Goal: Task Accomplishment & Management: Complete application form

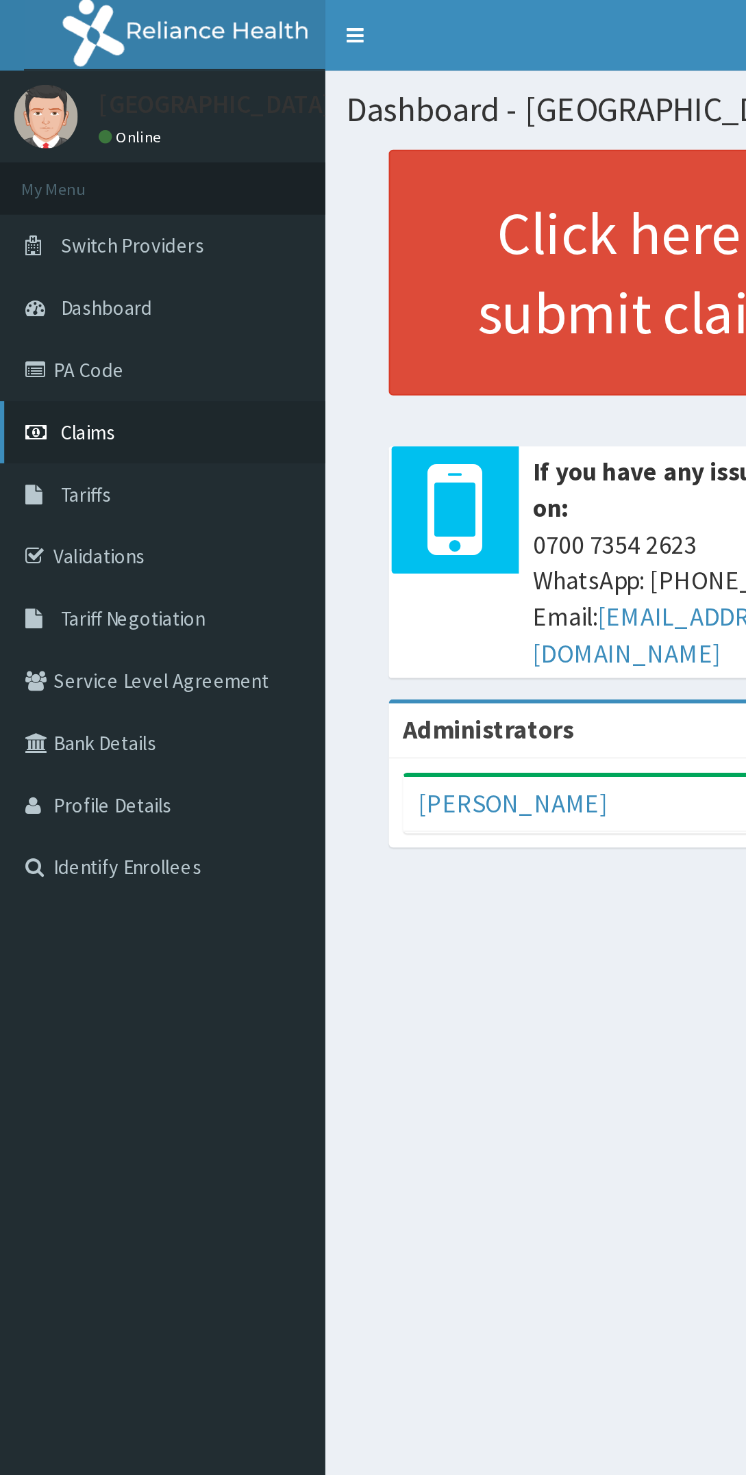
click at [56, 205] on link "Claims" at bounding box center [78, 209] width 157 height 30
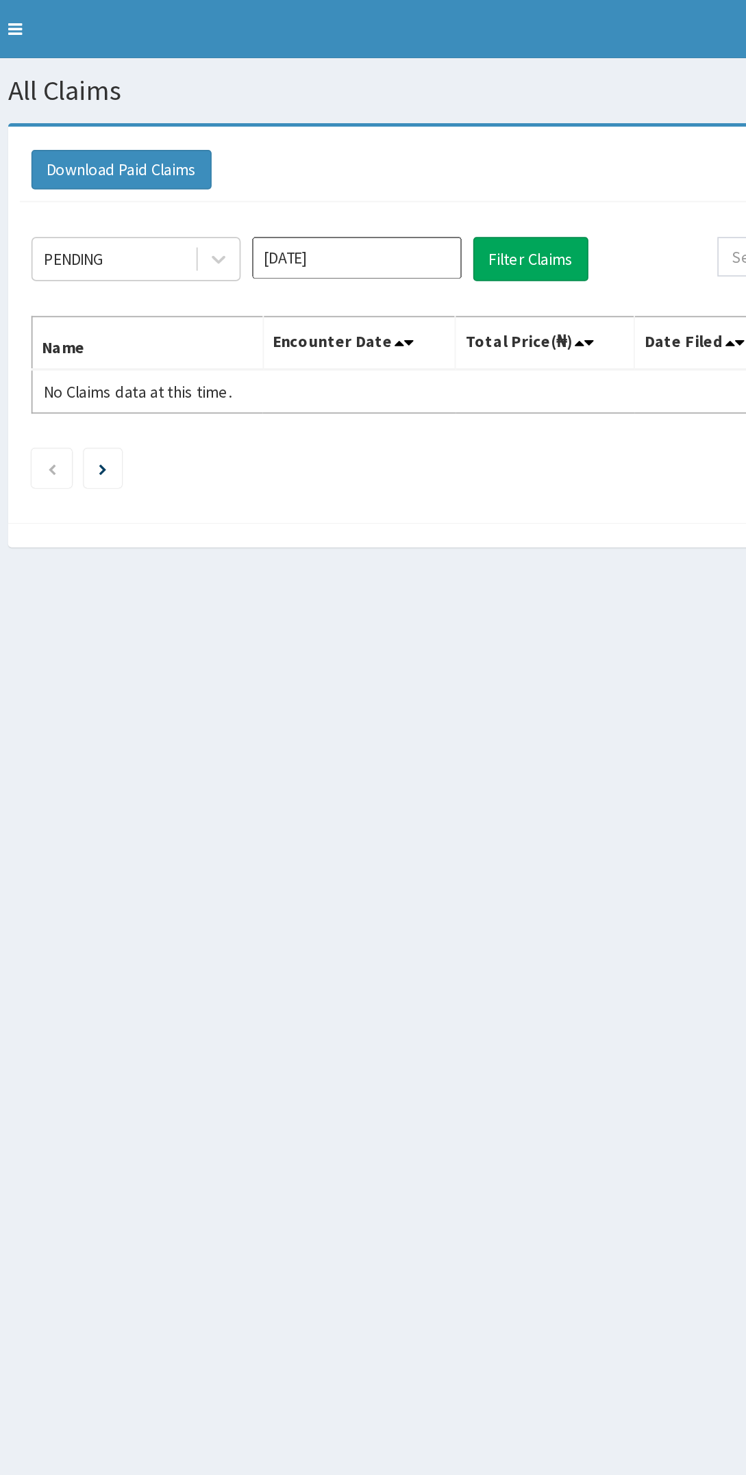
click at [379, 153] on input "[DATE]" at bounding box center [372, 152] width 123 height 25
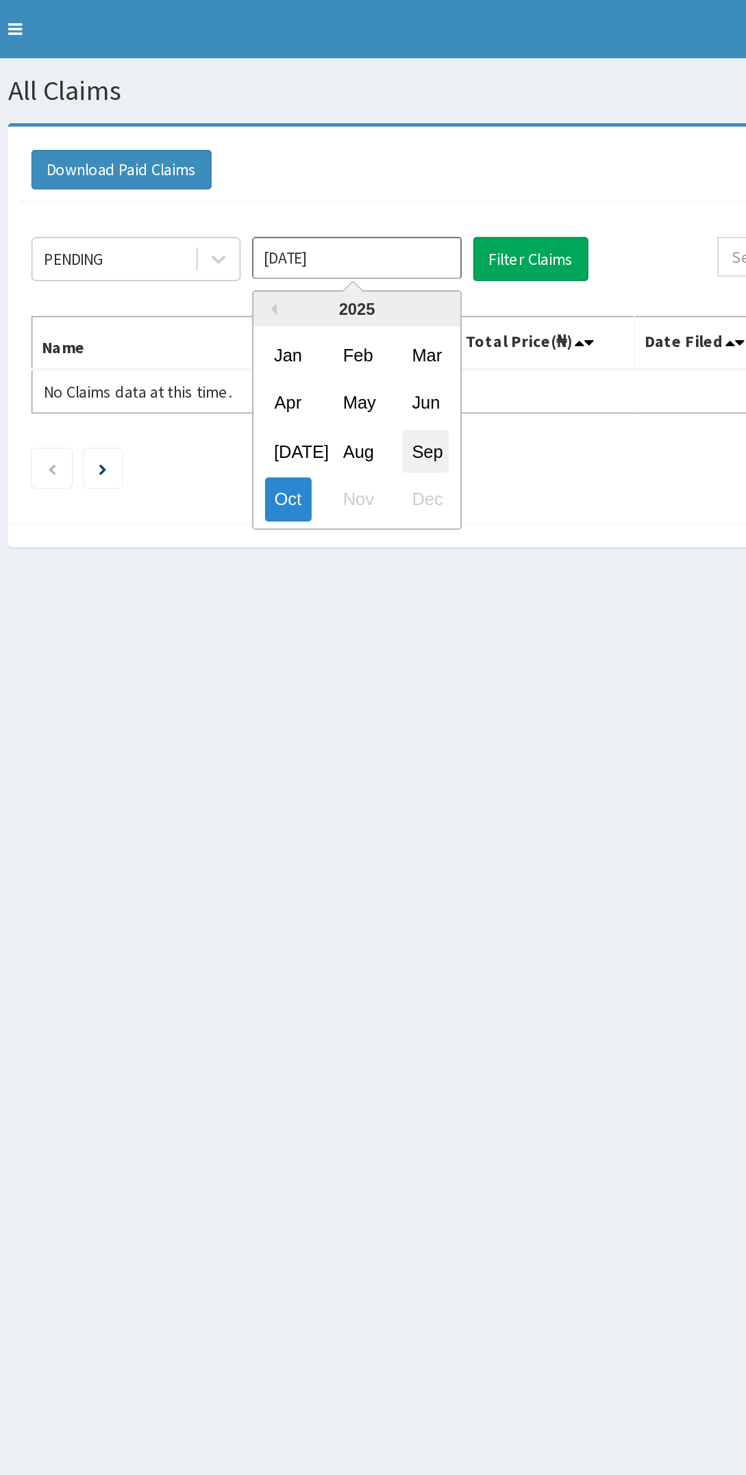
click at [423, 262] on div "Sep" at bounding box center [413, 265] width 27 height 25
type input "Sep 2025"
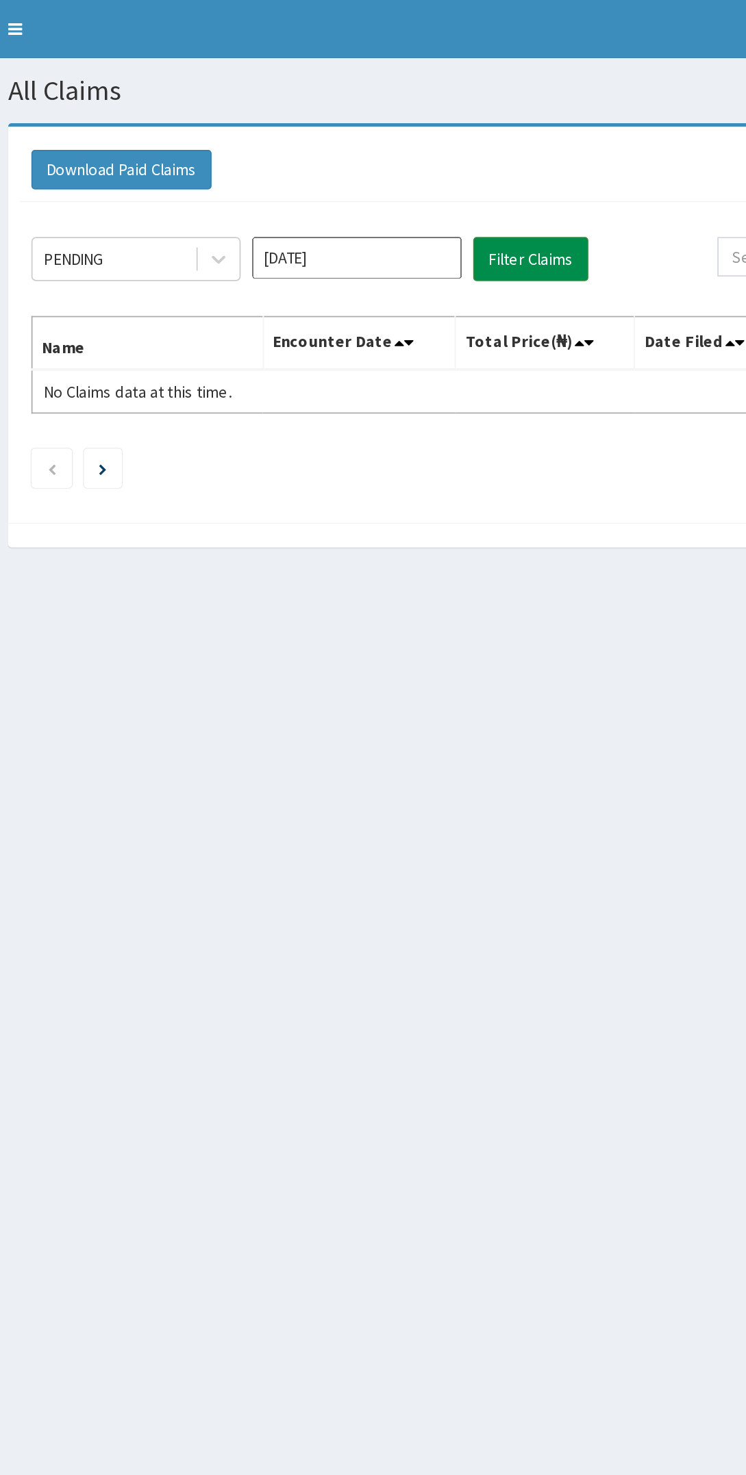
click at [494, 157] on button "Filter Claims" at bounding box center [476, 153] width 68 height 26
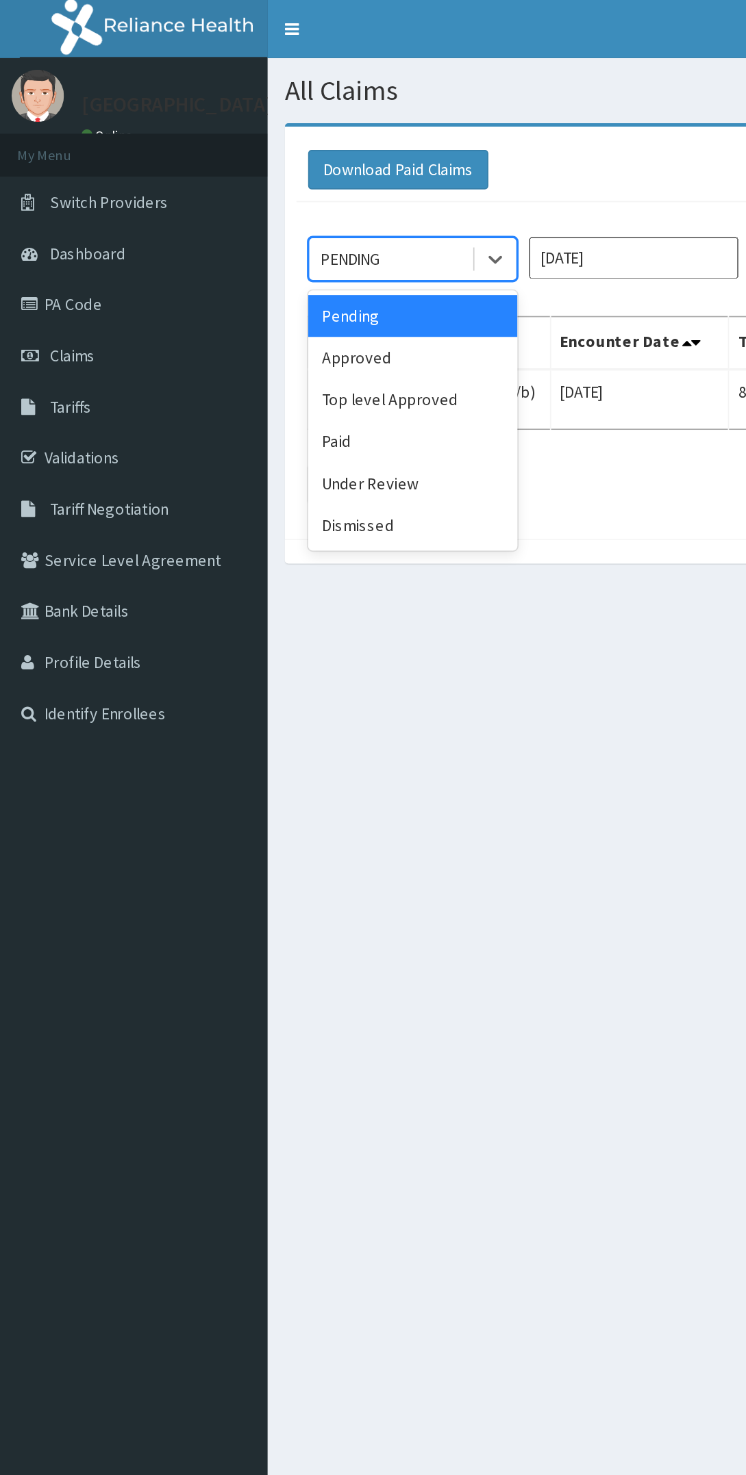
click at [250, 210] on div "Approved" at bounding box center [242, 211] width 123 height 25
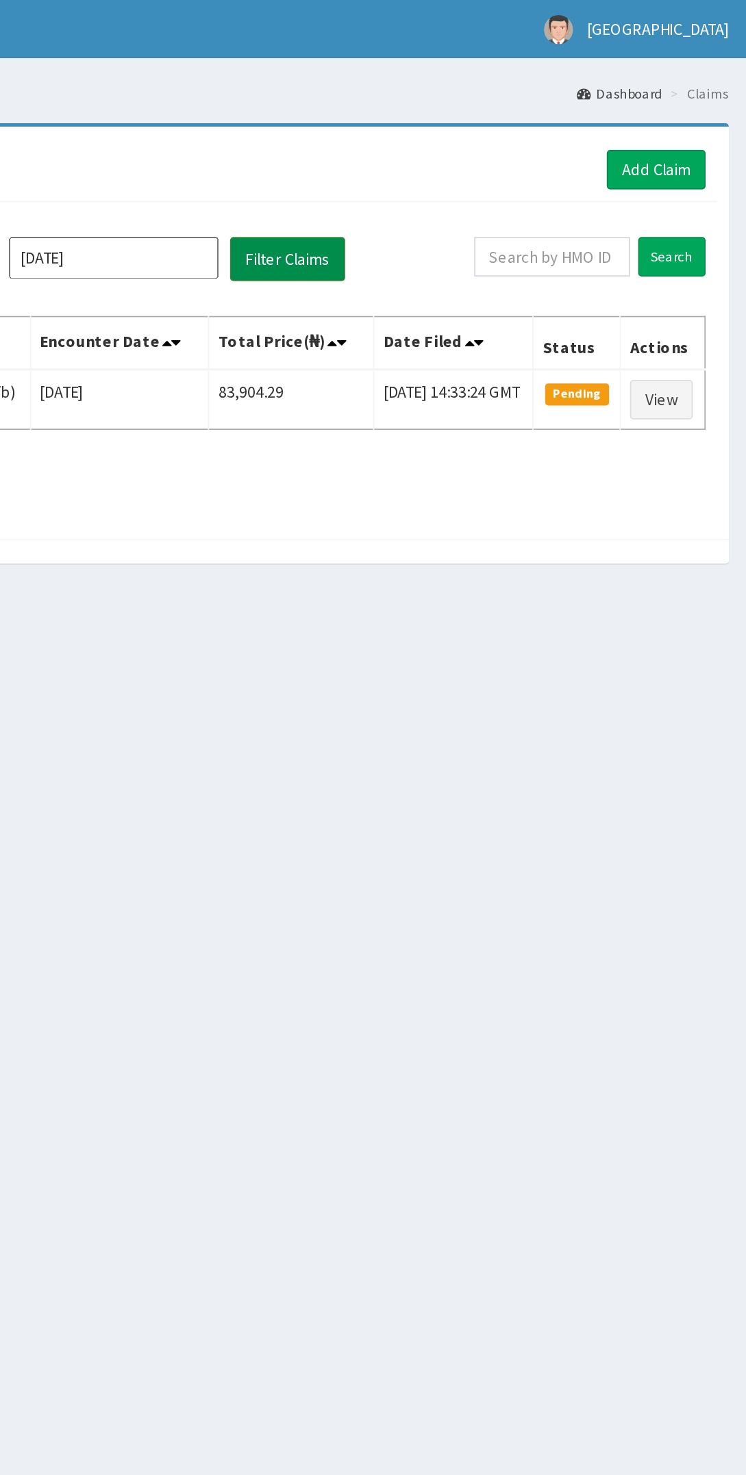
click at [507, 144] on button "Filter Claims" at bounding box center [476, 153] width 68 height 26
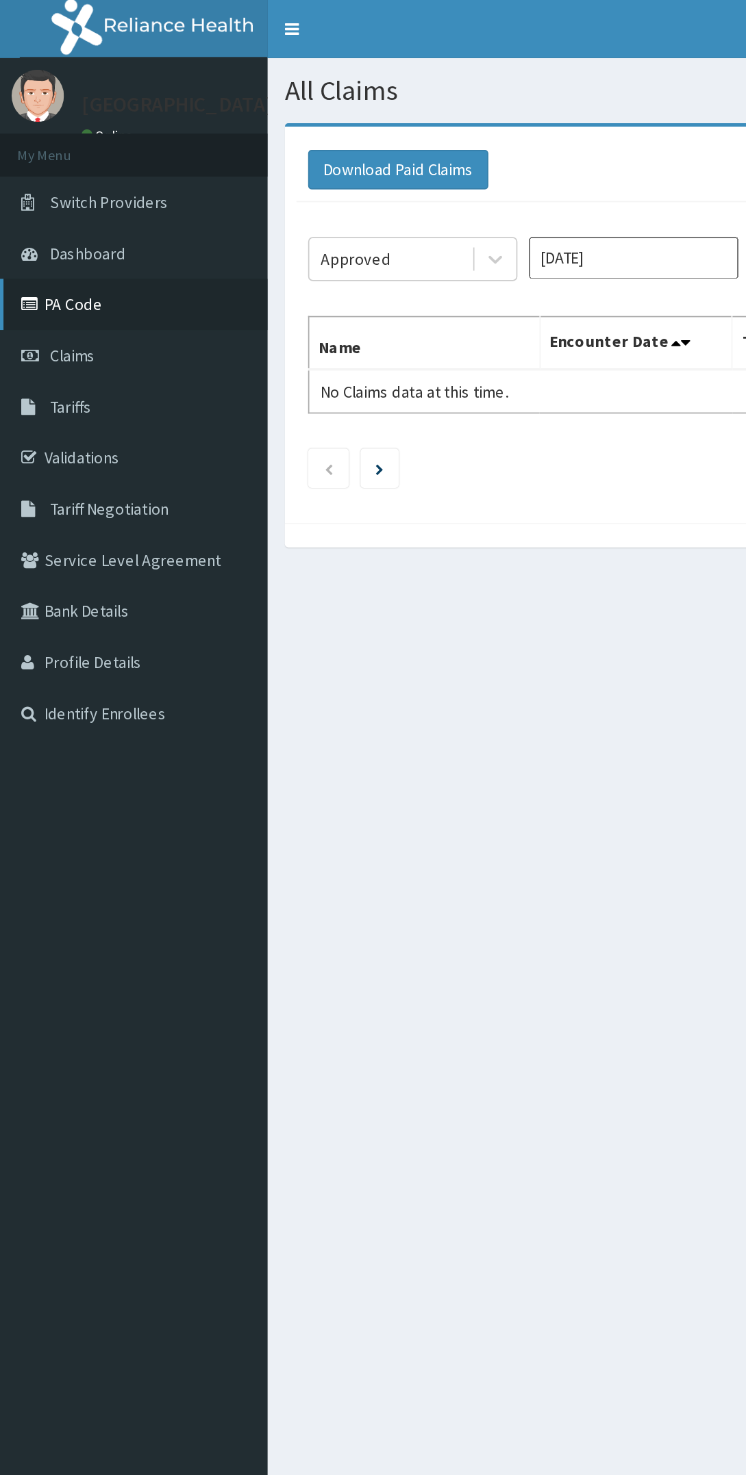
click at [67, 181] on link "PA Code" at bounding box center [78, 179] width 157 height 30
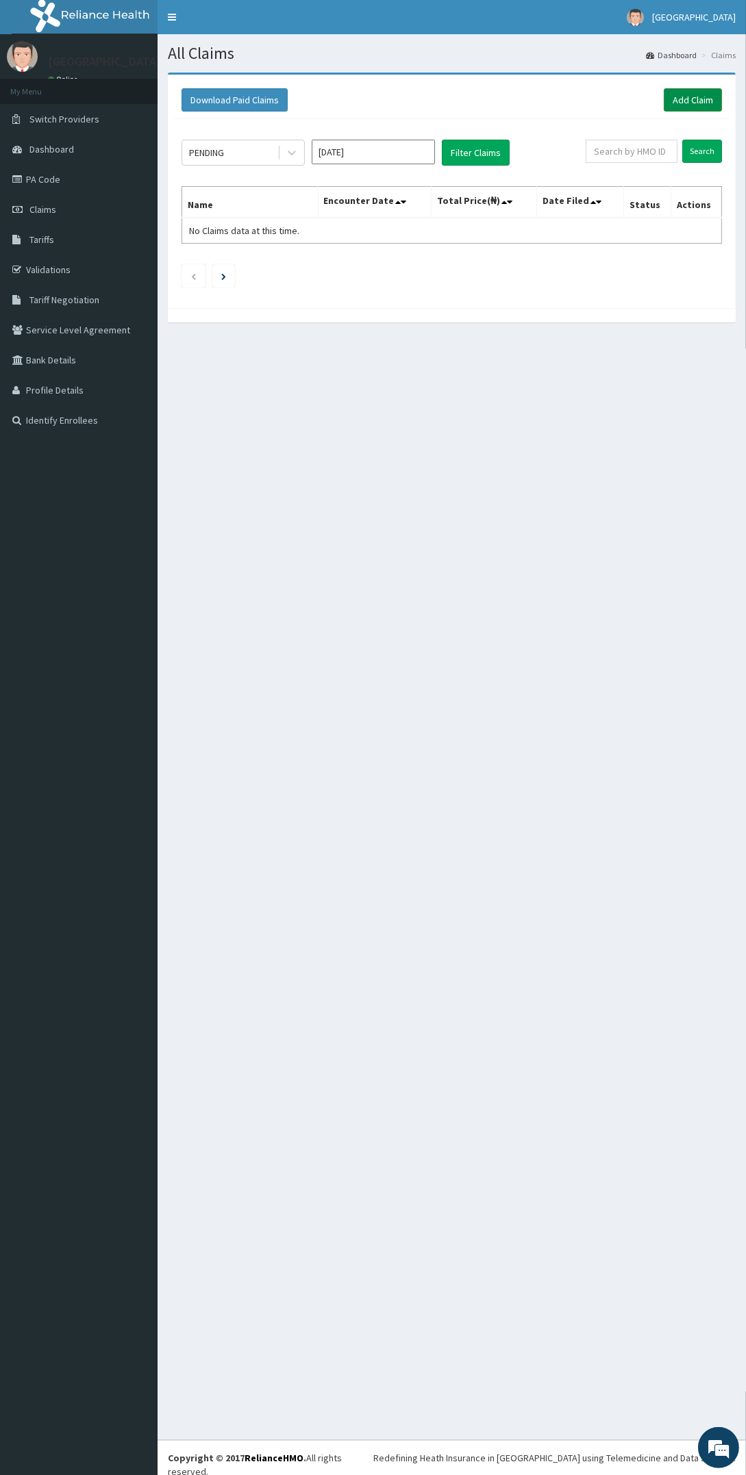
click at [702, 103] on link "Add Claim" at bounding box center [692, 99] width 58 height 23
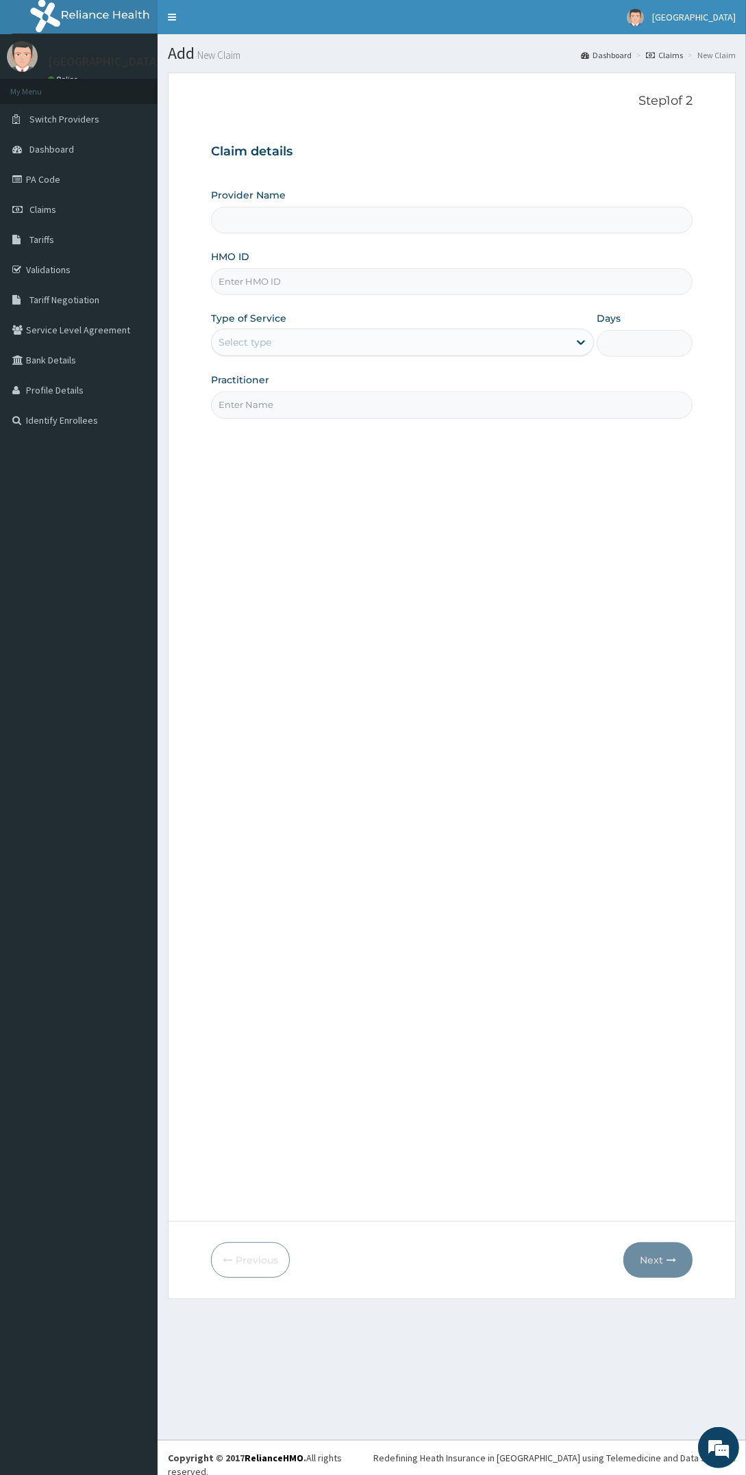
click at [400, 281] on input "HMO ID" at bounding box center [451, 281] width 481 height 27
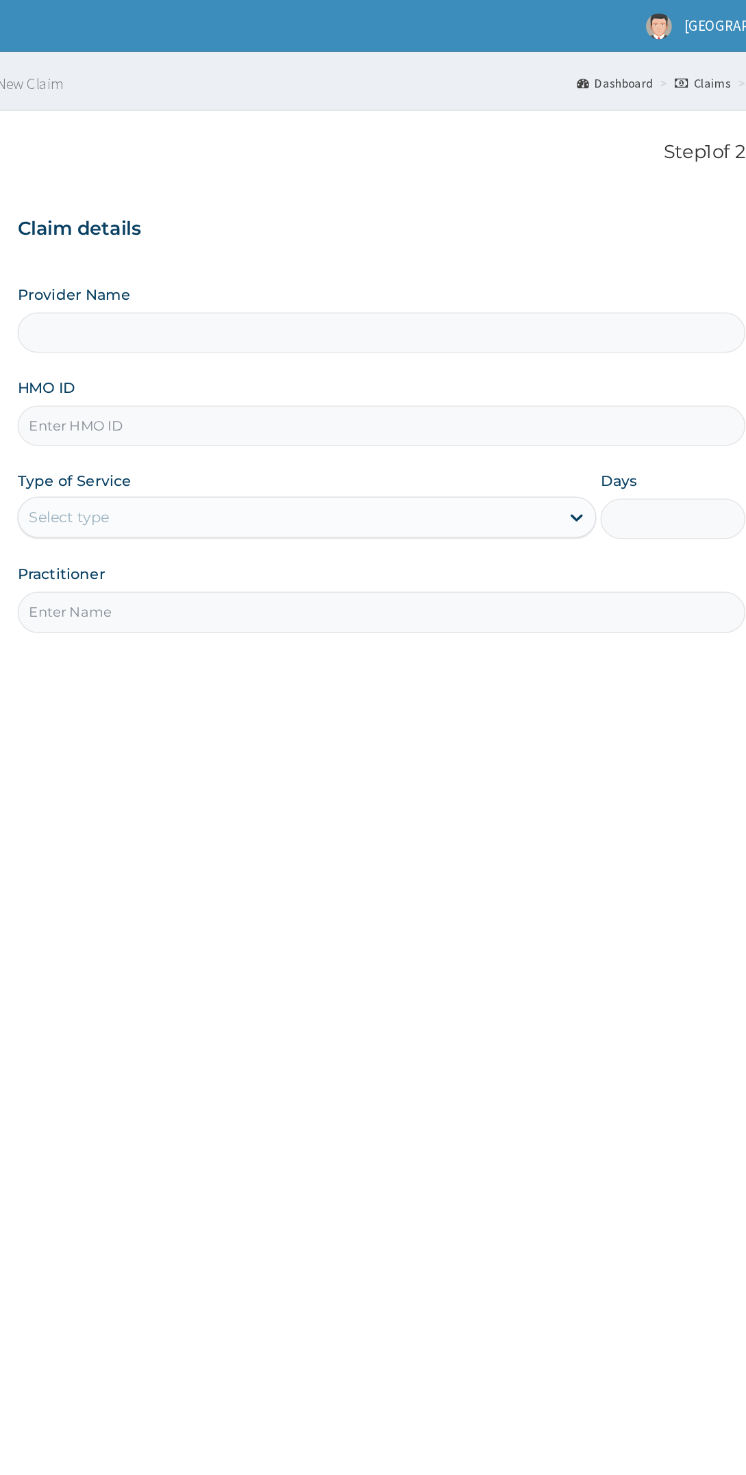
type input "Oladapo Hospital"
type input "Ifs/10172/b"
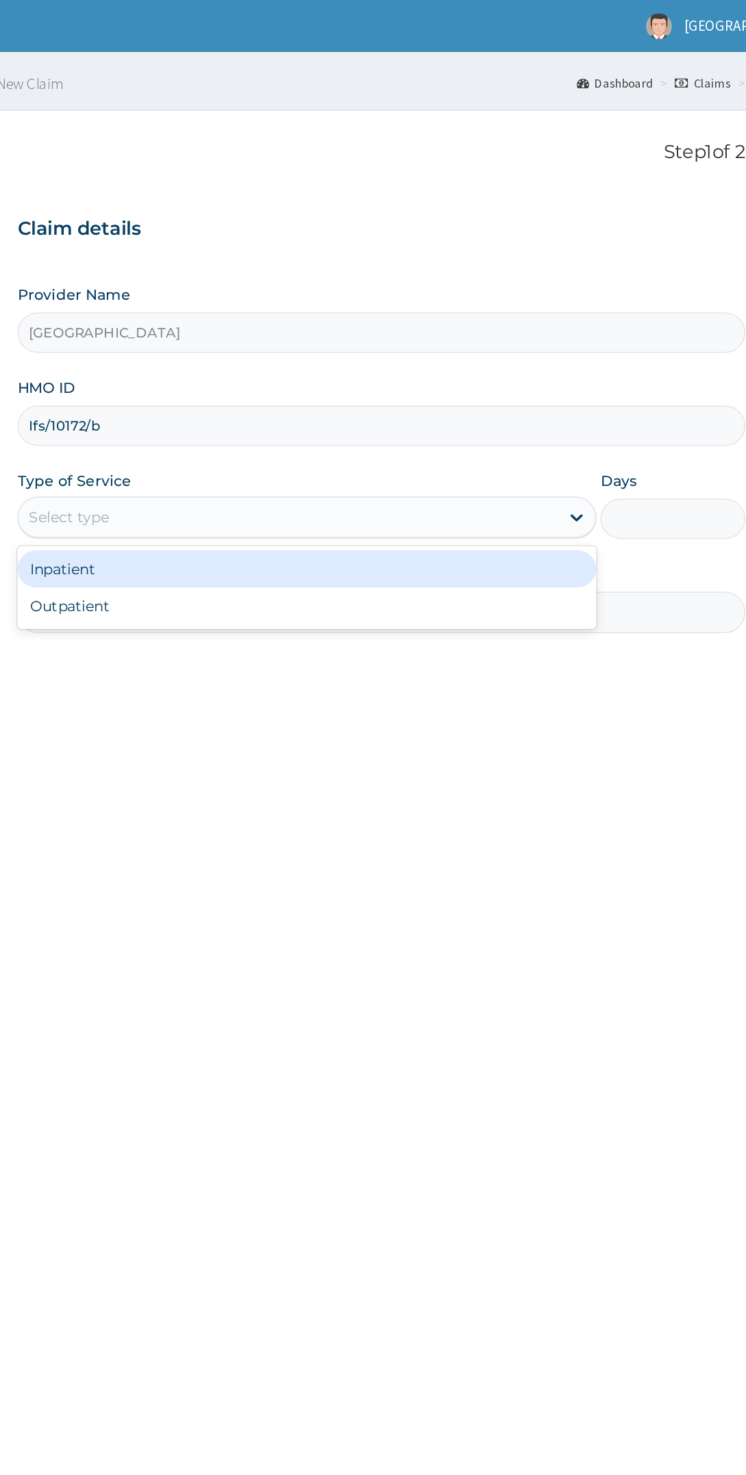
click at [407, 374] on div "Inpatient" at bounding box center [402, 376] width 383 height 25
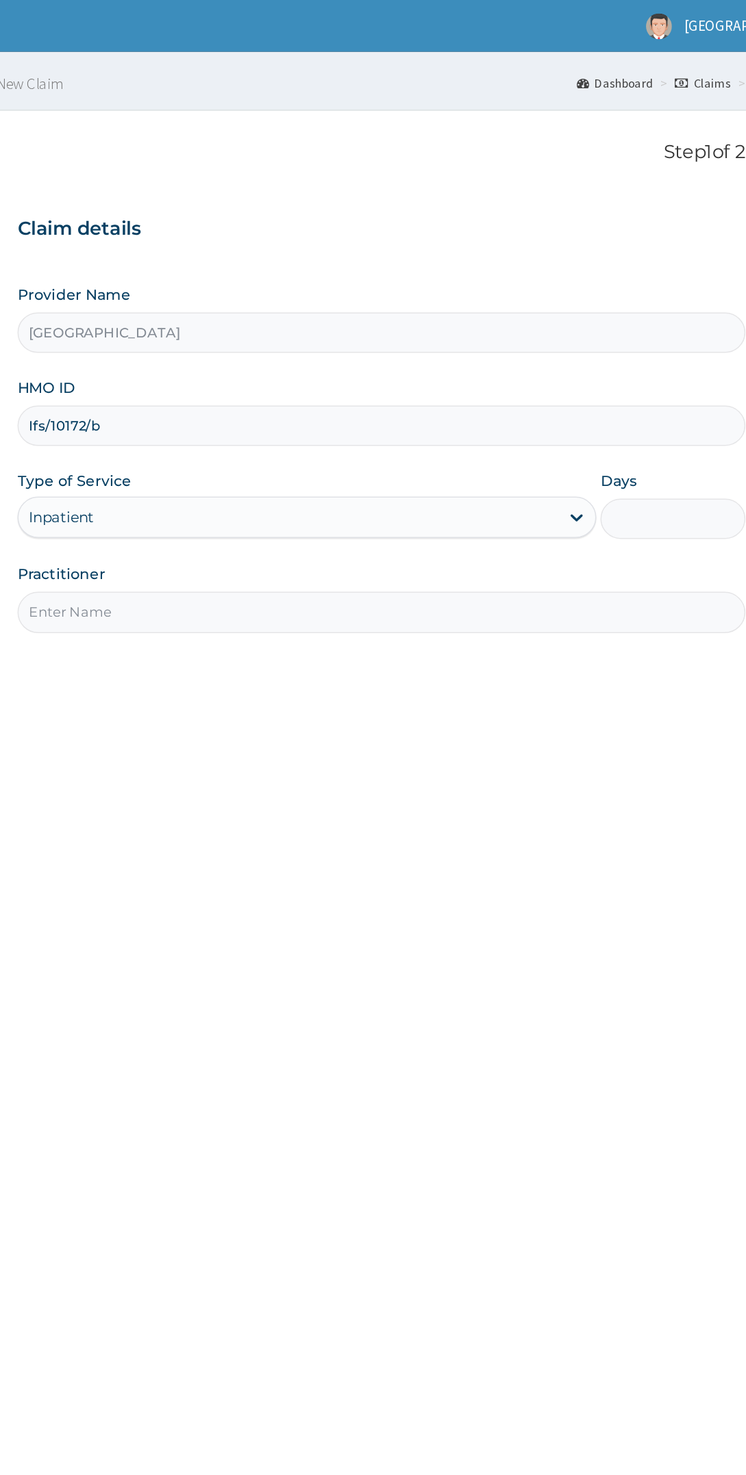
click at [654, 341] on input "Days" at bounding box center [644, 343] width 96 height 27
type input "2"
click at [457, 407] on input "Practitioner" at bounding box center [451, 405] width 481 height 27
type input "dr chidinma"
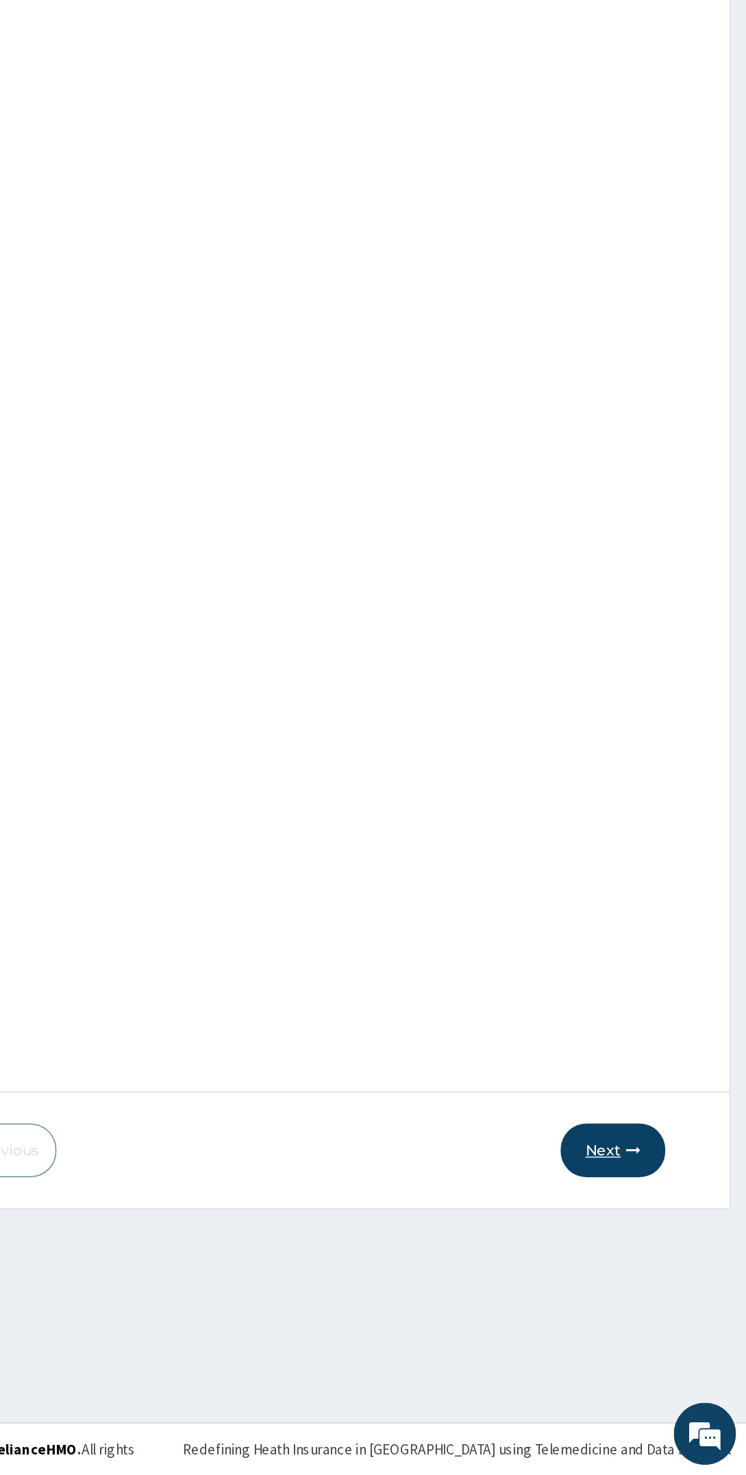
click at [675, 1263] on icon "button" at bounding box center [671, 1261] width 10 height 10
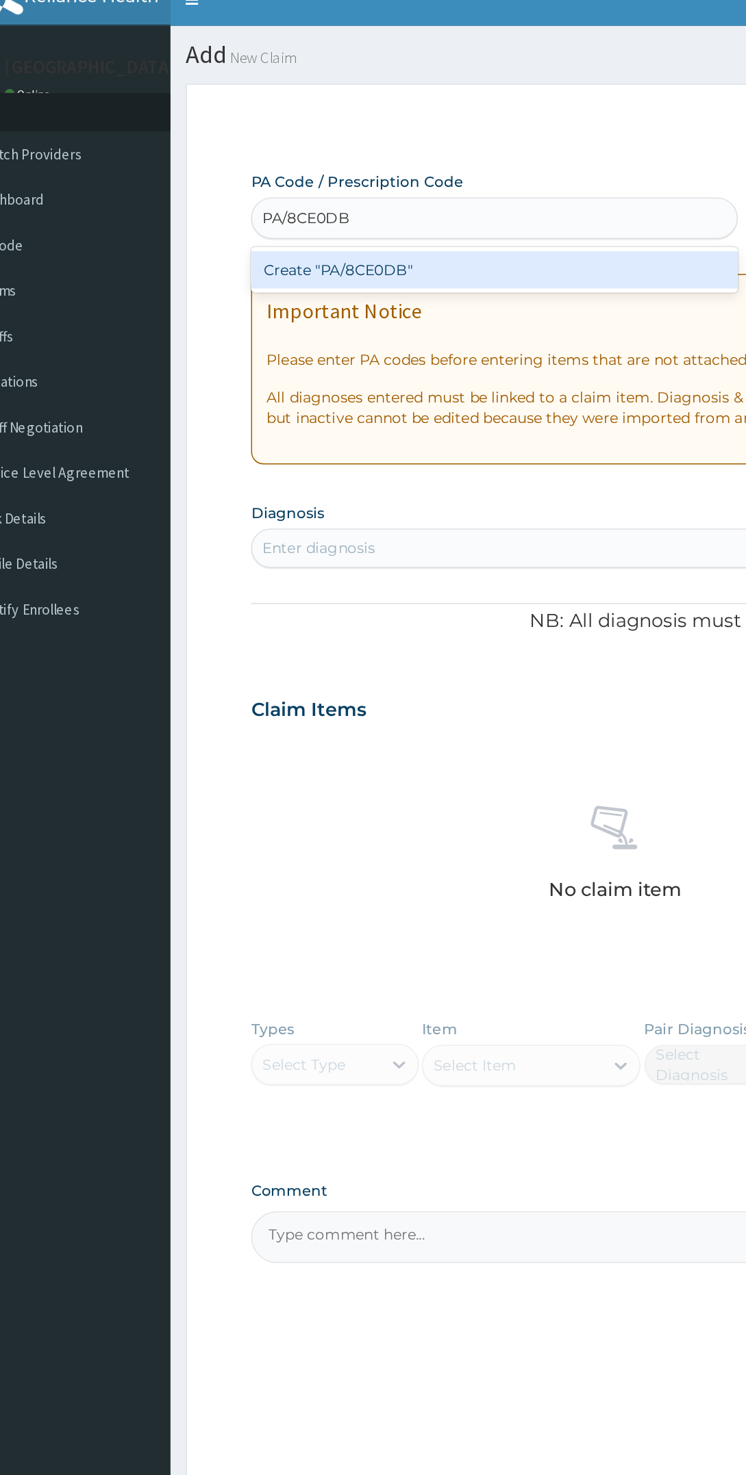
click at [387, 201] on div "Create "PA/8CE0DB"" at bounding box center [372, 195] width 322 height 25
type input "PA/8CE0DB"
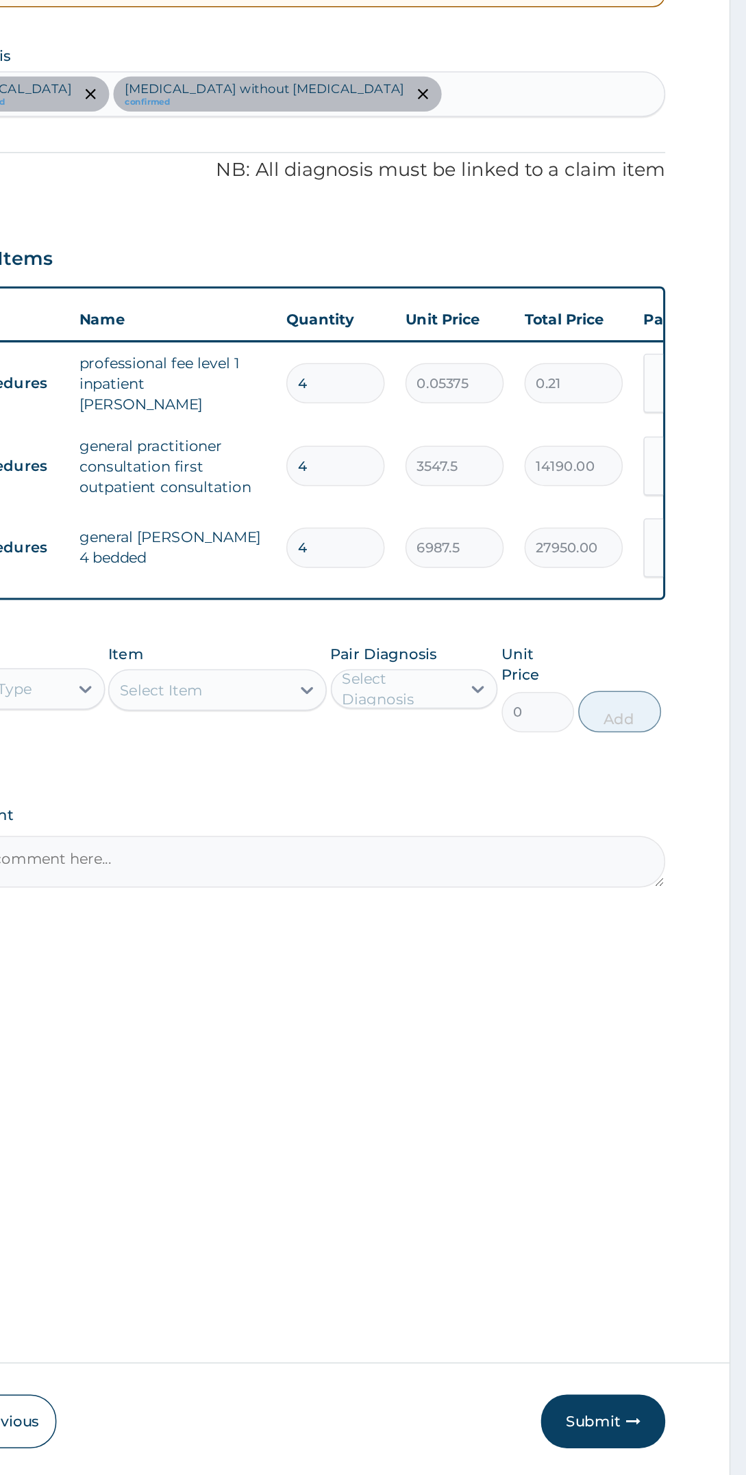
click at [492, 571] on input "4" at bounding box center [474, 573] width 65 height 27
type input "0.00"
type input "2"
type input "0.11"
type input "2"
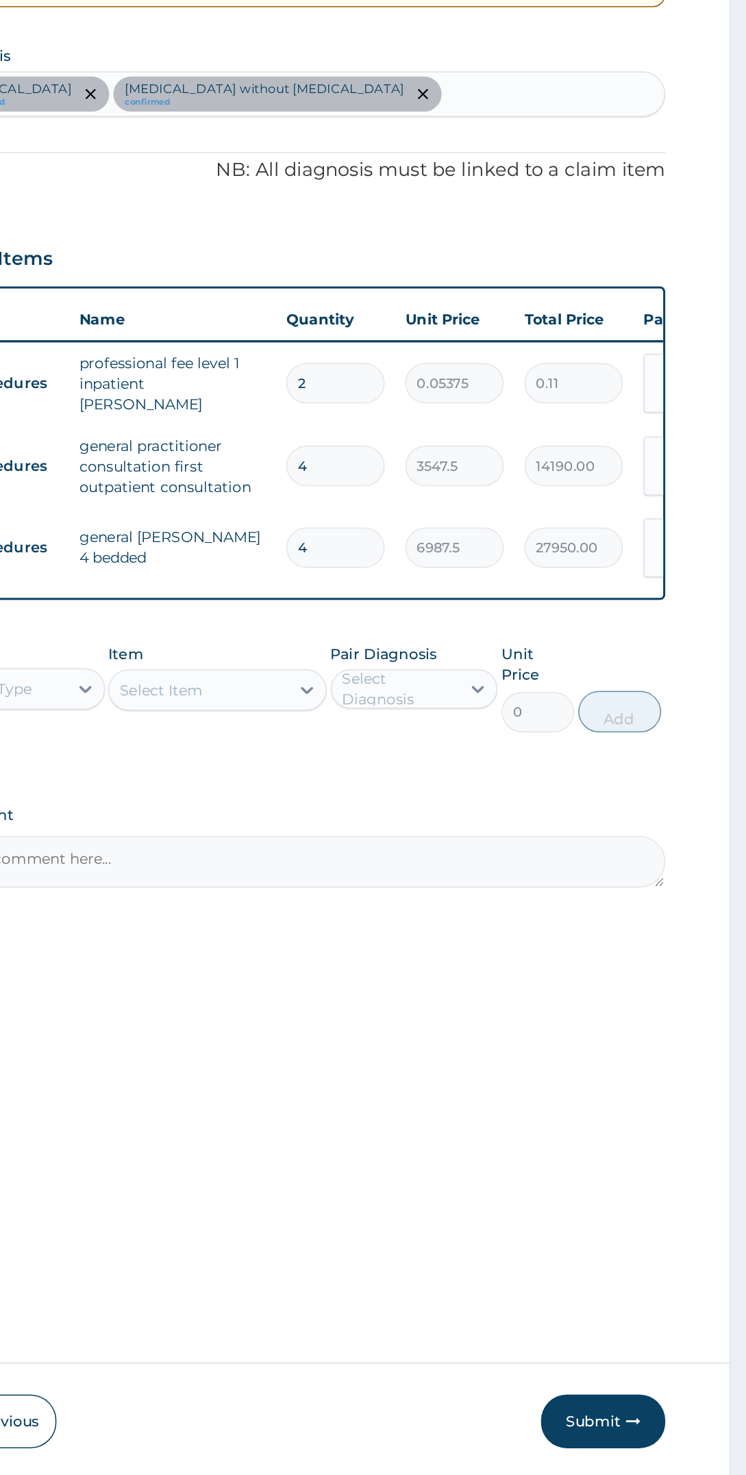
click at [482, 624] on input "4" at bounding box center [474, 628] width 65 height 27
type input "0.00"
type input "2"
type input "7095.00"
type input "2"
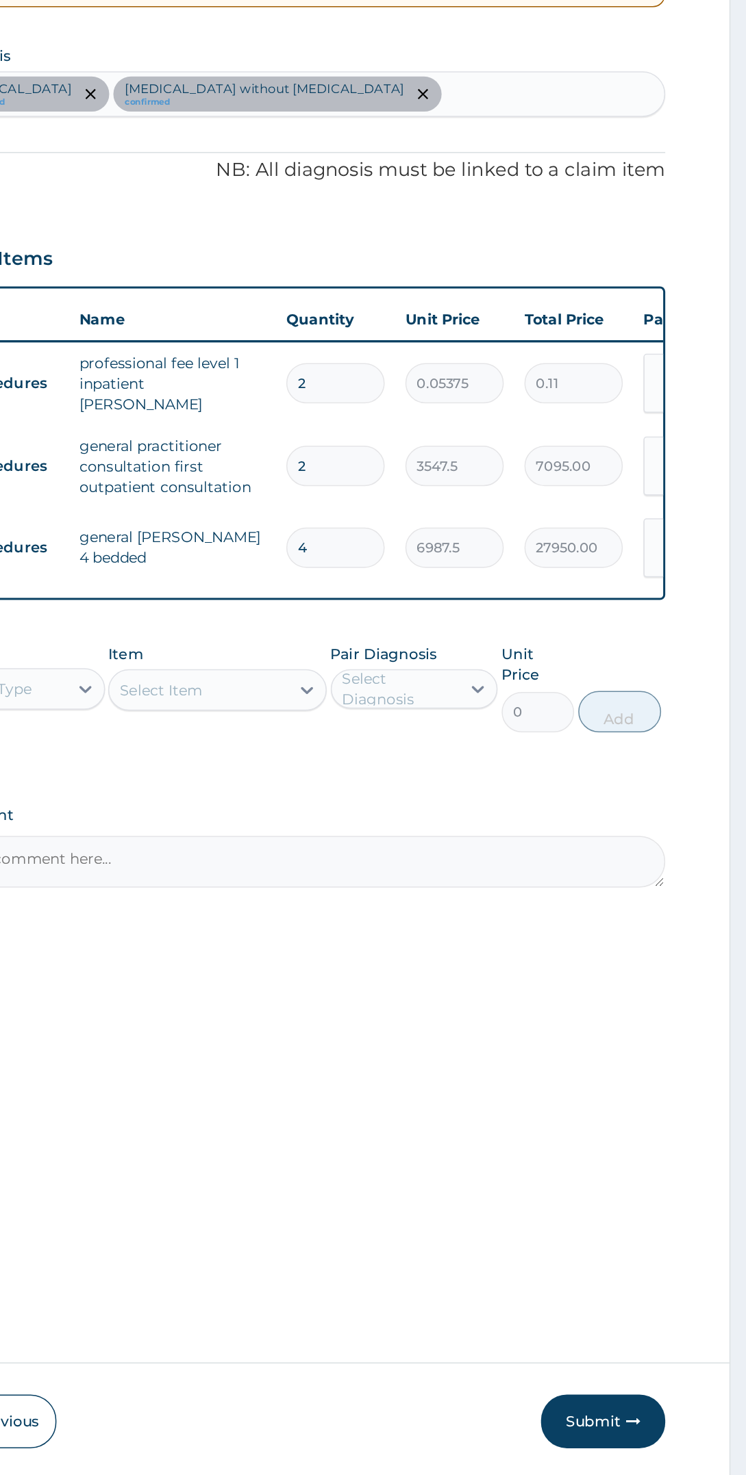
click at [471, 677] on input "4" at bounding box center [474, 682] width 65 height 27
type input "0.00"
type input "2"
type input "13975.00"
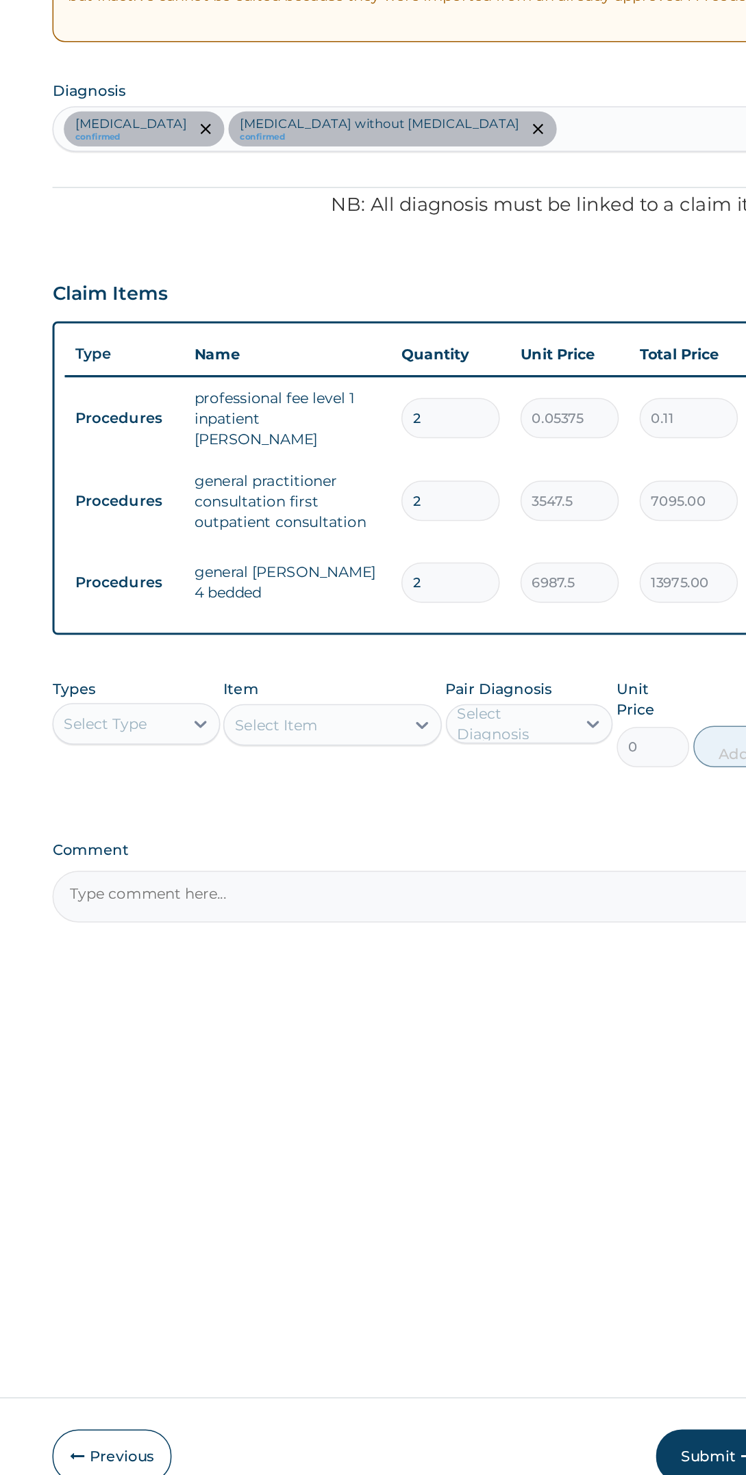
type input "2"
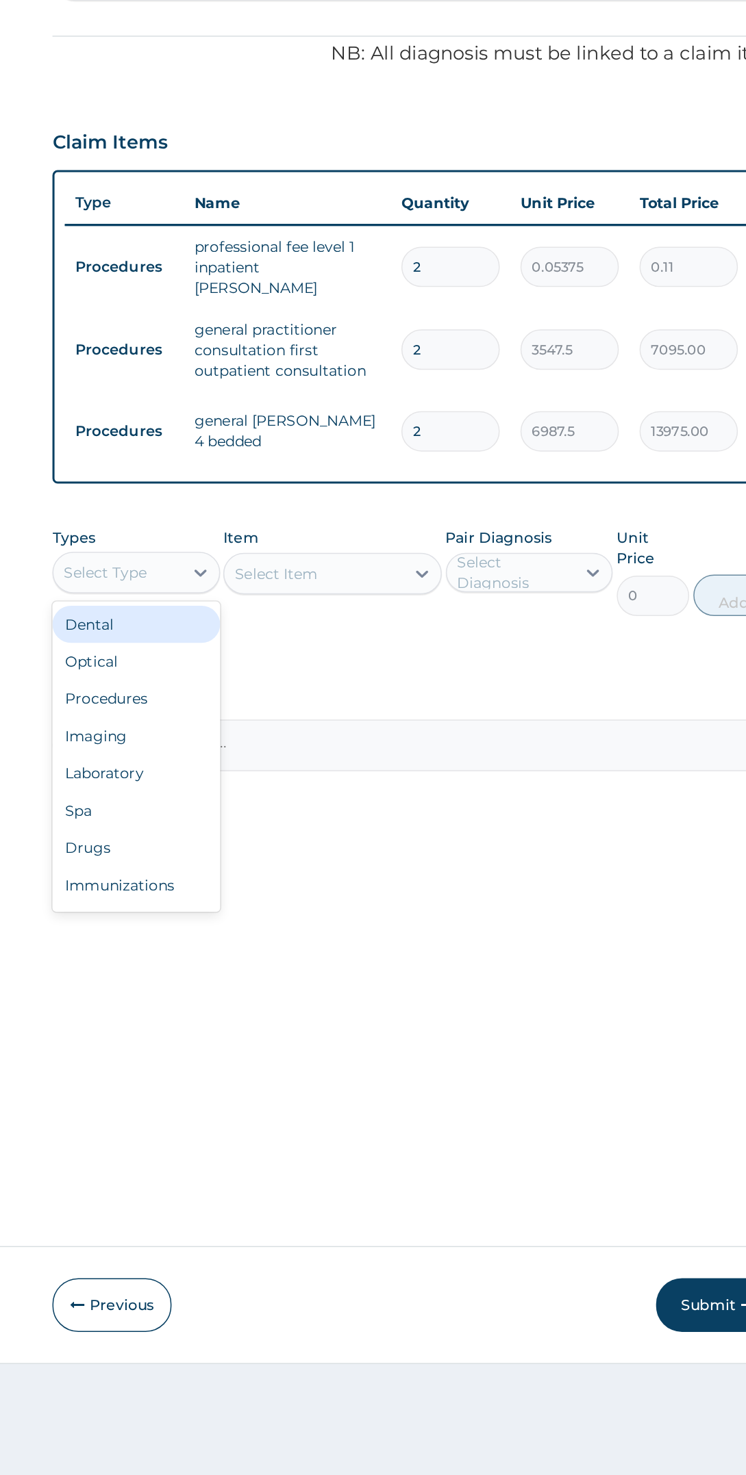
click at [278, 912] on div "Laboratory" at bounding box center [266, 908] width 111 height 25
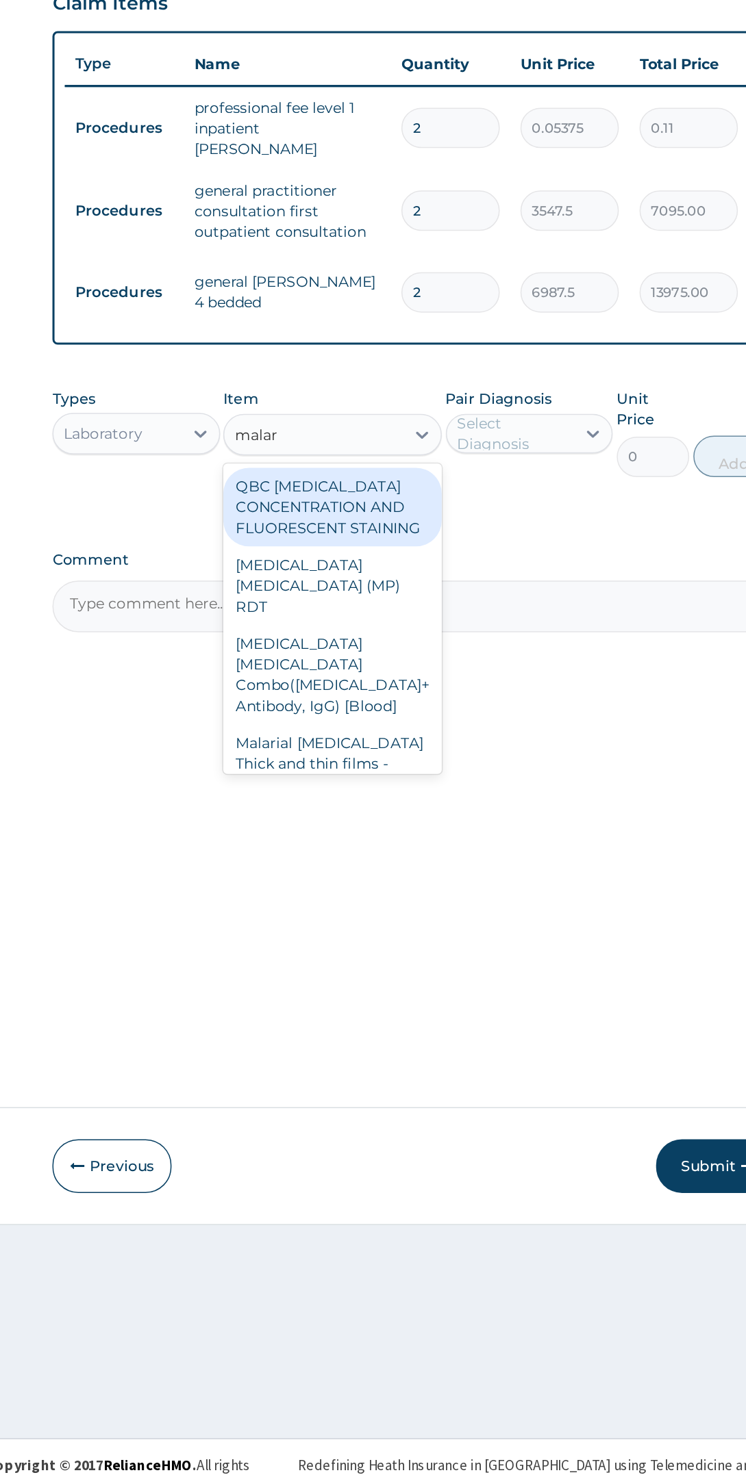
click at [404, 968] on div "Malarial Parasite Thick and thin films - [Blood]" at bounding box center [396, 994] width 144 height 52
type input "malar"
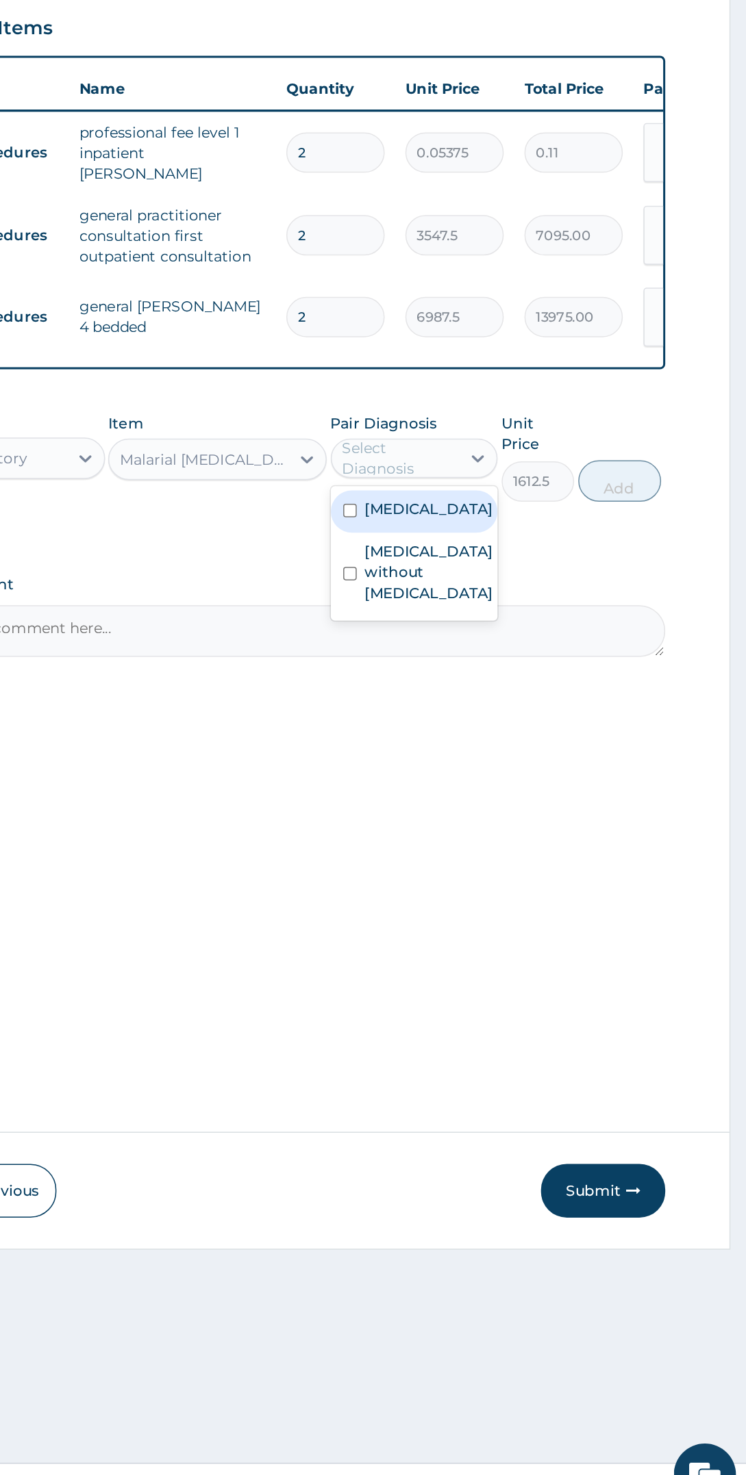
click at [537, 816] on label "Other severe and complicated Plasmodium falciparum malaria" at bounding box center [536, 809] width 85 height 14
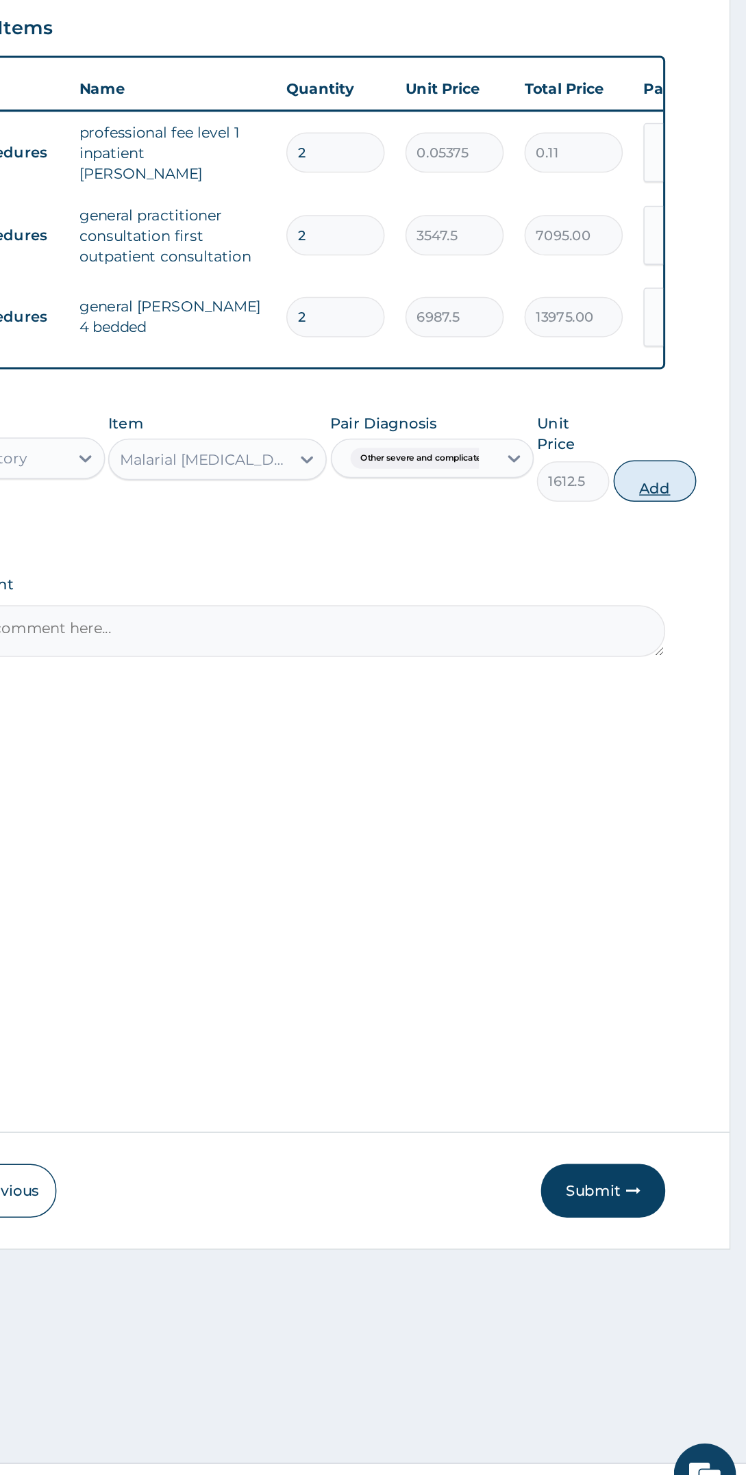
click at [709, 777] on button "Add" at bounding box center [685, 790] width 55 height 27
type input "0"
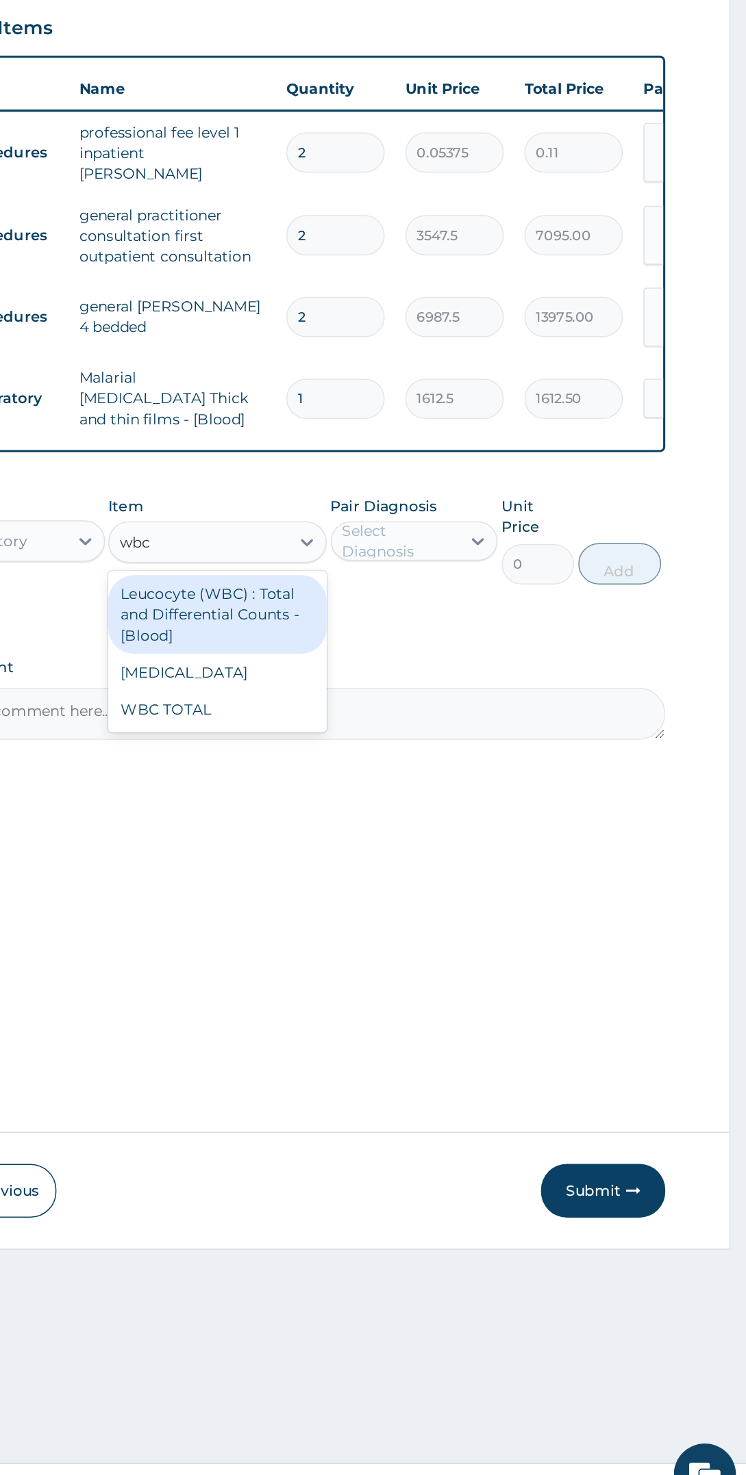
click at [421, 930] on div "WBC TOTAL" at bounding box center [396, 942] width 144 height 25
type input "wbc"
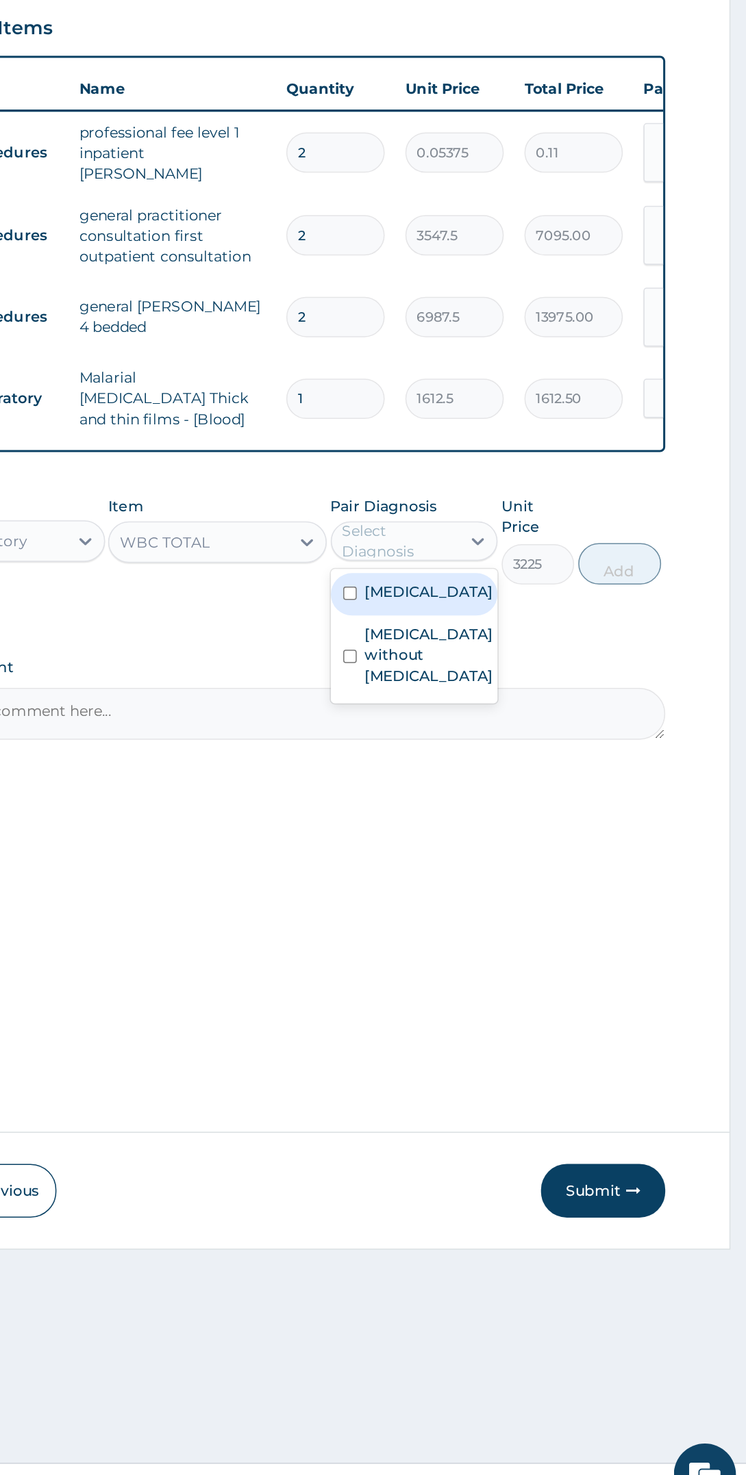
click at [544, 926] on label "Sepsis without septic shock" at bounding box center [536, 905] width 85 height 41
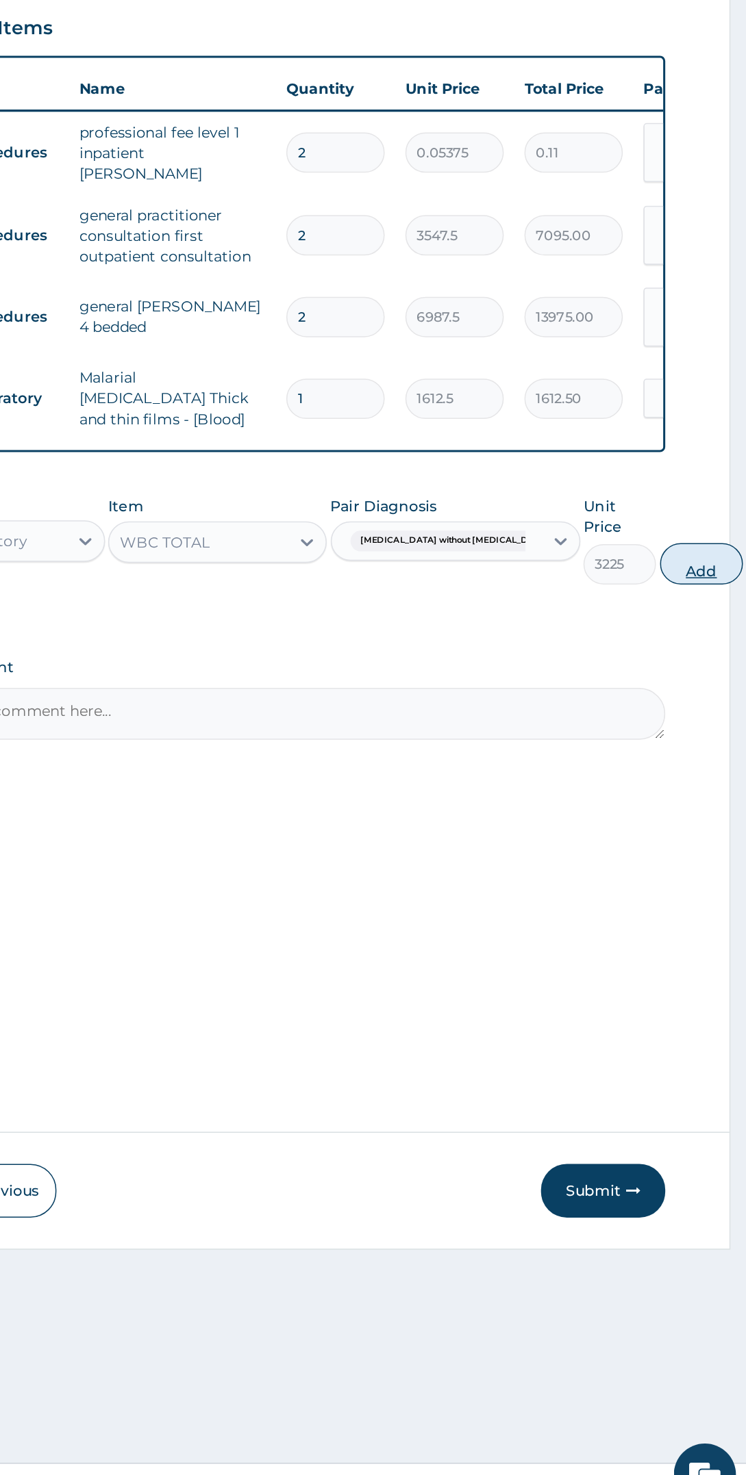
click at [691, 832] on button "Add" at bounding box center [716, 845] width 55 height 27
type input "0"
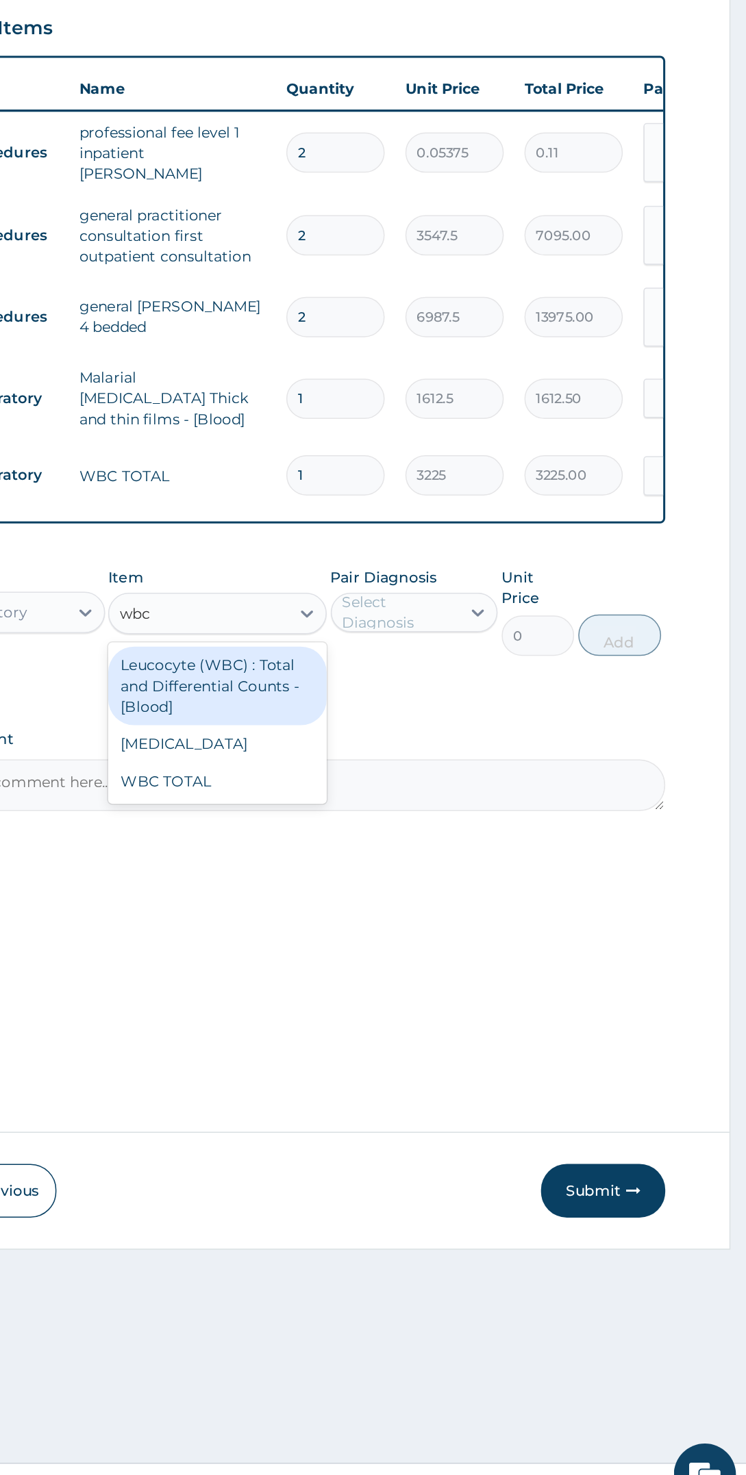
click at [424, 952] on div "WBC DIFFERENTIAL" at bounding box center [396, 964] width 144 height 25
type input "wbc"
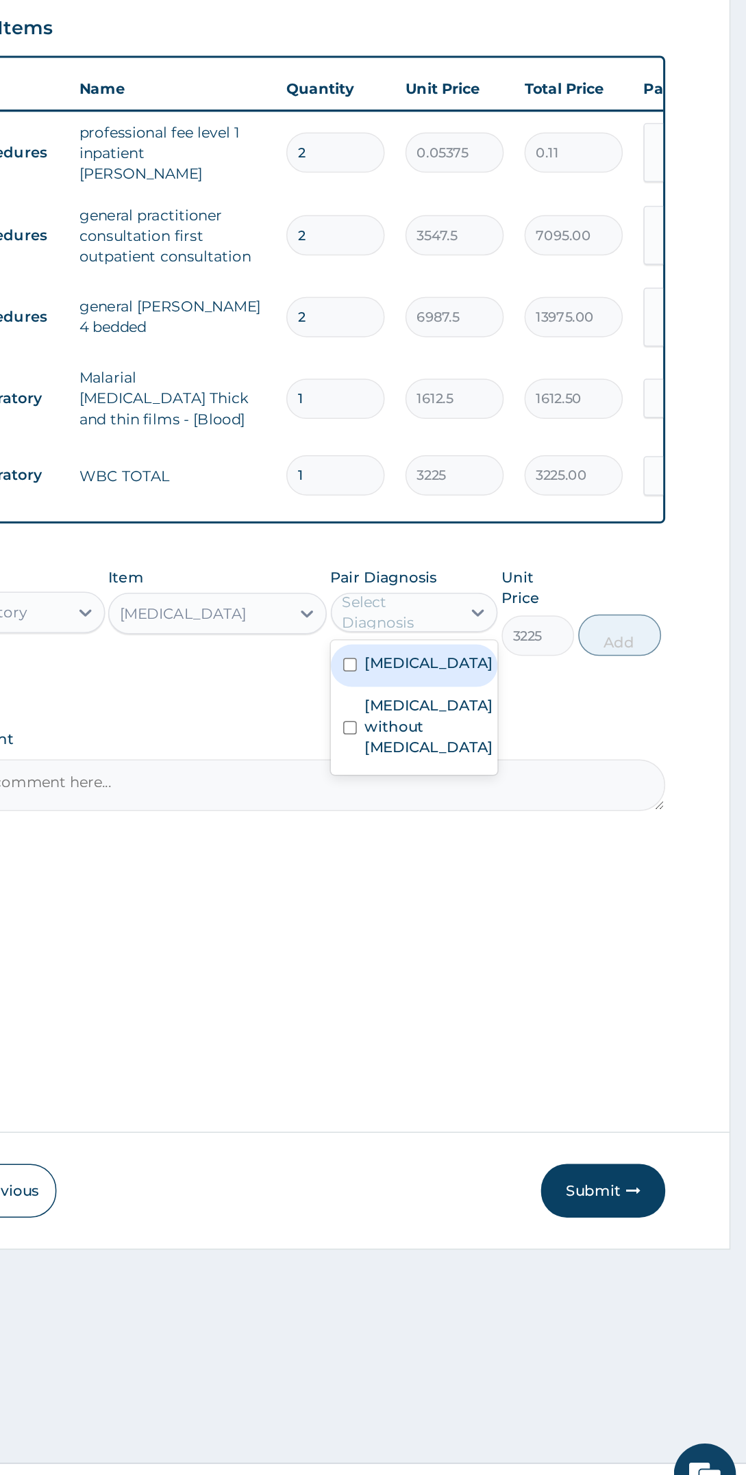
click at [552, 973] on label "Sepsis without septic shock" at bounding box center [536, 952] width 85 height 41
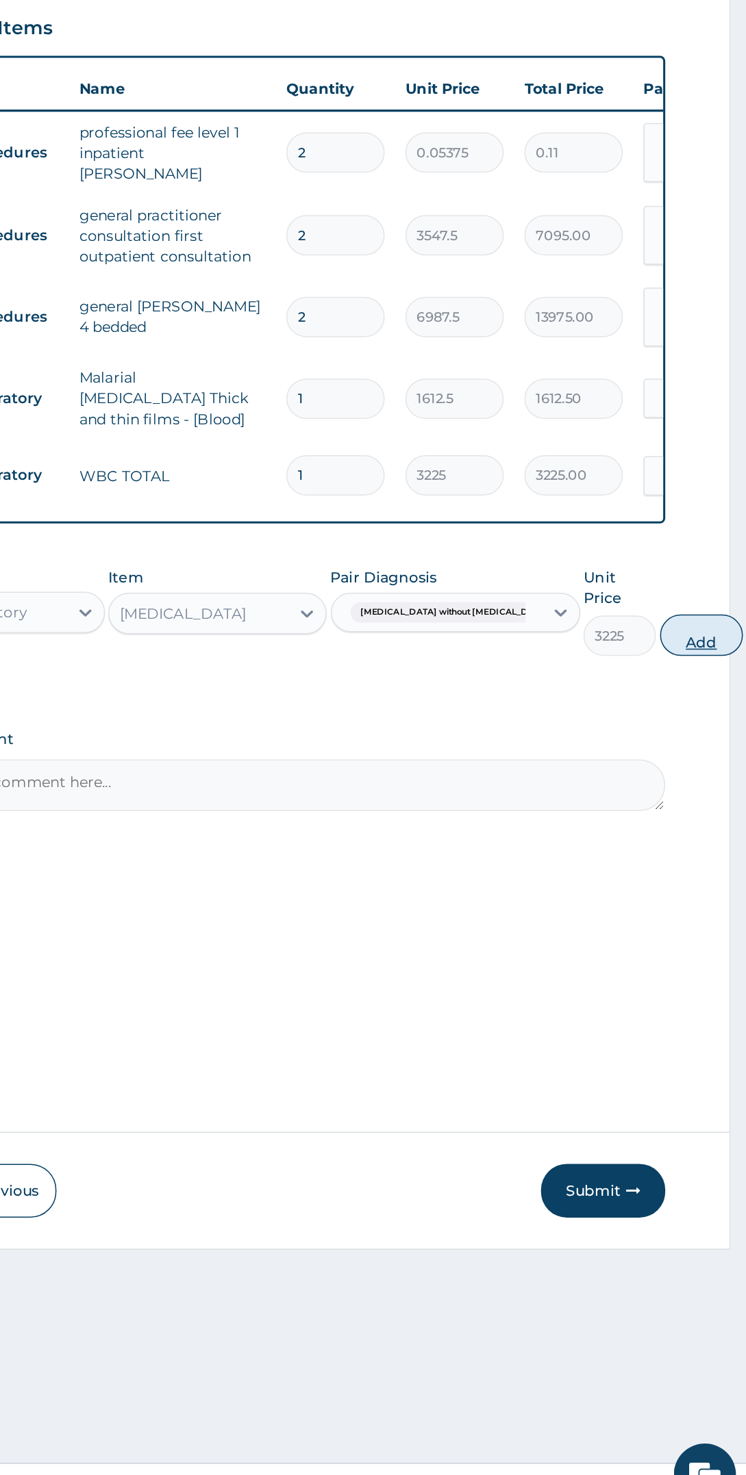
click at [689, 879] on button "Add" at bounding box center [716, 892] width 55 height 27
type input "0"
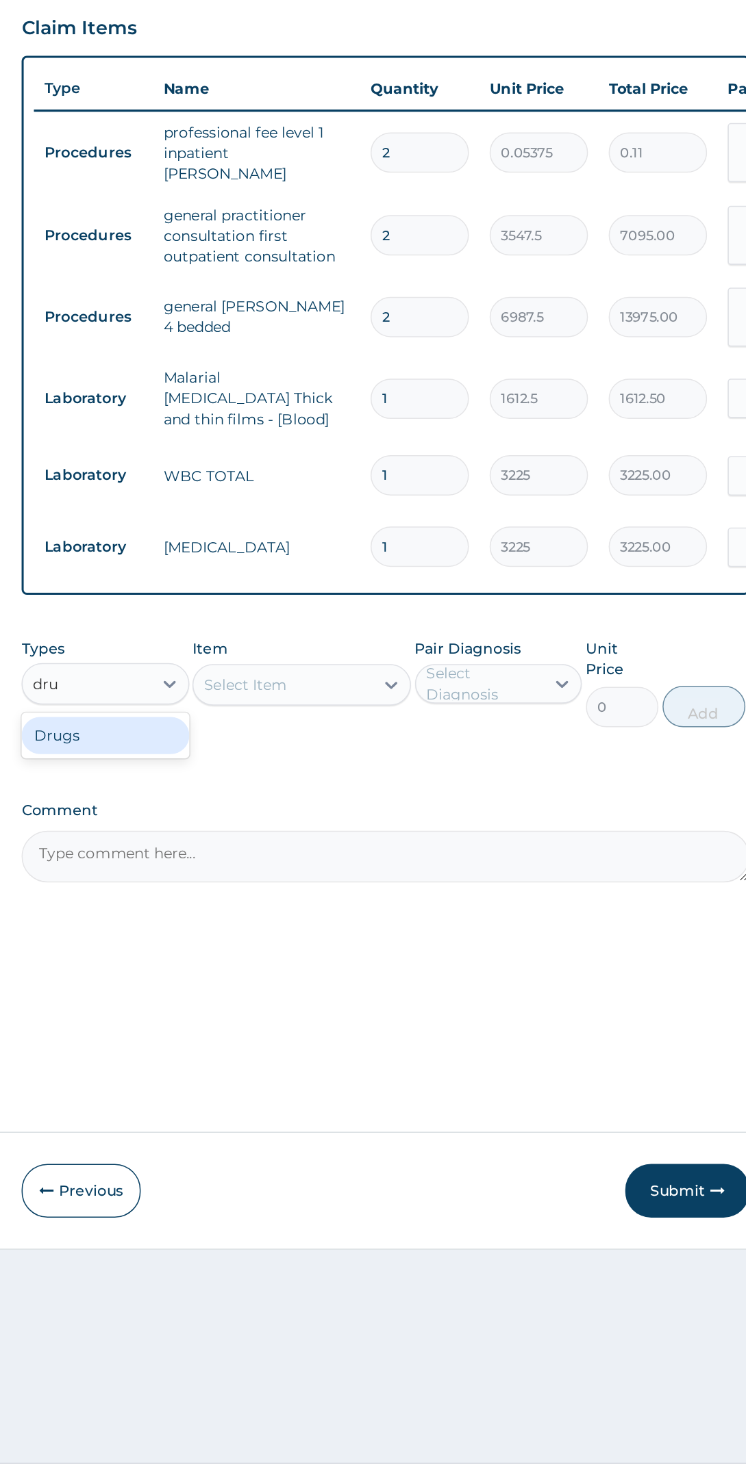
click at [288, 948] on div "Drugs" at bounding box center [266, 959] width 111 height 25
type input "dru"
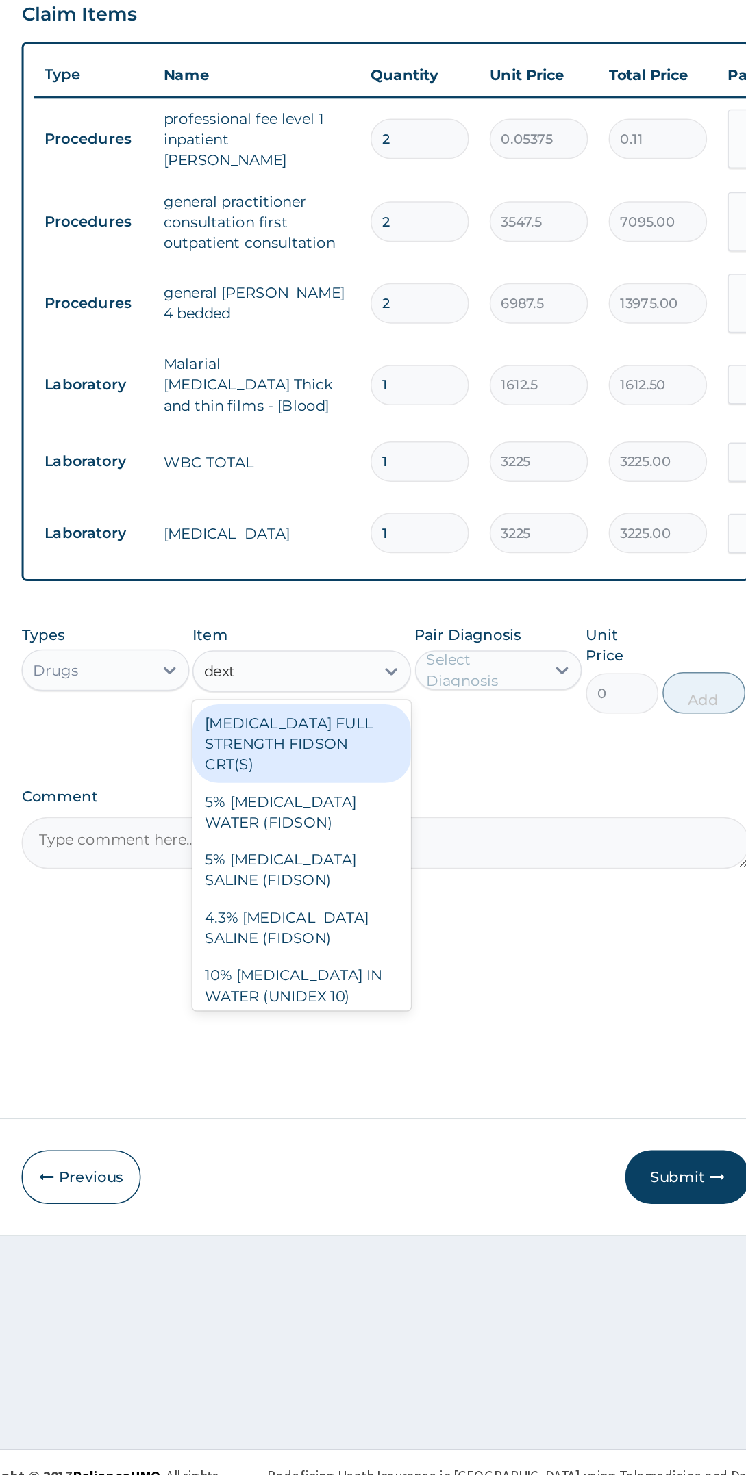
click at [429, 1076] on div "4.3% [MEDICAL_DATA] SALINE (FIDSON)" at bounding box center [396, 1095] width 144 height 38
type input "dext"
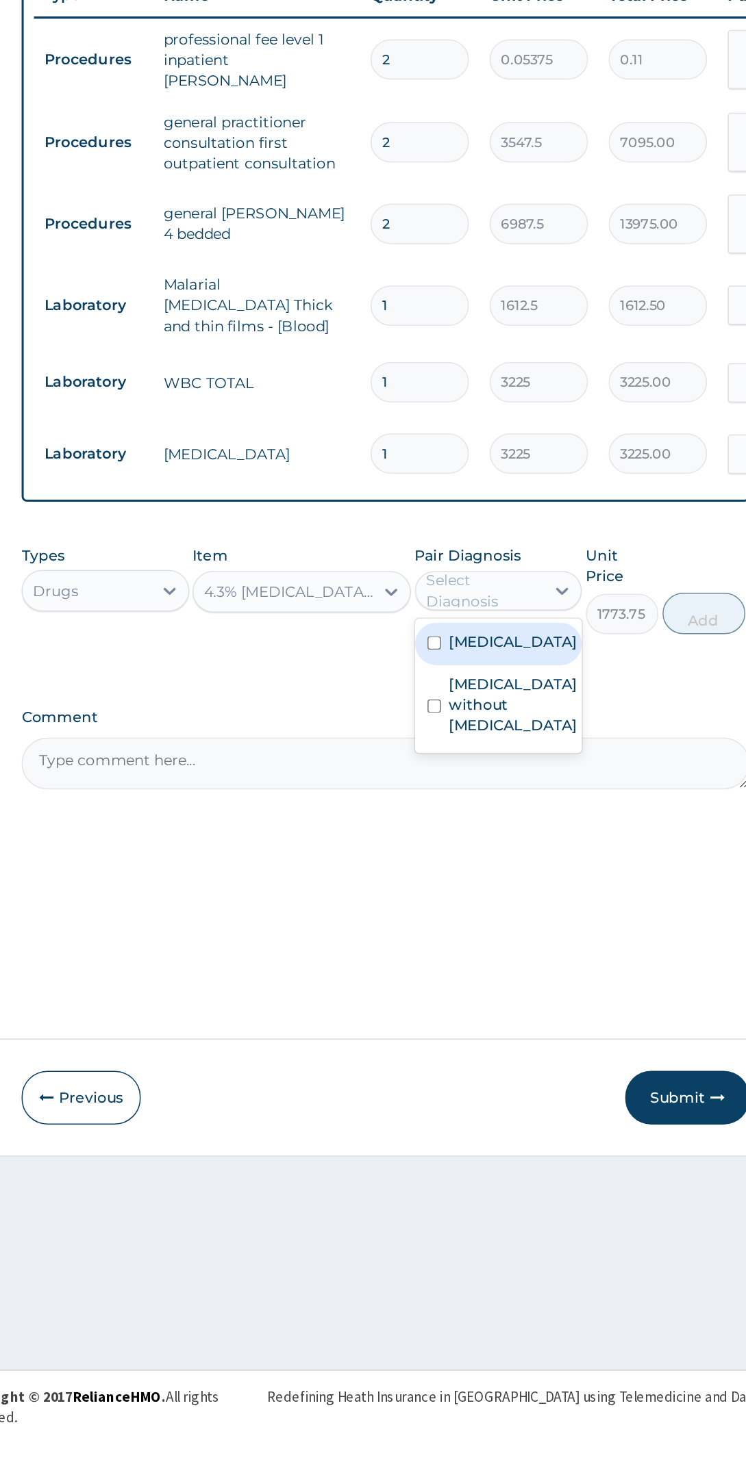
click at [546, 965] on label "Other severe and complicated Plasmodium falciparum malaria" at bounding box center [536, 959] width 85 height 14
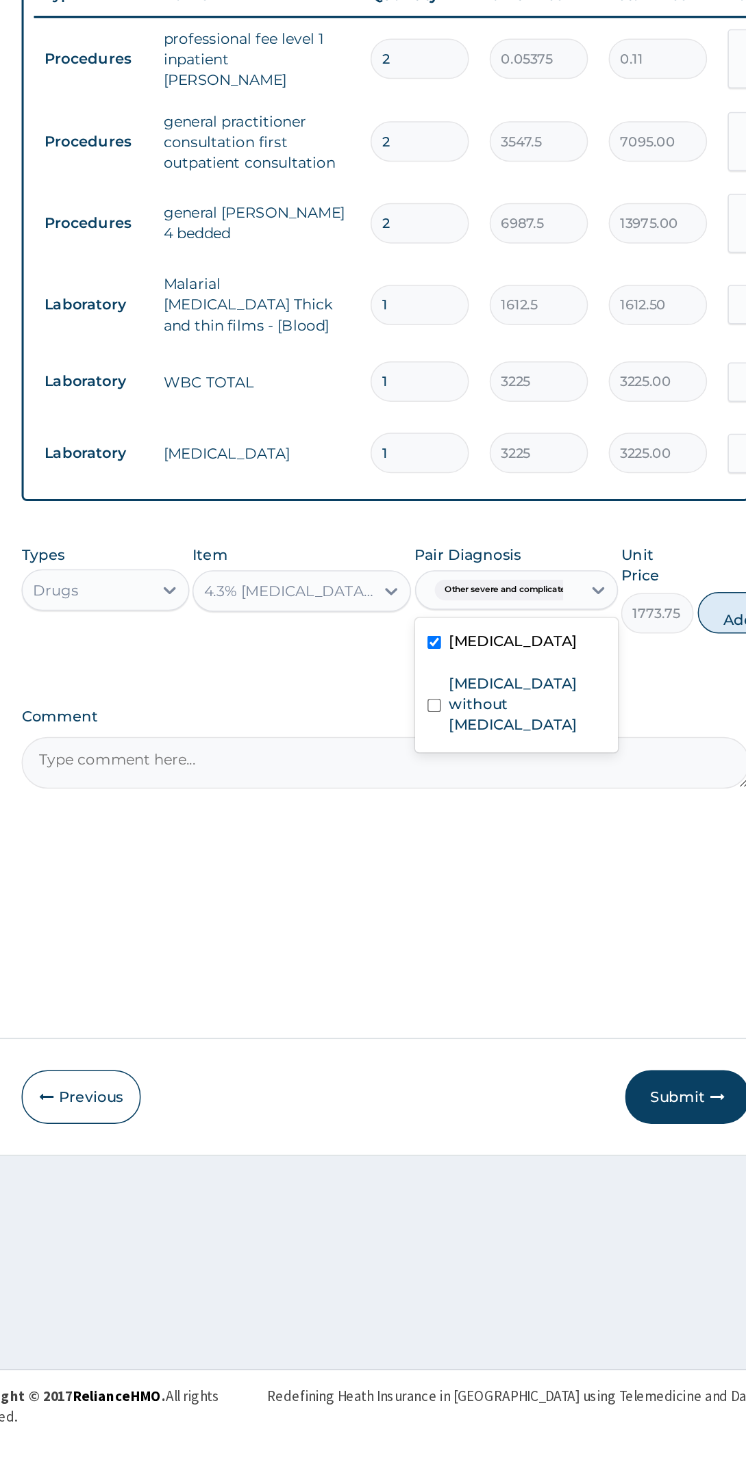
click at [572, 1021] on label "Sepsis without septic shock" at bounding box center [545, 1000] width 103 height 41
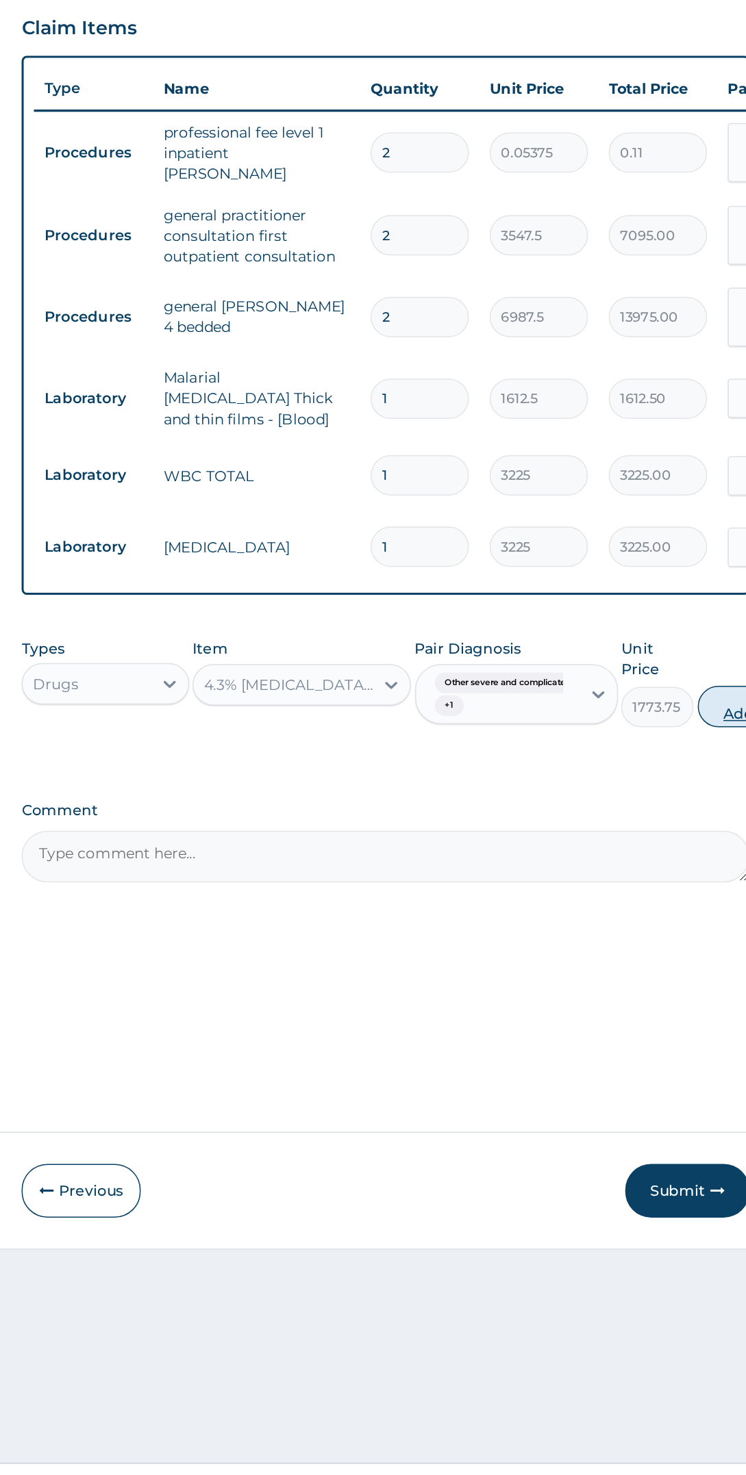
click at [668, 928] on button "Add" at bounding box center [685, 939] width 55 height 27
type input "0"
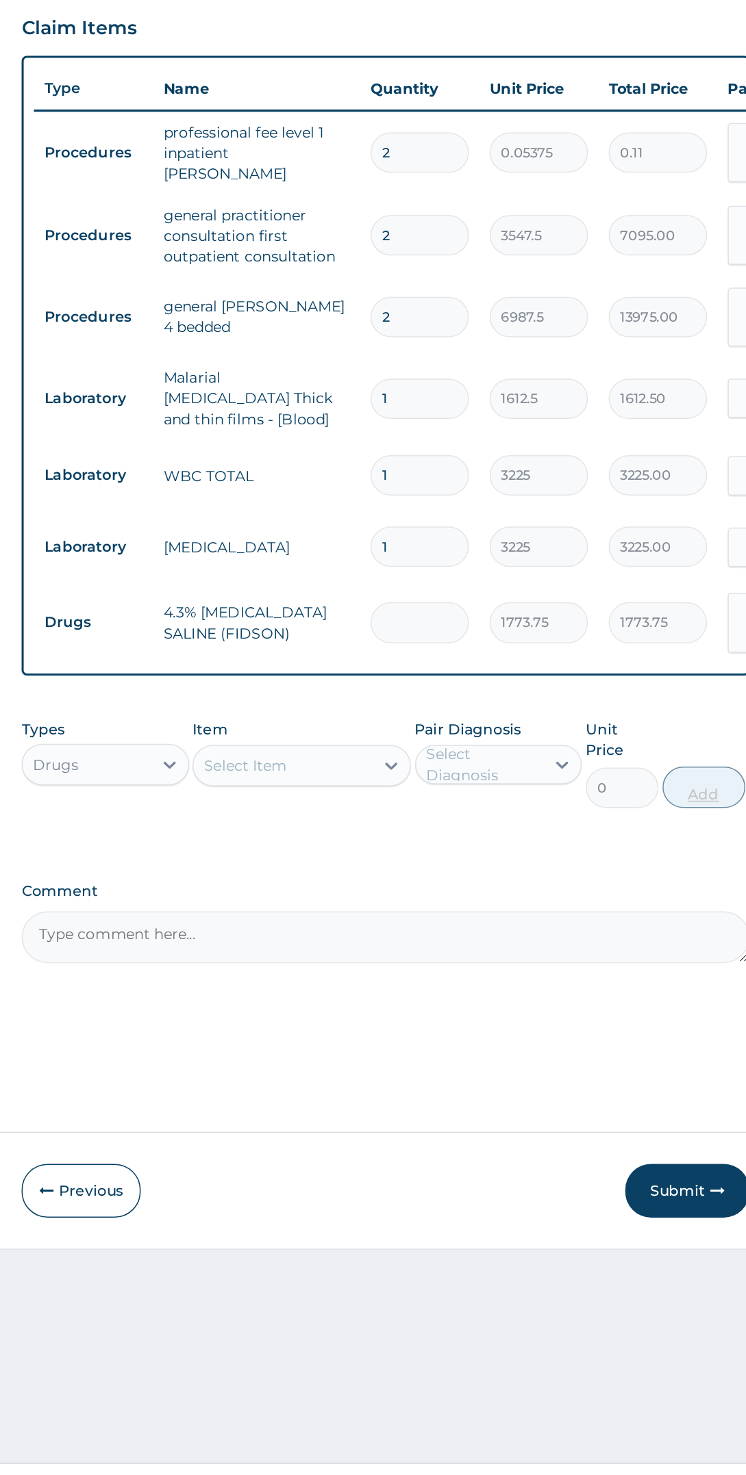
type input "0.00"
type input "2"
type input "3547.50"
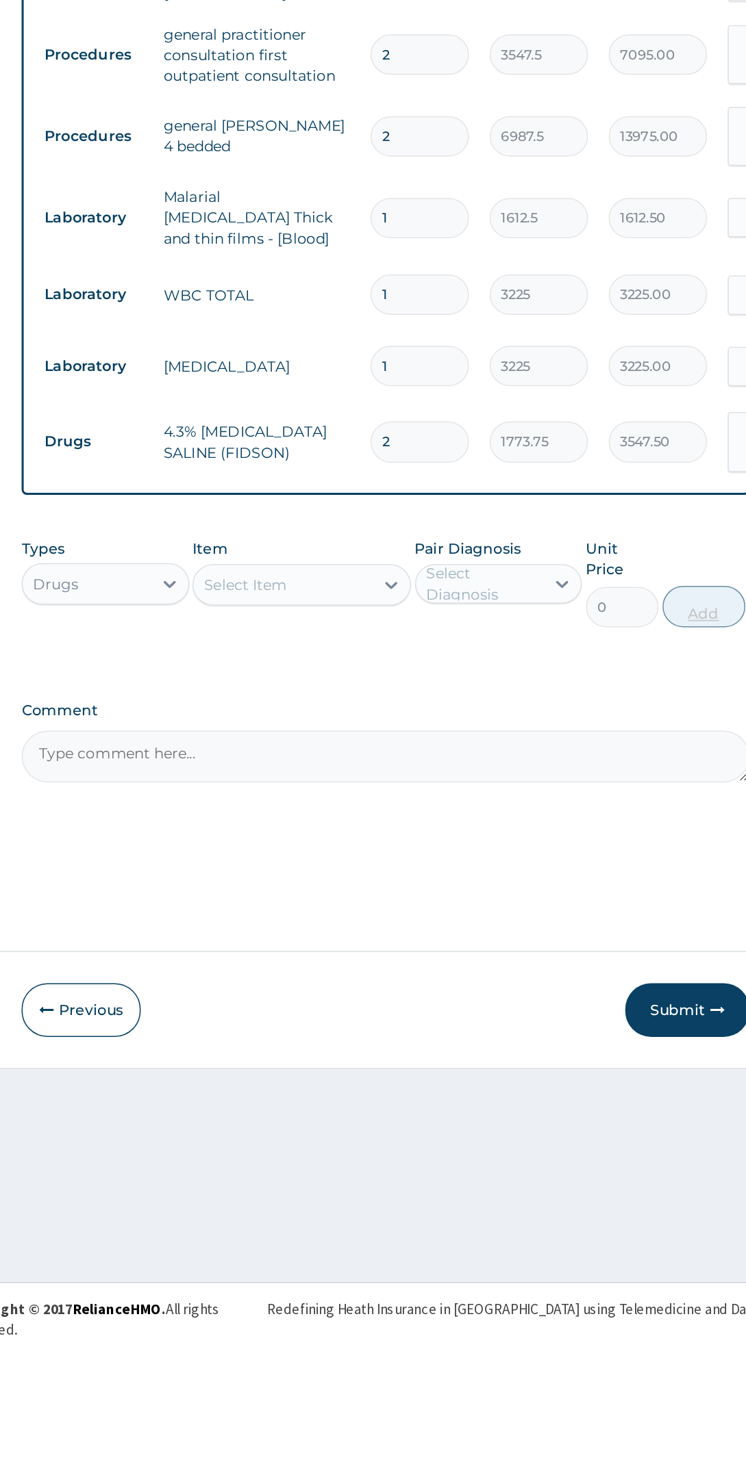
type input "2"
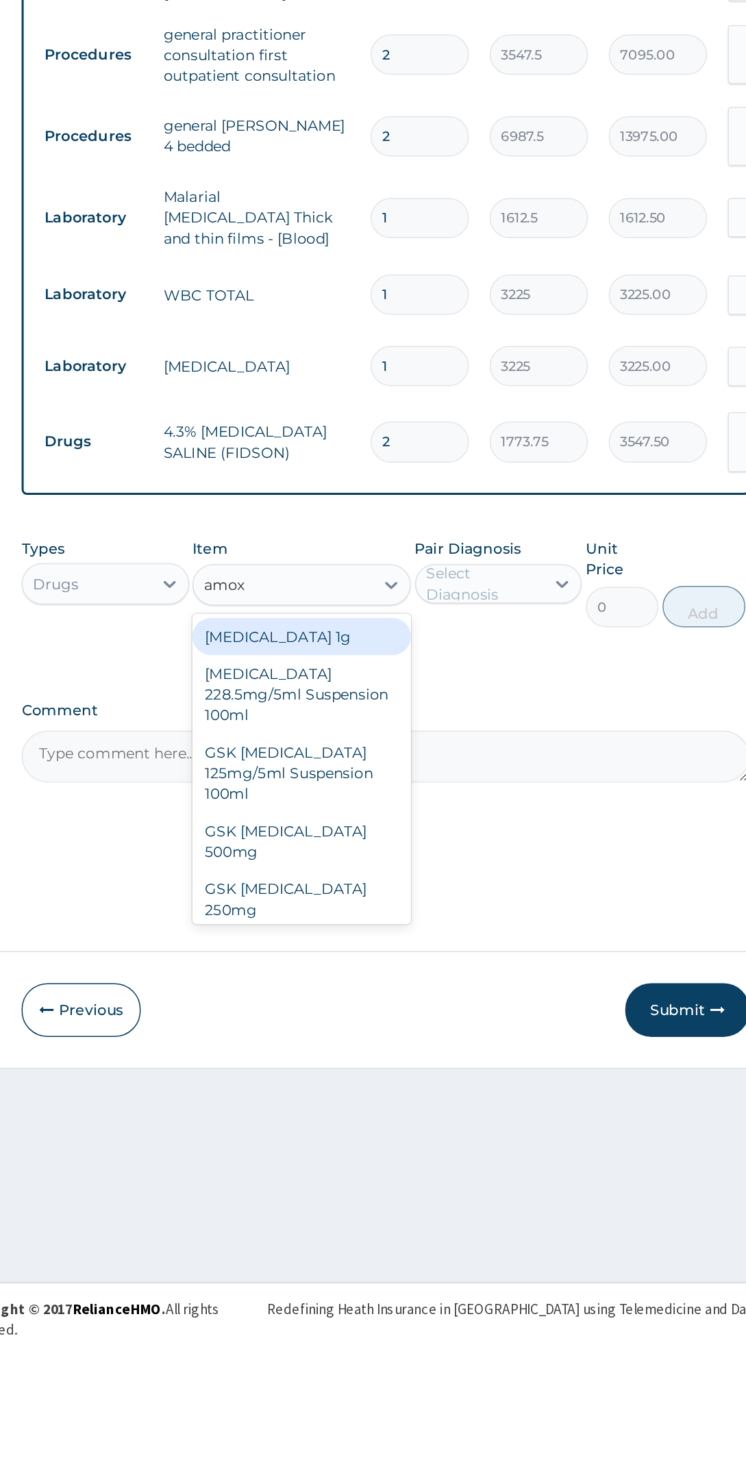
click at [418, 1078] on div "GSK [MEDICAL_DATA] 125mg/5ml Suspension 100ml" at bounding box center [396, 1104] width 144 height 52
type input "amox"
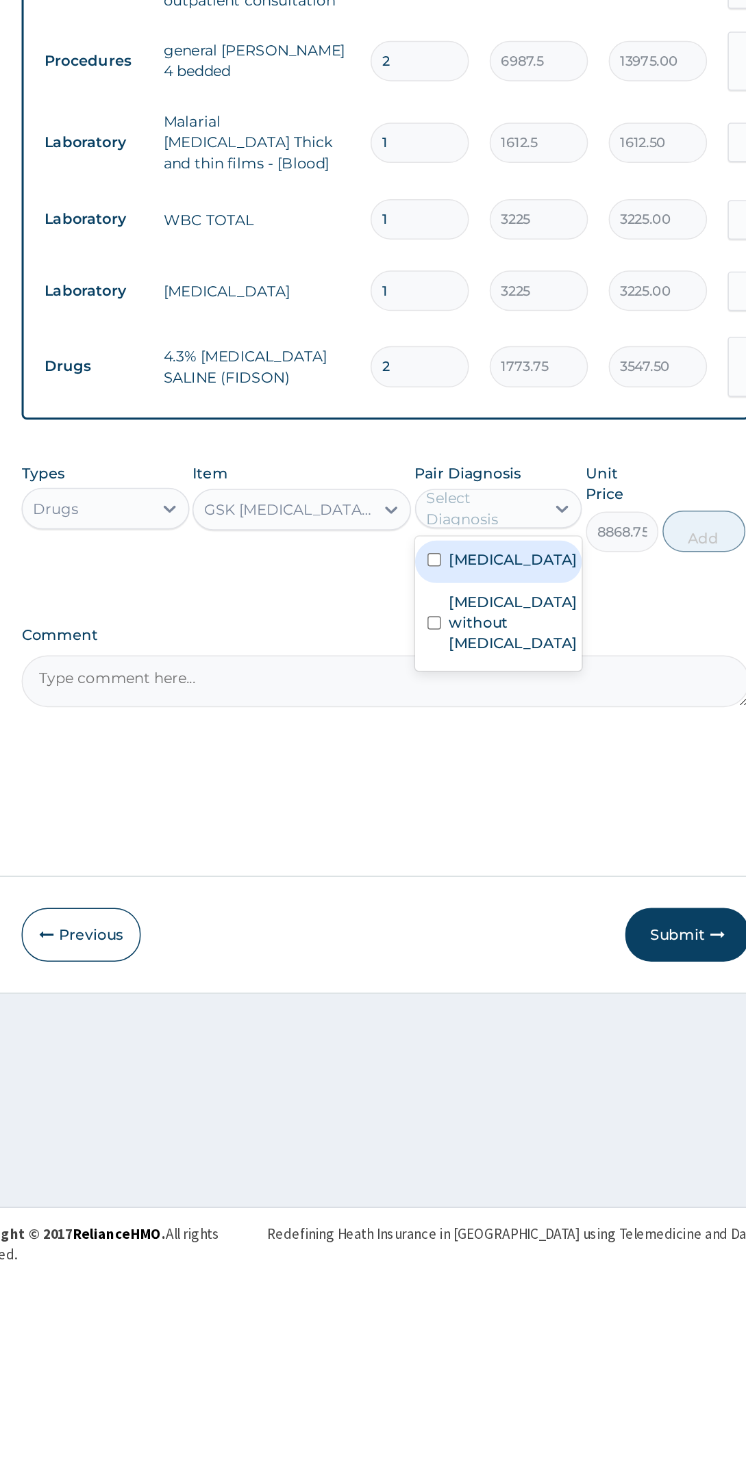
click at [555, 1074] on label "Sepsis without septic shock" at bounding box center [536, 1053] width 85 height 41
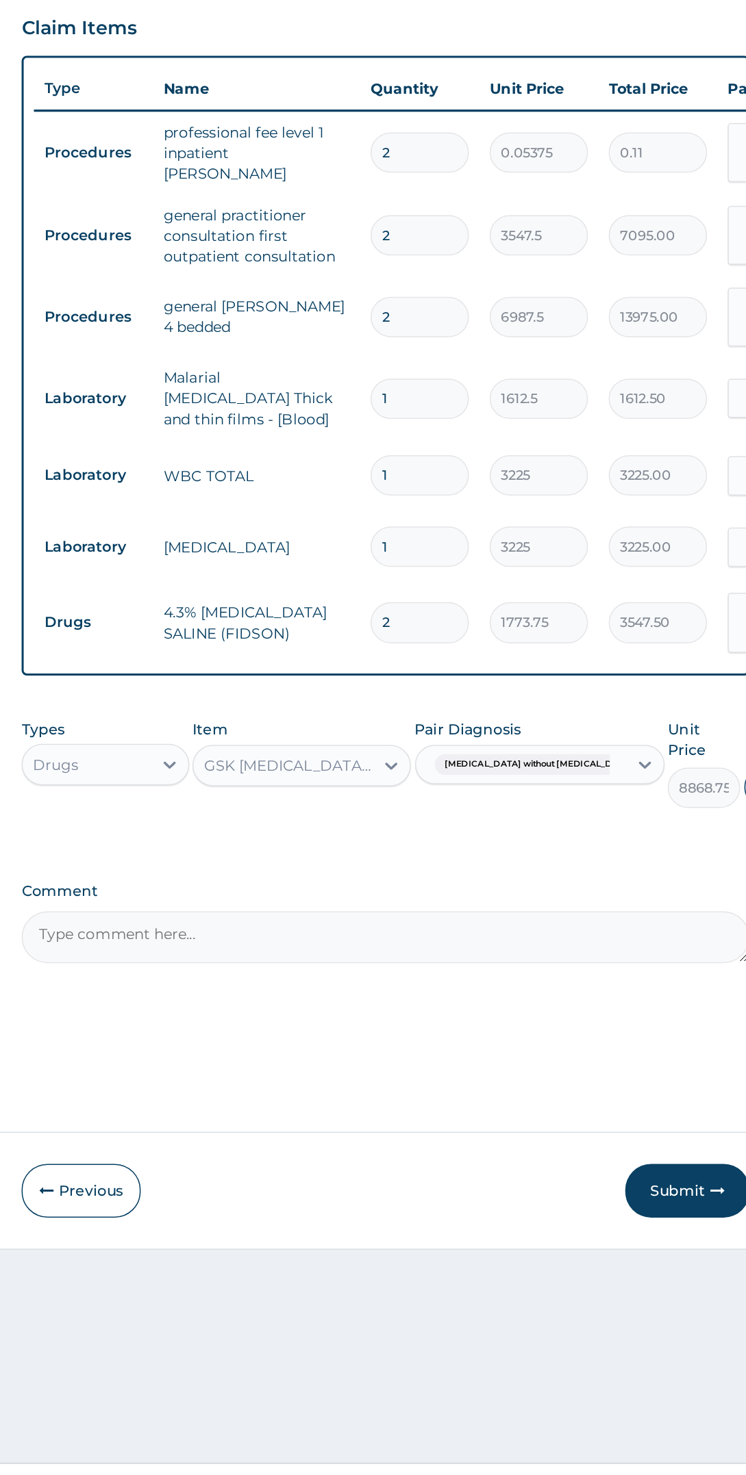
click at [689, 980] on button "Add" at bounding box center [716, 993] width 55 height 27
type input "0"
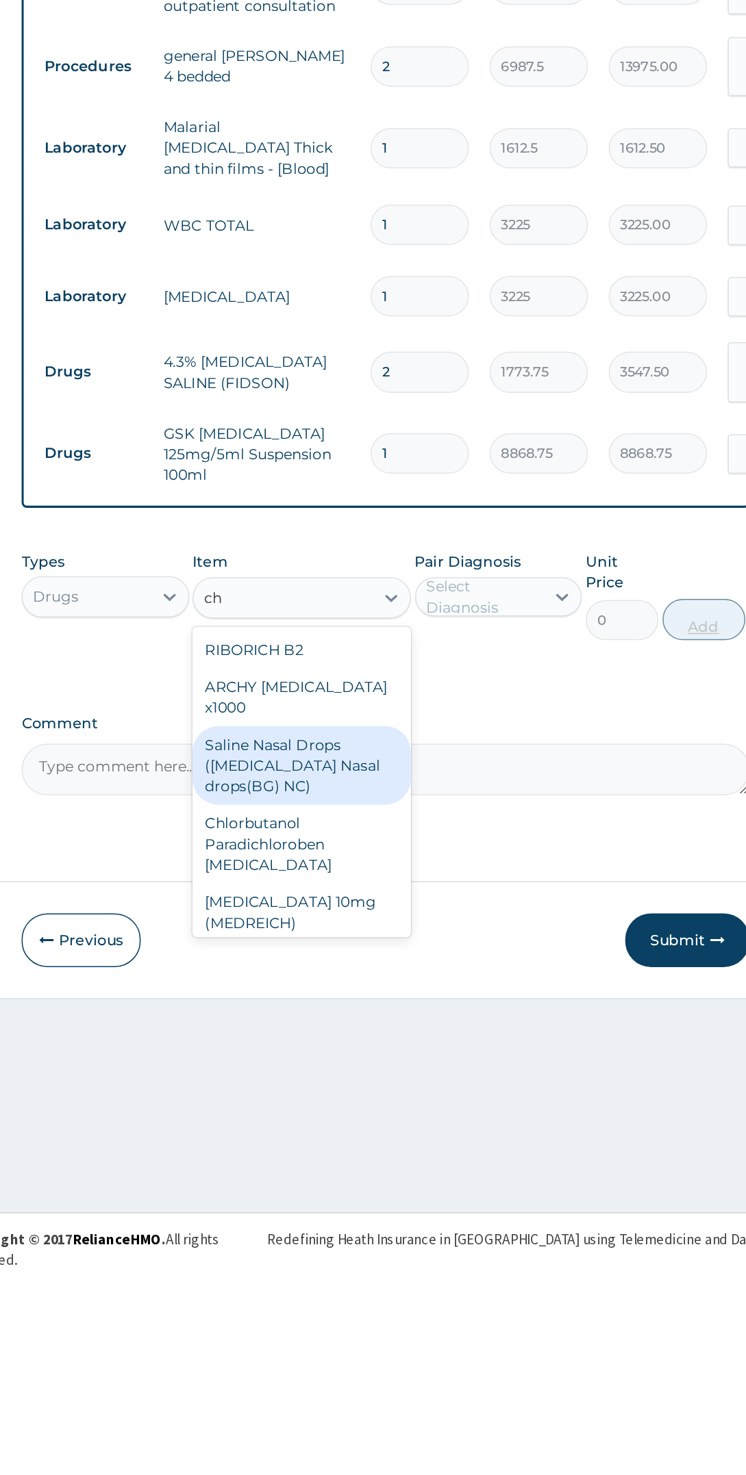
type input "c"
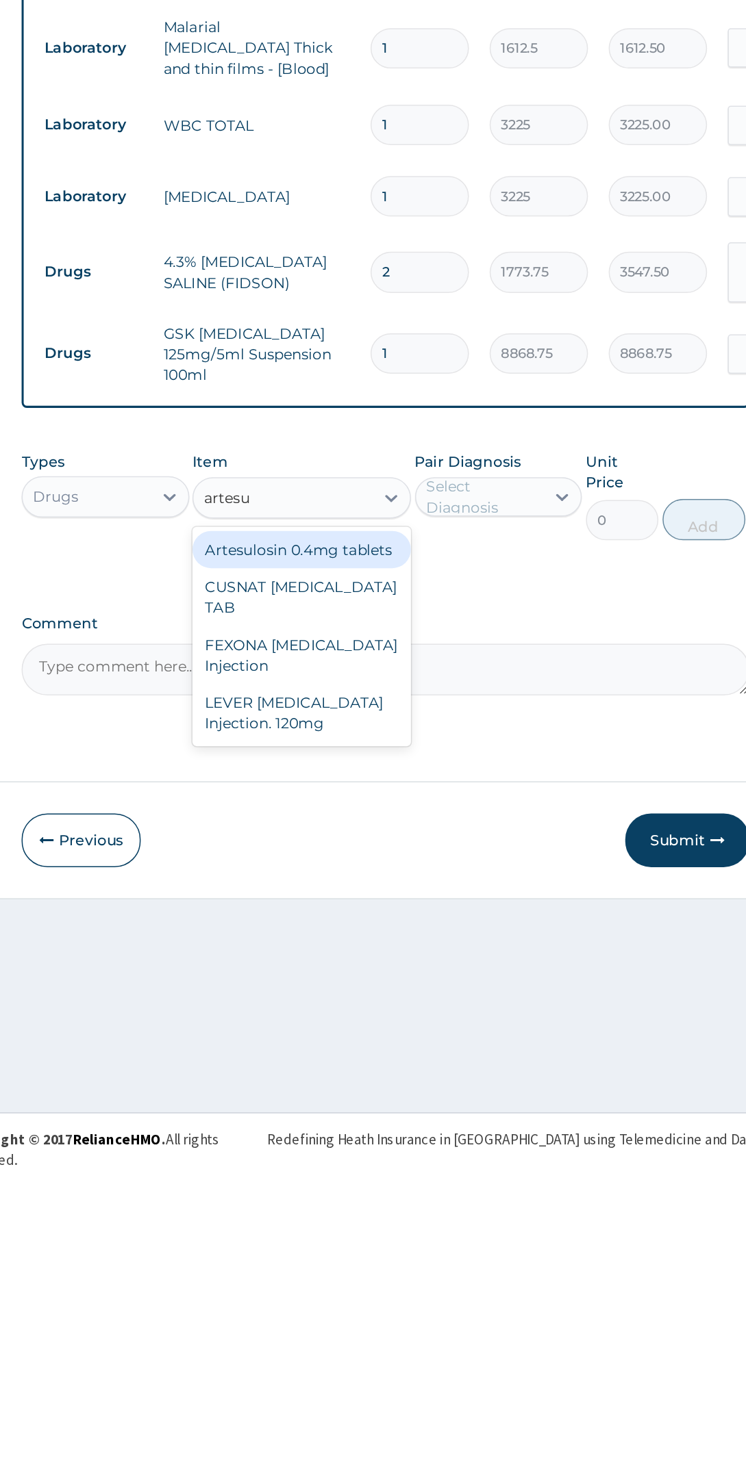
click at [416, 1163] on div "LEVER [MEDICAL_DATA] Injection. 120mg" at bounding box center [396, 1176] width 144 height 38
type input "artesu"
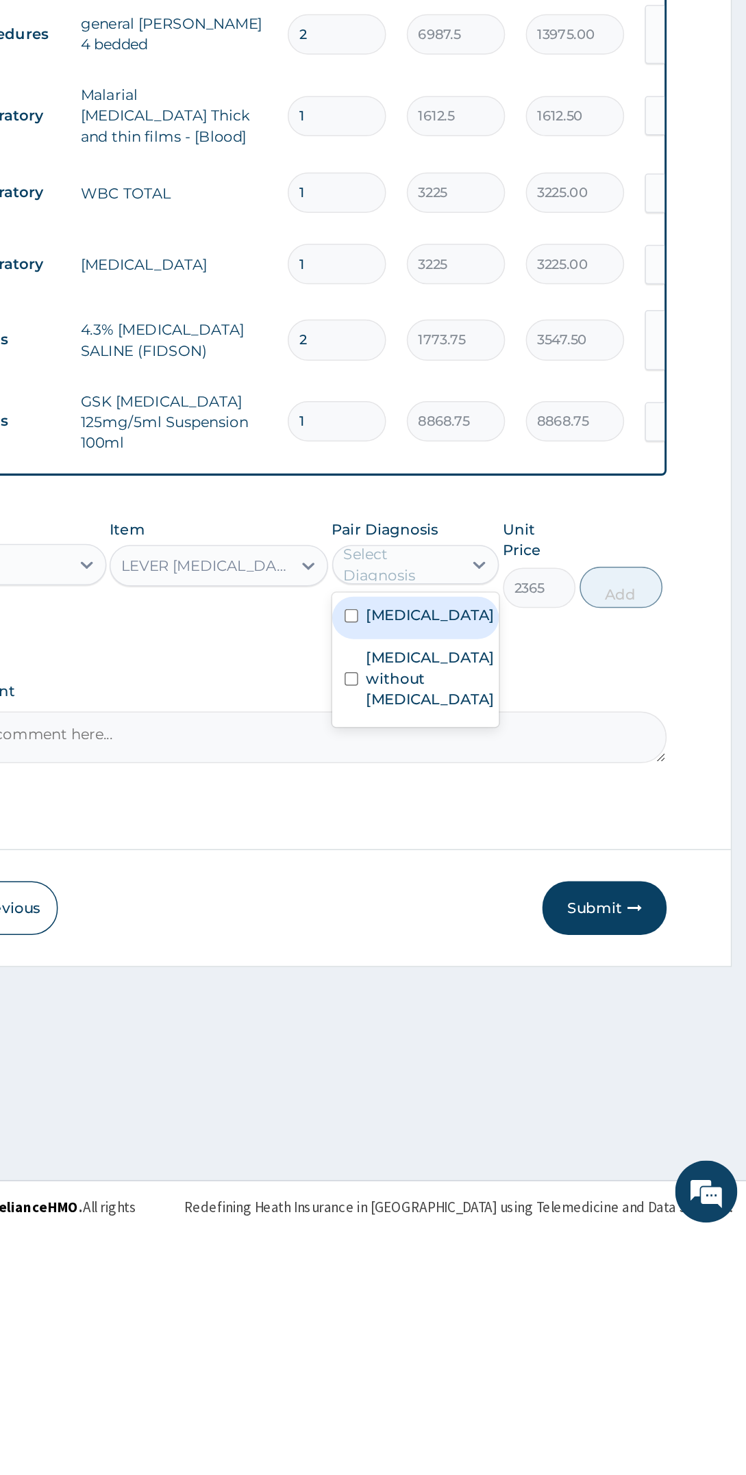
click at [569, 1073] on label "Other severe and complicated Plasmodium falciparum malaria" at bounding box center [536, 1067] width 85 height 14
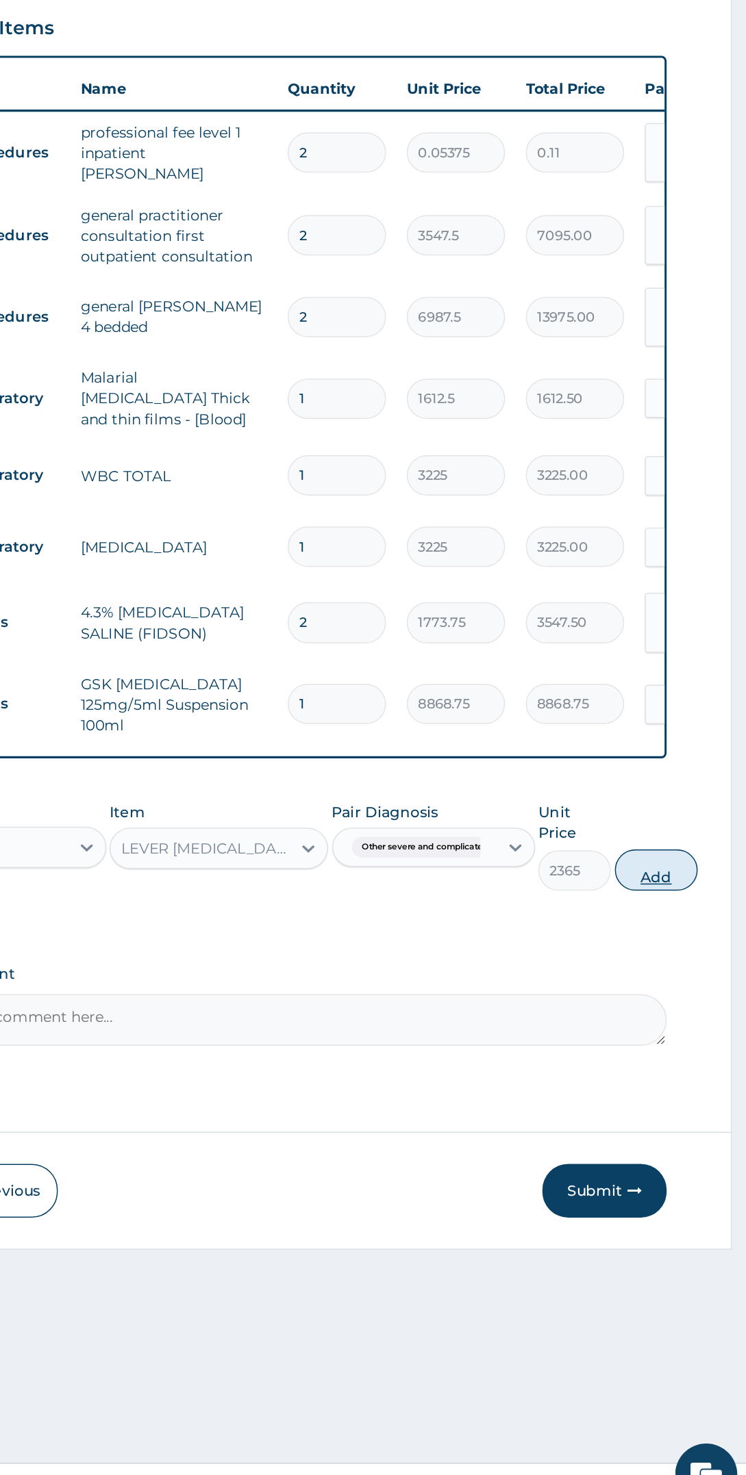
click at [701, 1034] on button "Add" at bounding box center [685, 1047] width 55 height 27
type input "0"
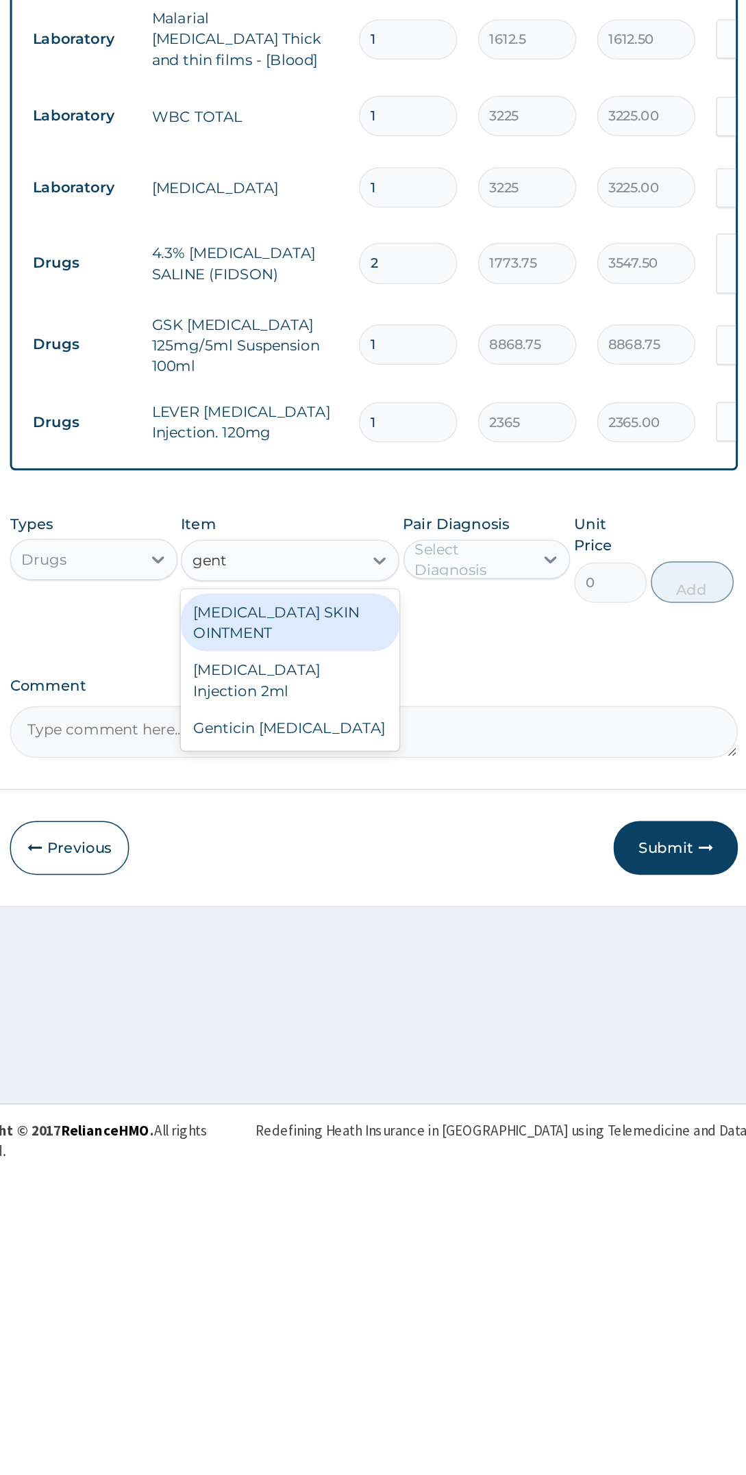
click at [433, 1146] on div "[MEDICAL_DATA] Injection 2ml" at bounding box center [396, 1160] width 144 height 38
type input "gent"
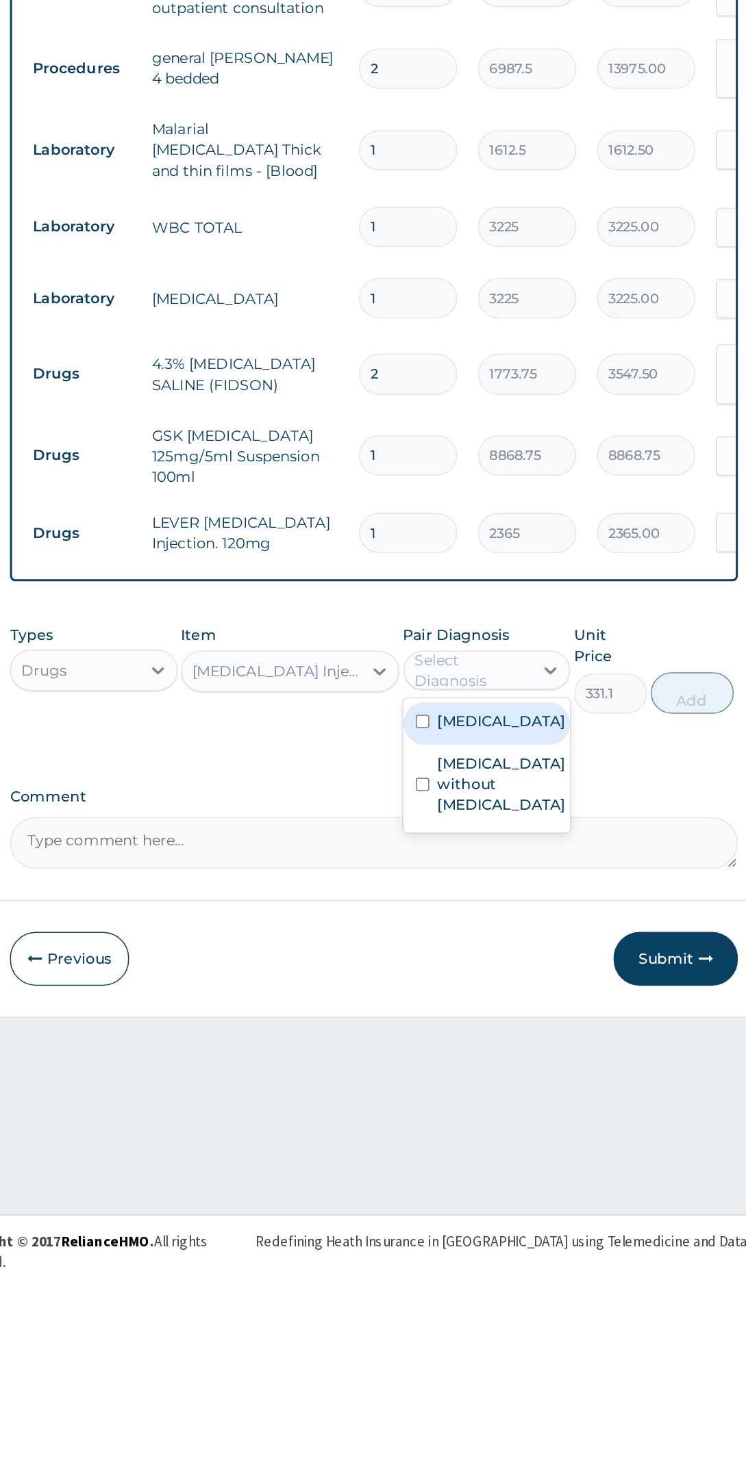
click at [558, 1176] on label "Sepsis without septic shock" at bounding box center [536, 1155] width 85 height 41
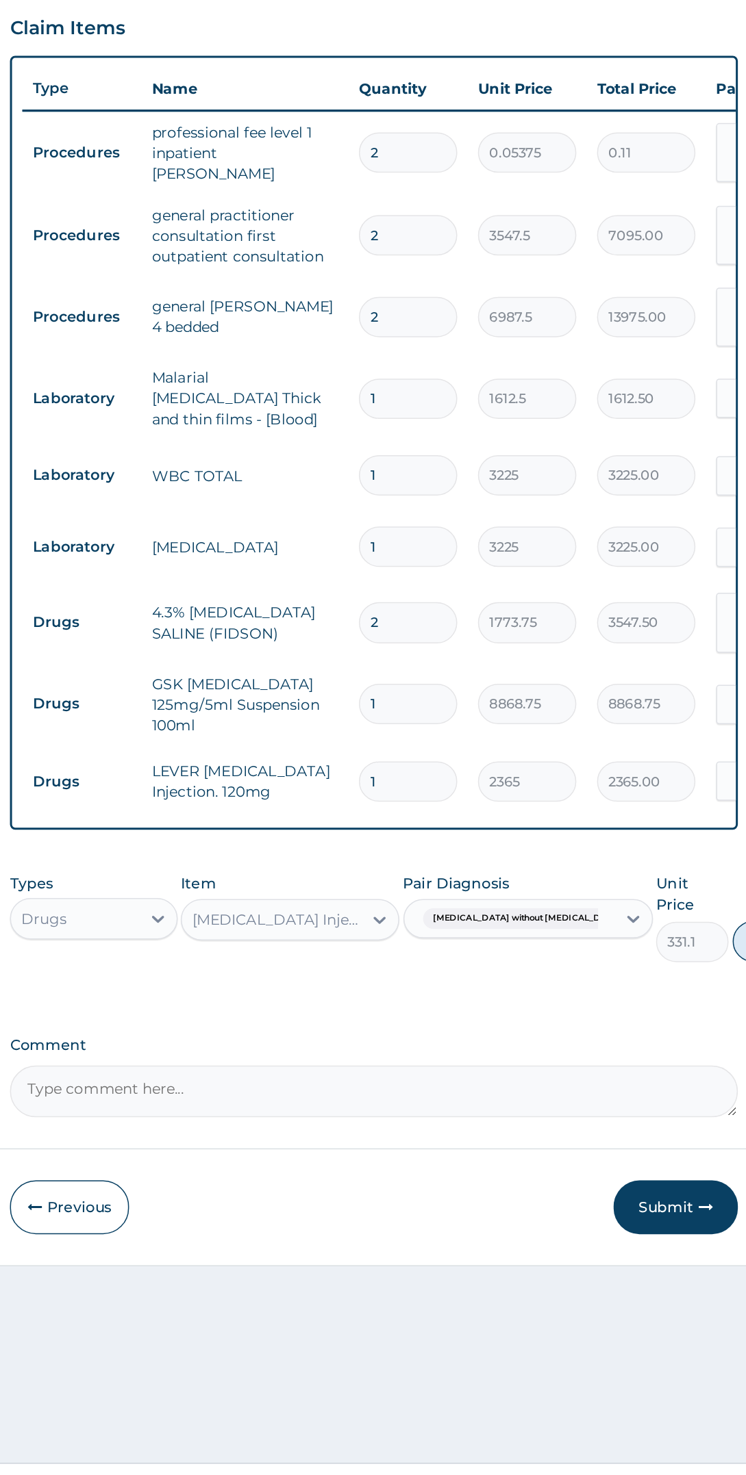
click at [689, 1082] on button "Add" at bounding box center [716, 1095] width 55 height 27
type input "0"
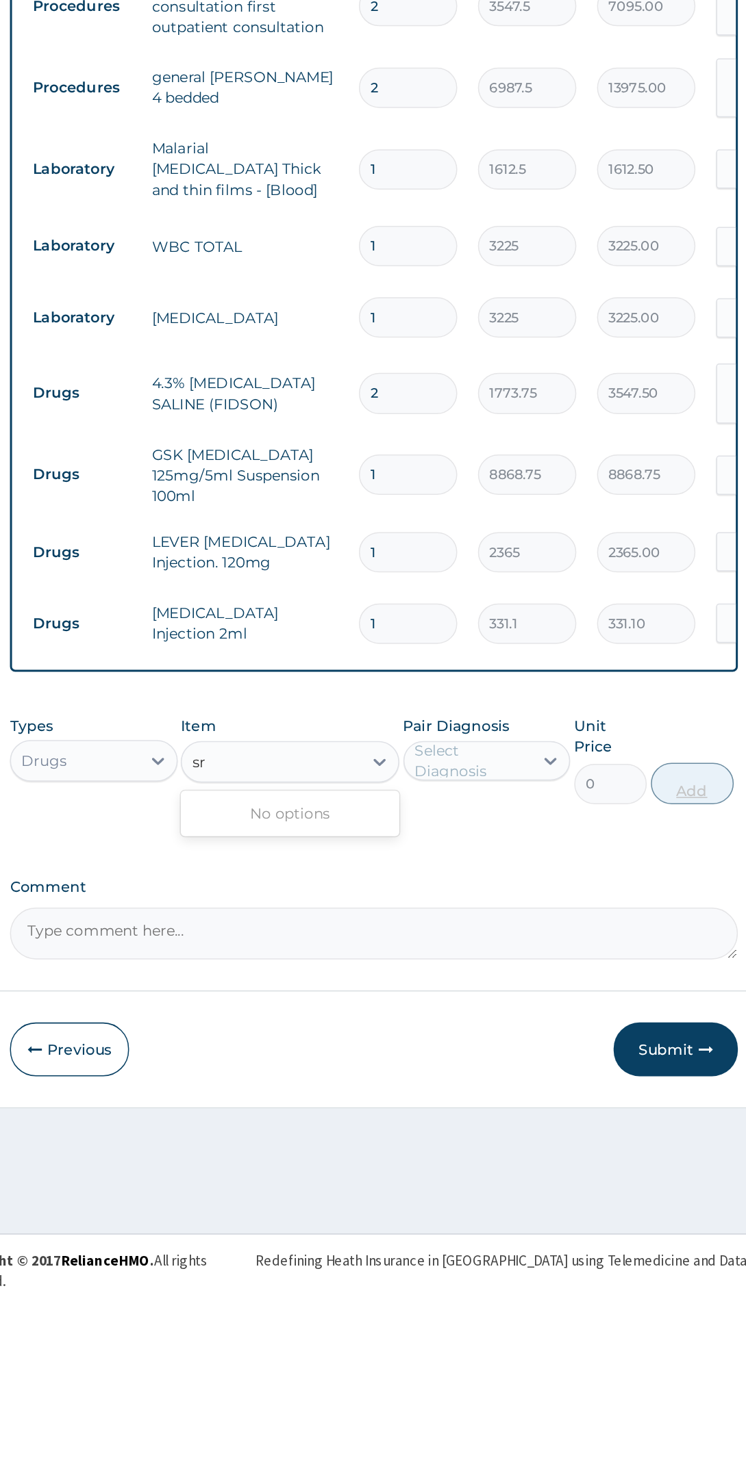
type input "s"
click at [446, 1150] on div "Drip set" at bounding box center [396, 1162] width 144 height 25
type input "drip"
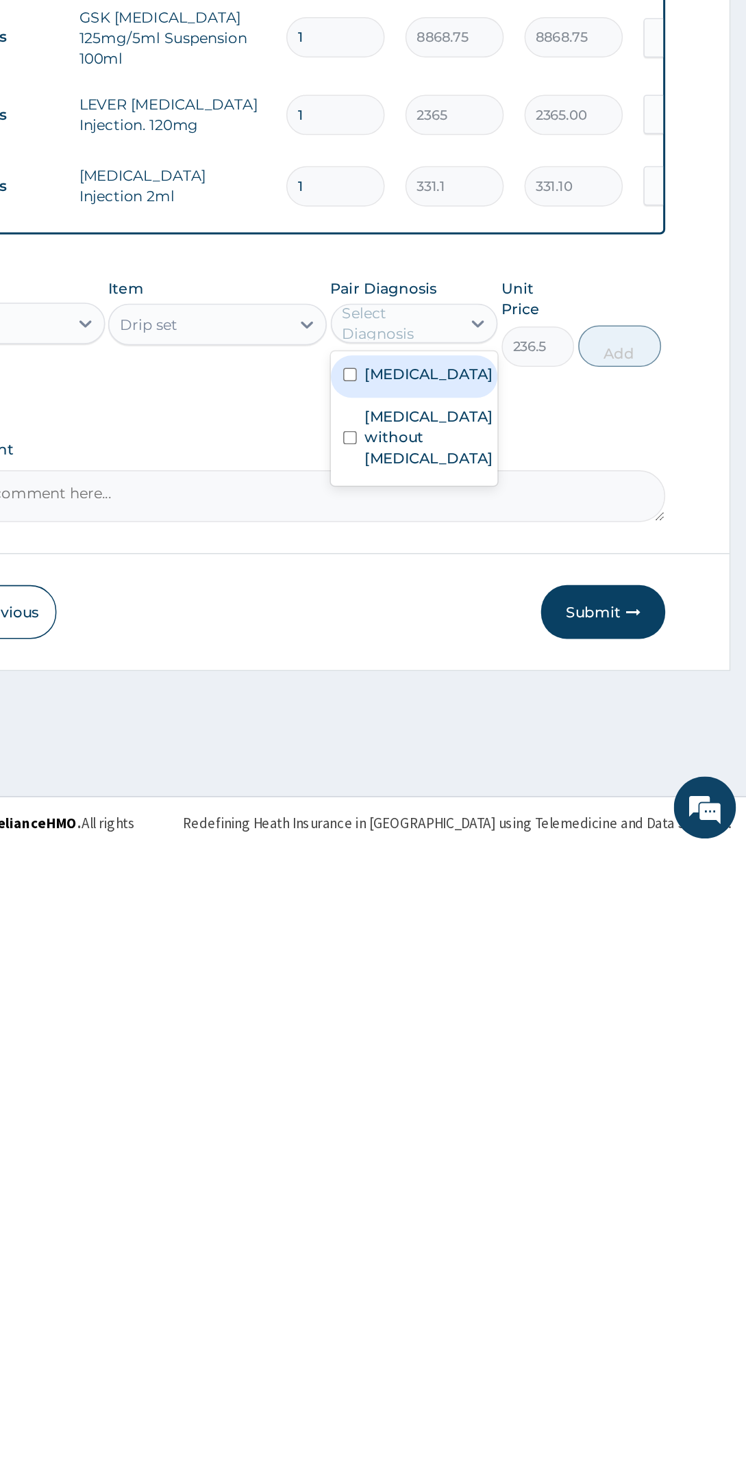
click at [539, 1168] on label "Other severe and complicated Plasmodium falciparum malaria" at bounding box center [536, 1161] width 85 height 14
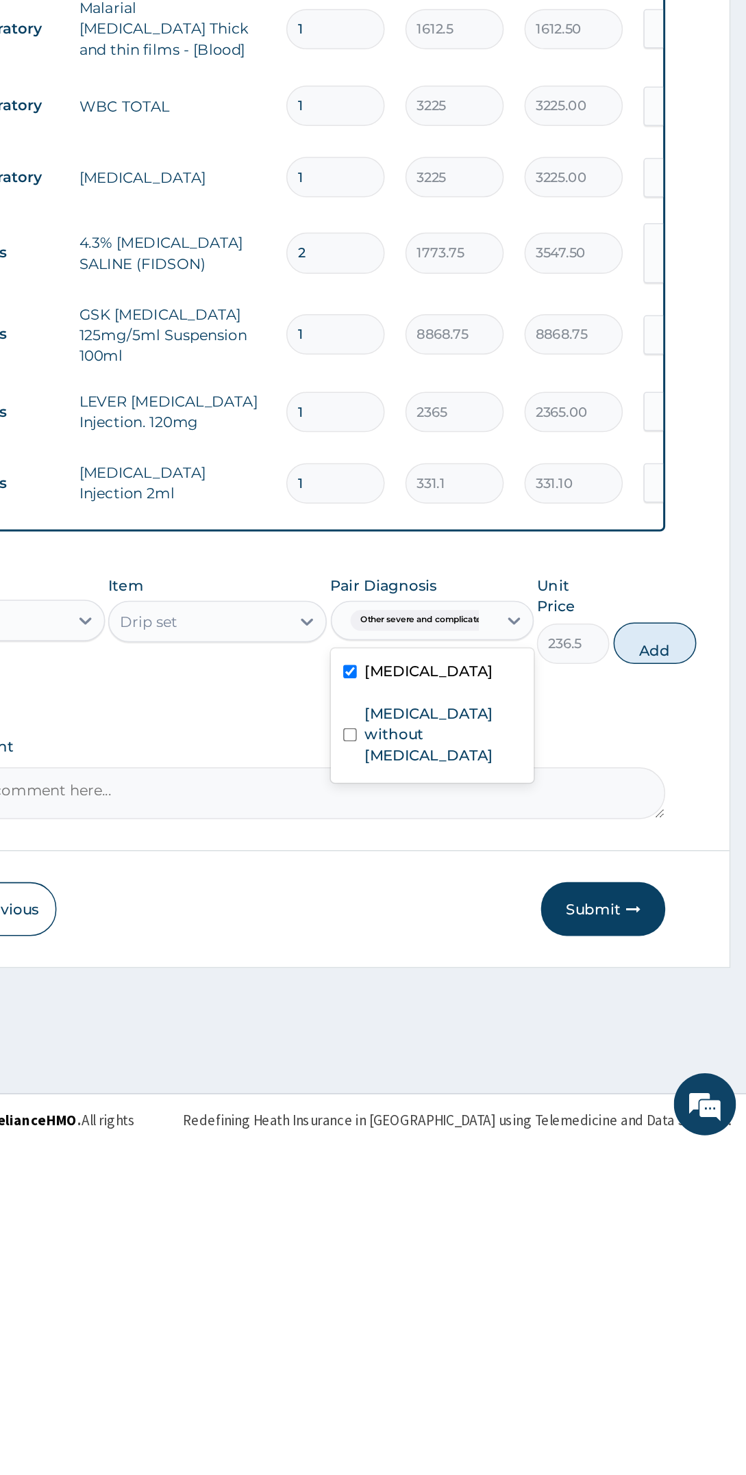
click at [535, 1221] on label "Sepsis without septic shock" at bounding box center [545, 1202] width 103 height 41
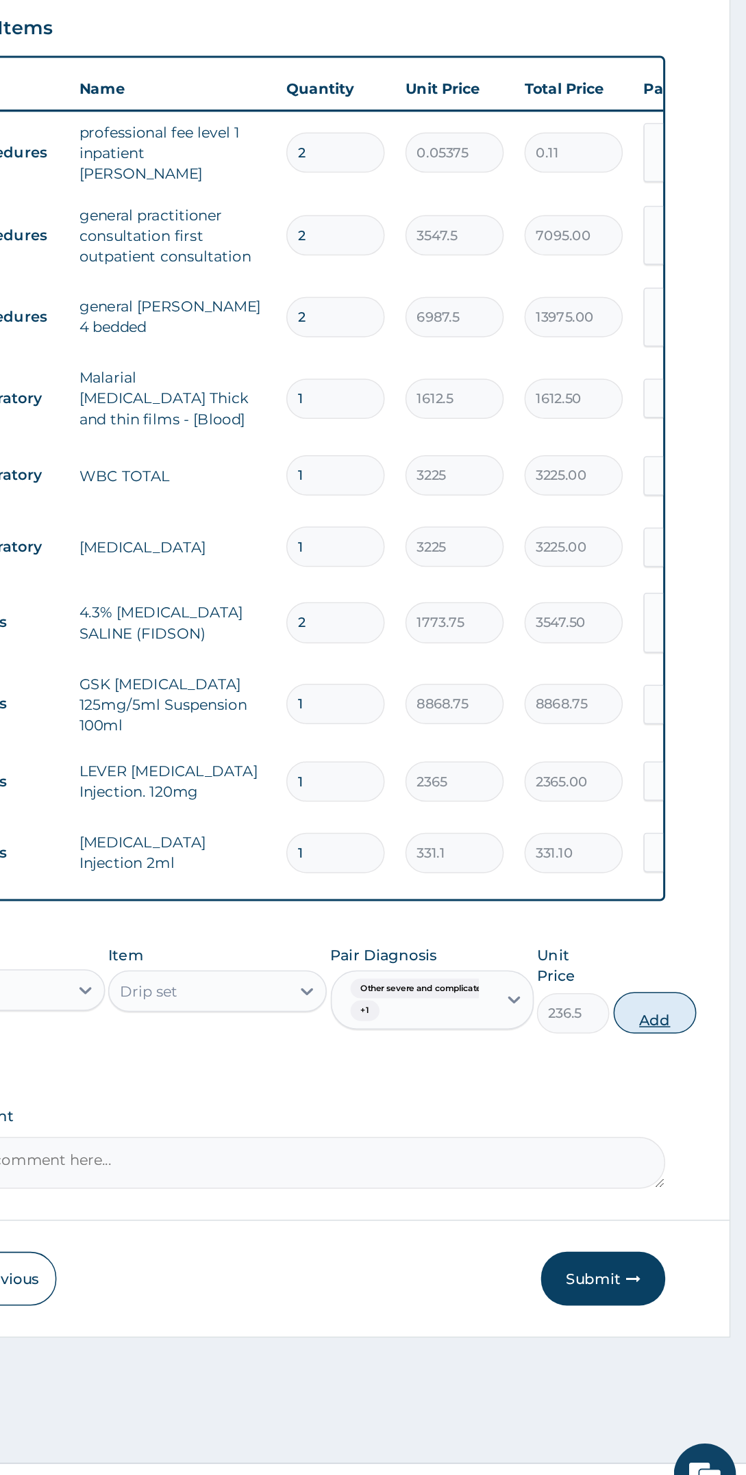
click at [698, 1134] on button "Add" at bounding box center [685, 1142] width 55 height 27
type input "0"
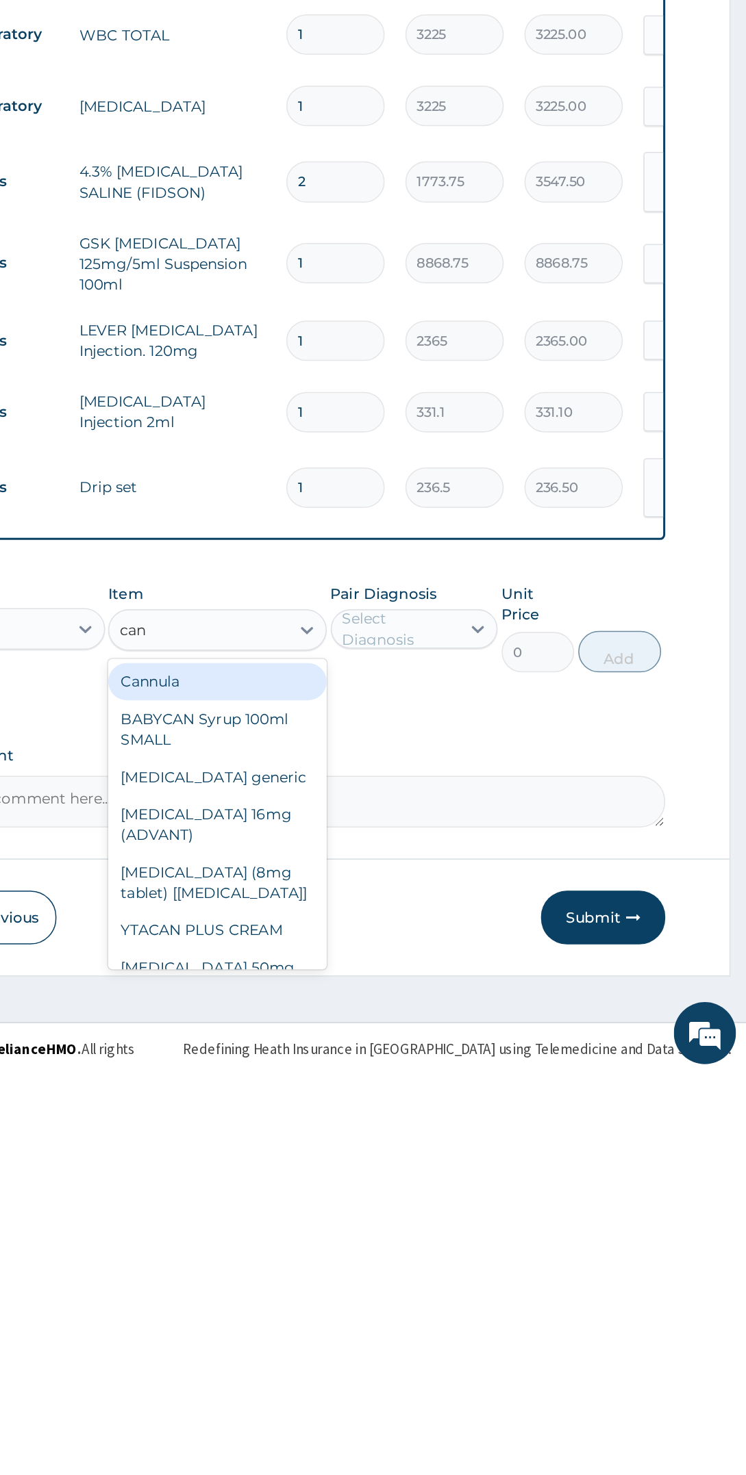
click at [446, 1203] on div "Cannula" at bounding box center [396, 1215] width 144 height 25
type input "can"
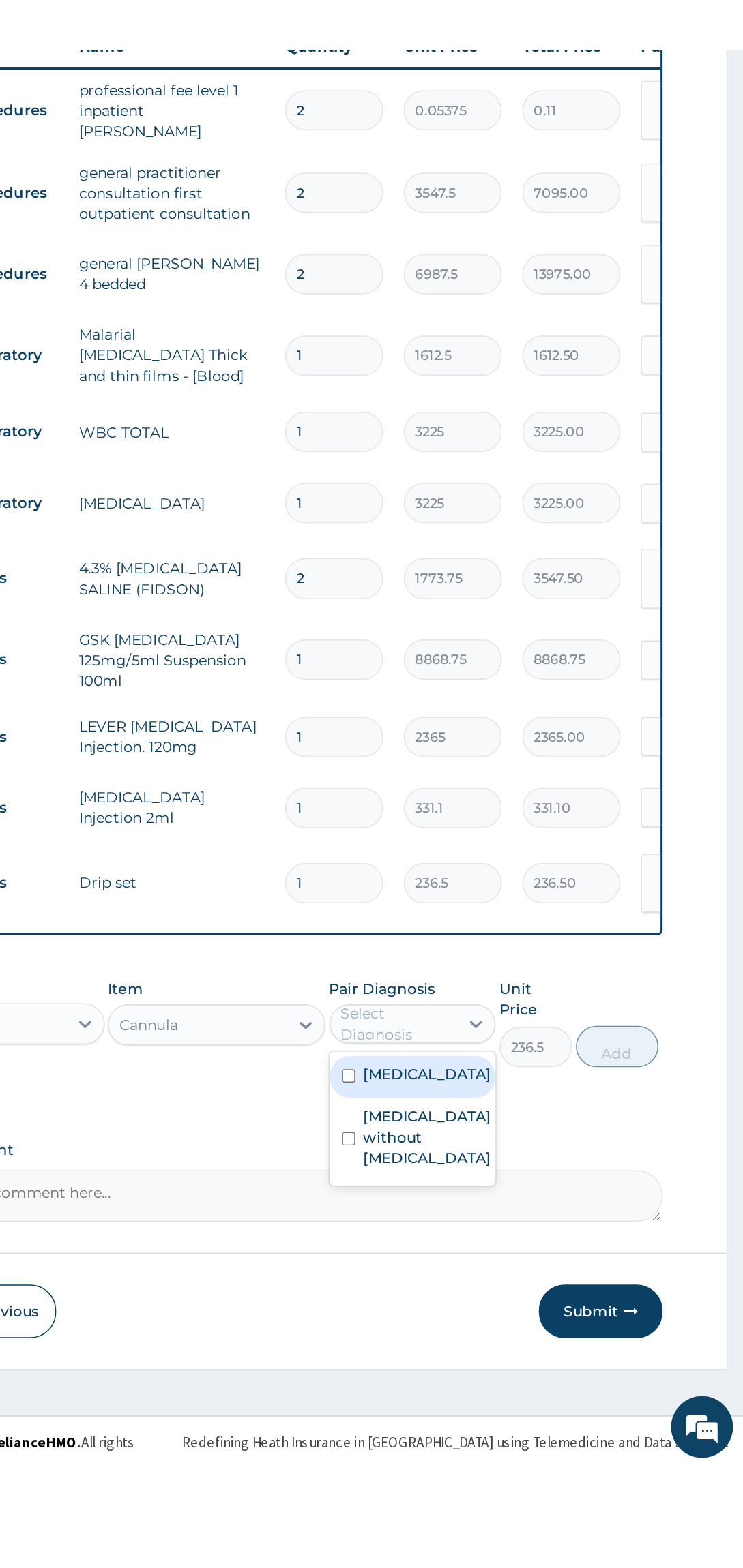
scroll to position [74, 0]
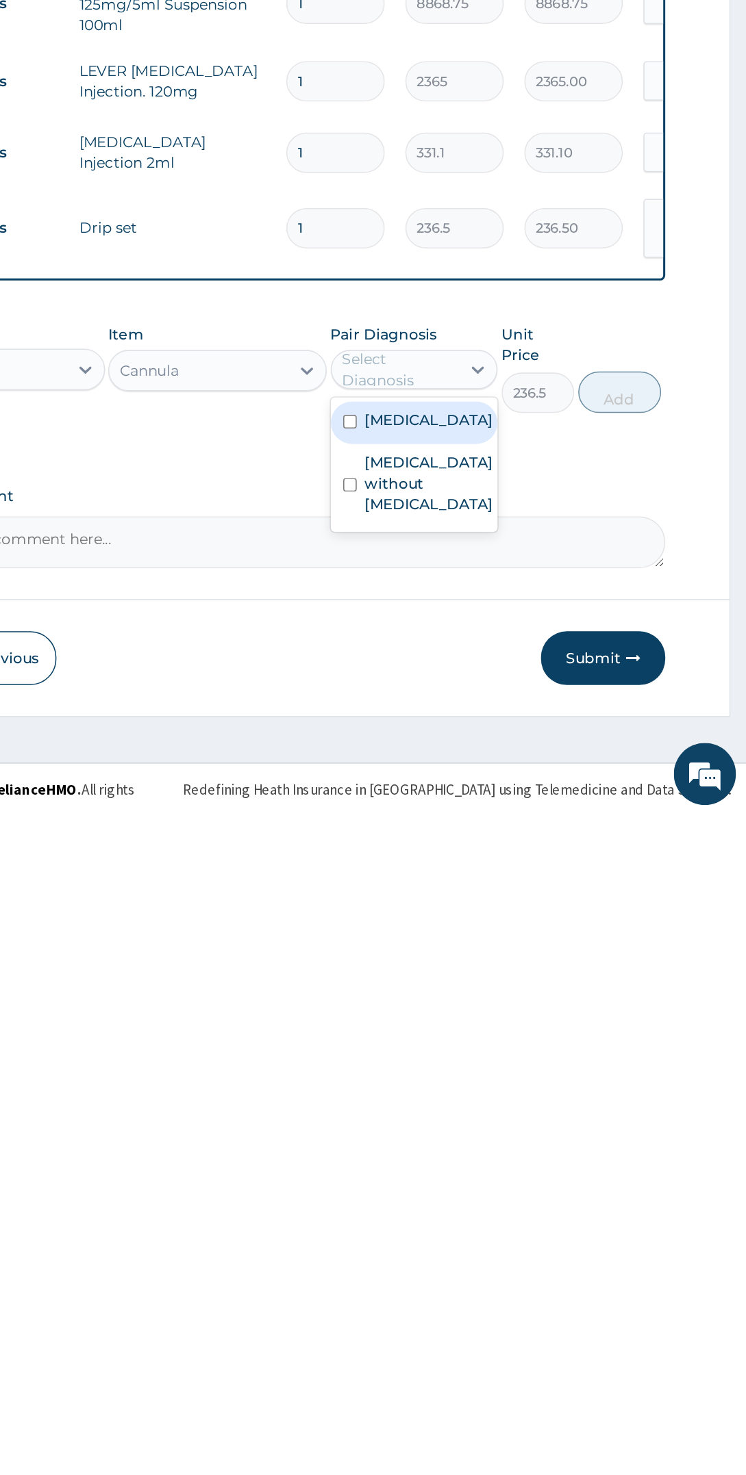
click at [548, 1221] on label "Other severe and complicated Plasmodium falciparum malaria" at bounding box center [536, 1214] width 85 height 14
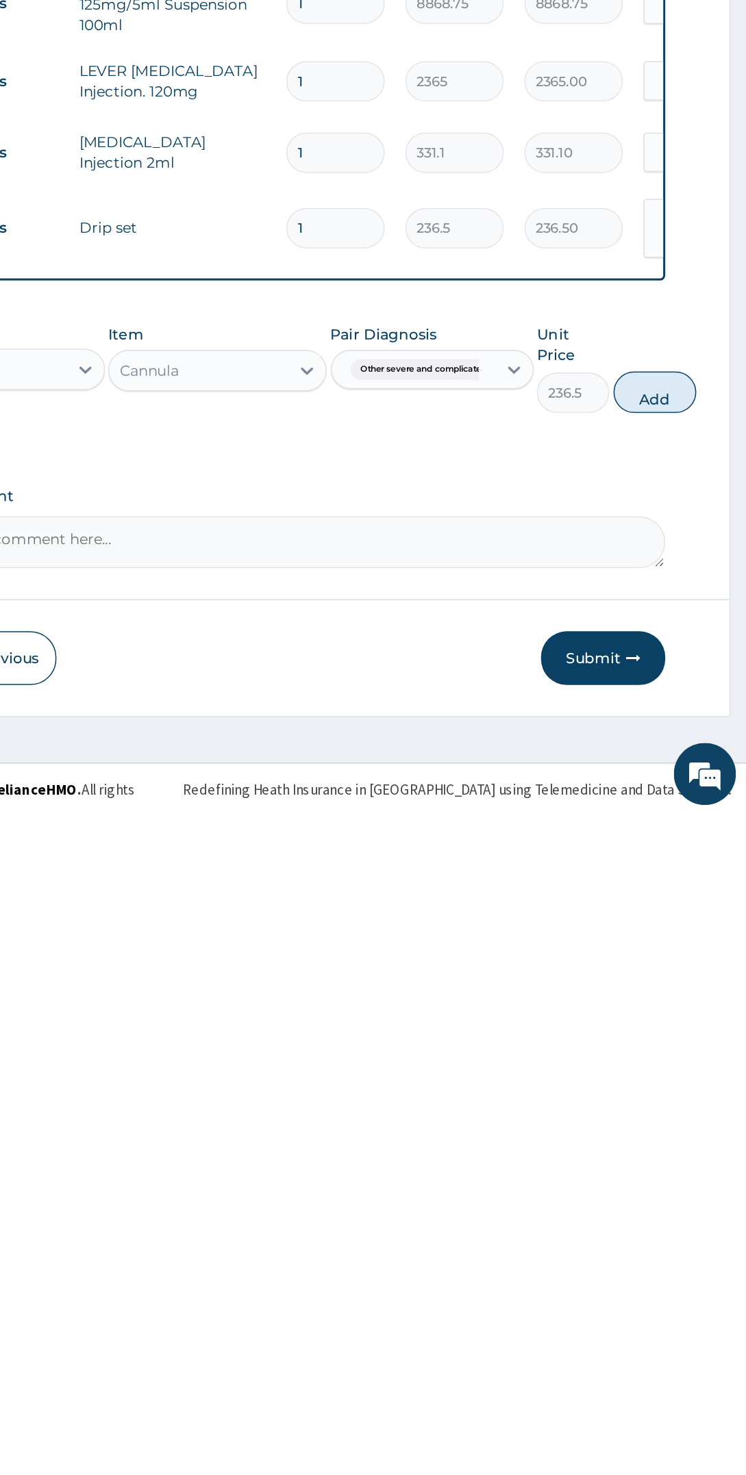
scroll to position [0, 0]
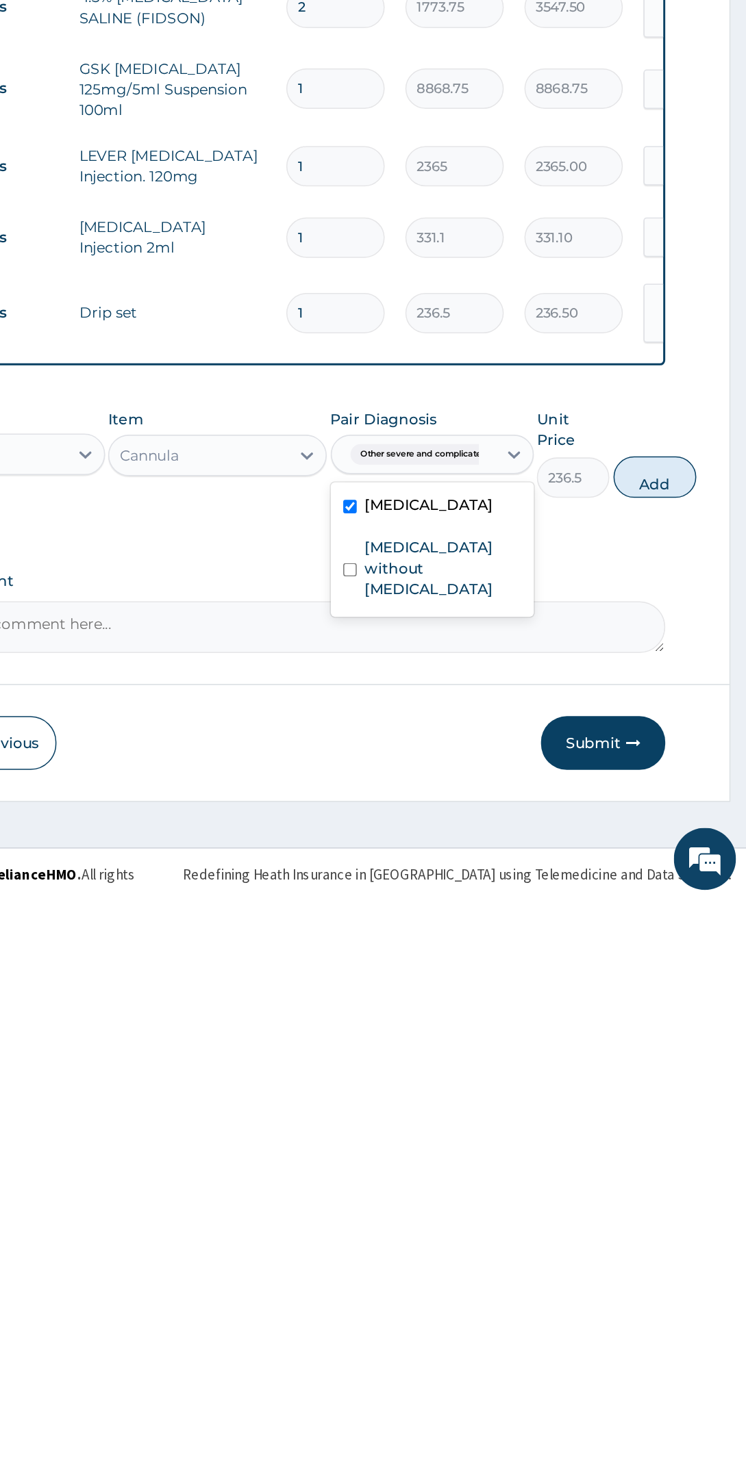
click at [548, 1276] on label "Sepsis without septic shock" at bounding box center [545, 1255] width 103 height 41
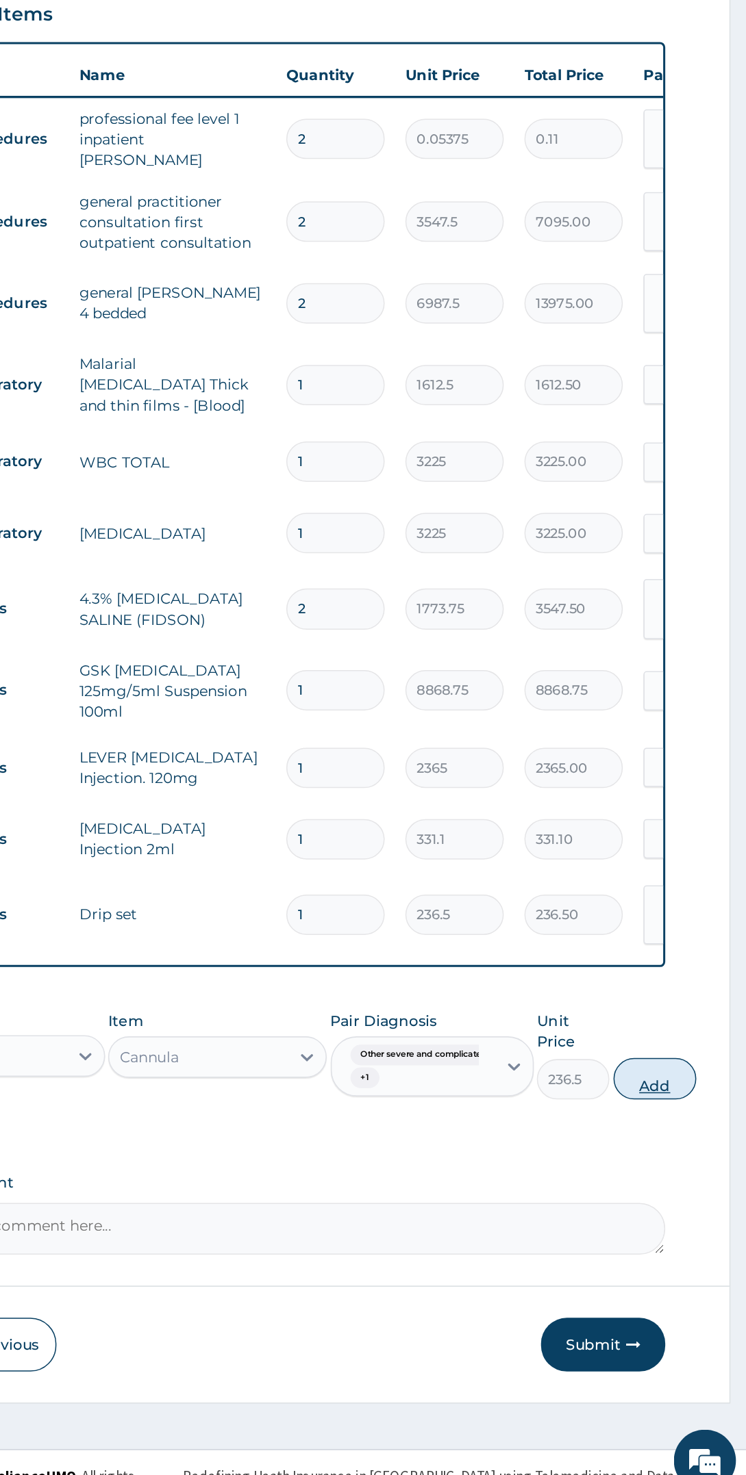
click at [695, 1186] on button "Add" at bounding box center [685, 1195] width 55 height 27
type input "0"
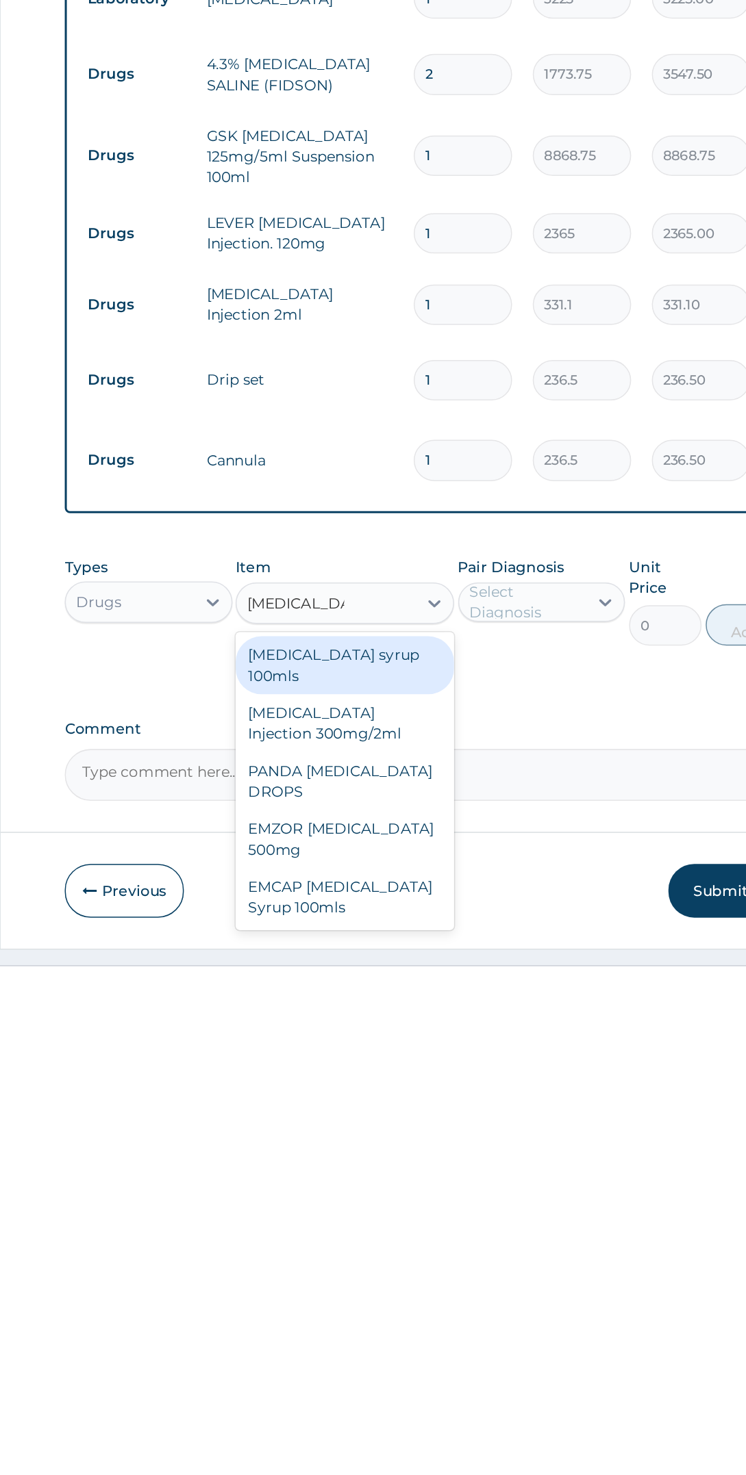
click at [443, 1253] on div "[MEDICAL_DATA] syrup 100mls" at bounding box center [396, 1272] width 144 height 38
type input "paracetamol"
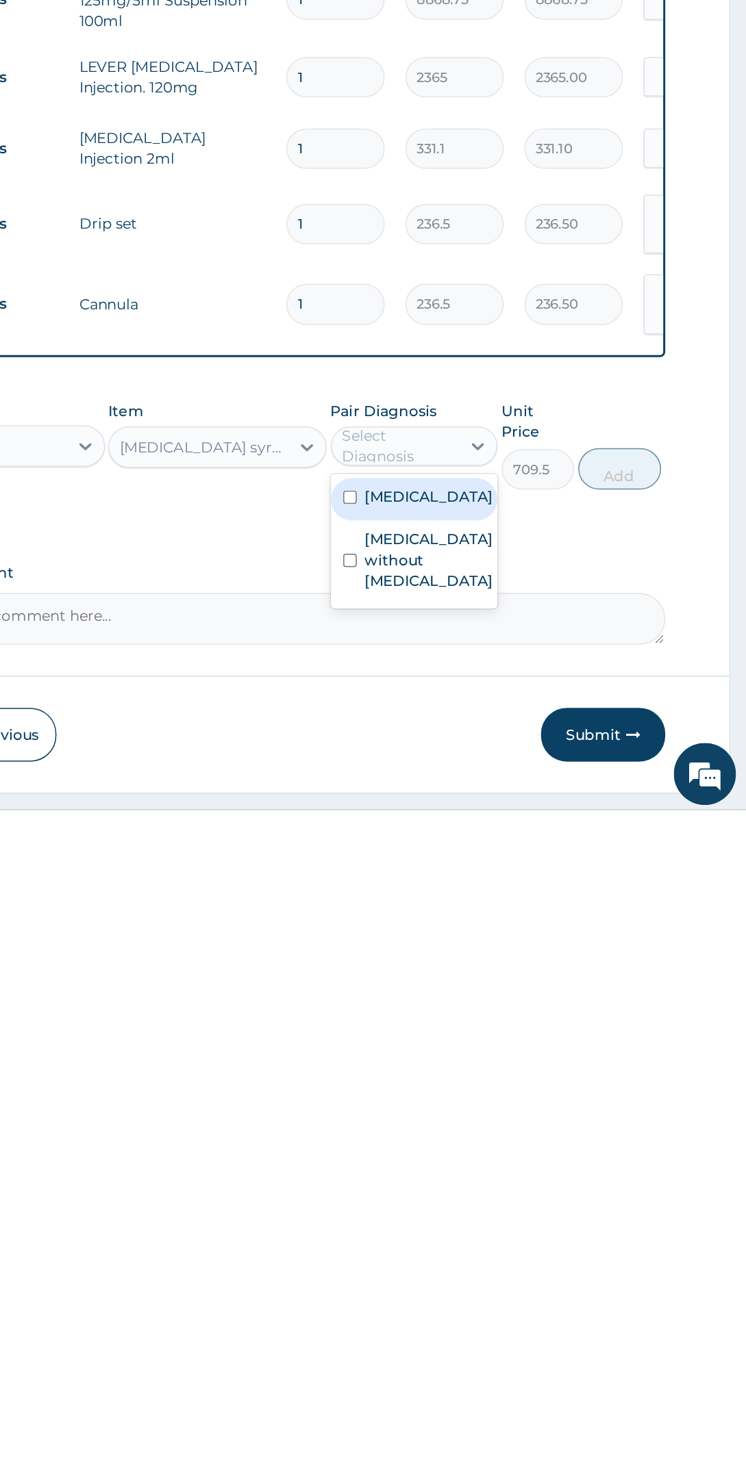
click at [561, 1271] on label "Other severe and complicated Plasmodium falciparum malaria" at bounding box center [536, 1265] width 85 height 14
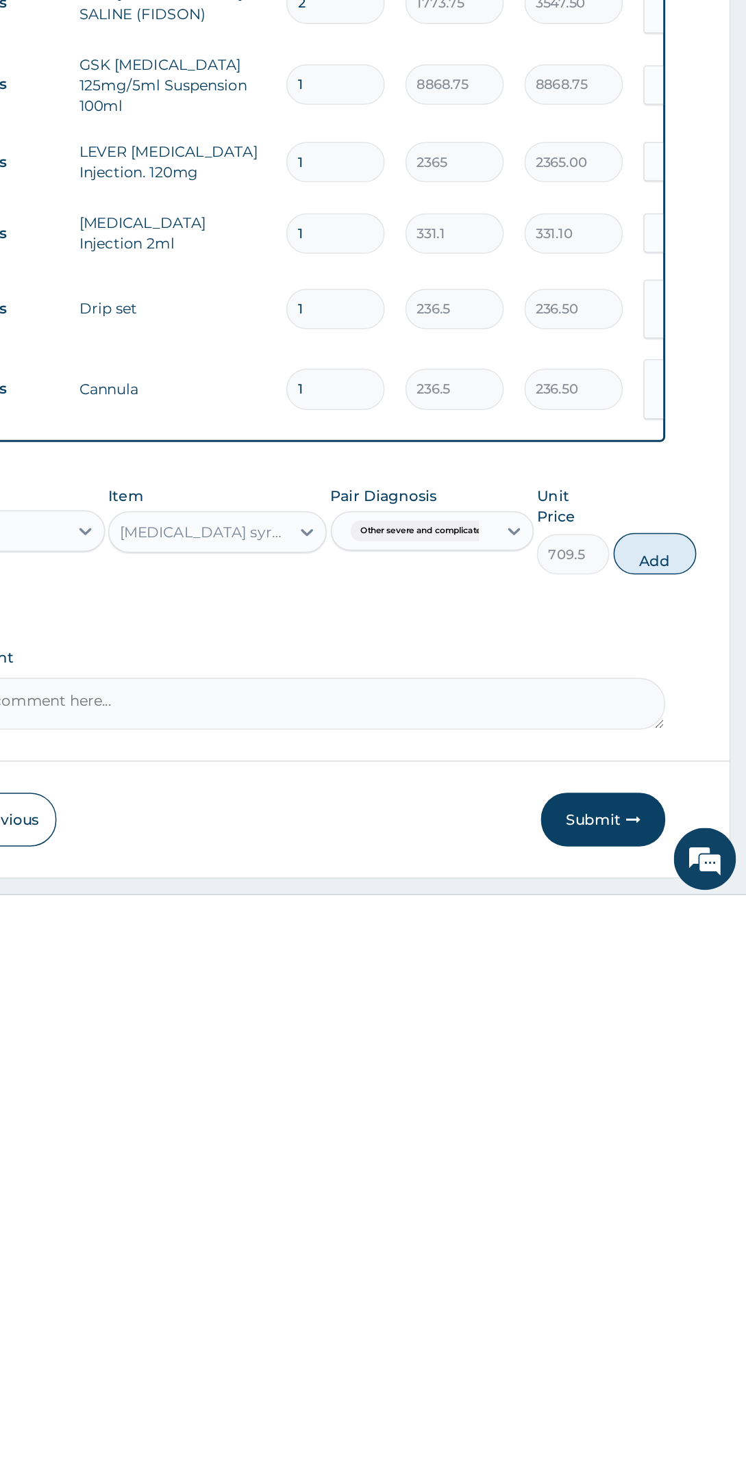
scroll to position [3, 0]
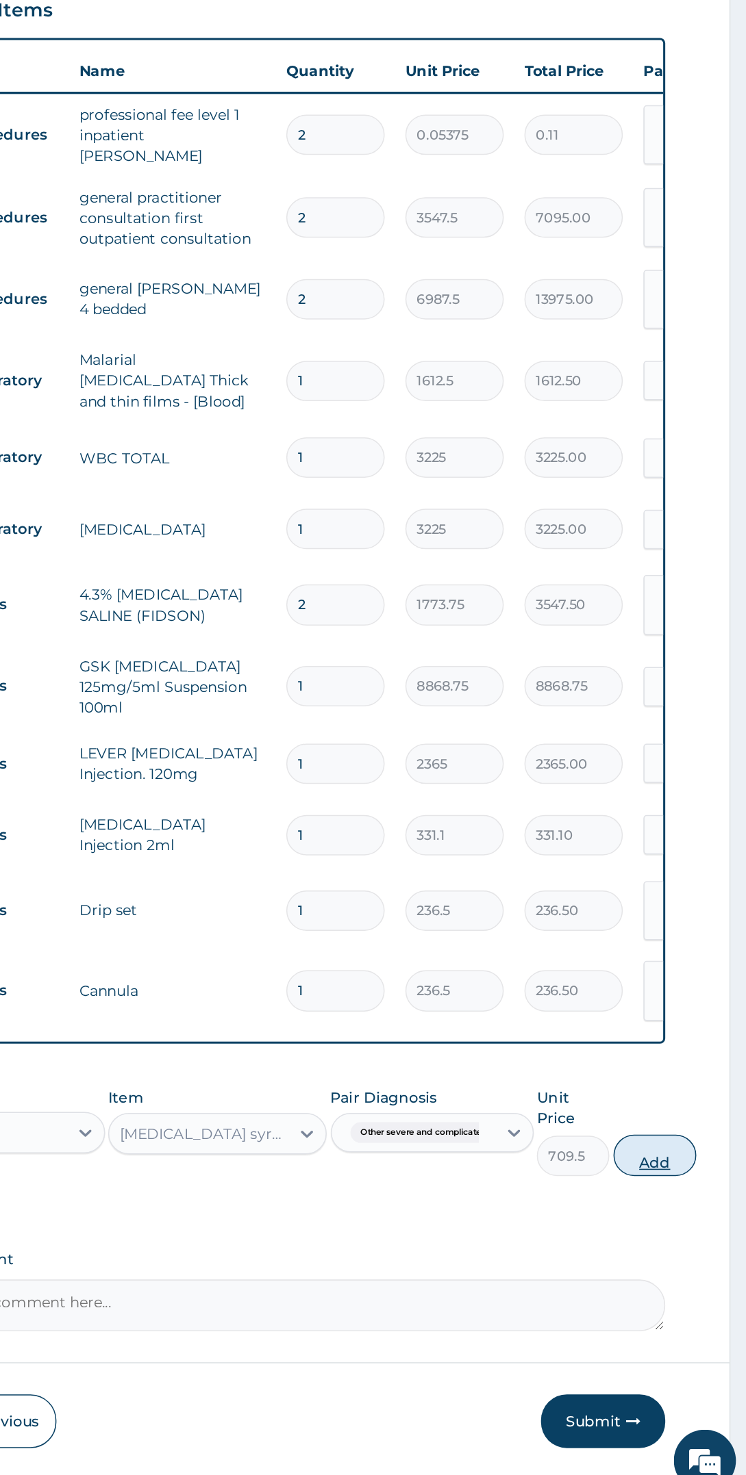
click at [696, 1232] on button "Add" at bounding box center [685, 1245] width 55 height 27
type input "0"
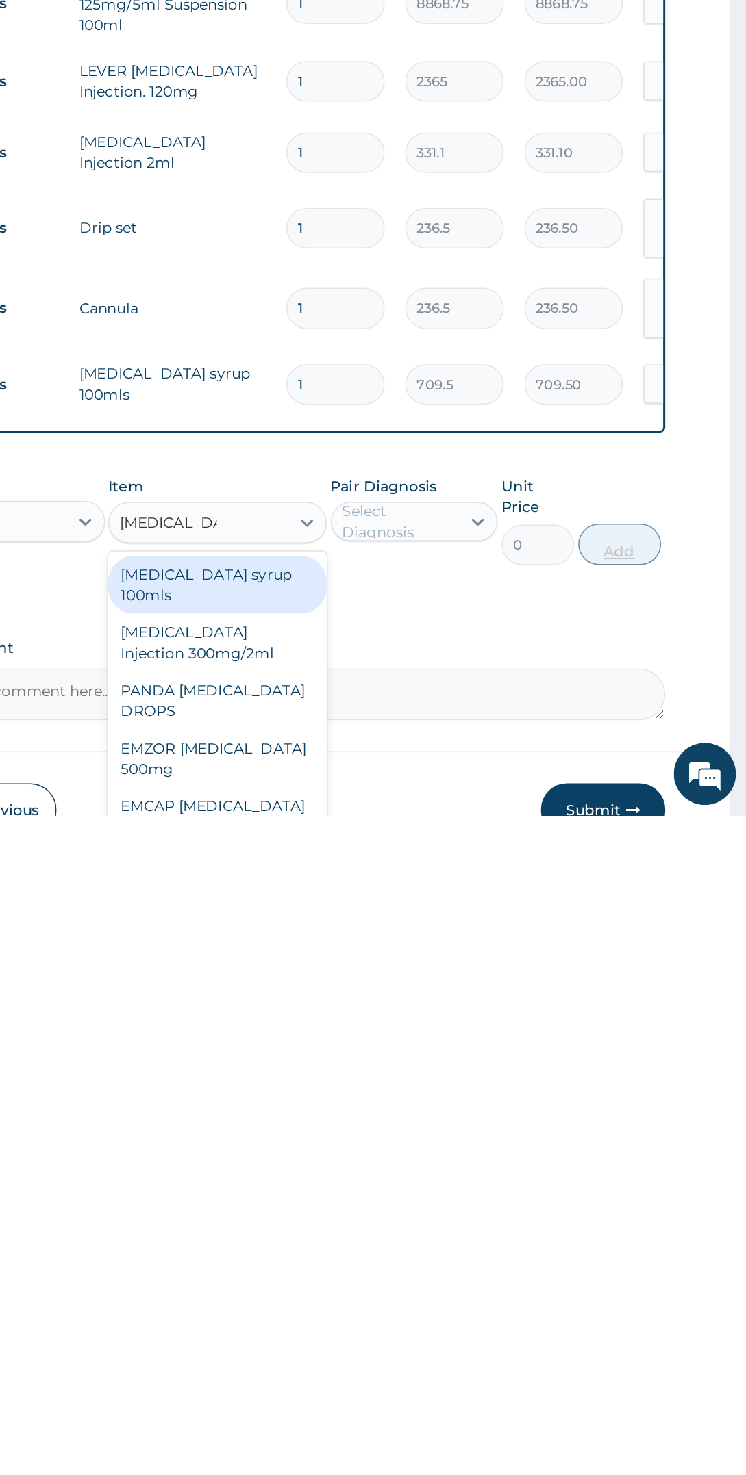
scroll to position [21, 0]
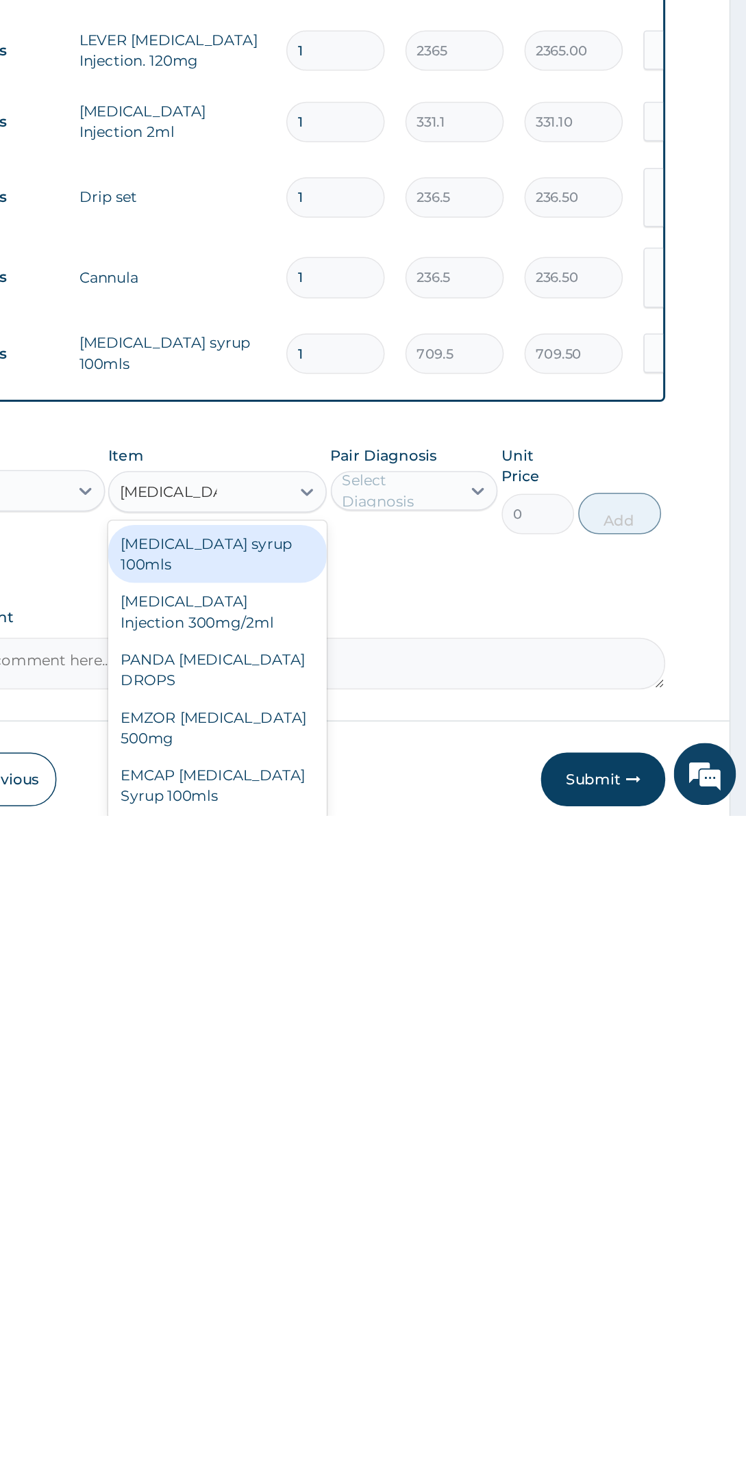
click at [420, 1321] on div "[MEDICAL_DATA] Injection 300mg/2ml" at bounding box center [396, 1340] width 144 height 38
type input "paracetamol"
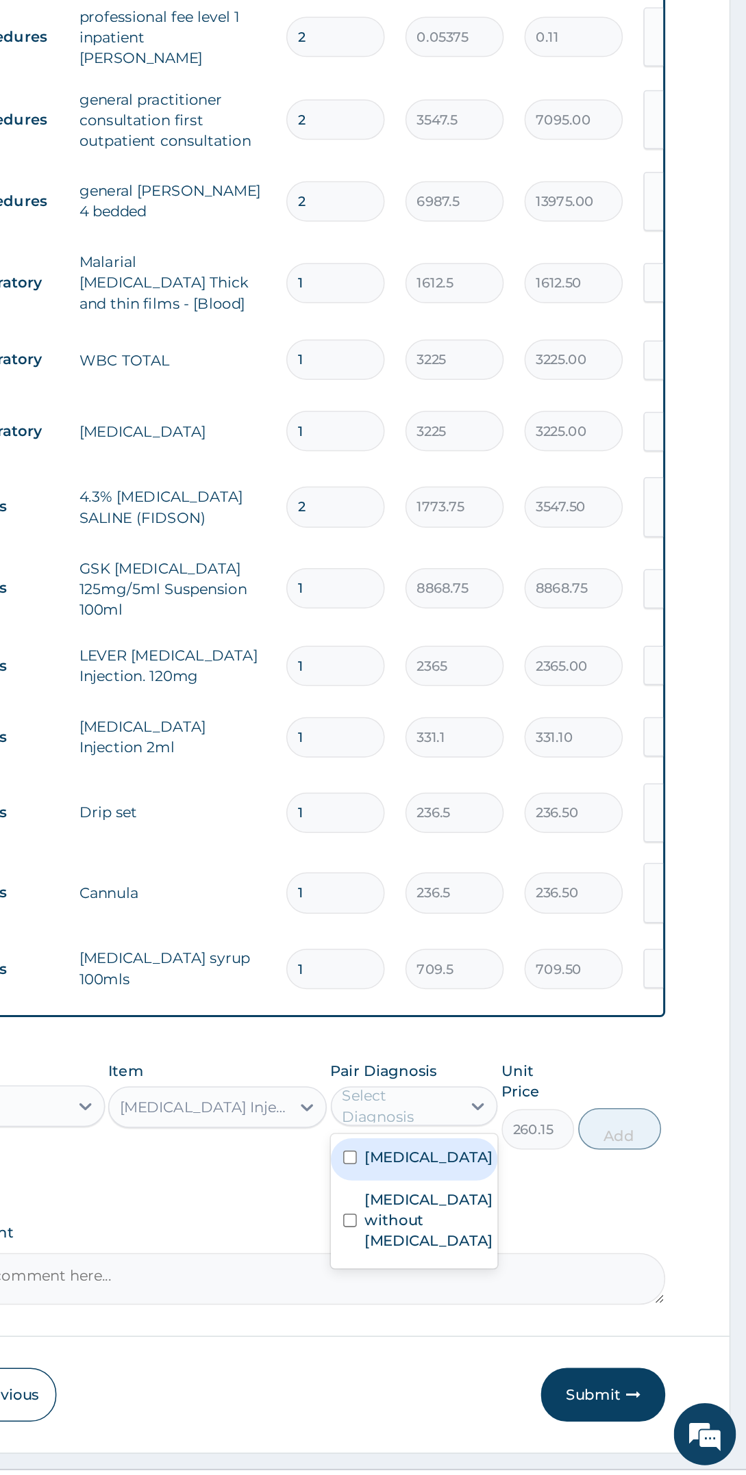
scroll to position [51, 0]
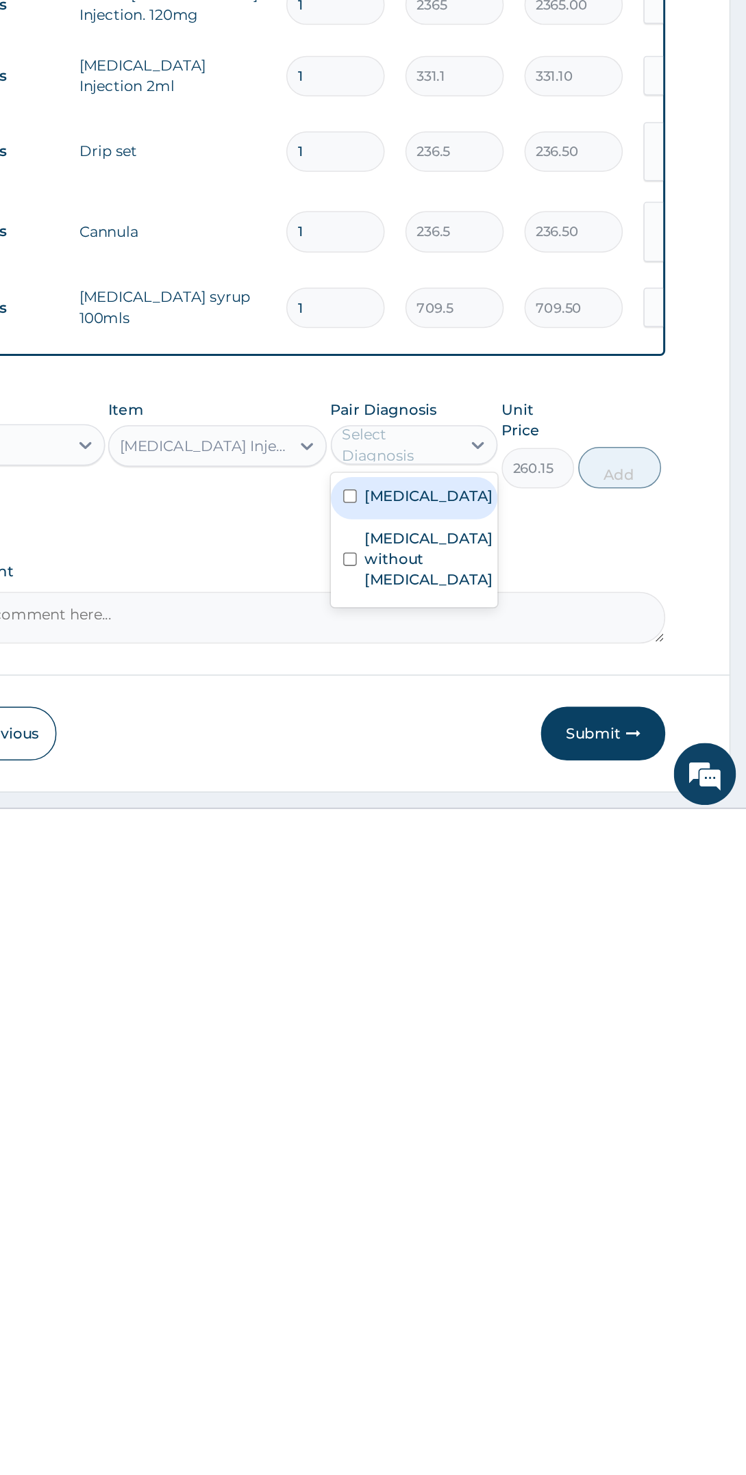
click at [549, 1271] on label "Other severe and complicated Plasmodium falciparum malaria" at bounding box center [536, 1264] width 85 height 14
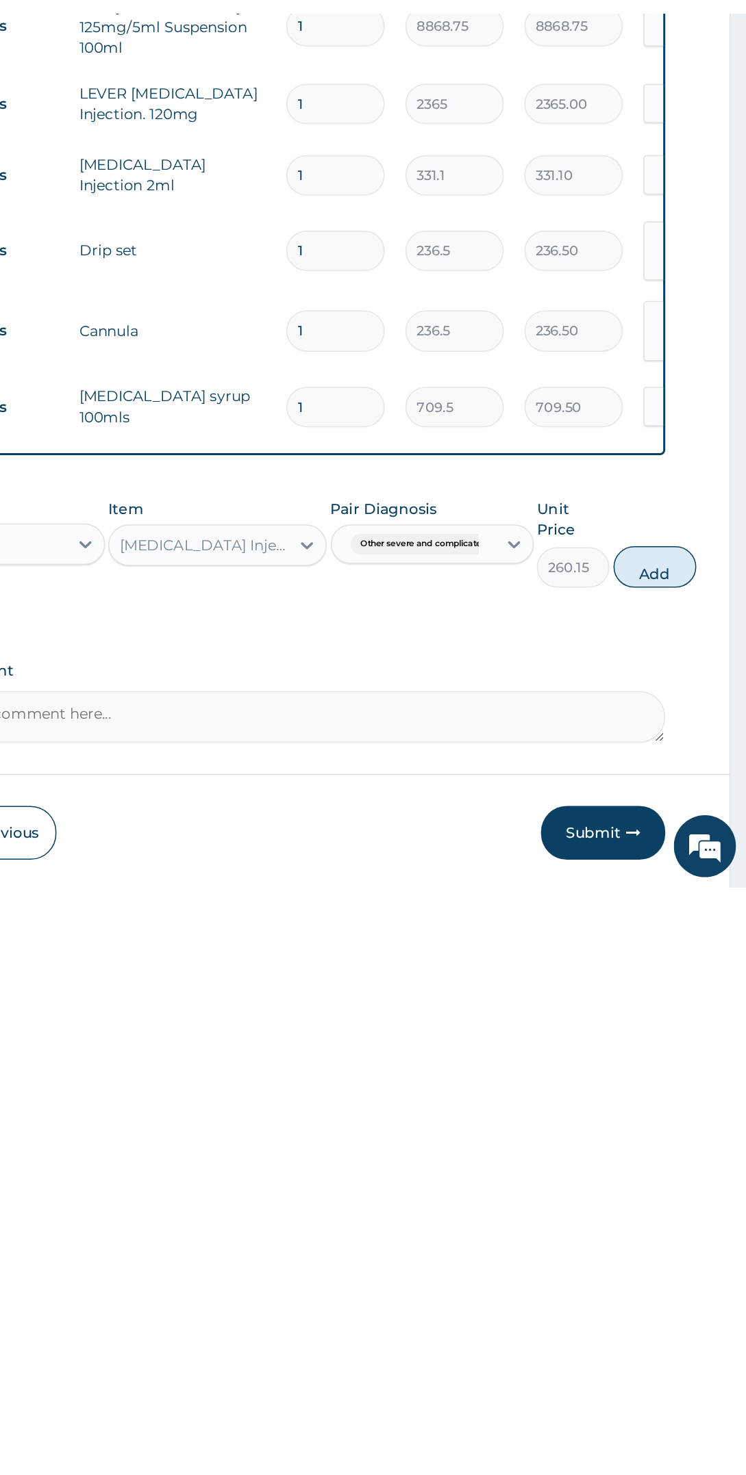
scroll to position [50, 0]
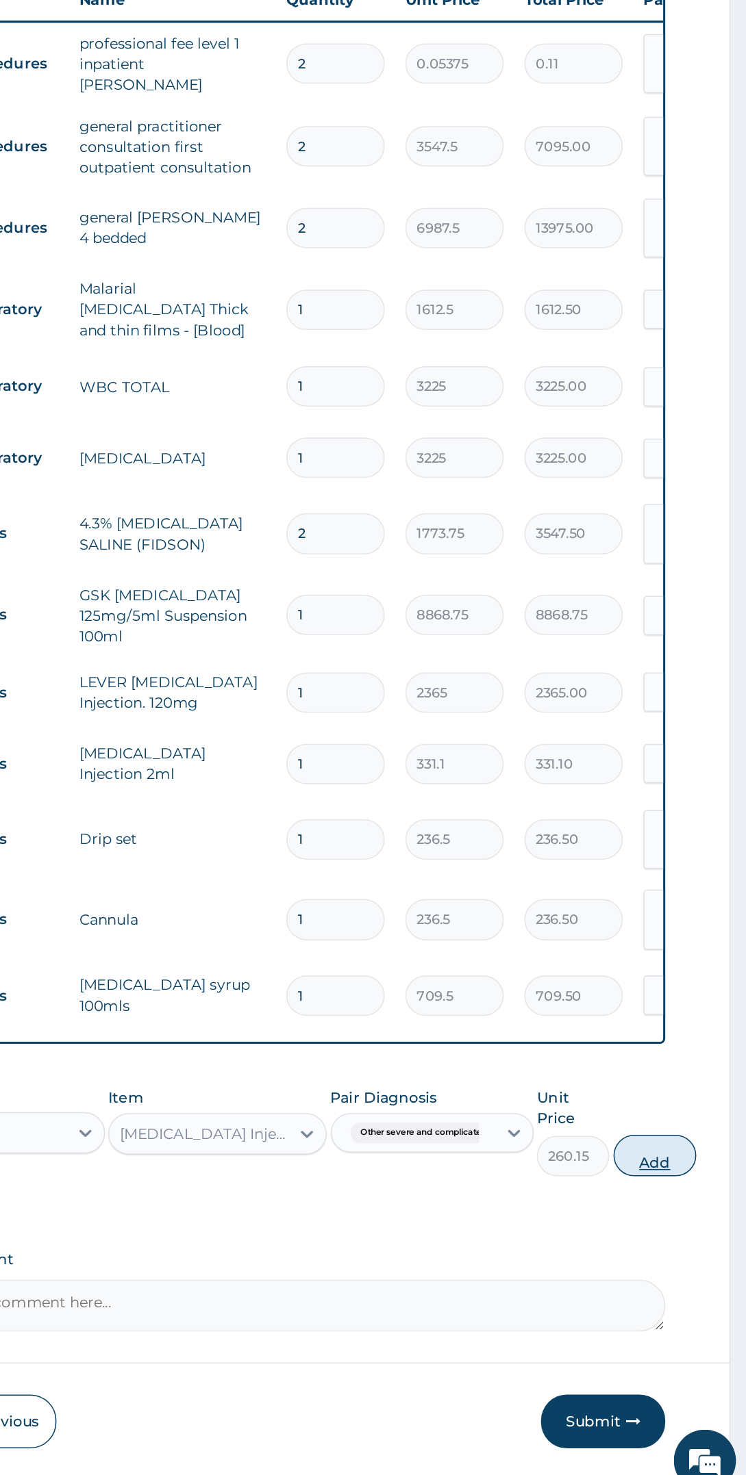
click at [705, 1232] on button "Add" at bounding box center [685, 1245] width 55 height 27
type input "0"
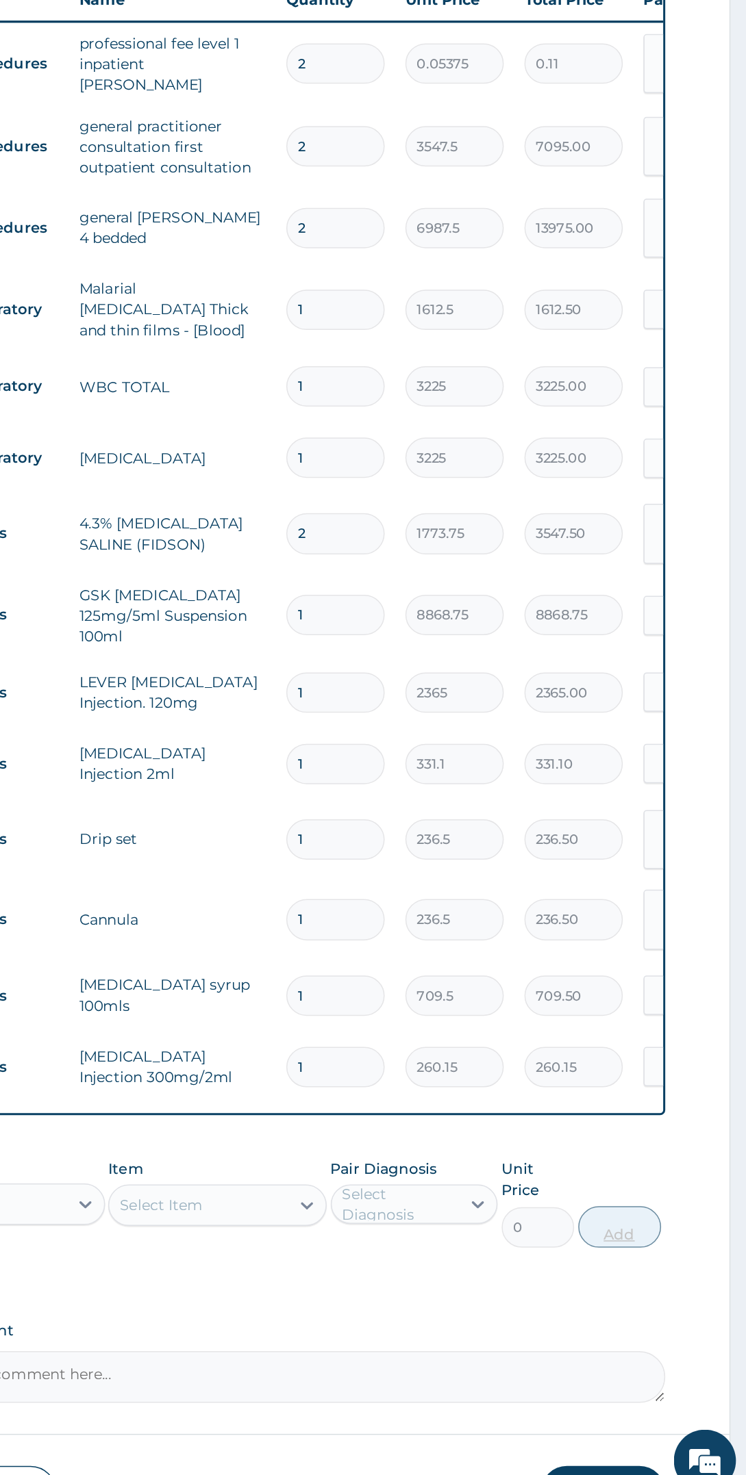
scroll to position [0, 0]
type input "0.00"
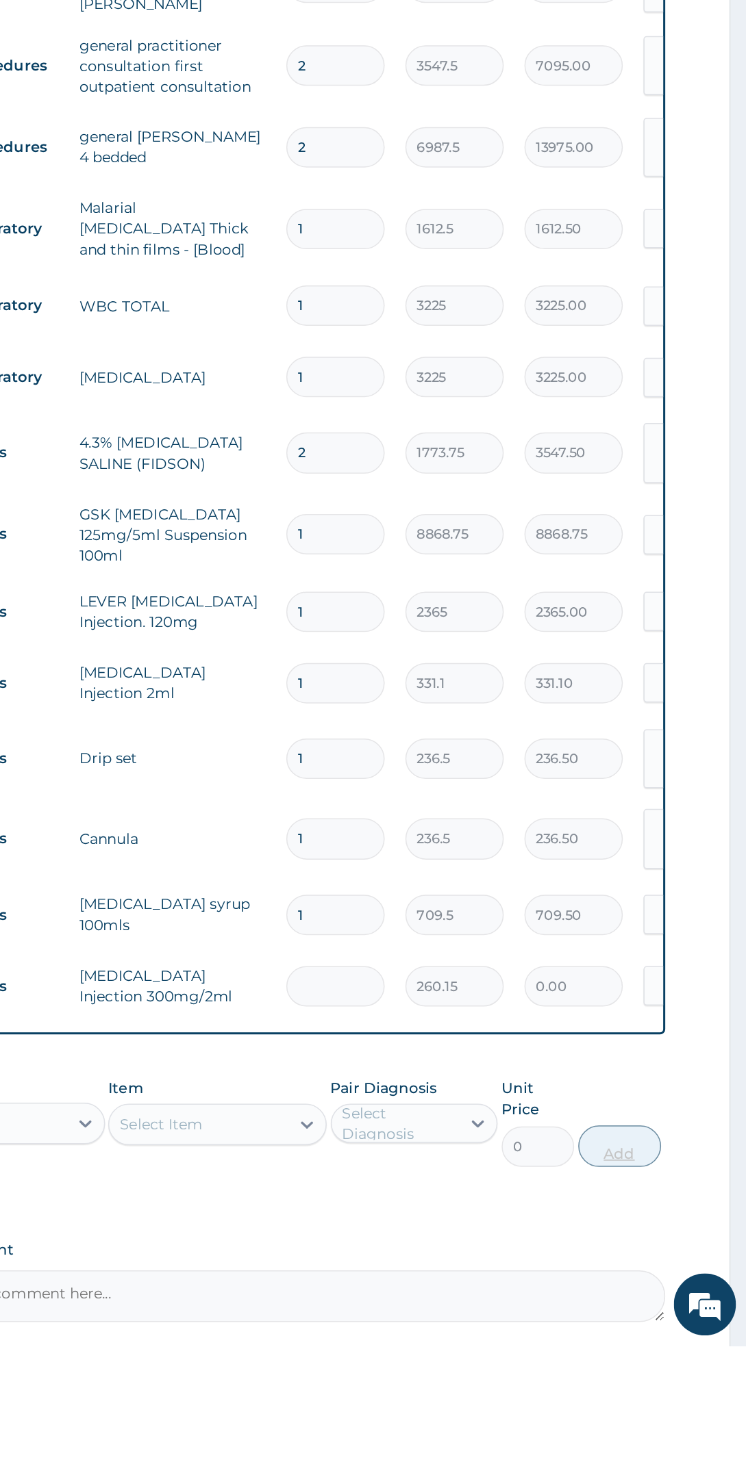
type input "2"
type input "520.30"
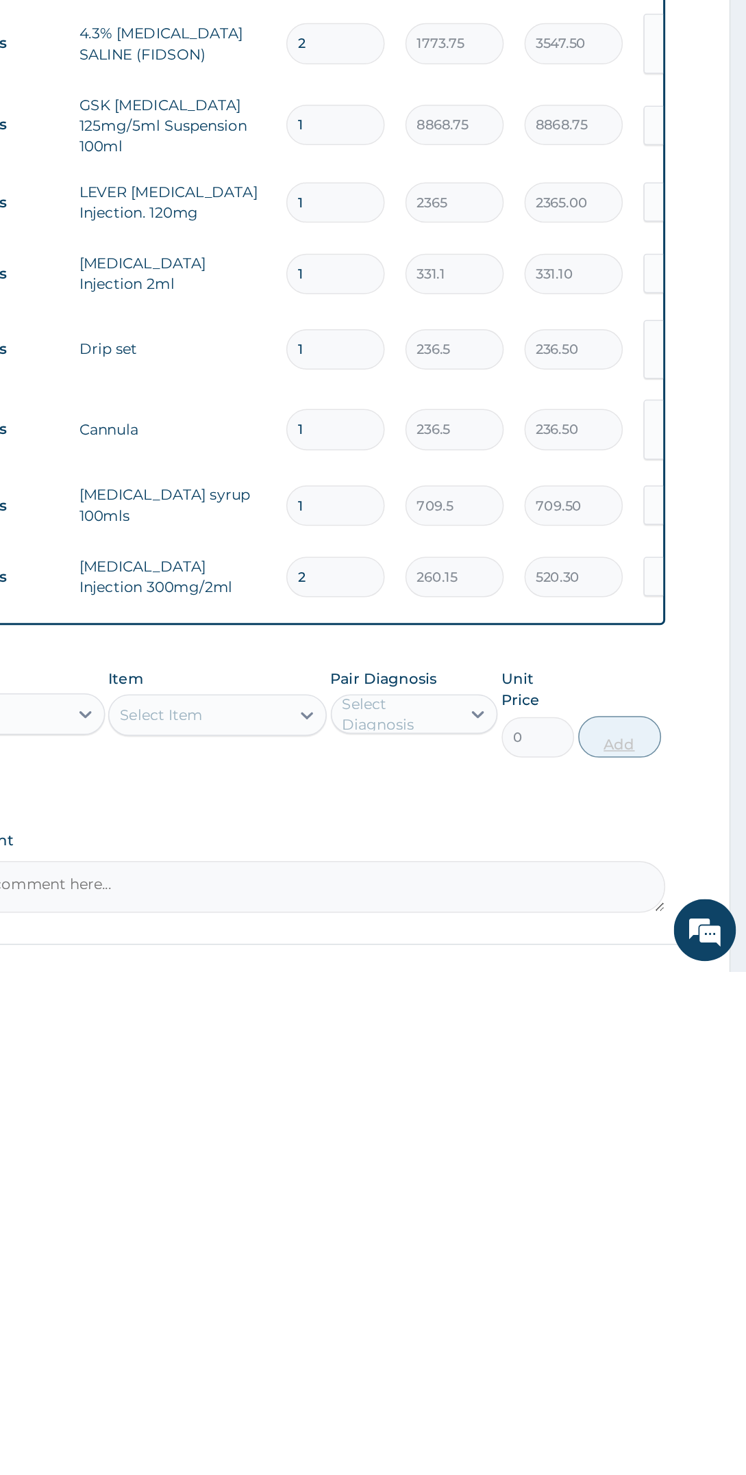
scroll to position [25, 0]
type input "2"
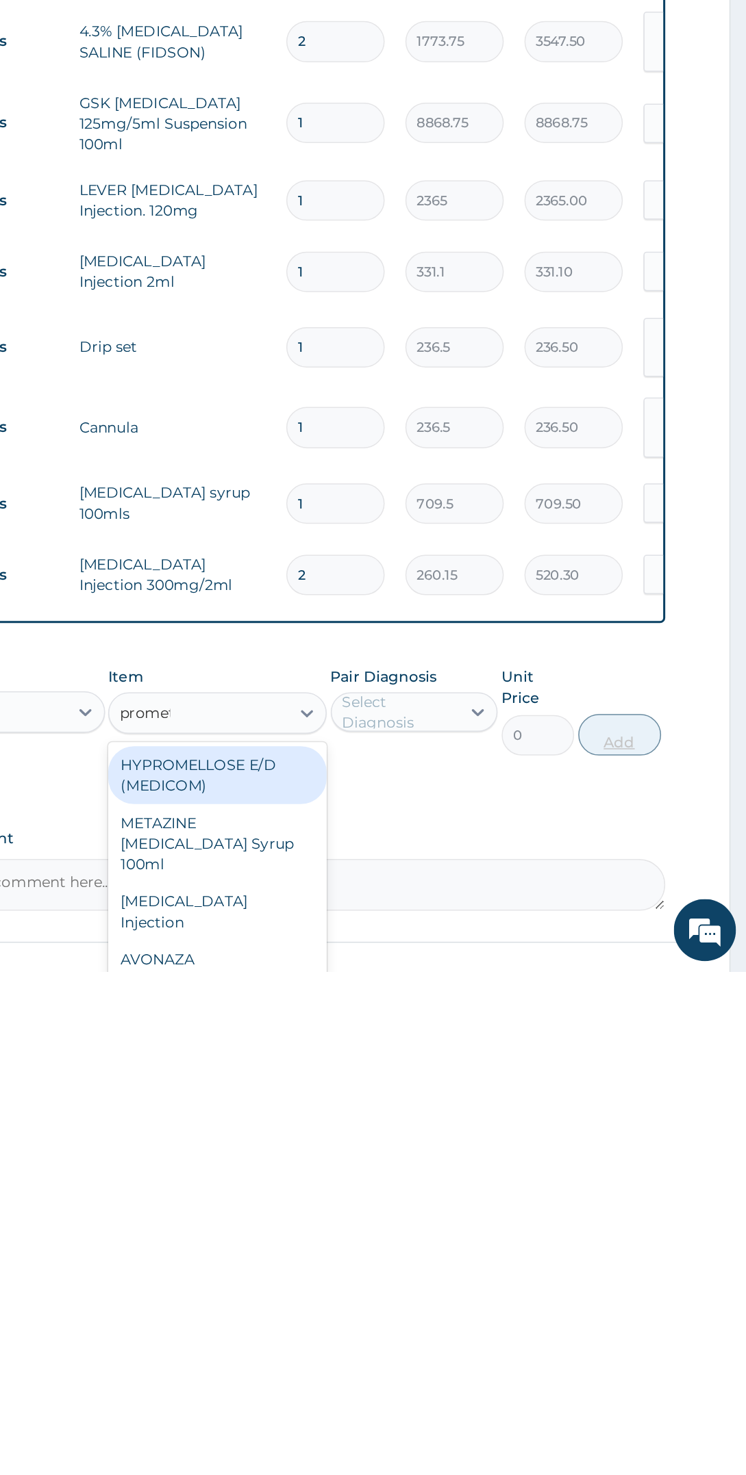
scroll to position [0, 0]
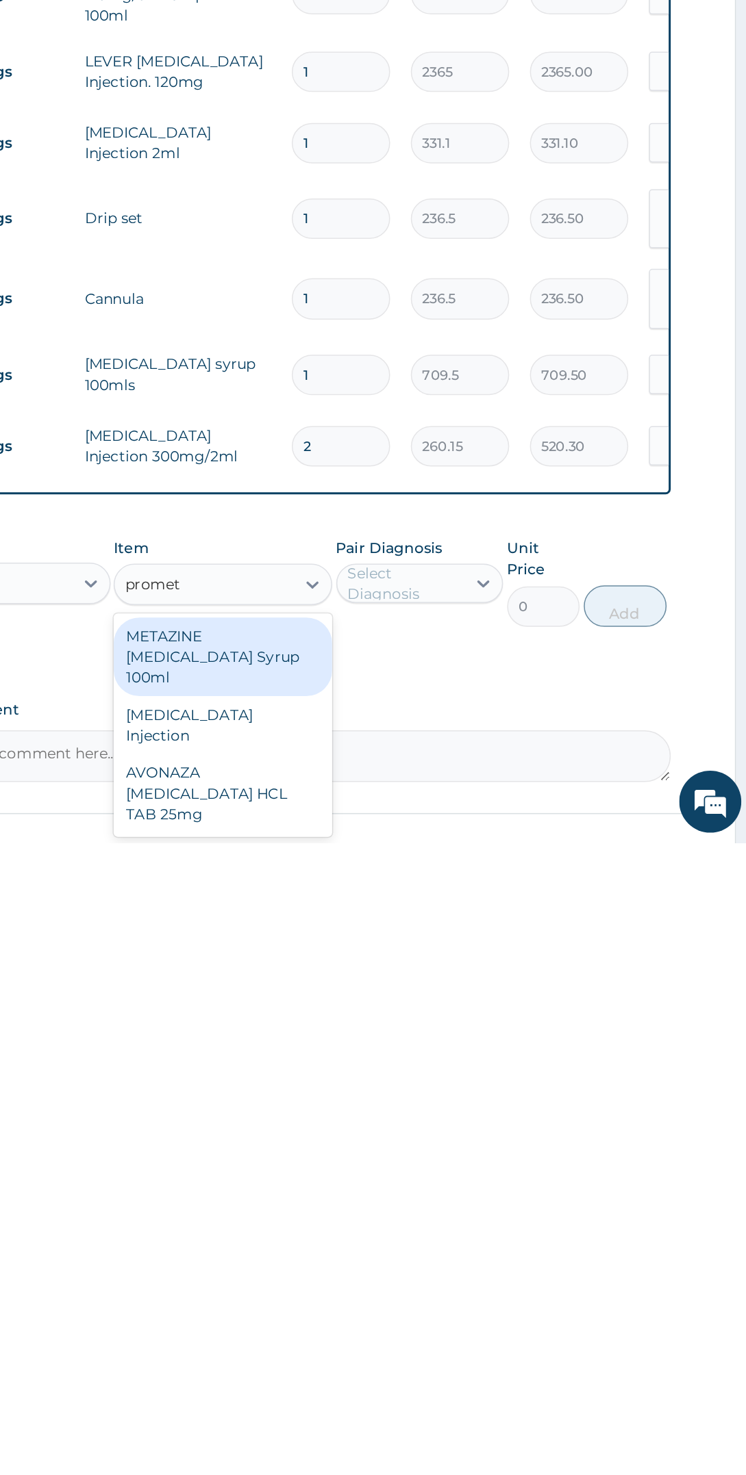
click at [433, 1379] on div "[MEDICAL_DATA] Injection" at bounding box center [396, 1397] width 144 height 38
type input "promet"
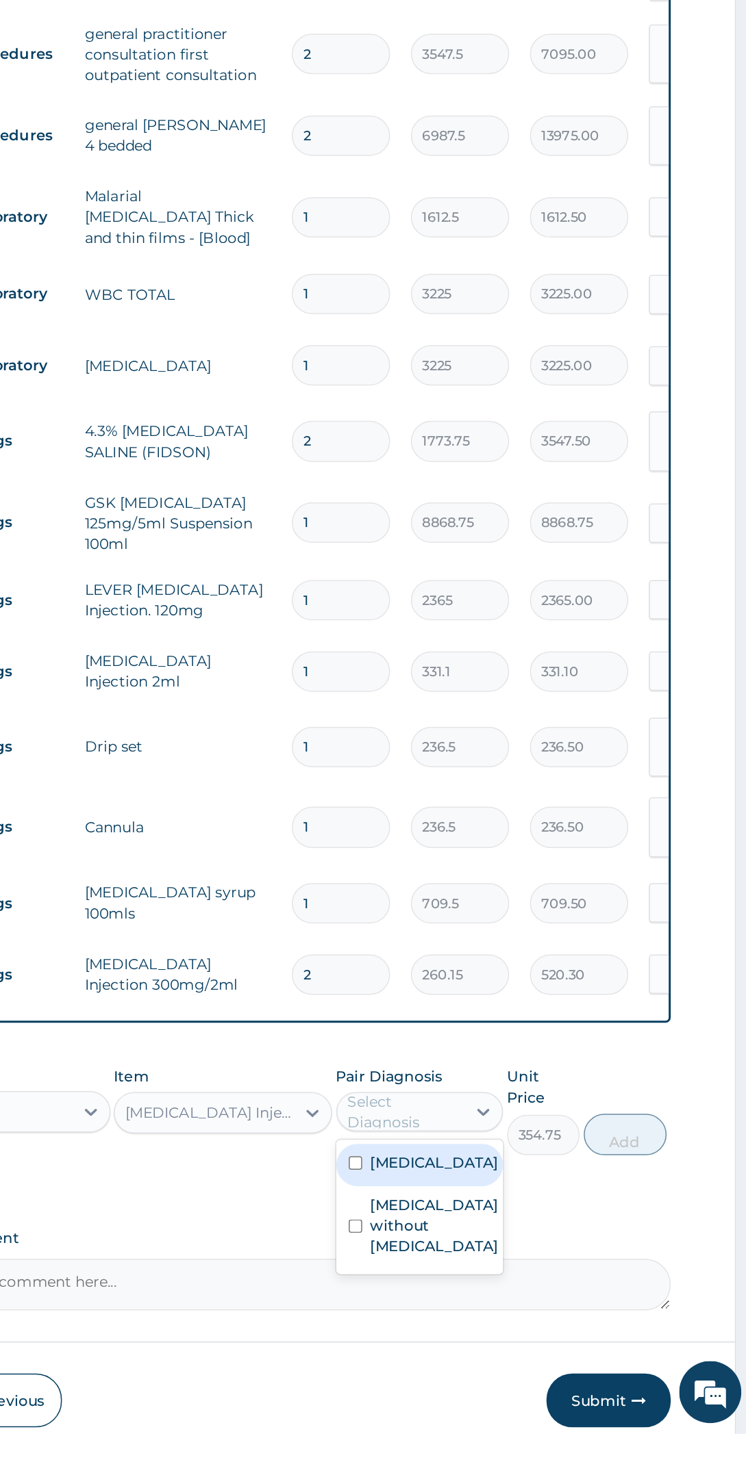
scroll to position [99, 0]
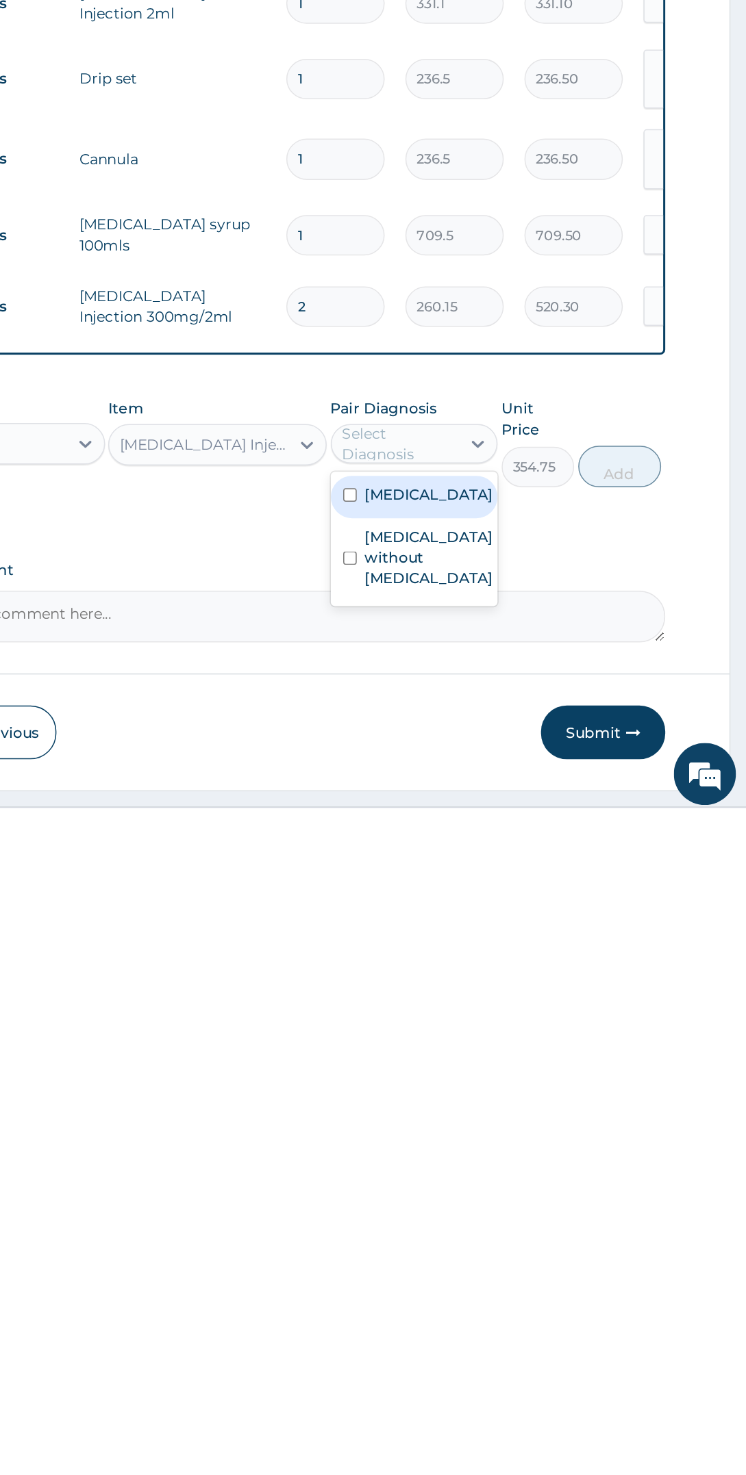
click at [571, 1270] on label "Other severe and complicated Plasmodium falciparum malaria" at bounding box center [536, 1263] width 85 height 14
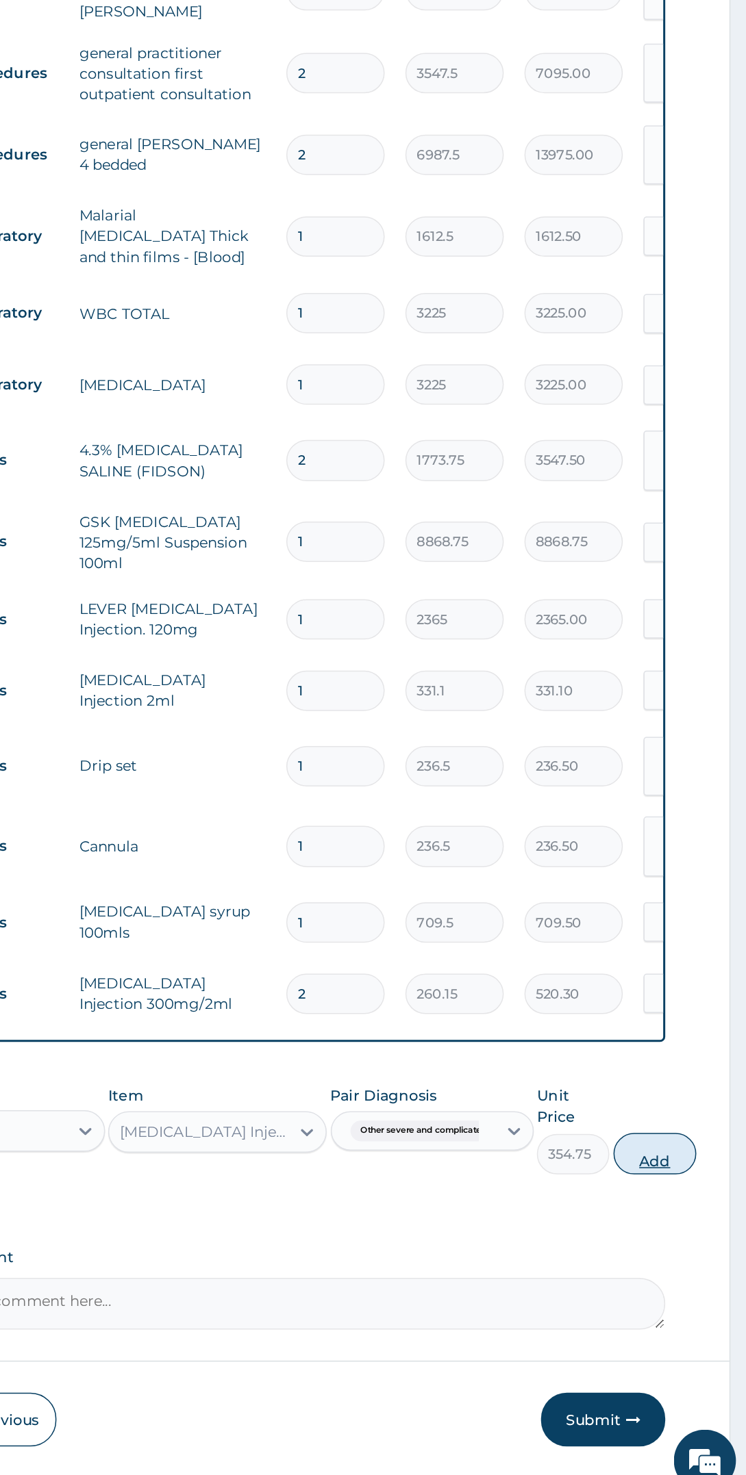
click at [696, 1231] on button "Add" at bounding box center [685, 1244] width 55 height 27
type input "0"
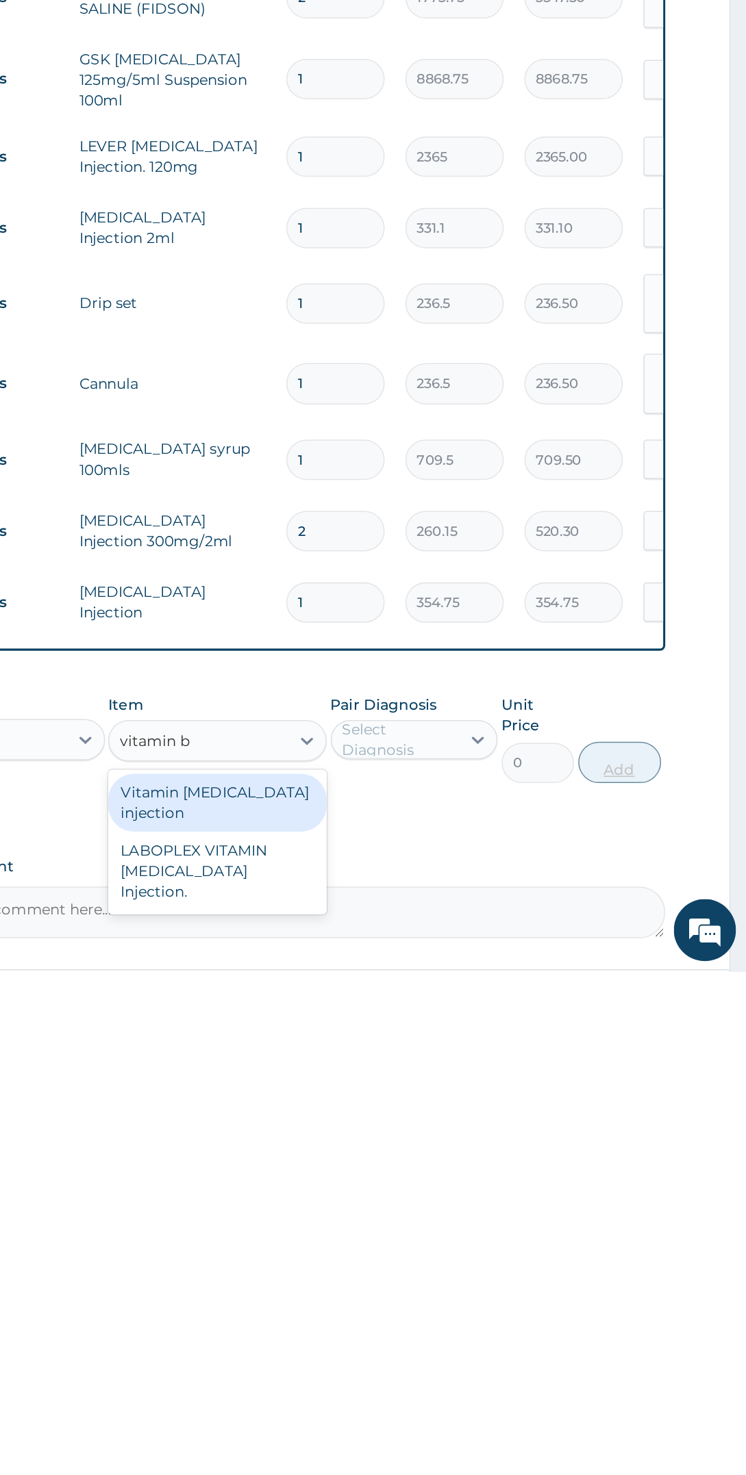
scroll to position [0, 0]
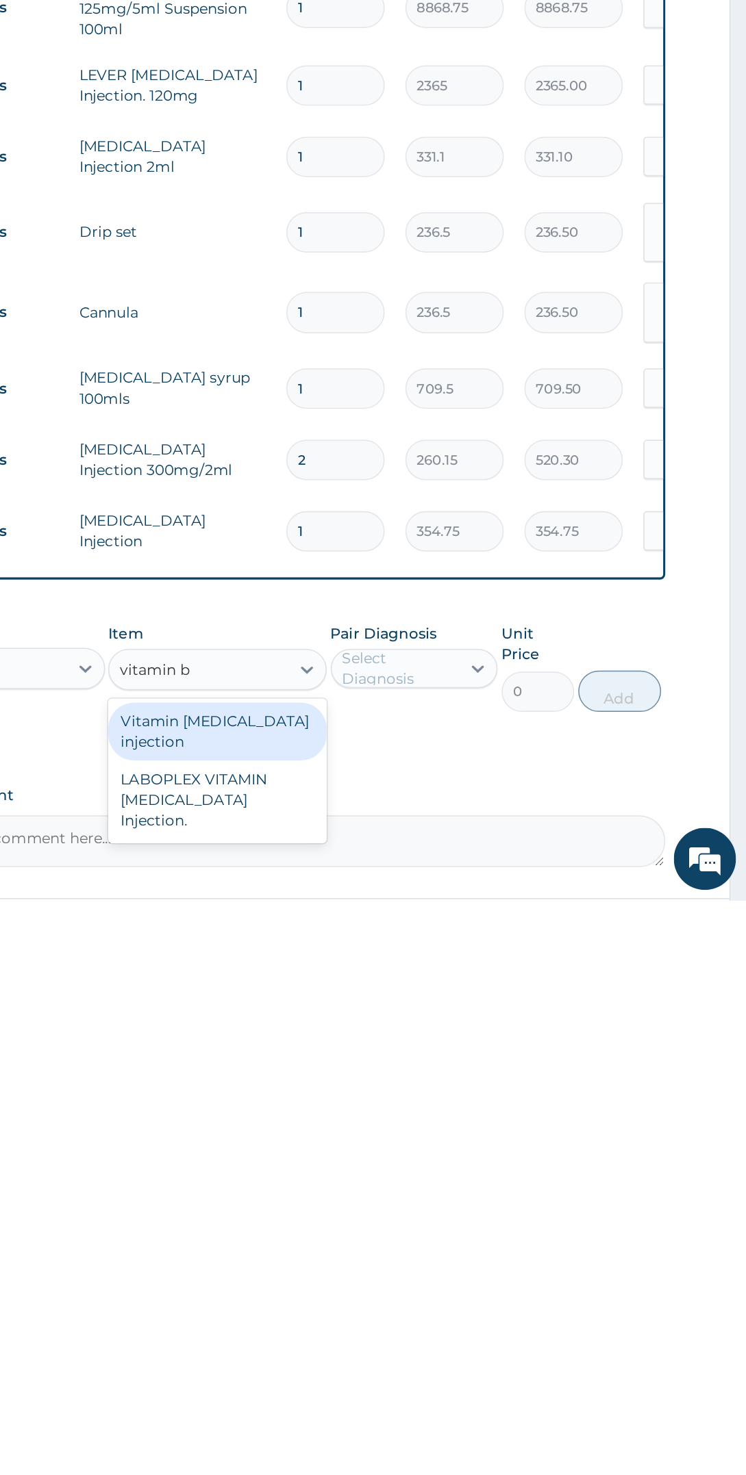
click at [440, 1347] on div "Vitamin [MEDICAL_DATA] injection" at bounding box center [396, 1364] width 144 height 38
type input "vitamin b"
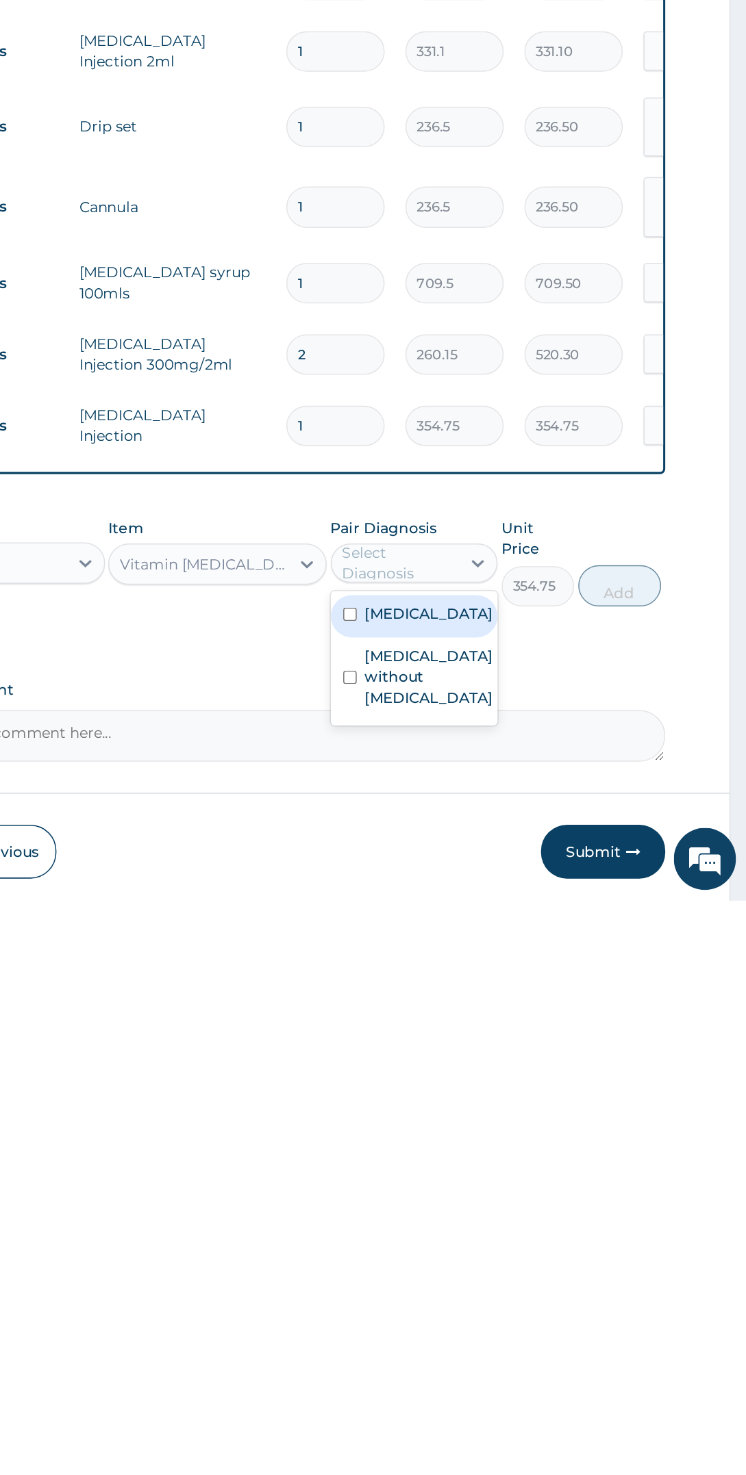
scroll to position [146, 0]
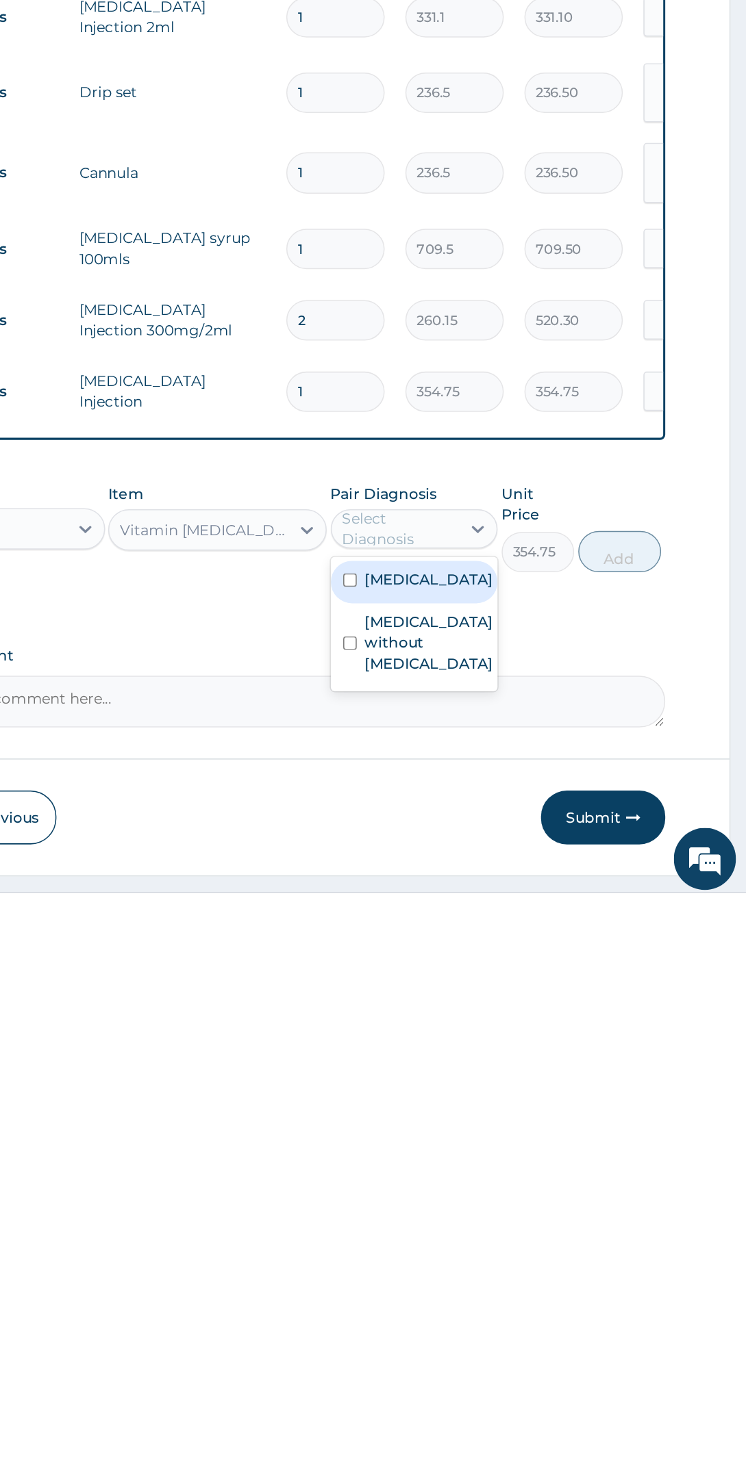
click at [553, 1270] on label "Other severe and complicated Plasmodium falciparum malaria" at bounding box center [536, 1263] width 85 height 14
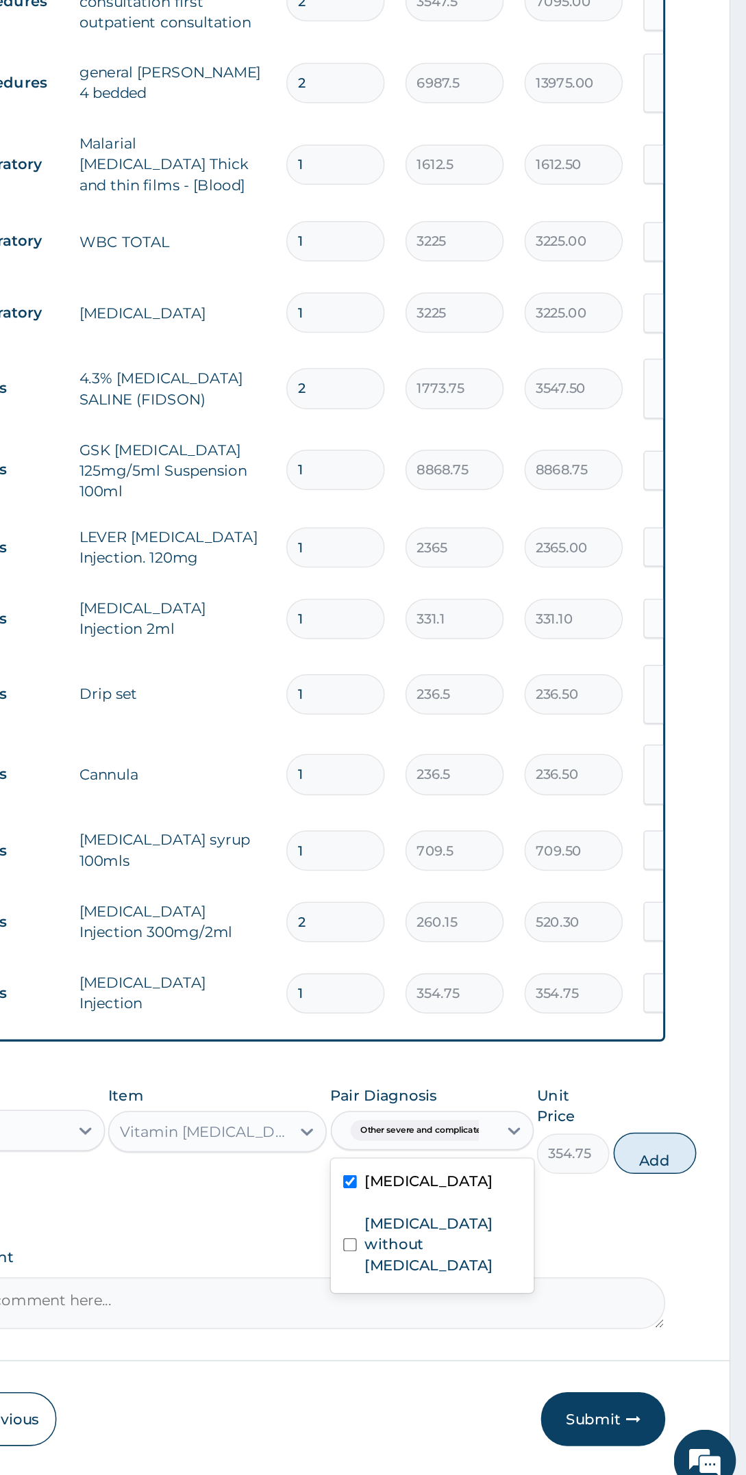
scroll to position [0, 0]
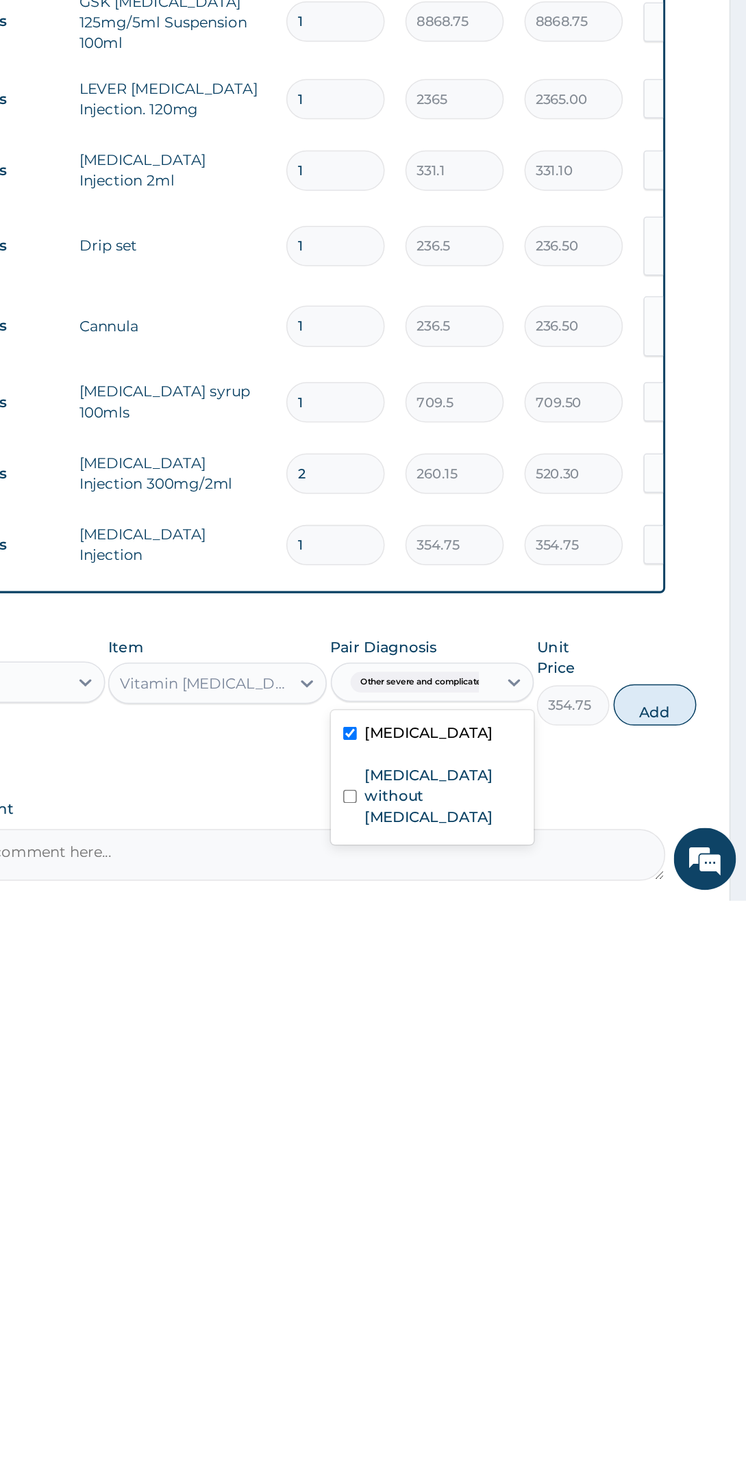
click at [546, 1427] on label "Sepsis without septic shock" at bounding box center [545, 1406] width 103 height 41
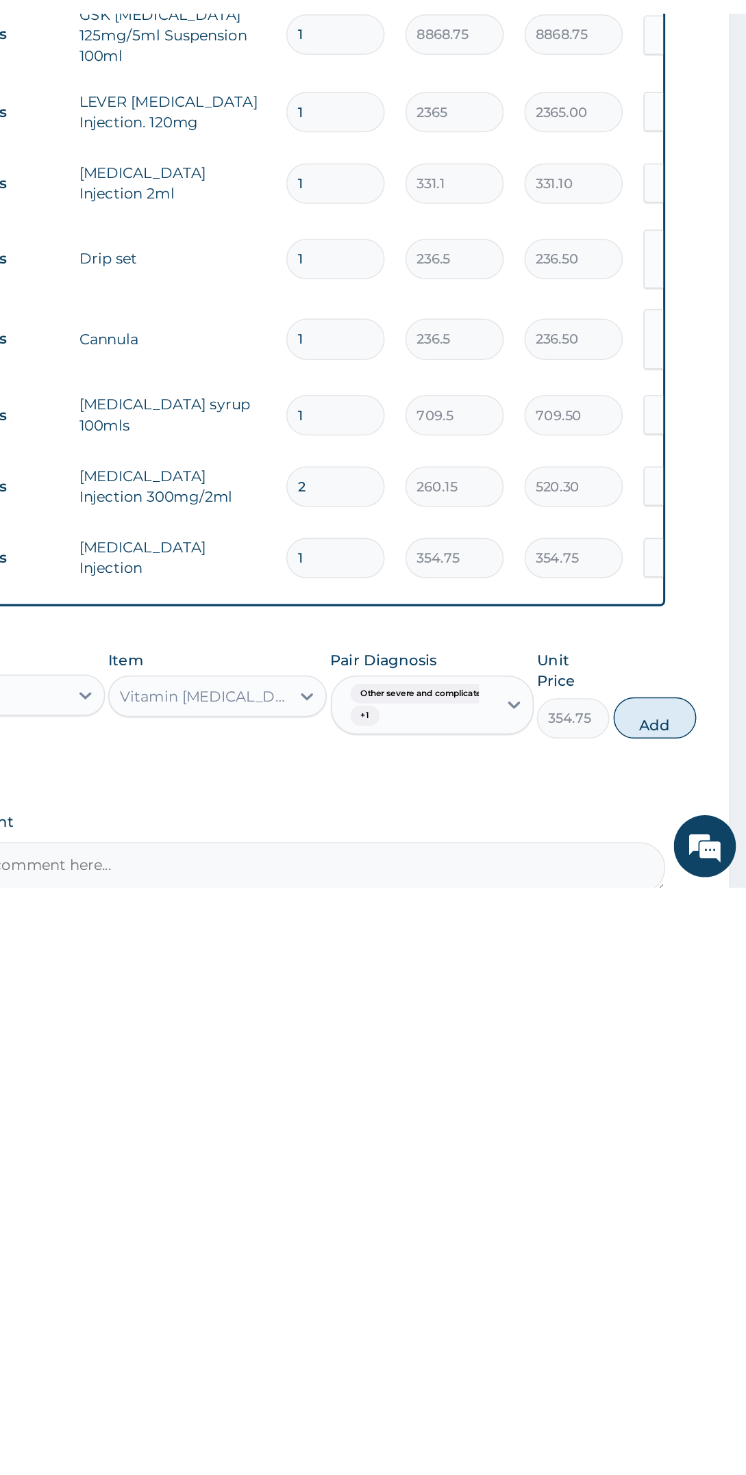
scroll to position [54, 0]
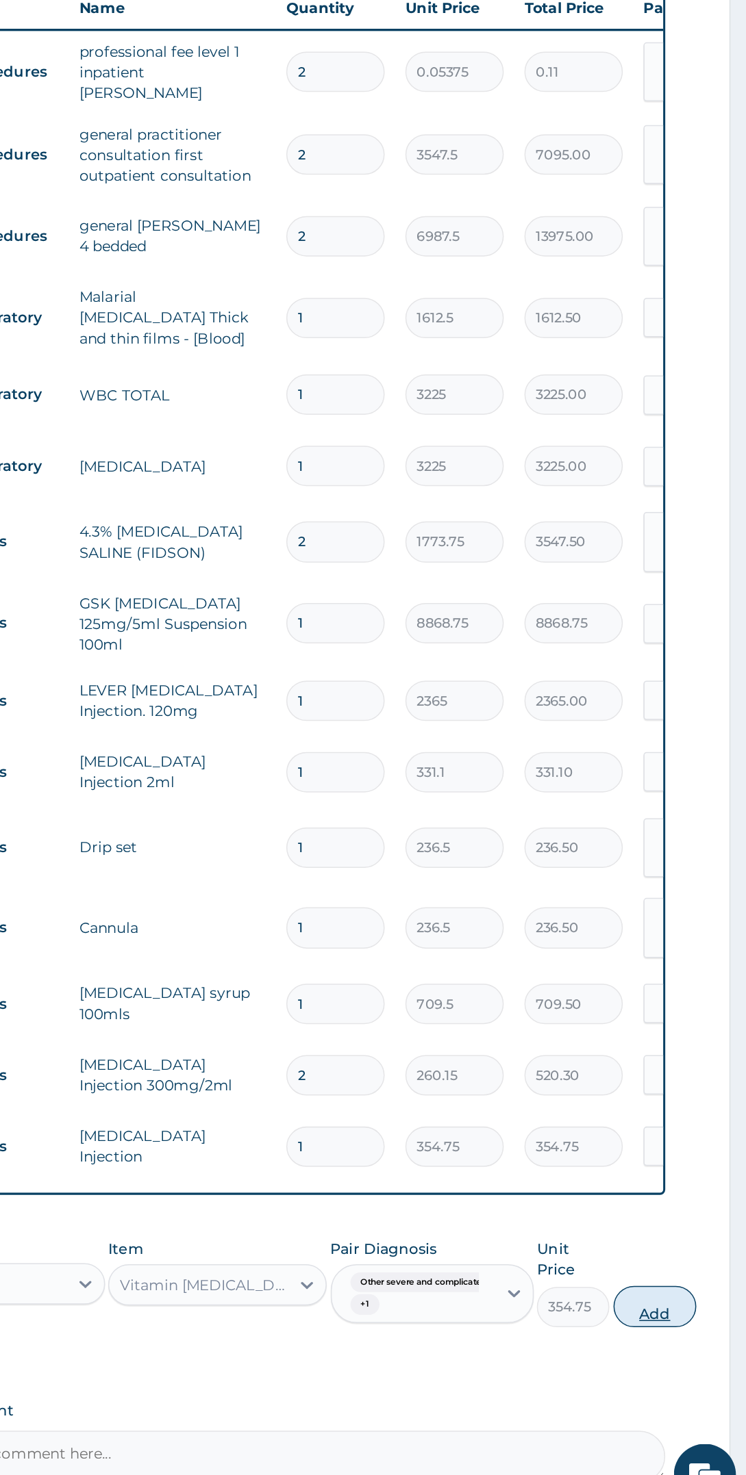
click at [687, 1323] on button "Add" at bounding box center [685, 1336] width 55 height 27
type input "0"
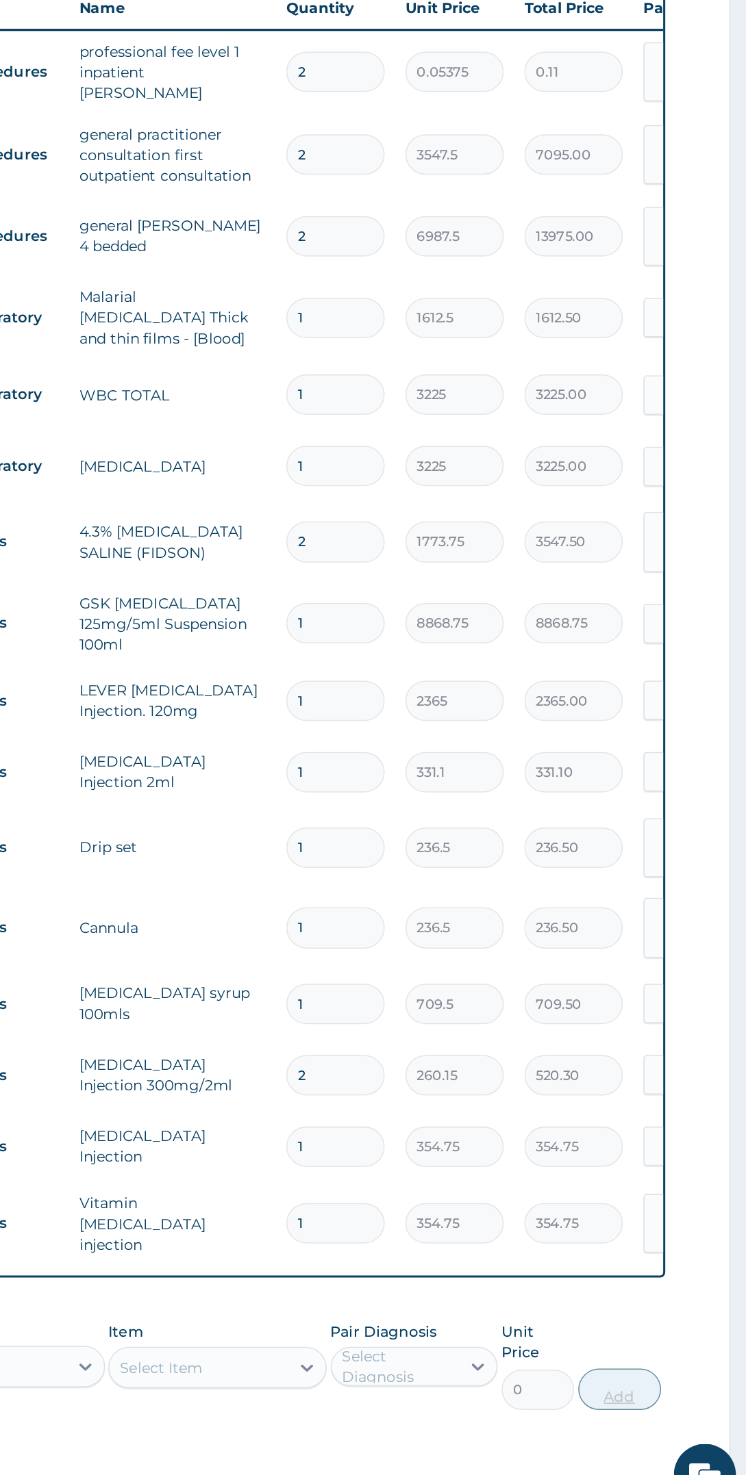
scroll to position [0, 0]
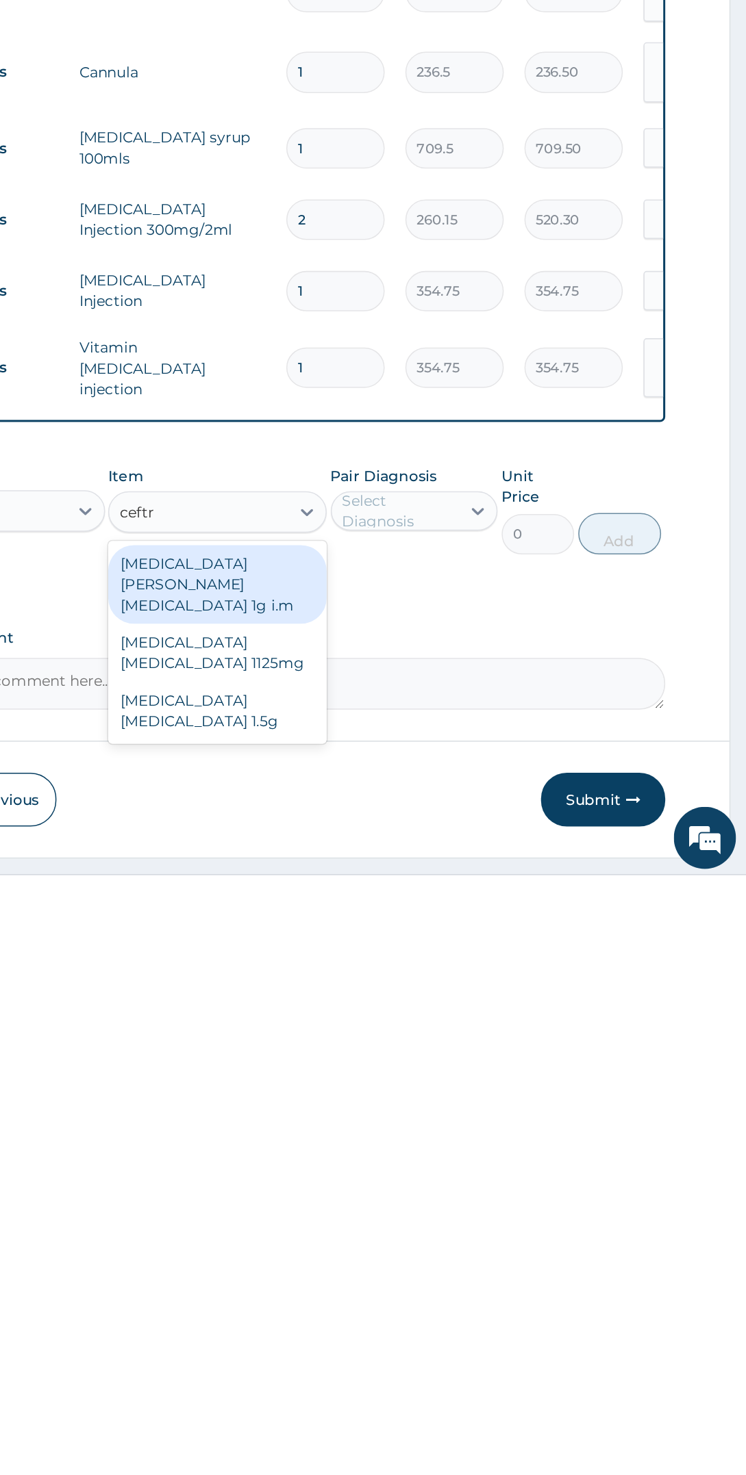
click at [435, 1345] on div "[MEDICAL_DATA] [MEDICAL_DATA] 1.5g" at bounding box center [396, 1364] width 144 height 38
type input "ceftr"
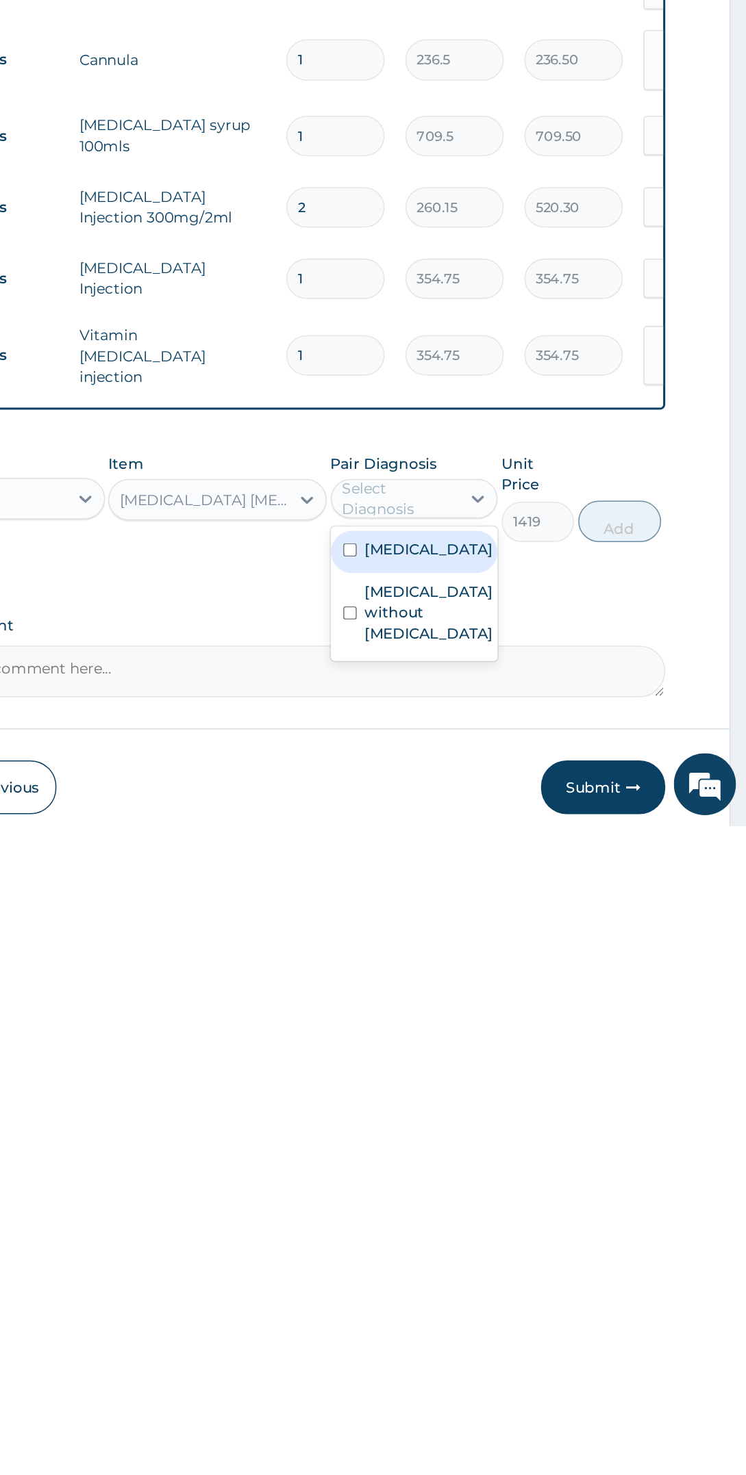
click at [535, 1355] on label "Sepsis without septic shock" at bounding box center [536, 1334] width 85 height 41
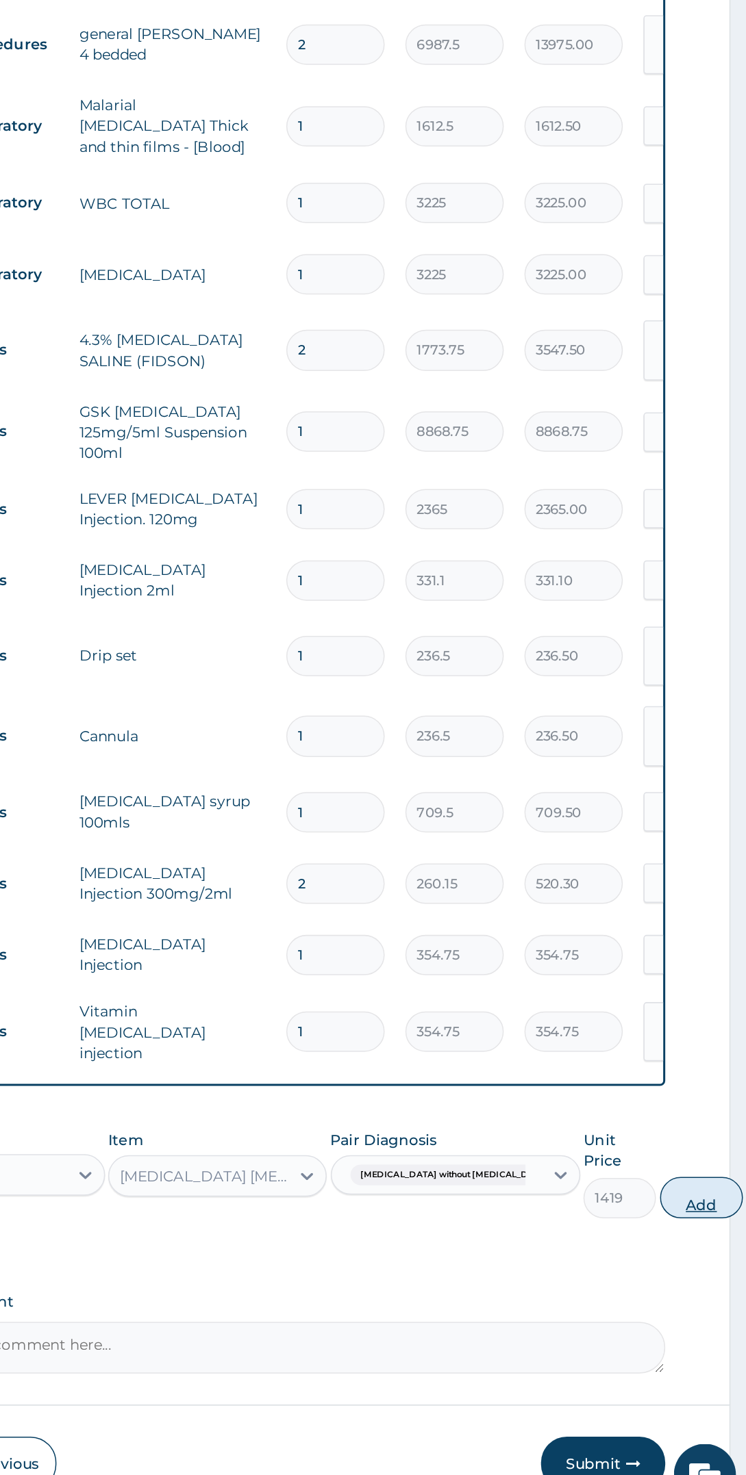
click at [689, 1251] on button "Add" at bounding box center [716, 1264] width 55 height 27
type input "0"
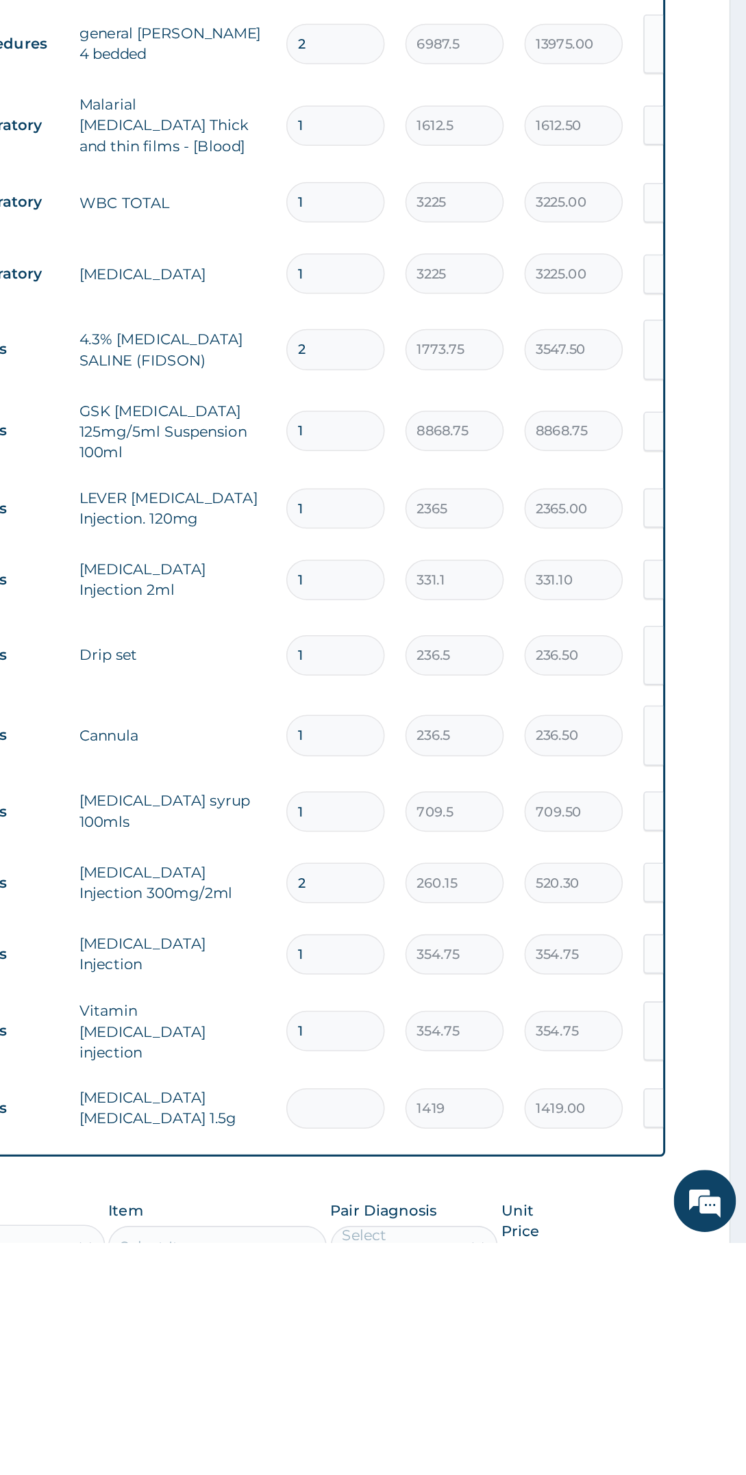
type input "0.00"
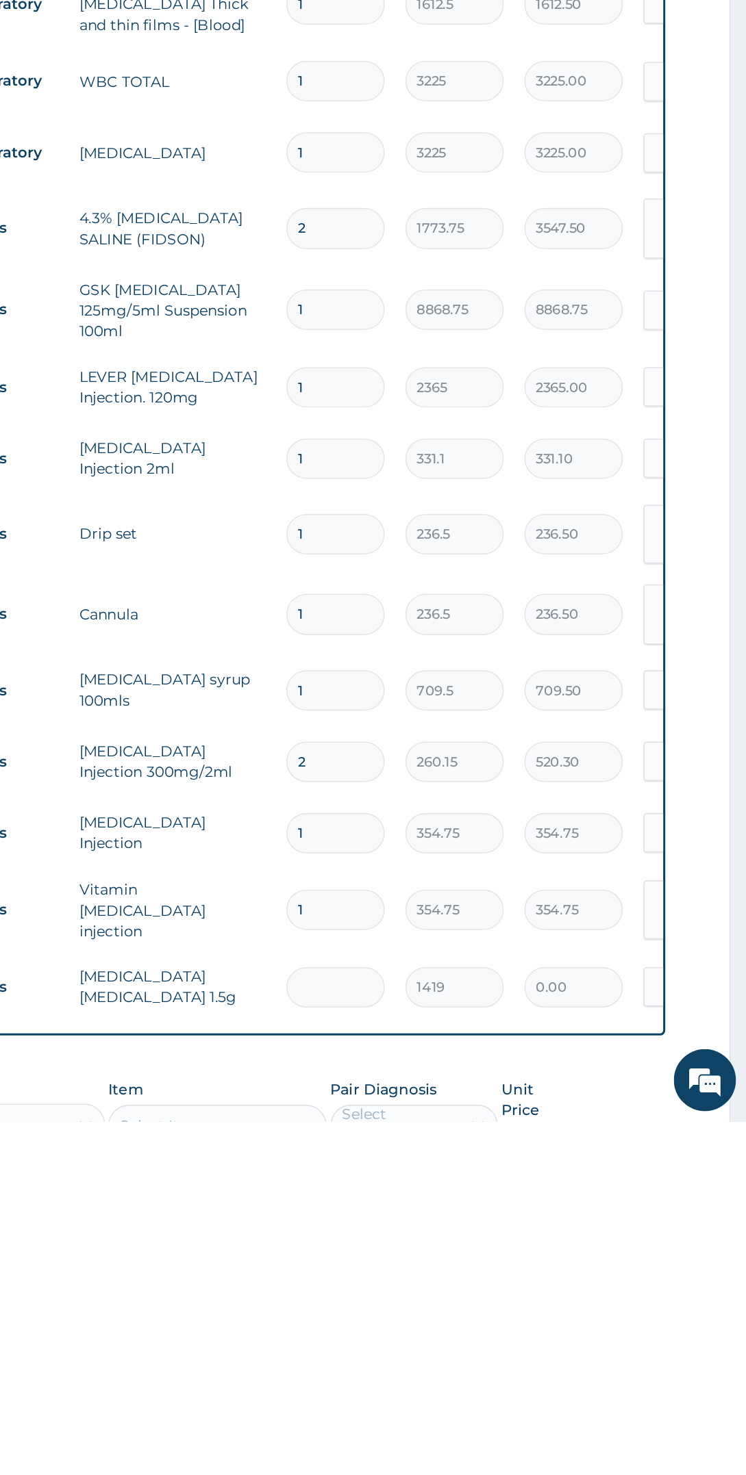
type input "4"
type input "5676.00"
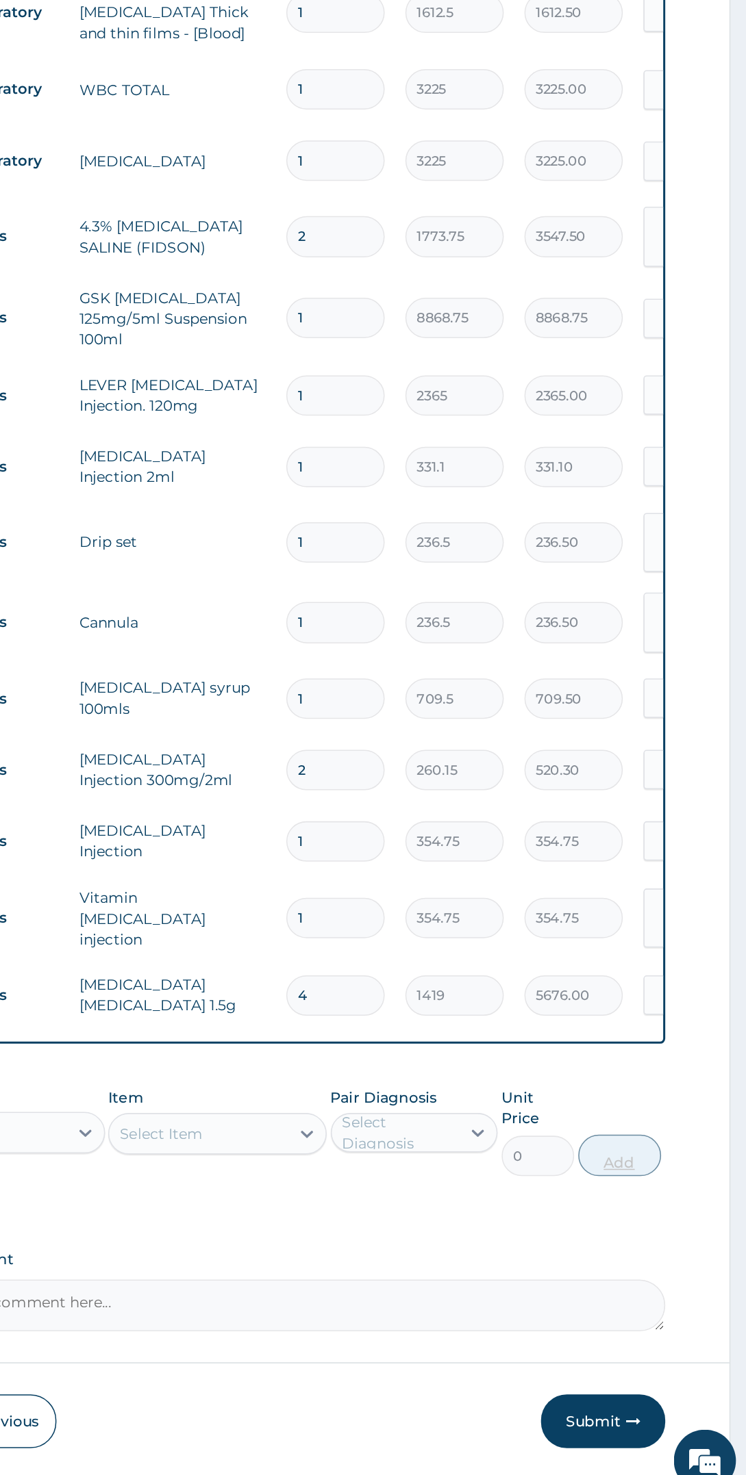
type input "4"
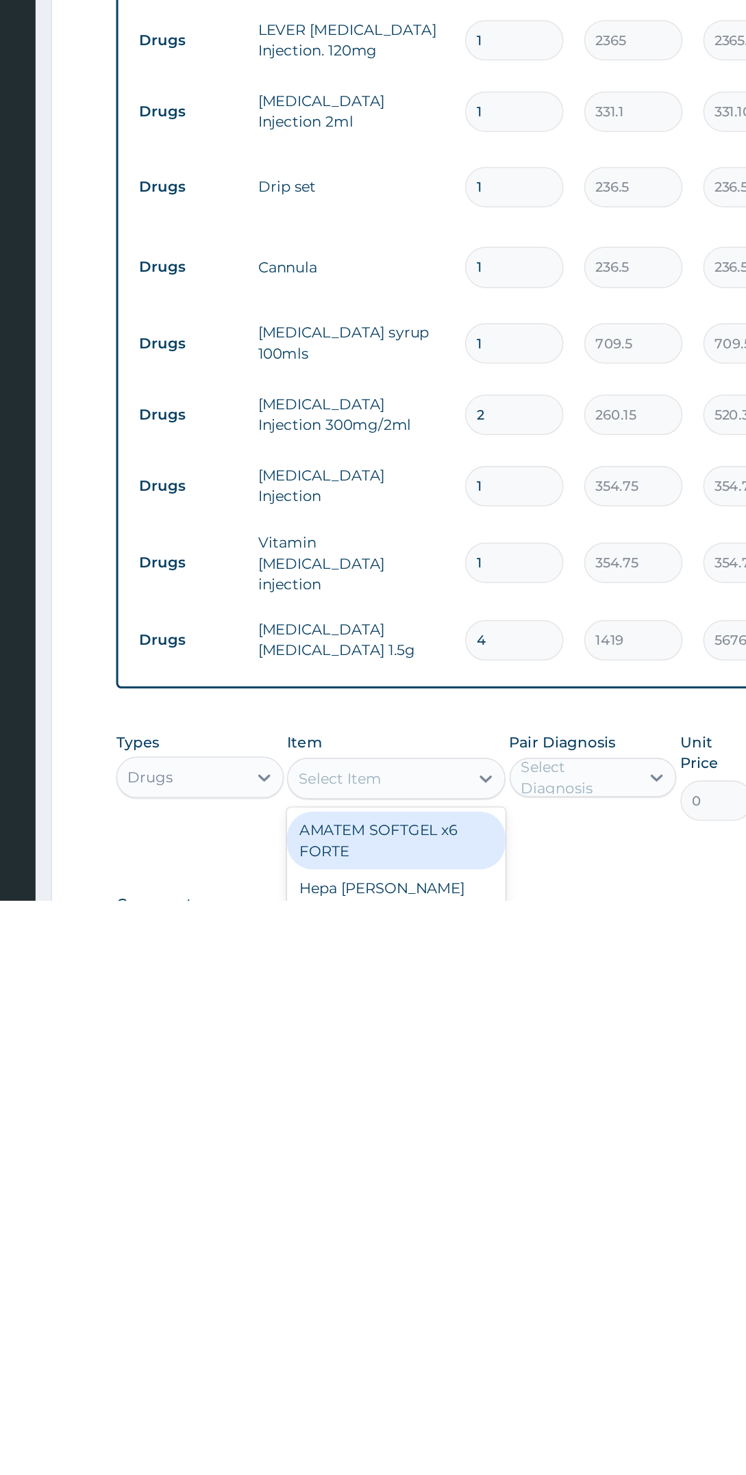
scroll to position [105, 0]
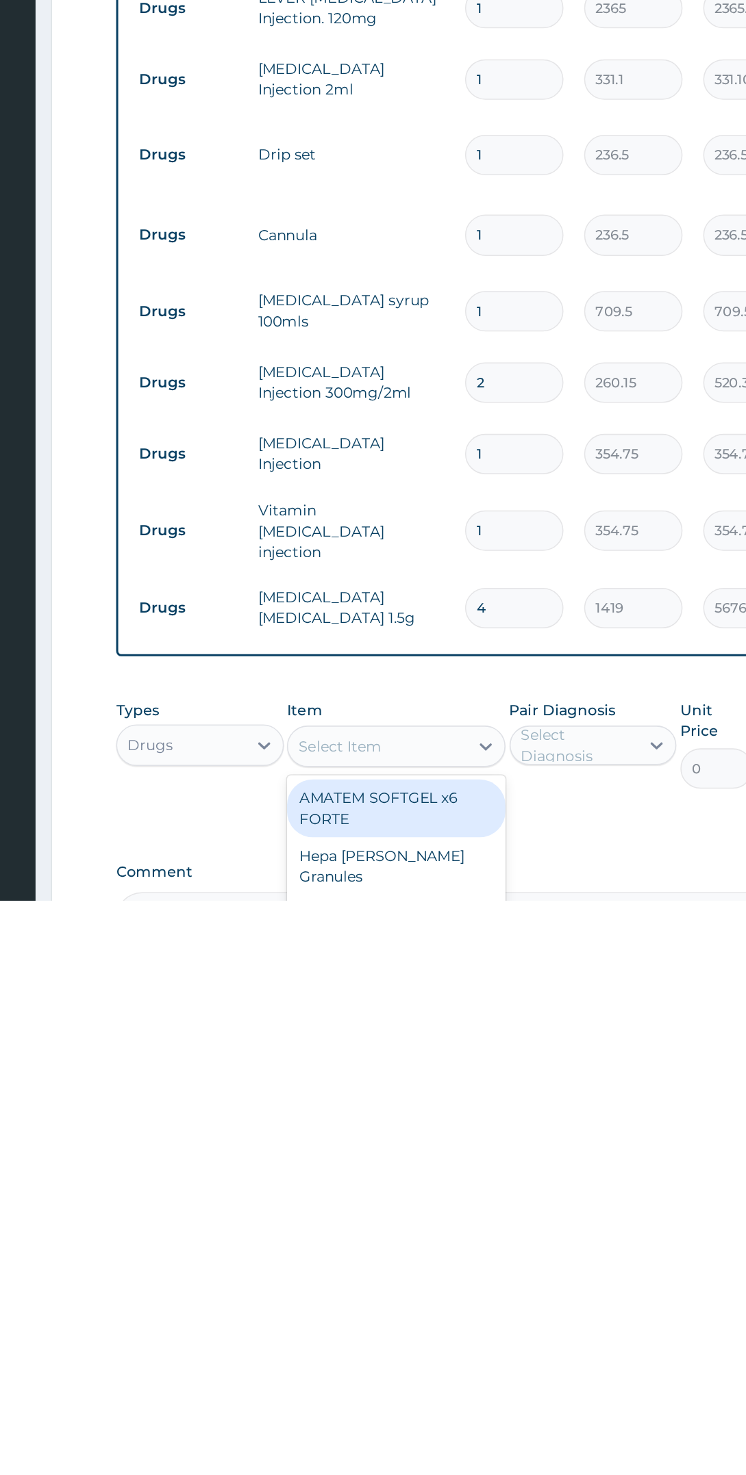
type input "a"
click at [441, 1442] on div "[MEDICAL_DATA] dispersible 20/120mg" at bounding box center [396, 1453] width 144 height 38
type input "coar"
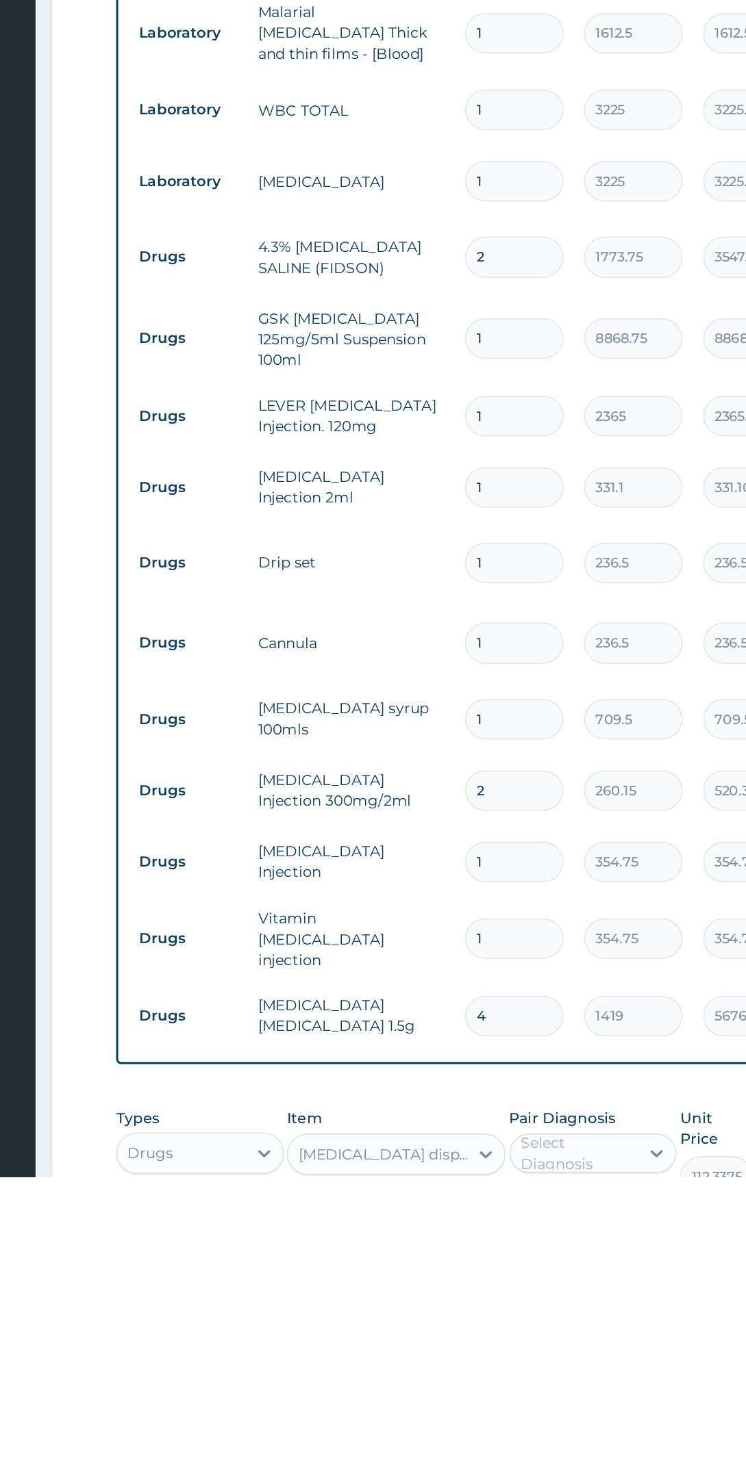
scroll to position [246, 0]
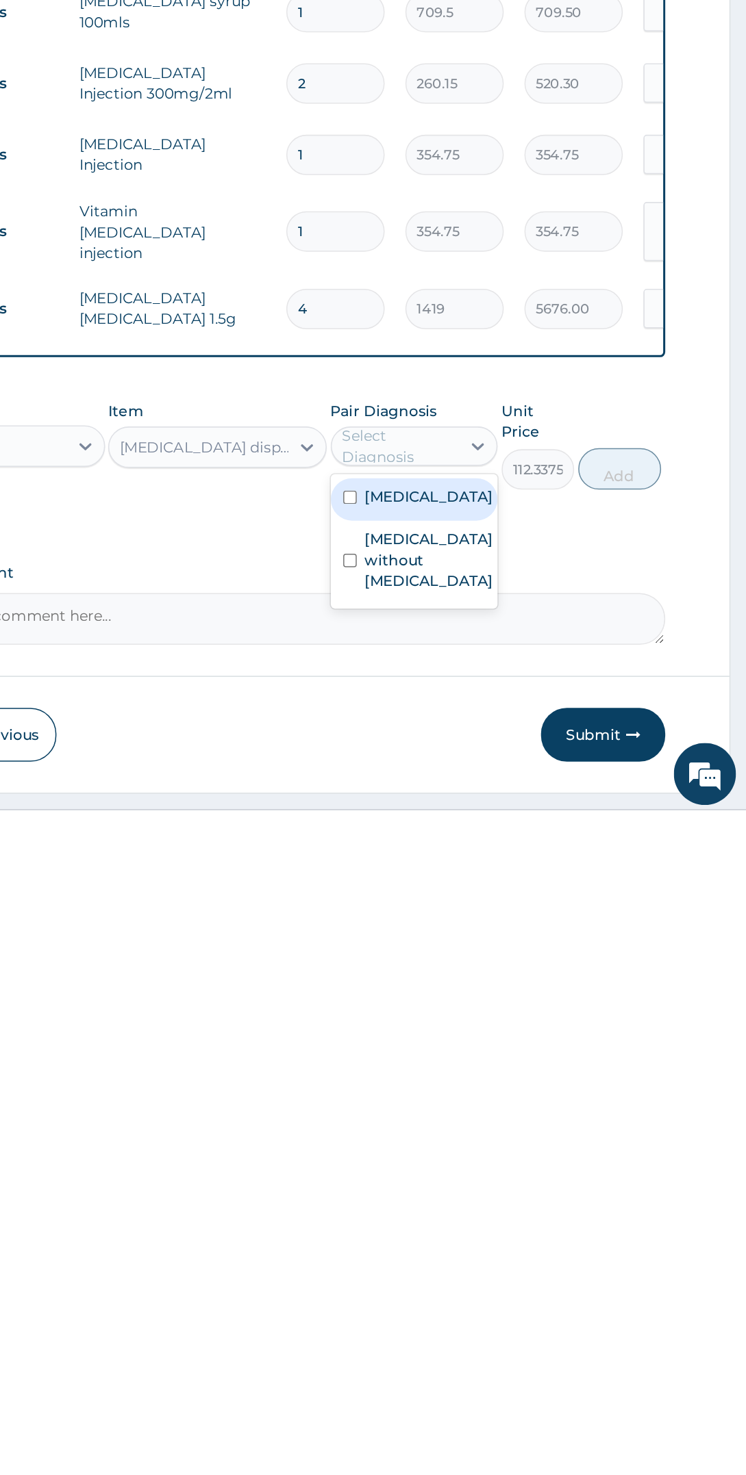
click at [537, 1271] on label "Other severe and complicated Plasmodium falciparum malaria" at bounding box center [536, 1265] width 85 height 14
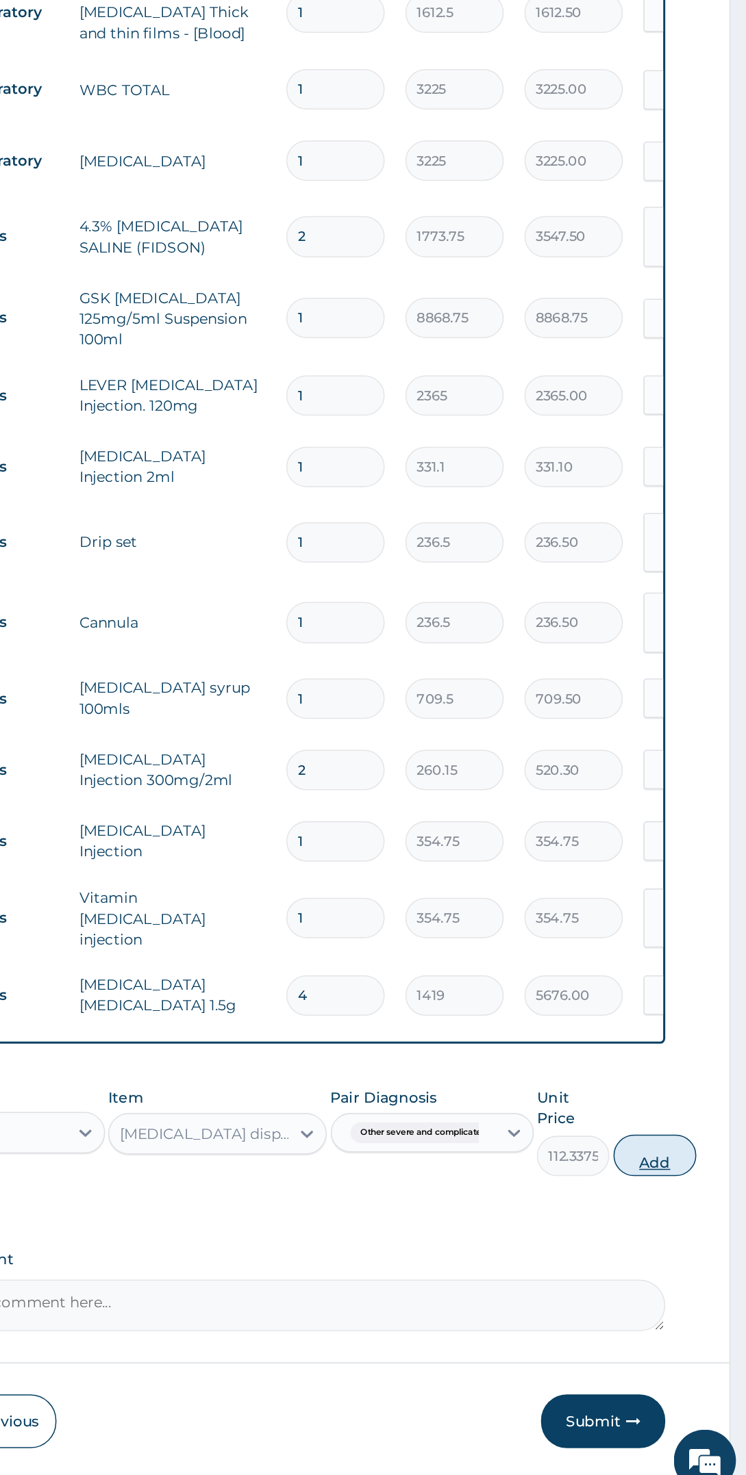
click at [697, 1232] on button "Add" at bounding box center [685, 1245] width 55 height 27
type input "0"
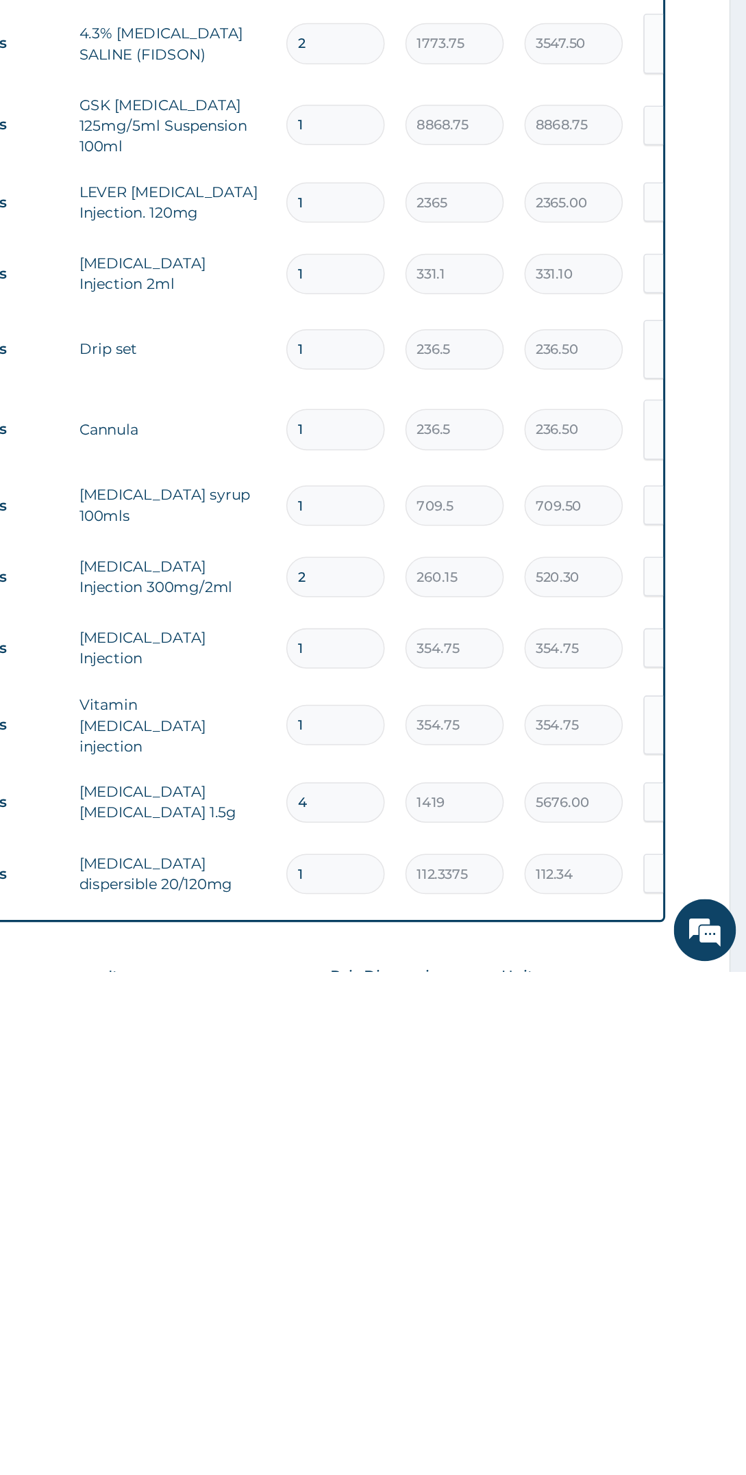
scroll to position [27, 0]
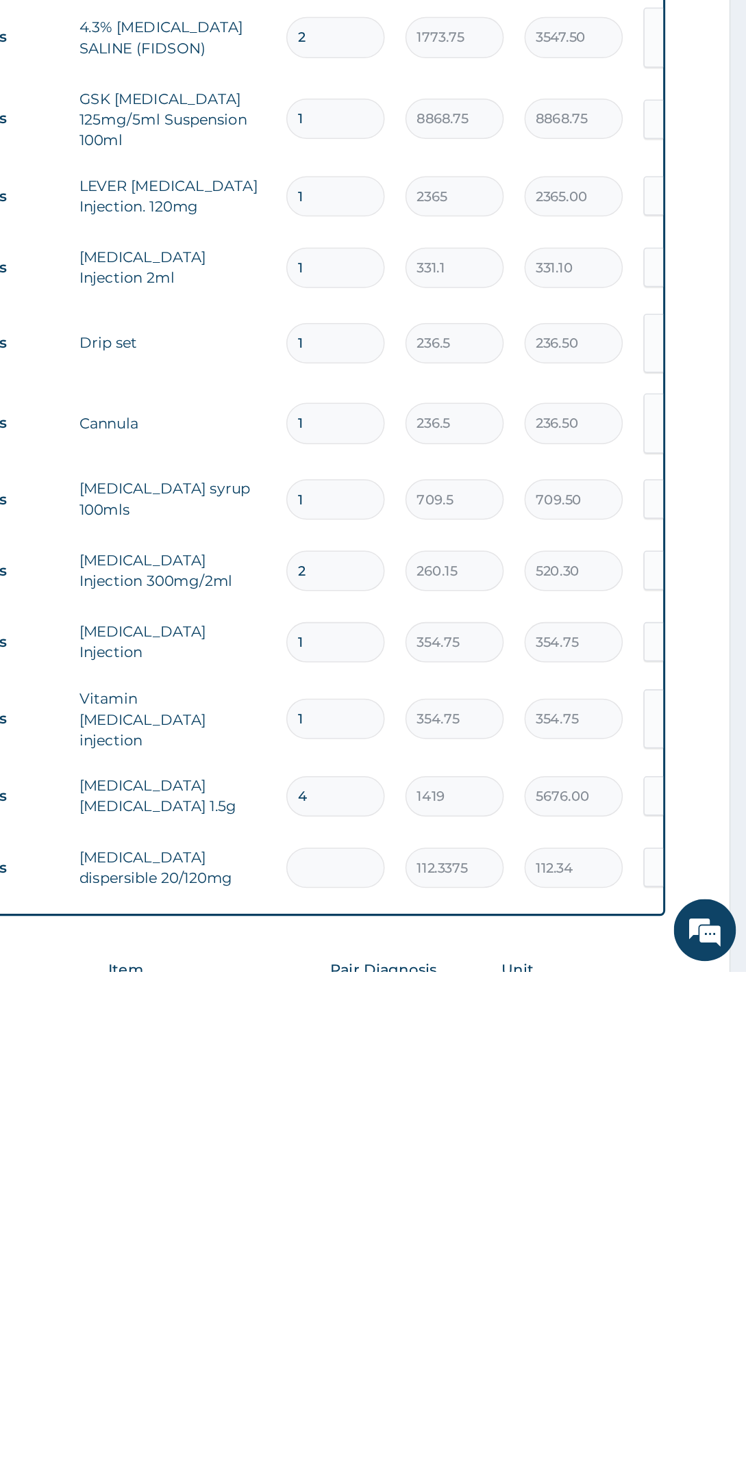
type input "0.00"
type input "6"
type input "674.03"
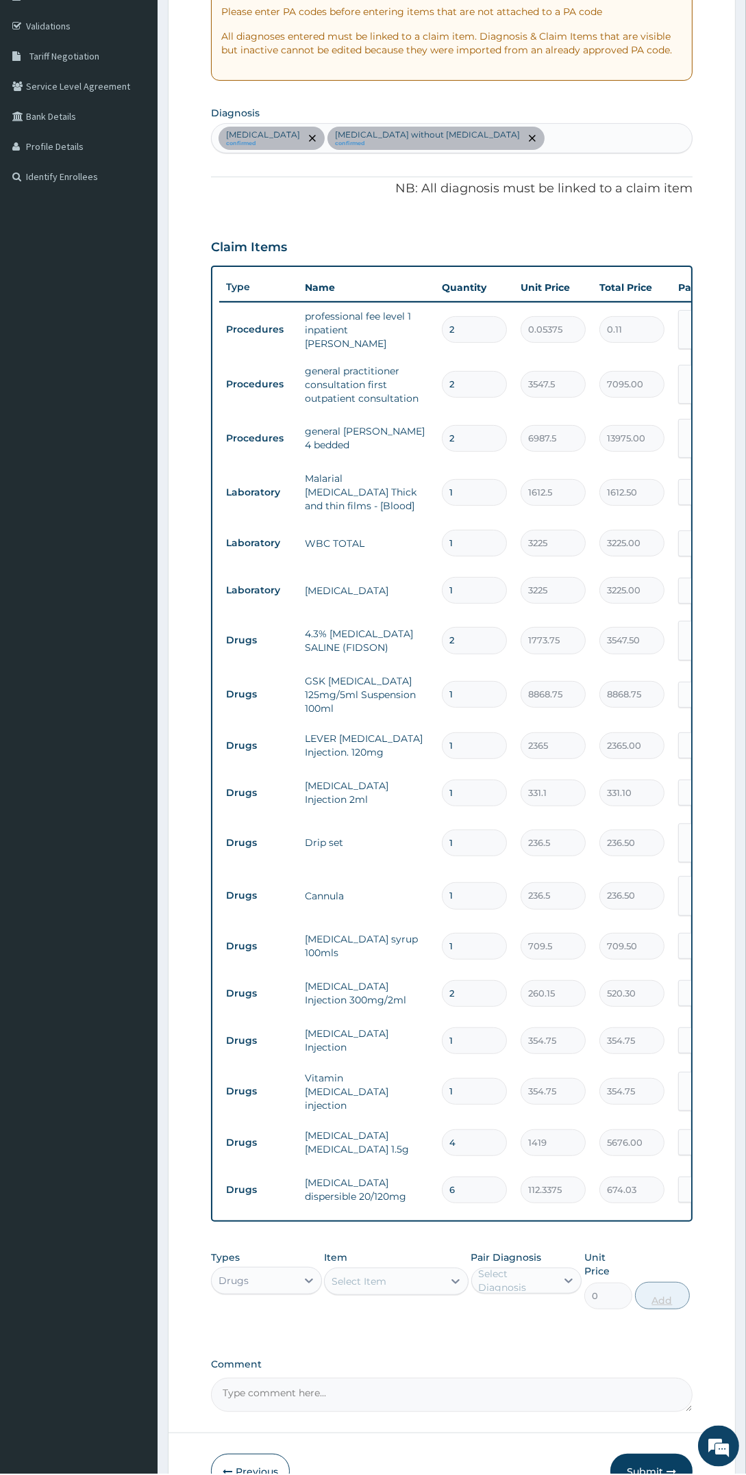
scroll to position [294, 0]
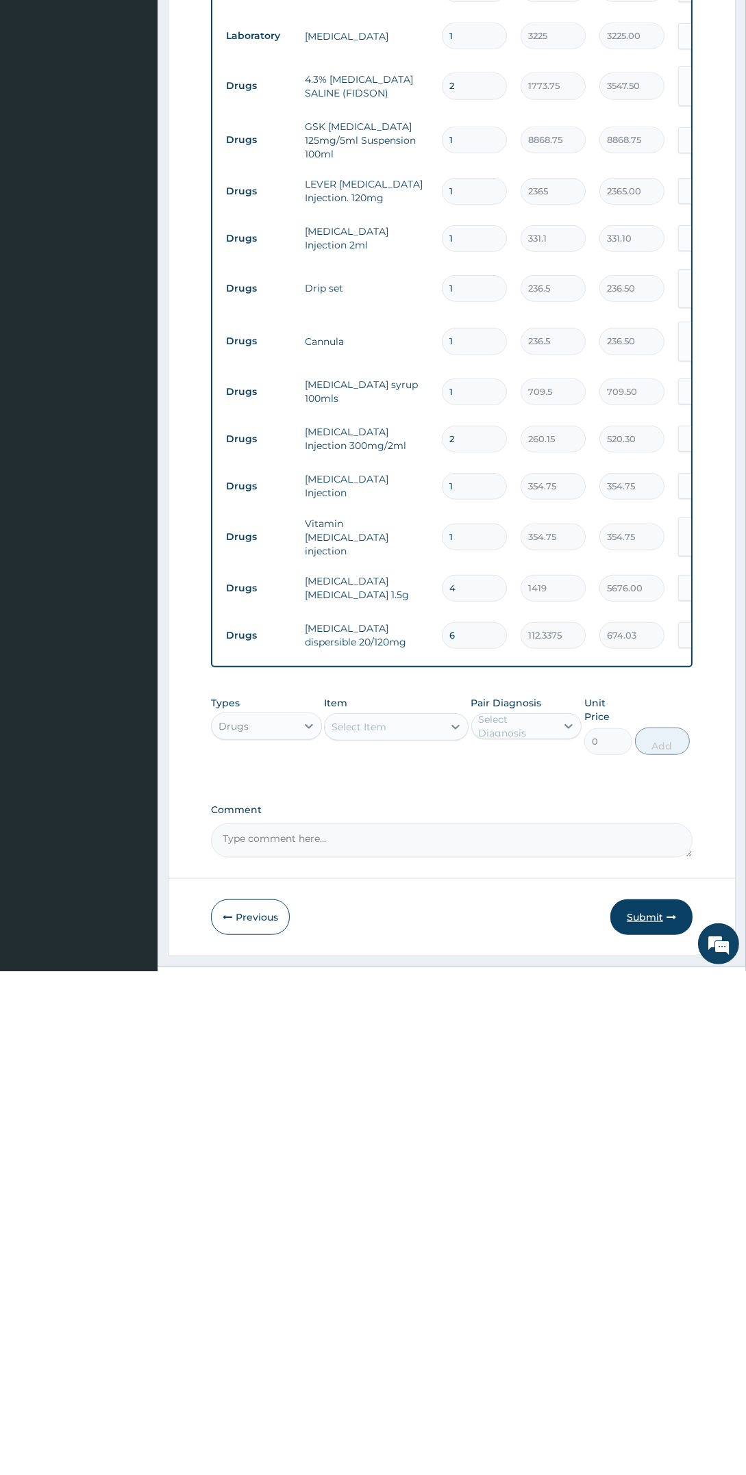
click at [654, 1403] on button "Submit" at bounding box center [651, 1421] width 82 height 36
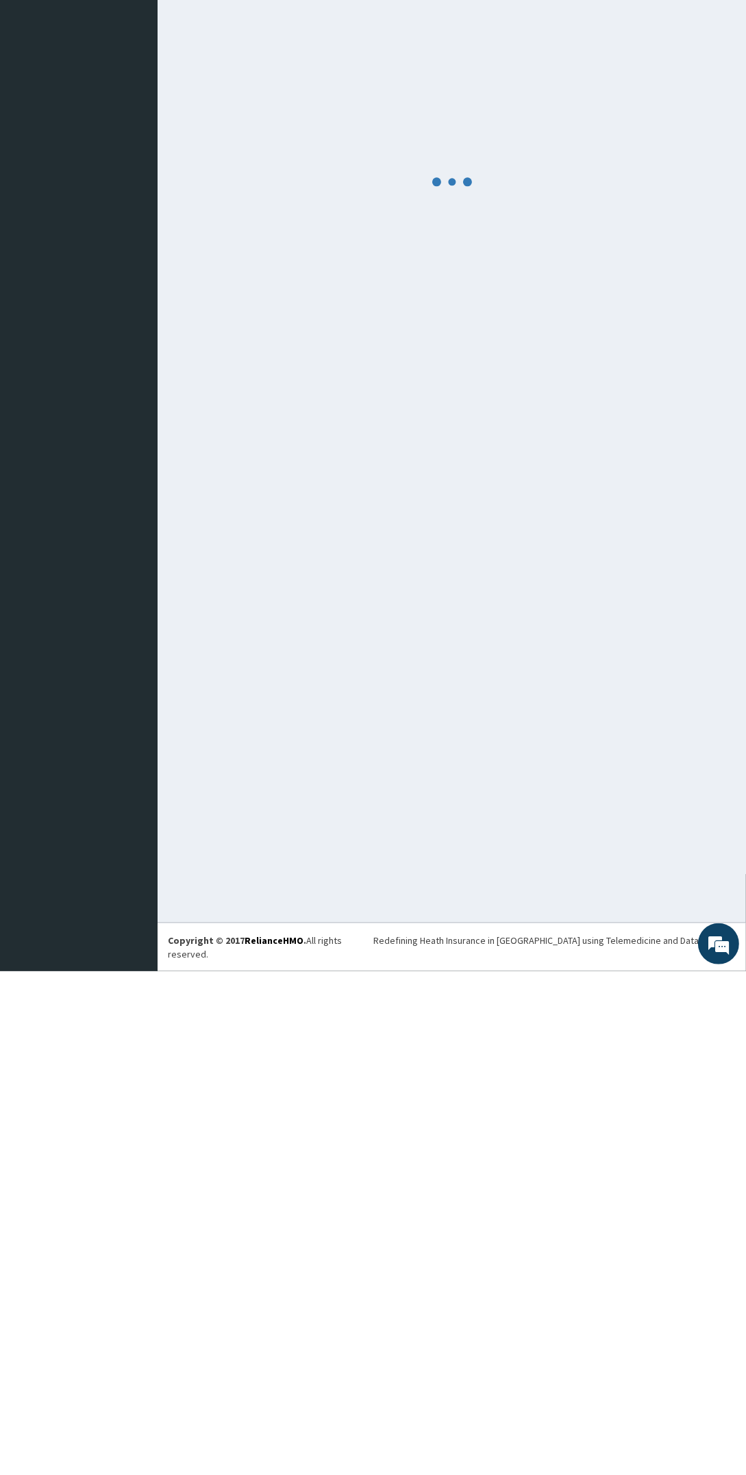
scroll to position [0, 0]
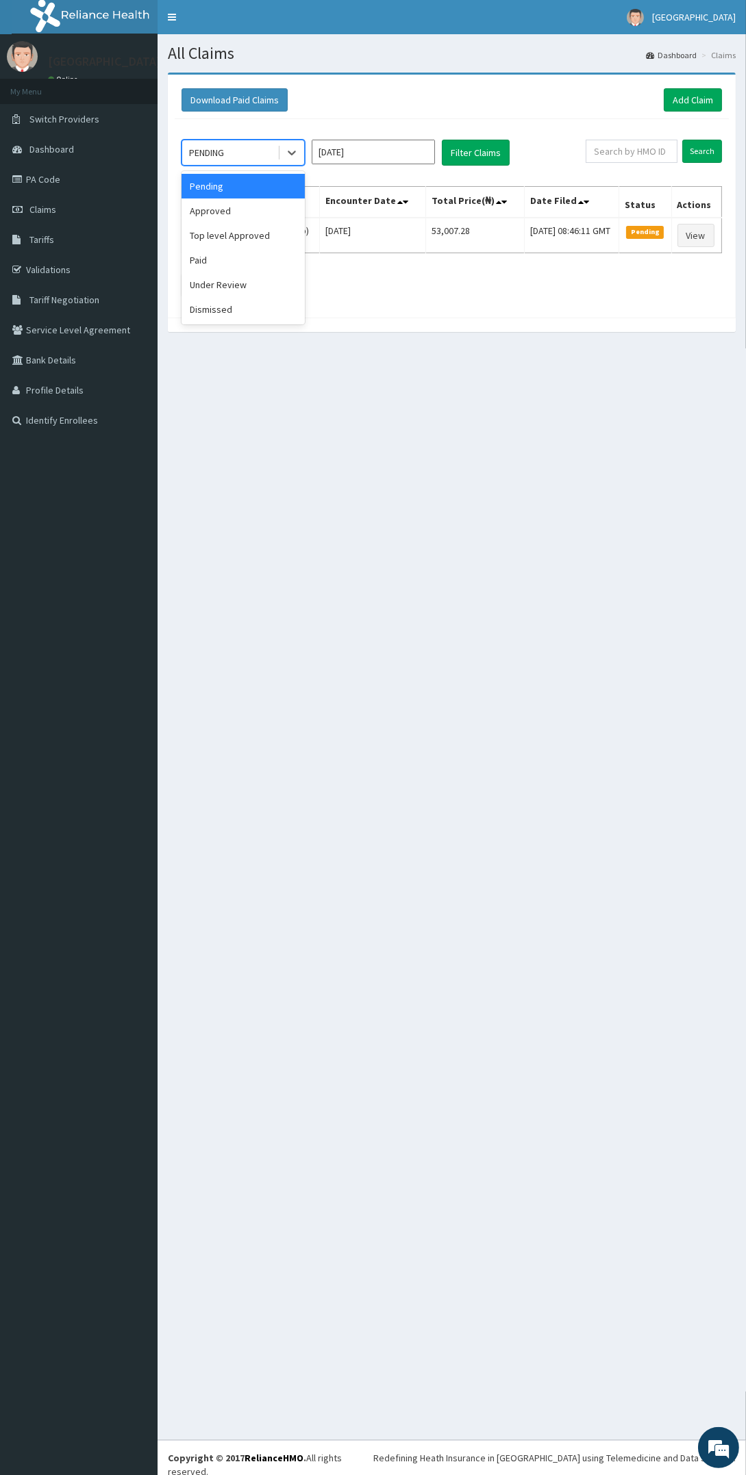
click at [247, 278] on div "Under Review" at bounding box center [242, 284] width 123 height 25
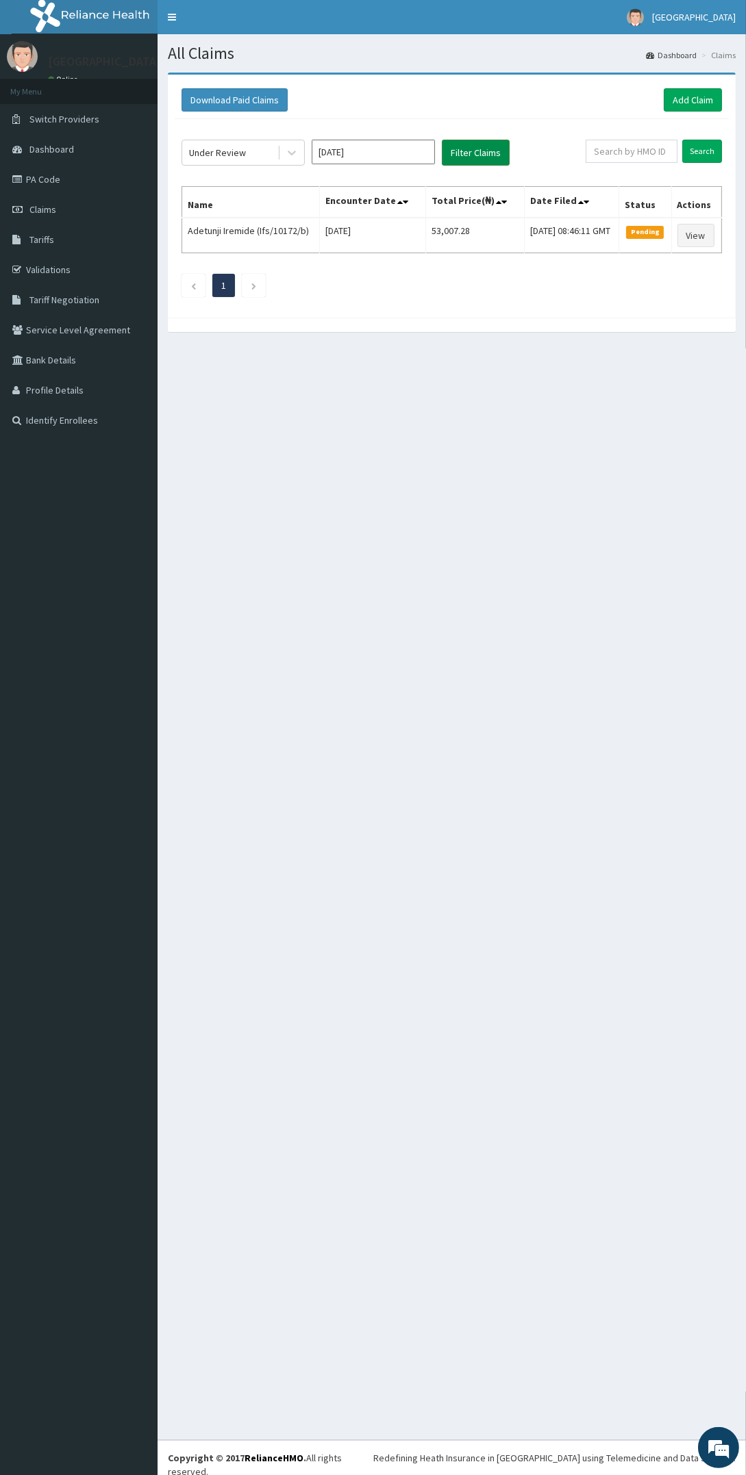
click at [500, 149] on button "Filter Claims" at bounding box center [476, 153] width 68 height 26
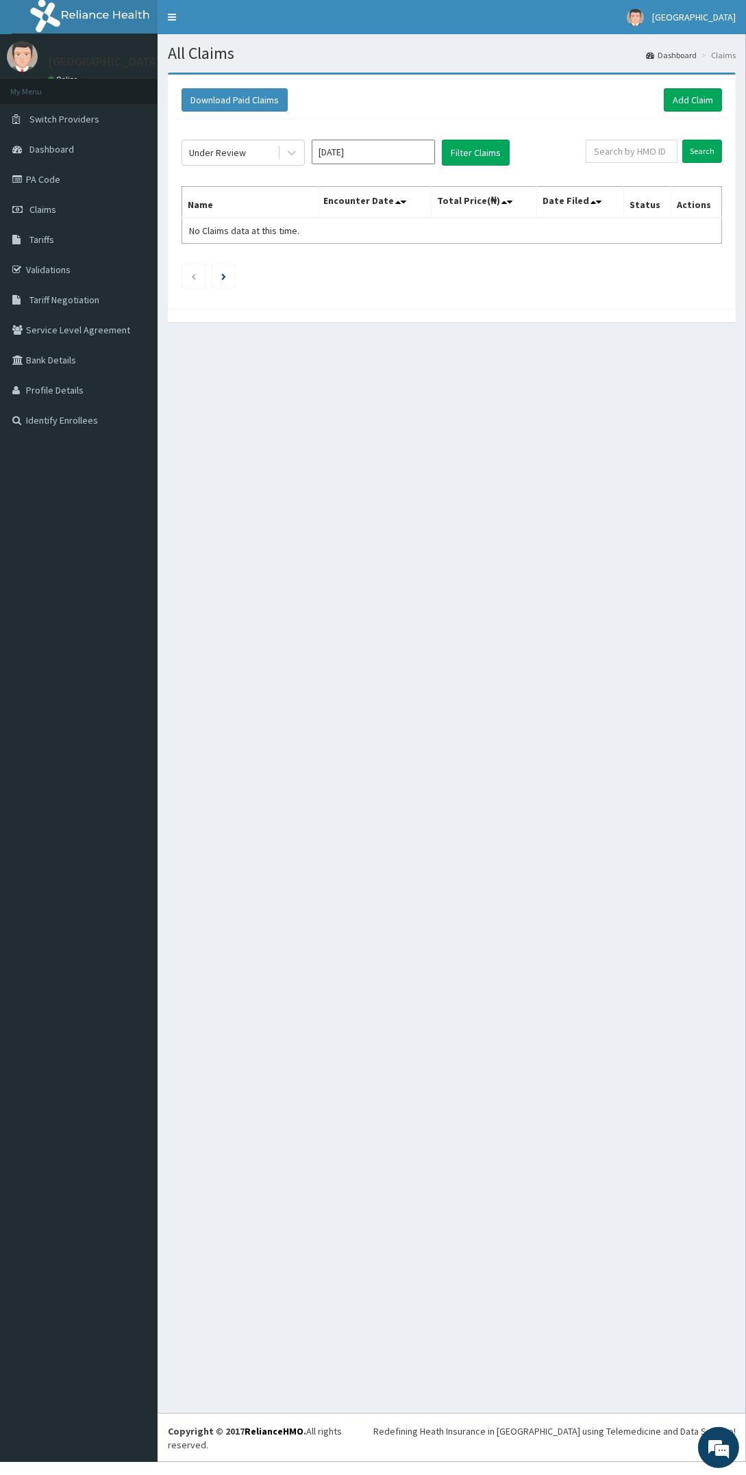
click at [417, 450] on div "All Claims Dashboard Claims Download Paid Claims Add Claim × Note you can only …" at bounding box center [451, 723] width 588 height 1379
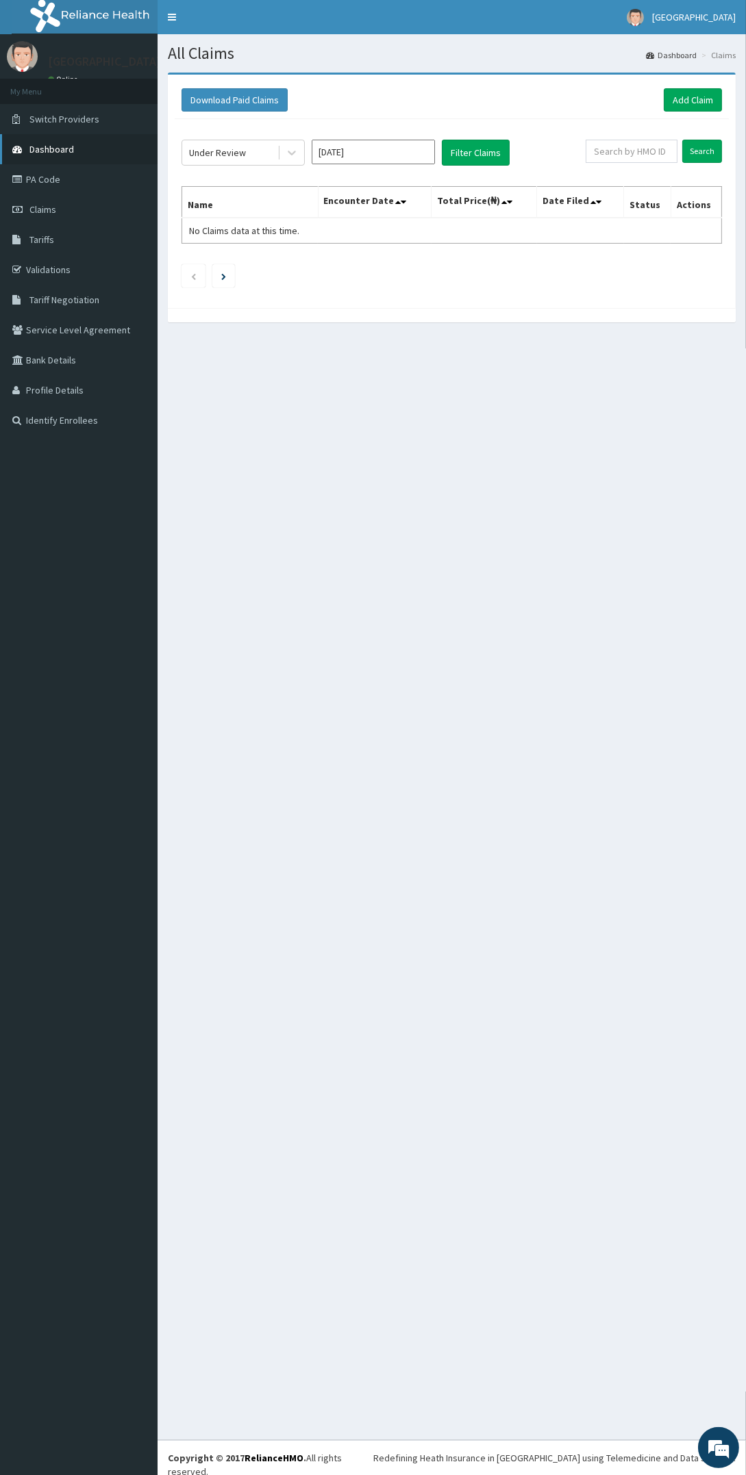
click at [68, 162] on link "Dashboard" at bounding box center [78, 149] width 157 height 30
click at [706, 92] on link "Add Claim" at bounding box center [692, 99] width 58 height 23
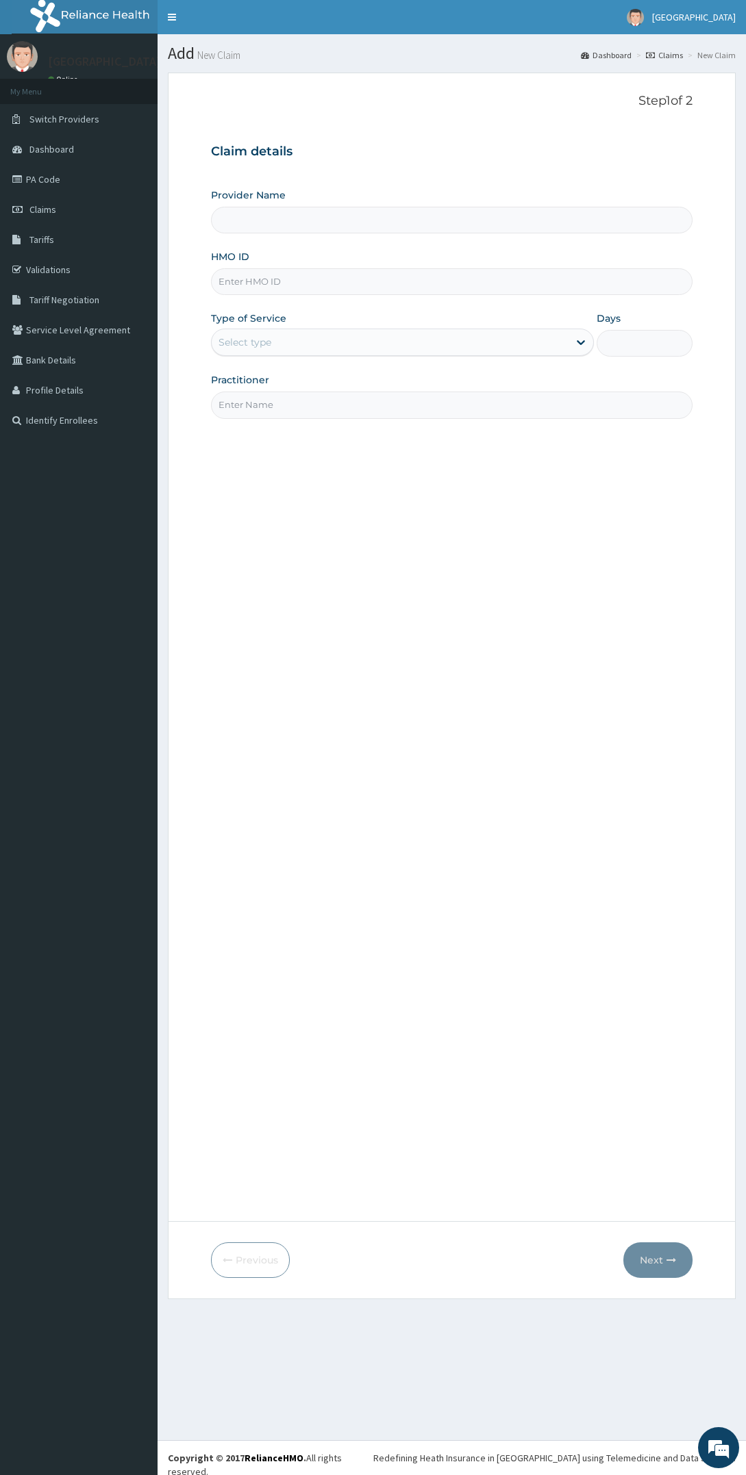
click at [390, 287] on input "HMO ID" at bounding box center [451, 281] width 481 height 27
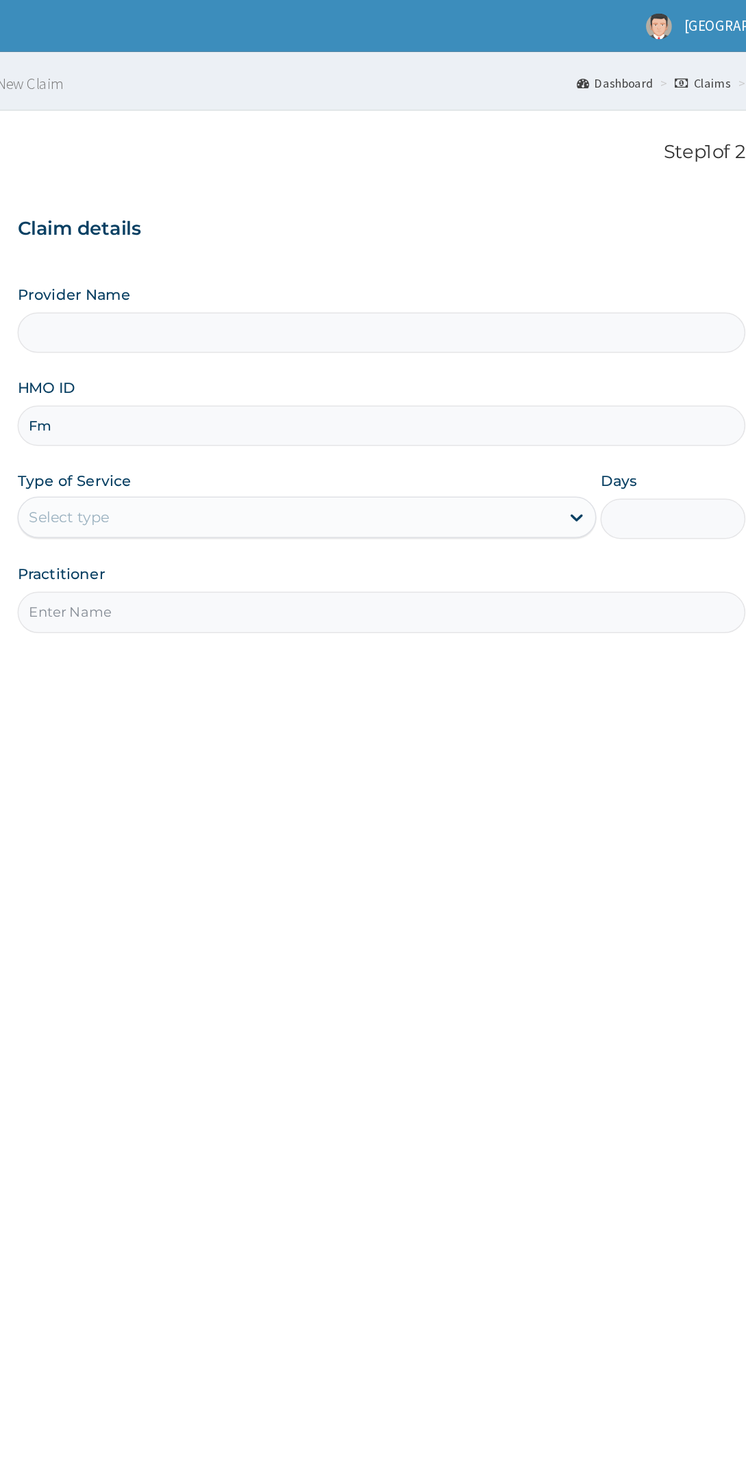
type input "Fmc"
type input "Oladapo Hospital"
type input "Fmc/11620/a"
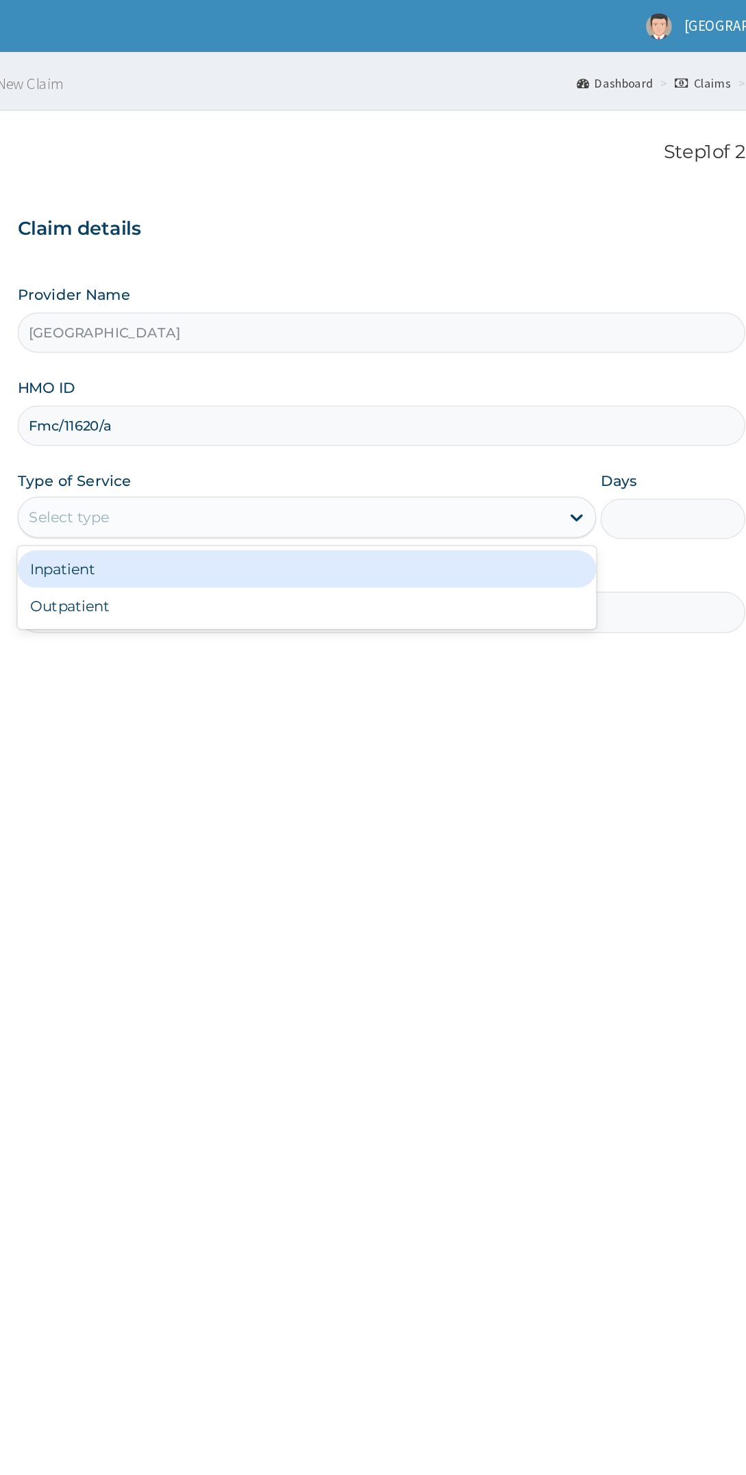
click at [431, 400] on div "Outpatient" at bounding box center [402, 401] width 383 height 25
type input "1"
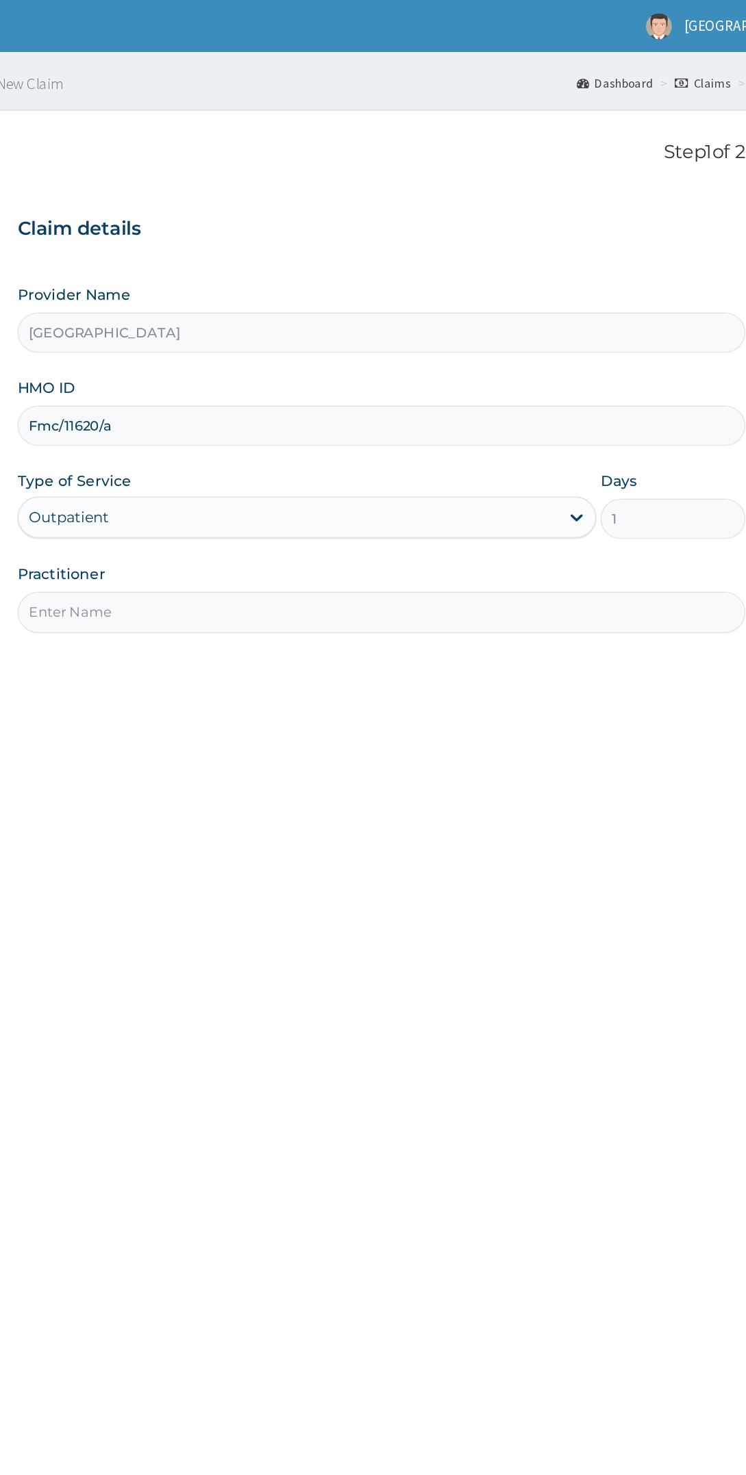
click at [427, 406] on input "Practitioner" at bounding box center [451, 405] width 481 height 27
type input "dr chidinma"
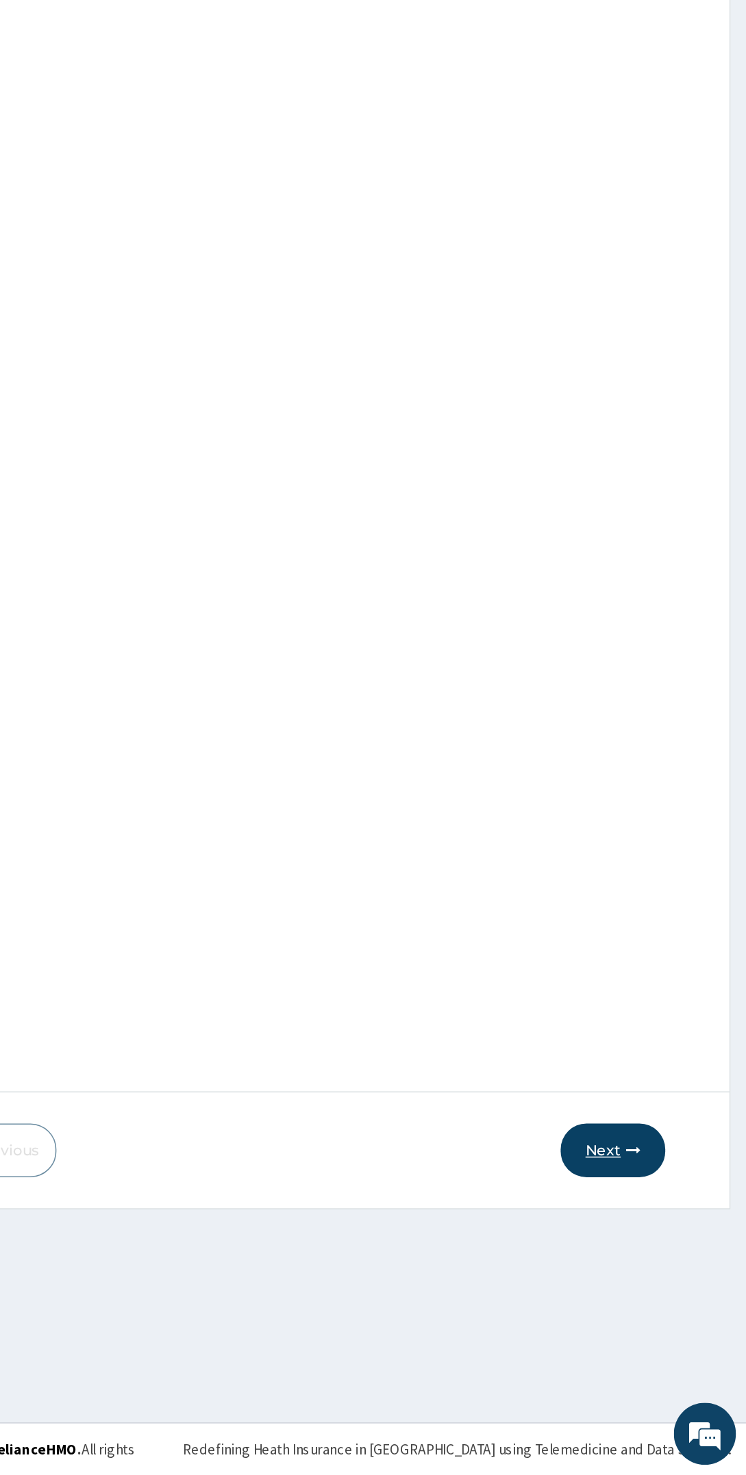
click at [671, 1260] on icon "button" at bounding box center [671, 1261] width 10 height 10
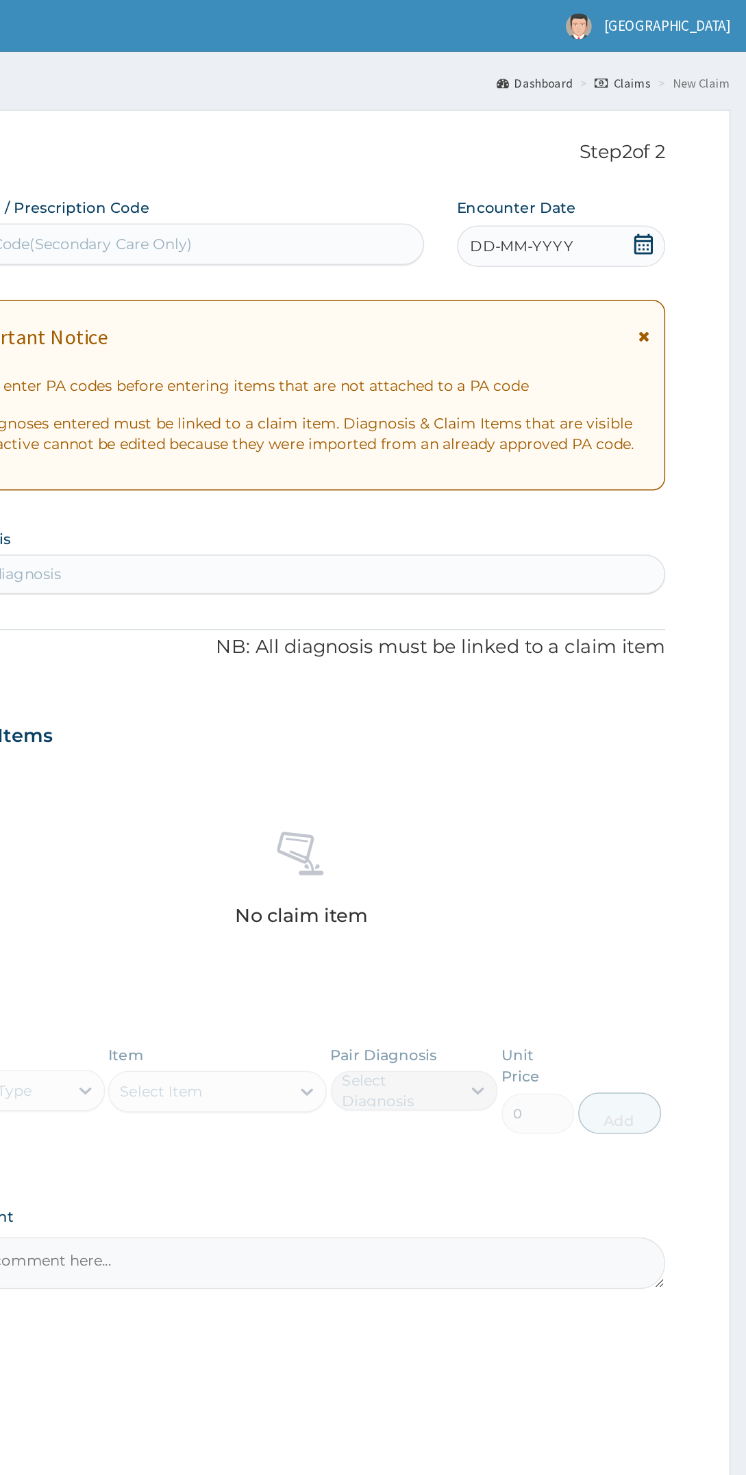
click at [689, 157] on div "DD-MM-YYYY" at bounding box center [624, 162] width 138 height 27
click at [418, 497] on div "Claim Items" at bounding box center [451, 484] width 481 height 36
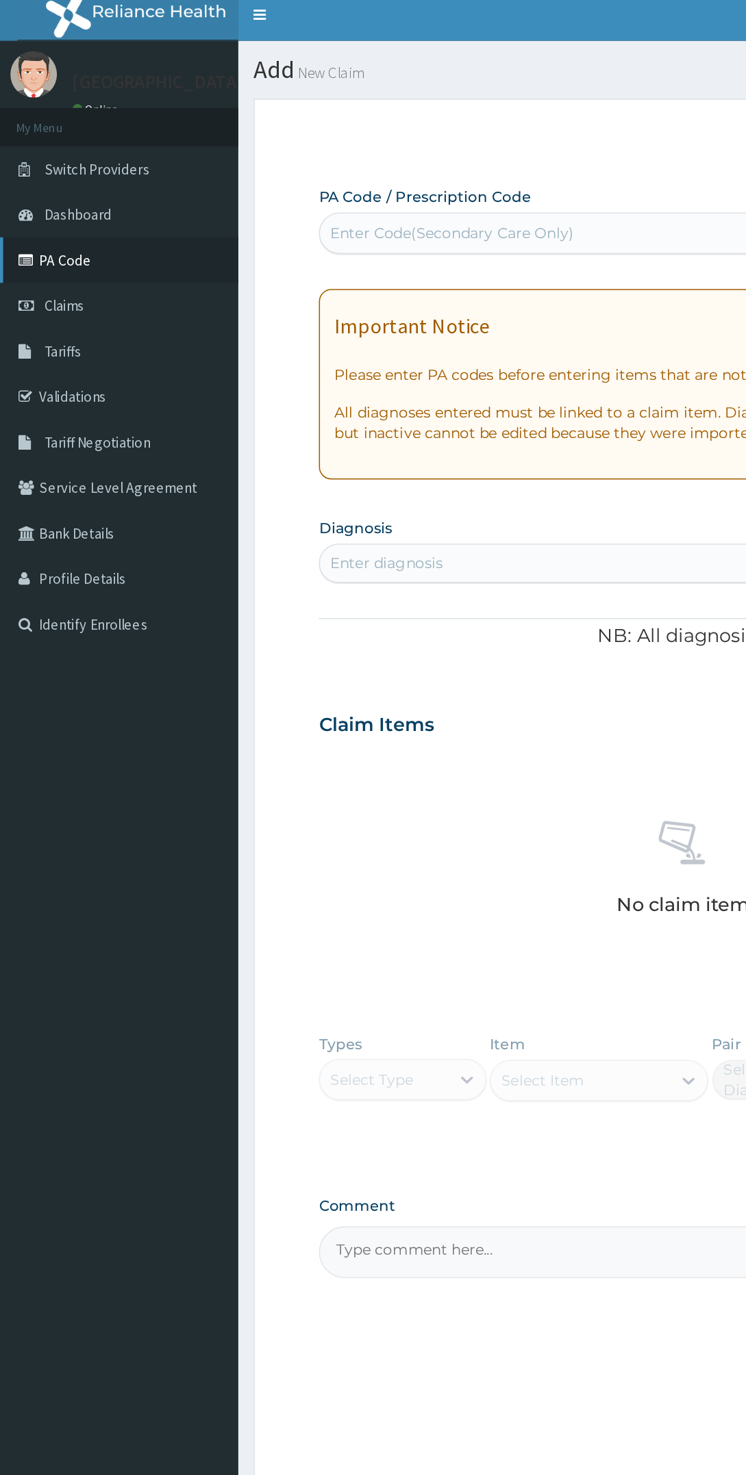
click at [67, 185] on link "PA Code" at bounding box center [78, 179] width 157 height 30
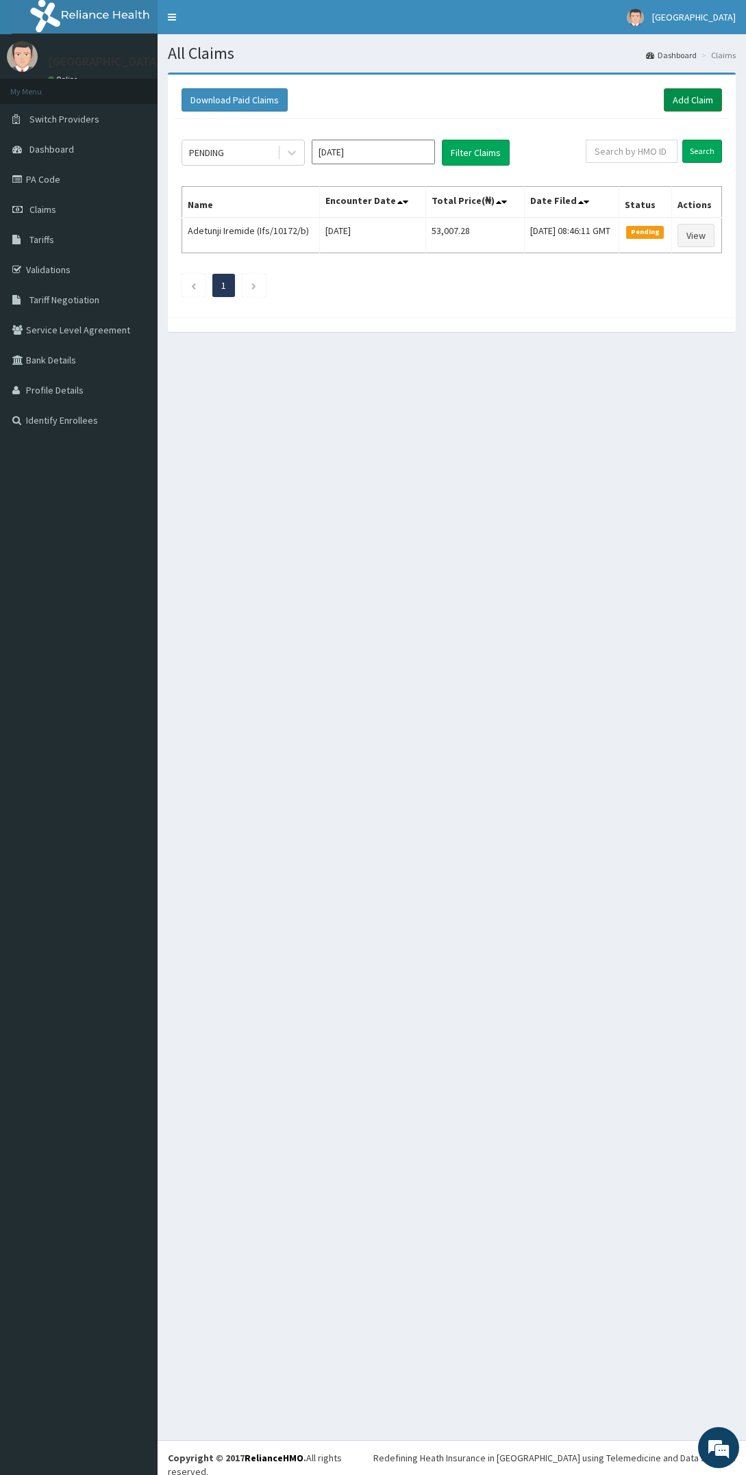
click at [693, 103] on link "Add Claim" at bounding box center [692, 99] width 58 height 23
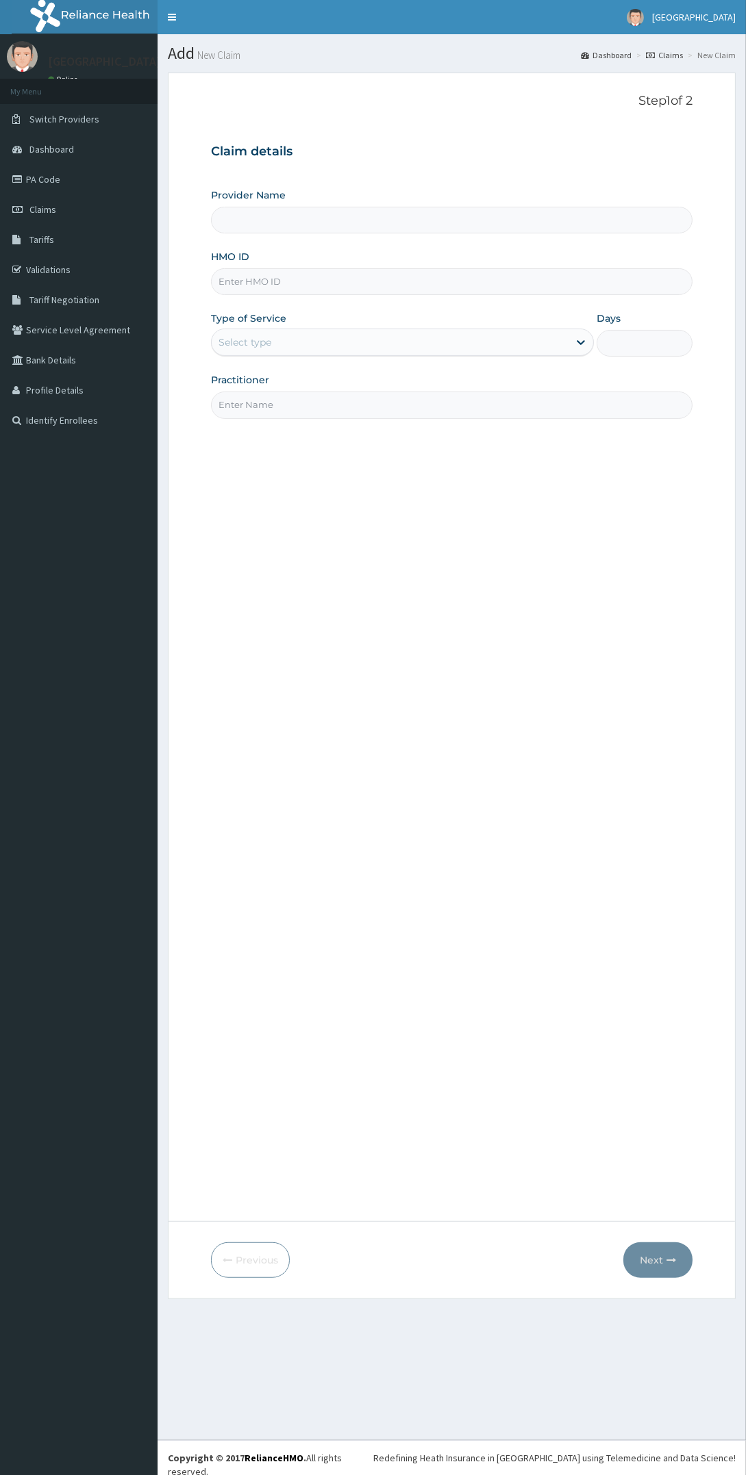
click at [355, 281] on input "HMO ID" at bounding box center [451, 281] width 481 height 27
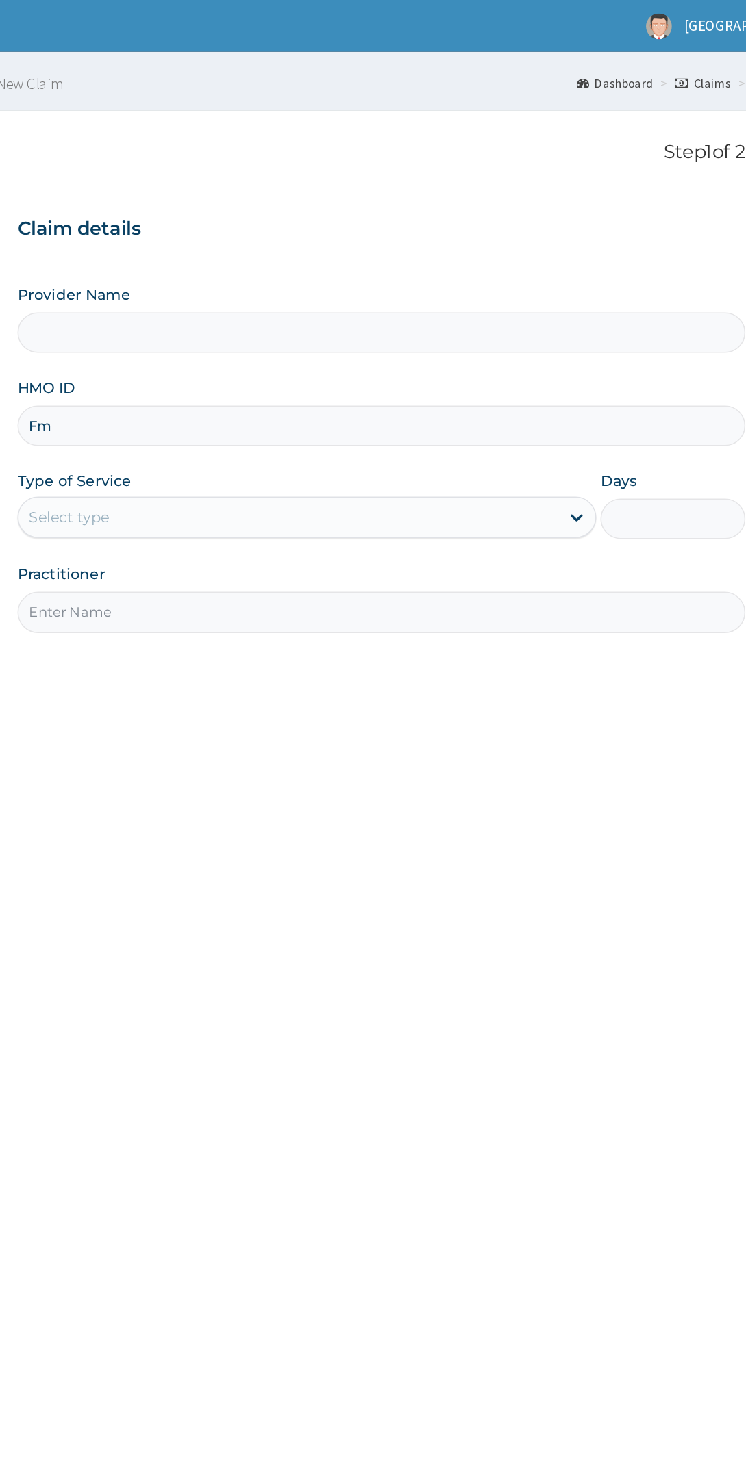
type input "Fmc"
type input "Oladapo Hospital"
type input "Fmc/11620/a"
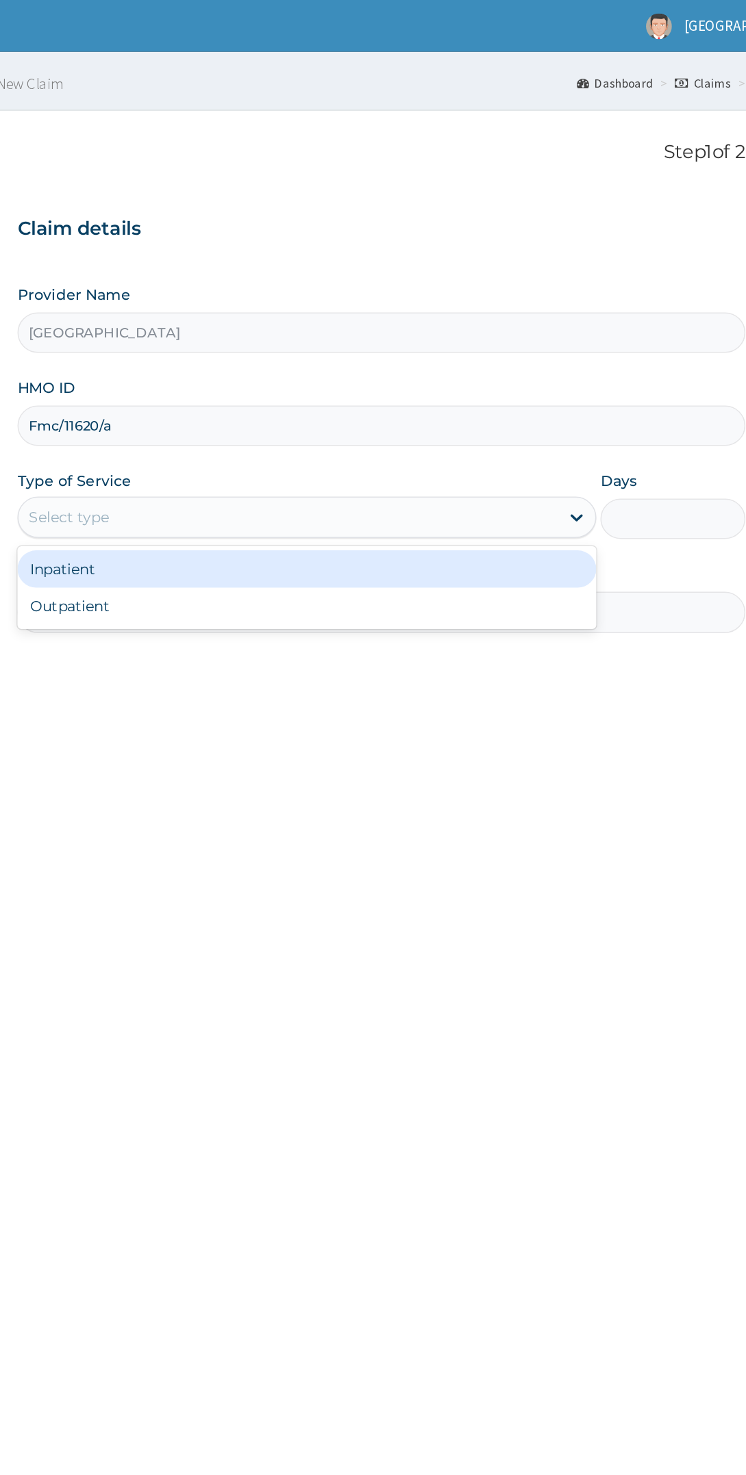
click at [251, 406] on div "Outpatient" at bounding box center [402, 401] width 383 height 25
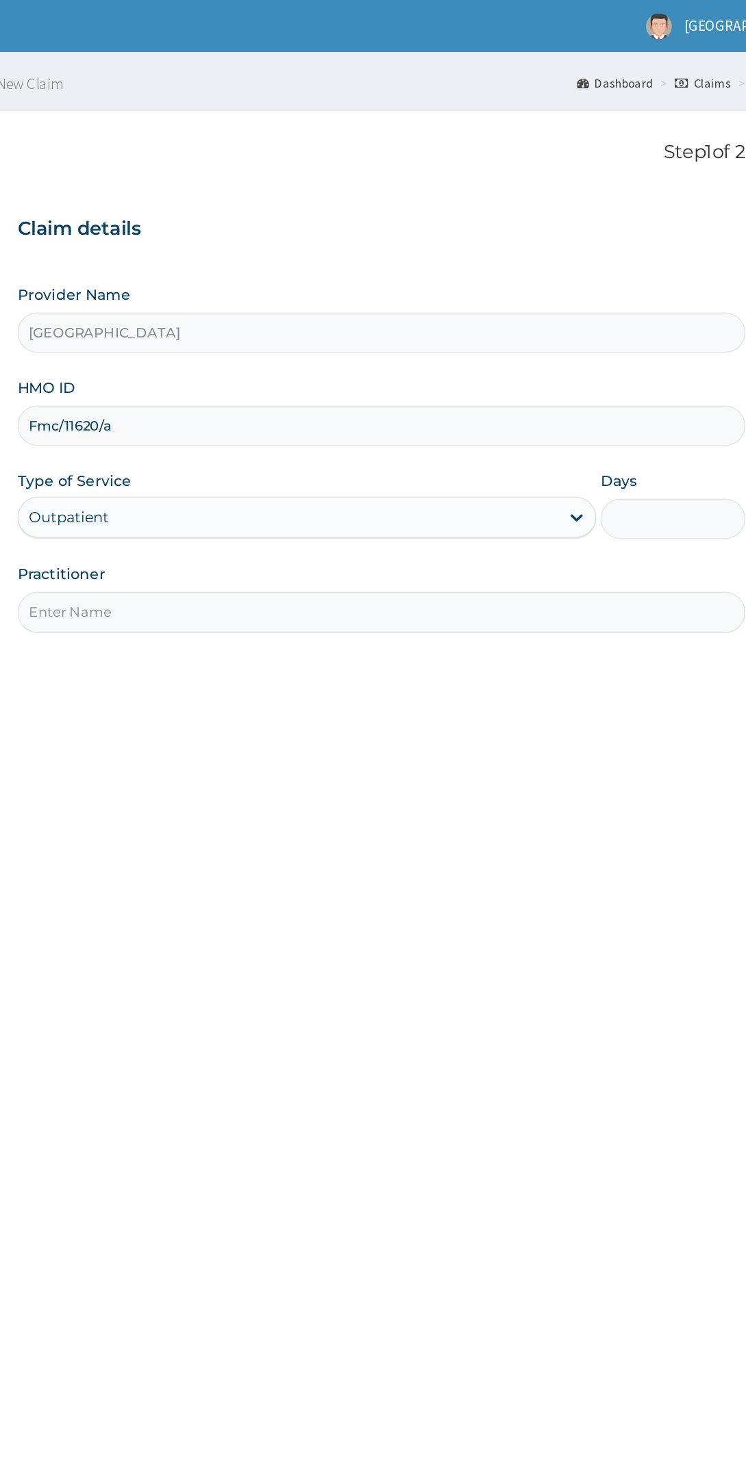
type input "1"
click at [252, 405] on input "Practitioner" at bounding box center [451, 405] width 481 height 27
type input "Dr chidinma"
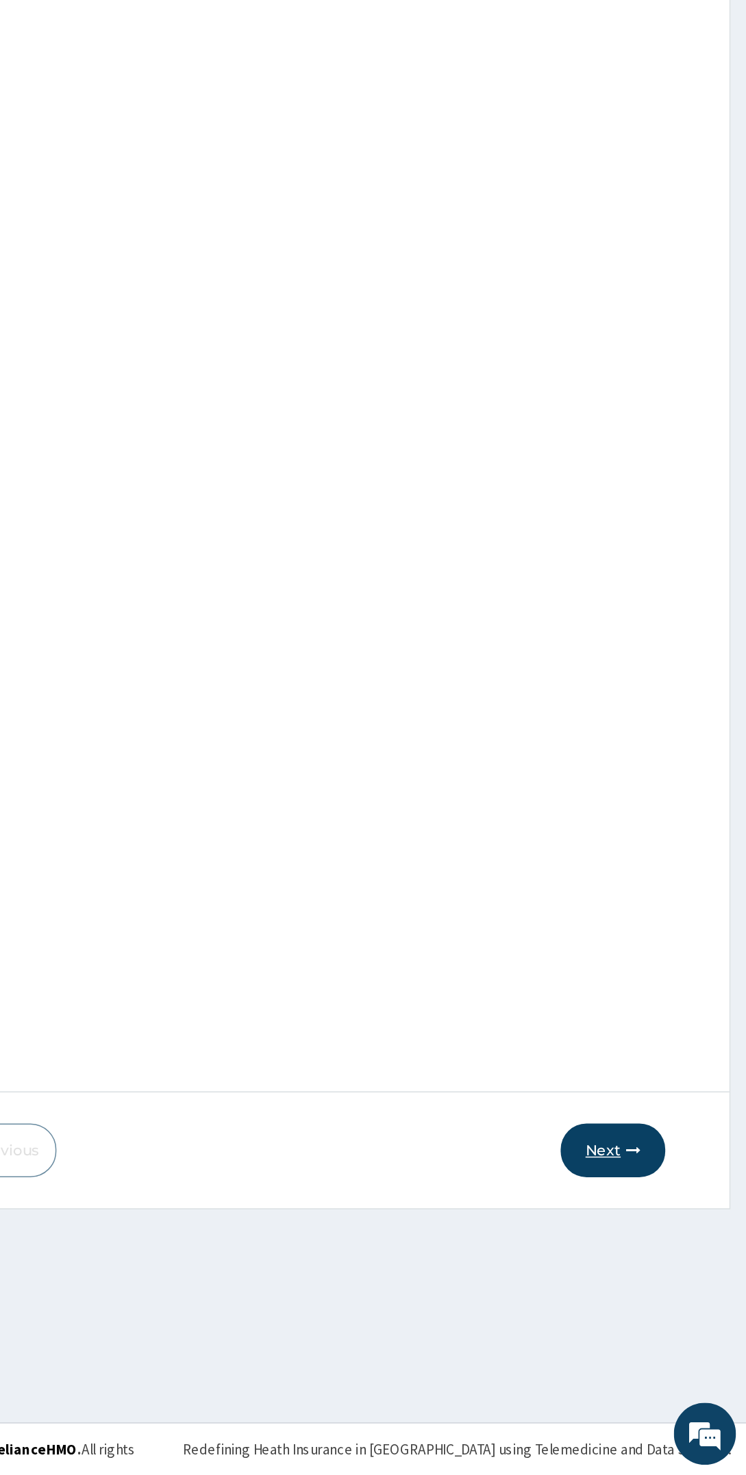
click at [673, 1270] on button "Next" at bounding box center [657, 1261] width 69 height 36
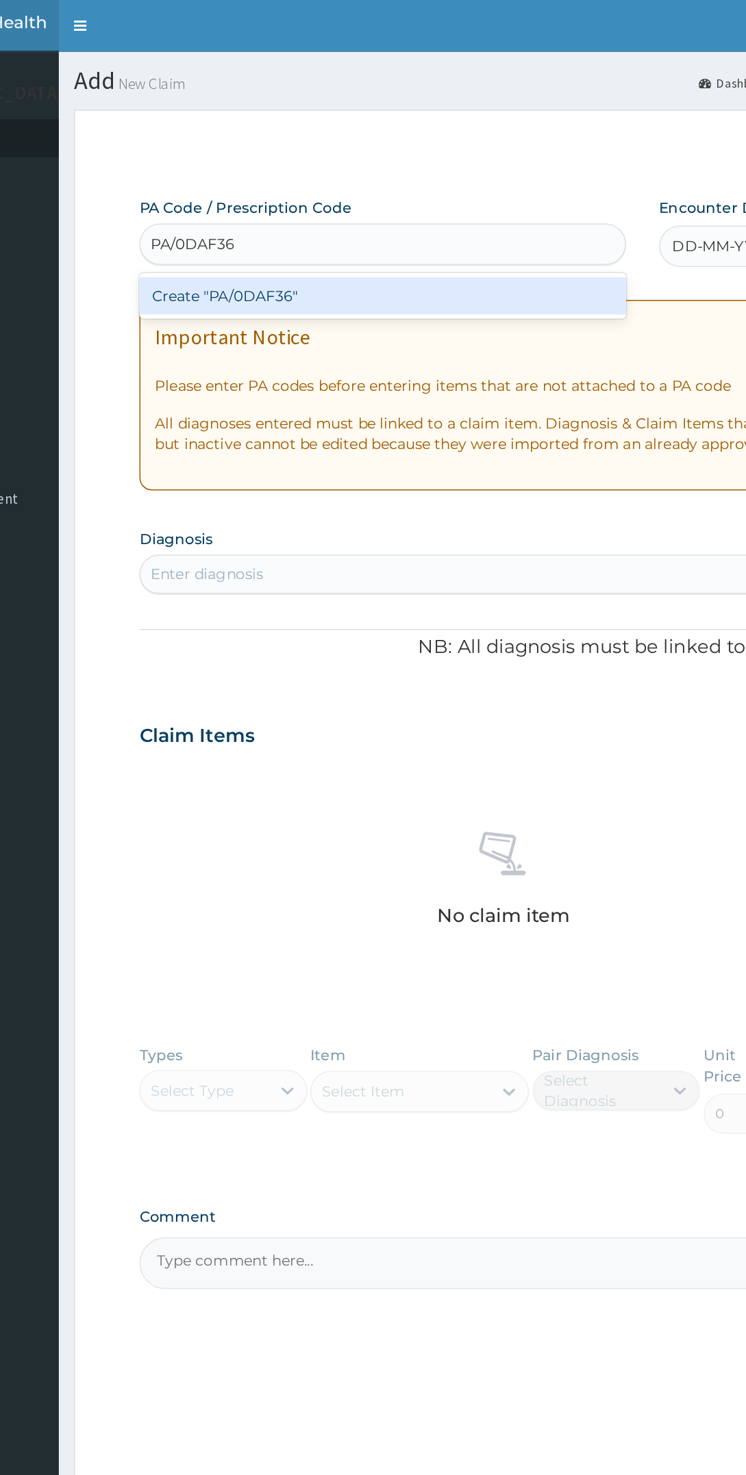
click at [383, 198] on div "Create "PA/0DAF36"" at bounding box center [372, 195] width 322 height 25
type input "PA/0DAF36"
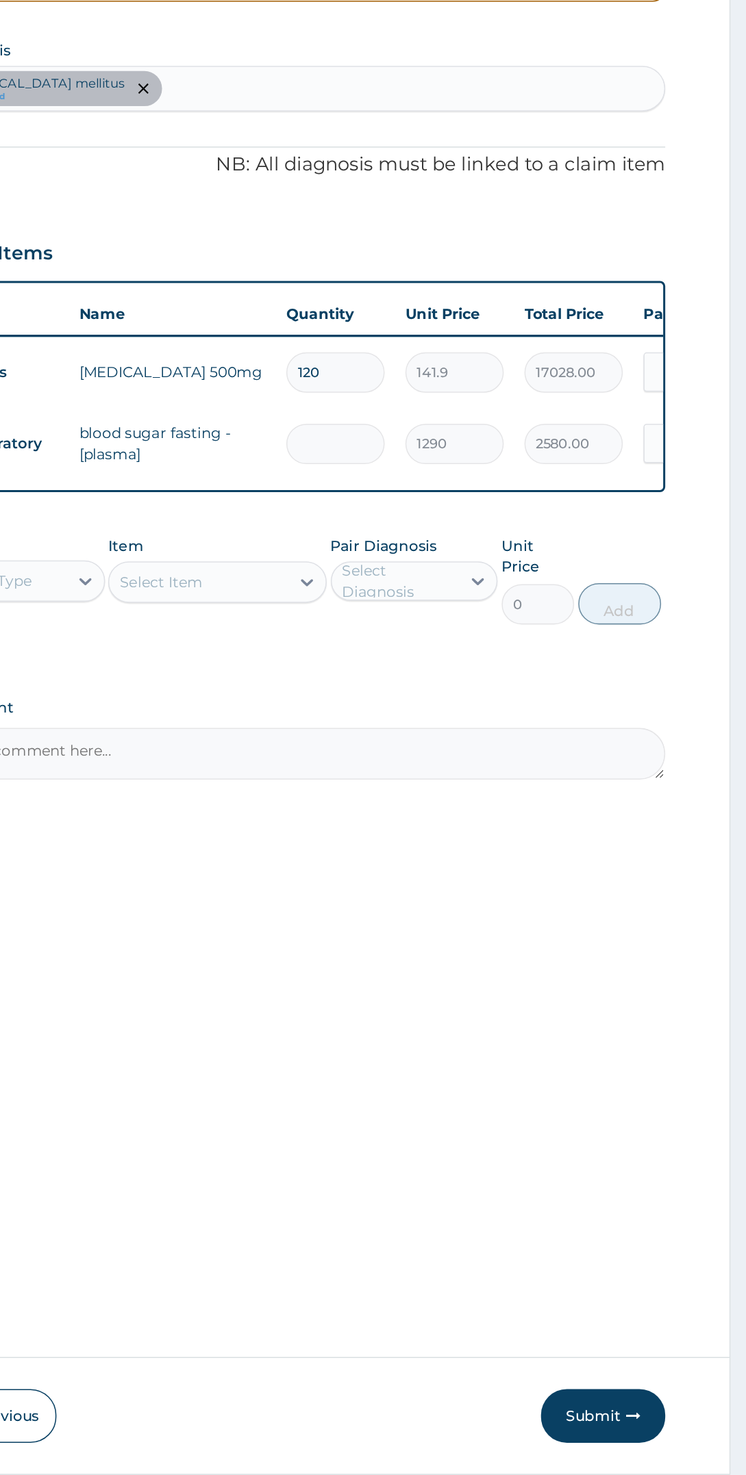
type input "0.00"
type input "1"
type input "1290.00"
type input "1"
click at [488, 570] on input "120" at bounding box center [474, 570] width 65 height 27
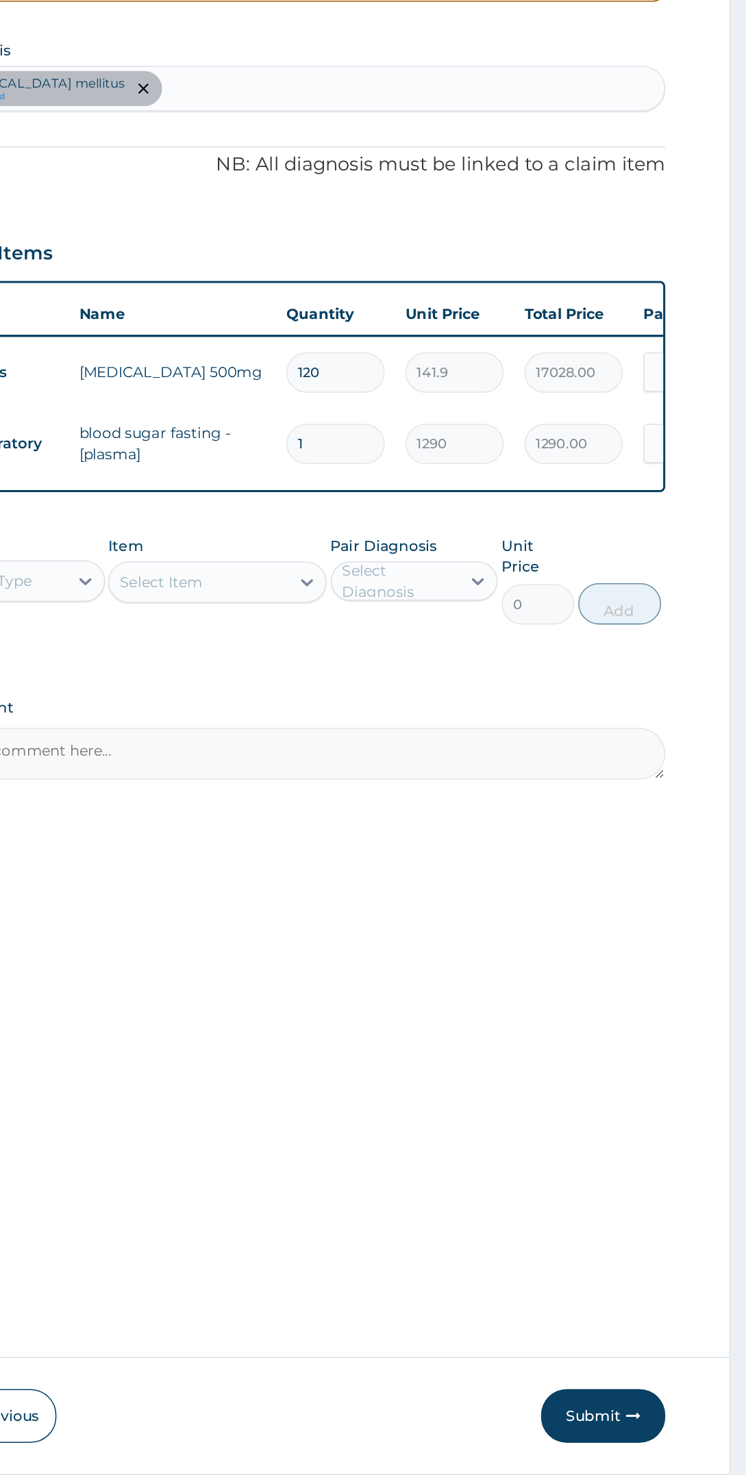
type input "12"
type input "1702.80"
type input "1"
type input "141.90"
type input "0.00"
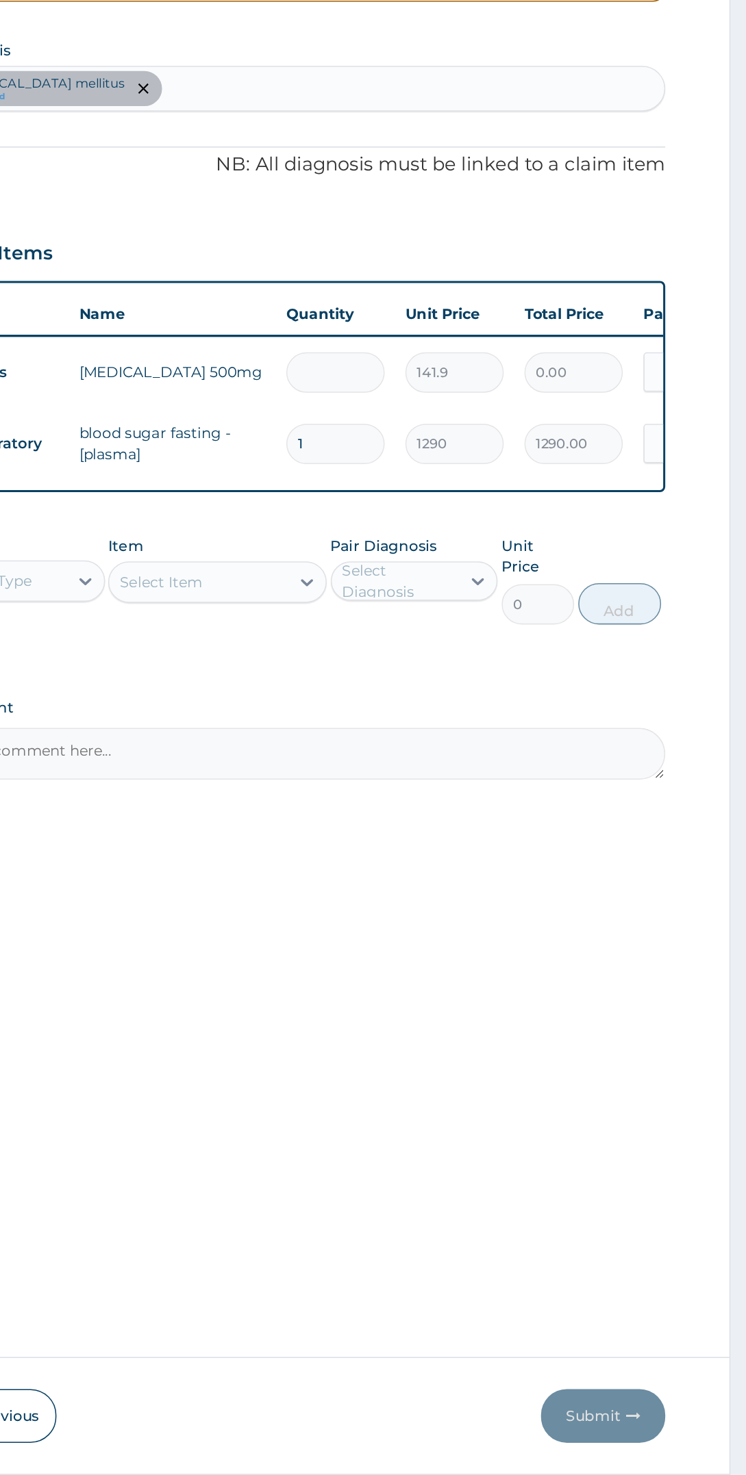
type input "6"
type input "851.40"
type input "60"
type input "8514.00"
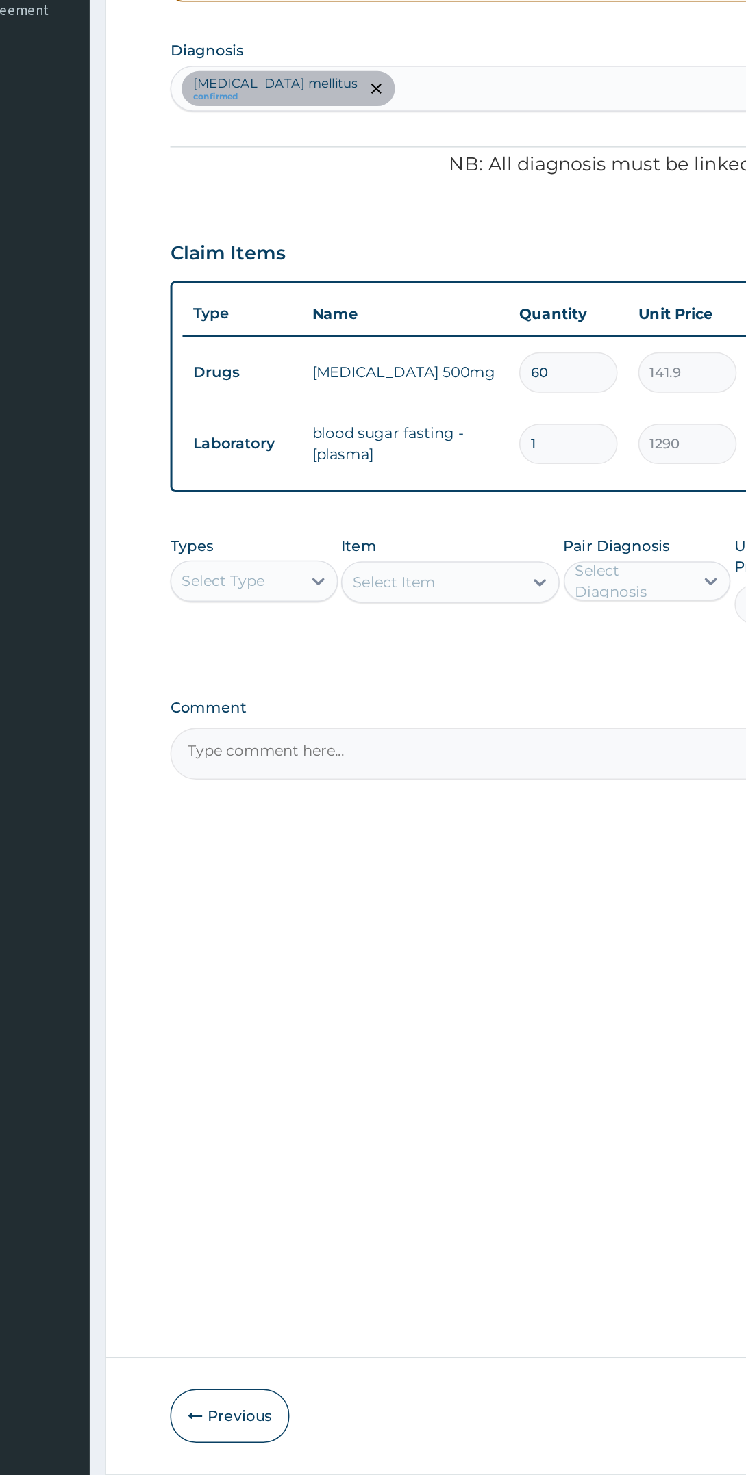
type input "60"
click at [303, 743] on div "Procedures" at bounding box center [266, 742] width 111 height 25
type input "pro"
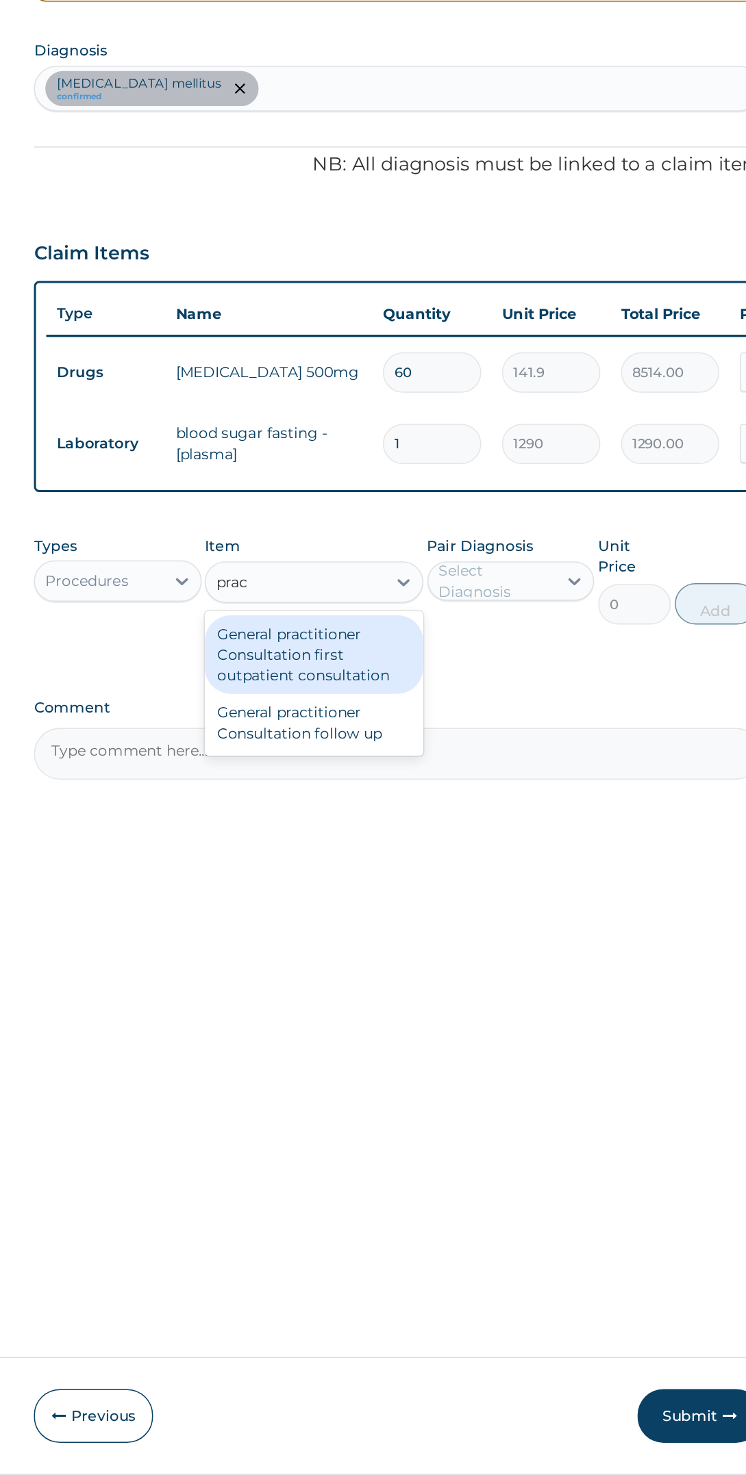
click at [447, 756] on div "General practitioner Consultation first outpatient consultation" at bounding box center [396, 756] width 144 height 52
type input "prac"
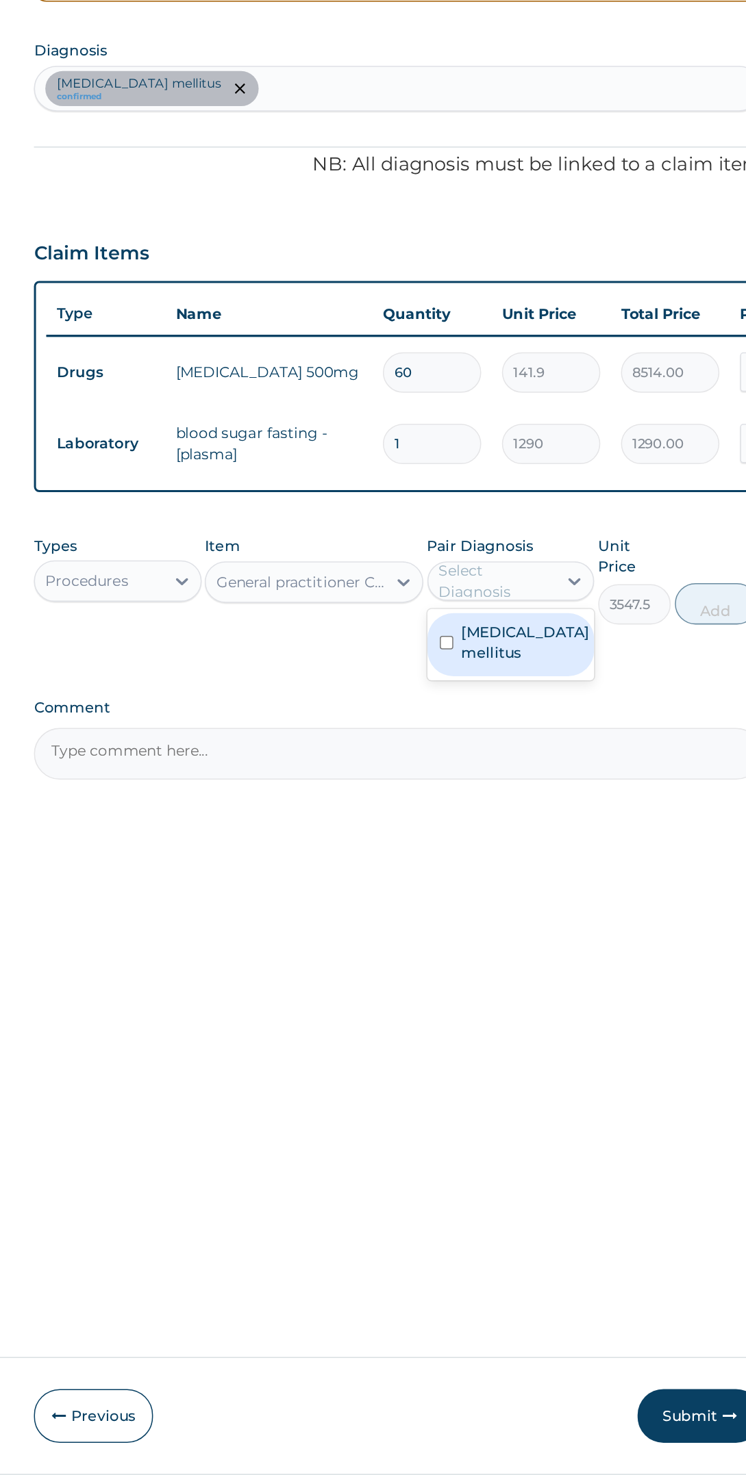
click at [563, 746] on label "Diabetes mellitus" at bounding box center [536, 748] width 85 height 27
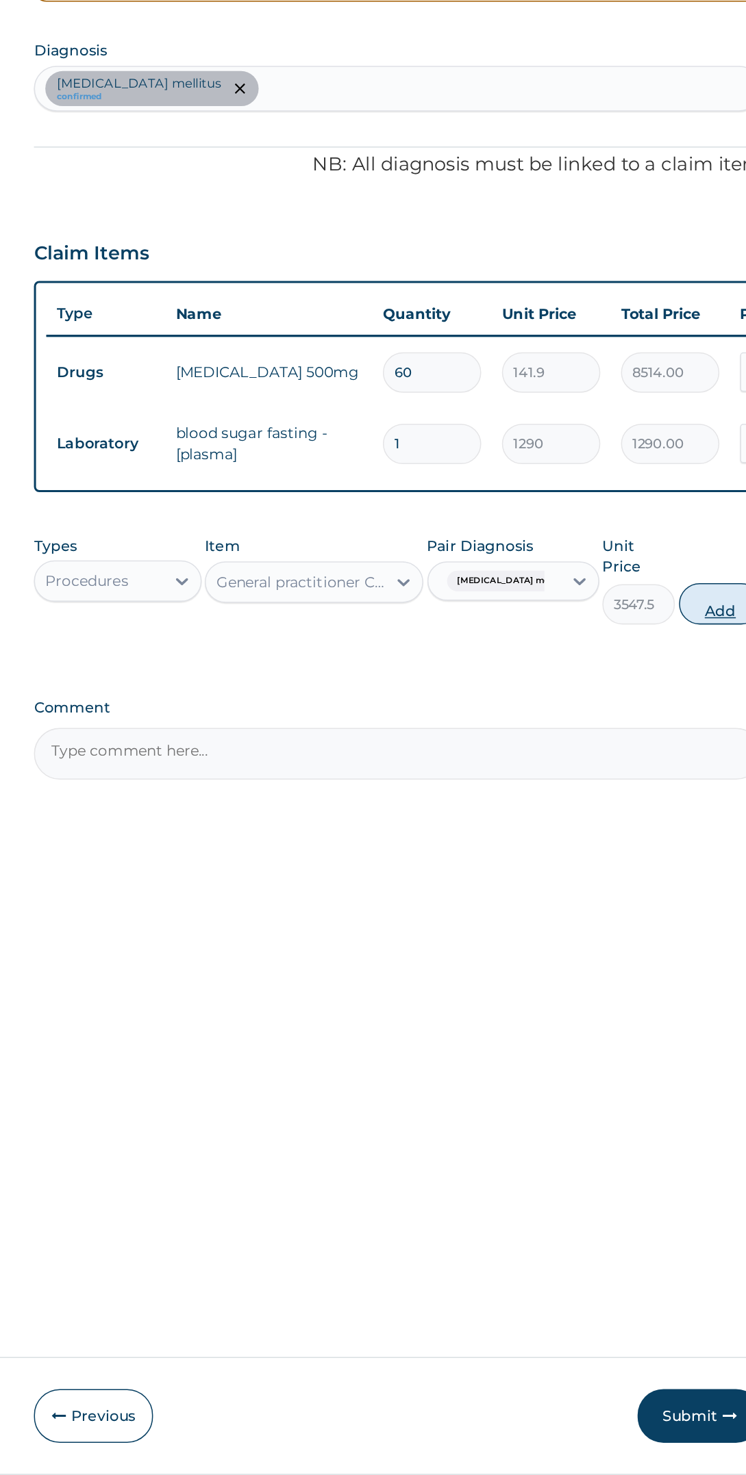
click at [653, 715] on button "Add" at bounding box center [664, 722] width 55 height 27
type input "0"
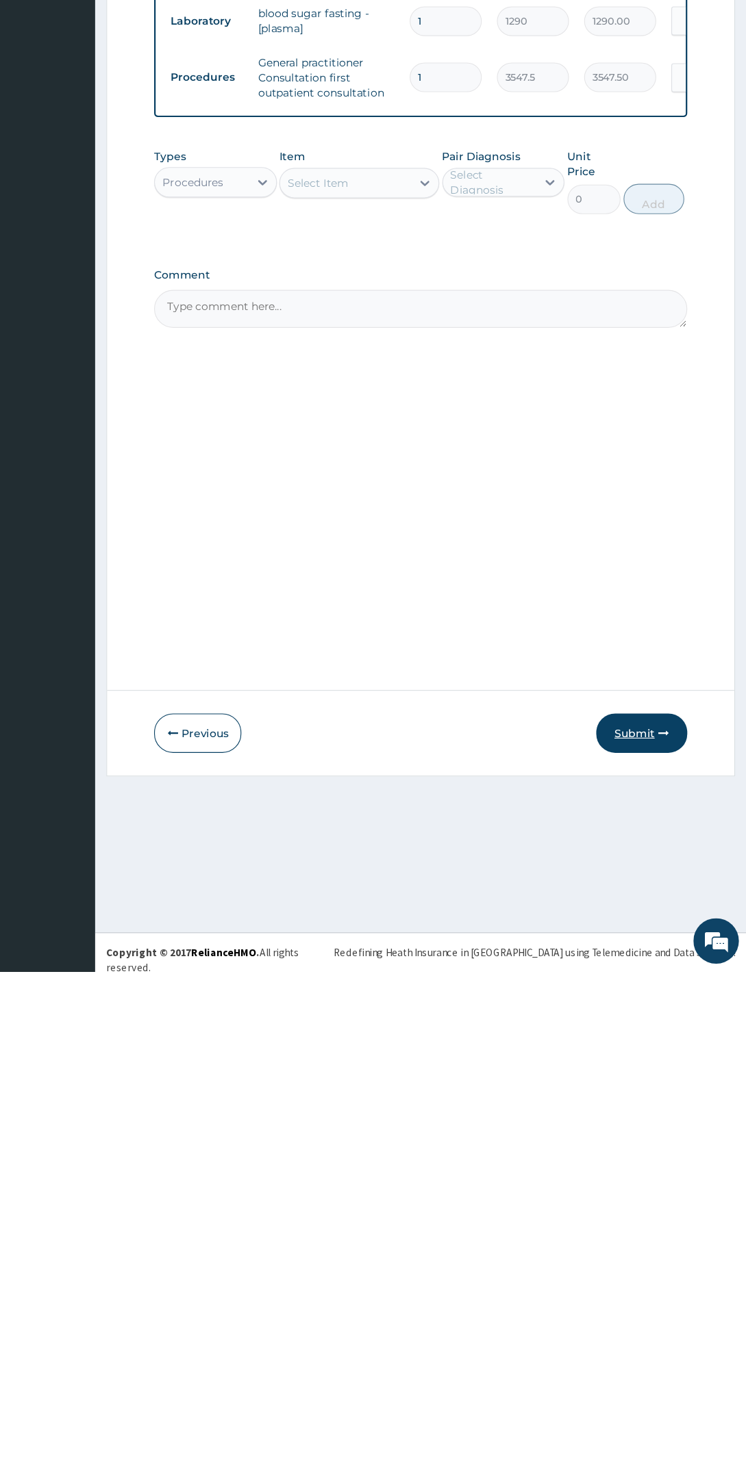
click at [671, 1260] on icon "button" at bounding box center [671, 1261] width 10 height 10
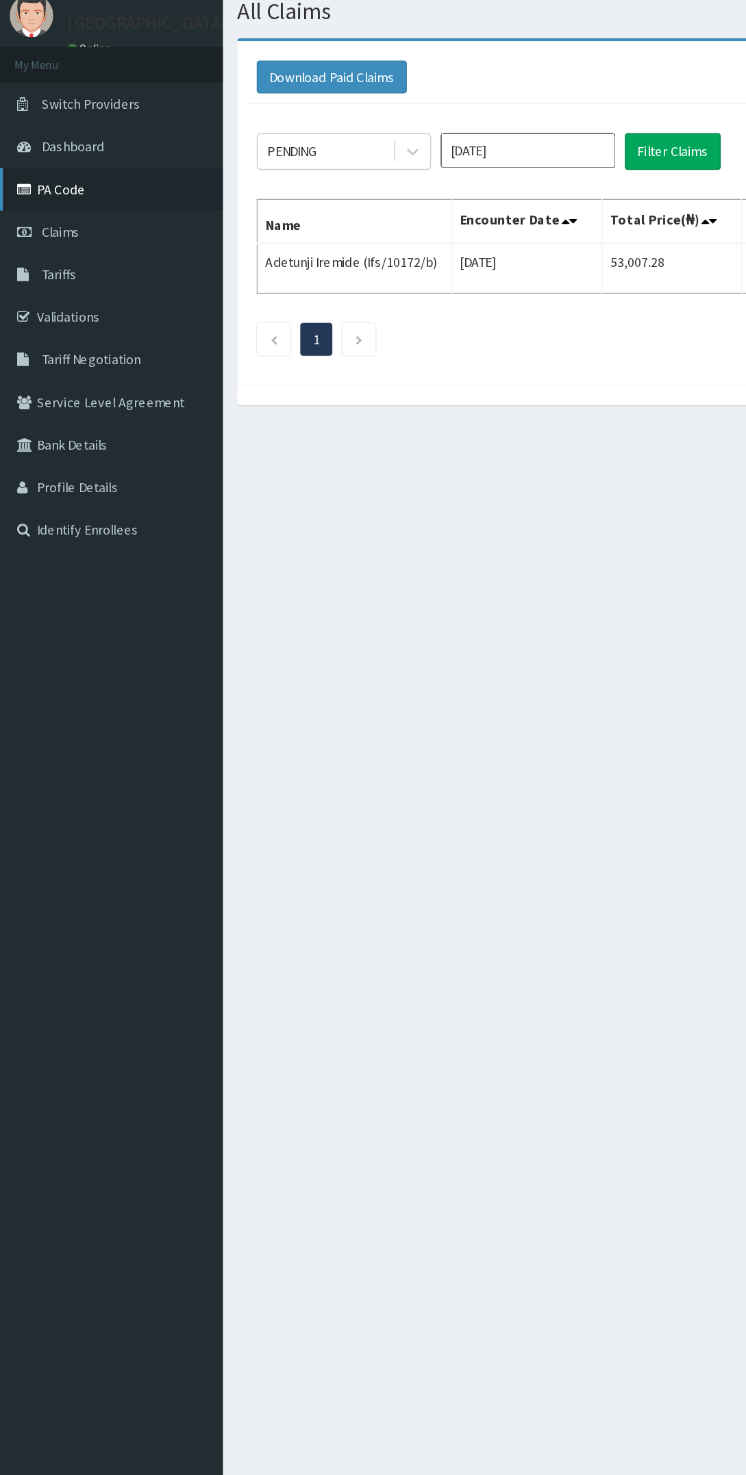
click at [68, 180] on link "PA Code" at bounding box center [78, 179] width 157 height 30
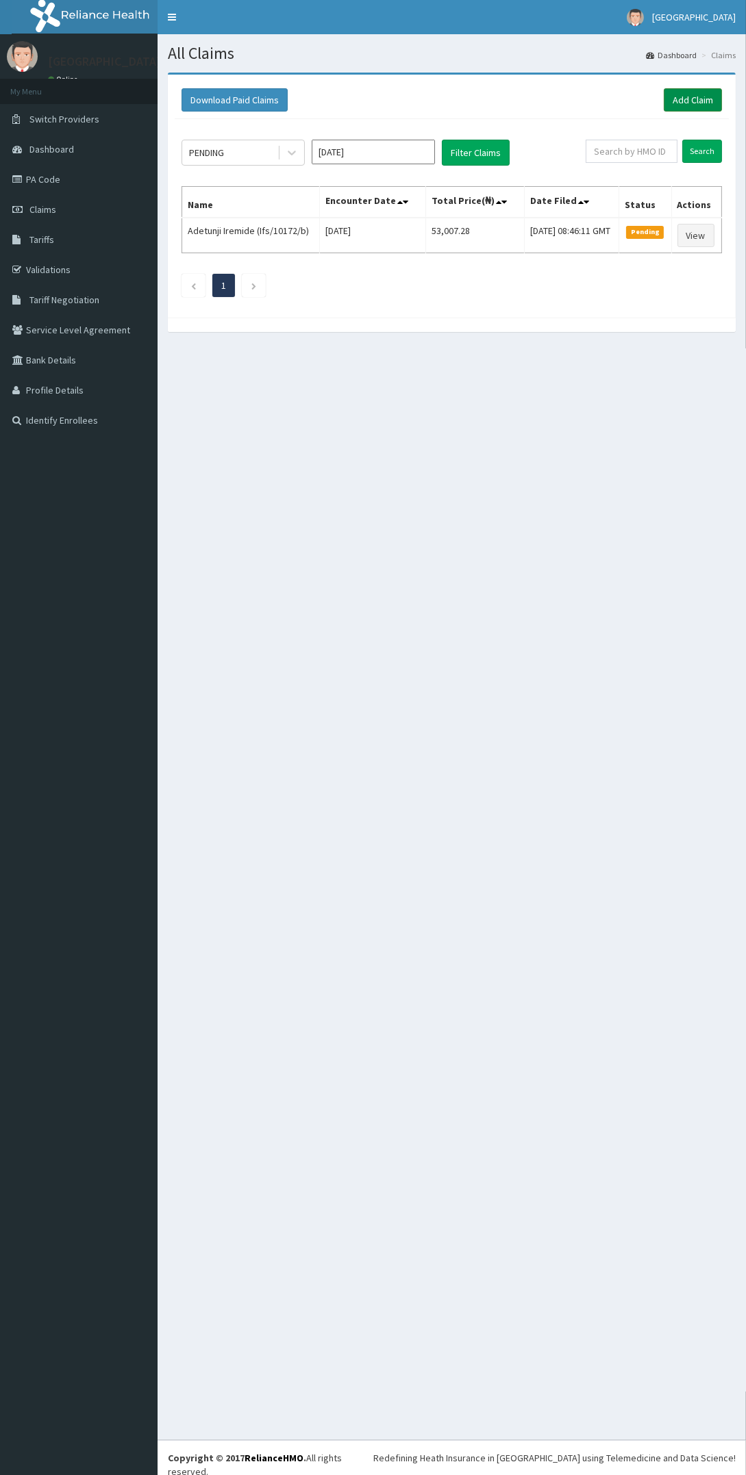
click at [701, 96] on link "Add Claim" at bounding box center [692, 99] width 58 height 23
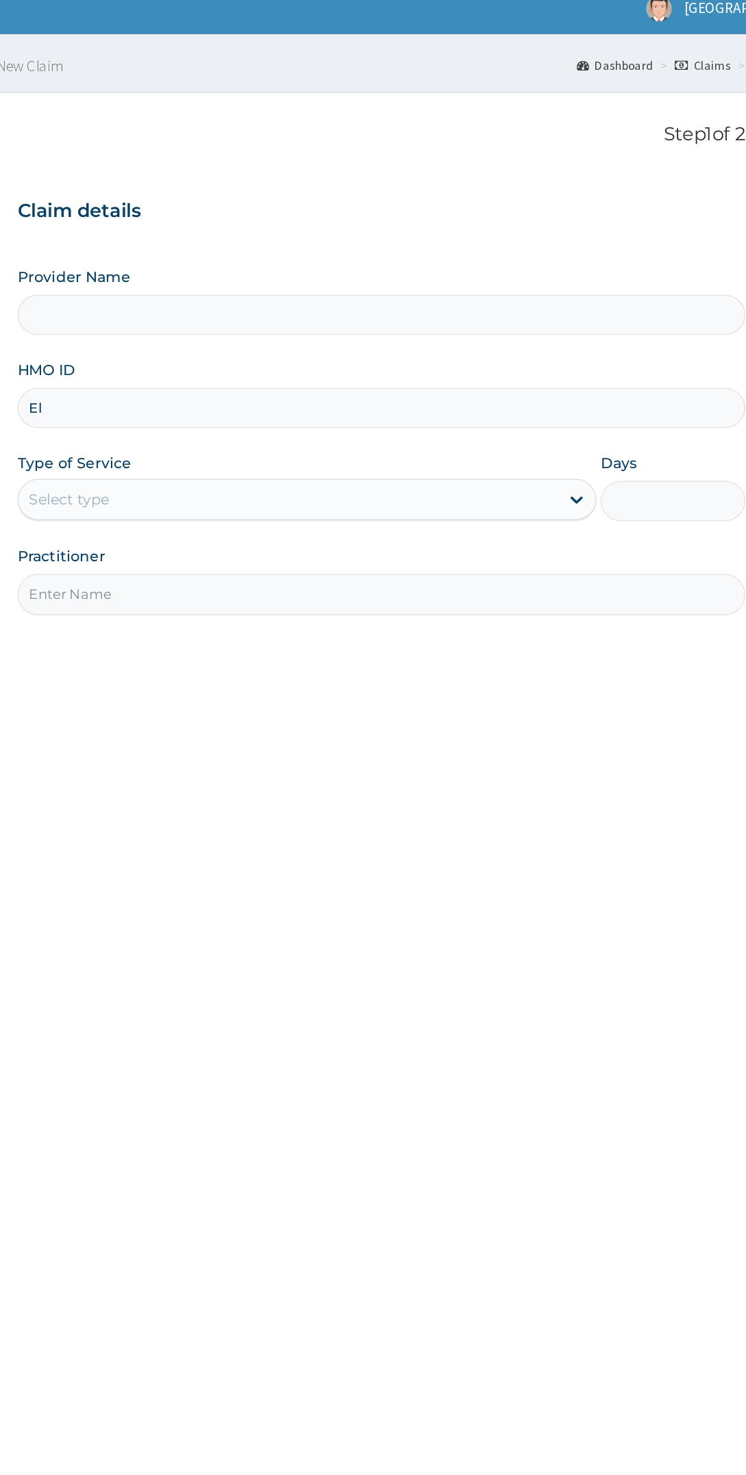
type input "Eln"
type input "[GEOGRAPHIC_DATA]"
click at [460, 279] on input "Eln/10334/b" at bounding box center [451, 281] width 481 height 27
type input "Eln/10334/d"
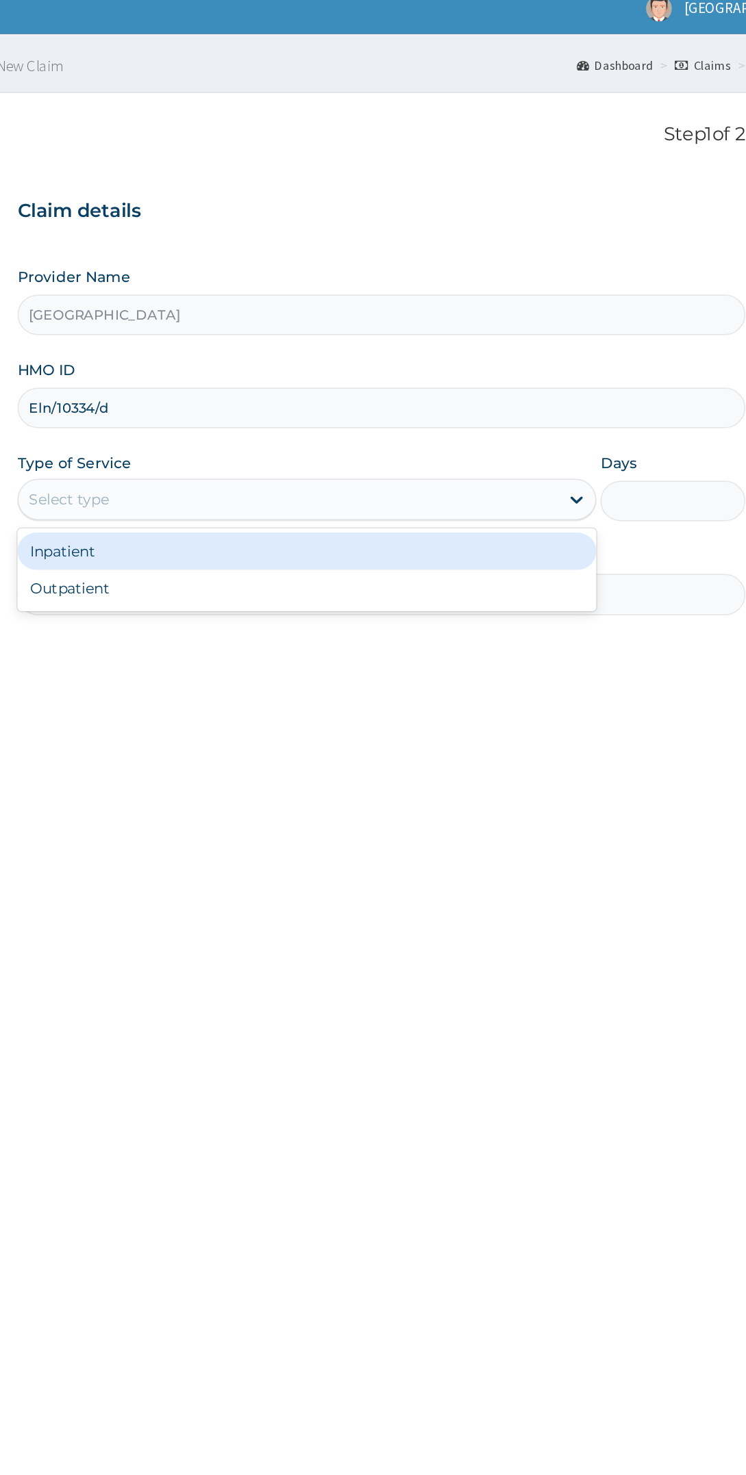
click at [422, 378] on div "Inpatient" at bounding box center [402, 376] width 383 height 25
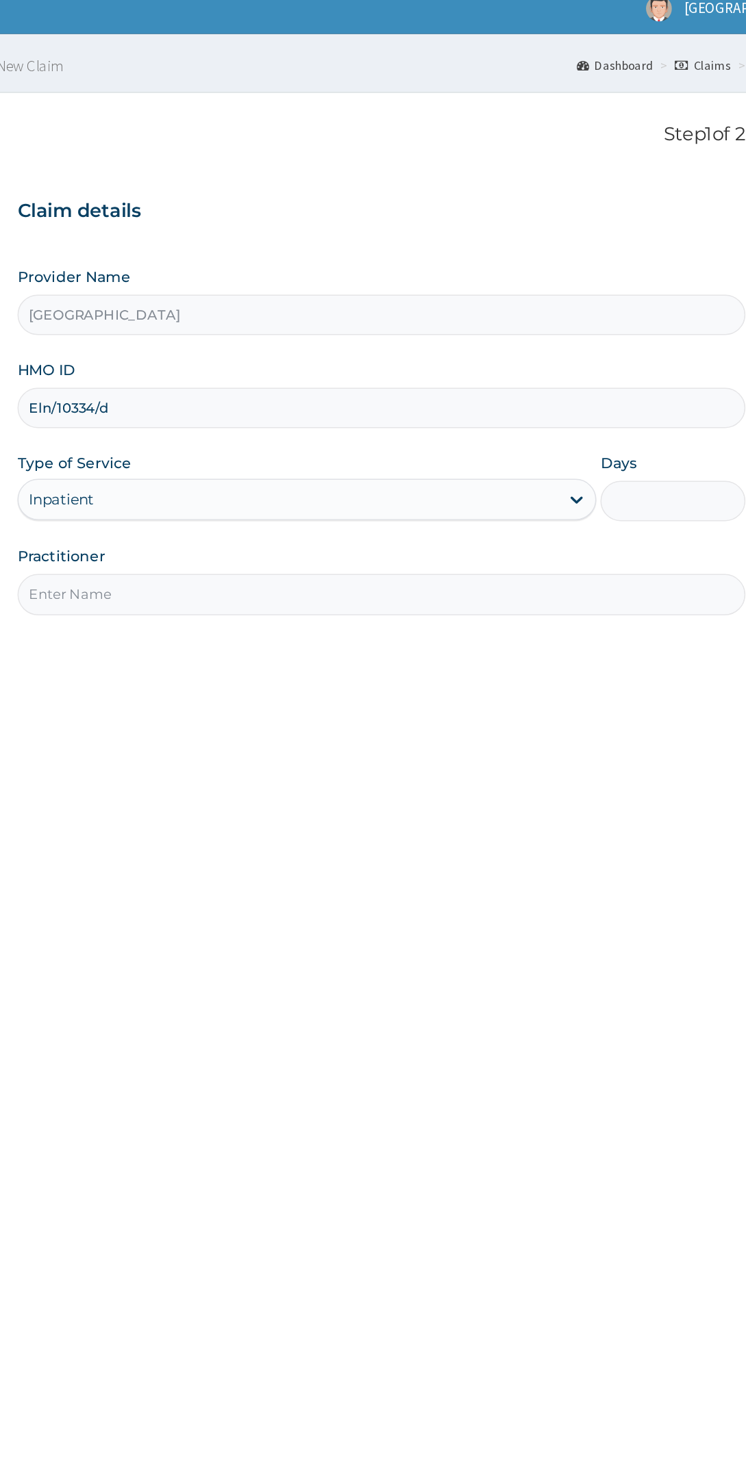
click at [653, 346] on input "Days" at bounding box center [644, 343] width 96 height 27
type input "2"
click at [422, 405] on input "Practitioner" at bounding box center [451, 405] width 481 height 27
type input "Dr chidinma"
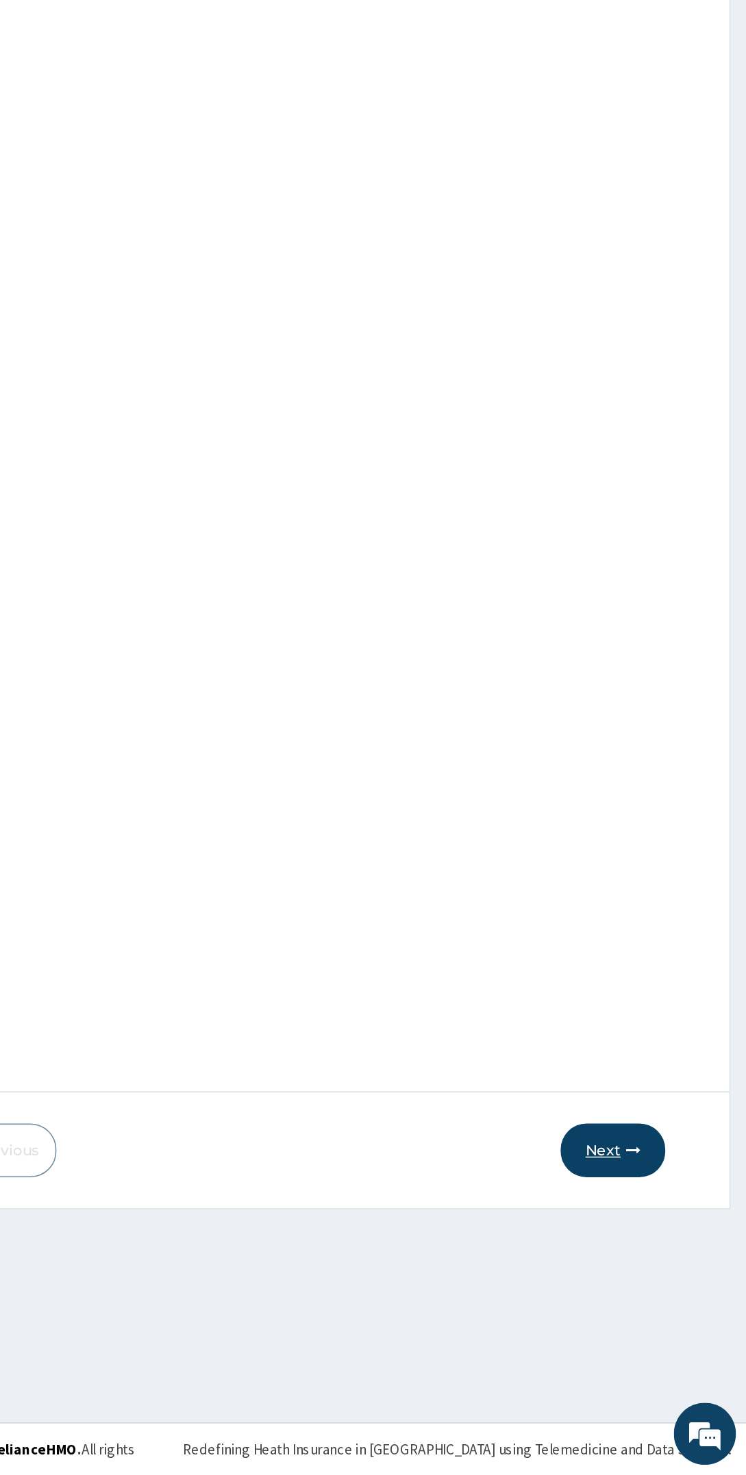
click at [676, 1261] on button "Next" at bounding box center [657, 1261] width 69 height 36
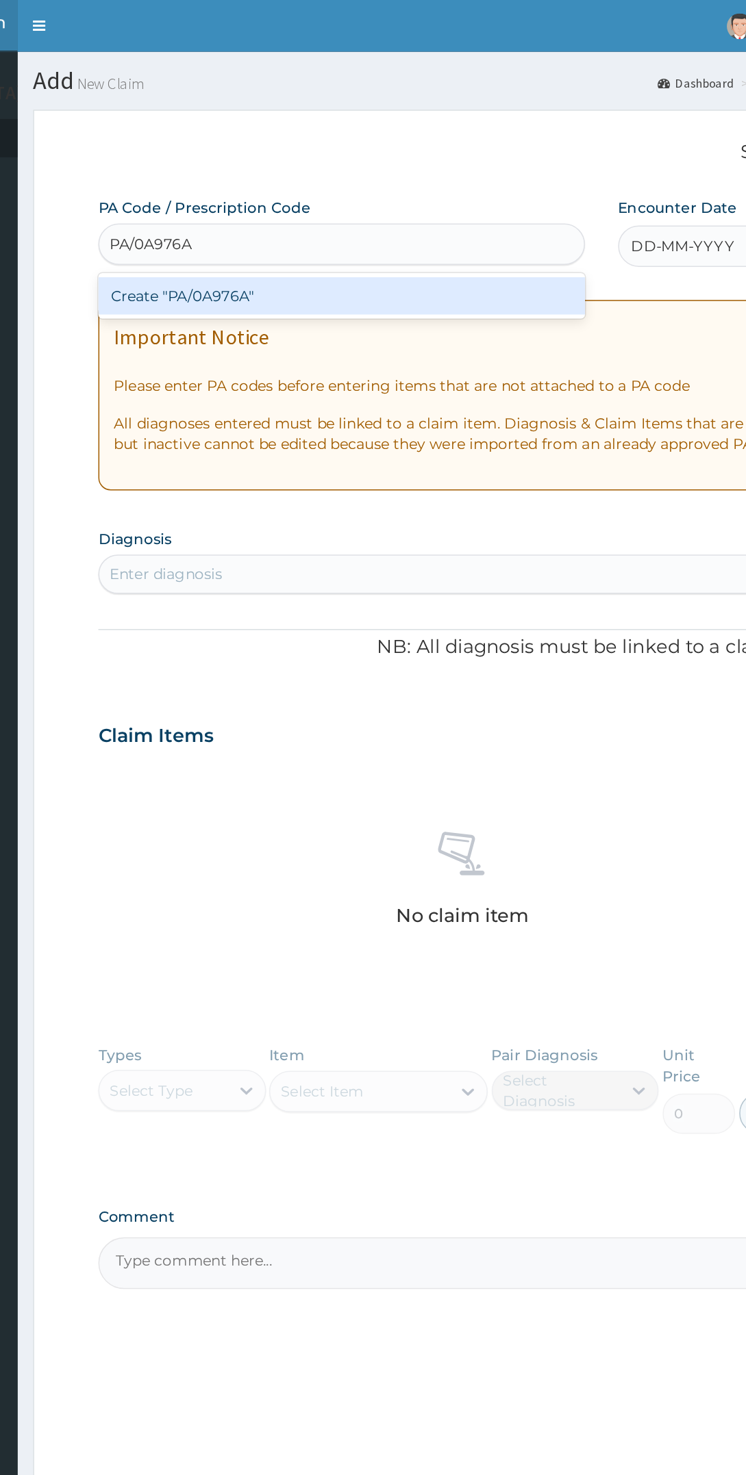
click at [394, 203] on div "Create "PA/0A976A"" at bounding box center [372, 195] width 322 height 25
type input "PA/0A976A"
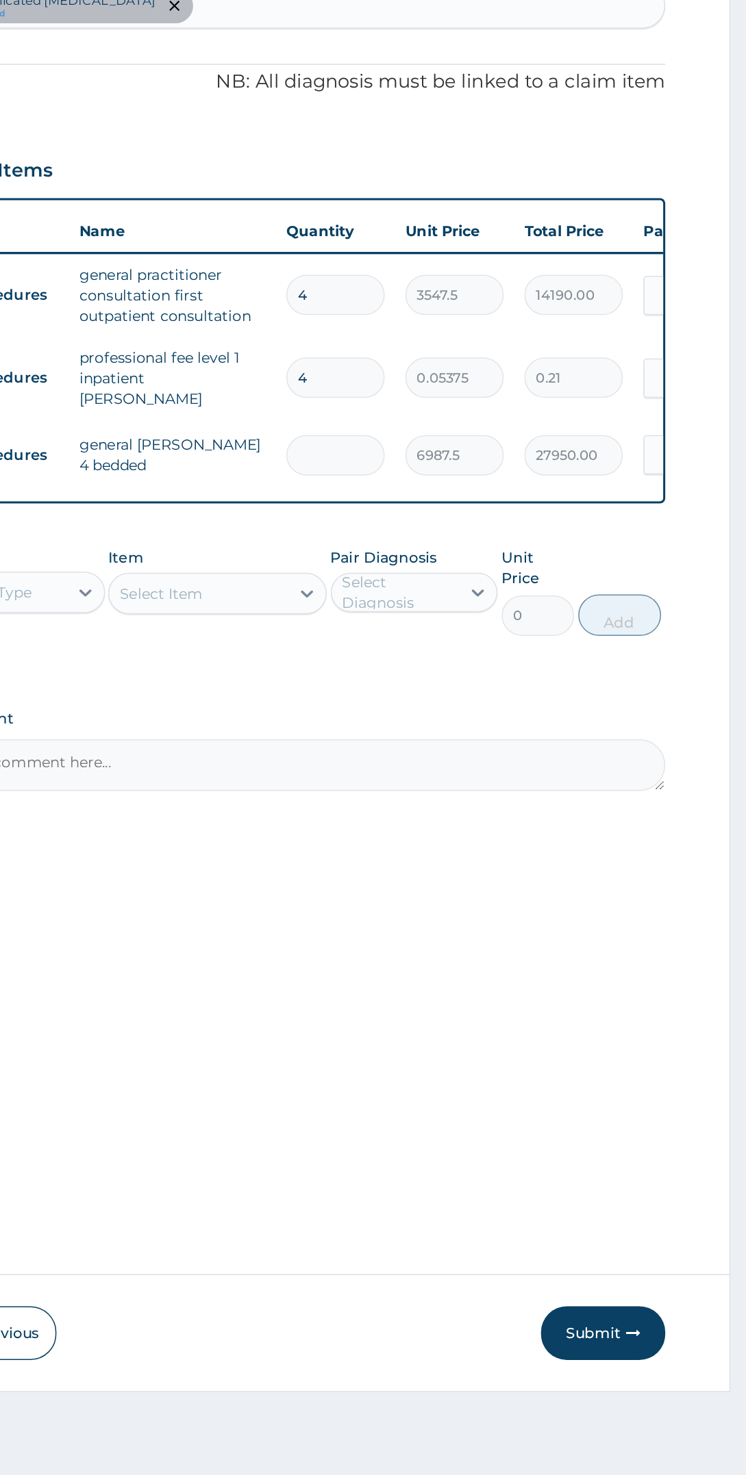
type input "0.00"
type input "2"
type input "13975.00"
type input "2"
click at [490, 621] on input "4" at bounding box center [474, 628] width 65 height 27
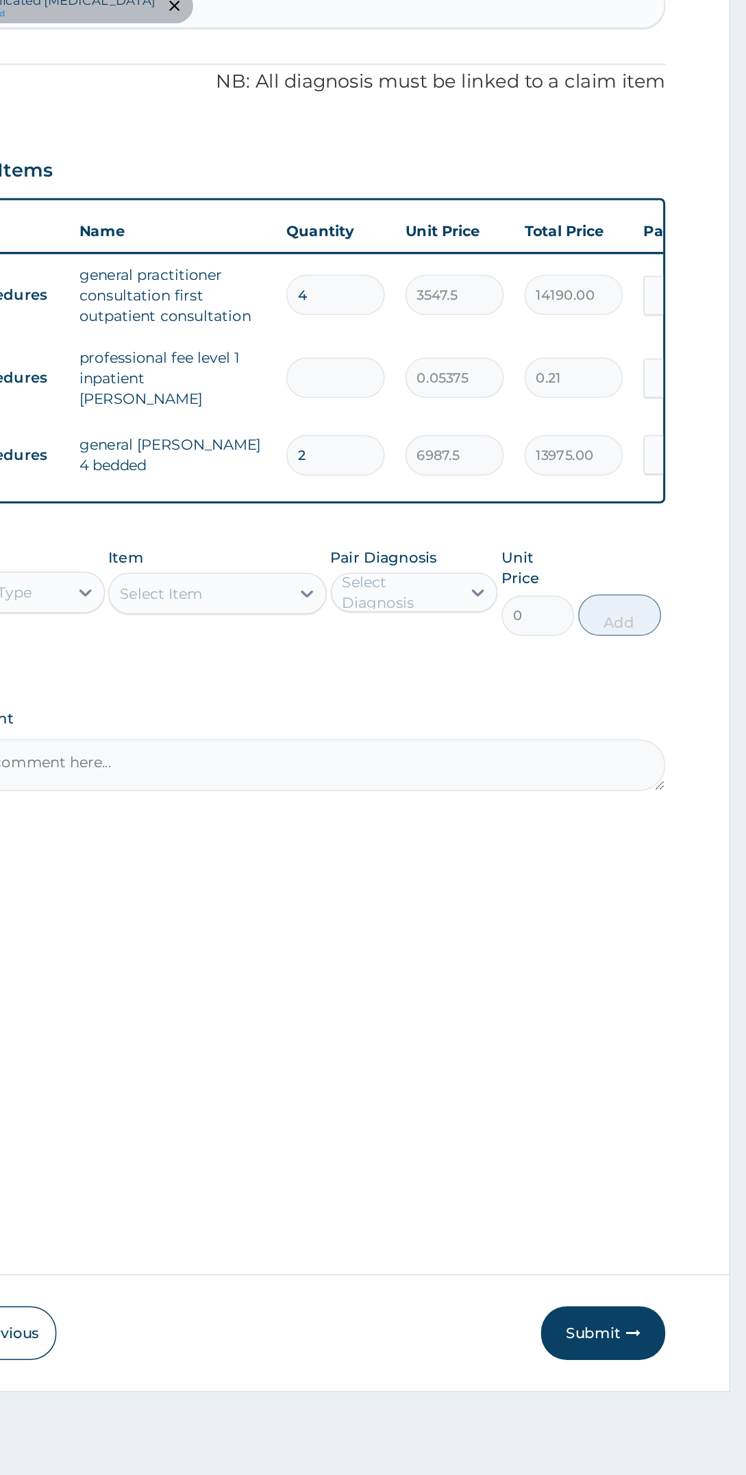
type input "0.00"
type input "2"
type input "0.11"
type input "2"
click at [496, 572] on input "4" at bounding box center [474, 573] width 65 height 27
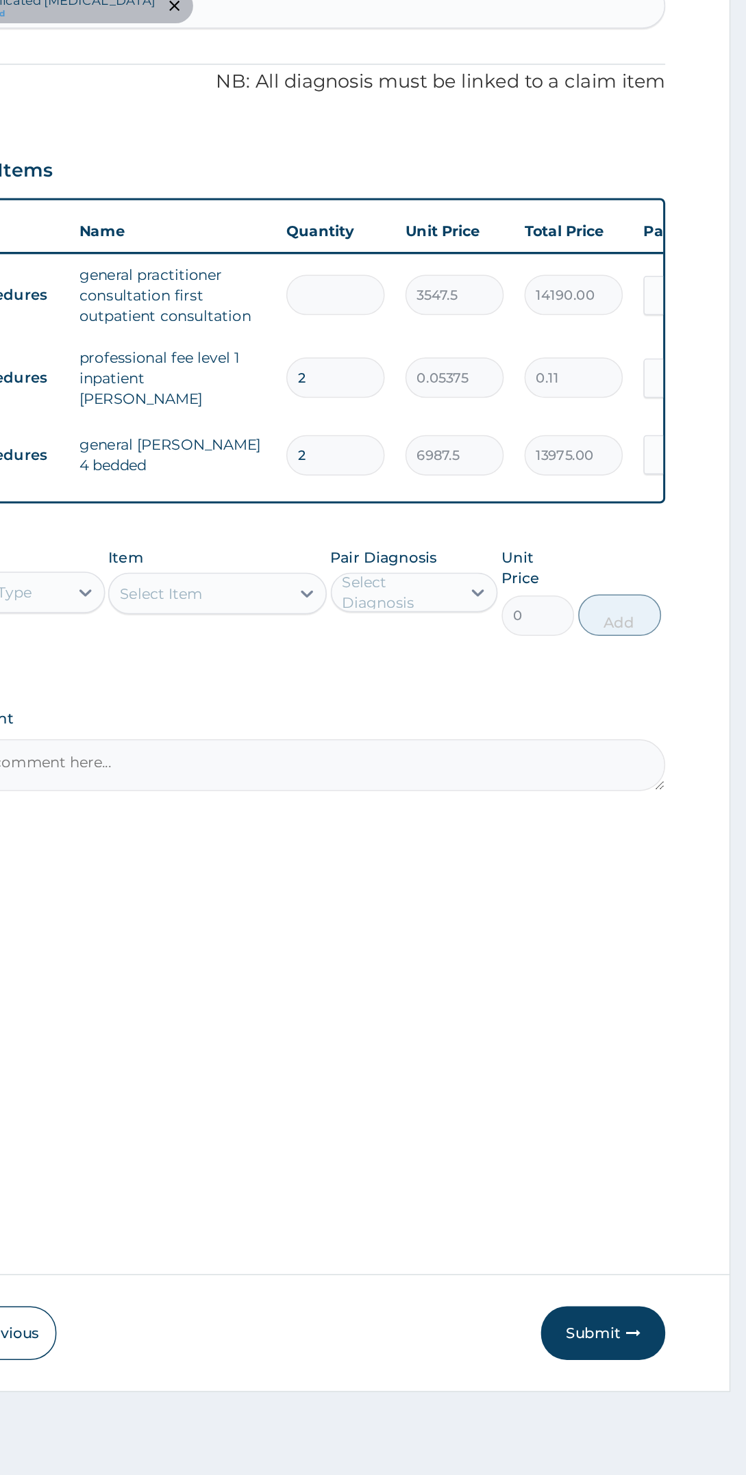
type input "0.00"
type input "1"
type input "3547.50"
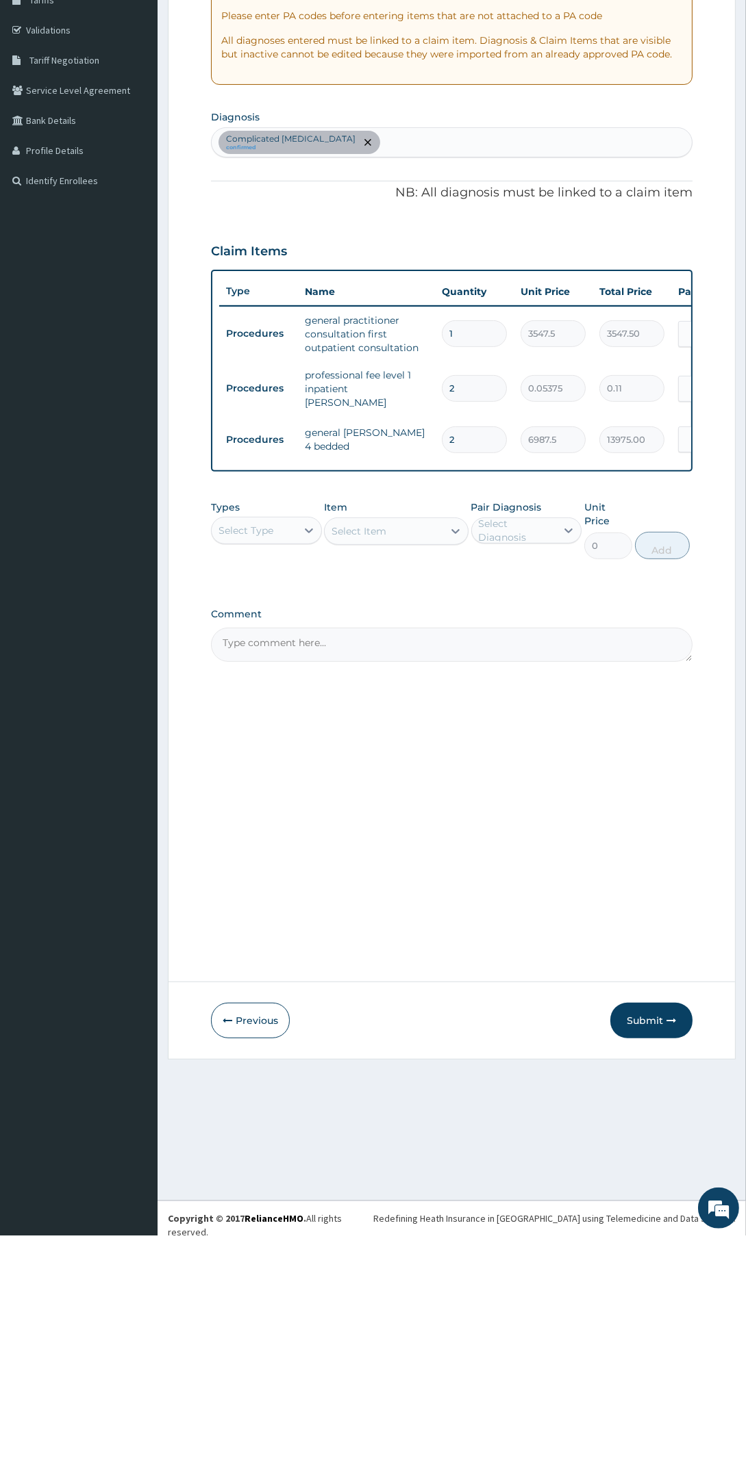
type input "1"
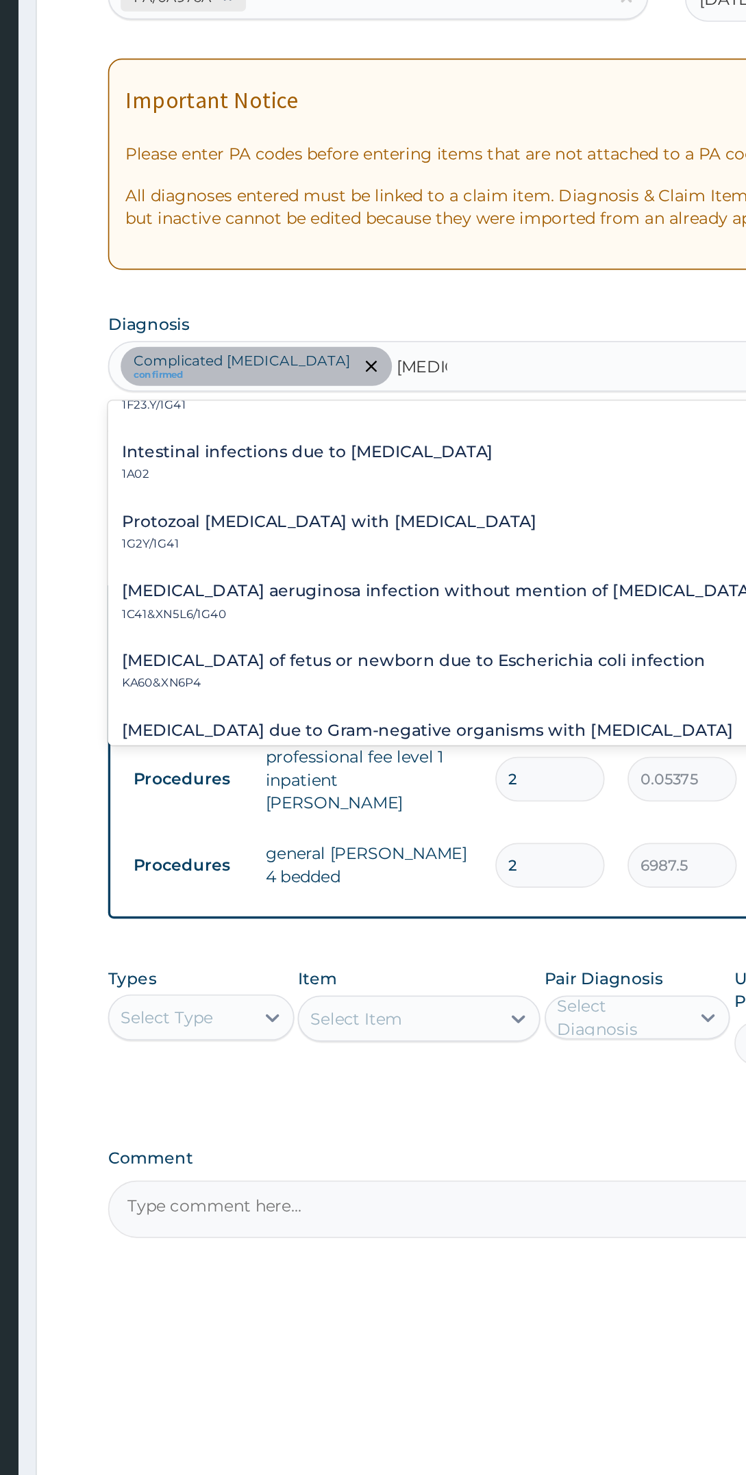
scroll to position [1083, 0]
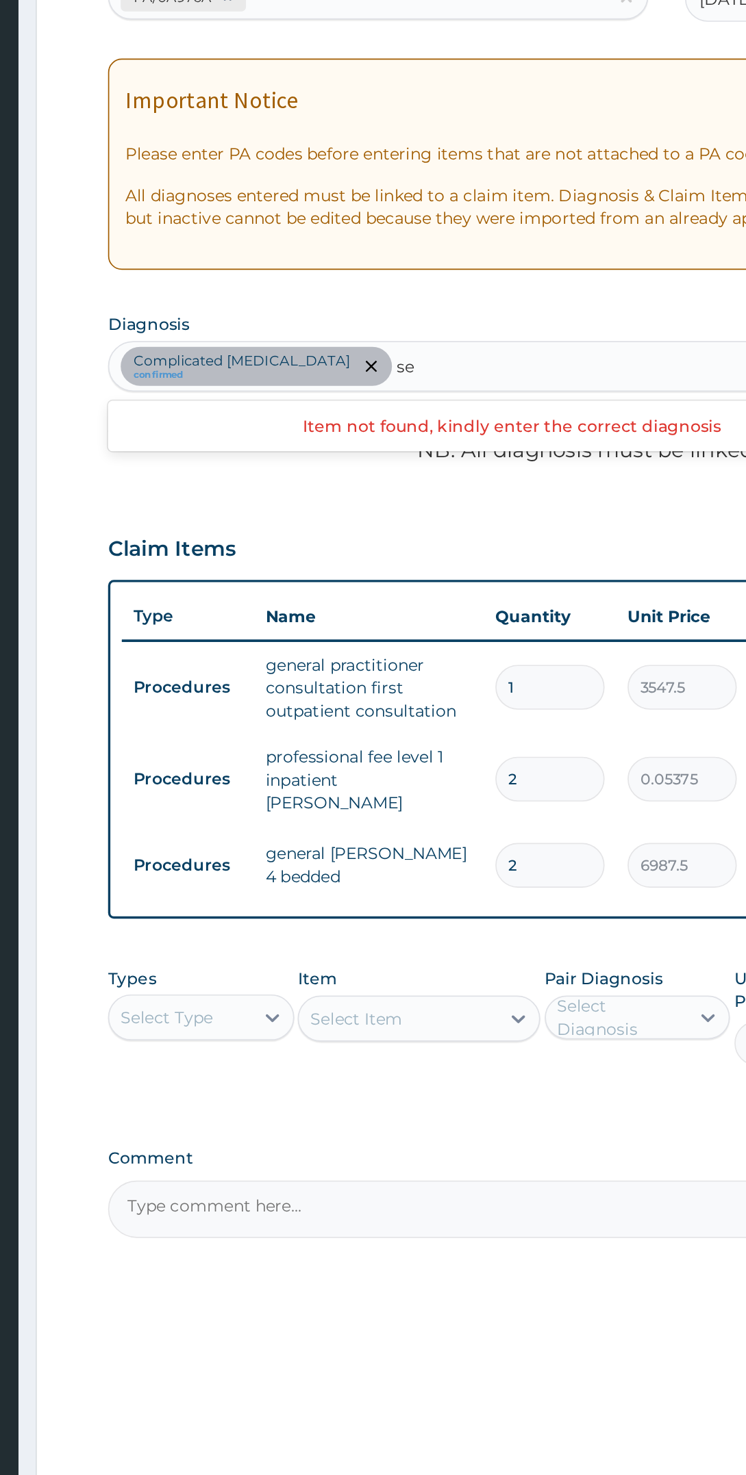
type input "s"
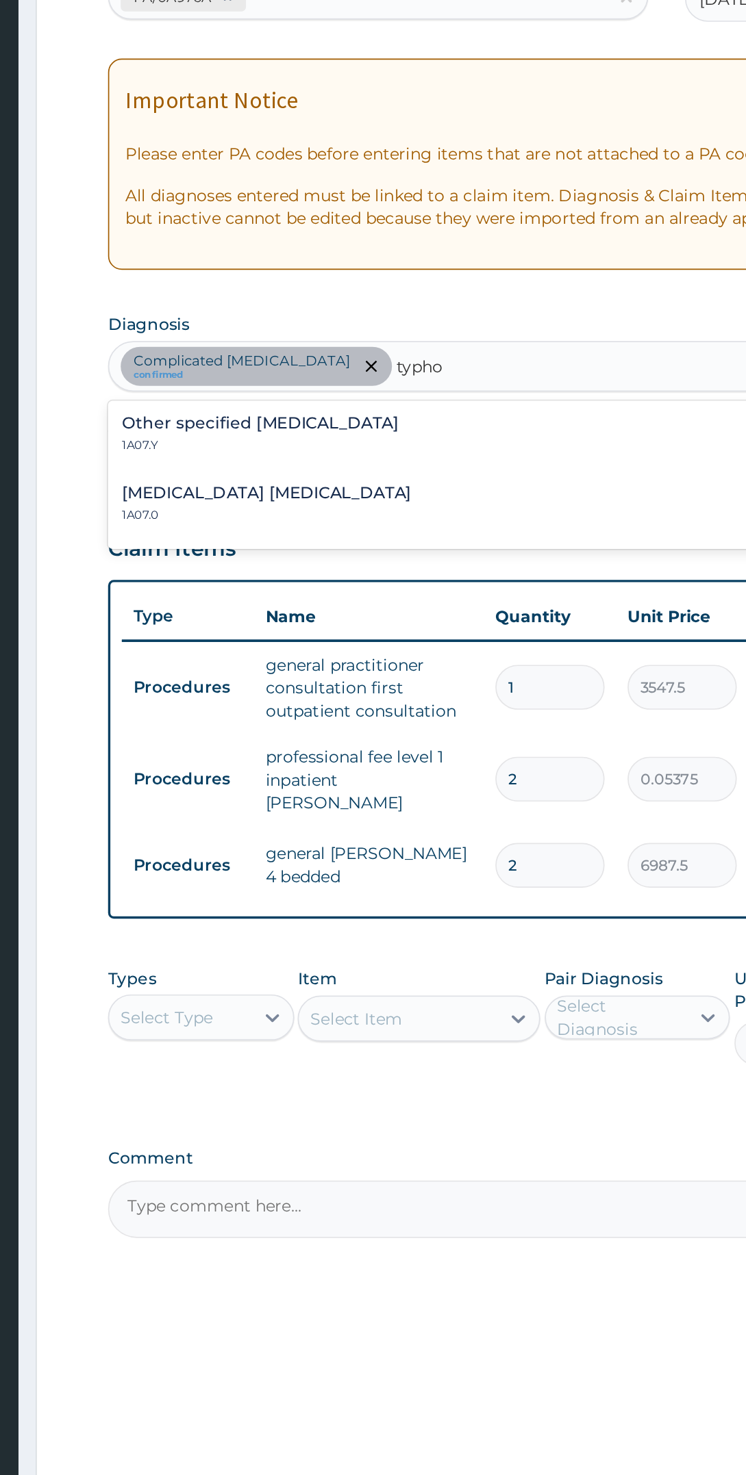
click at [398, 420] on div "Other specified typhoid fever 1A07.Y" at bounding box center [451, 423] width 465 height 24
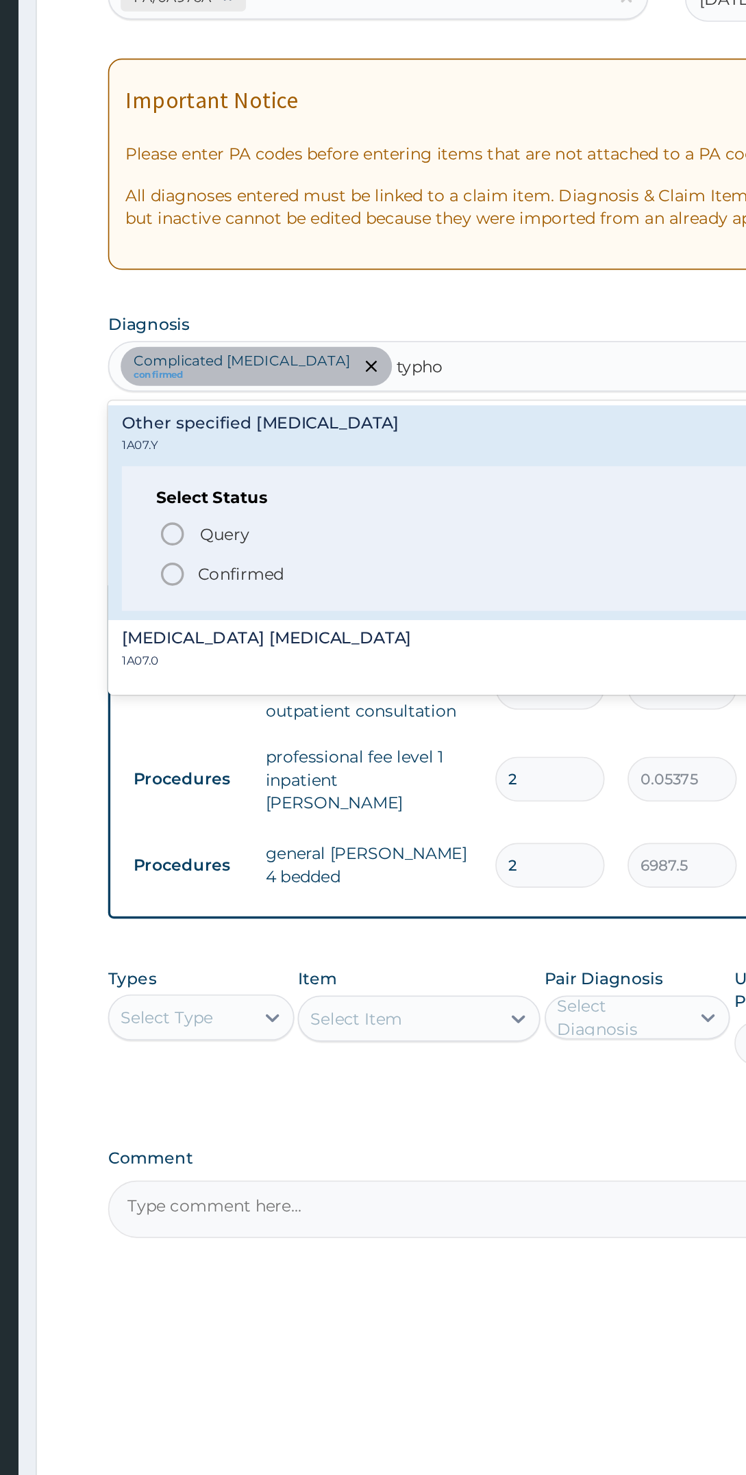
click at [321, 508] on span "Confirmed" at bounding box center [452, 506] width 422 height 16
type input "typho"
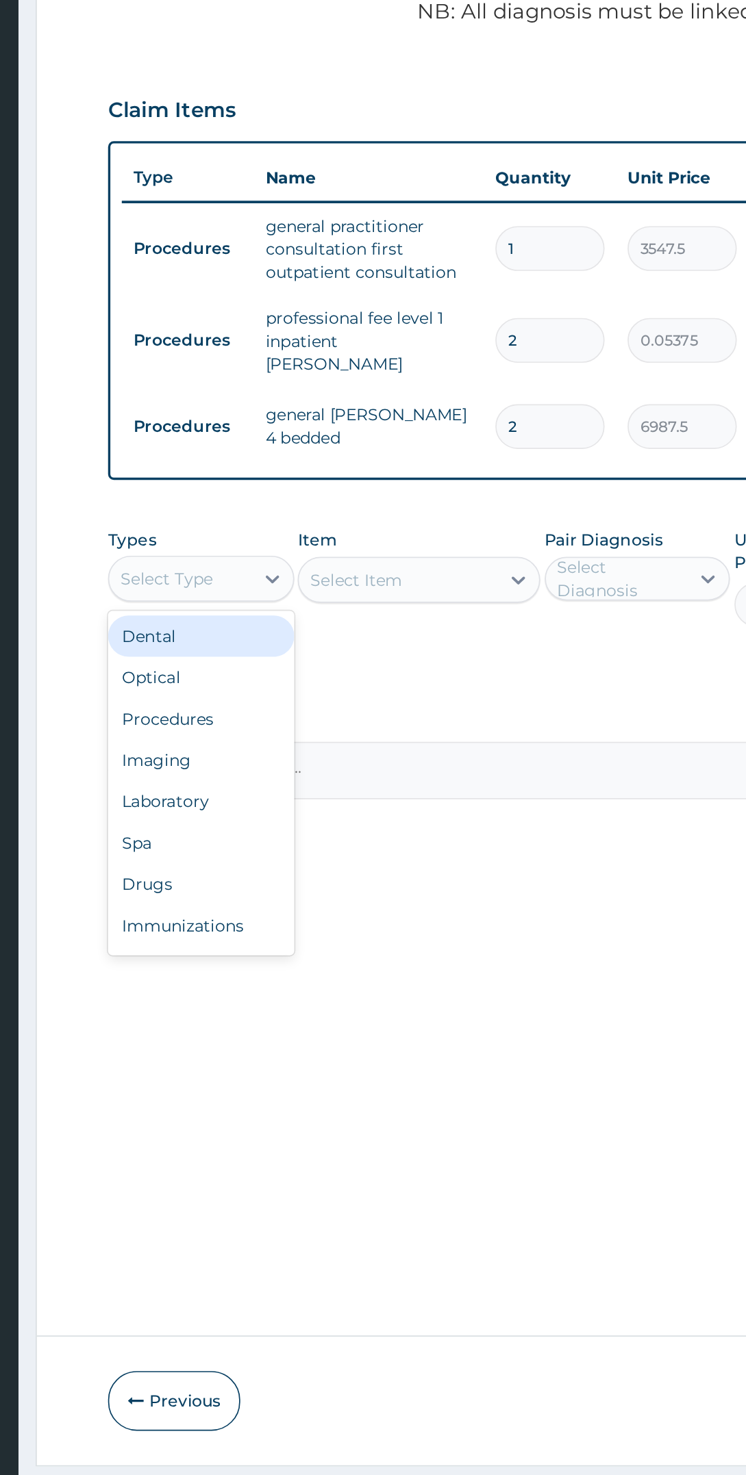
click at [283, 902] on div "Laboratory" at bounding box center [266, 903] width 111 height 25
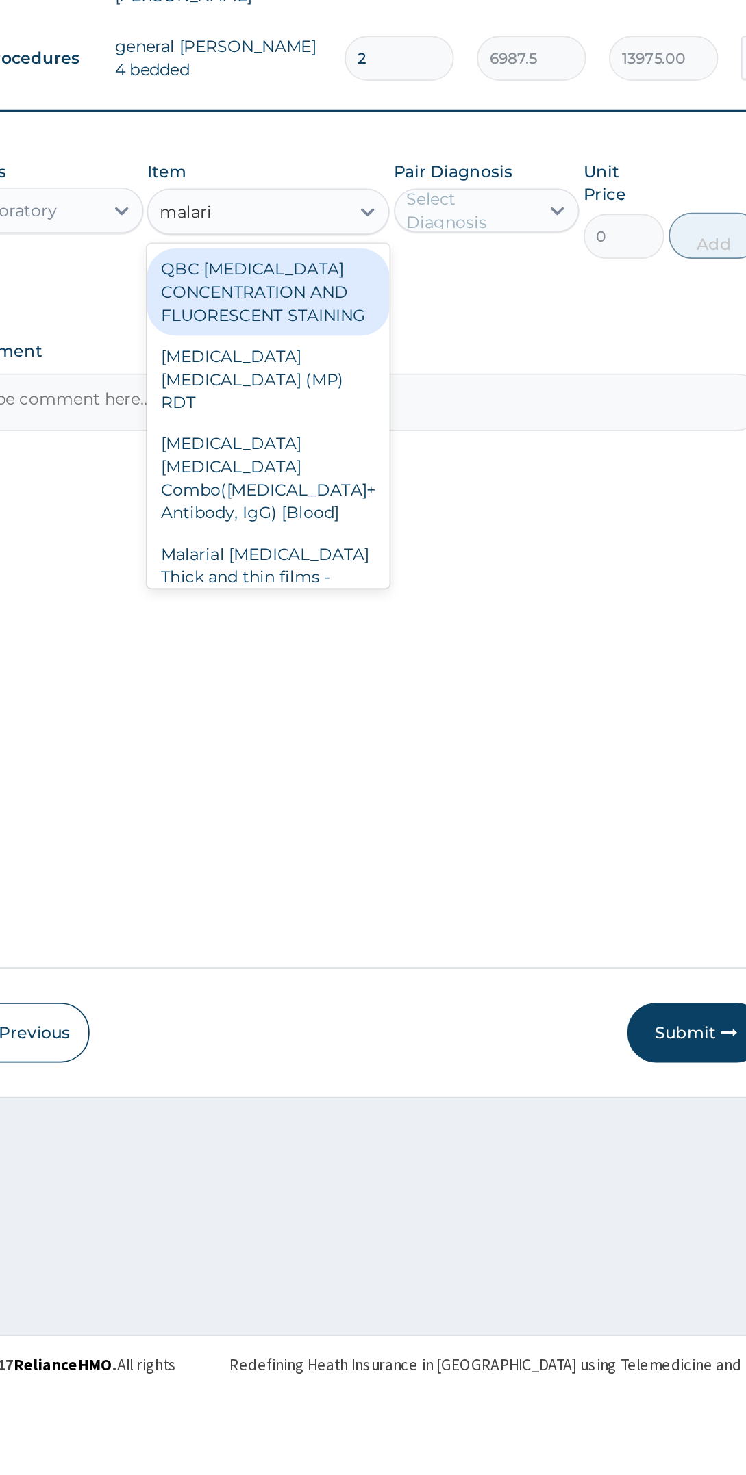
click at [427, 963] on div "Malarial Parasite Thick and thin films - [Blood]" at bounding box center [396, 989] width 144 height 52
type input "malari"
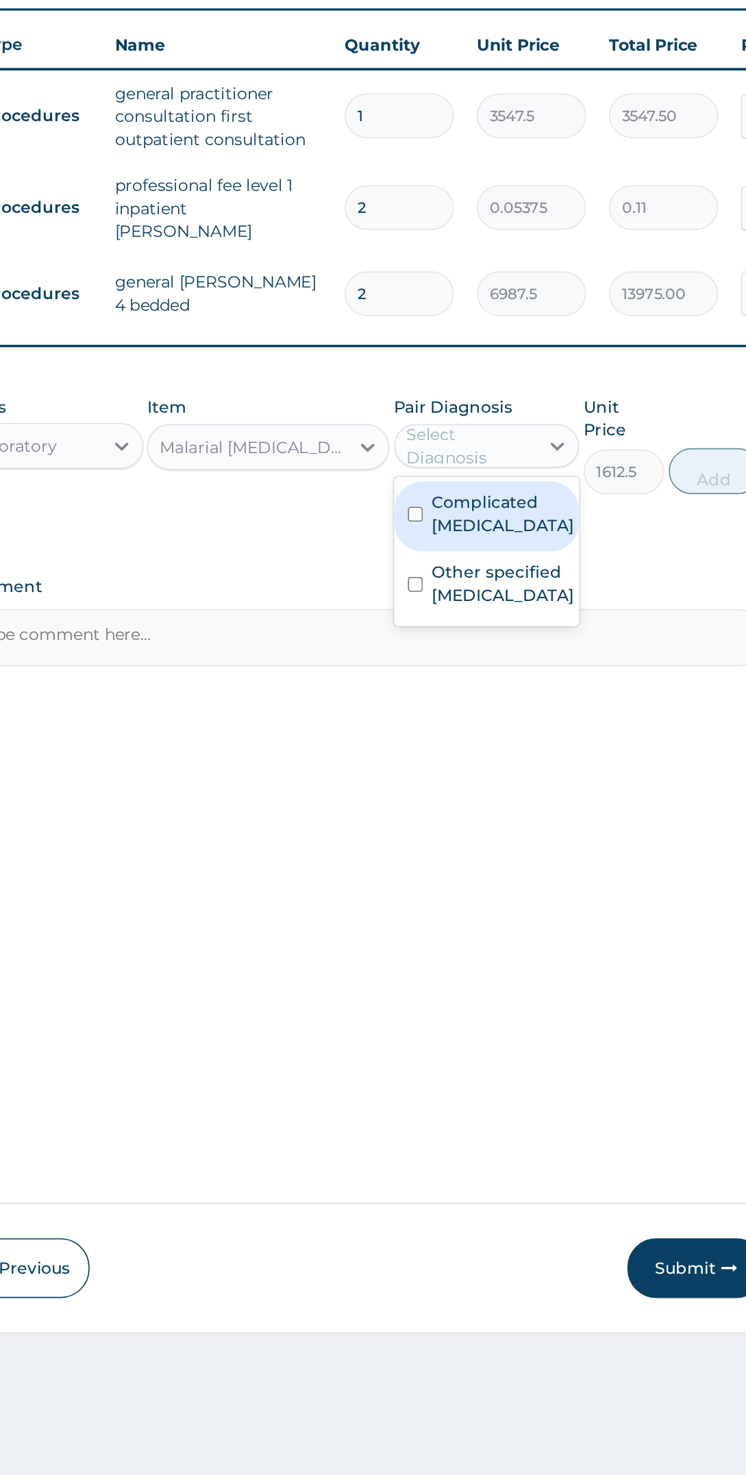
click at [560, 802] on label "Complicated malaria" at bounding box center [536, 810] width 85 height 27
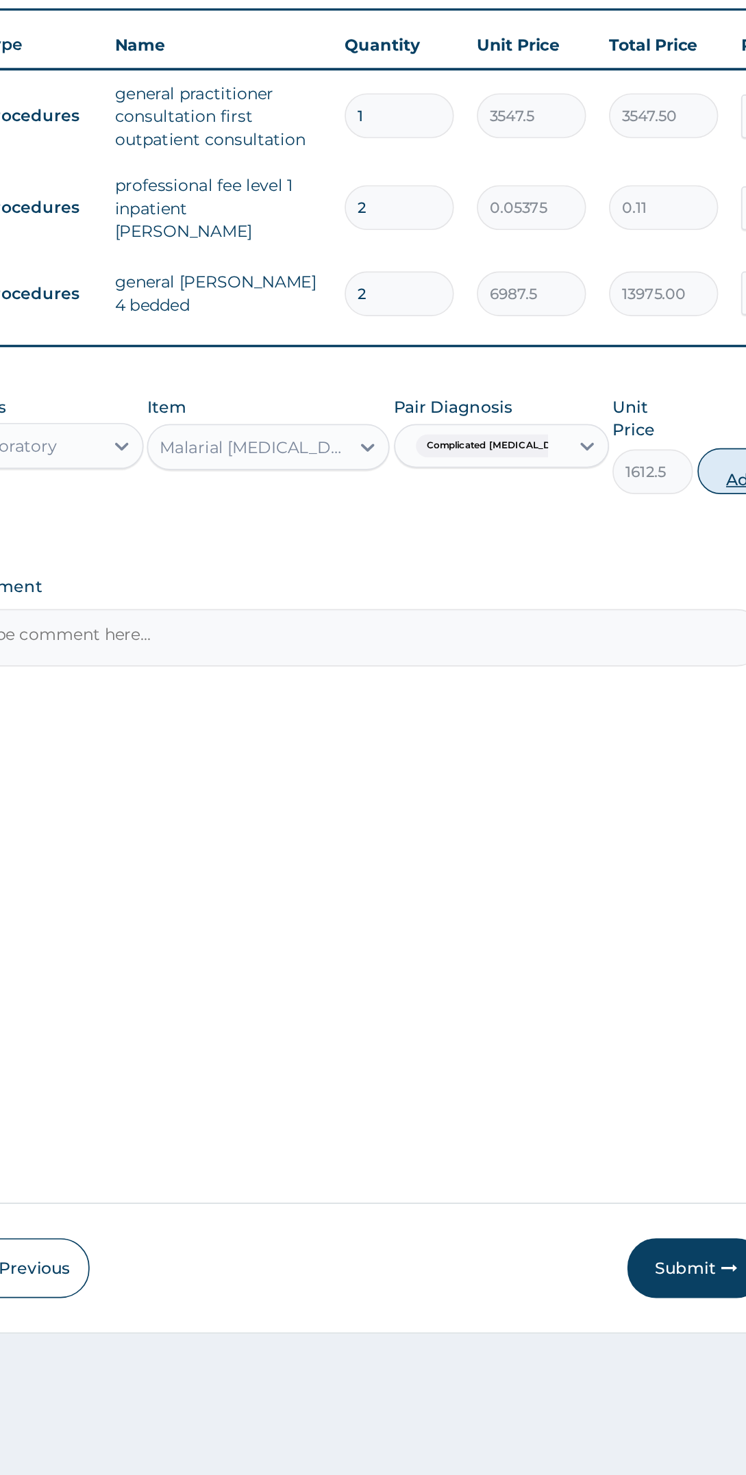
click at [654, 772] on button "Add" at bounding box center [679, 785] width 55 height 27
type input "0"
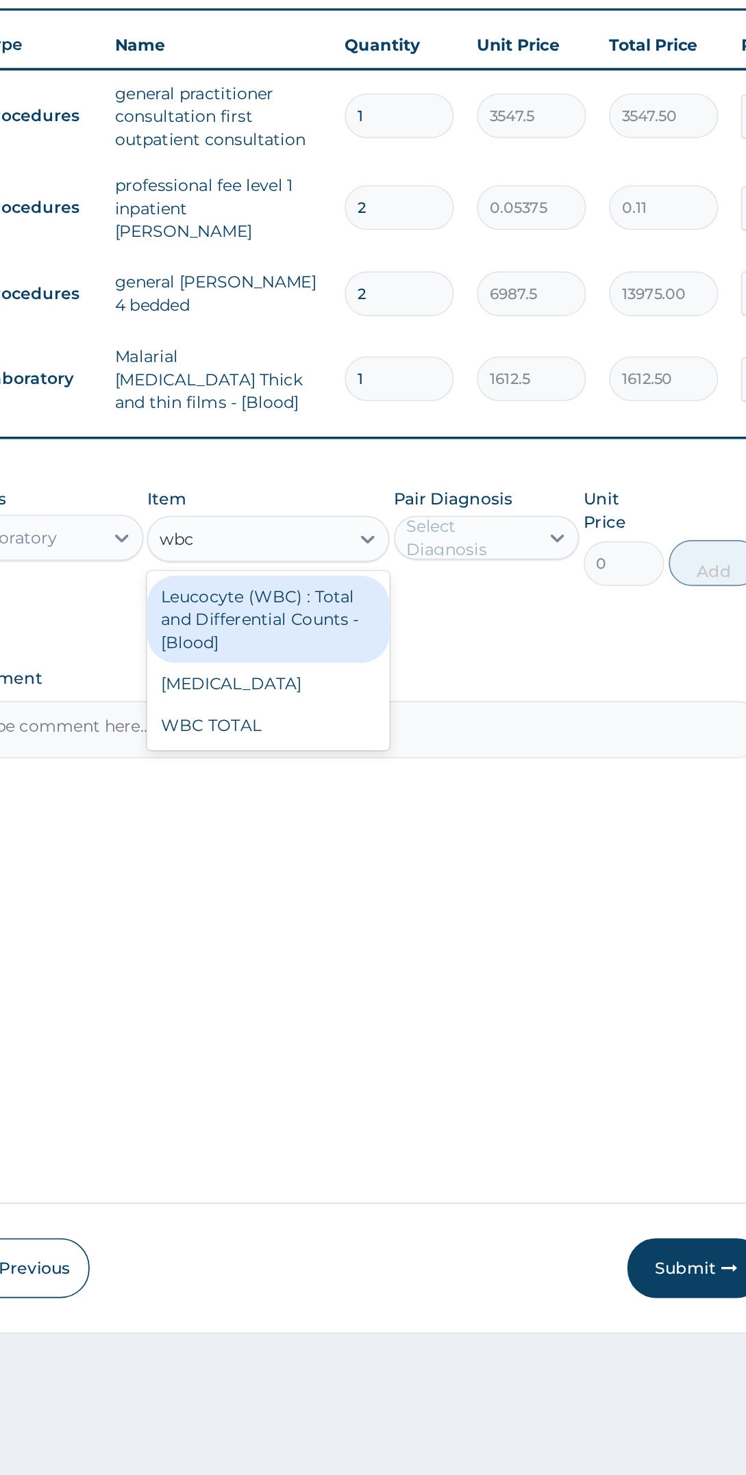
click at [433, 924] on div "WBC TOTAL" at bounding box center [396, 936] width 144 height 25
type input "wbc"
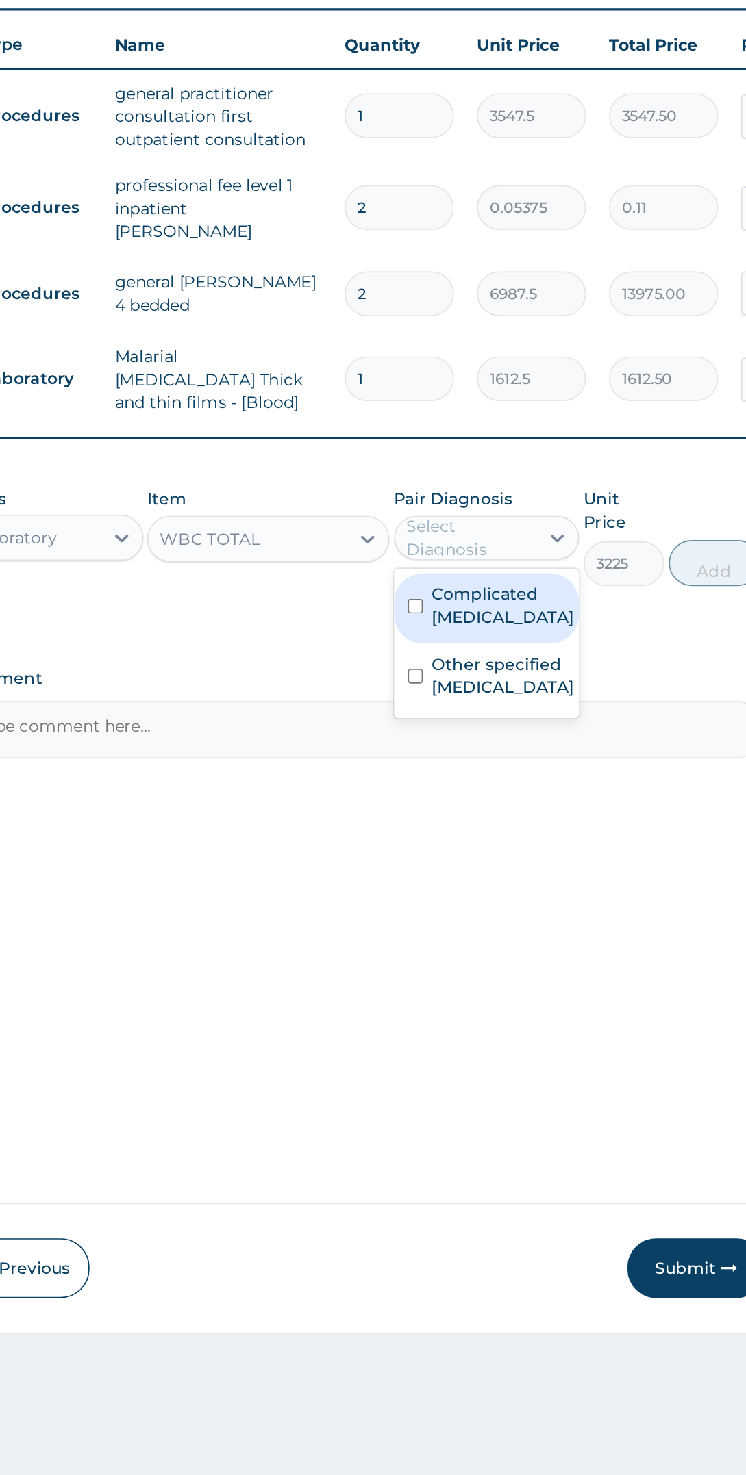
click at [561, 895] on label "Other specified typhoid fever" at bounding box center [536, 906] width 85 height 27
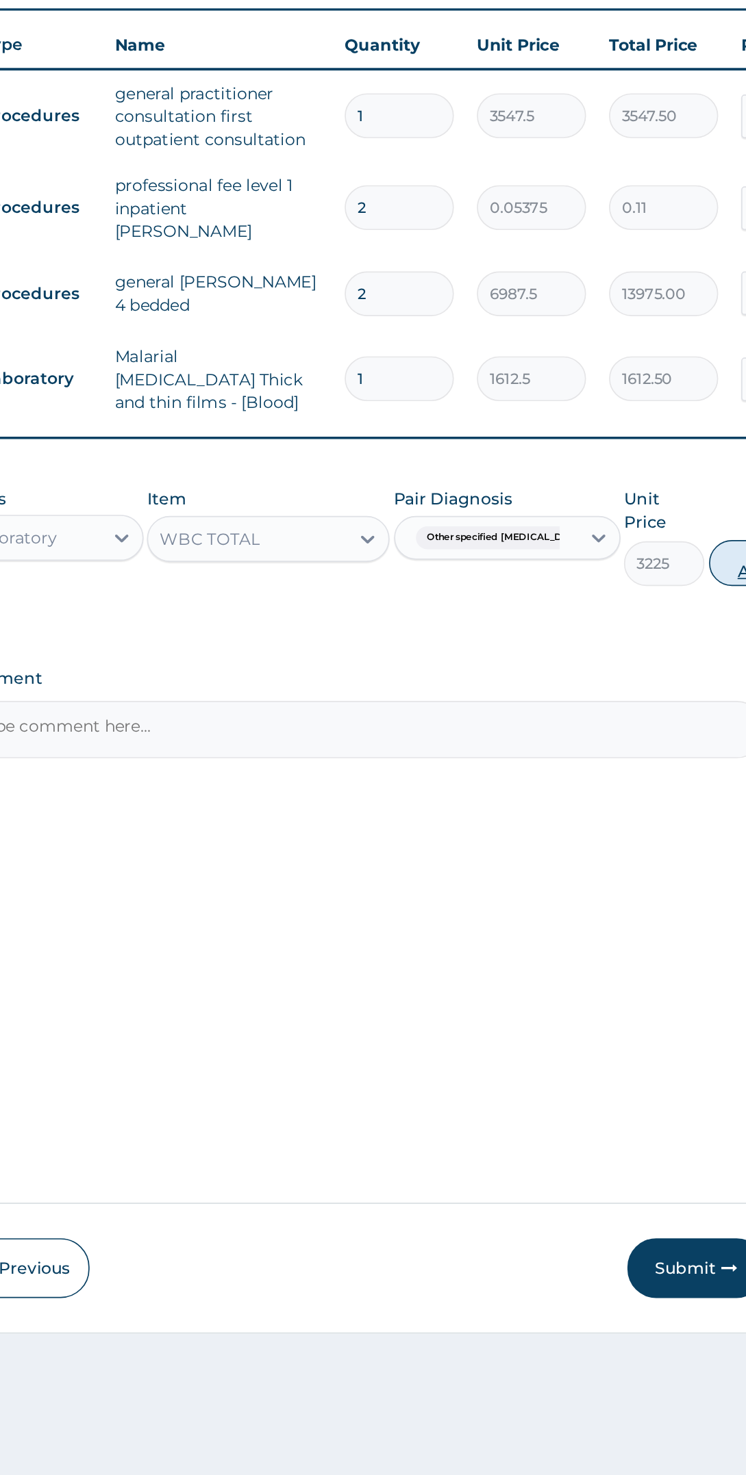
click at [659, 826] on button "Add" at bounding box center [686, 839] width 55 height 27
type input "0"
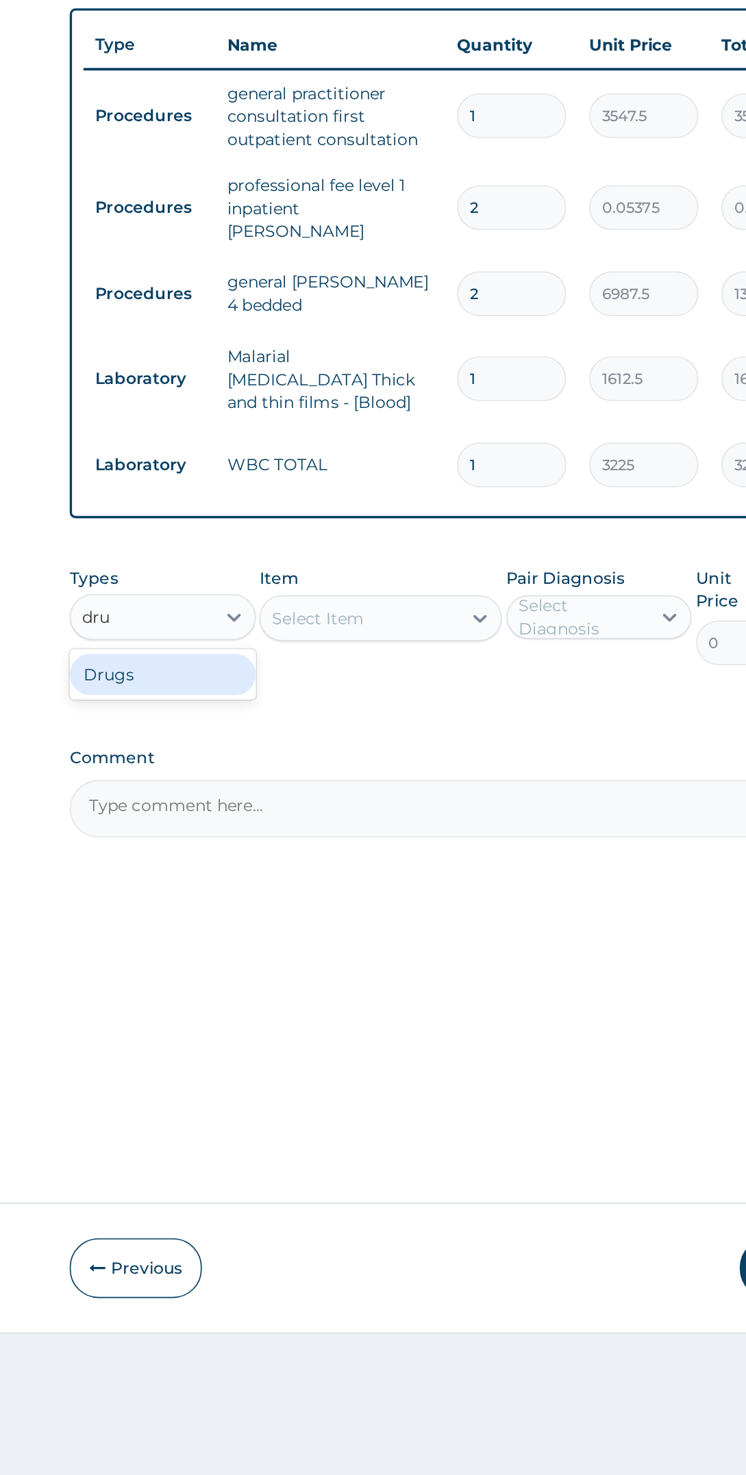
click at [311, 894] on div "Drugs" at bounding box center [266, 906] width 111 height 25
type input "dru"
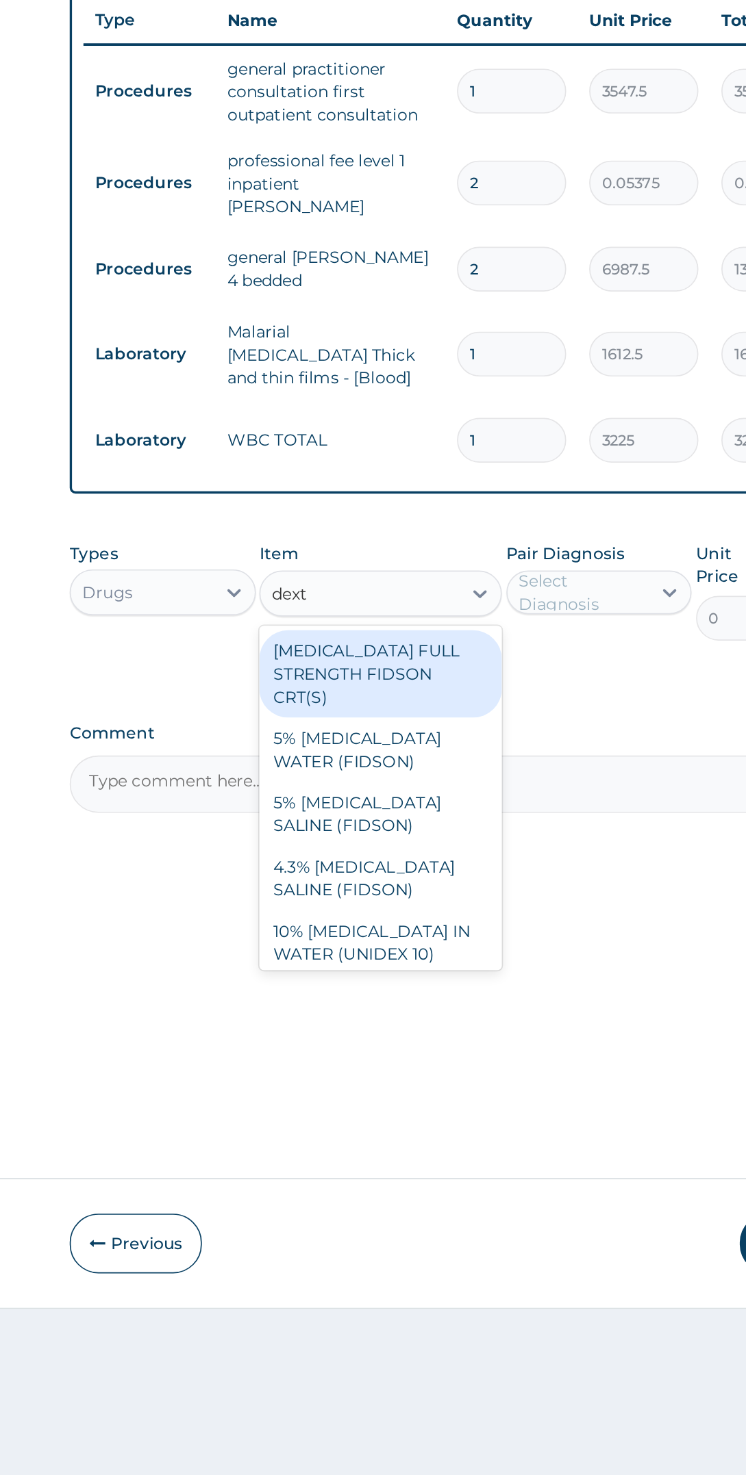
click at [422, 1023] on div "4.3% [MEDICAL_DATA] SALINE (FIDSON)" at bounding box center [396, 1042] width 144 height 38
type input "dext"
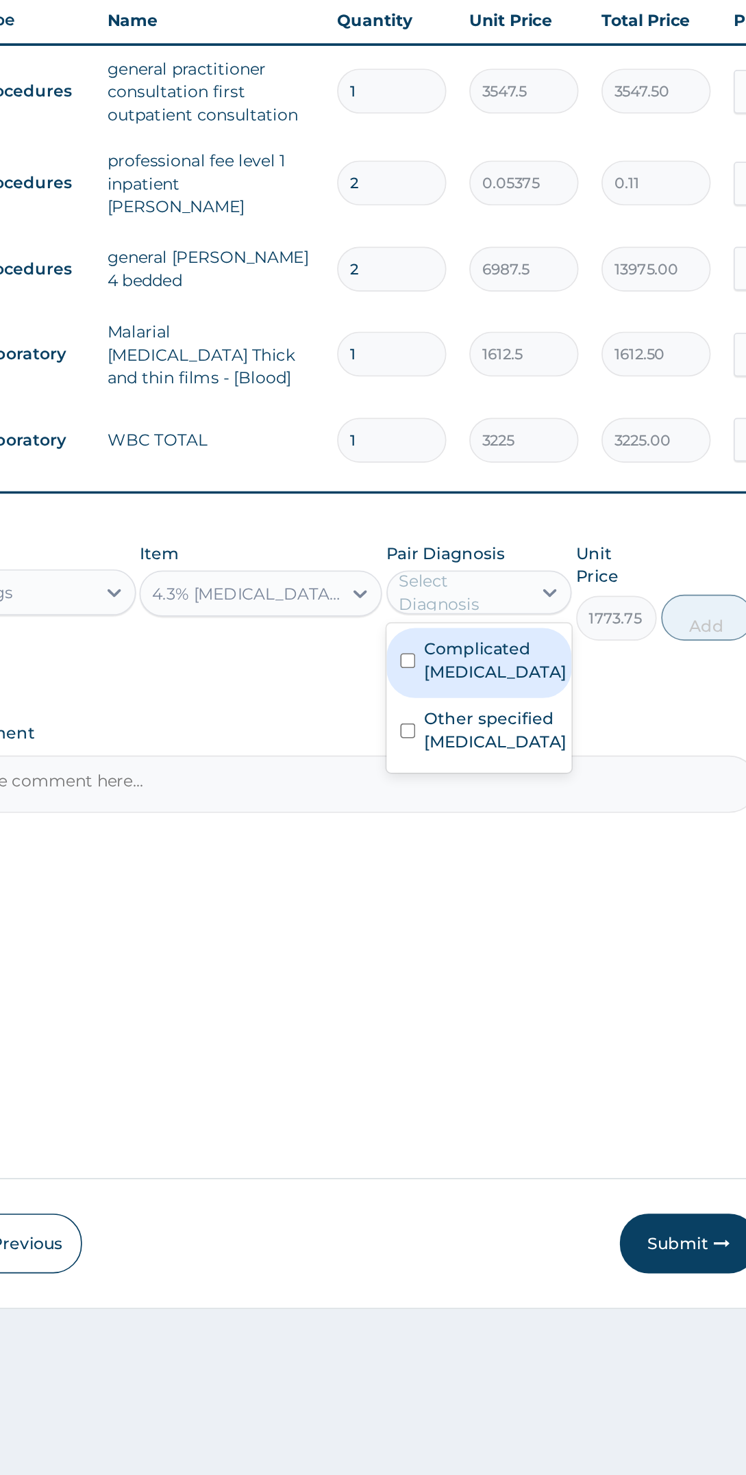
click at [565, 899] on label "Complicated malaria" at bounding box center [536, 912] width 85 height 27
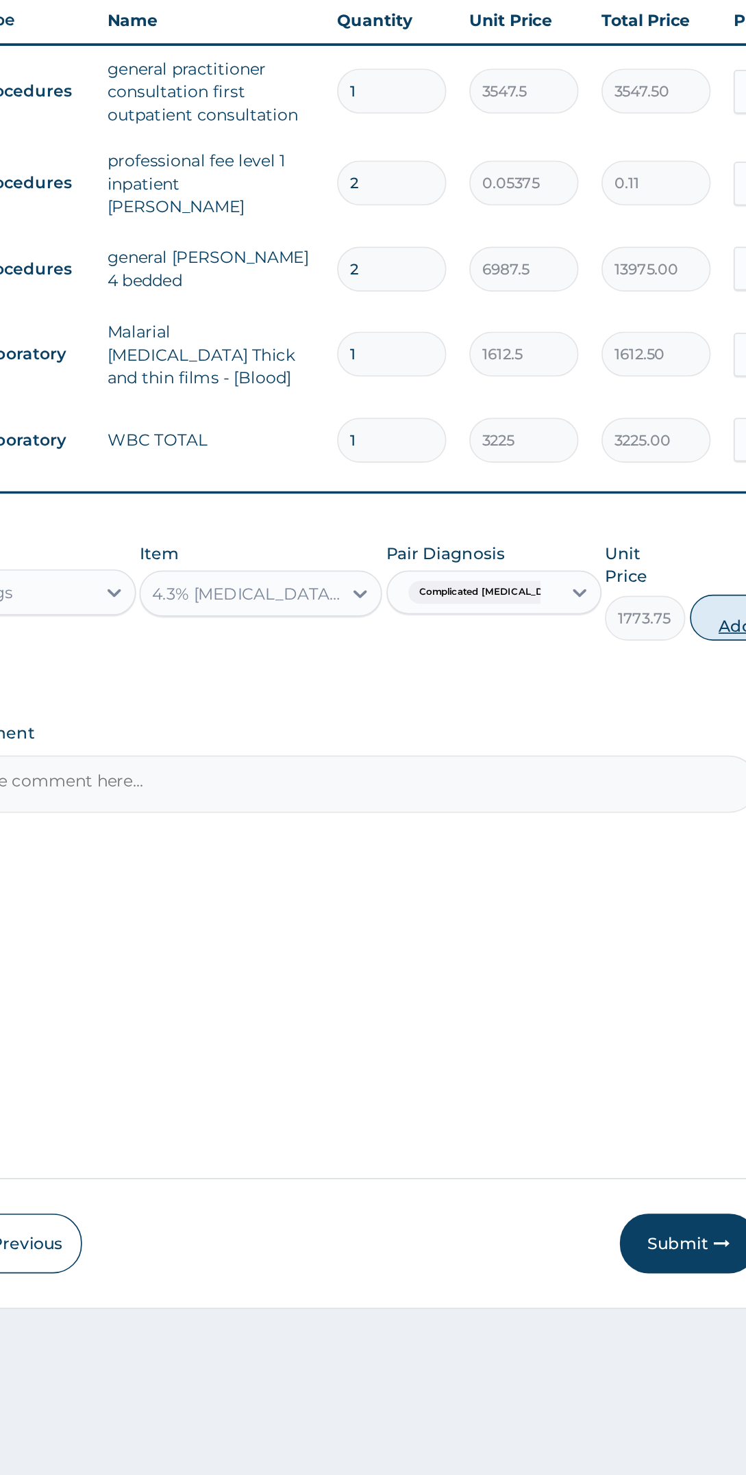
click at [662, 874] on button "Add" at bounding box center [679, 887] width 55 height 27
type input "0"
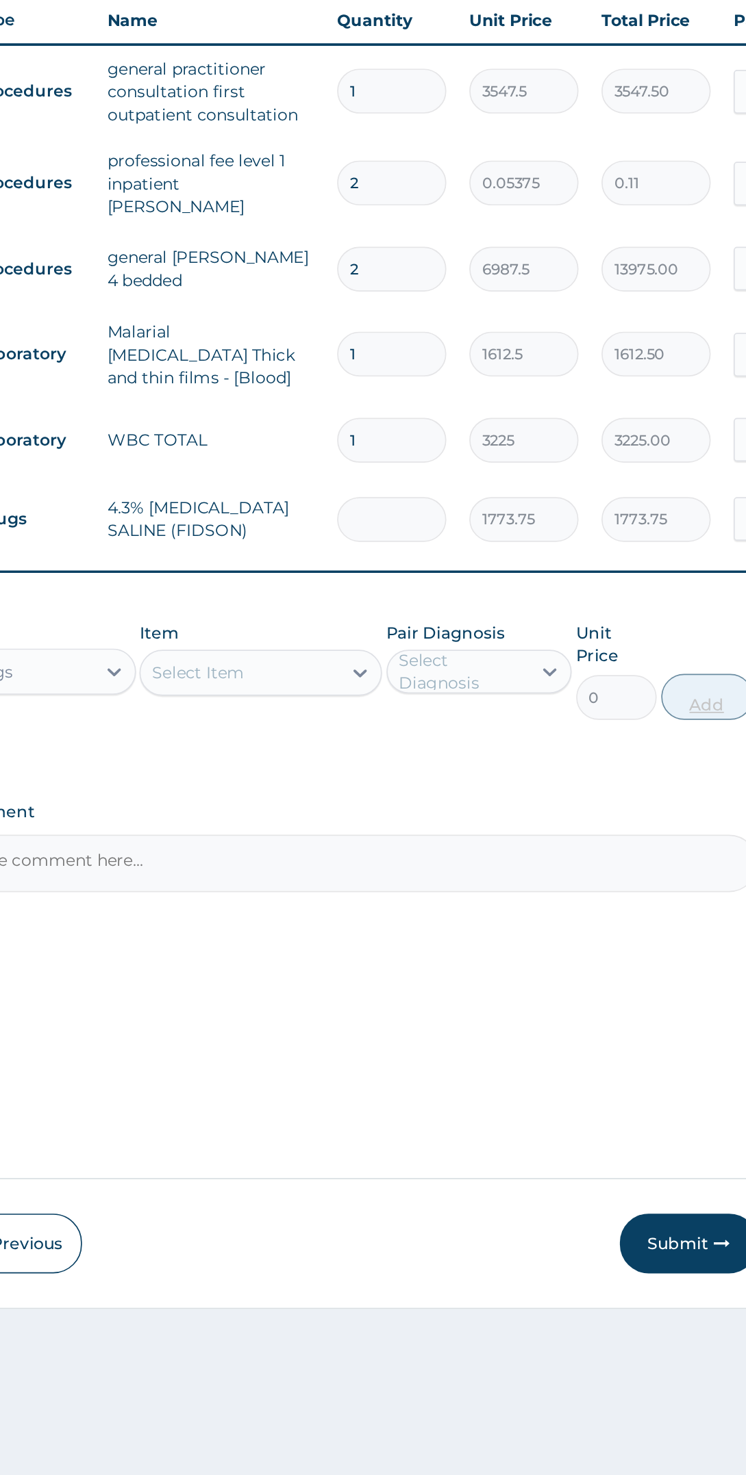
type input "0.00"
type input "2"
type input "3547.50"
type input "2"
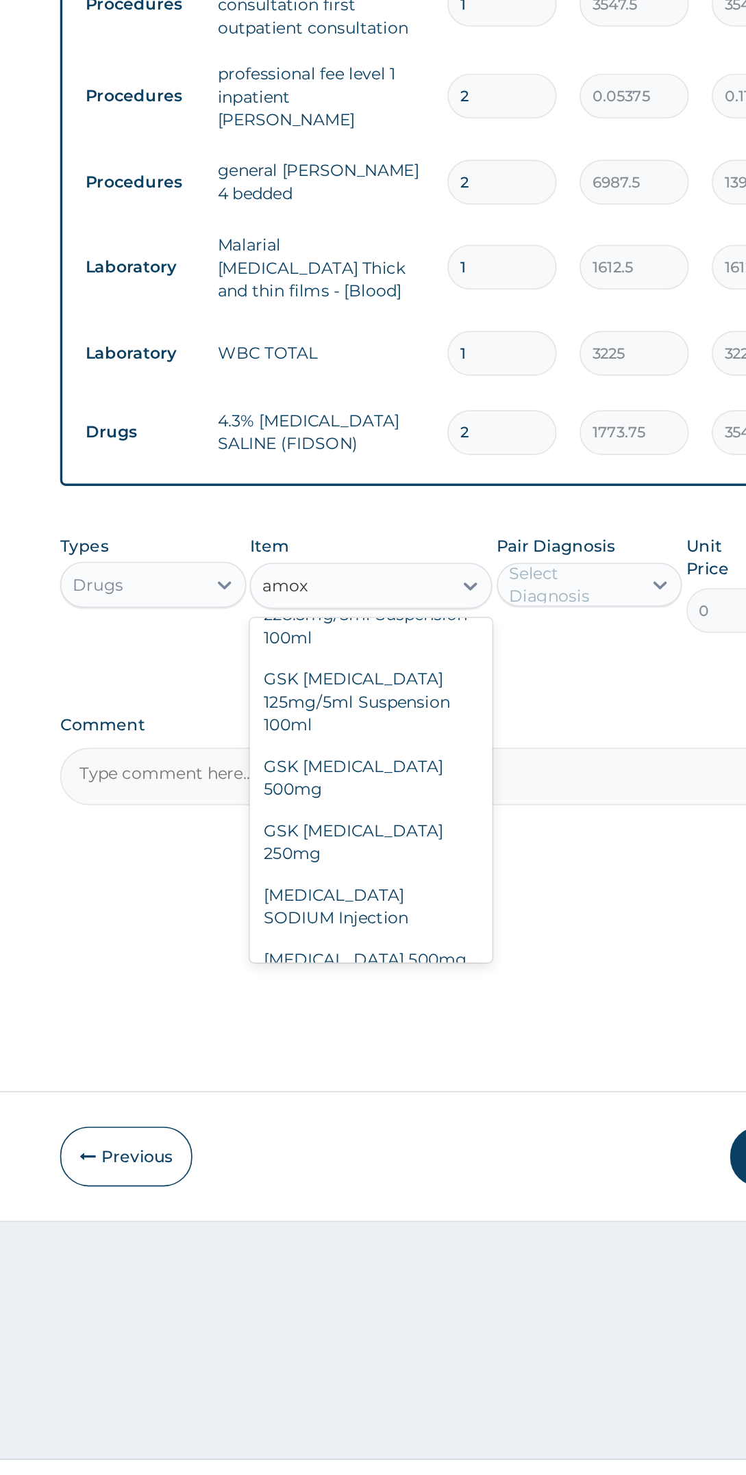
scroll to position [66, 0]
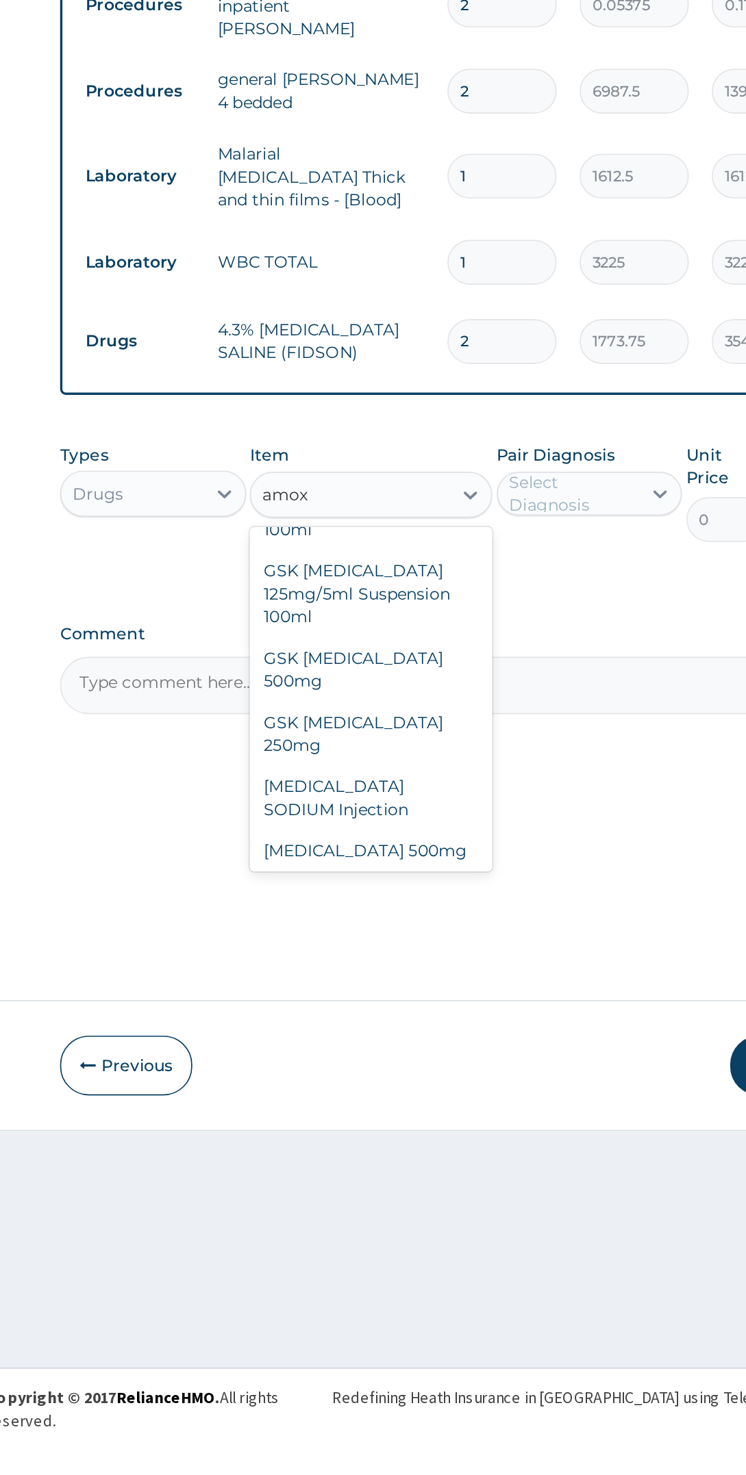
click at [416, 1082] on div "[MEDICAL_DATA] SODIUM Injection" at bounding box center [396, 1101] width 144 height 38
type input "amox"
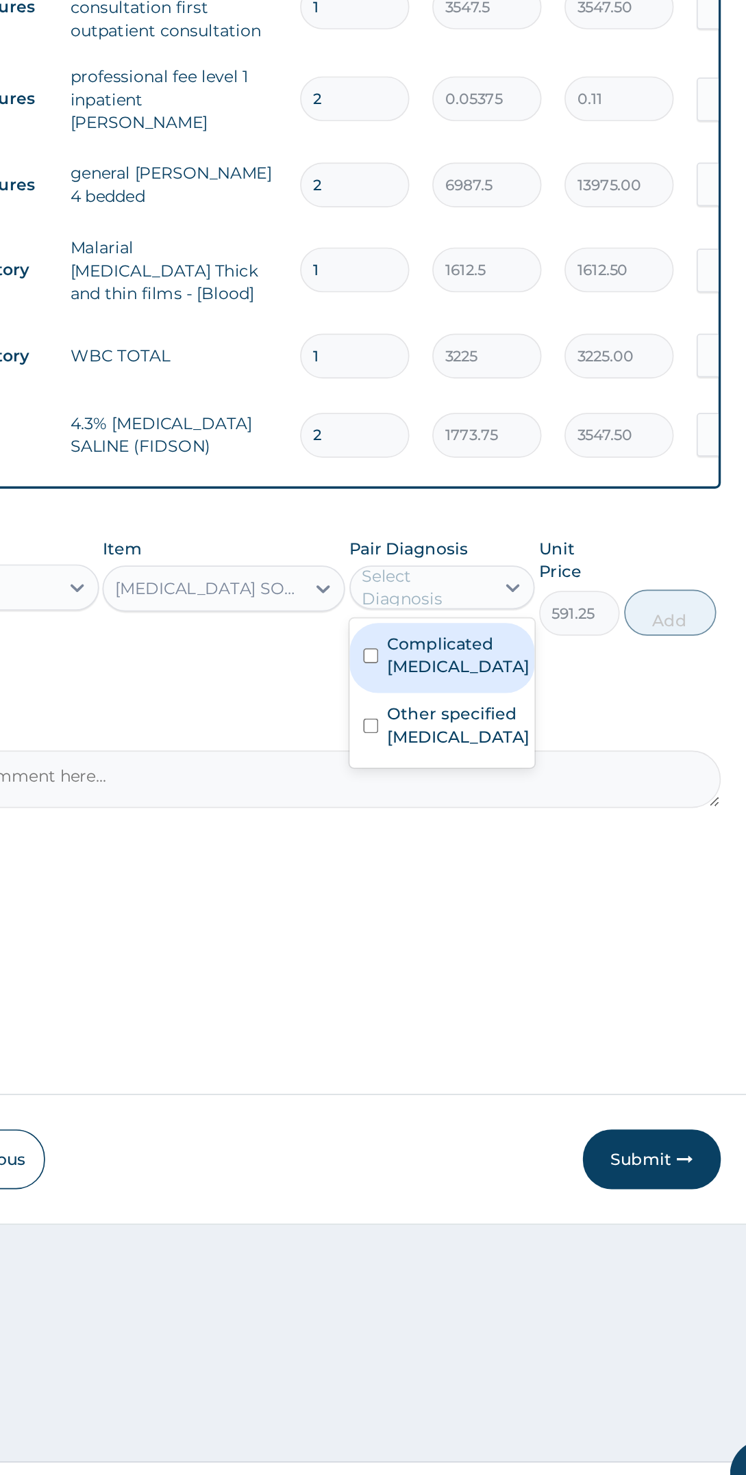
click at [555, 996] on label "Other specified typhoid fever" at bounding box center [536, 1001] width 85 height 27
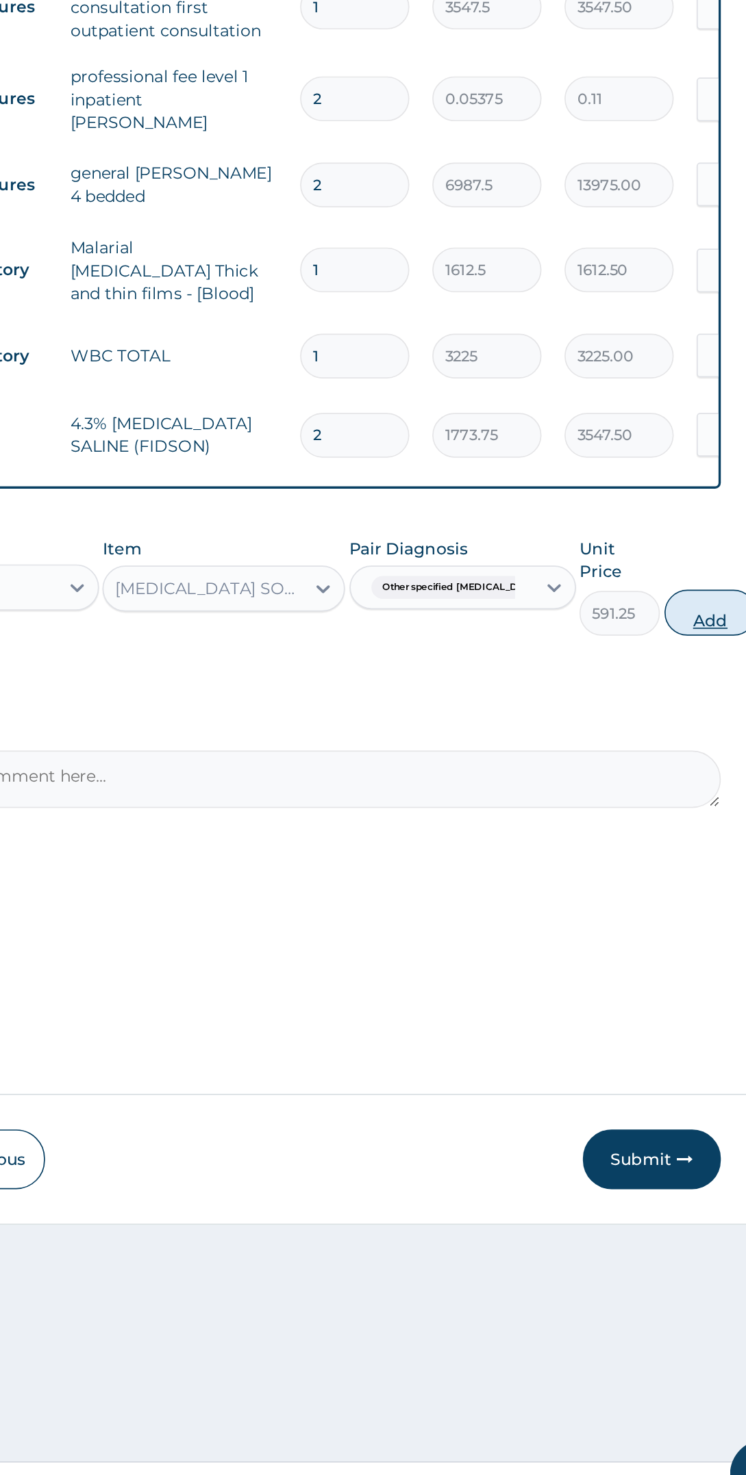
click at [680, 921] on button "Add" at bounding box center [686, 934] width 55 height 27
type input "0"
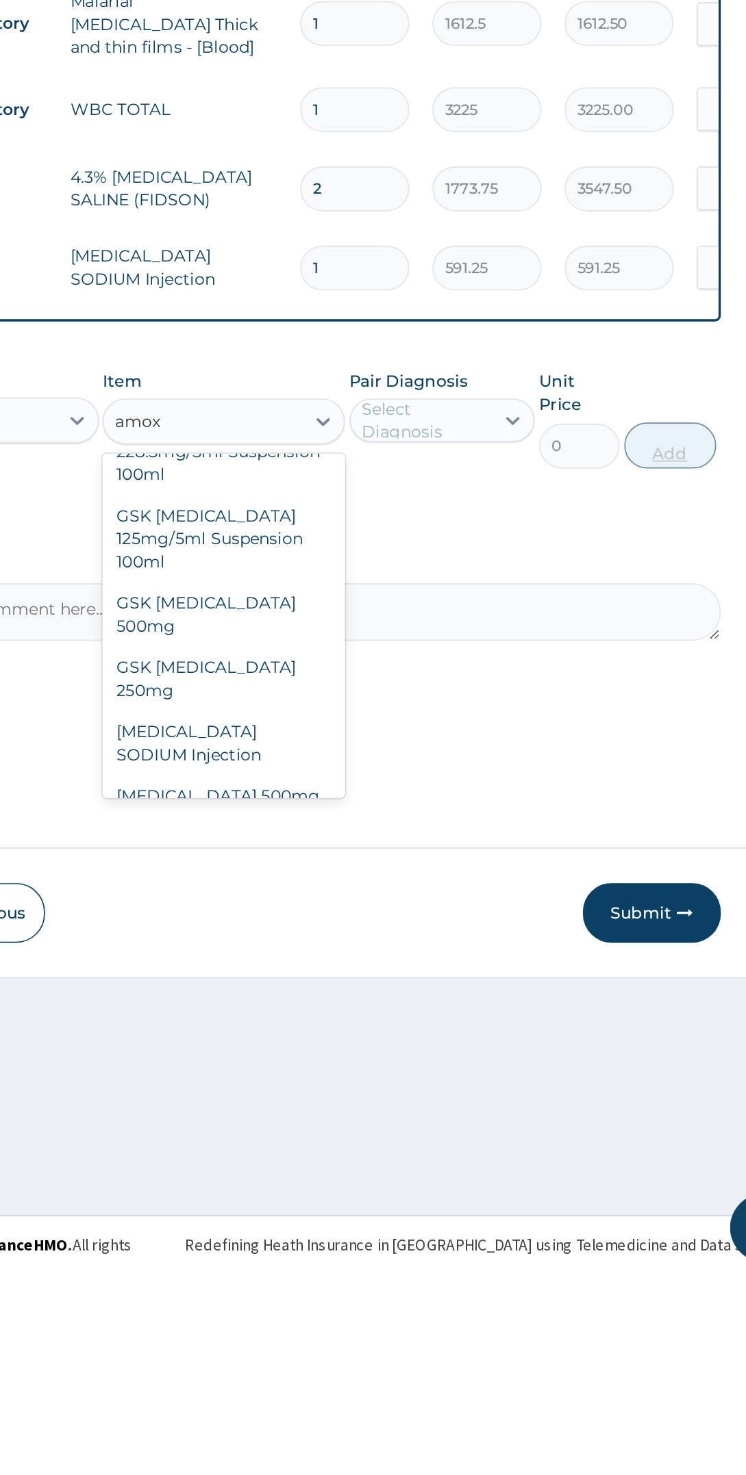
scroll to position [55, 0]
type input "a"
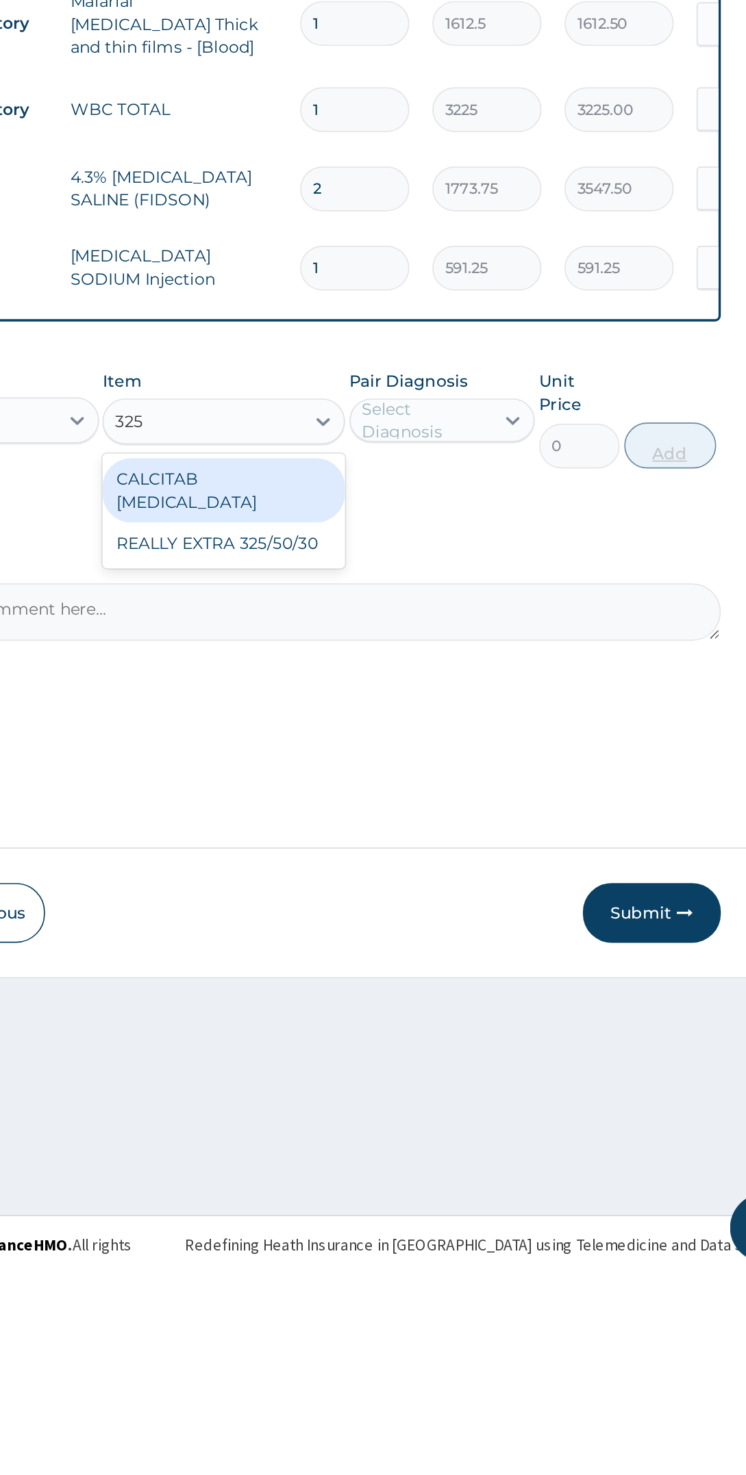
scroll to position [0, 0]
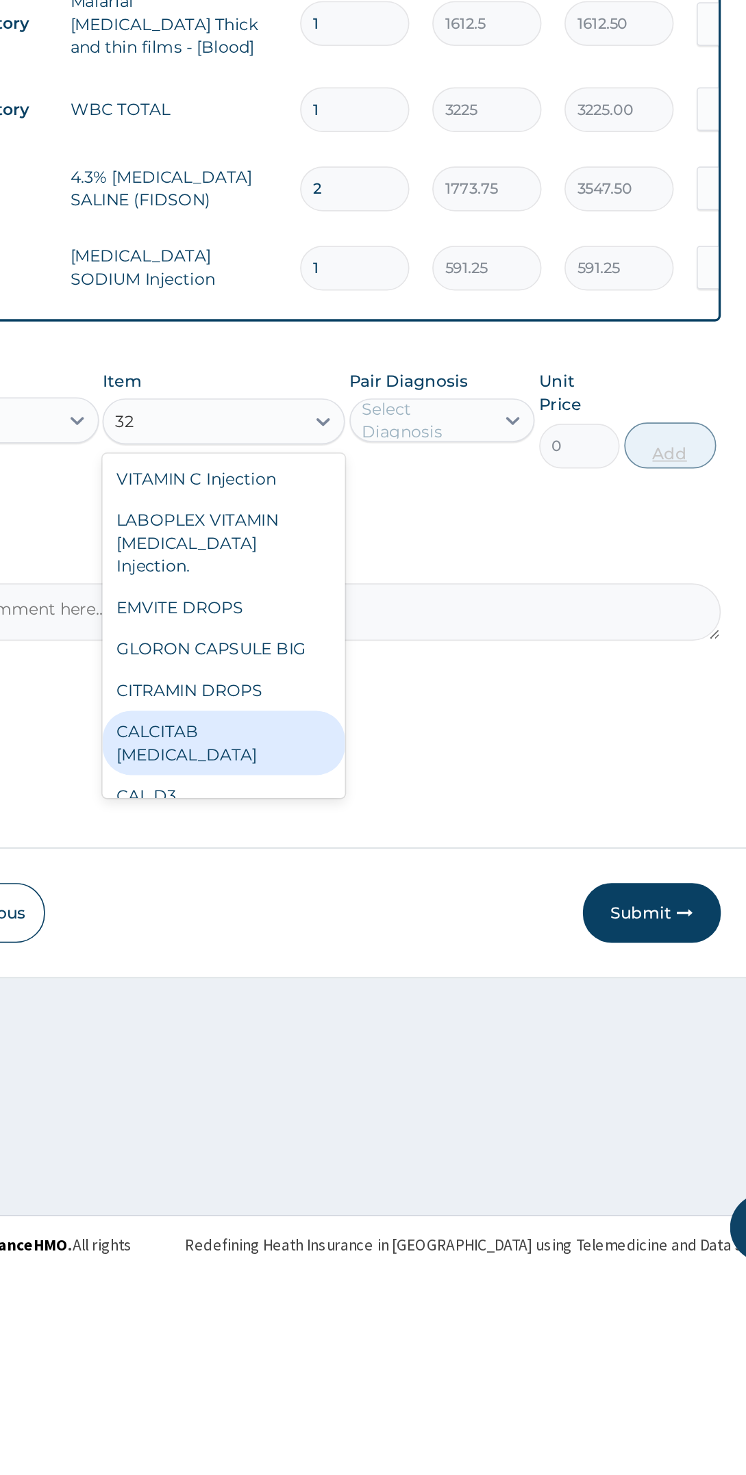
type input "3"
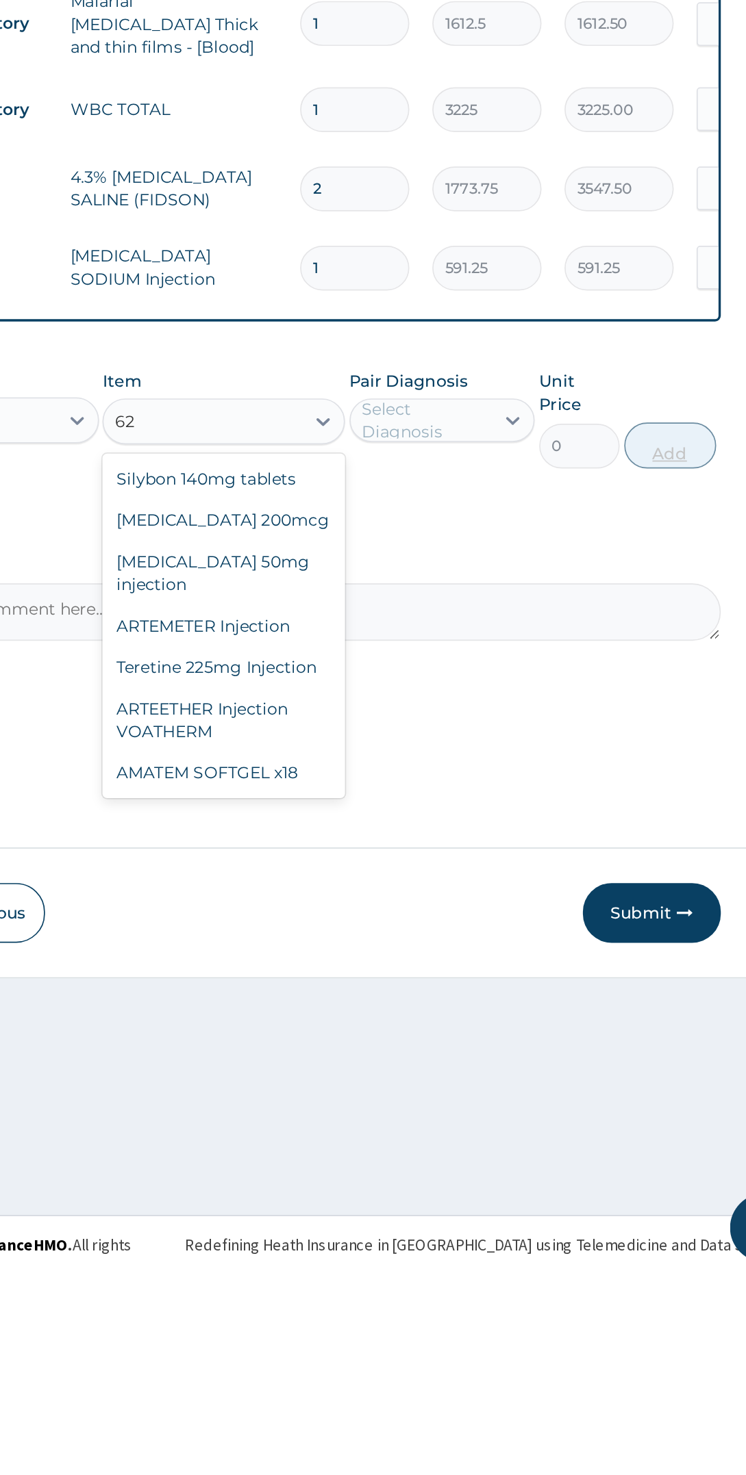
type input "6"
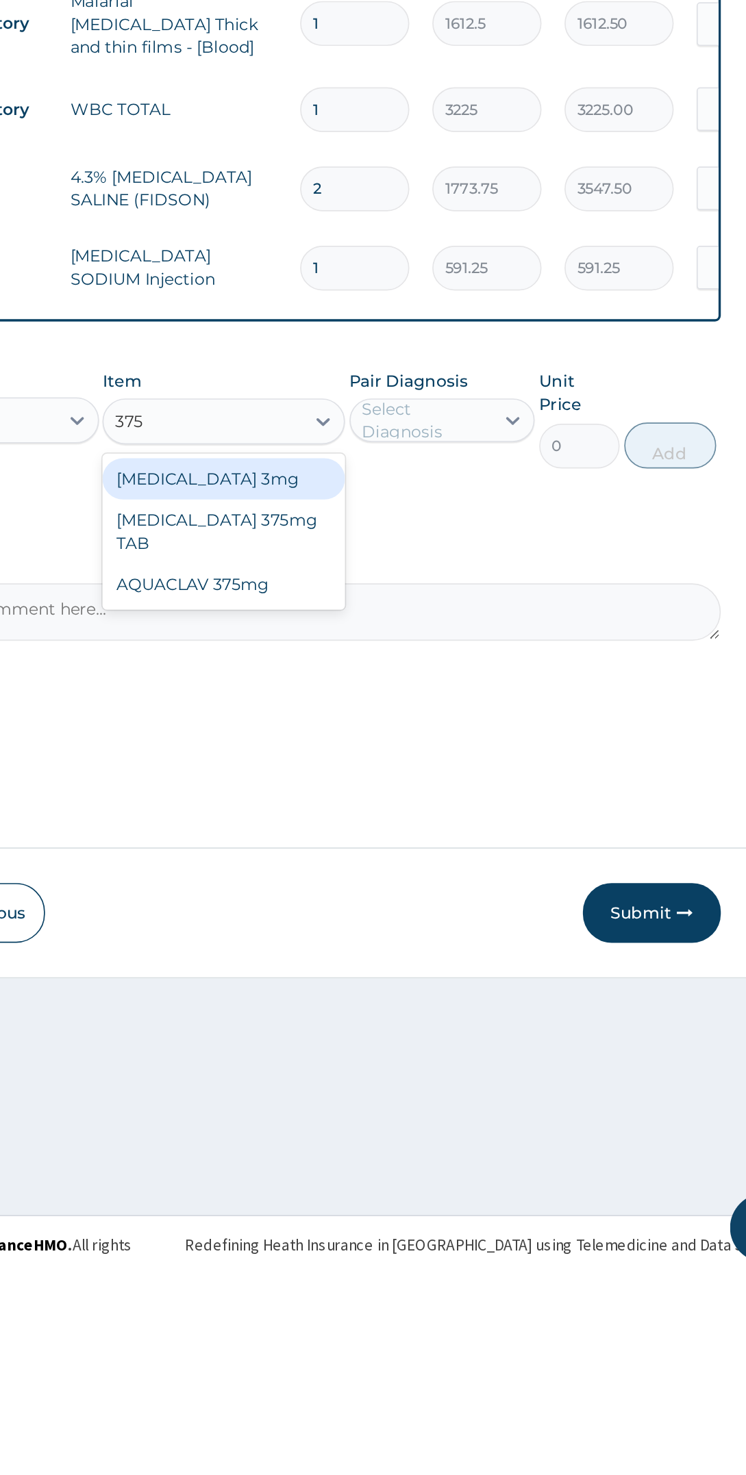
click at [416, 1052] on div "AQUACLAV 375mg" at bounding box center [396, 1064] width 144 height 25
type input "375"
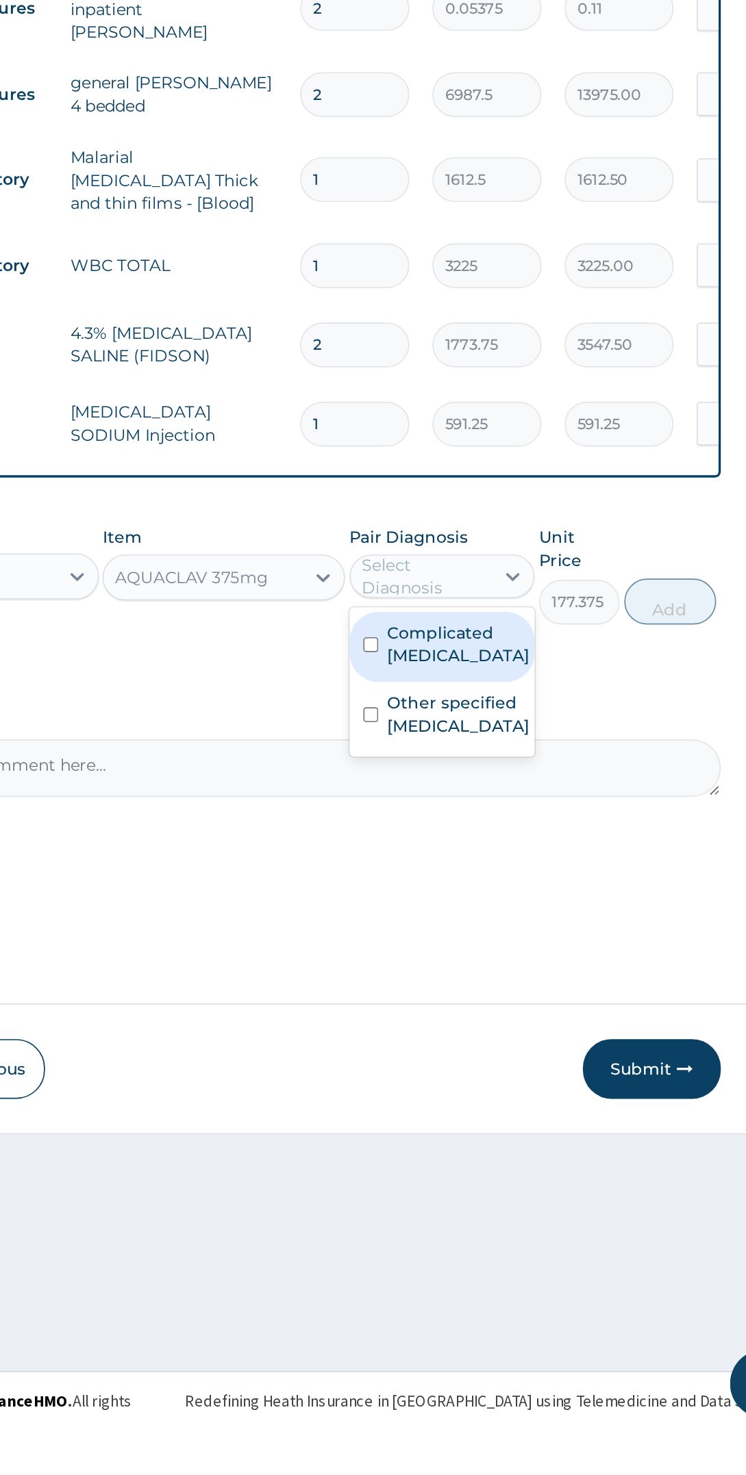
click at [561, 1041] on label "Other specified typhoid fever" at bounding box center [536, 1048] width 85 height 27
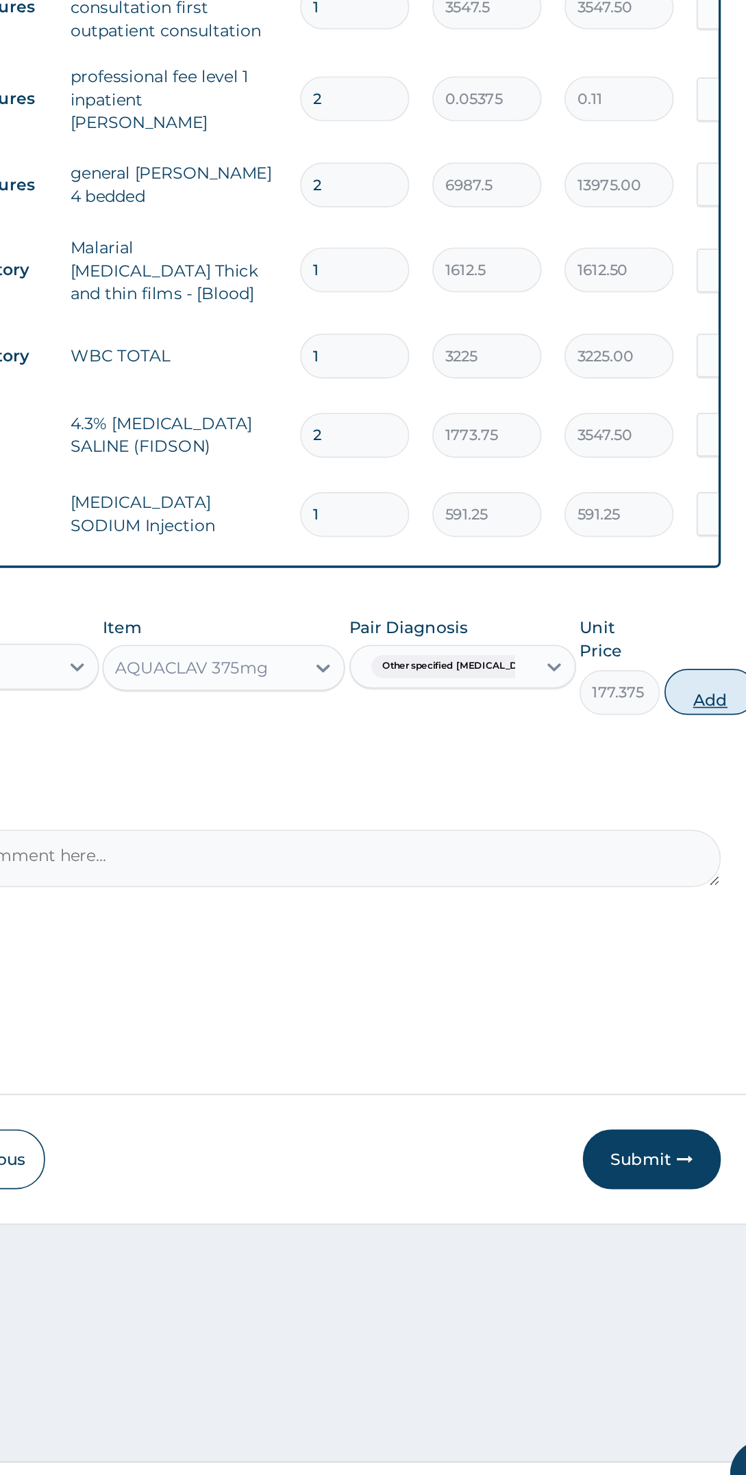
click at [680, 968] on button "Add" at bounding box center [686, 981] width 55 height 27
type input "0"
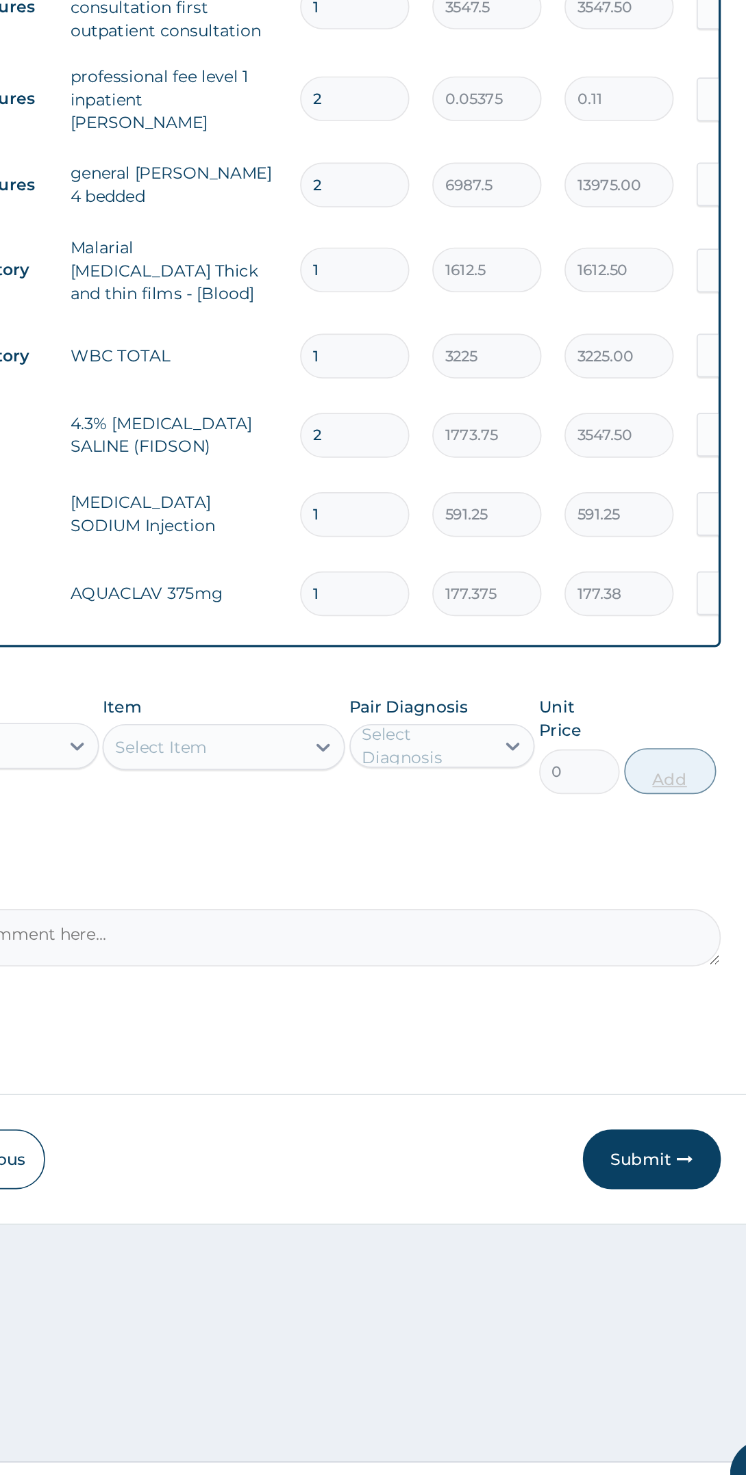
type input "14"
type input "2483.25"
type input "14"
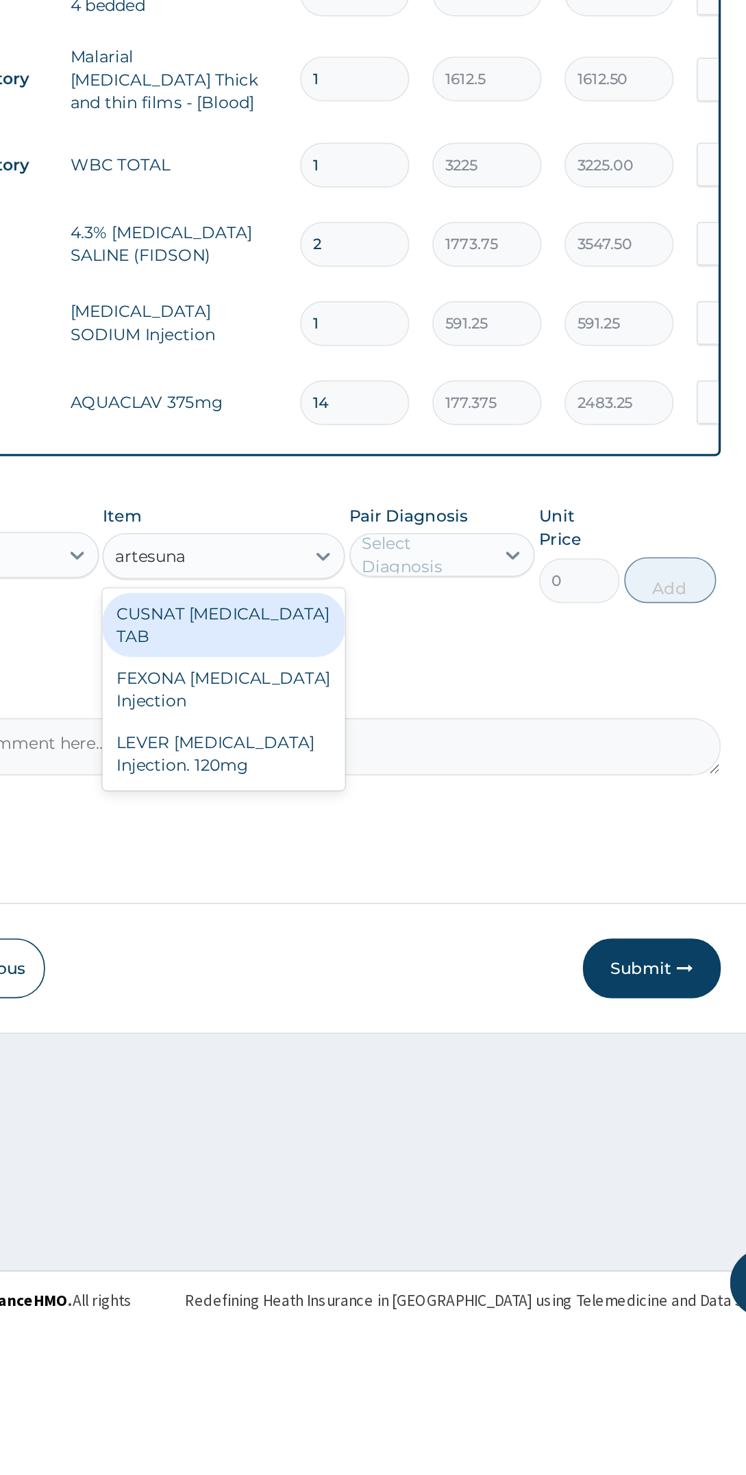
click at [441, 1125] on div "LEVER [MEDICAL_DATA] Injection. 120mg" at bounding box center [396, 1132] width 144 height 38
type input "artesuna"
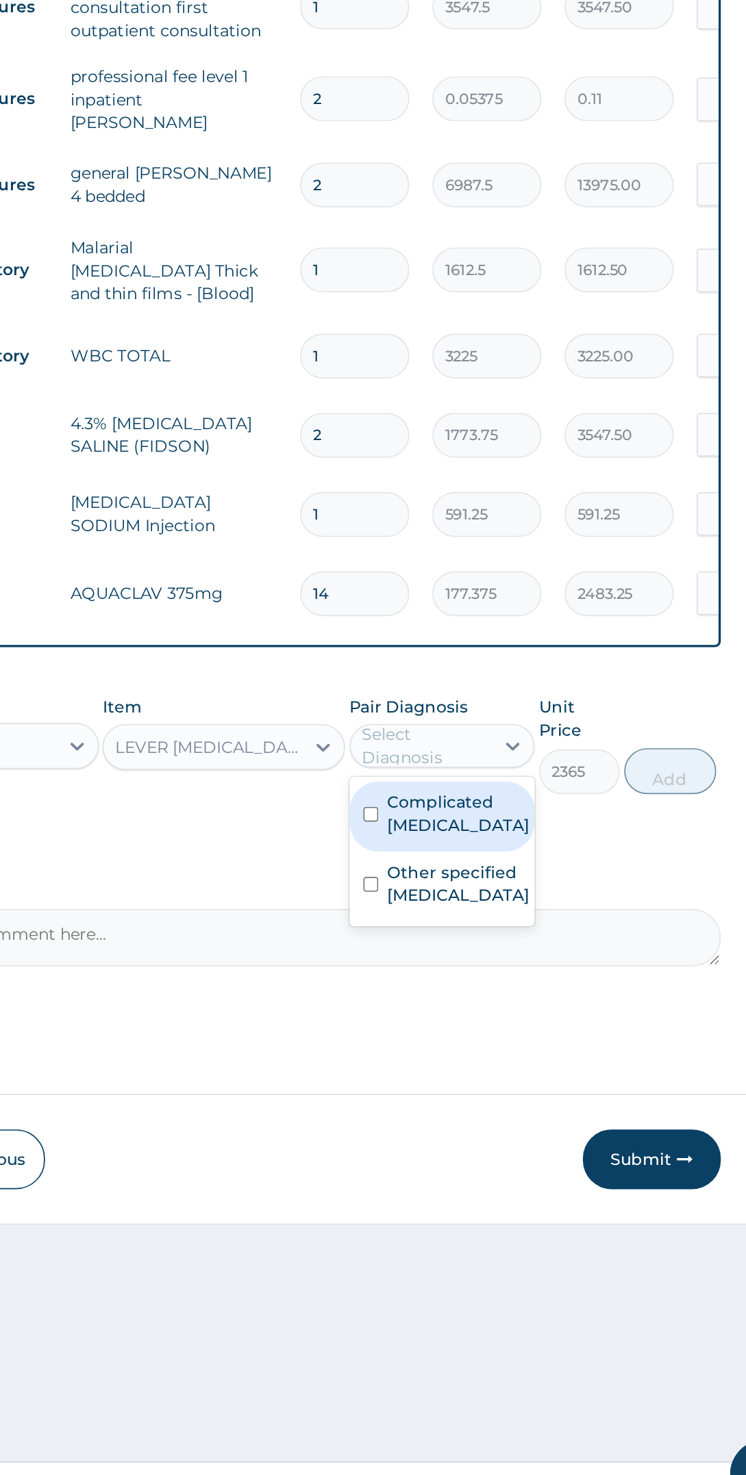
click at [572, 1045] on label "Complicated malaria" at bounding box center [536, 1054] width 85 height 27
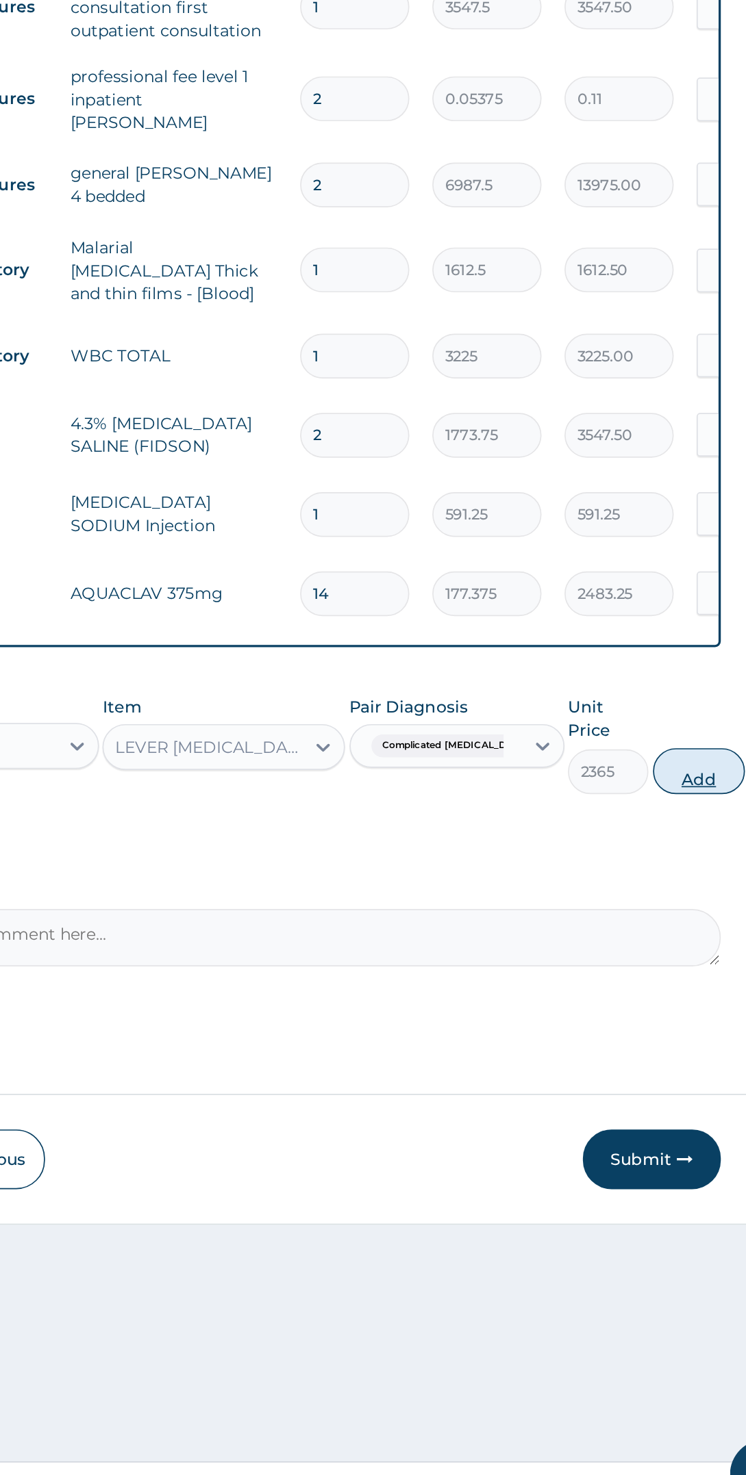
click at [674, 1015] on button "Add" at bounding box center [679, 1028] width 55 height 27
type input "0"
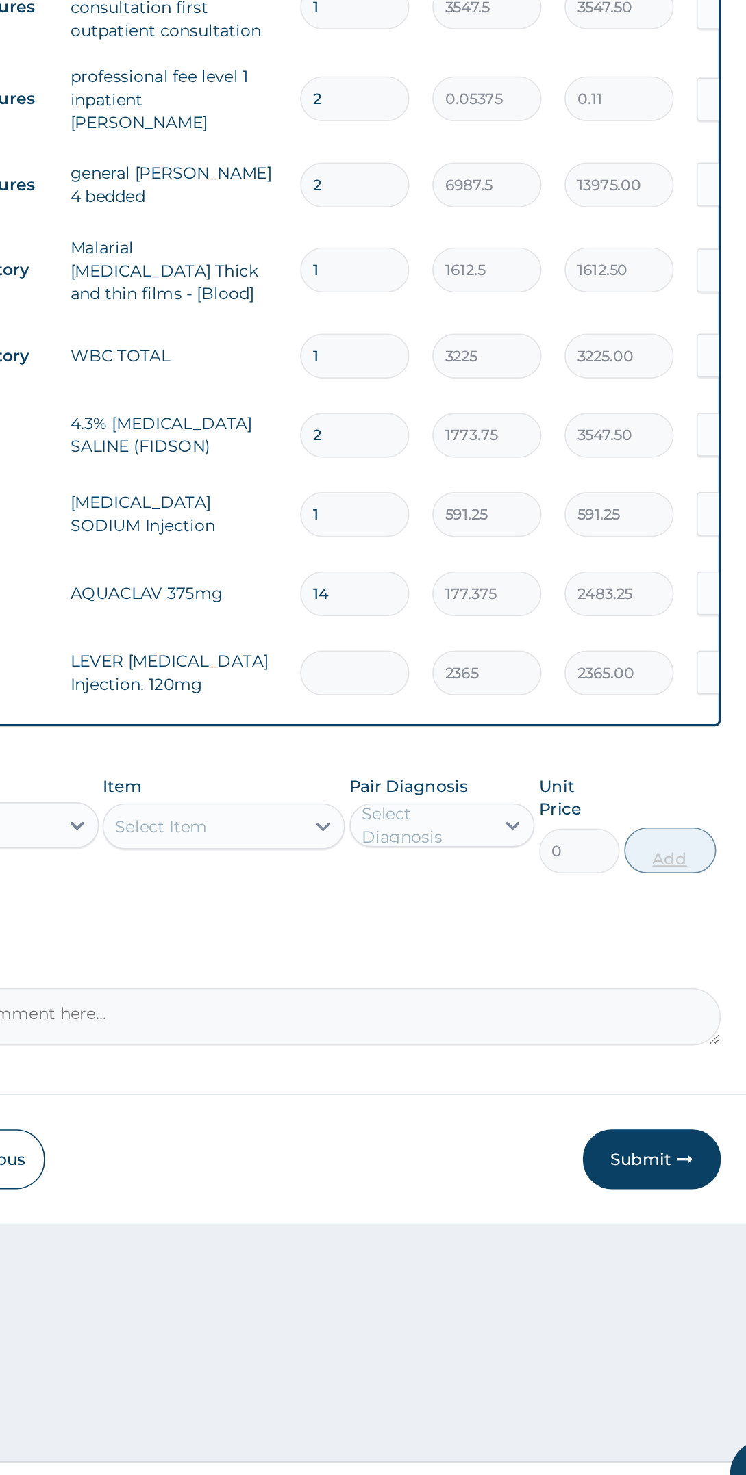
type input "0.00"
type input "3"
type input "7095.00"
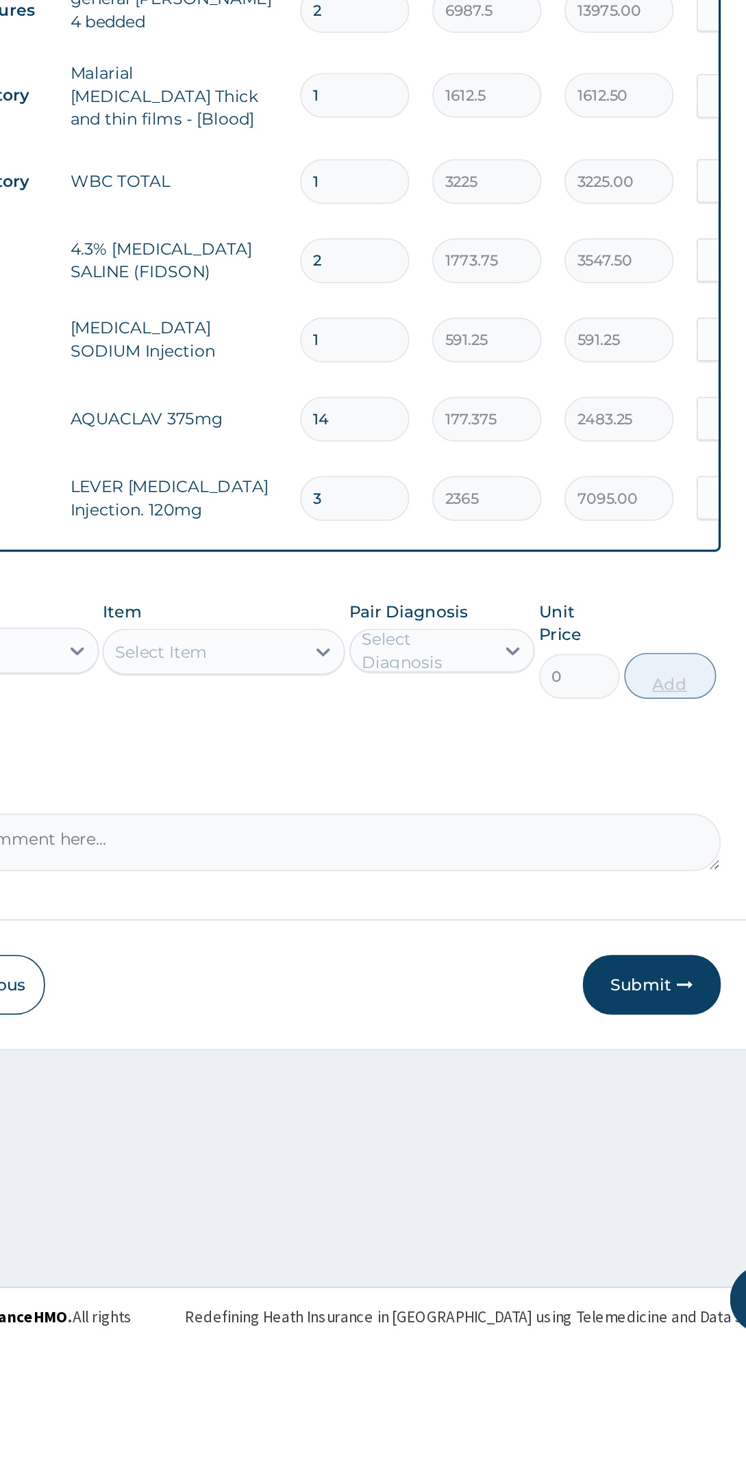
type input "3"
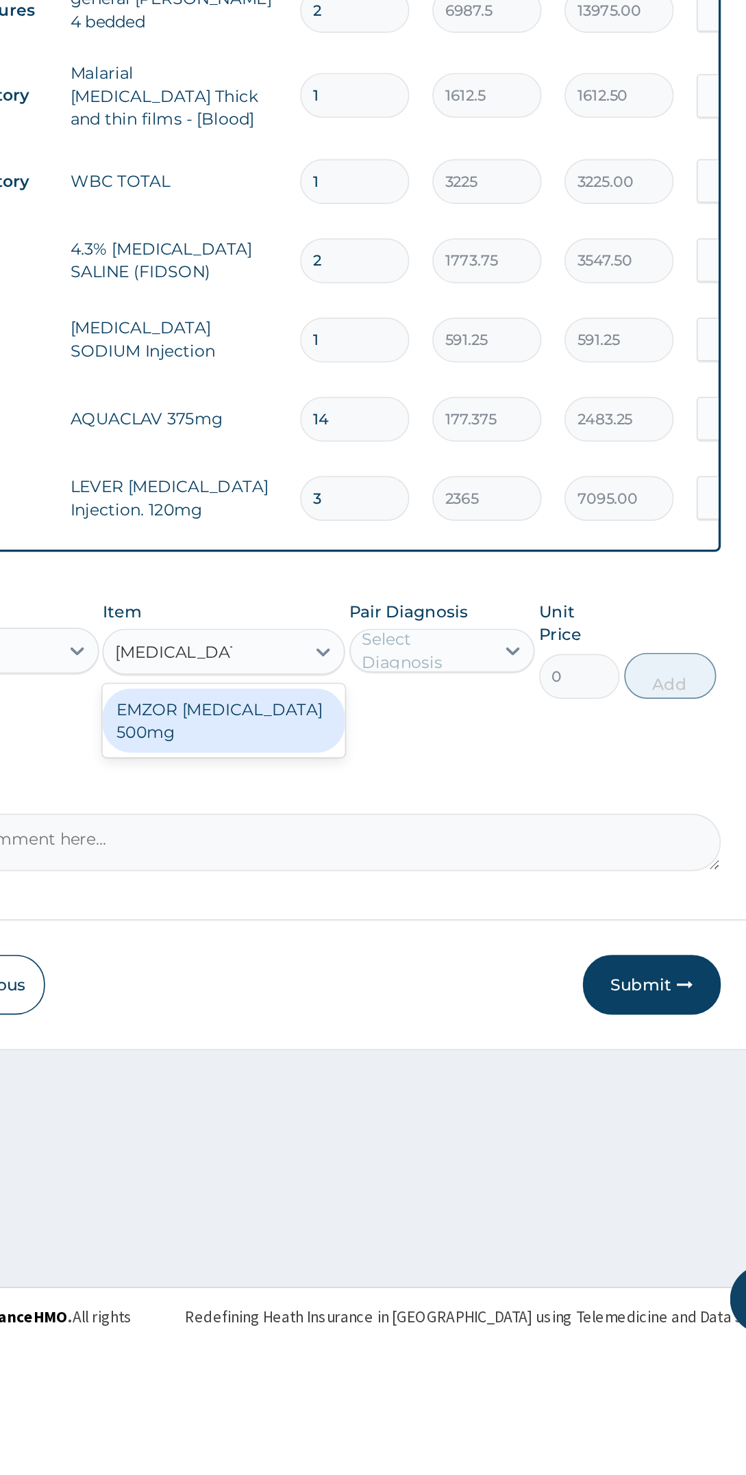
click at [424, 1084] on div "EMZOR [MEDICAL_DATA] 500mg" at bounding box center [396, 1103] width 144 height 38
type input "paracetamol 5"
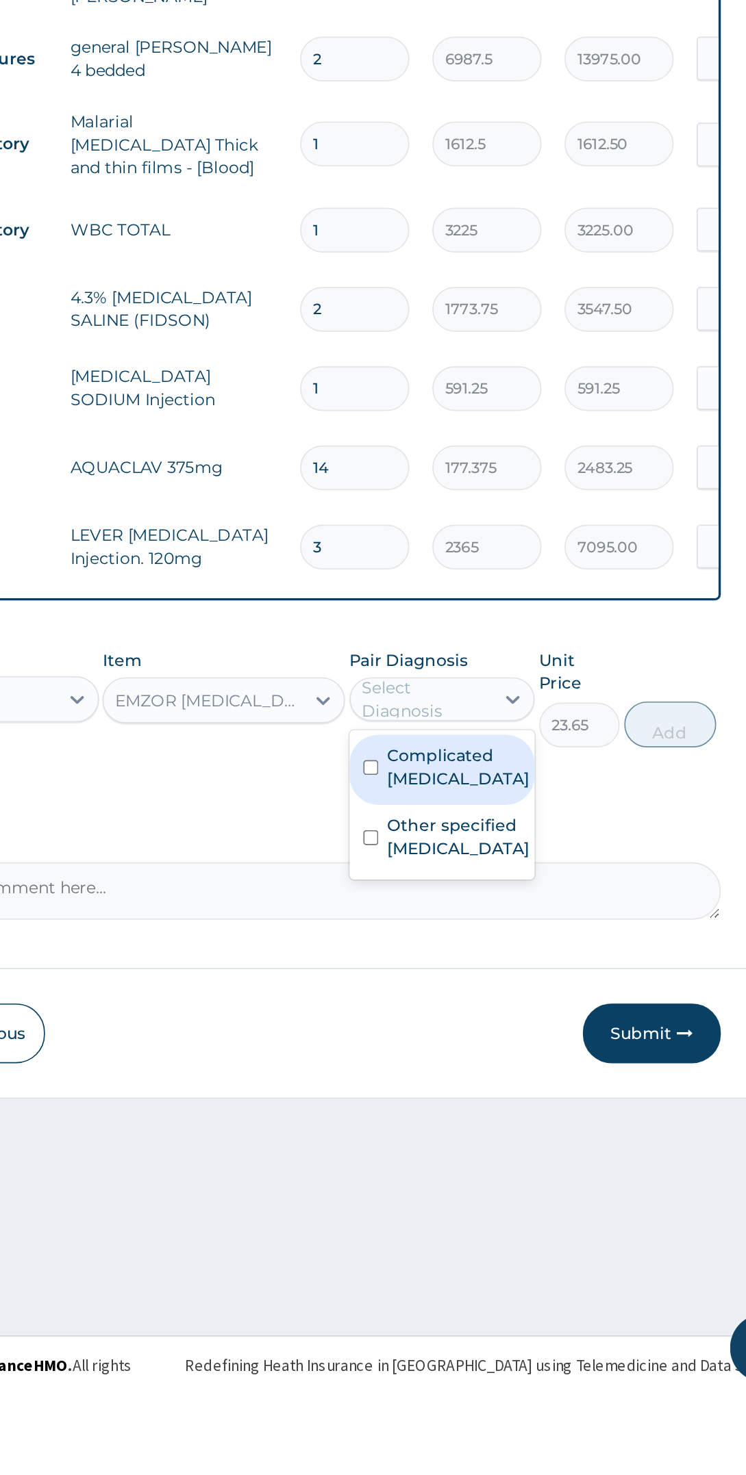
click at [563, 1091] on label "Complicated malaria" at bounding box center [536, 1101] width 85 height 27
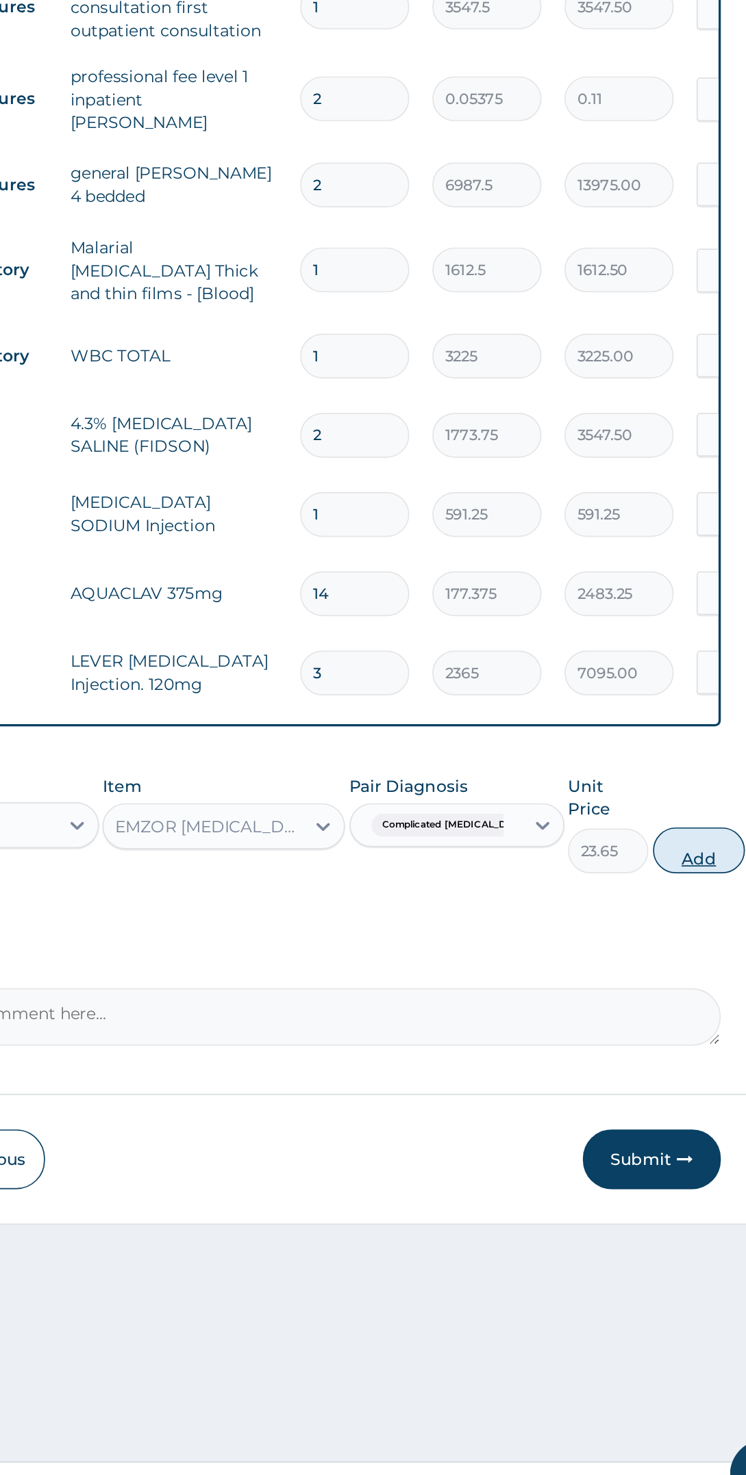
click at [679, 1062] on button "Add" at bounding box center [679, 1075] width 55 height 27
type input "0"
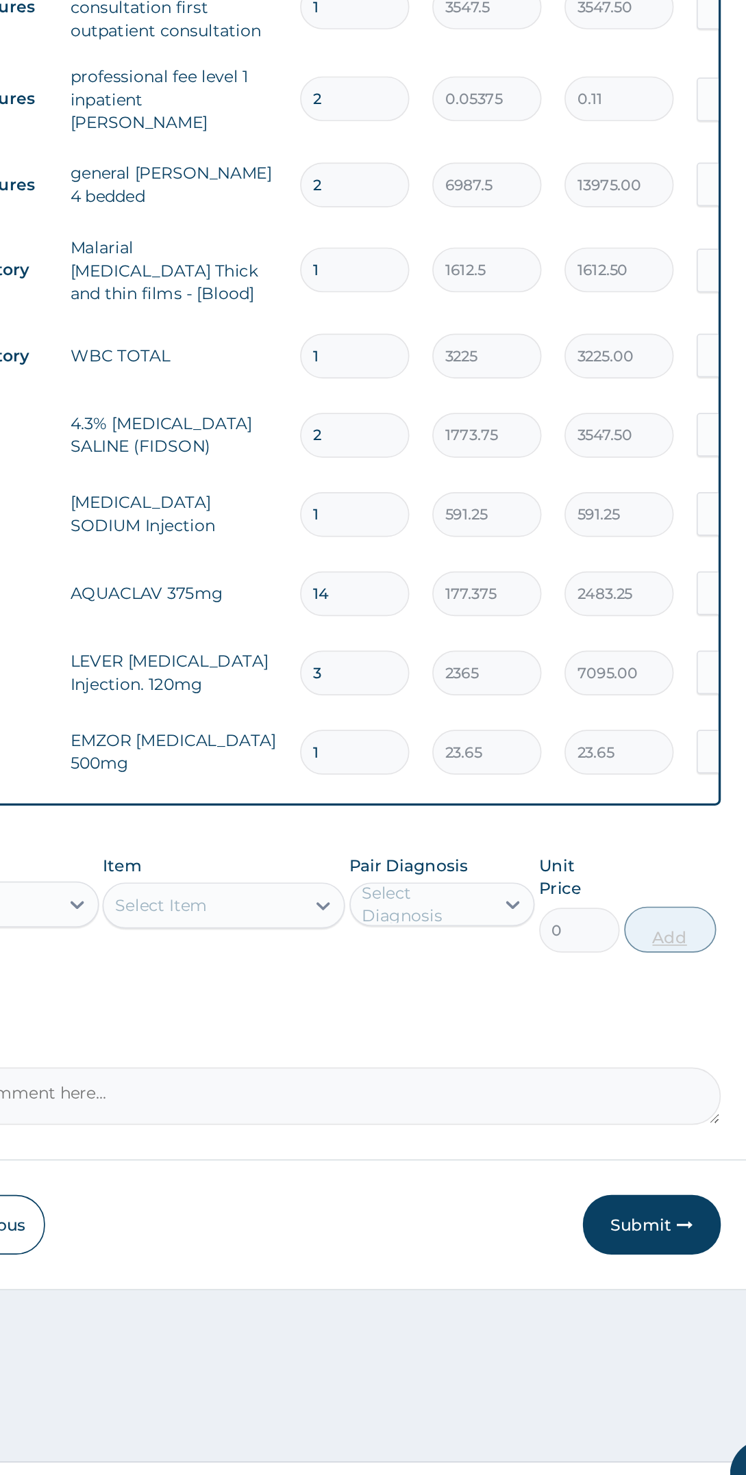
type input "18"
type input "425.70"
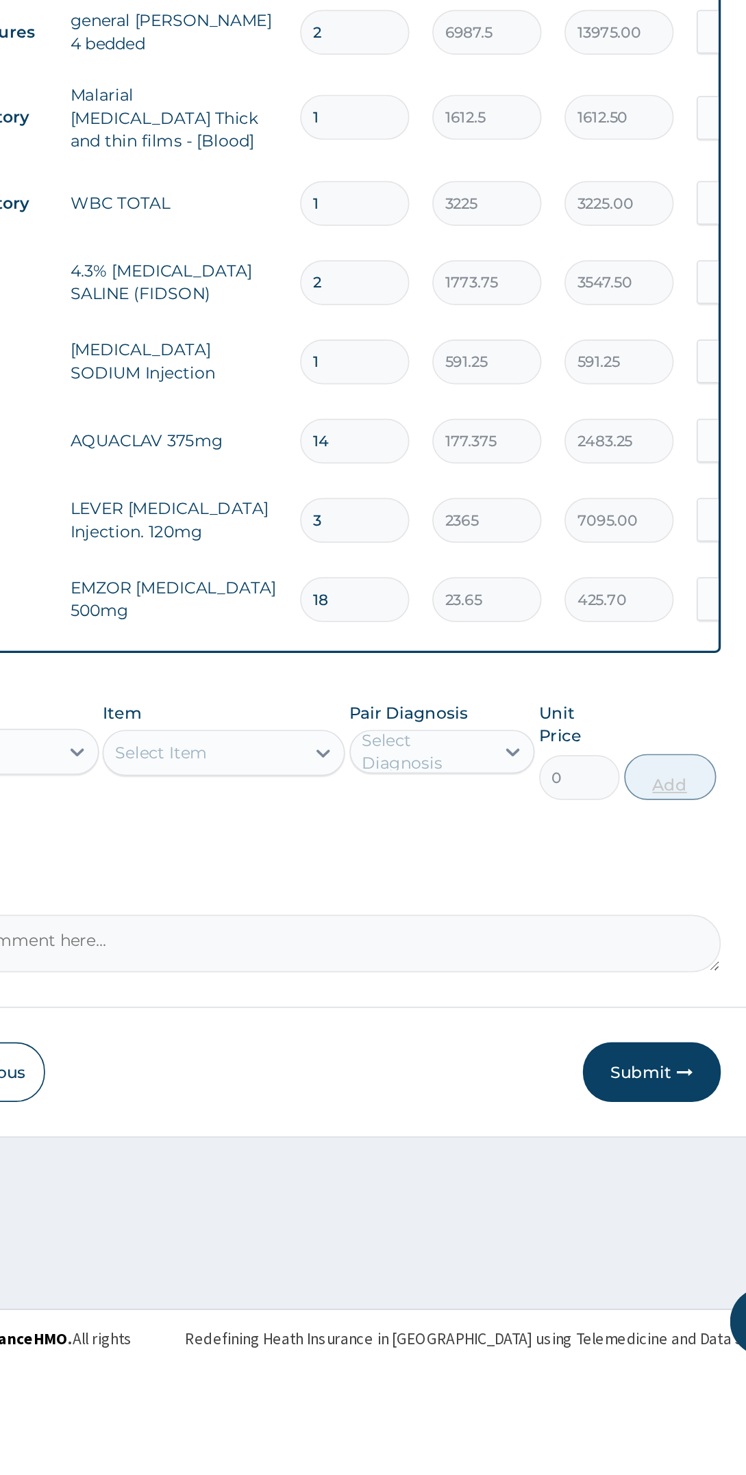
type input "18"
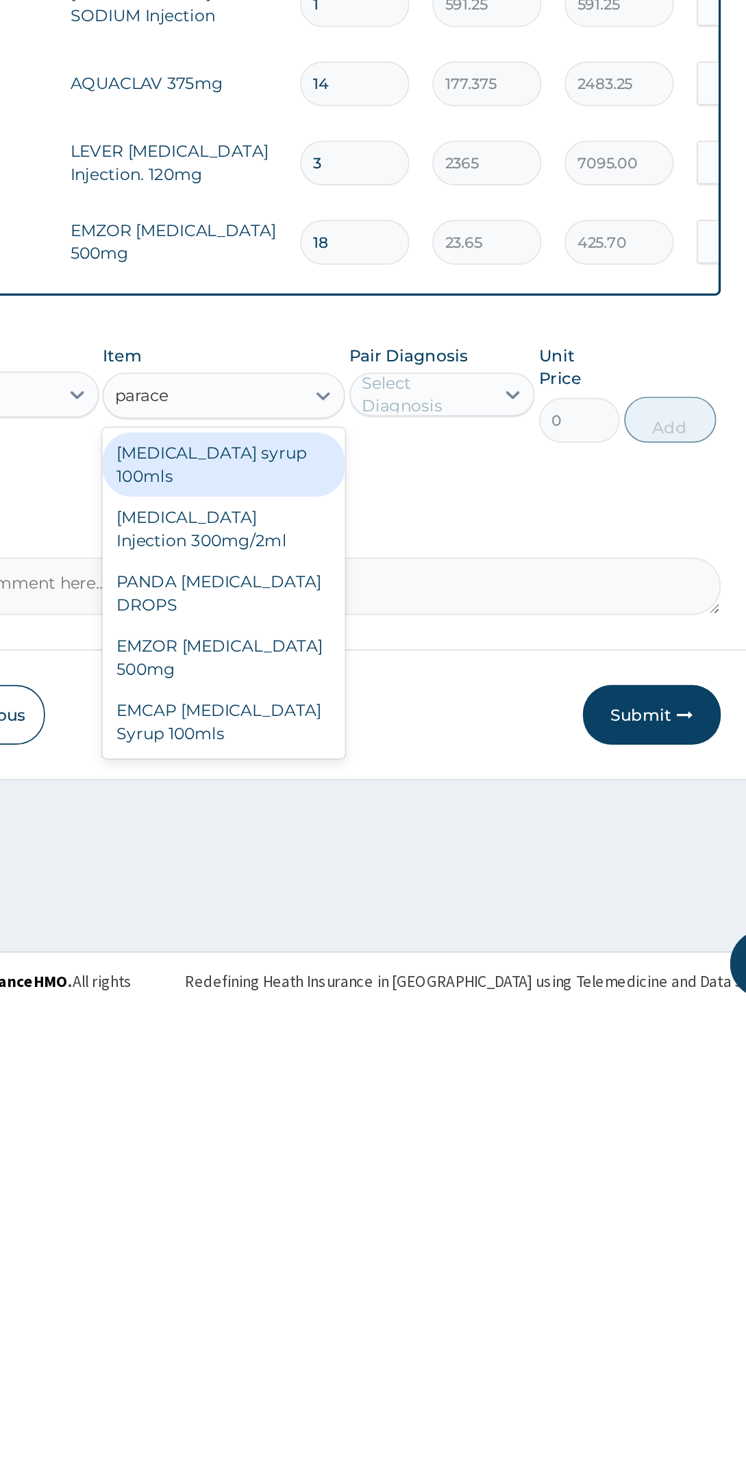
click at [431, 1169] on div "[MEDICAL_DATA] Injection 300mg/2ml" at bounding box center [396, 1188] width 144 height 38
type input "parace"
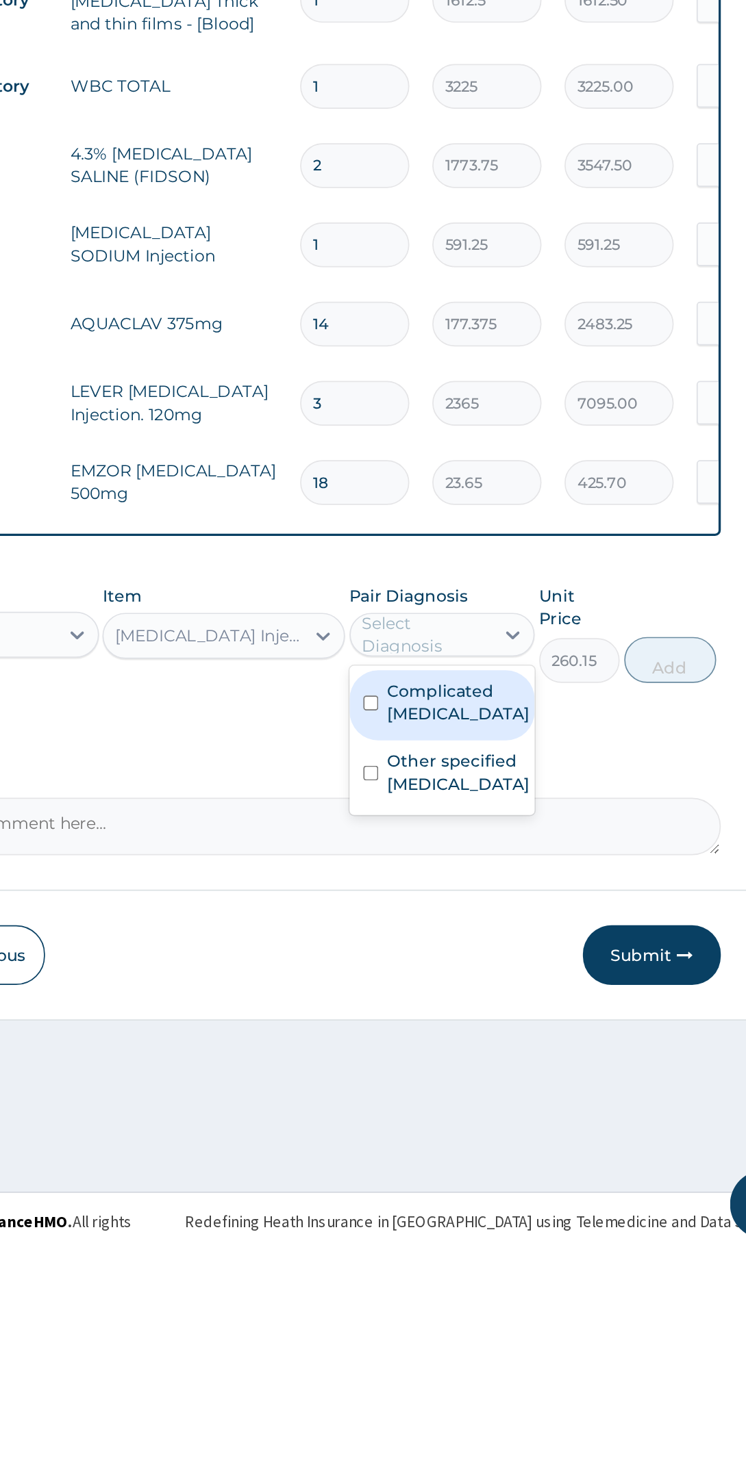
click at [556, 1138] on label "Complicated malaria" at bounding box center [536, 1148] width 85 height 27
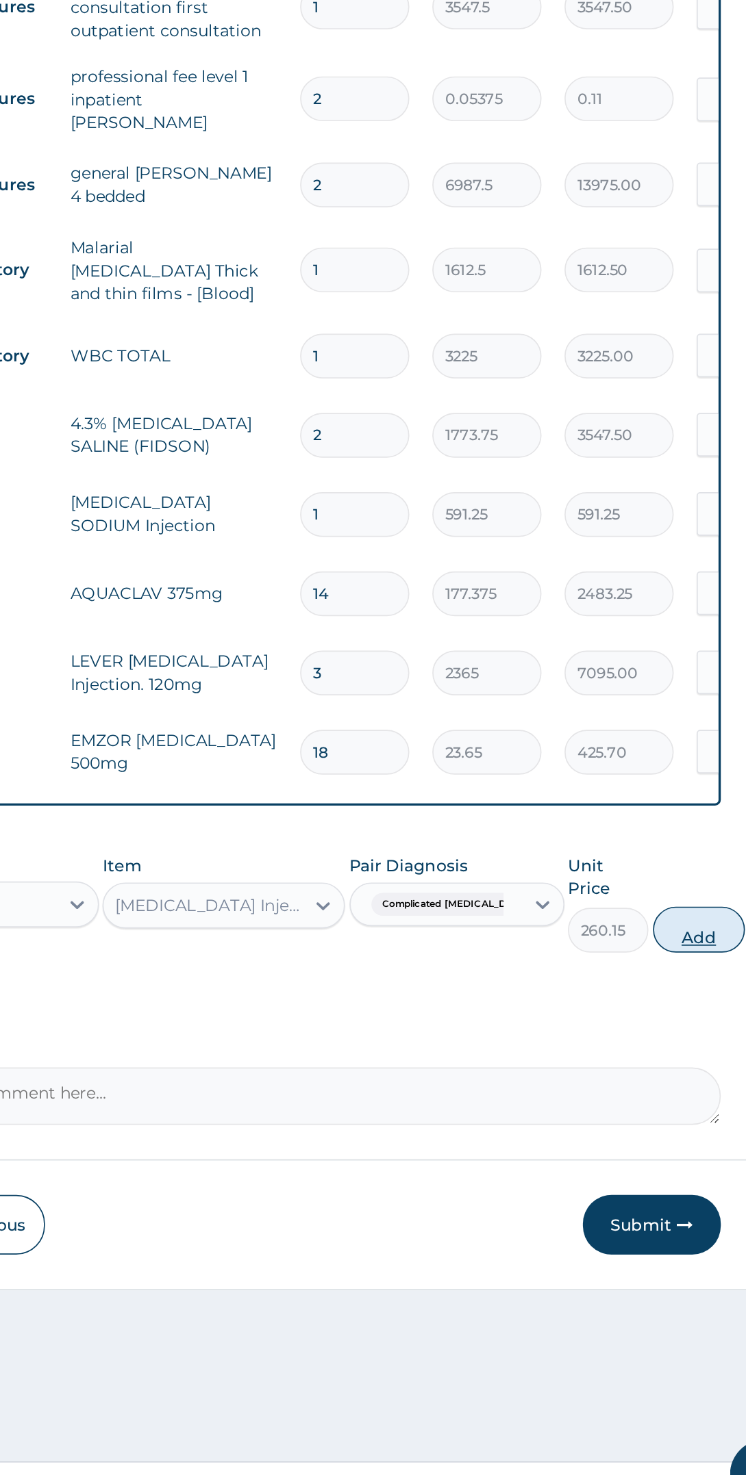
click at [674, 1110] on button "Add" at bounding box center [679, 1123] width 55 height 27
type input "0"
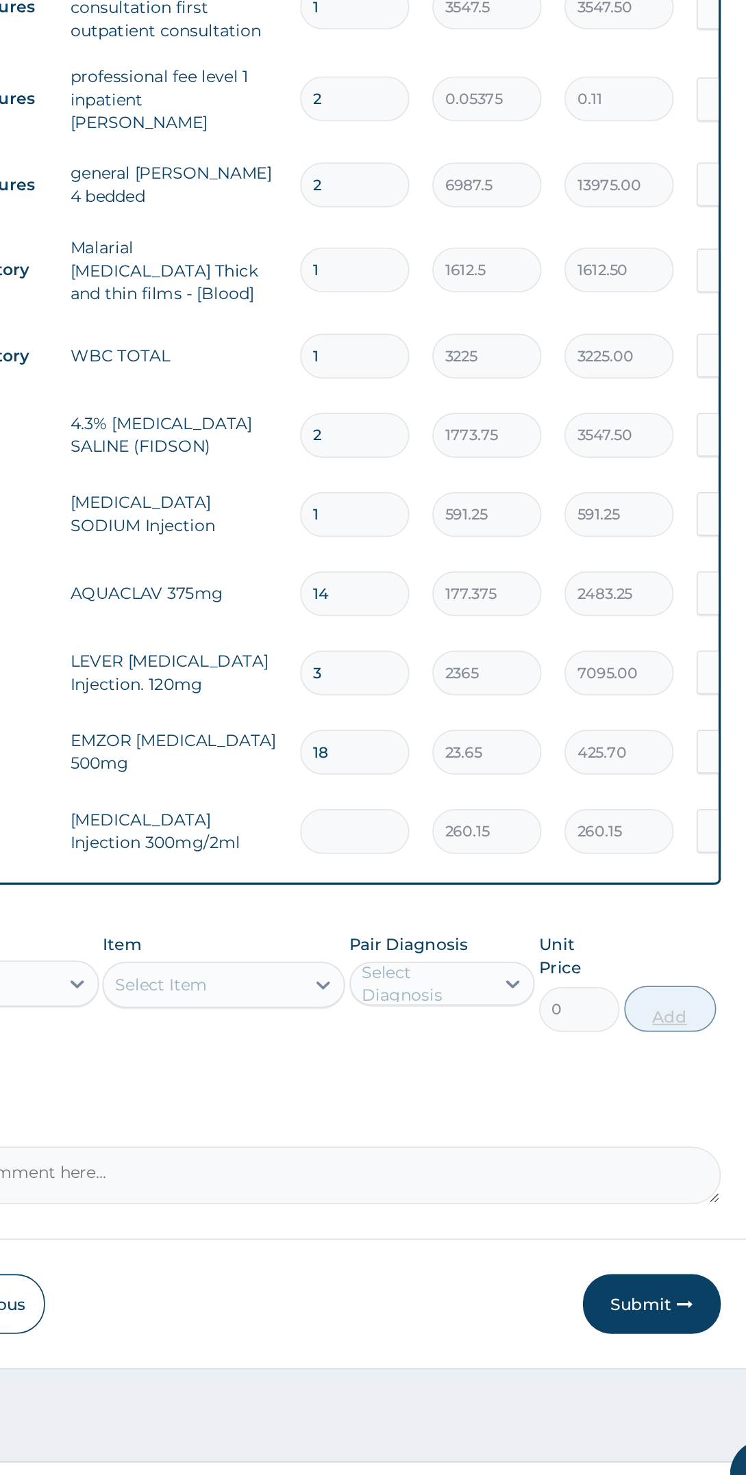
type input "0.00"
type input "6"
type input "1560.90"
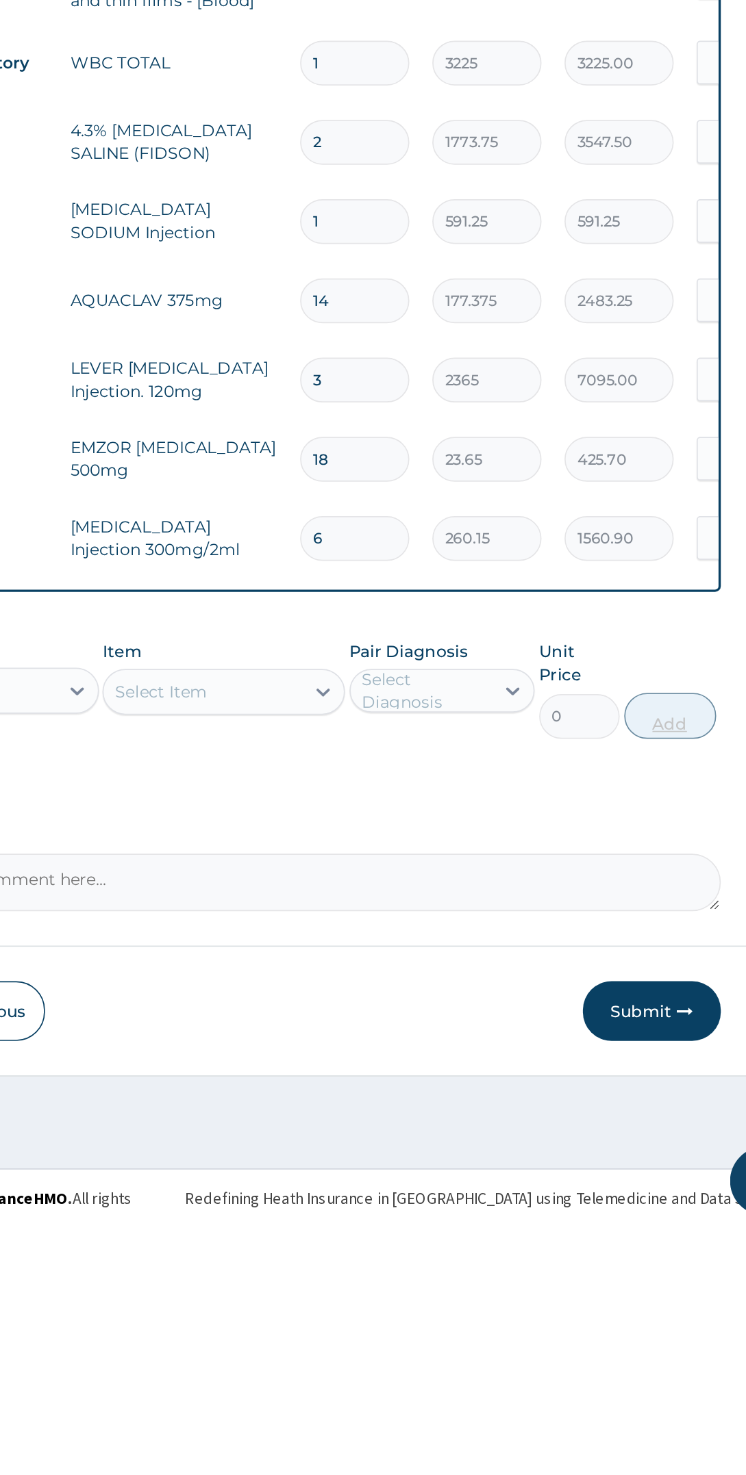
type input "6"
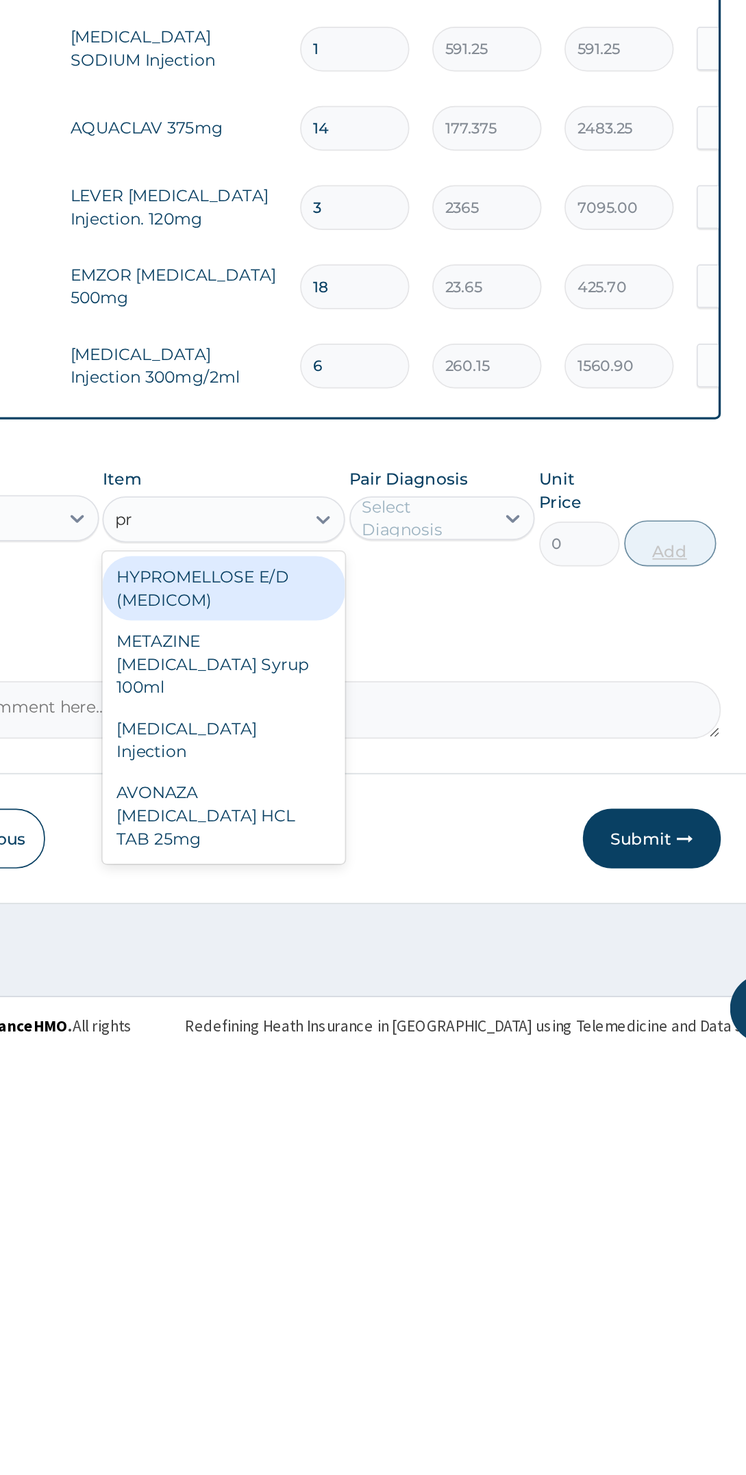
type input "p"
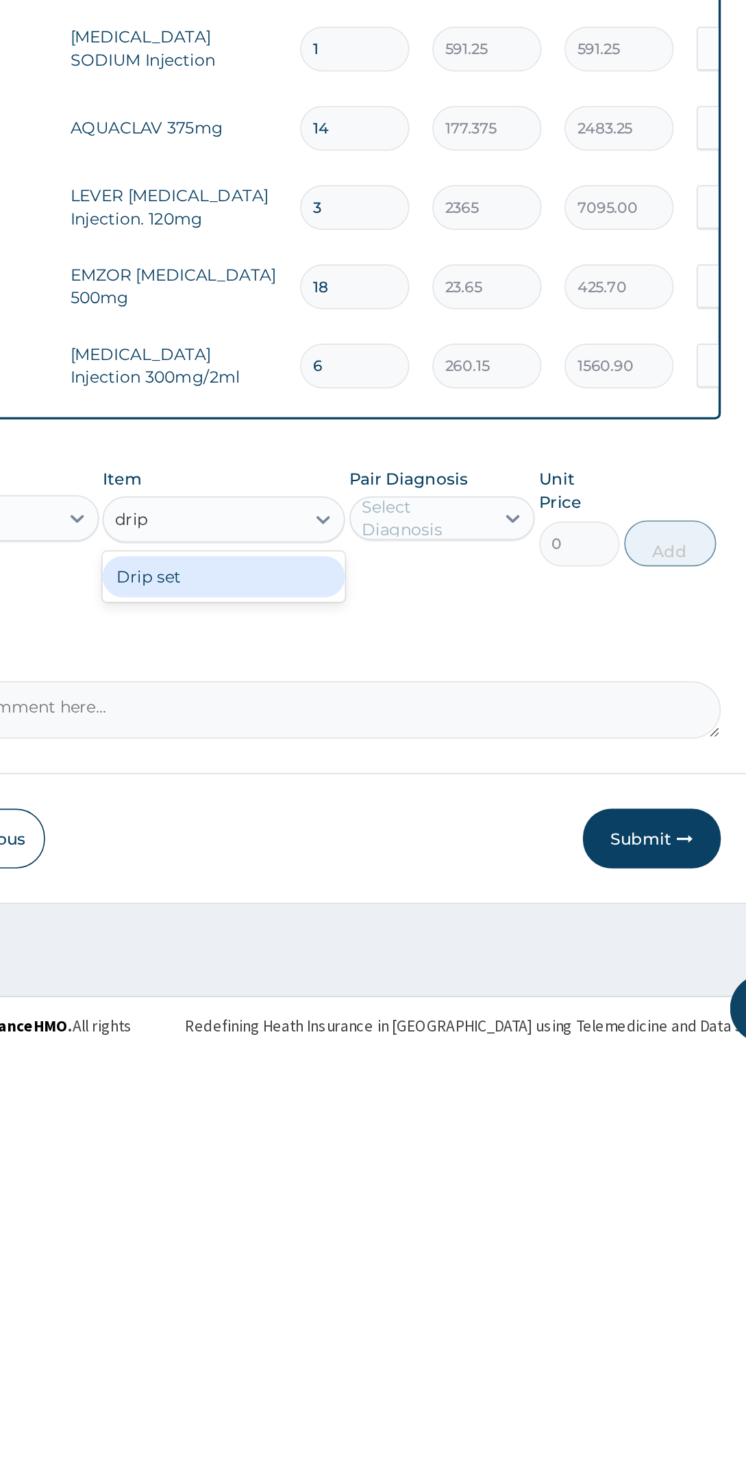
click at [443, 1179] on div "Drip set" at bounding box center [396, 1190] width 144 height 25
type input "drip"
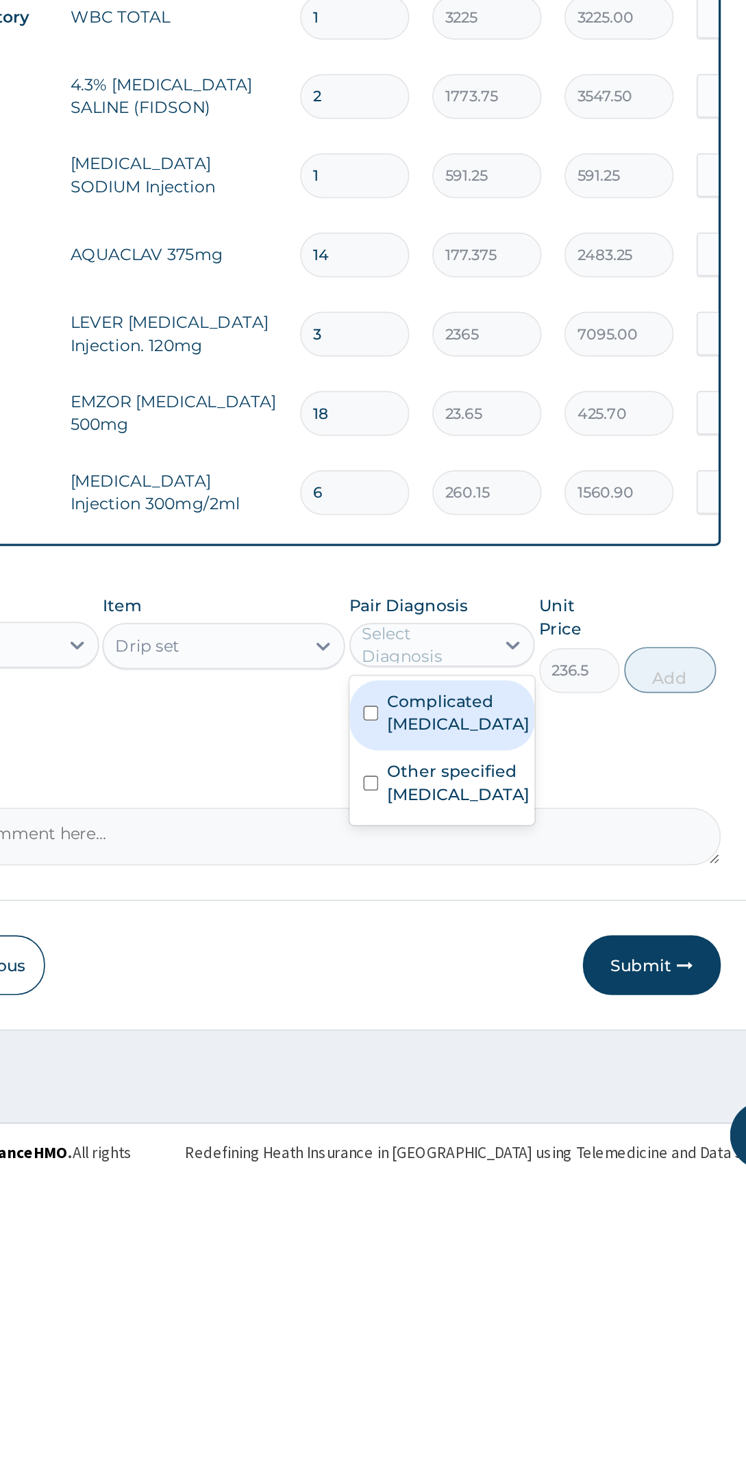
click at [560, 1189] on label "Complicated malaria" at bounding box center [536, 1195] width 85 height 27
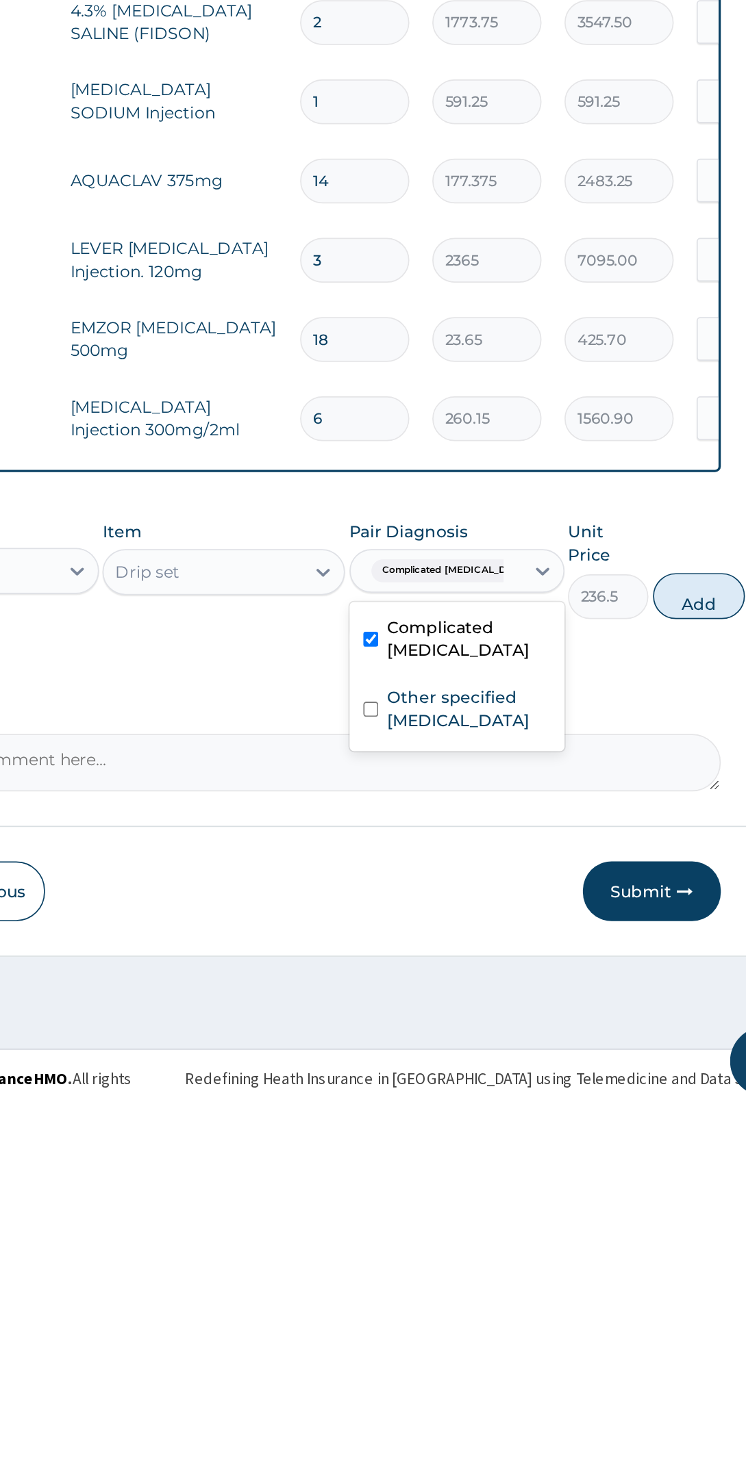
click at [549, 1235] on label "Other specified typhoid fever" at bounding box center [542, 1237] width 97 height 27
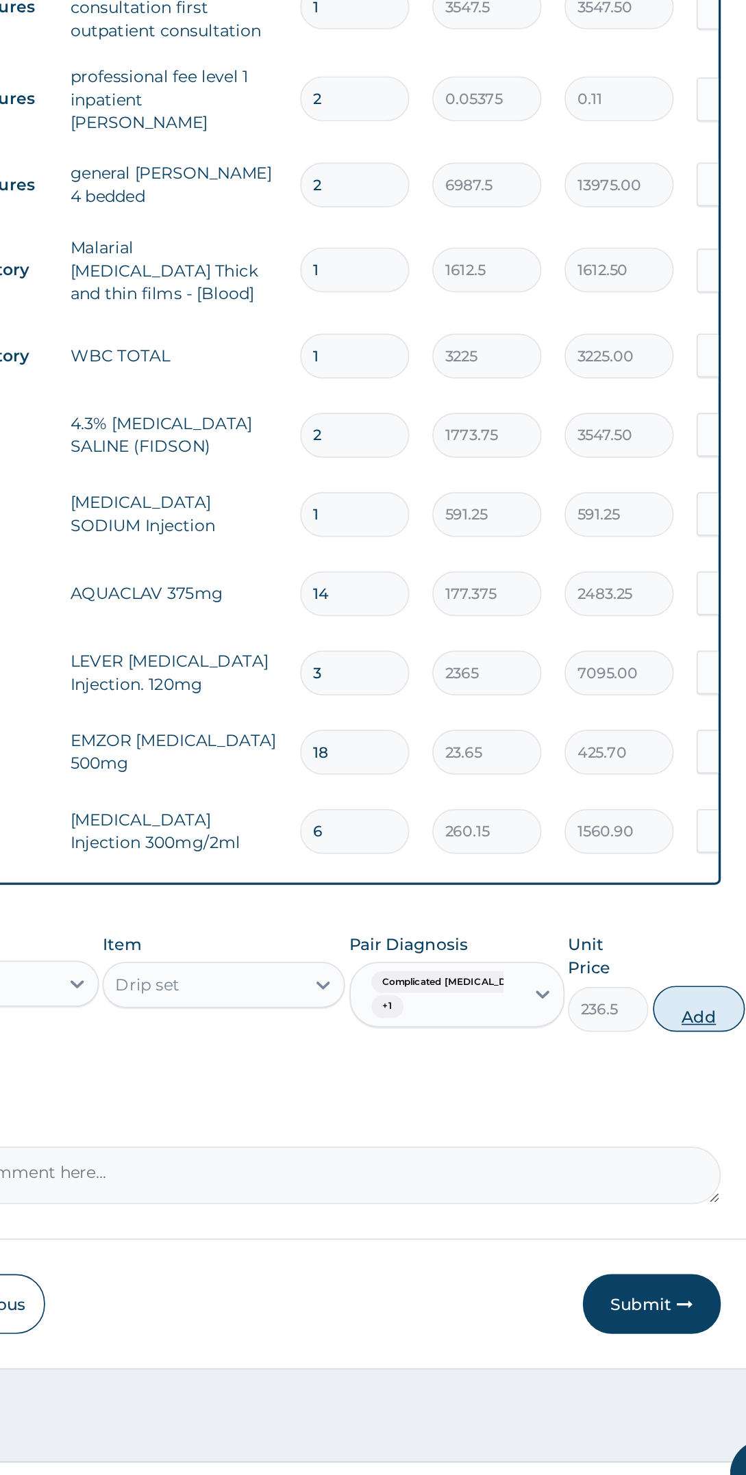
click at [663, 1161] on button "Add" at bounding box center [679, 1170] width 55 height 27
type input "0"
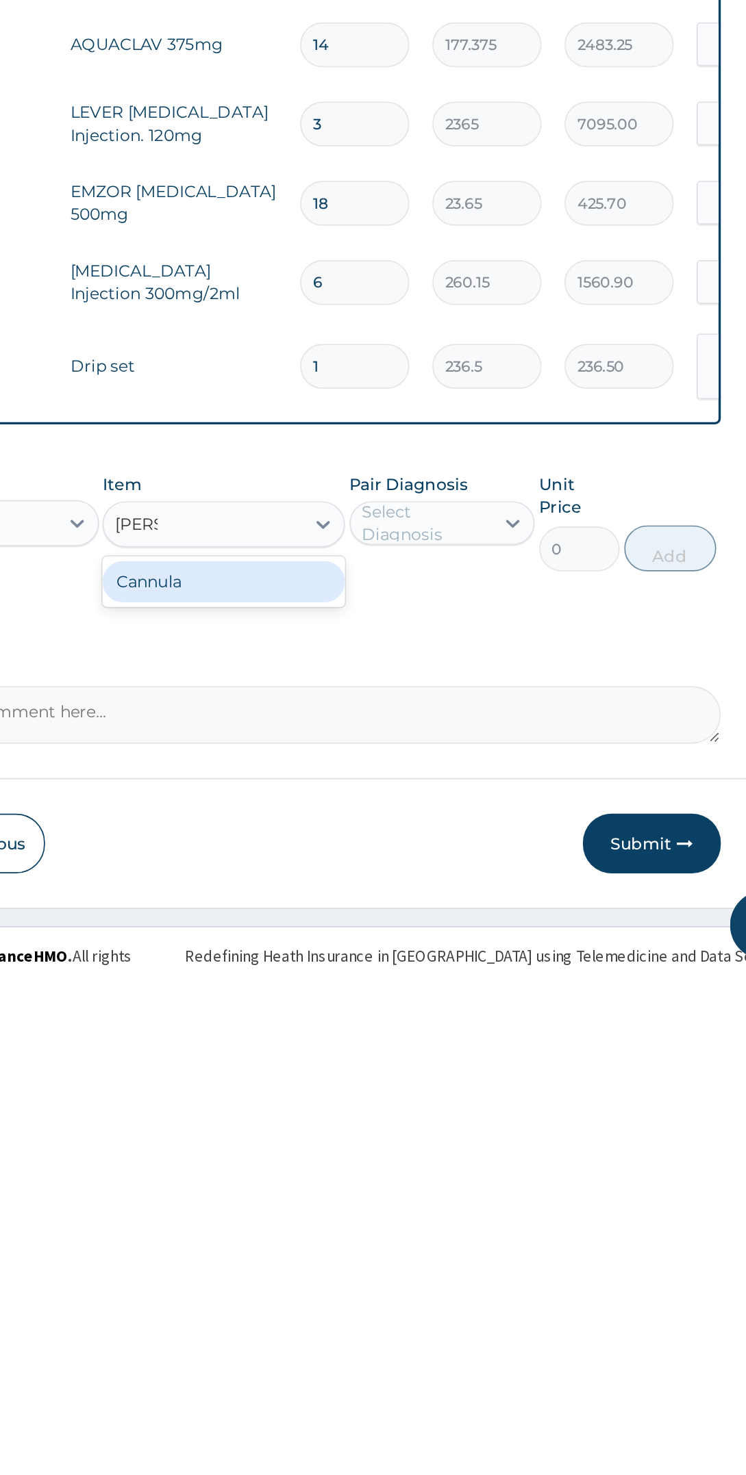
click at [432, 1237] on div "Cannula" at bounding box center [396, 1243] width 144 height 25
type input "cann"
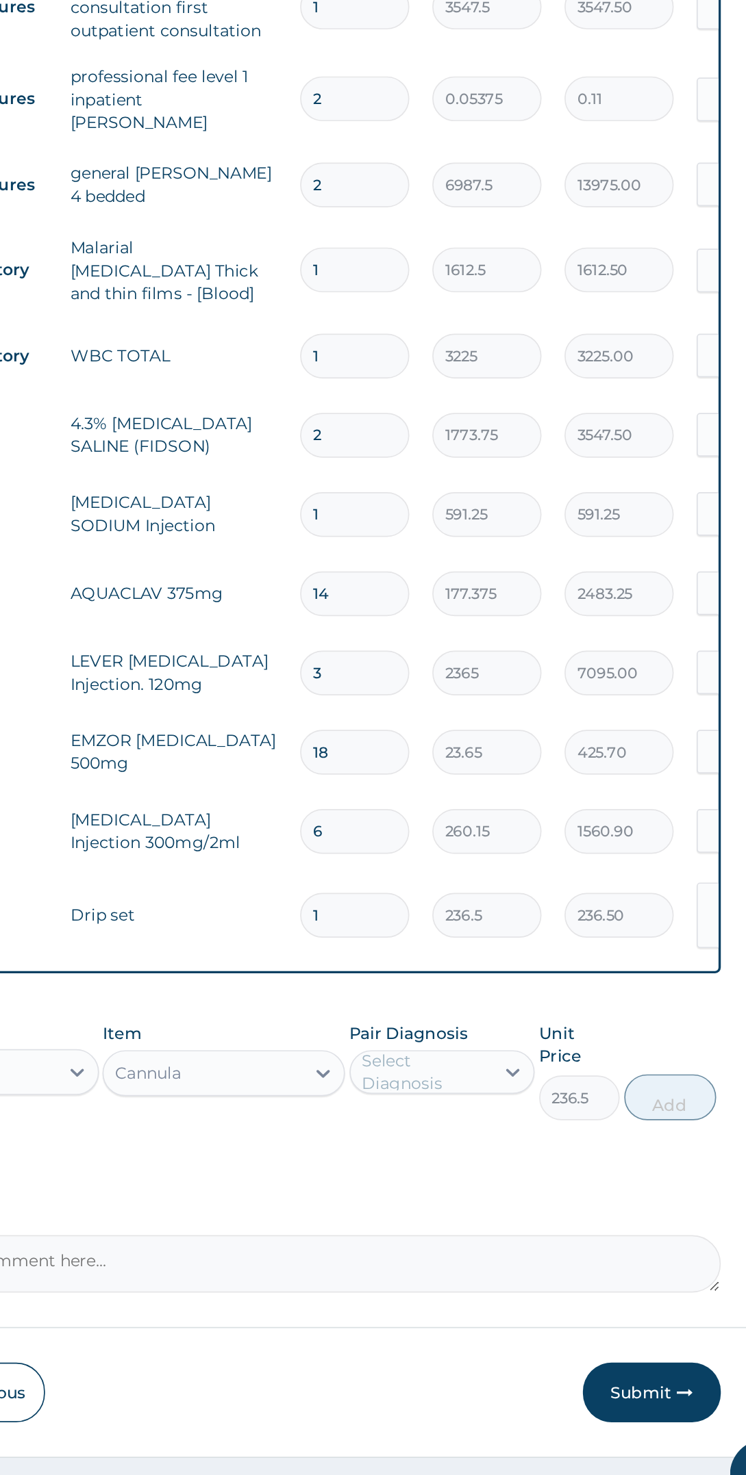
click at [531, 1183] on div "Pair Diagnosis Select Diagnosis" at bounding box center [526, 1207] width 111 height 59
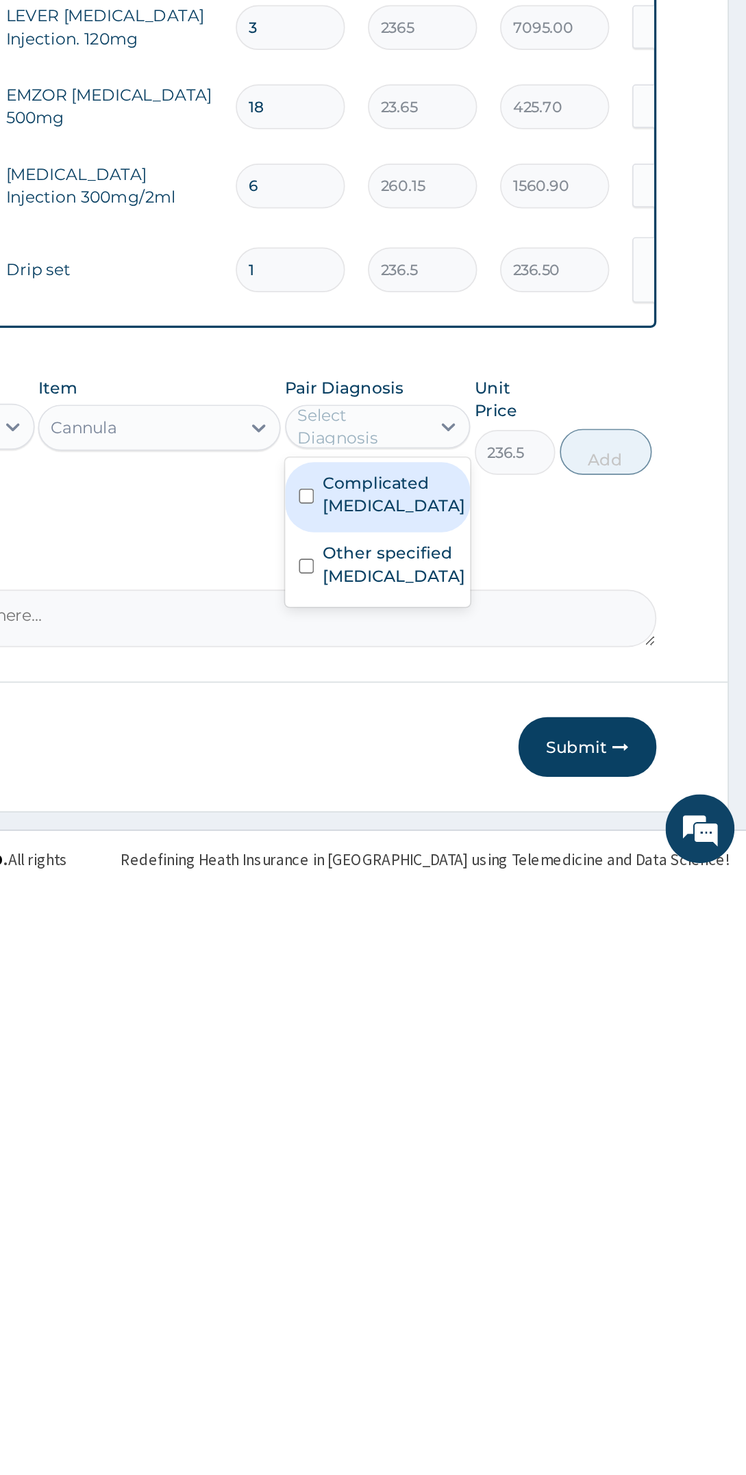
click at [548, 1235] on label "Complicated malaria" at bounding box center [536, 1248] width 85 height 27
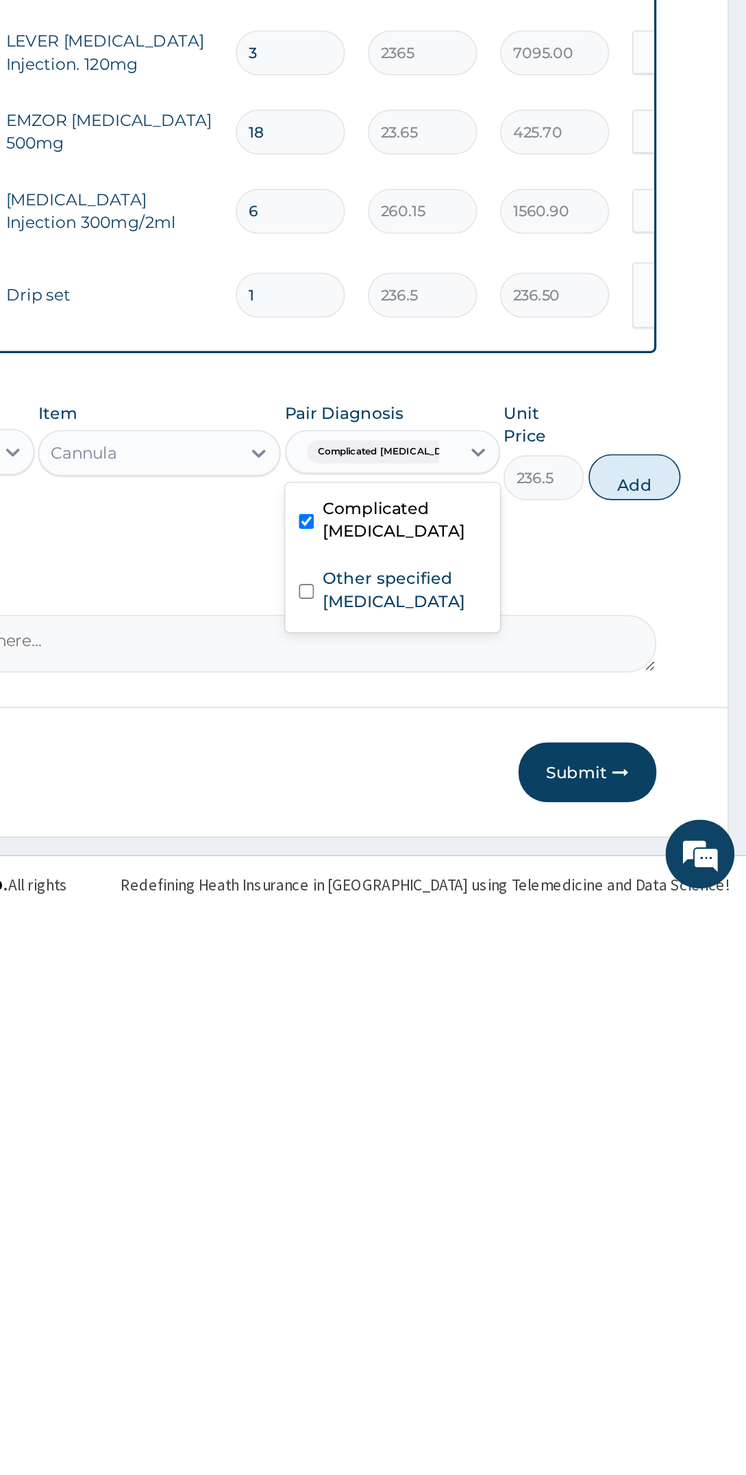
click at [539, 1294] on div "Other specified typhoid fever" at bounding box center [535, 1292] width 128 height 42
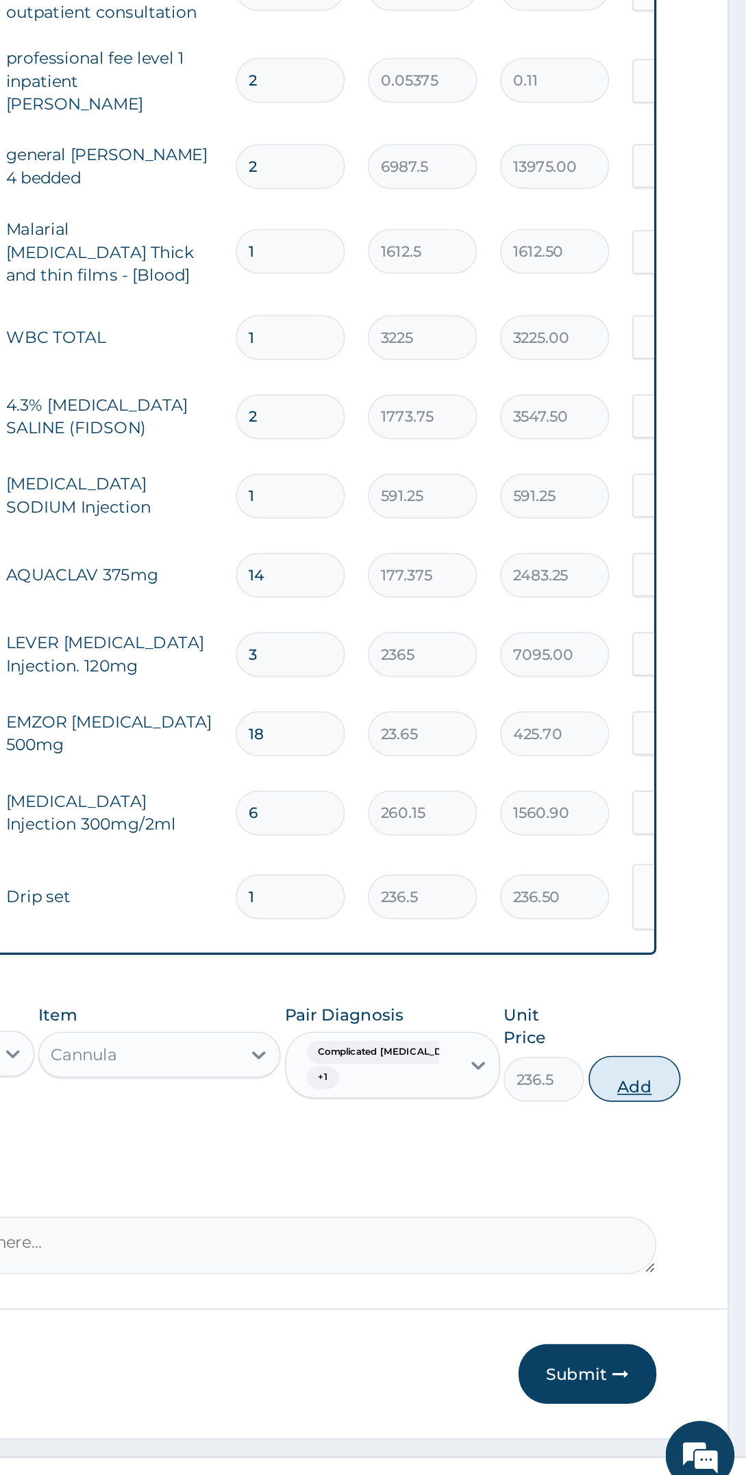
click at [665, 1219] on button "Add" at bounding box center [679, 1223] width 55 height 27
type input "0"
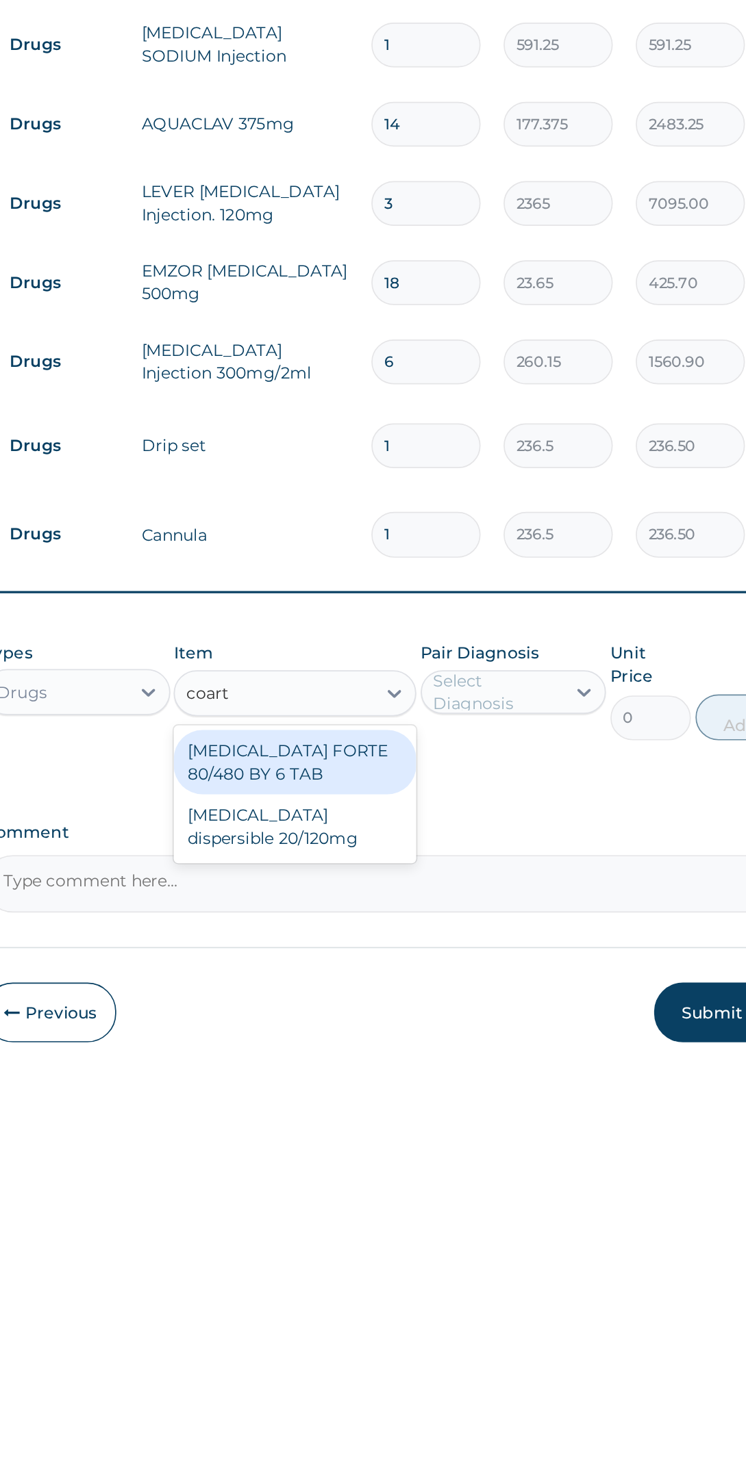
click at [430, 1332] on div "[MEDICAL_DATA] dispersible 20/120mg" at bounding box center [396, 1342] width 144 height 38
type input "coart"
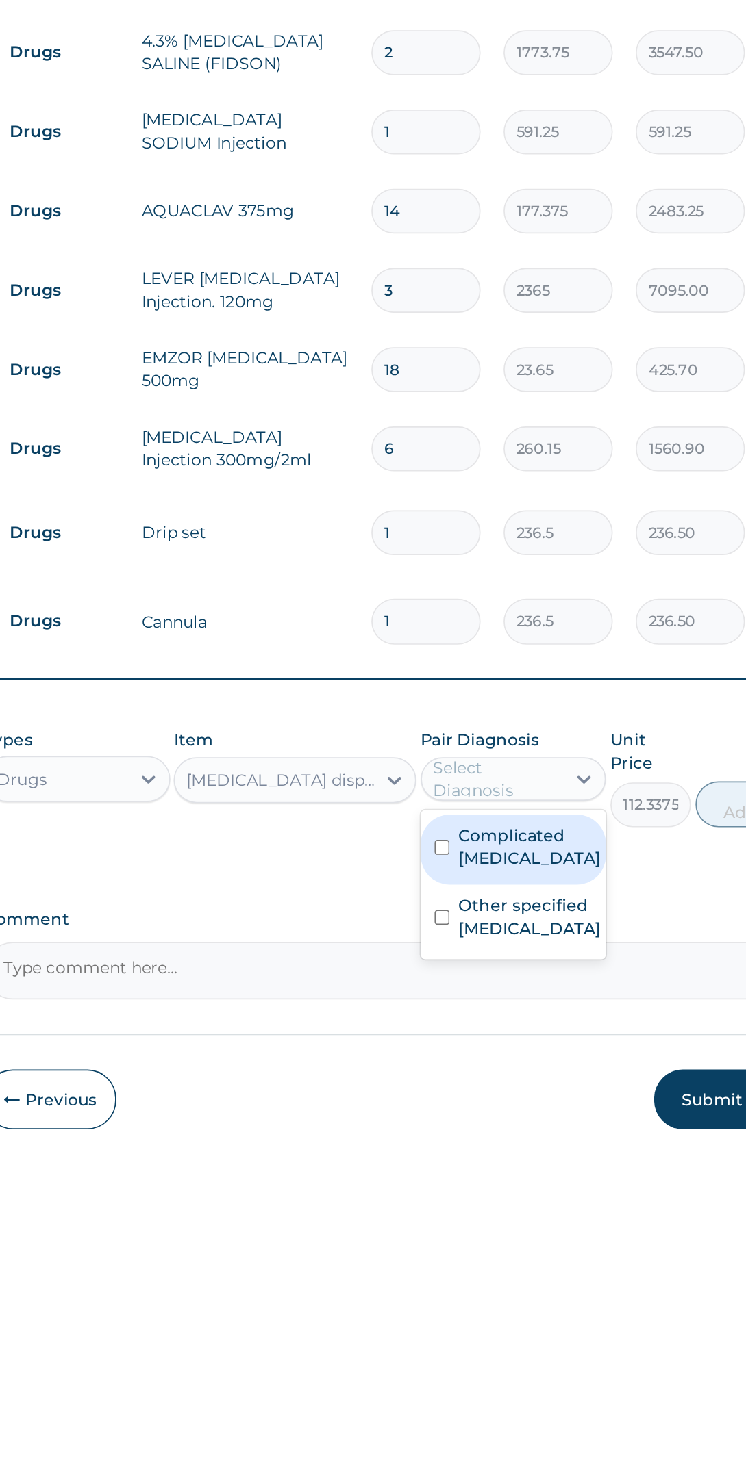
click at [550, 1290] on label "Complicated malaria" at bounding box center [536, 1301] width 85 height 27
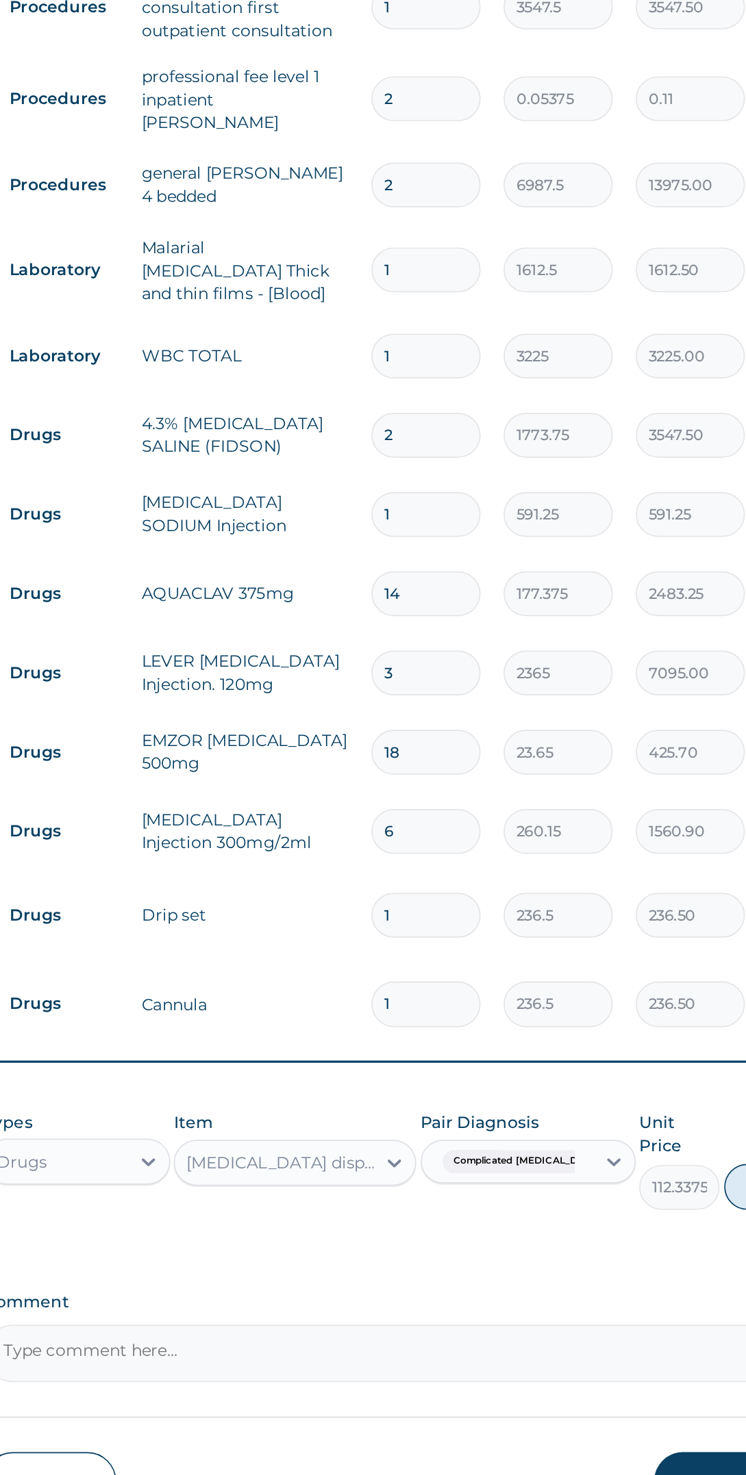
click at [652, 1263] on button "Add" at bounding box center [679, 1276] width 55 height 27
type input "0"
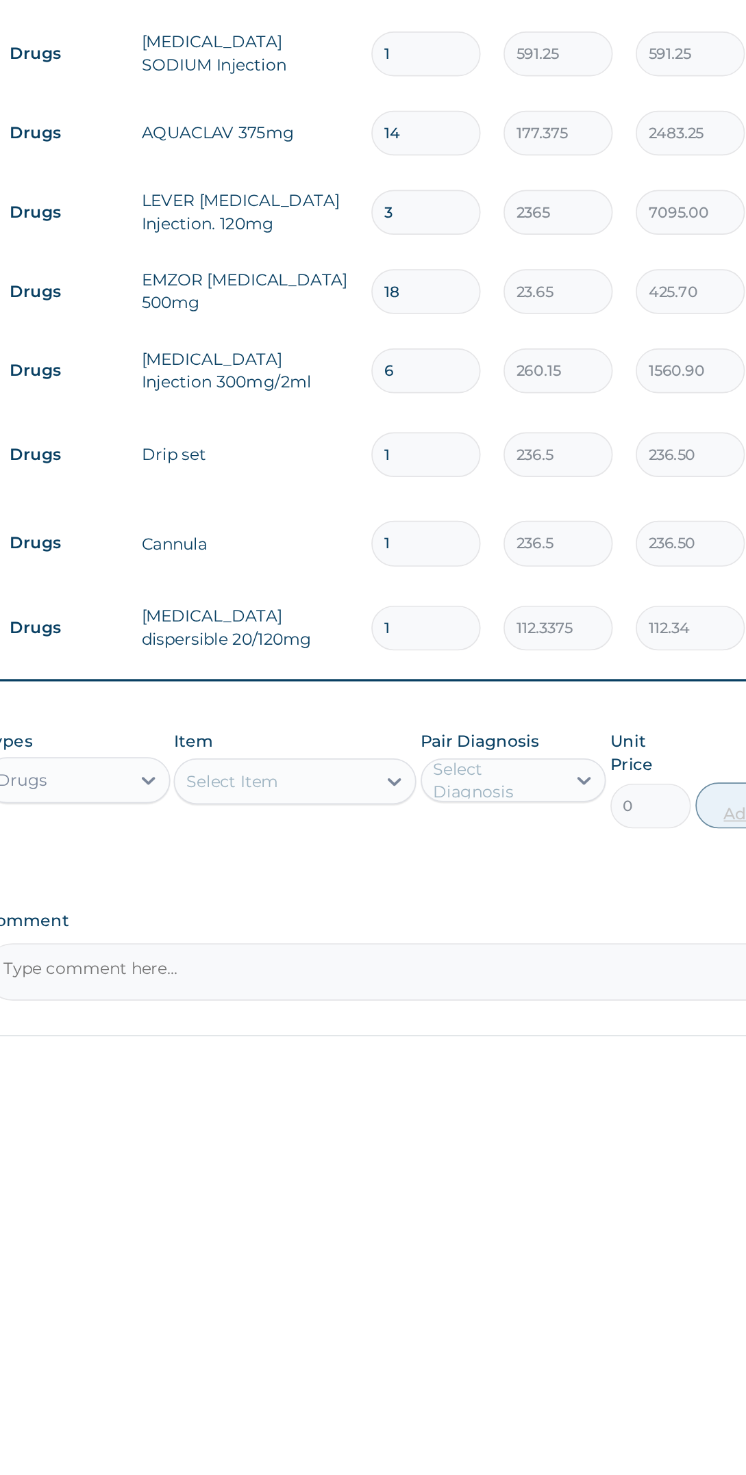
type input "18"
type input "2022.08"
type input "18"
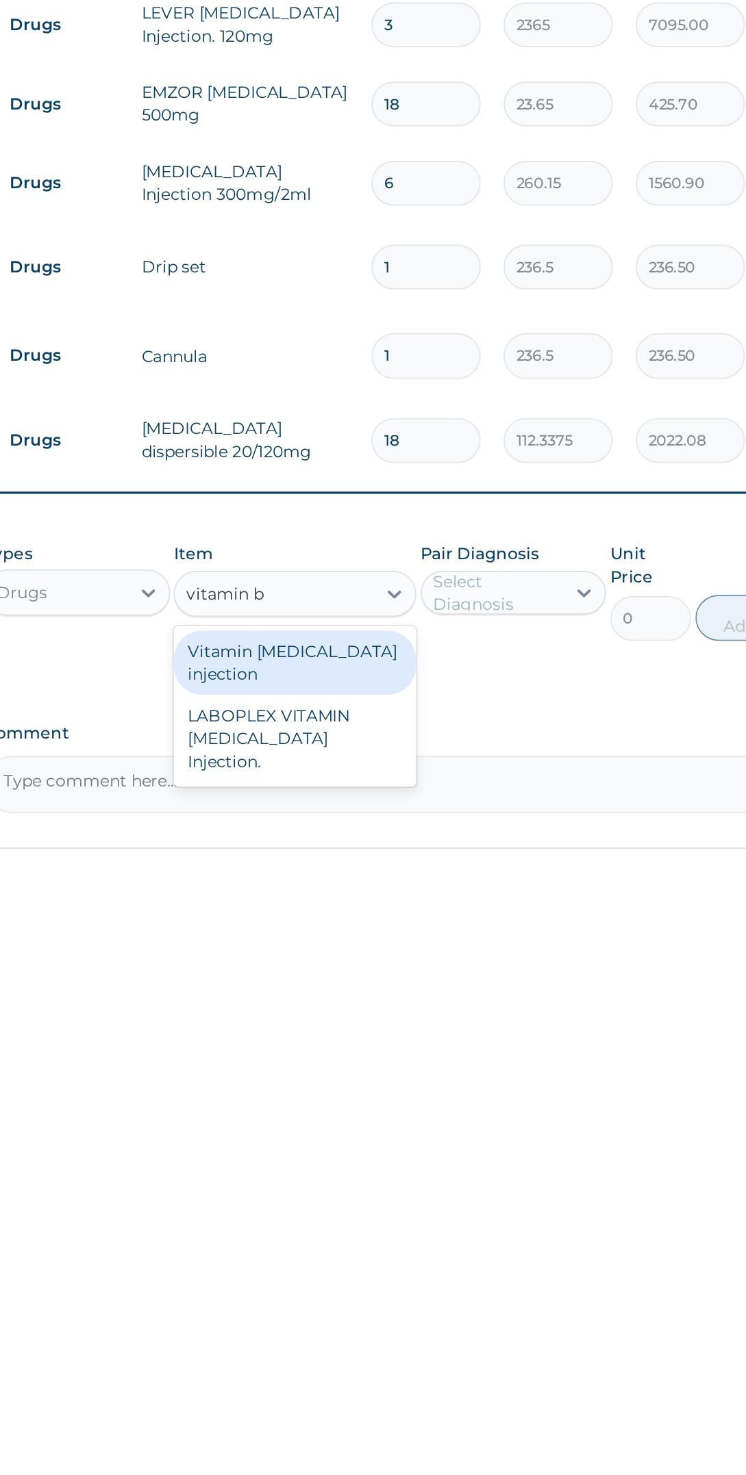
click at [453, 1342] on div "Vitamin [MEDICAL_DATA] injection" at bounding box center [396, 1351] width 144 height 38
type input "vitamin b"
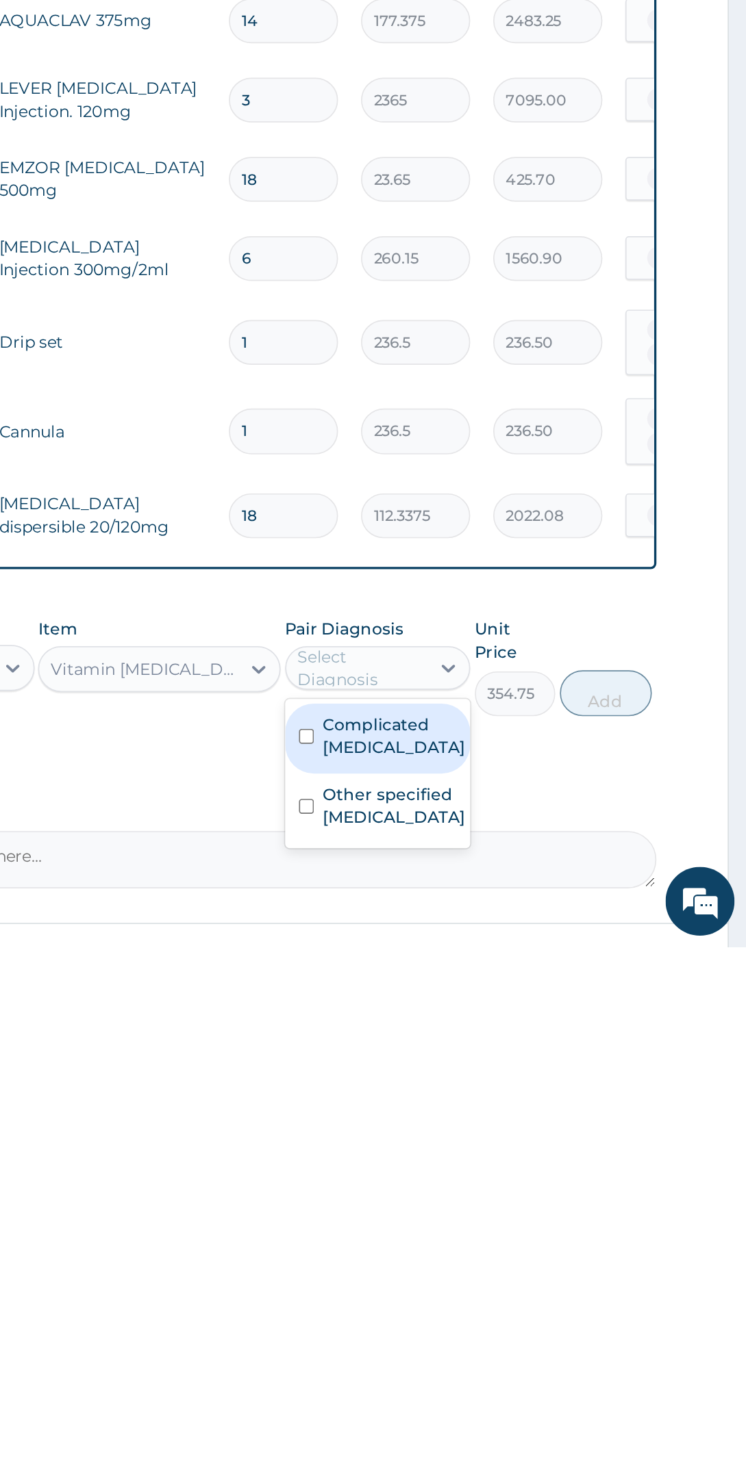
click at [548, 1336] on label "Complicated [MEDICAL_DATA]" at bounding box center [536, 1349] width 85 height 27
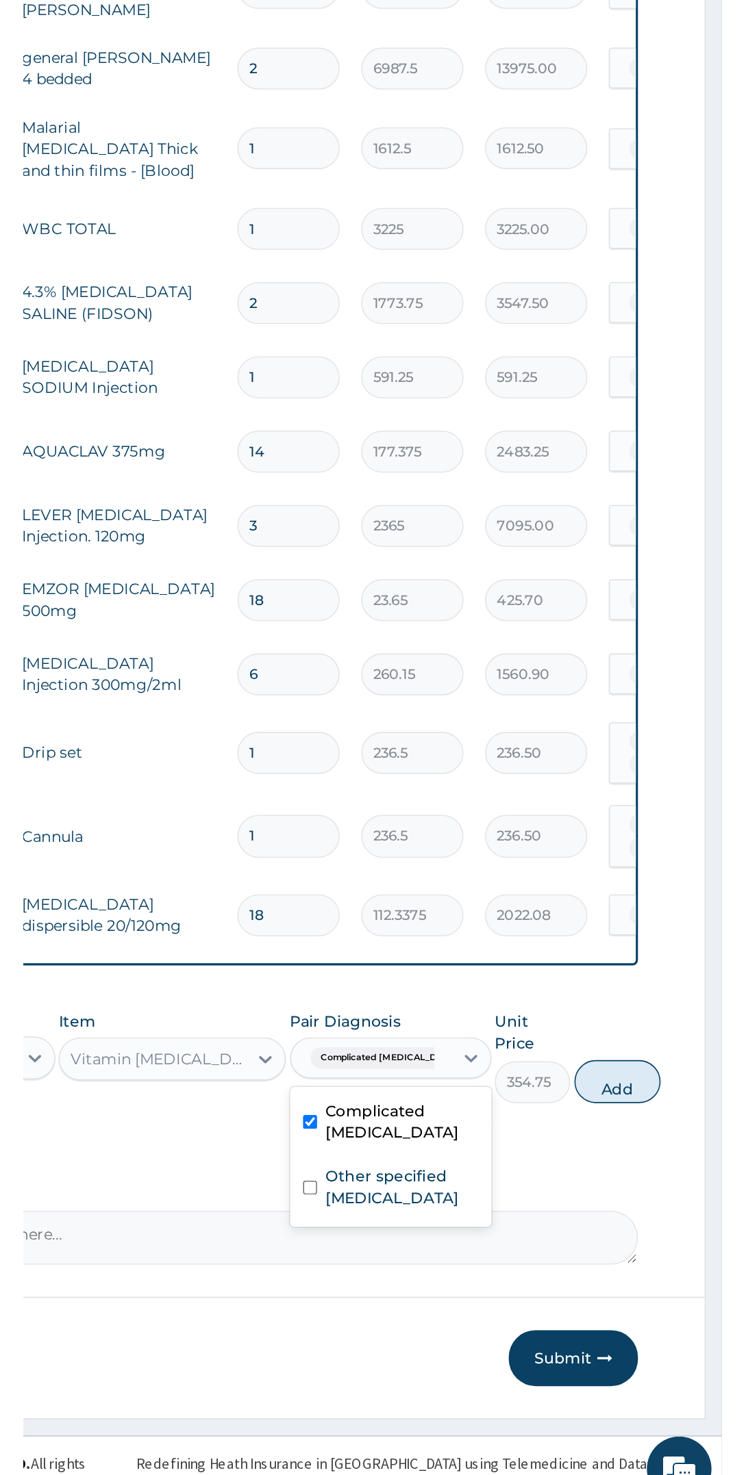
scroll to position [66, 0]
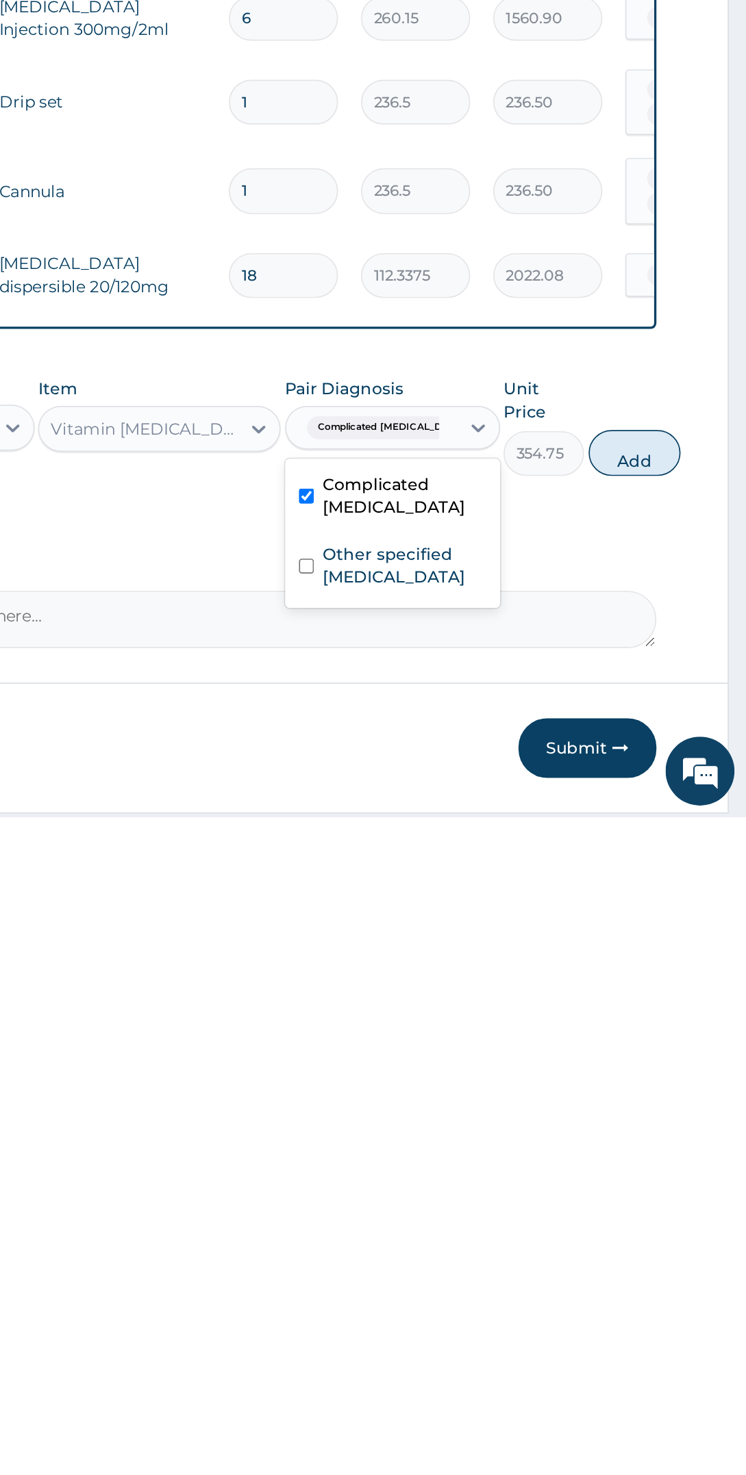
click at [537, 1312] on label "Other specified typhoid fever" at bounding box center [542, 1325] width 97 height 27
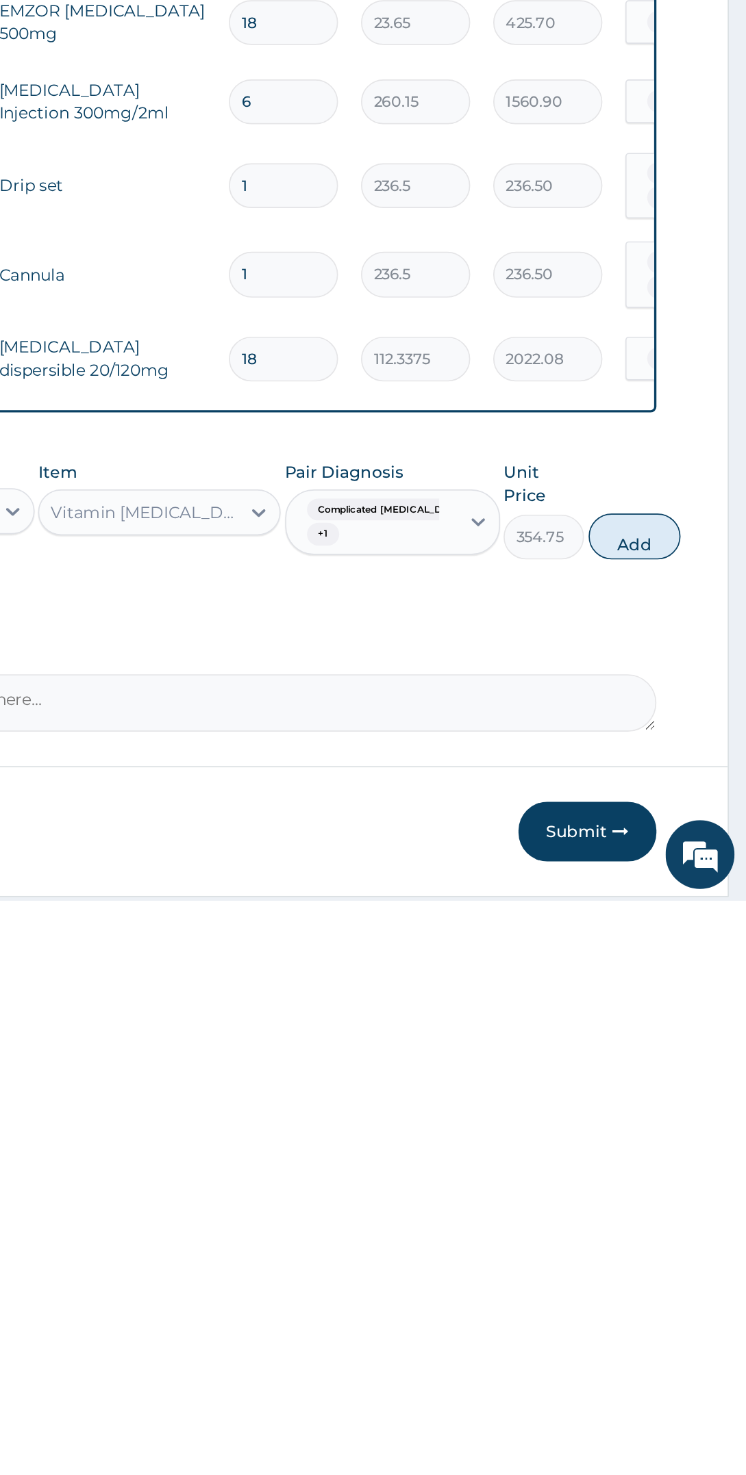
scroll to position [77, 0]
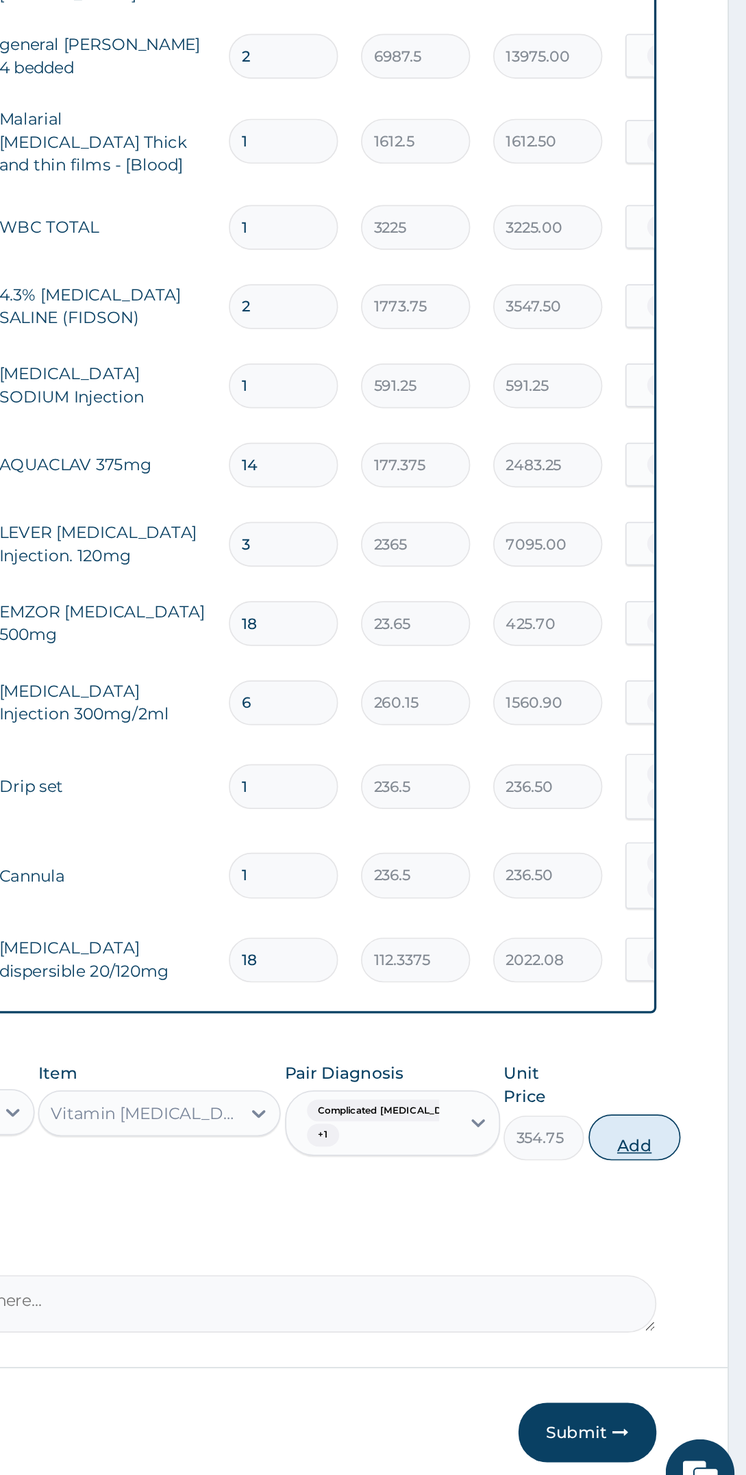
click at [671, 1241] on button "Add" at bounding box center [679, 1247] width 55 height 27
type input "0"
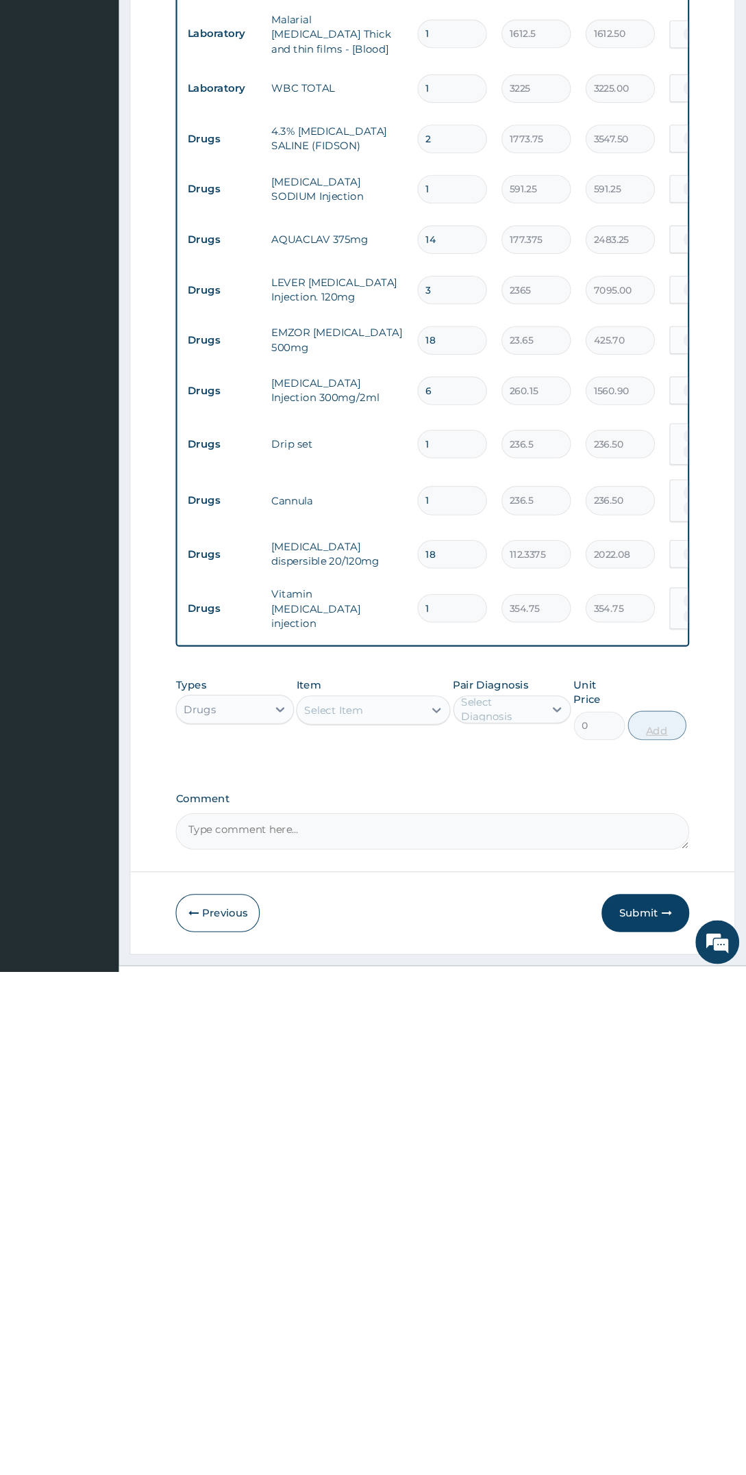
scroll to position [135, 0]
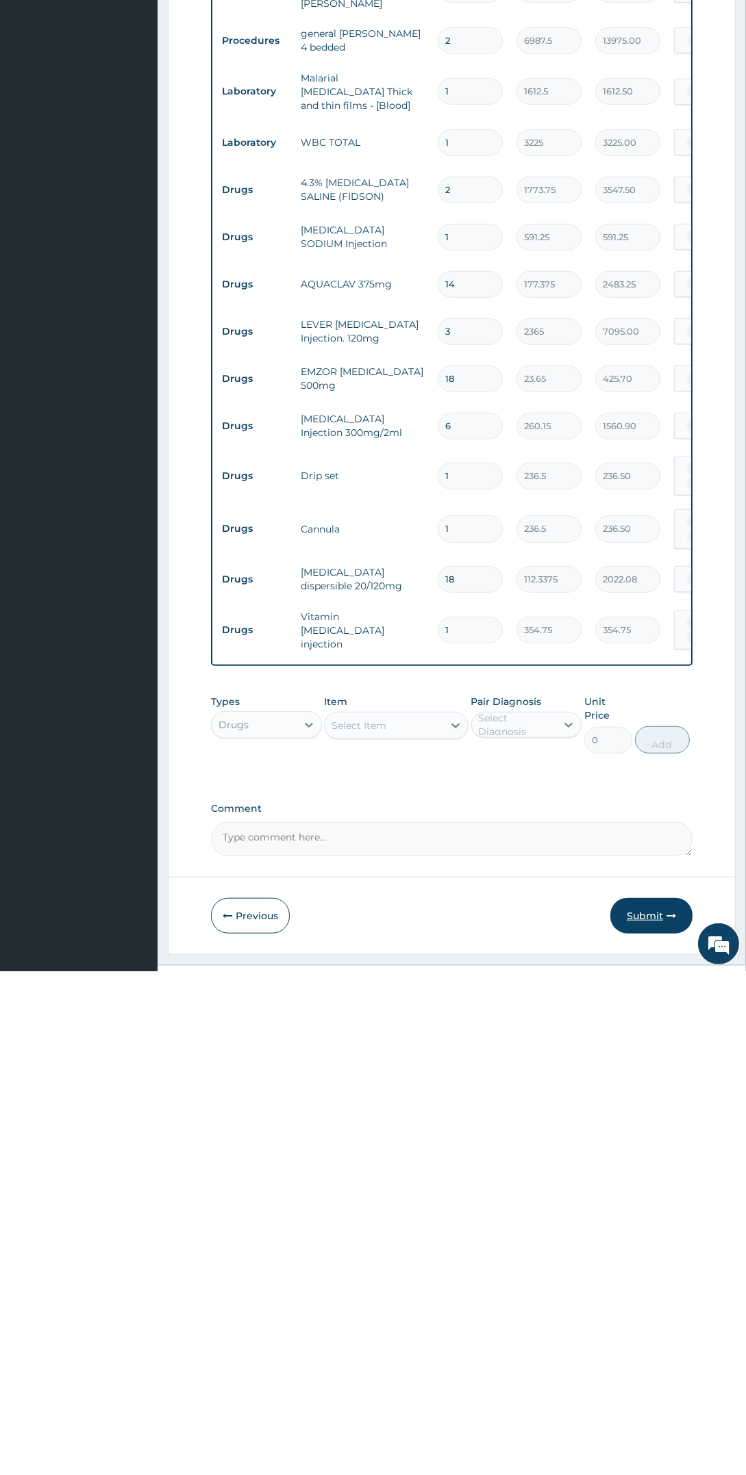
click at [671, 1415] on icon "button" at bounding box center [671, 1420] width 10 height 10
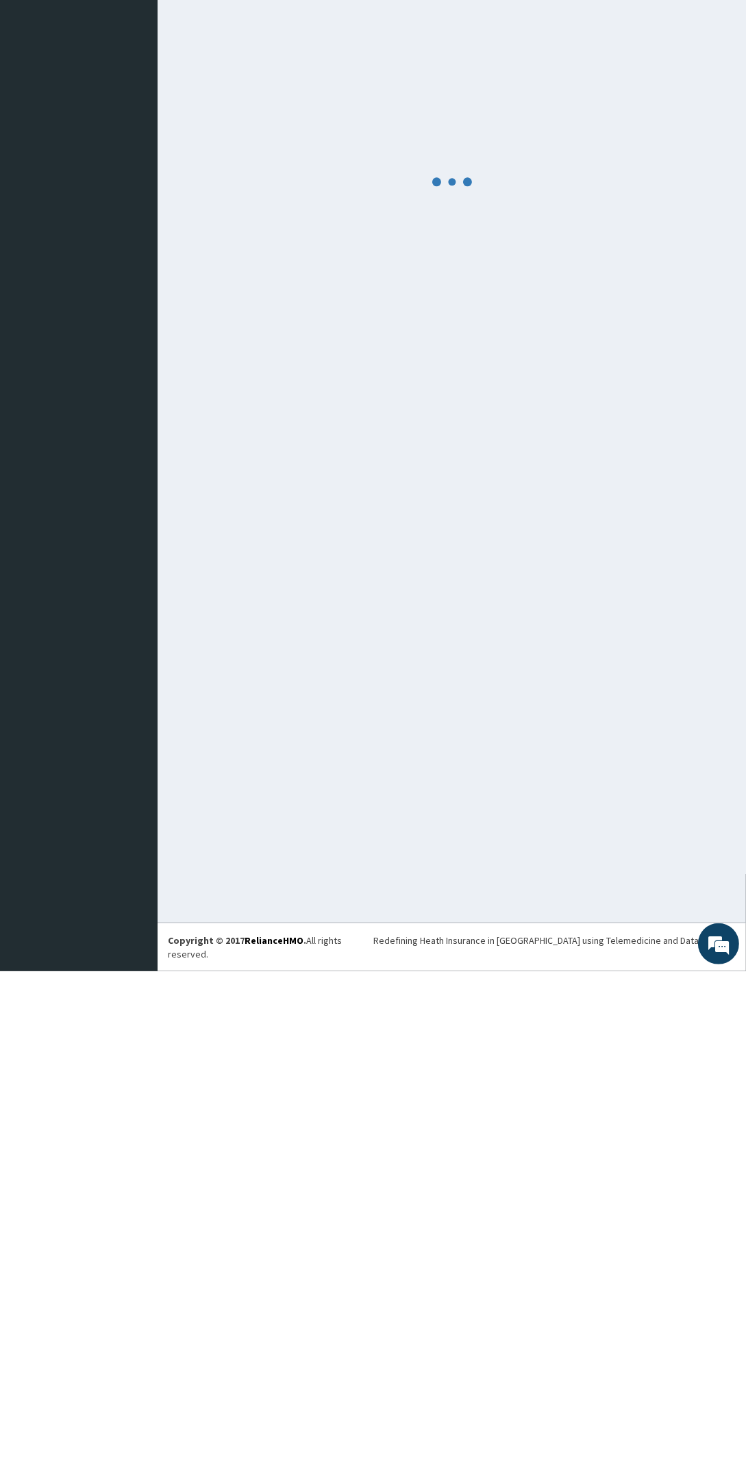
scroll to position [0, 0]
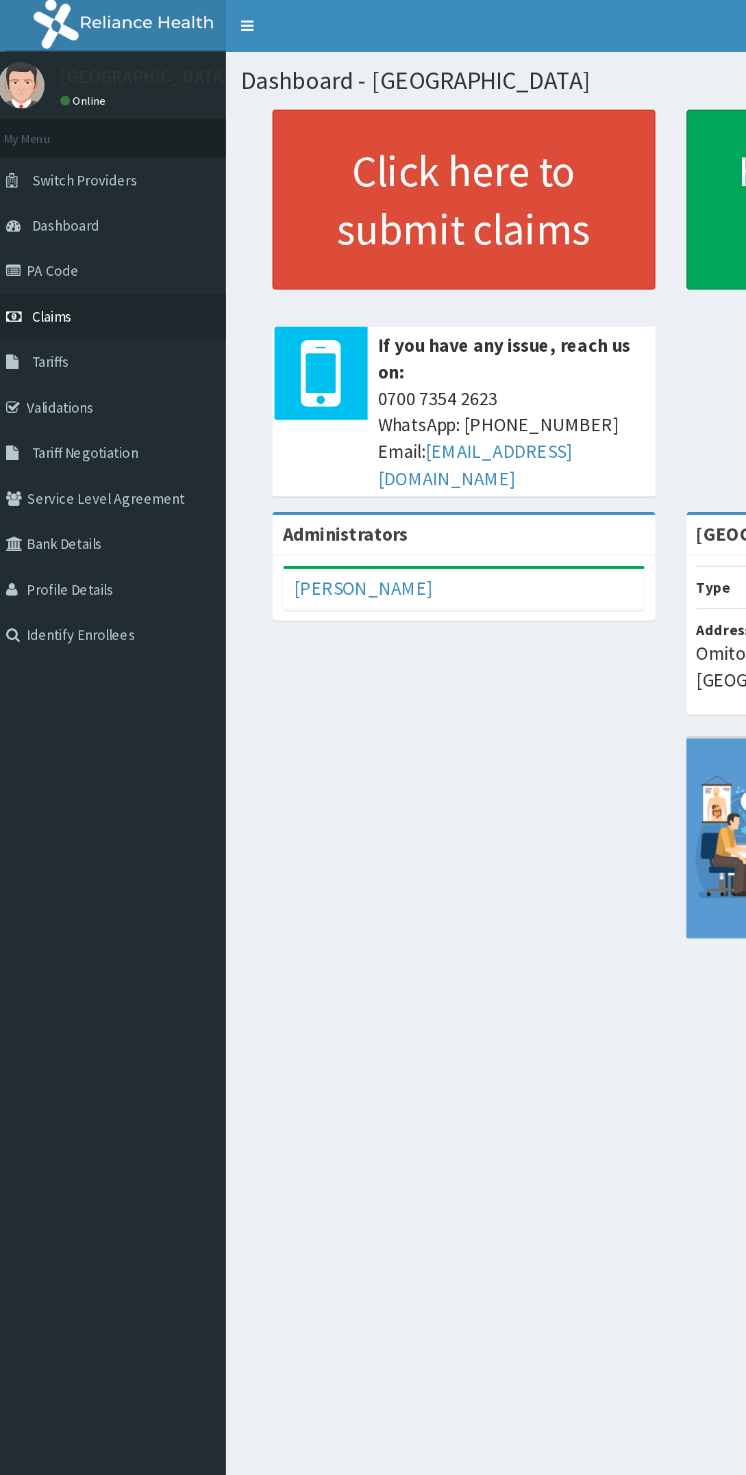
click at [57, 211] on link "Claims" at bounding box center [78, 209] width 157 height 30
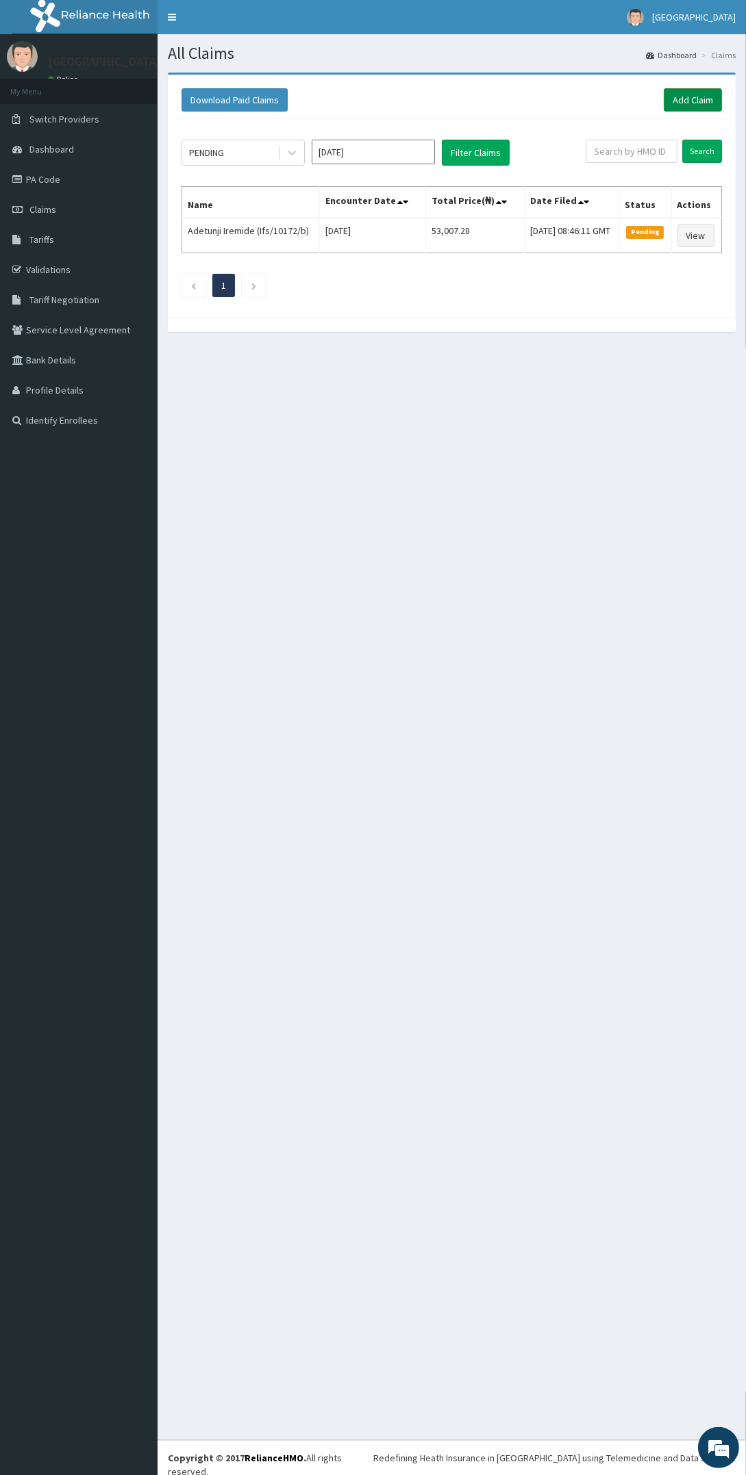
click at [704, 93] on link "Add Claim" at bounding box center [692, 99] width 58 height 23
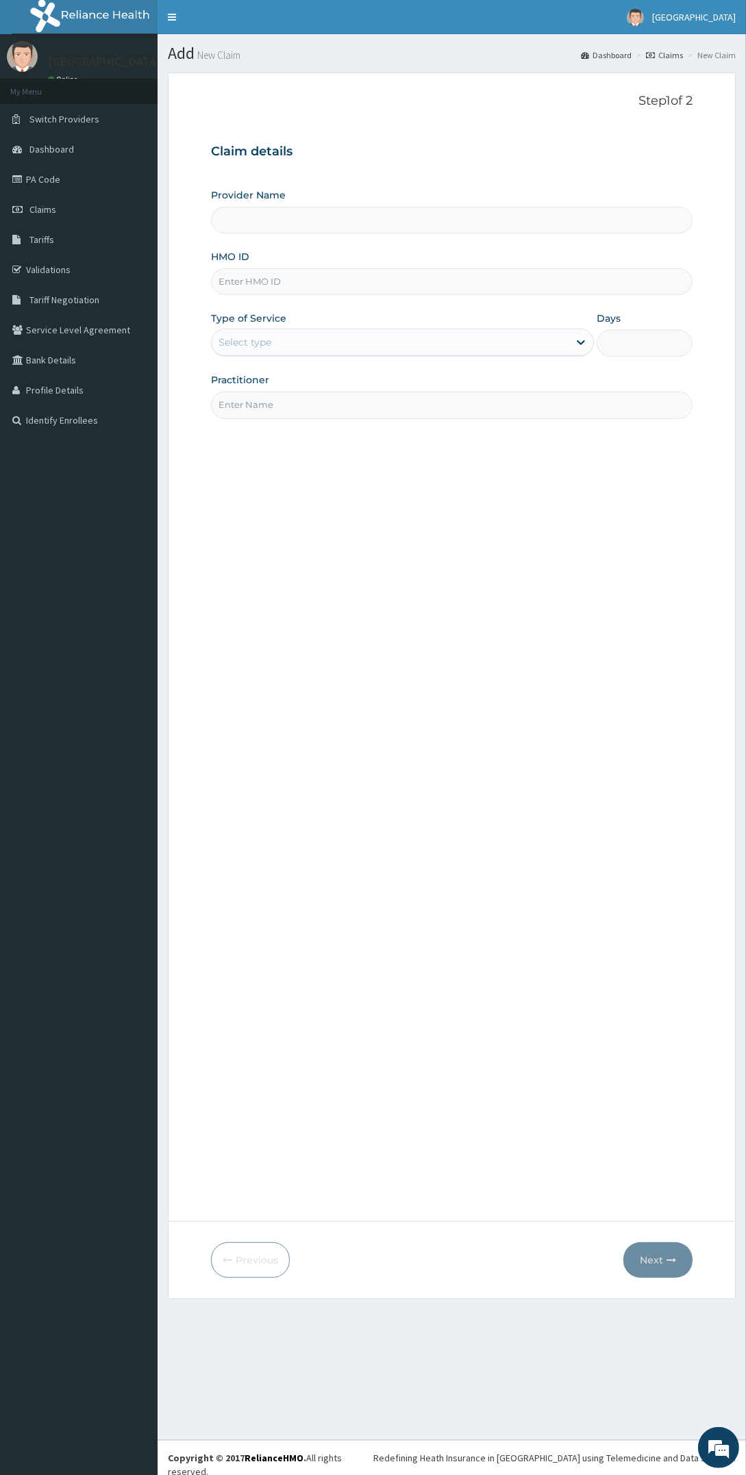
click at [398, 281] on input "HMO ID" at bounding box center [451, 281] width 481 height 27
type input "[GEOGRAPHIC_DATA]"
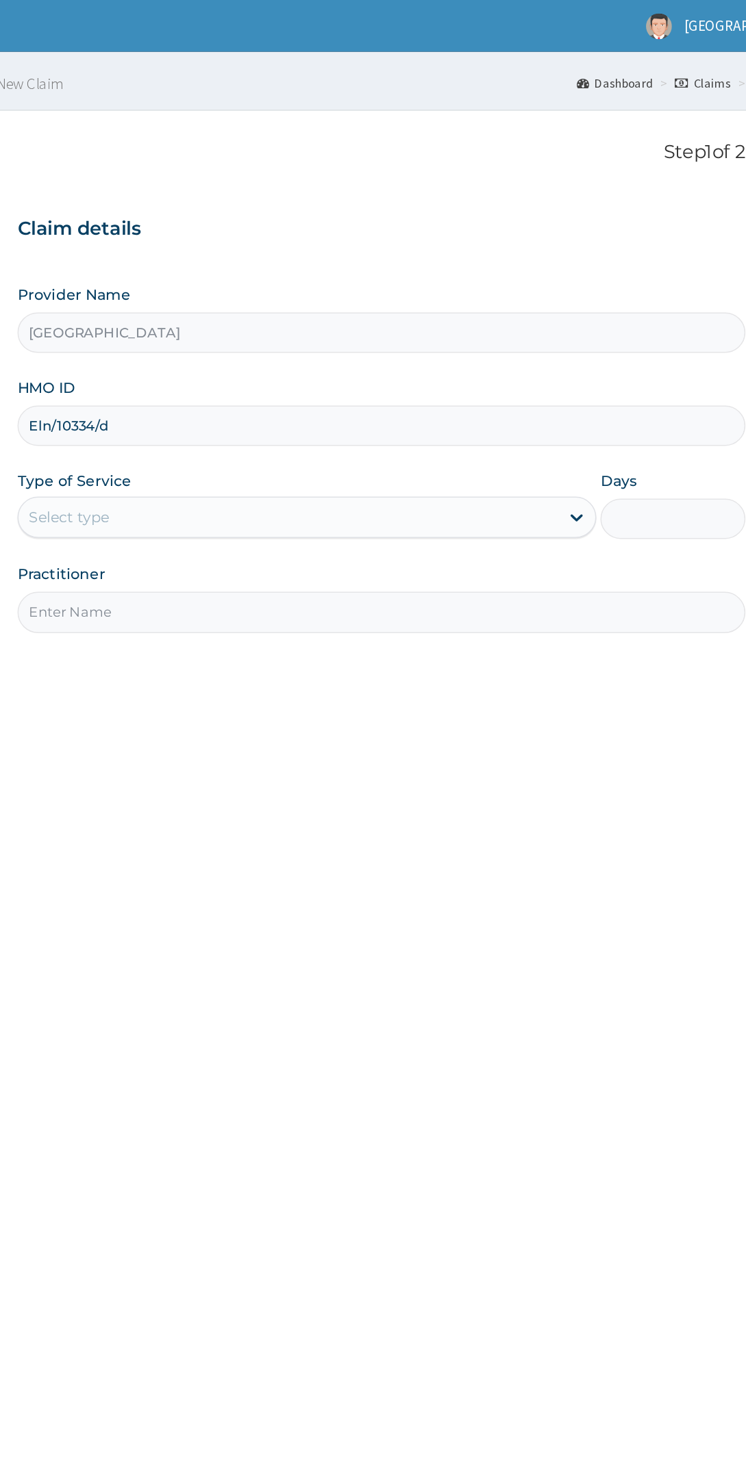
type input "Eln/10334/d"
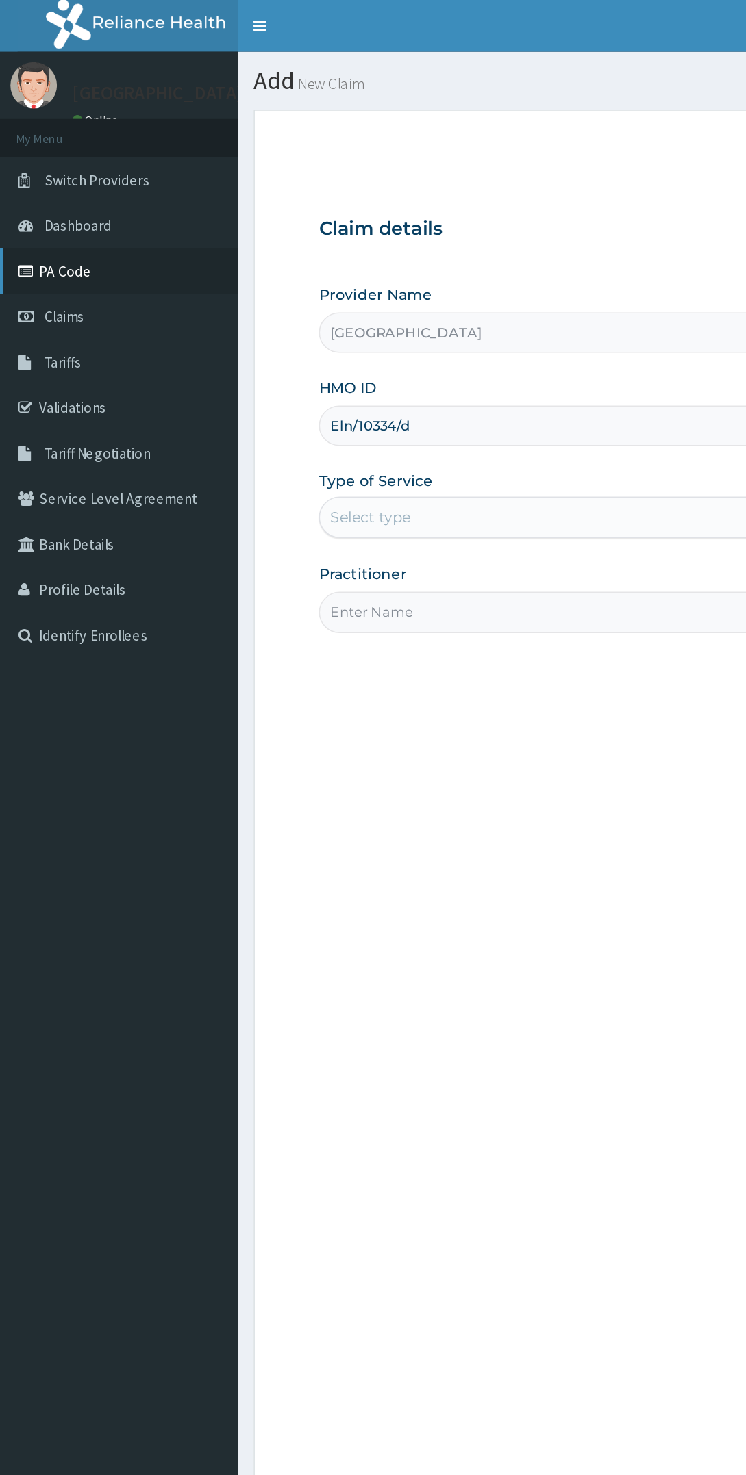
click at [42, 185] on link "PA Code" at bounding box center [78, 179] width 157 height 30
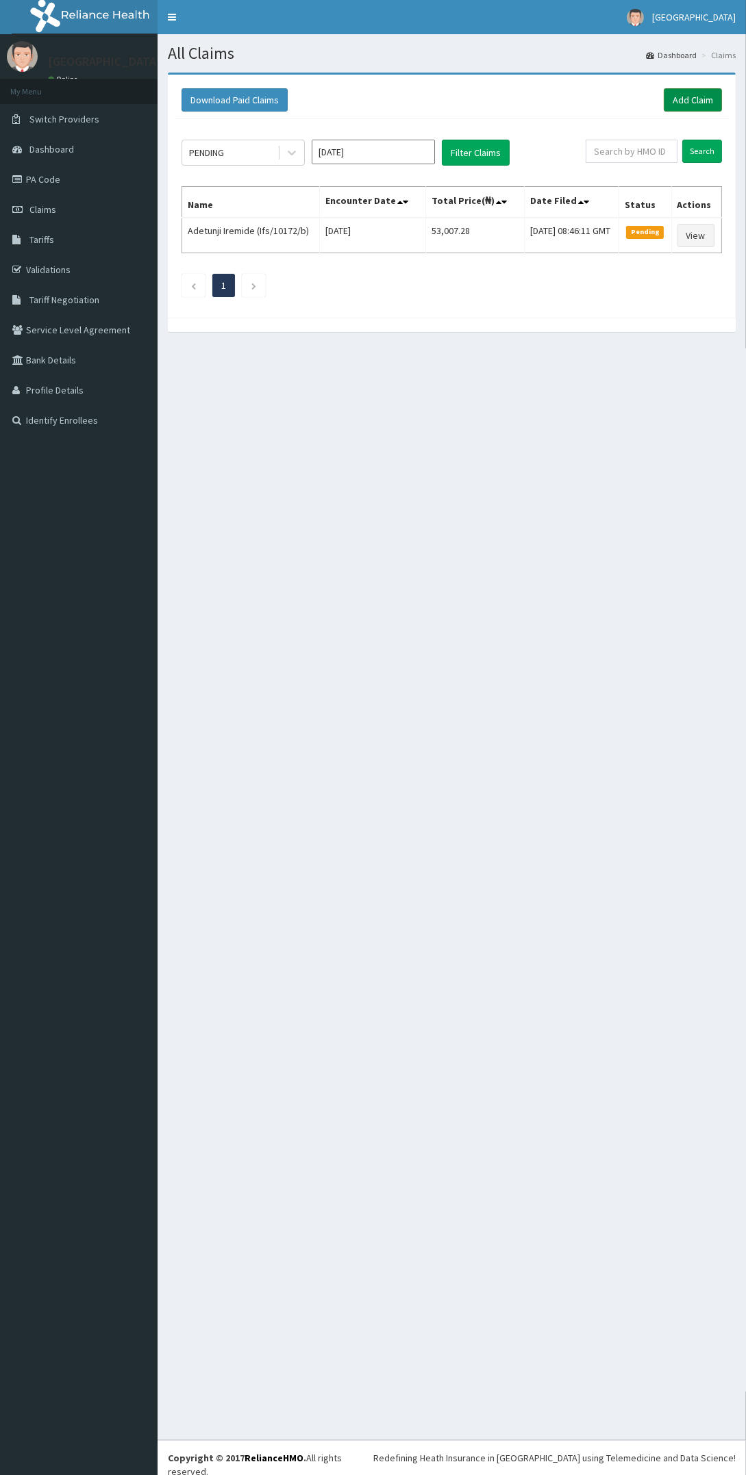
click at [704, 90] on link "Add Claim" at bounding box center [692, 99] width 58 height 23
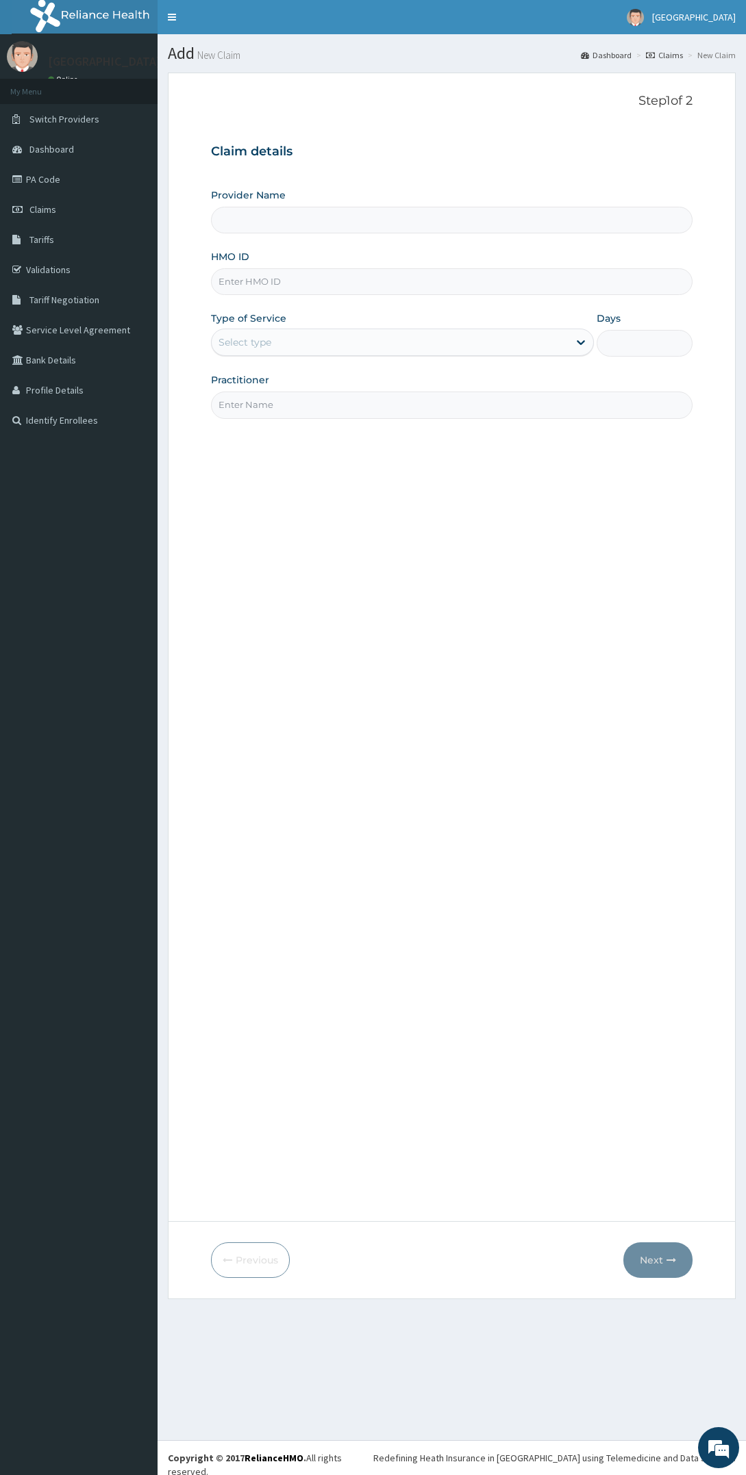
click at [413, 286] on input "HMO ID" at bounding box center [451, 281] width 481 height 27
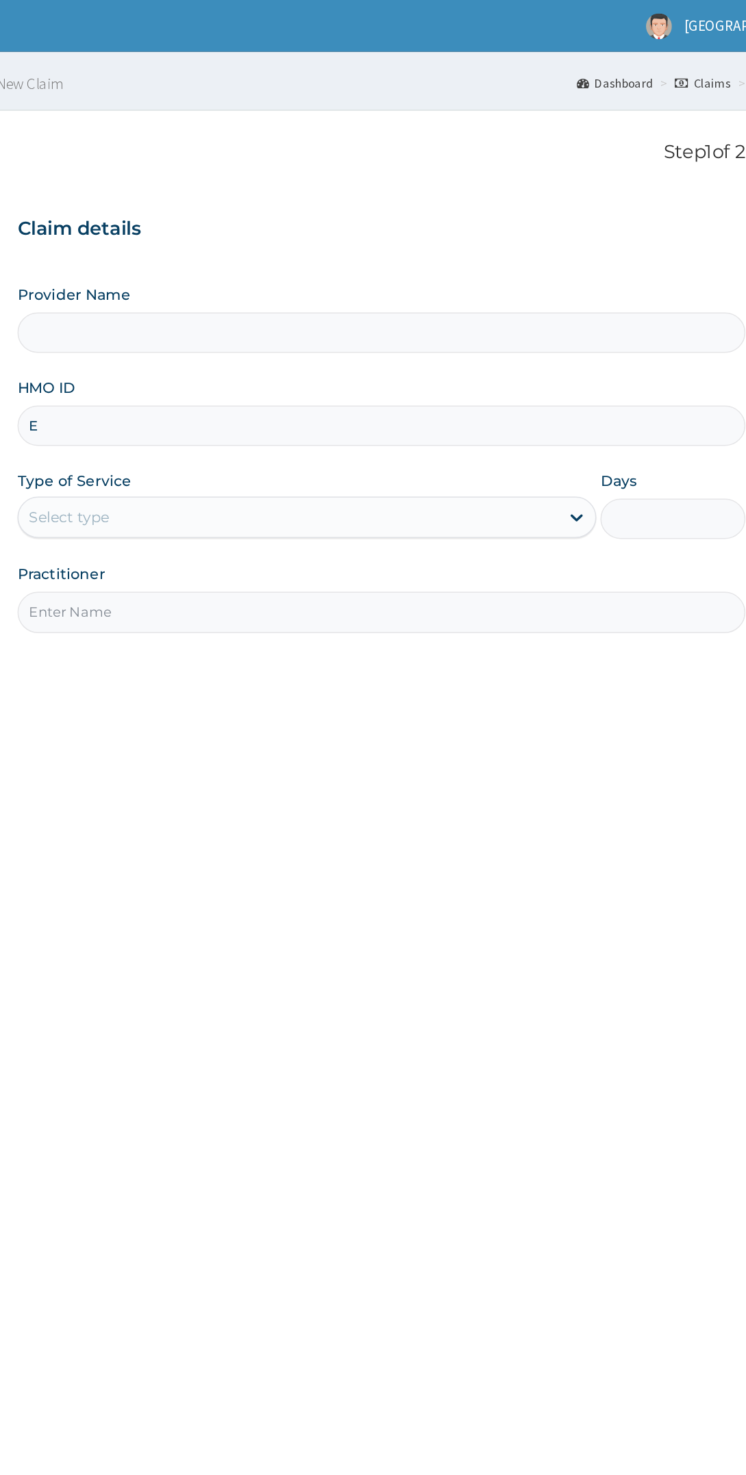
type input "El"
type input "Oladapo Hospital"
type input "Eln/10334/d"
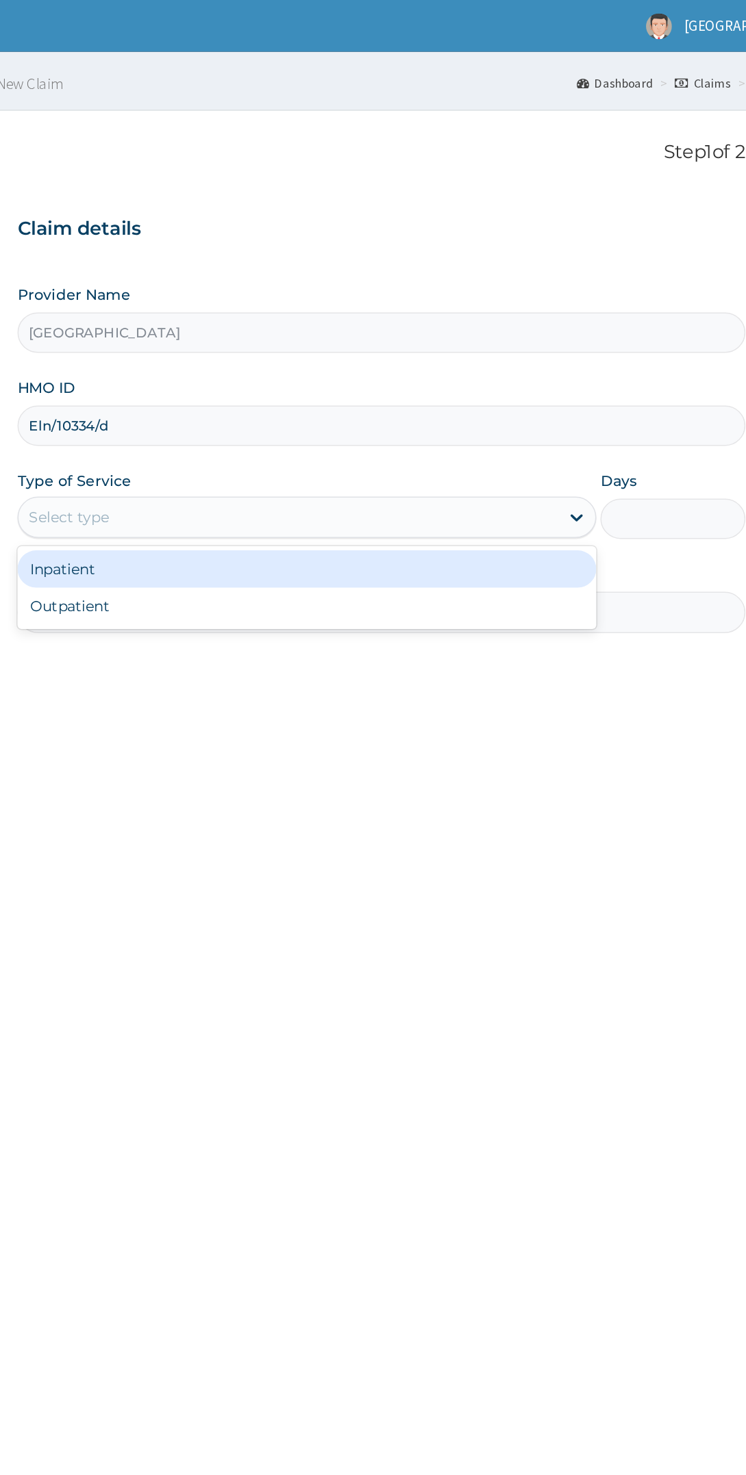
click at [426, 372] on div "Inpatient" at bounding box center [402, 376] width 383 height 25
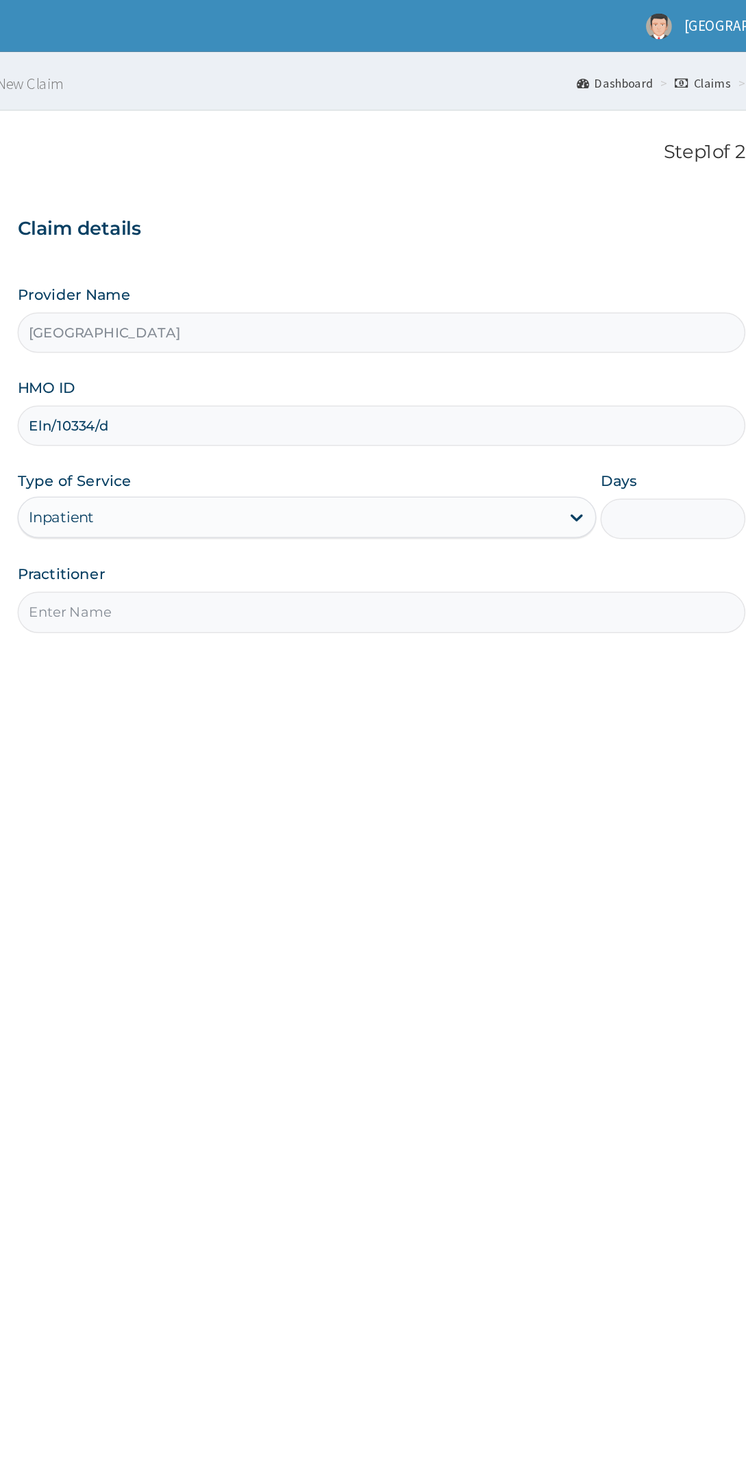
click at [649, 345] on input "Days" at bounding box center [644, 343] width 96 height 27
type input "2"
click at [512, 402] on input "Practitioner" at bounding box center [451, 405] width 481 height 27
click at [467, 407] on input "Practitioner" at bounding box center [451, 405] width 481 height 27
type input "Dr folarin"
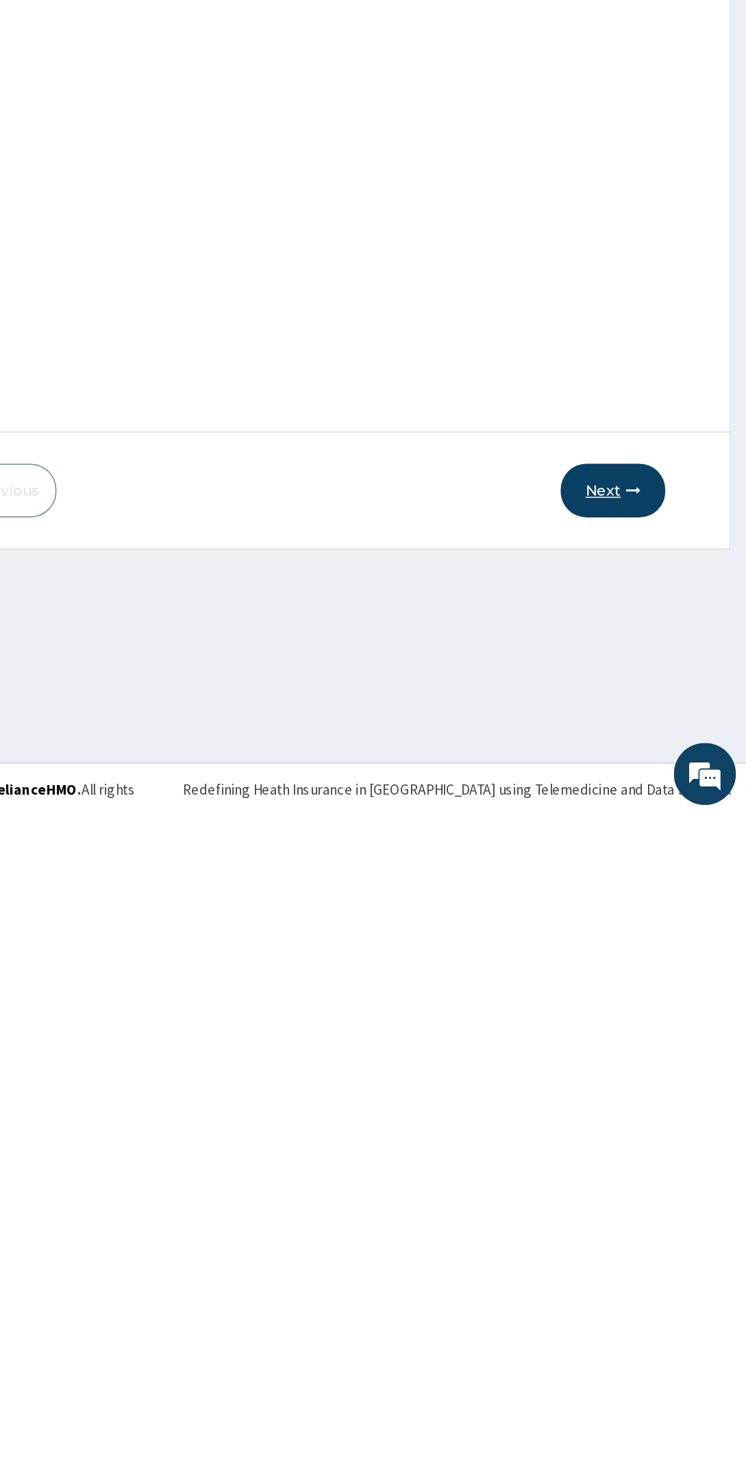
click at [683, 1269] on button "Next" at bounding box center [657, 1261] width 69 height 36
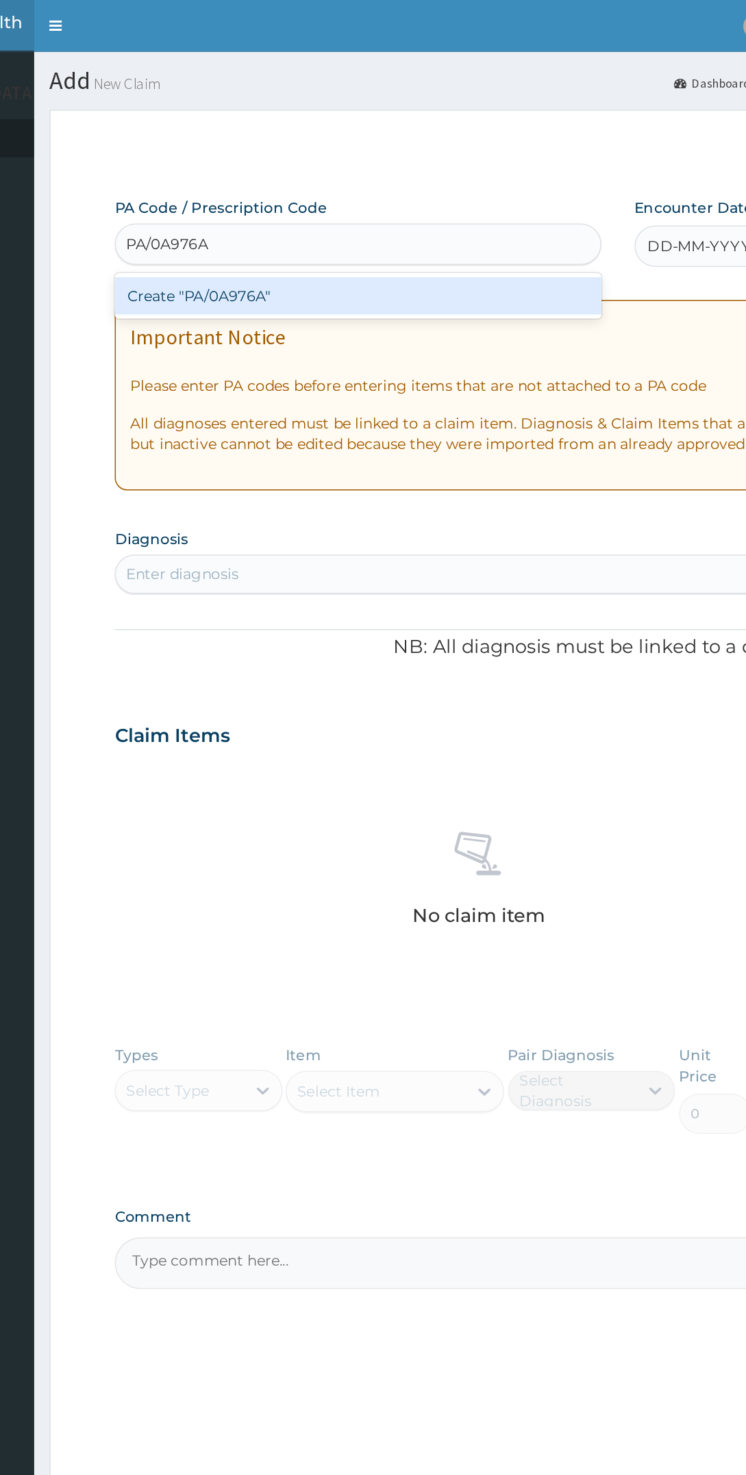
click at [396, 196] on div "Create "PA/0A976A"" at bounding box center [372, 195] width 322 height 25
type input "PA/0A976A"
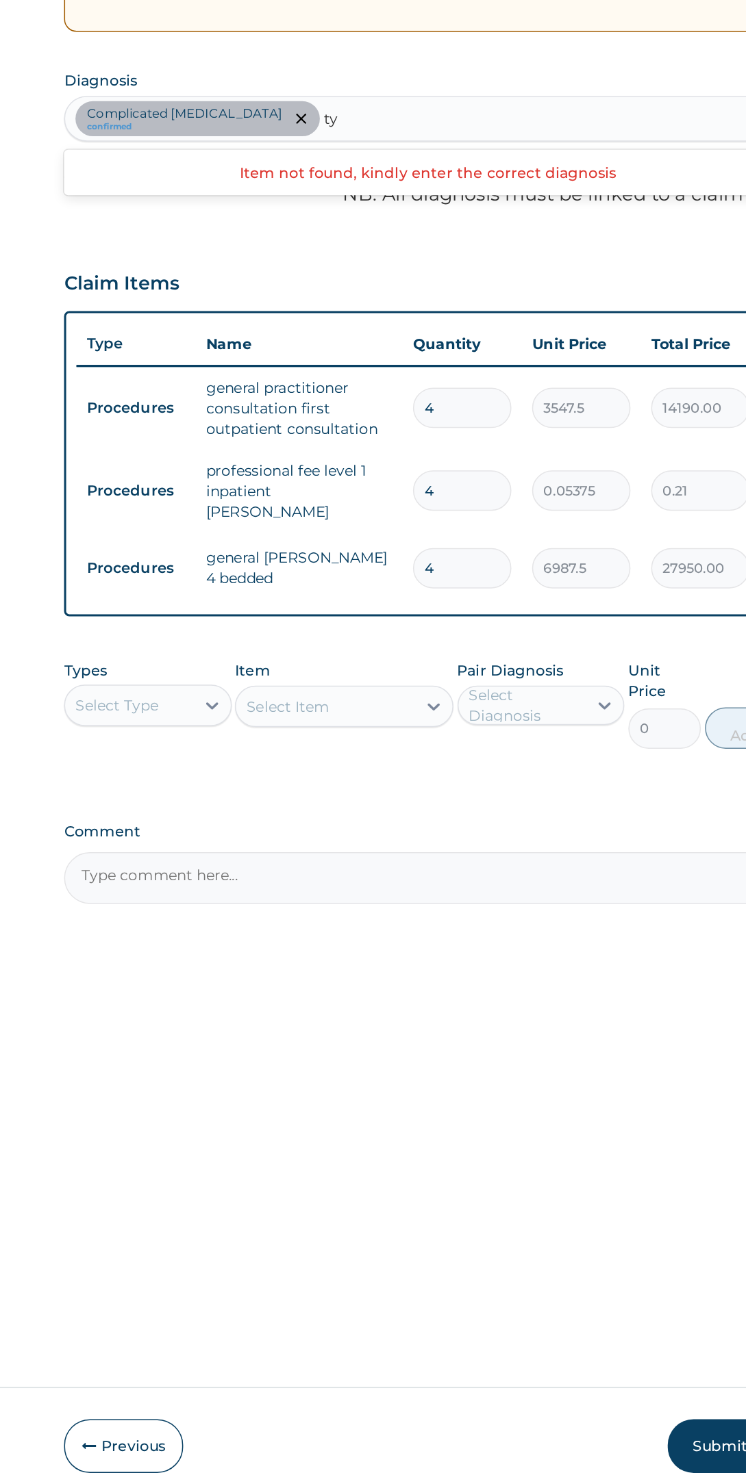
type input "t"
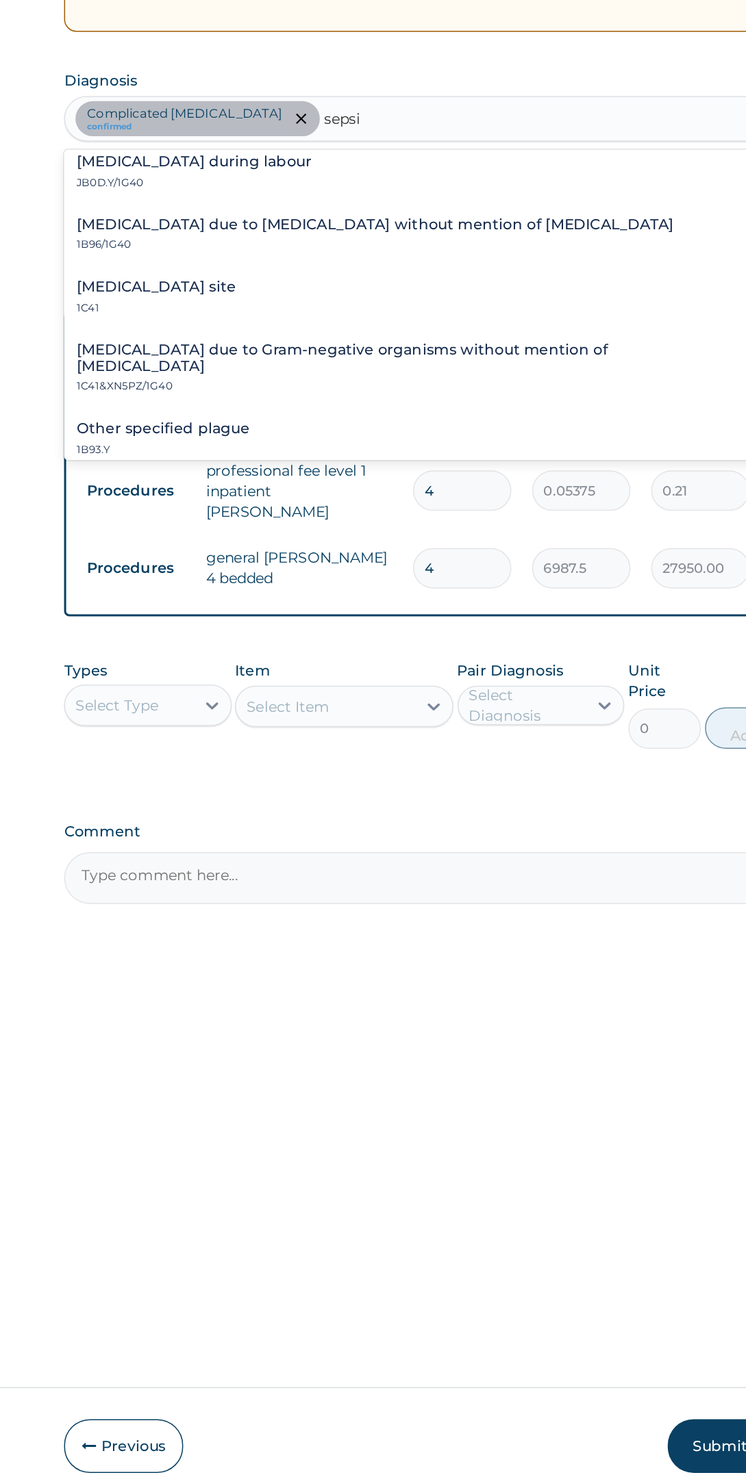
scroll to position [383, 0]
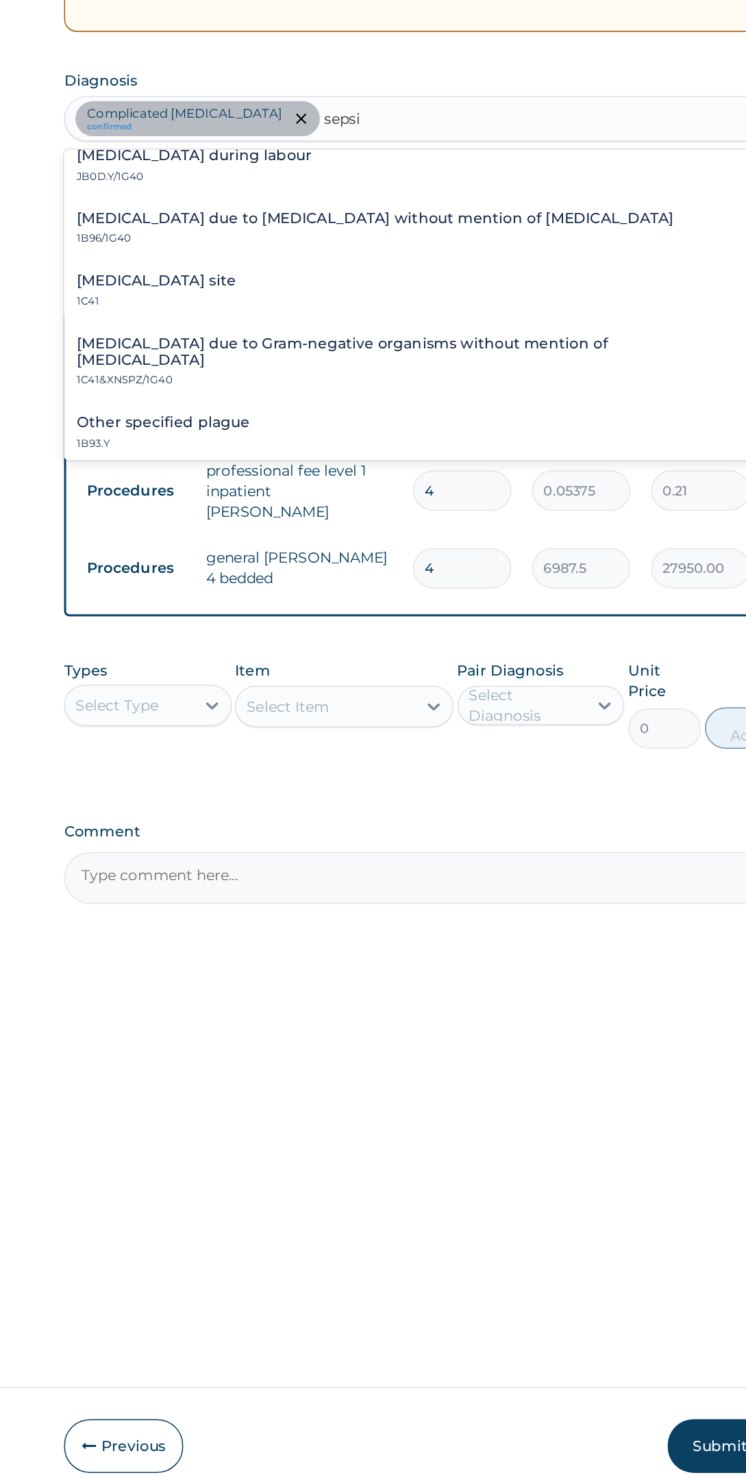
click at [407, 496] on div "Bacterial infection of unspecified site 1C41" at bounding box center [451, 496] width 465 height 24
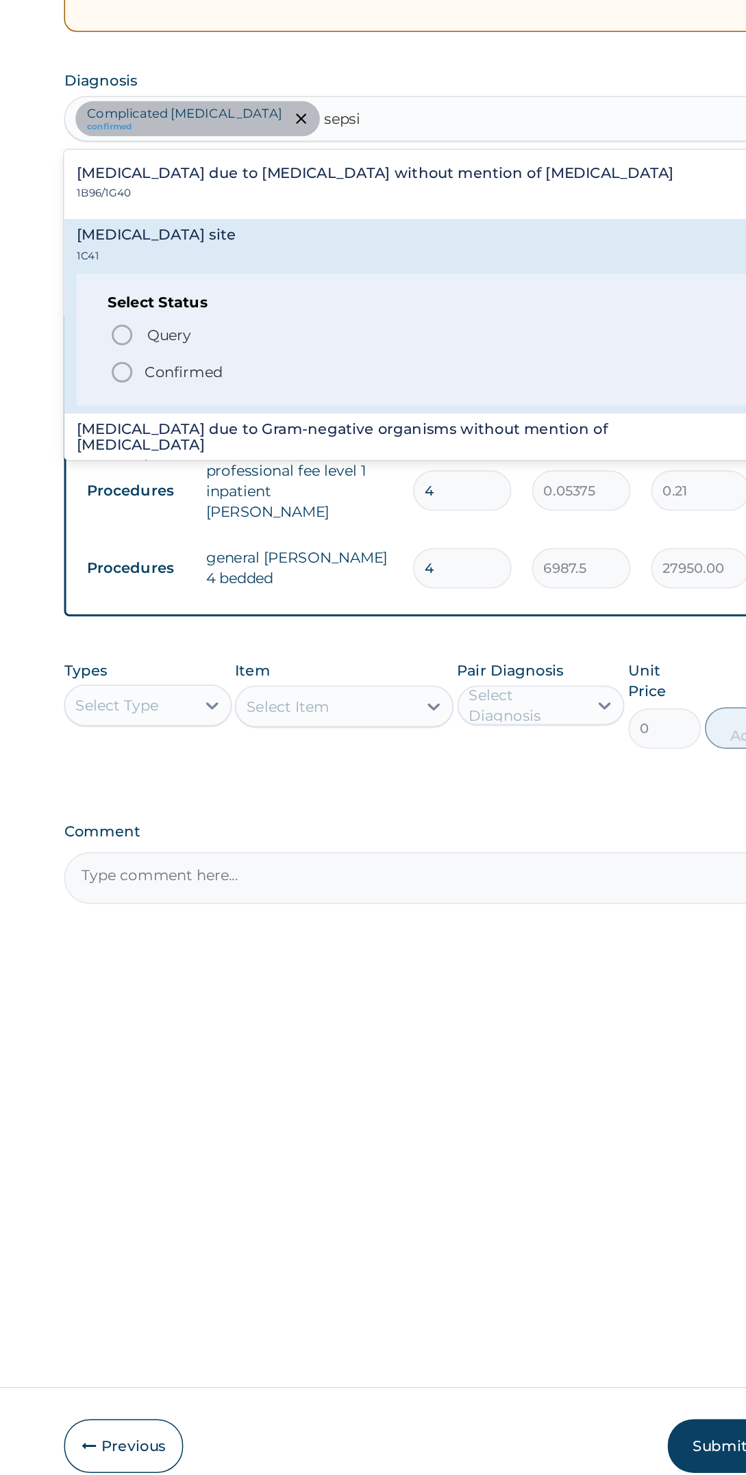
scroll to position [436, 0]
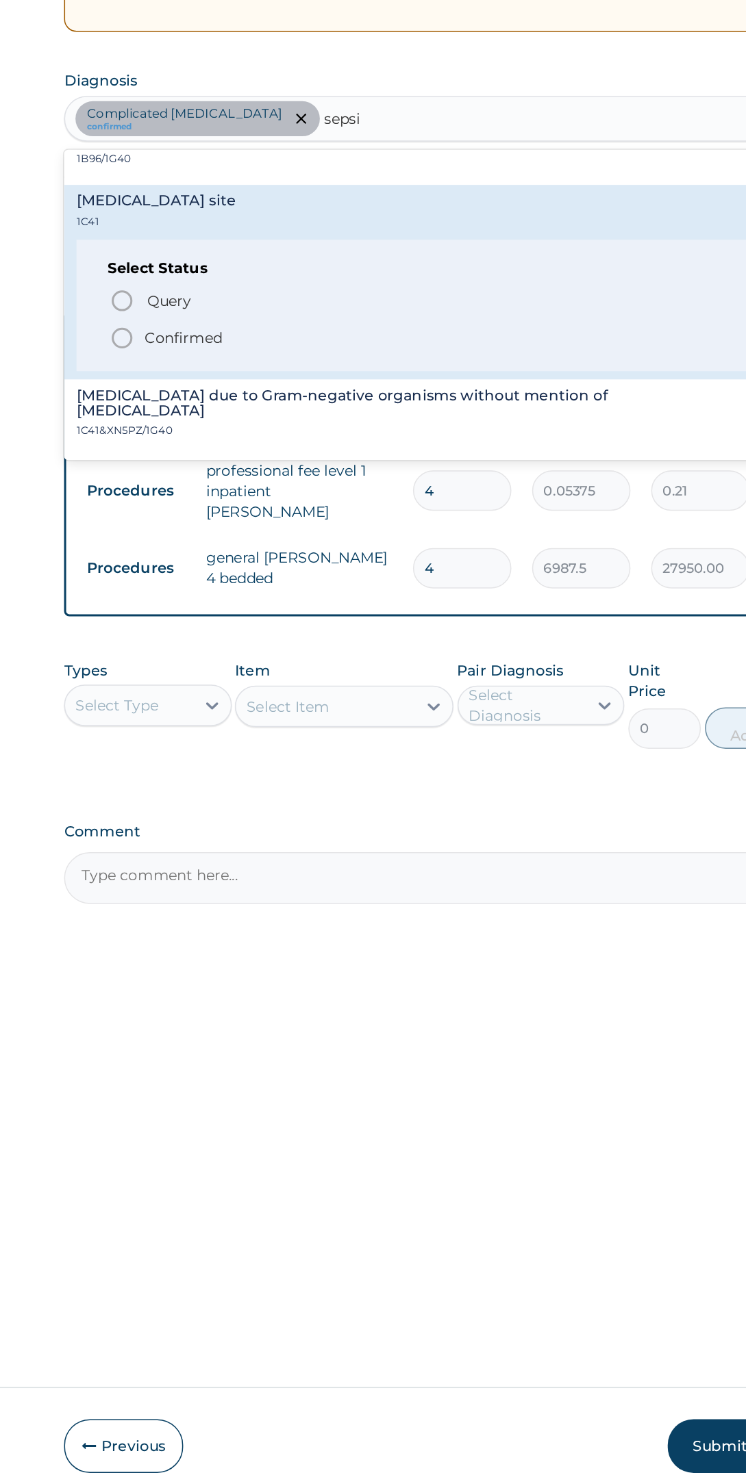
click at [338, 530] on span "Confirmed" at bounding box center [452, 527] width 422 height 16
type input "sepsi"
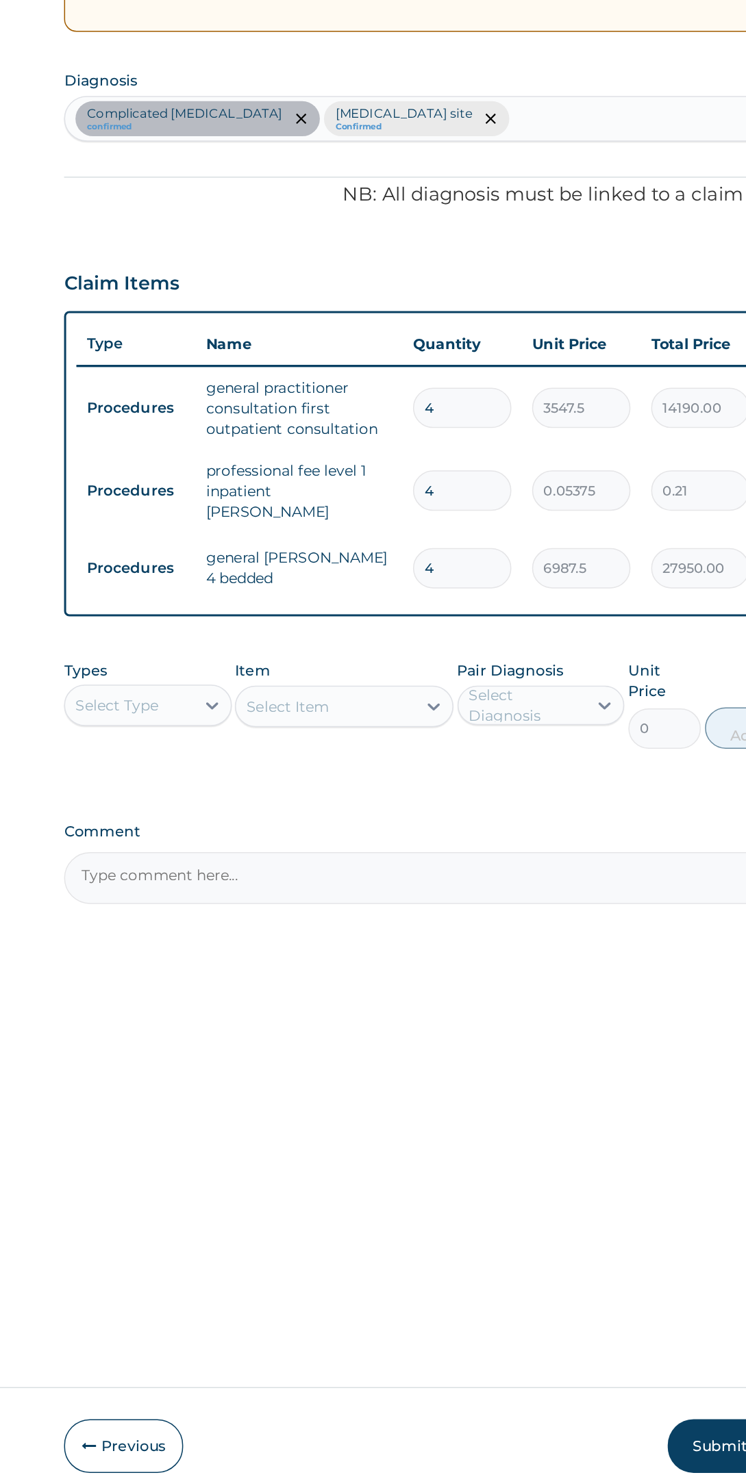
click at [488, 574] on input "4" at bounding box center [474, 573] width 65 height 27
type input "0.00"
type input "1"
type input "3547.50"
type input "1"
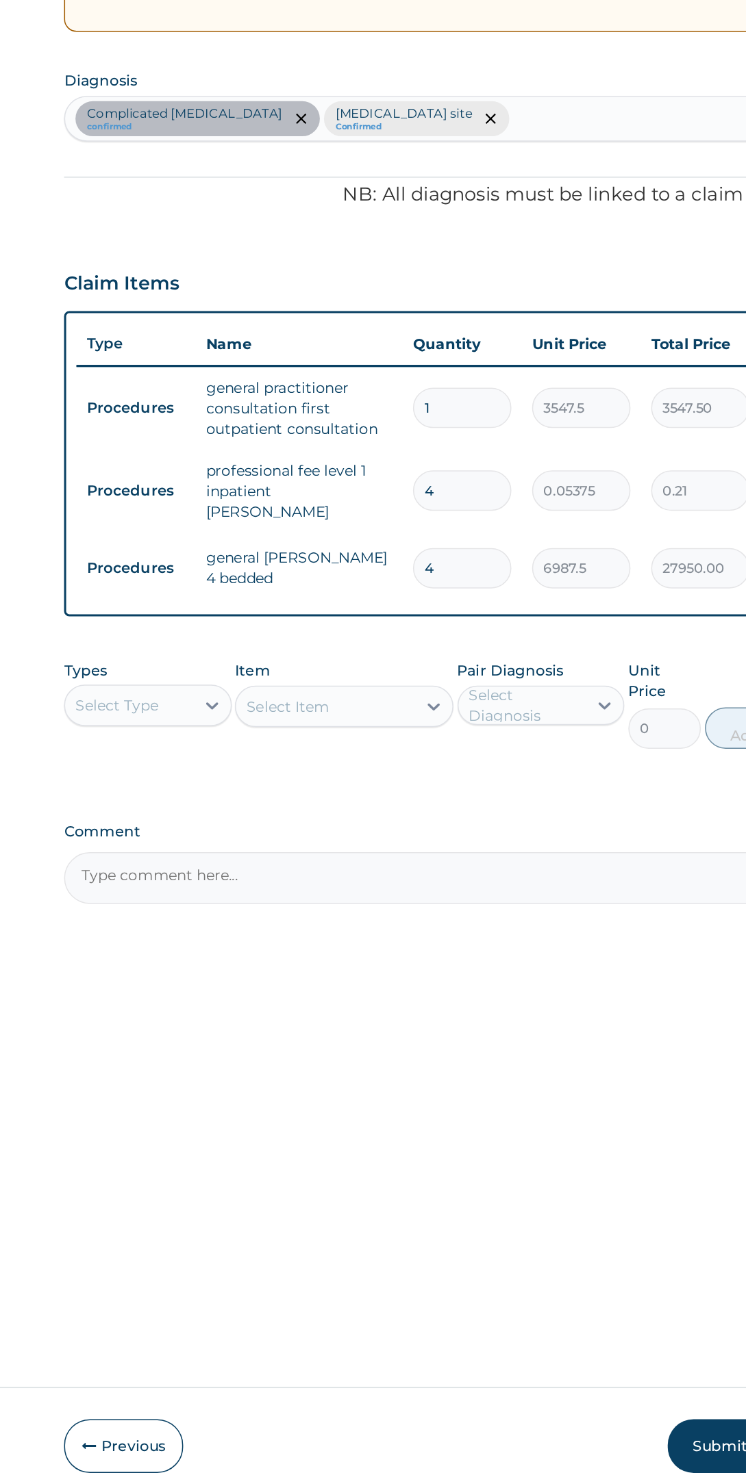
click at [490, 619] on input "4" at bounding box center [474, 628] width 65 height 27
type input "0.00"
type input "2"
type input "0.11"
type input "2"
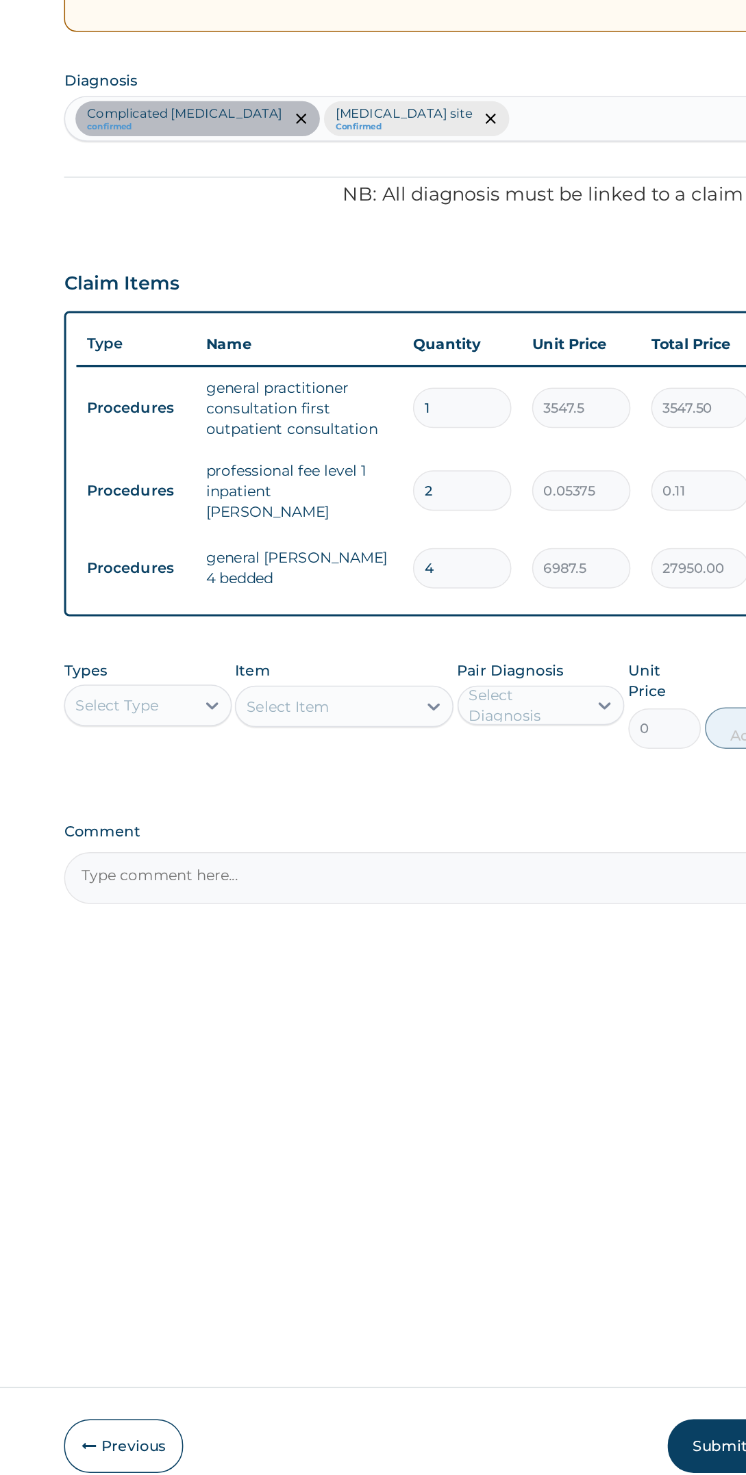
click at [480, 666] on input "4" at bounding box center [474, 679] width 65 height 27
type input "0.00"
type input "2"
type input "13975.00"
type input "2"
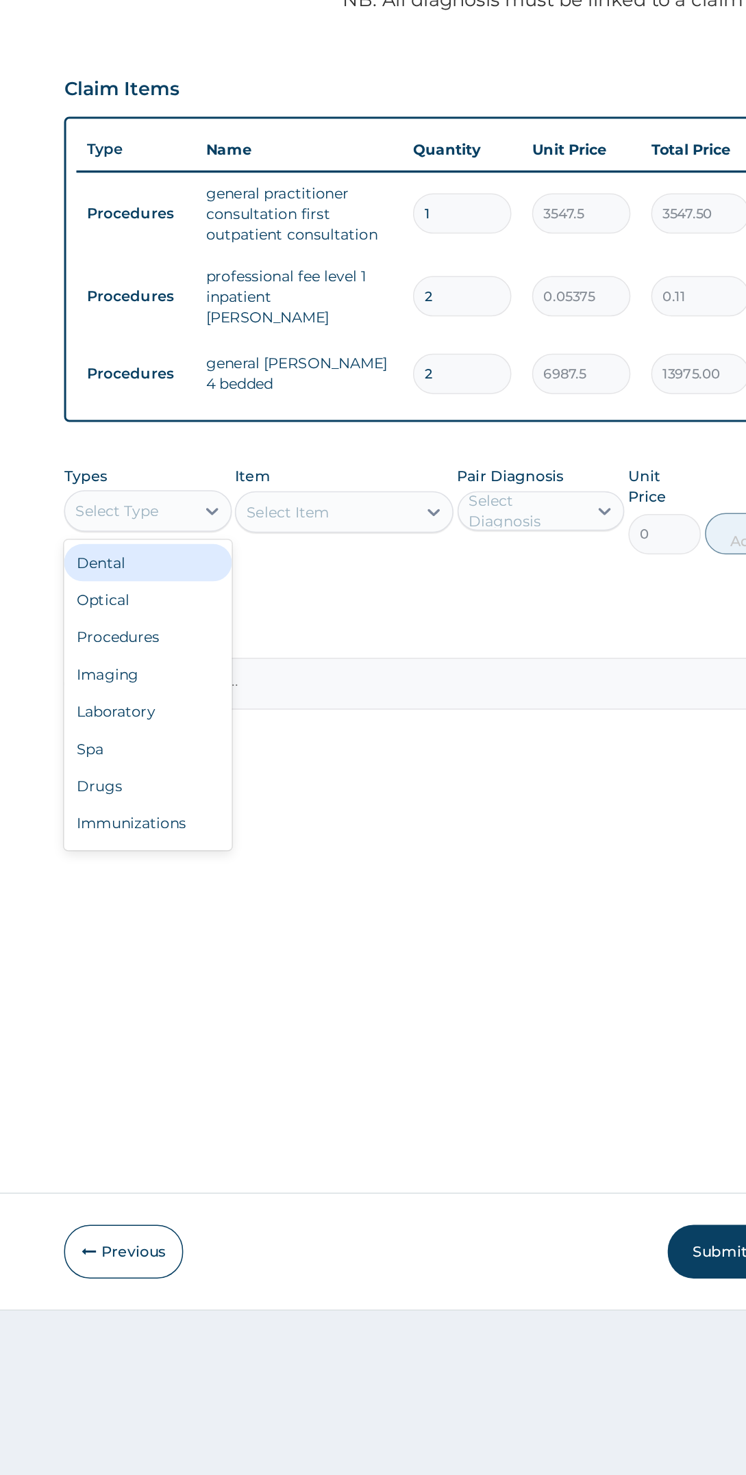
click at [279, 903] on div "Laboratory" at bounding box center [266, 903] width 111 height 25
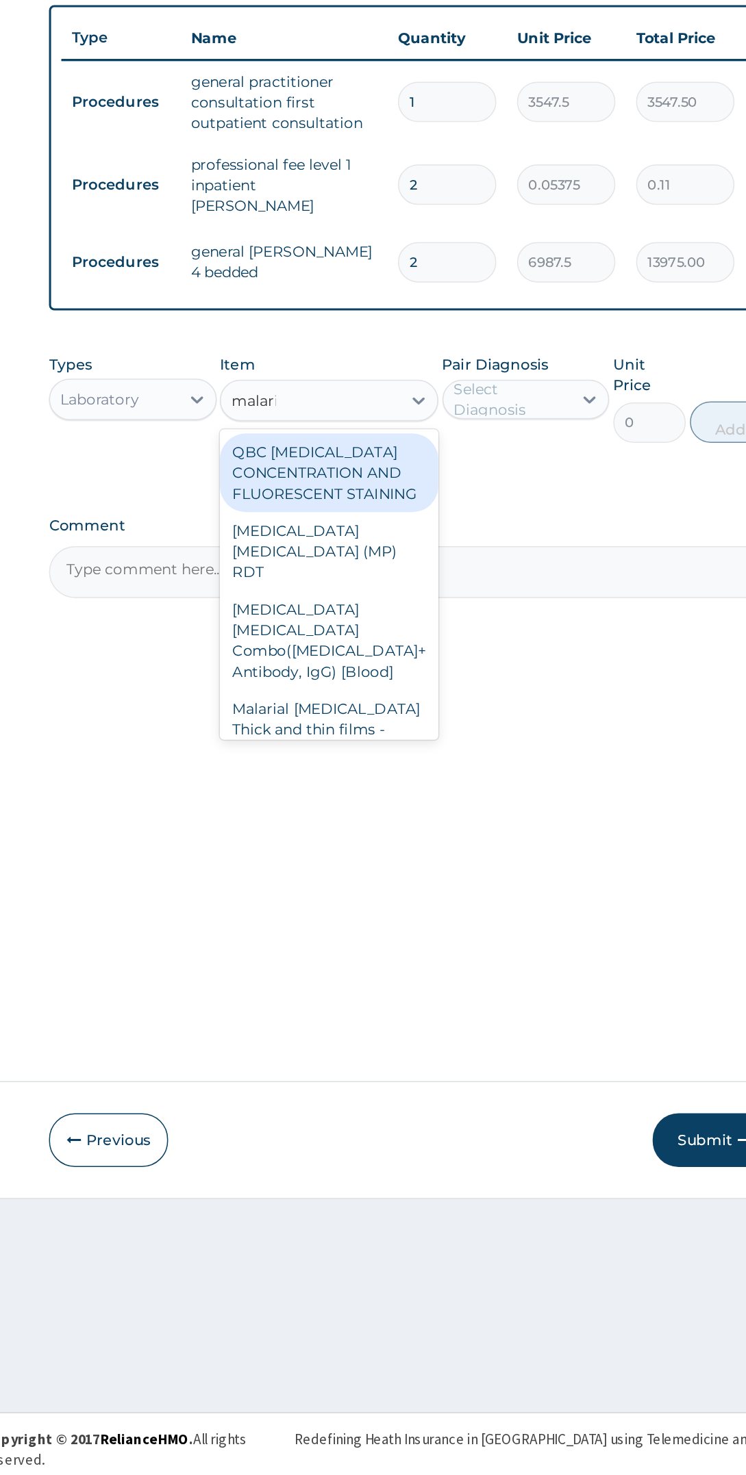
scroll to position [0, 0]
click at [432, 963] on div "Malarial Parasite Thick and thin films - [Blood]" at bounding box center [396, 989] width 144 height 52
type input "malari"
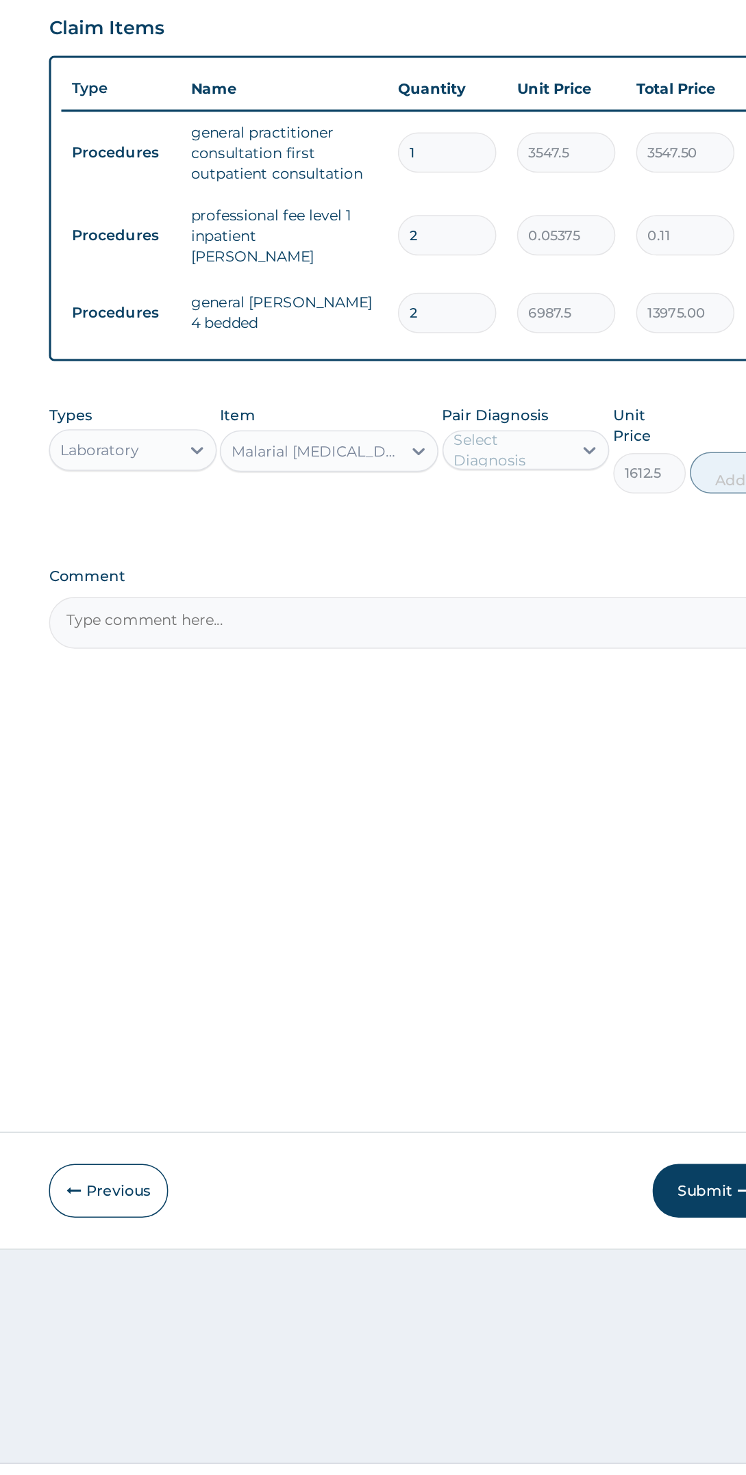
click at [565, 740] on div "Pair Diagnosis Select Diagnosis" at bounding box center [526, 769] width 111 height 59
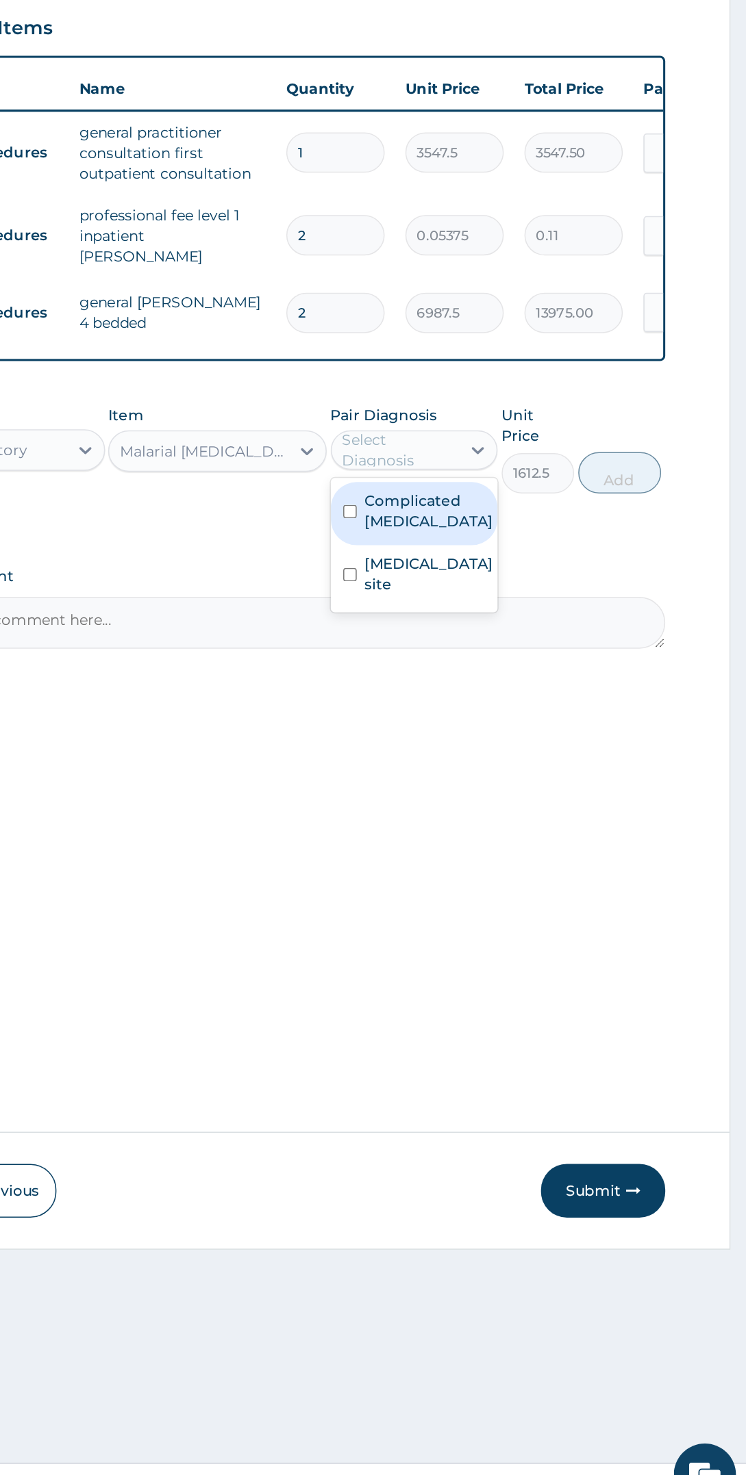
click at [571, 807] on label "Complicated malaria" at bounding box center [536, 810] width 85 height 27
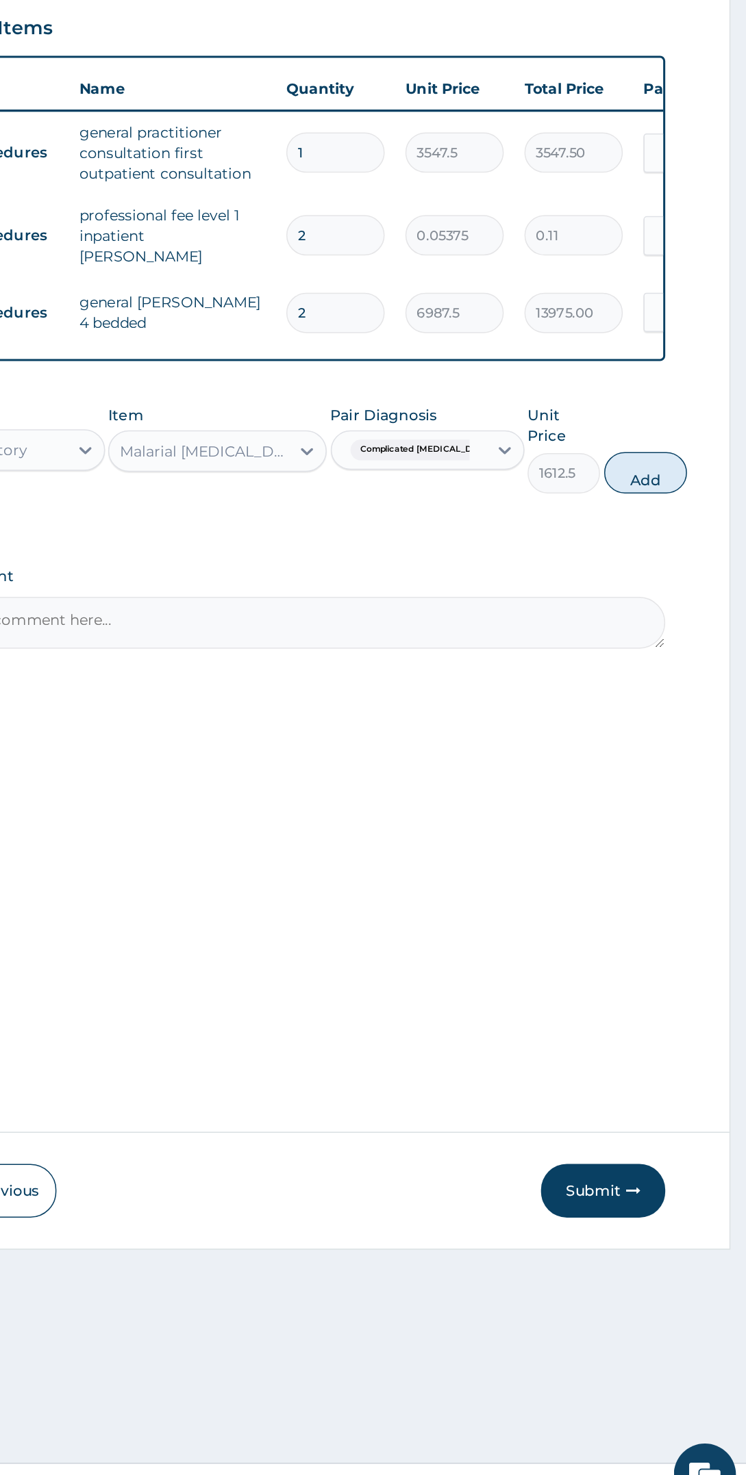
click at [687, 769] on div "Types Laboratory Item Malarial Parasite Thick and thin films - [Blood] Pair Dia…" at bounding box center [451, 769] width 481 height 73
click at [676, 772] on button "Add" at bounding box center [679, 785] width 55 height 27
type input "0"
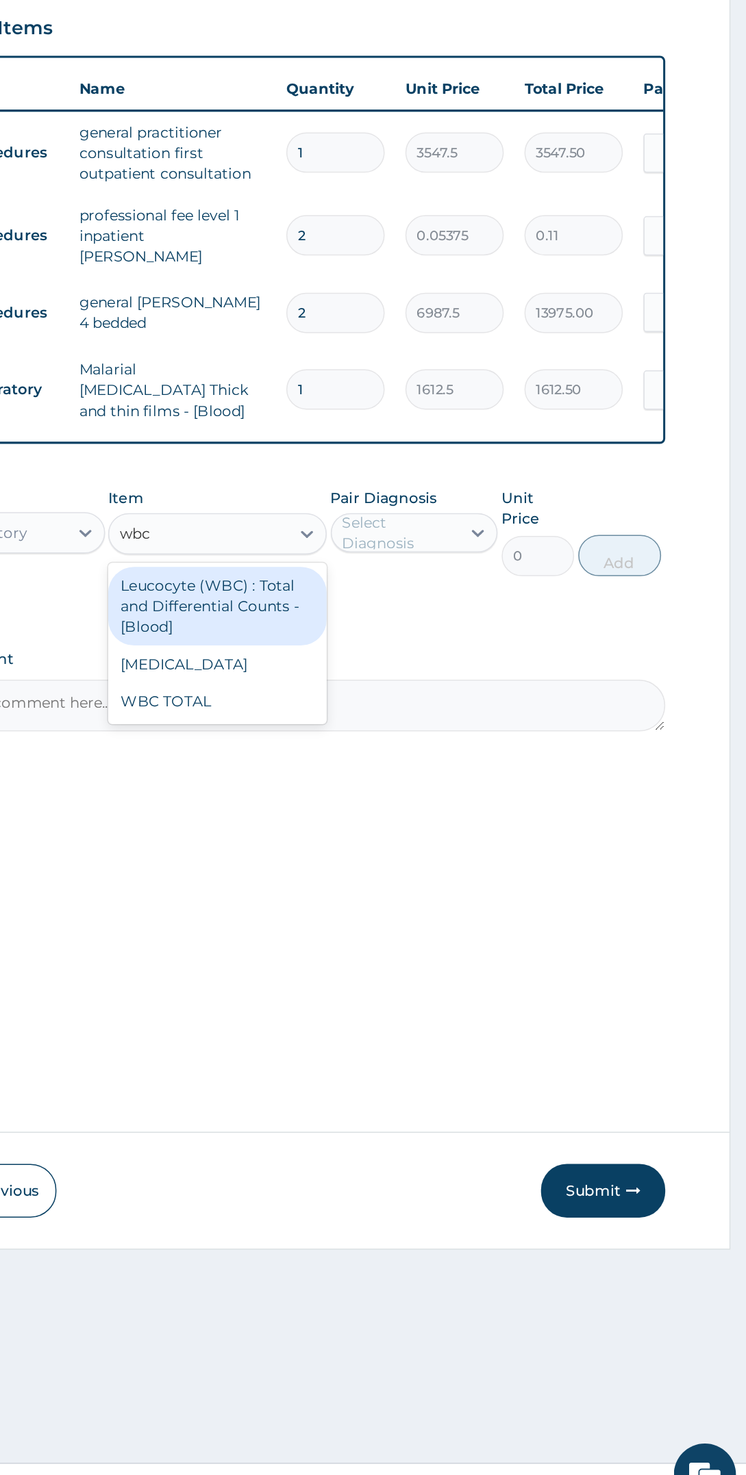
click at [433, 925] on div "WBC TOTAL" at bounding box center [396, 936] width 144 height 25
type input "wbc"
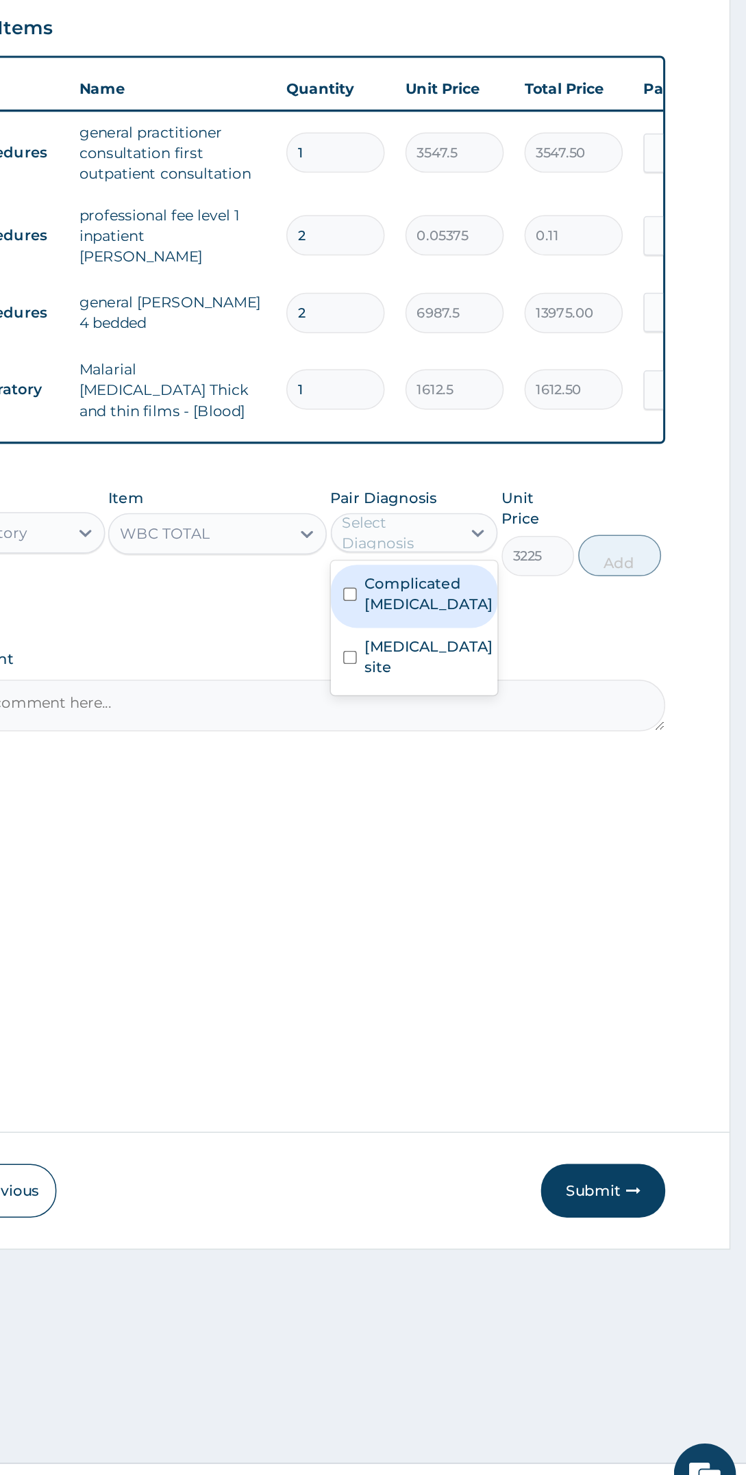
click at [571, 854] on label "Complicated malaria" at bounding box center [536, 865] width 85 height 27
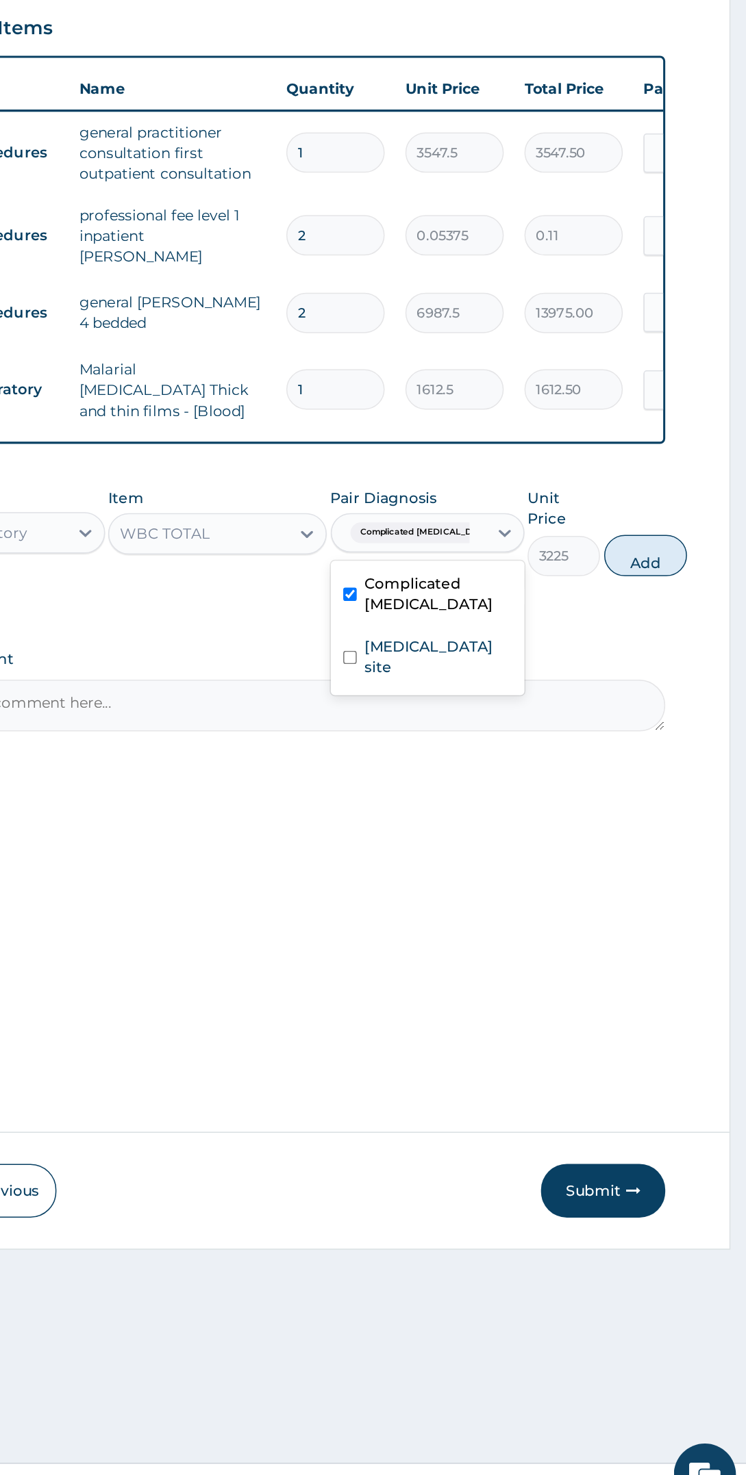
click at [542, 905] on label "Bacterial infection of unspecified site" at bounding box center [542, 906] width 97 height 27
click at [680, 826] on button "Add" at bounding box center [679, 839] width 55 height 27
type input "0"
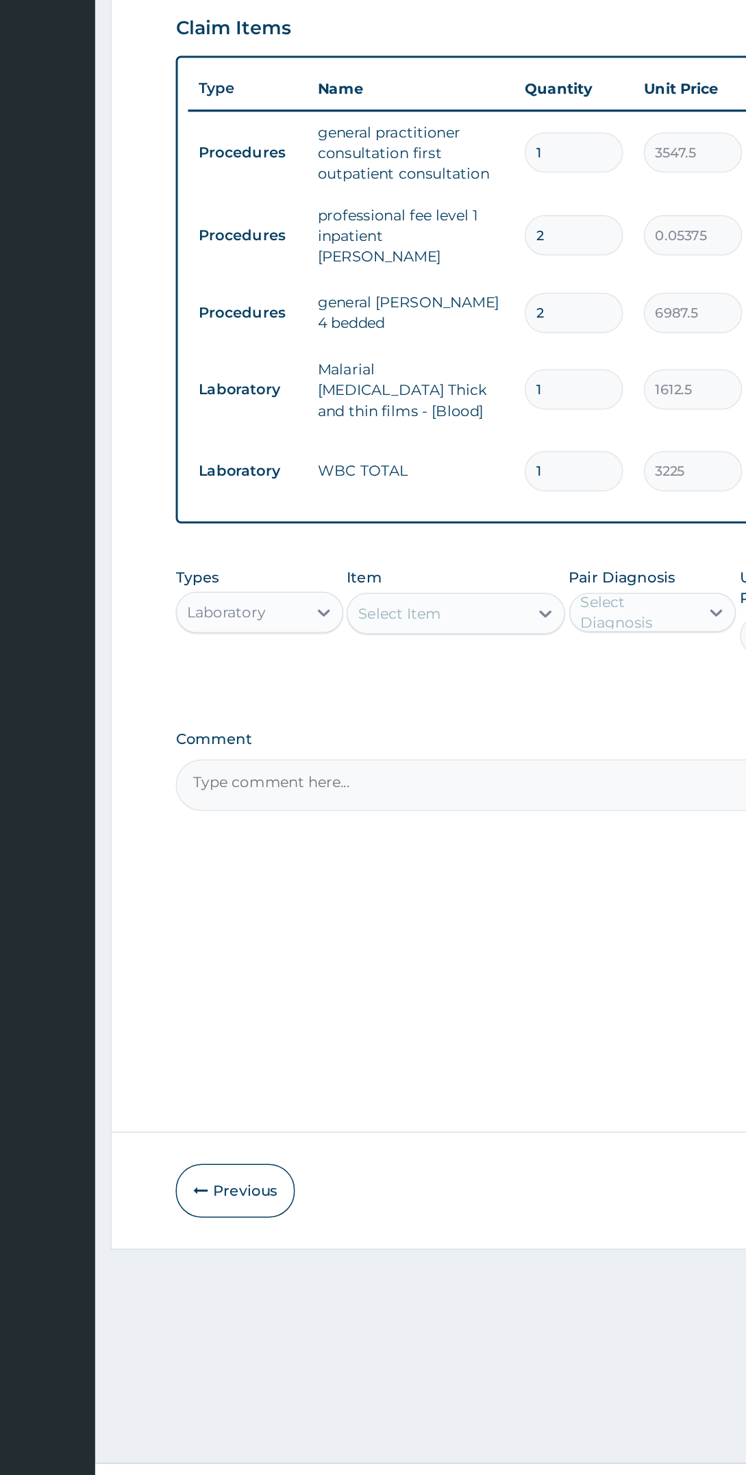
click at [251, 890] on div "Types Laboratory Item Select Item Pair Diagnosis Select Diagnosis Unit Price 0 …" at bounding box center [451, 887] width 481 height 93
click at [307, 906] on div "Drugs" at bounding box center [266, 912] width 111 height 25
type input "dru"
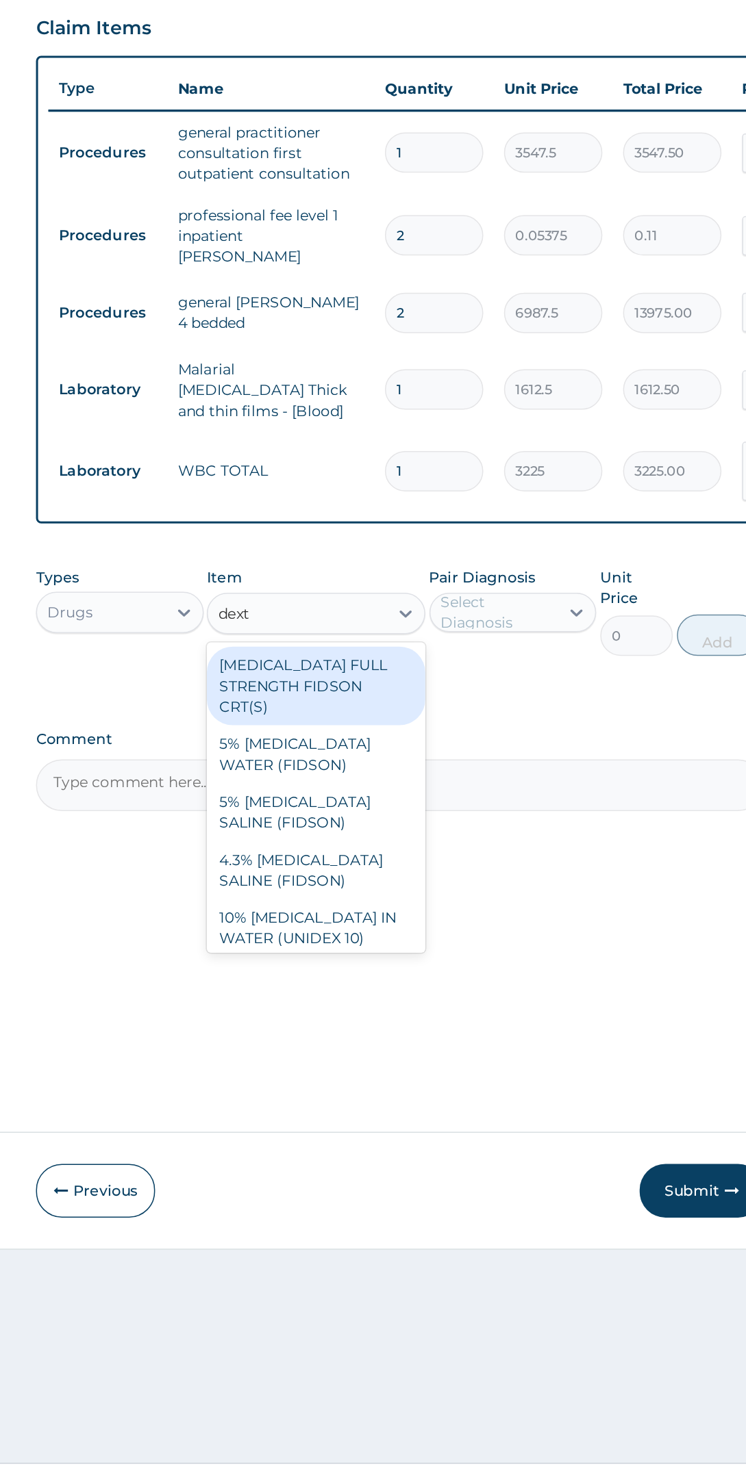
click at [421, 1029] on div "4.3% [MEDICAL_DATA] SALINE (FIDSON)" at bounding box center [396, 1048] width 144 height 38
type input "dext"
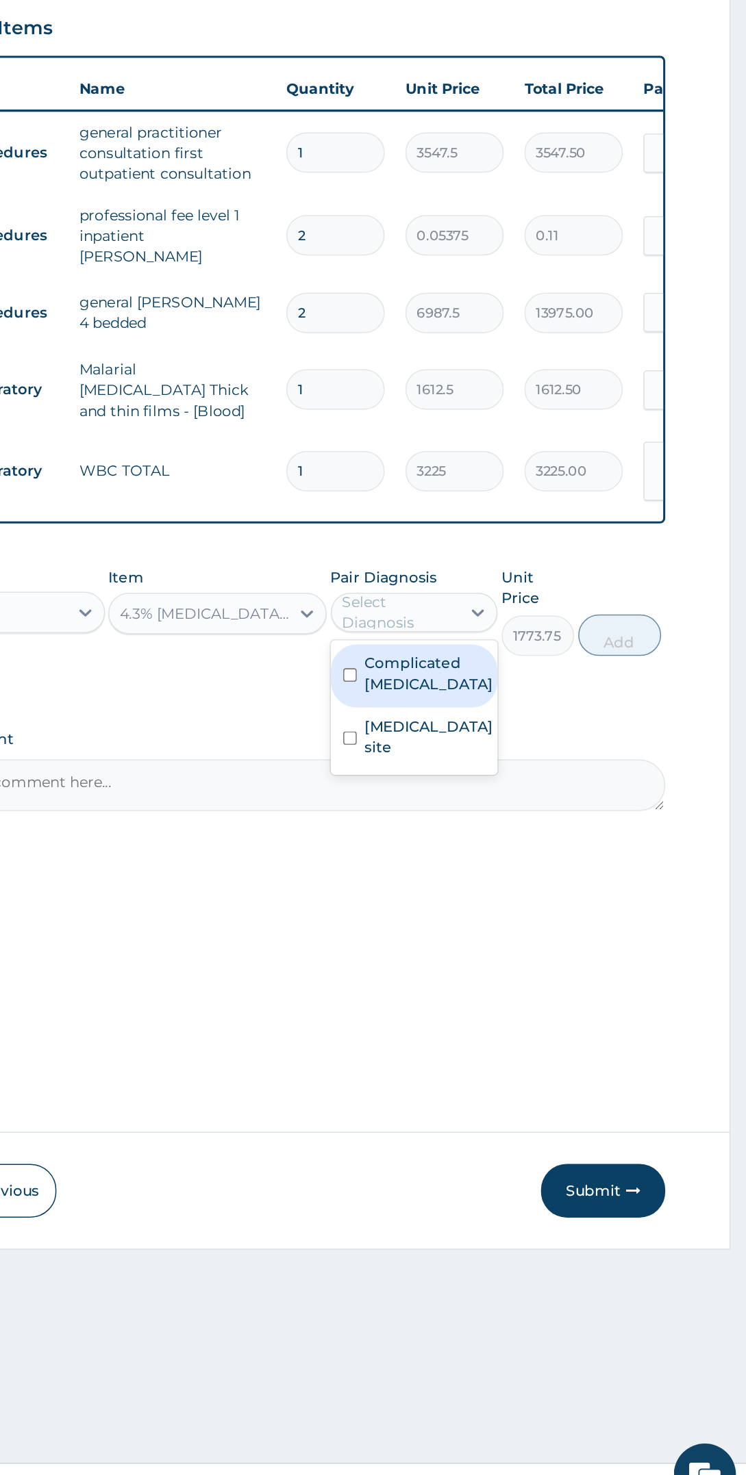
click at [561, 951] on label "Bacterial infection of unspecified site" at bounding box center [536, 959] width 85 height 27
click at [561, 905] on label "Complicated malaria" at bounding box center [540, 917] width 93 height 27
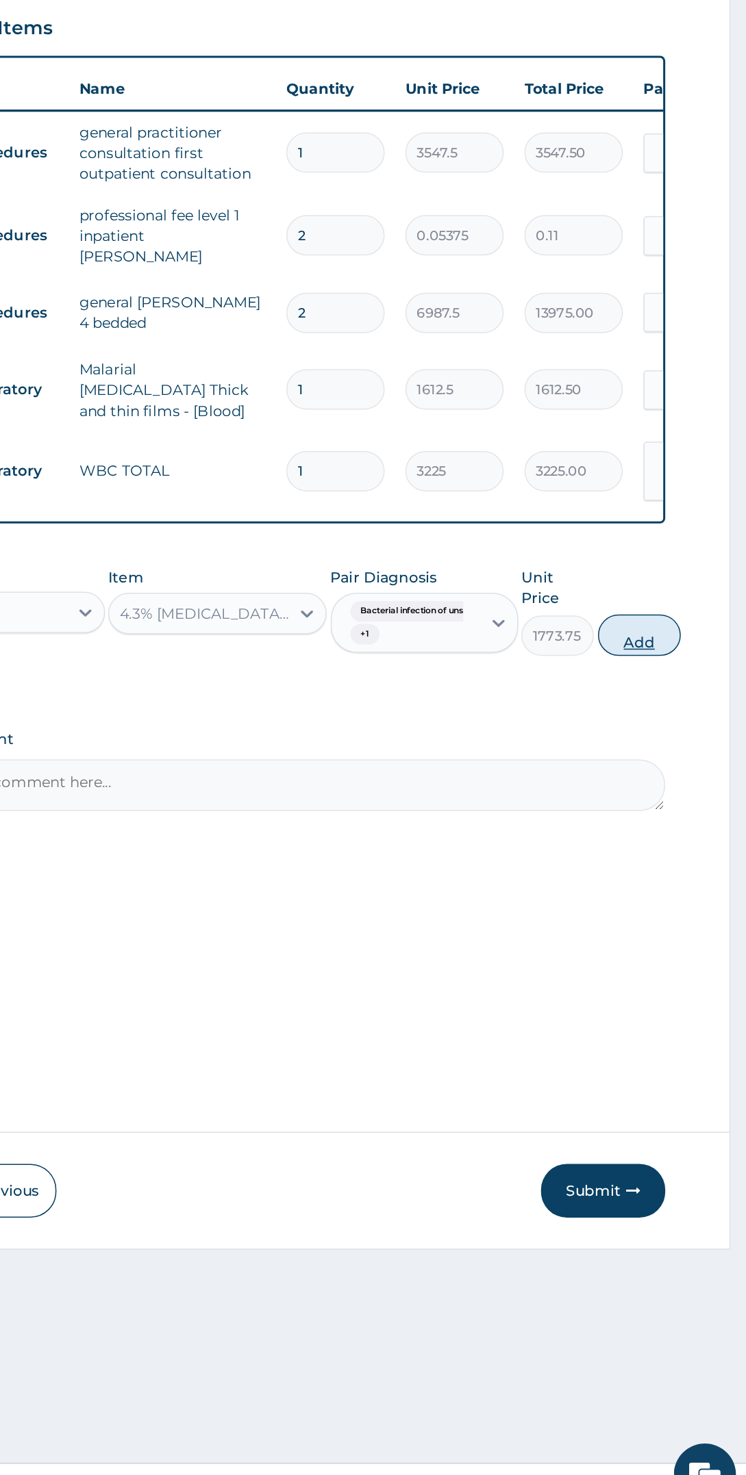
click at [682, 879] on button "Add" at bounding box center [675, 892] width 55 height 27
type input "0"
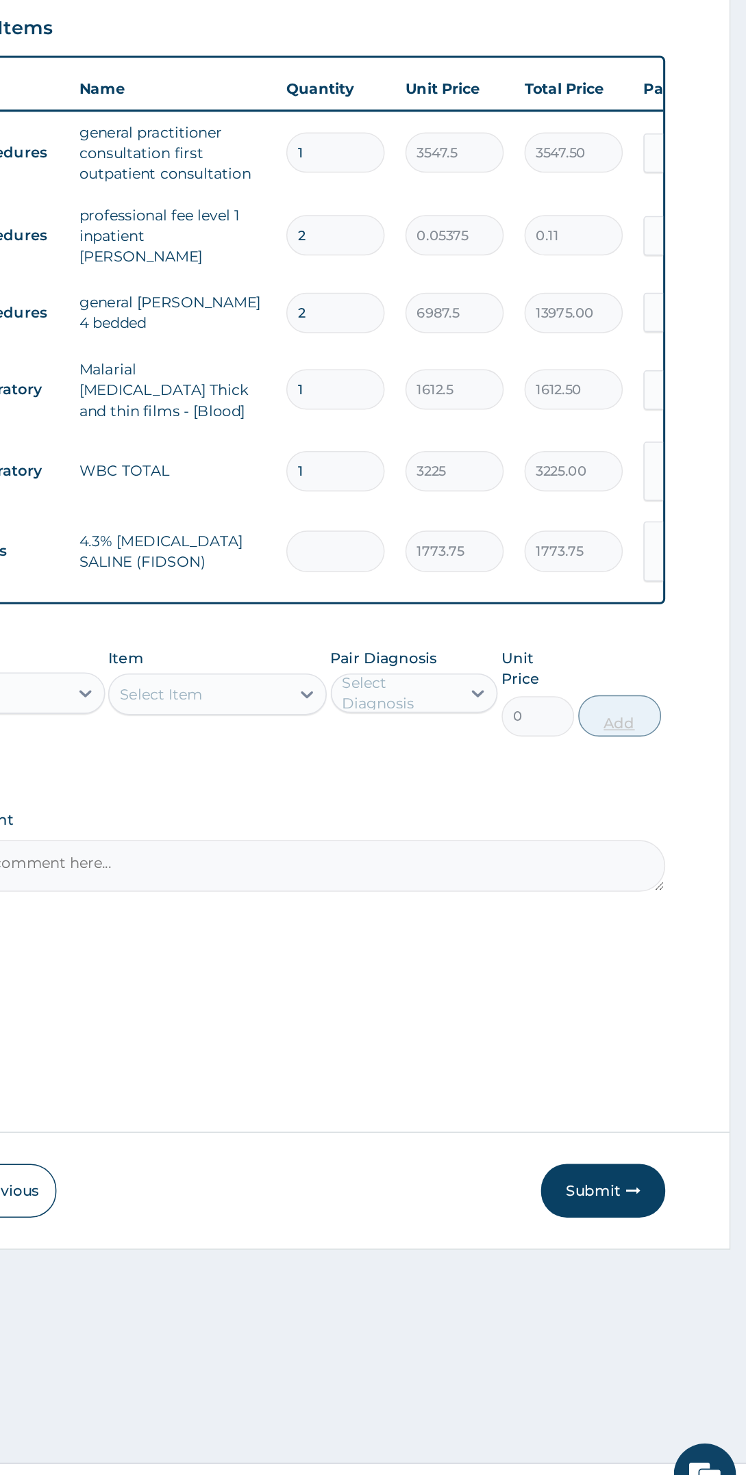
type input "0.00"
type input "2"
type input "3547.50"
type input "2"
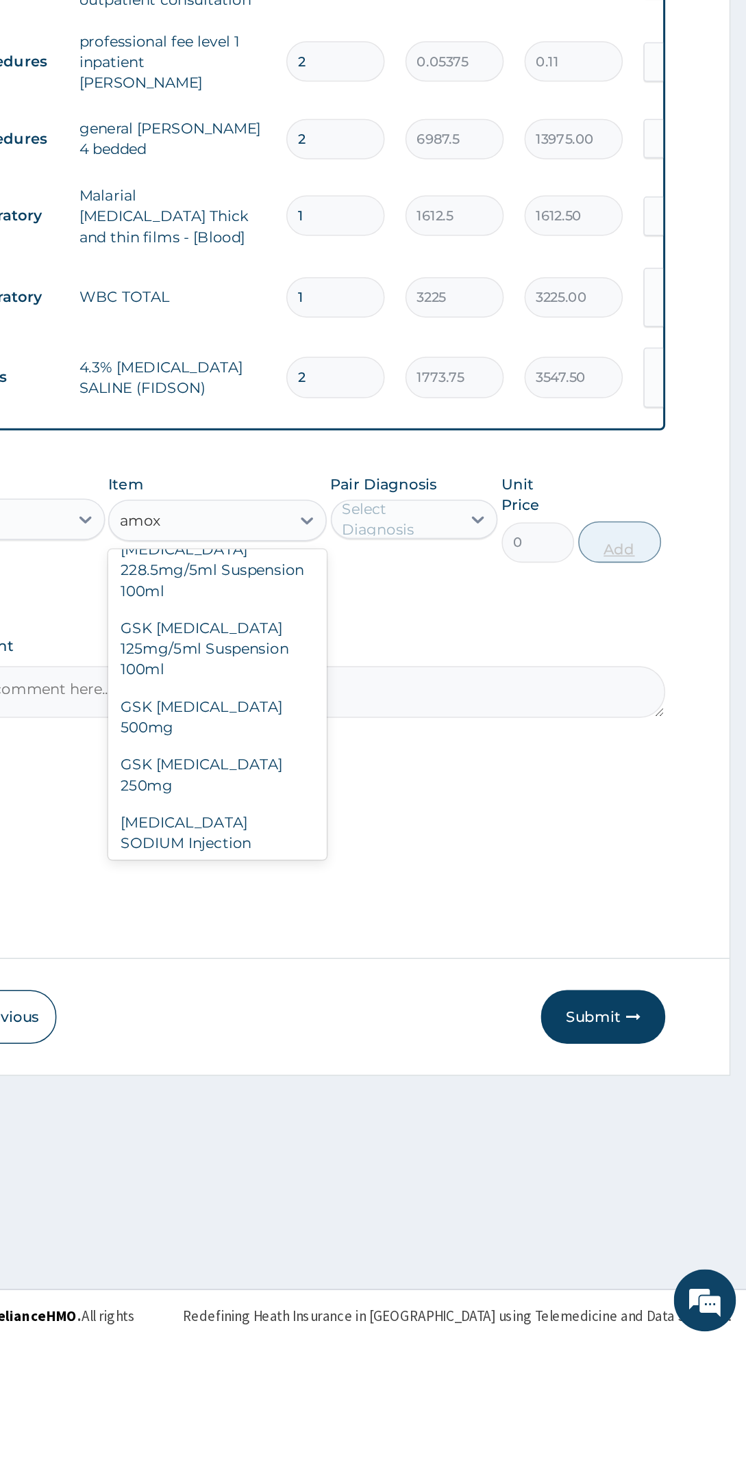
scroll to position [48, 0]
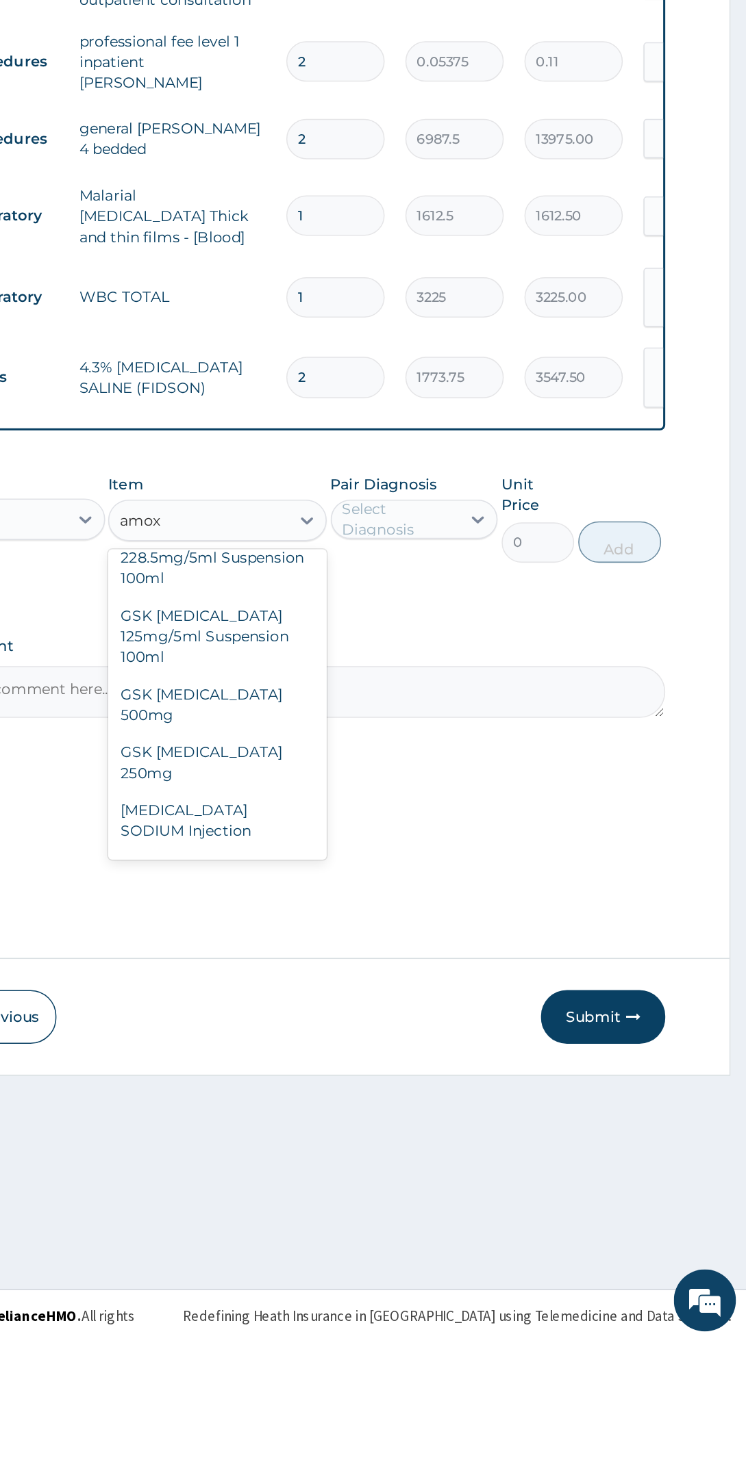
click at [418, 1111] on div "[MEDICAL_DATA] SODIUM Injection" at bounding box center [396, 1130] width 144 height 38
type input "amox"
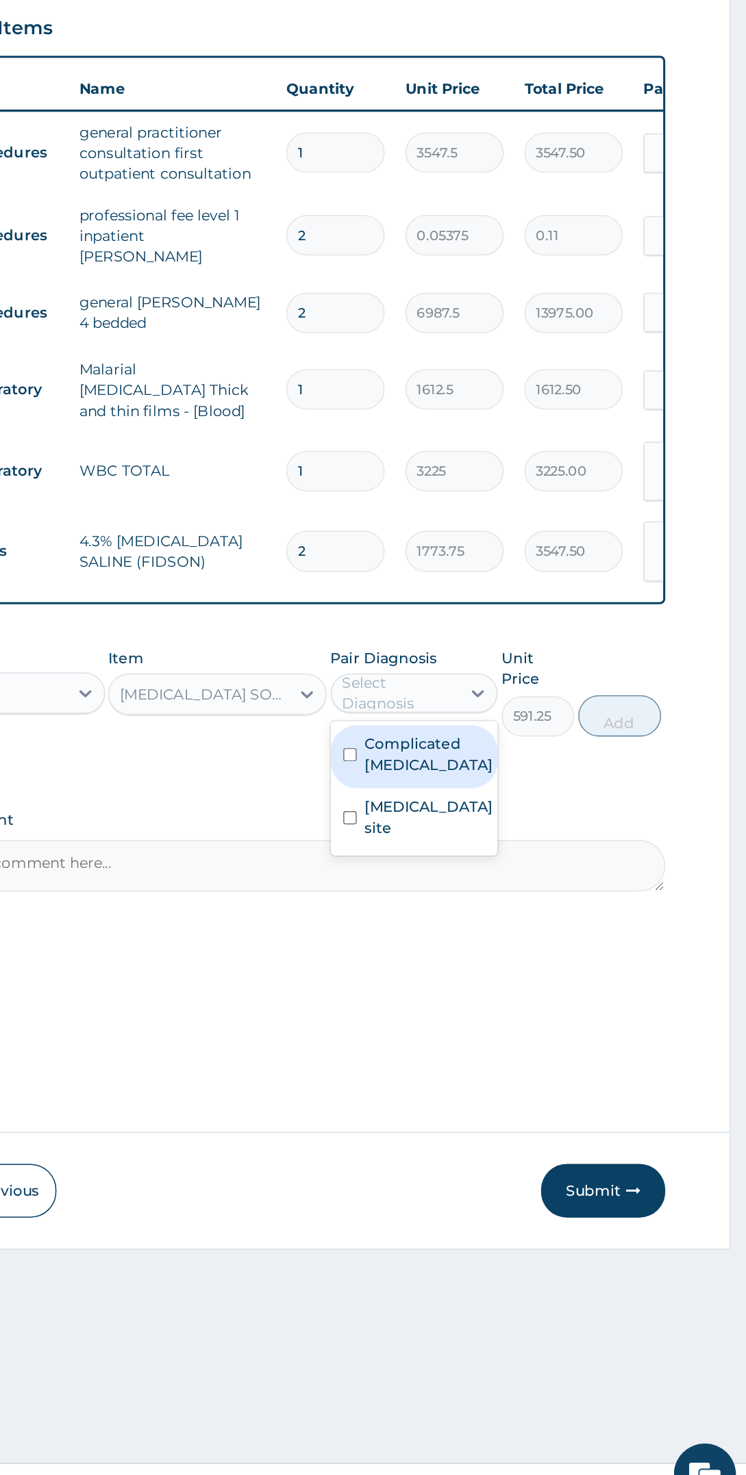
click at [554, 1015] on label "Bacterial infection of unspecified site" at bounding box center [536, 1013] width 85 height 27
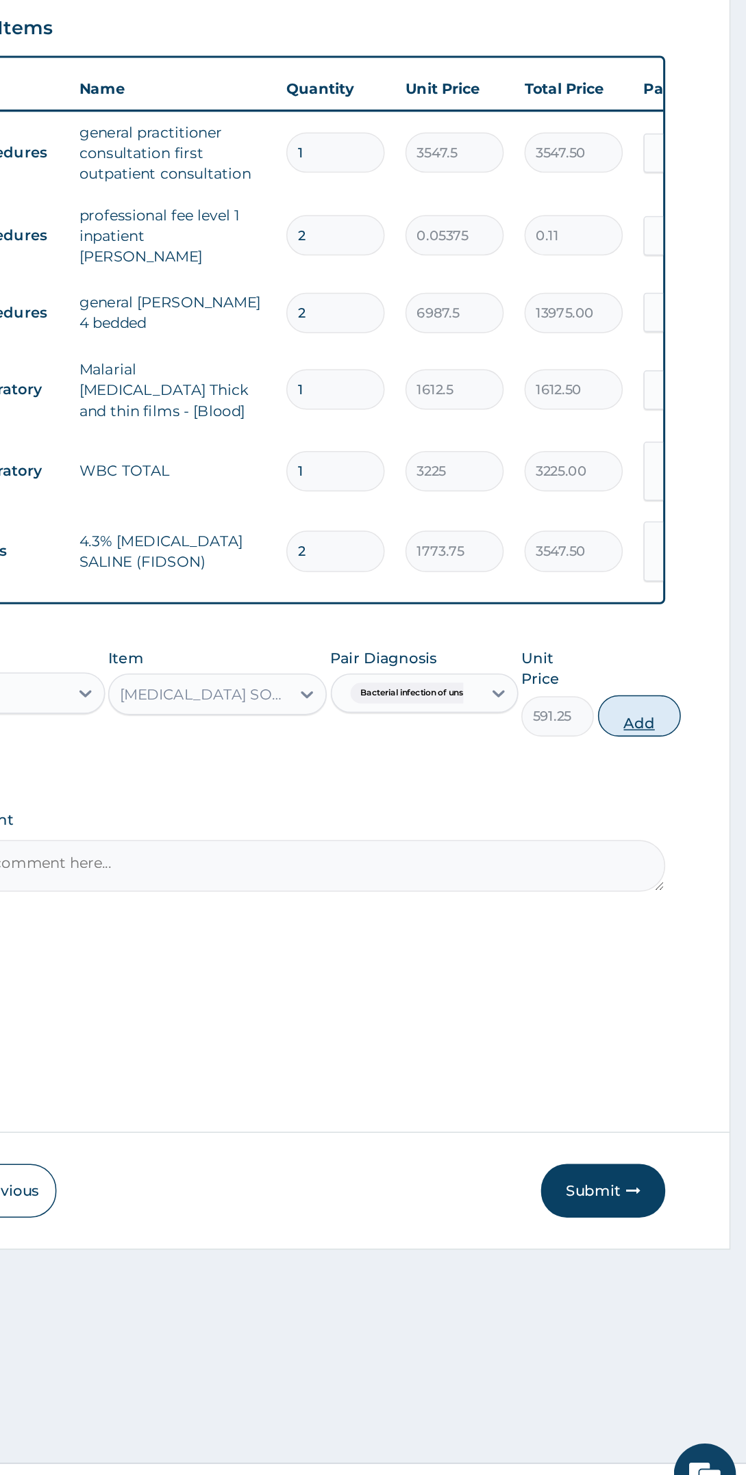
click at [679, 932] on button "Add" at bounding box center [675, 945] width 55 height 27
type input "0"
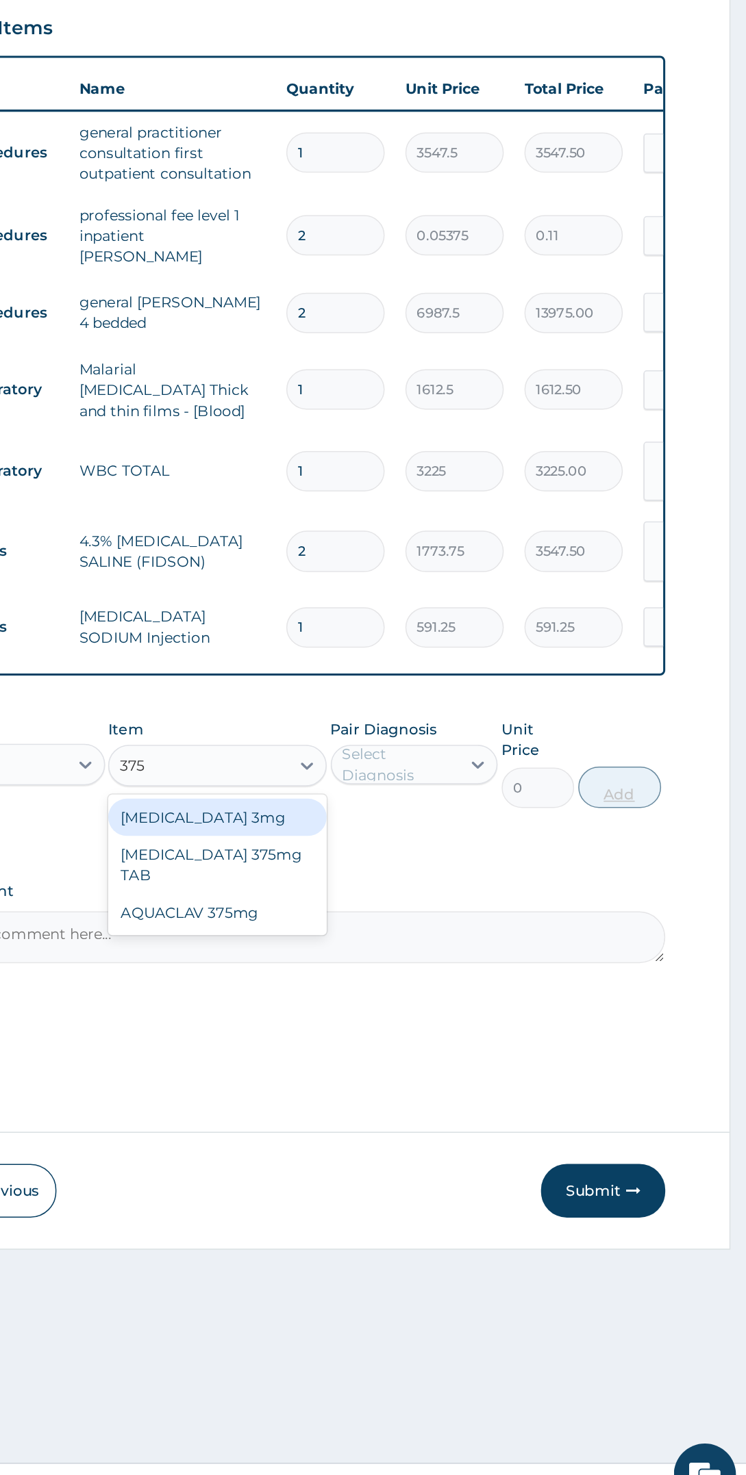
scroll to position [0, 0]
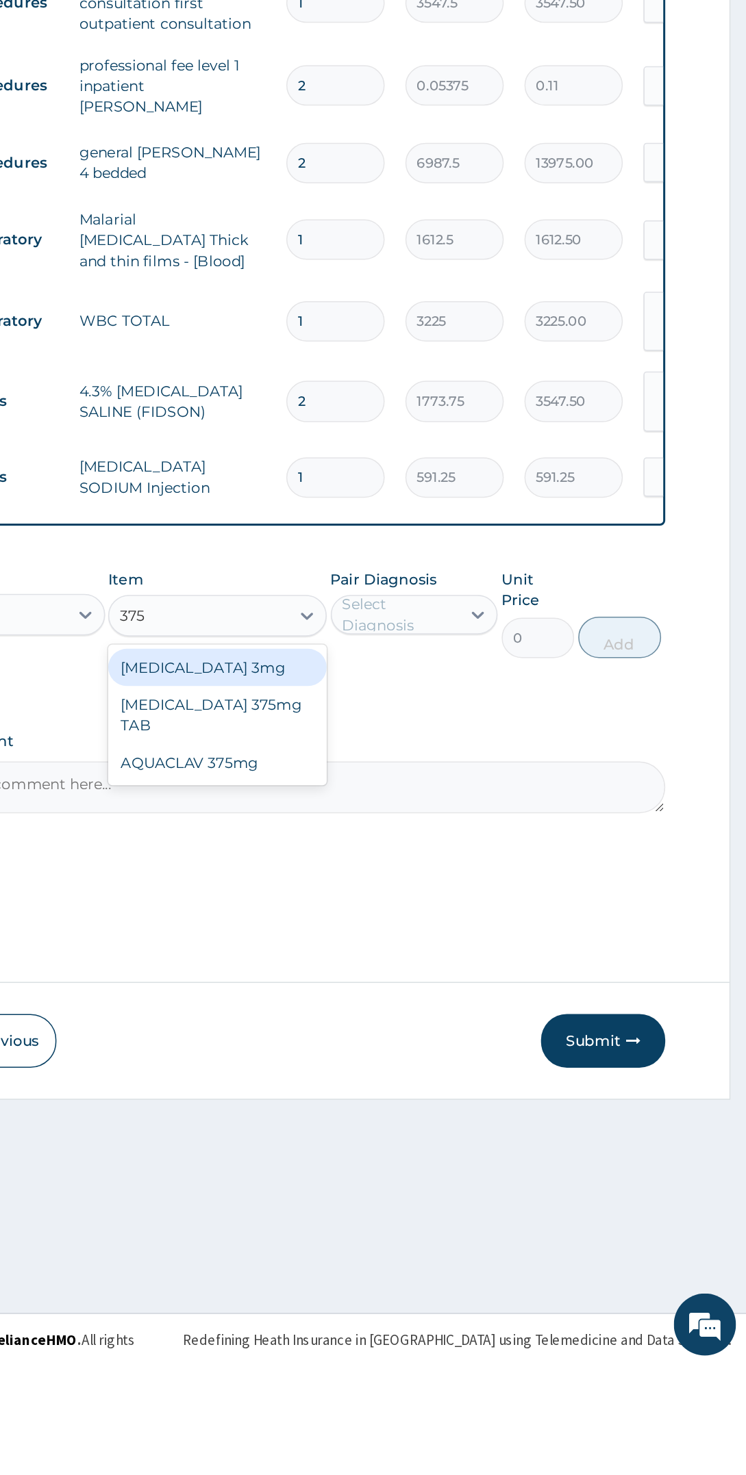
click at [440, 1061] on div "Lexotan 3mg AUGMENTIN 375mg TAB AQUACLAV 375mg" at bounding box center [396, 1044] width 144 height 93
click at [416, 1064] on div "AQUACLAV 375mg" at bounding box center [396, 1076] width 144 height 25
type input "375"
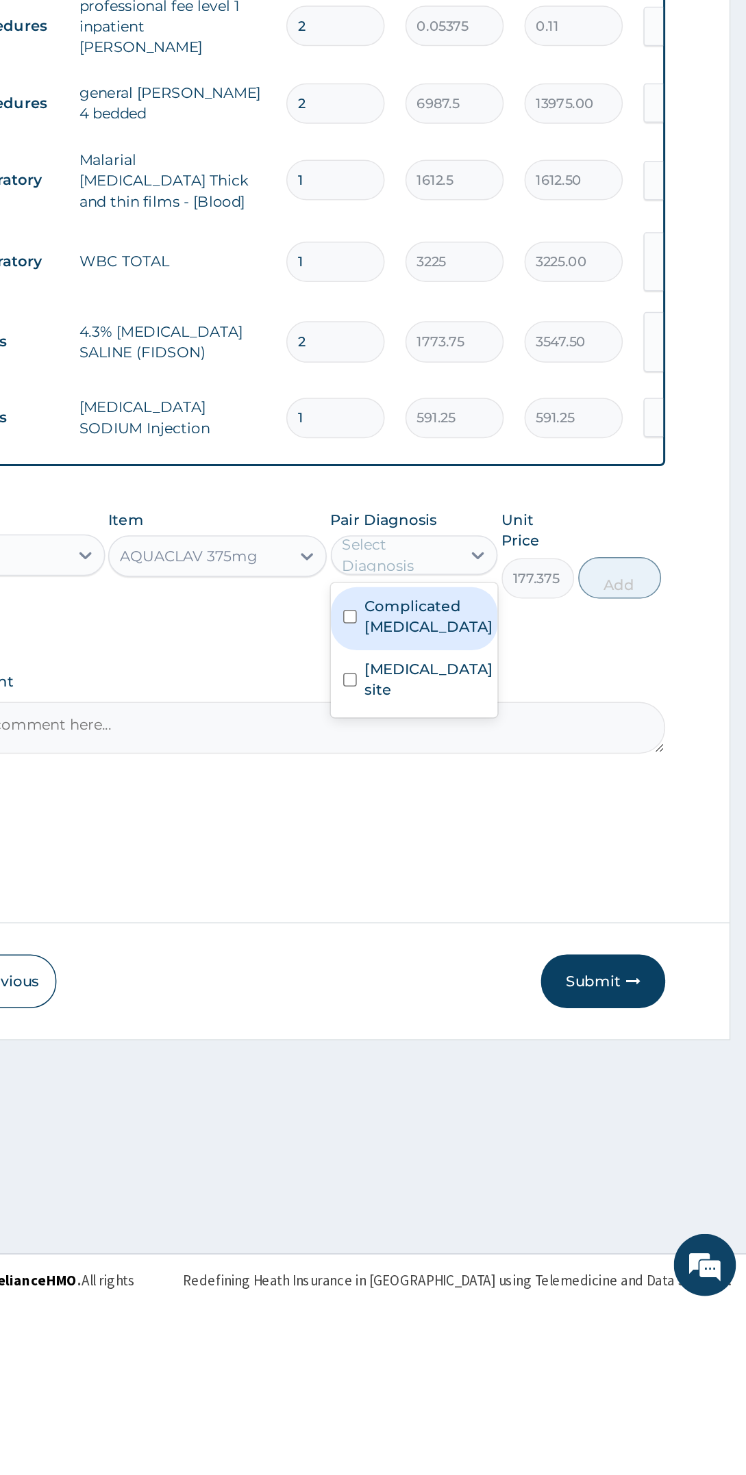
click at [565, 1054] on label "Bacterial infection of unspecified site" at bounding box center [536, 1060] width 85 height 27
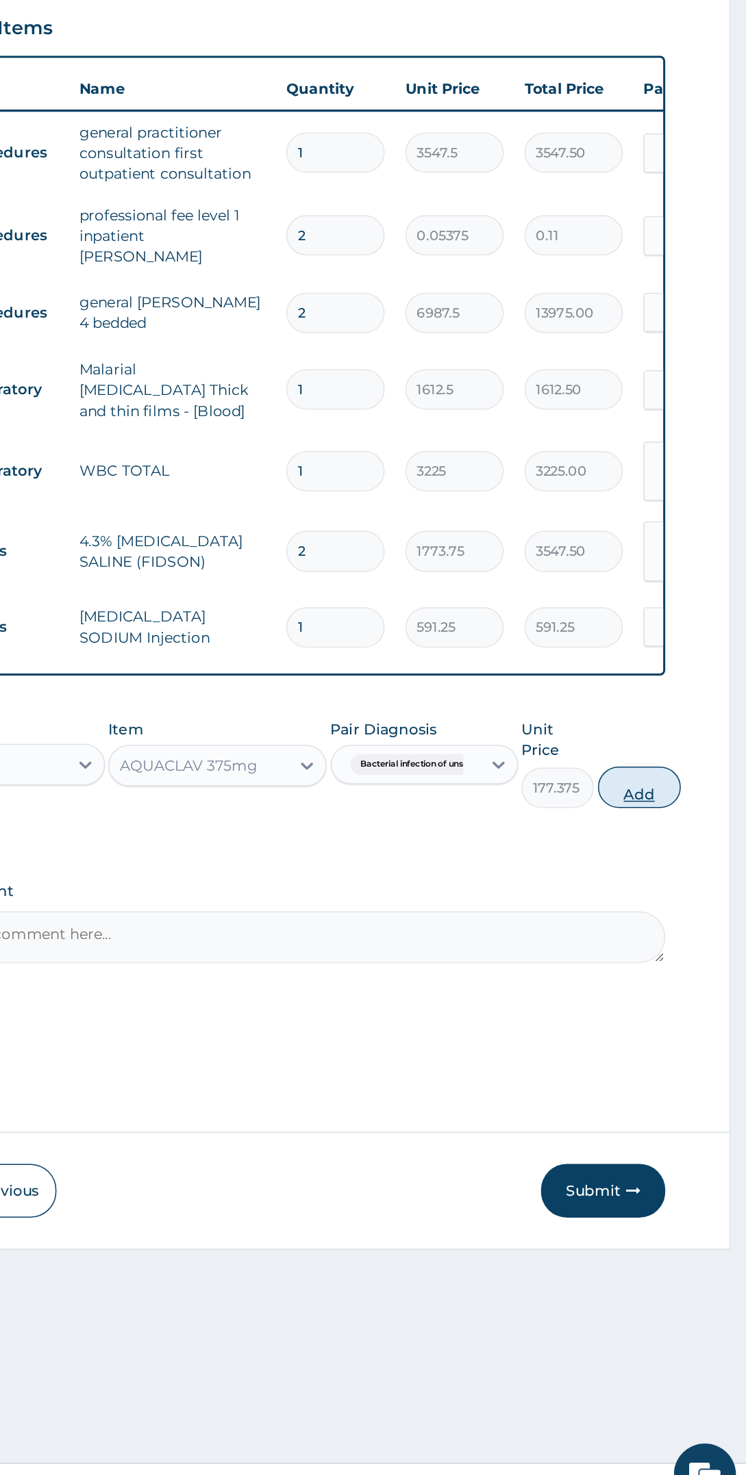
click at [696, 980] on button "Add" at bounding box center [675, 993] width 55 height 27
type input "0"
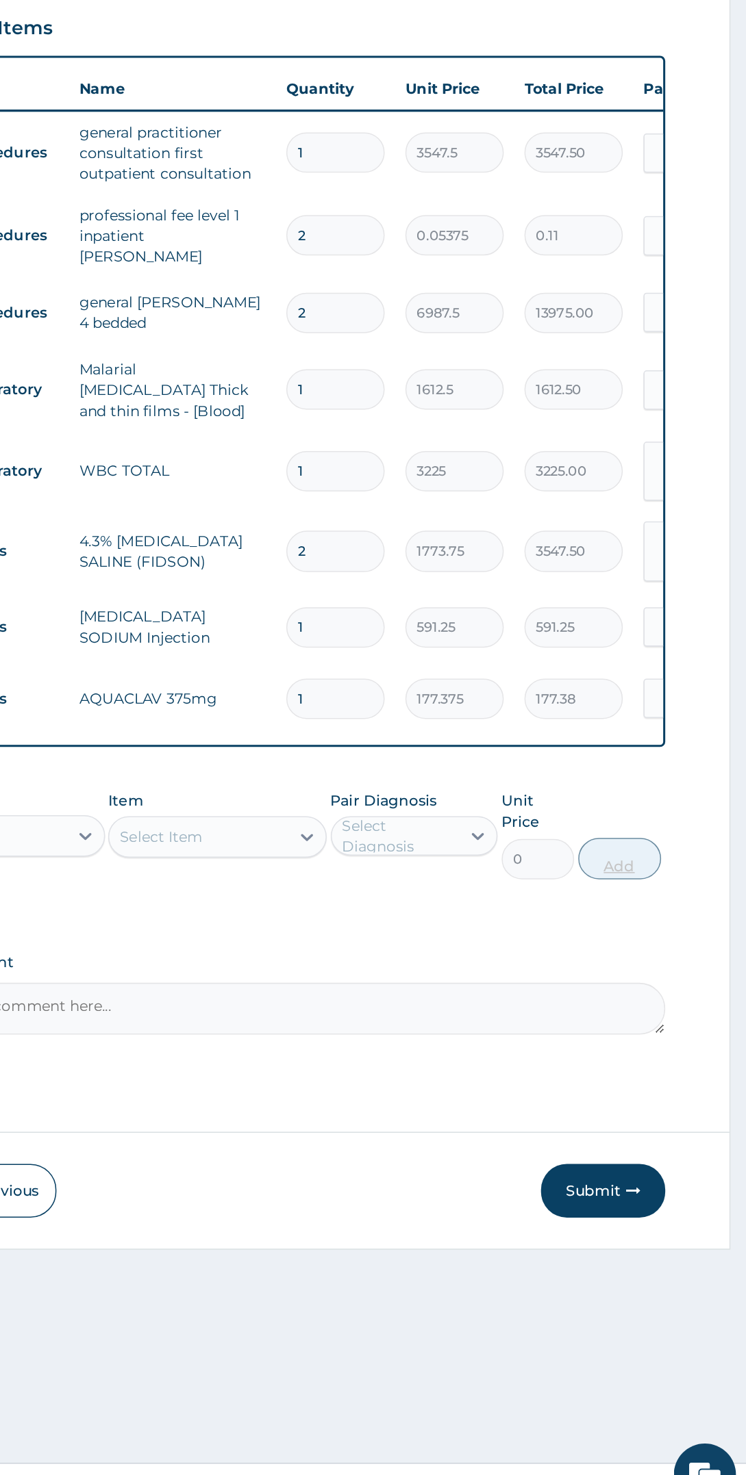
type input "14"
type input "2483.25"
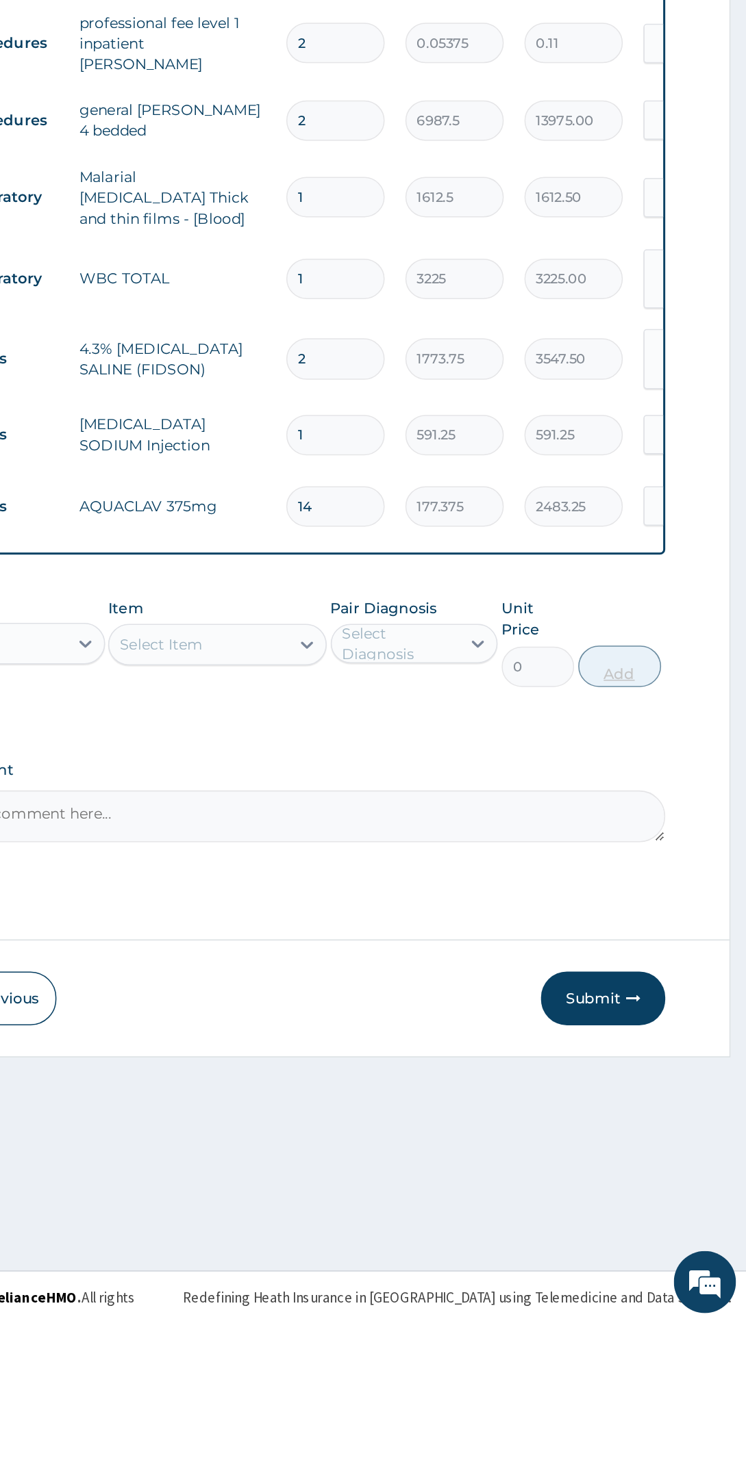
type input "14"
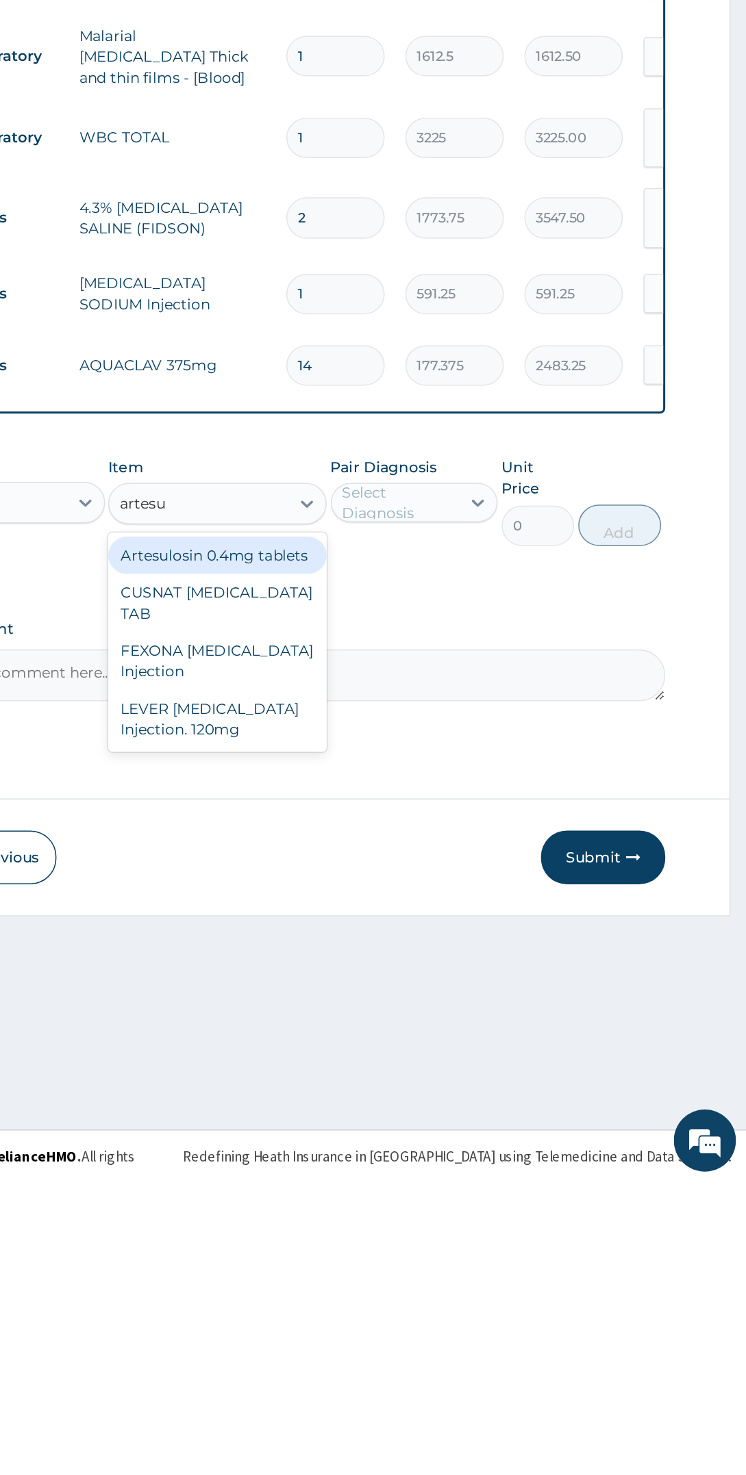
click at [433, 1160] on div "LEVER [MEDICAL_DATA] Injection. 120mg" at bounding box center [396, 1168] width 144 height 38
type input "artesu"
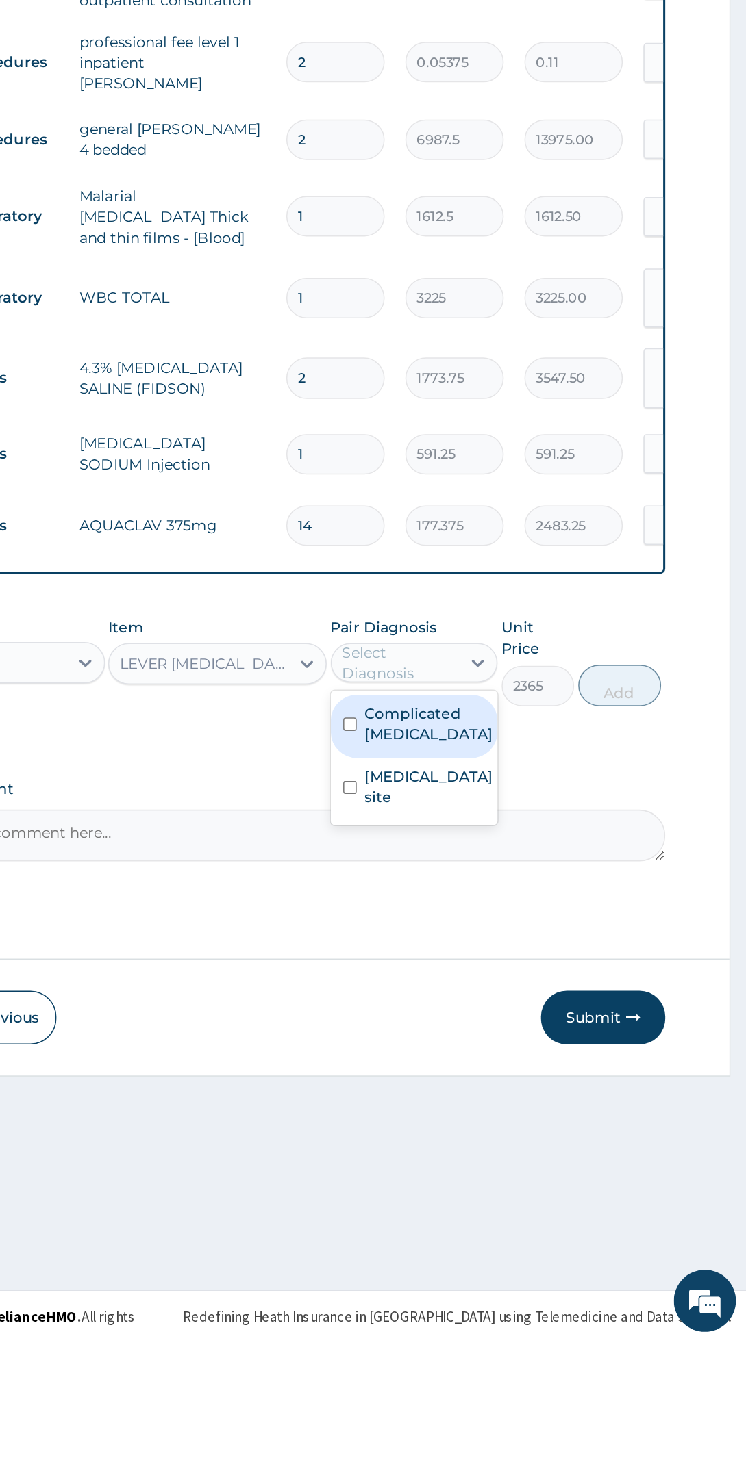
click at [576, 1050] on div "Complicated malaria" at bounding box center [526, 1068] width 111 height 42
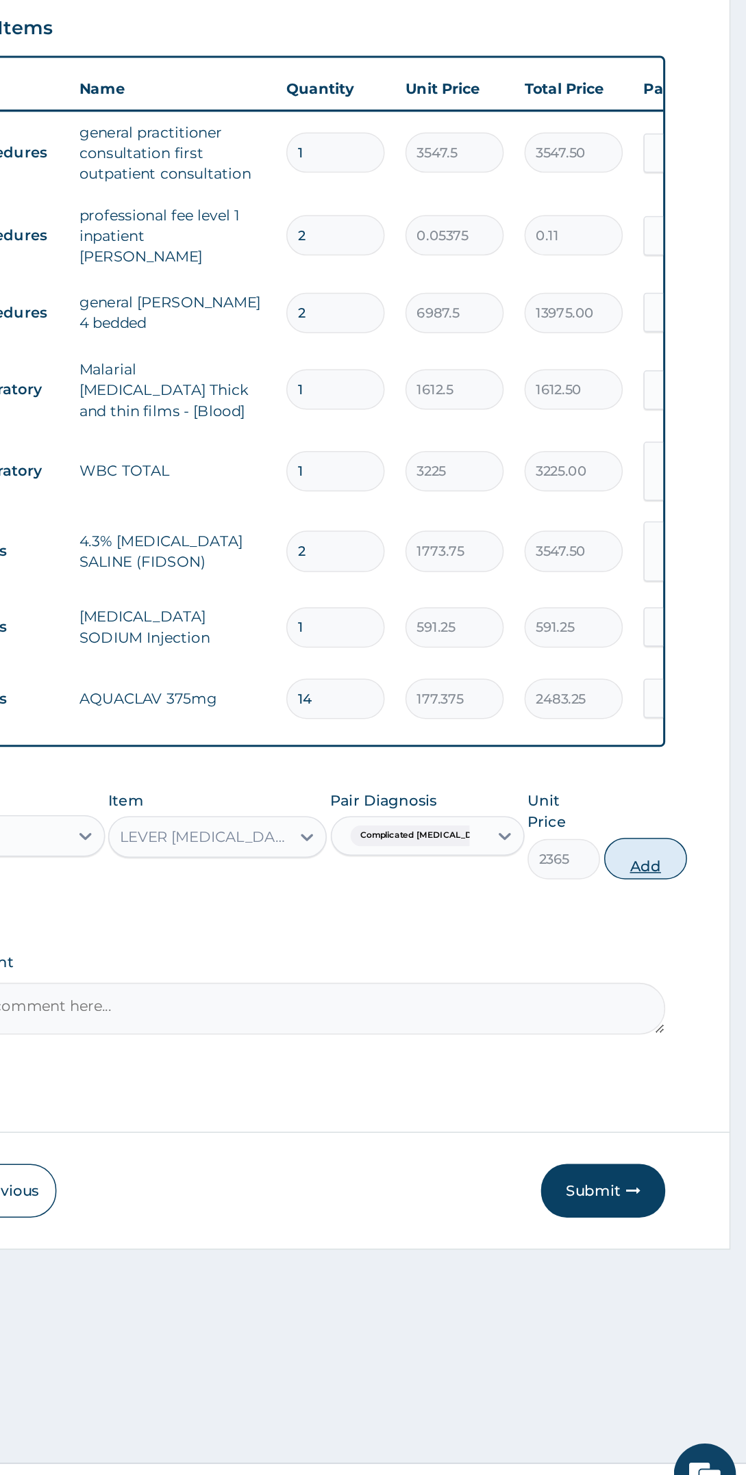
click at [678, 1027] on button "Add" at bounding box center [679, 1040] width 55 height 27
type input "0"
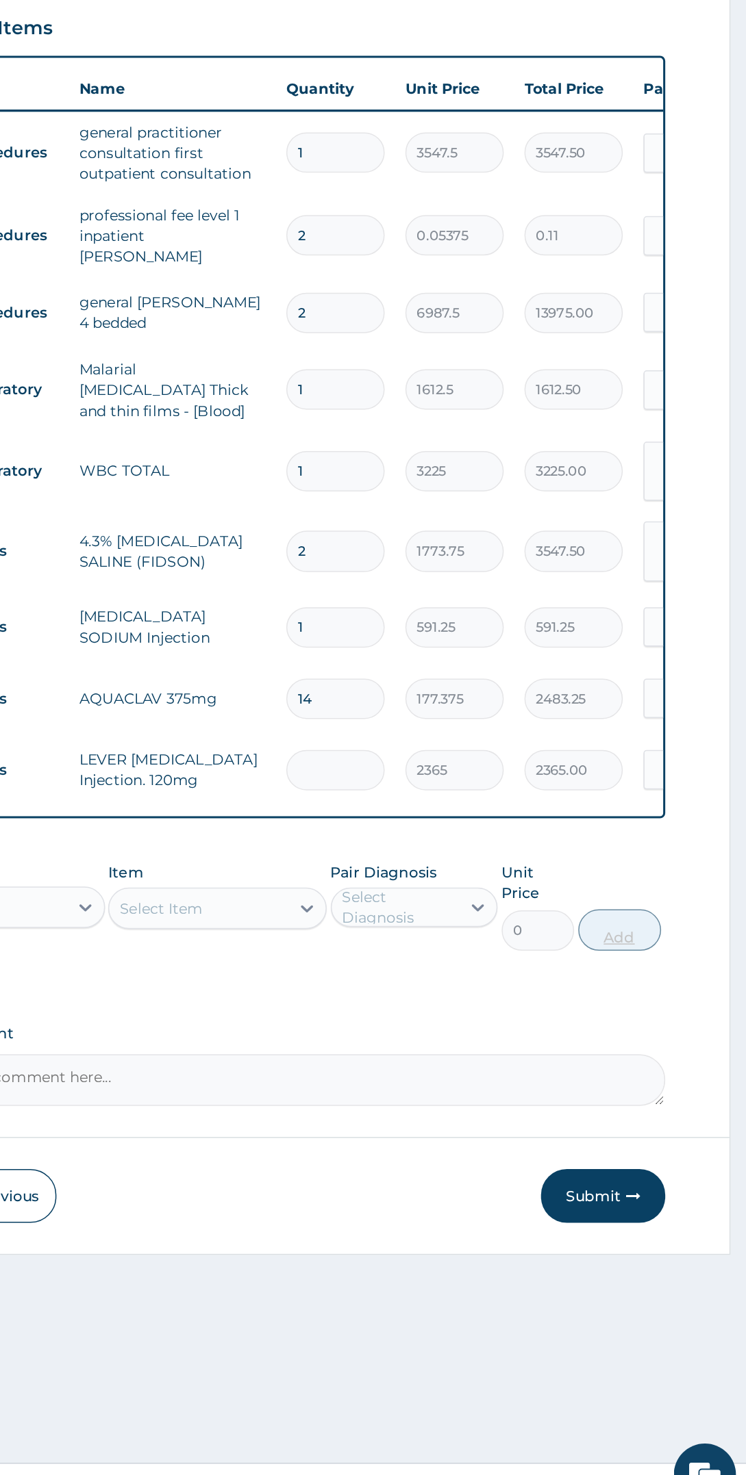
type input "0.00"
type input "3"
type input "7095.00"
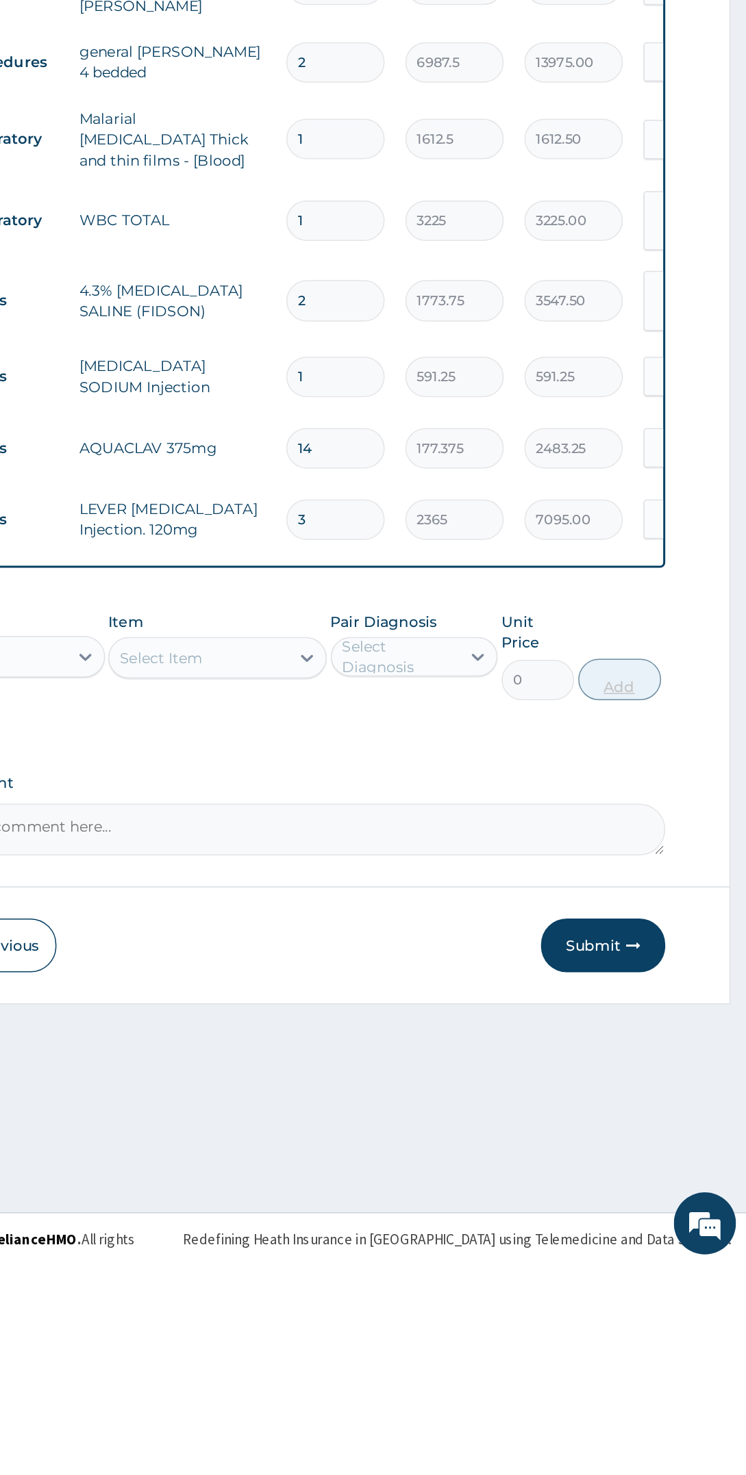
type input "3"
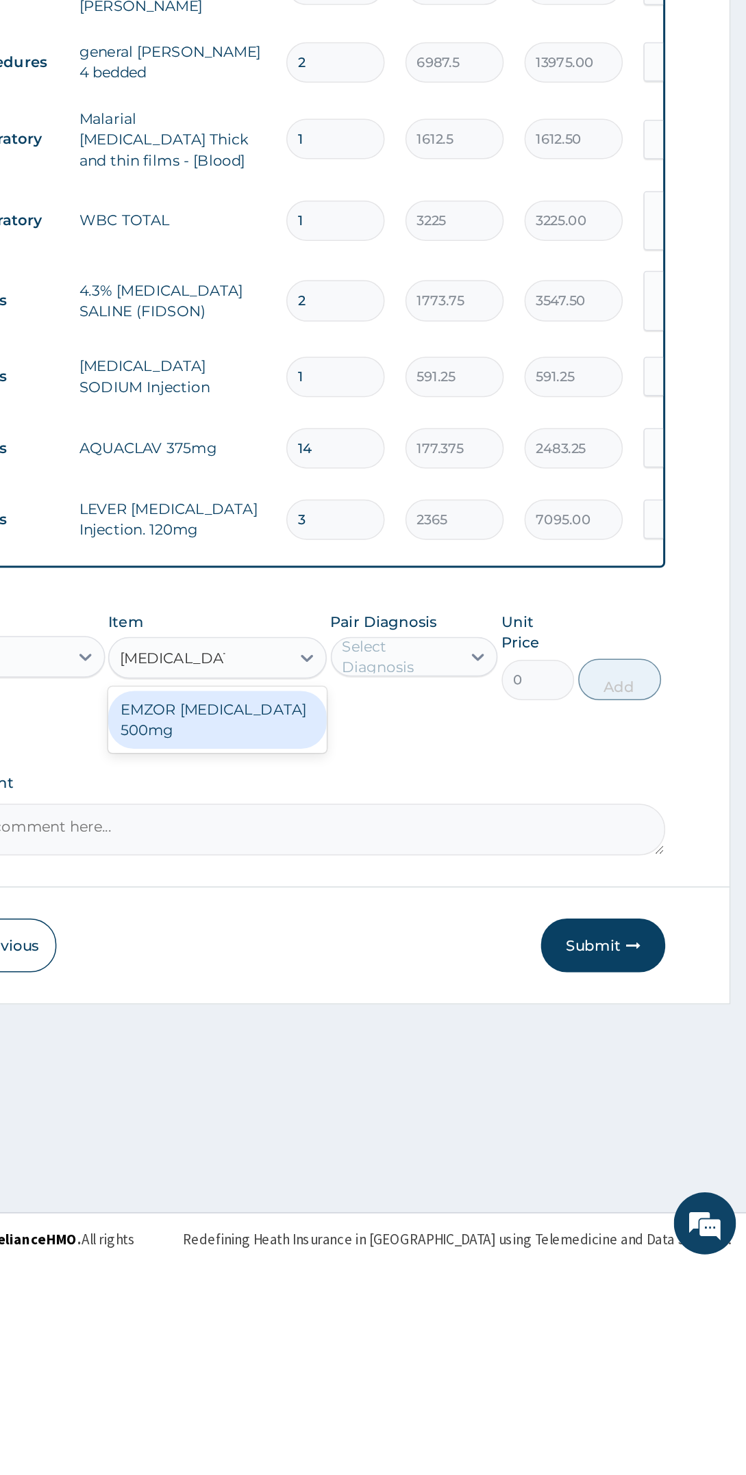
click at [447, 1105] on div "EMZOR PARACETAMOL 500mg" at bounding box center [396, 1114] width 144 height 38
type input "paracetamol 5"
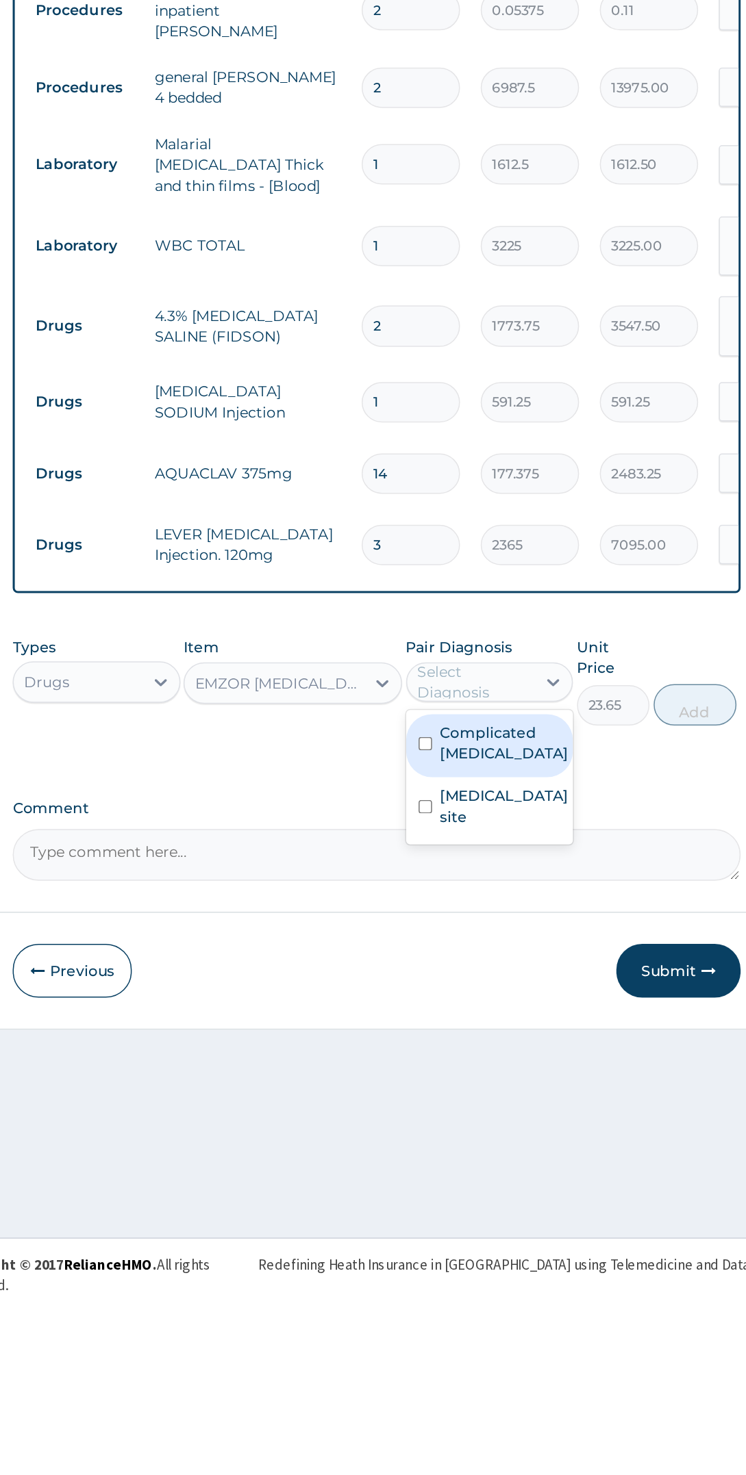
click at [567, 1099] on label "Complicated [MEDICAL_DATA]" at bounding box center [536, 1112] width 85 height 27
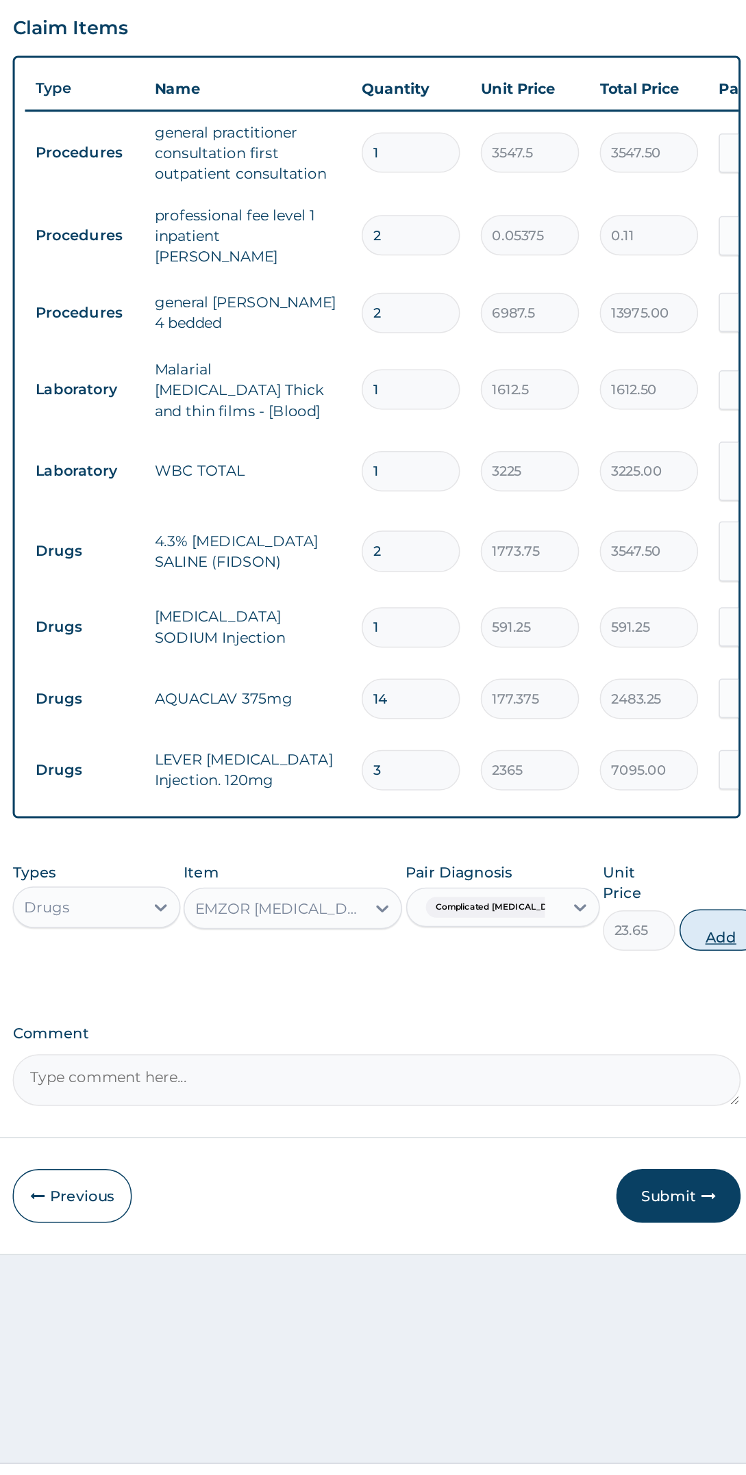
click at [667, 1074] on button "Add" at bounding box center [679, 1087] width 55 height 27
type input "0"
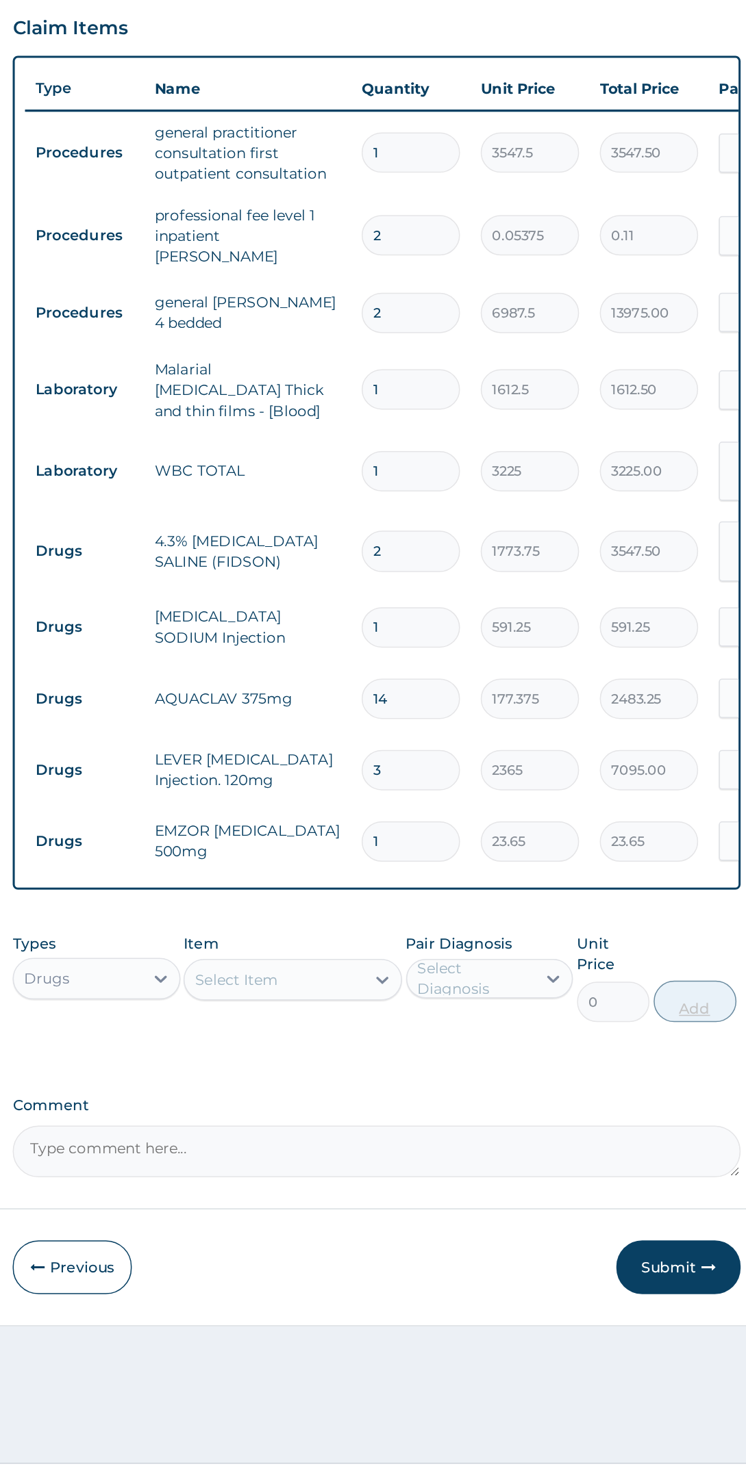
type input "18"
type input "425.70"
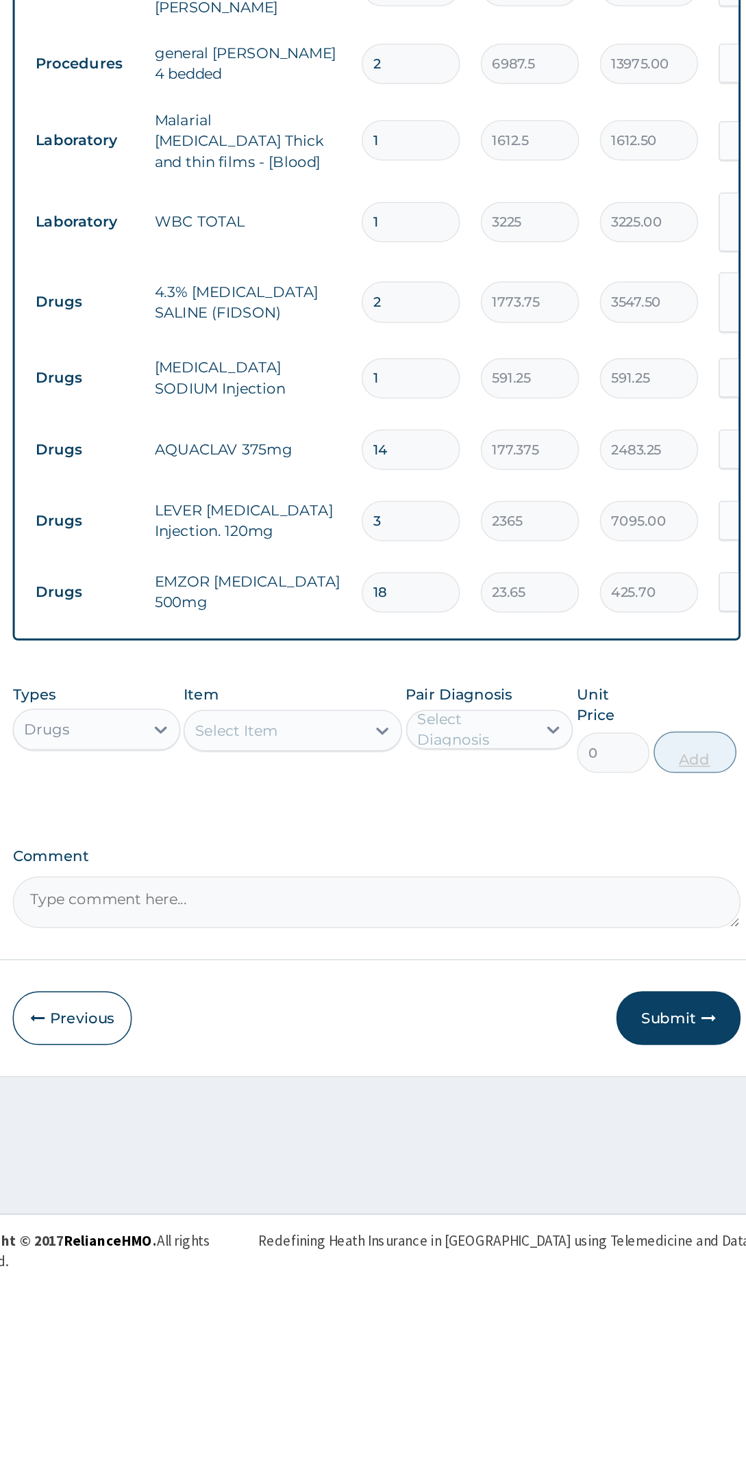
type input "18"
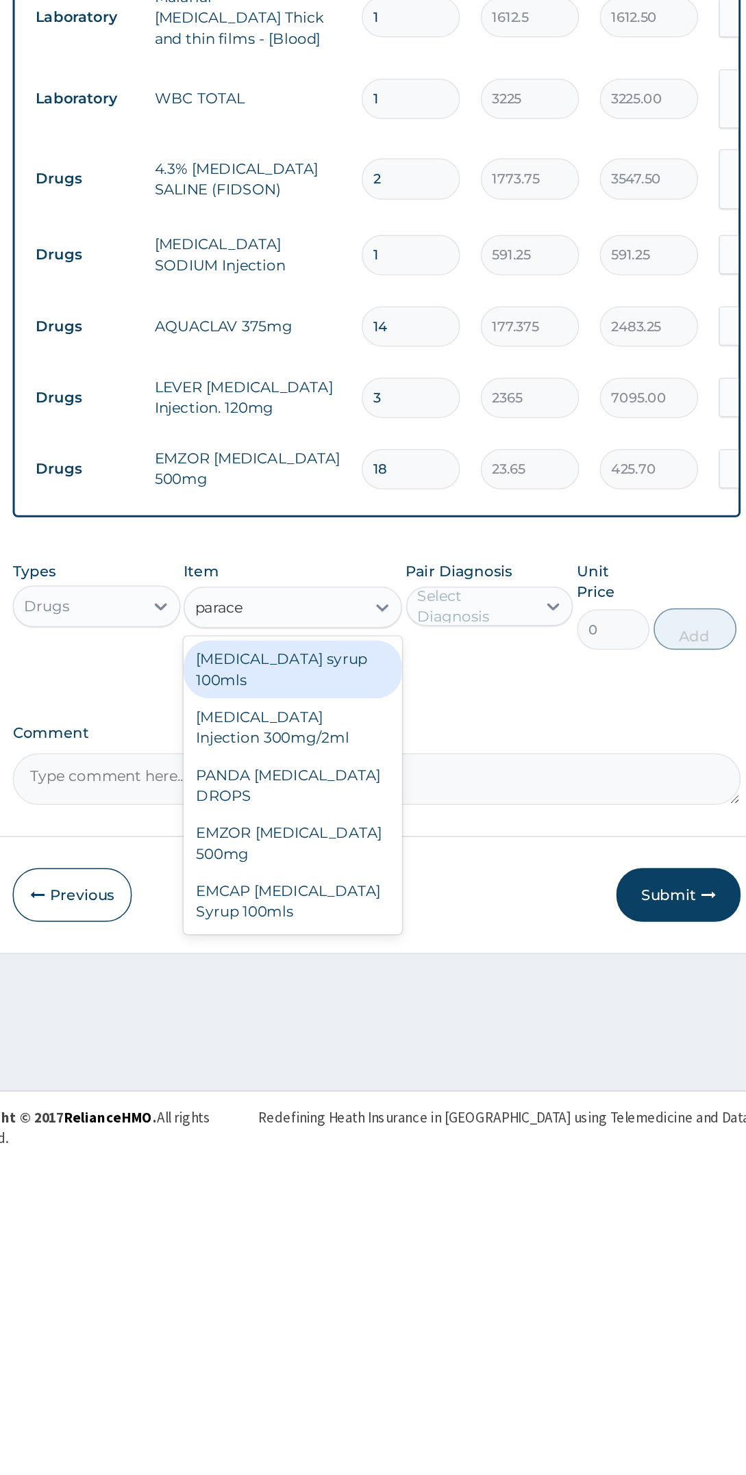
click at [450, 1181] on div "PARACETAMOL Injection 300mg/2ml" at bounding box center [396, 1200] width 144 height 38
type input "parace"
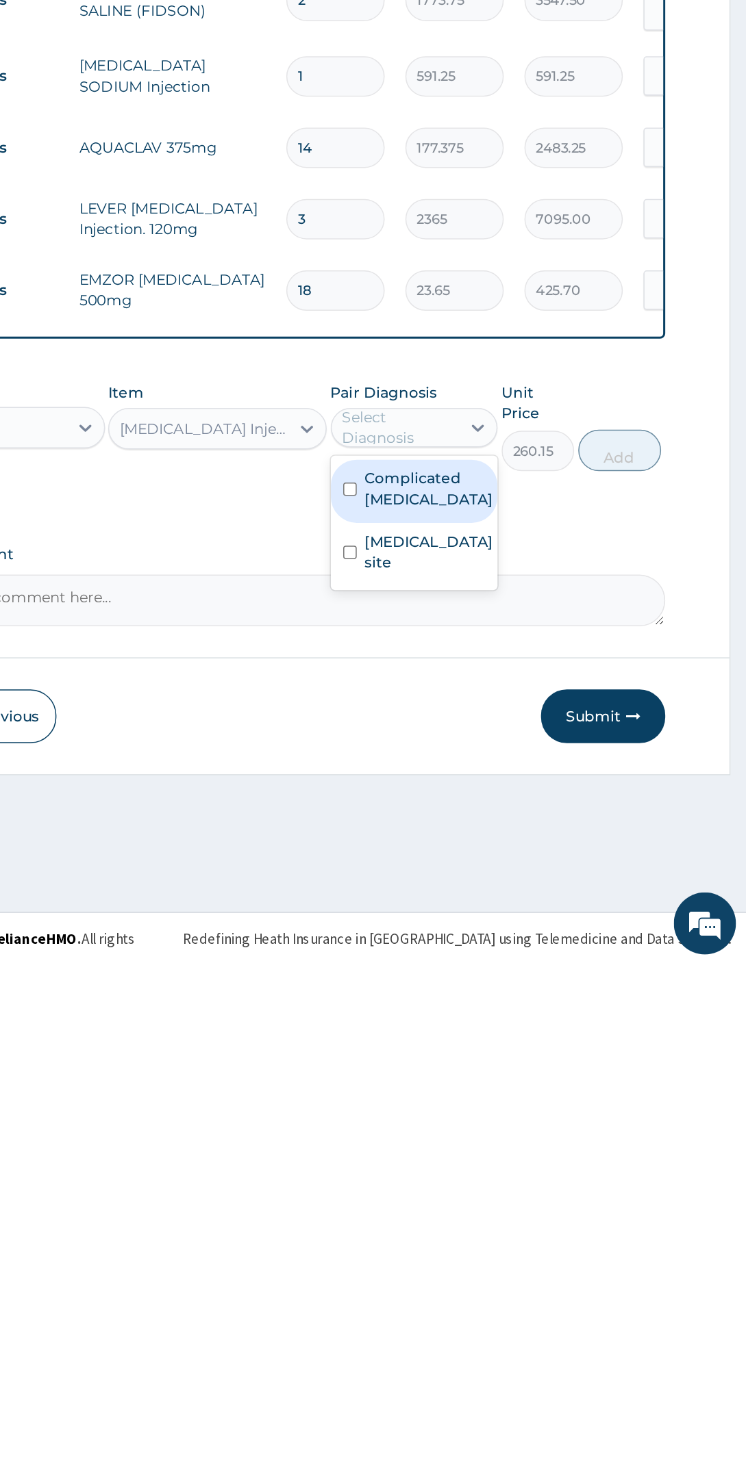
click at [570, 1147] on label "Complicated [MEDICAL_DATA]" at bounding box center [536, 1160] width 85 height 27
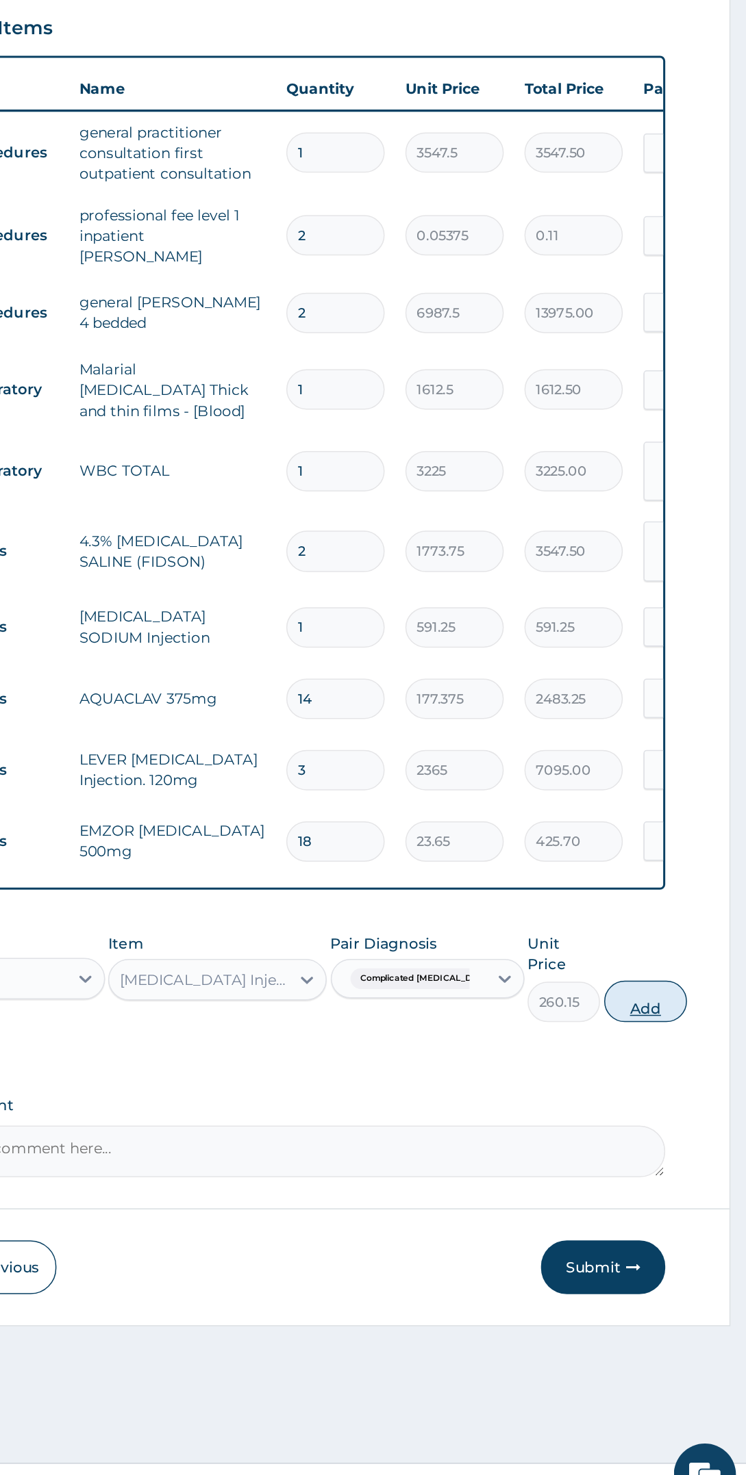
click at [680, 1121] on button "Add" at bounding box center [679, 1134] width 55 height 27
type input "0"
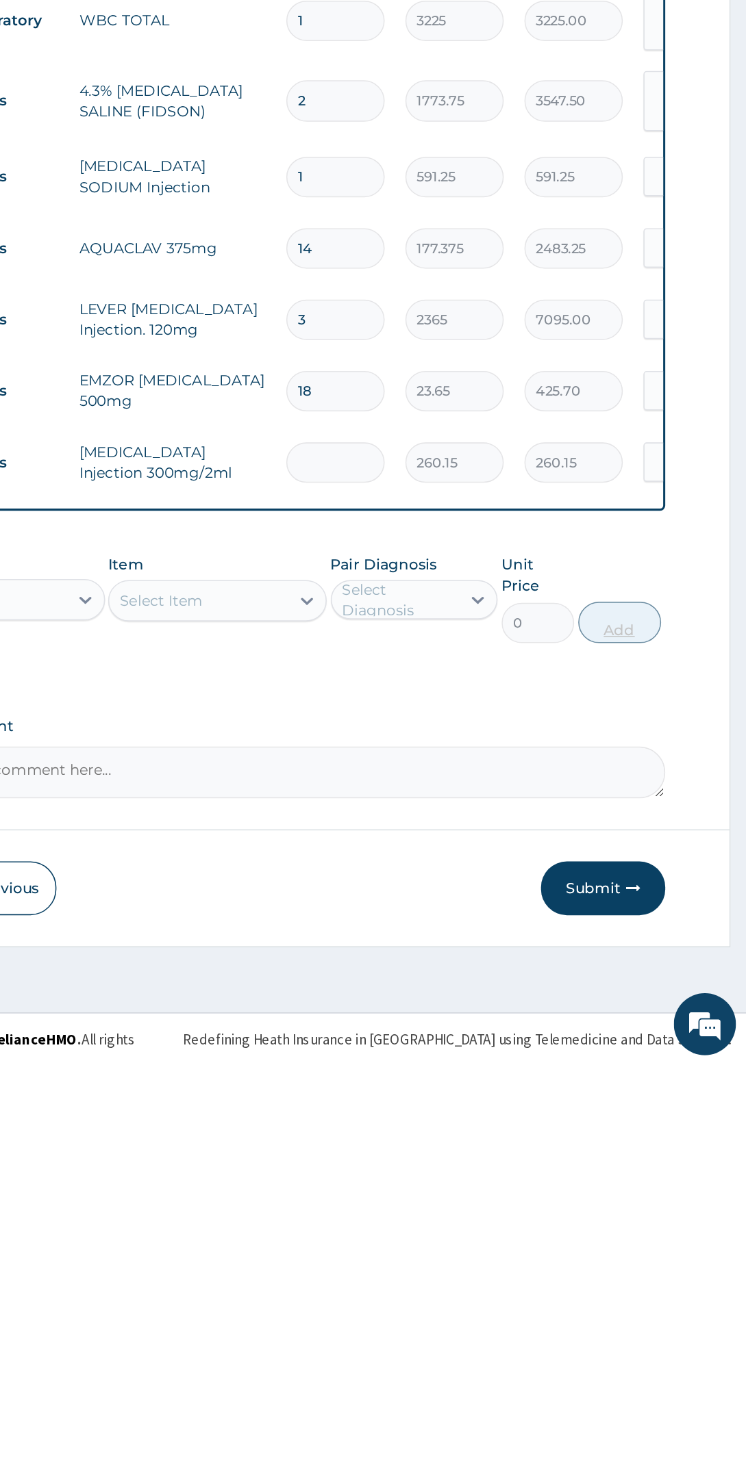
type input "0.00"
type input "4"
type input "1040.60"
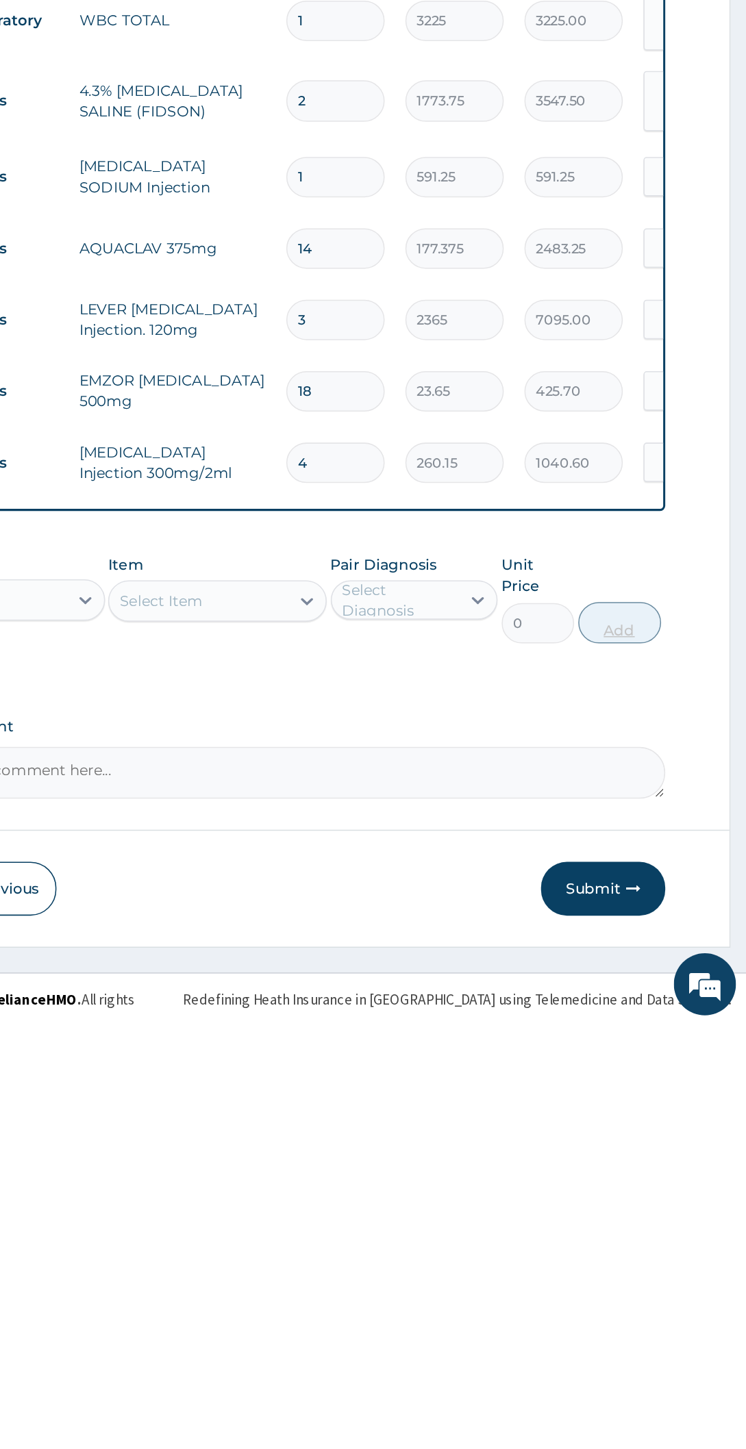
type input "4"
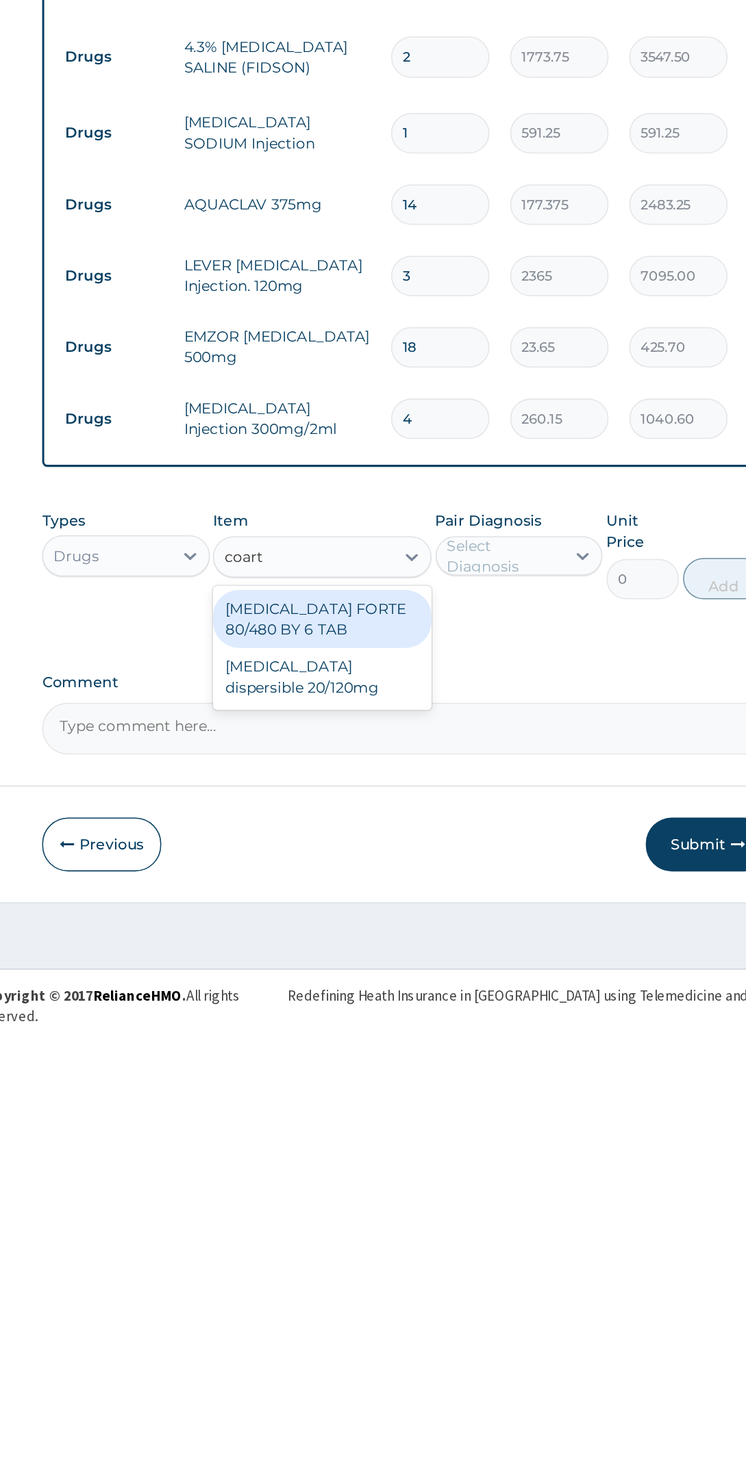
click at [427, 1240] on div "[MEDICAL_DATA] dispersible 20/120mg" at bounding box center [396, 1247] width 144 height 38
type input "coart"
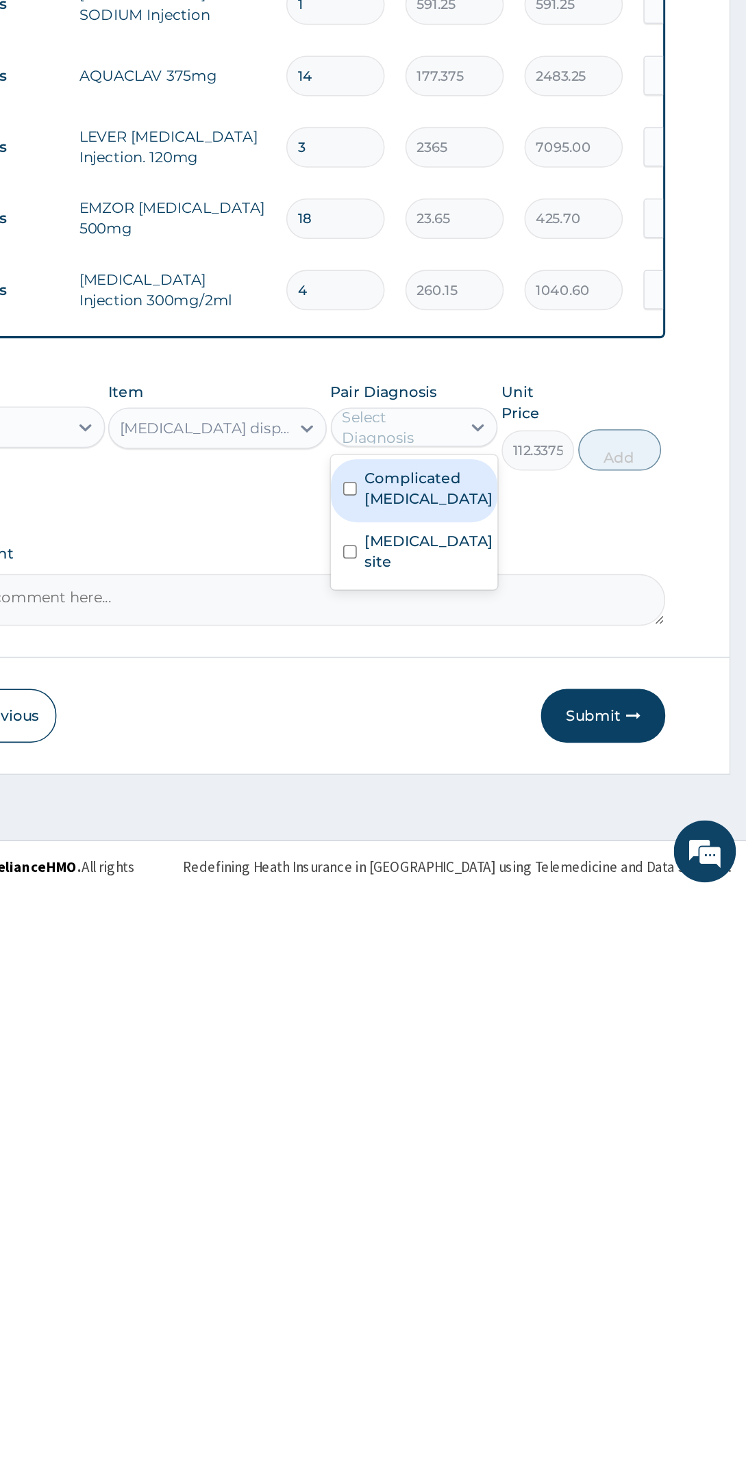
click at [541, 1194] on label "Complicated [MEDICAL_DATA]" at bounding box center [536, 1207] width 85 height 27
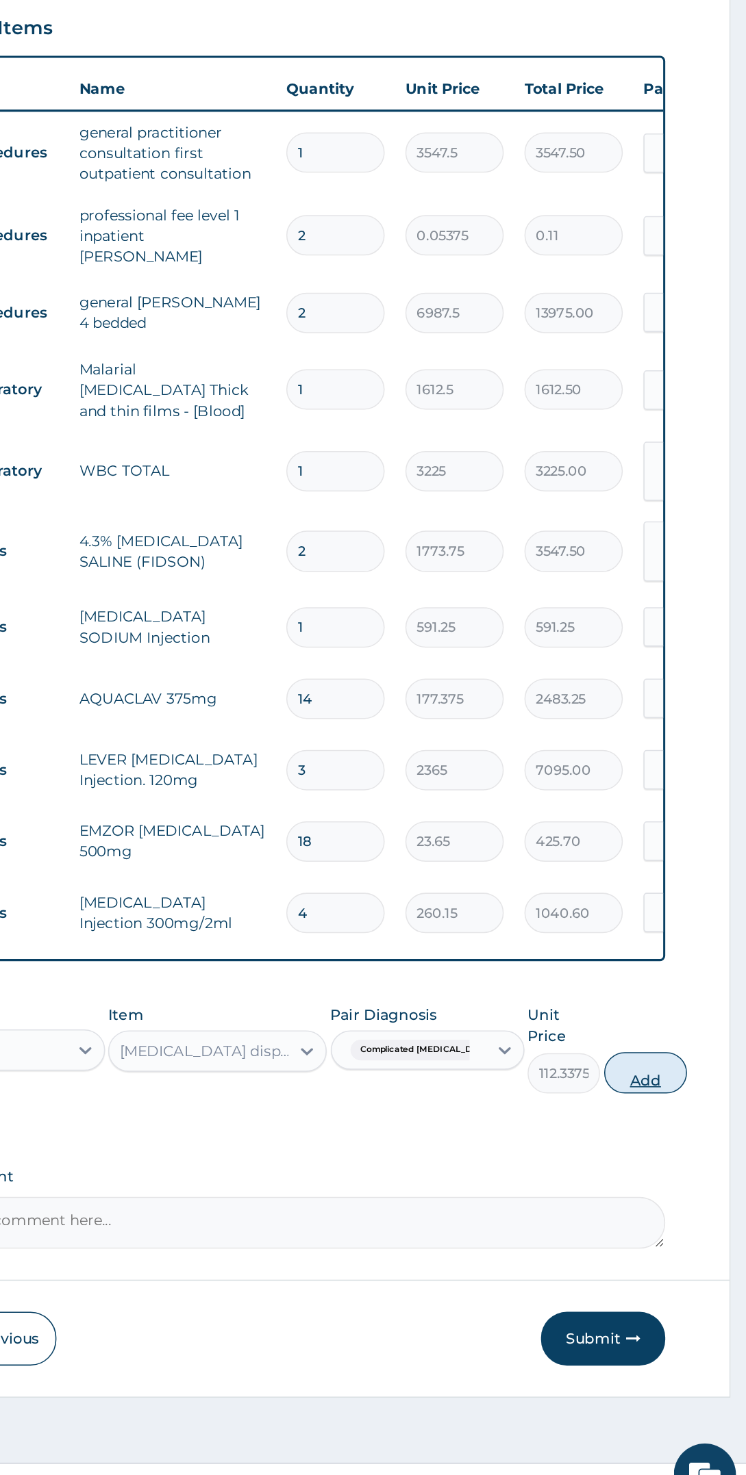
click at [679, 1169] on button "Add" at bounding box center [679, 1182] width 55 height 27
type input "0"
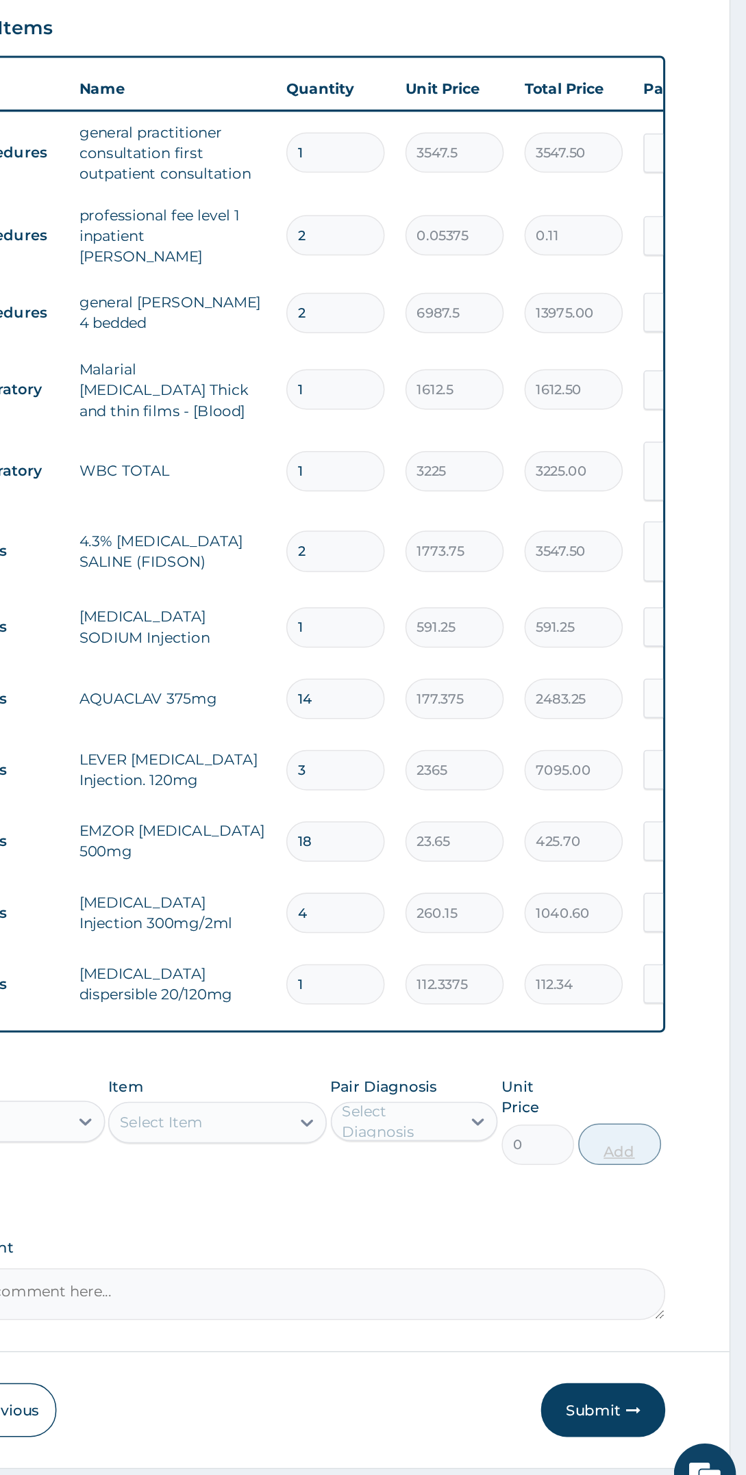
type input "18"
type input "2022.08"
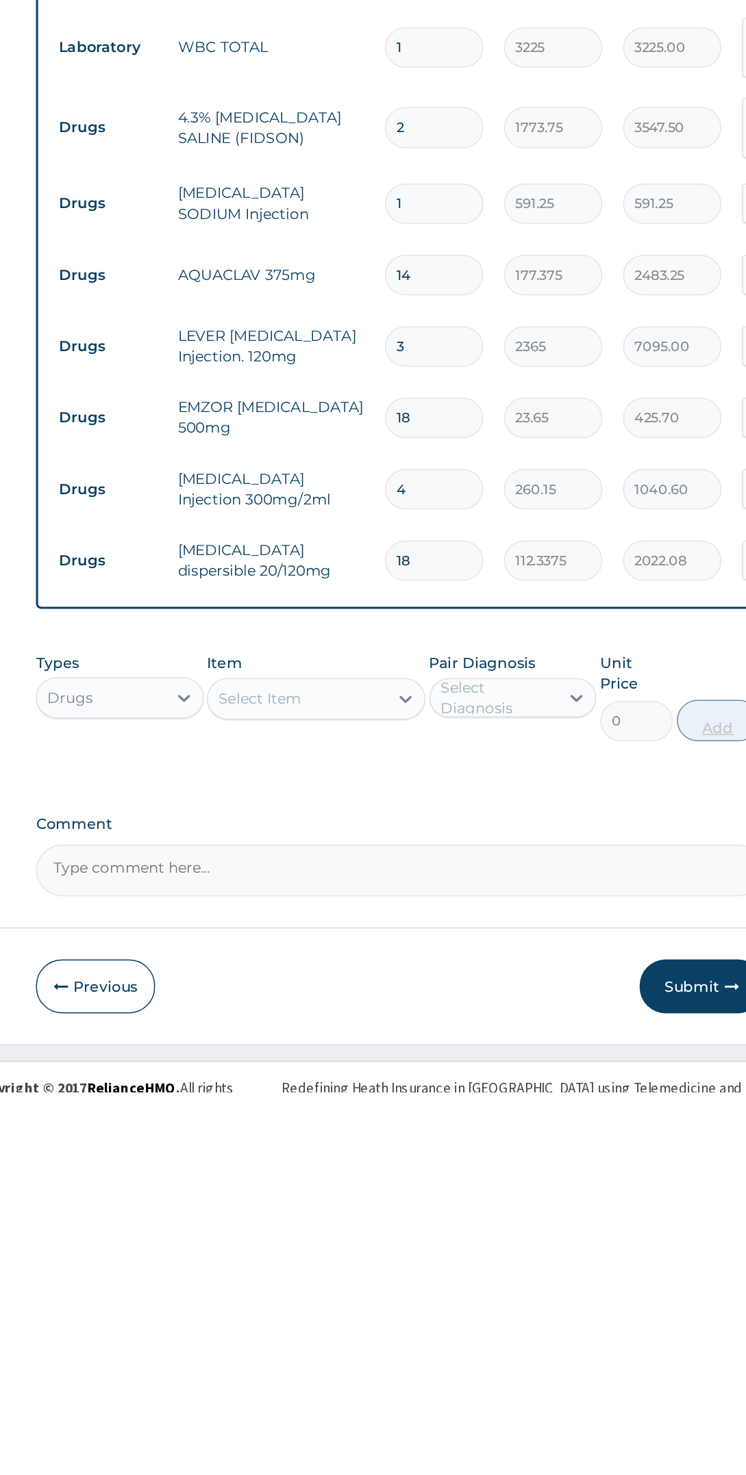
type input "18"
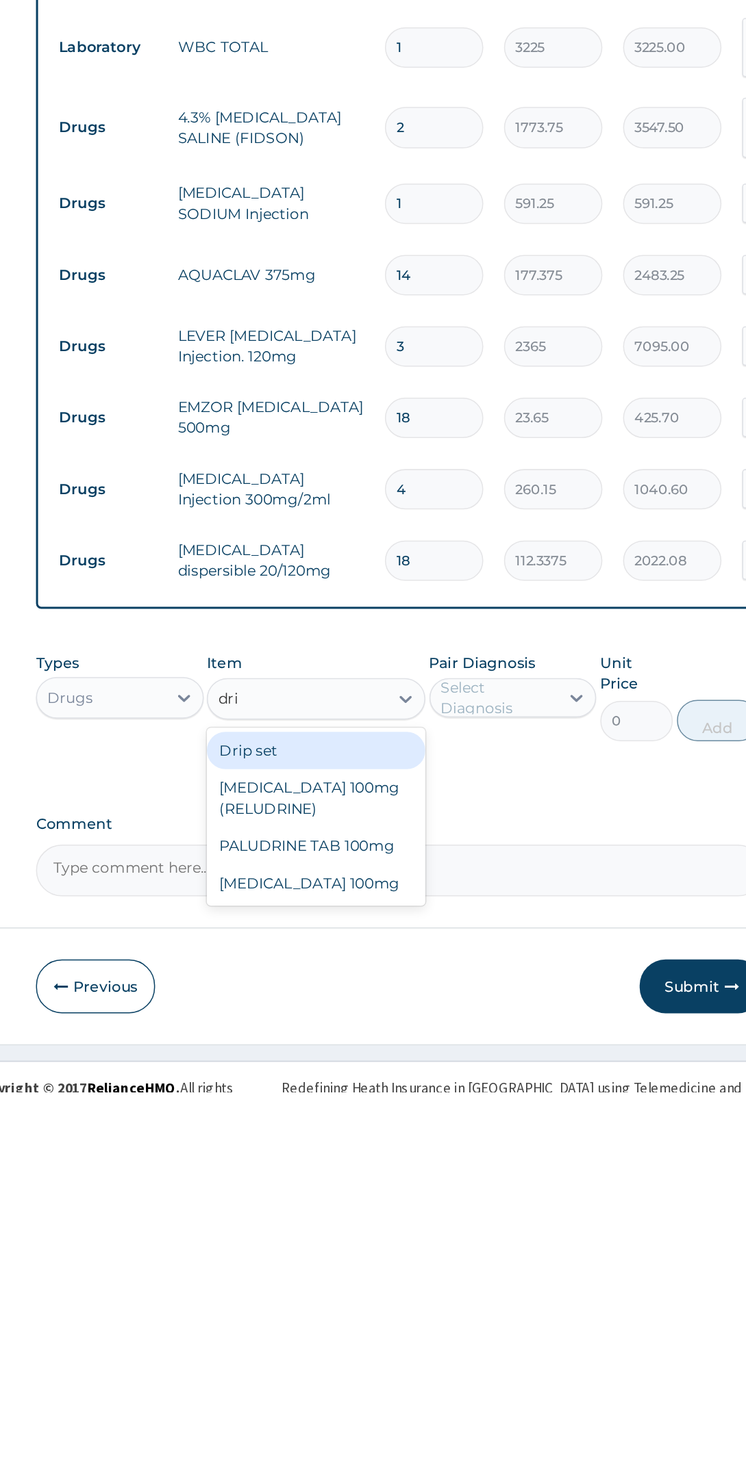
click at [433, 1237] on div "Drip set" at bounding box center [396, 1249] width 144 height 25
type input "dri"
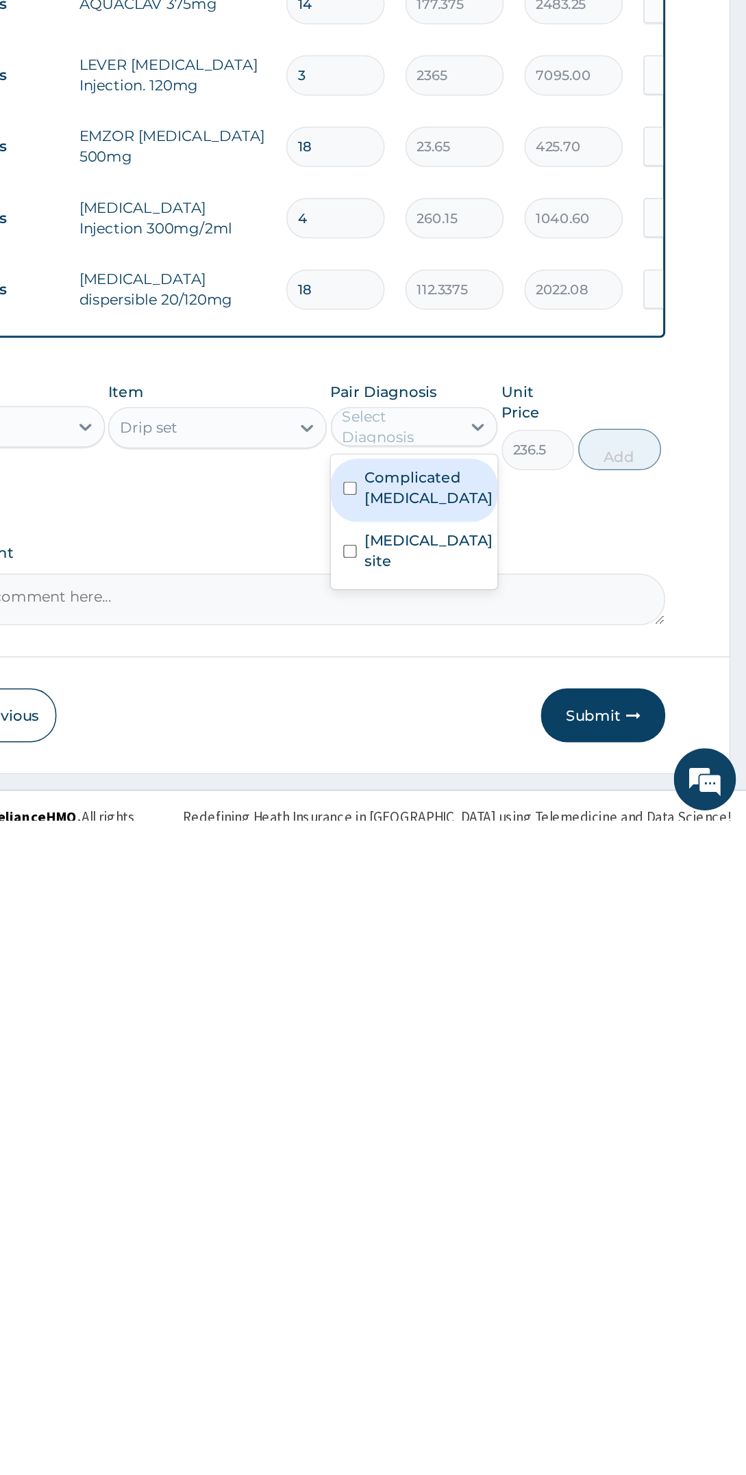
click at [565, 1248] on label "Complicated malaria" at bounding box center [536, 1254] width 85 height 27
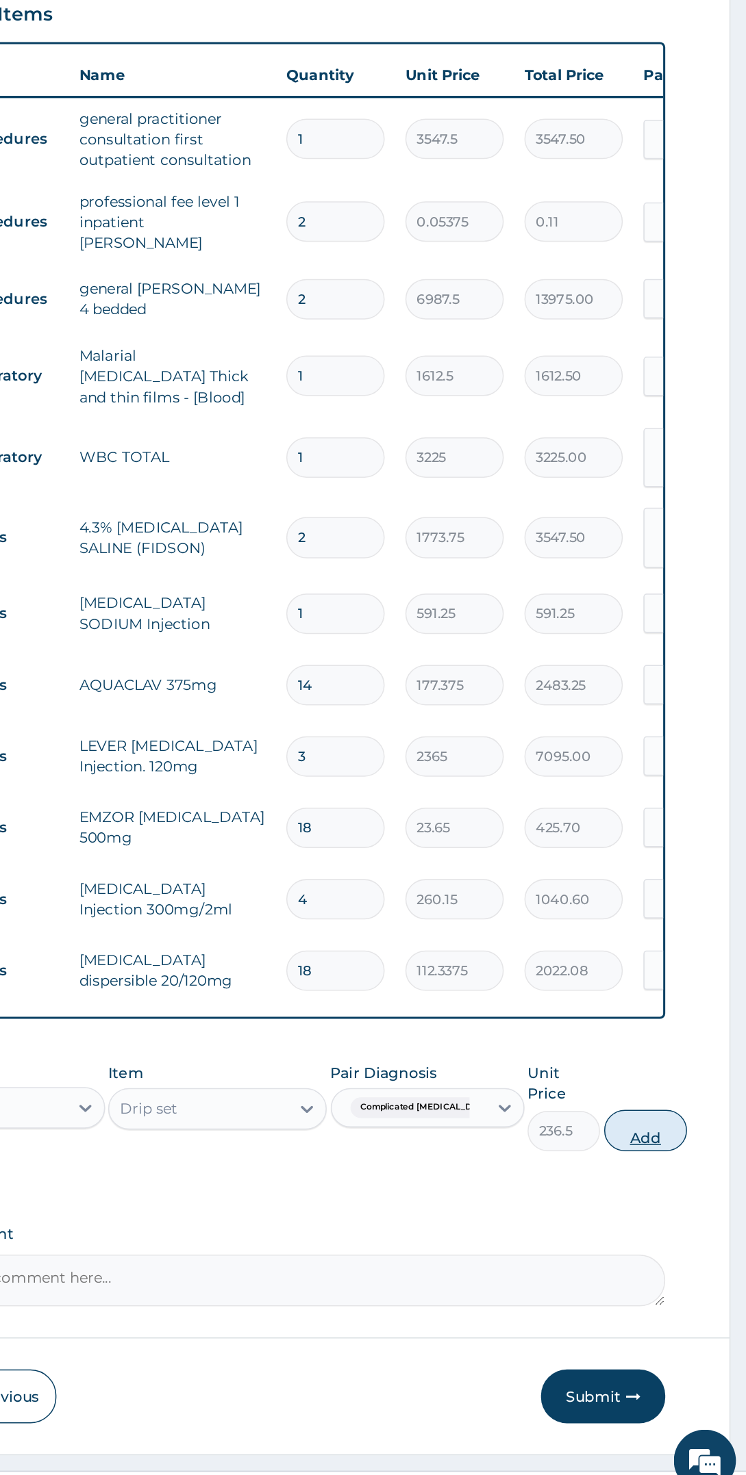
click at [672, 1216] on button "Add" at bounding box center [679, 1229] width 55 height 27
type input "0"
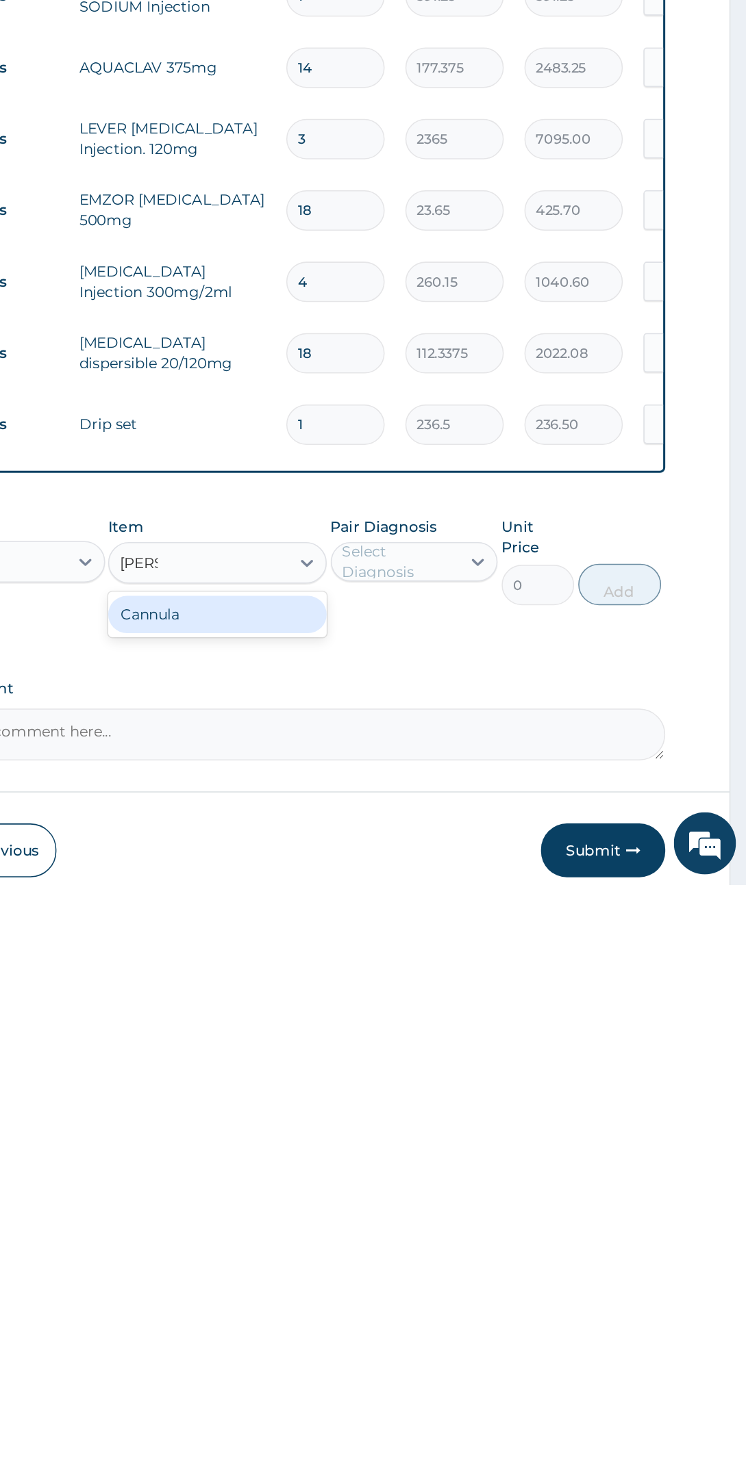
click at [428, 1293] on div "Cannula" at bounding box center [396, 1296] width 144 height 25
type input "cann"
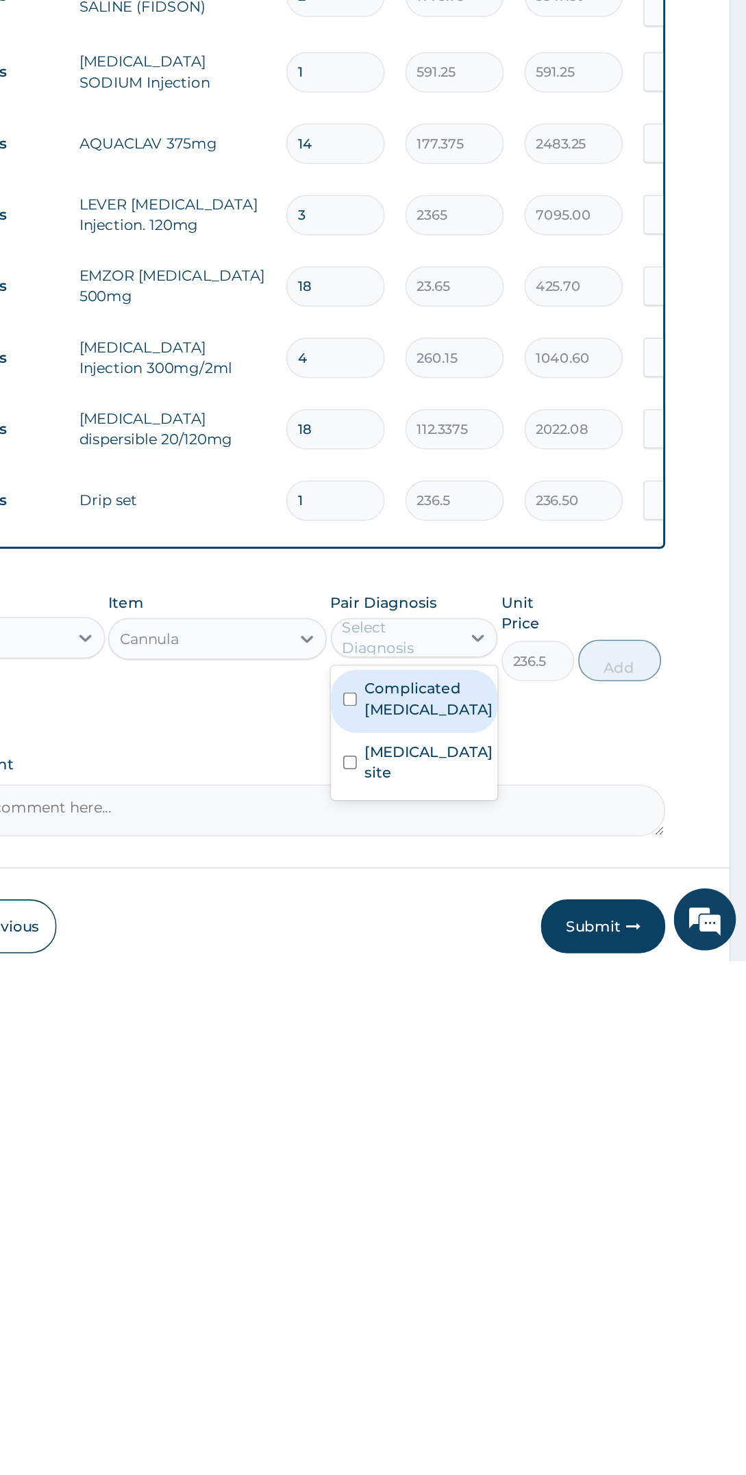
scroll to position [35, 0]
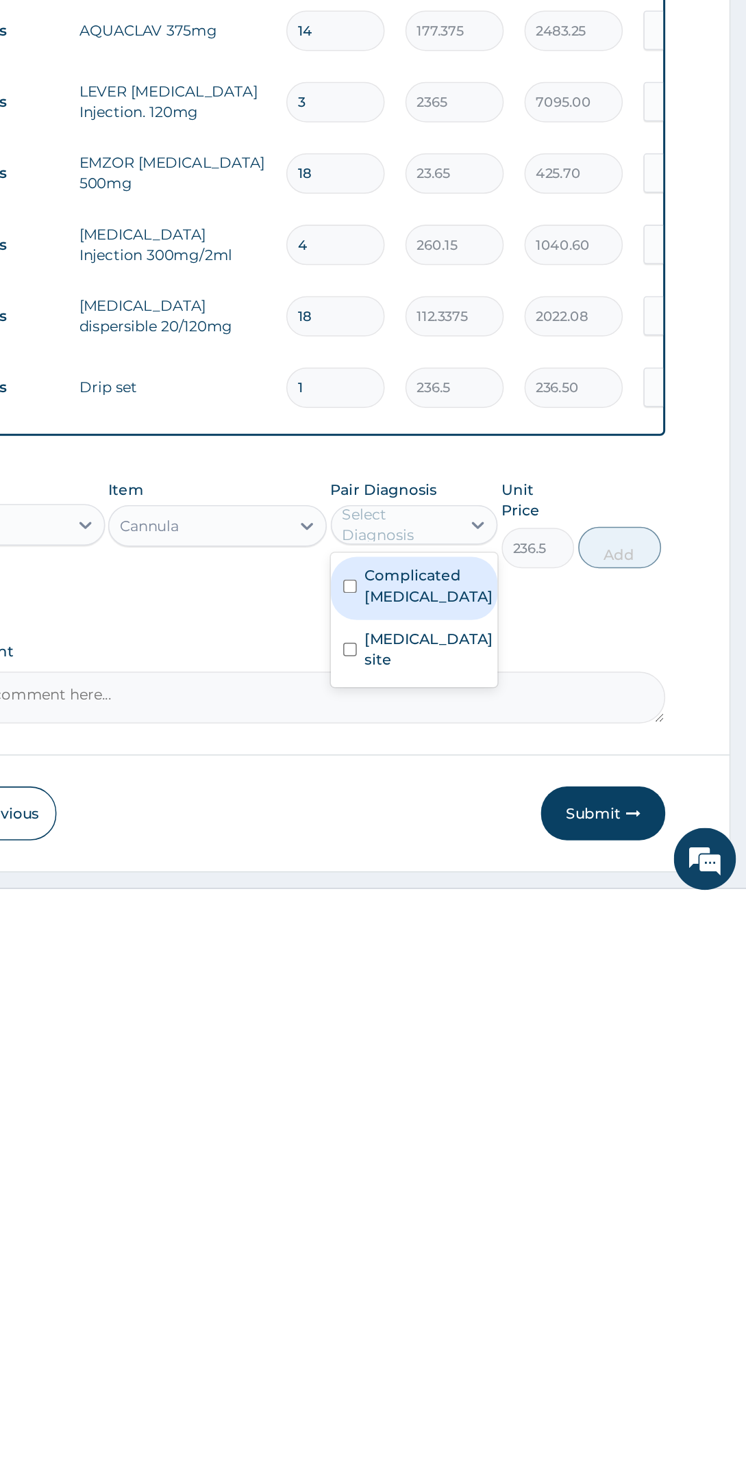
click at [564, 1253] on label "Complicated [MEDICAL_DATA]" at bounding box center [536, 1266] width 85 height 27
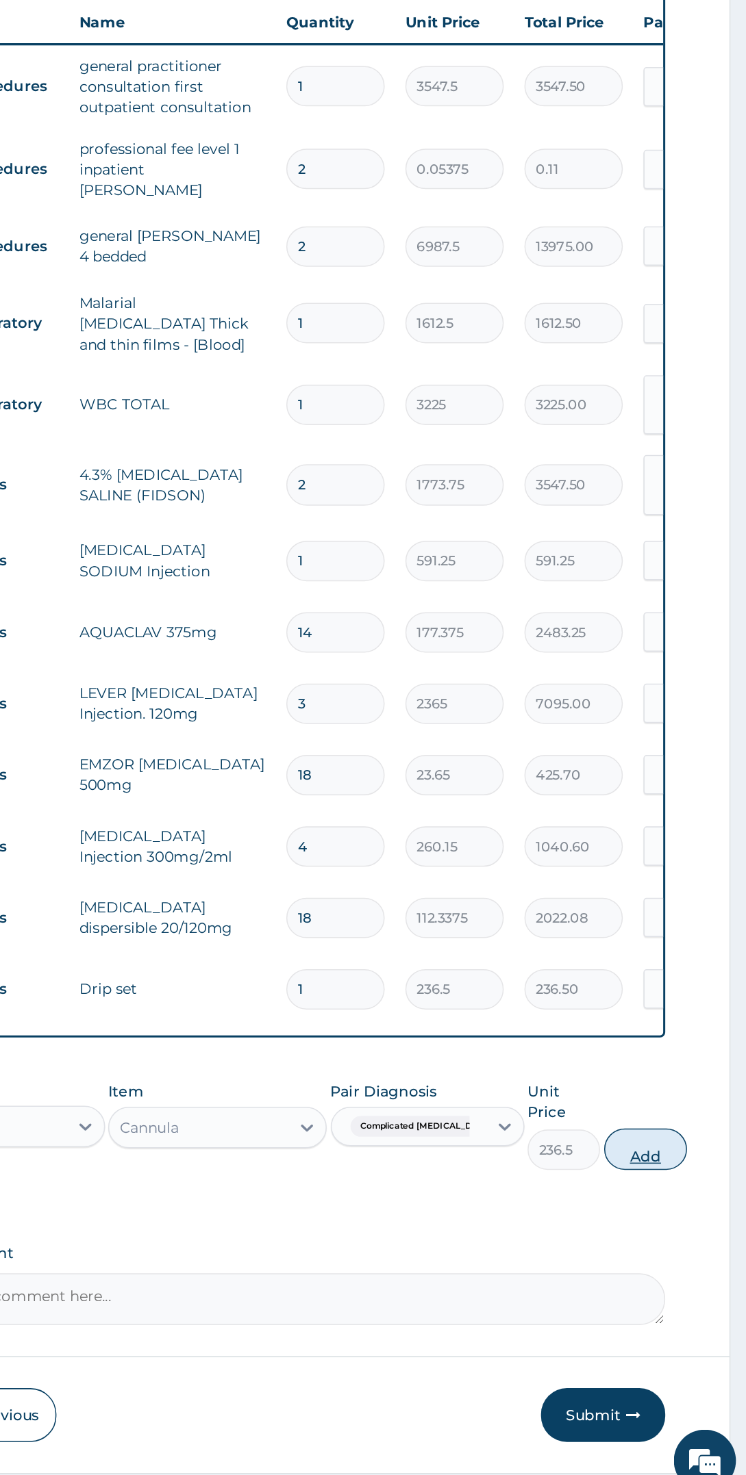
click at [674, 1228] on button "Add" at bounding box center [679, 1241] width 55 height 27
type input "0"
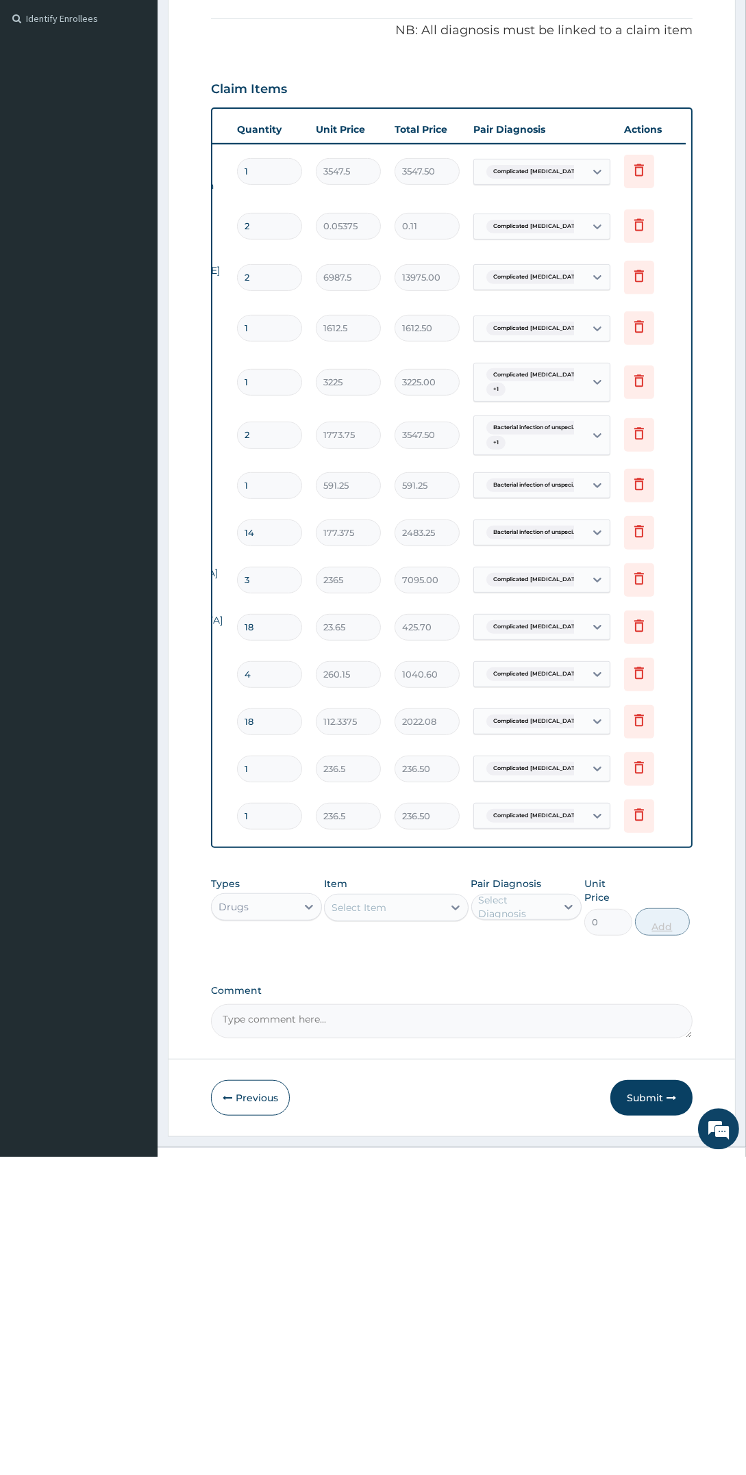
scroll to position [83, 0]
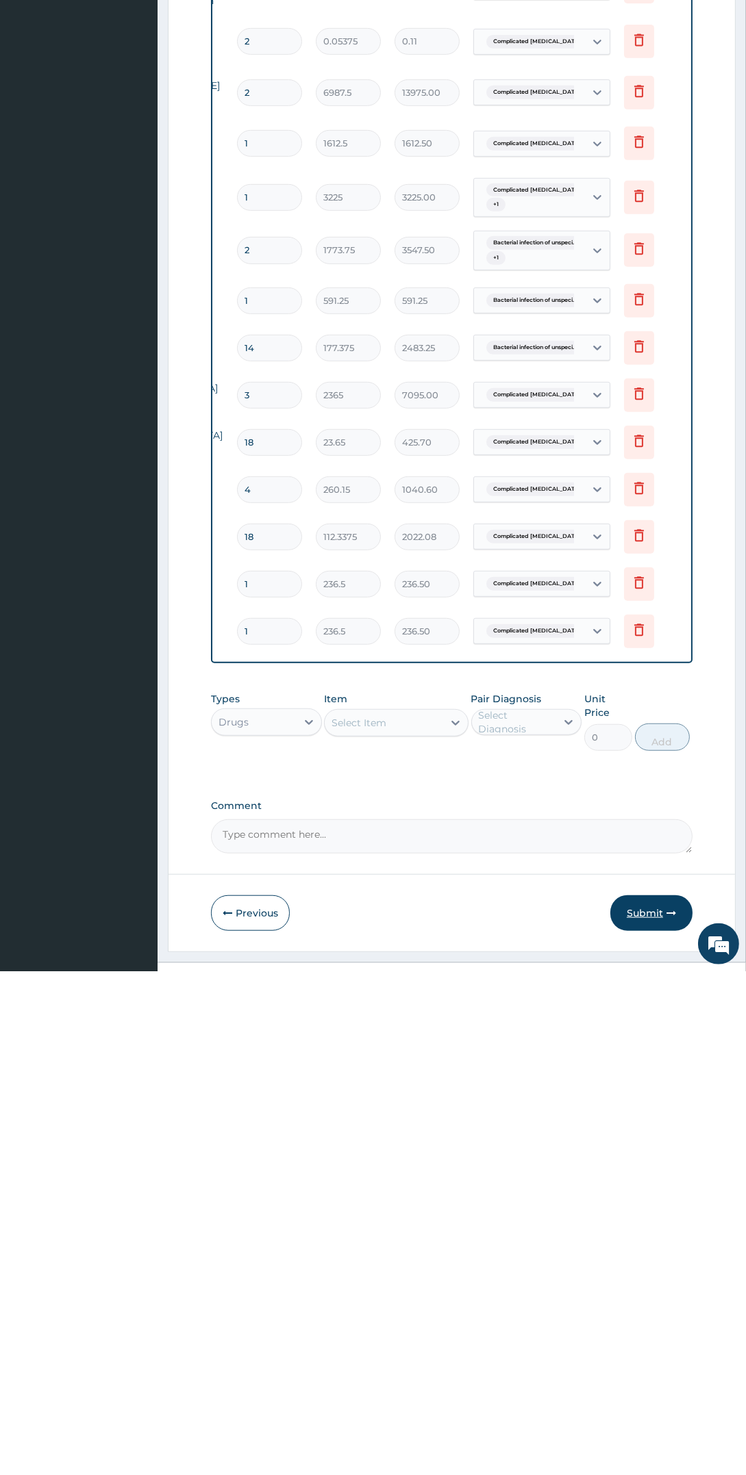
click at [667, 1412] on icon "button" at bounding box center [671, 1417] width 10 height 10
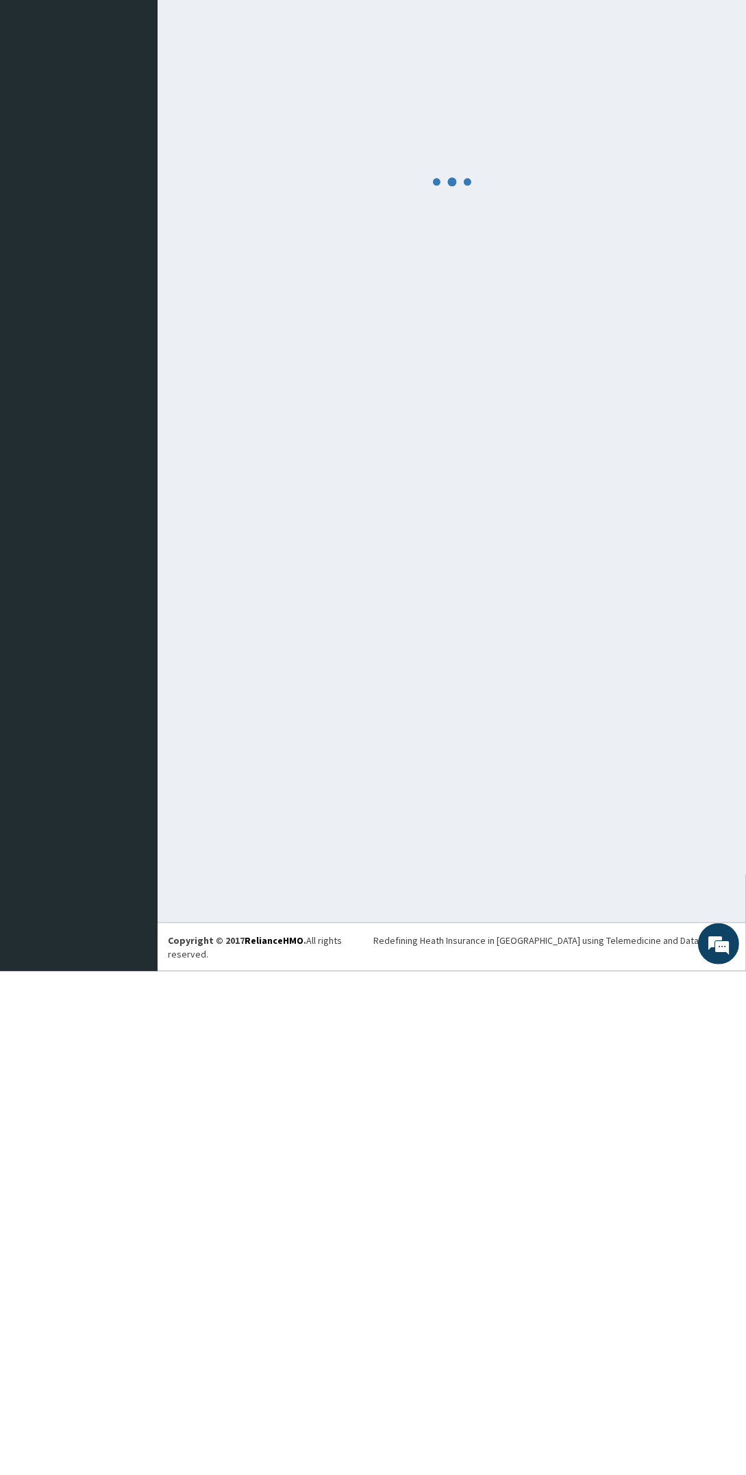
scroll to position [0, 0]
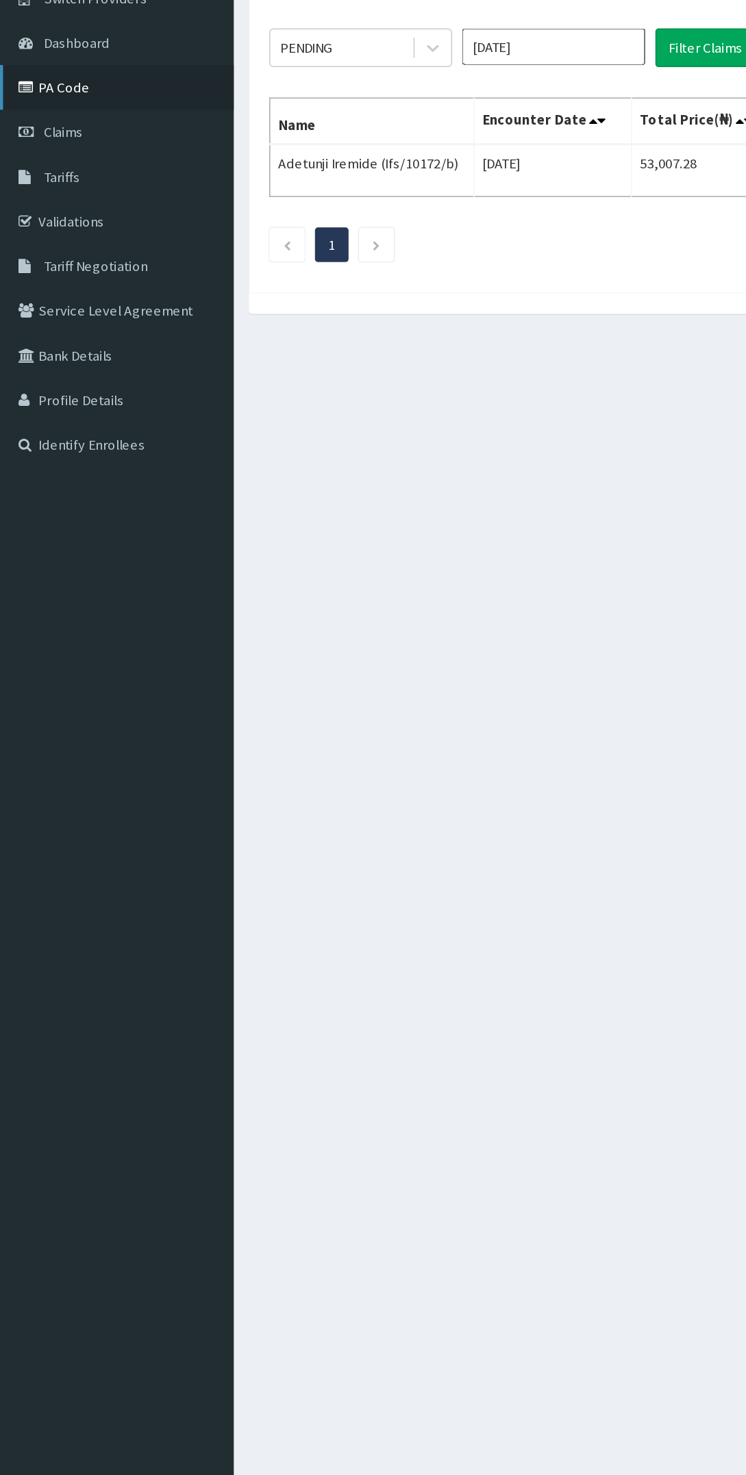
click at [67, 183] on link "PA Code" at bounding box center [78, 179] width 157 height 30
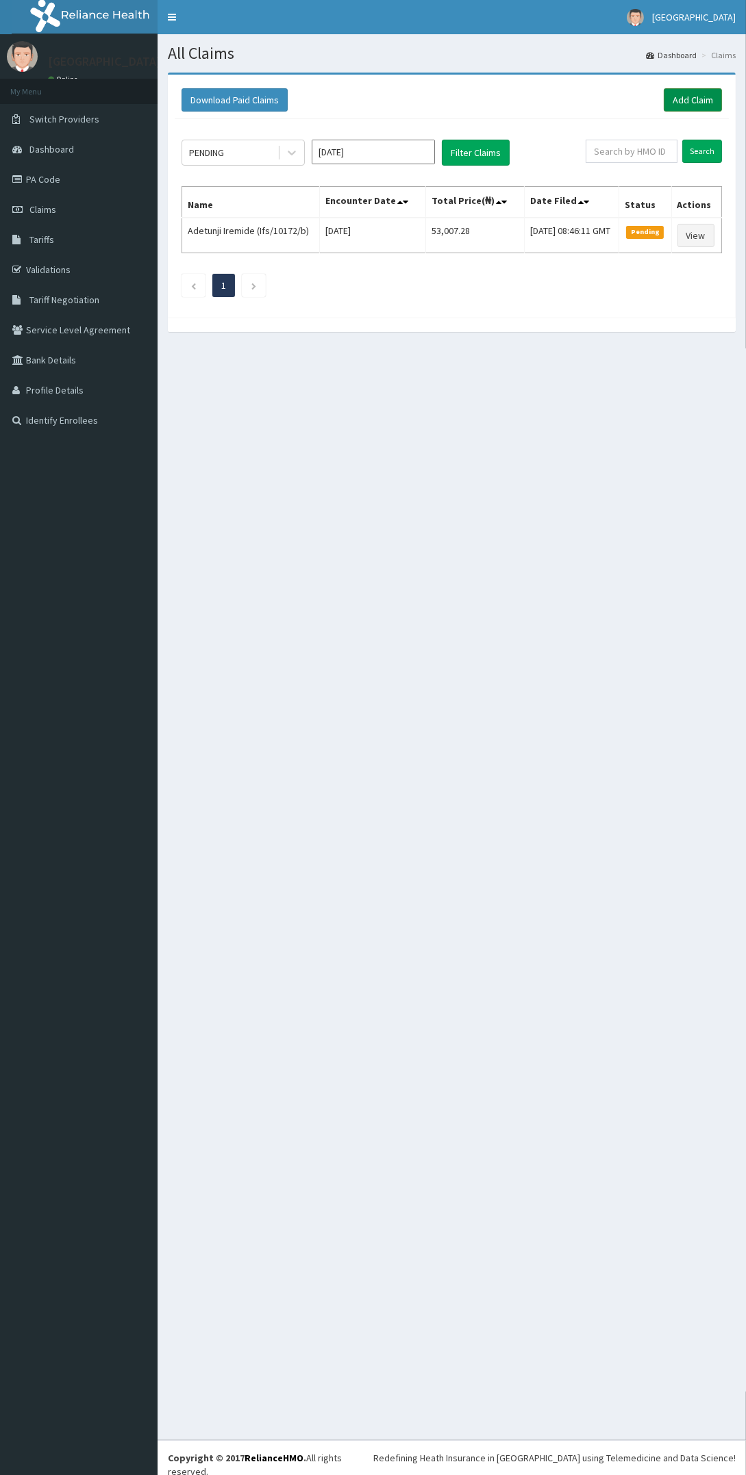
click at [704, 93] on link "Add Claim" at bounding box center [692, 99] width 58 height 23
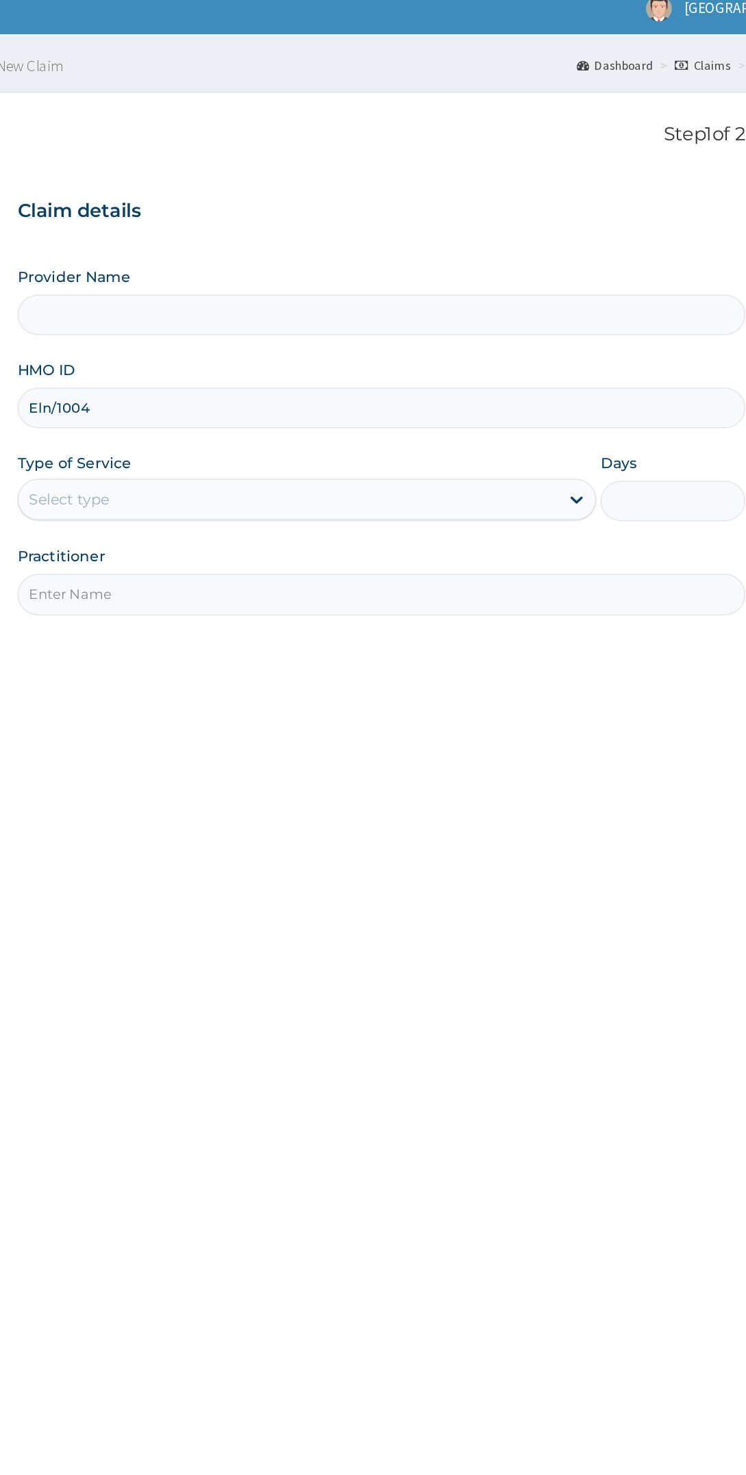
type input "Eln/10048"
type input "[GEOGRAPHIC_DATA]"
type input "Eln/10048/a"
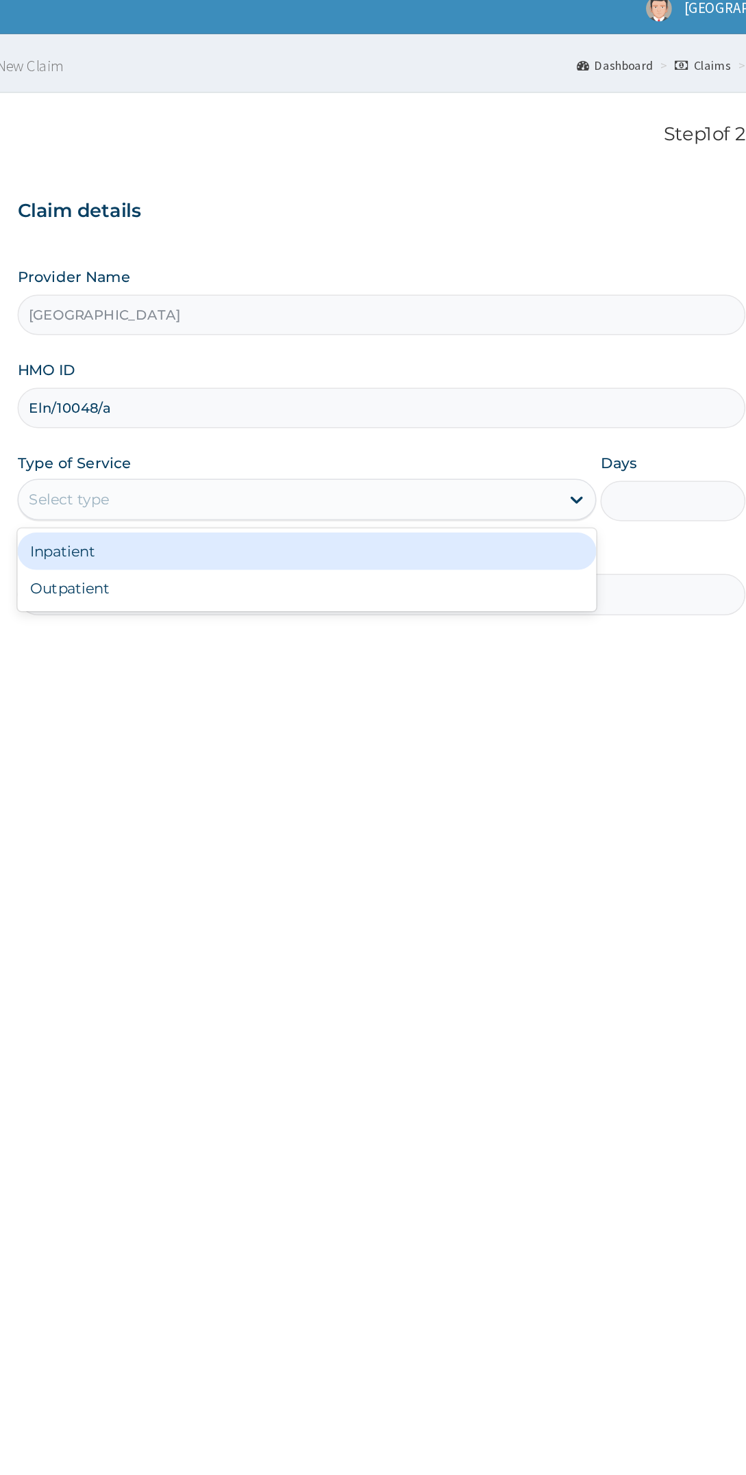
click at [493, 407] on div "Outpatient" at bounding box center [402, 401] width 383 height 25
type input "1"
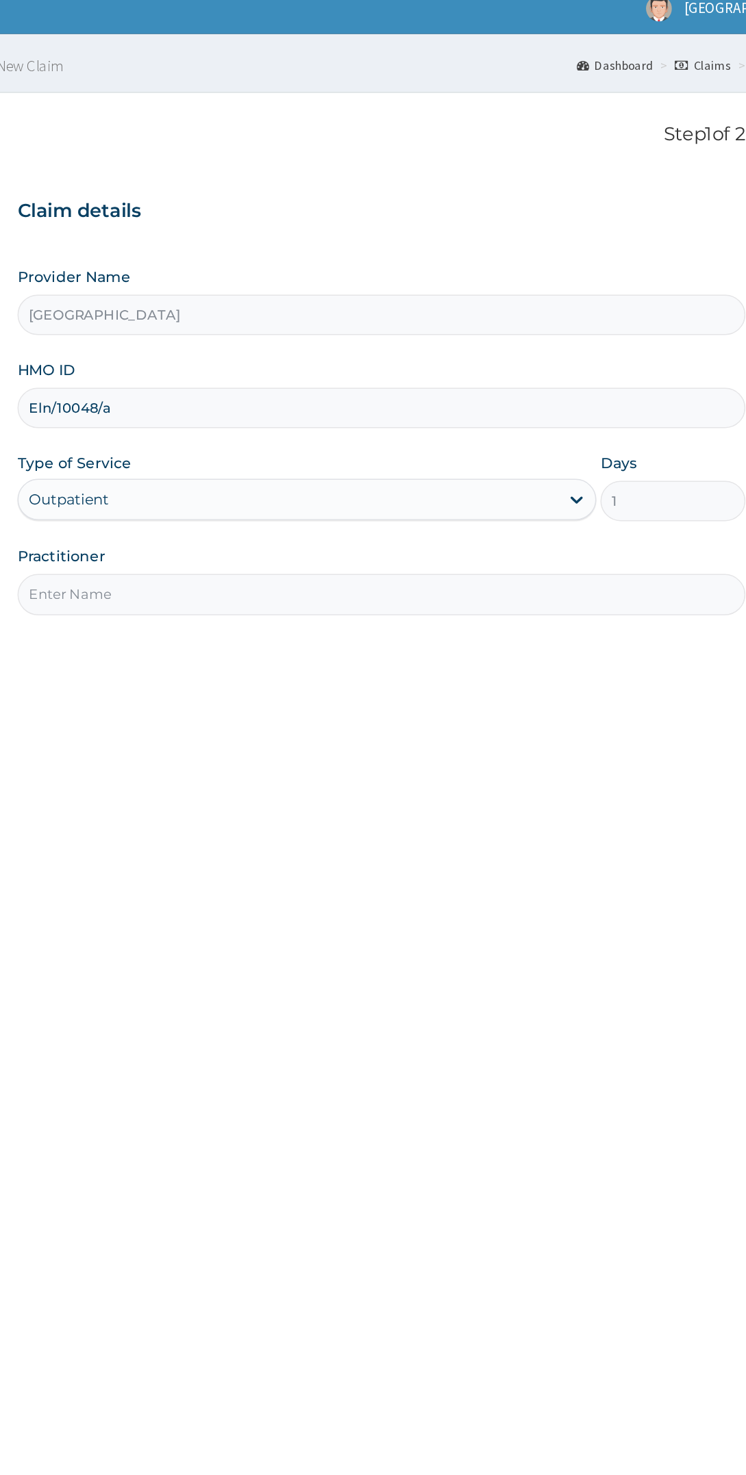
click at [457, 405] on input "Practitioner" at bounding box center [451, 405] width 481 height 27
type input "Dr [PERSON_NAME]"
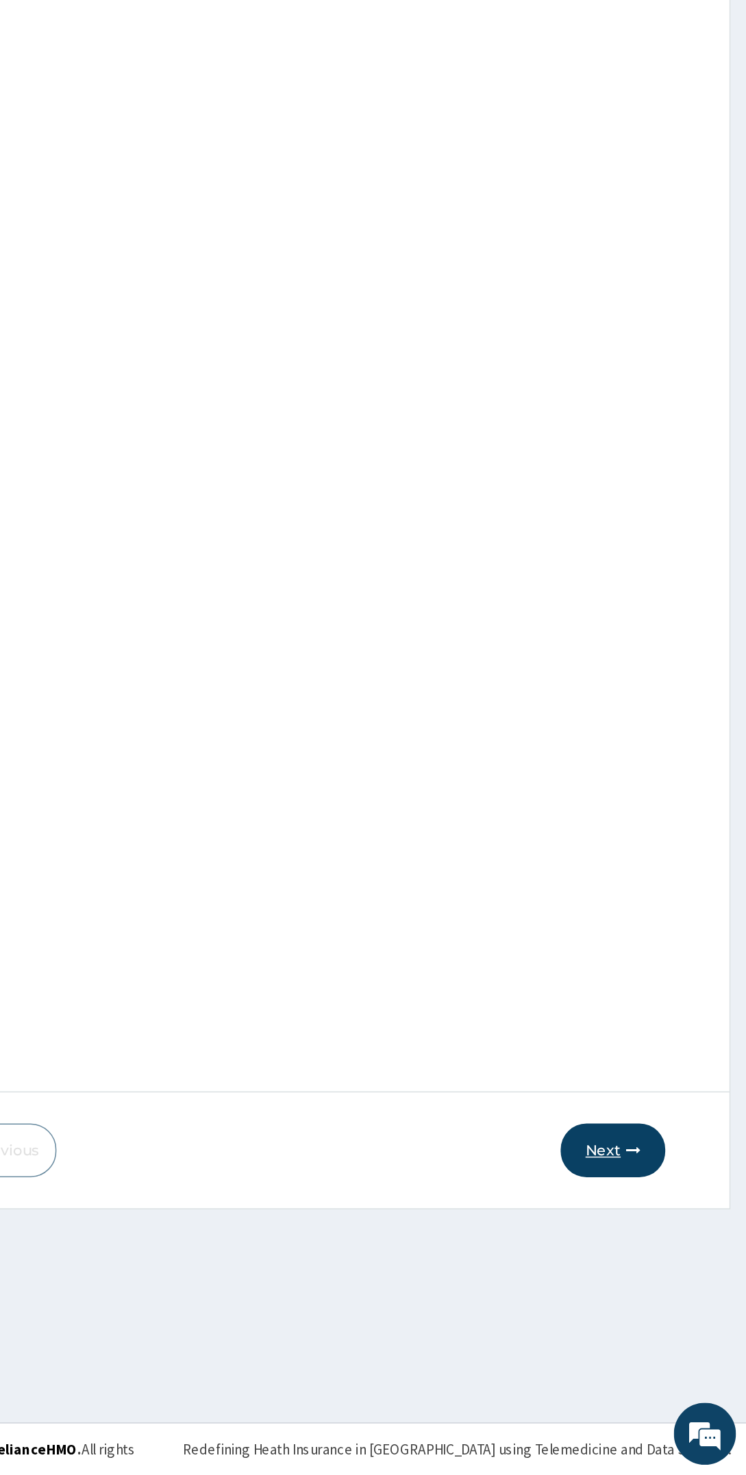
click at [675, 1275] on button "Next" at bounding box center [657, 1261] width 69 height 36
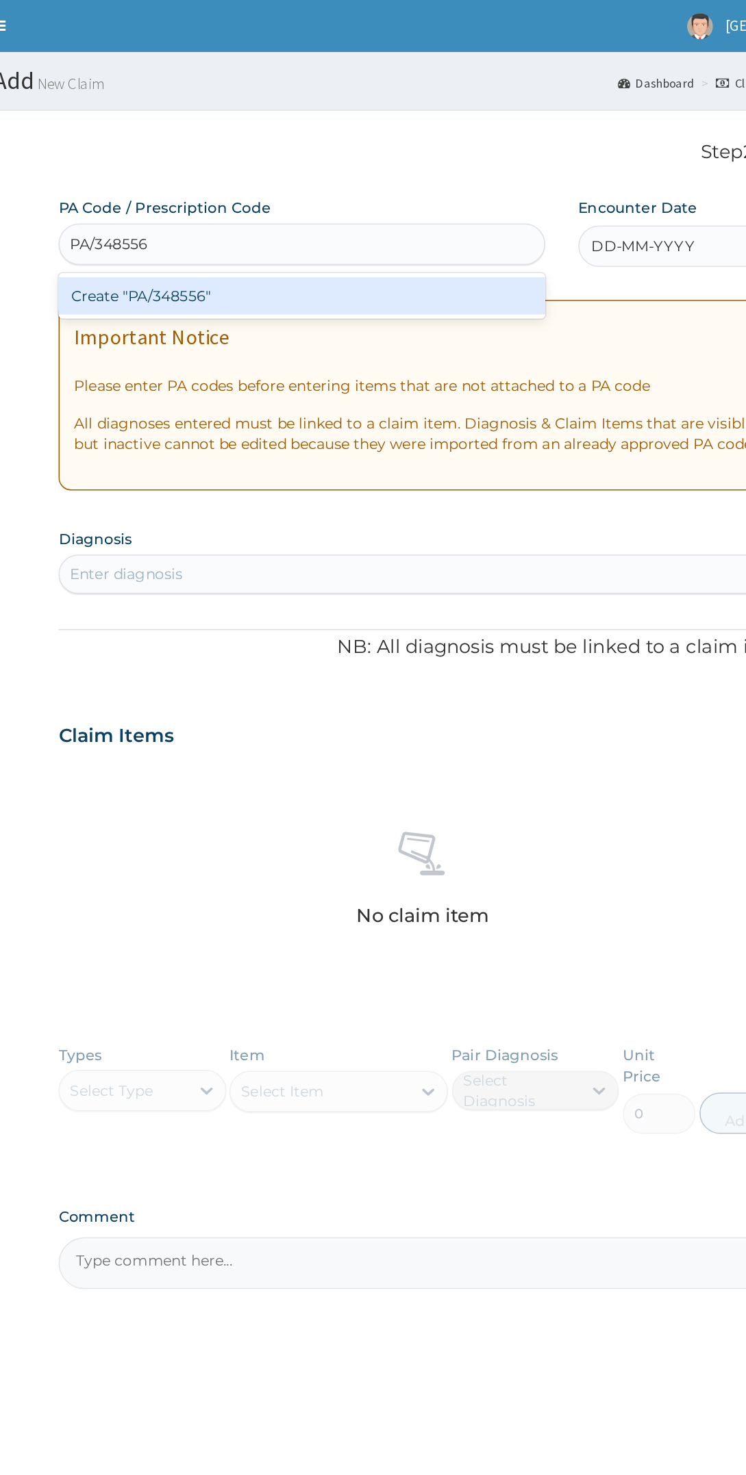
click at [415, 192] on div "Create "PA/348556"" at bounding box center [372, 195] width 322 height 25
type input "PA/348556"
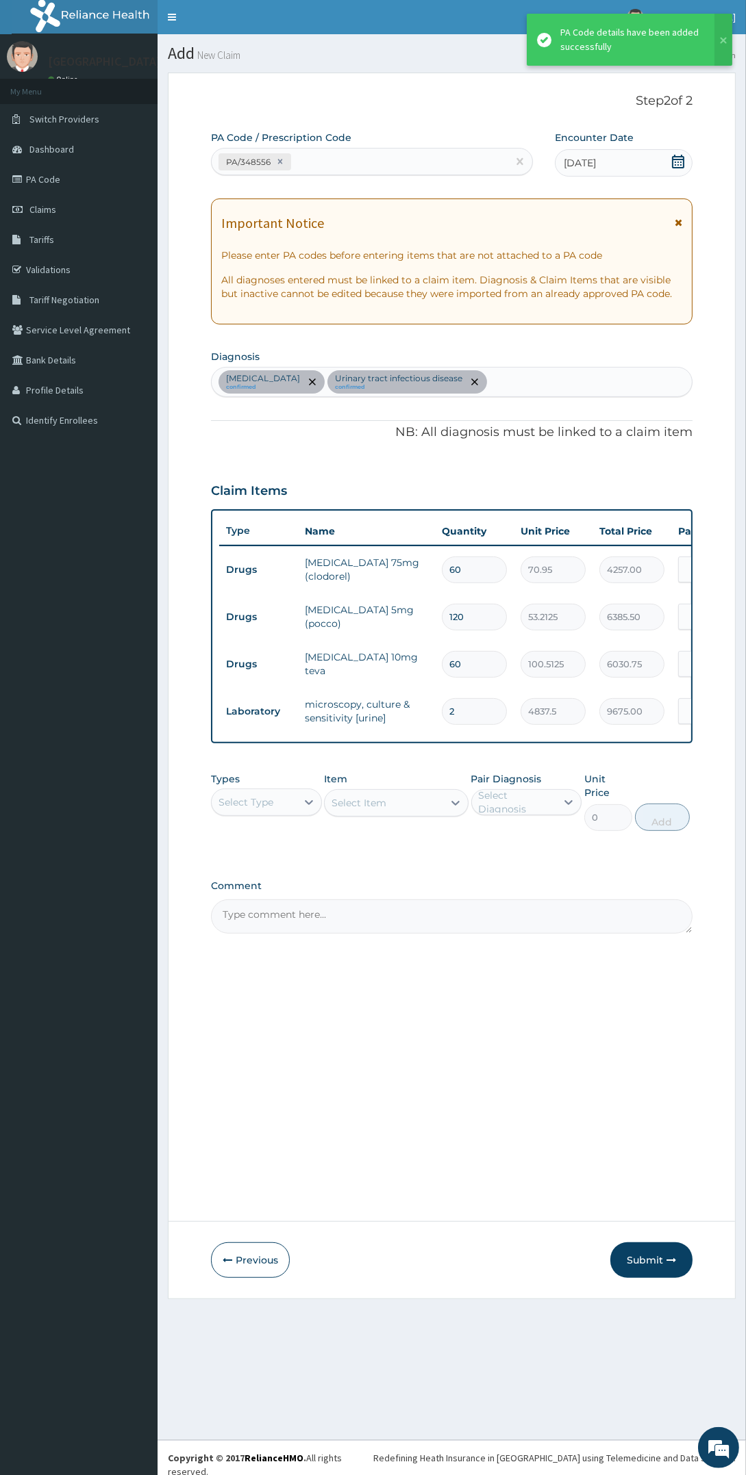
click at [515, 569] on td "70.95" at bounding box center [552, 570] width 79 height 40
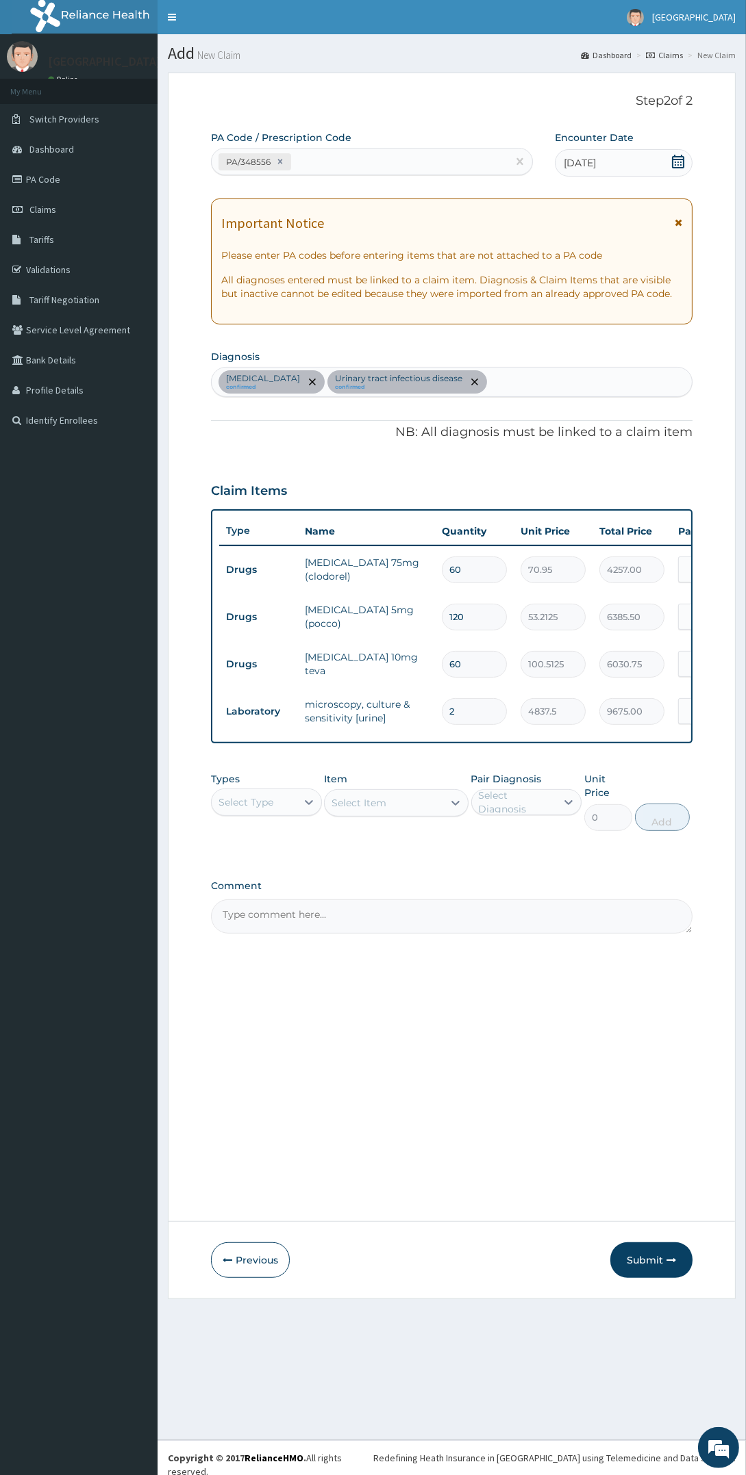
click at [489, 567] on input "60" at bounding box center [474, 570] width 65 height 27
type input "6"
type input "425.70"
type input "0.00"
type input "1"
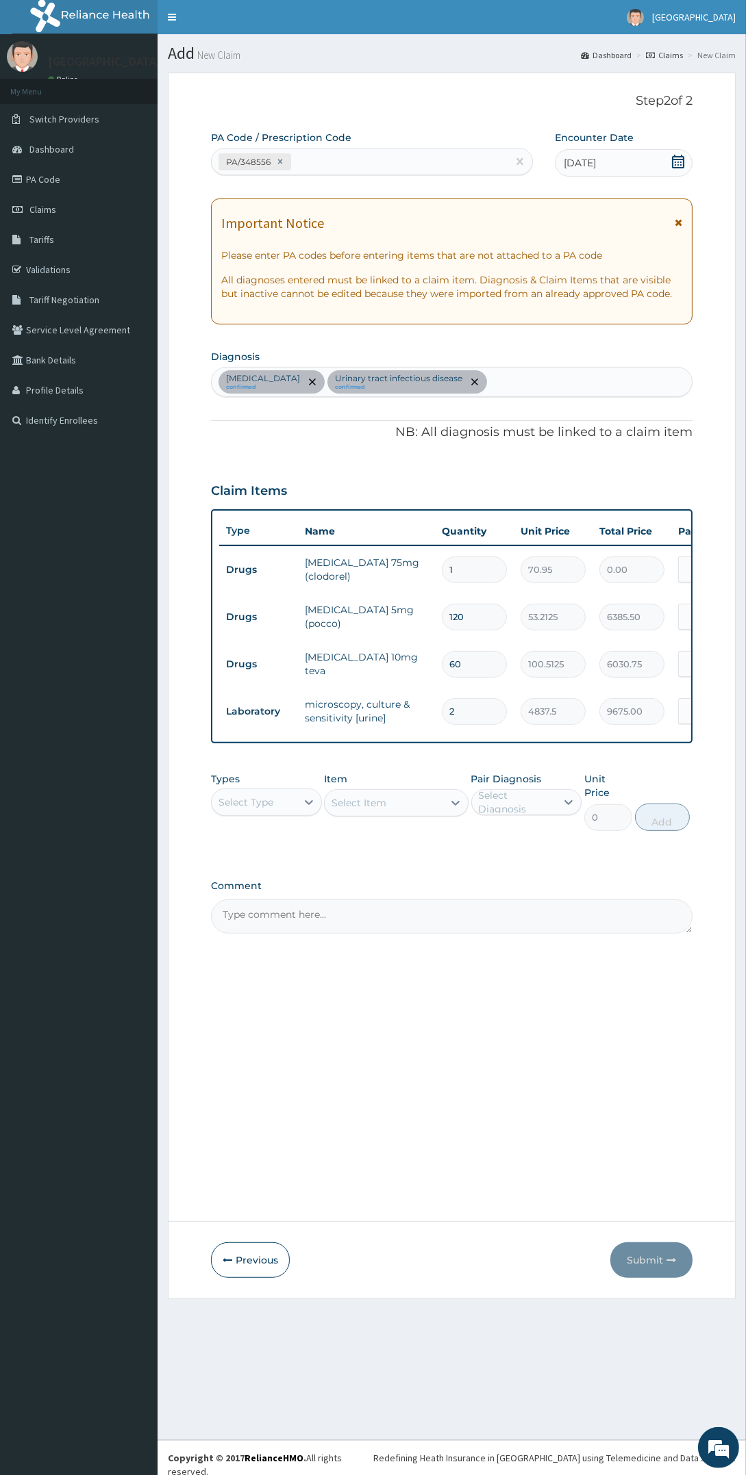
type input "70.95"
type input "14"
type input "993.30"
type input "14"
click at [492, 616] on input "120" at bounding box center [474, 617] width 65 height 27
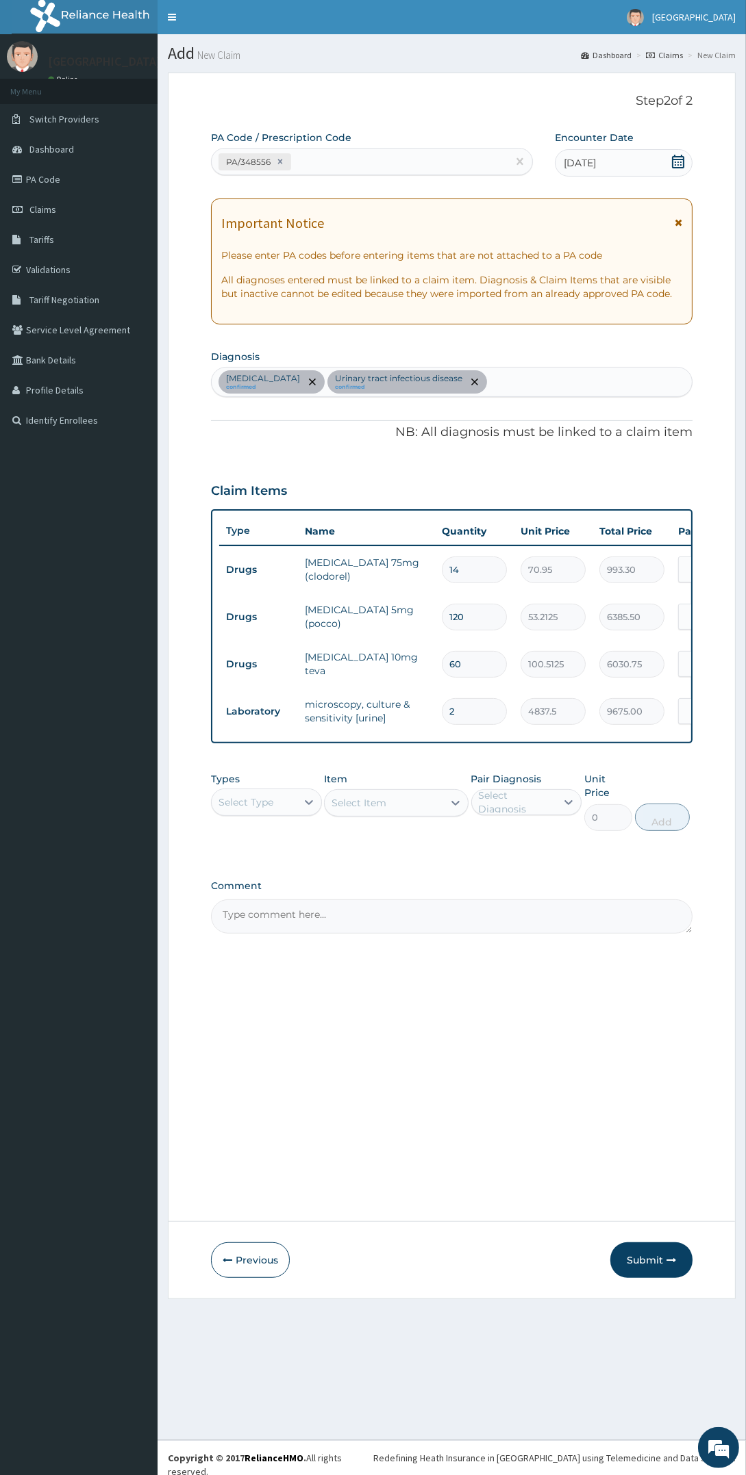
type input "12"
type input "638.55"
type input "1"
type input "53.21"
type input "0.00"
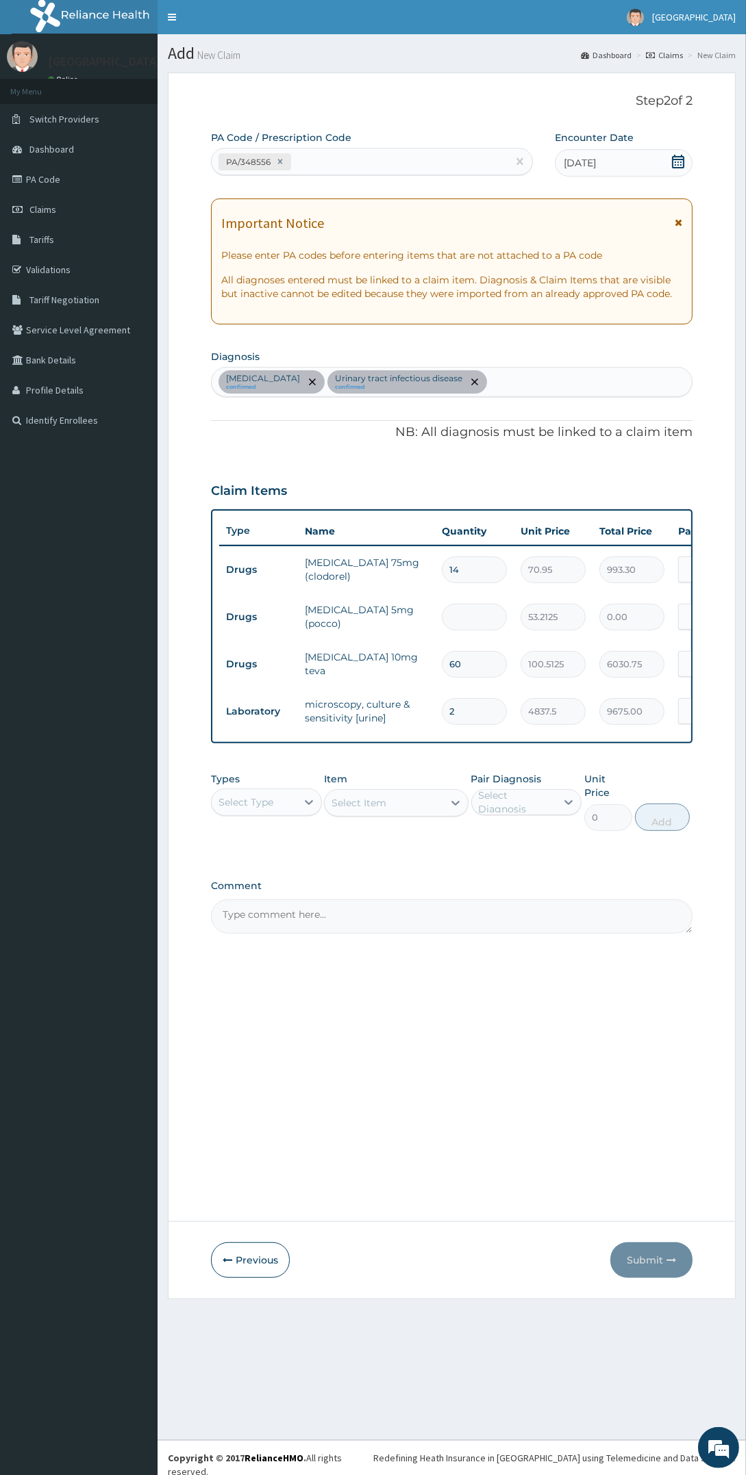
type input "1"
type input "53.21"
type input "14"
type input "744.98"
type input "14"
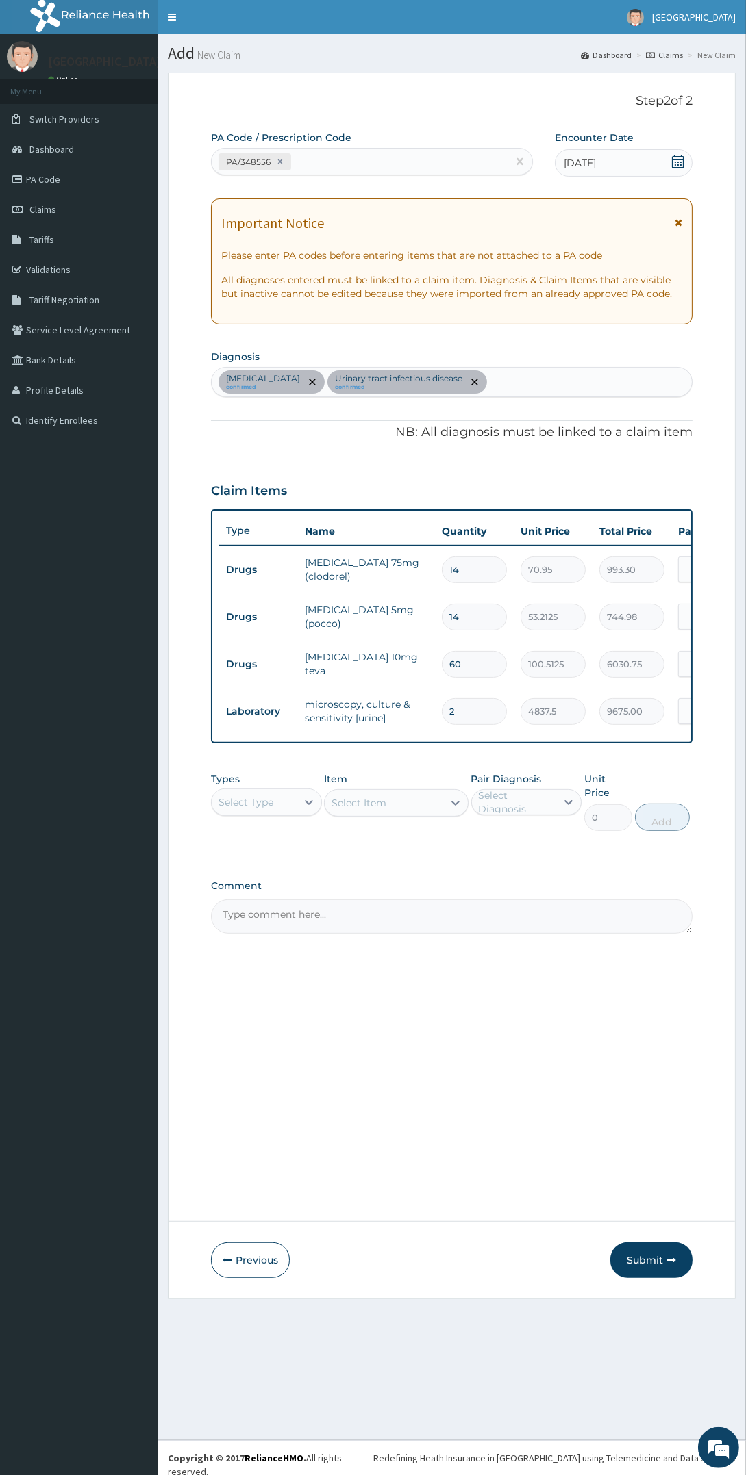
click at [493, 664] on input "60" at bounding box center [474, 664] width 65 height 27
type input "6"
type input "603.08"
type input "0.00"
type input "1"
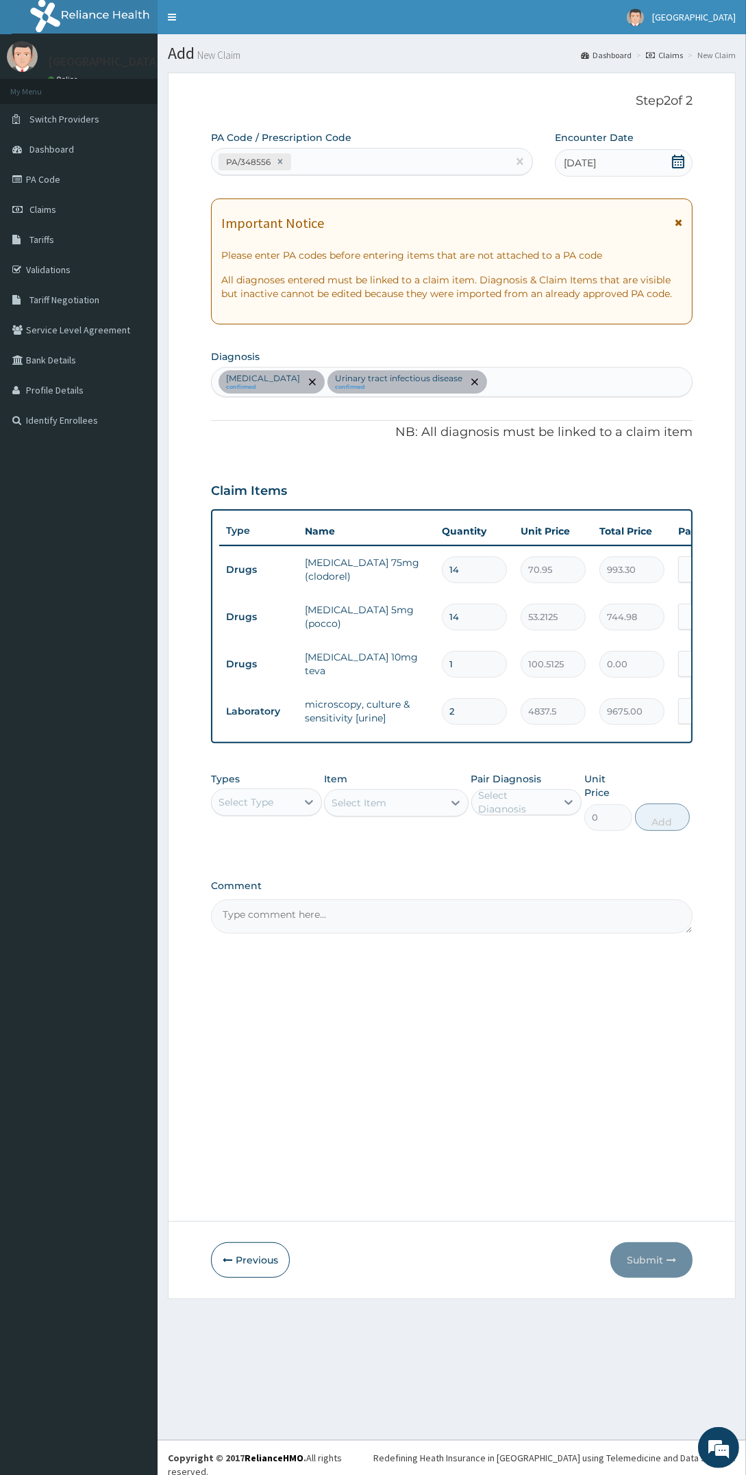
type input "100.51"
type input "14"
type input "1407.17"
type input "14"
click at [493, 712] on input "2" at bounding box center [474, 711] width 65 height 27
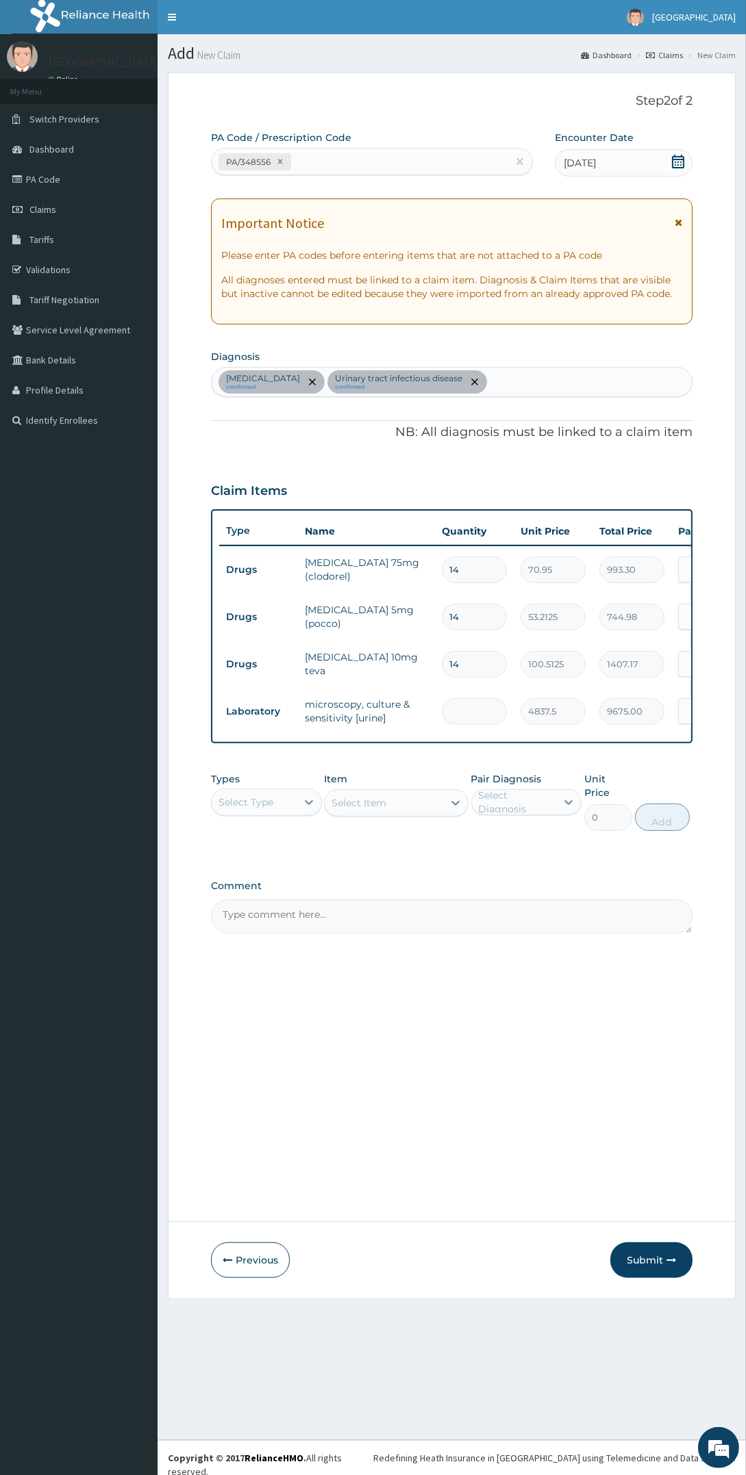
type input "0.00"
type input "1"
type input "4837.50"
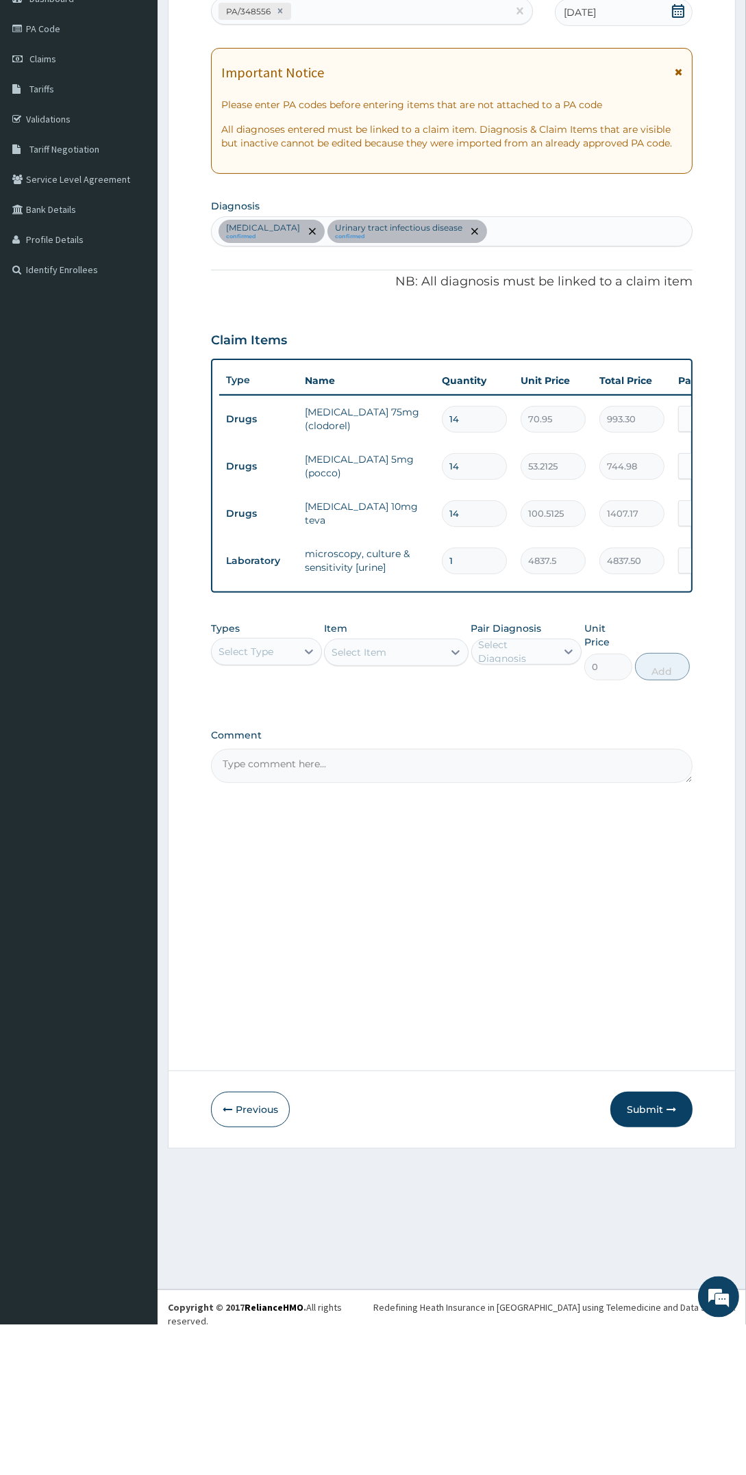
type input "1"
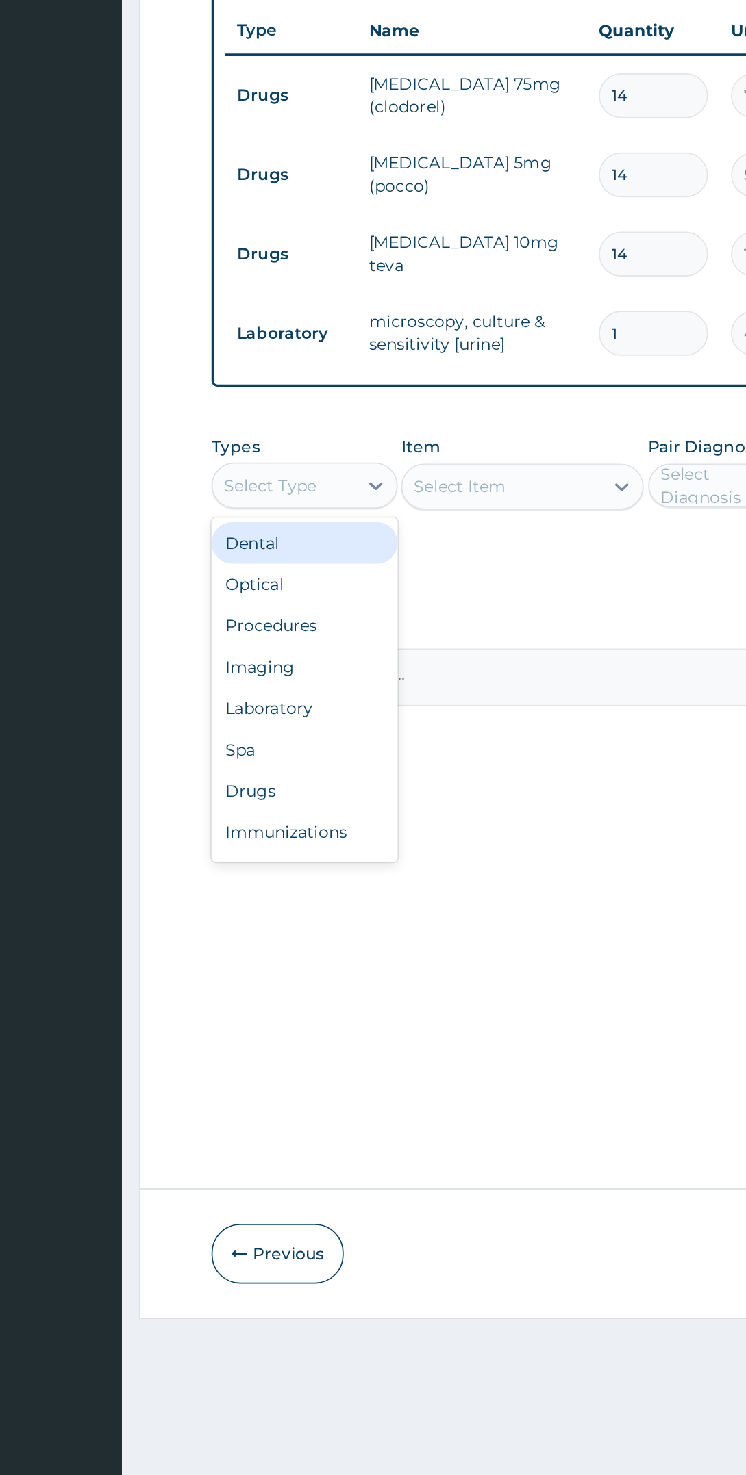
click at [295, 895] on div "Procedures" at bounding box center [266, 886] width 111 height 25
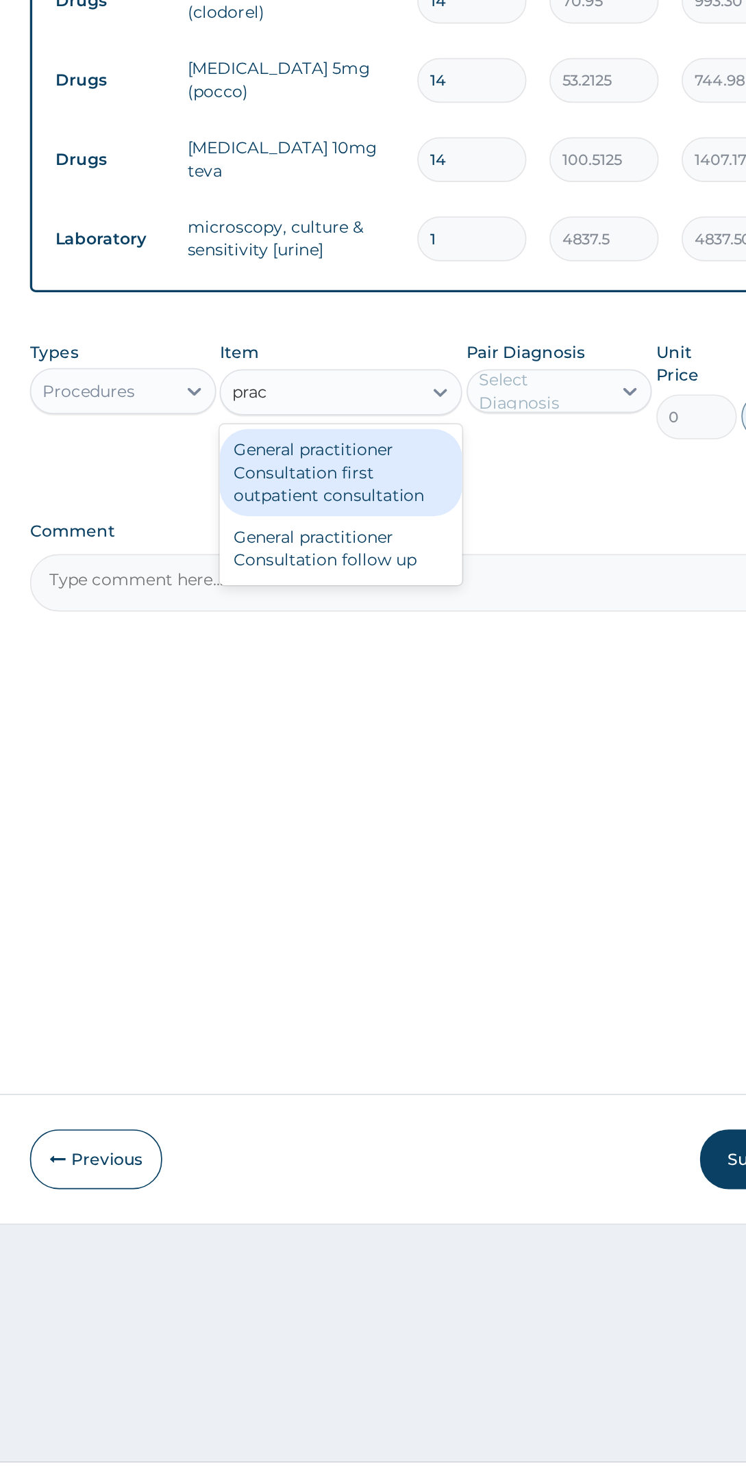
click at [450, 858] on div "General practitioner Consultation first outpatient consultation" at bounding box center [396, 851] width 144 height 52
type input "prac"
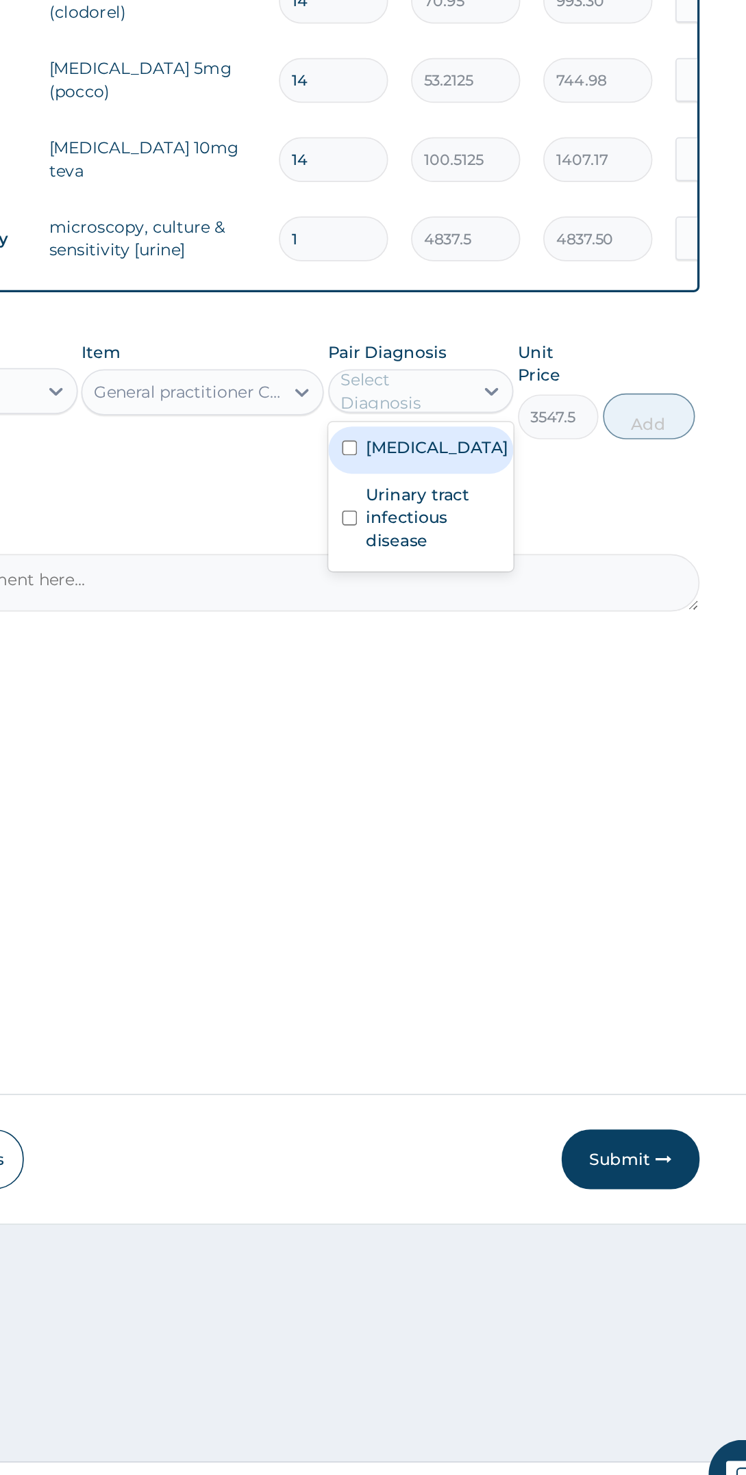
click at [552, 893] on label "Urinary tract infectious disease" at bounding box center [534, 877] width 80 height 41
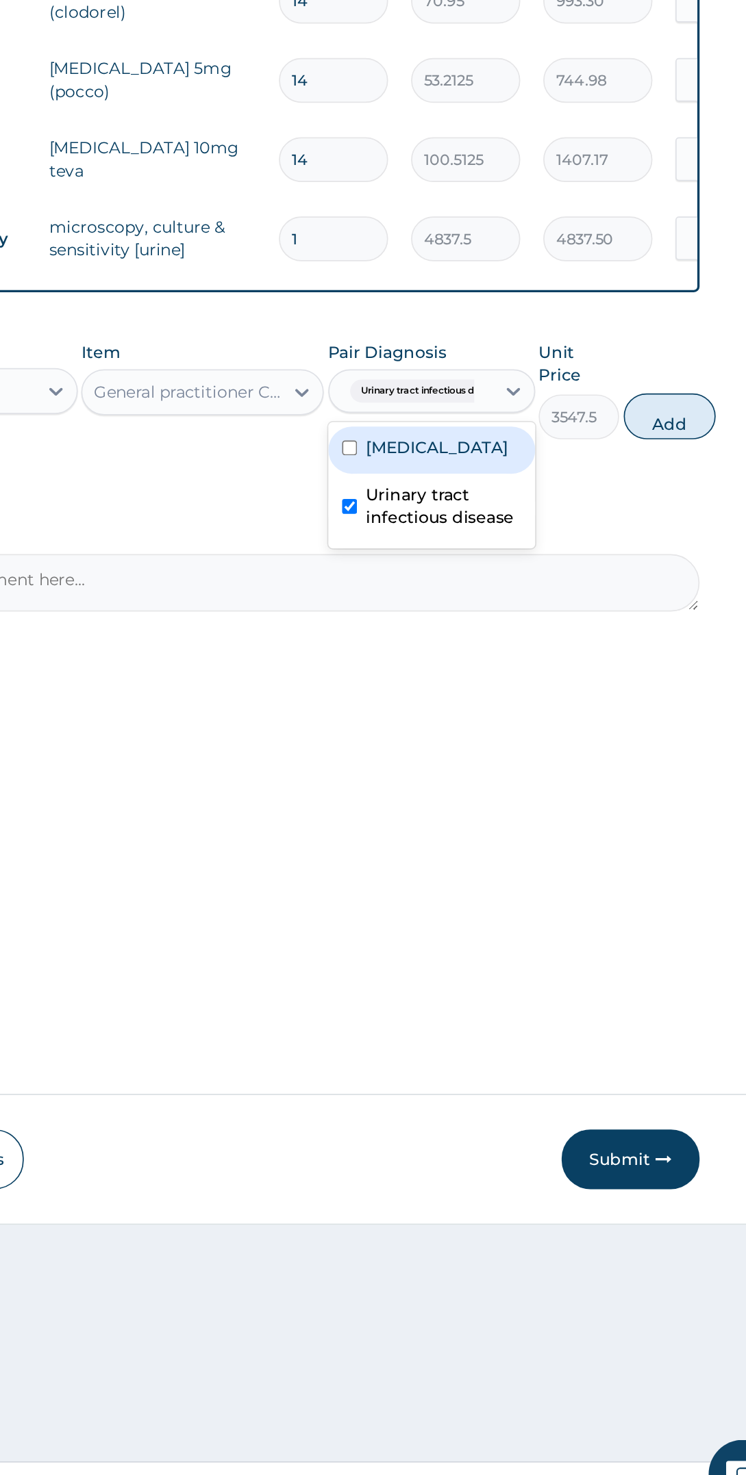
click at [544, 843] on label "[MEDICAL_DATA]" at bounding box center [536, 836] width 85 height 14
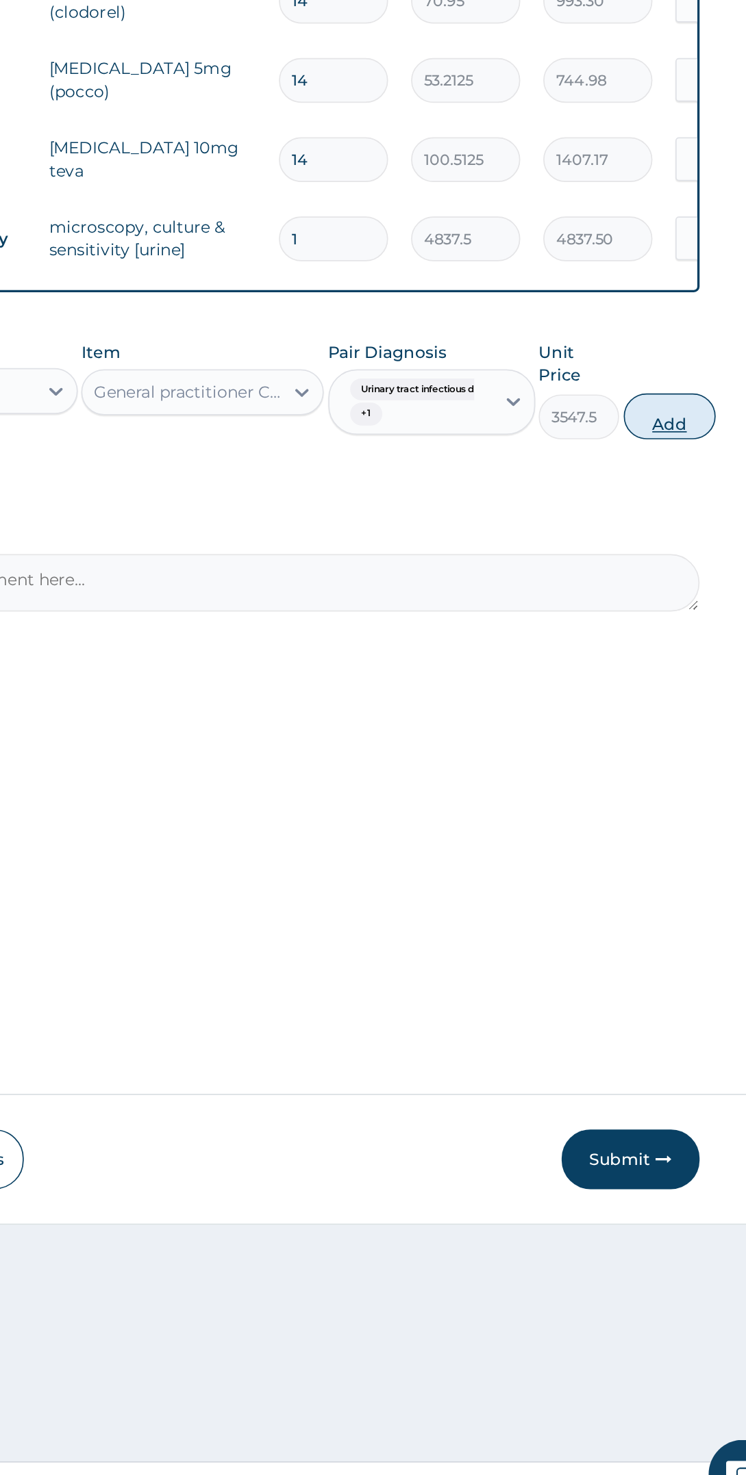
click at [678, 824] on button "Add" at bounding box center [674, 817] width 55 height 27
type input "0"
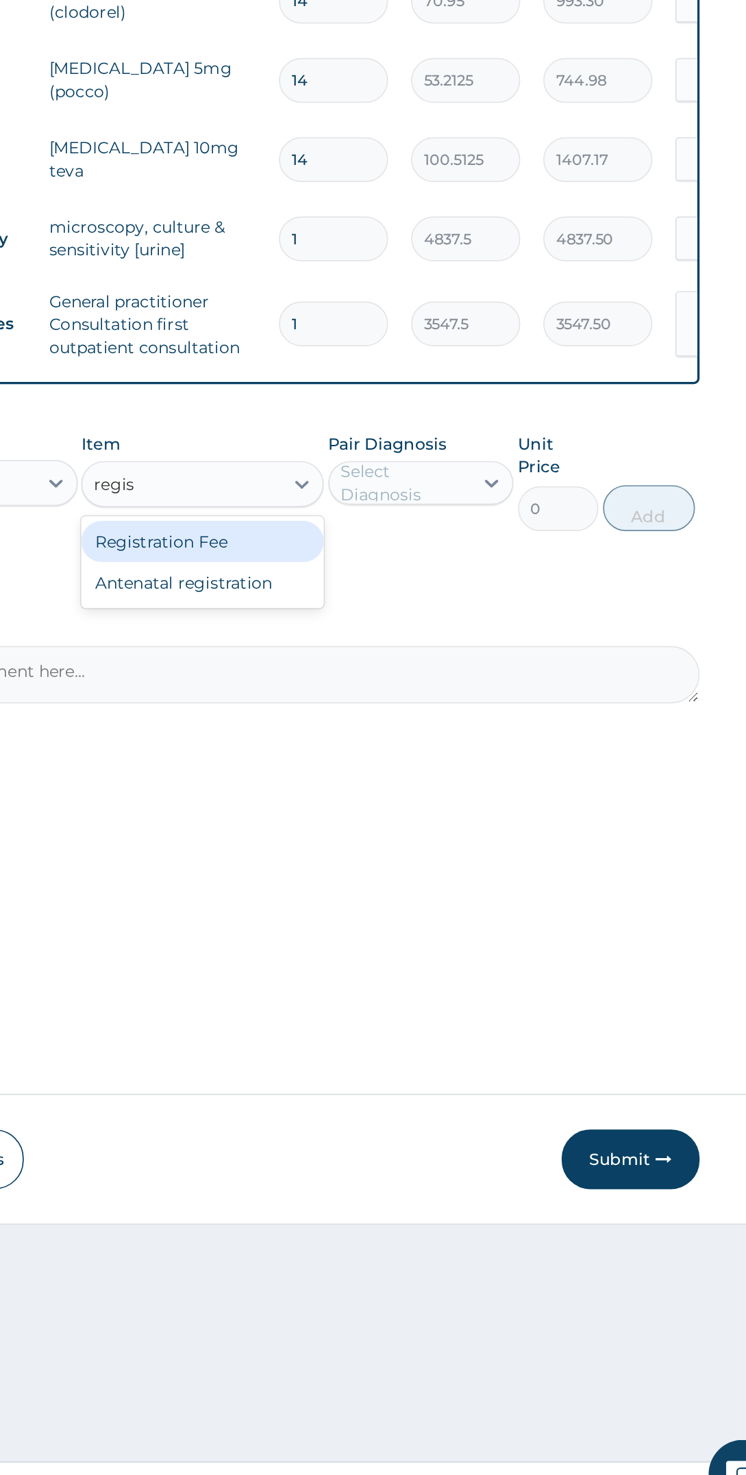
click at [351, 894] on div "Registration Fee" at bounding box center [396, 892] width 144 height 25
type input "regis"
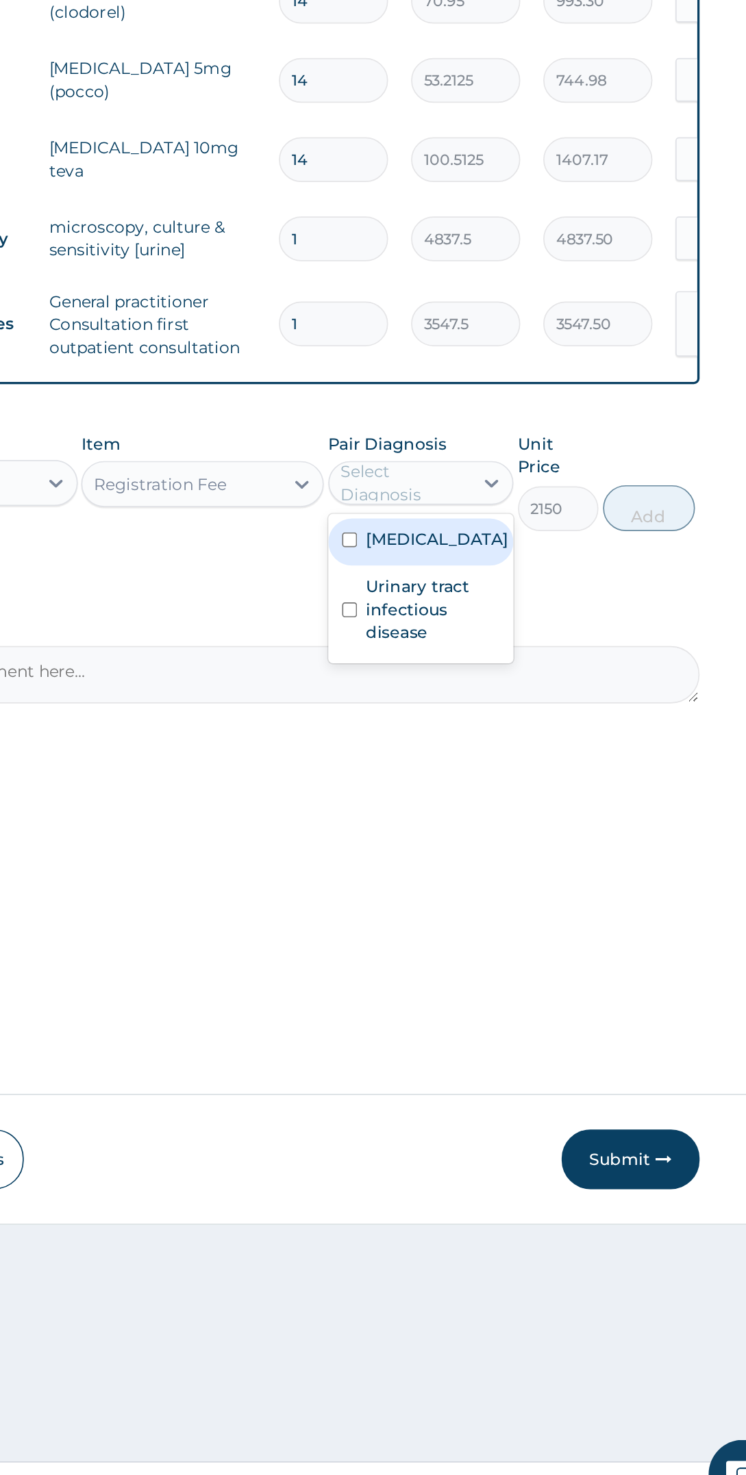
click at [546, 898] on label "[MEDICAL_DATA]" at bounding box center [536, 891] width 85 height 14
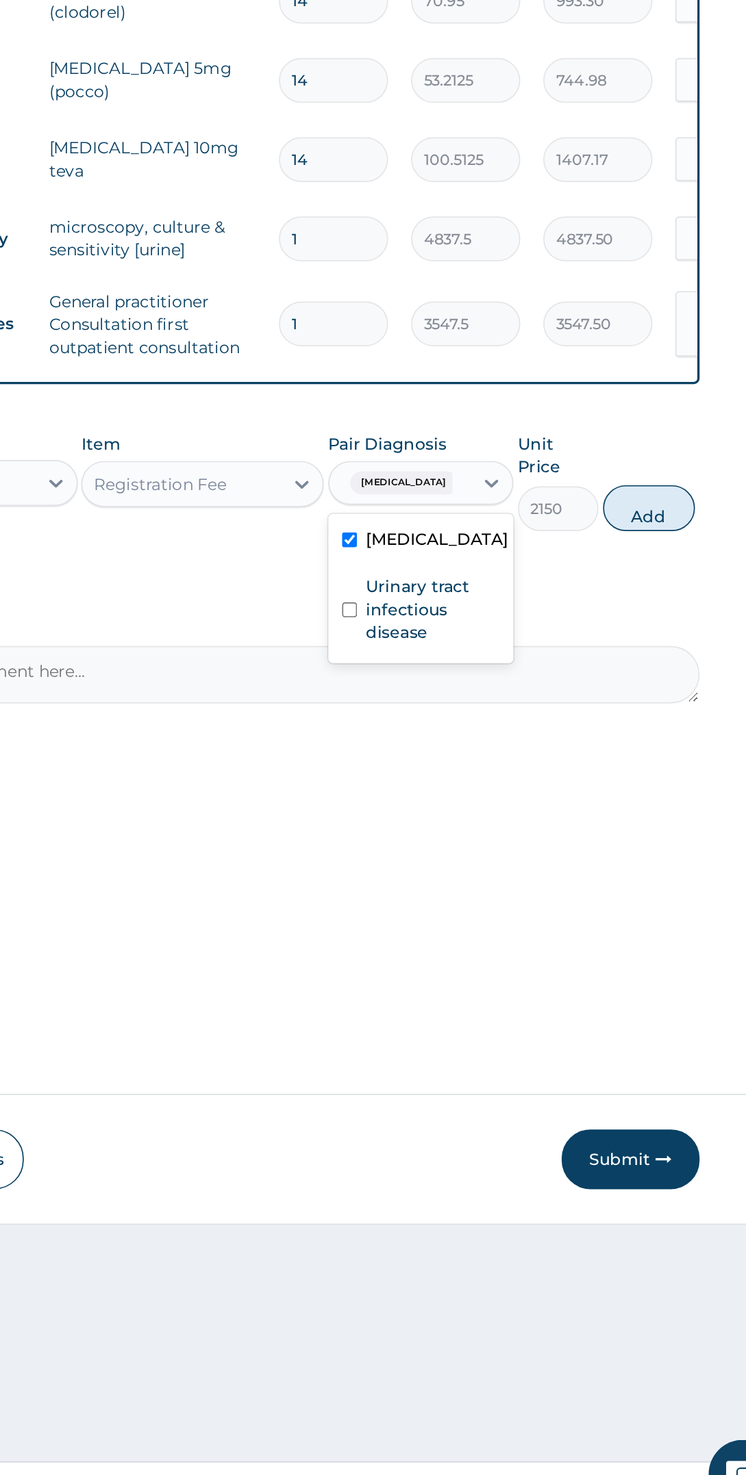
click at [522, 953] on label "Urinary tract infectious disease" at bounding box center [534, 932] width 80 height 41
click at [676, 876] on button "Add" at bounding box center [662, 871] width 55 height 27
type input "0"
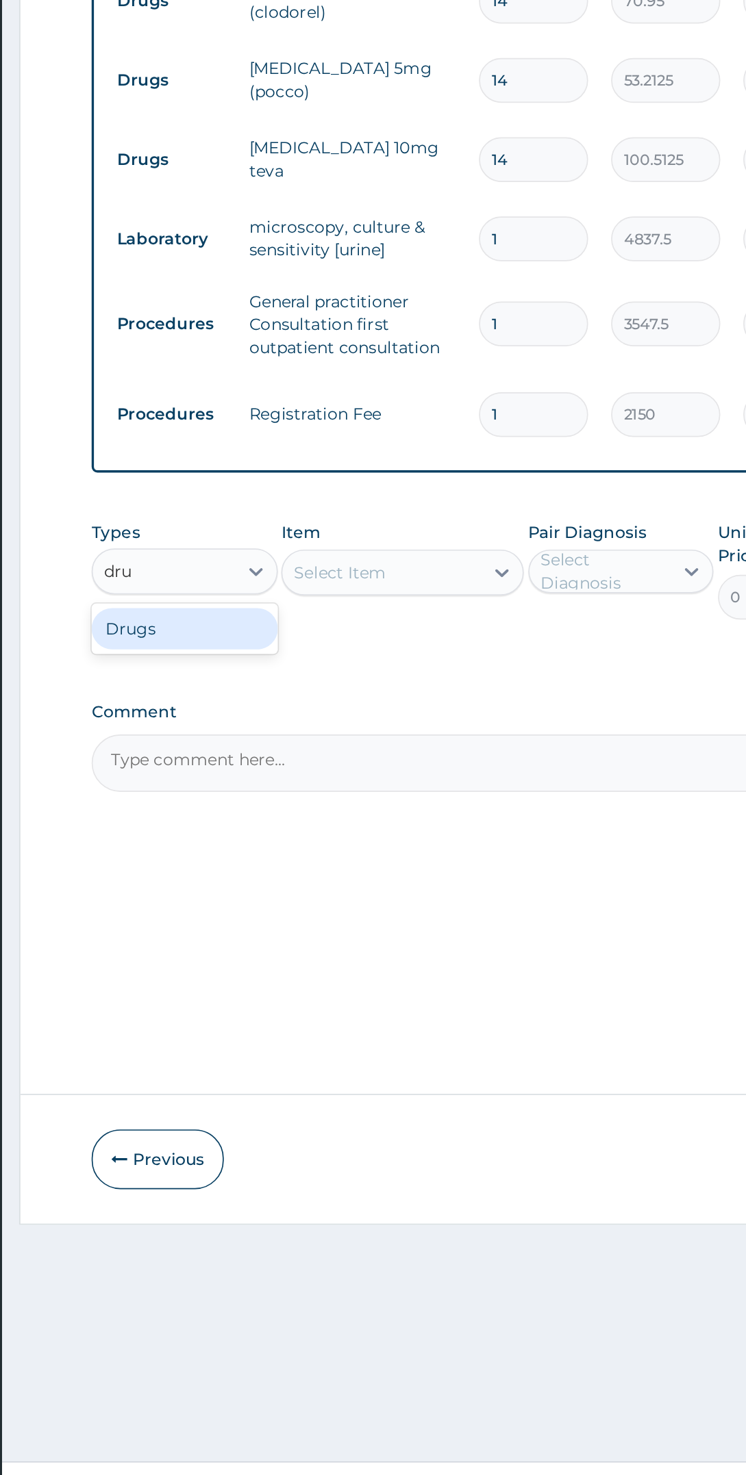
click at [297, 945] on div "Drugs" at bounding box center [266, 944] width 111 height 25
type input "dru"
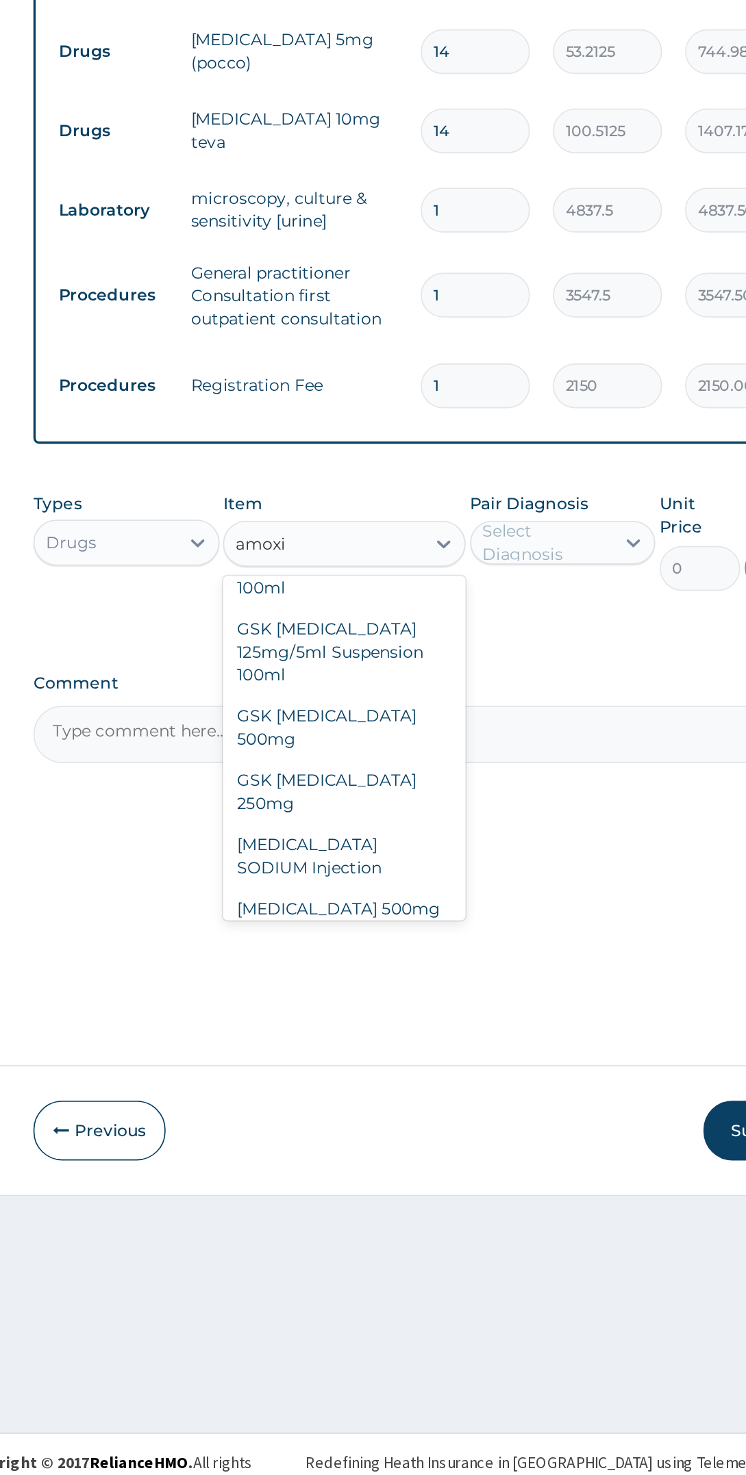
scroll to position [66, 0]
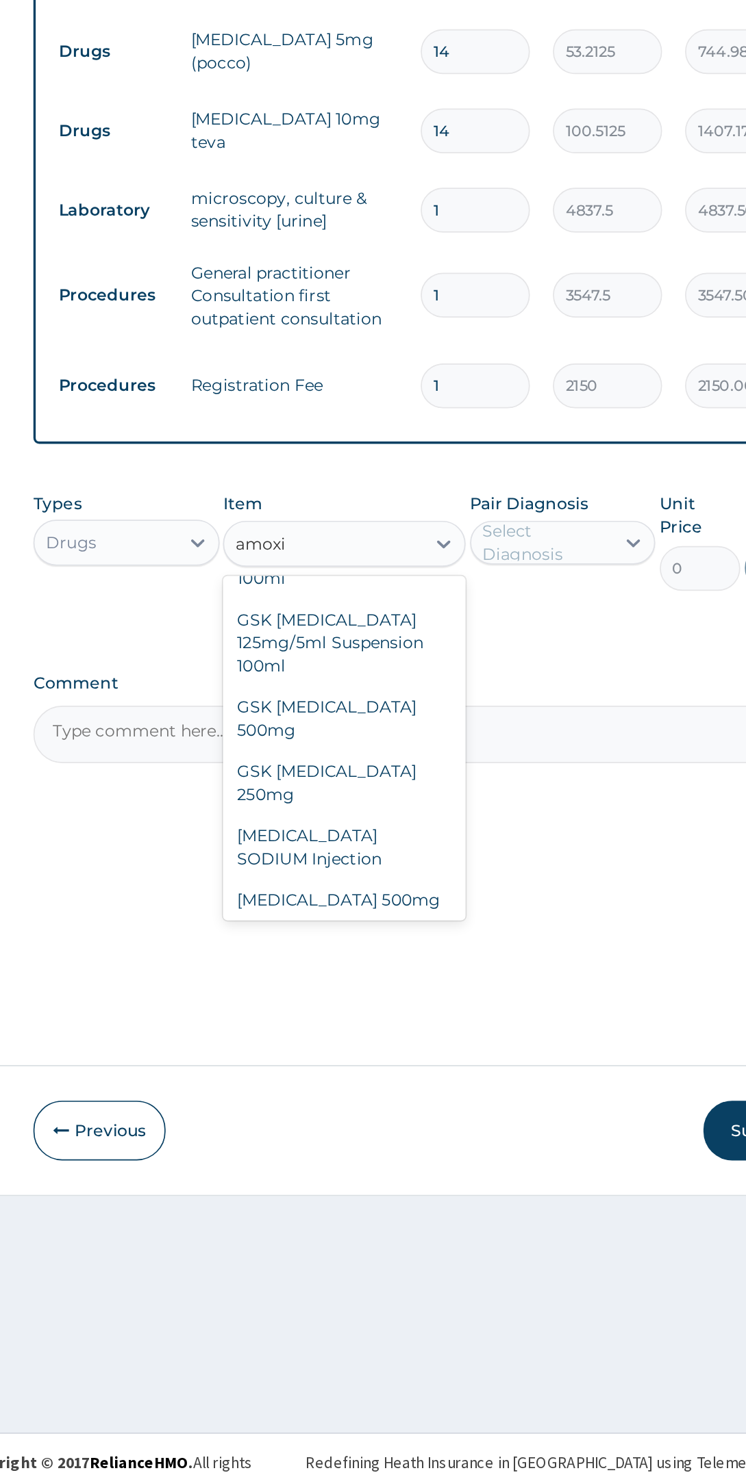
click at [400, 1110] on div "[MEDICAL_DATA] 500mg" at bounding box center [396, 1122] width 144 height 25
type input "amoxi"
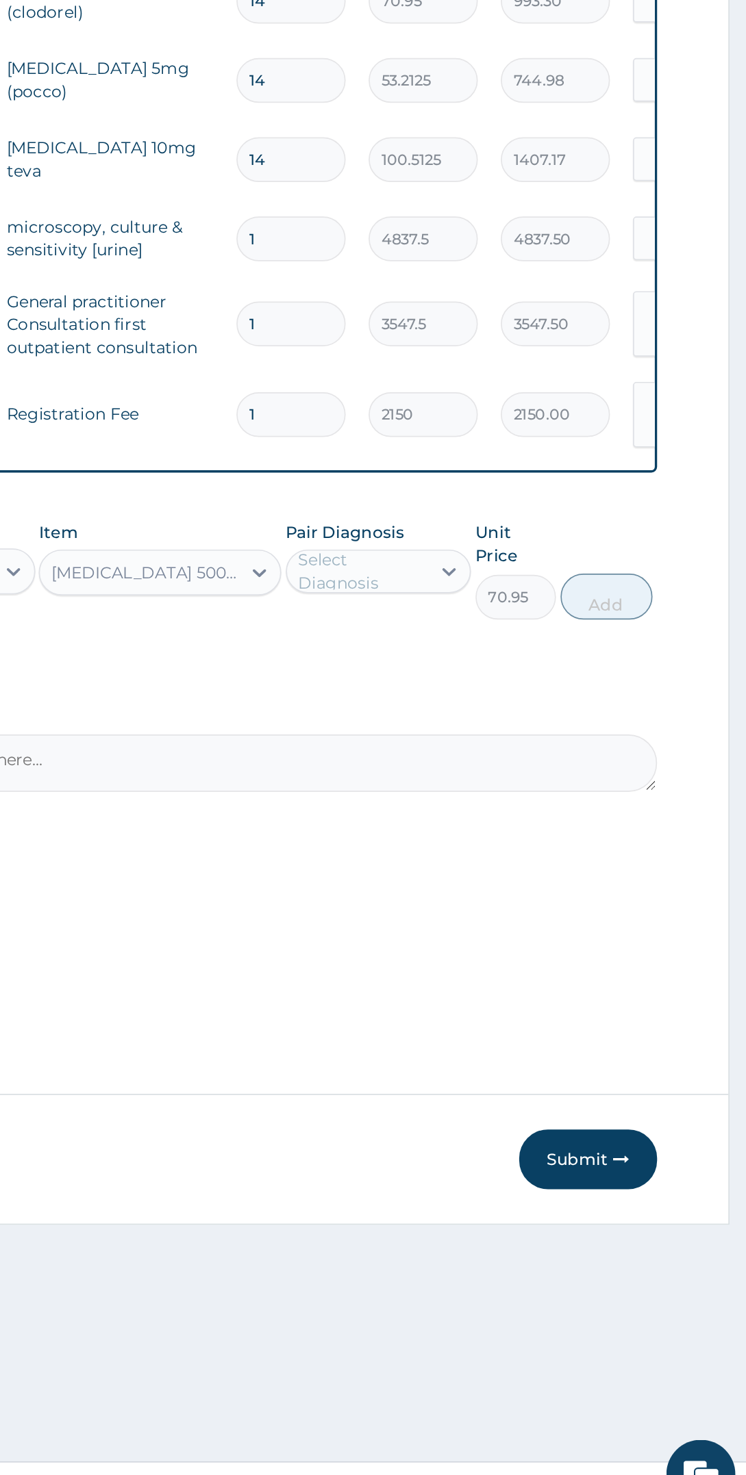
scroll to position [0, 0]
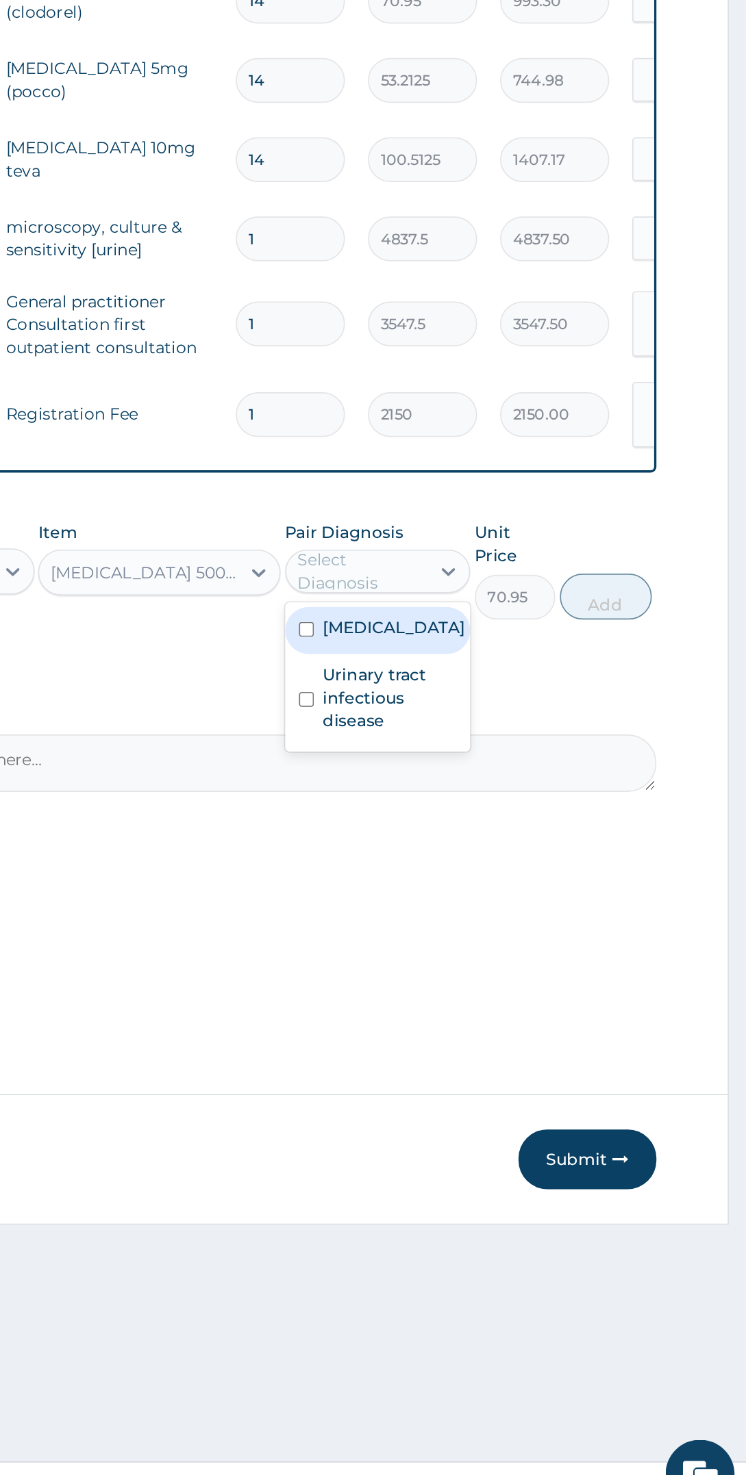
click at [545, 1003] on label "Urinary tract infectious disease" at bounding box center [534, 985] width 80 height 41
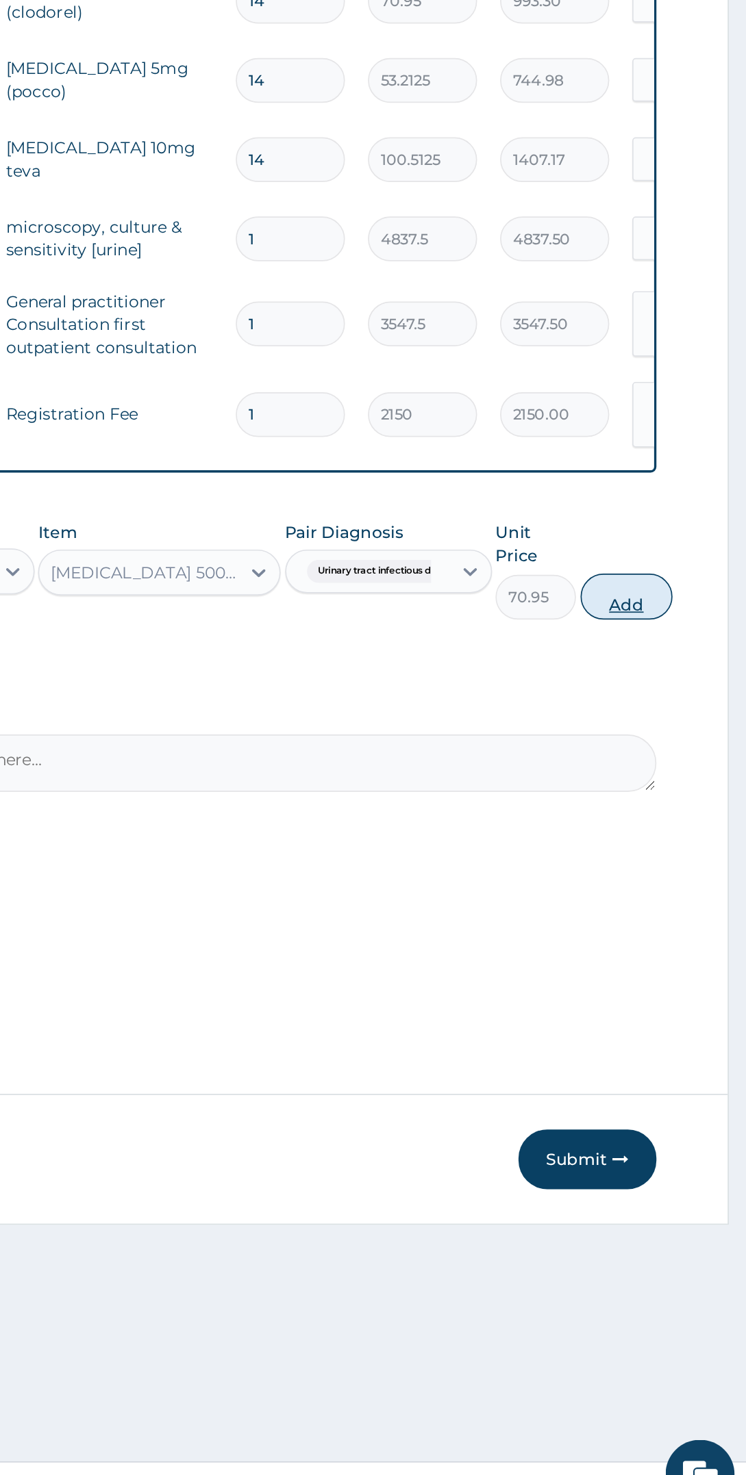
click at [683, 916] on button "Add" at bounding box center [674, 924] width 55 height 27
type input "0"
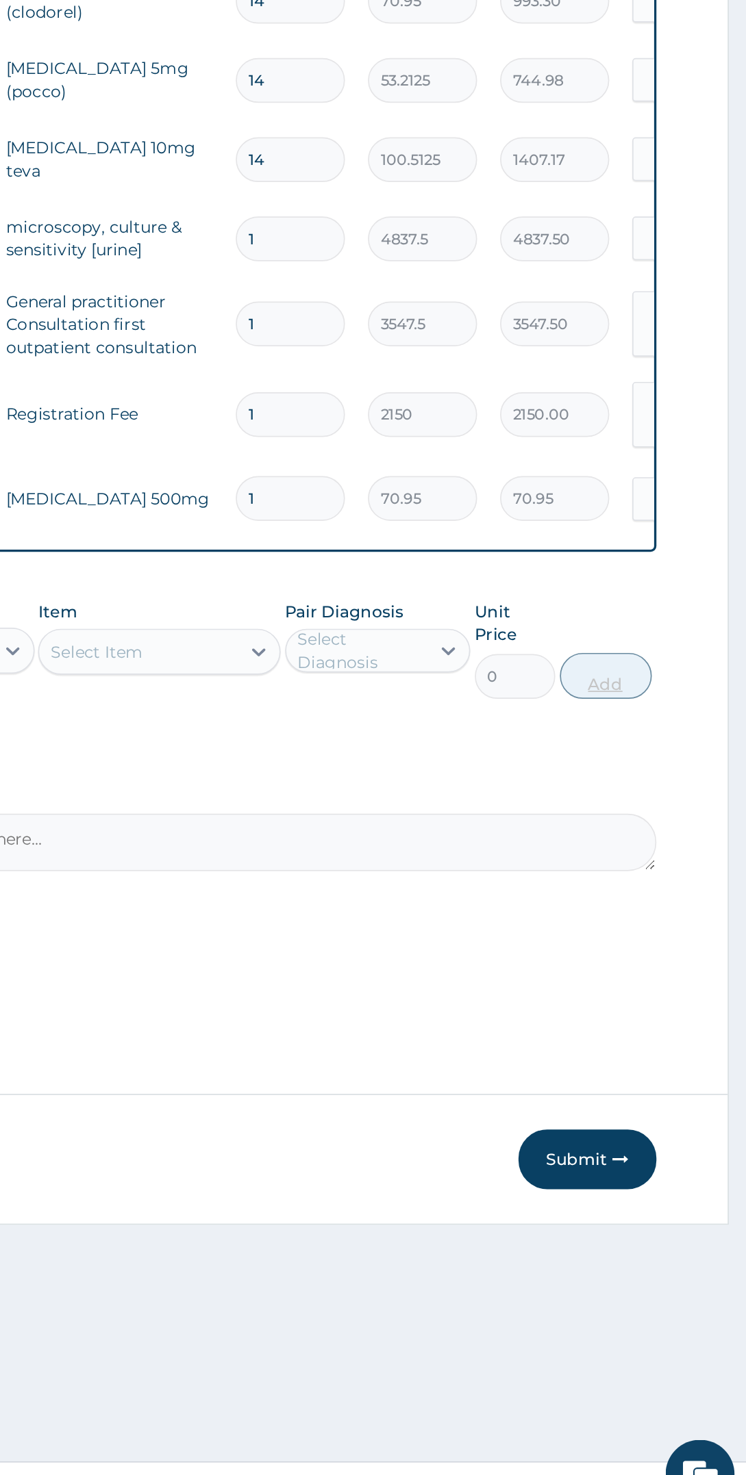
type input "15"
type input "1064.25"
type input "15"
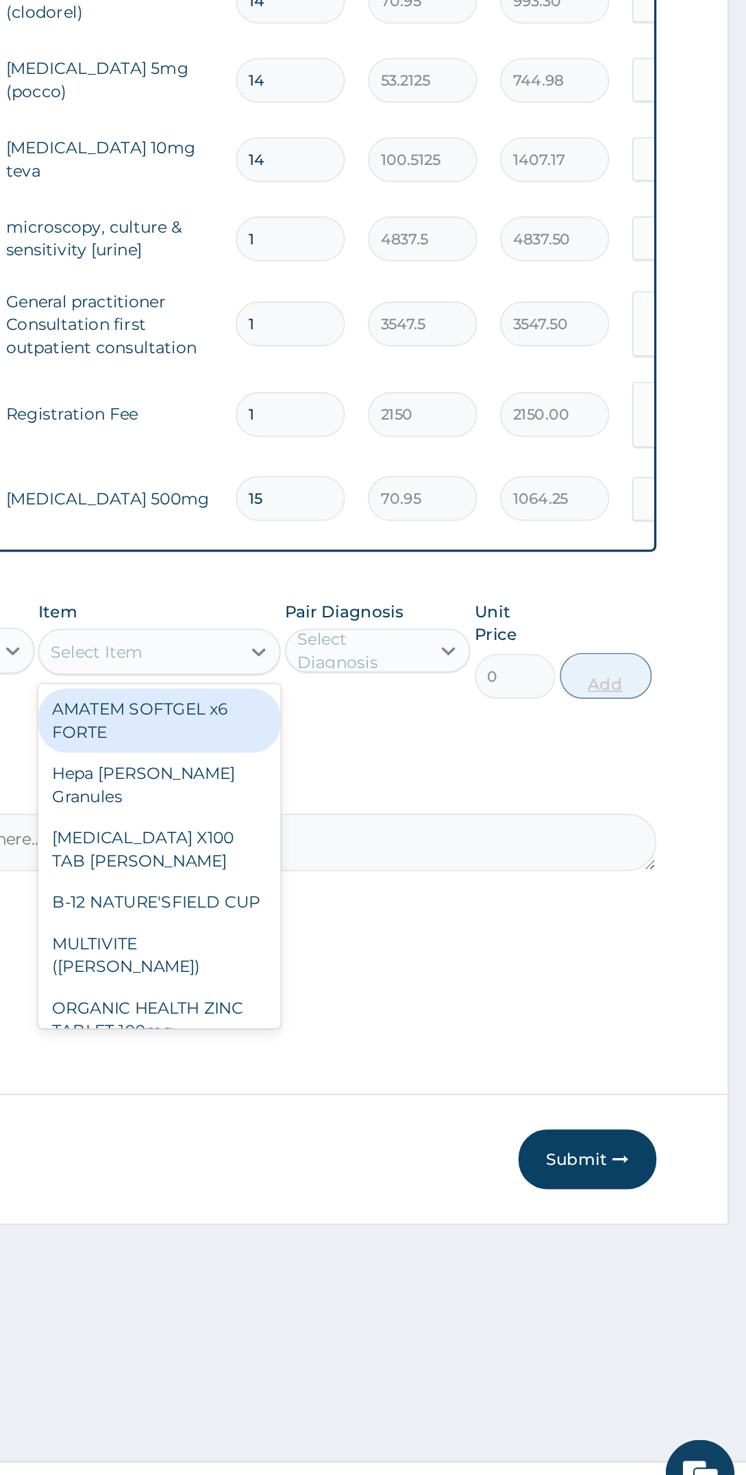
type input "m"
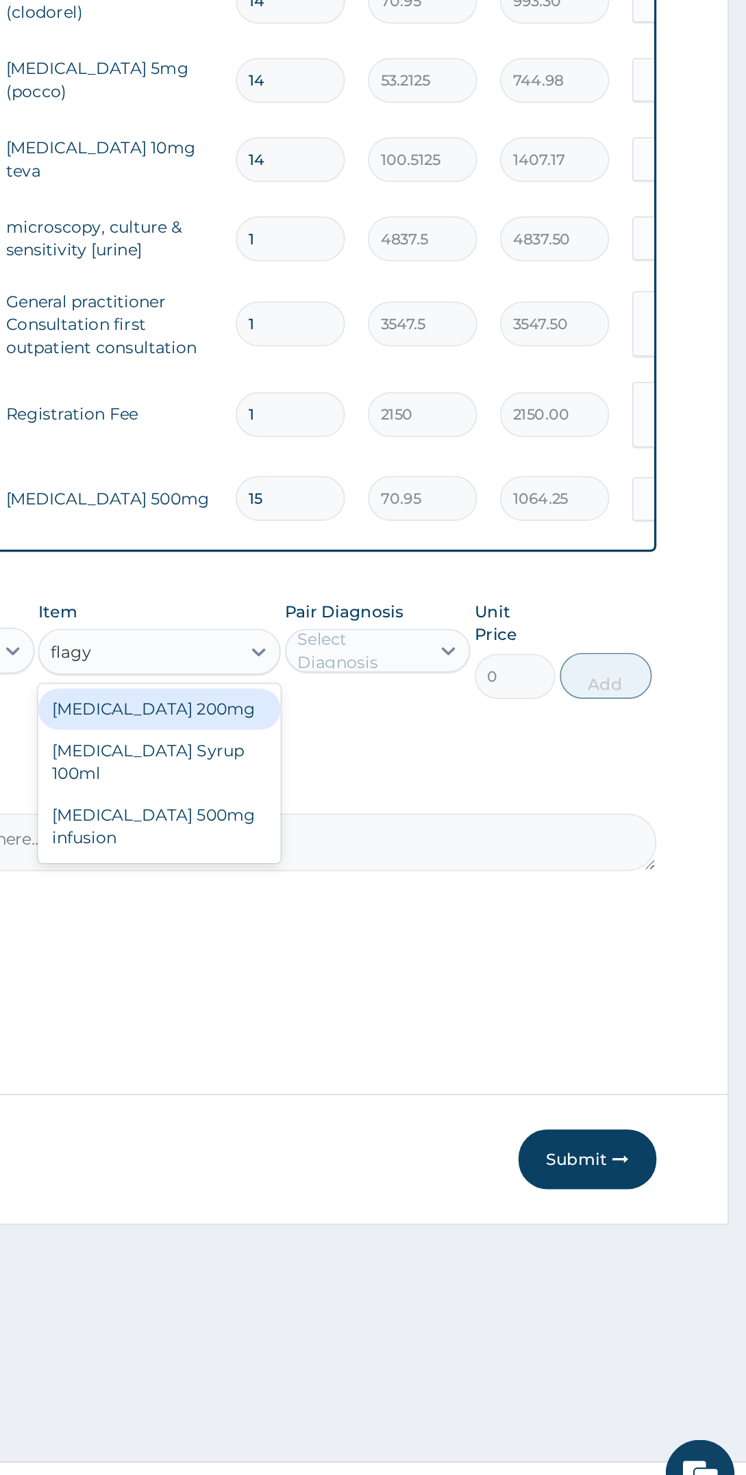
click at [436, 996] on div "[MEDICAL_DATA] 200mg" at bounding box center [396, 992] width 144 height 25
type input "flagy"
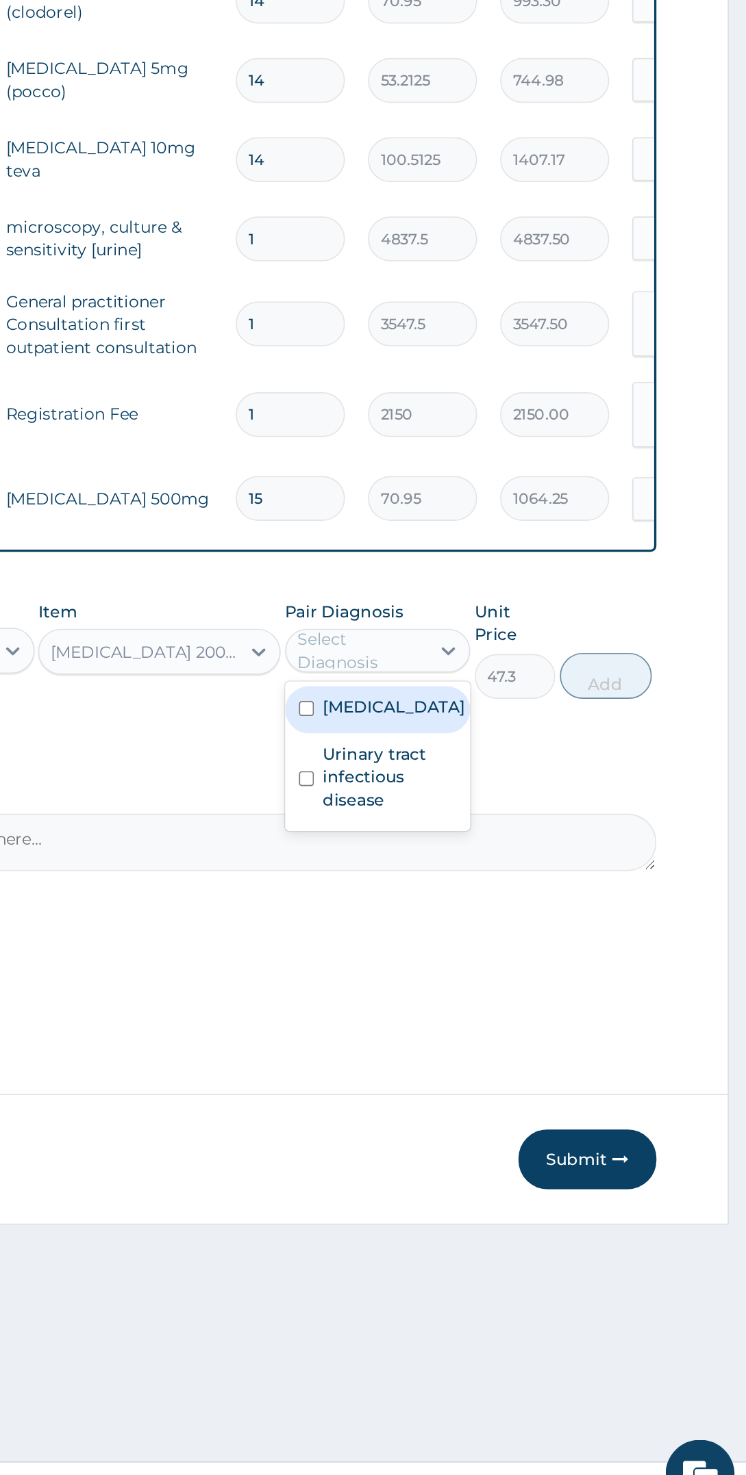
click at [554, 1050] on label "Urinary tract infectious disease" at bounding box center [534, 1032] width 80 height 41
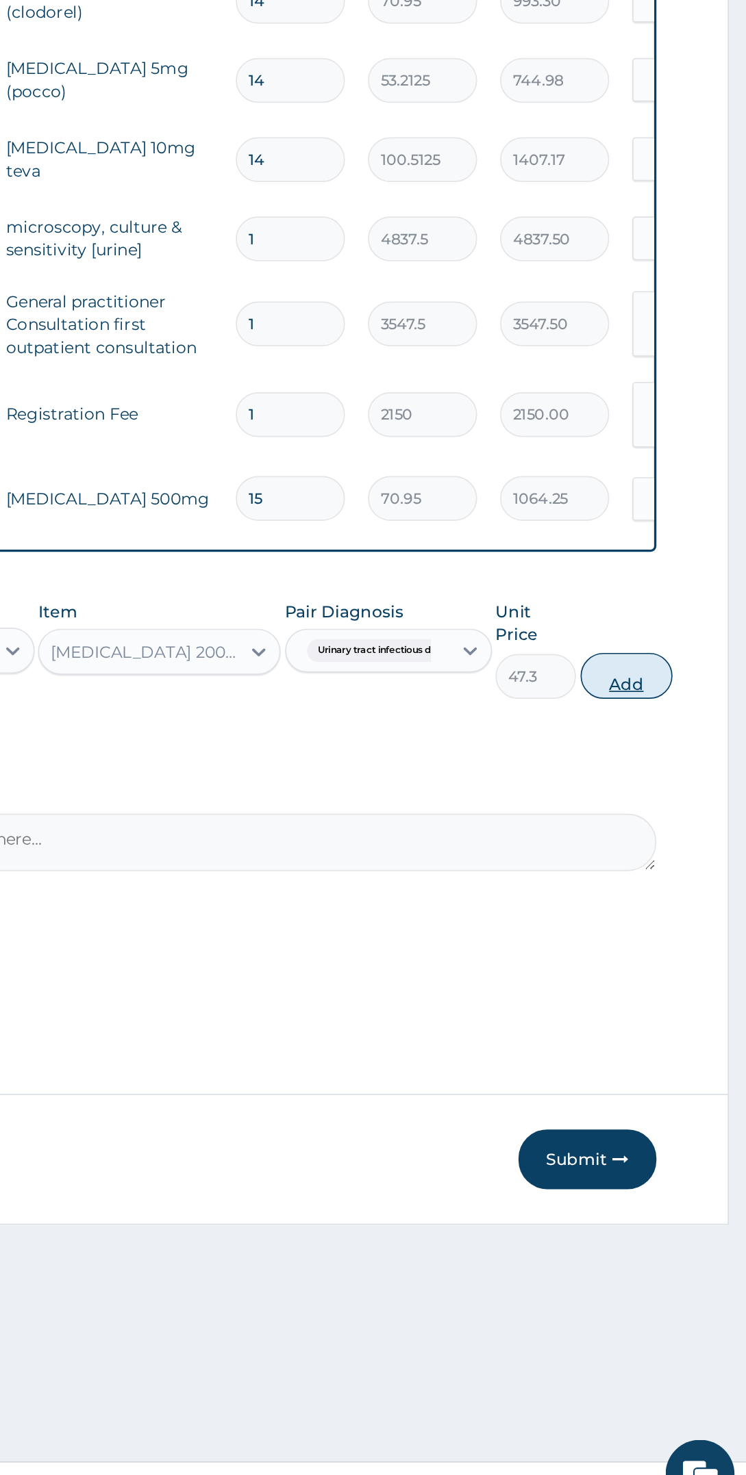
click at [696, 960] on button "Add" at bounding box center [674, 971] width 55 height 27
type input "0"
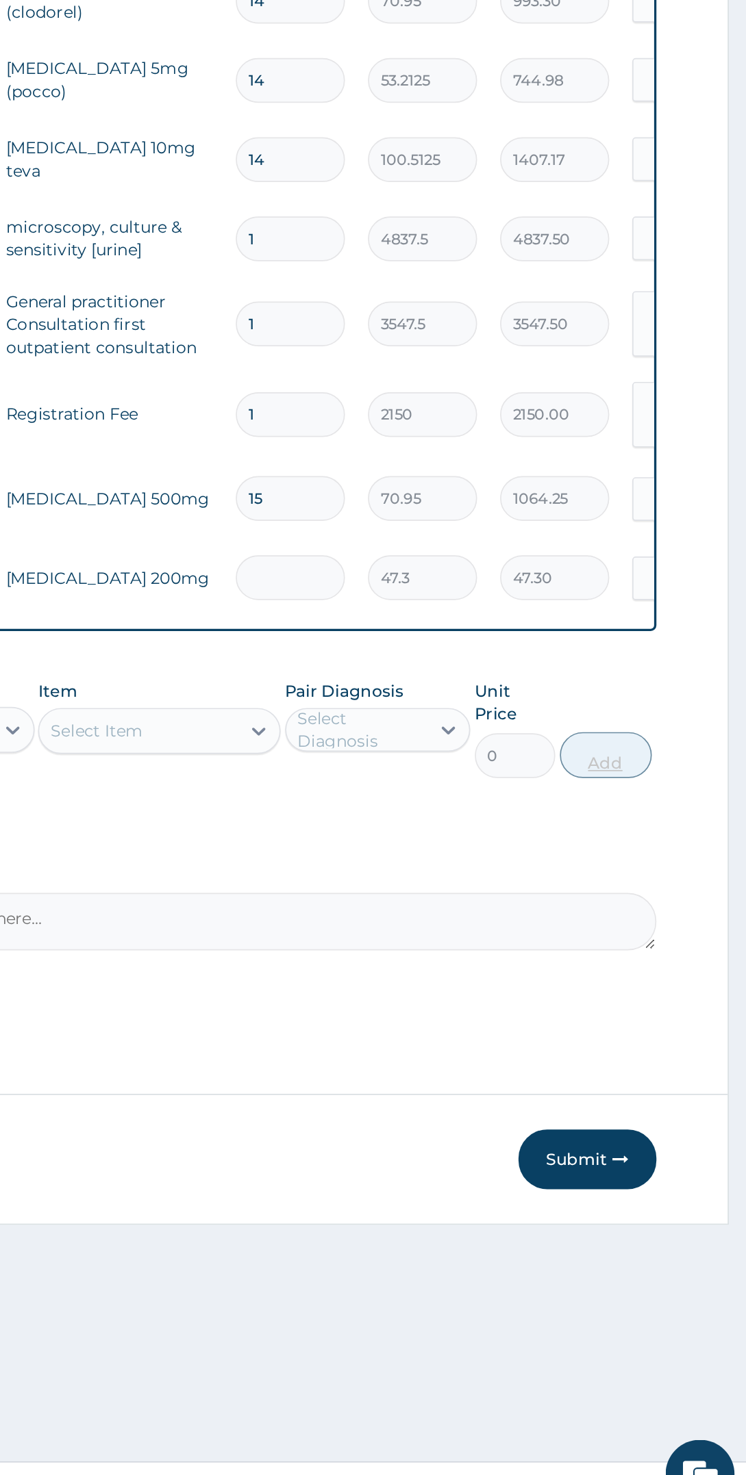
type input "0.00"
type input "3"
type input "141.90"
type input "30"
type input "1419.00"
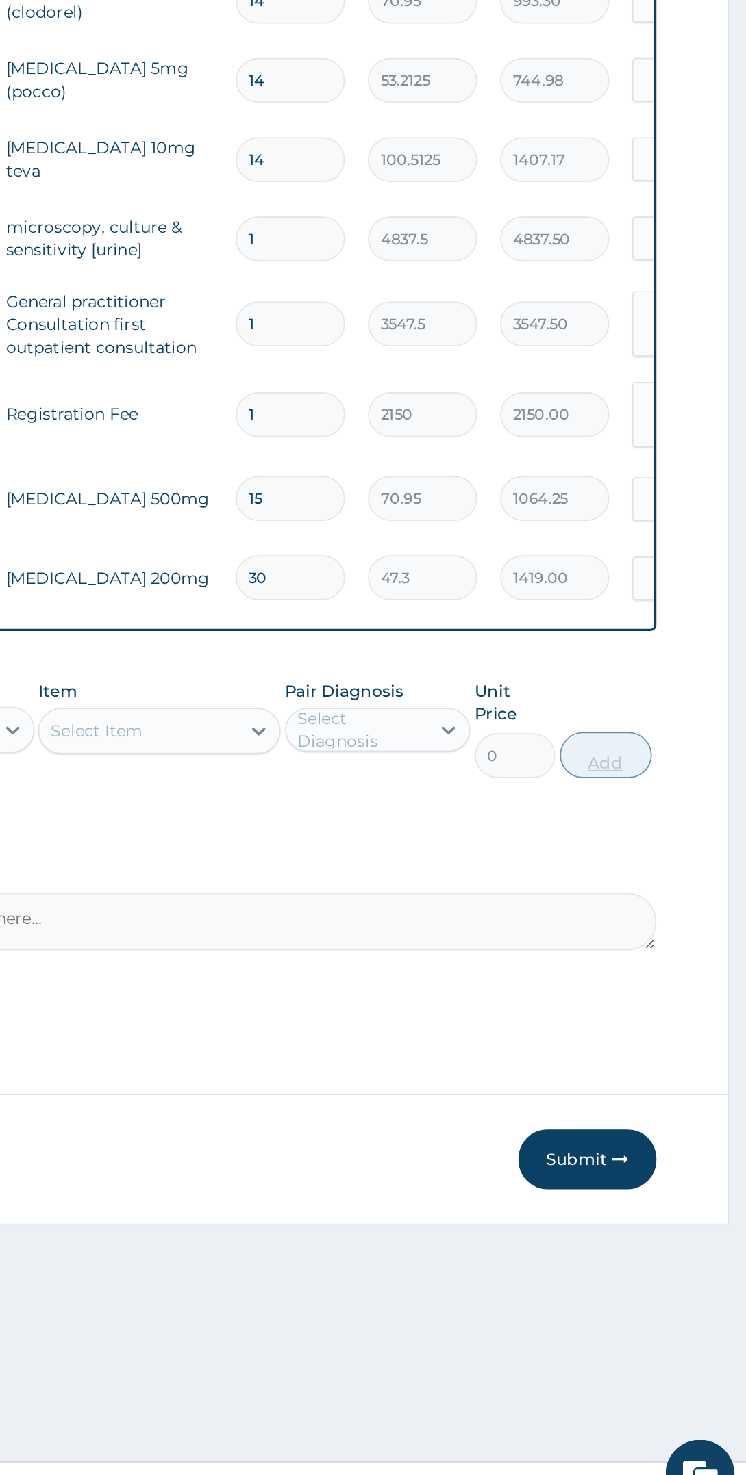
type input "30"
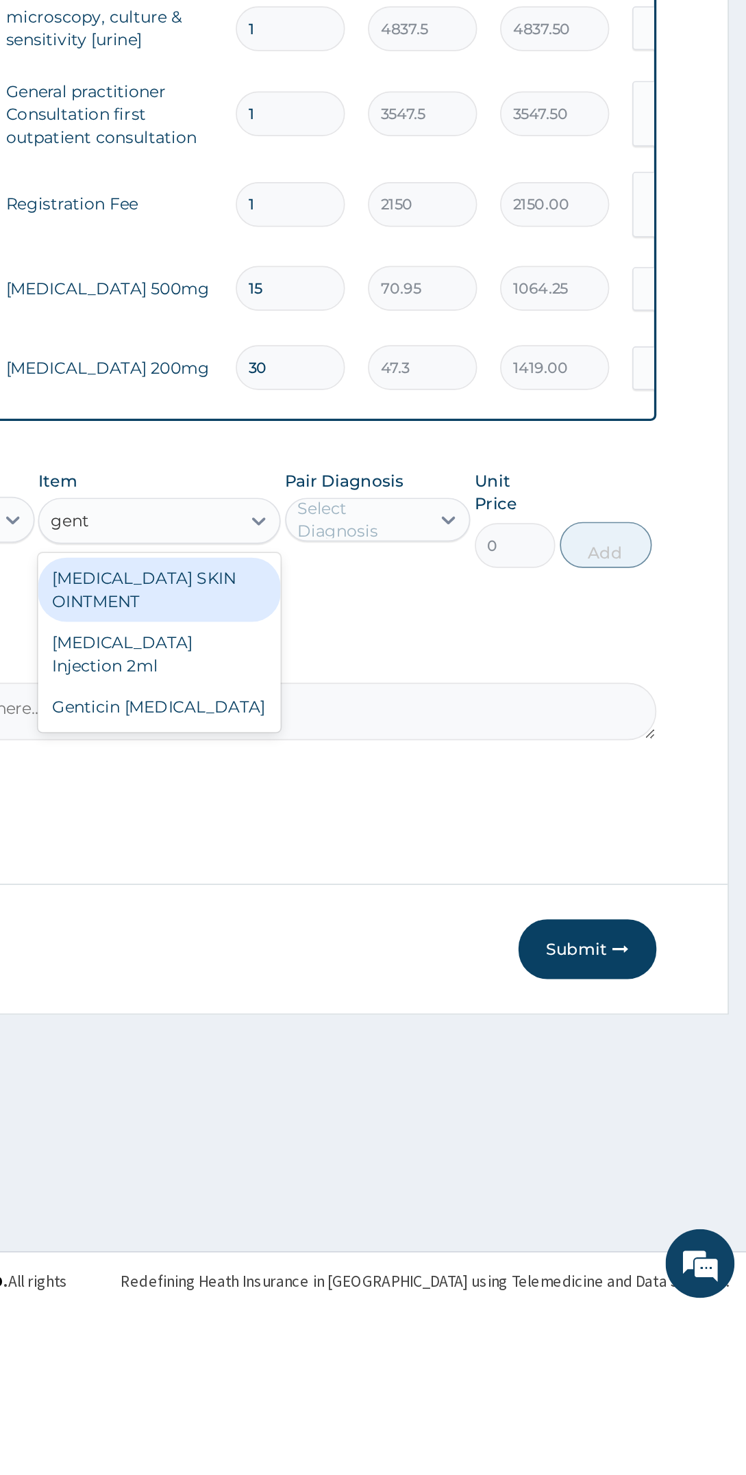
click at [435, 1081] on div "[MEDICAL_DATA] Injection 2ml" at bounding box center [396, 1084] width 144 height 38
type input "gent"
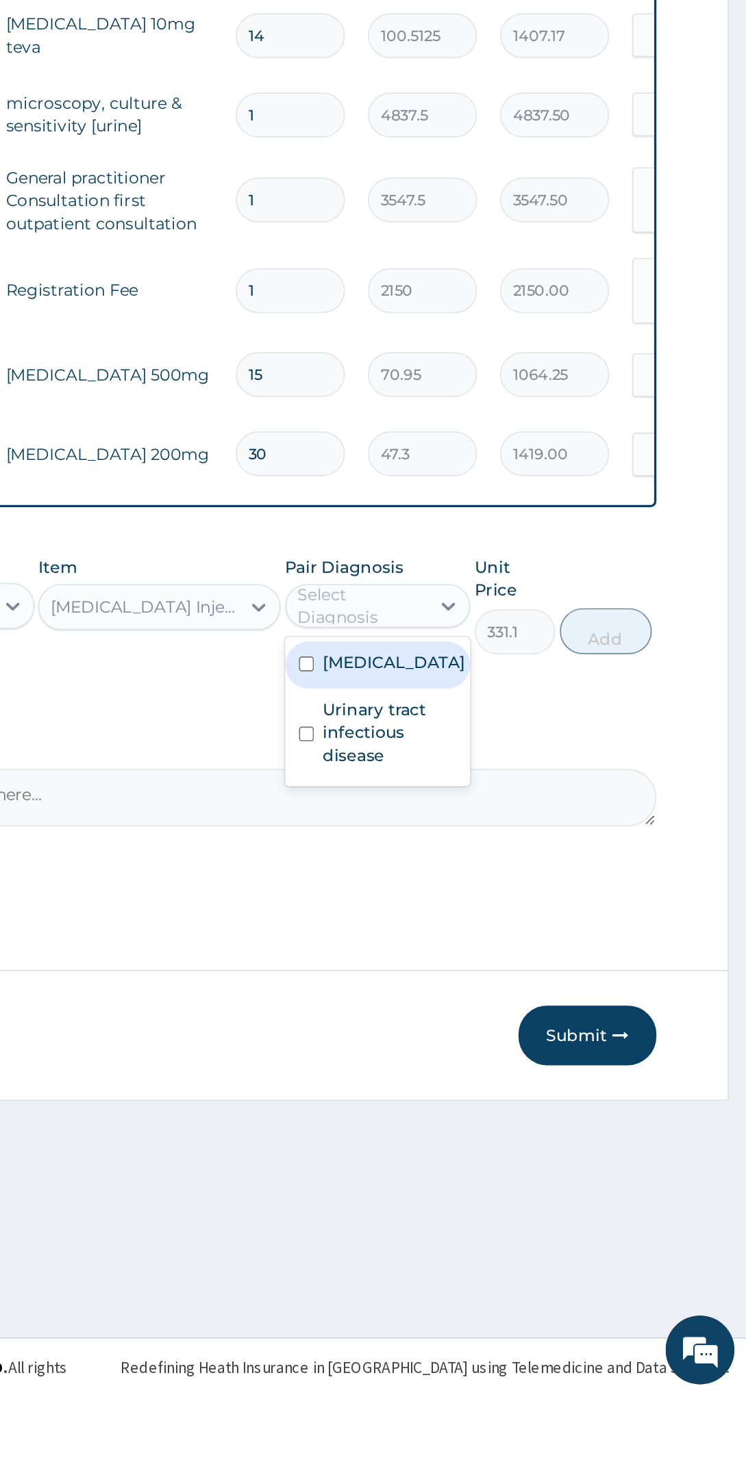
click at [542, 1095] on label "Urinary tract infectious disease" at bounding box center [534, 1079] width 80 height 41
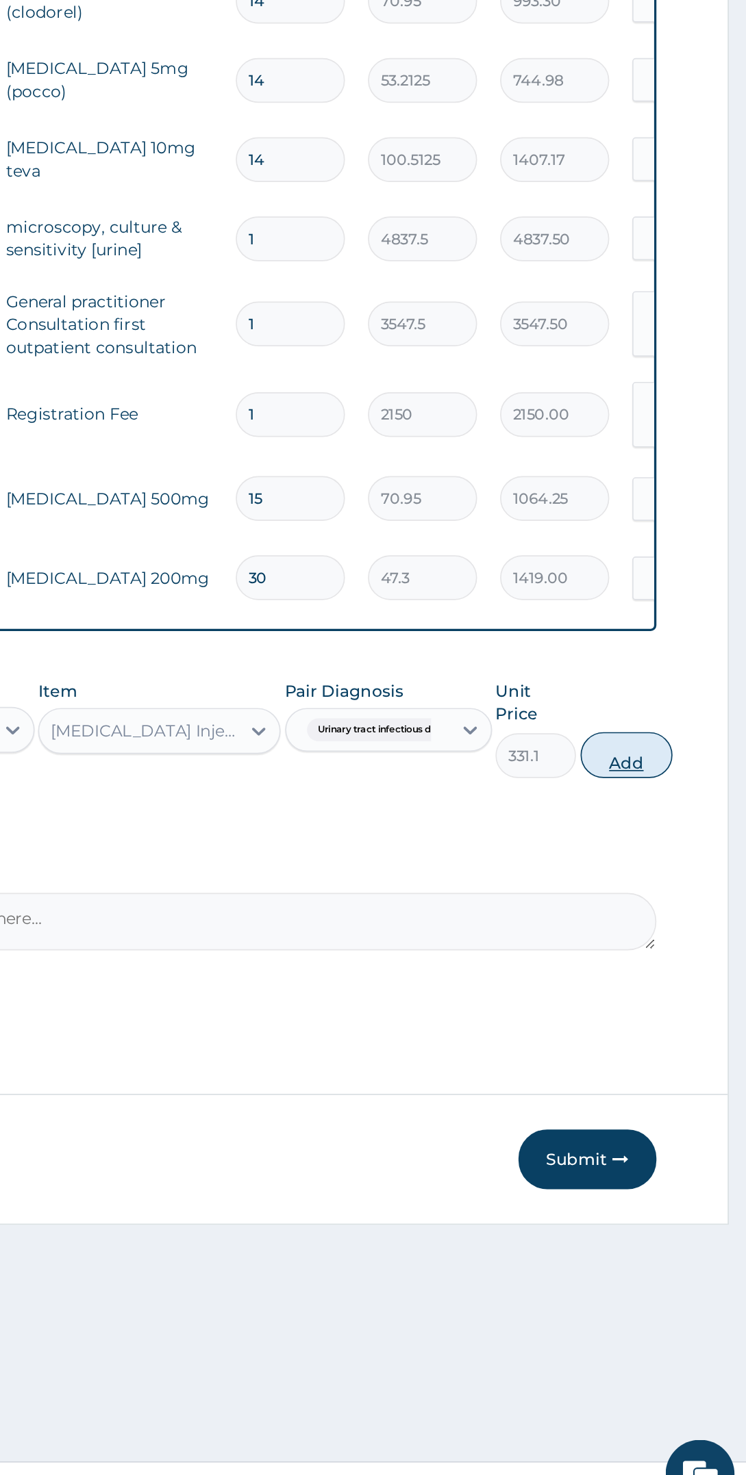
click at [696, 1006] on button "Add" at bounding box center [674, 1019] width 55 height 27
type input "0"
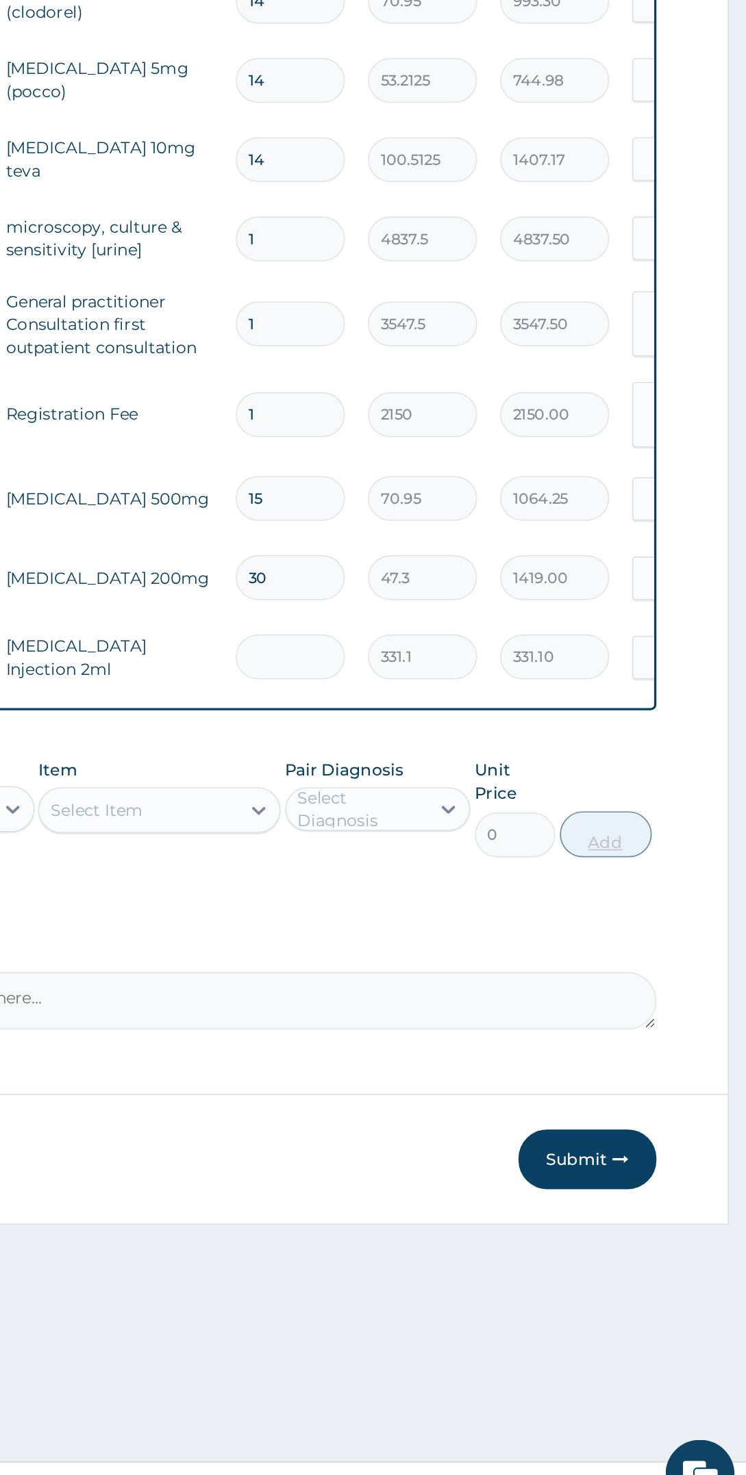
type input "0.00"
type input "2"
type input "662.20"
type input "0.00"
type input "3"
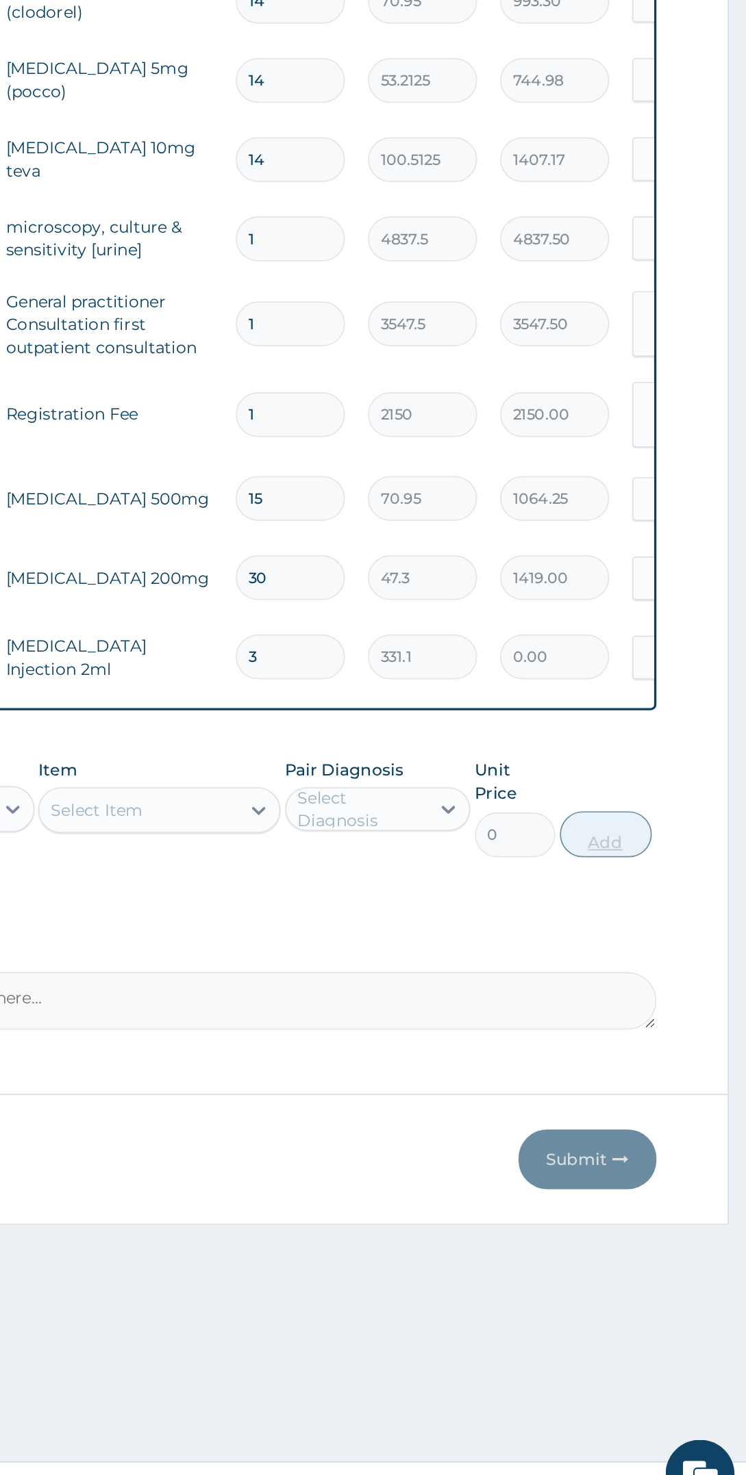
type input "993.30"
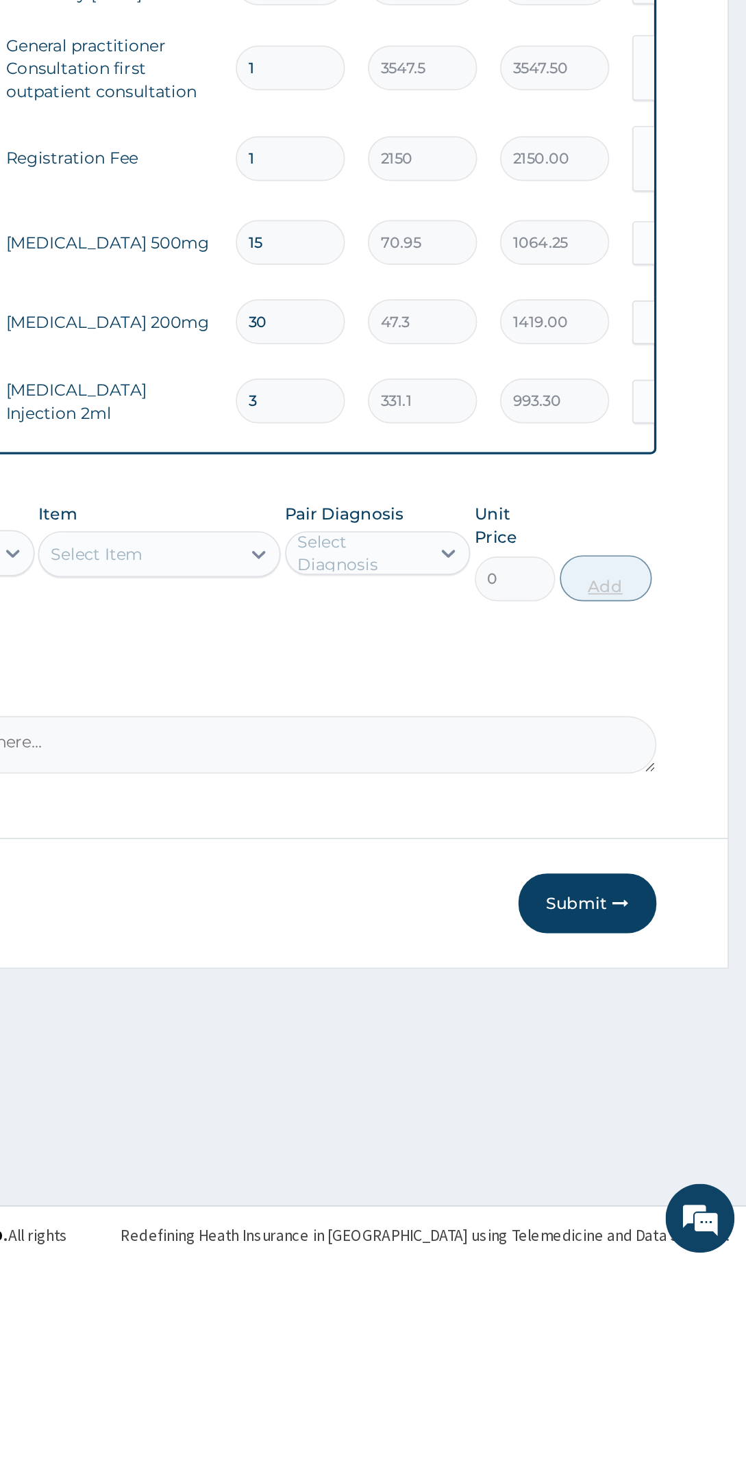
type input "3"
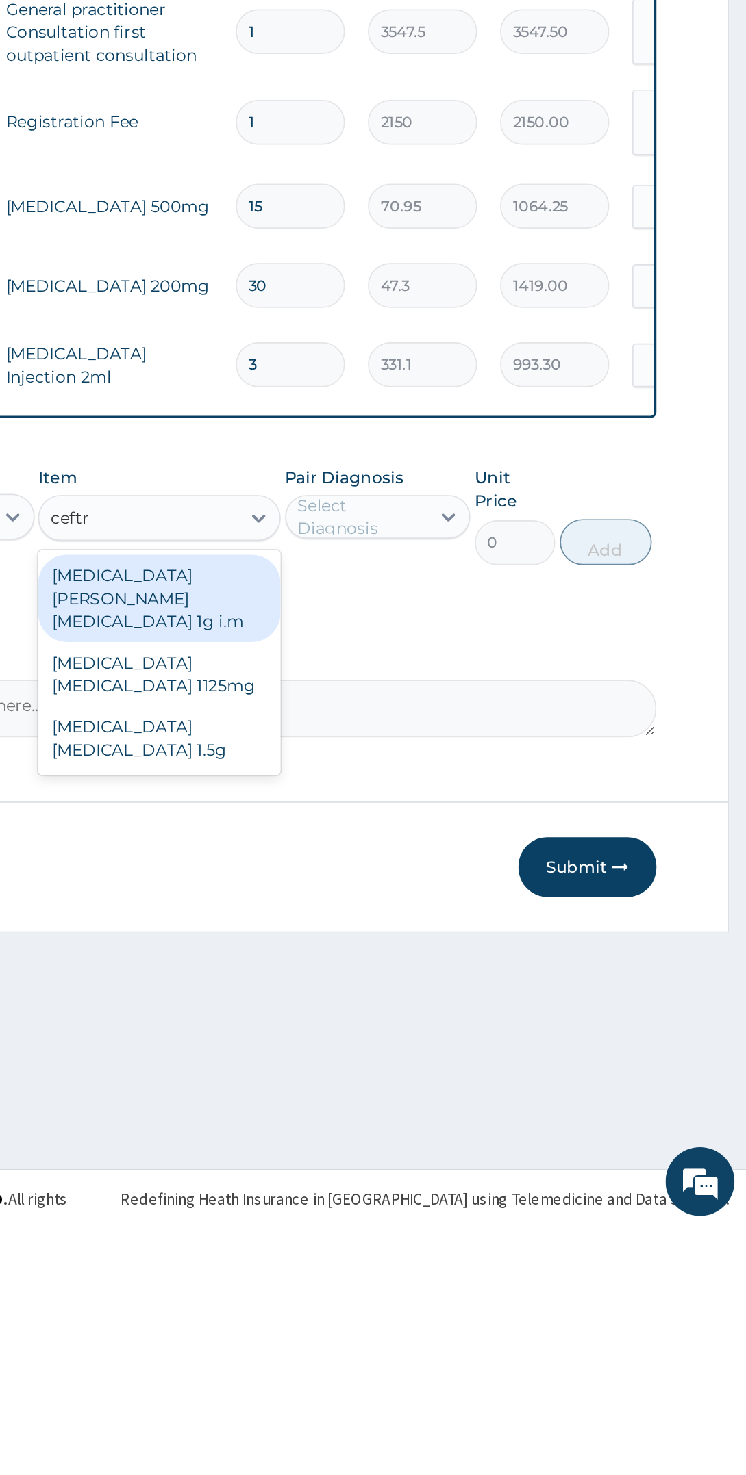
click at [372, 1175] on div "[MEDICAL_DATA] [MEDICAL_DATA] 1.5g" at bounding box center [396, 1183] width 144 height 38
type input "ceftr"
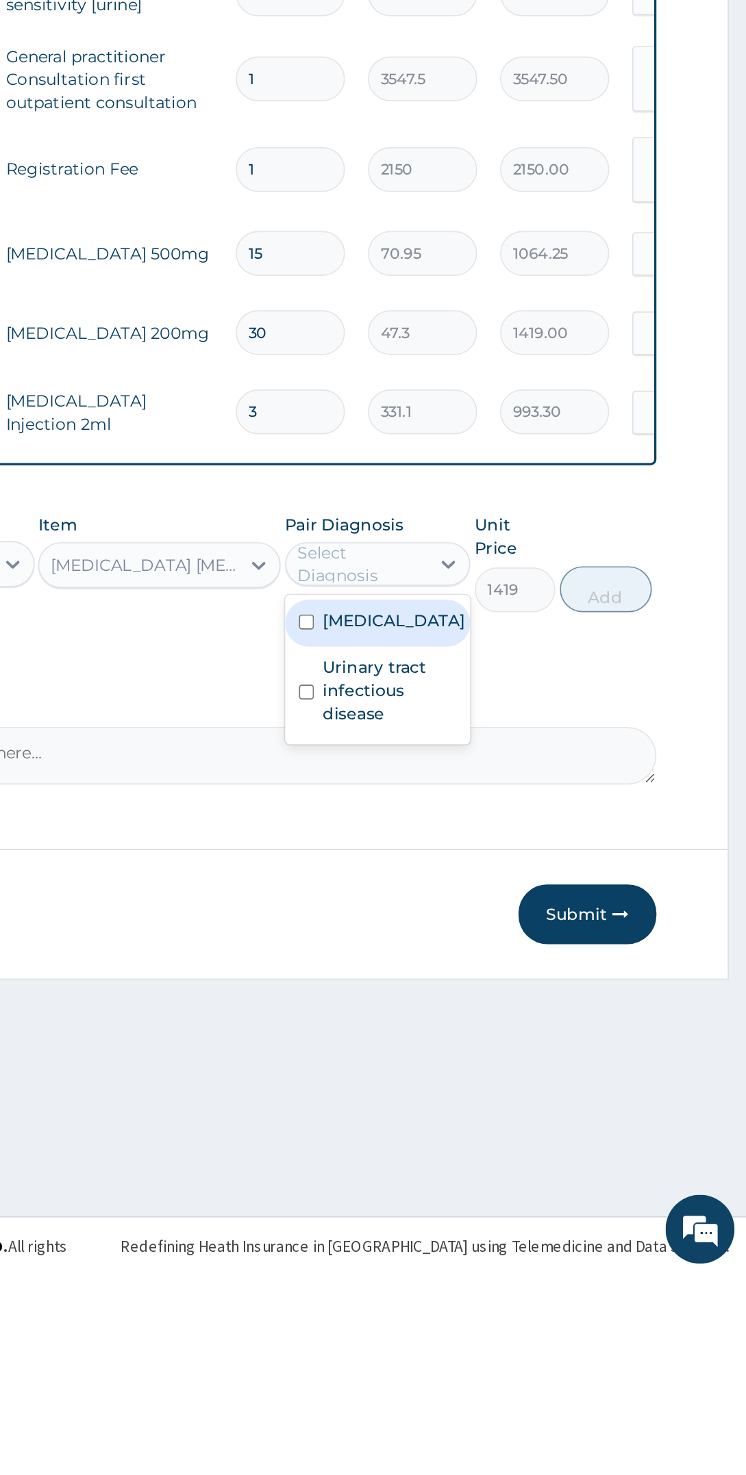
click at [554, 1147] on label "Urinary tract infectious disease" at bounding box center [534, 1126] width 80 height 41
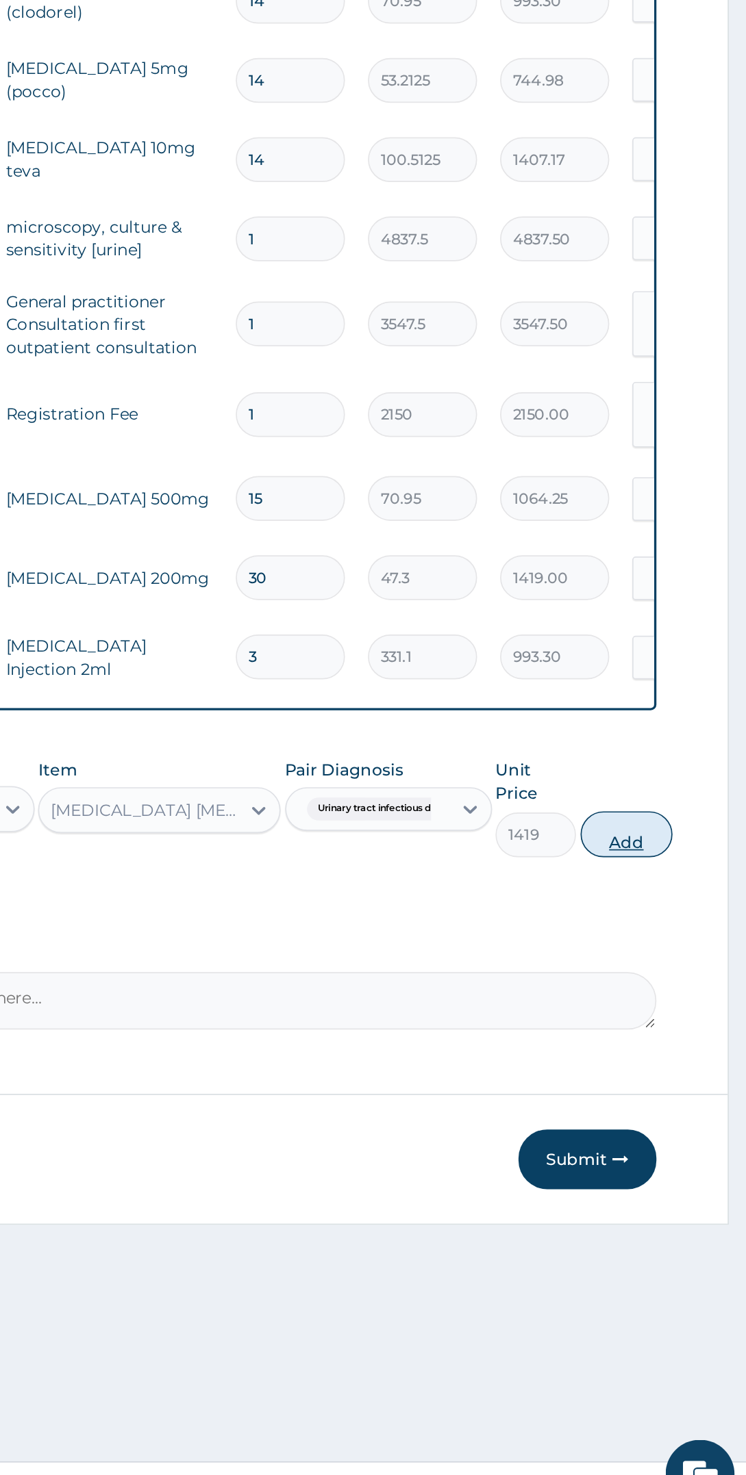
click at [691, 1058] on button "Add" at bounding box center [674, 1066] width 55 height 27
type input "0"
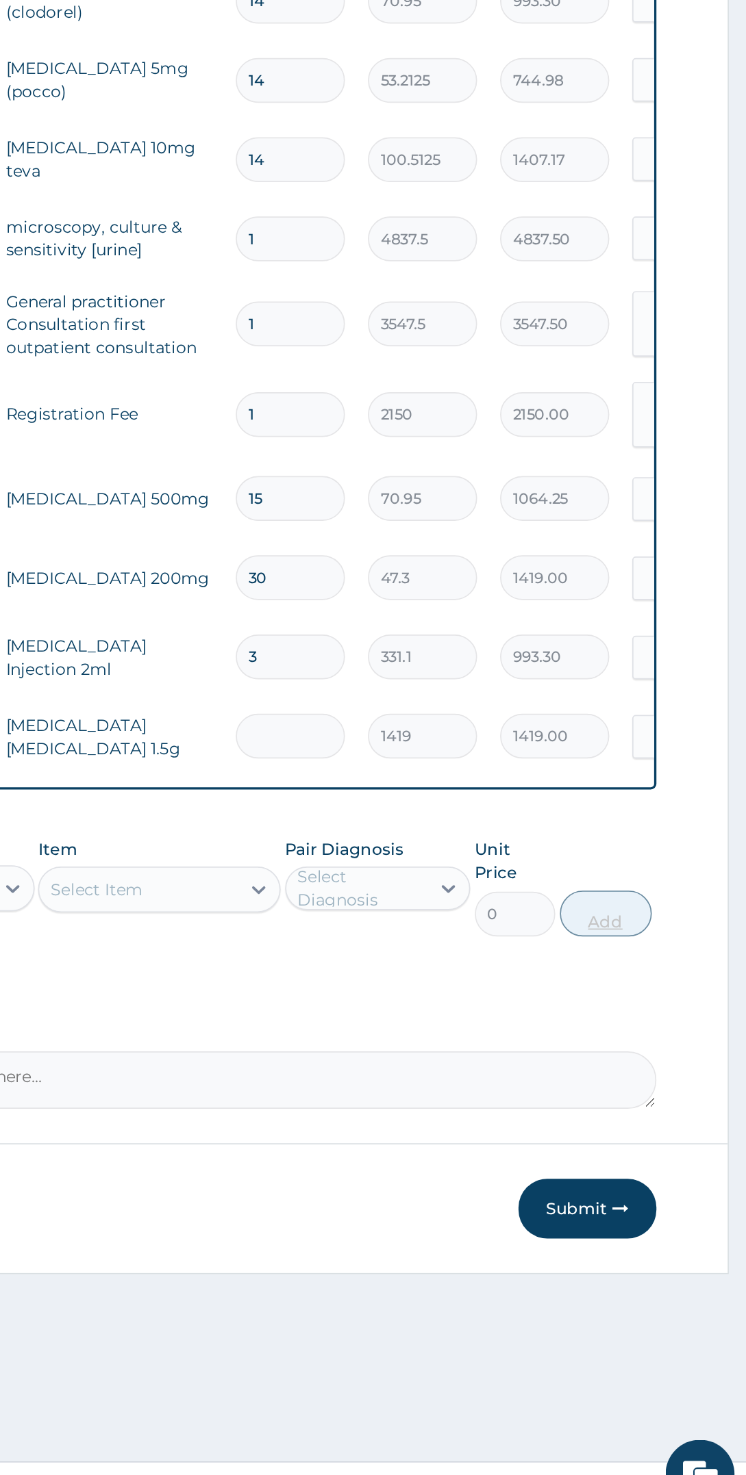
type input "0.00"
type input "2"
type input "2838.00"
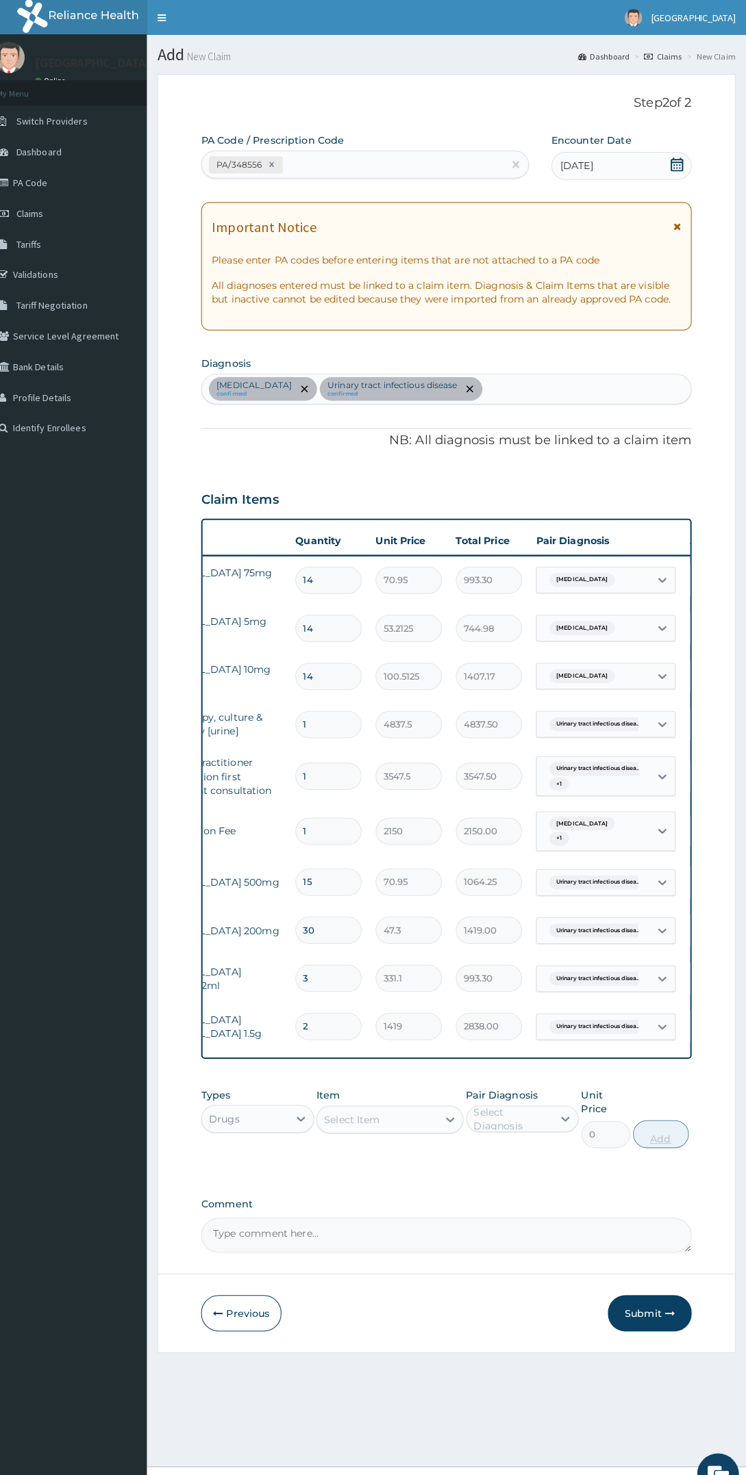
scroll to position [0, 205]
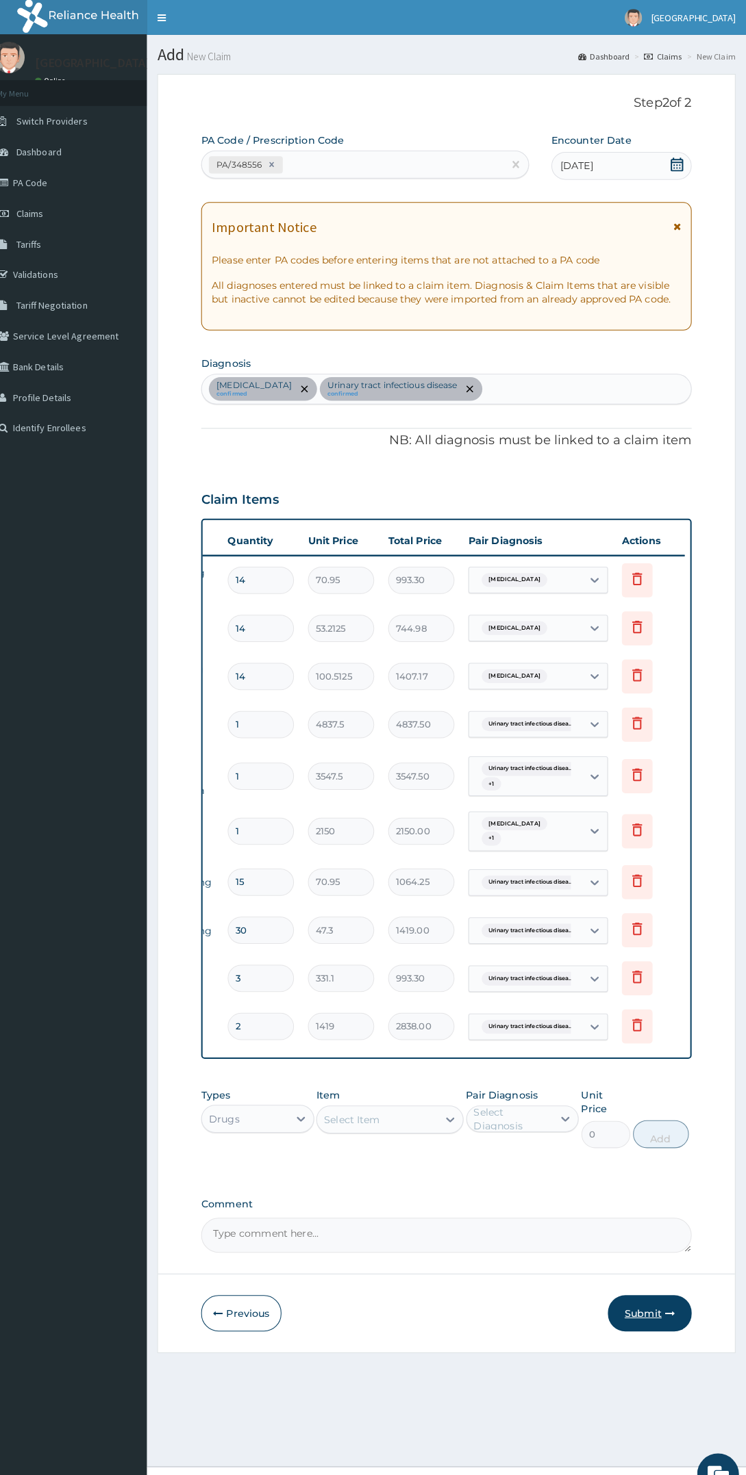
click at [670, 1285] on icon "button" at bounding box center [671, 1290] width 10 height 10
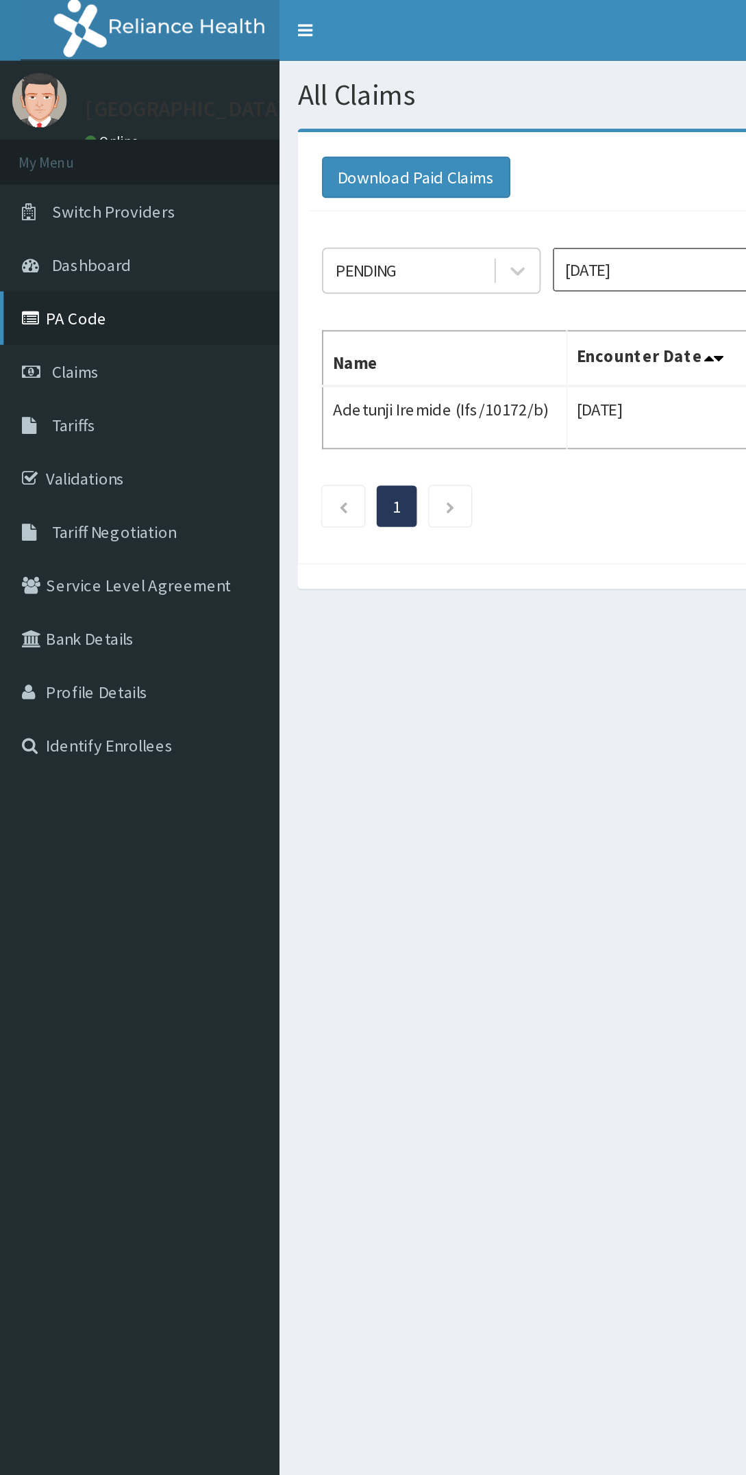
click at [58, 173] on link "PA Code" at bounding box center [78, 179] width 157 height 30
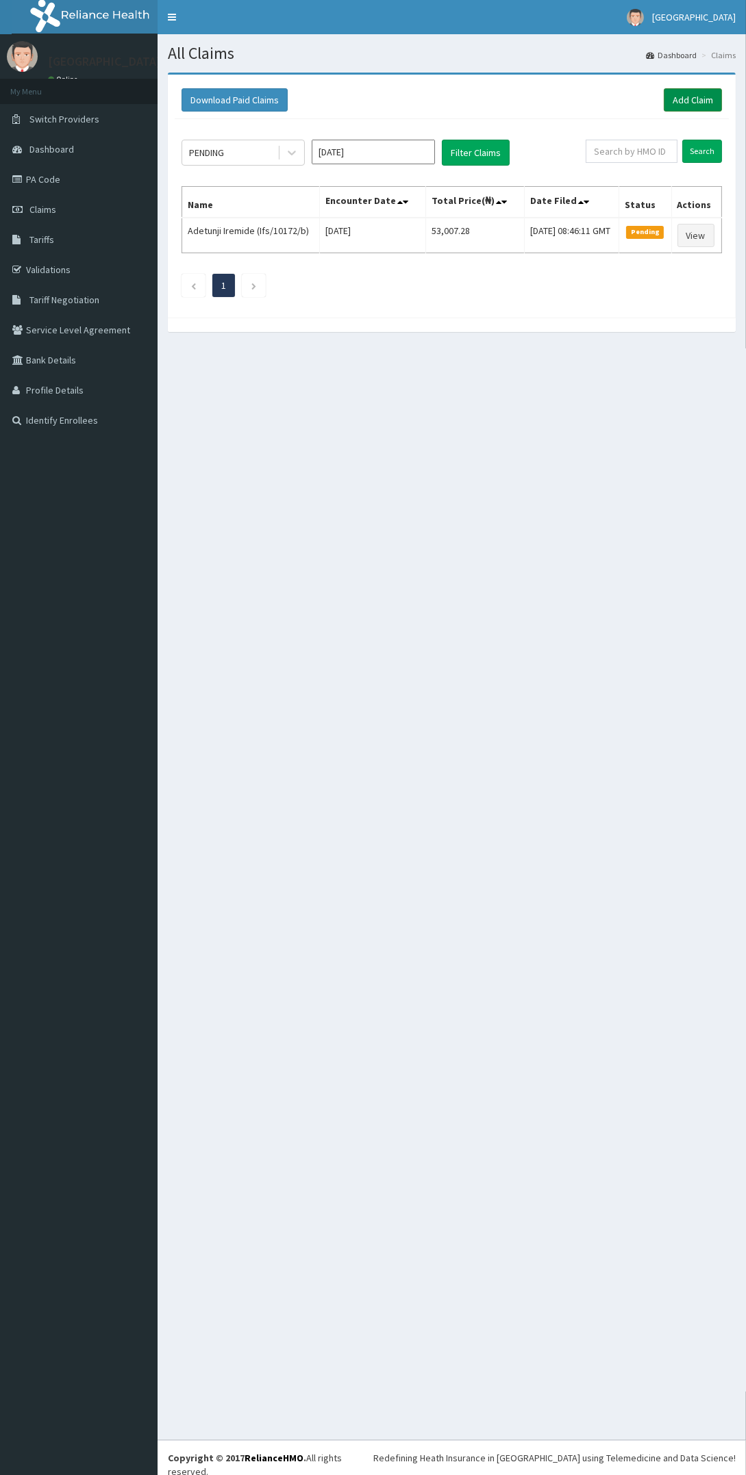
click at [705, 94] on link "Add Claim" at bounding box center [692, 99] width 58 height 23
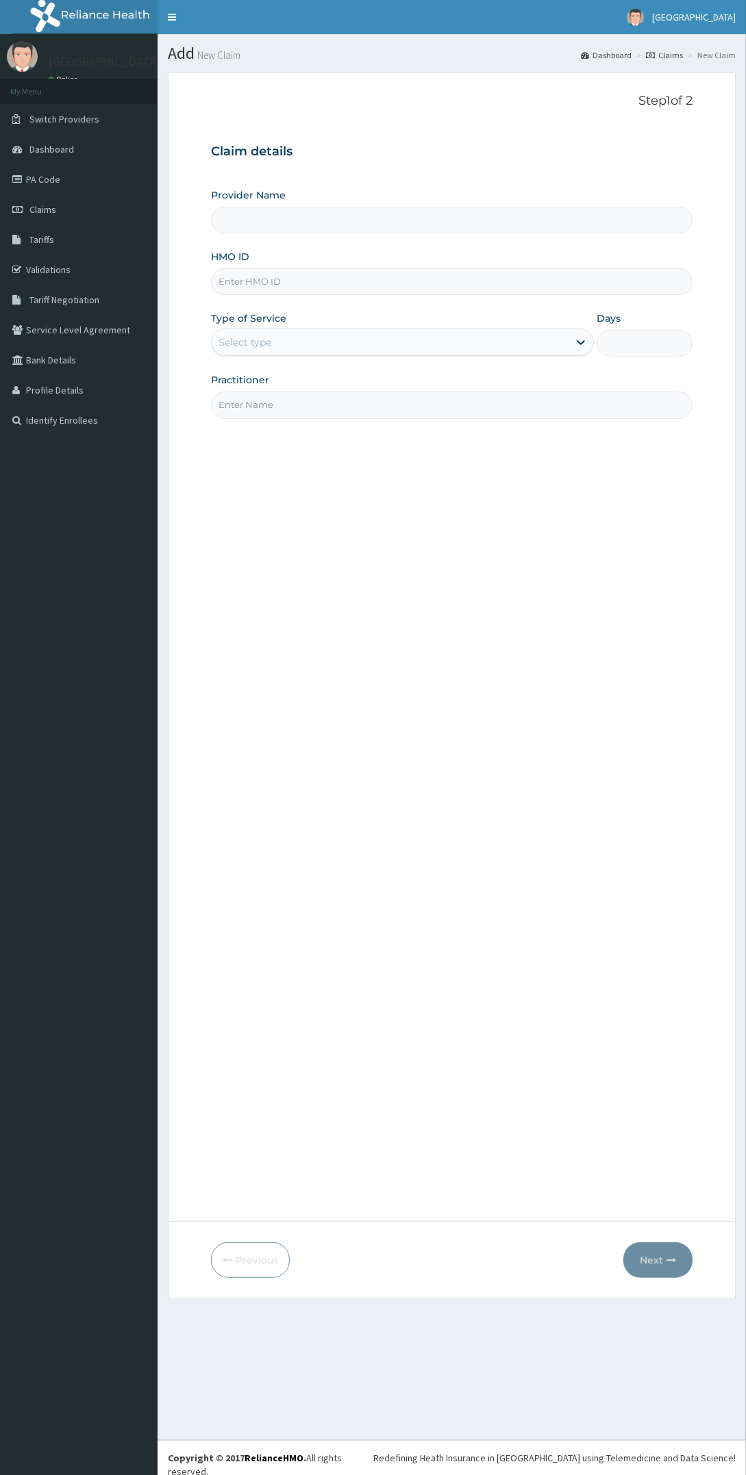
type input "[GEOGRAPHIC_DATA]"
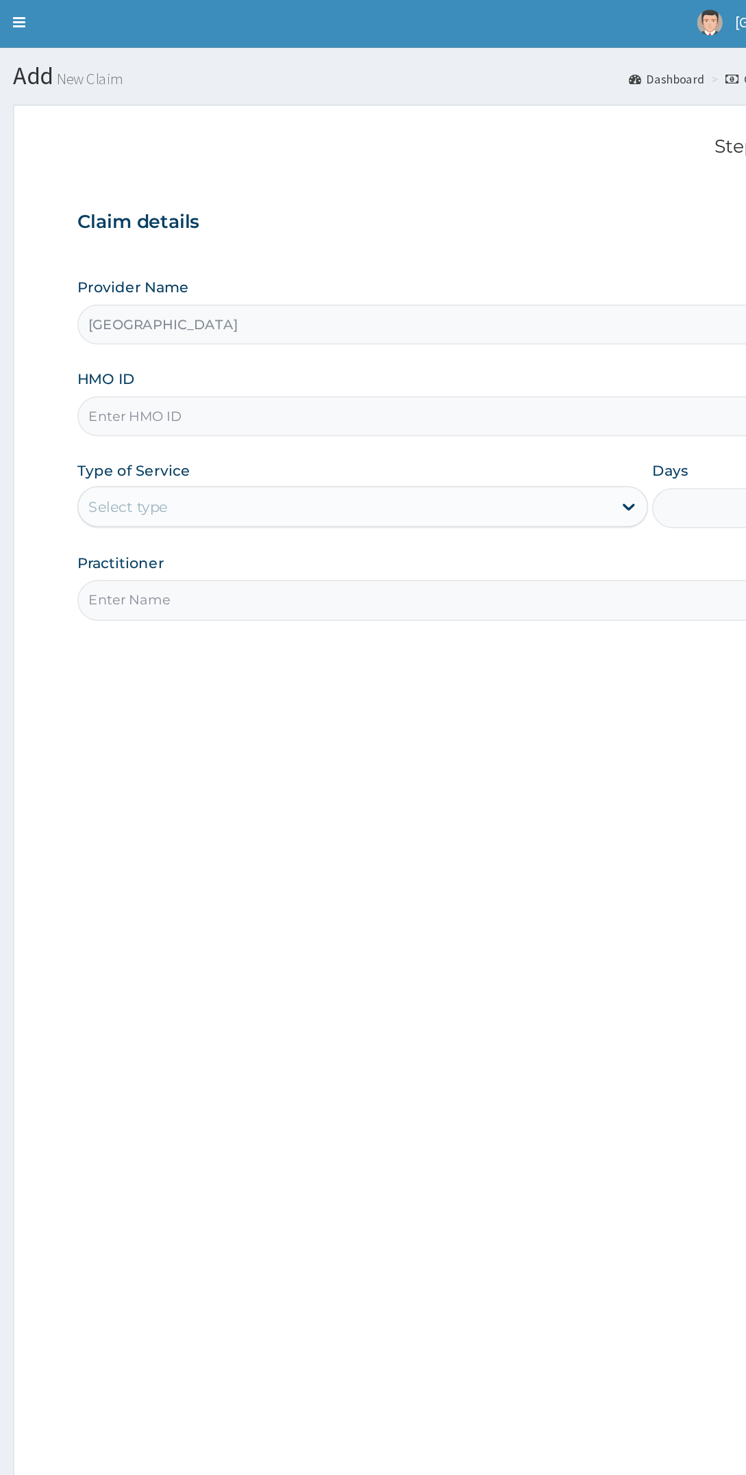
click at [418, 277] on input "HMO ID" at bounding box center [451, 281] width 481 height 27
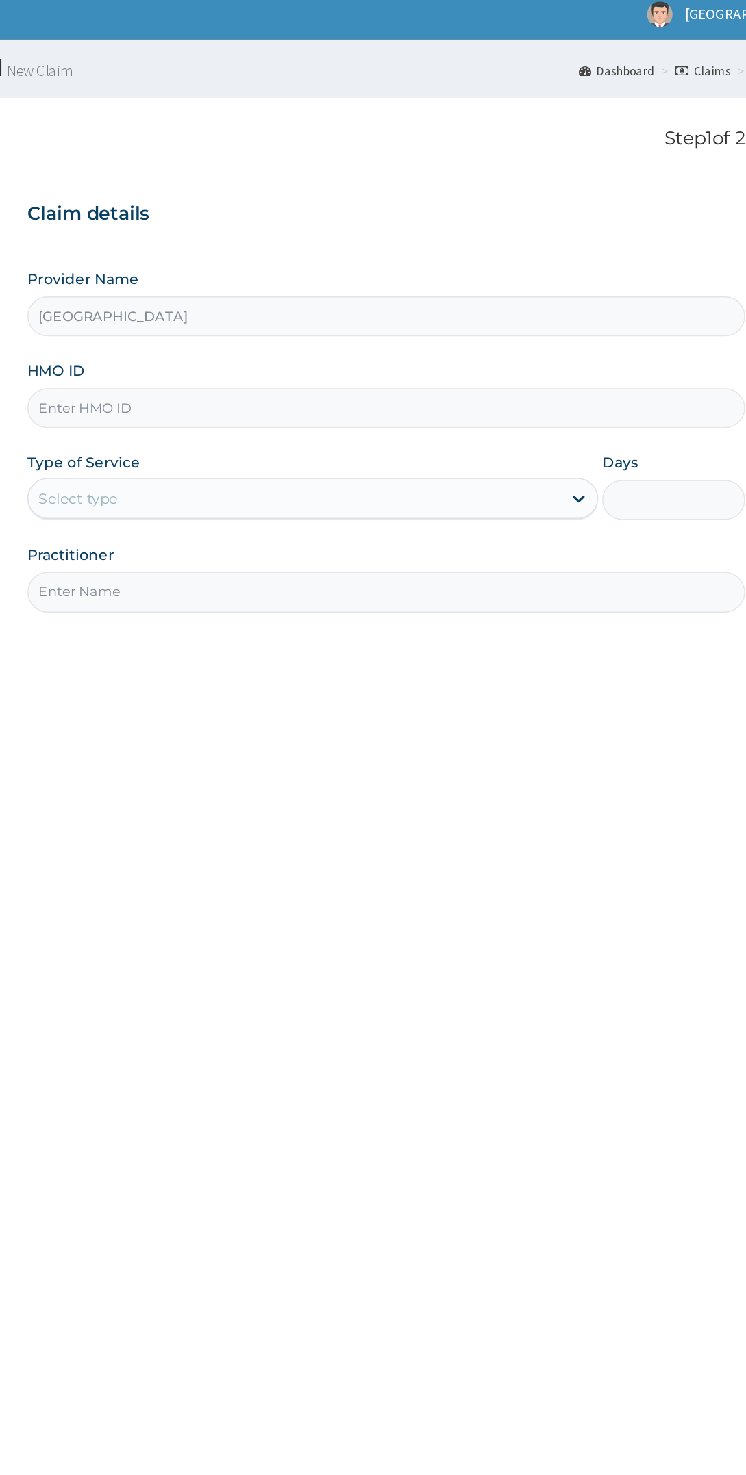
click at [396, 277] on input "HMO ID" at bounding box center [451, 281] width 481 height 27
click at [458, 279] on input "Dlc/10007/c" at bounding box center [451, 281] width 481 height 27
type input "Dlc/10007/d"
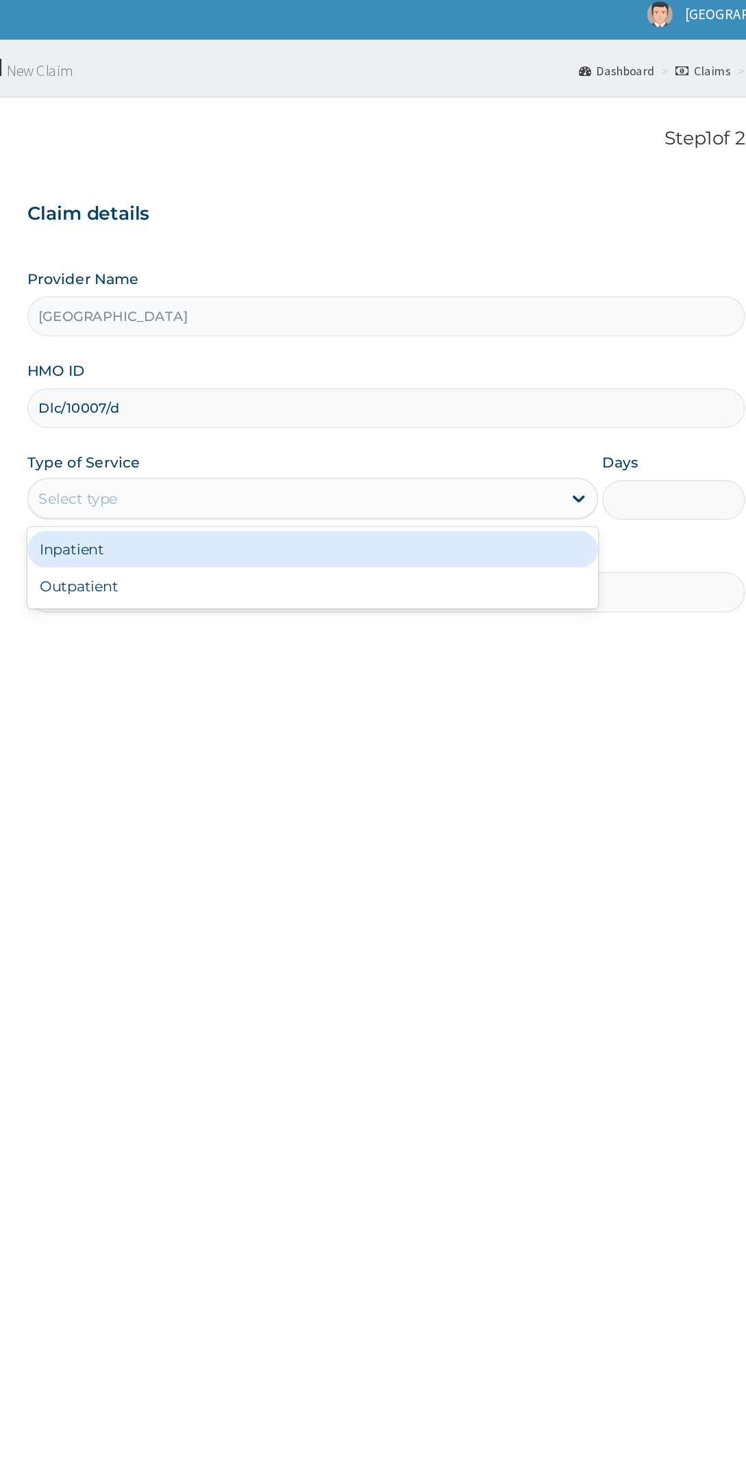
click at [390, 374] on div "Inpatient" at bounding box center [402, 376] width 383 height 25
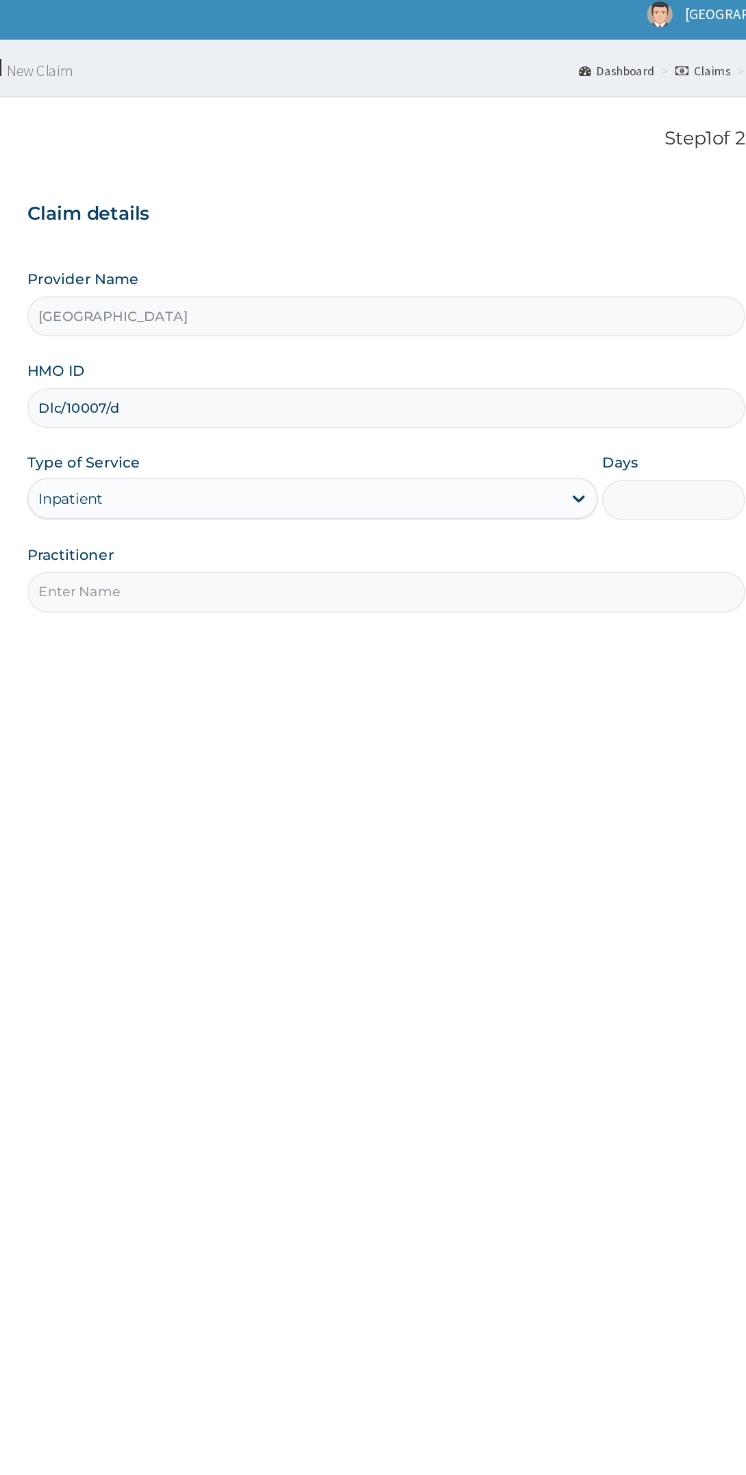
click at [648, 343] on input "Days" at bounding box center [644, 343] width 96 height 27
type input "2"
click at [494, 401] on input "Practitioner" at bounding box center [451, 405] width 481 height 27
type input "Dr [PERSON_NAME]"
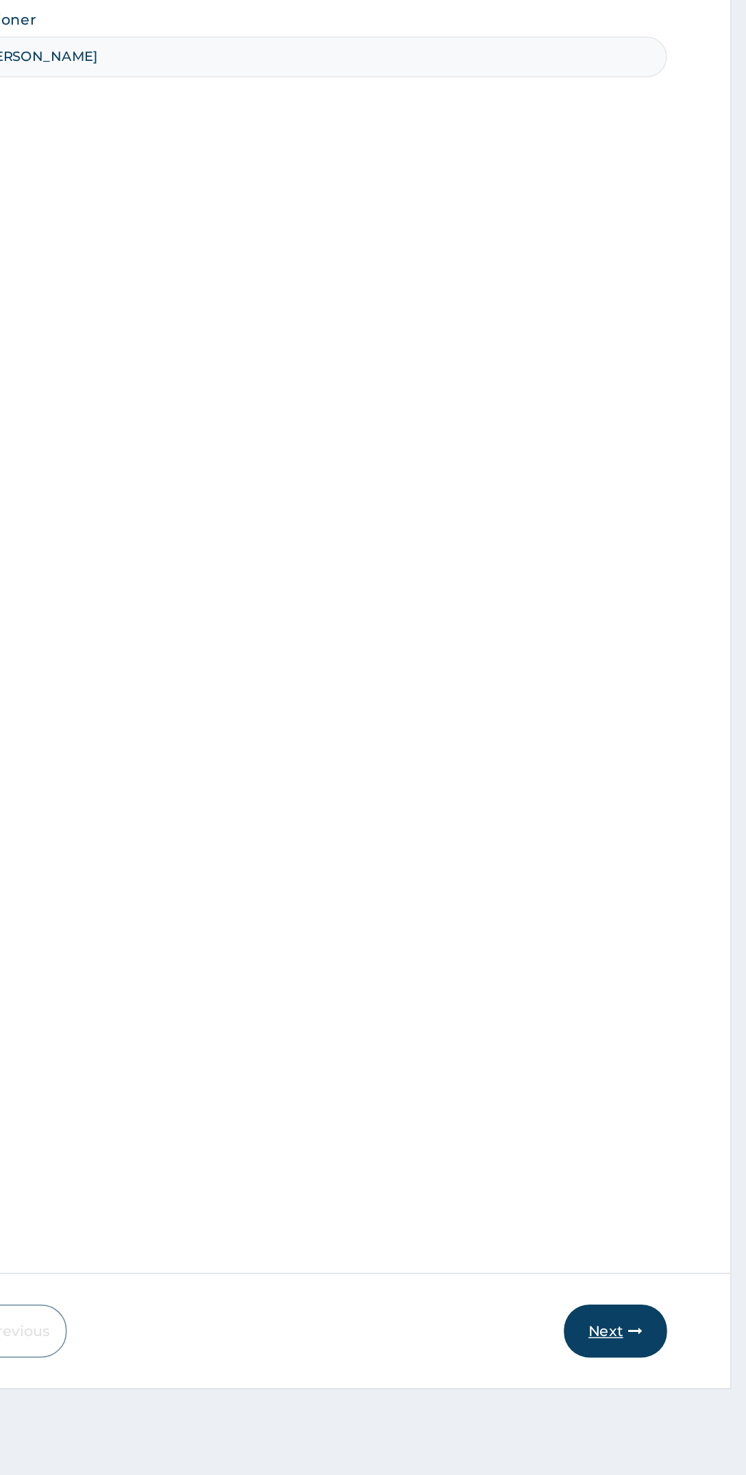
click at [667, 1269] on button "Next" at bounding box center [657, 1261] width 69 height 36
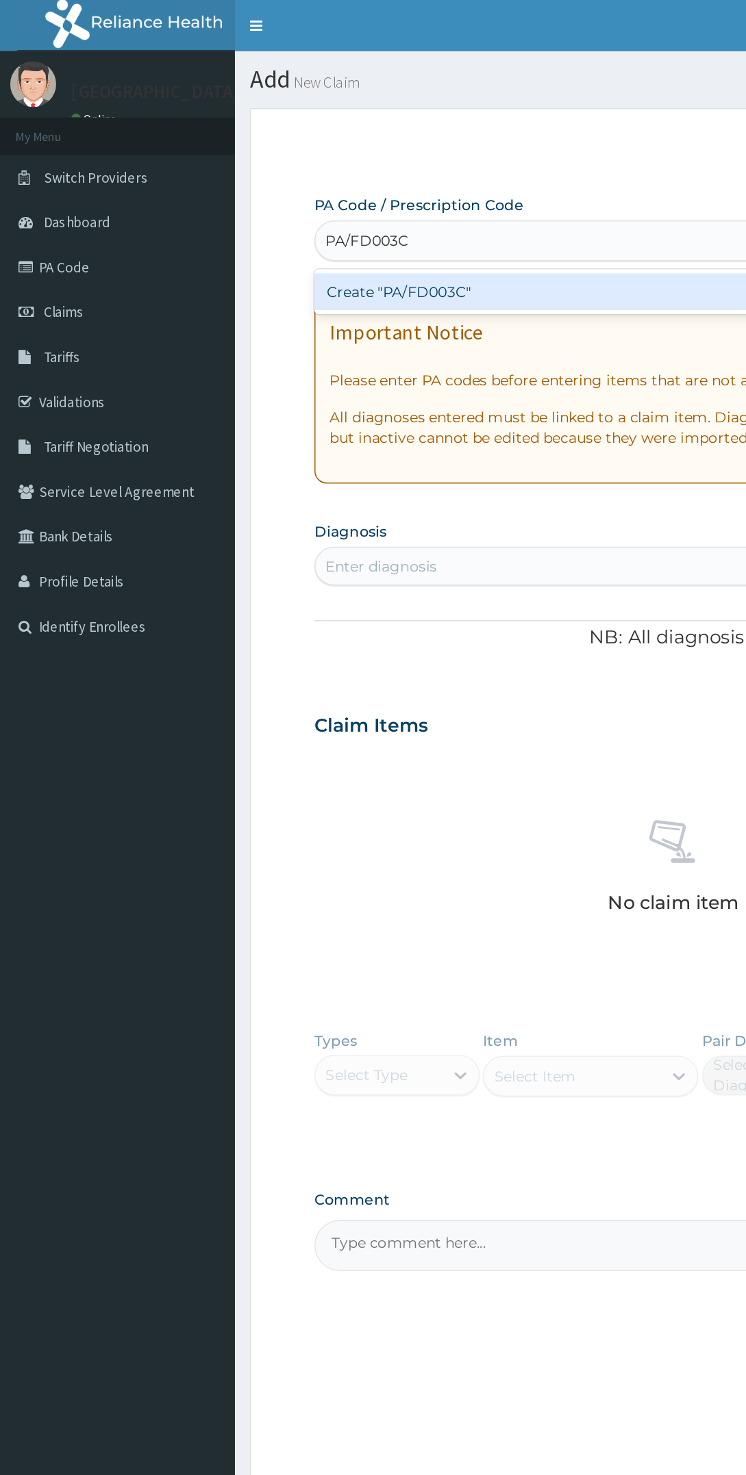
click at [400, 199] on div "Create "PA/FD003C"" at bounding box center [372, 195] width 322 height 25
type input "PA/FD003C"
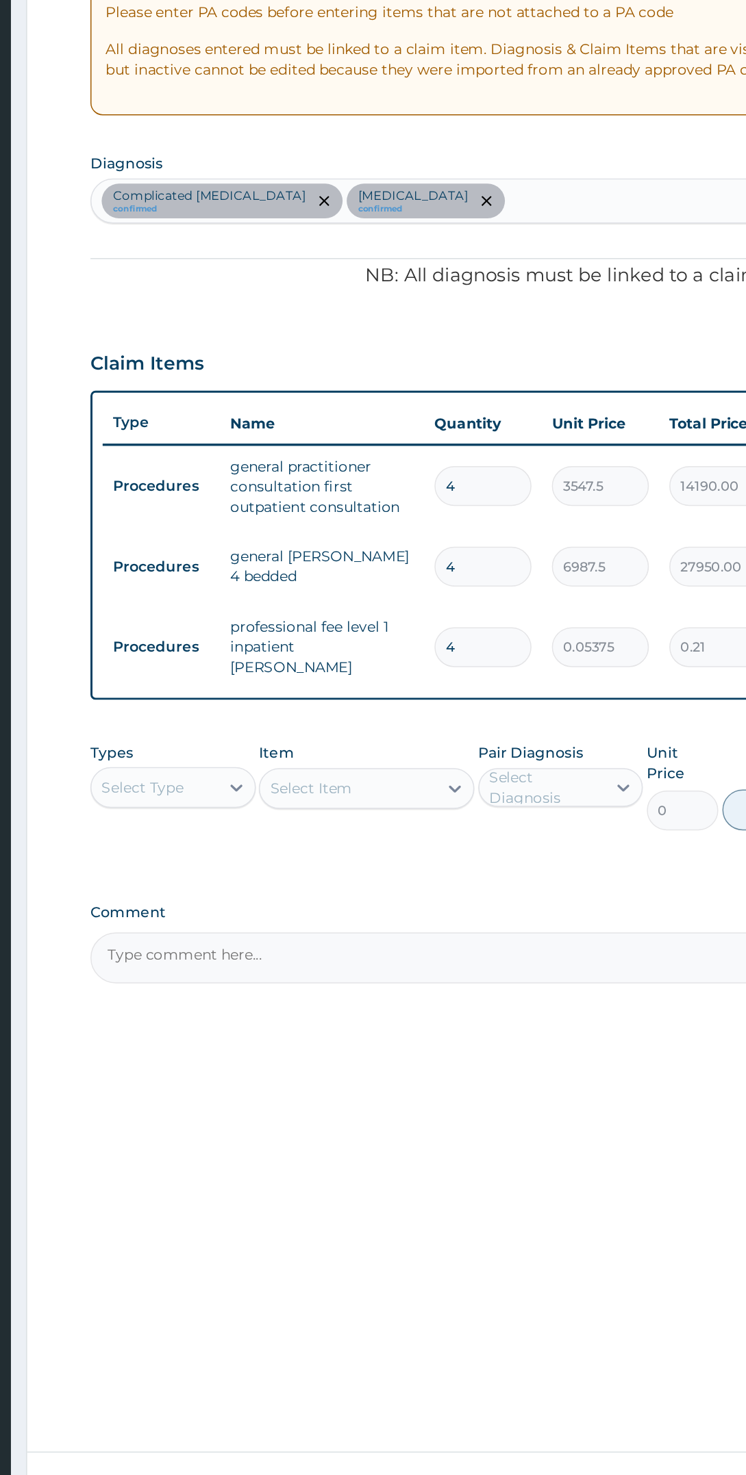
click at [487, 571] on input "4" at bounding box center [474, 573] width 65 height 27
type input "0.00"
type input "2"
type input "7095.00"
type input "2"
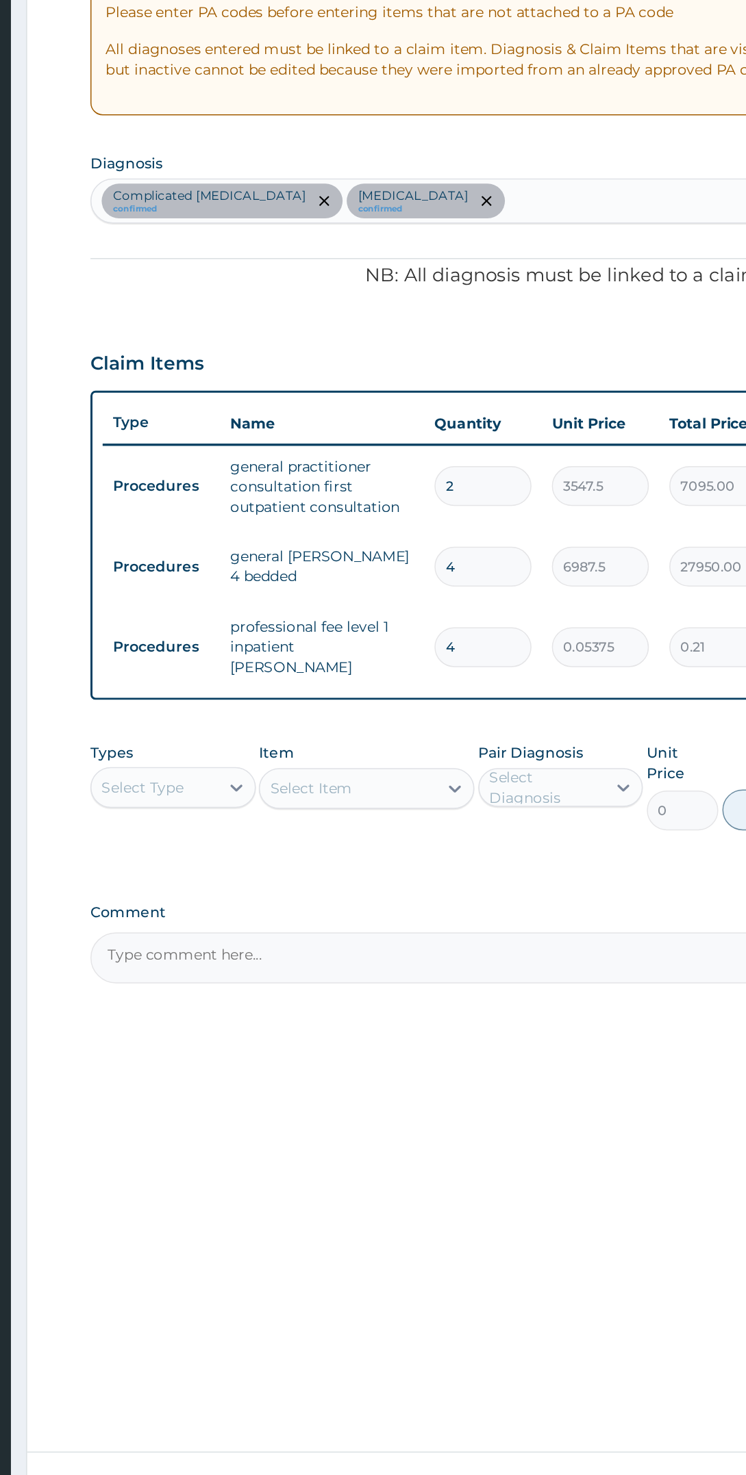
click at [476, 625] on input "4" at bounding box center [474, 627] width 65 height 27
type input "0.00"
type input "2"
type input "13975.00"
type input "2"
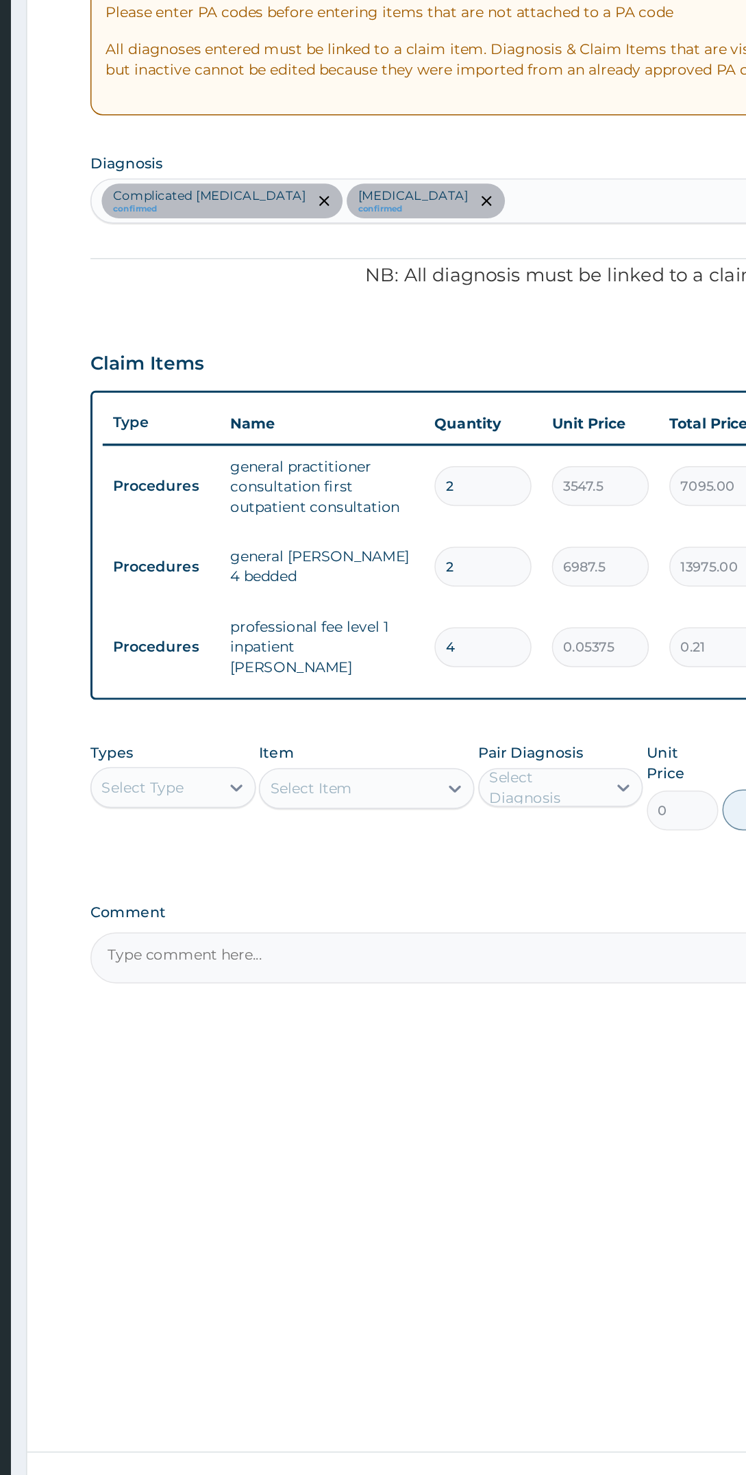
click at [482, 680] on input "4" at bounding box center [474, 681] width 65 height 27
type input "0.00"
type input "2"
type input "0.11"
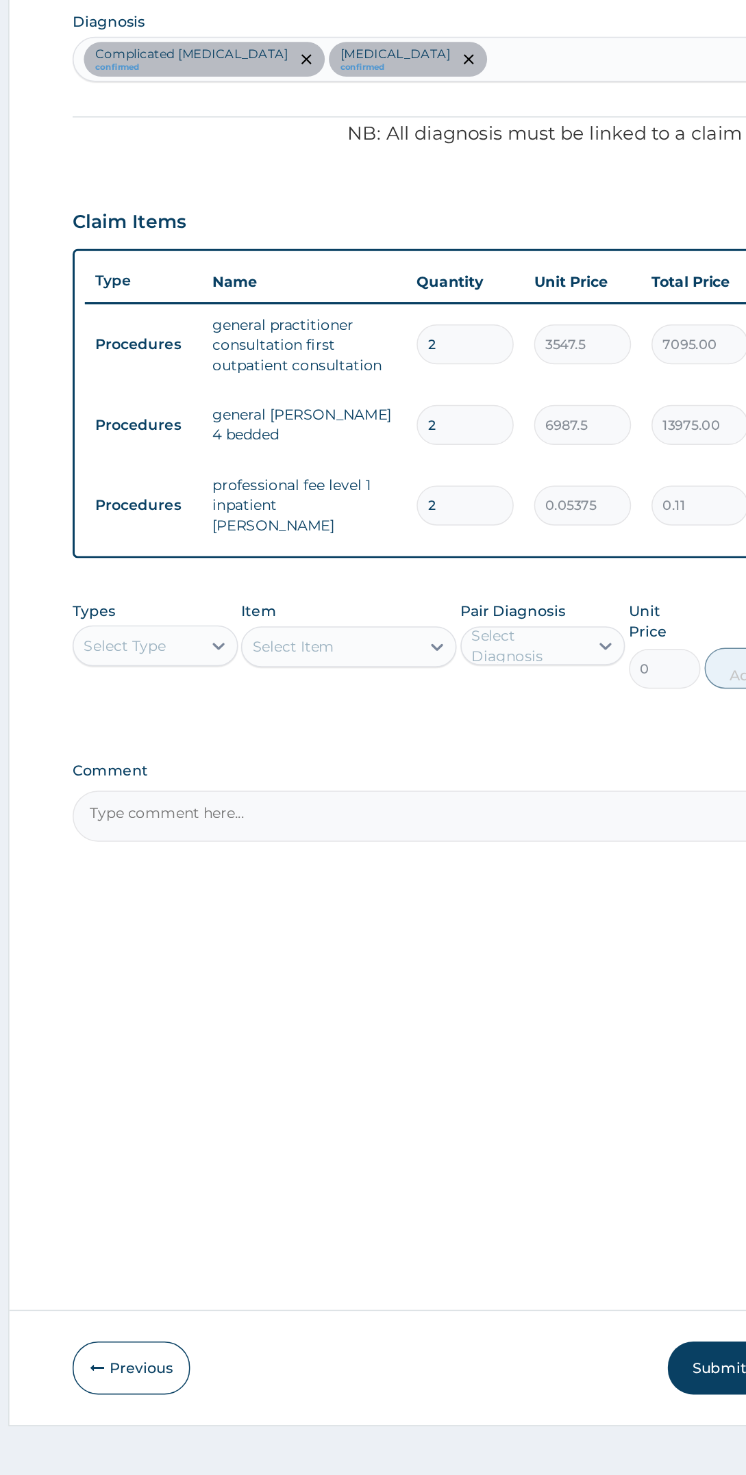
type input "2"
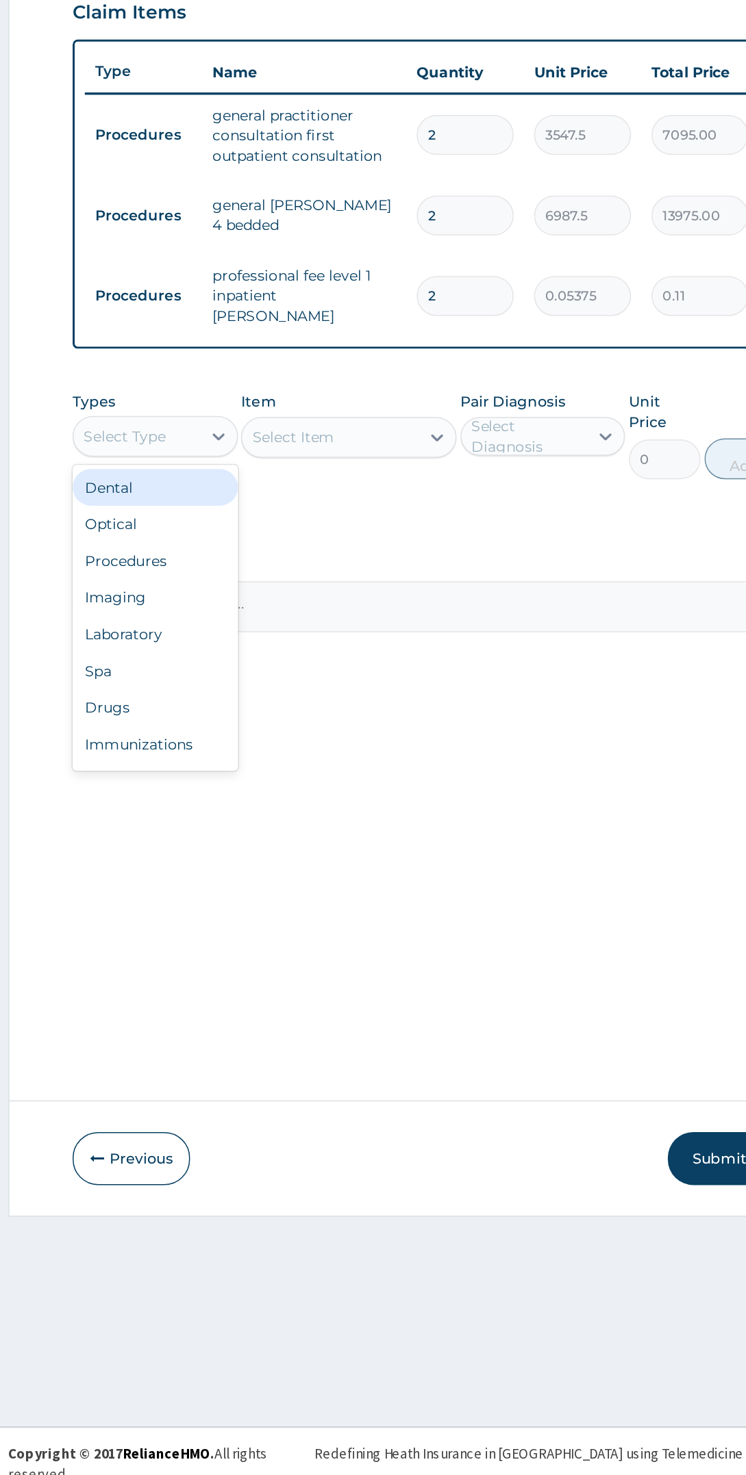
click at [279, 912] on div "Laboratory" at bounding box center [266, 908] width 111 height 25
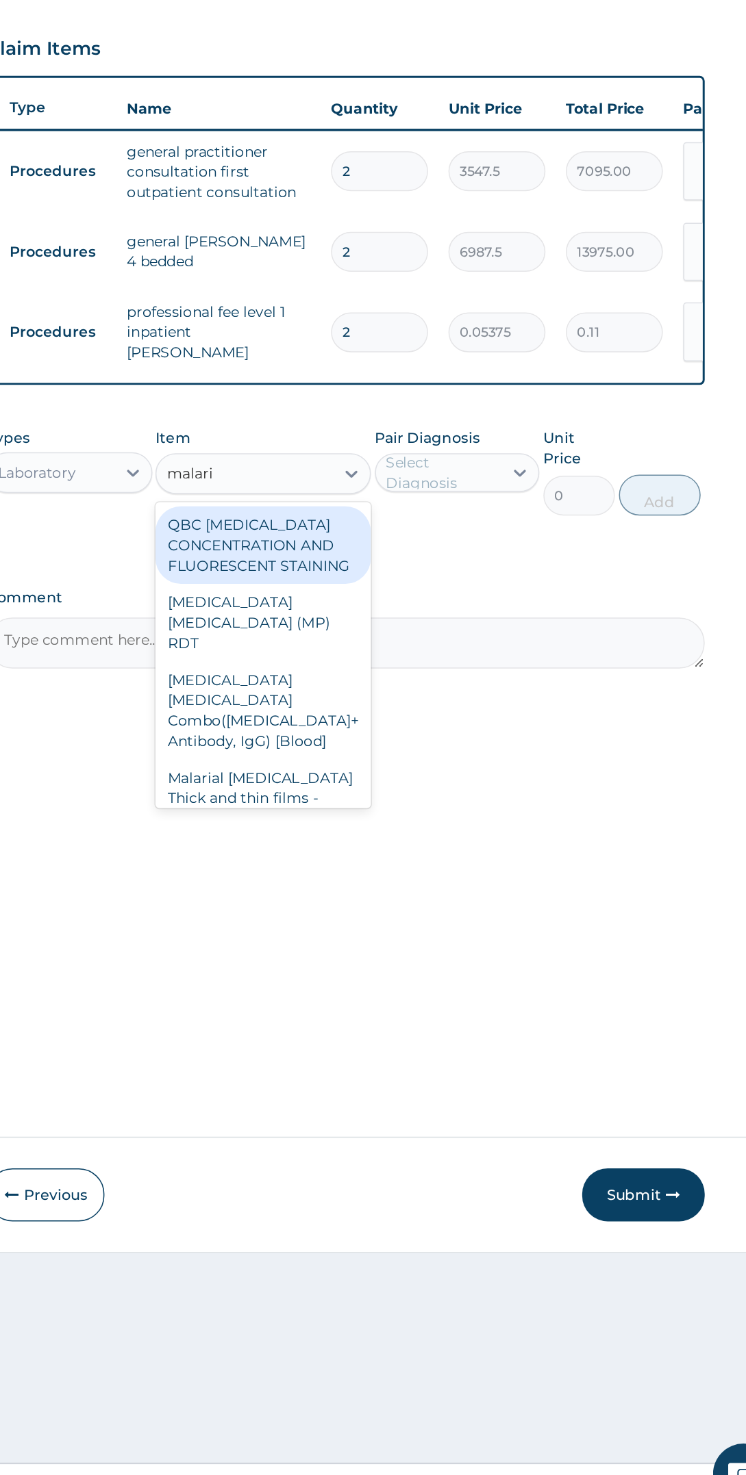
click at [434, 968] on div "Malarial [MEDICAL_DATA] Thick and thin films - [Blood]" at bounding box center [396, 994] width 144 height 52
type input "malari"
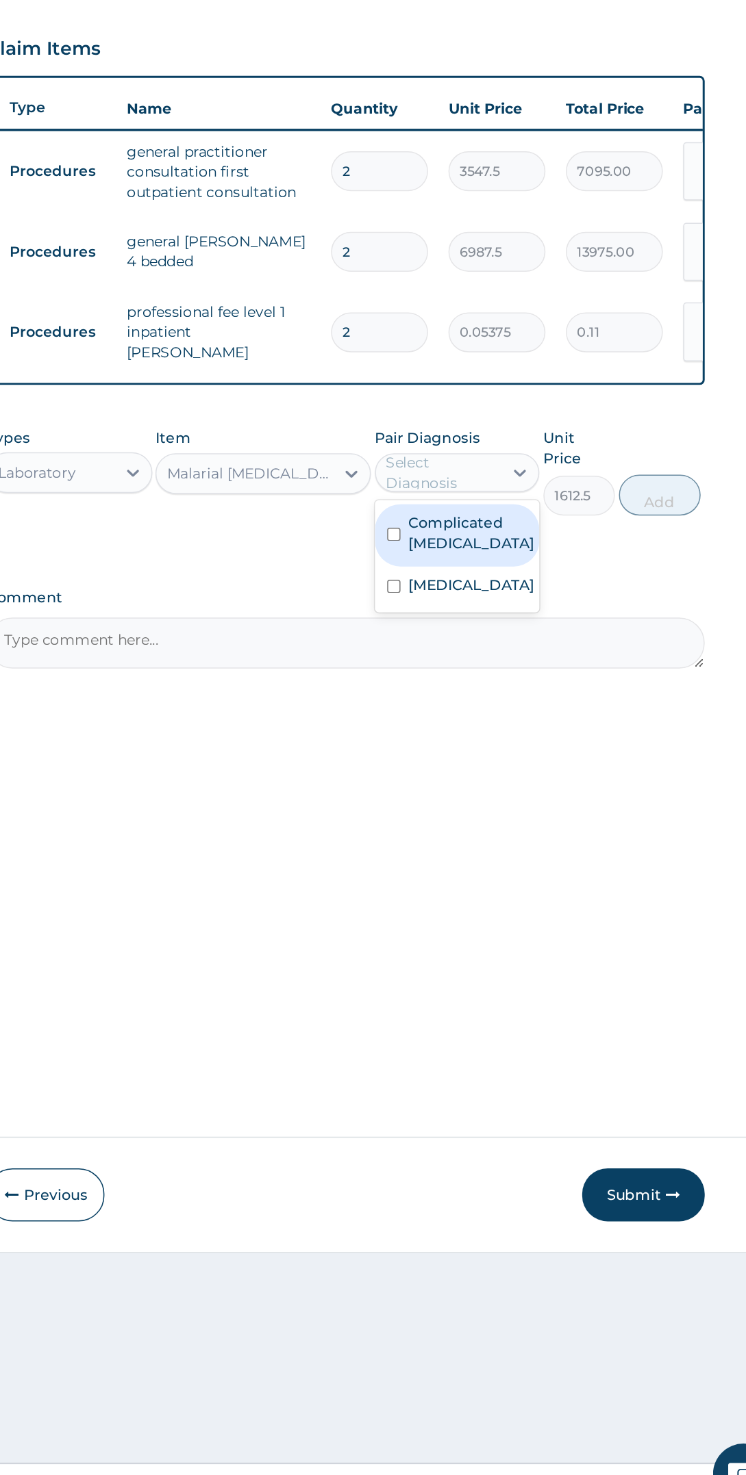
click at [577, 815] on div "Complicated [MEDICAL_DATA]" at bounding box center [526, 818] width 111 height 42
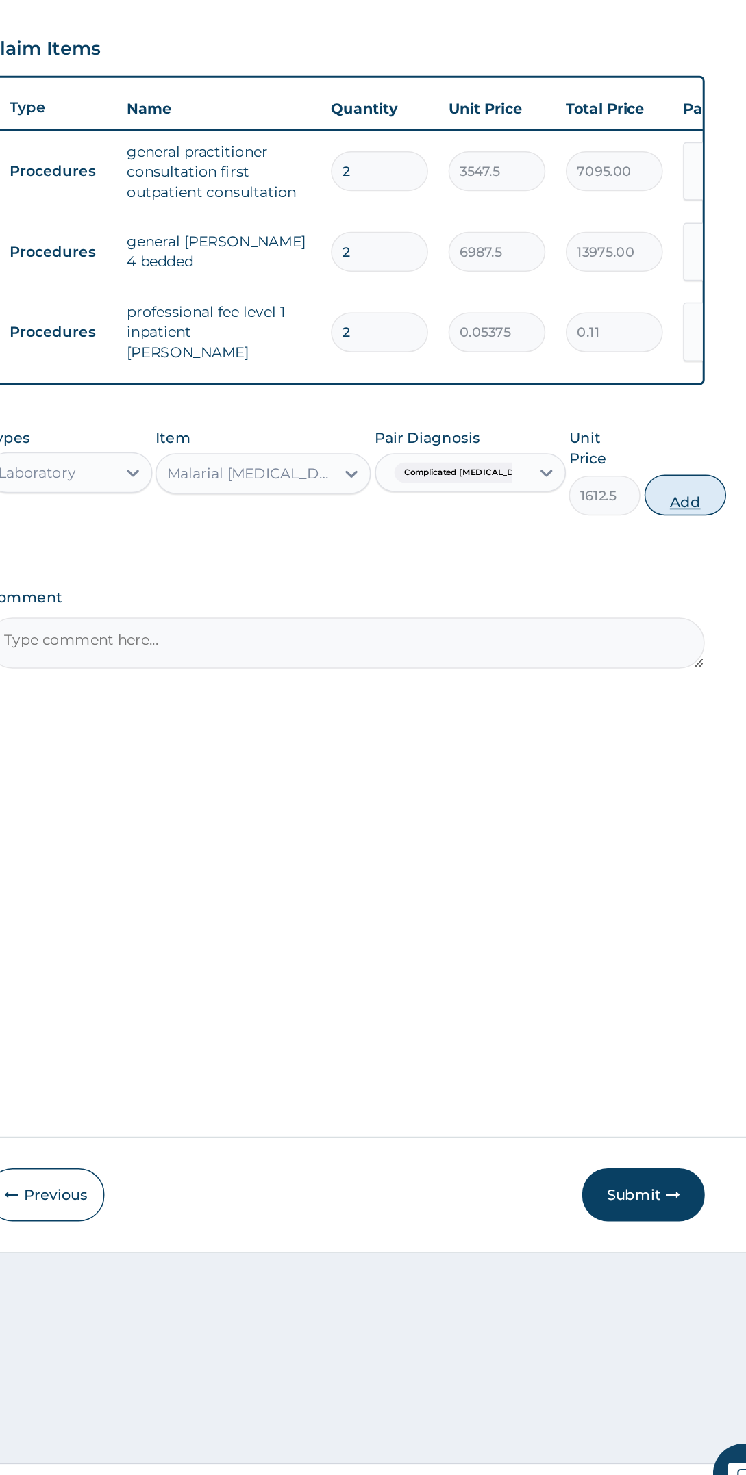
click at [683, 777] on button "Add" at bounding box center [679, 790] width 55 height 27
type input "0"
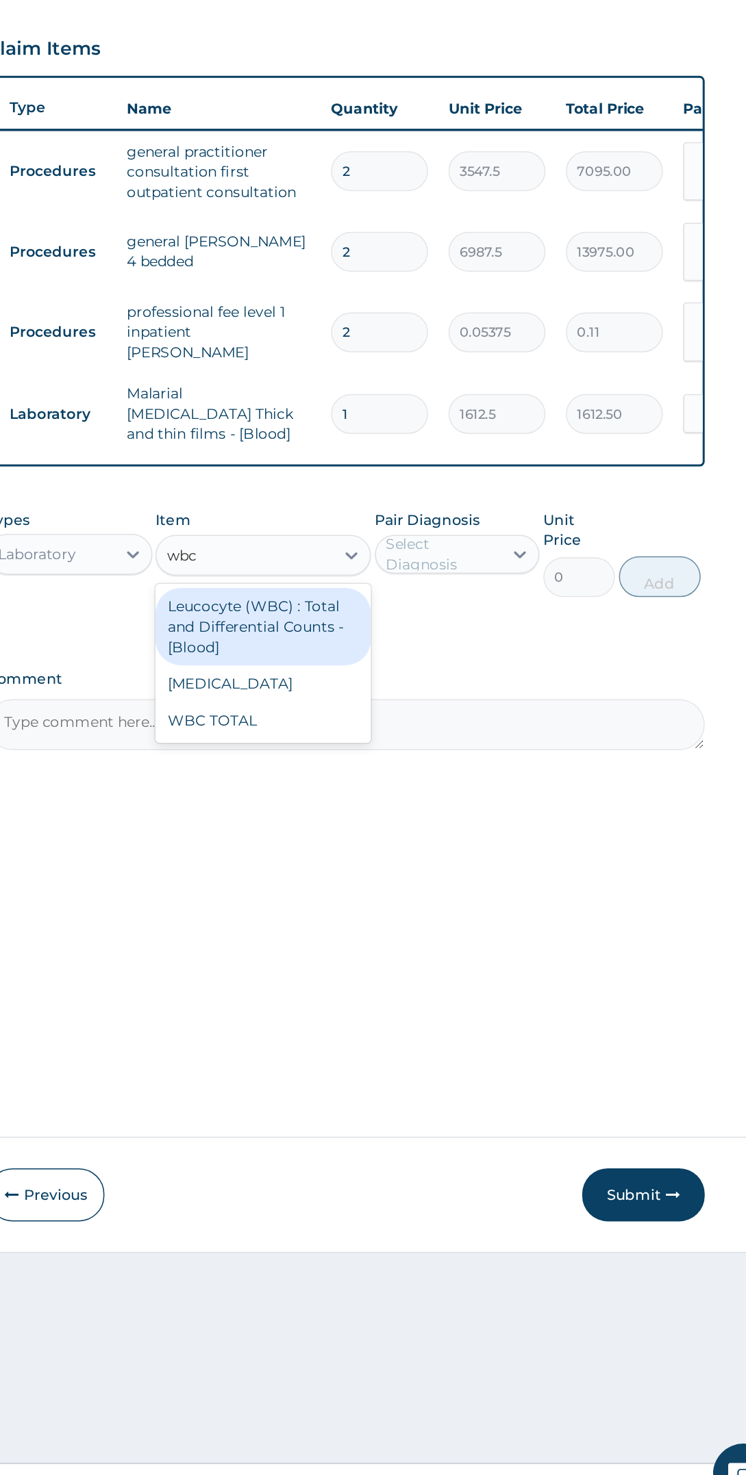
click at [435, 935] on div "WBC TOTAL" at bounding box center [396, 942] width 144 height 25
type input "wbc"
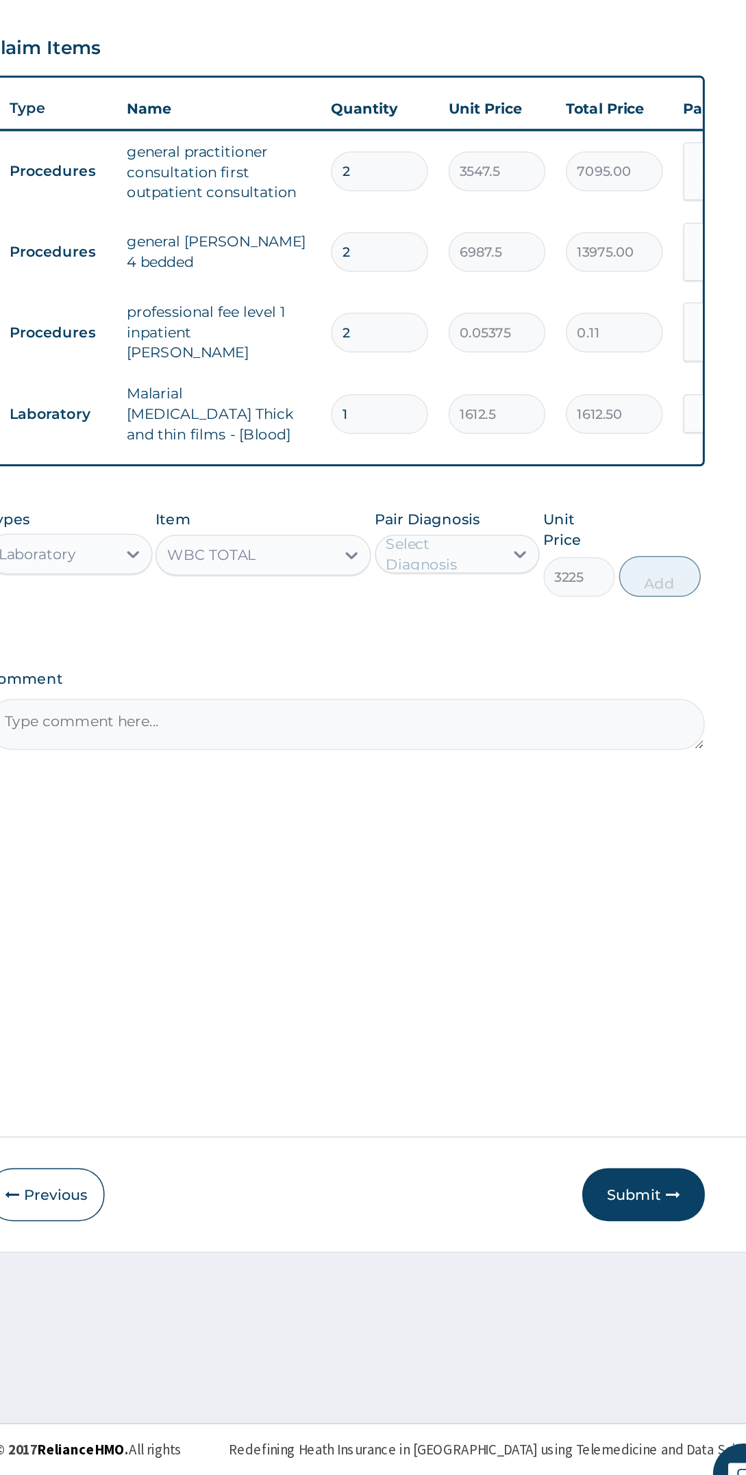
click at [557, 928] on textarea "Comment" at bounding box center [451, 945] width 481 height 34
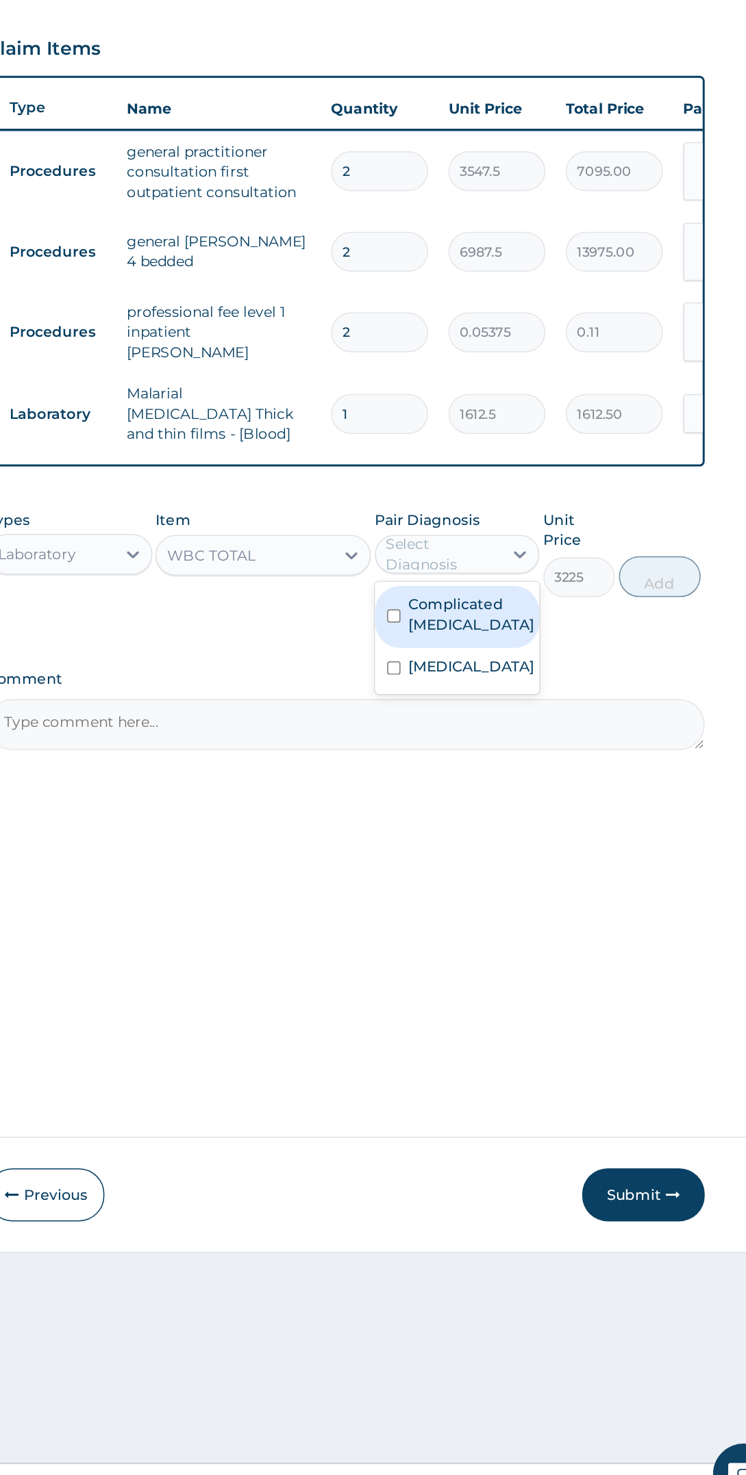
click at [539, 899] on label "[MEDICAL_DATA]" at bounding box center [536, 906] width 85 height 14
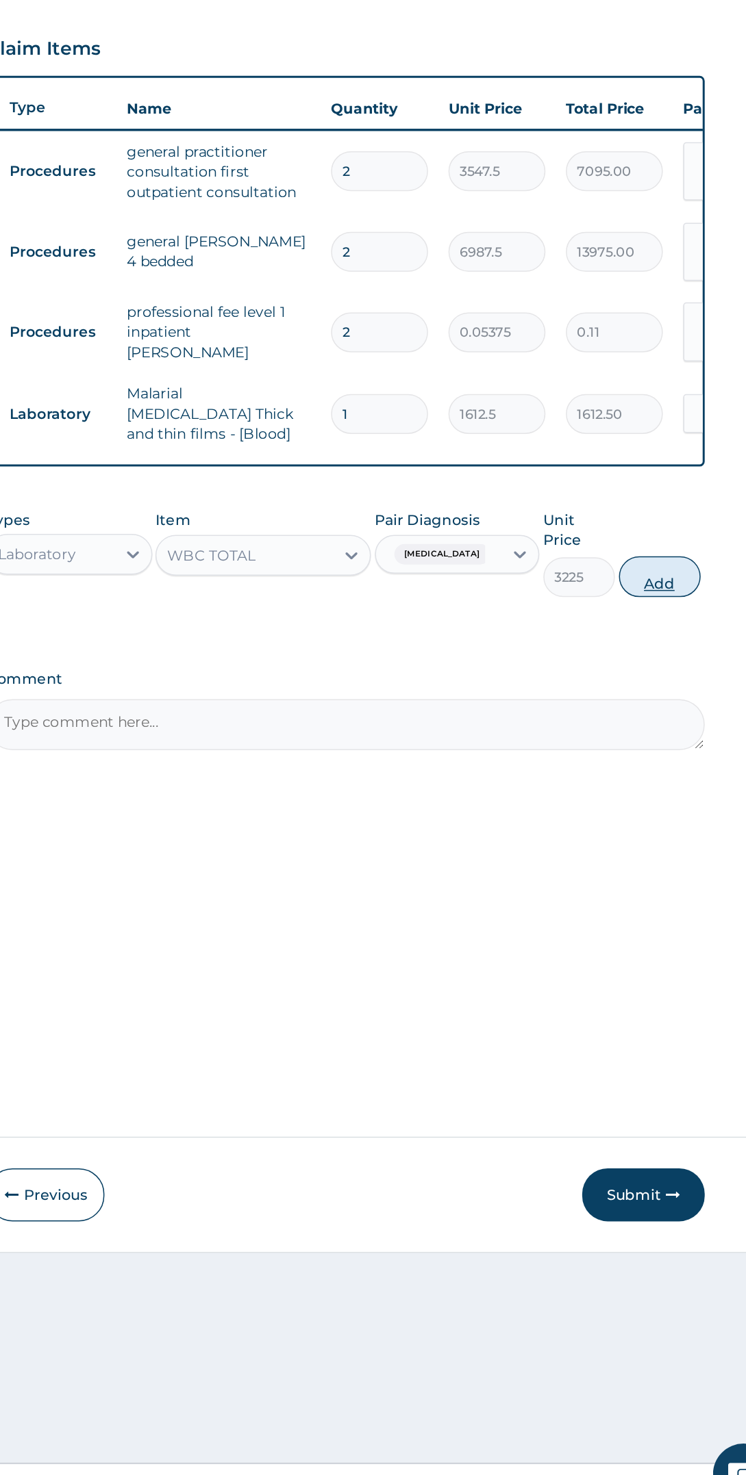
click at [676, 832] on button "Add" at bounding box center [662, 845] width 55 height 27
type input "0"
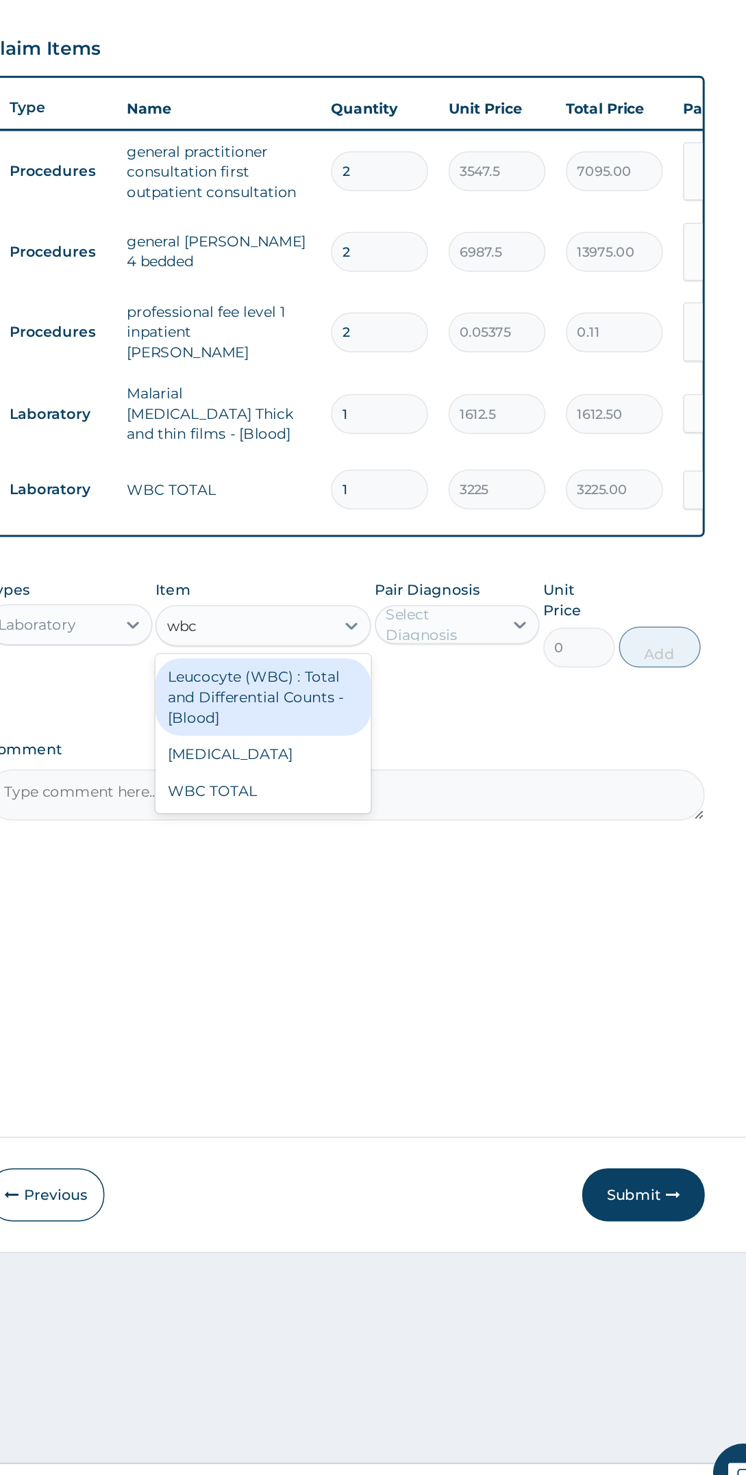
click at [406, 958] on div "[MEDICAL_DATA]" at bounding box center [396, 964] width 144 height 25
type input "wbc"
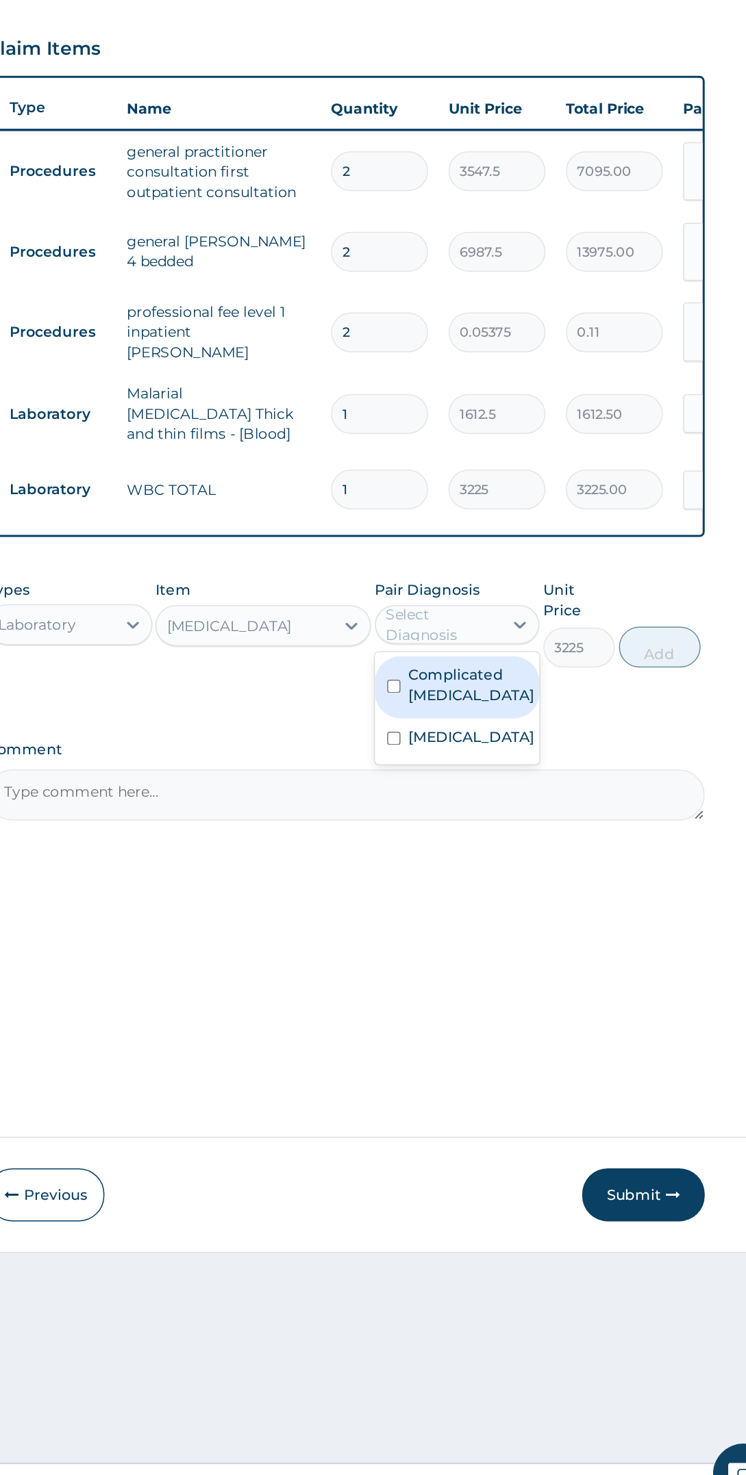
click at [553, 946] on label "[MEDICAL_DATA]" at bounding box center [536, 953] width 85 height 14
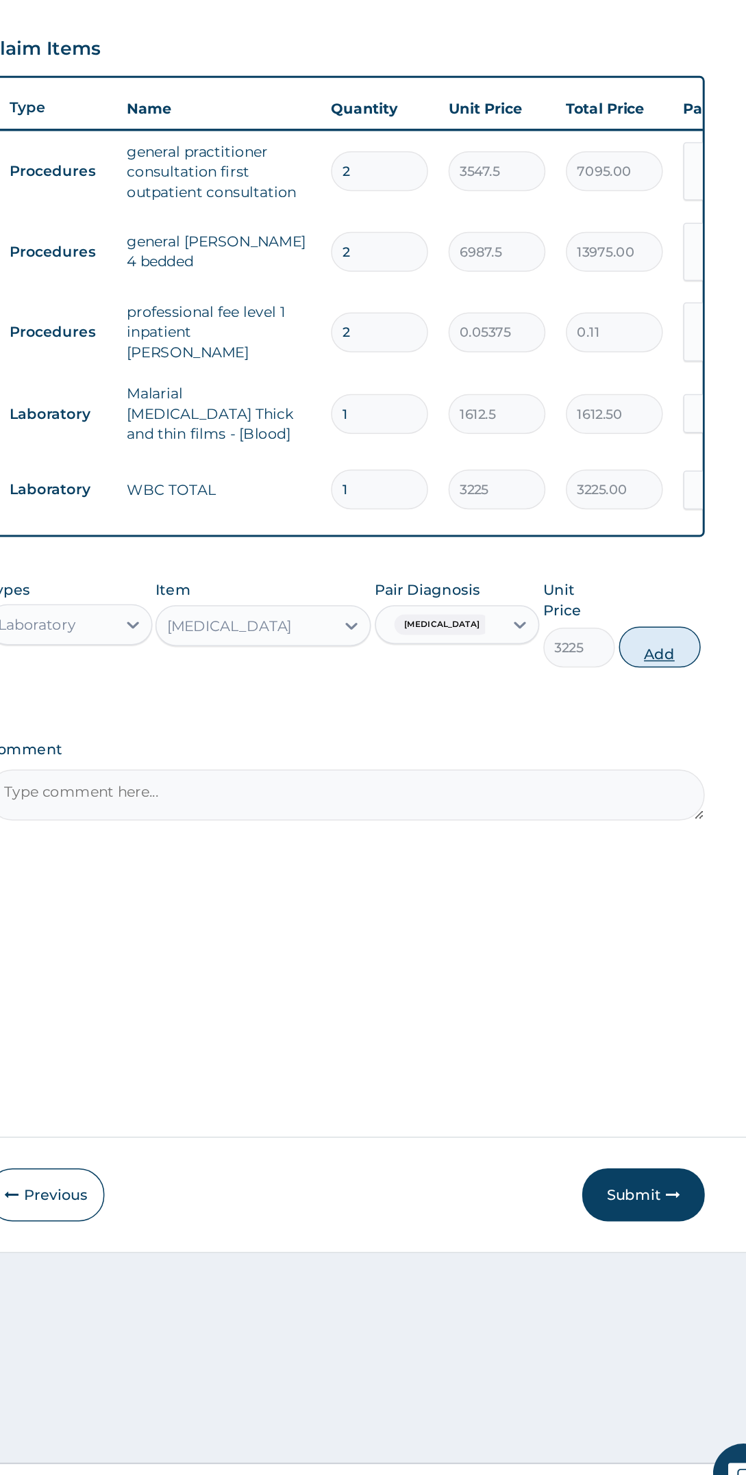
click at [675, 879] on button "Add" at bounding box center [662, 892] width 55 height 27
type input "0"
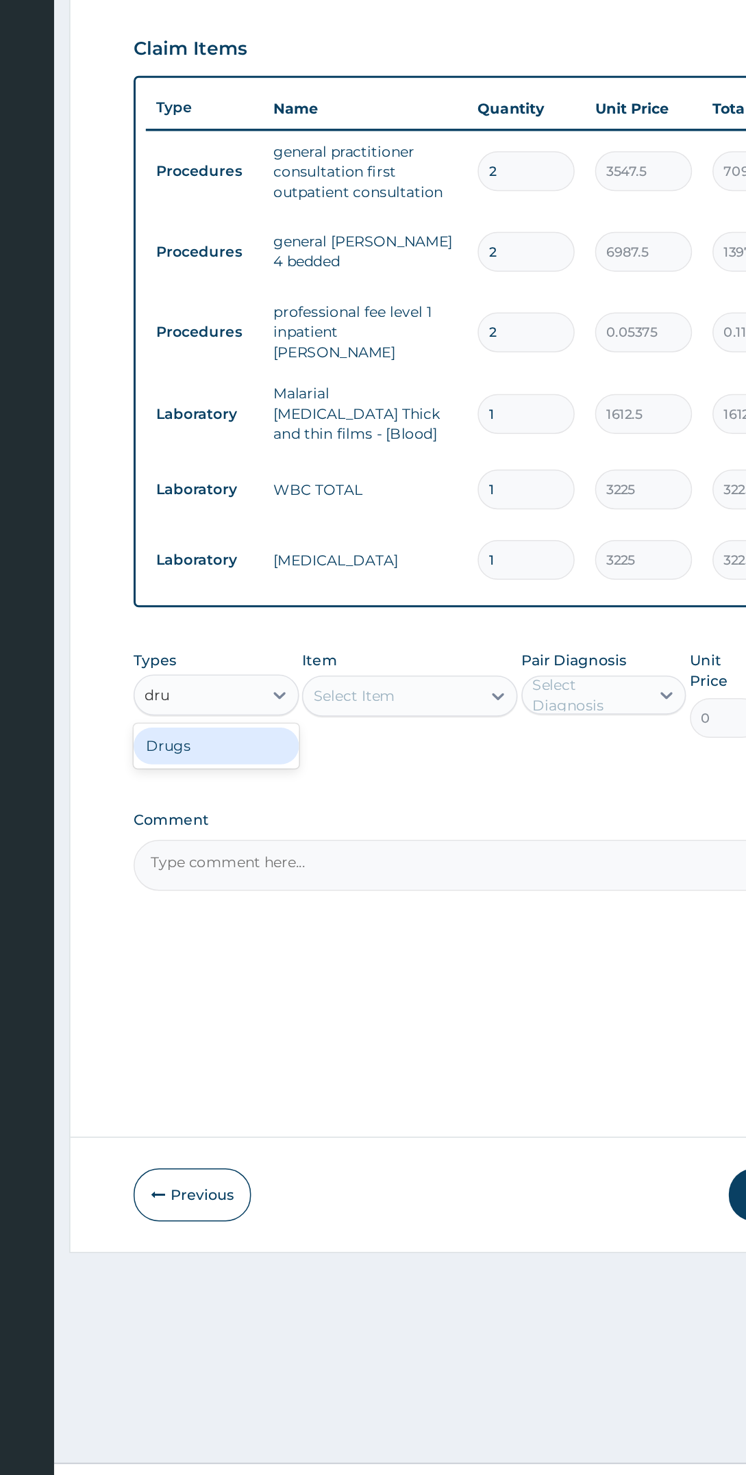
click at [298, 956] on div "Drugs" at bounding box center [266, 959] width 111 height 25
type input "dru"
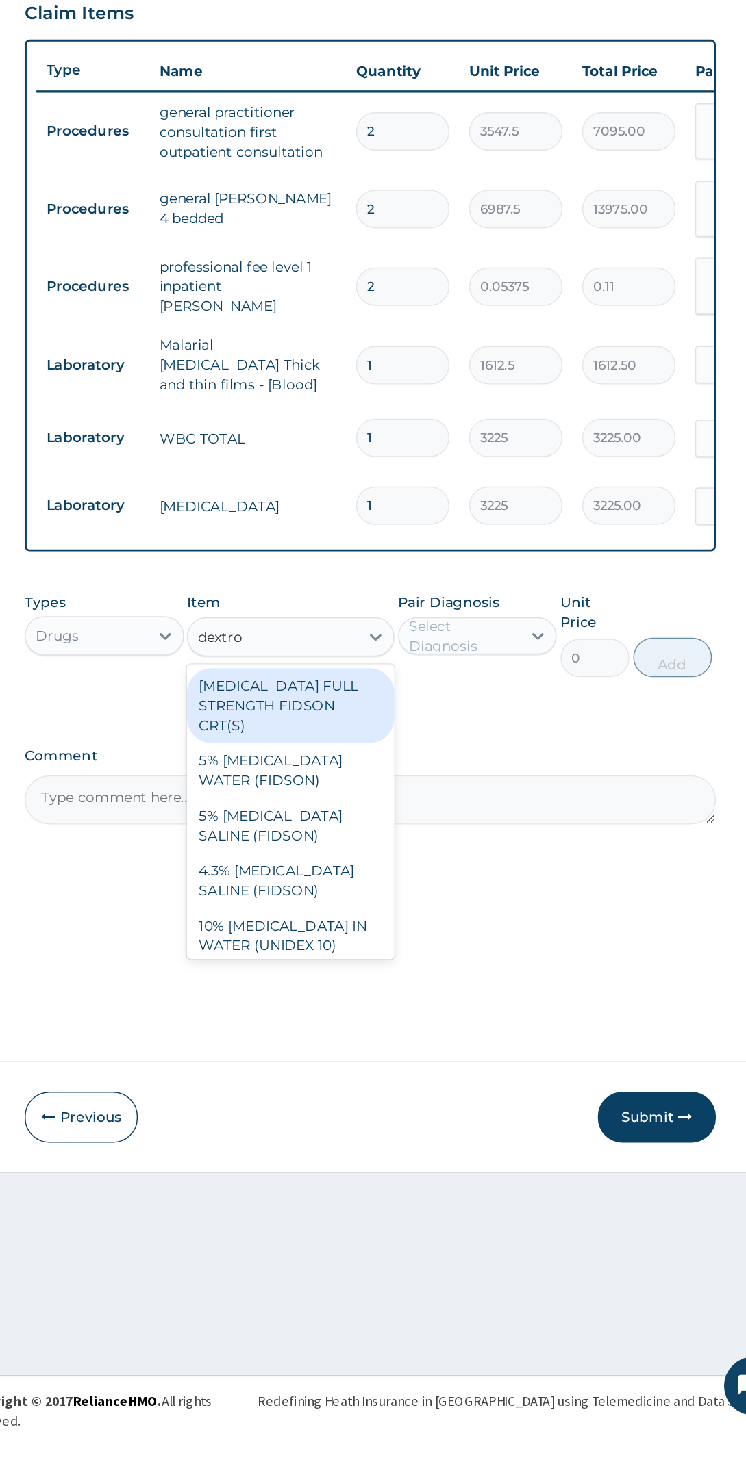
click at [419, 1078] on div "4.3% [MEDICAL_DATA] SALINE (FIDSON)" at bounding box center [396, 1095] width 144 height 38
type input "dextro"
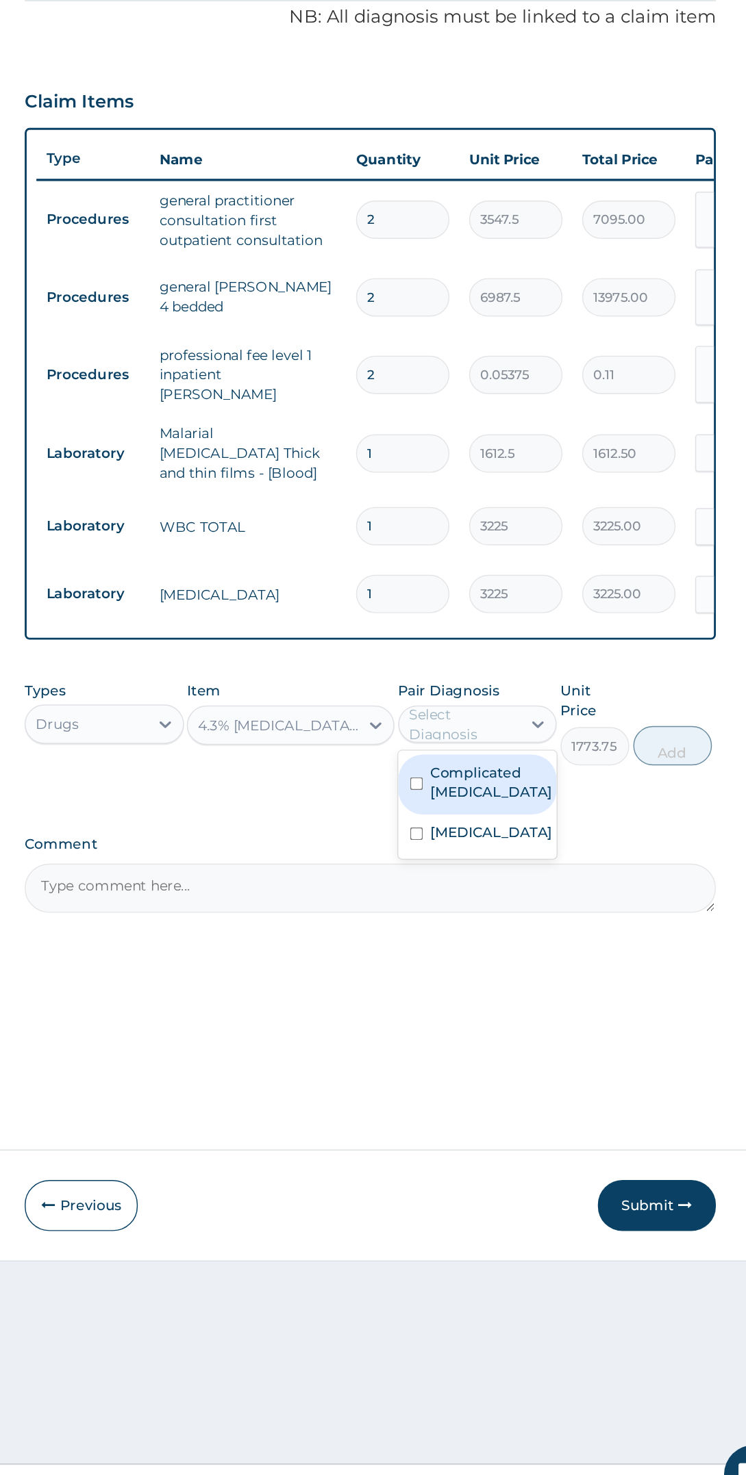
click at [570, 958] on label "Complicated [MEDICAL_DATA]" at bounding box center [536, 965] width 85 height 27
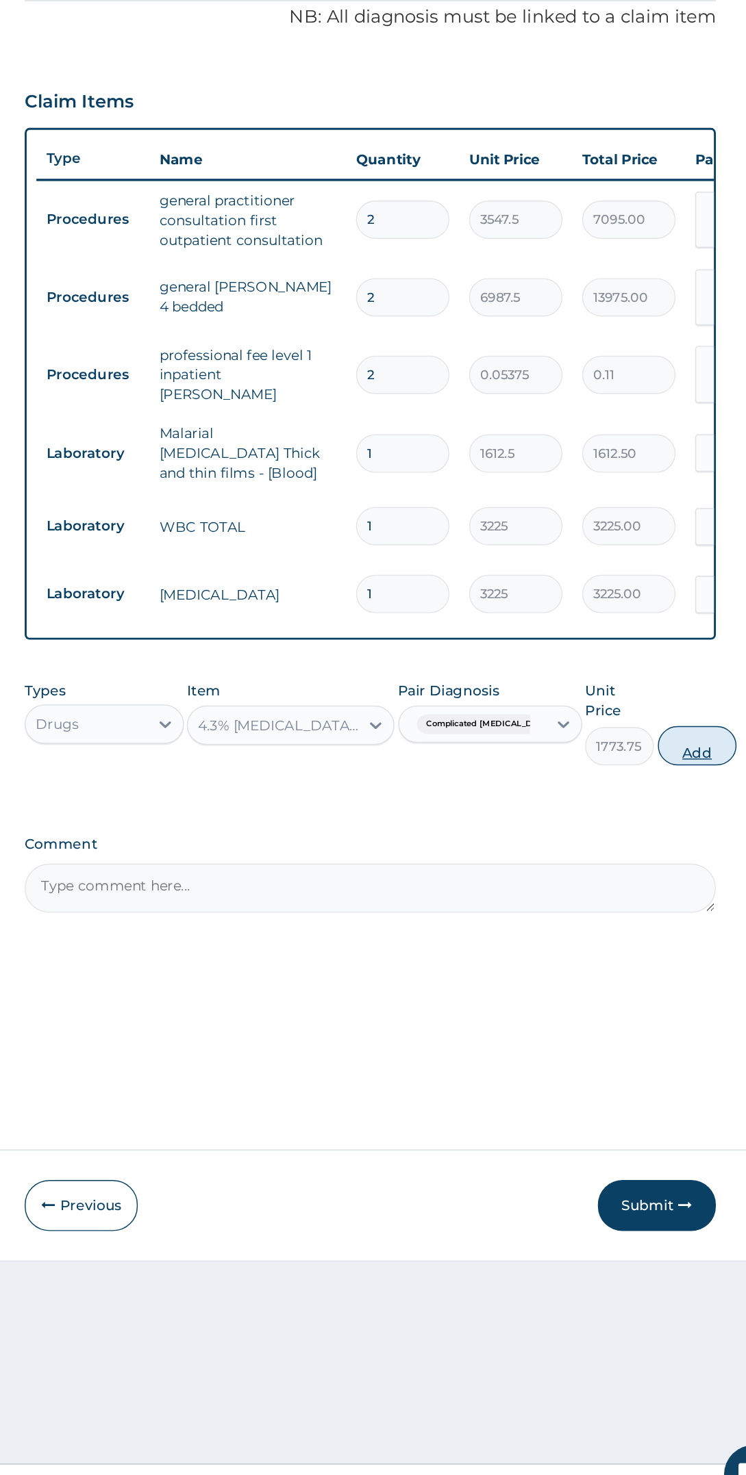
click at [678, 926] on button "Add" at bounding box center [679, 939] width 55 height 27
type input "0"
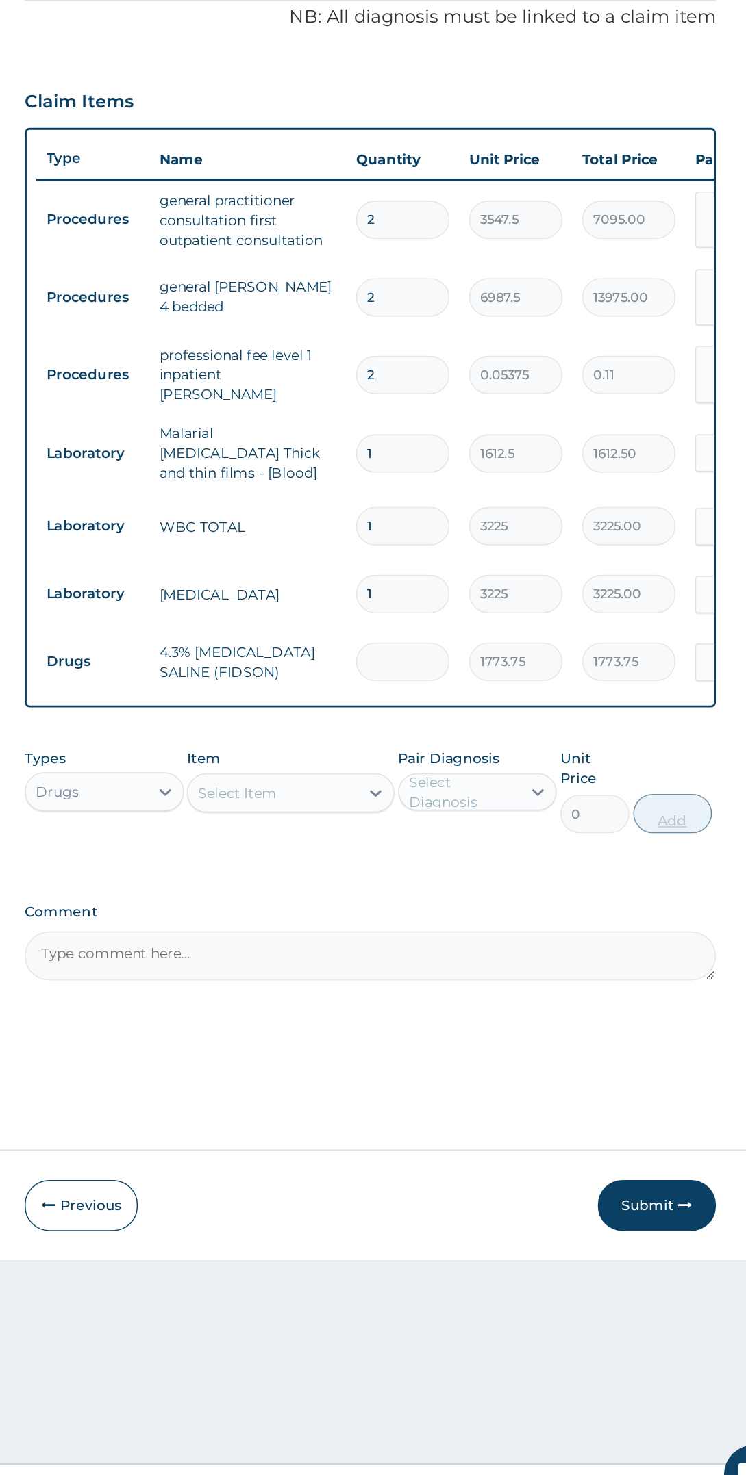
type input "0.00"
type input "2"
type input "3547.50"
type input "2"
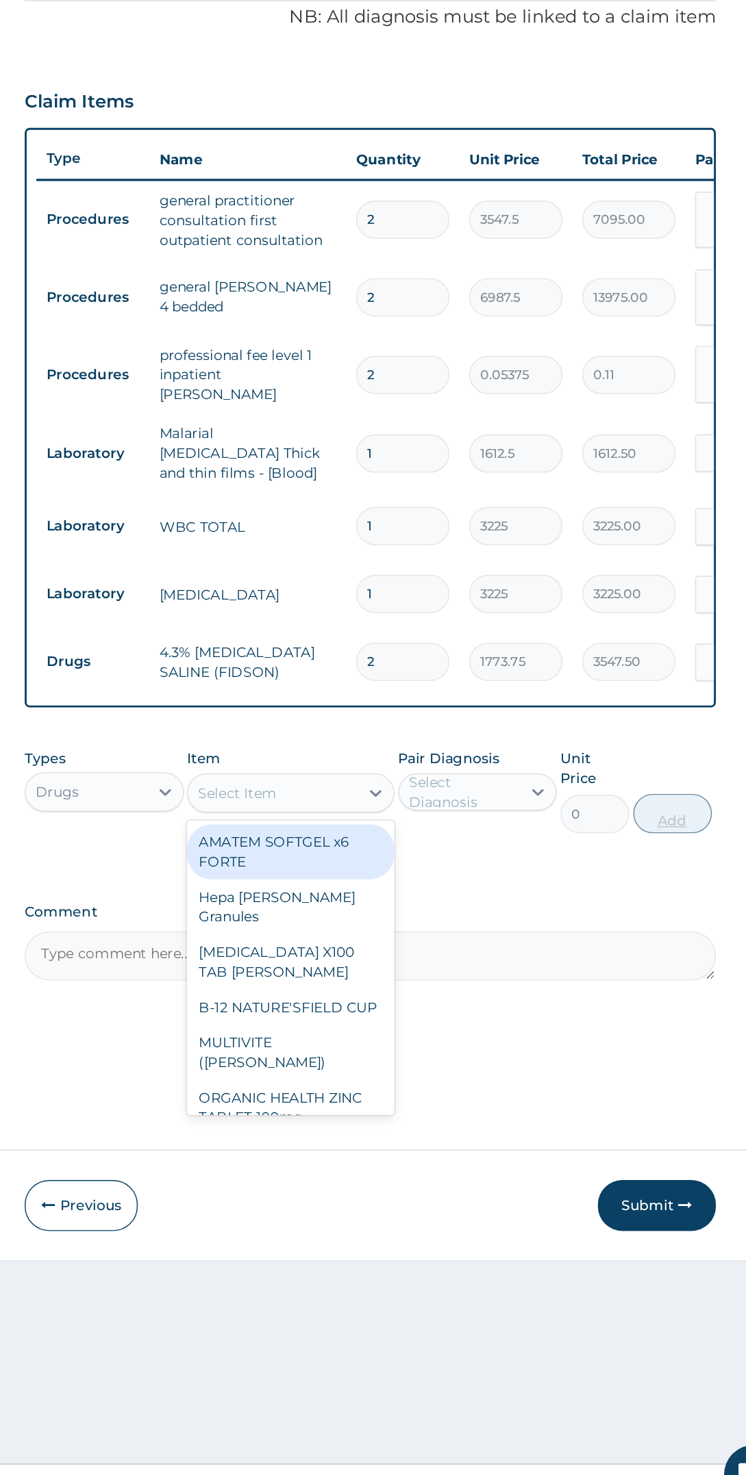
type input "c"
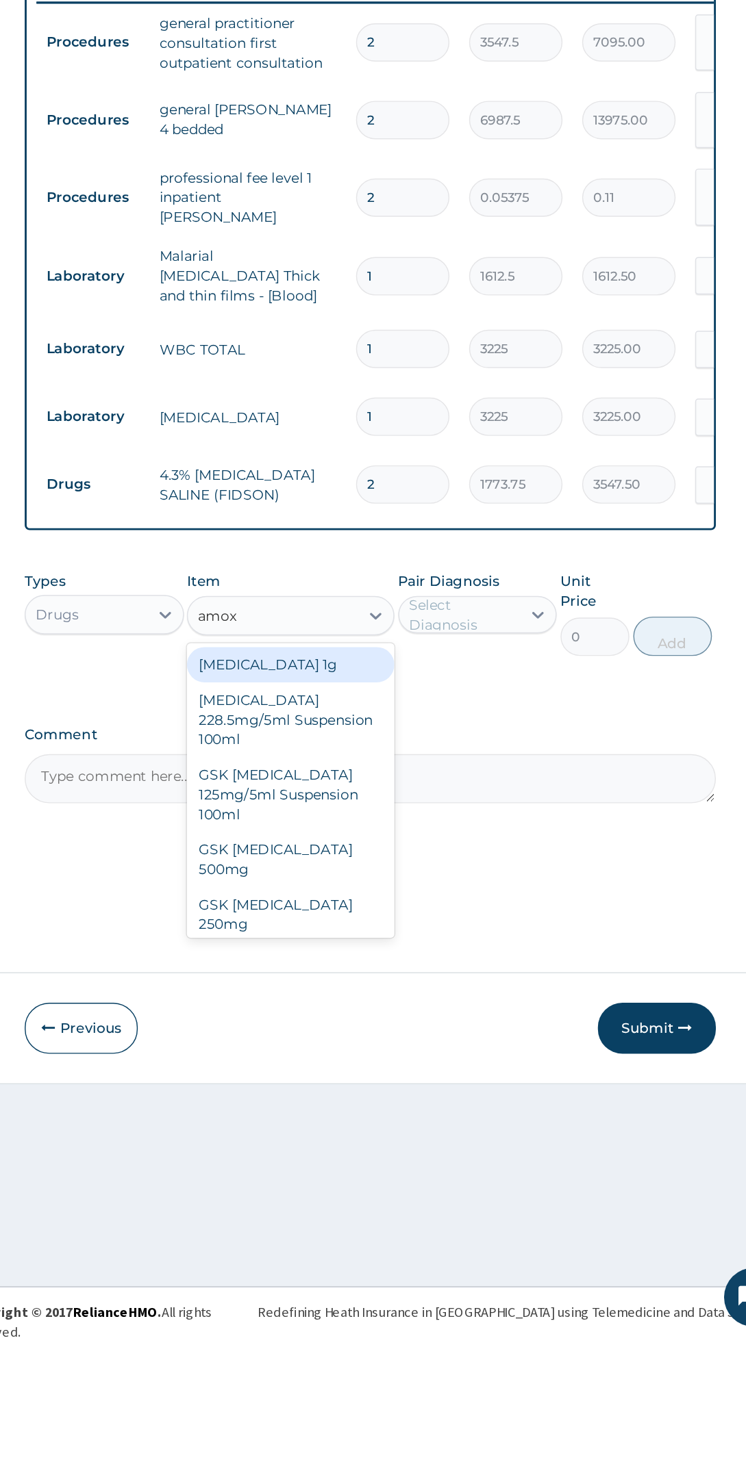
click at [429, 1078] on div "GSK [MEDICAL_DATA] 125mg/5ml Suspension 100ml" at bounding box center [396, 1097] width 144 height 52
type input "amox"
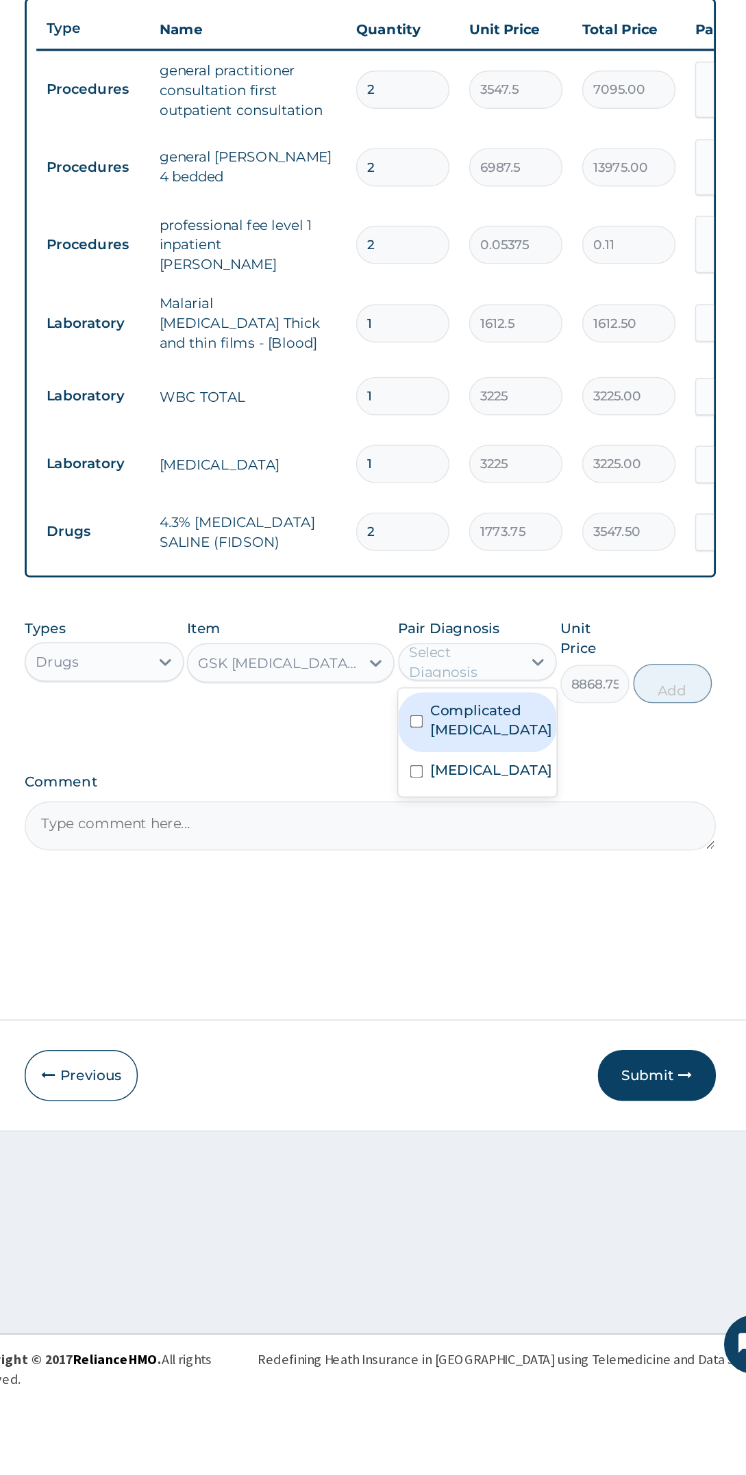
click at [563, 1043] on label "[MEDICAL_DATA]" at bounding box center [536, 1048] width 85 height 14
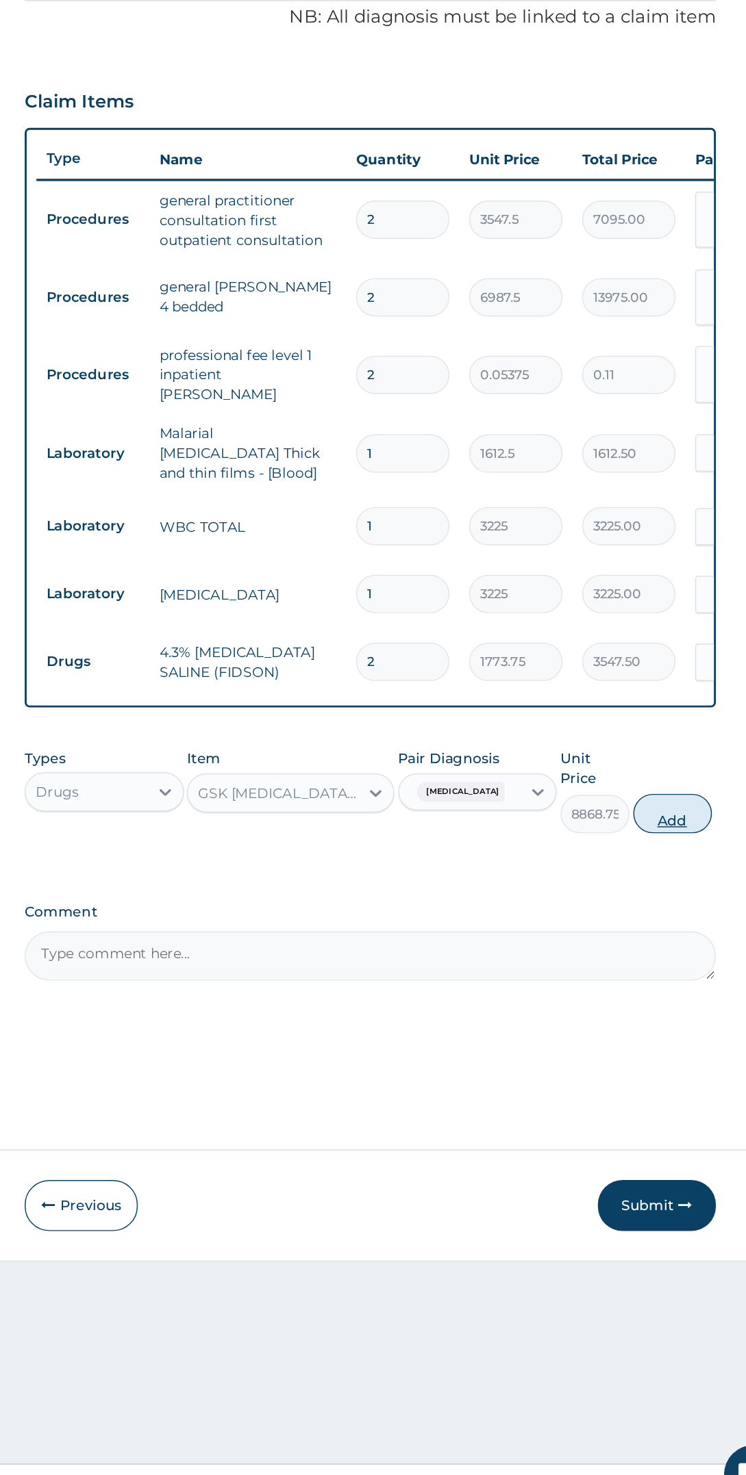
click at [674, 973] on button "Add" at bounding box center [662, 986] width 55 height 27
type input "0"
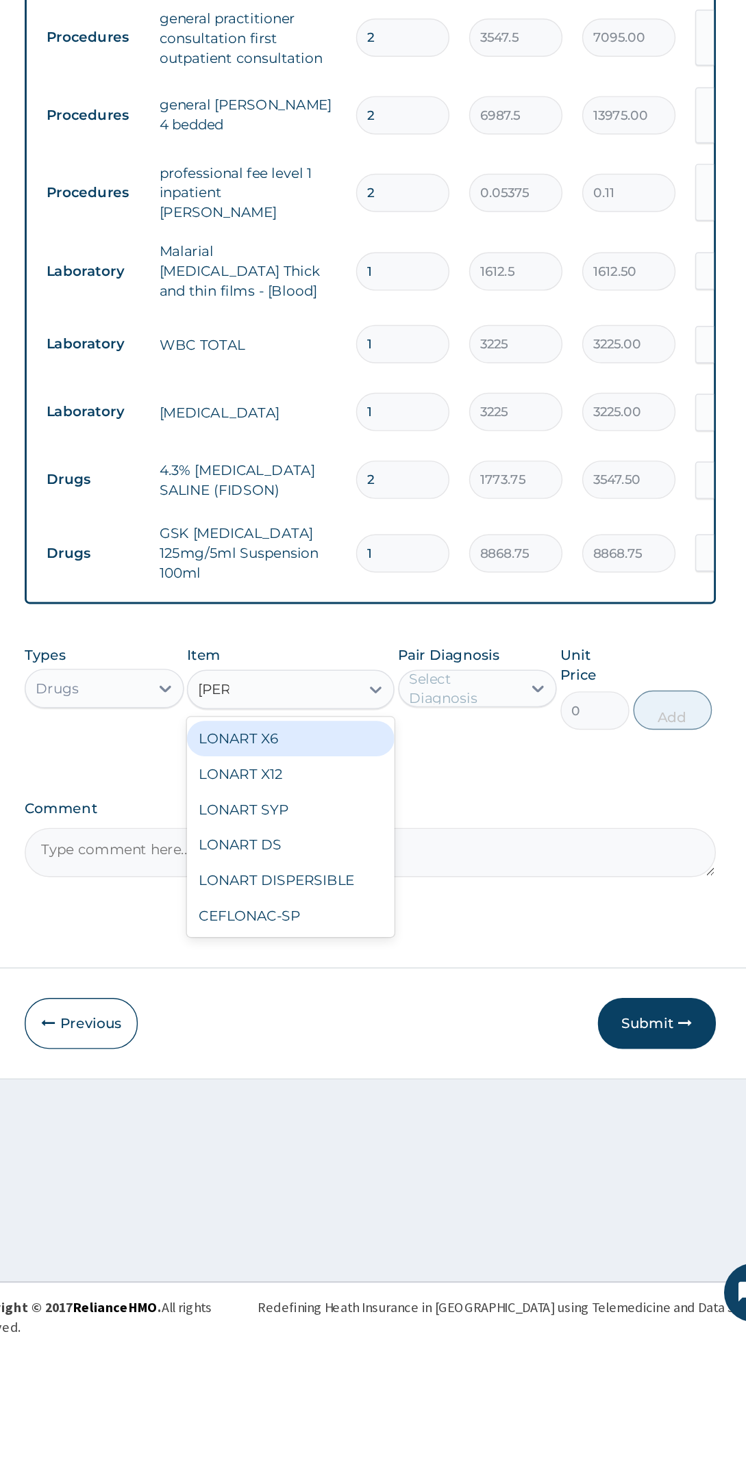
click at [414, 1100] on div "LONART SYP" at bounding box center [396, 1111] width 144 height 25
type input "[PERSON_NAME]"
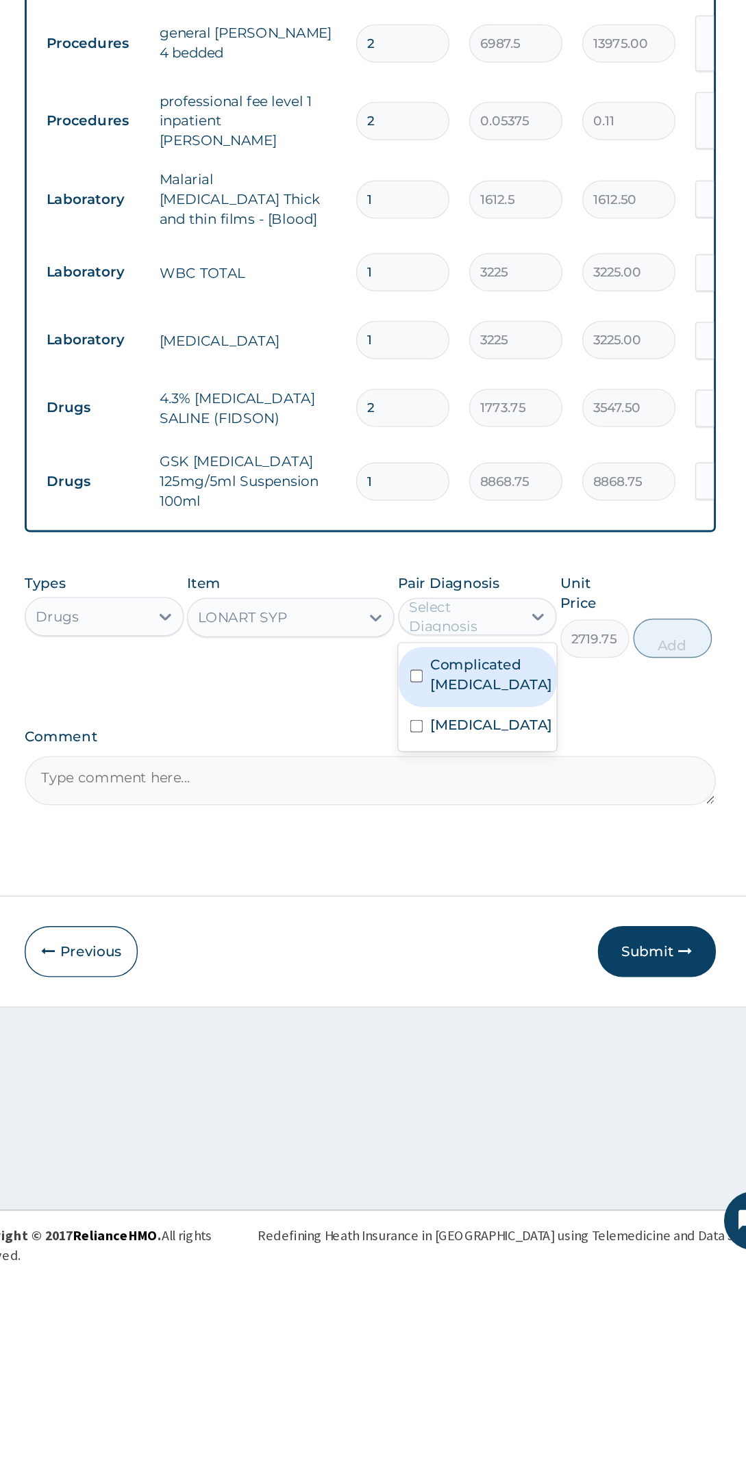
click at [567, 1054] on label "Complicated [MEDICAL_DATA]" at bounding box center [536, 1067] width 85 height 27
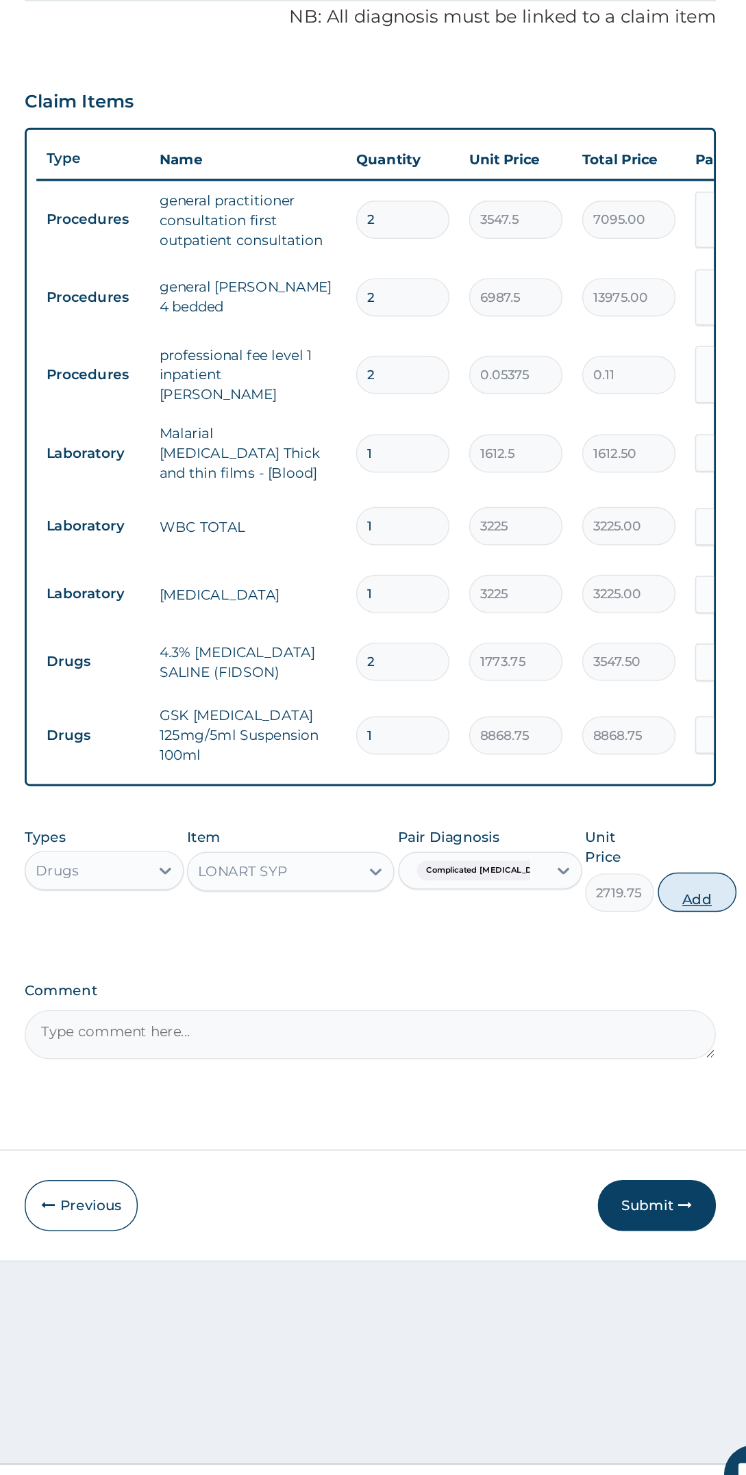
click at [674, 1028] on button "Add" at bounding box center [679, 1041] width 55 height 27
type input "0"
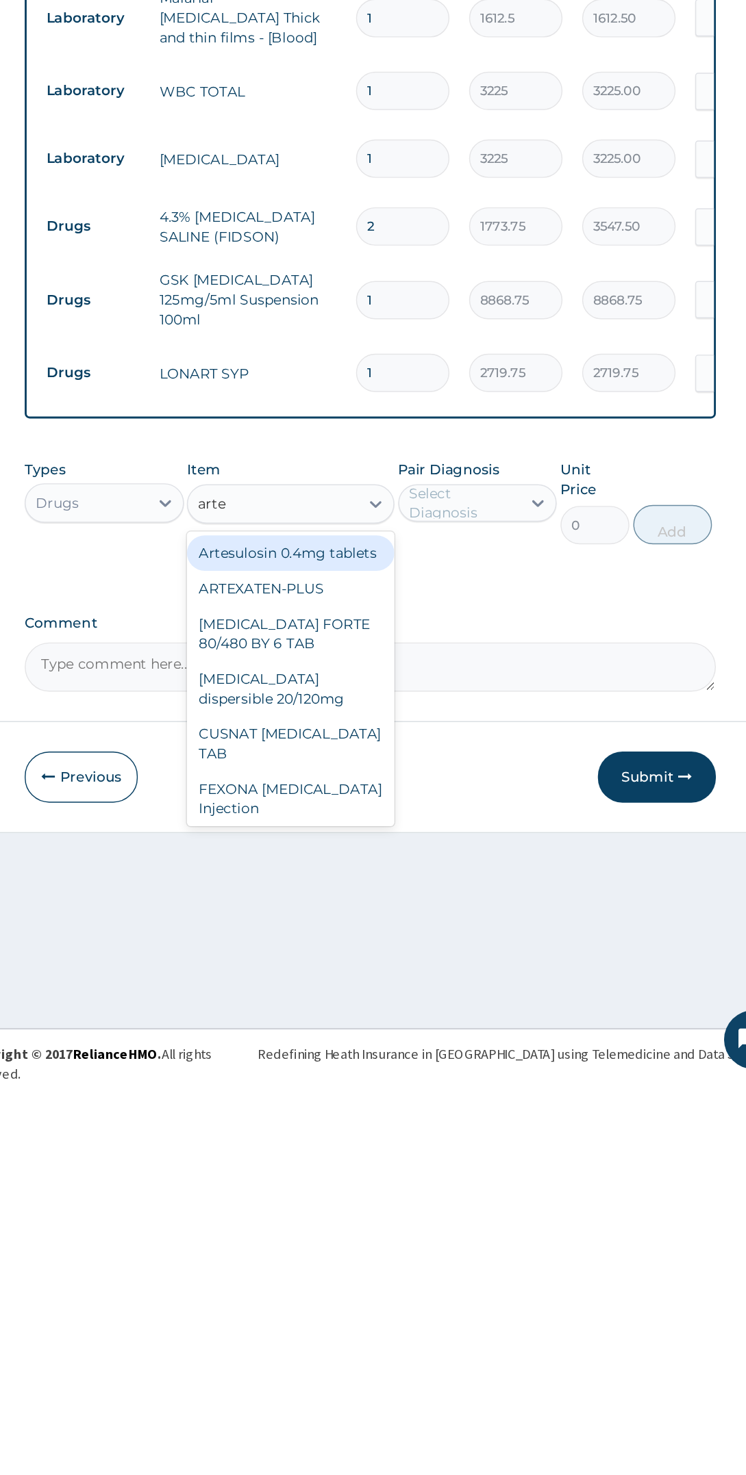
click at [416, 1223] on div "CUSNAT ARTESUNATE TAB" at bounding box center [396, 1242] width 144 height 38
type input "arte"
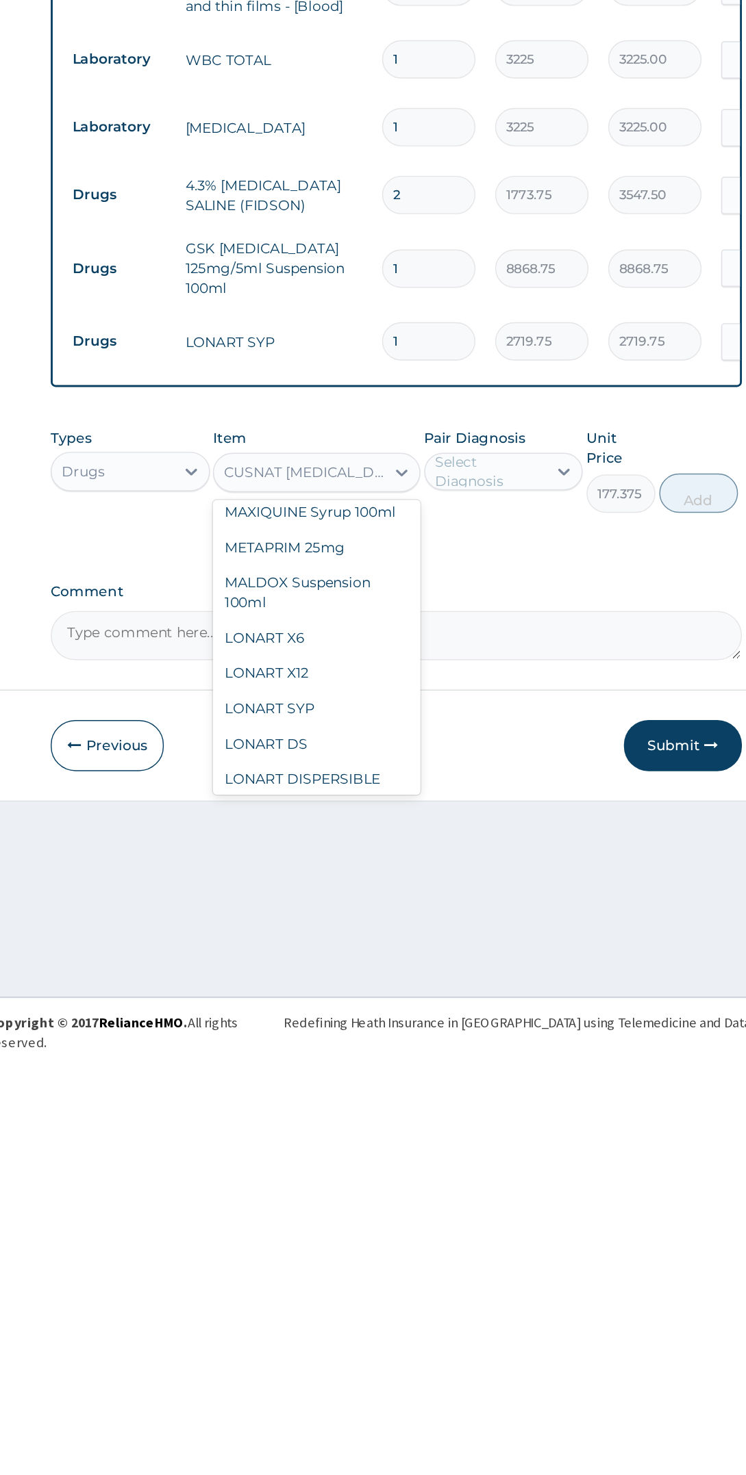
scroll to position [8938, 0]
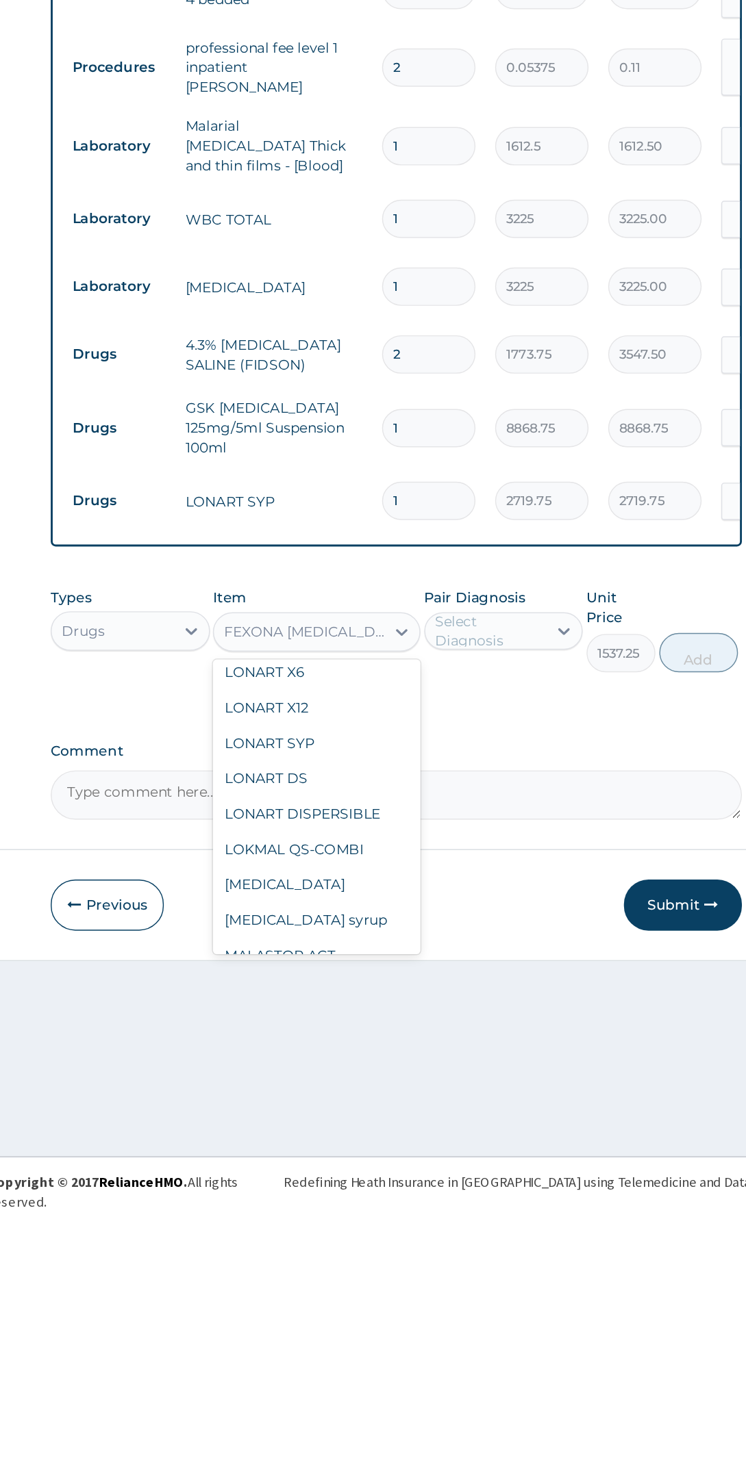
scroll to position [8997, 0]
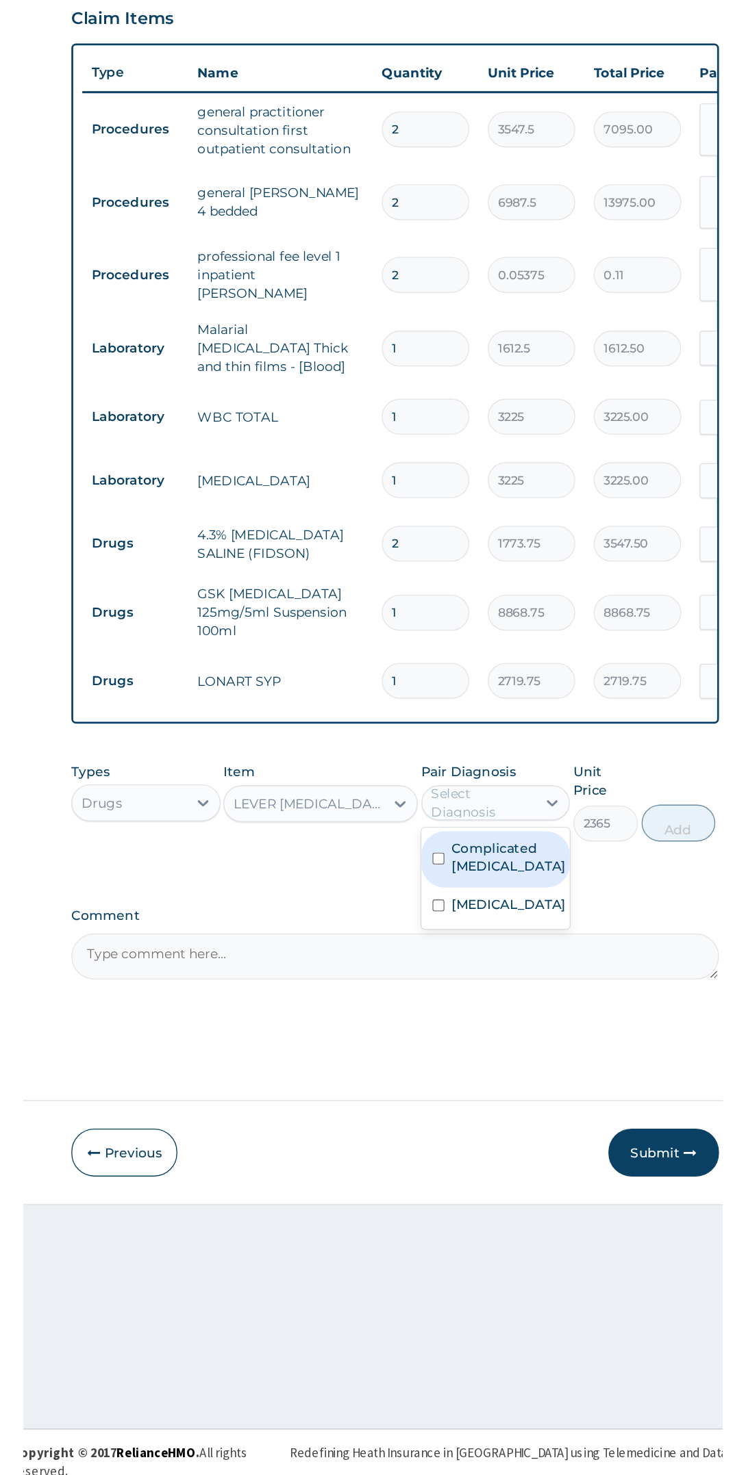
scroll to position [0, 0]
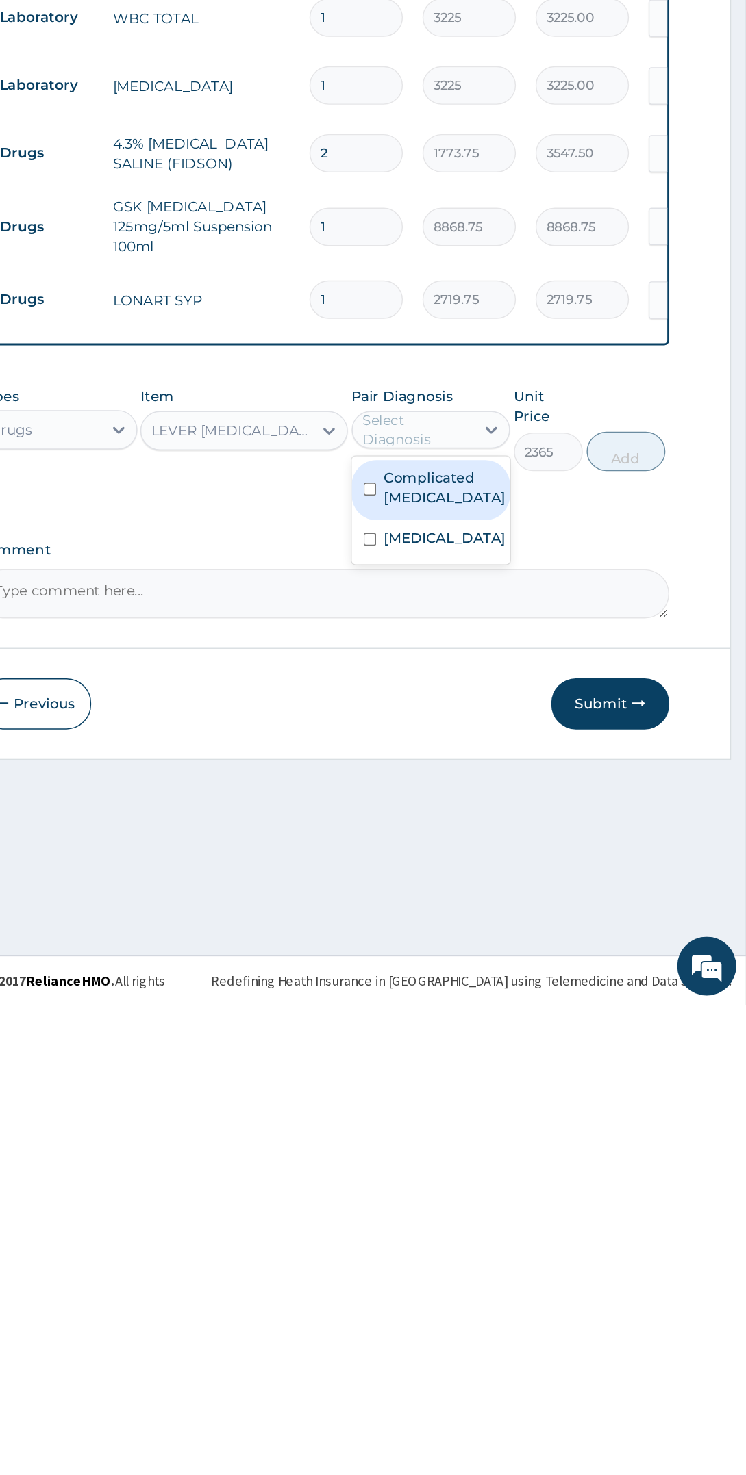
click at [557, 1103] on label "Complicated [MEDICAL_DATA]" at bounding box center [536, 1114] width 85 height 27
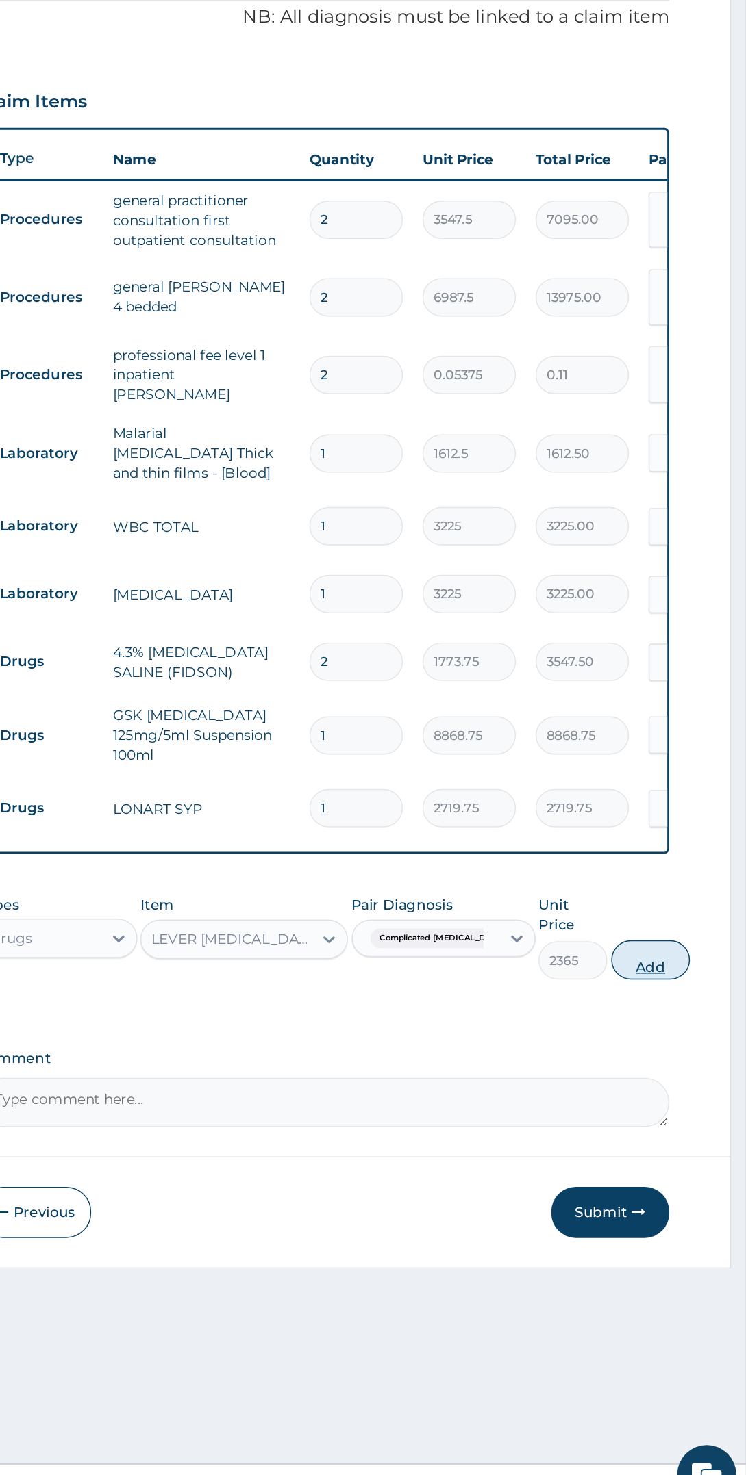
click at [680, 1075] on button "Add" at bounding box center [679, 1088] width 55 height 27
type input "0"
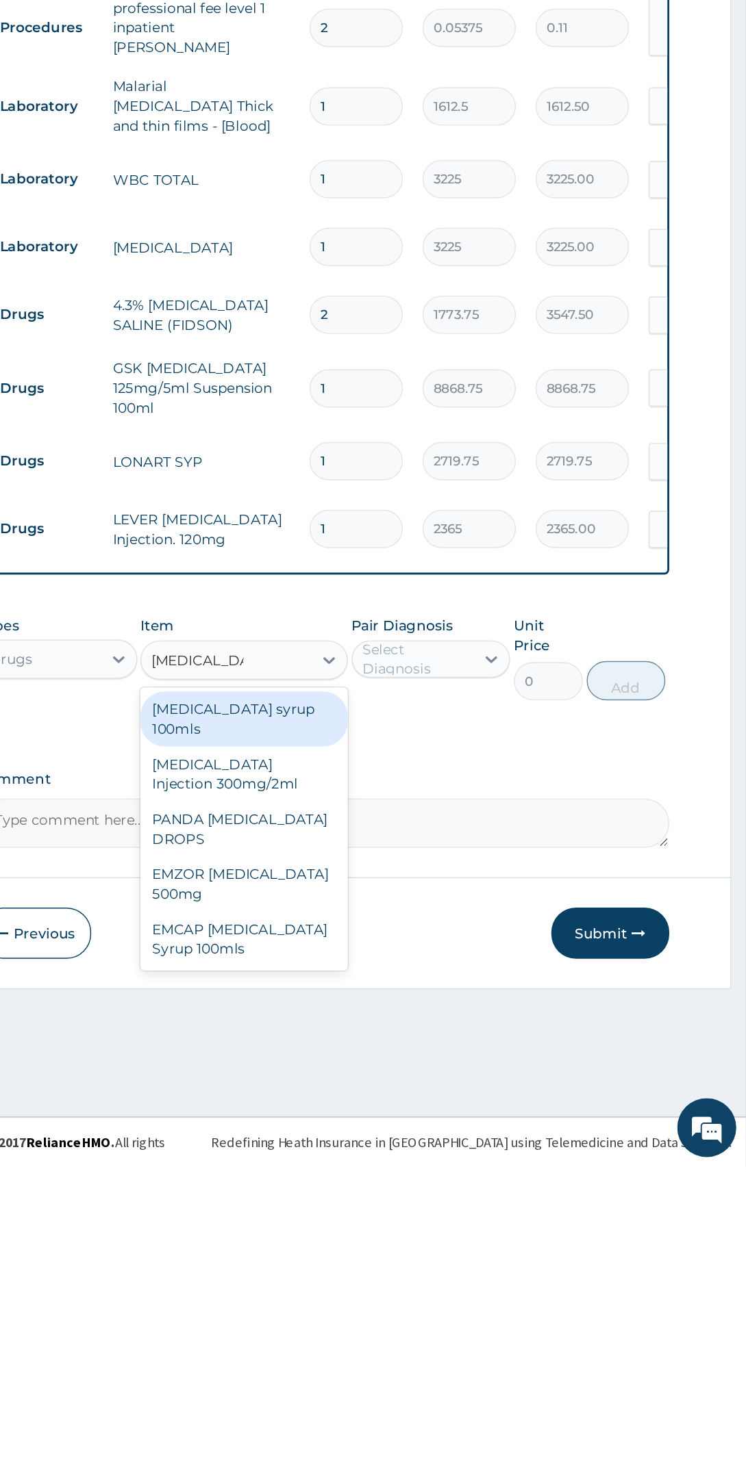
click at [418, 1182] on div "PARACETAMOL Injection 300mg/2ml" at bounding box center [396, 1201] width 144 height 38
type input "paracetamol"
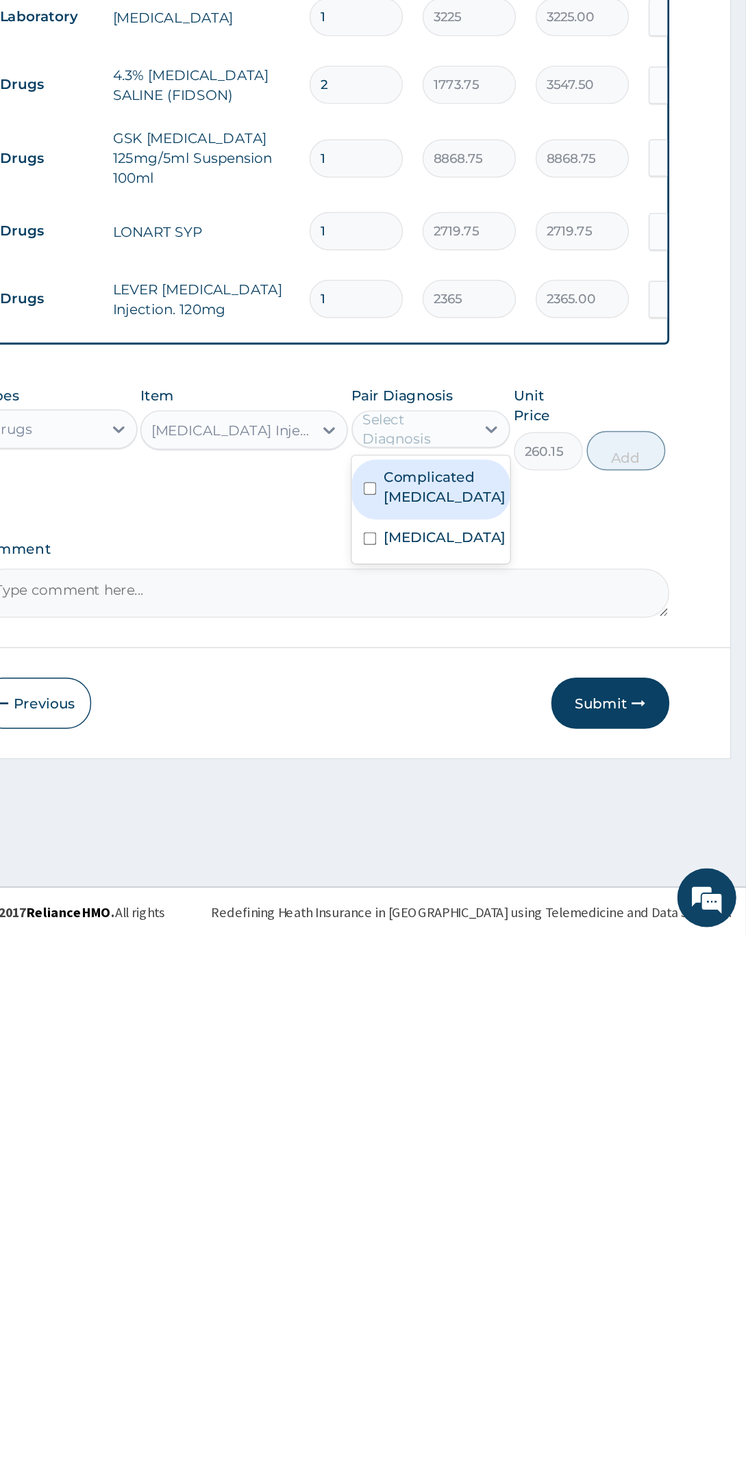
click at [559, 1148] on label "Complicated [MEDICAL_DATA]" at bounding box center [536, 1161] width 85 height 27
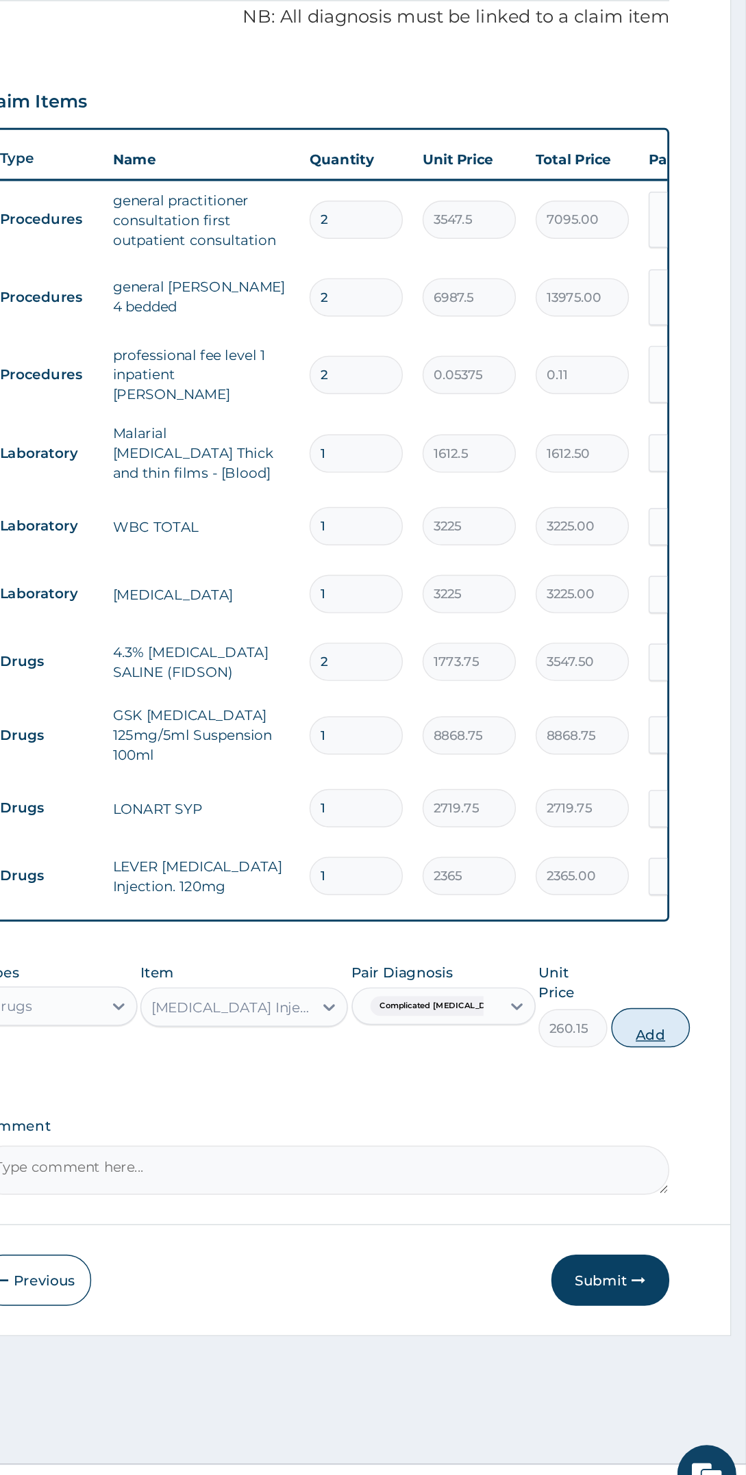
click at [672, 1123] on button "Add" at bounding box center [679, 1136] width 55 height 27
type input "0"
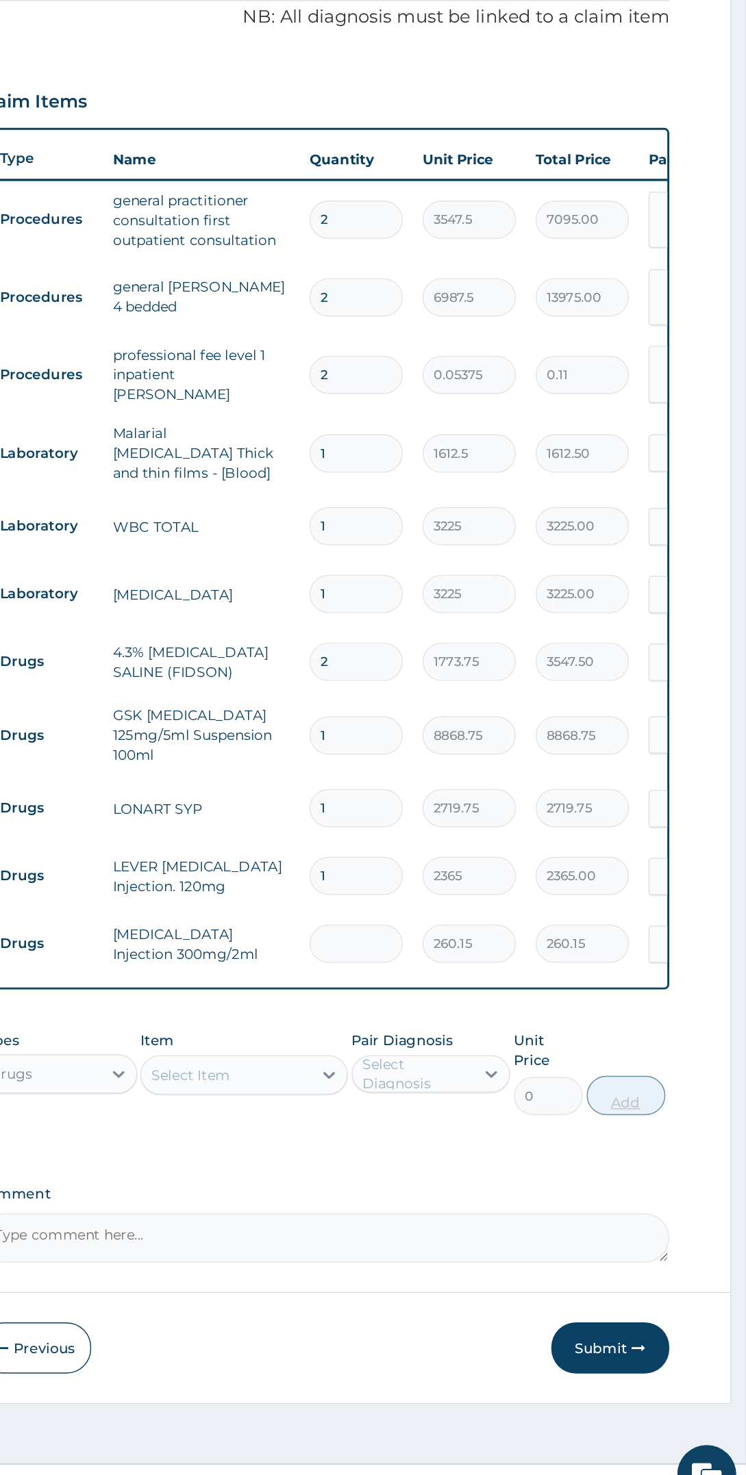
type input "0.00"
type input "5"
type input "1300.75"
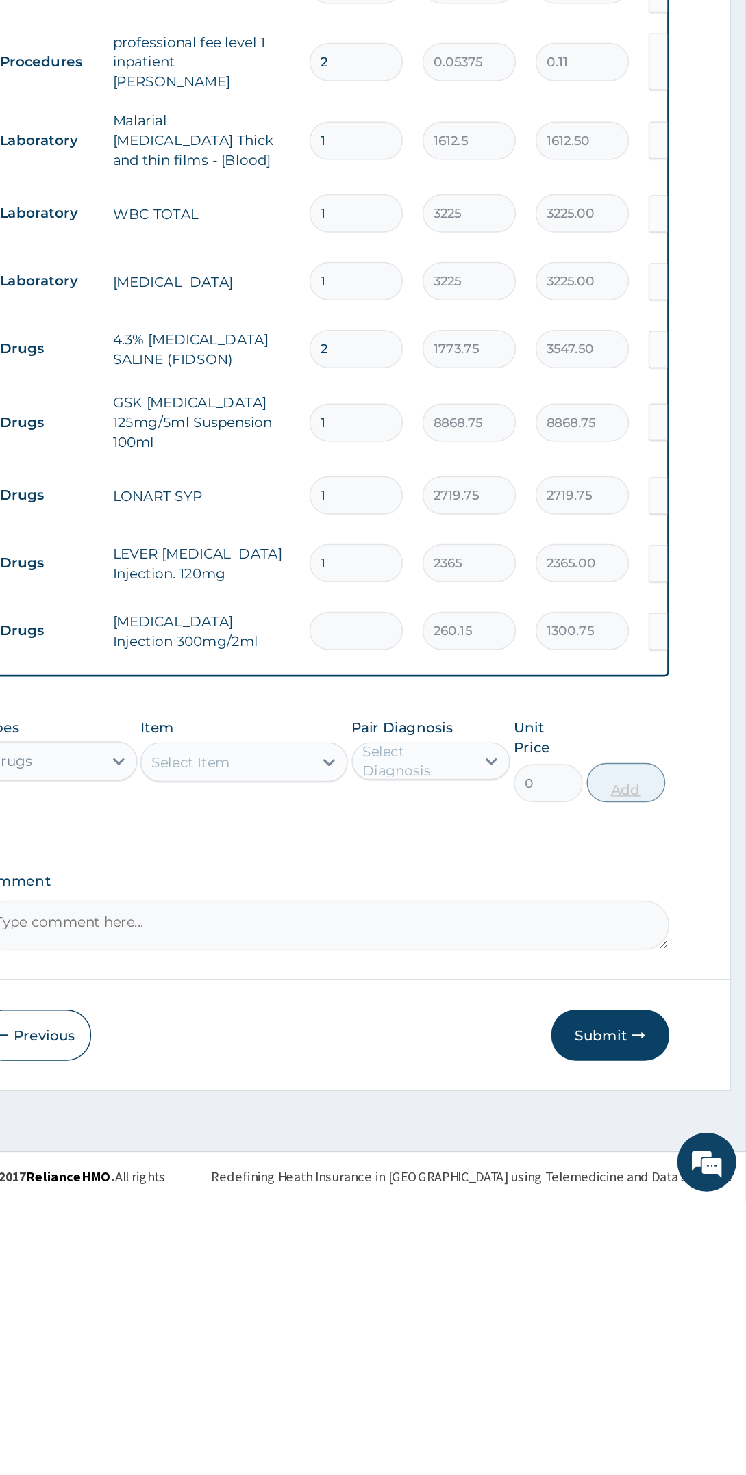
type input "0.00"
type input "2"
type input "520.30"
type input "2"
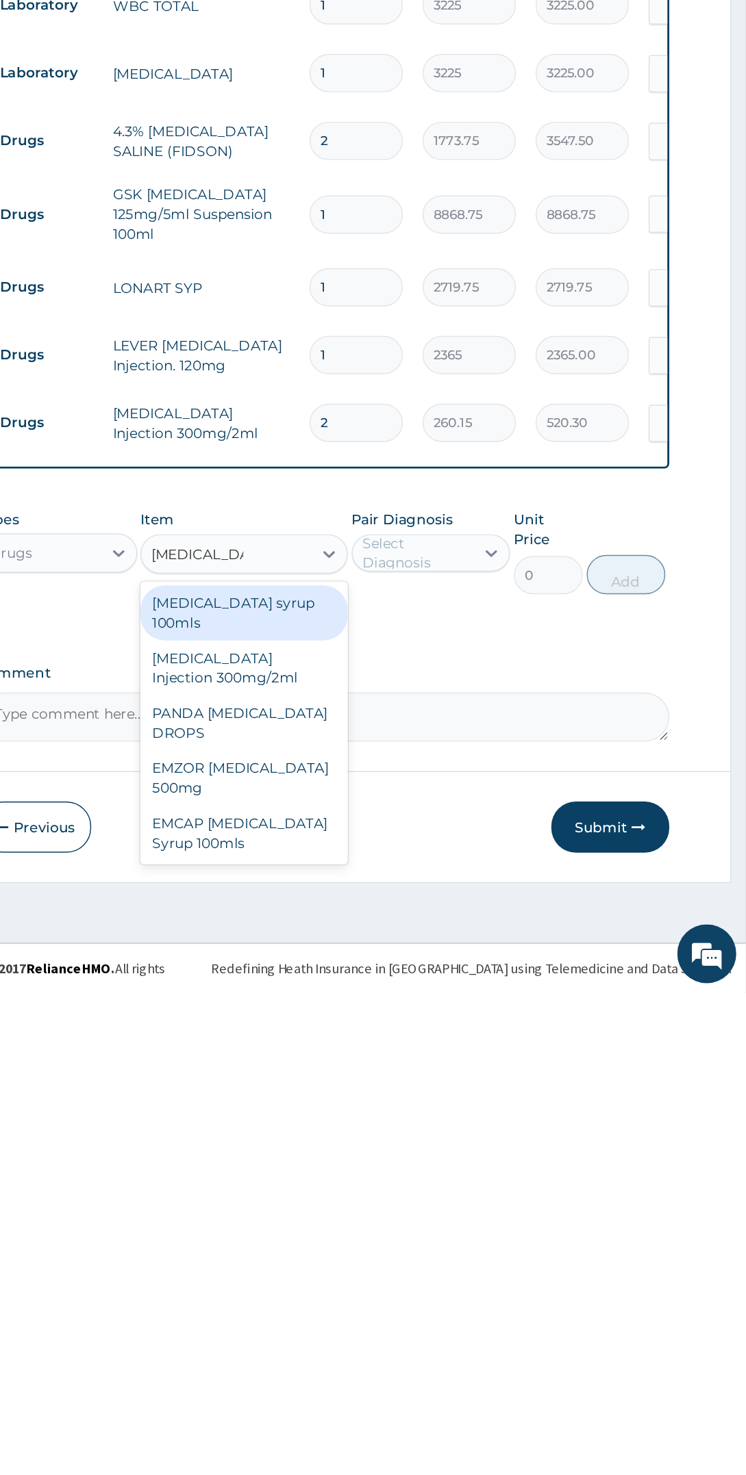
click at [443, 1191] on div "[MEDICAL_DATA] syrup 100mls" at bounding box center [396, 1210] width 144 height 38
type input "[MEDICAL_DATA]"
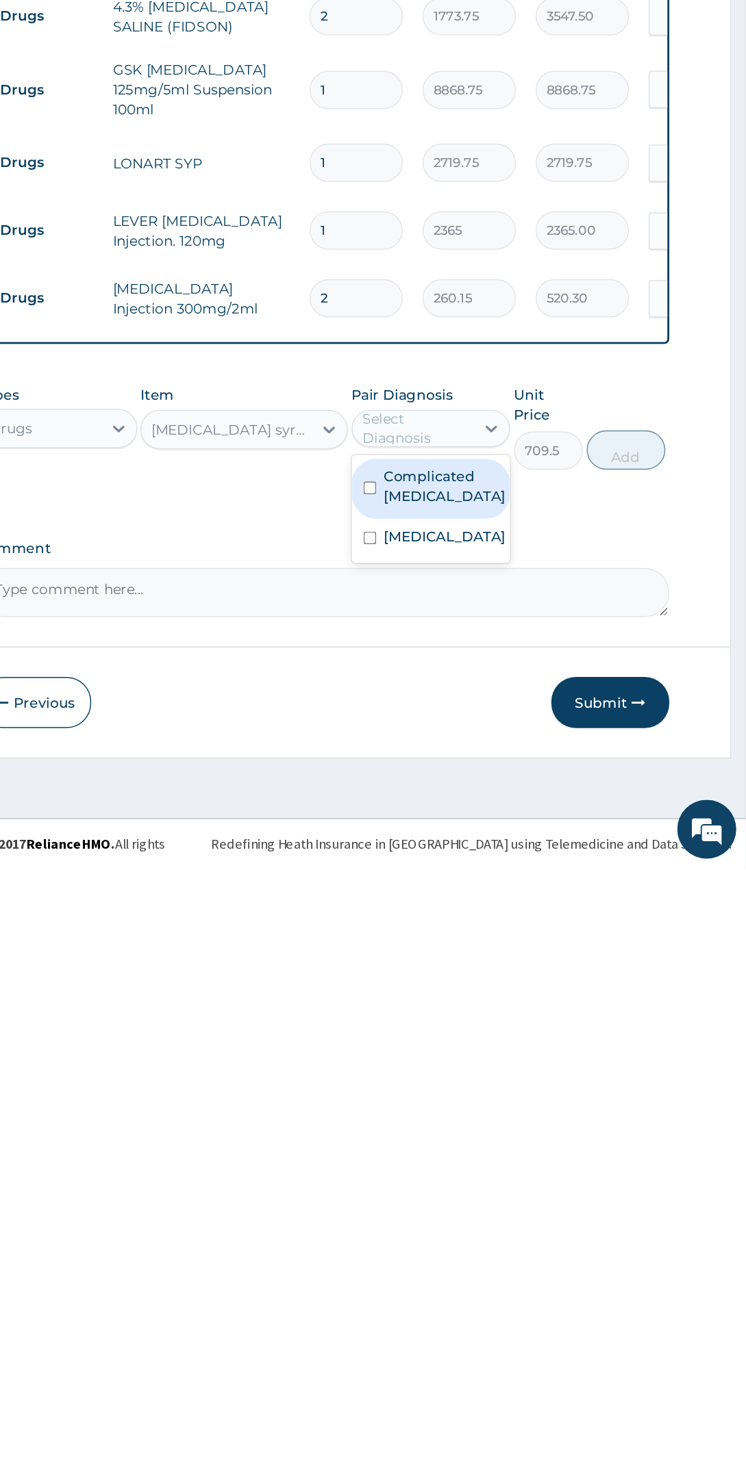
click at [566, 1195] on label "Complicated [MEDICAL_DATA]" at bounding box center [536, 1208] width 85 height 27
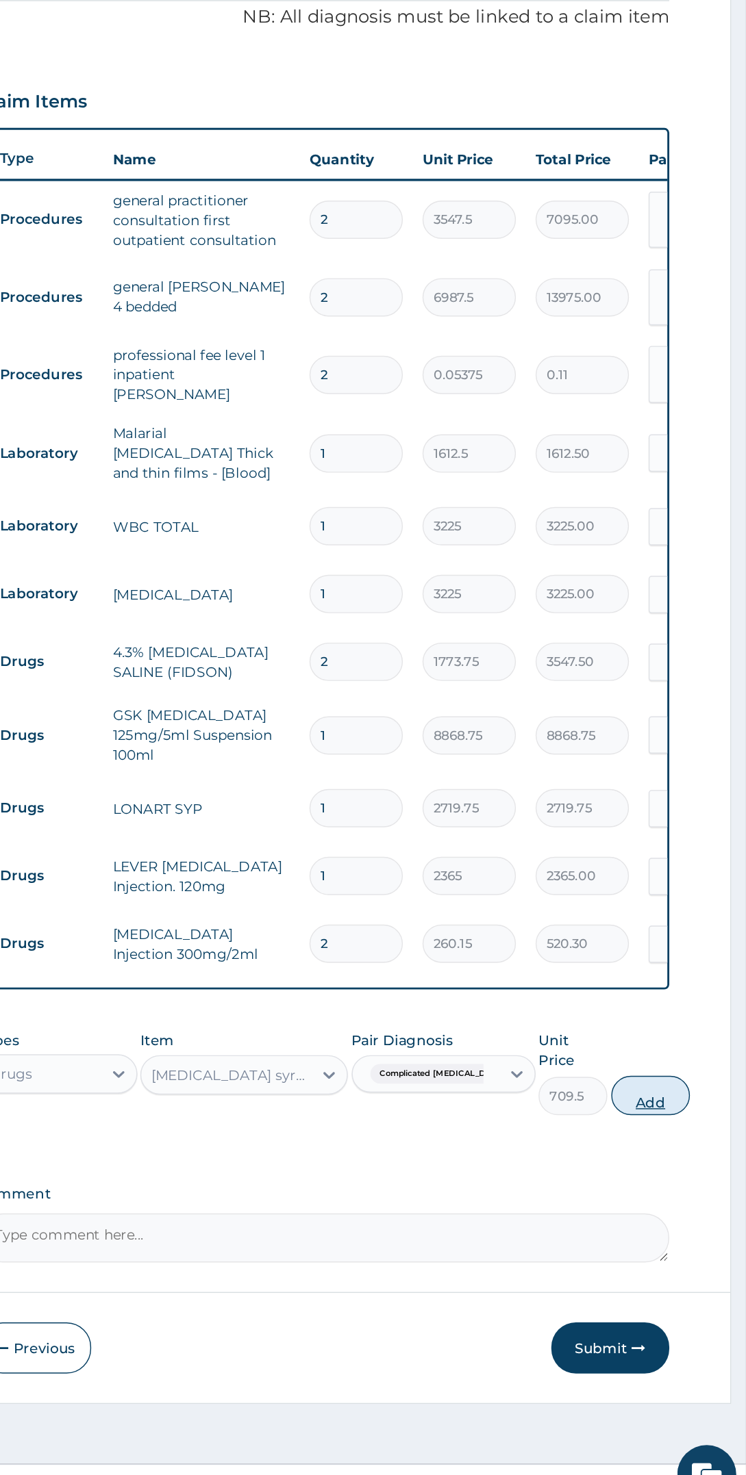
click at [675, 1170] on button "Add" at bounding box center [679, 1183] width 55 height 27
type input "0"
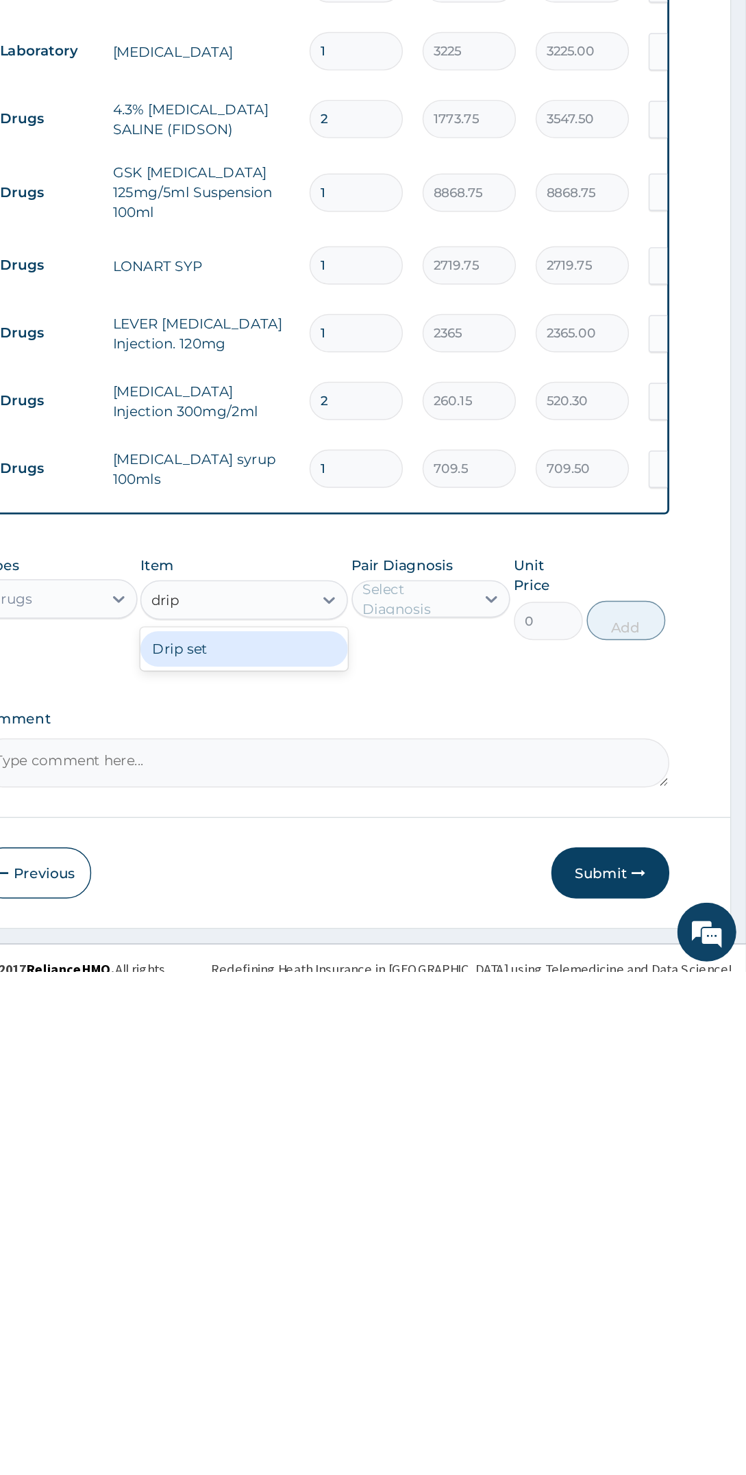
click at [448, 1244] on div "Drip set" at bounding box center [396, 1250] width 144 height 25
type input "drip"
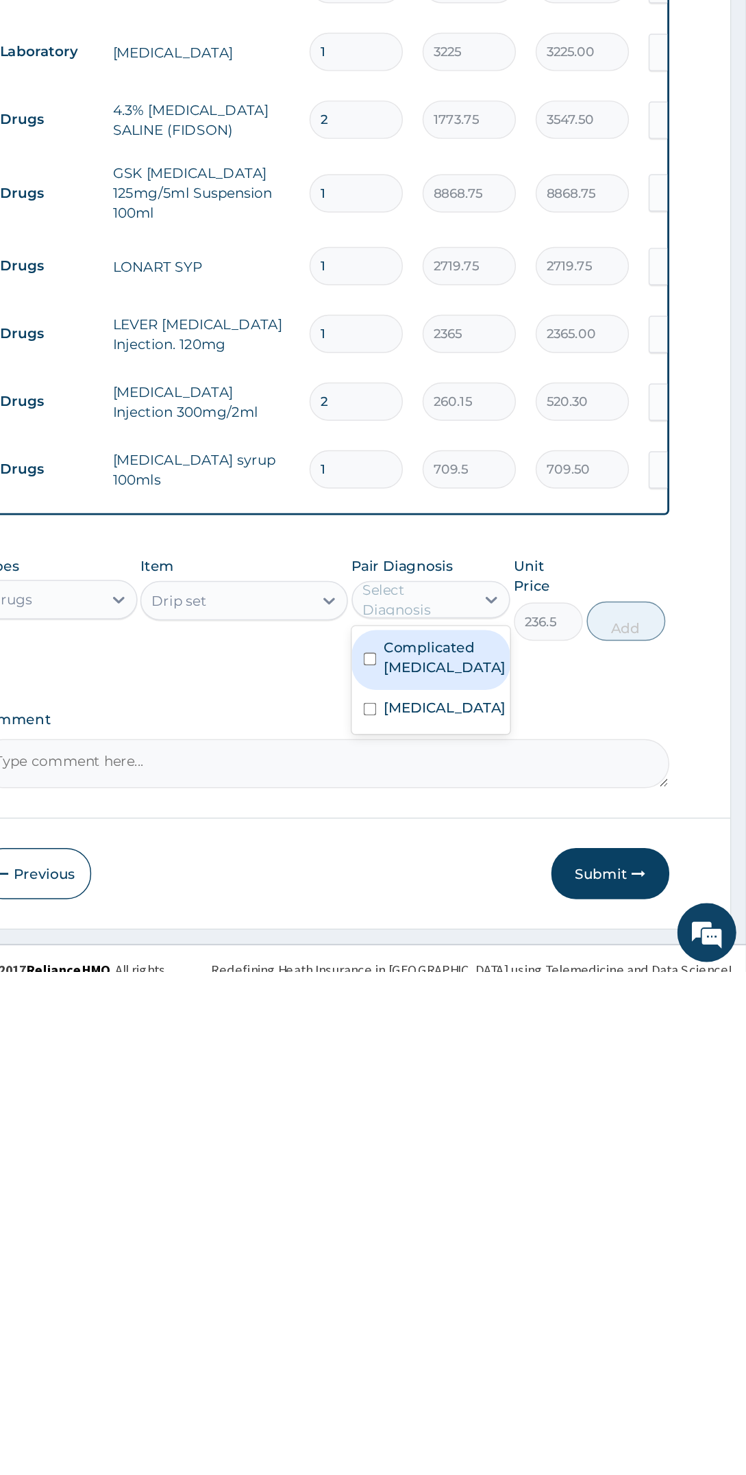
click at [574, 1240] on div "Complicated malaria" at bounding box center [526, 1258] width 111 height 42
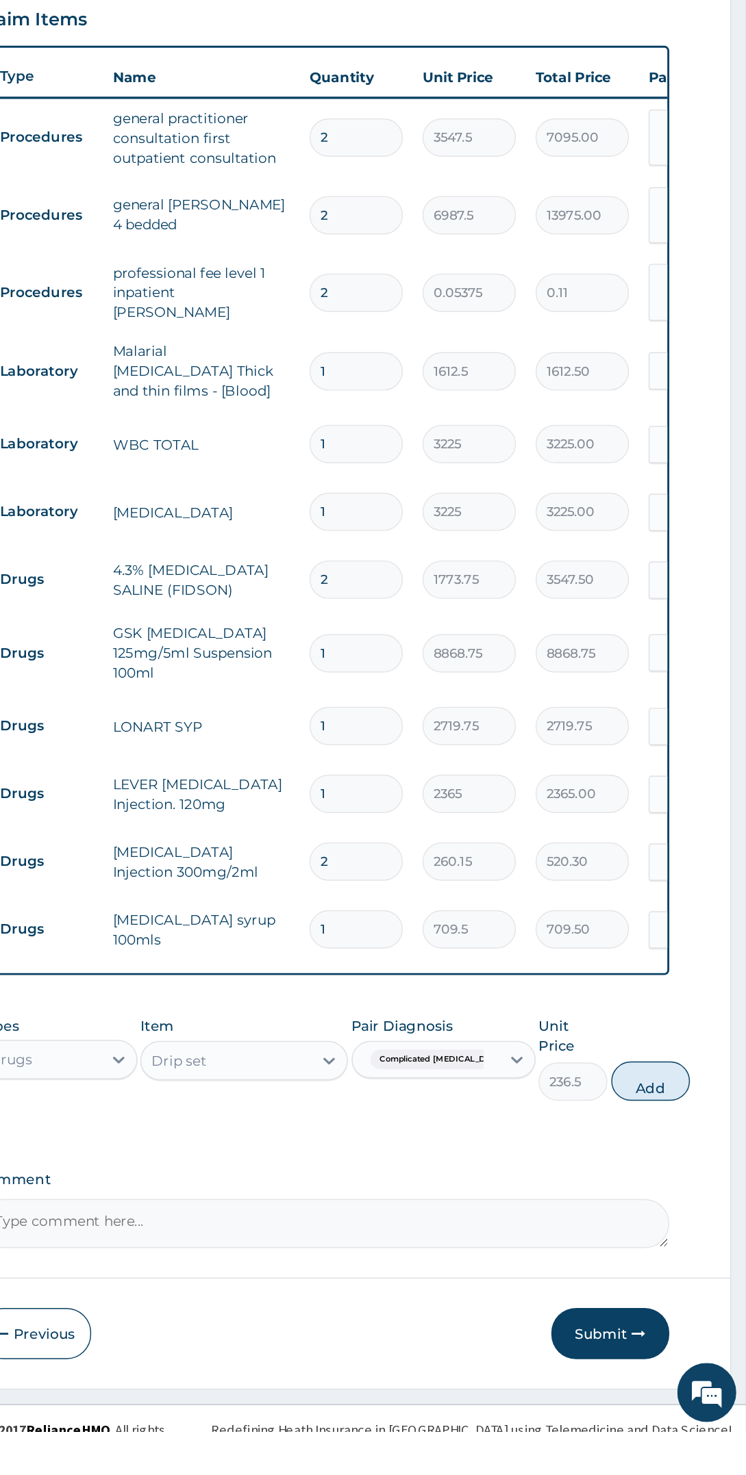
click at [685, 1193] on div "Types Drugs Item Drip set Pair Diagnosis Complicated malaria Unit Price 236.5 A…" at bounding box center [451, 1215] width 481 height 73
click at [675, 1217] on button "Add" at bounding box center [679, 1230] width 55 height 27
type input "0"
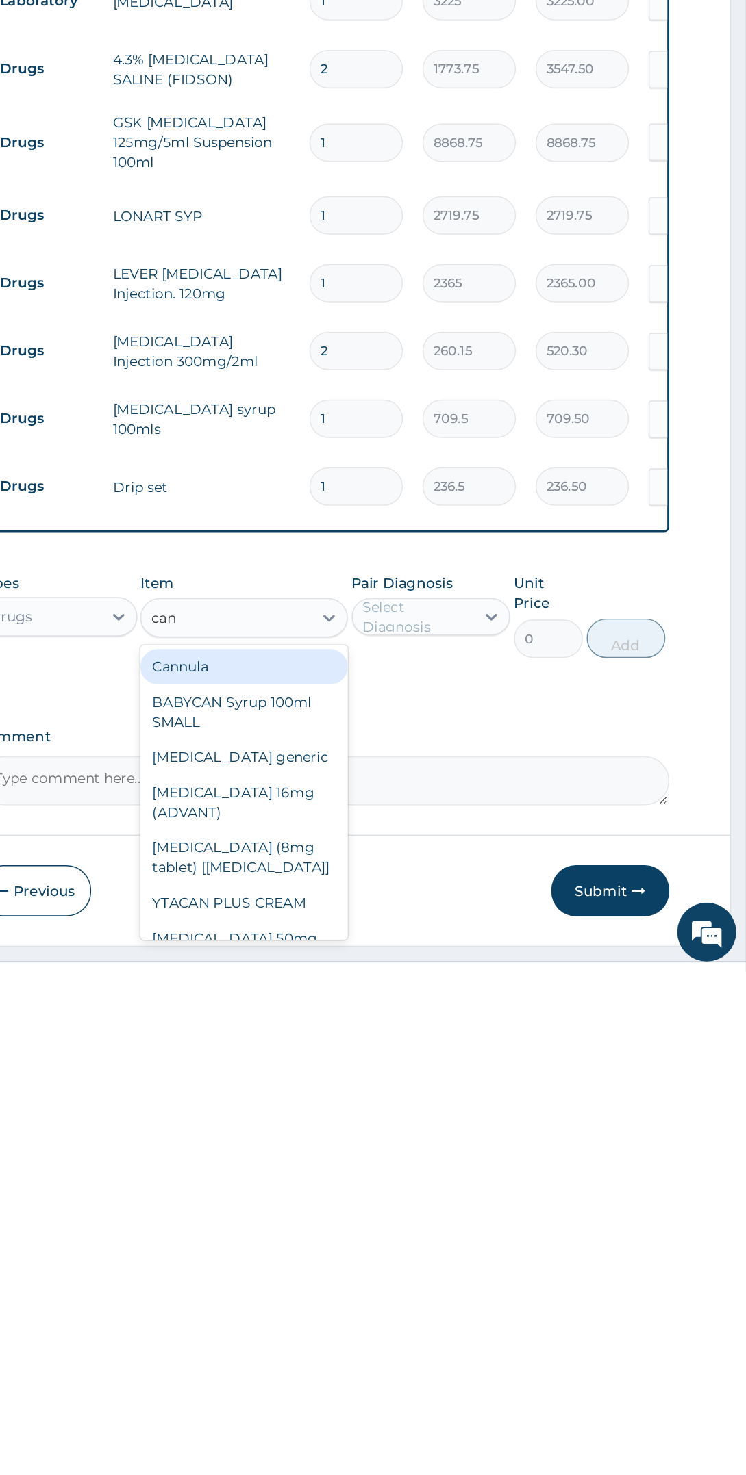
click at [428, 1254] on div "Cannula" at bounding box center [396, 1263] width 144 height 25
type input "can"
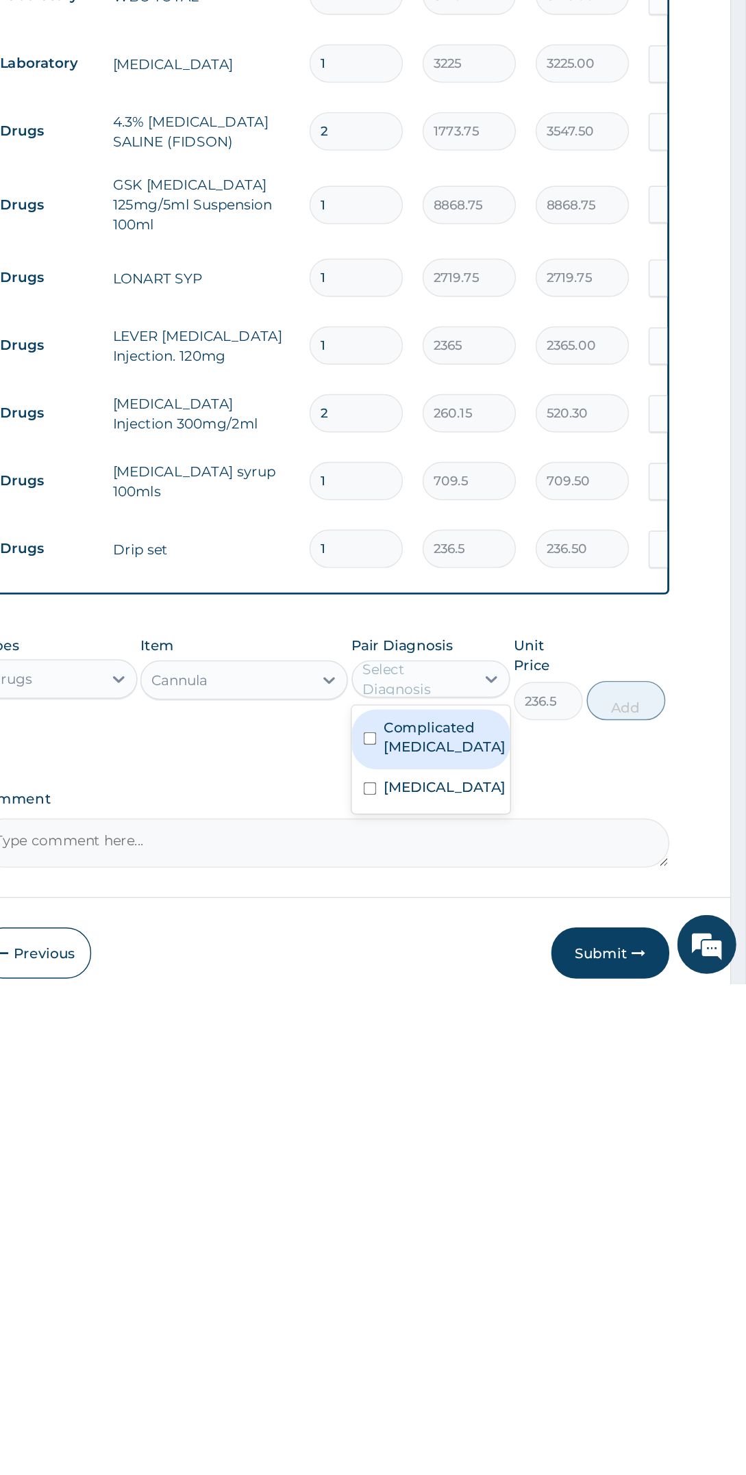
scroll to position [35, 0]
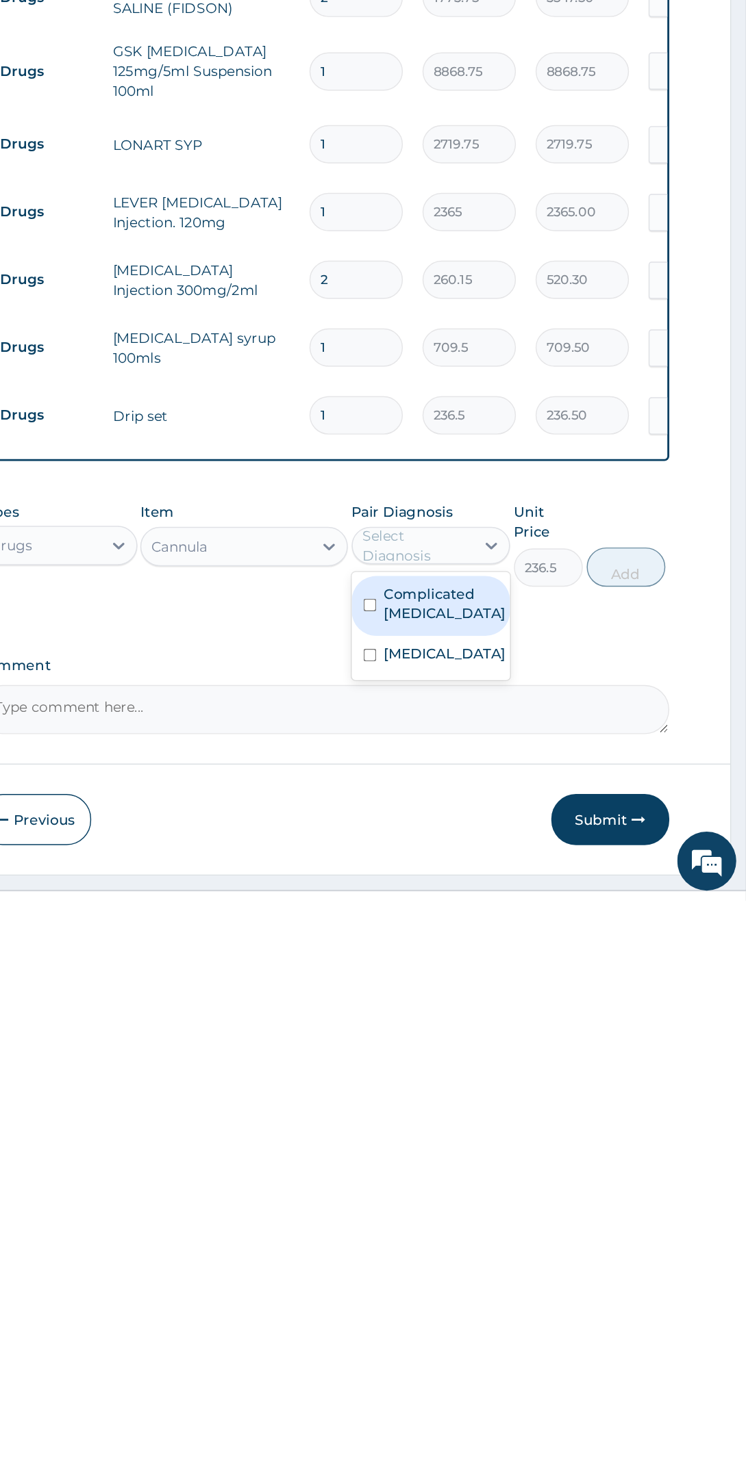
click at [561, 1258] on label "Complicated malaria" at bounding box center [536, 1268] width 85 height 27
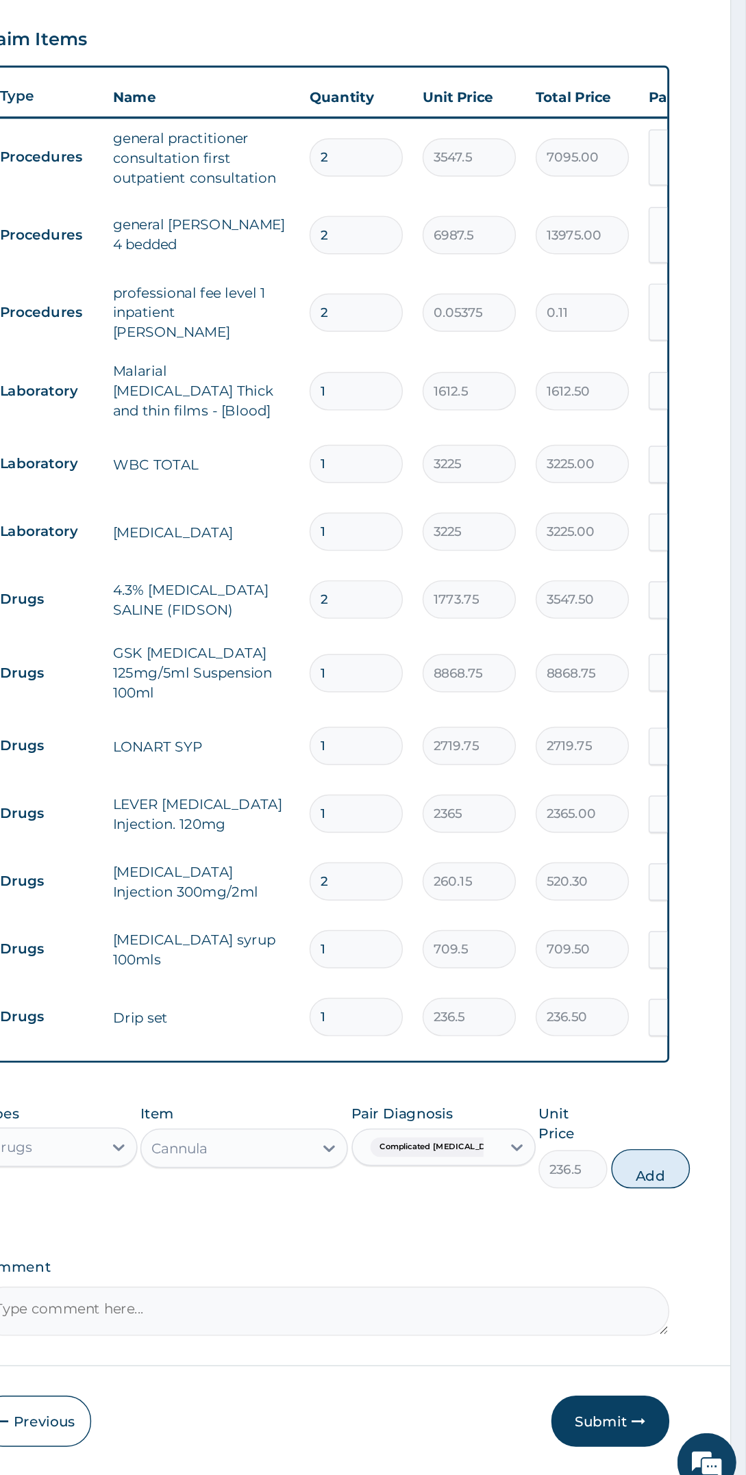
scroll to position [0, 0]
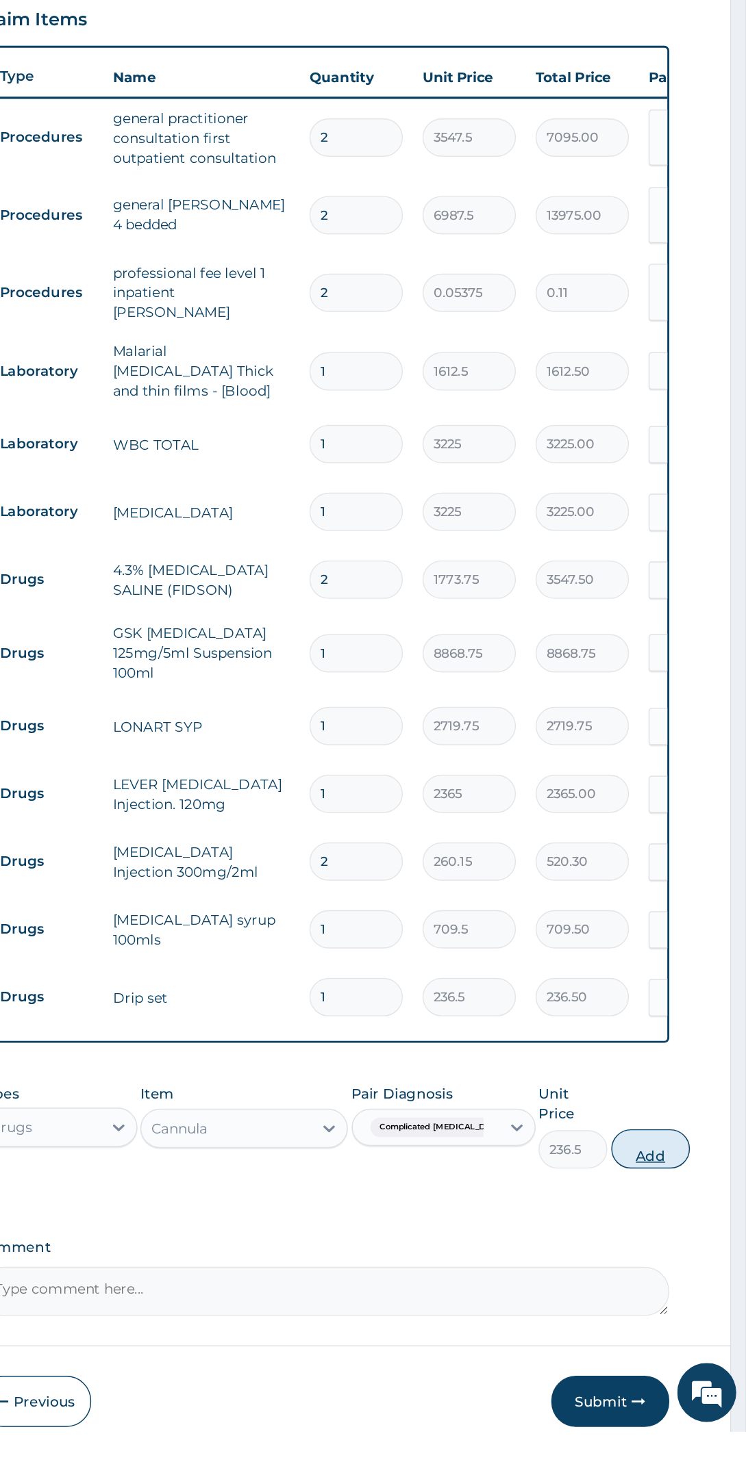
click at [673, 1264] on button "Add" at bounding box center [679, 1277] width 55 height 27
type input "0"
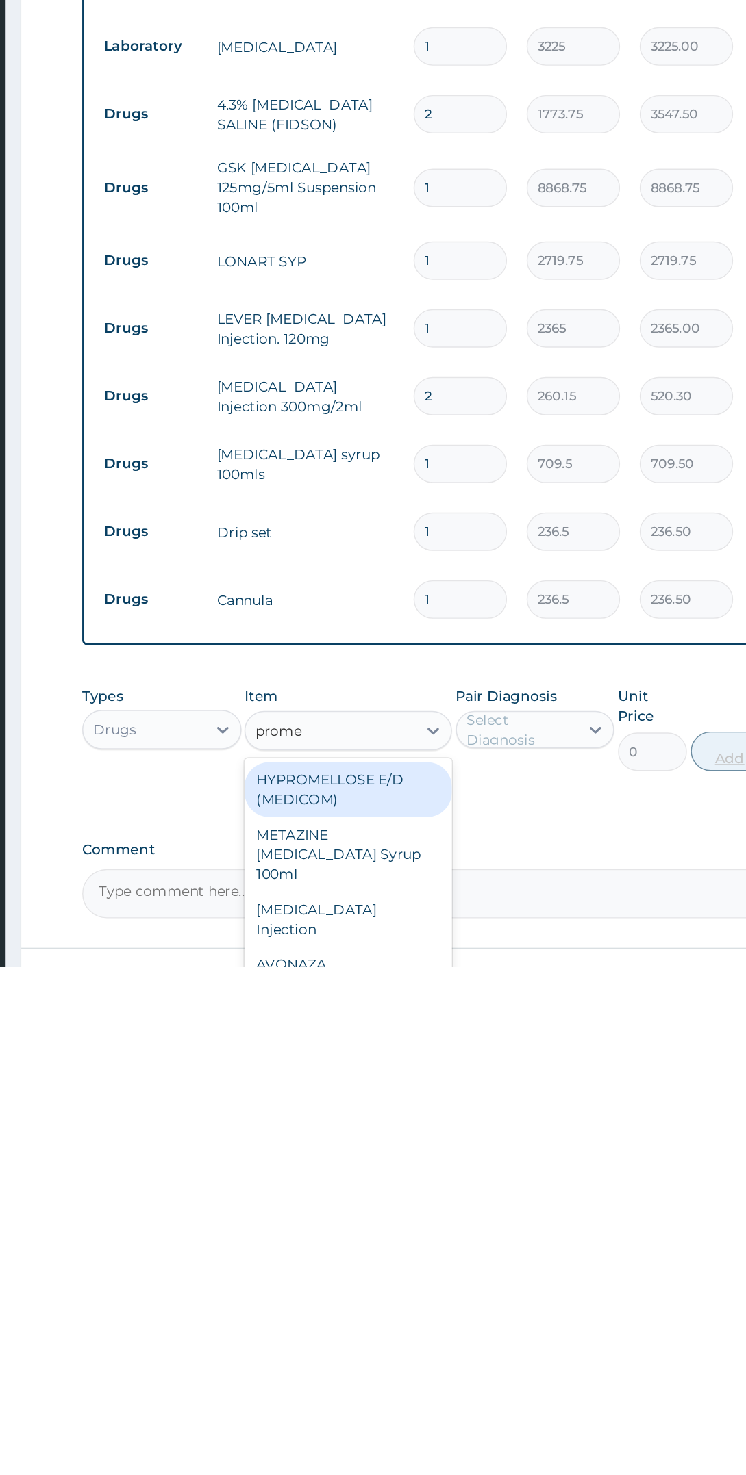
scroll to position [15, 0]
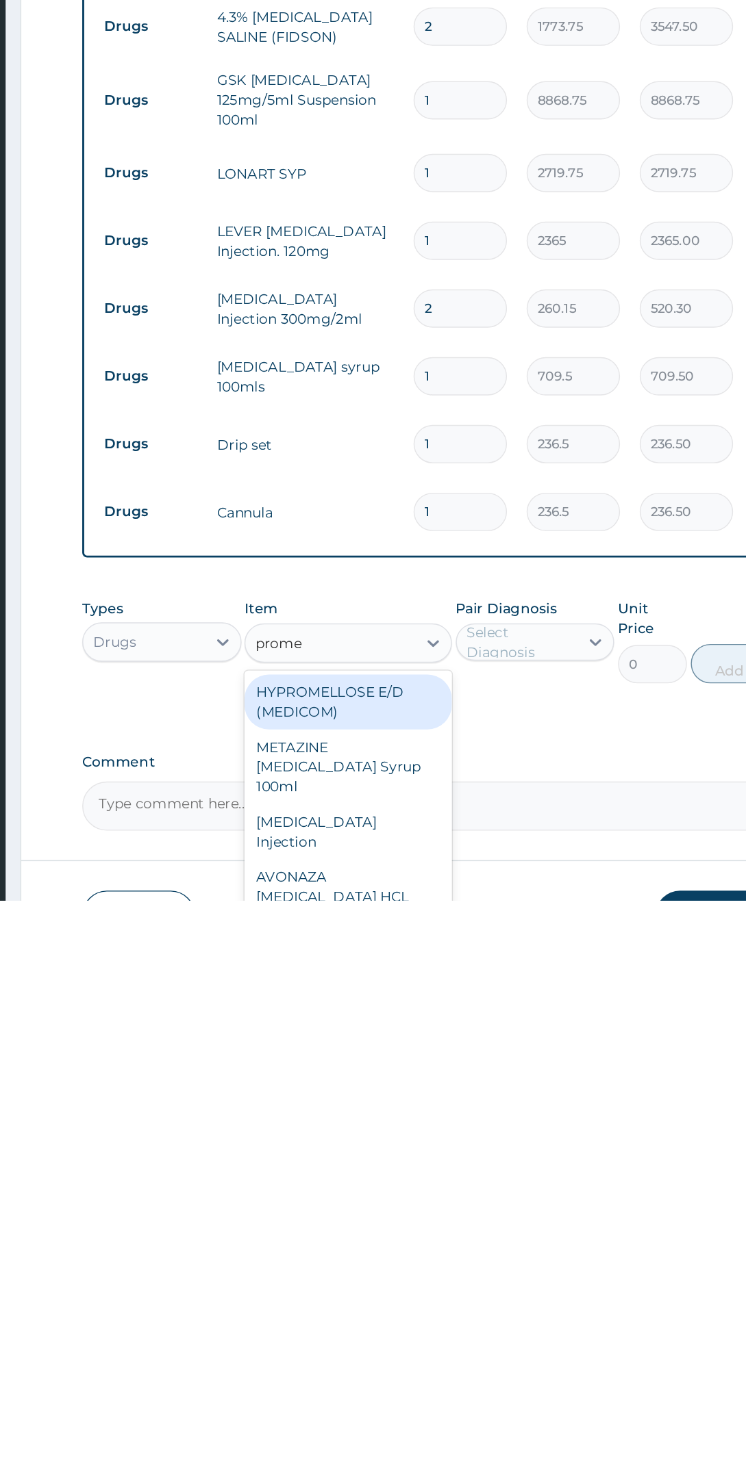
click at [444, 1408] on div "PROMETHAZINE Injection" at bounding box center [396, 1427] width 144 height 38
type input "prome"
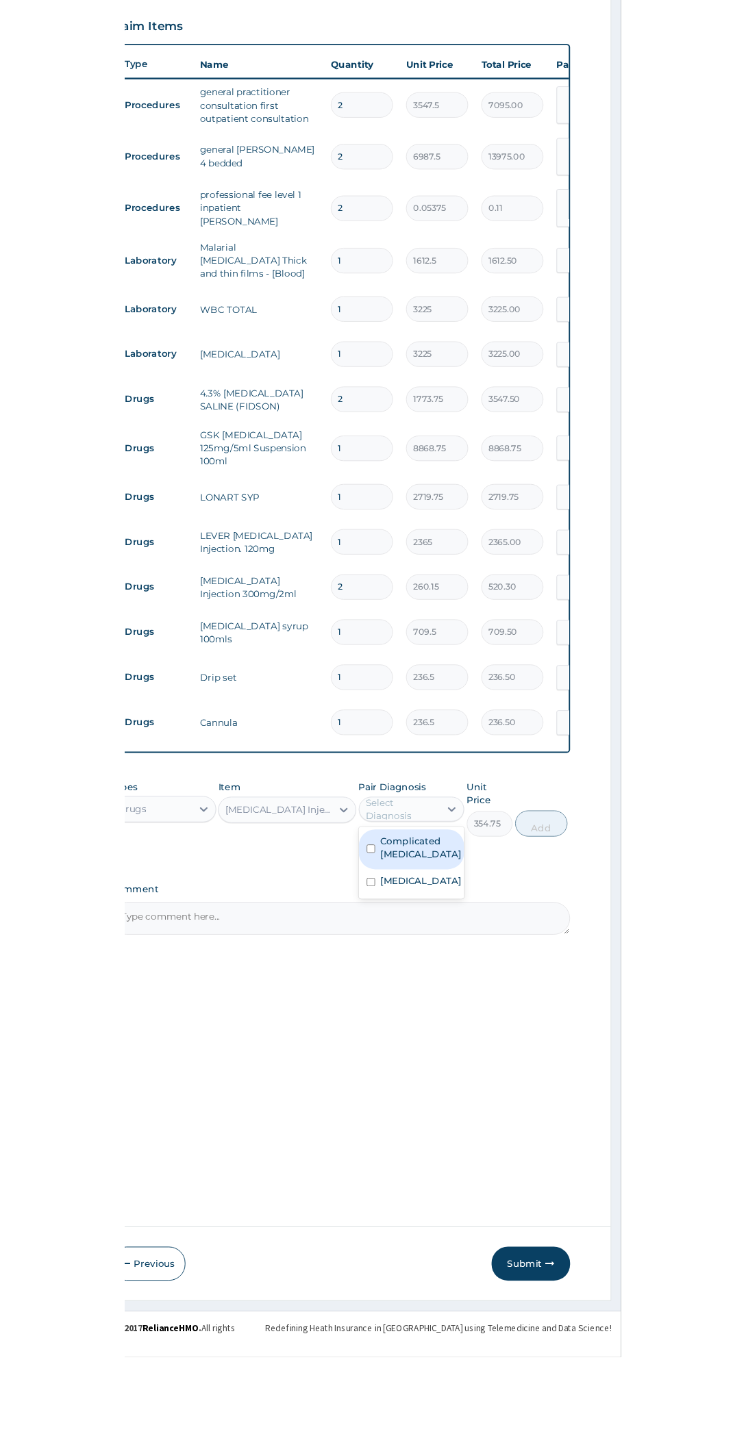
scroll to position [66, 0]
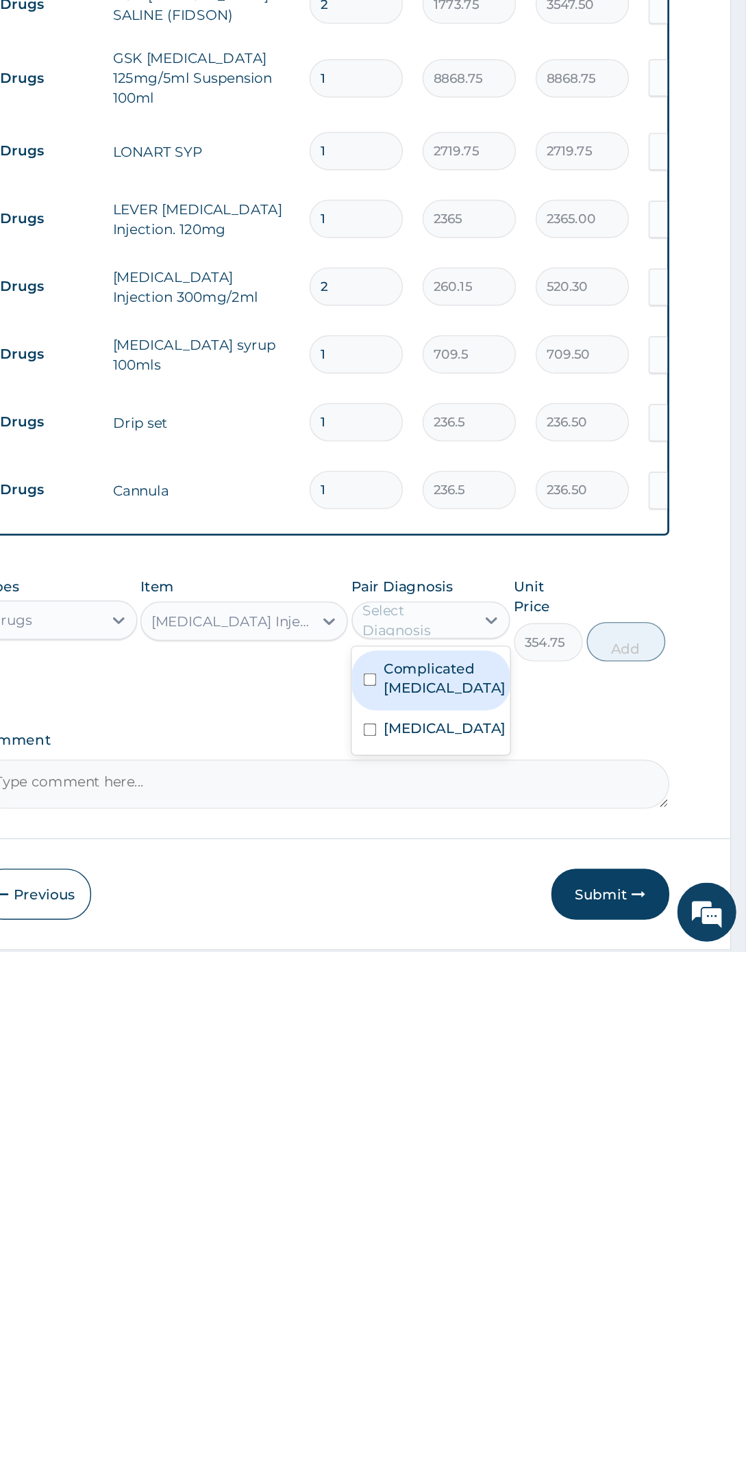
click at [574, 1271] on div "Complicated malaria" at bounding box center [526, 1287] width 111 height 42
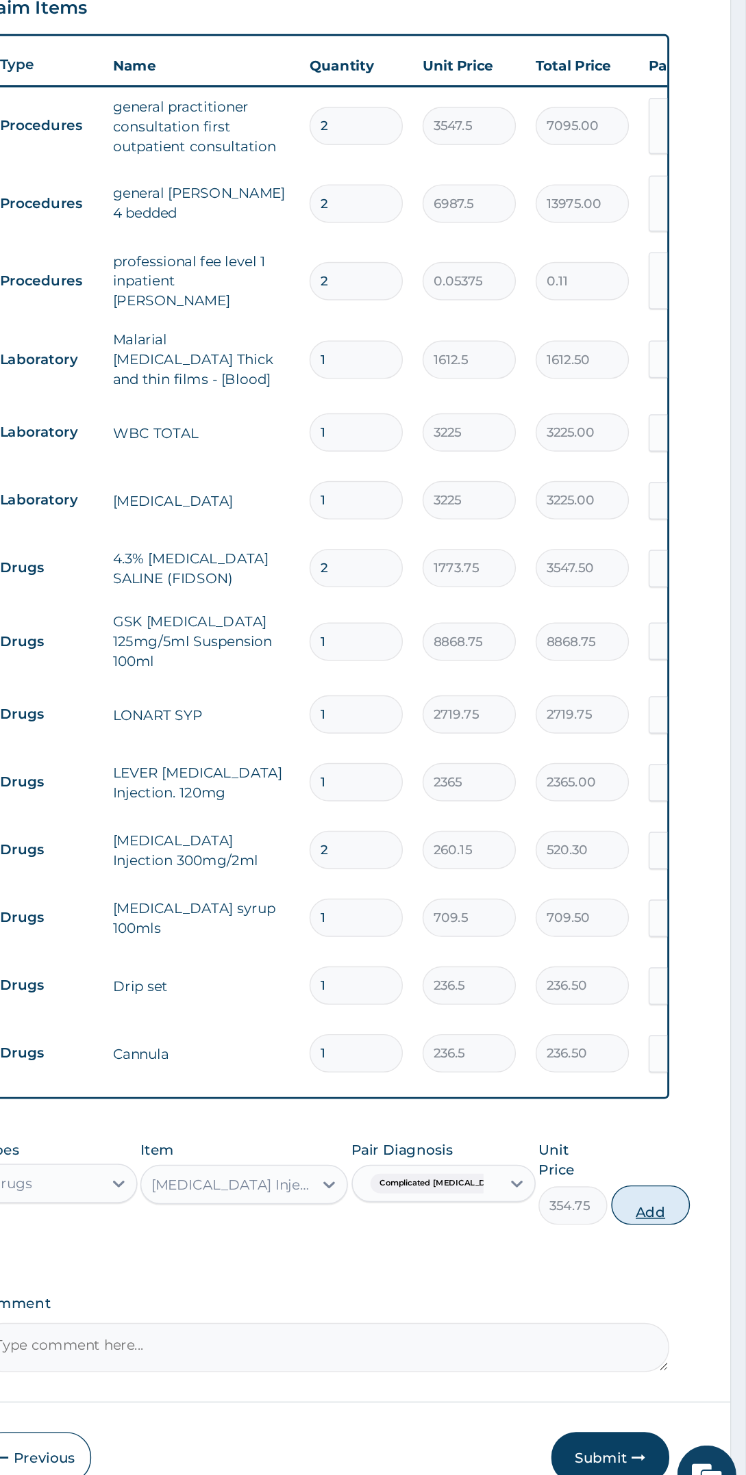
click at [675, 1246] on button "Add" at bounding box center [679, 1259] width 55 height 27
type input "0"
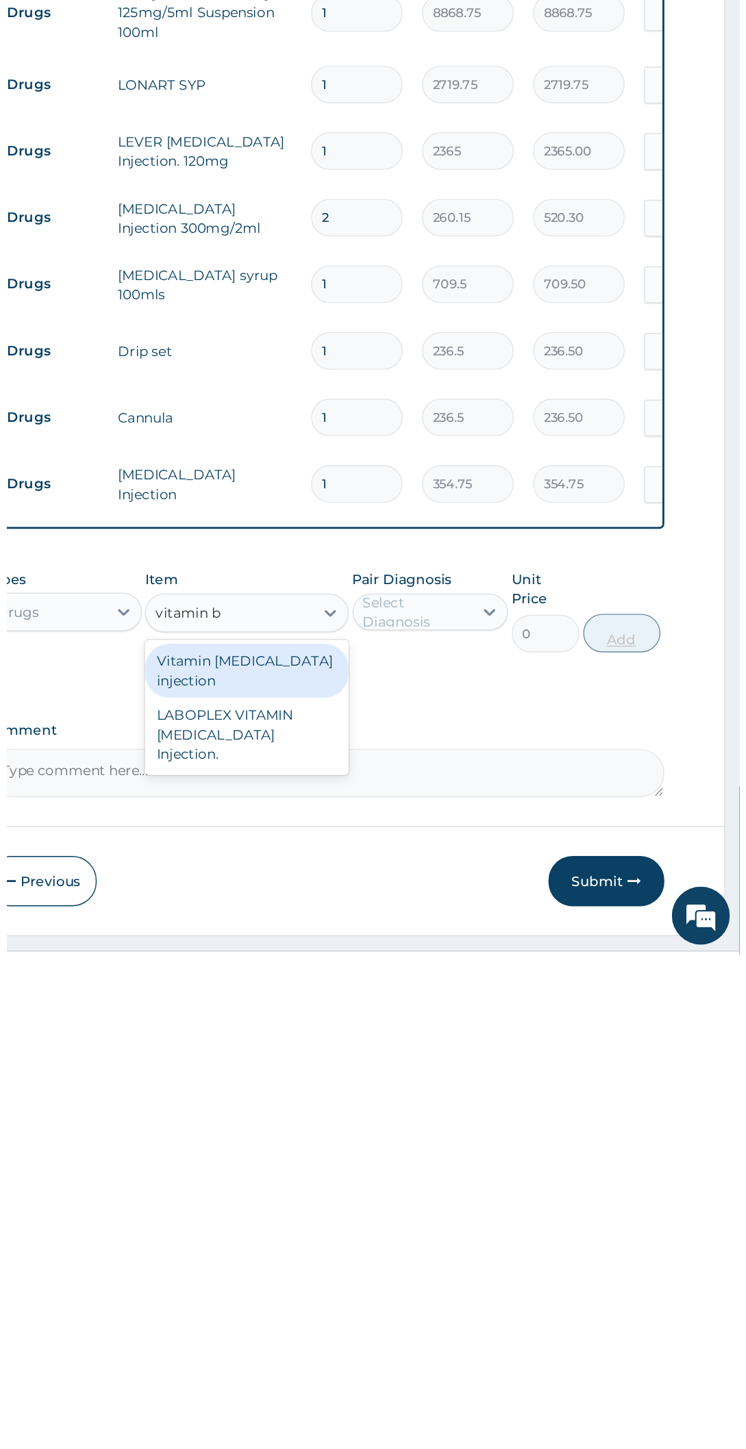
scroll to position [0, 0]
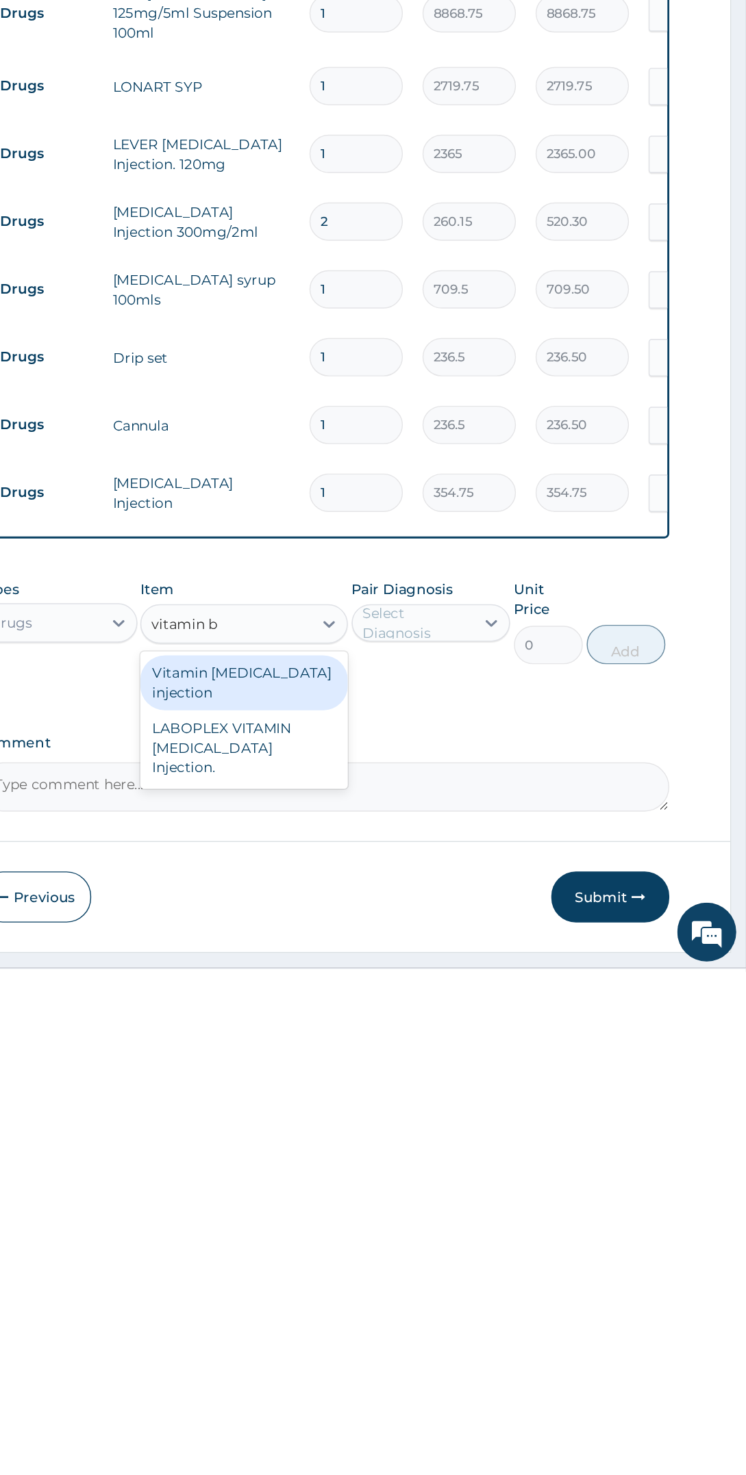
click at [431, 1263] on div "Vitamin B complex injection" at bounding box center [396, 1274] width 144 height 38
type input "vitamin b"
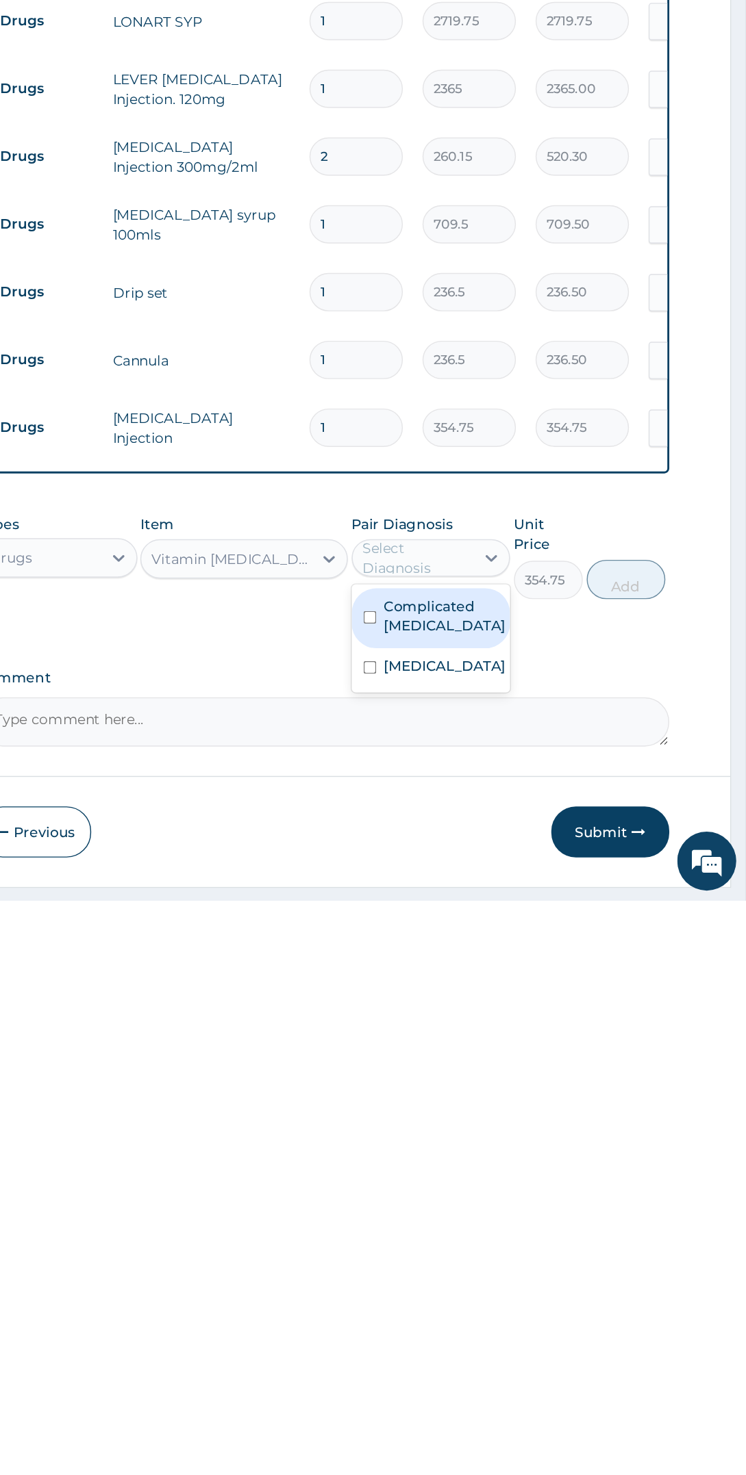
scroll to position [131, 0]
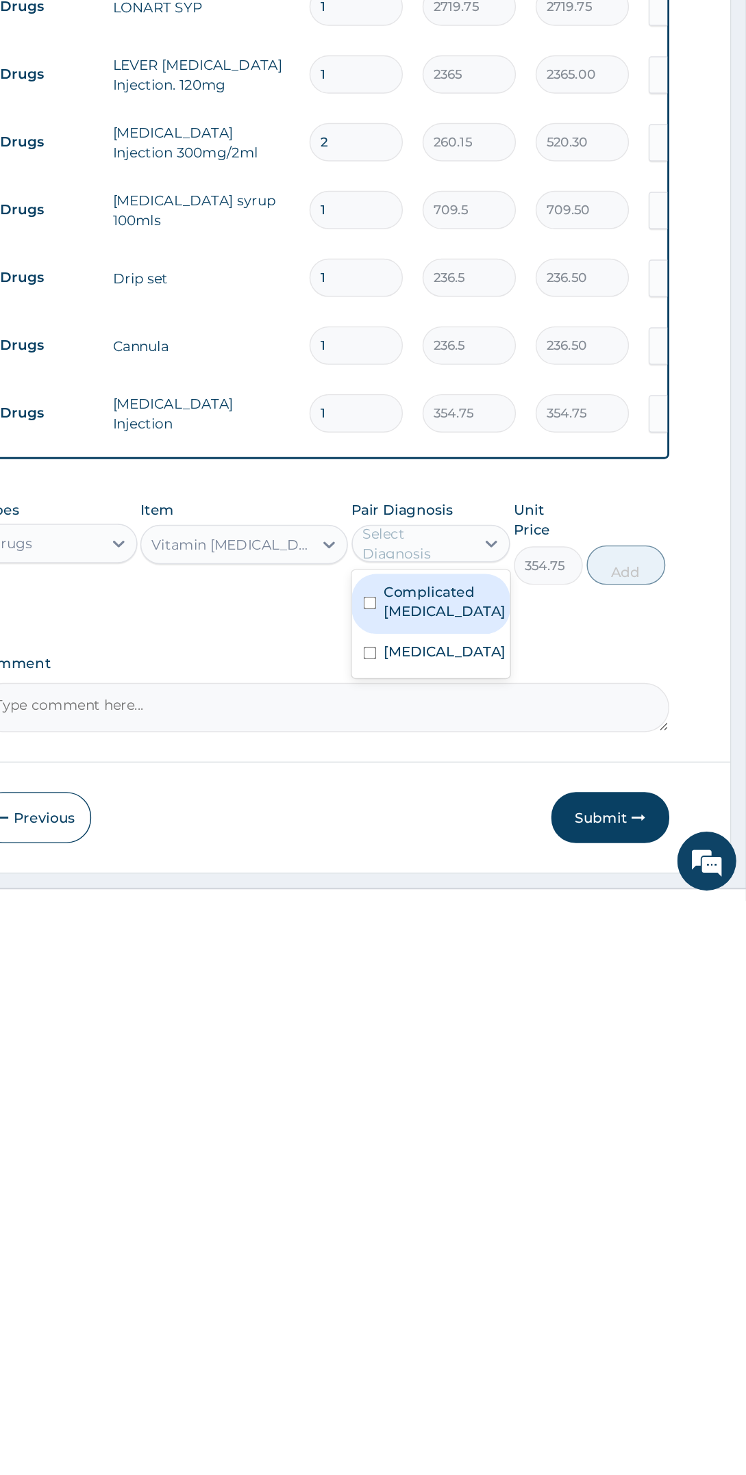
click at [580, 1258] on div "Complicated malaria" at bounding box center [526, 1269] width 111 height 42
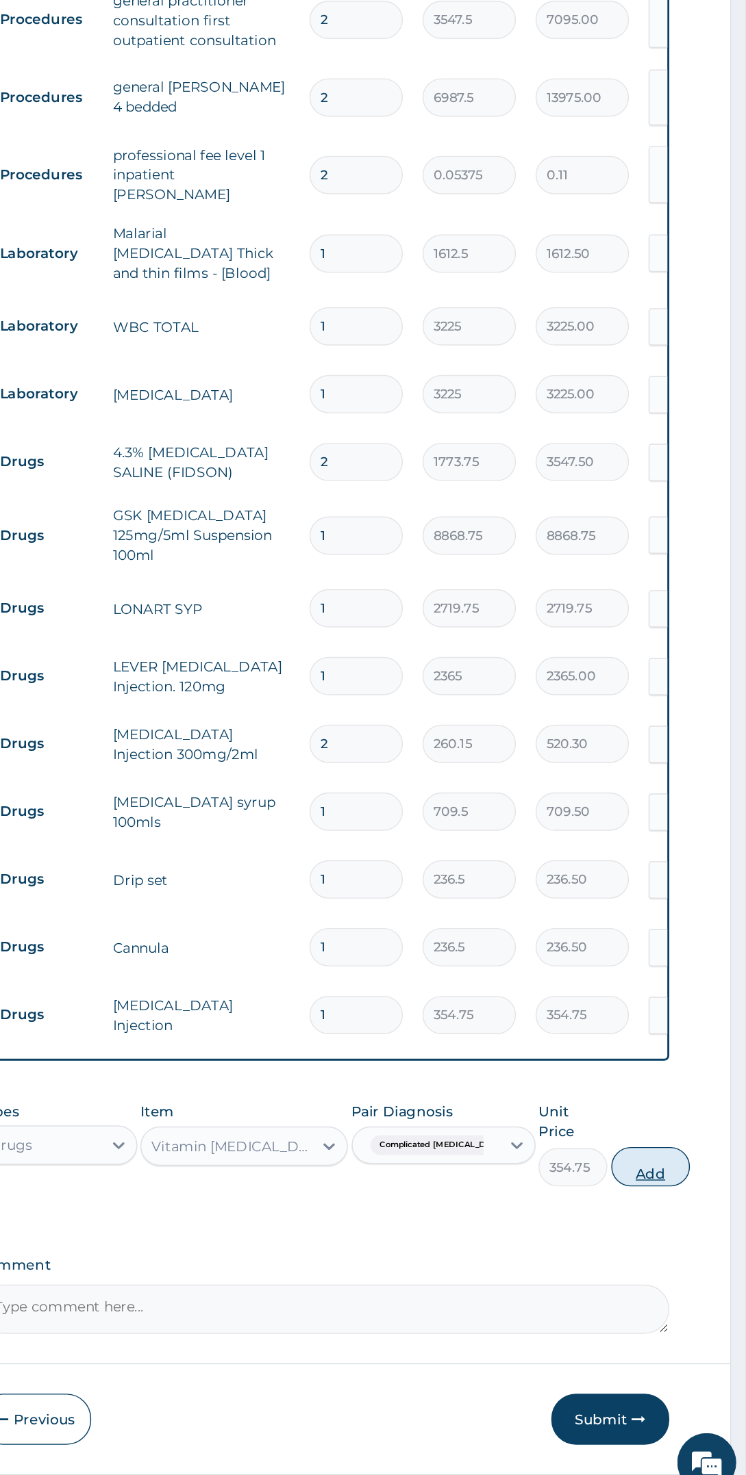
click at [676, 1228] on button "Add" at bounding box center [679, 1241] width 55 height 27
type input "0"
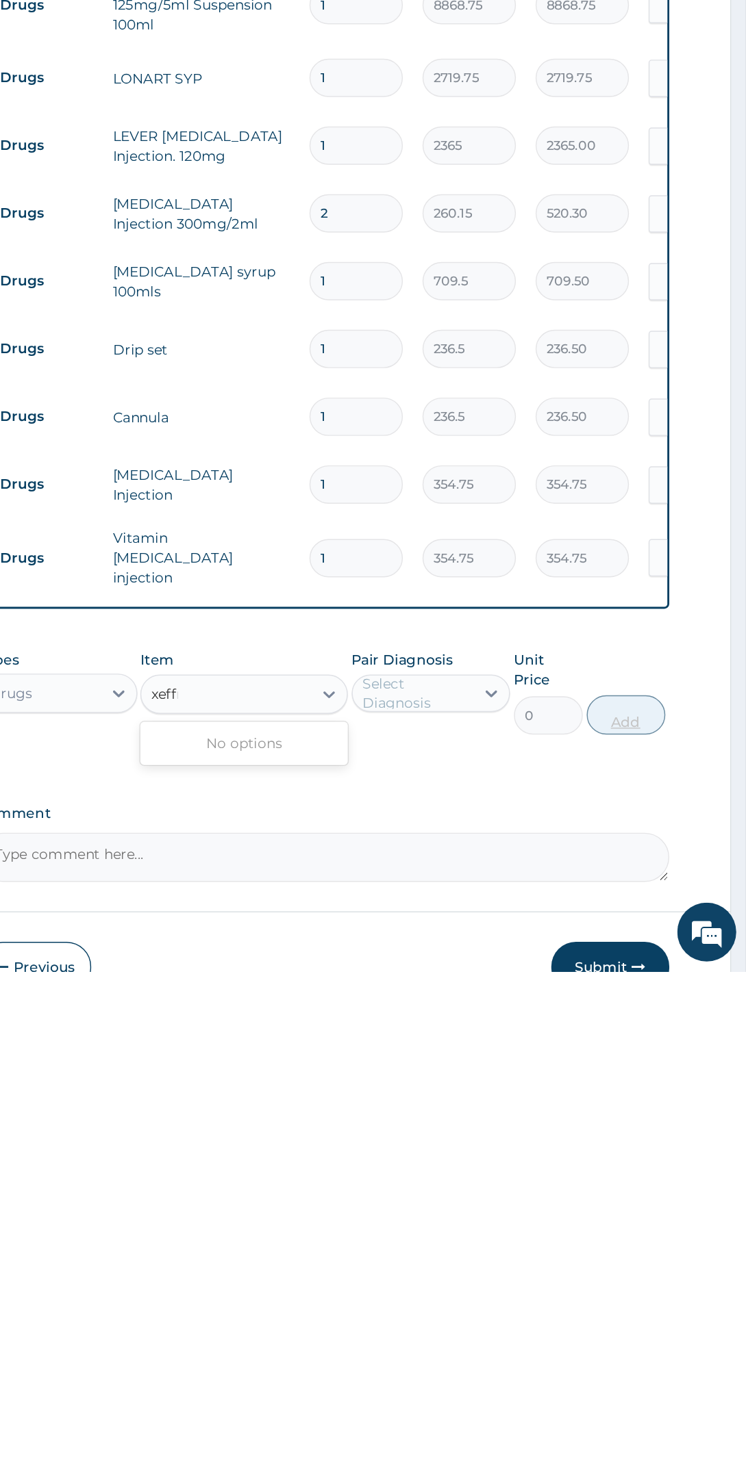
scroll to position [0, 0]
type input "x"
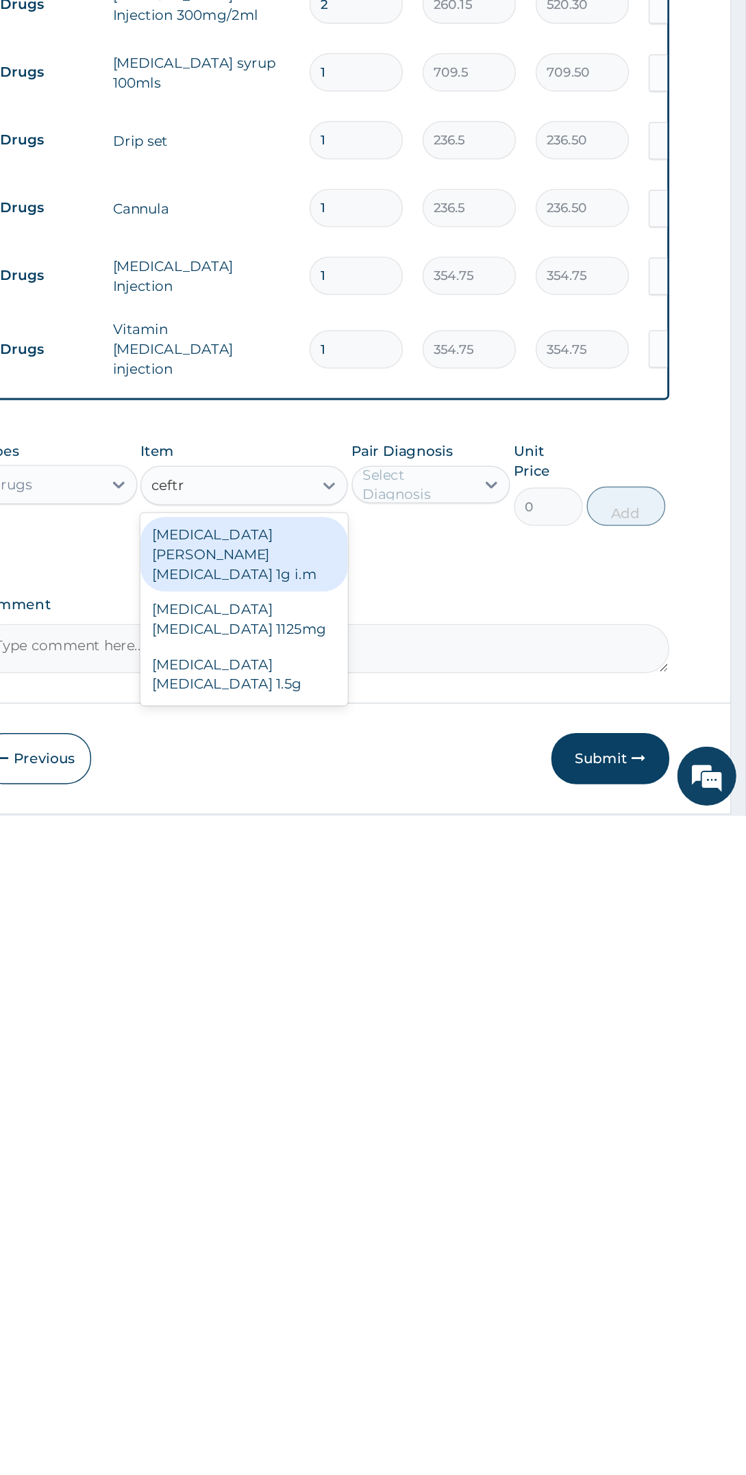
click at [435, 1267] on div "ROCEPHIN CEFTRIAXONE 1g i.m" at bounding box center [396, 1293] width 144 height 52
type input "ceftr"
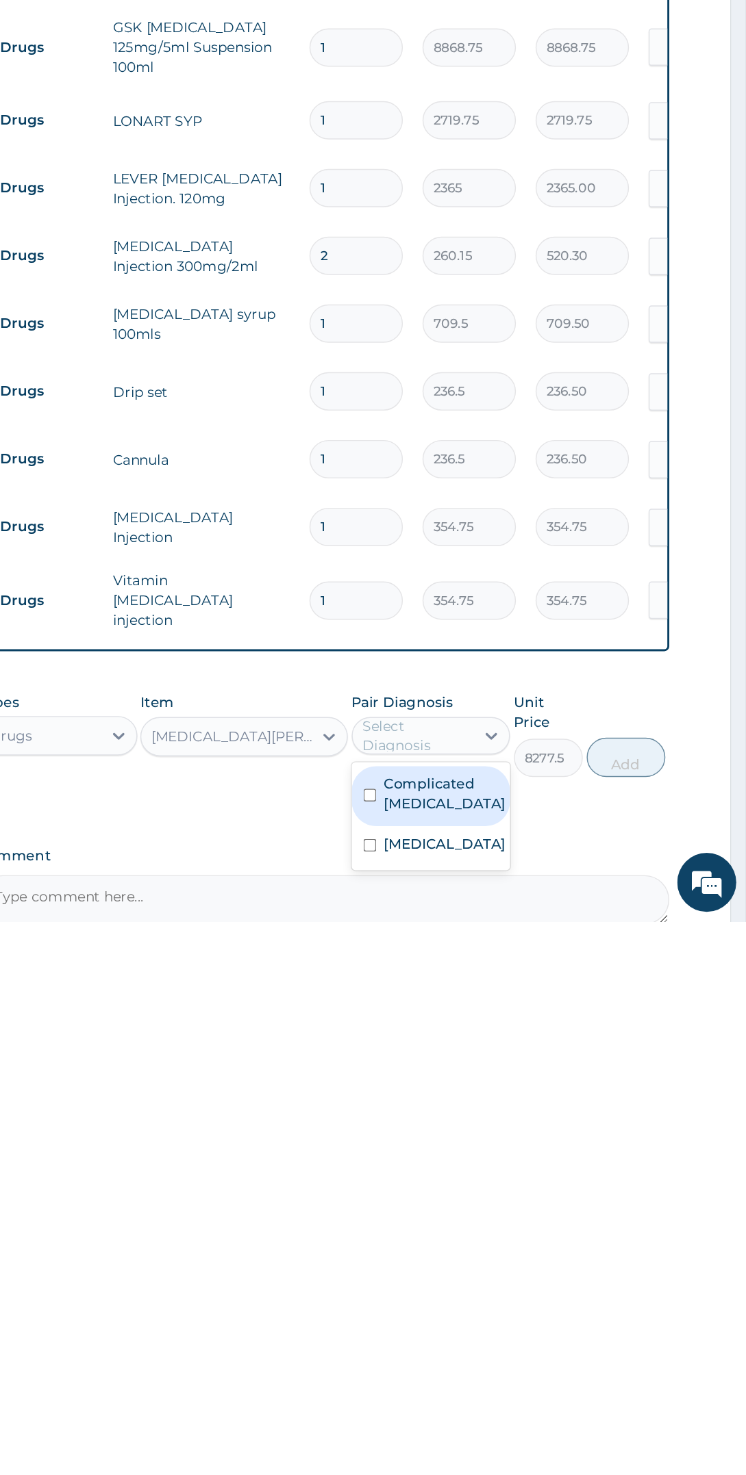
scroll to position [178, 0]
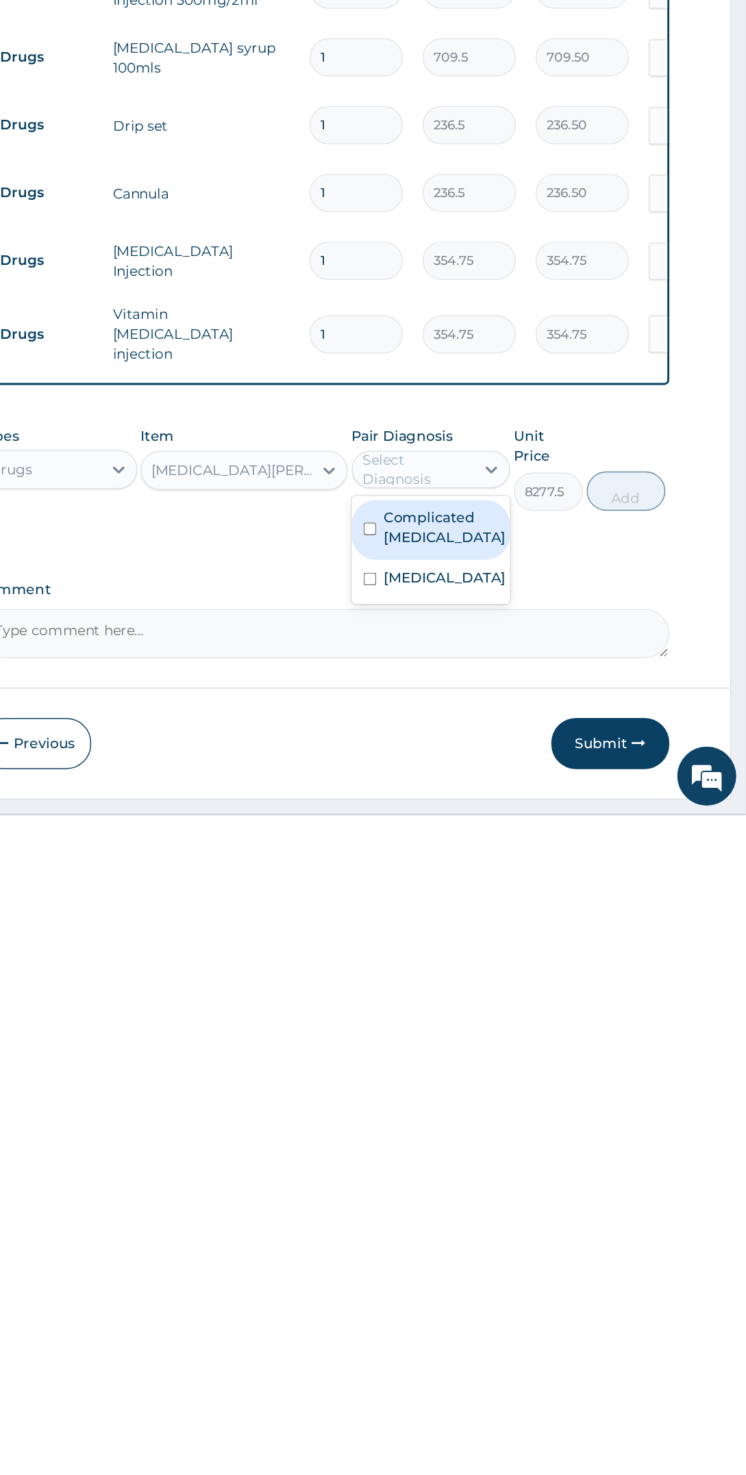
click at [565, 1303] on label "Bacterial sepsis" at bounding box center [536, 1310] width 85 height 14
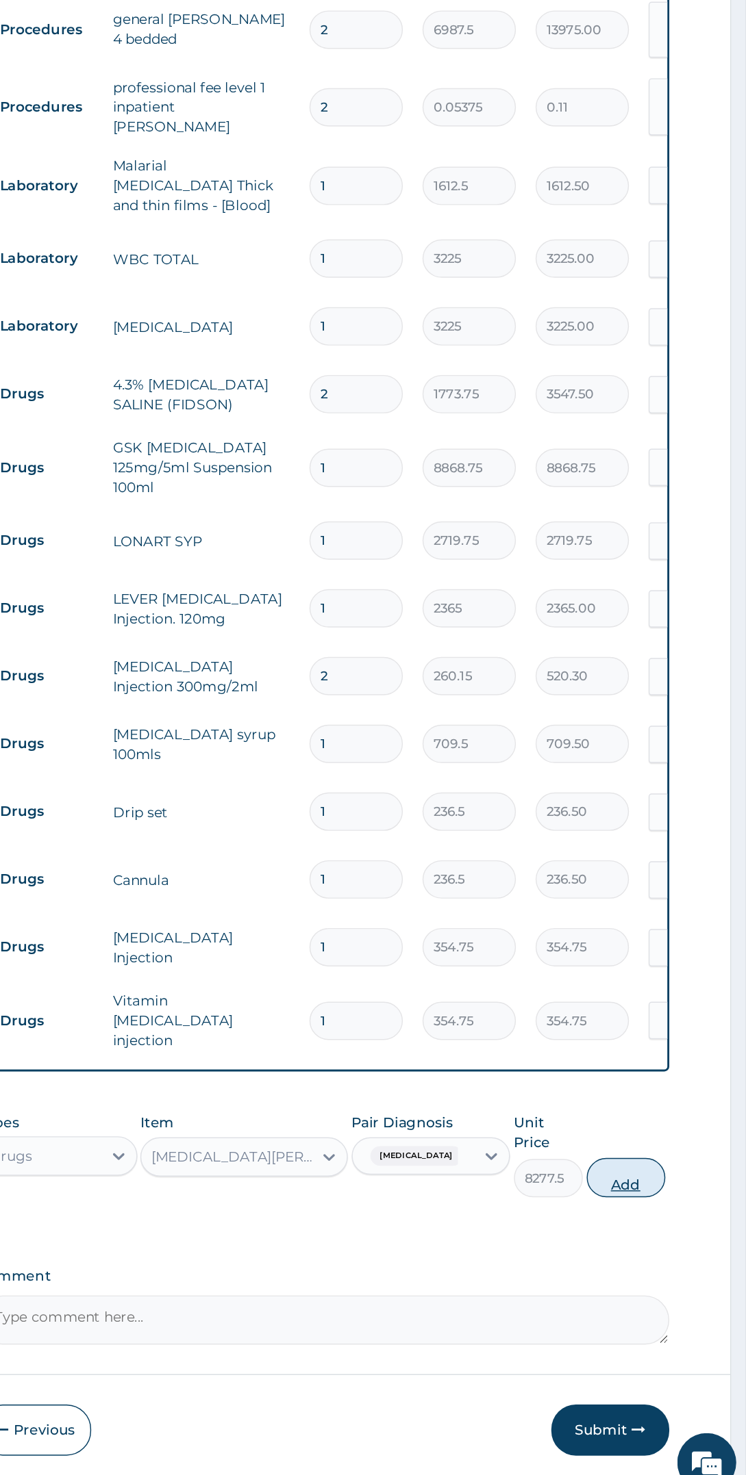
click at [676, 1236] on button "Add" at bounding box center [662, 1249] width 55 height 27
type input "0"
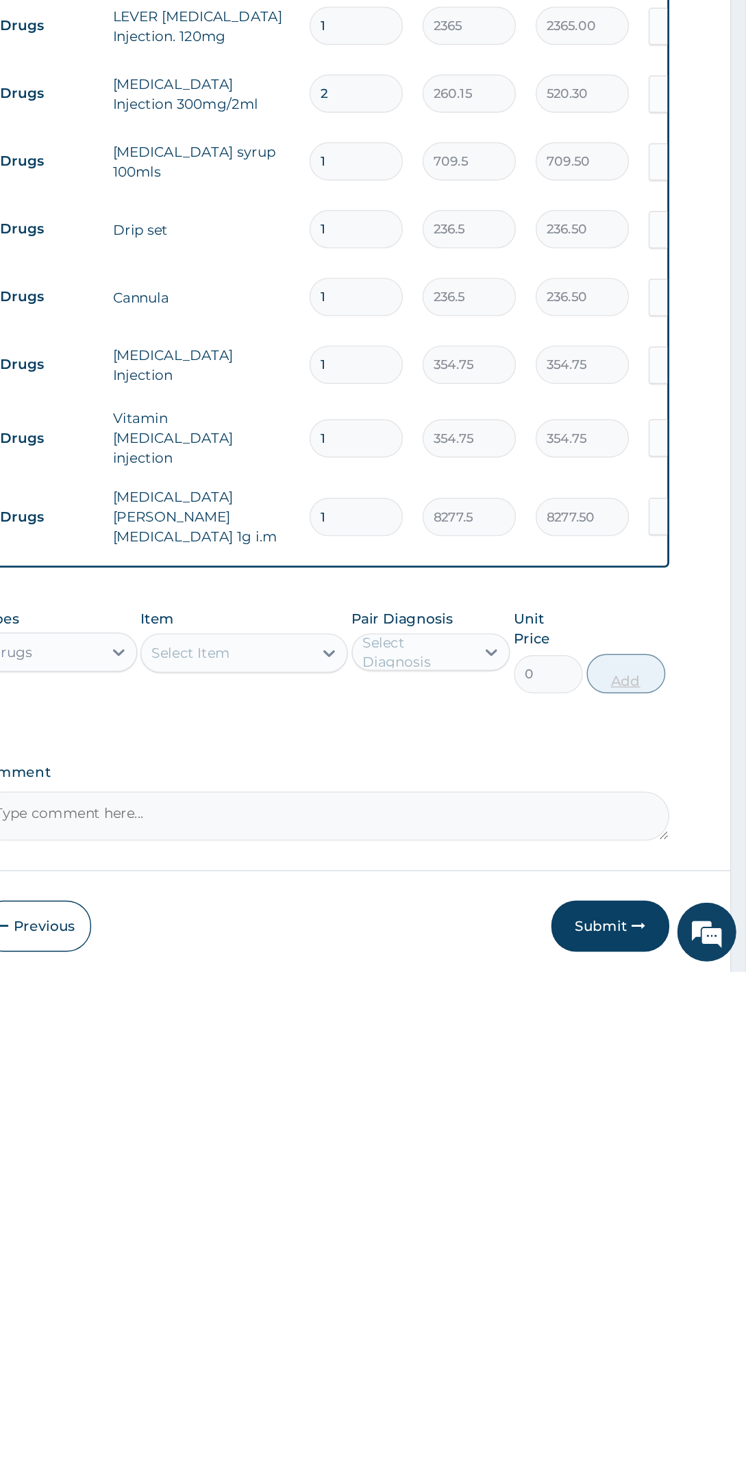
scroll to position [215, 0]
click at [463, 1145] on input "1" at bounding box center [474, 1158] width 65 height 27
type input "0.00"
type input "2"
type input "16555.00"
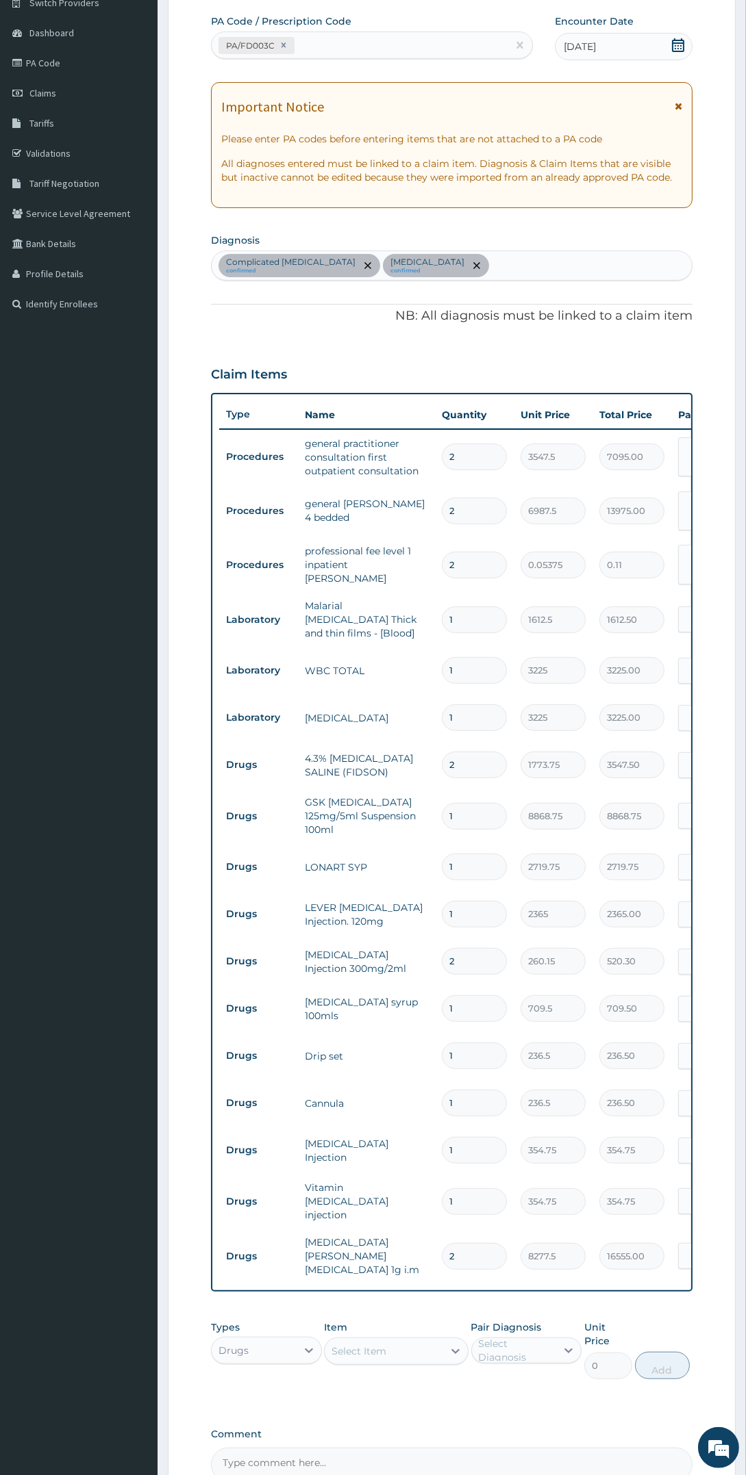
scroll to position [226, 0]
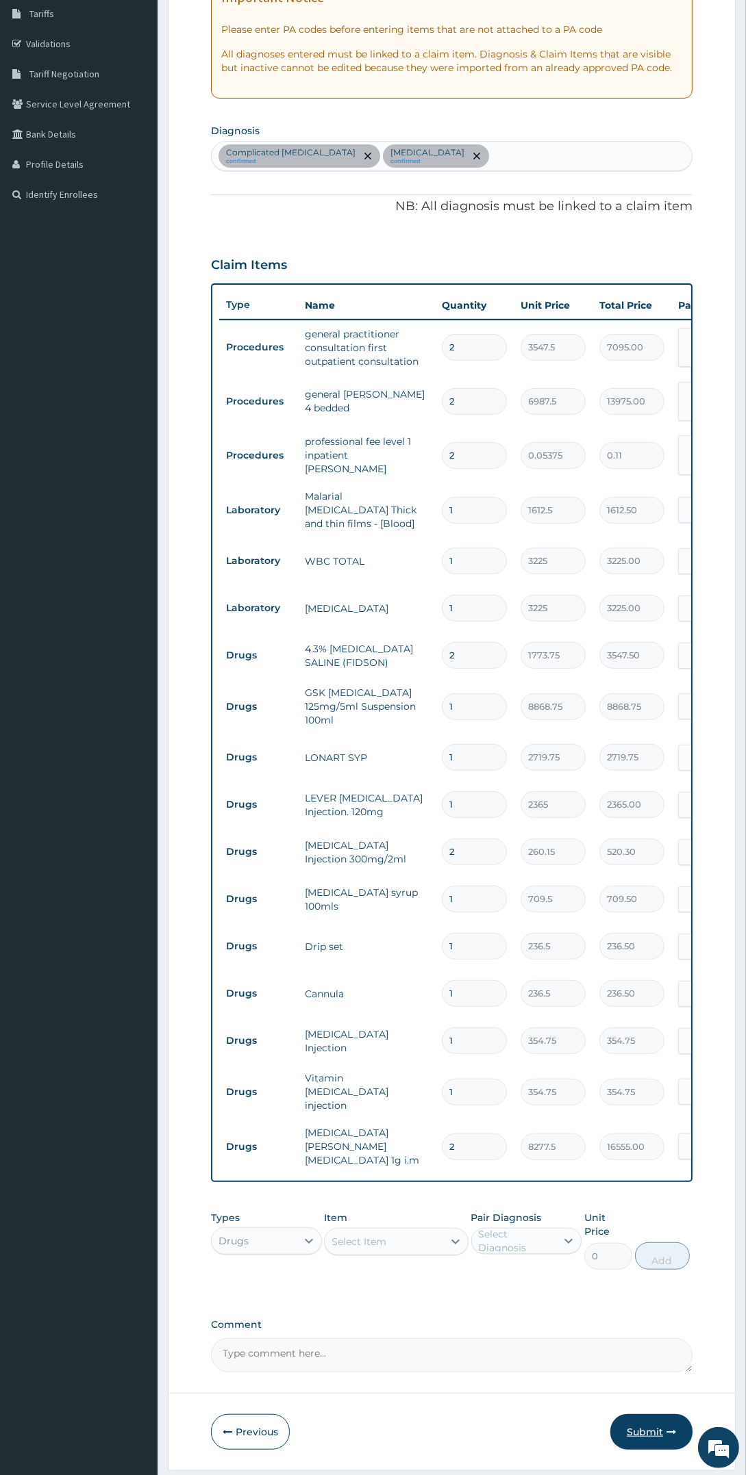
click at [668, 1427] on icon "button" at bounding box center [671, 1432] width 10 height 10
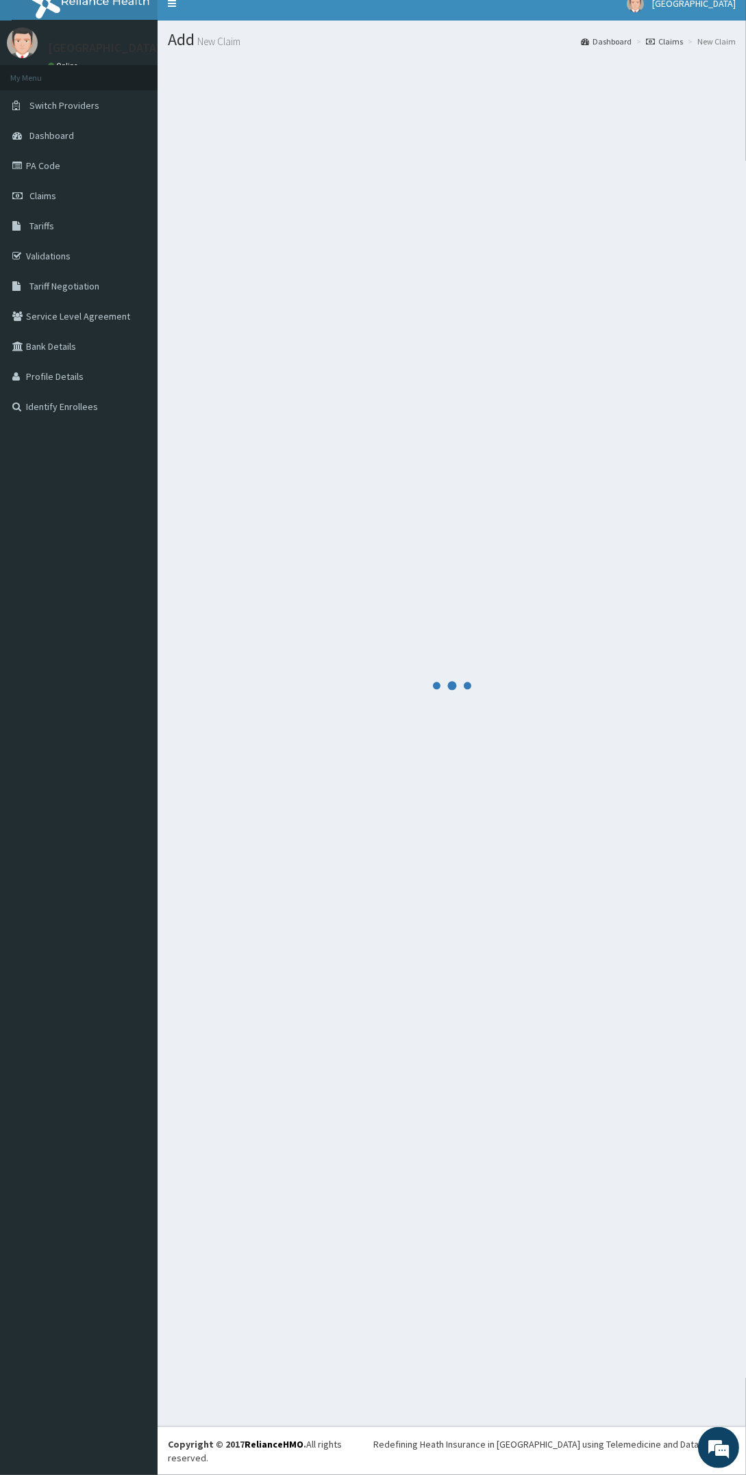
scroll to position [0, 0]
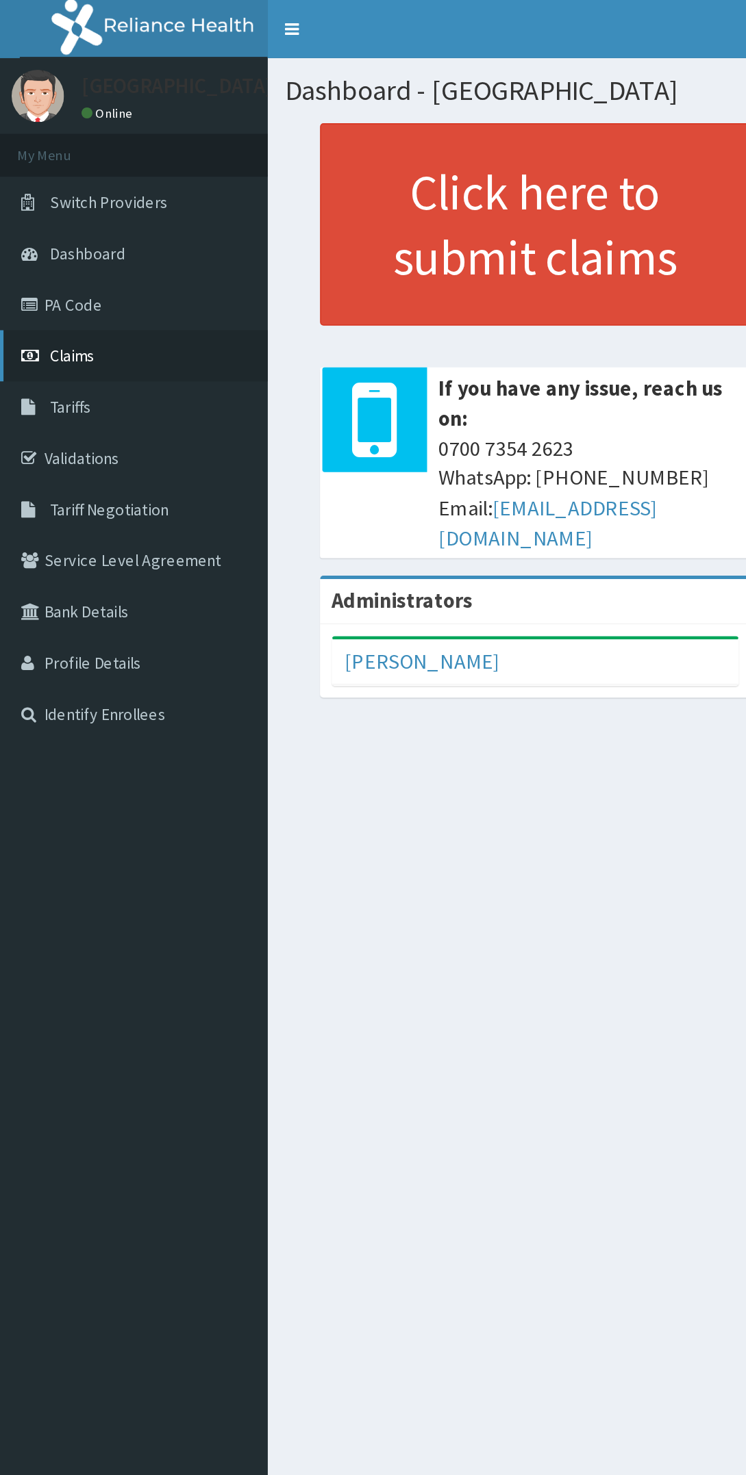
click at [45, 216] on link "Claims" at bounding box center [78, 209] width 157 height 30
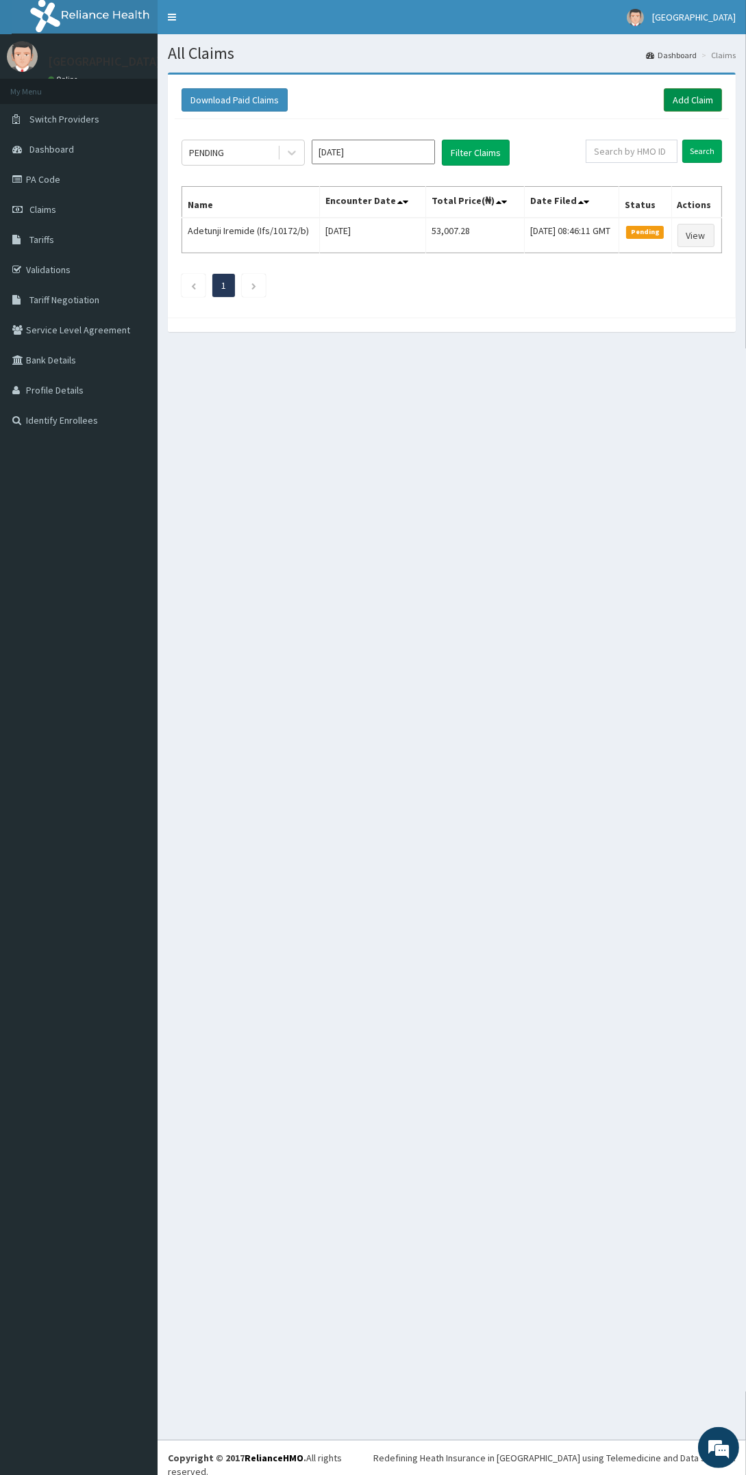
click at [669, 98] on link "Add Claim" at bounding box center [692, 99] width 58 height 23
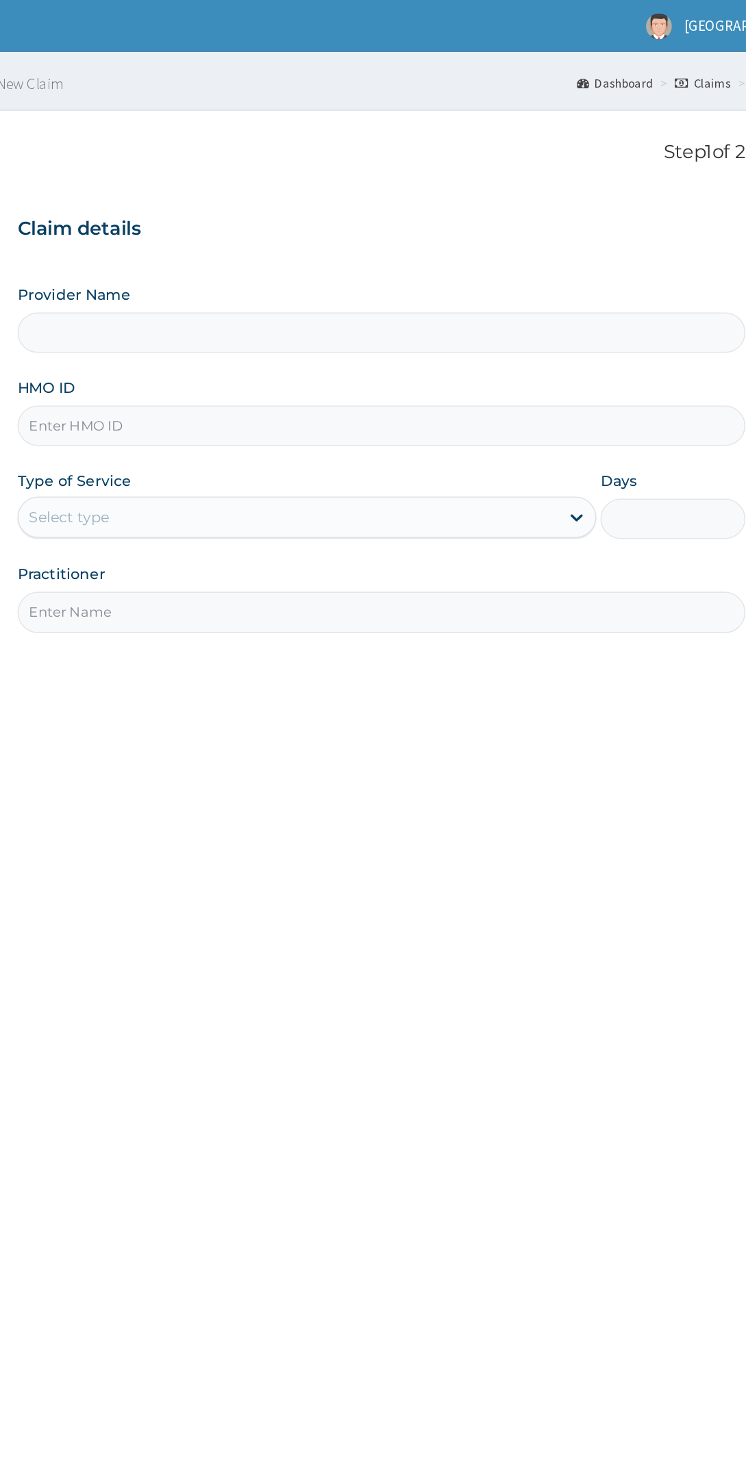
type input "[GEOGRAPHIC_DATA]"
click at [305, 283] on input "Dlc/10007/c" at bounding box center [451, 281] width 481 height 27
type input "Dlc/10007/d"
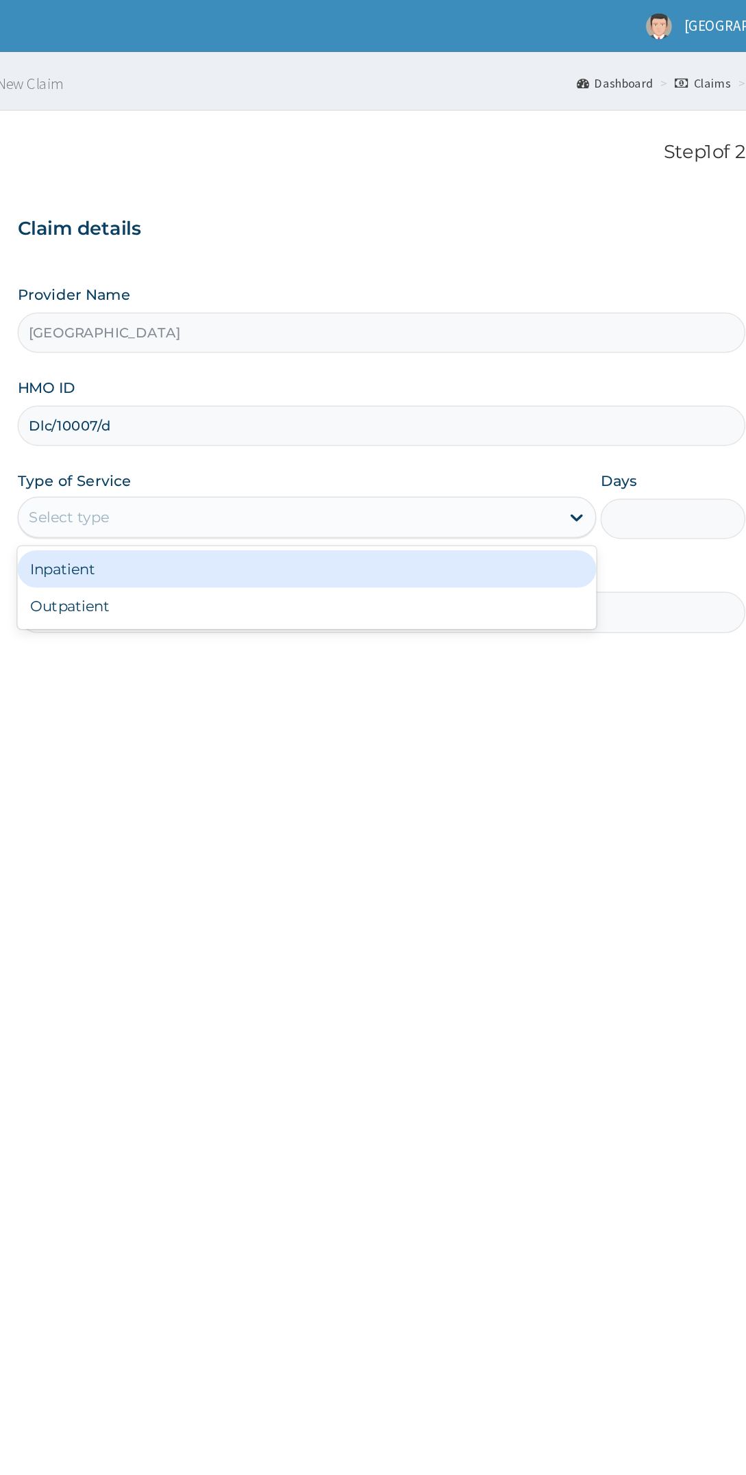
click at [423, 381] on div "Inpatient" at bounding box center [402, 376] width 383 height 25
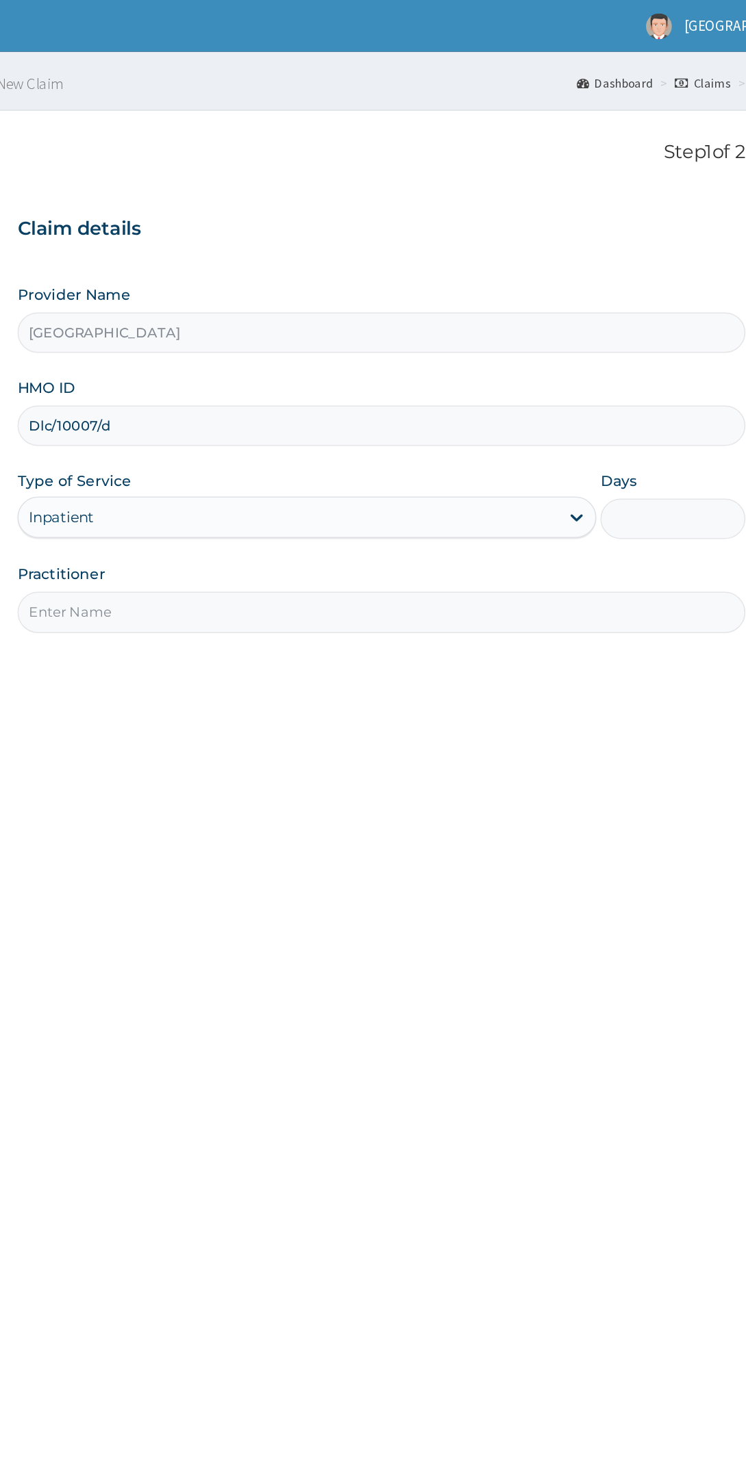
click at [648, 346] on input "Days" at bounding box center [644, 343] width 96 height 27
type input "2"
click at [472, 404] on input "Practitioner" at bounding box center [451, 405] width 481 height 27
type input "Dr [PERSON_NAME]"
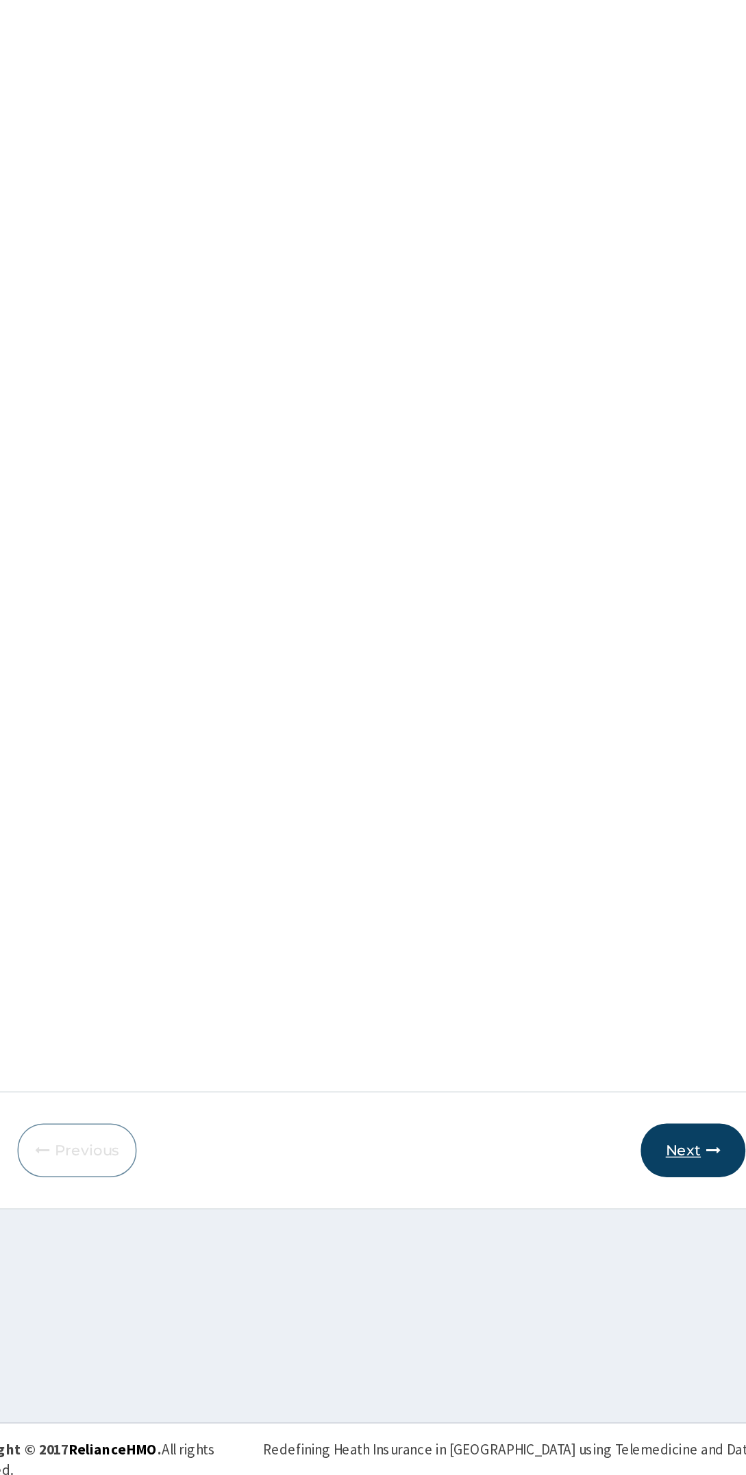
click at [667, 1267] on button "Next" at bounding box center [657, 1261] width 69 height 36
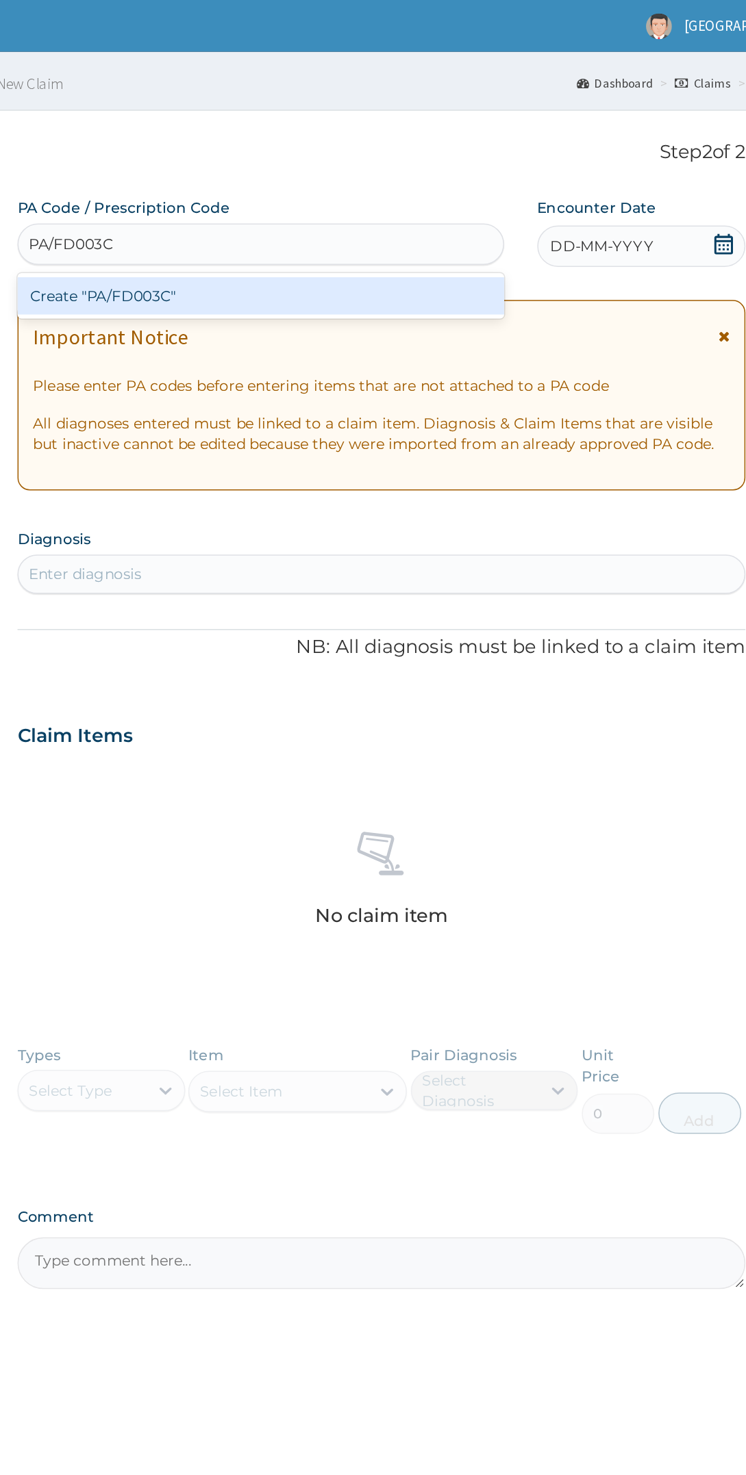
click at [403, 196] on div "Create "PA/FD003C"" at bounding box center [372, 195] width 322 height 25
type input "PA/FD003C"
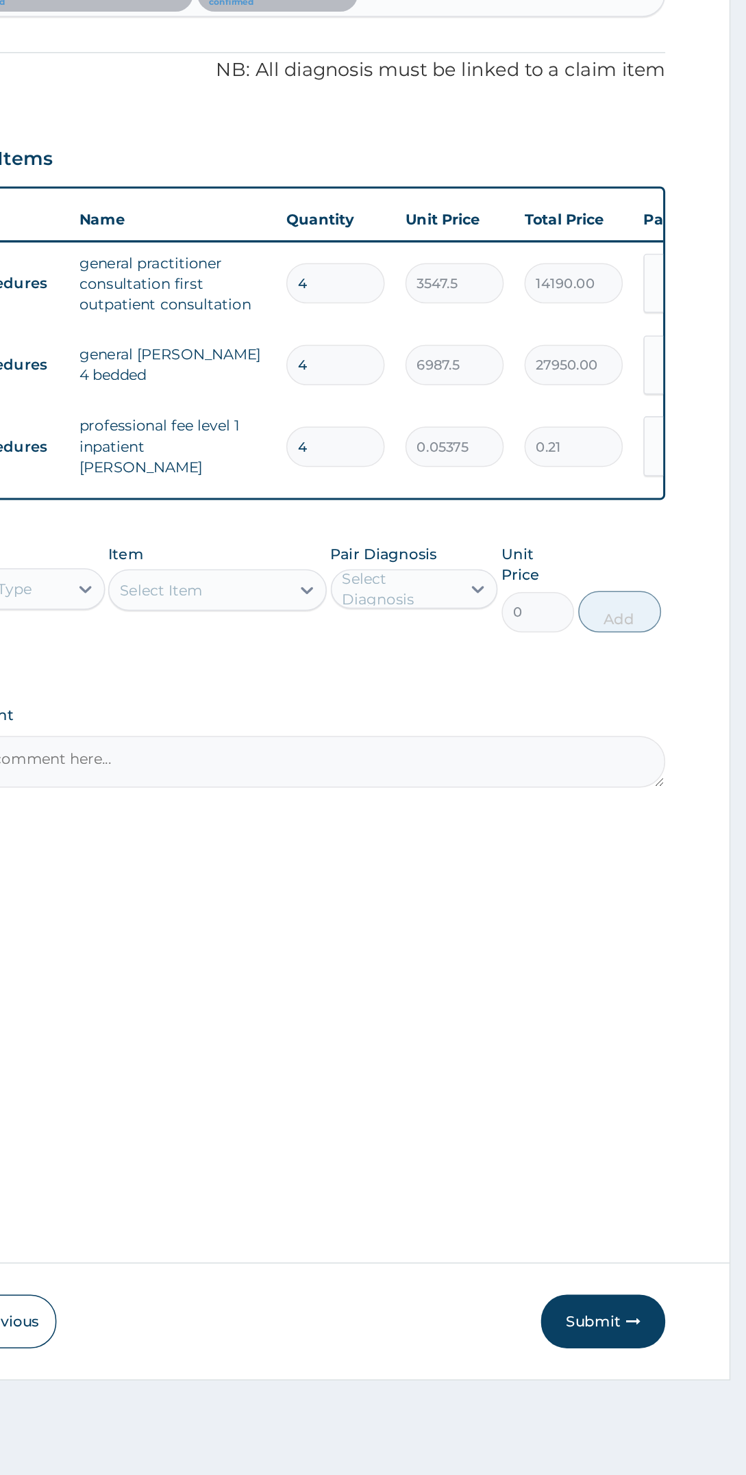
click at [466, 572] on input "4" at bounding box center [474, 573] width 65 height 27
type input "0.00"
type input "2"
type input "7095.00"
type input "2"
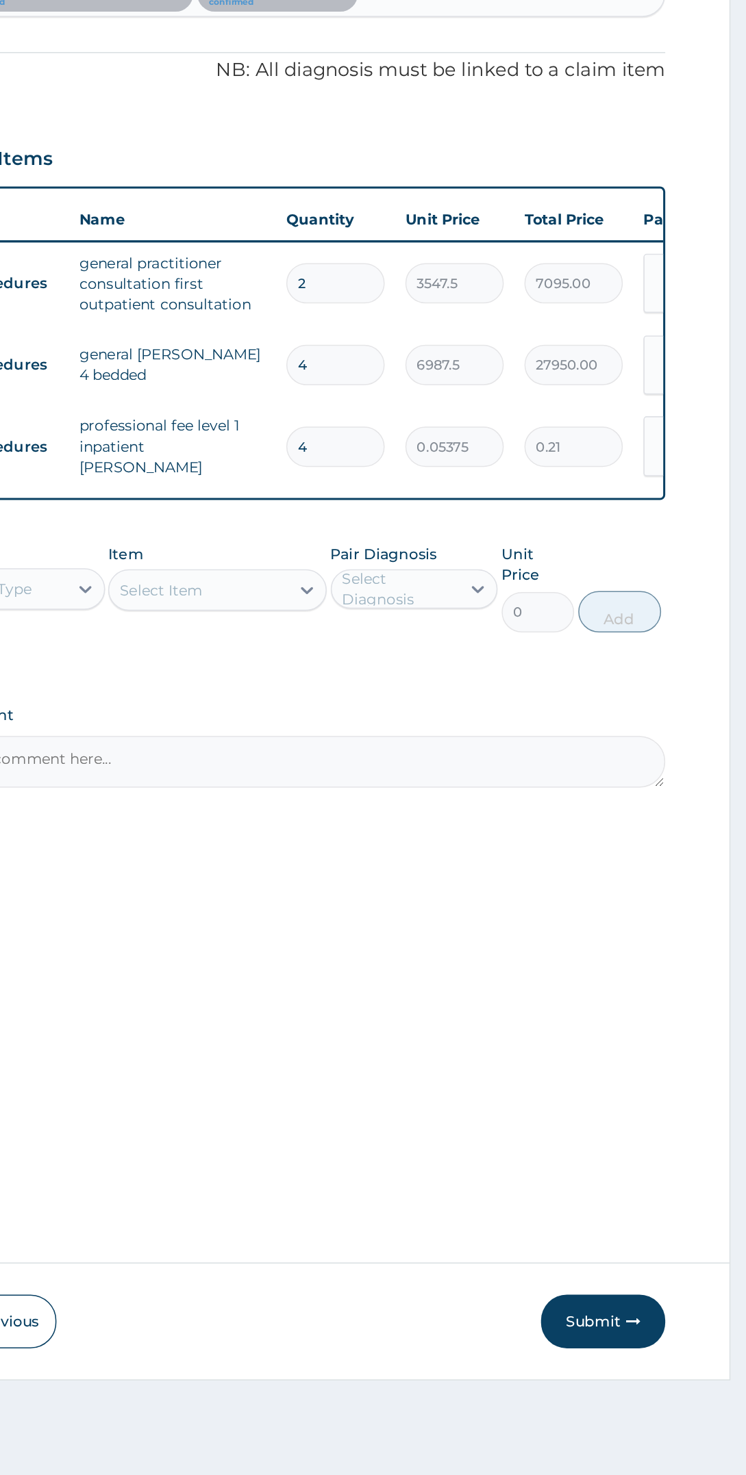
click at [488, 625] on input "4" at bounding box center [474, 627] width 65 height 27
type input "0.00"
type input "2"
type input "13975.00"
type input "2"
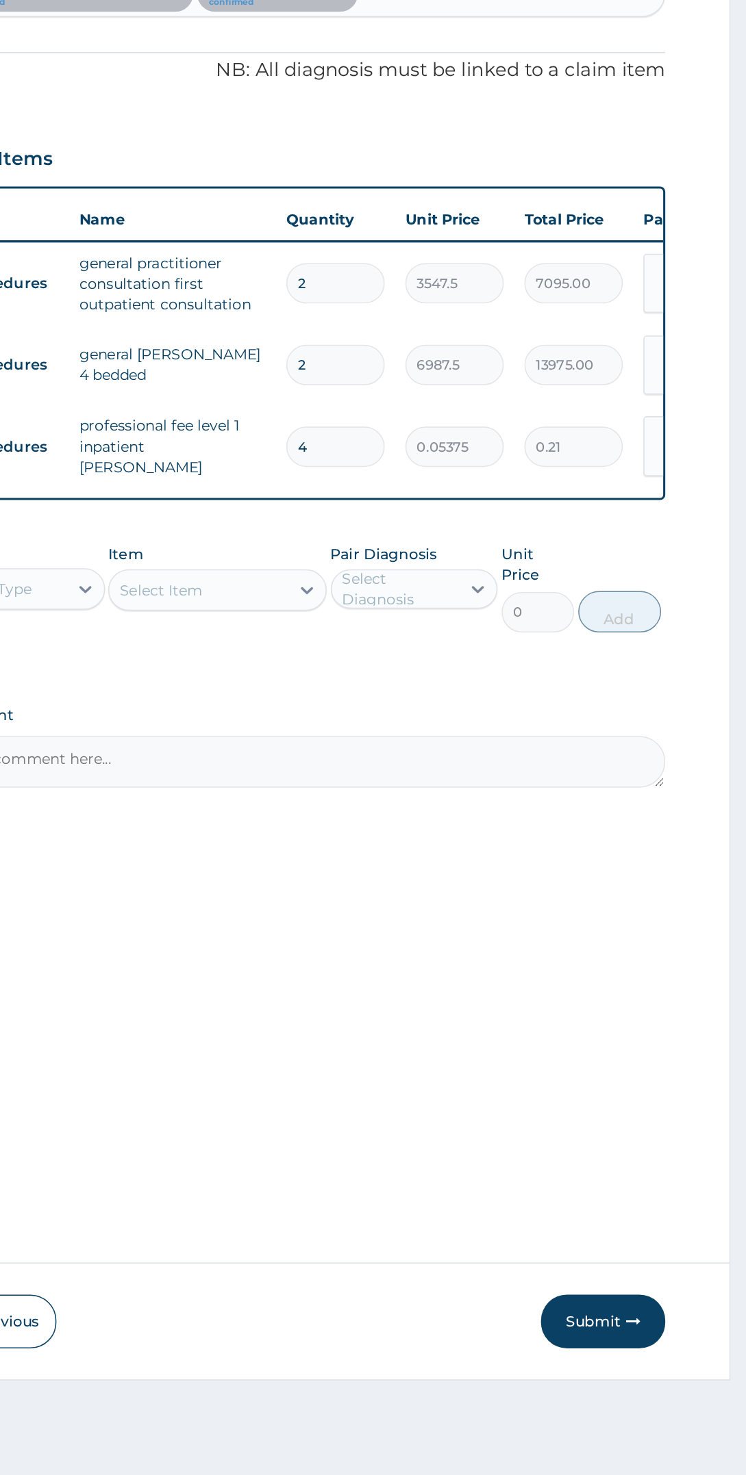
click at [492, 675] on input "4" at bounding box center [474, 681] width 65 height 27
type input "0.00"
type input "2"
type input "0.11"
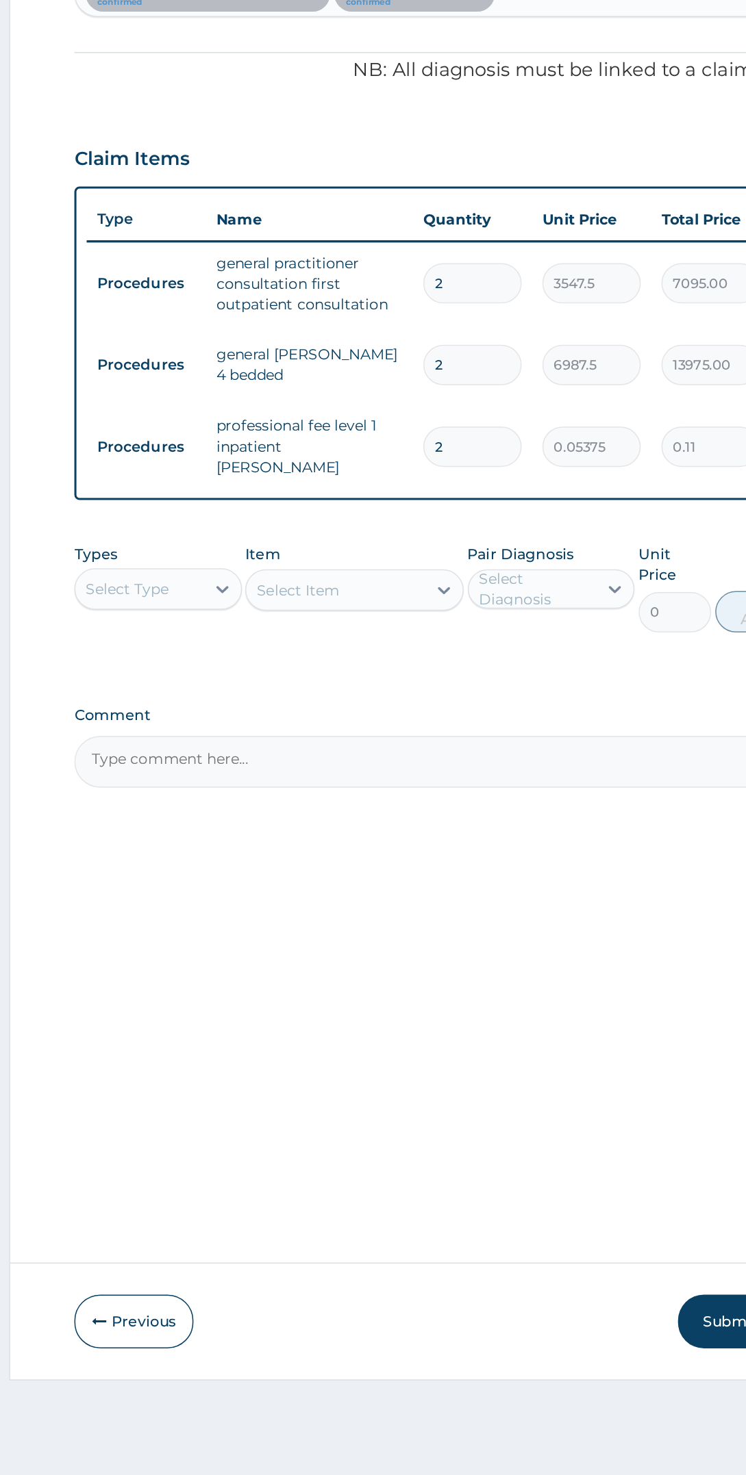
type input "2"
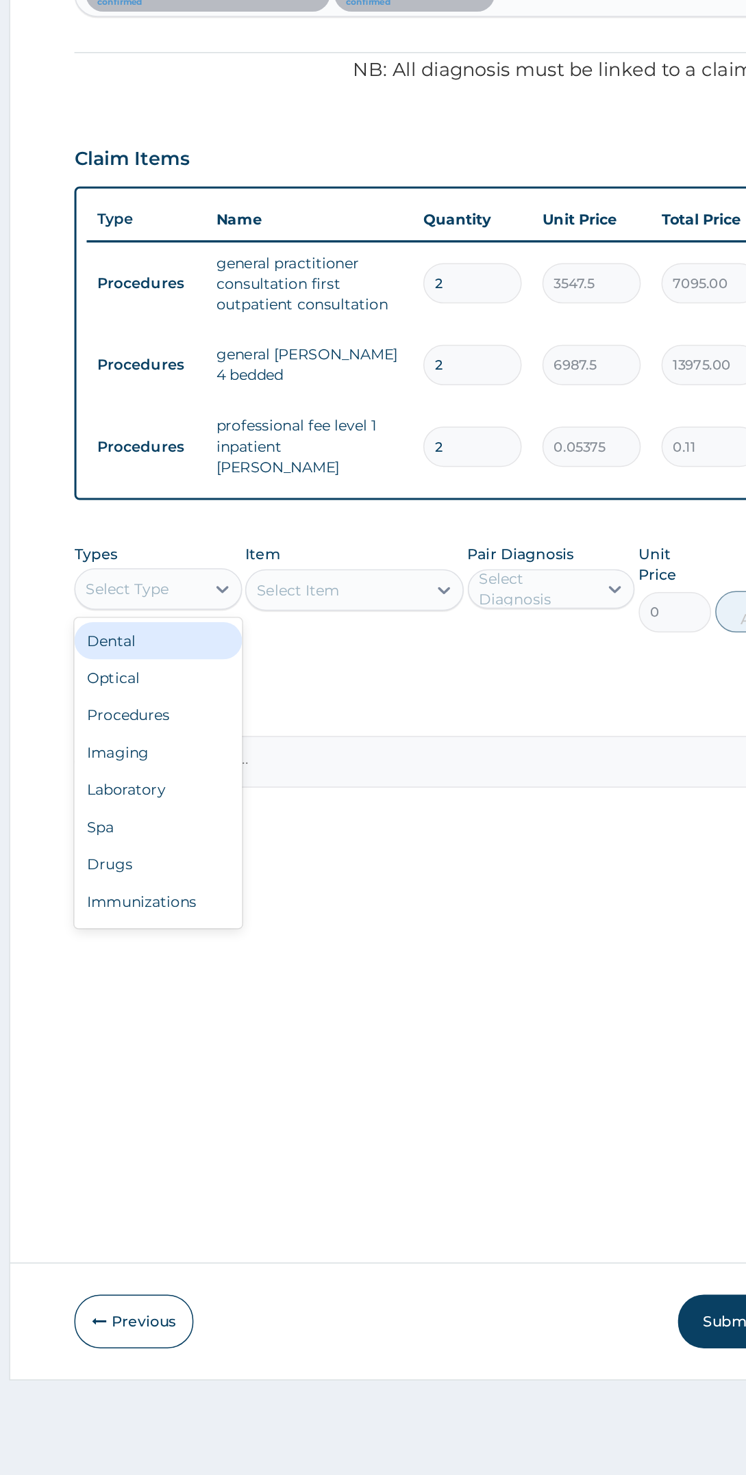
click at [276, 908] on div "Laboratory" at bounding box center [266, 908] width 111 height 25
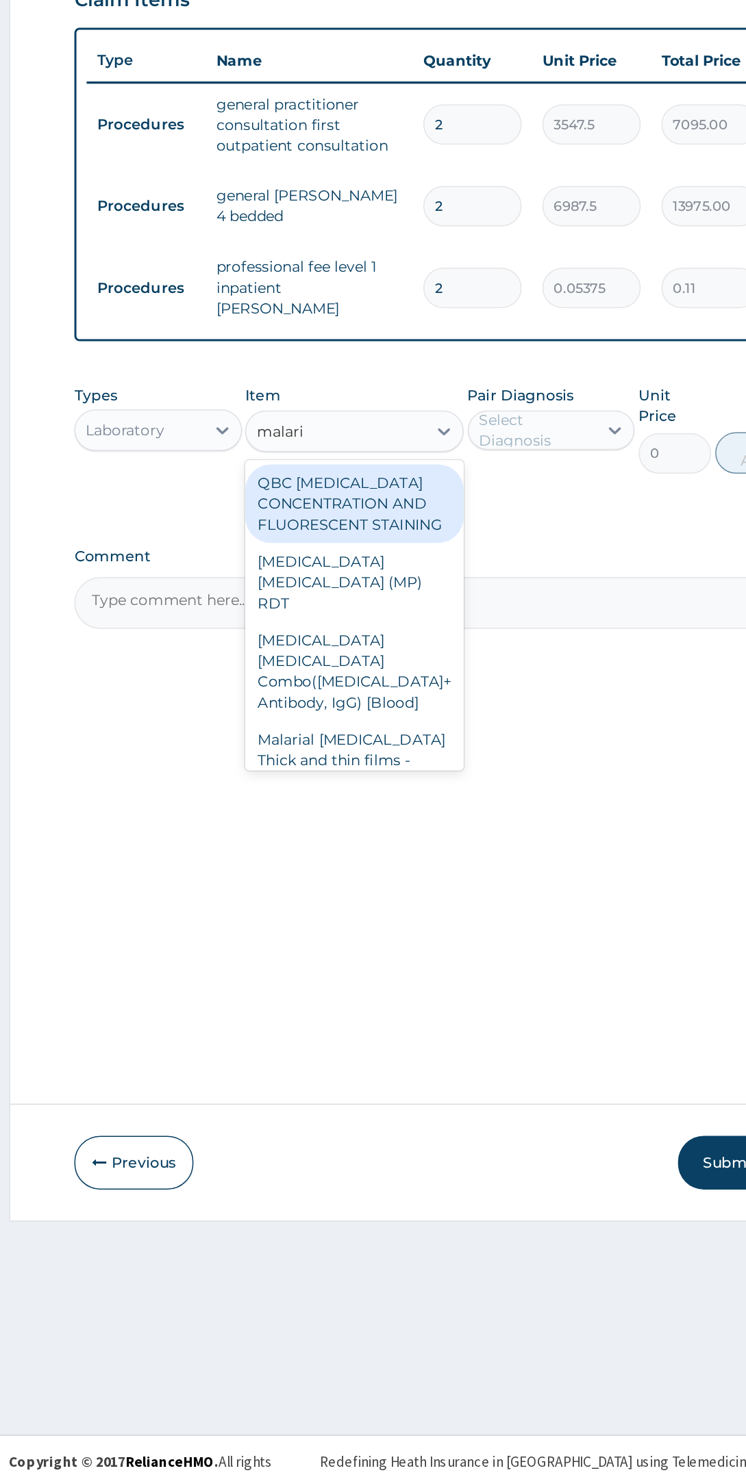
click at [430, 968] on div "Malarial [MEDICAL_DATA] Thick and thin films - [Blood]" at bounding box center [396, 994] width 144 height 52
type input "malari"
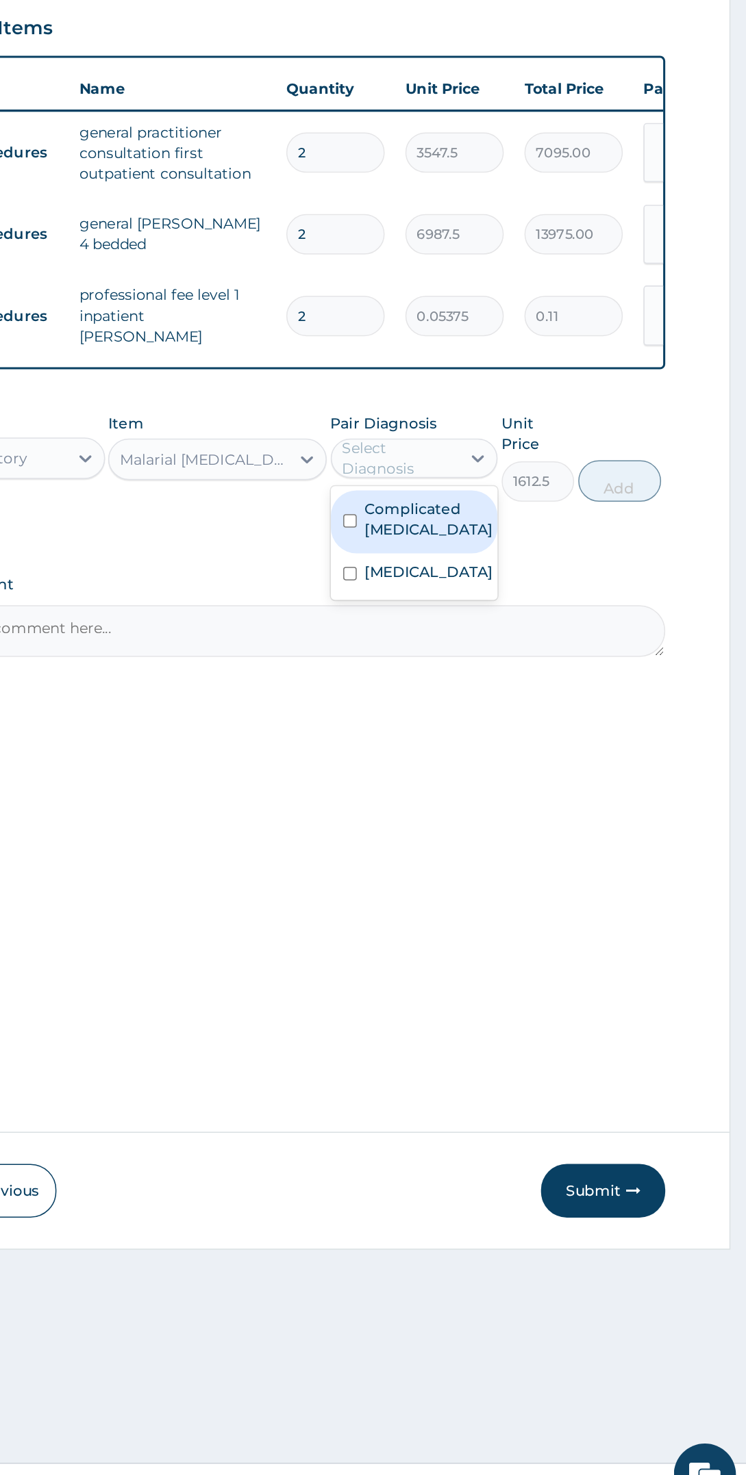
click at [570, 811] on label "Complicated [MEDICAL_DATA]" at bounding box center [536, 815] width 85 height 27
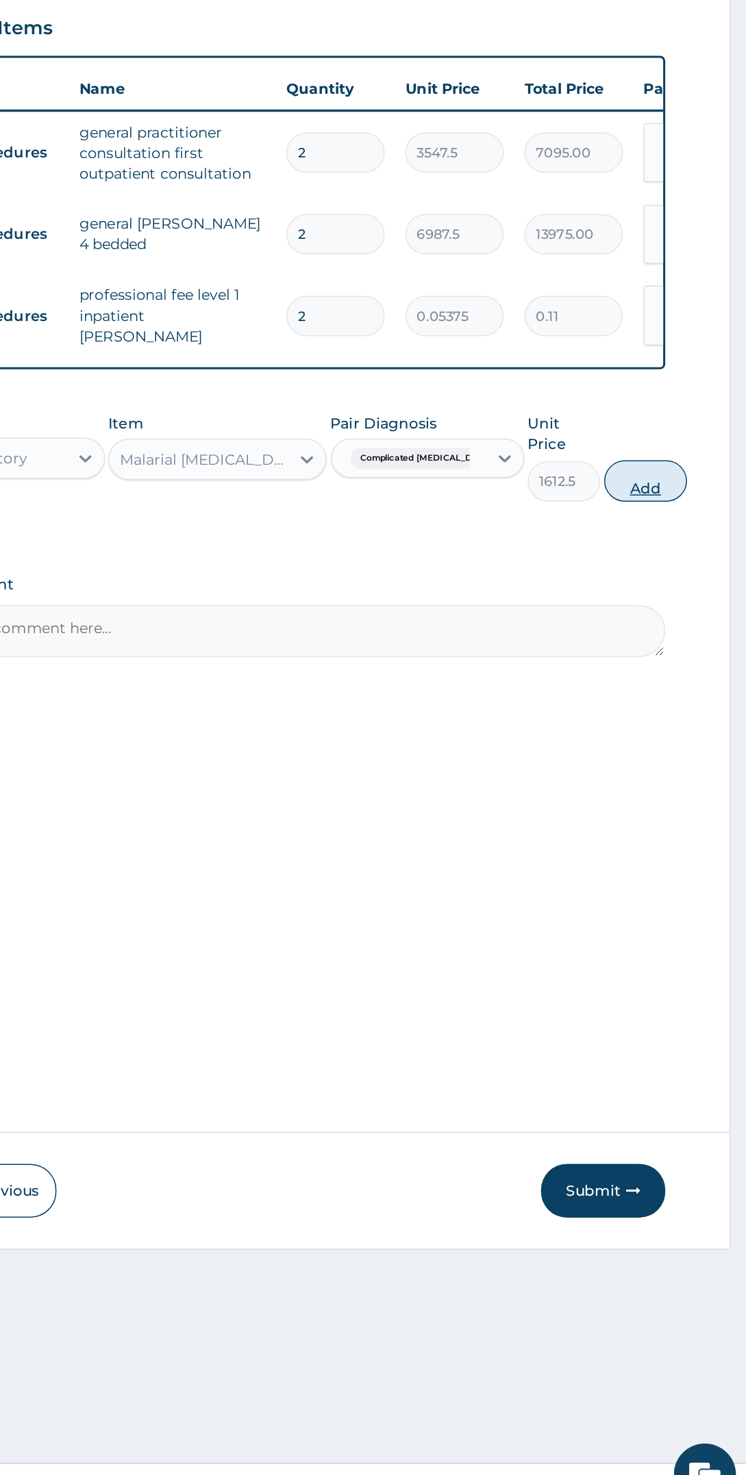
click at [683, 777] on button "Add" at bounding box center [679, 790] width 55 height 27
type input "0"
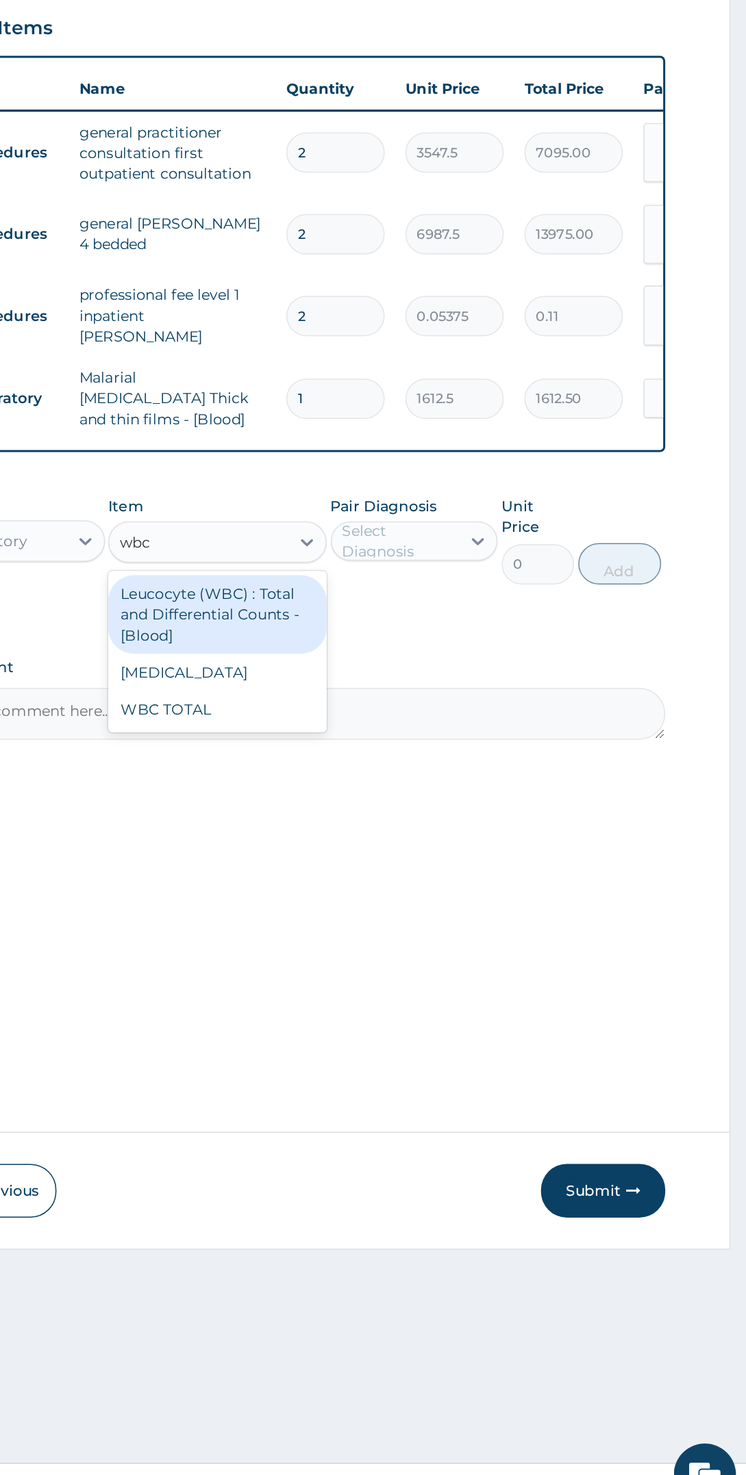
click at [433, 934] on div "WBC TOTAL" at bounding box center [396, 942] width 144 height 25
type input "wbc"
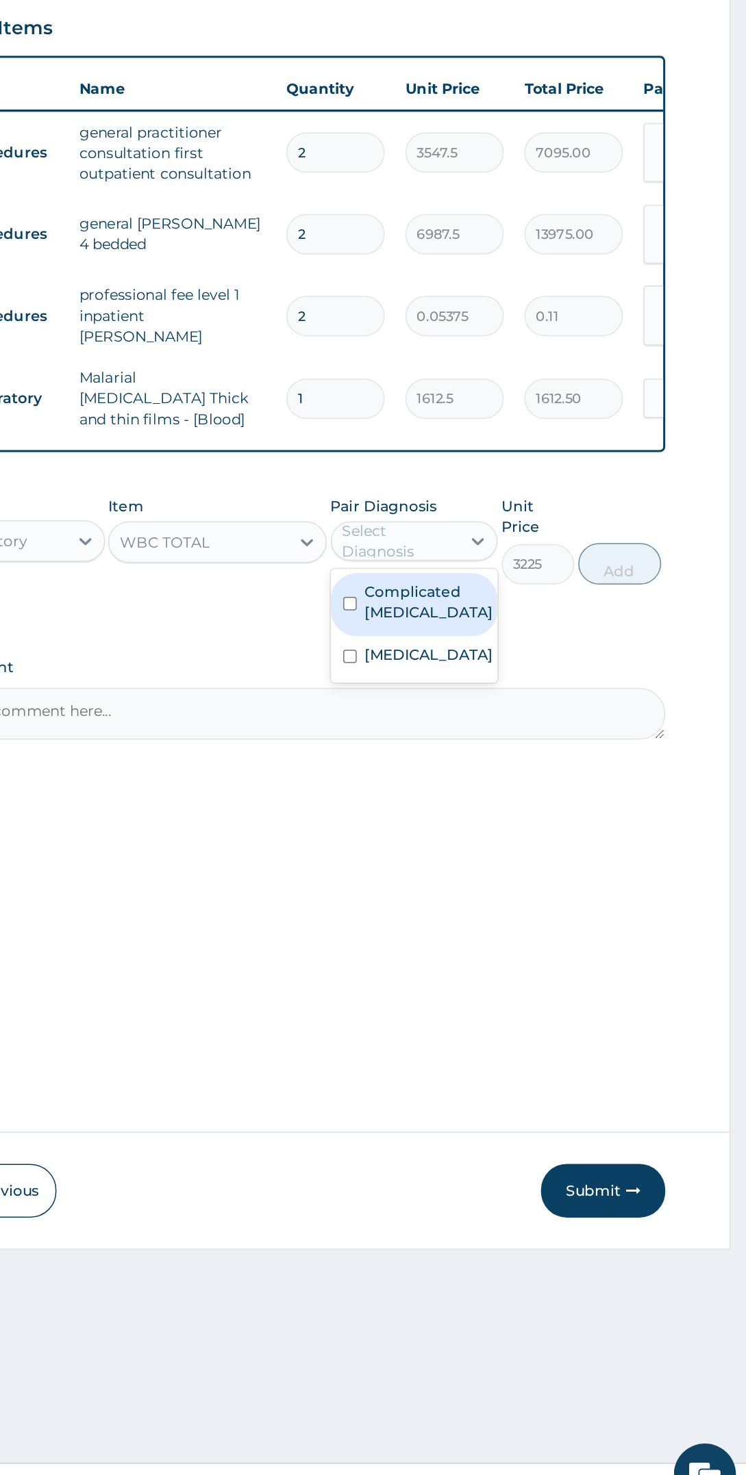
click at [570, 903] on div "[MEDICAL_DATA]" at bounding box center [526, 907] width 111 height 28
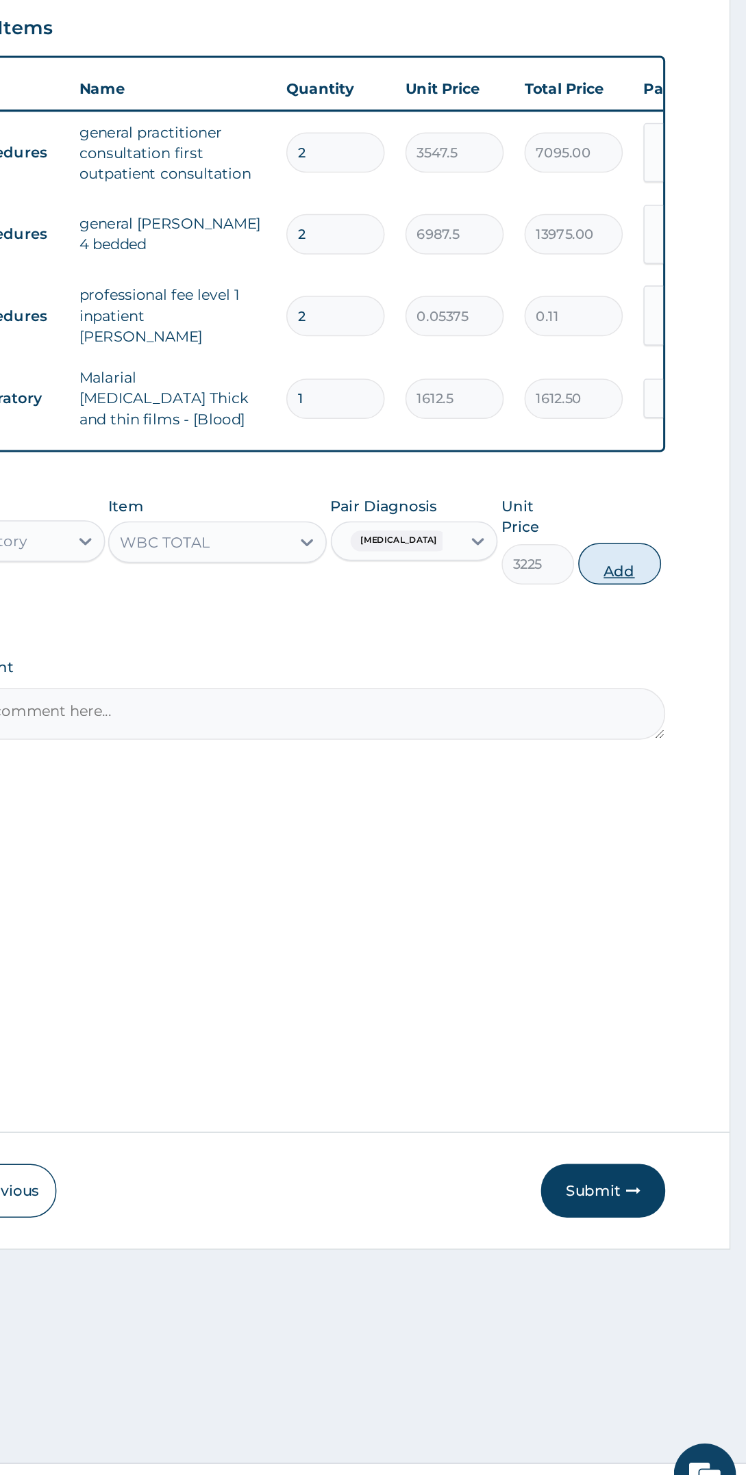
click at [683, 832] on button "Add" at bounding box center [662, 845] width 55 height 27
type input "0"
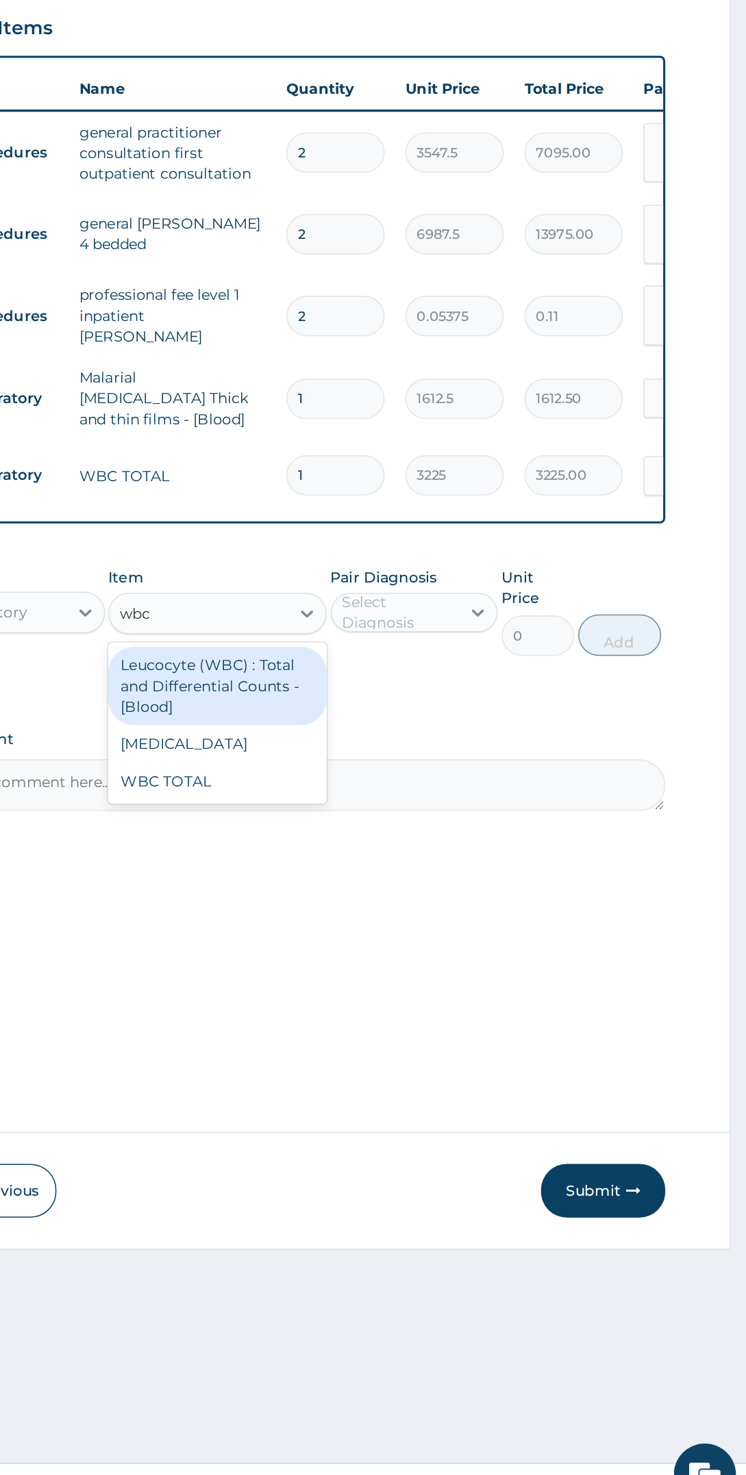
click at [435, 952] on div "[MEDICAL_DATA]" at bounding box center [396, 964] width 144 height 25
type input "wbc"
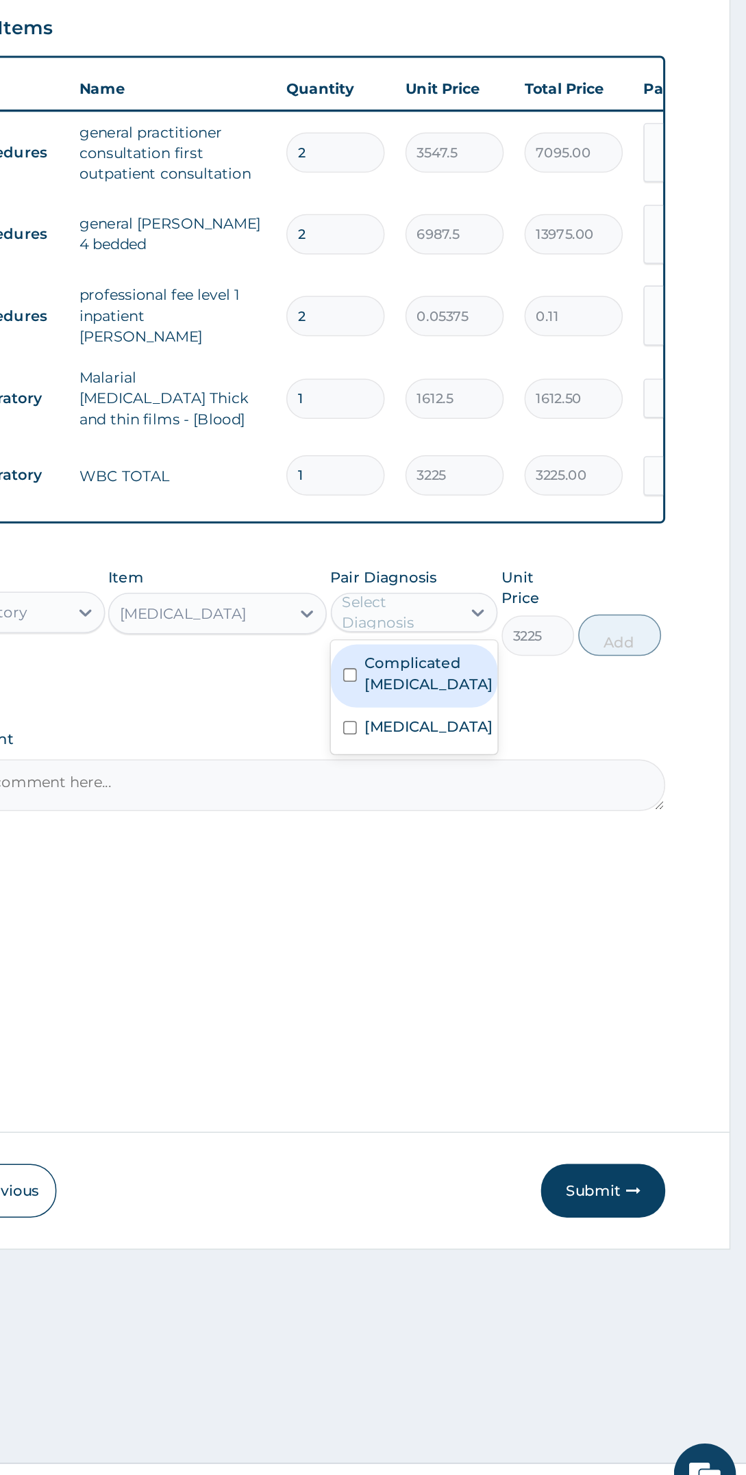
click at [554, 946] on label "[MEDICAL_DATA]" at bounding box center [536, 953] width 85 height 14
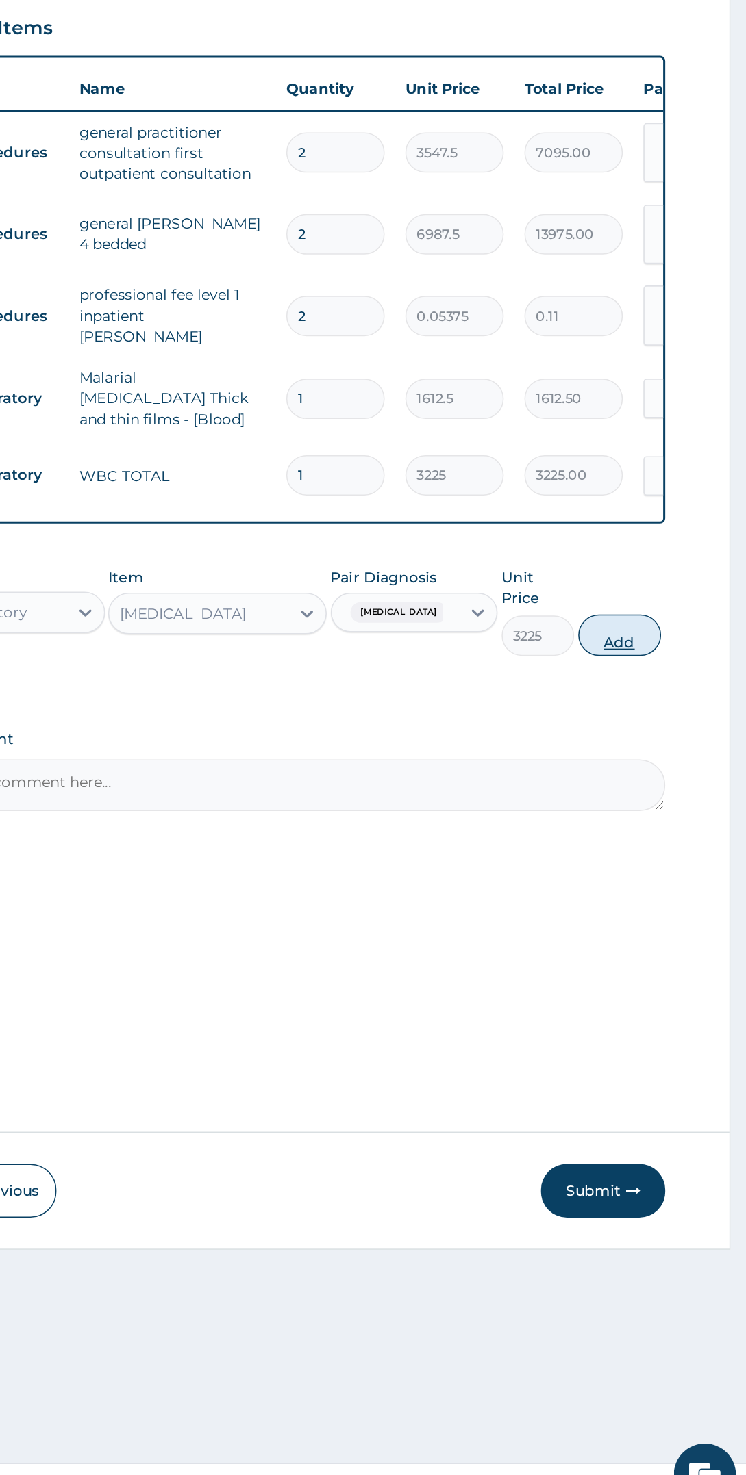
click at [678, 879] on button "Add" at bounding box center [662, 892] width 55 height 27
type input "0"
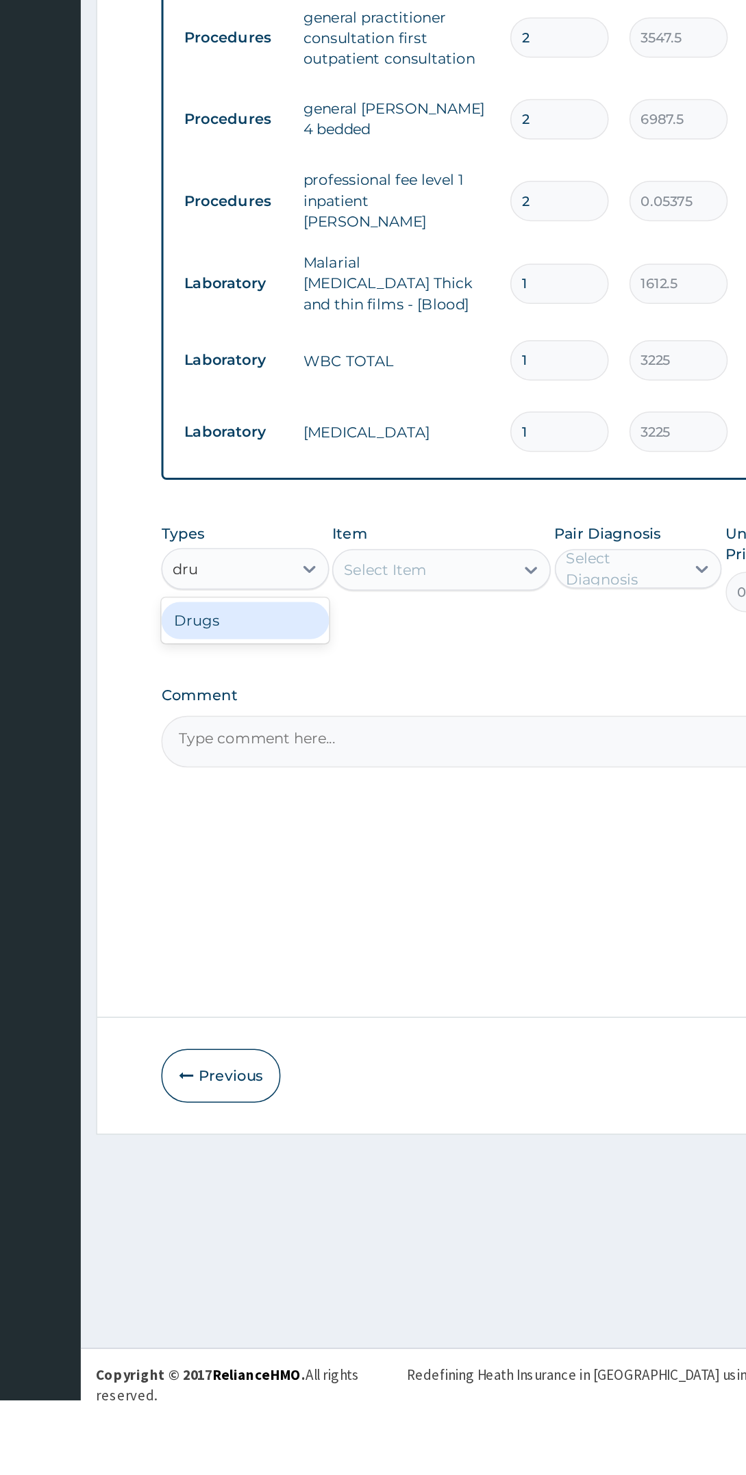
click at [277, 958] on div "Drugs" at bounding box center [266, 959] width 111 height 25
type input "dru"
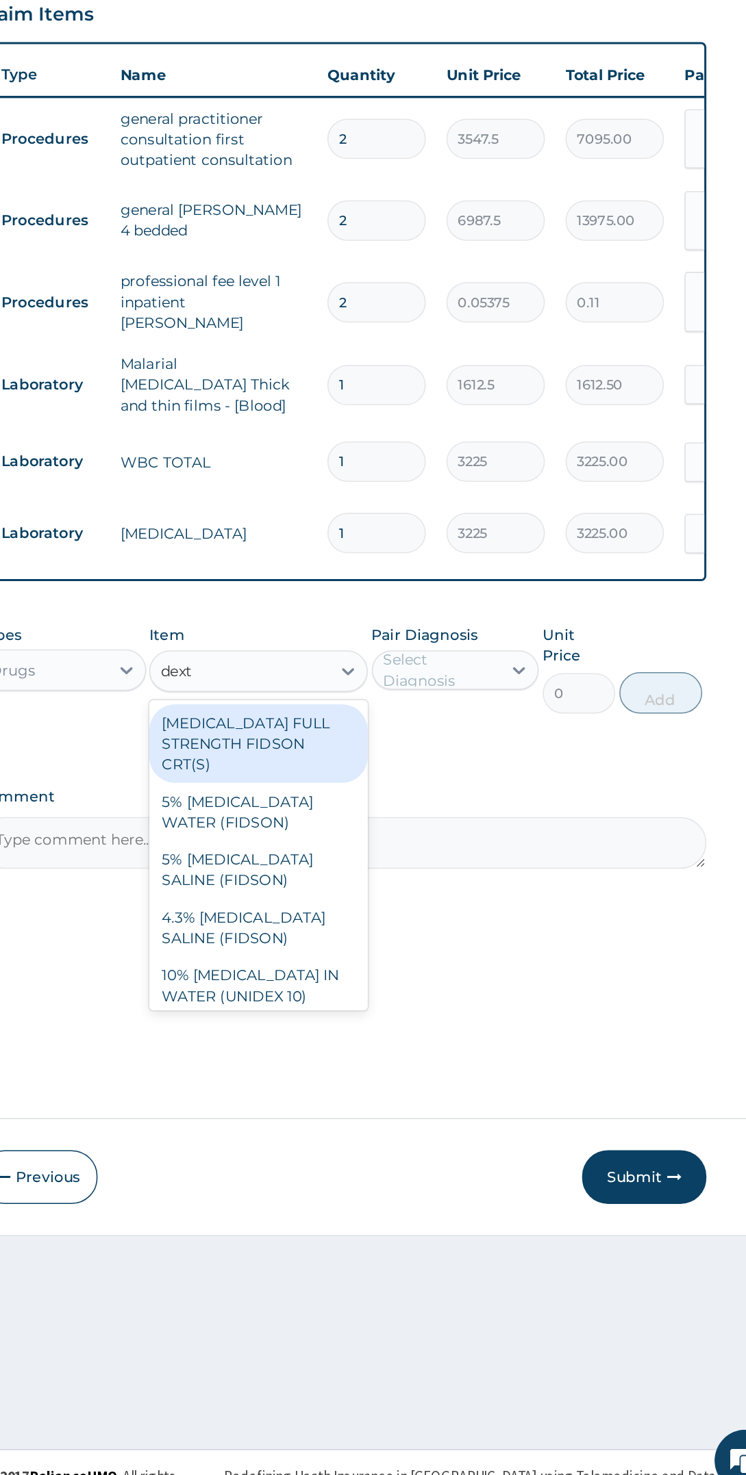
click at [418, 1076] on div "4.3% [MEDICAL_DATA] SALINE (FIDSON)" at bounding box center [396, 1095] width 144 height 38
type input "dext"
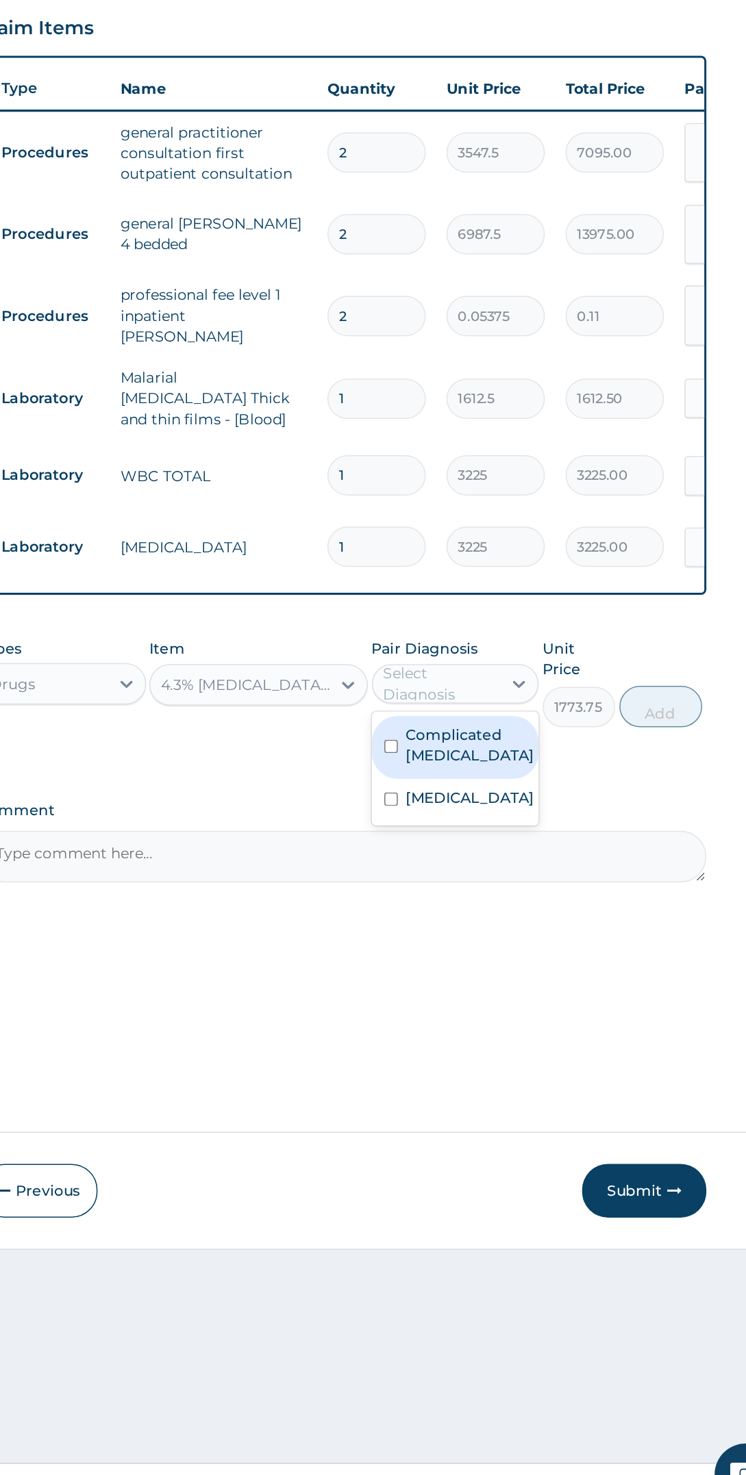
click at [563, 953] on label "Complicated [MEDICAL_DATA]" at bounding box center [536, 965] width 85 height 27
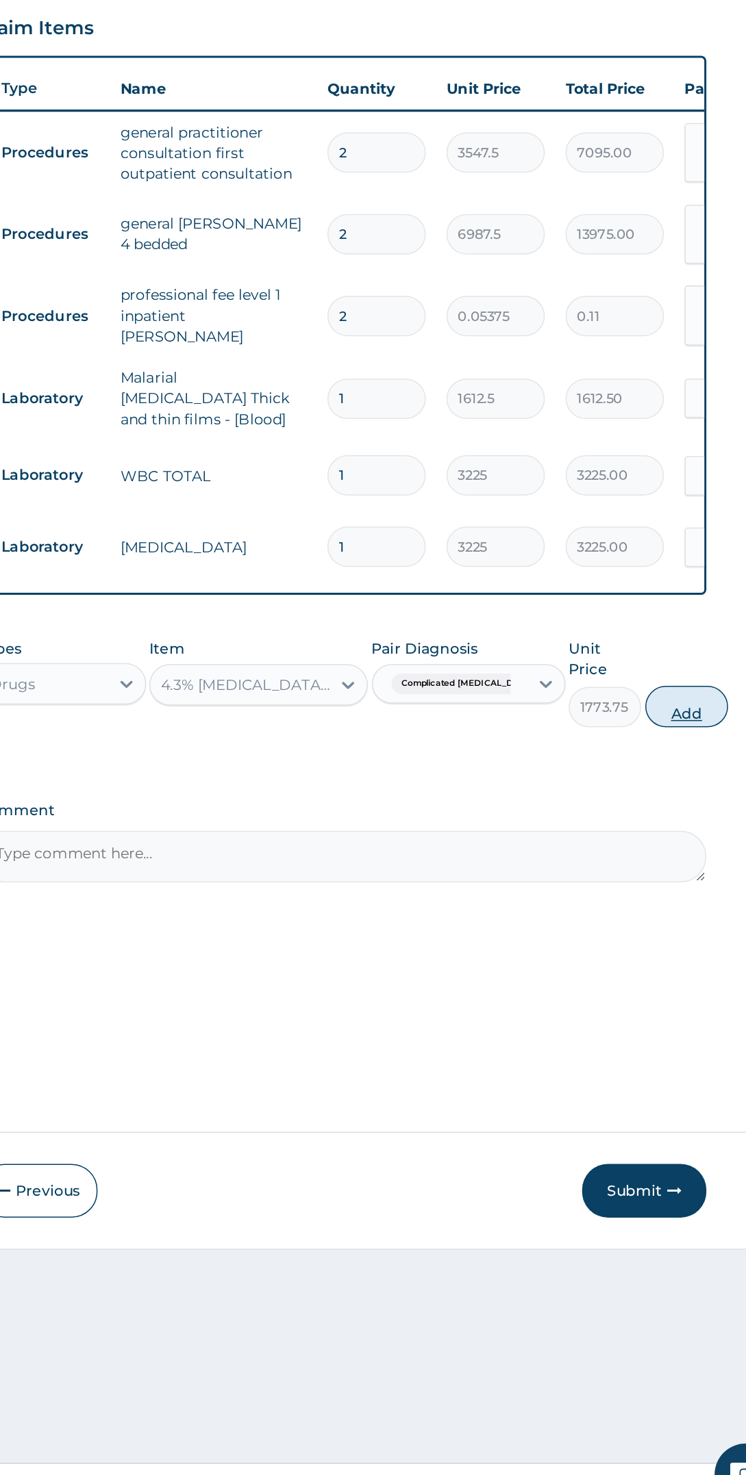
click at [676, 928] on button "Add" at bounding box center [679, 939] width 55 height 27
type input "0"
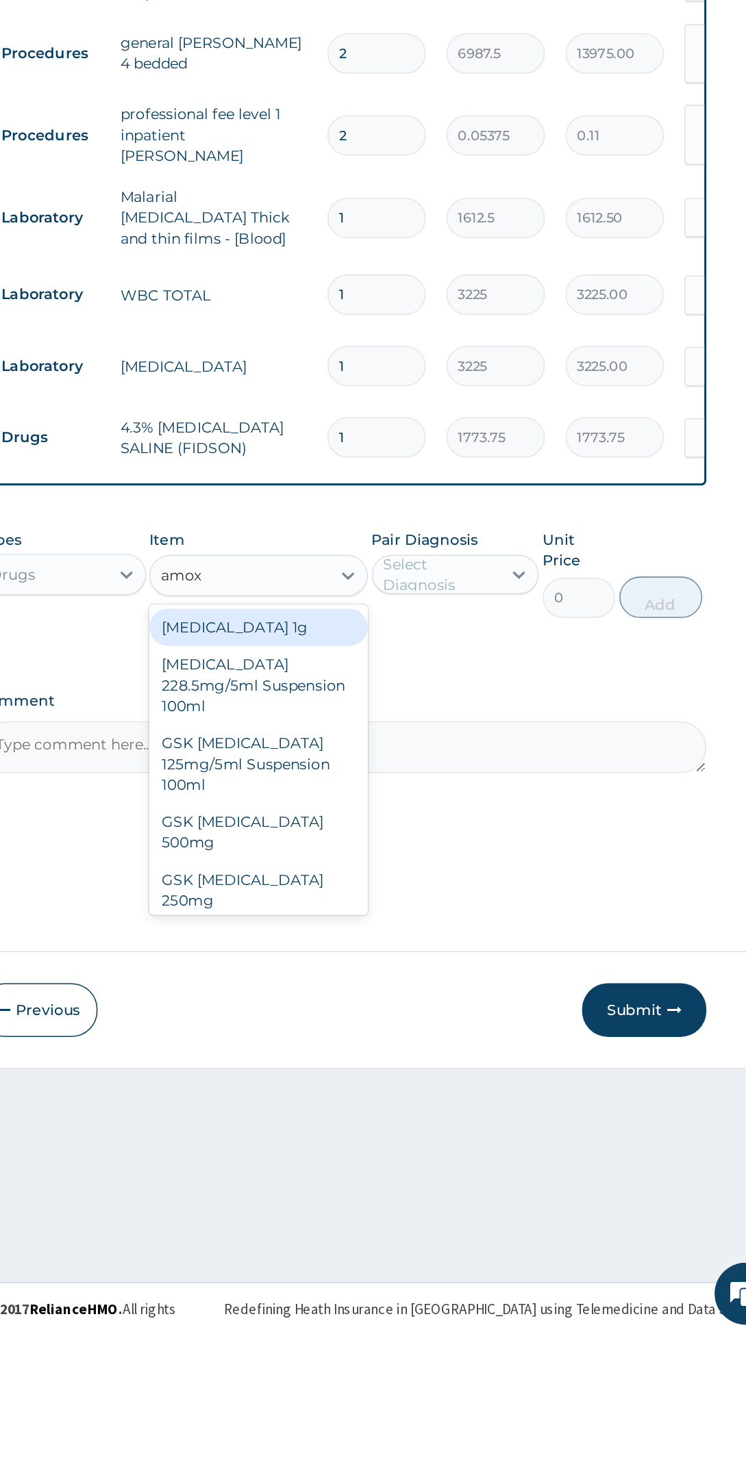
click at [429, 1081] on div "GSK [MEDICAL_DATA] 125mg/5ml Suspension 100ml" at bounding box center [396, 1097] width 144 height 52
type input "amox"
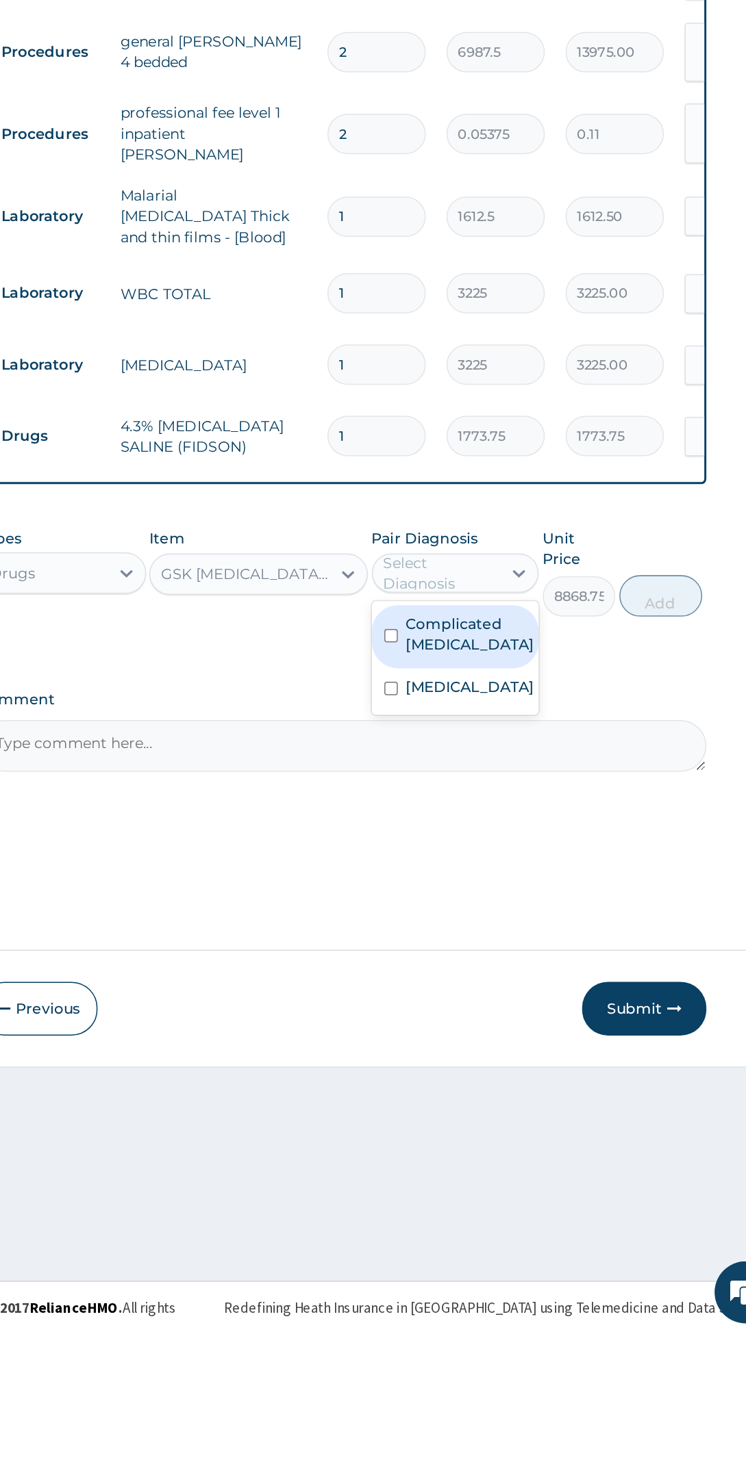
click at [549, 1041] on label "[MEDICAL_DATA]" at bounding box center [536, 1048] width 85 height 14
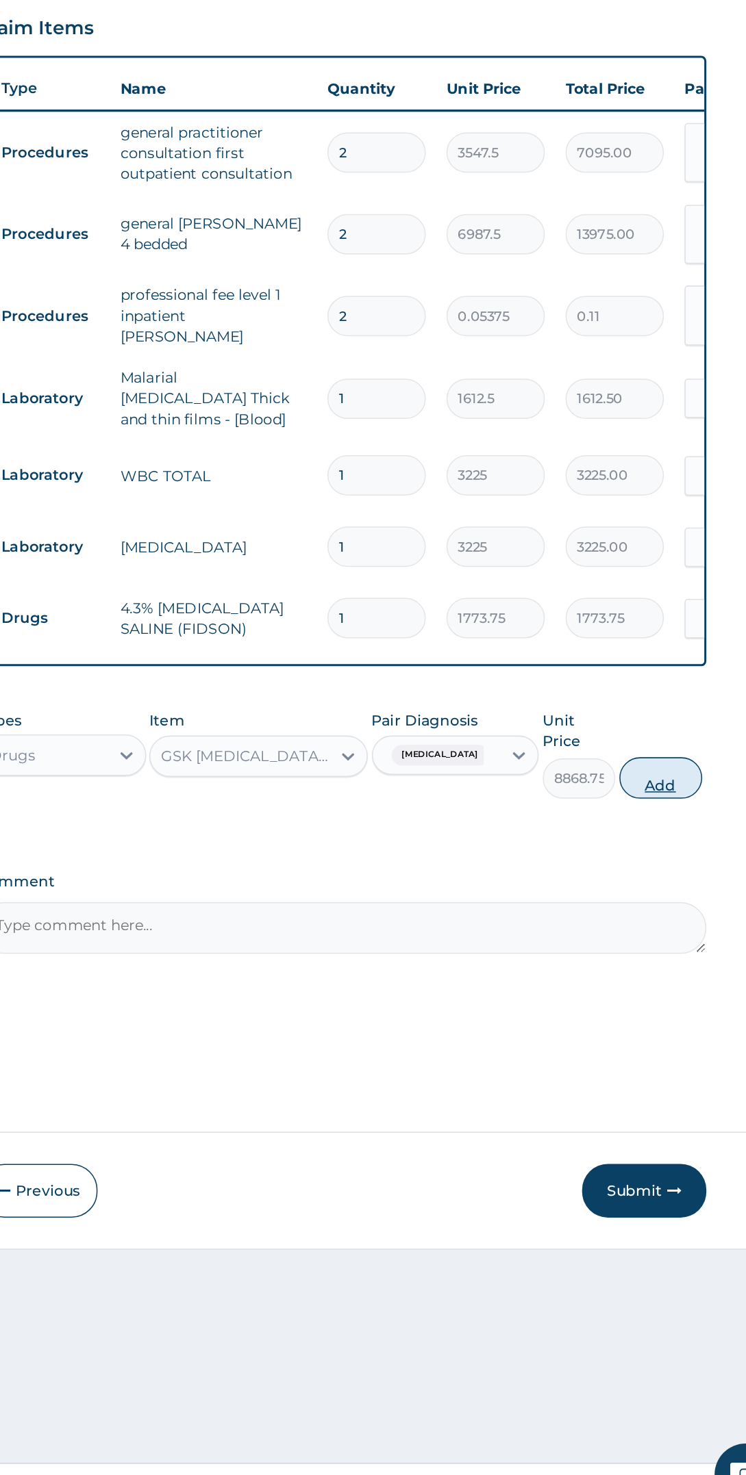
click at [681, 973] on button "Add" at bounding box center [662, 986] width 55 height 27
type input "0"
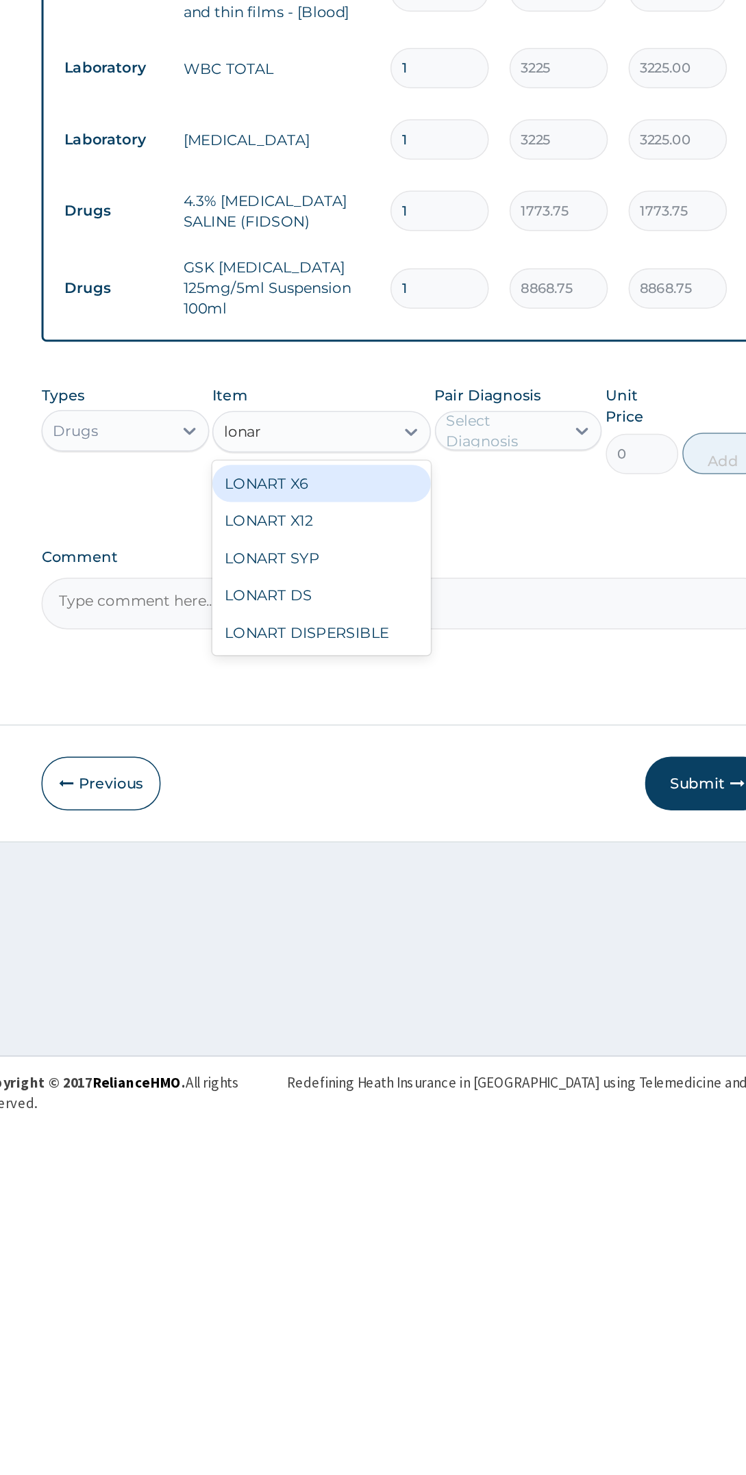
click at [420, 1099] on div "LONART SYP" at bounding box center [396, 1111] width 144 height 25
type input "lonar"
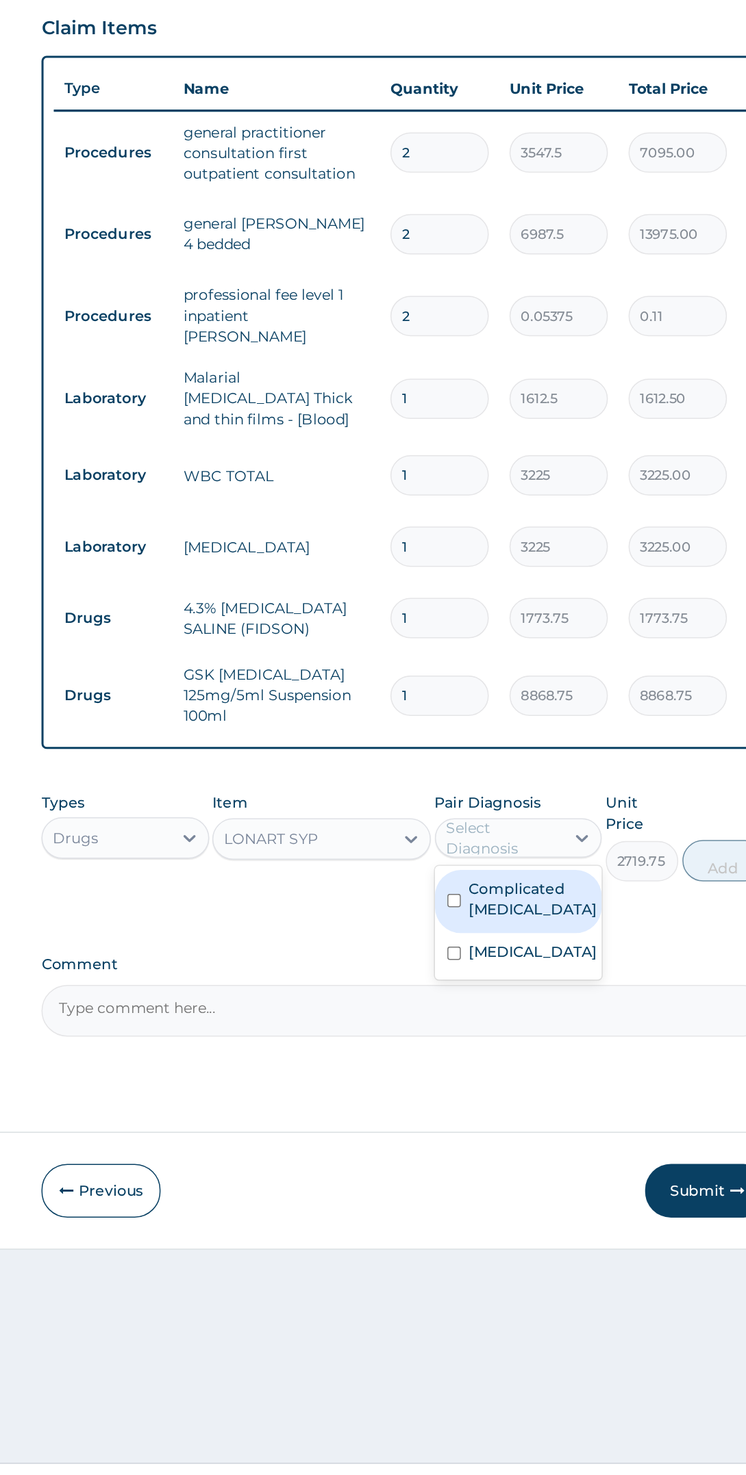
click at [552, 1054] on label "Complicated [MEDICAL_DATA]" at bounding box center [536, 1067] width 85 height 27
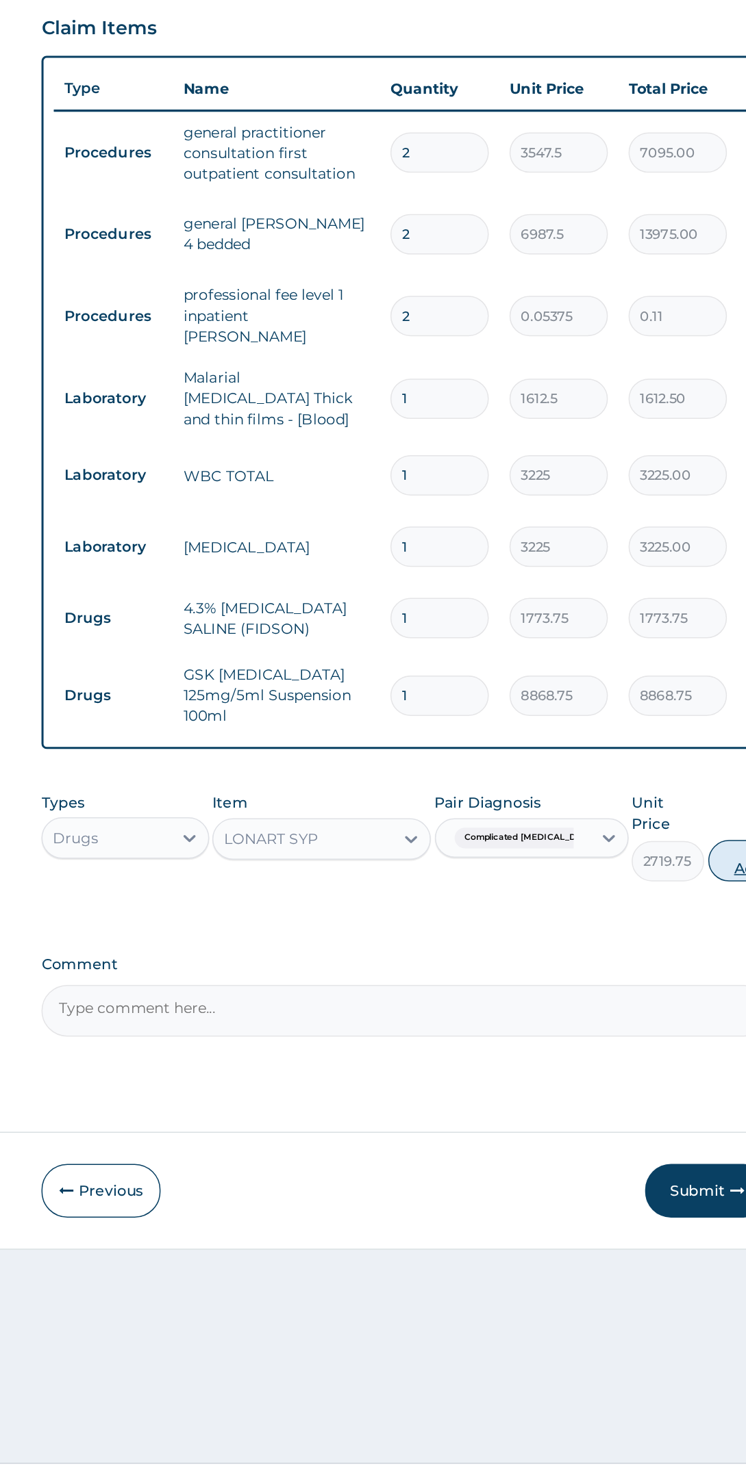
click at [652, 1028] on button "Add" at bounding box center [679, 1041] width 55 height 27
type input "0"
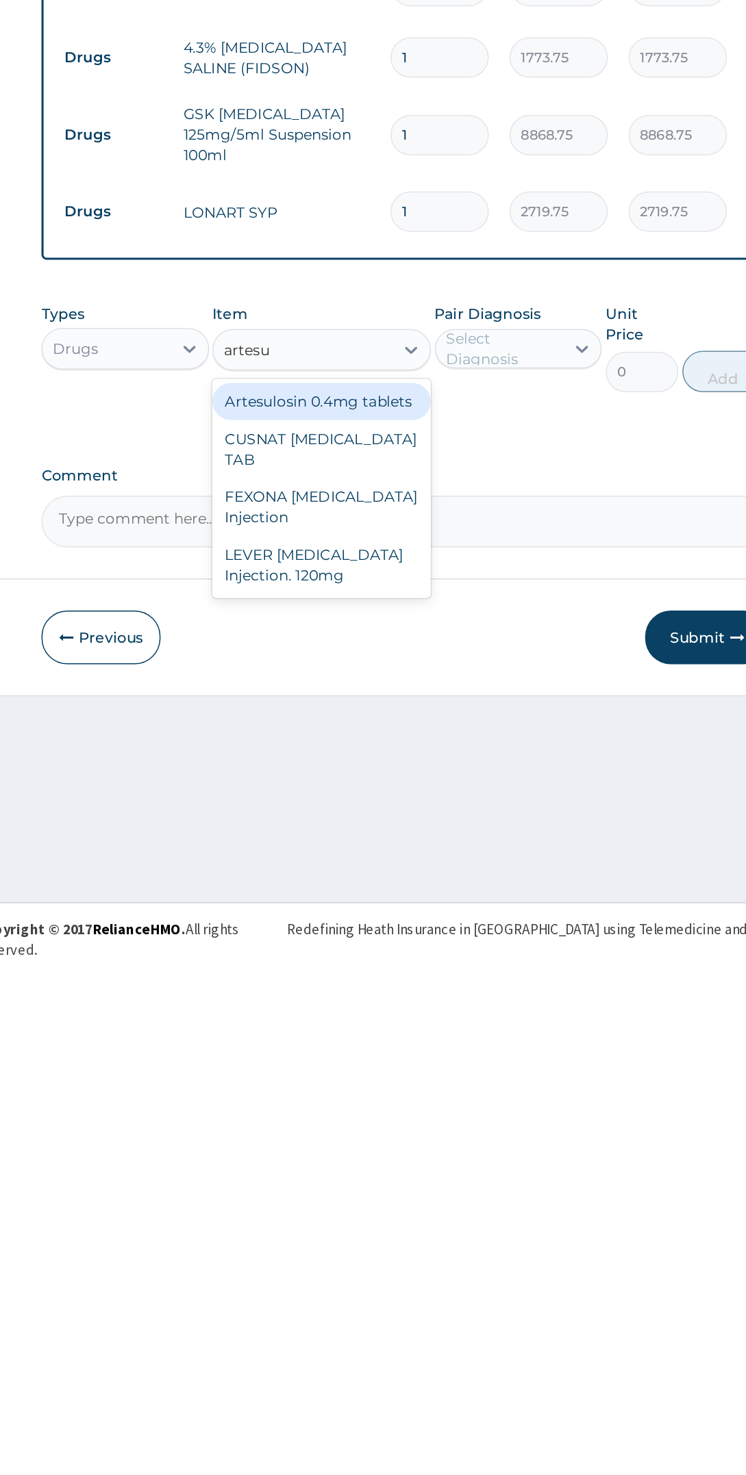
click at [421, 1199] on div "LEVER [MEDICAL_DATA] Injection. 120mg" at bounding box center [396, 1217] width 144 height 38
type input "artesu"
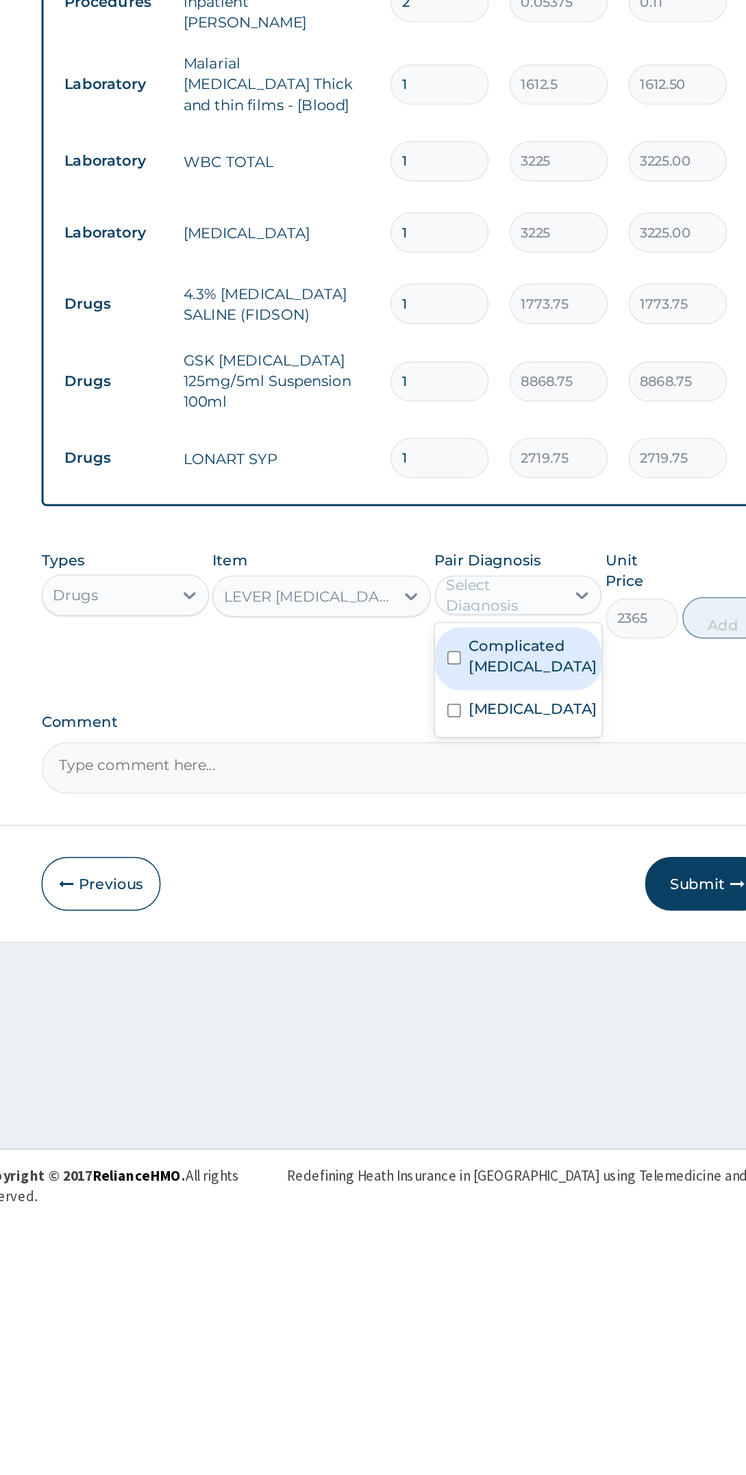
click at [570, 1101] on label "Complicated [MEDICAL_DATA]" at bounding box center [536, 1114] width 85 height 27
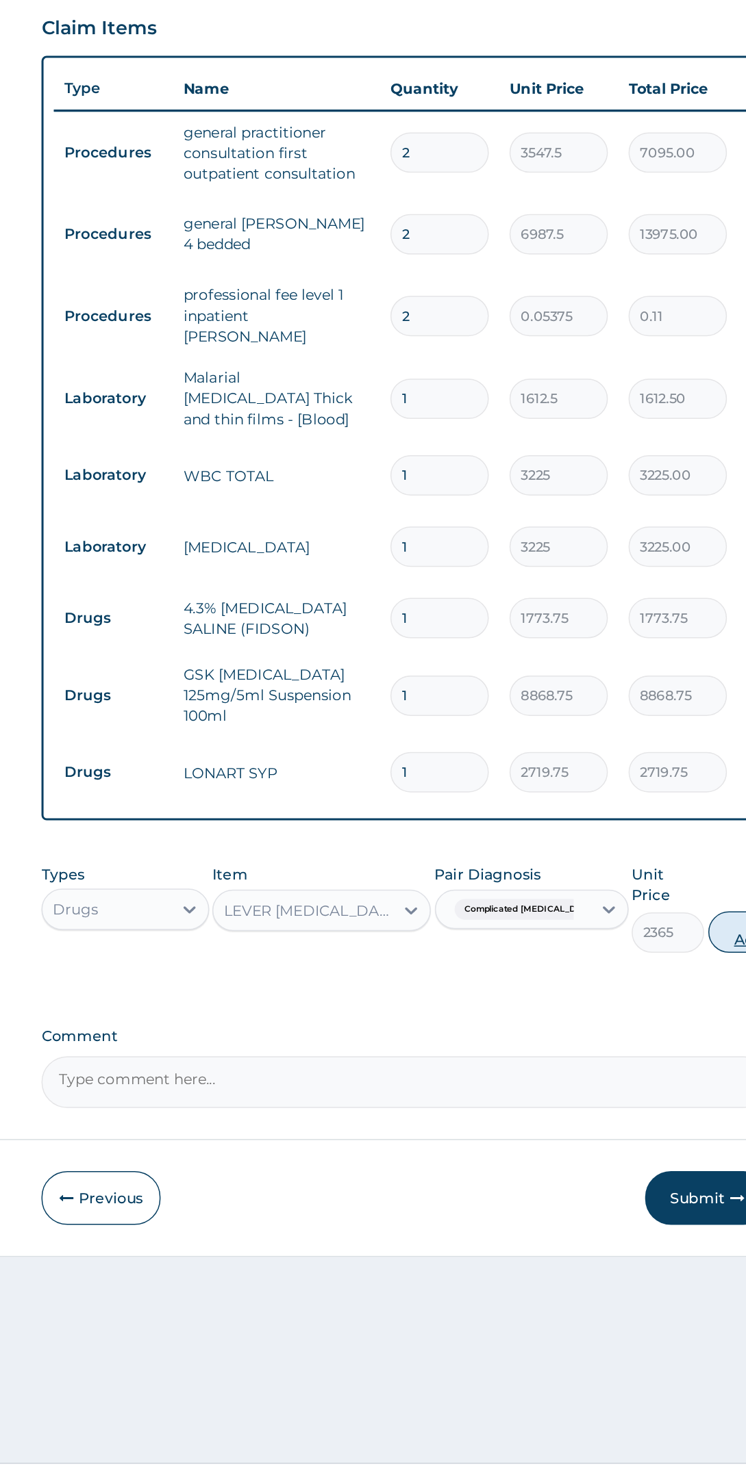
click at [652, 1075] on button "Add" at bounding box center [679, 1088] width 55 height 27
type input "0"
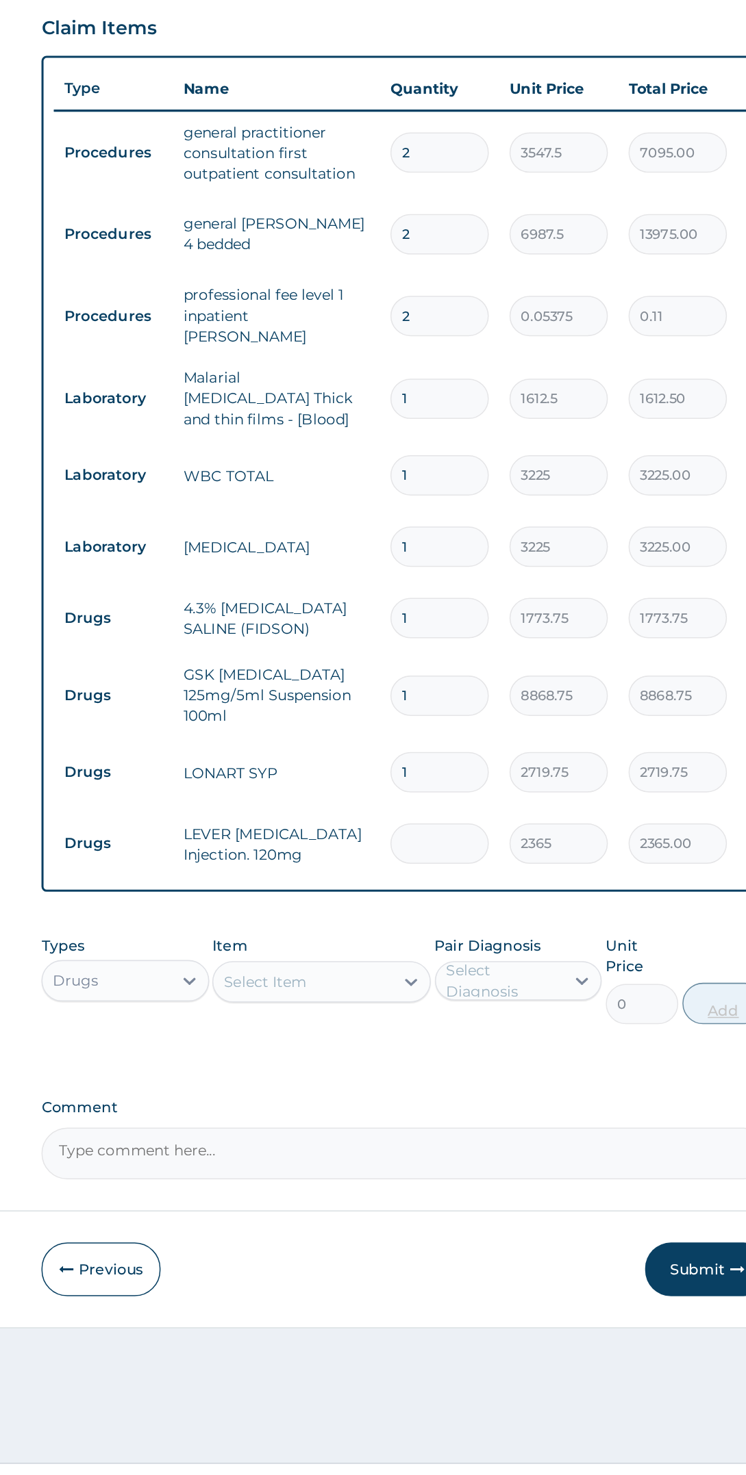
type input "0.00"
type input "2"
type input "4730.00"
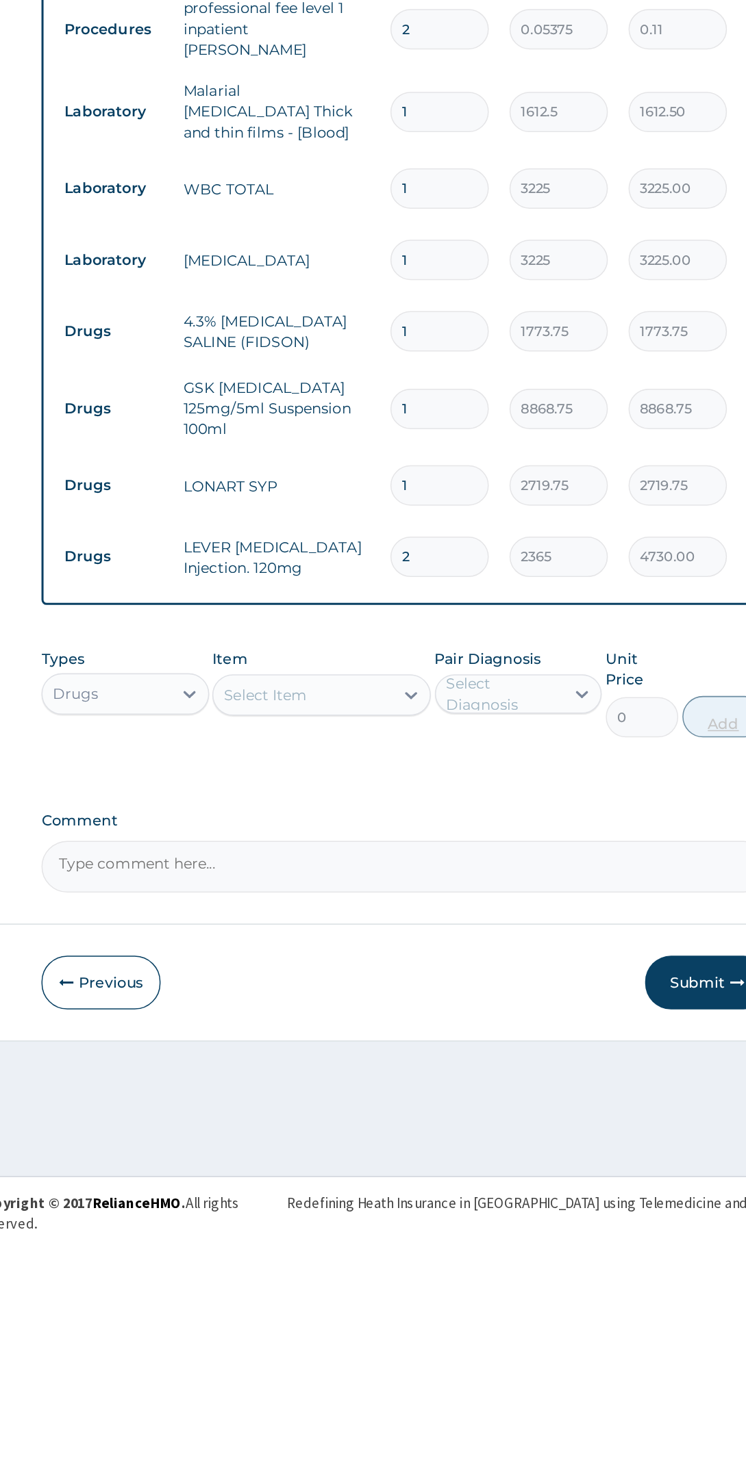
type input "2"
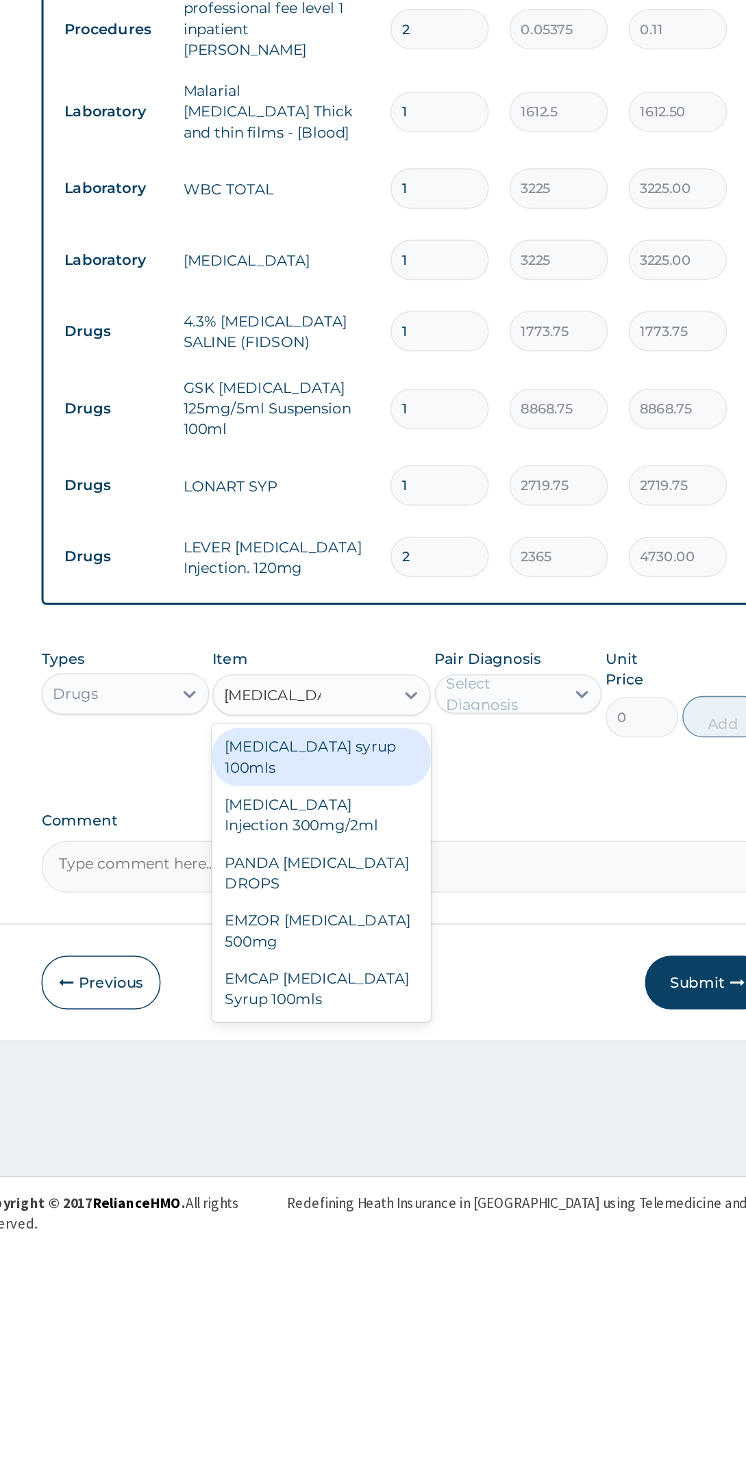
click at [446, 1144] on div "[MEDICAL_DATA] syrup 100mls" at bounding box center [396, 1163] width 144 height 38
type input "[MEDICAL_DATA]"
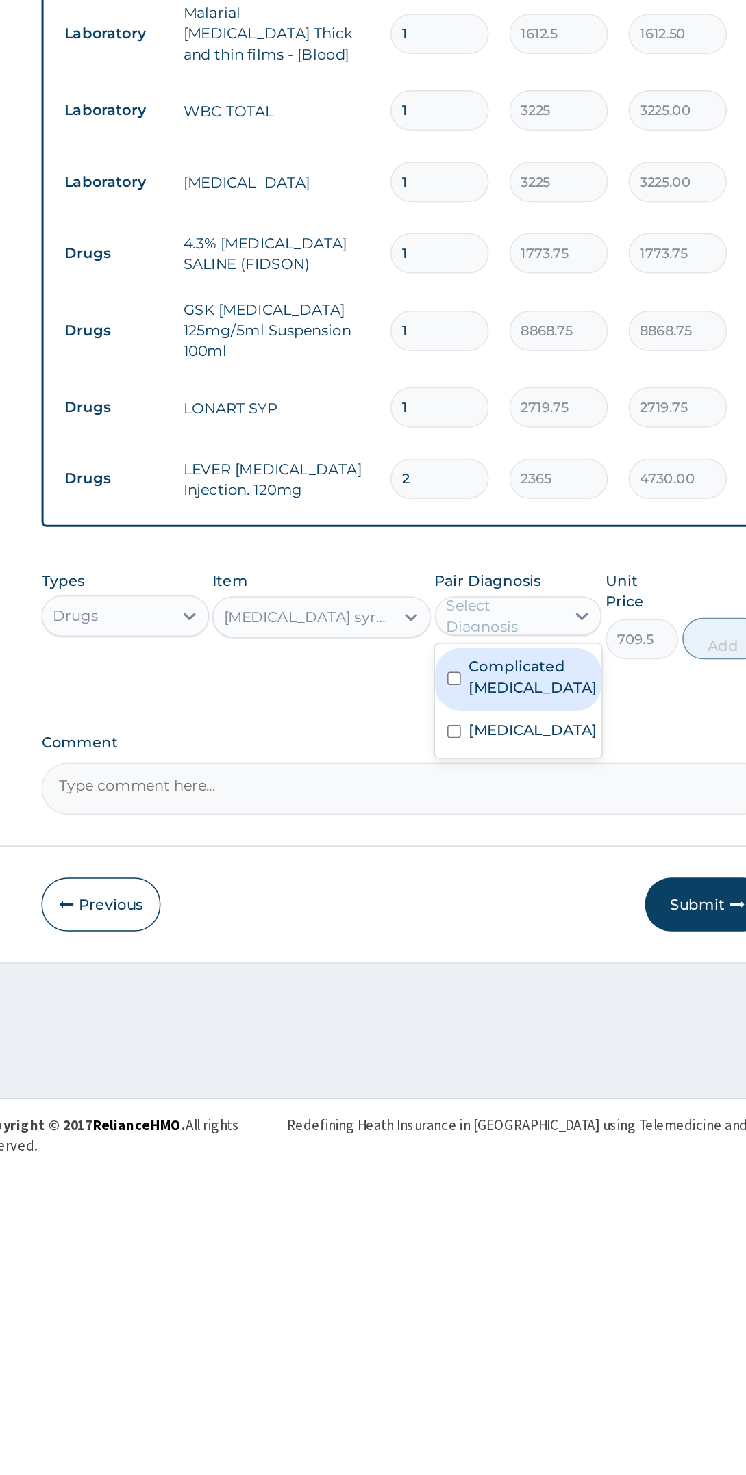
click at [569, 1148] on label "Complicated [MEDICAL_DATA]" at bounding box center [536, 1161] width 85 height 27
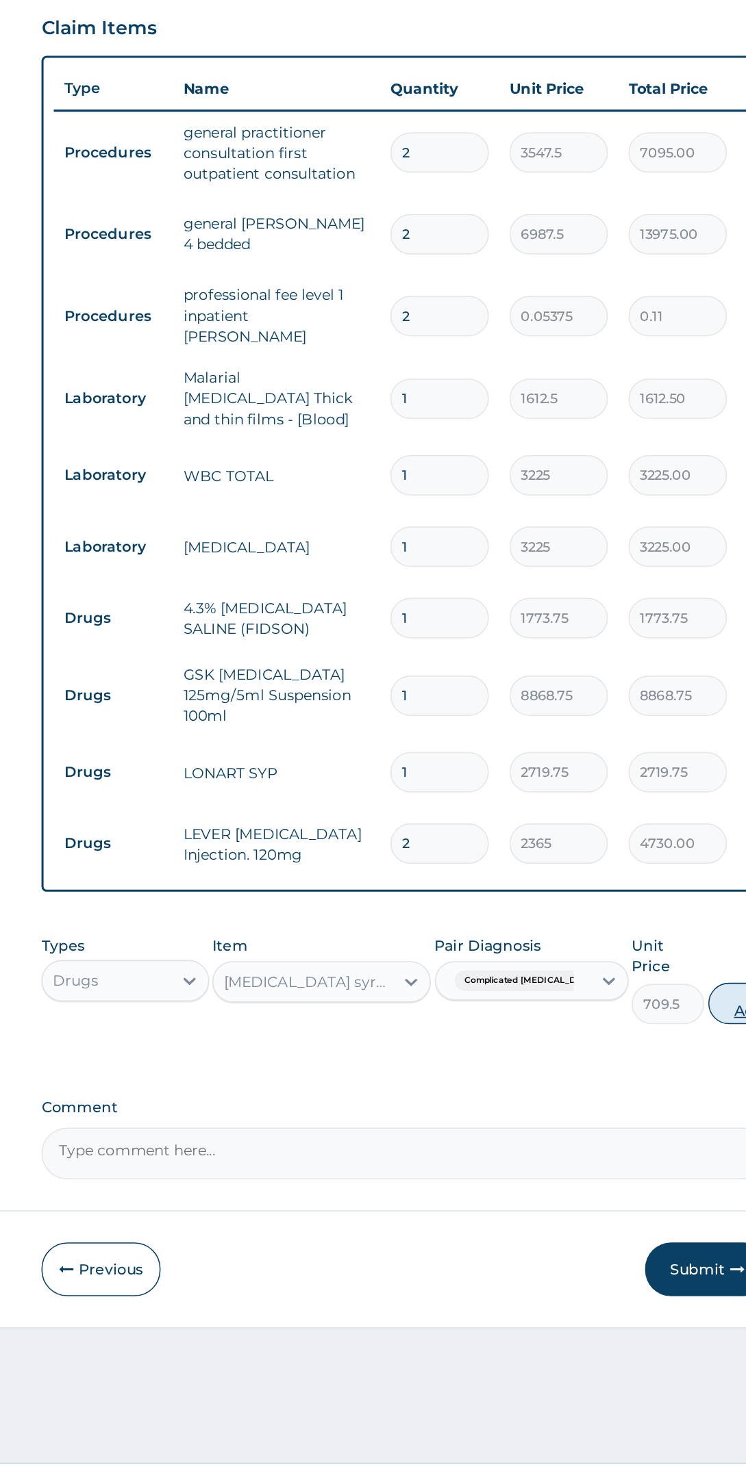
click at [653, 1123] on button "Add" at bounding box center [679, 1136] width 55 height 27
type input "0"
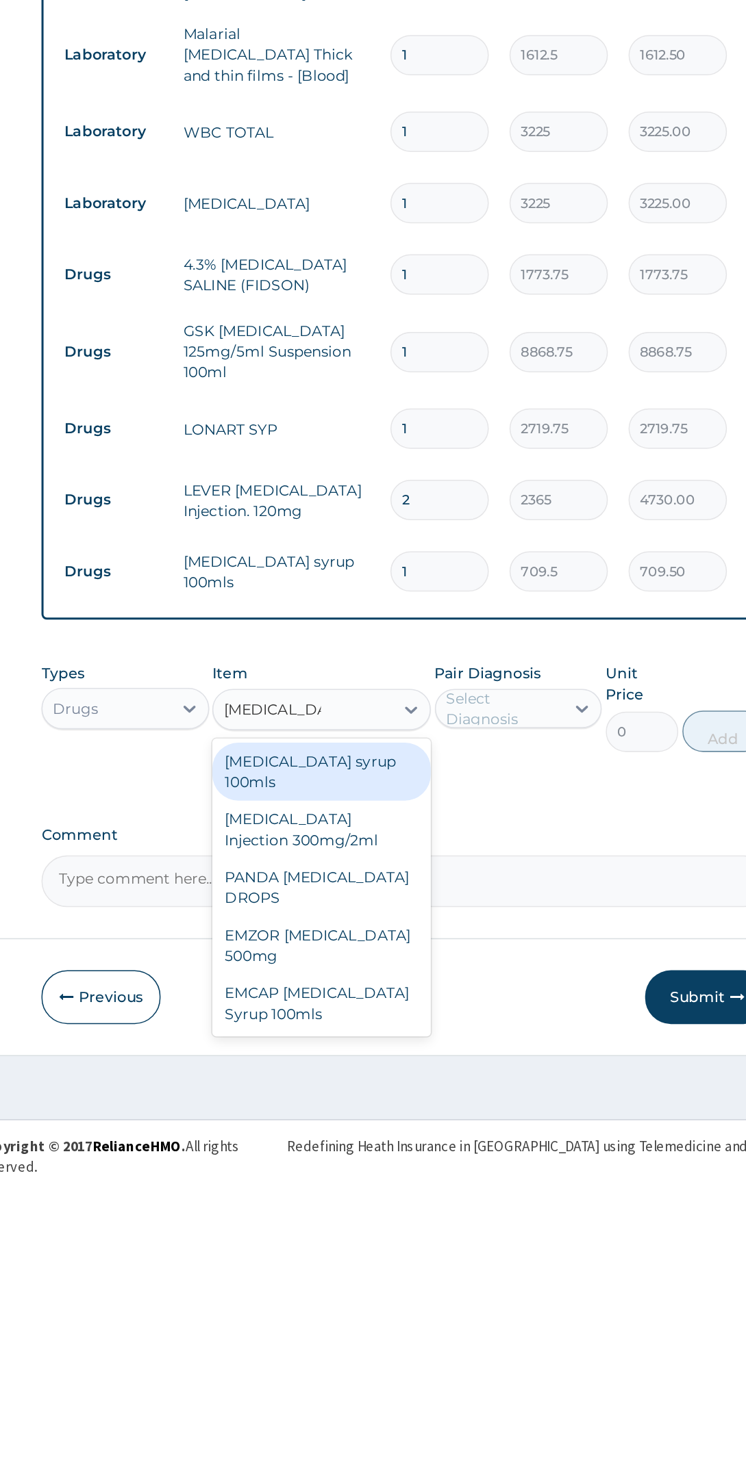
click at [421, 1230] on div "[MEDICAL_DATA] Injection 300mg/2ml" at bounding box center [396, 1249] width 144 height 38
type input "[MEDICAL_DATA]"
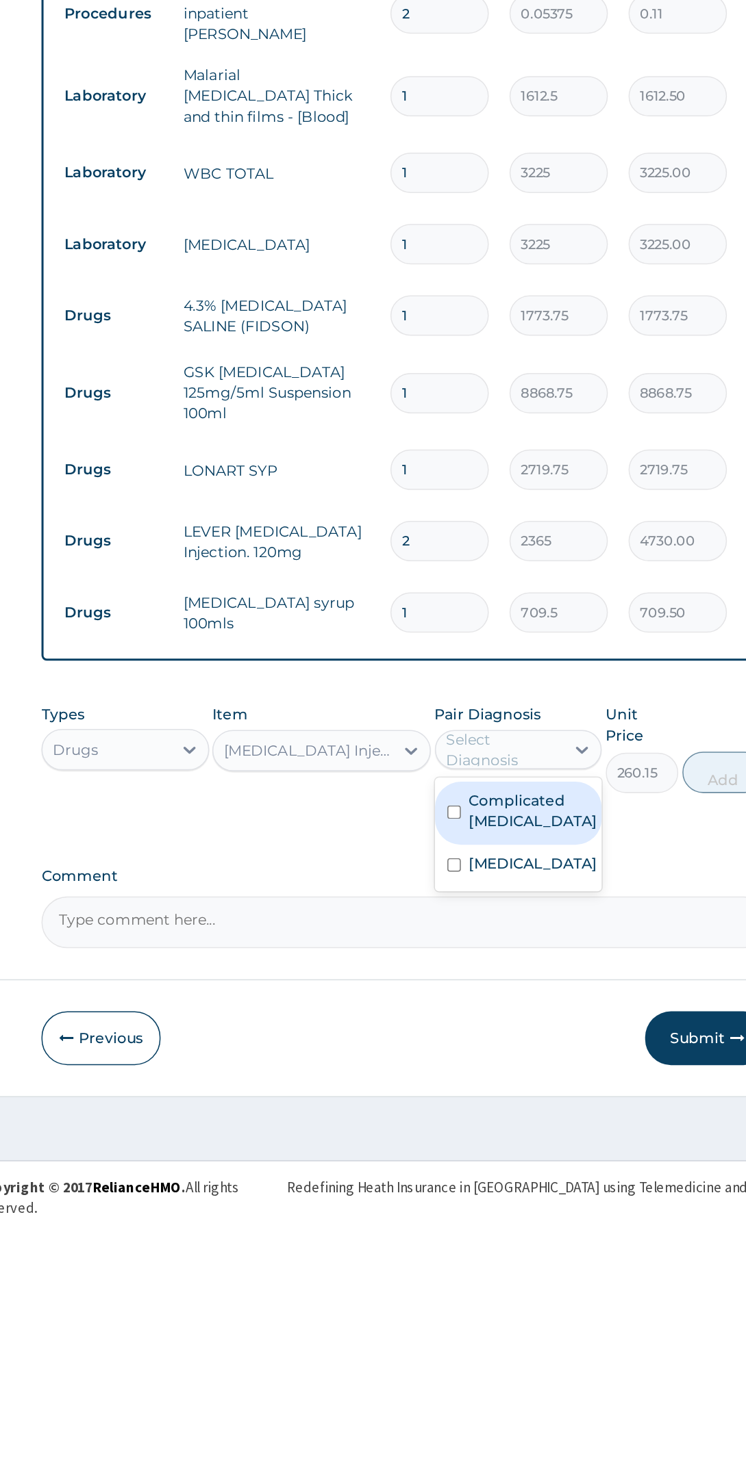
click at [562, 1195] on label "Complicated [MEDICAL_DATA]" at bounding box center [536, 1208] width 85 height 27
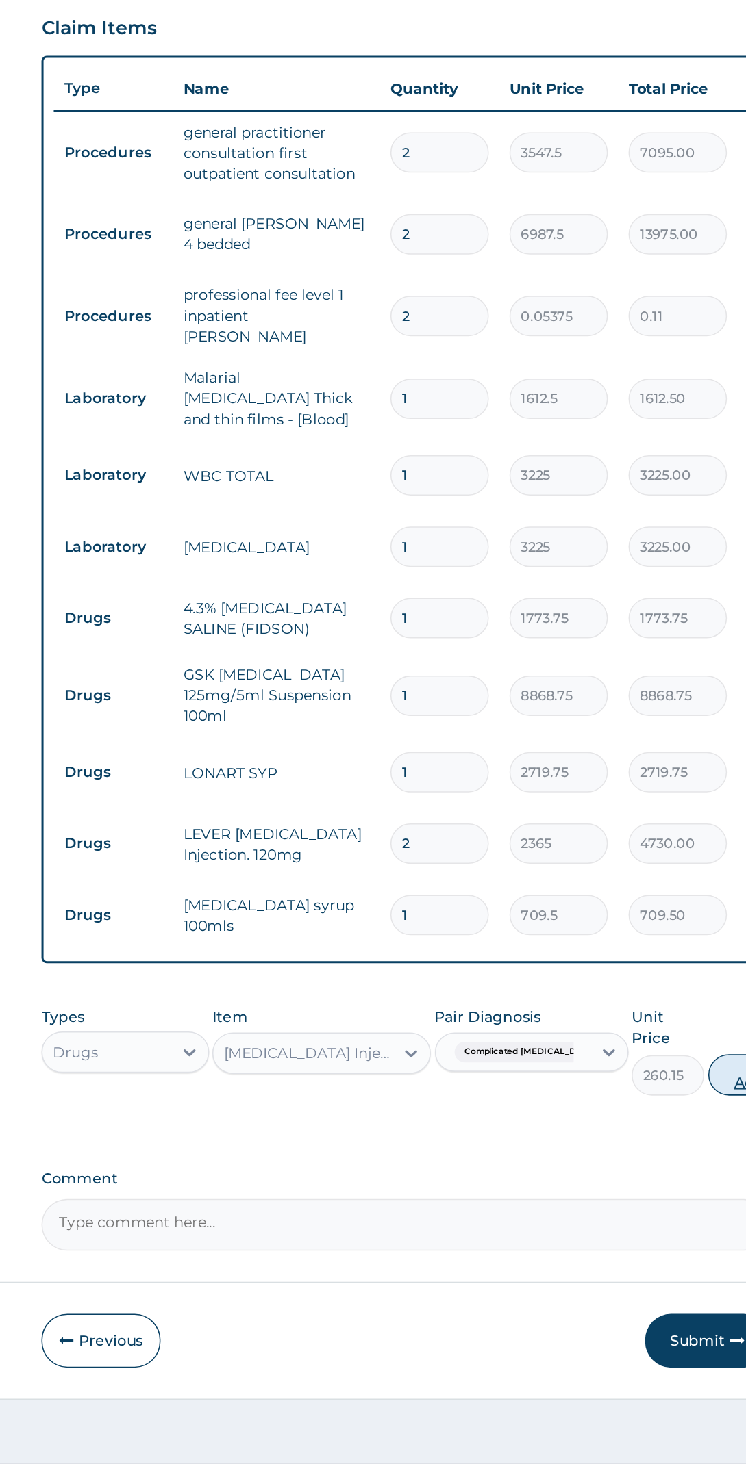
click at [655, 1170] on button "Add" at bounding box center [679, 1183] width 55 height 27
type input "0"
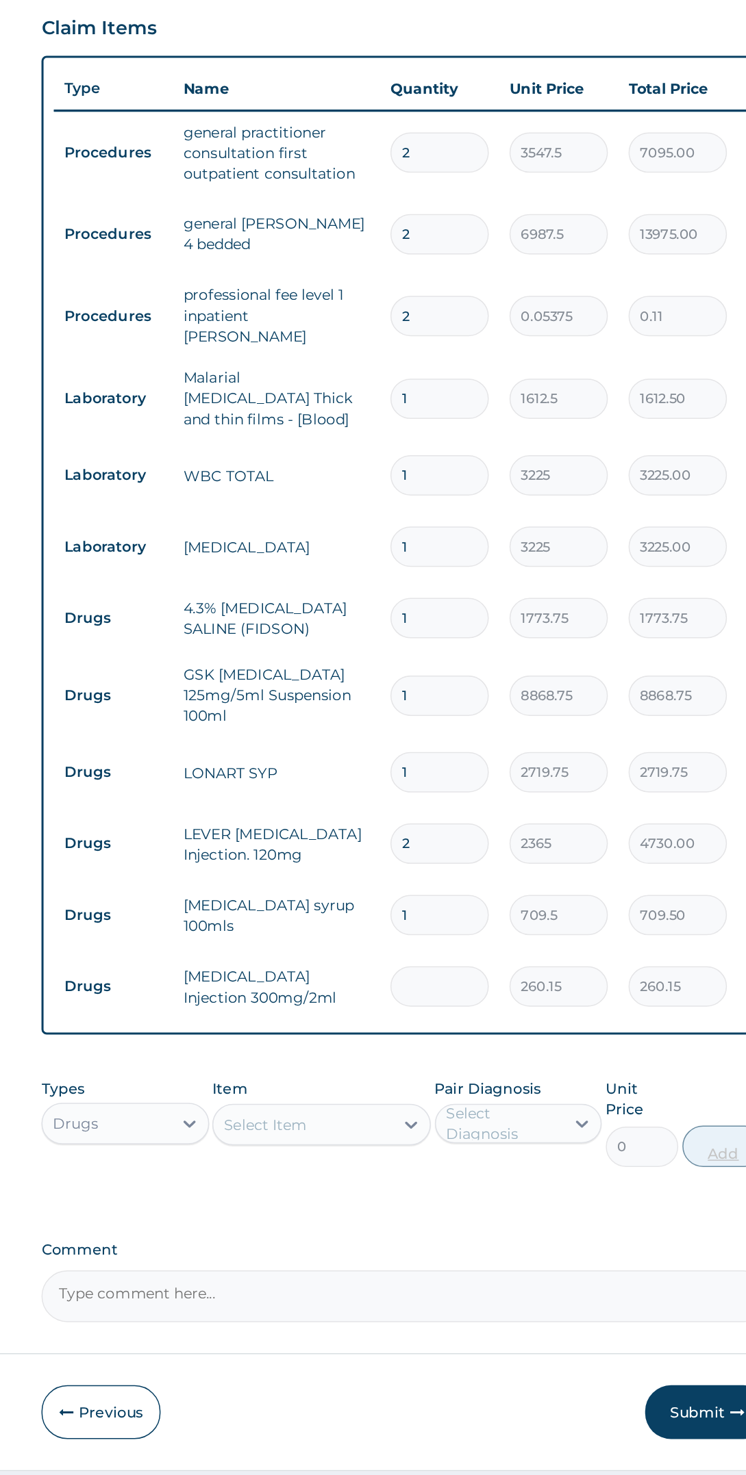
type input "0.00"
type input "2"
type input "520.30"
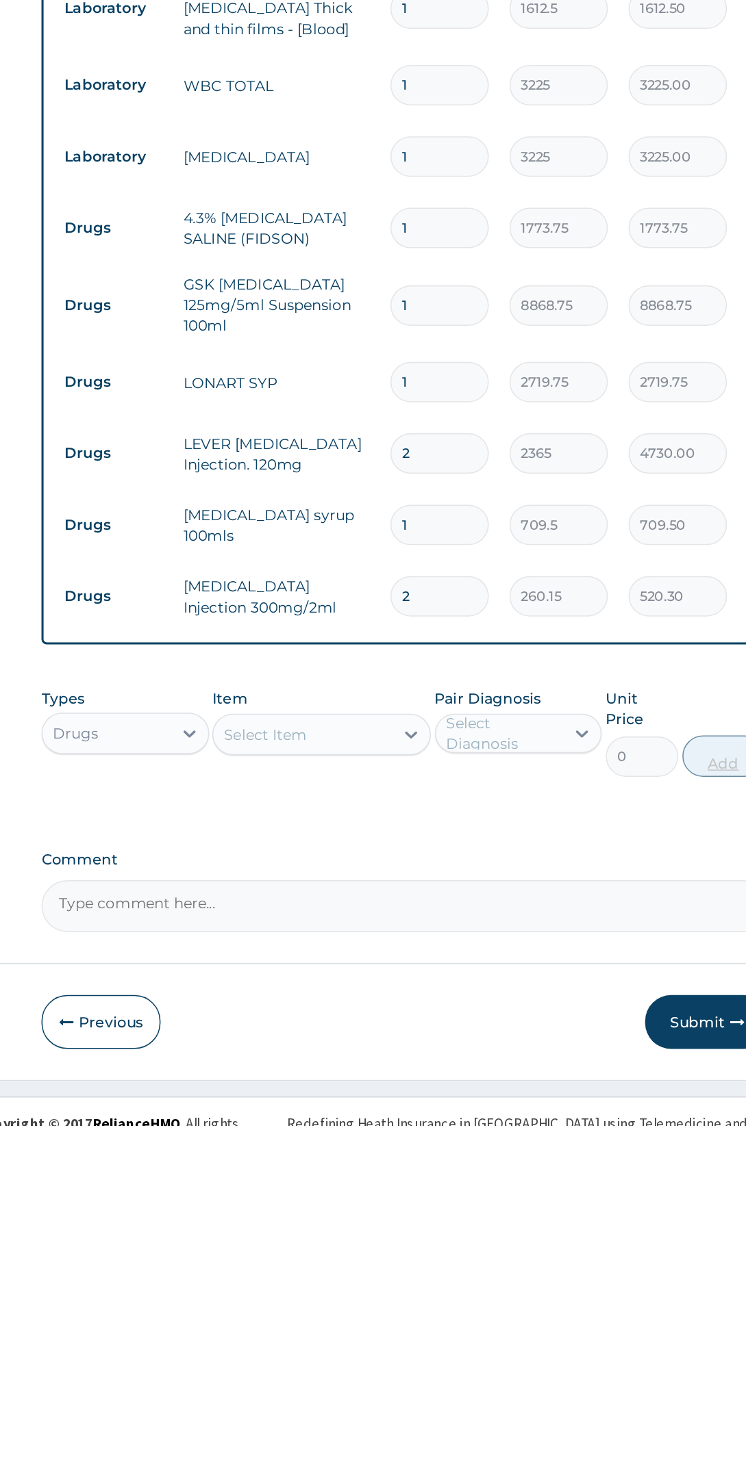
type input "2"
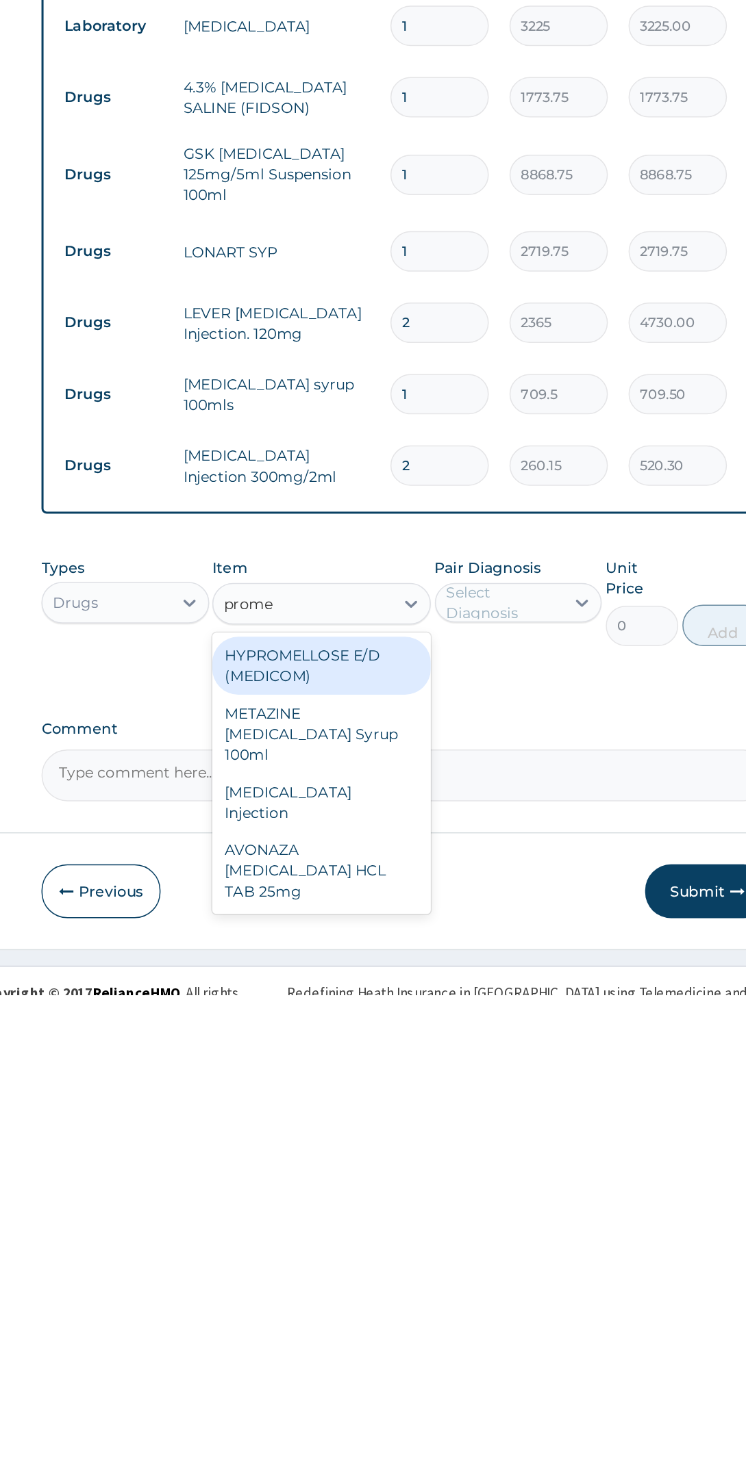
click at [450, 1332] on div "[MEDICAL_DATA] Injection" at bounding box center [396, 1348] width 144 height 38
type input "prome"
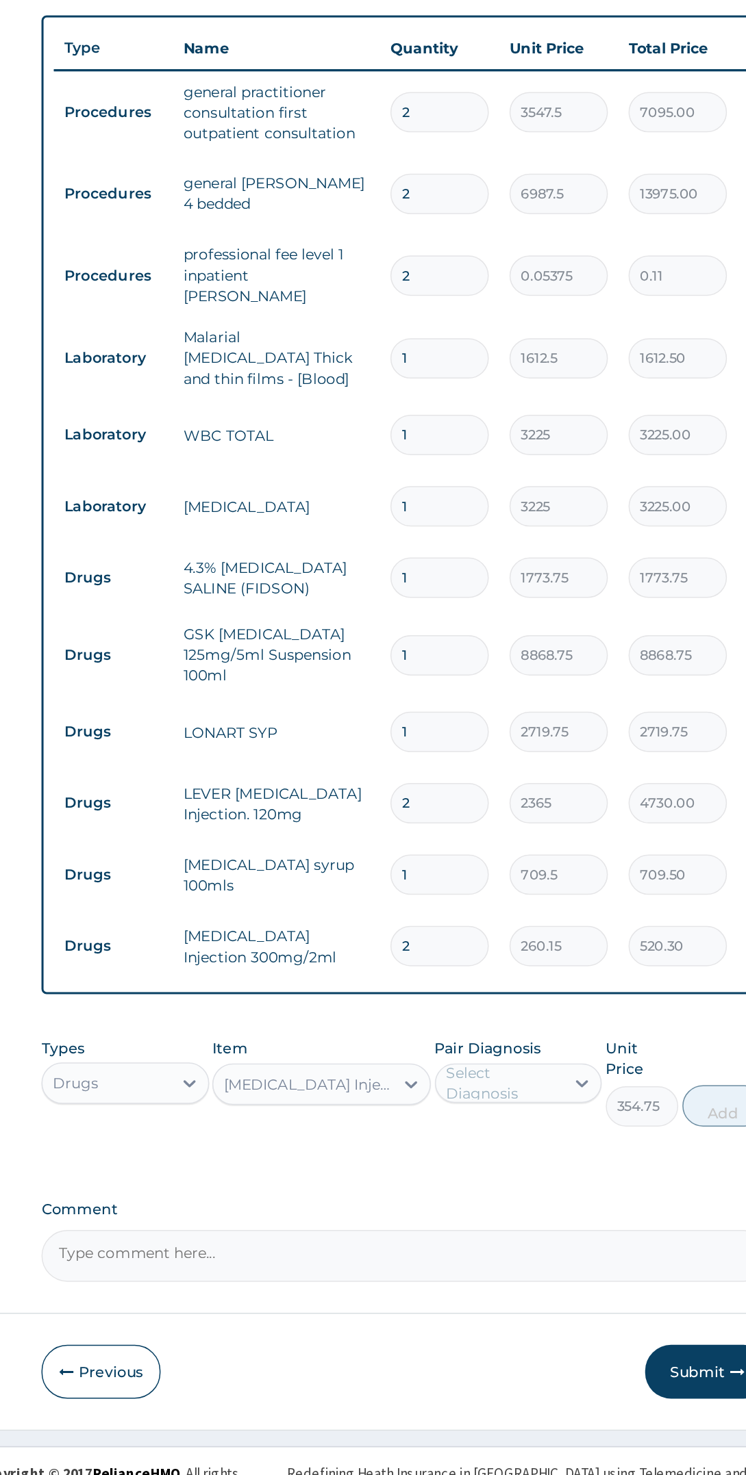
click at [545, 1119] on input "260.15" at bounding box center [552, 1125] width 65 height 27
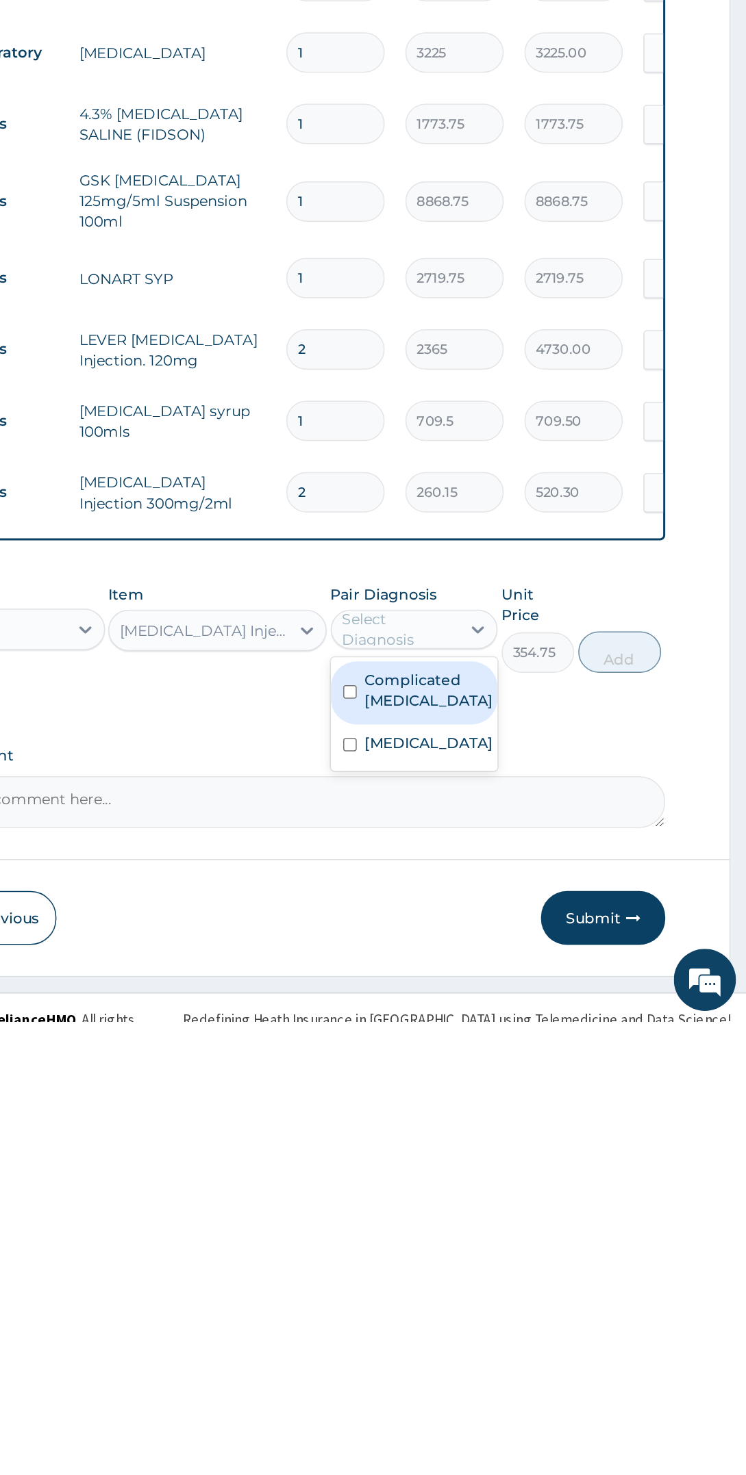
click at [552, 1248] on label "Complicated [MEDICAL_DATA]" at bounding box center [536, 1256] width 85 height 27
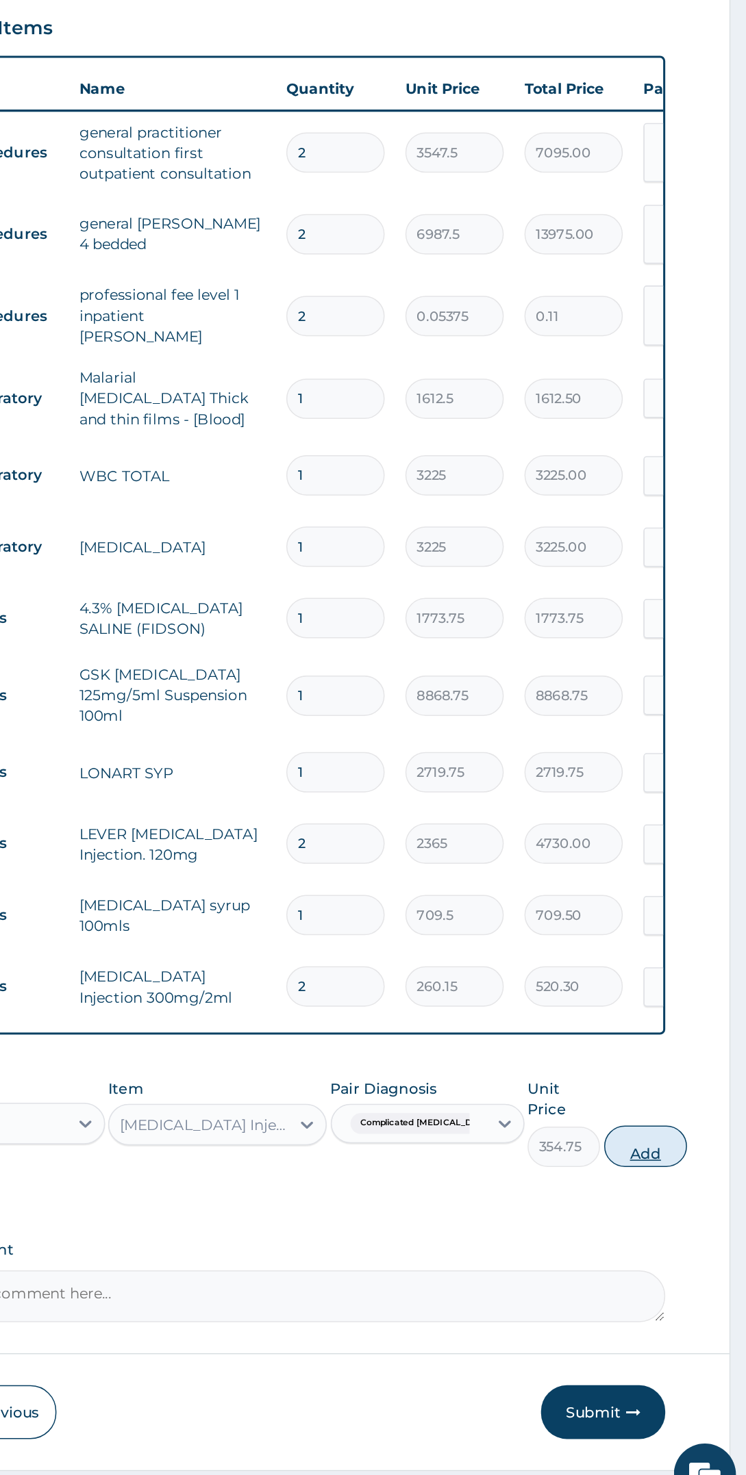
click at [672, 1217] on button "Add" at bounding box center [679, 1230] width 55 height 27
type input "0"
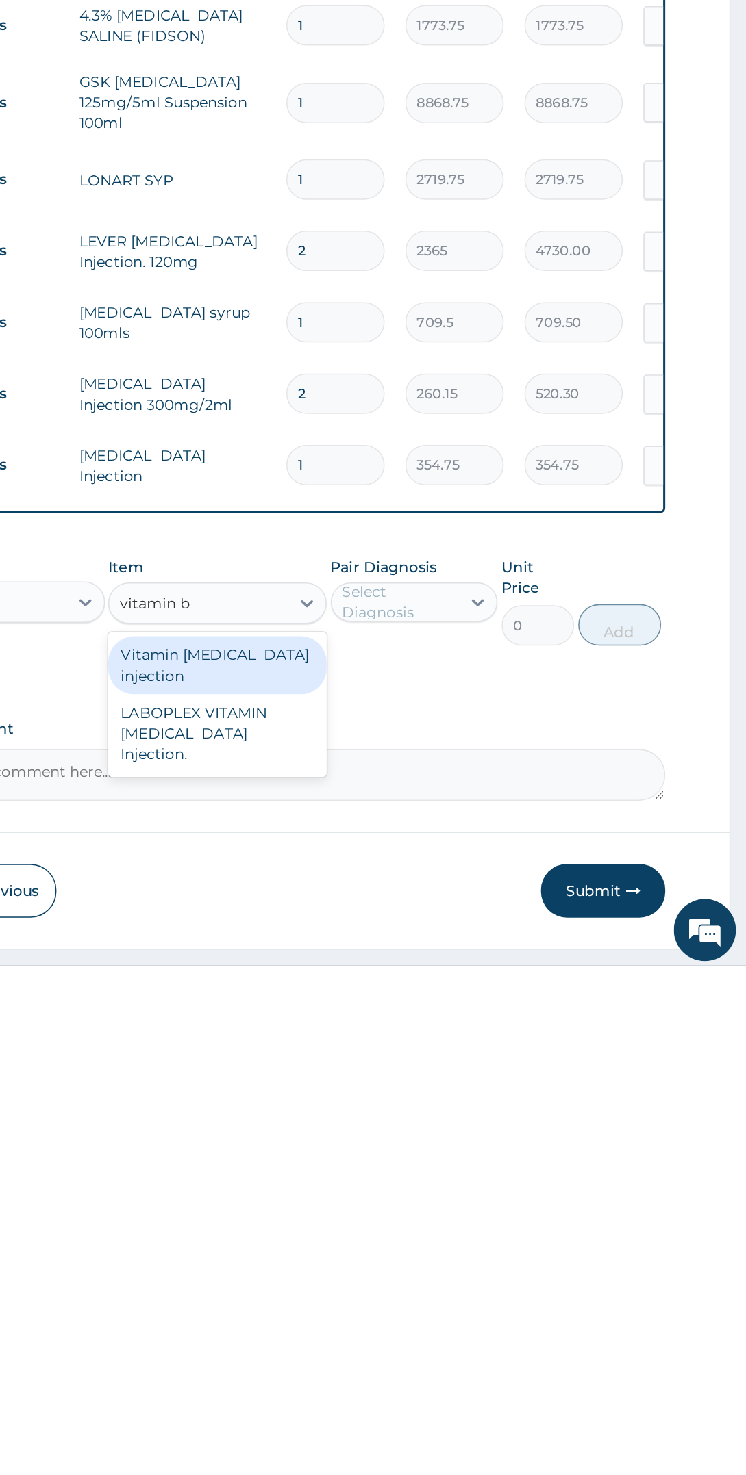
click at [440, 1258] on div "Vitamin [MEDICAL_DATA] injection" at bounding box center [396, 1272] width 144 height 38
type input "vitamin b"
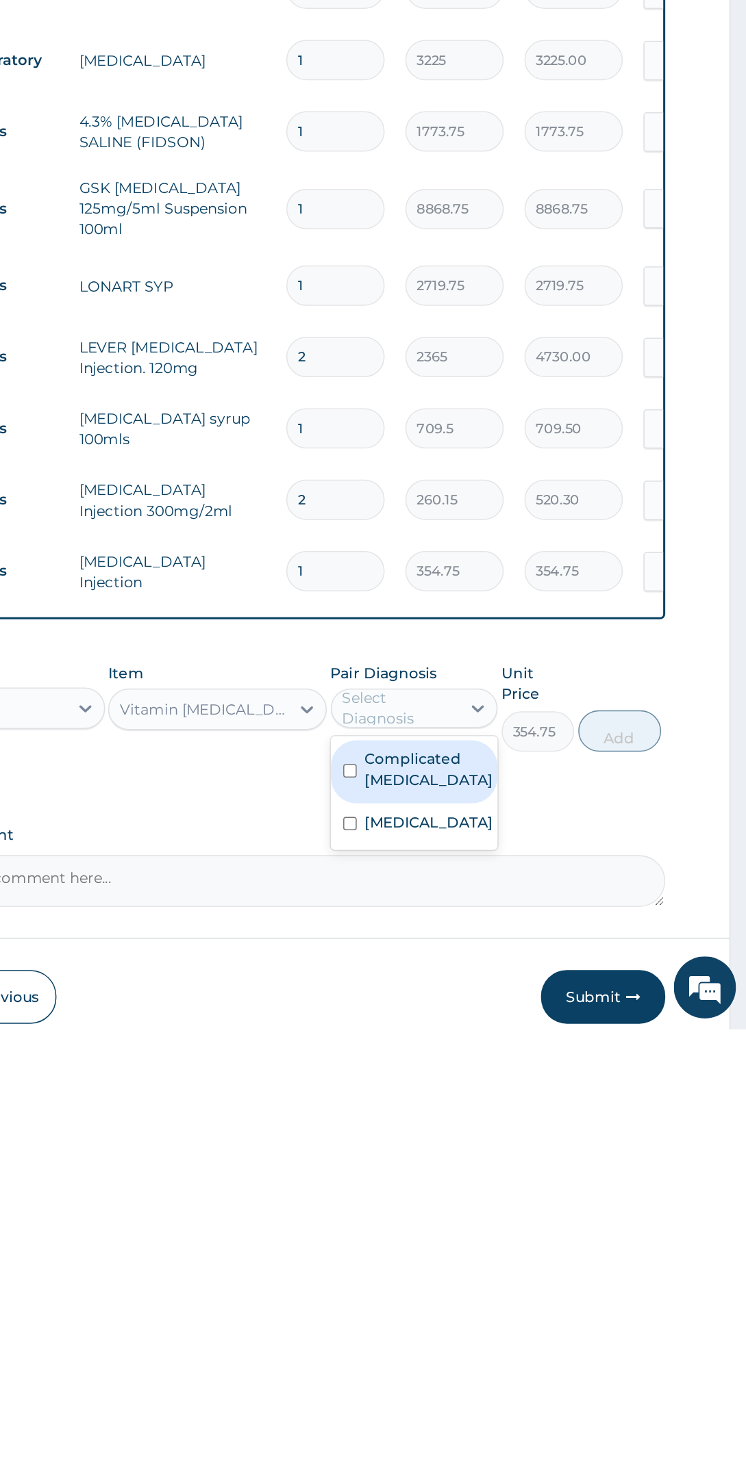
click at [555, 1290] on label "Complicated [MEDICAL_DATA]" at bounding box center [536, 1303] width 85 height 27
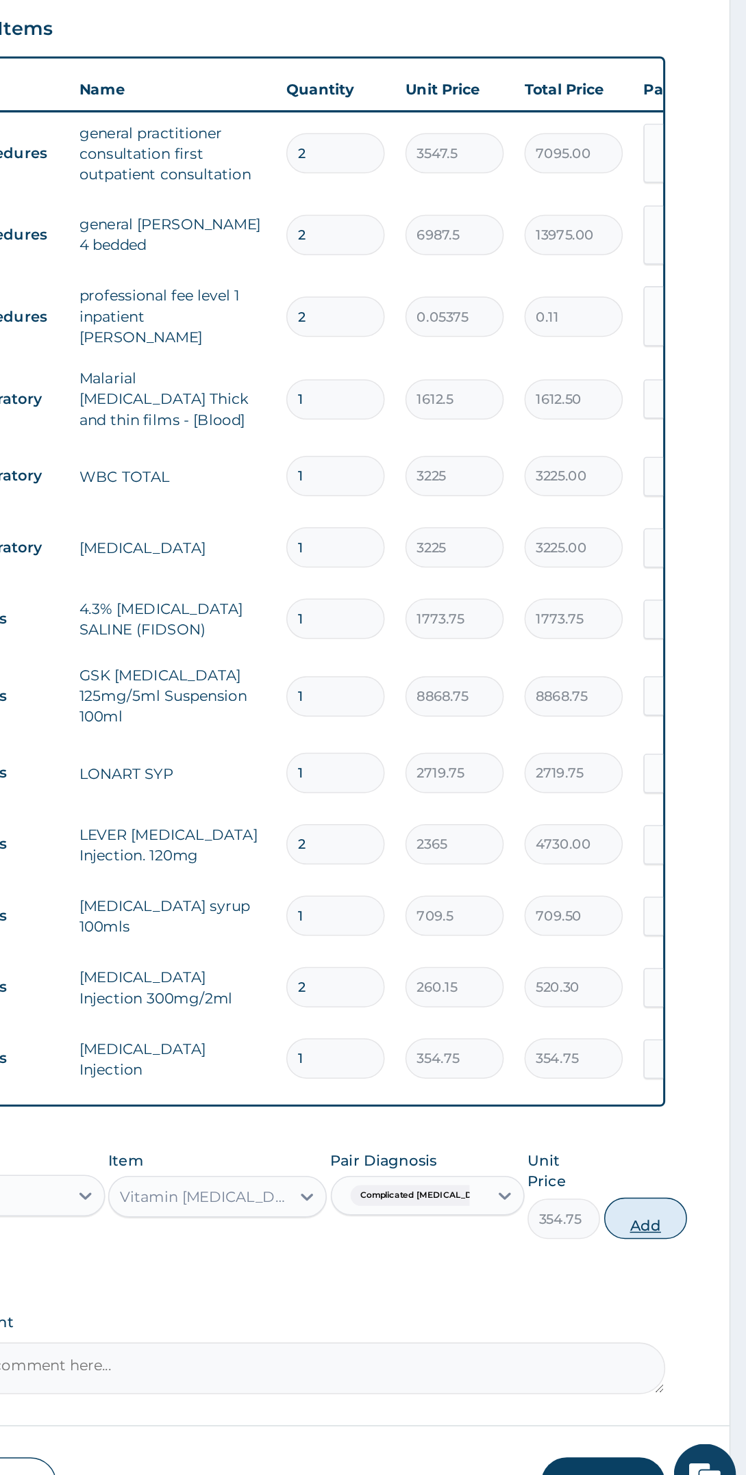
click at [670, 1264] on button "Add" at bounding box center [679, 1277] width 55 height 27
type input "0"
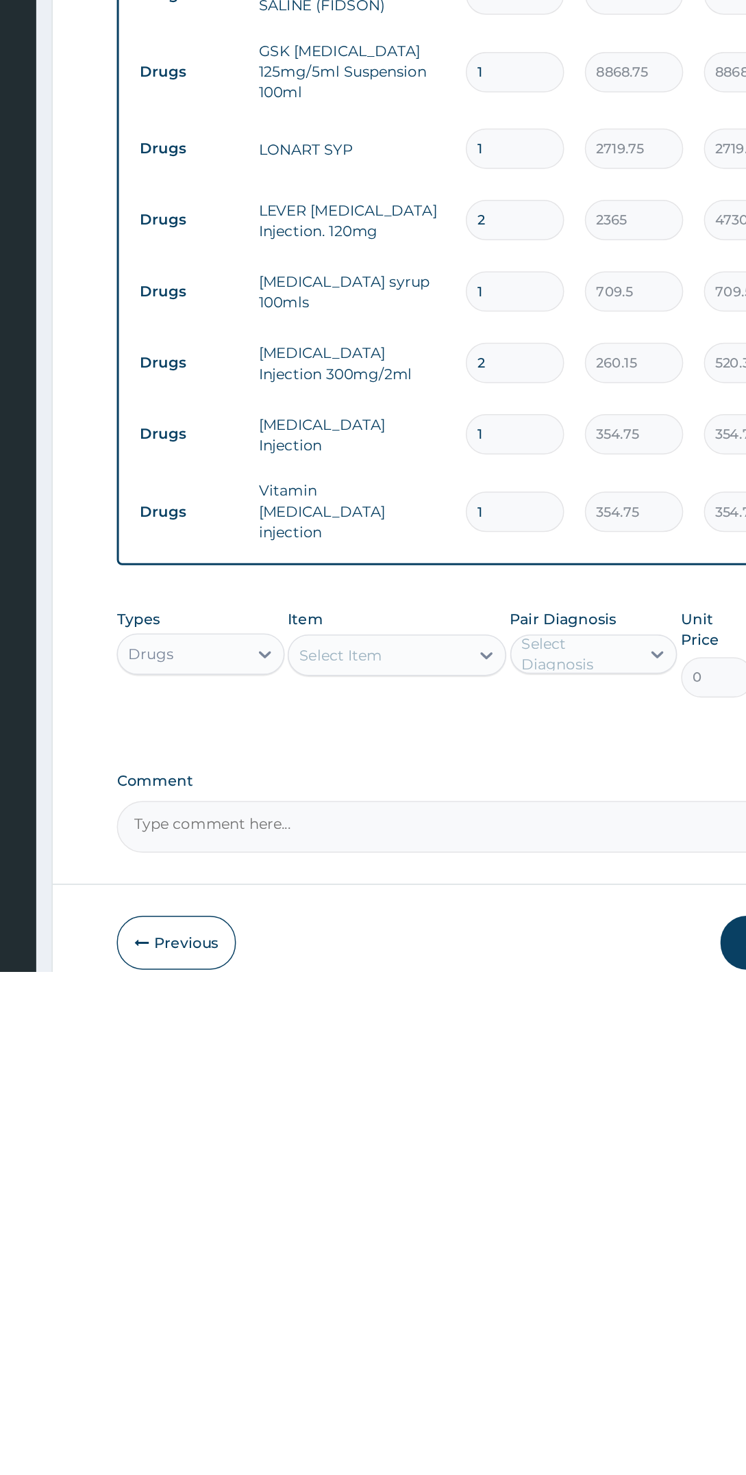
scroll to position [53, 0]
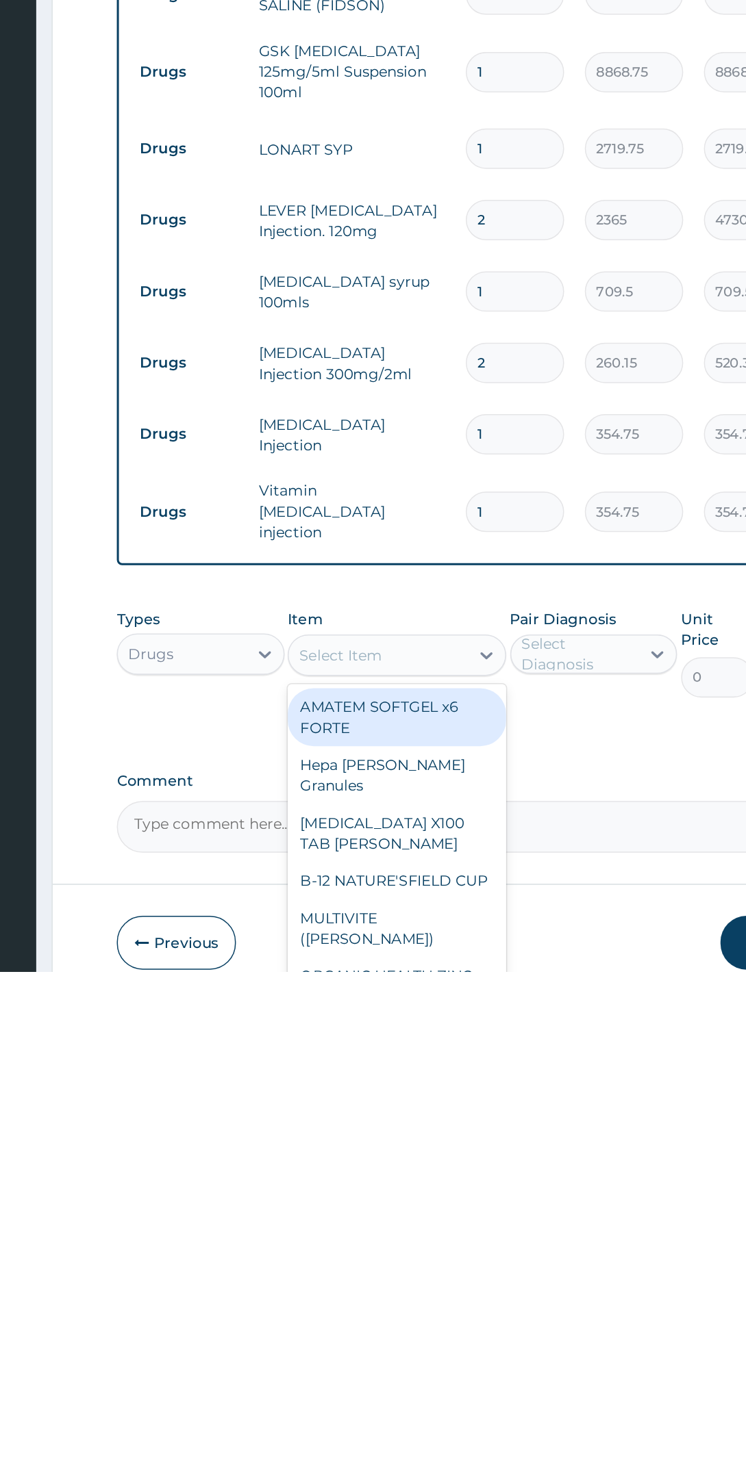
type input "c"
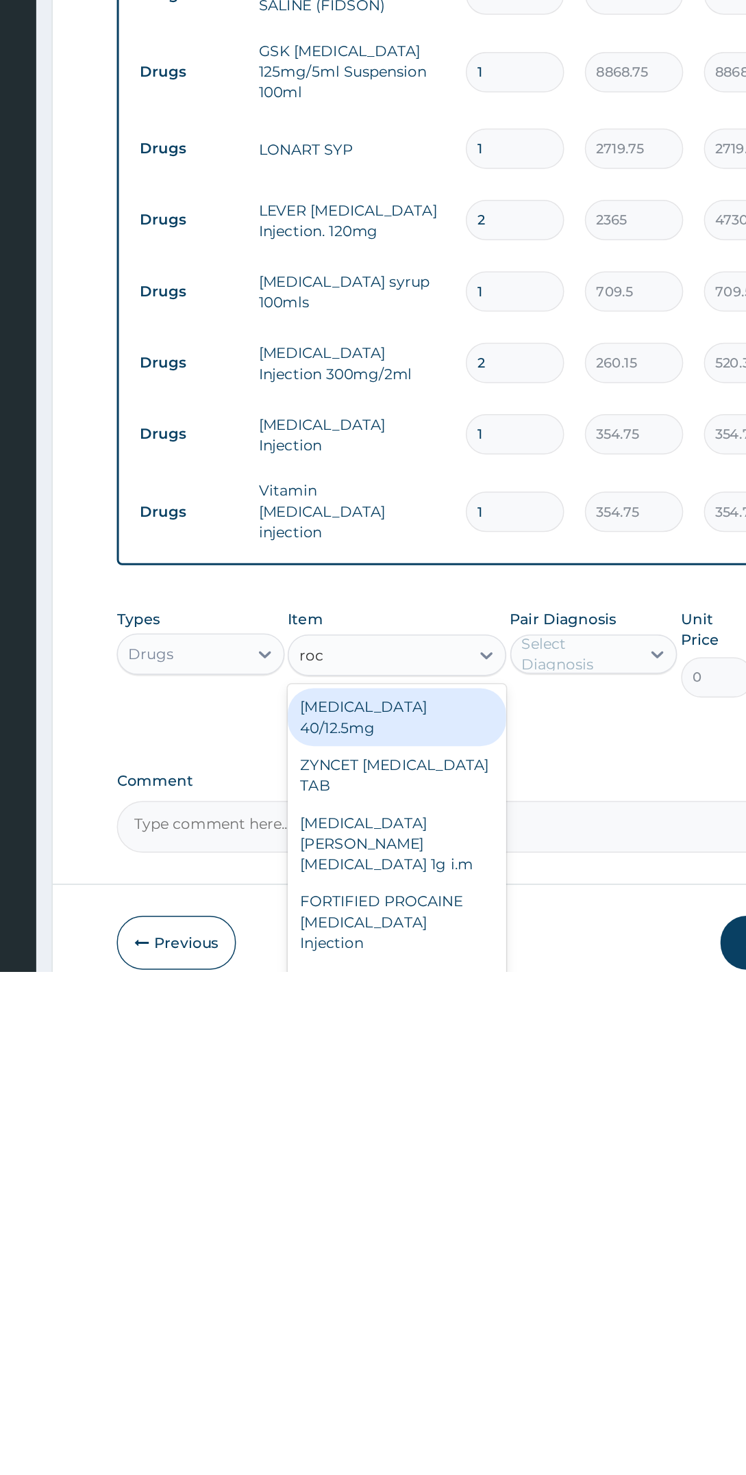
scroll to position [0, 0]
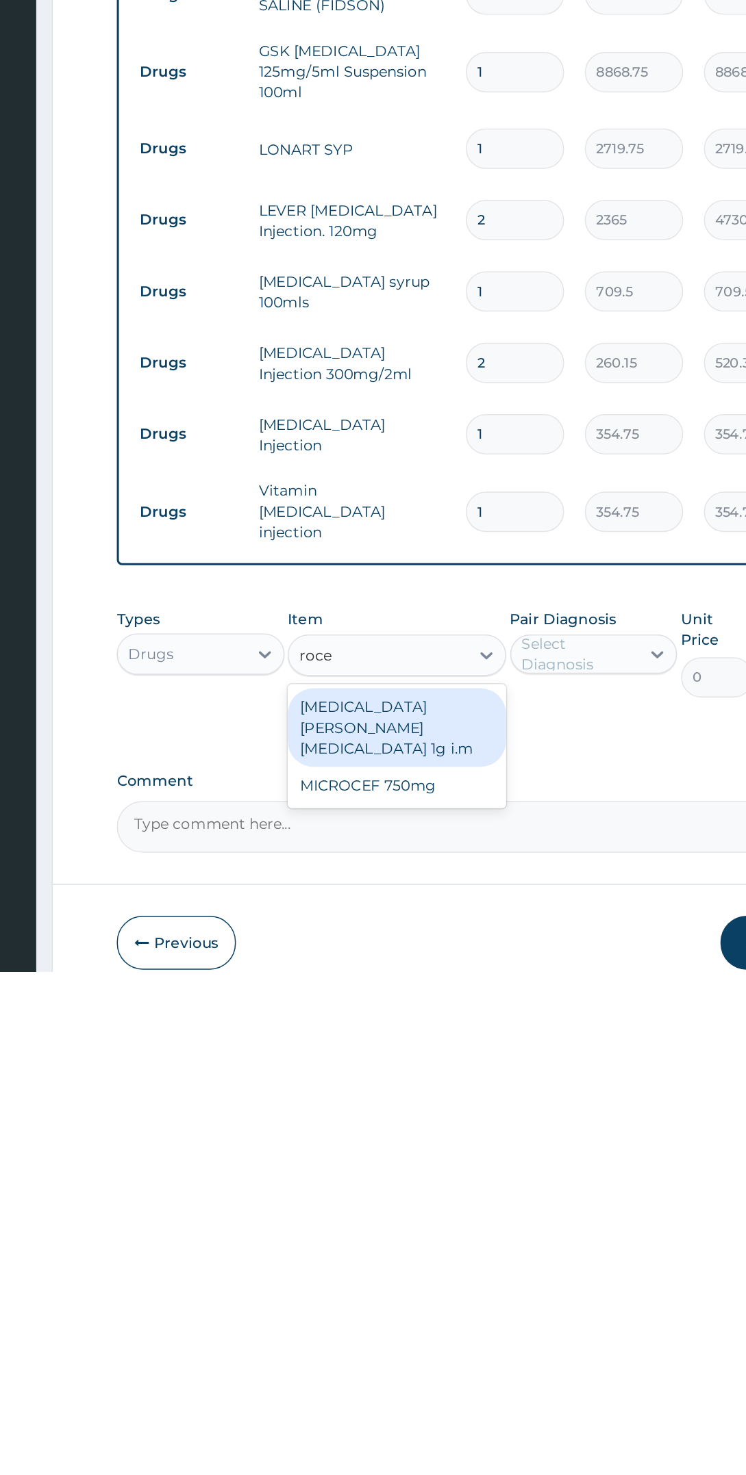
click at [448, 1289] on div "[MEDICAL_DATA][PERSON_NAME][MEDICAL_DATA] 1g i.m" at bounding box center [396, 1314] width 144 height 52
type input "roce"
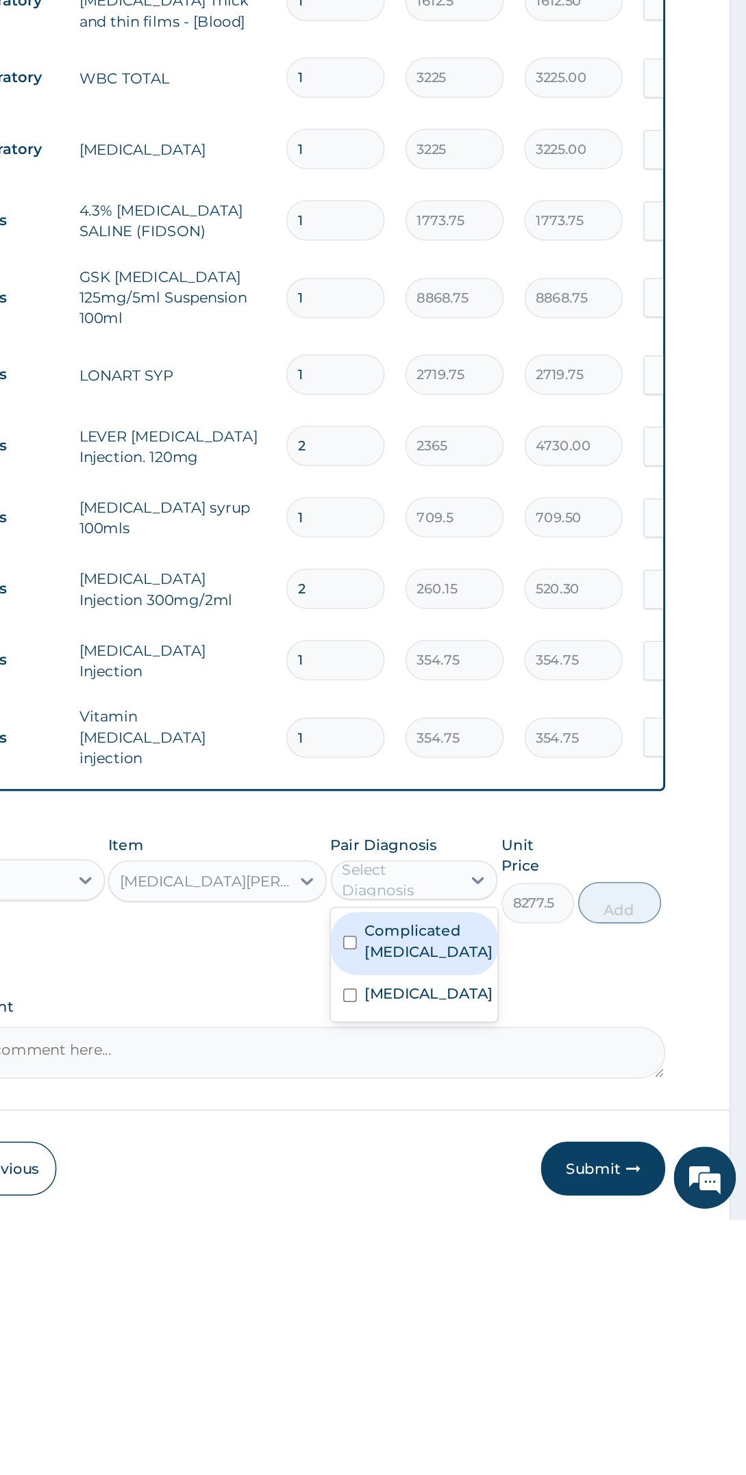
scroll to position [83, 0]
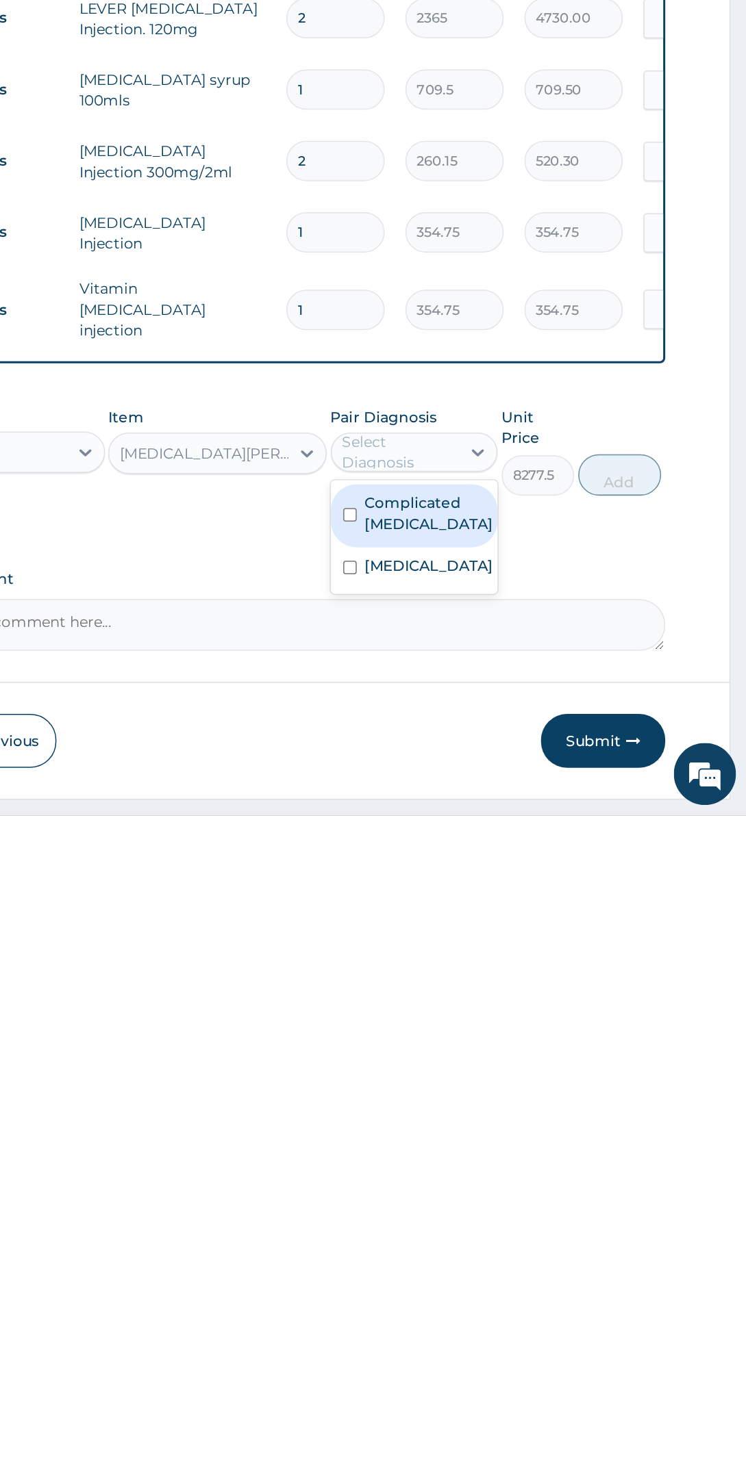
click at [564, 1299] on div "[MEDICAL_DATA]" at bounding box center [526, 1312] width 111 height 28
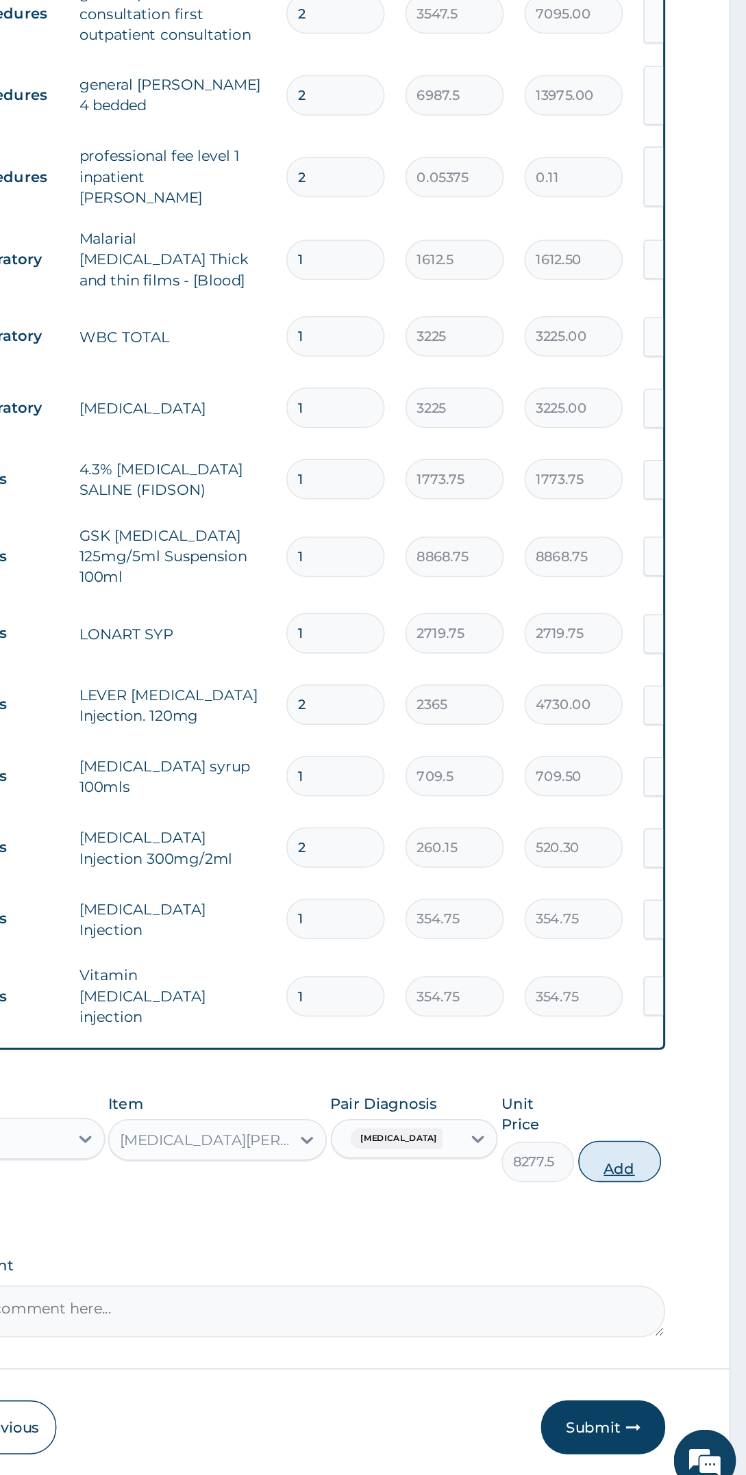
click at [674, 1236] on button "Add" at bounding box center [662, 1249] width 55 height 27
type input "0"
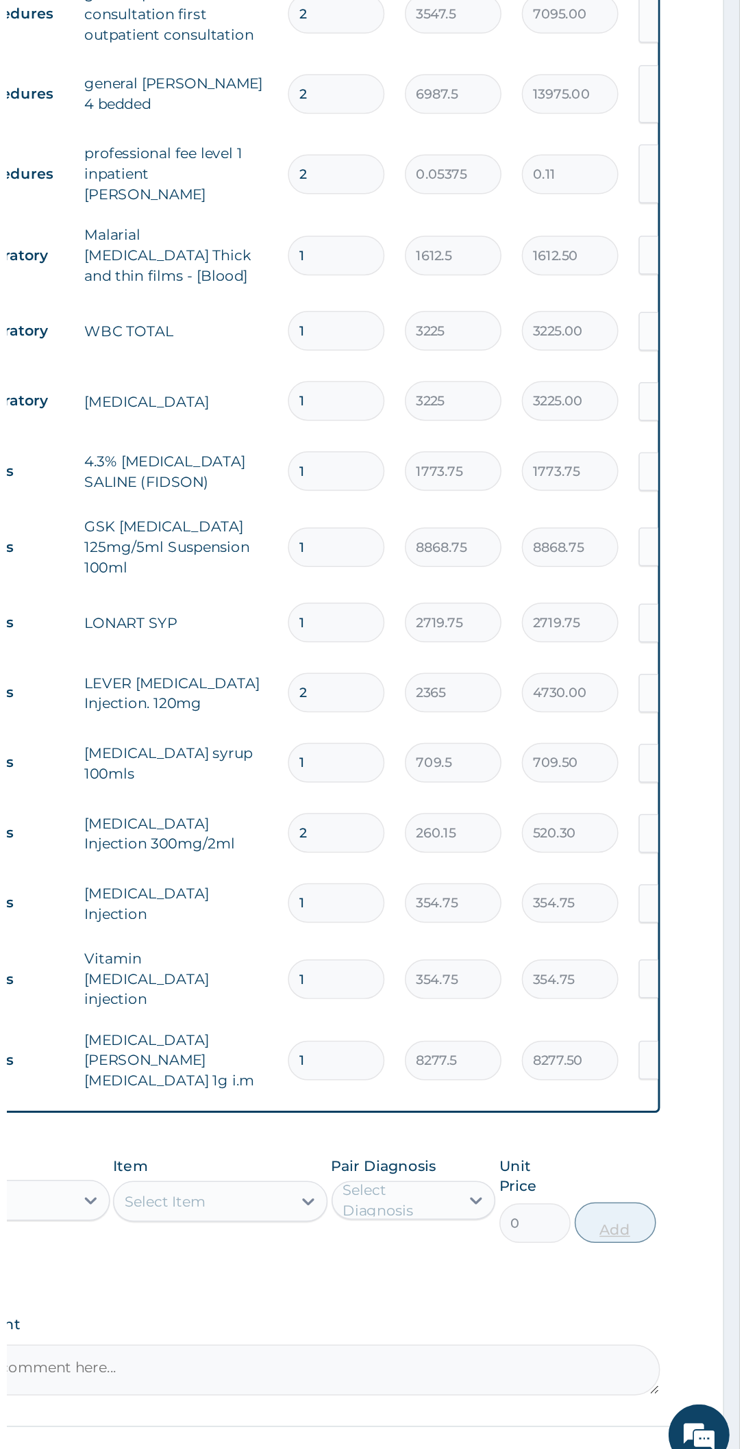
scroll to position [0, 0]
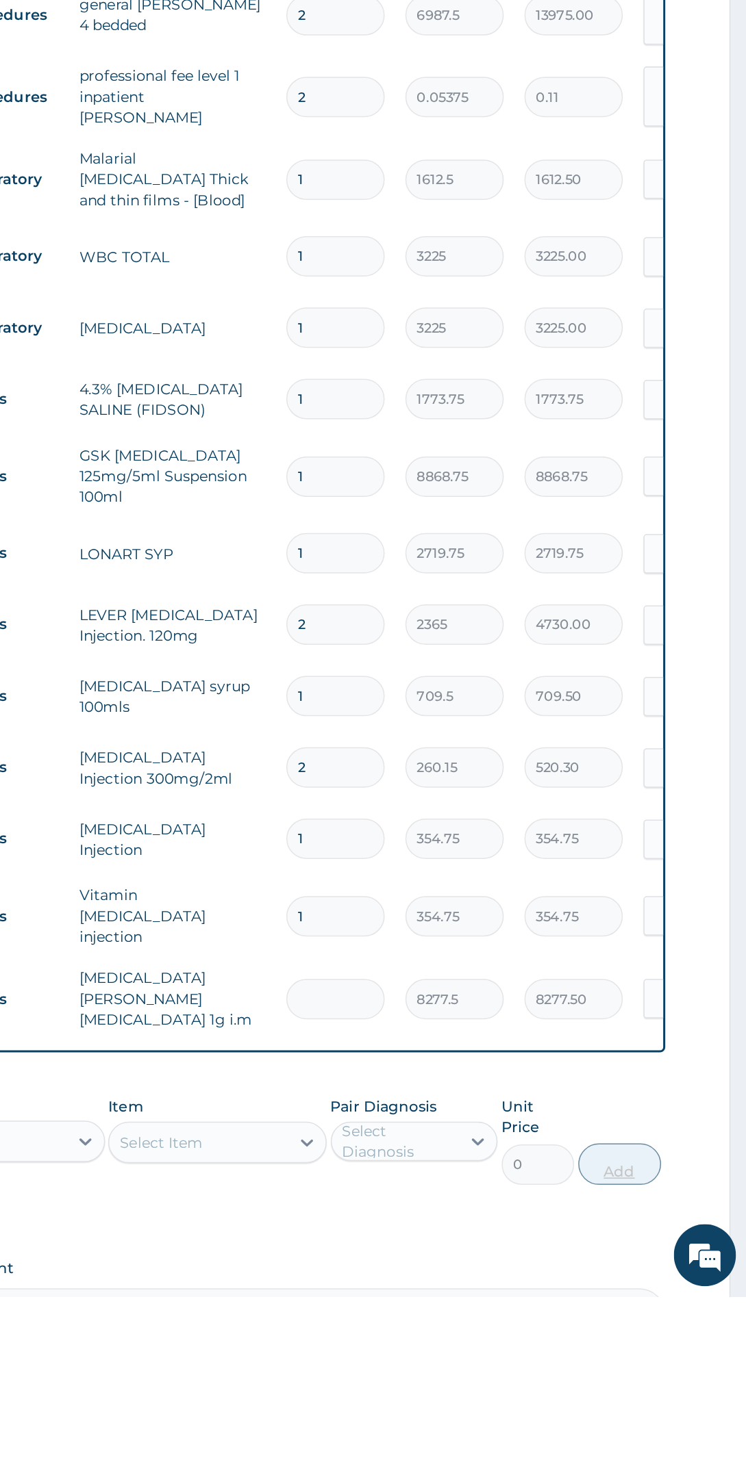
type input "0.00"
type input "2"
type input "16555.00"
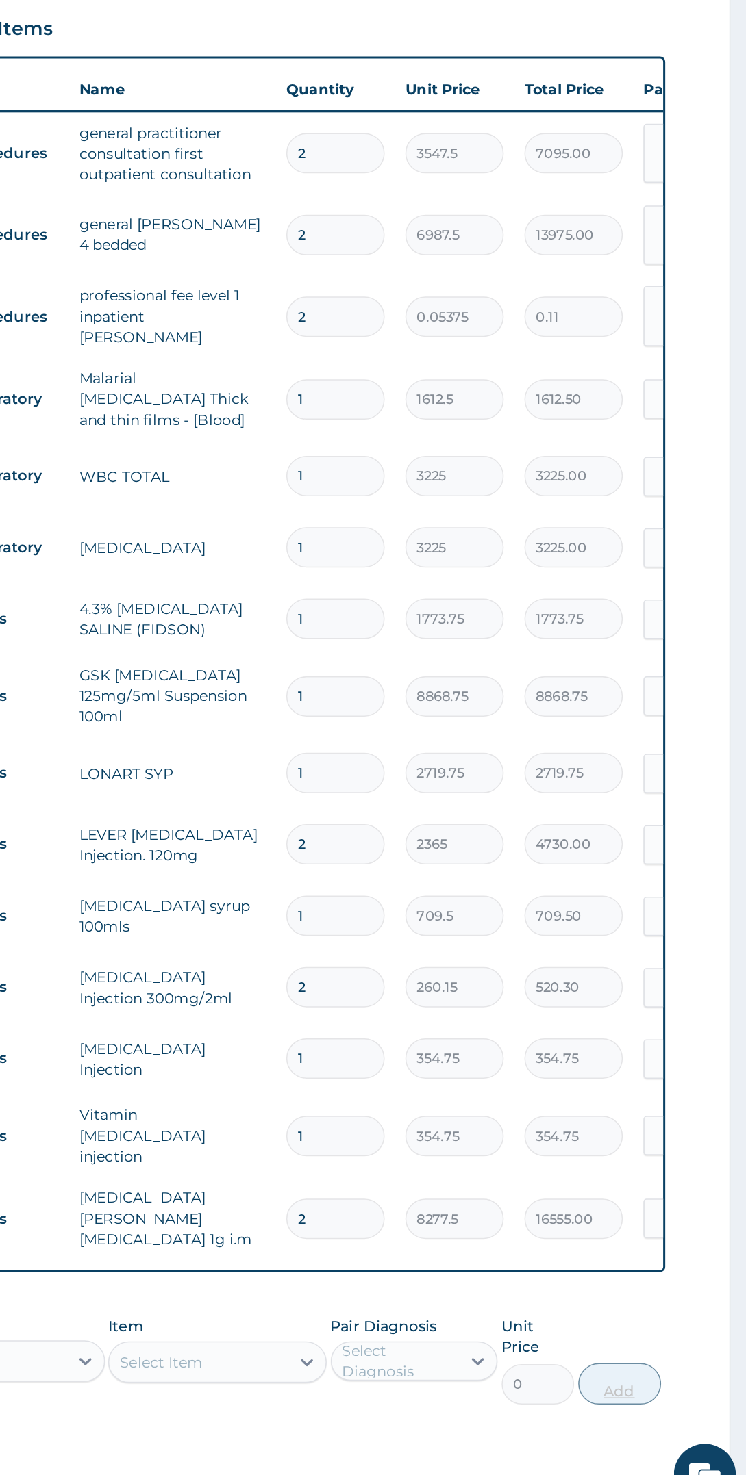
type input "2"
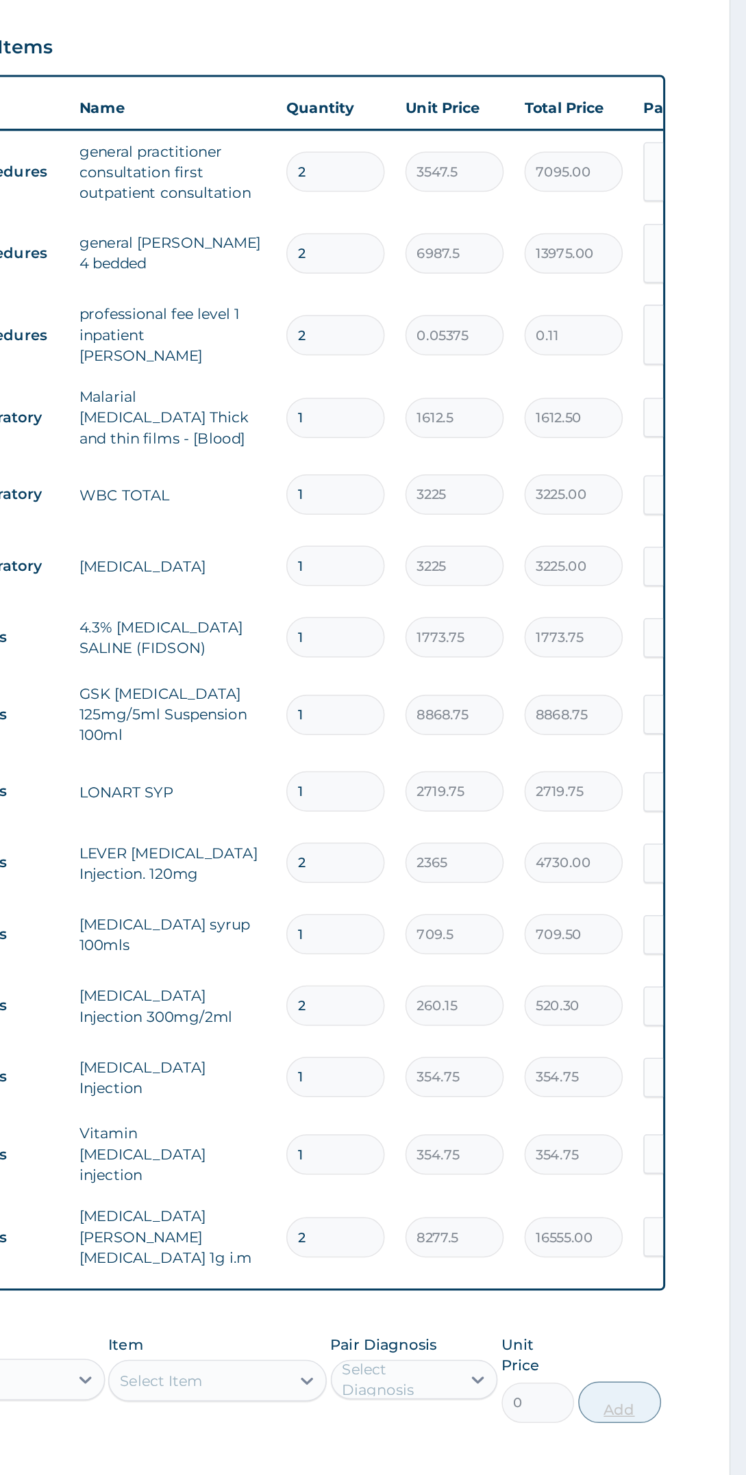
scroll to position [131, 0]
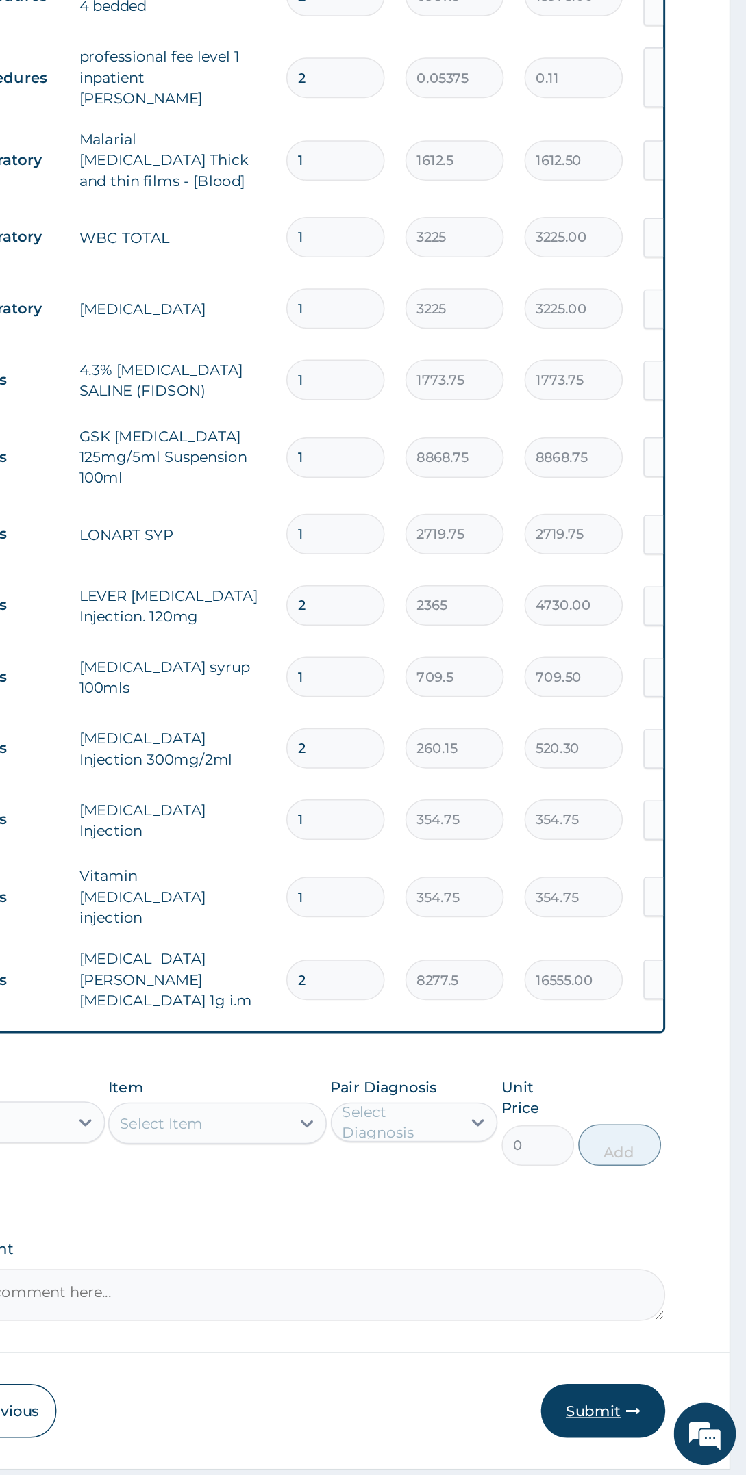
click at [670, 1415] on button "Submit" at bounding box center [651, 1433] width 82 height 36
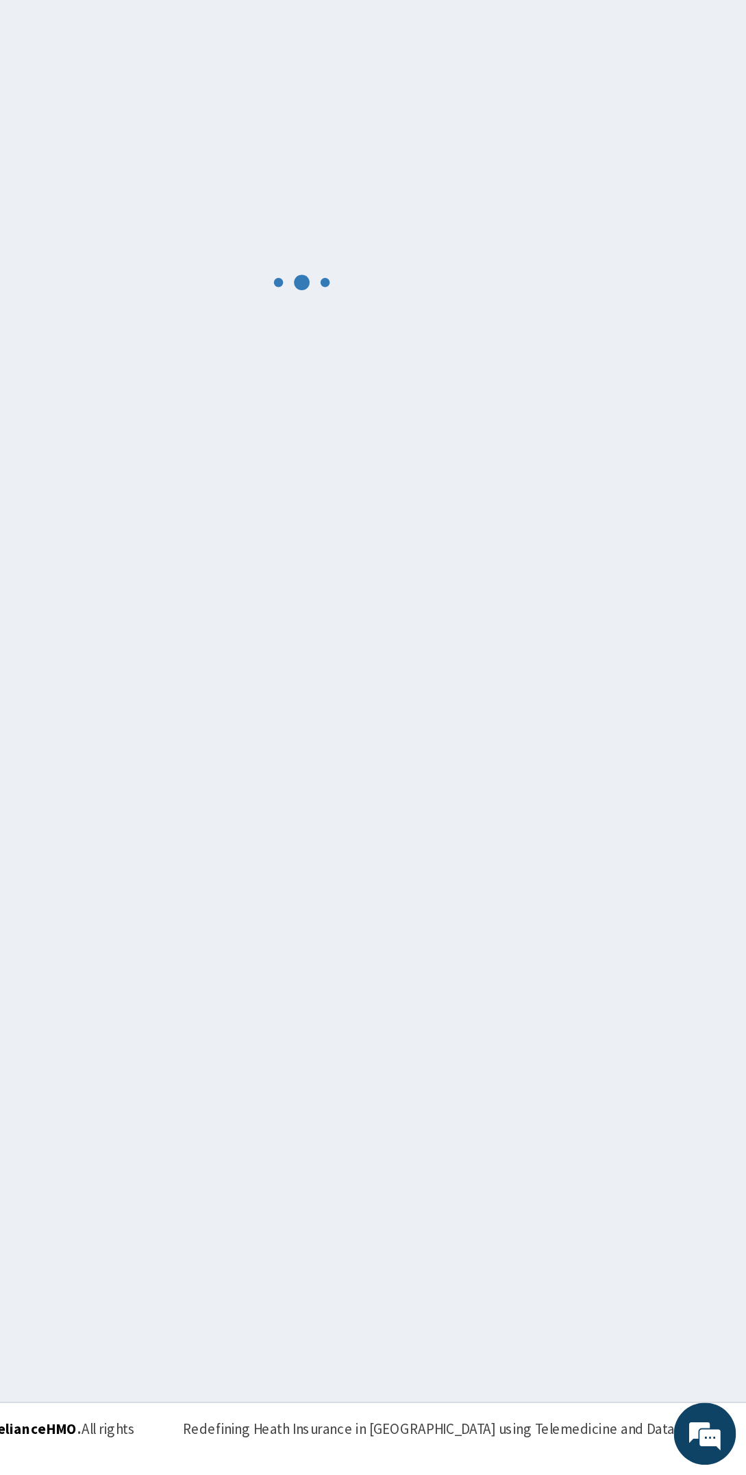
scroll to position [0, 0]
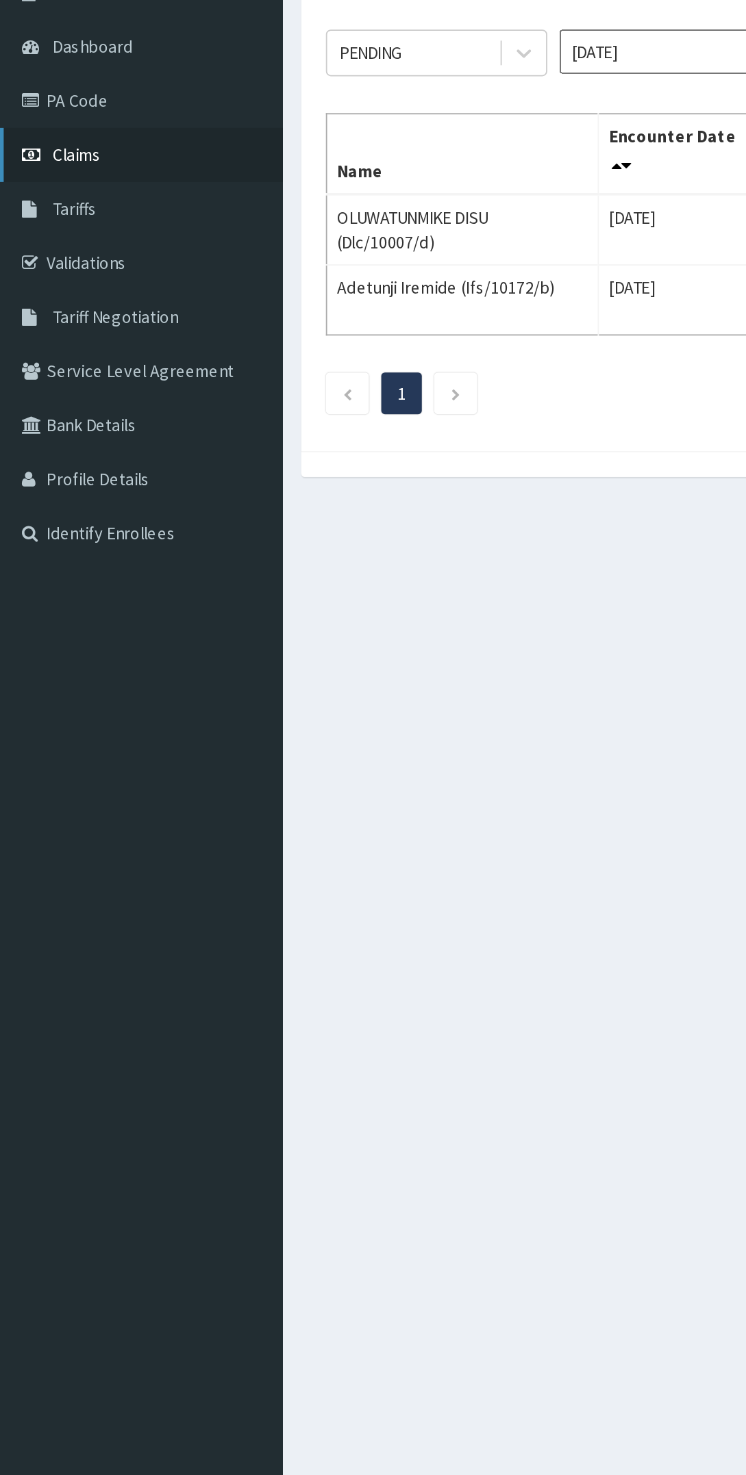
click at [53, 194] on link "Claims" at bounding box center [78, 209] width 157 height 30
click at [58, 169] on link "PA Code" at bounding box center [78, 179] width 157 height 30
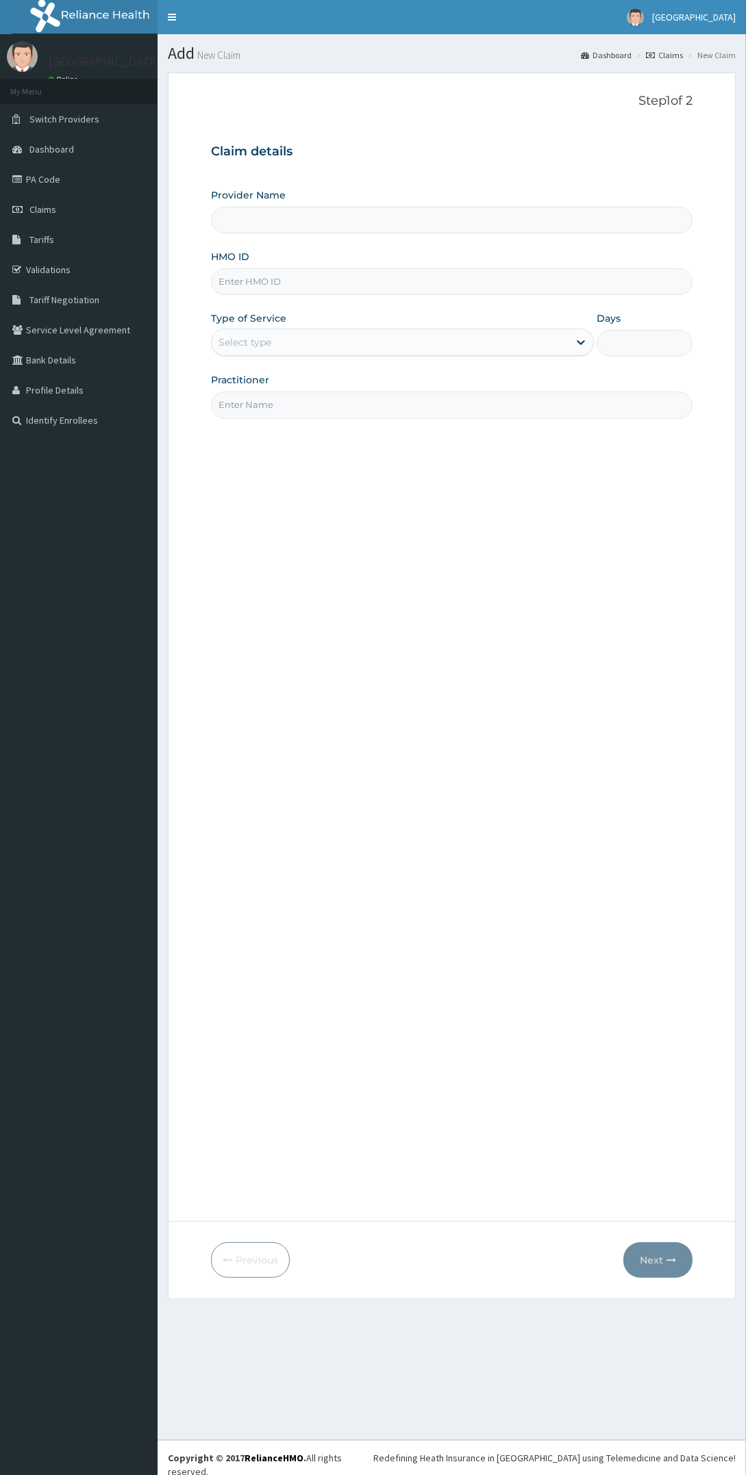
type input "[GEOGRAPHIC_DATA]"
click at [354, 277] on input "HMO ID" at bounding box center [451, 281] width 481 height 27
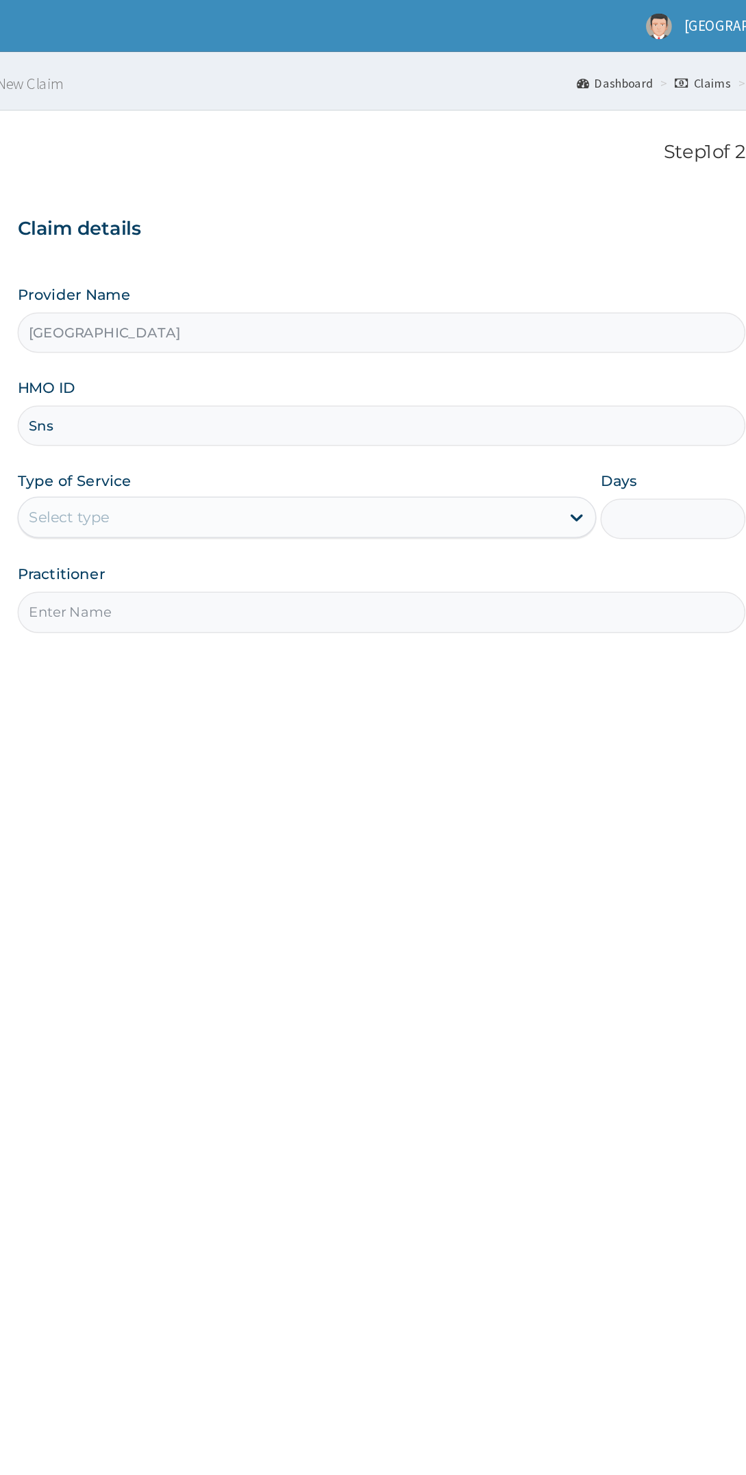
type input "Sns/10047/d"
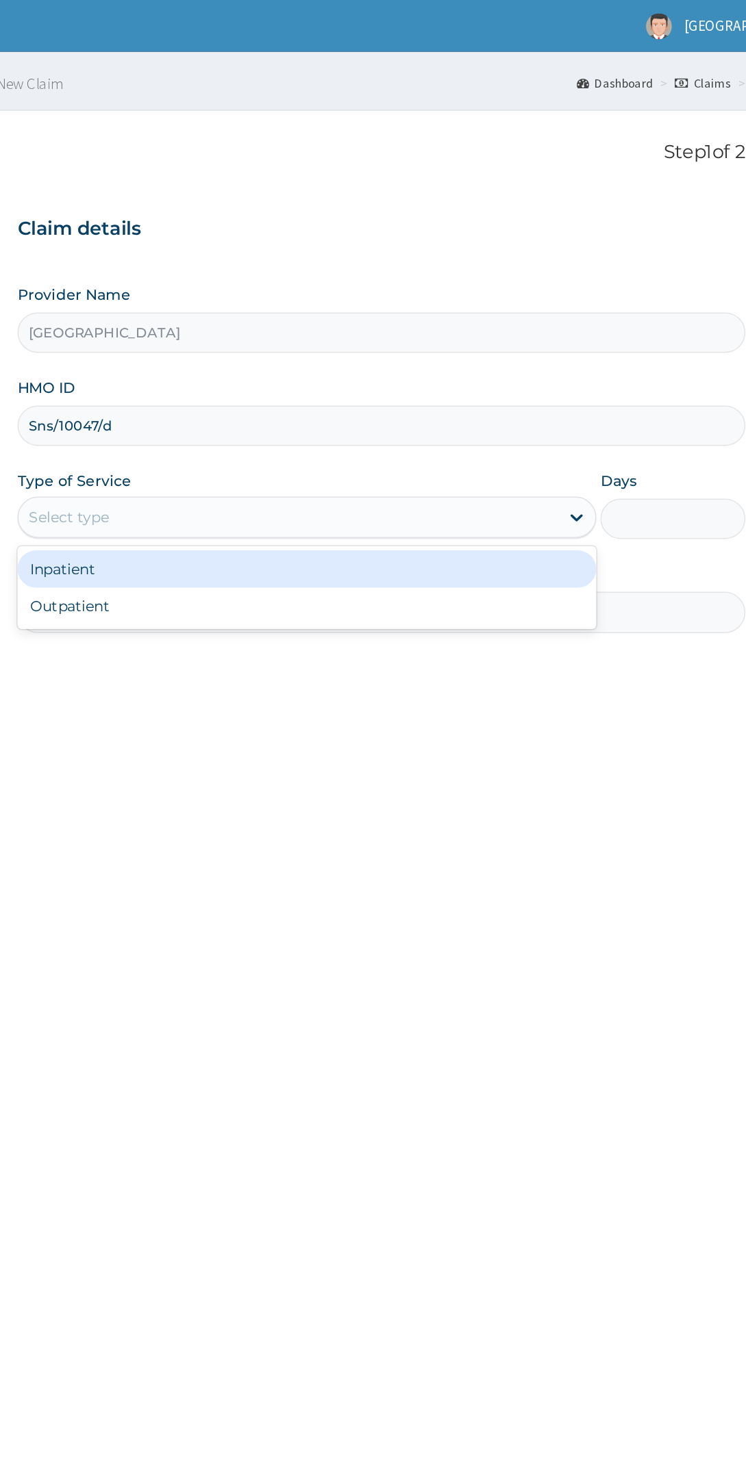
click at [329, 374] on div "Inpatient" at bounding box center [402, 376] width 383 height 25
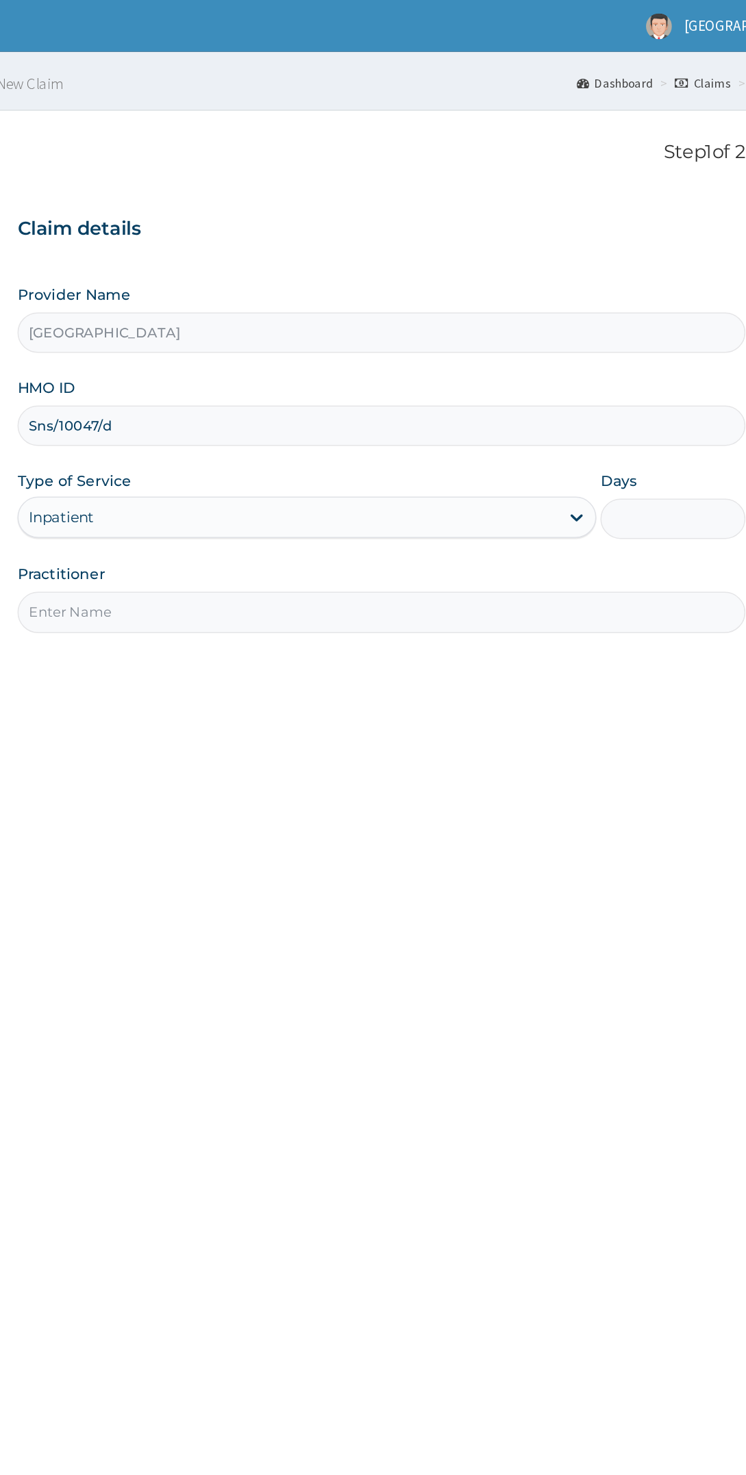
click at [327, 401] on input "Practitioner" at bounding box center [451, 405] width 481 height 27
type input "Dr [PERSON_NAME]"
click at [652, 341] on input "Days" at bounding box center [644, 343] width 96 height 27
type input "2"
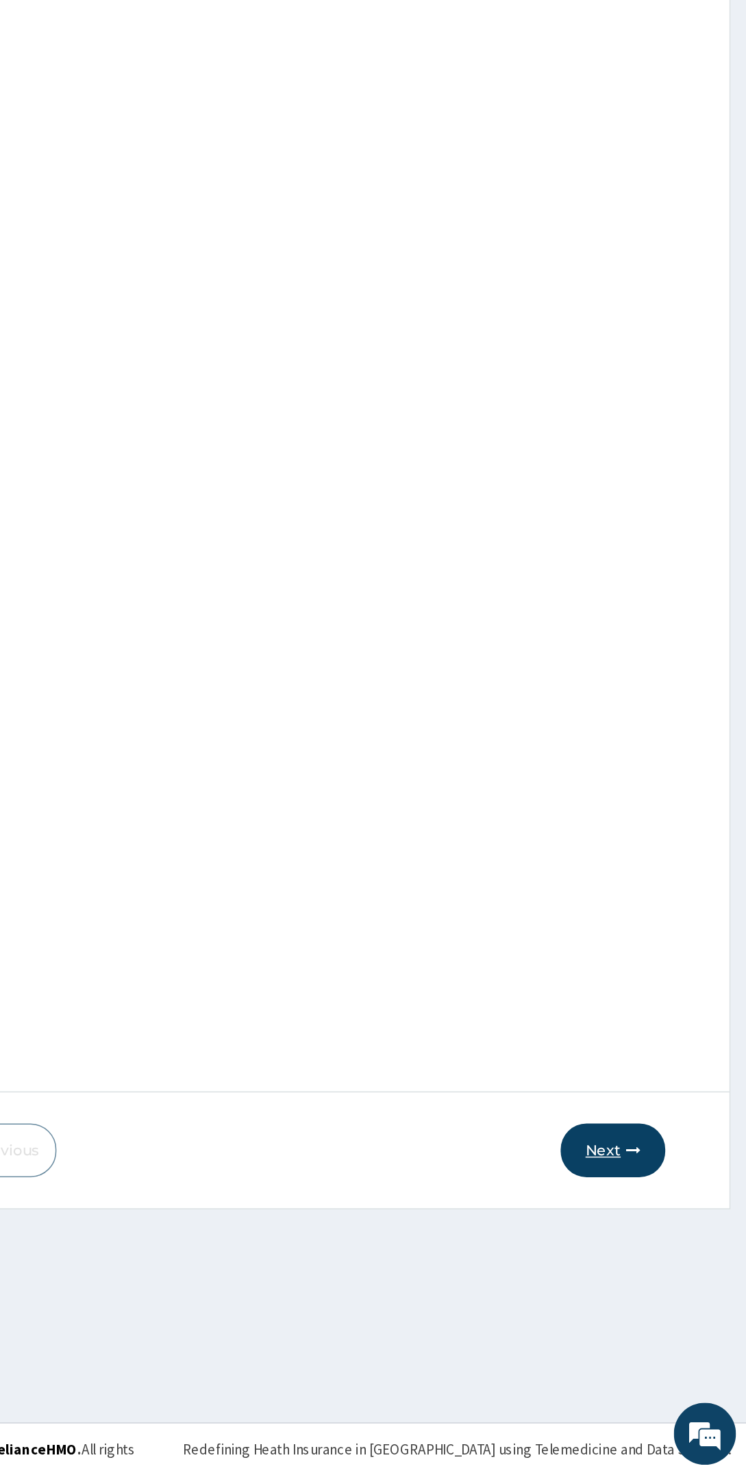
click at [662, 1275] on button "Next" at bounding box center [657, 1261] width 69 height 36
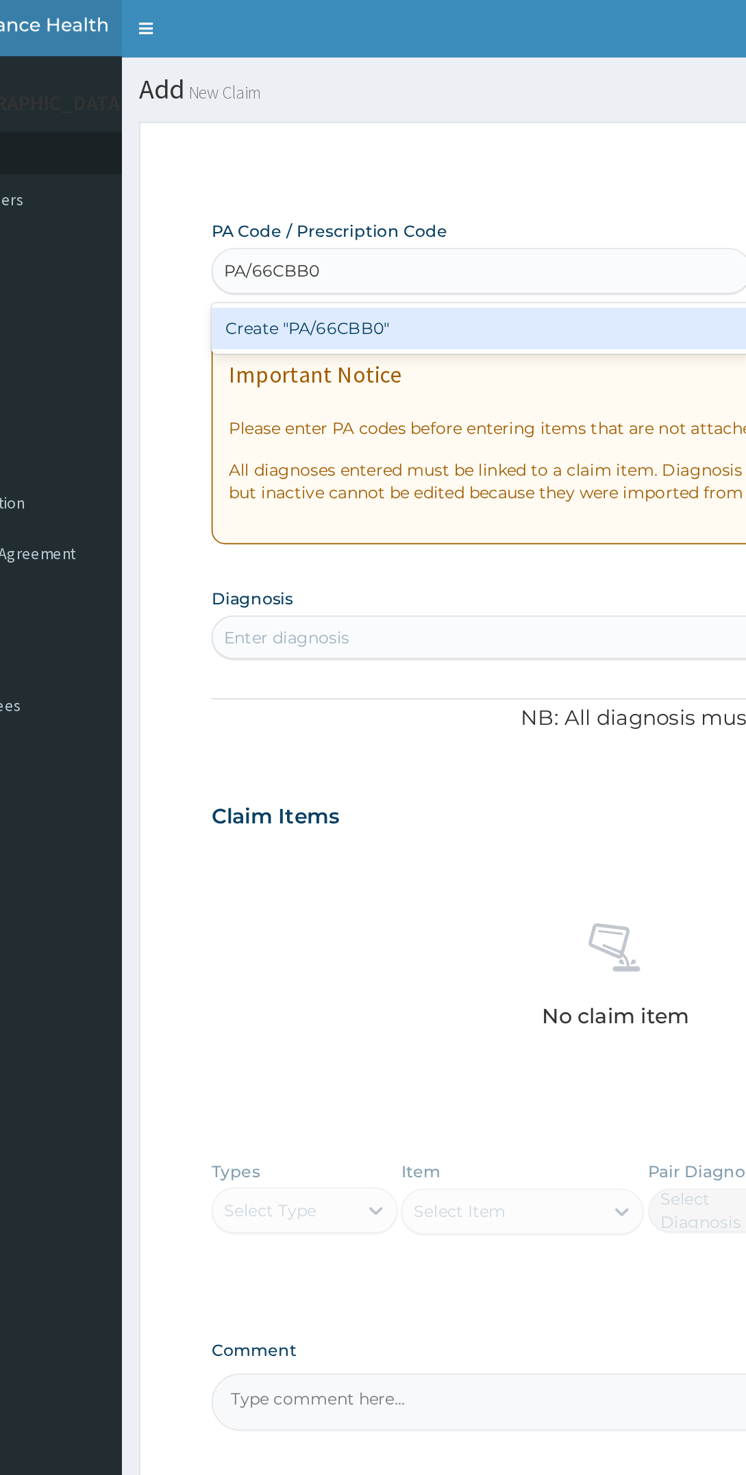
click at [335, 189] on div "Create "PA/66CBB0"" at bounding box center [372, 195] width 322 height 25
type input "PA/66CBB0"
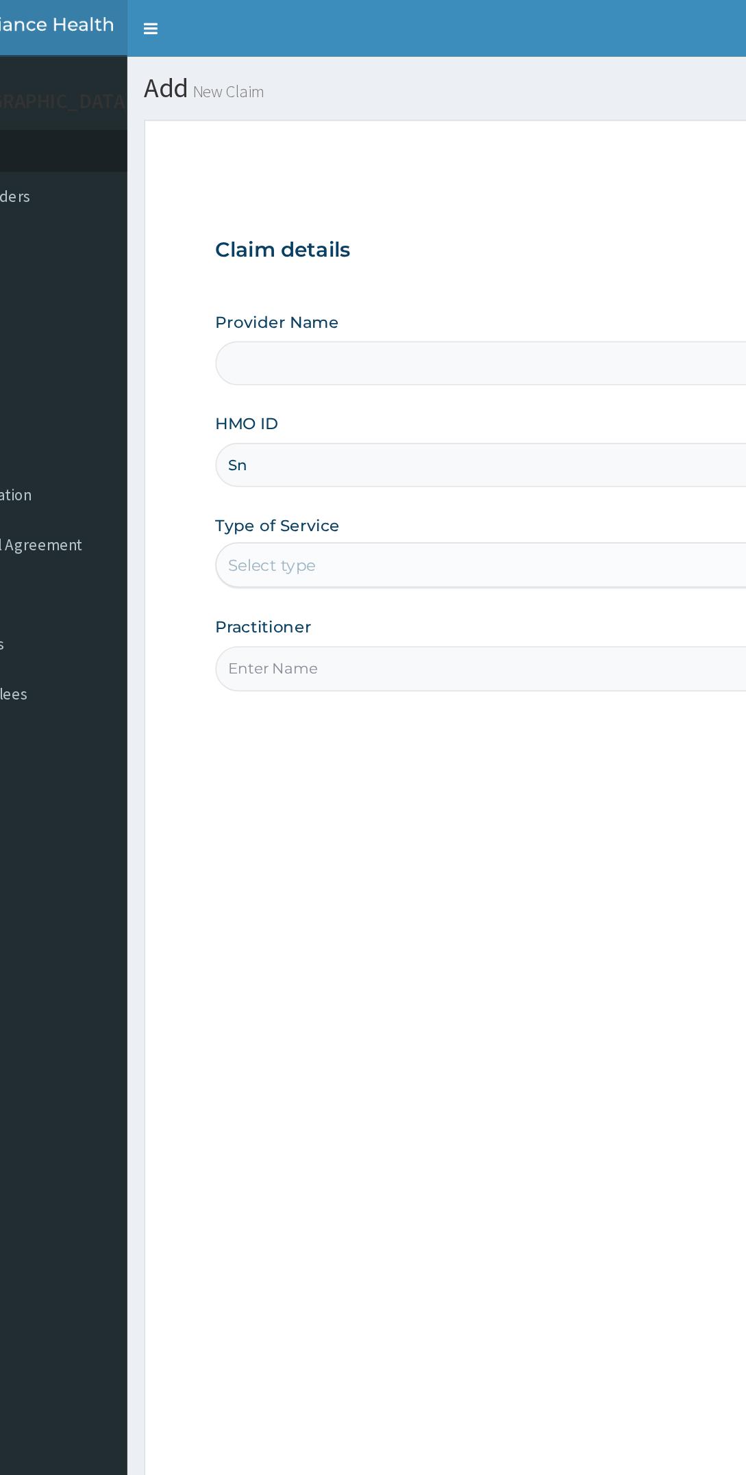
type input "Sns"
type input "[GEOGRAPHIC_DATA]"
type input "Sns/10047/d"
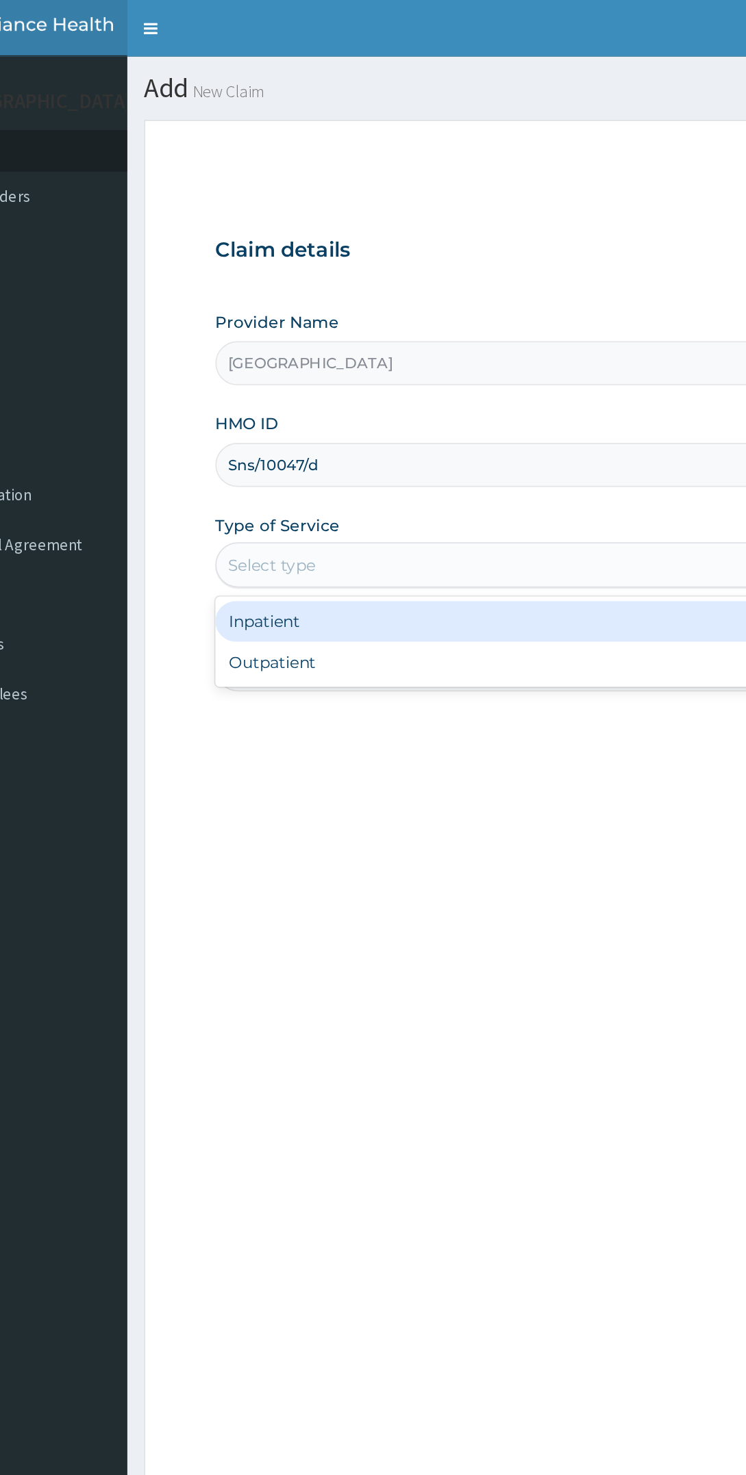
click at [309, 374] on div "Inpatient" at bounding box center [402, 376] width 383 height 25
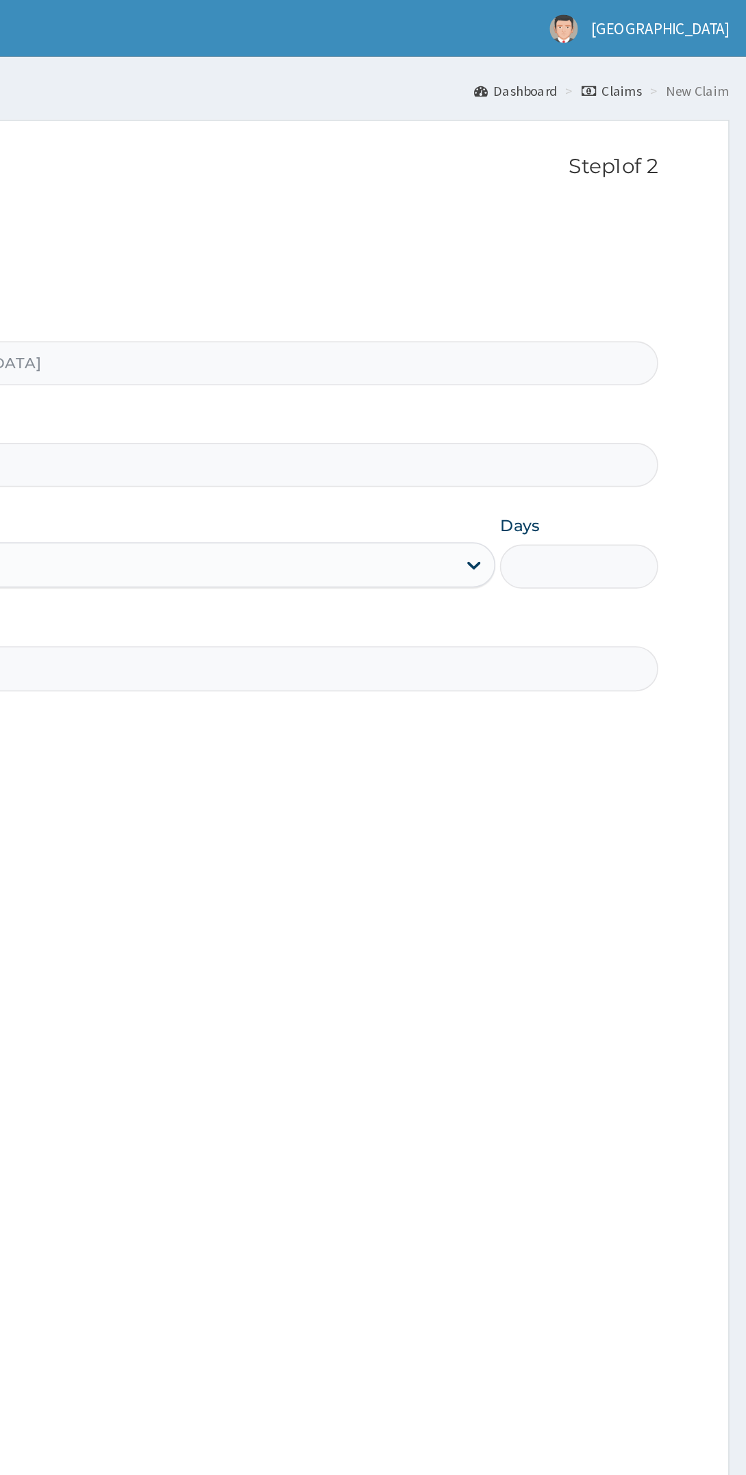
click at [641, 343] on input "Days" at bounding box center [644, 343] width 96 height 27
type input "2"
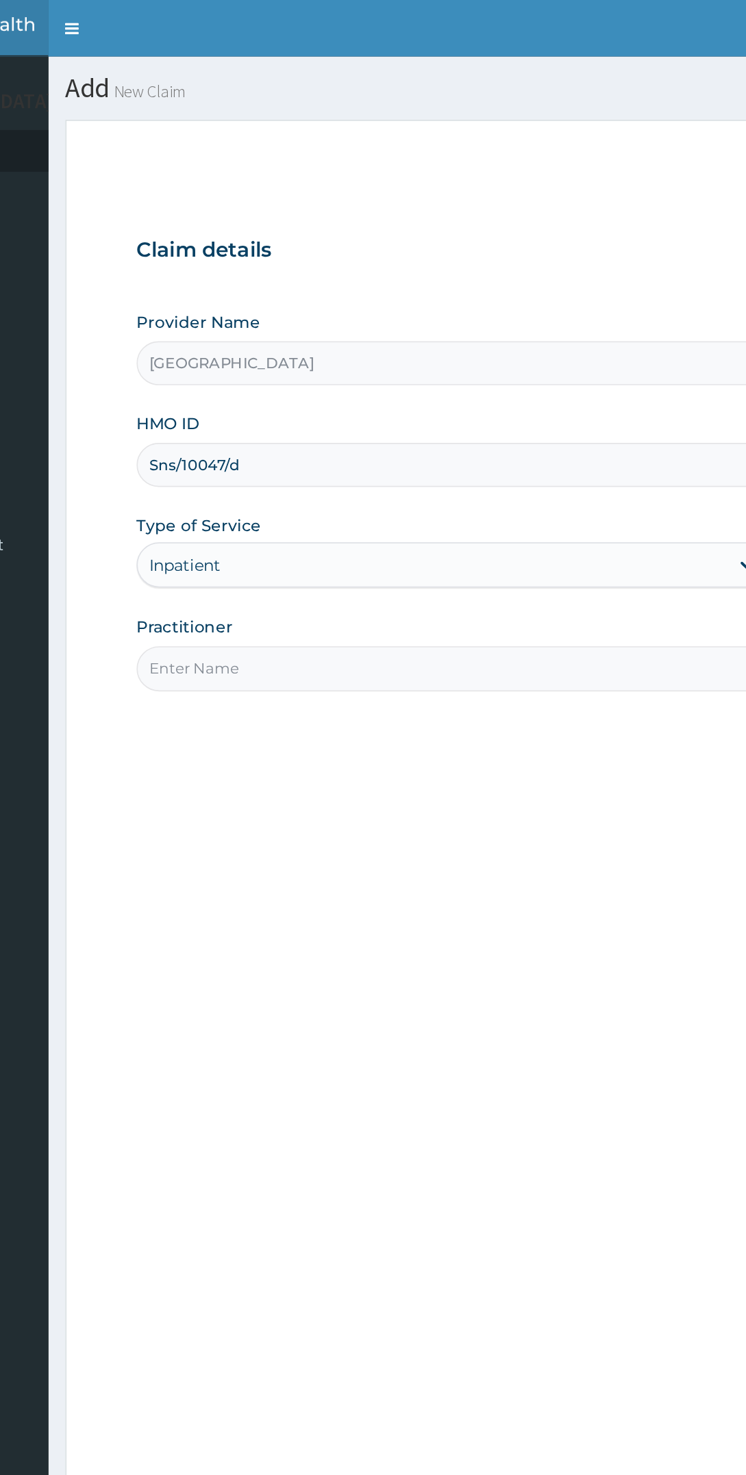
click at [335, 409] on input "Practitioner" at bounding box center [451, 405] width 481 height 27
type input "Dr chidinma"
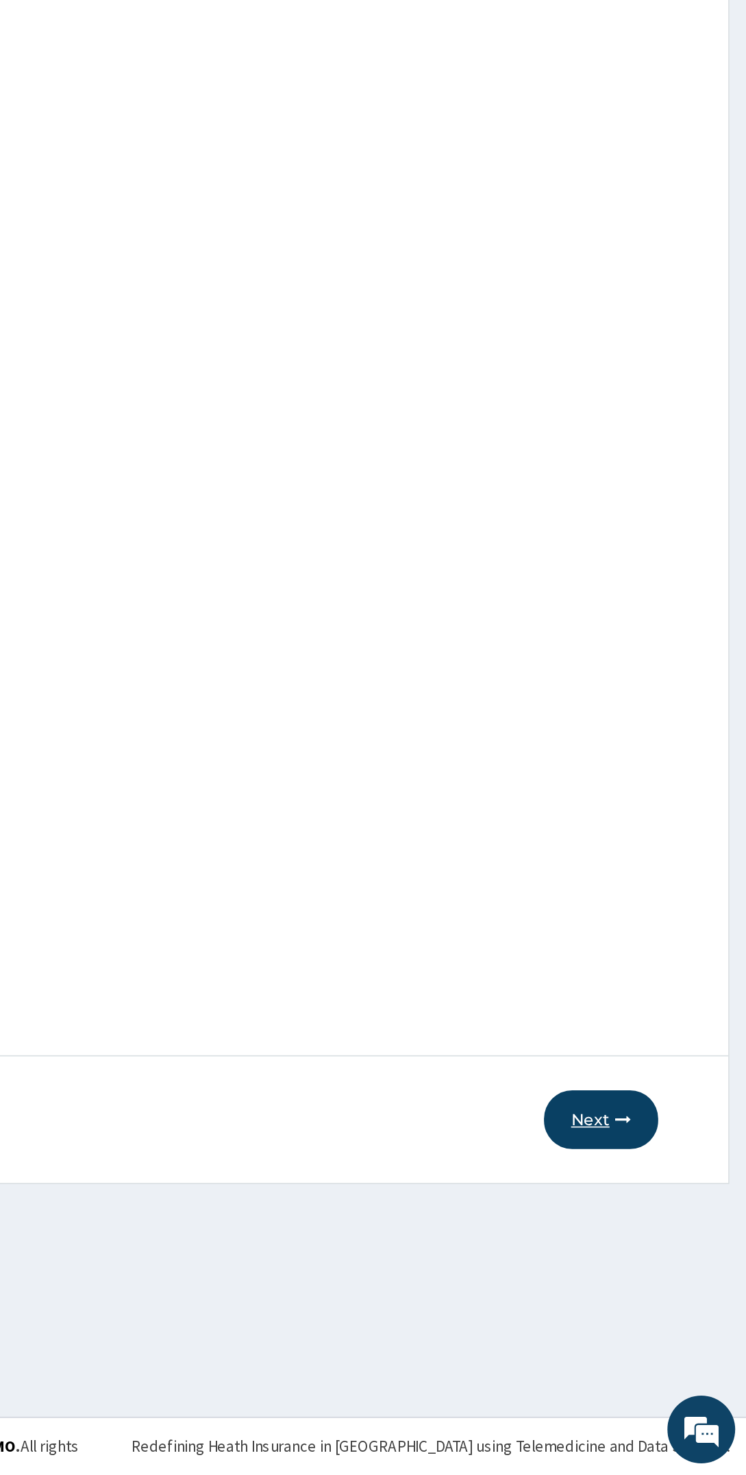
click at [666, 1268] on button "Next" at bounding box center [657, 1261] width 69 height 36
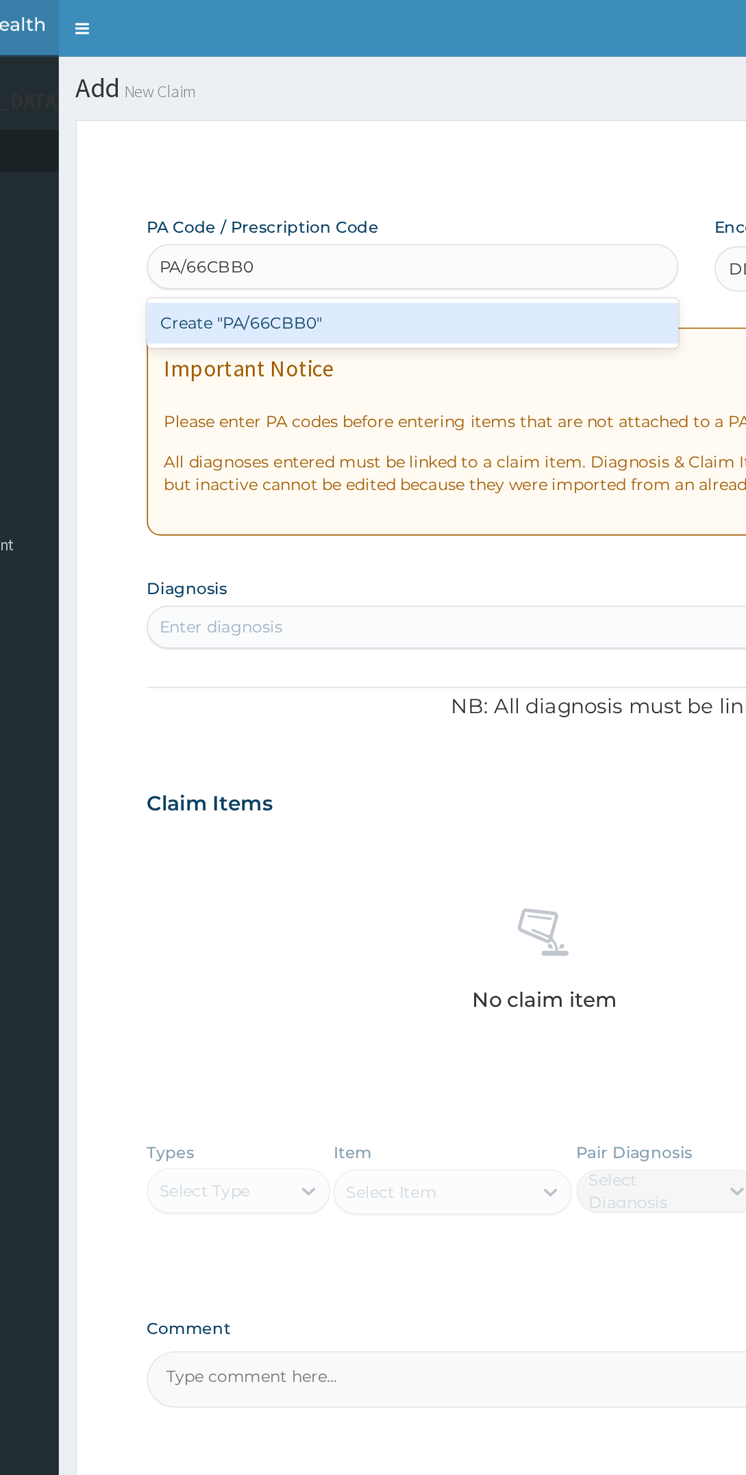
click at [378, 199] on div "Create "PA/66CBB0"" at bounding box center [372, 195] width 322 height 25
type input "PA/66CBB0"
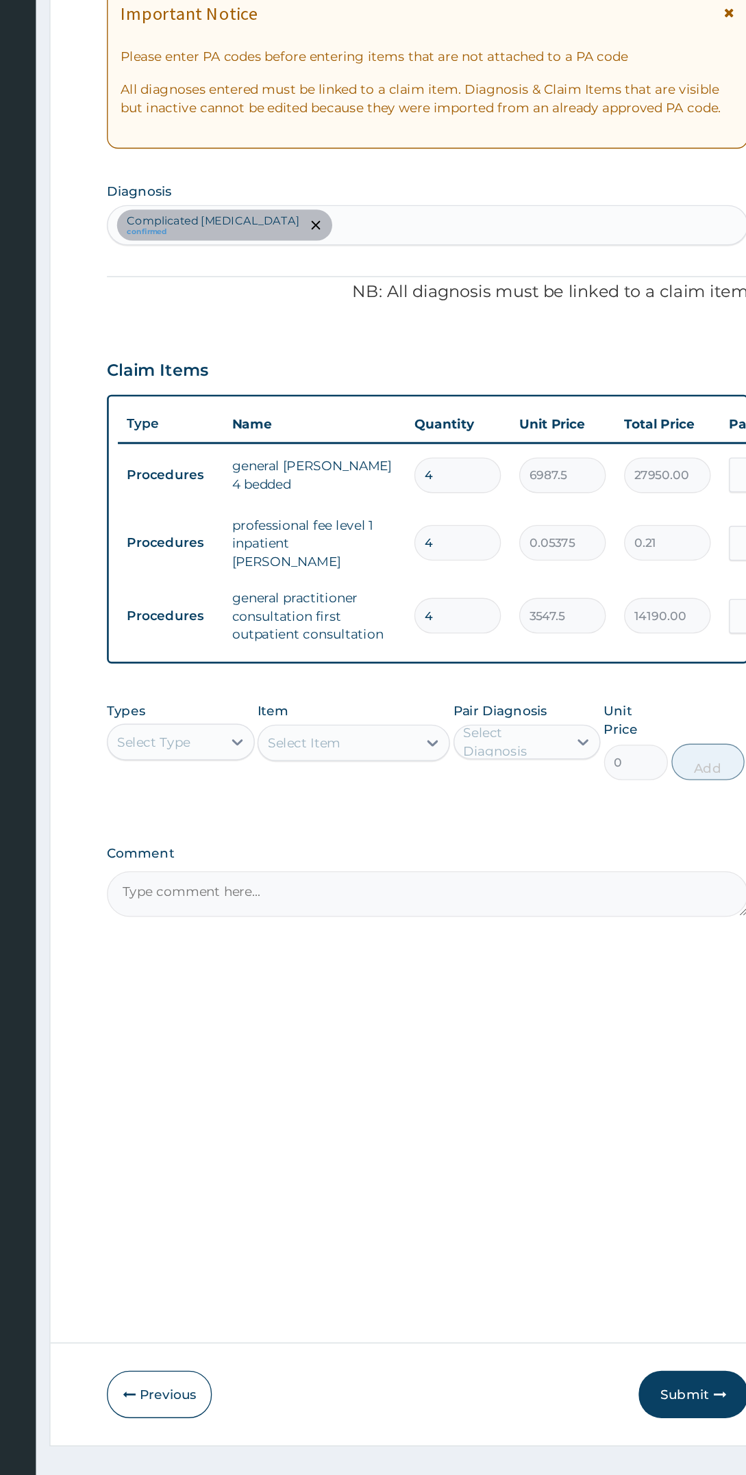
click at [486, 570] on input "4" at bounding box center [474, 570] width 65 height 27
type input "0.00"
type input "2"
type input "13975.00"
type input "2"
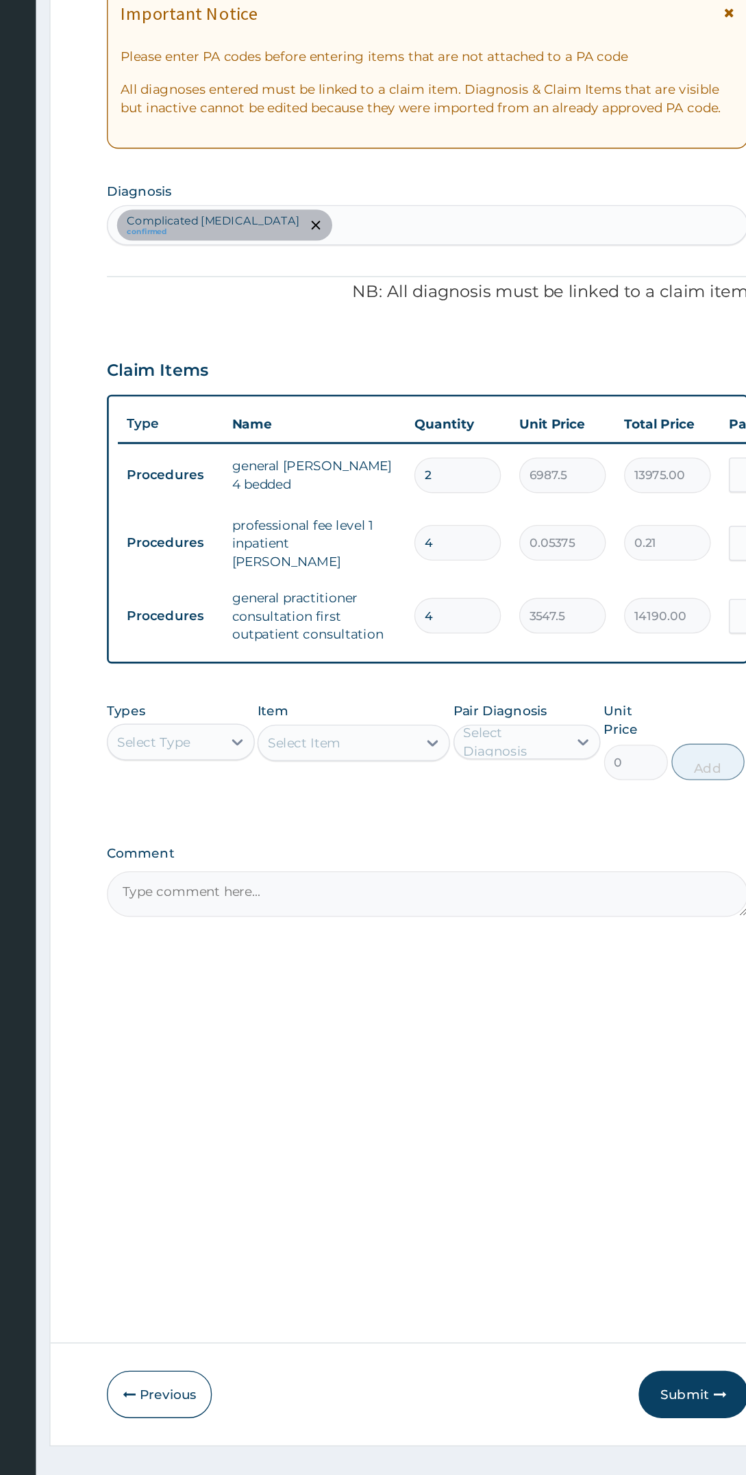
click at [489, 613] on input "4" at bounding box center [474, 620] width 65 height 27
type input "0.00"
type input "2"
type input "0.11"
type input "2"
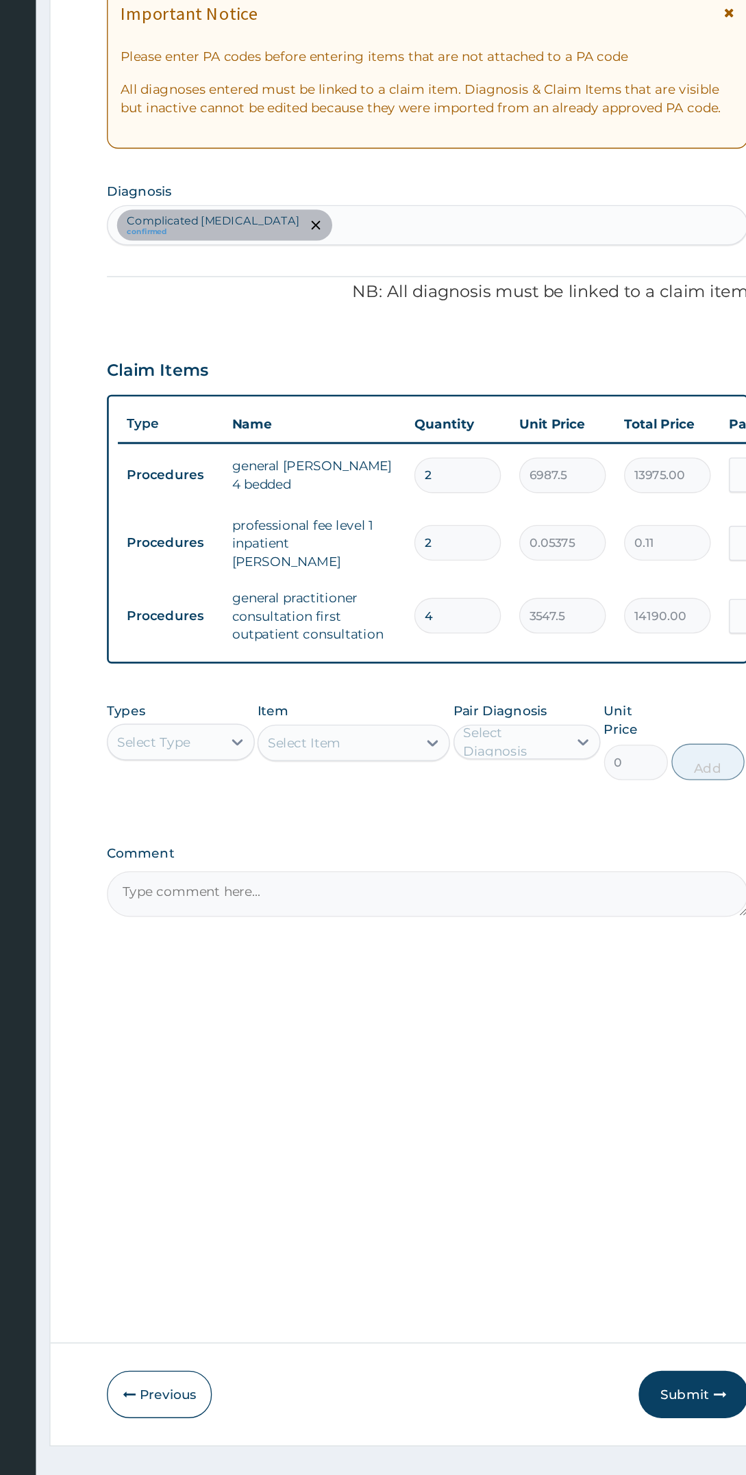
click at [490, 670] on input "4" at bounding box center [474, 675] width 65 height 27
type input "0.00"
type input "2"
type input "7095.00"
type input "2"
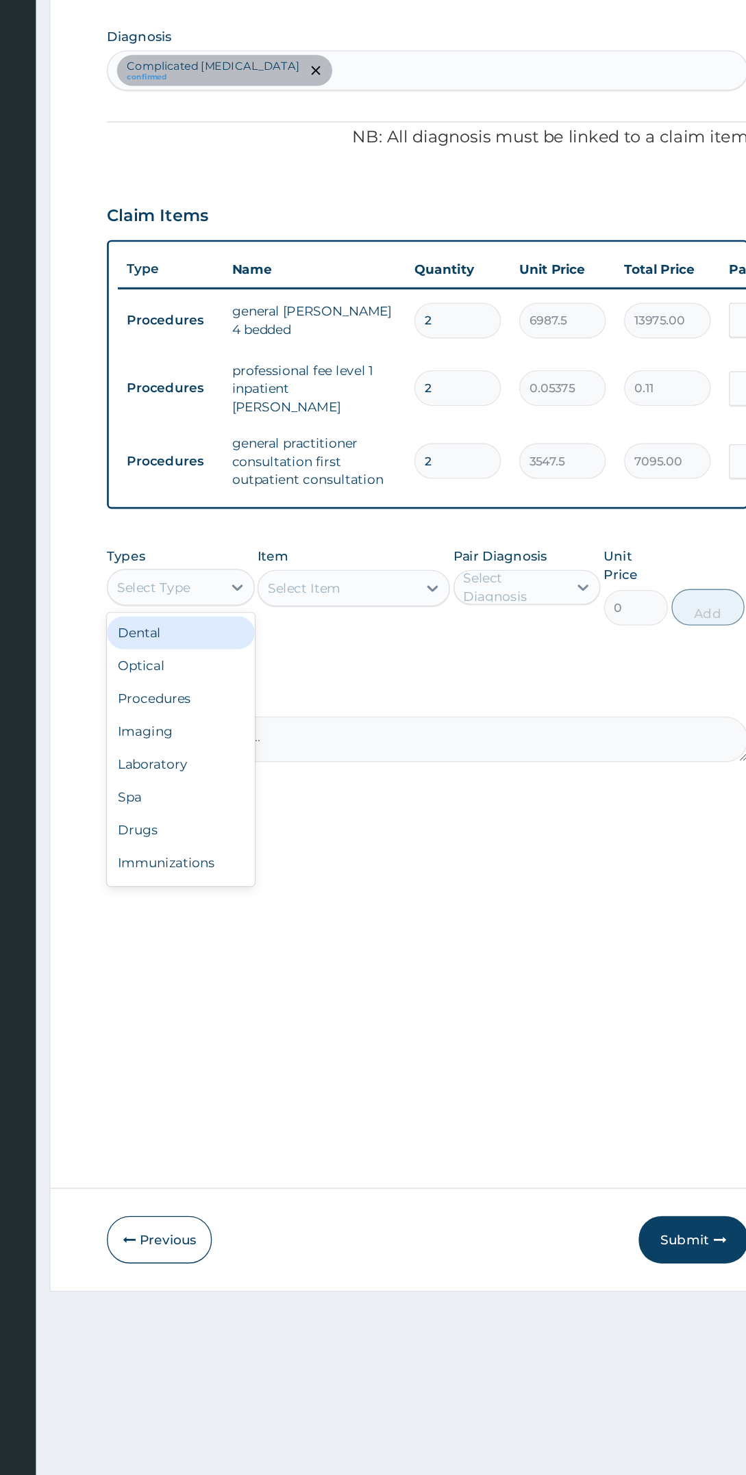
click at [272, 891] on div "Laboratory" at bounding box center [266, 903] width 111 height 25
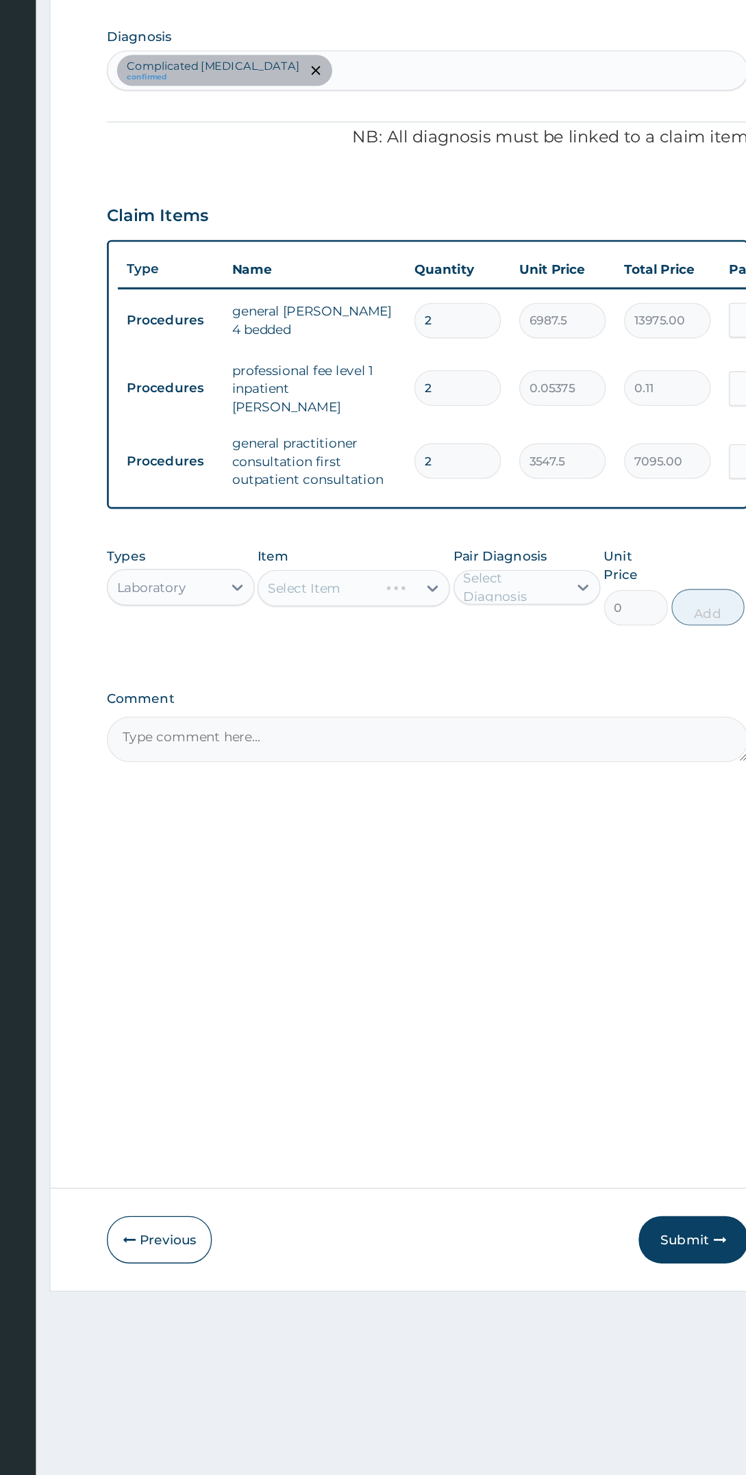
click at [419, 761] on div "Select Item" at bounding box center [396, 770] width 144 height 27
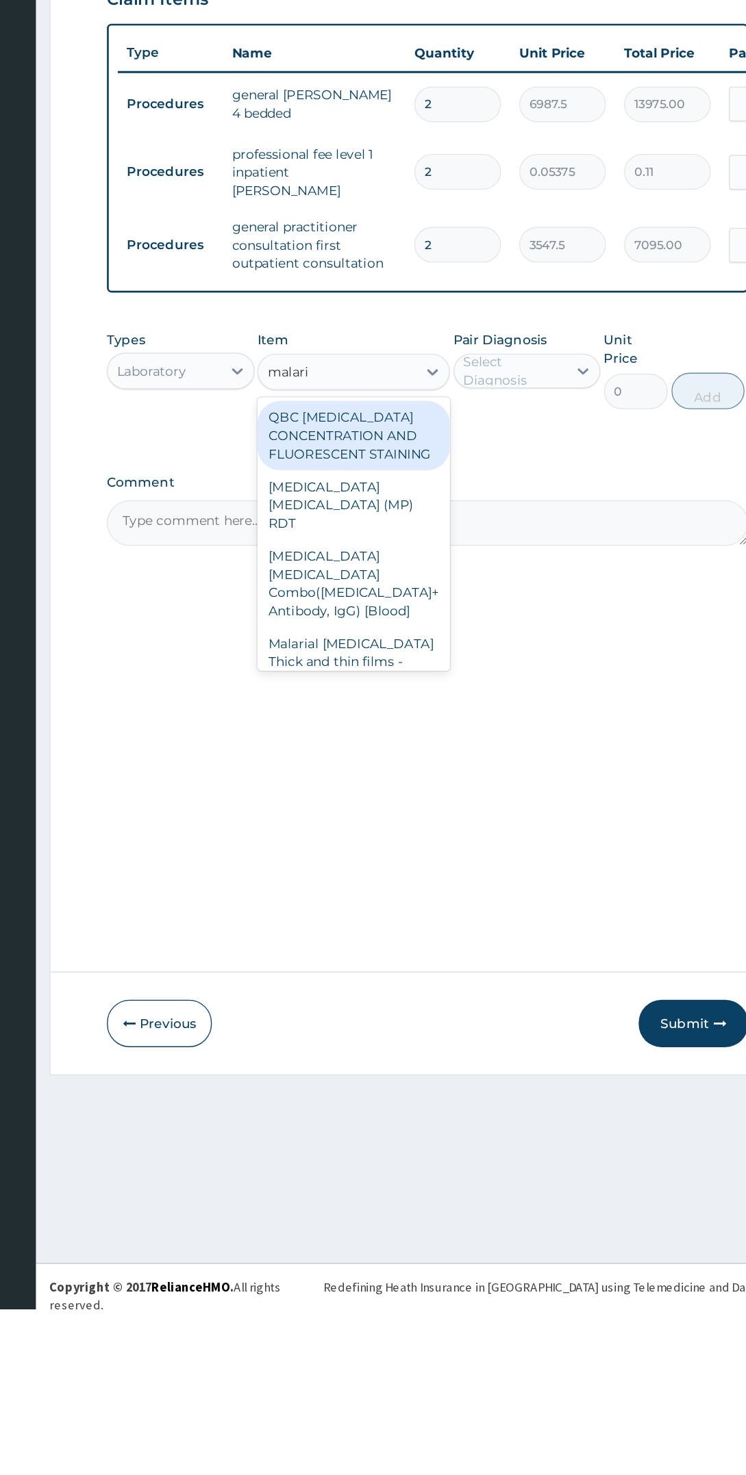
click at [440, 963] on div "Malarial Parasite Thick and thin films - [Blood]" at bounding box center [396, 989] width 144 height 52
type input "malari"
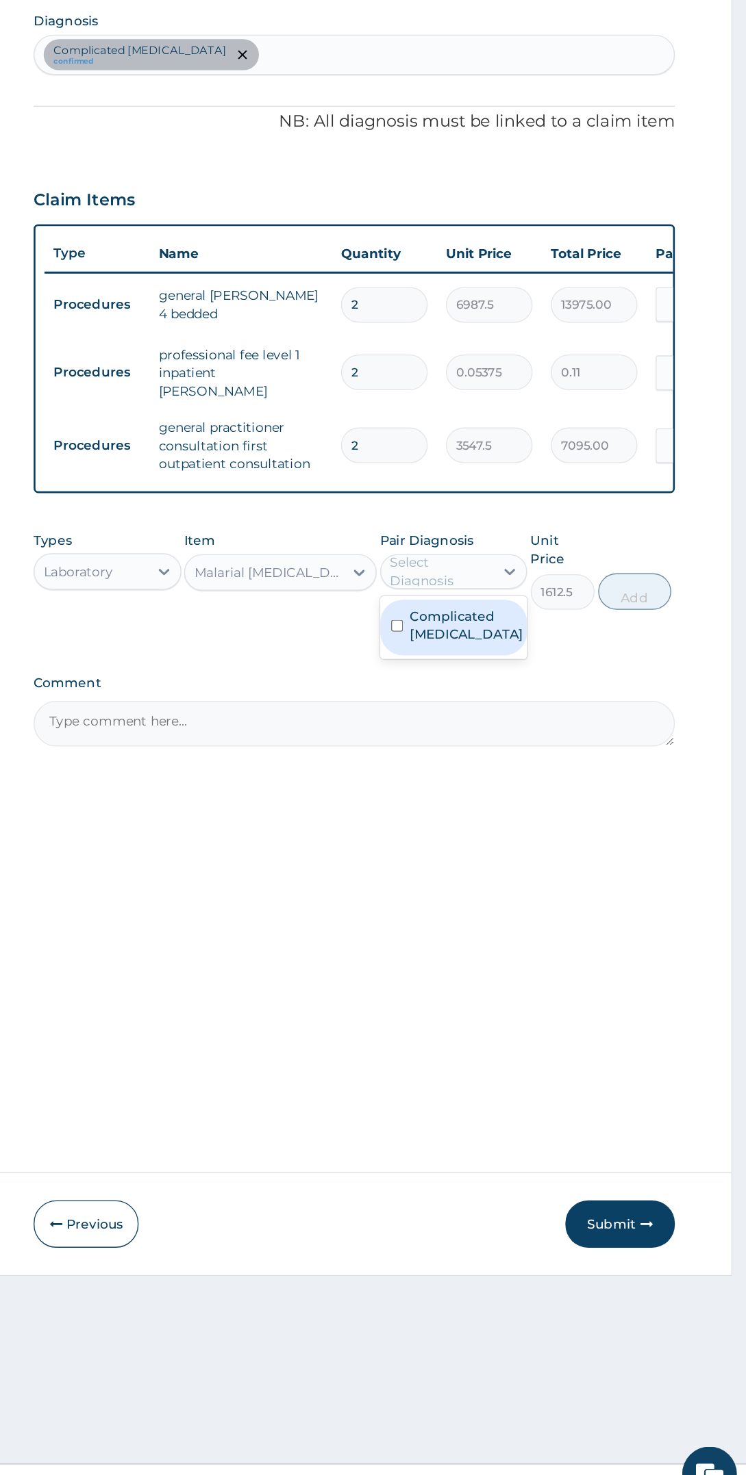
click at [561, 819] on div "Complicated malaria" at bounding box center [526, 812] width 111 height 42
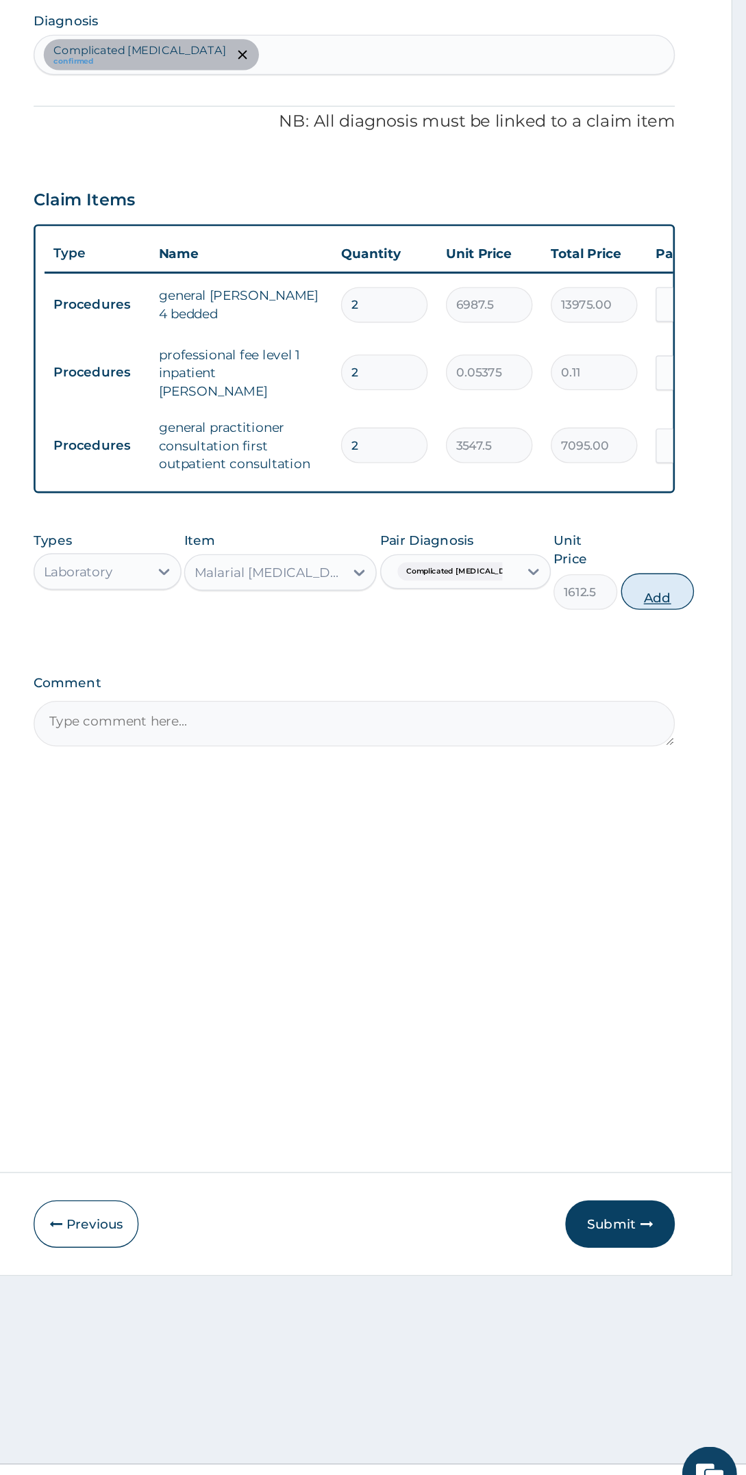
click at [684, 772] on button "Add" at bounding box center [679, 785] width 55 height 27
type input "0"
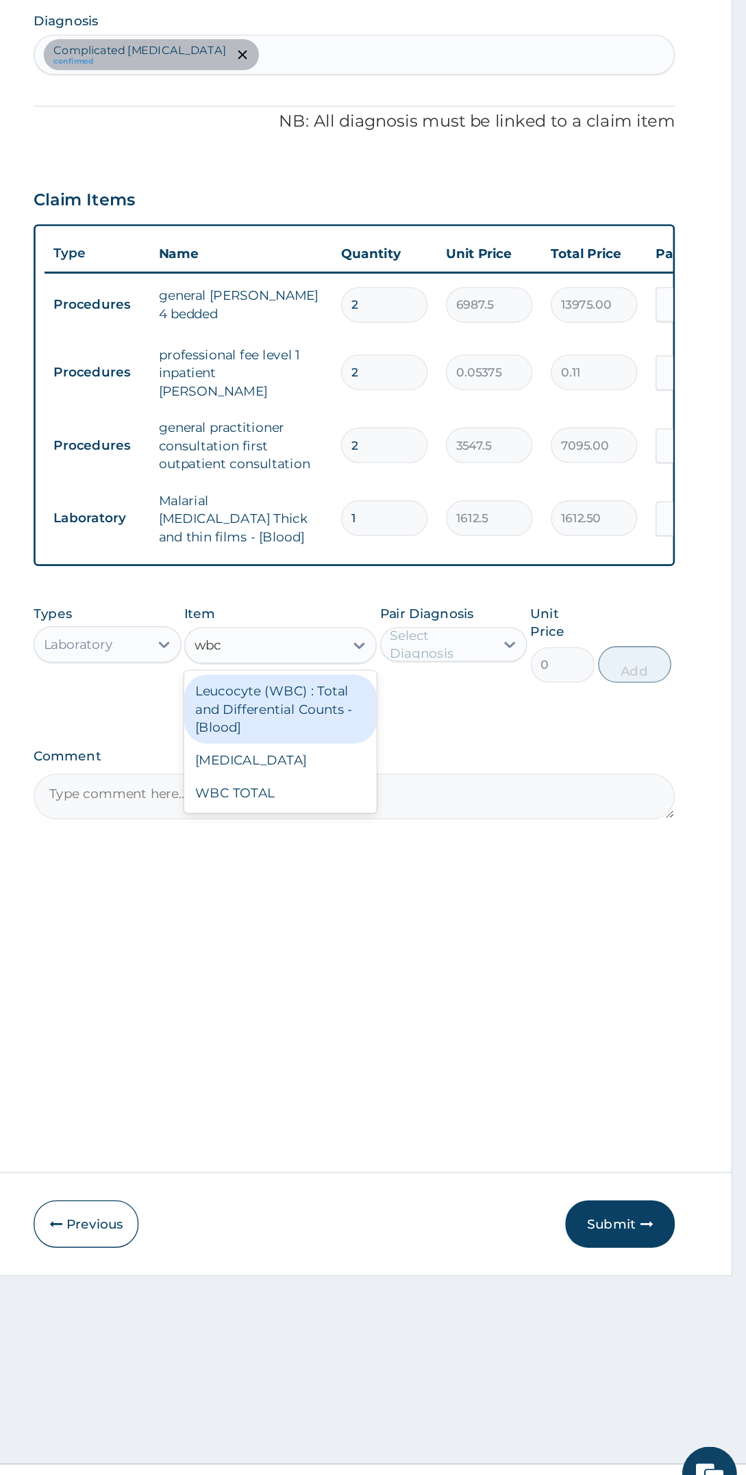
click at [422, 932] on div "WBC TOTAL" at bounding box center [396, 936] width 144 height 25
type input "wbc"
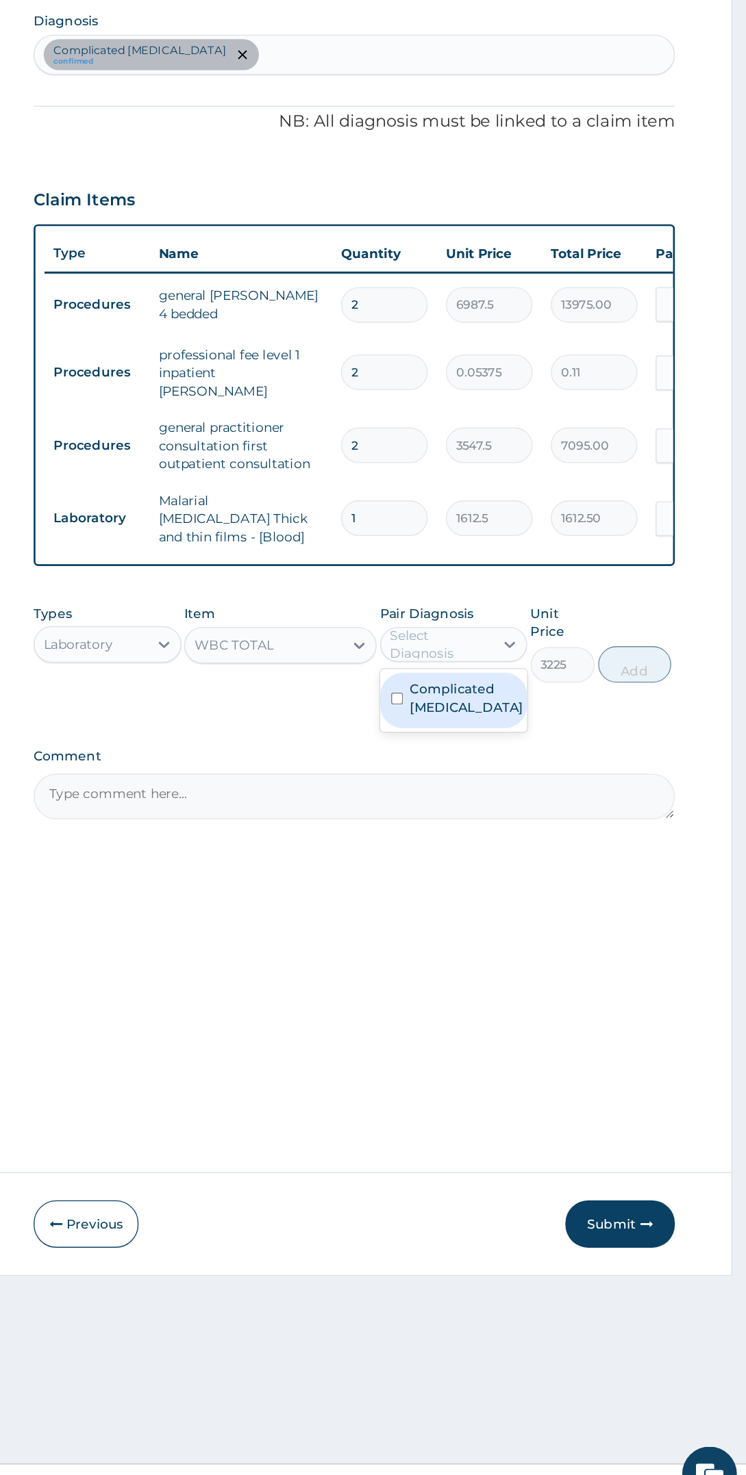
click at [554, 861] on label "Complicated malaria" at bounding box center [536, 865] width 85 height 27
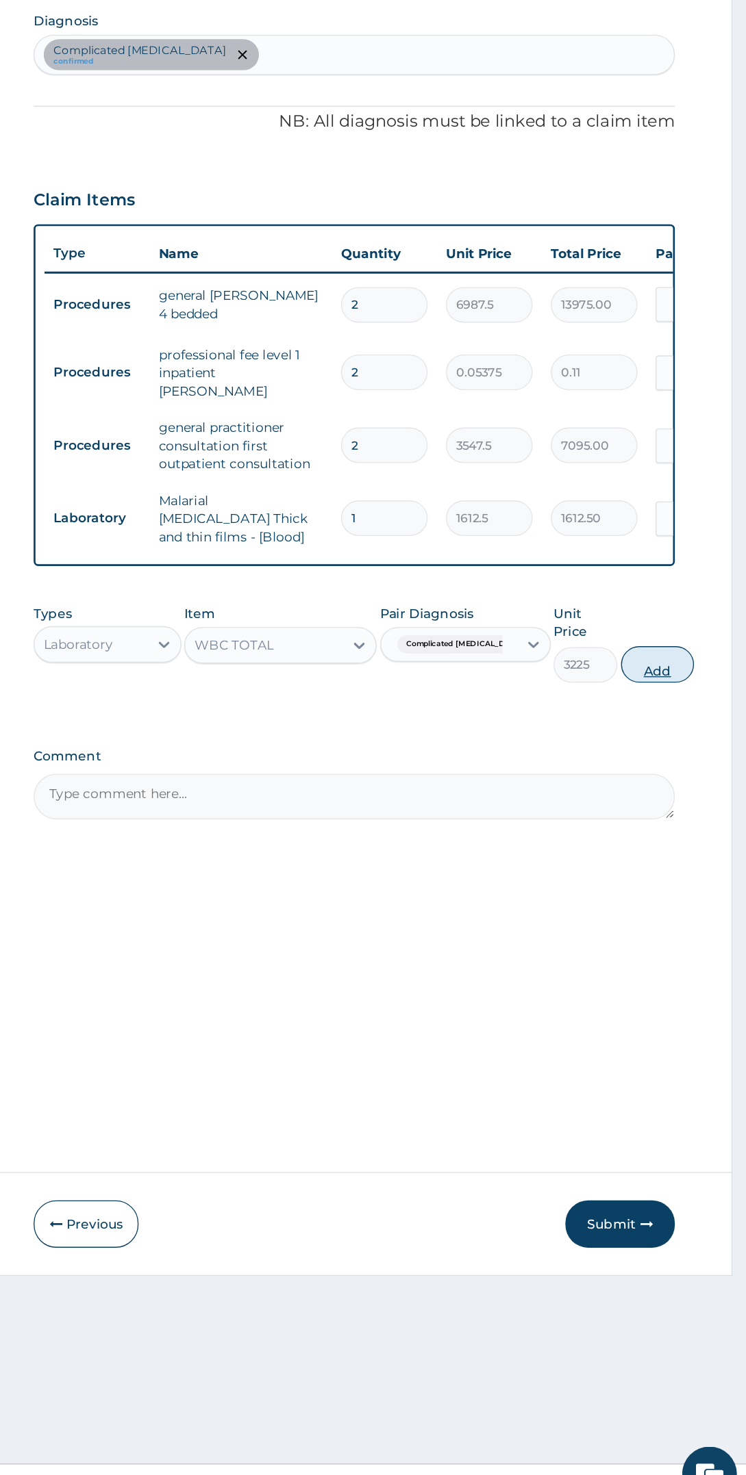
click at [685, 826] on button "Add" at bounding box center [679, 839] width 55 height 27
type input "0"
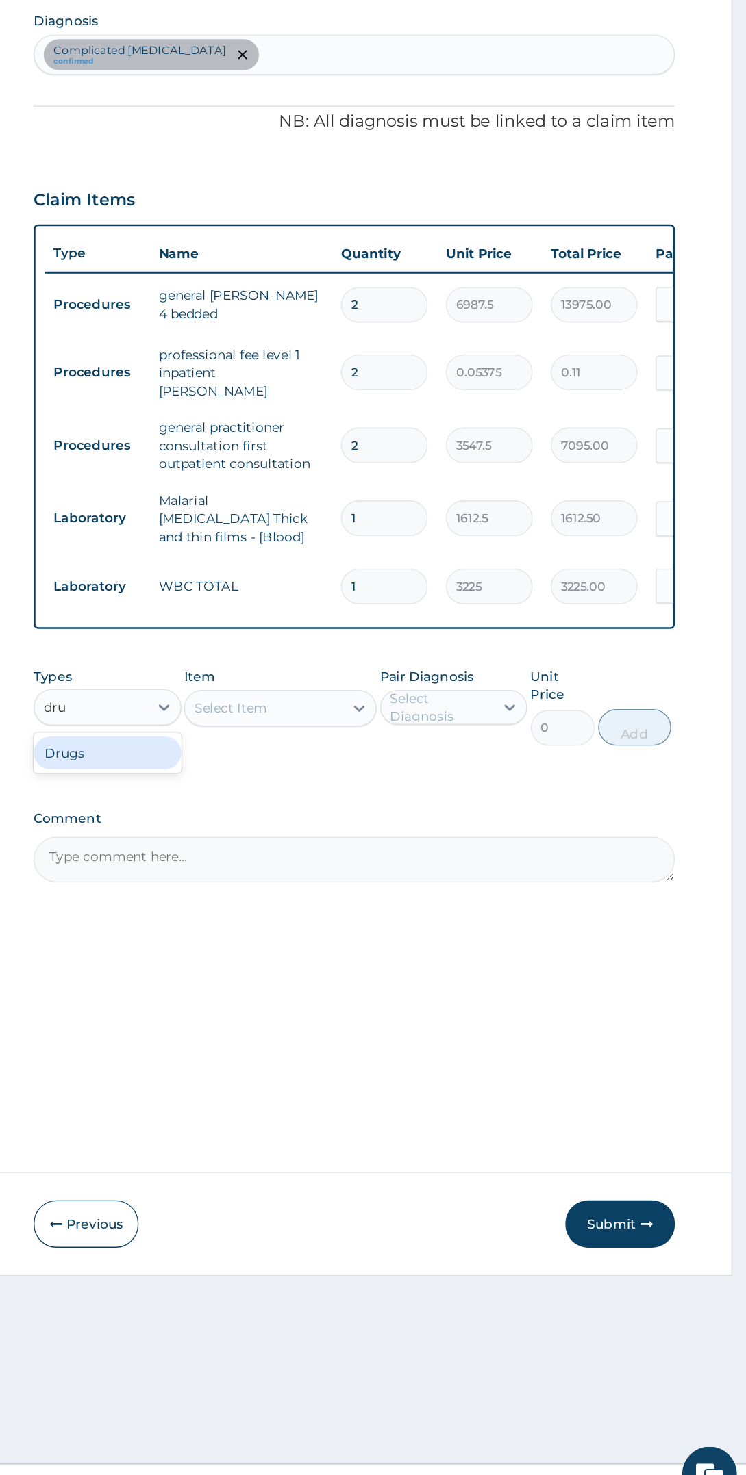
click at [288, 904] on div "Drugs" at bounding box center [266, 906] width 111 height 25
type input "dru"
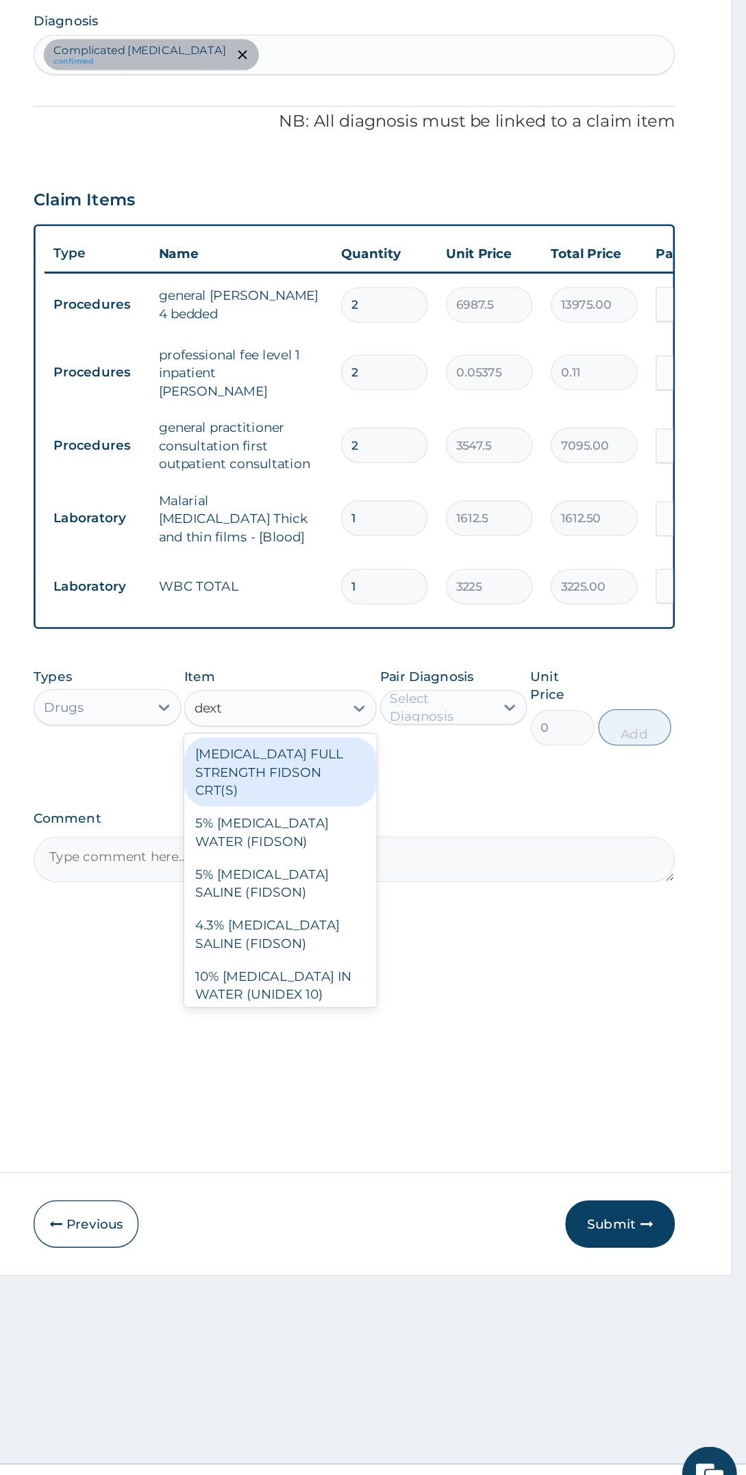
click at [420, 1023] on div "4.3% DEXTROSE SALINE (FIDSON)" at bounding box center [396, 1042] width 144 height 38
type input "dext"
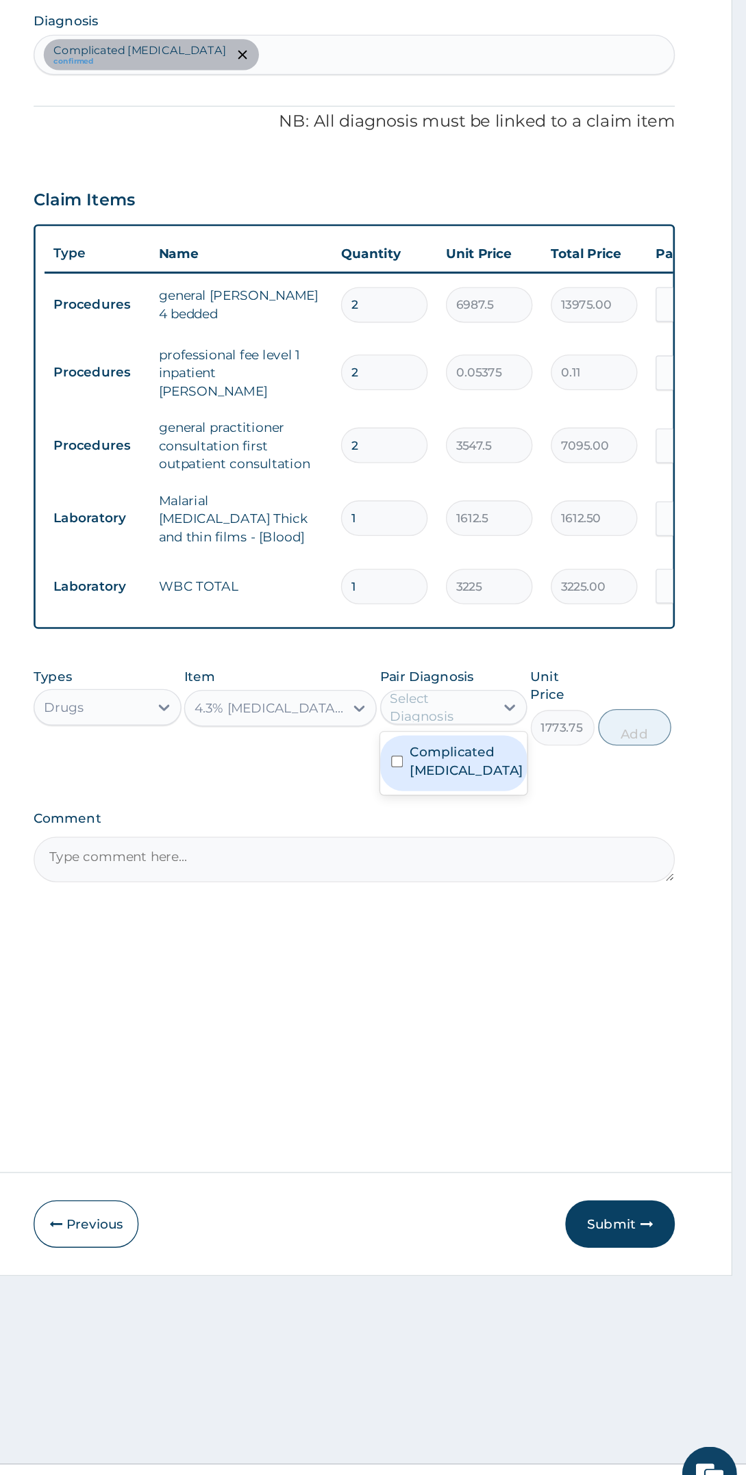
click at [561, 899] on label "Complicated malaria" at bounding box center [536, 912] width 85 height 27
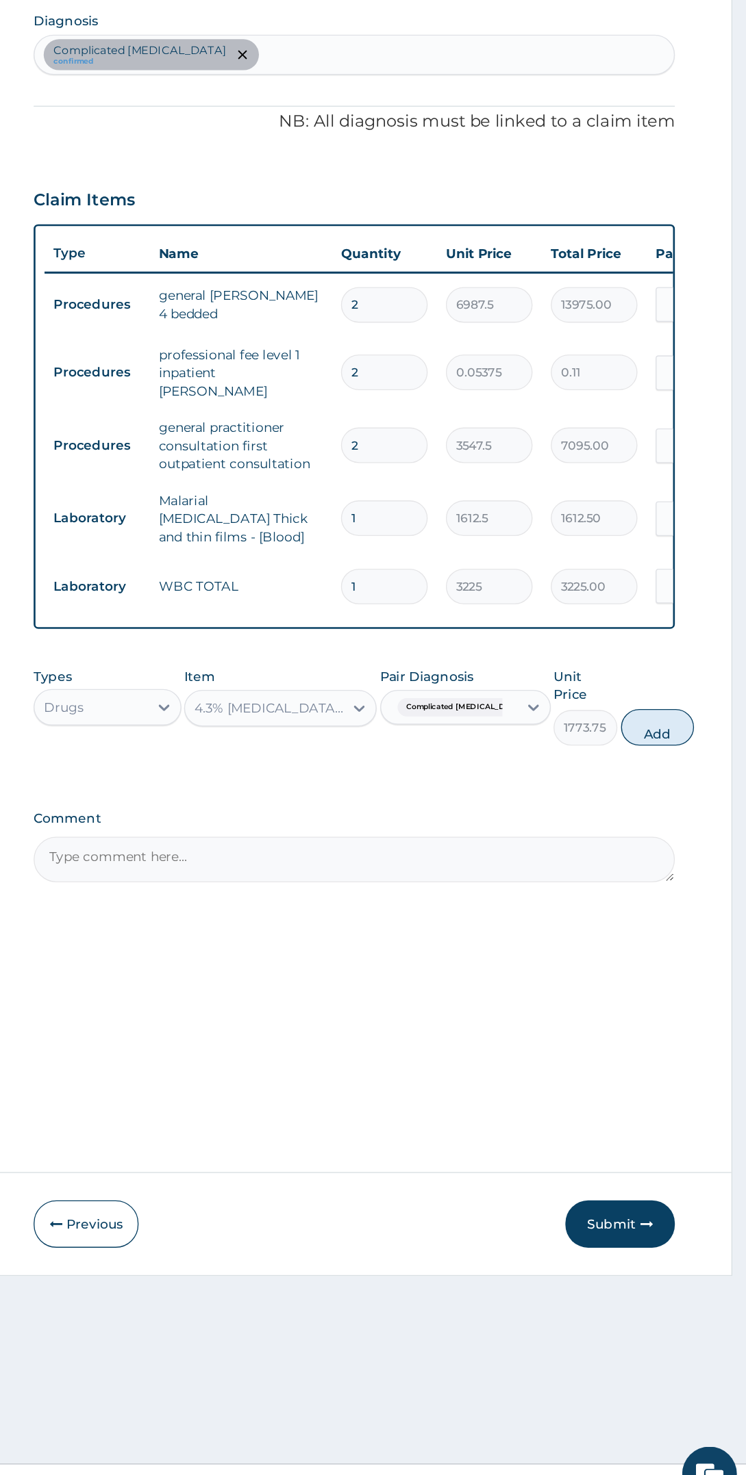
click at [688, 860] on div "Types Drugs Item 4.3% DEXTROSE SALINE (FIDSON) Pair Diagnosis Complicated malar…" at bounding box center [451, 871] width 481 height 73
click at [684, 874] on button "Add" at bounding box center [679, 887] width 55 height 27
type input "0"
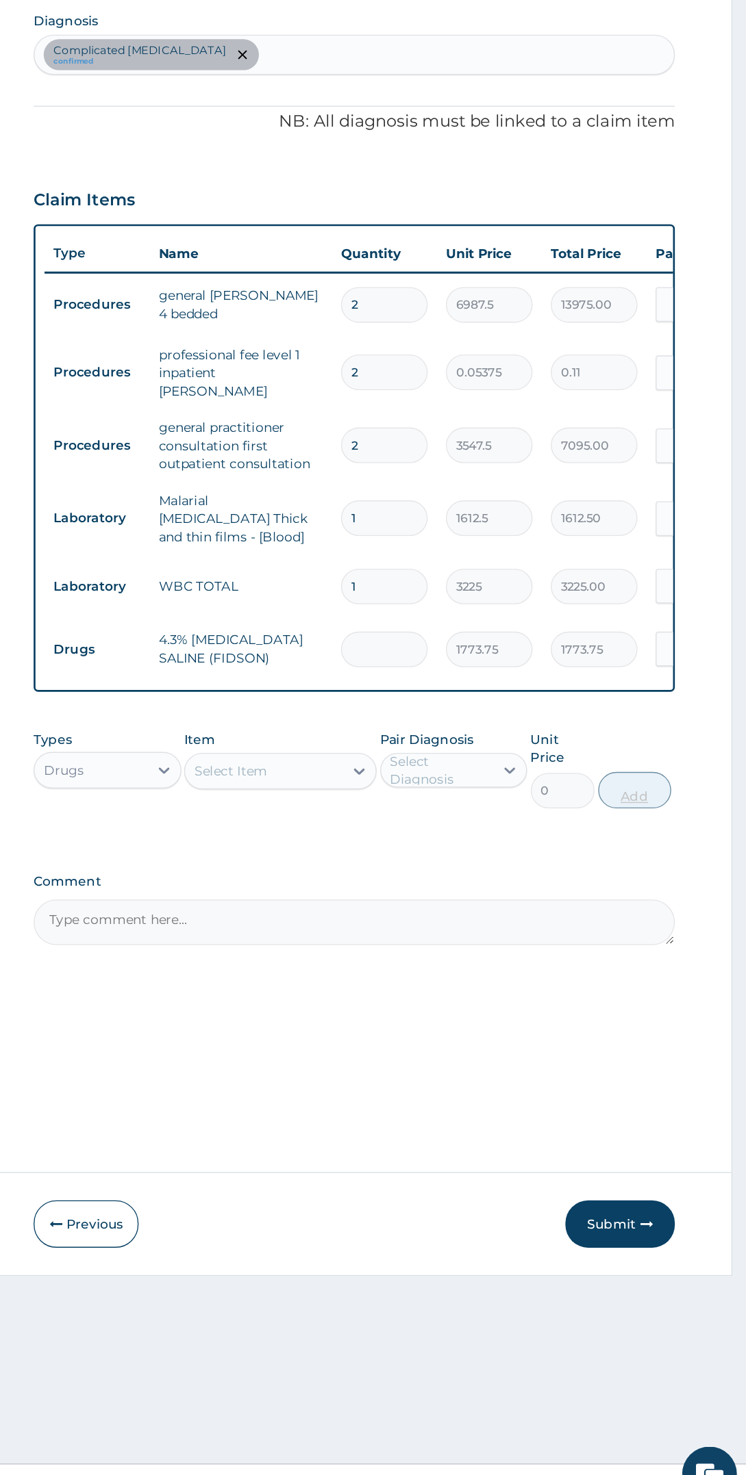
type input "0.00"
type input "2"
type input "3547.50"
type input "2"
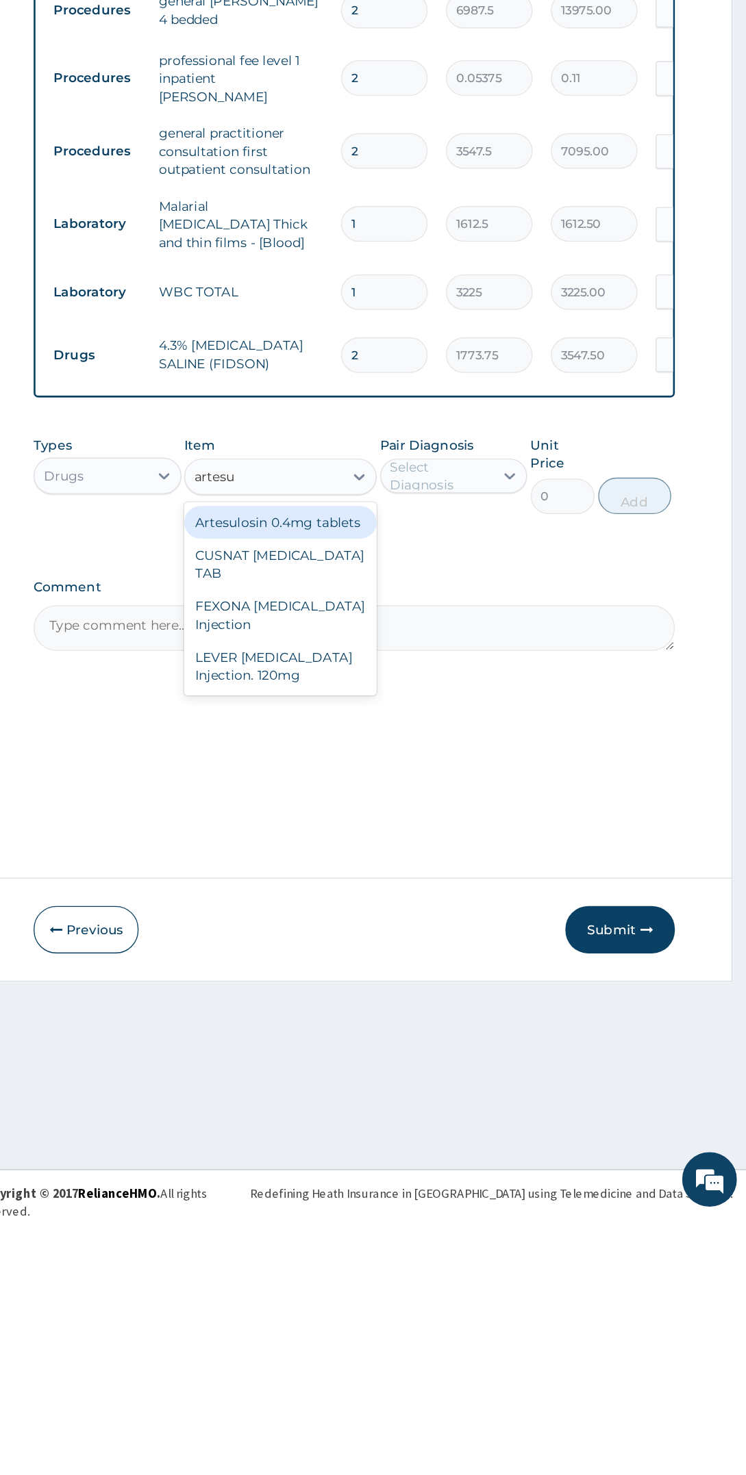
click at [437, 1049] on div "LEVER ARTESUNATE Injection. 120mg" at bounding box center [396, 1062] width 144 height 38
type input "artesu"
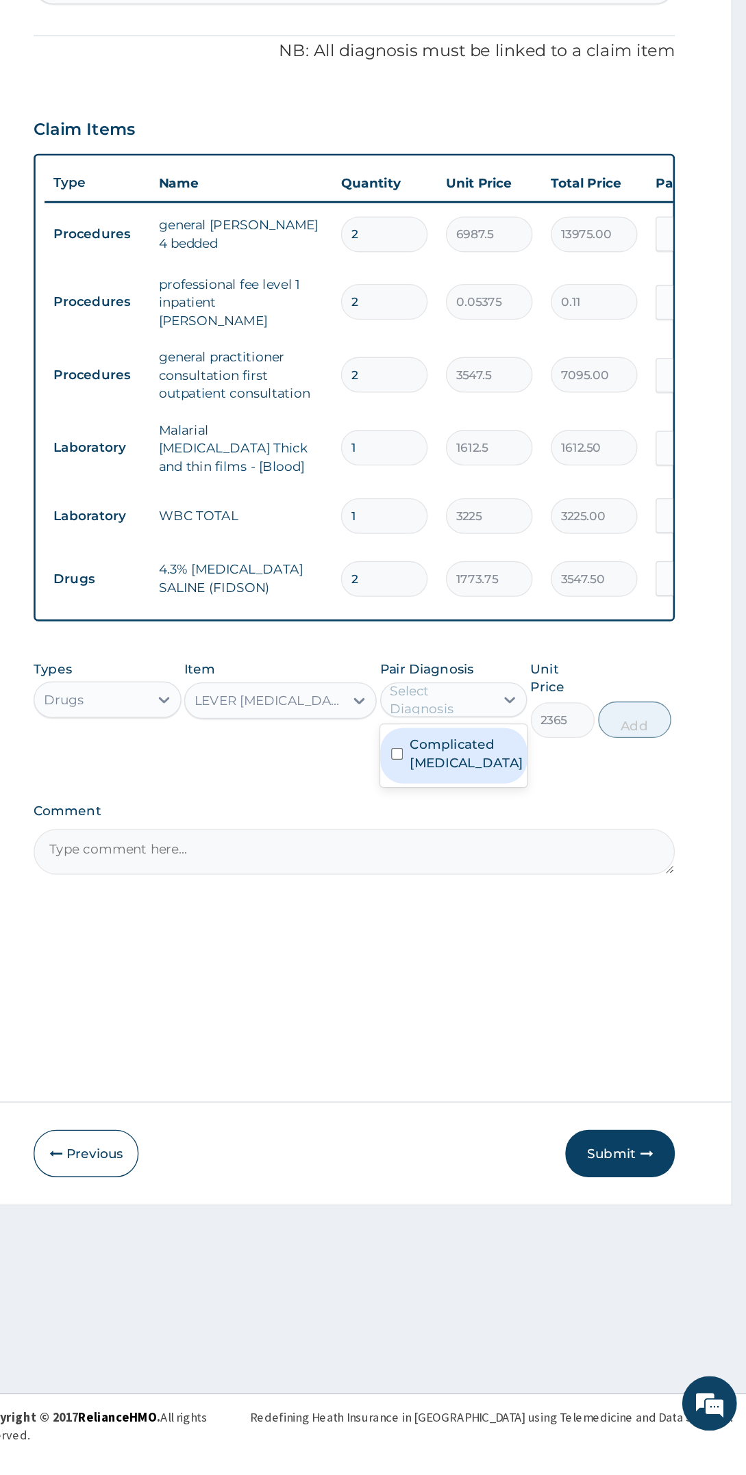
click at [550, 946] on label "Complicated malaria" at bounding box center [536, 959] width 85 height 27
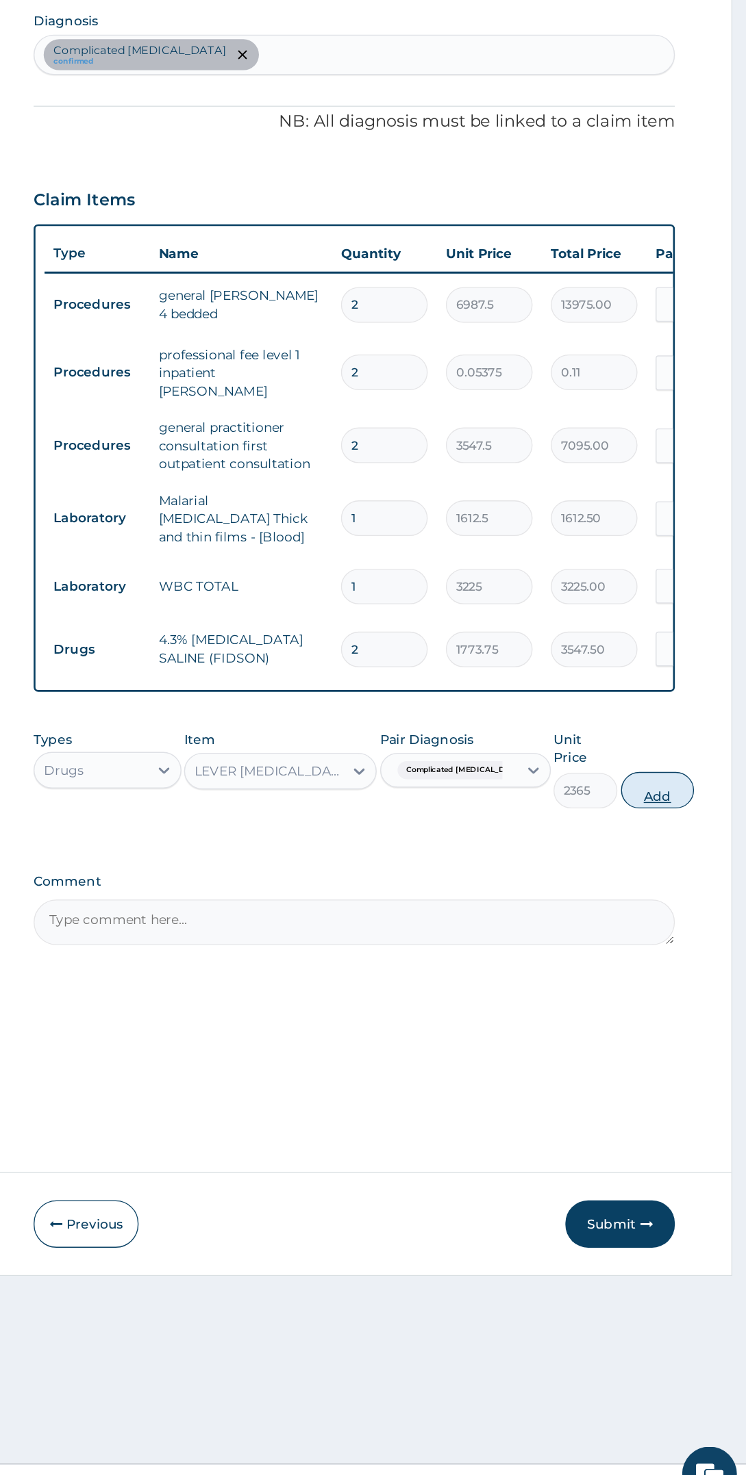
click at [672, 921] on button "Add" at bounding box center [679, 934] width 55 height 27
type input "0"
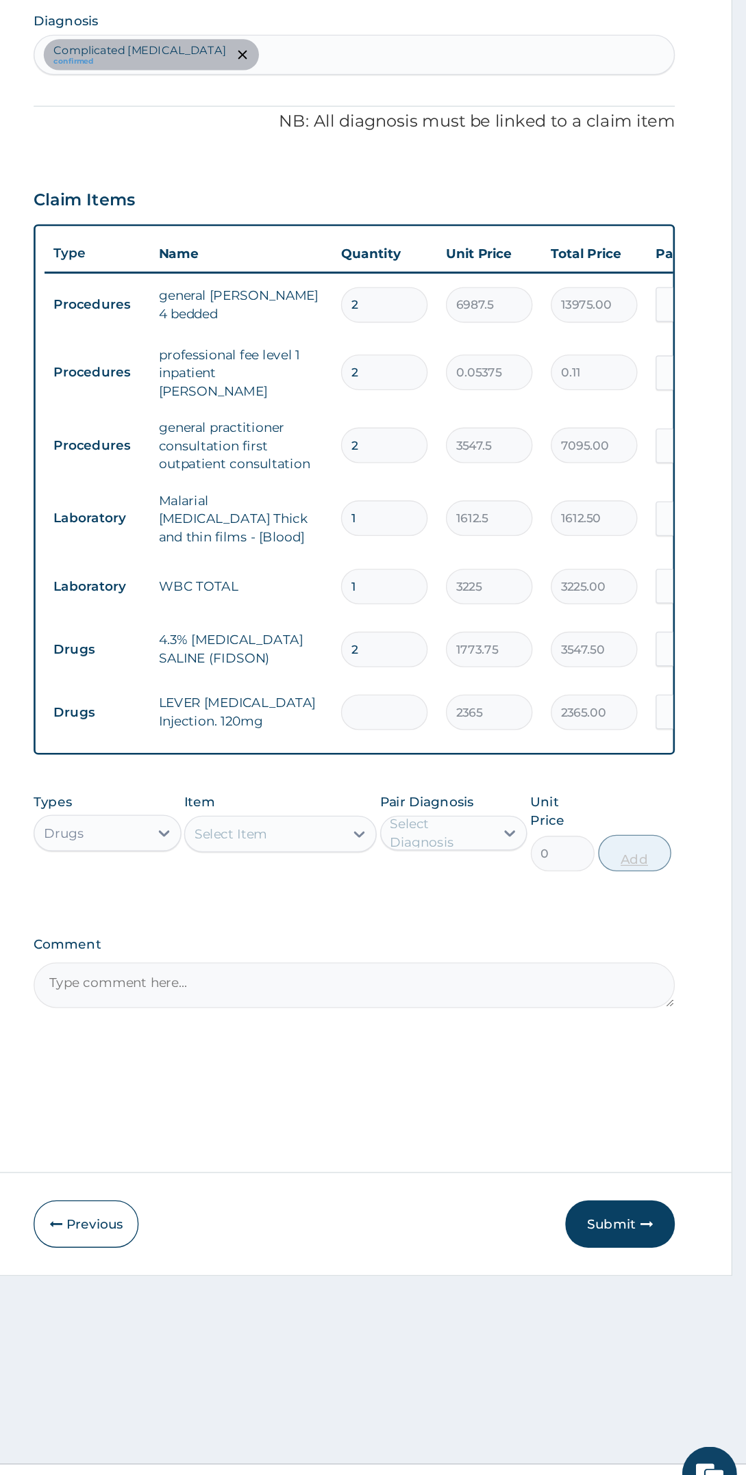
type input "0.00"
type input "3"
type input "7095.00"
type input "3"
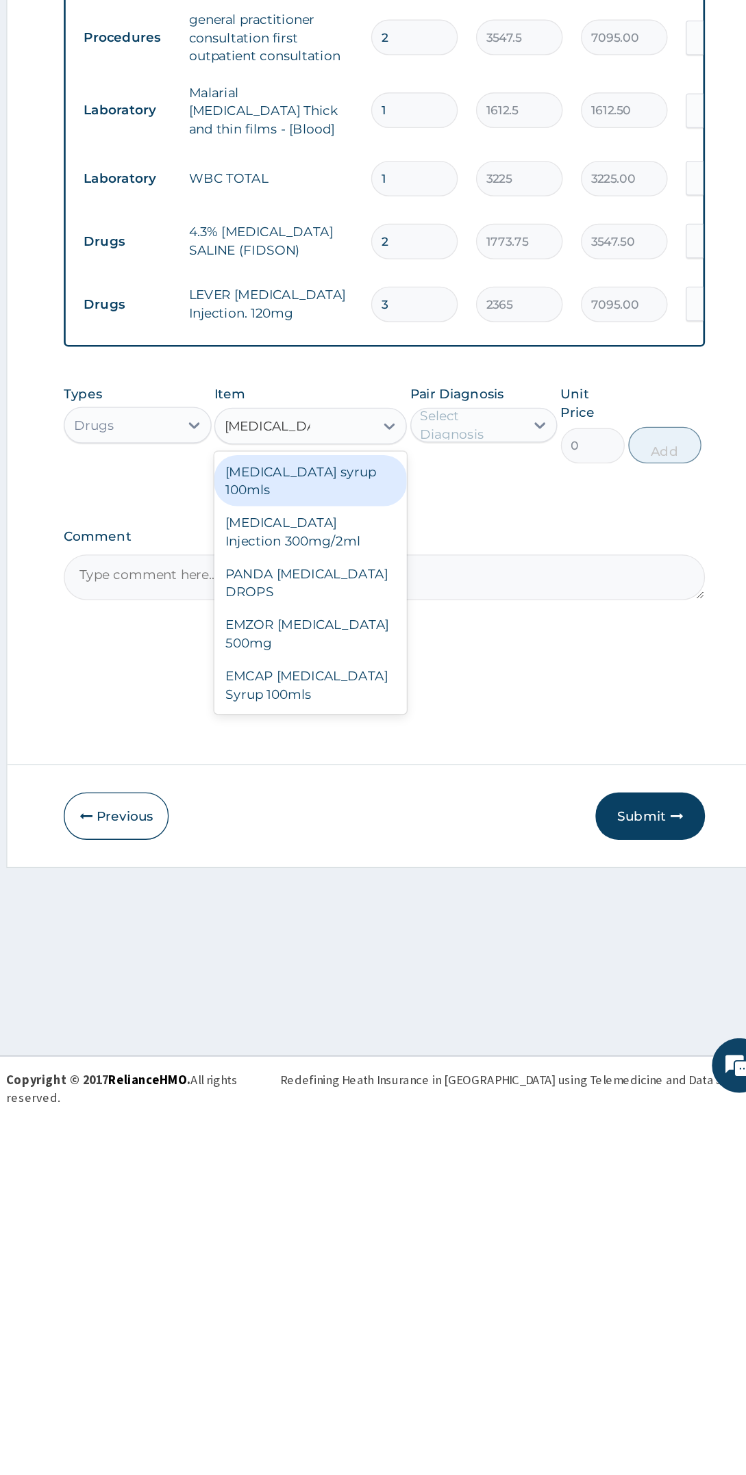
click at [442, 1028] on div "PARACETAMOL Injection 300mg/2ml" at bounding box center [396, 1047] width 144 height 38
type input "paracetamol"
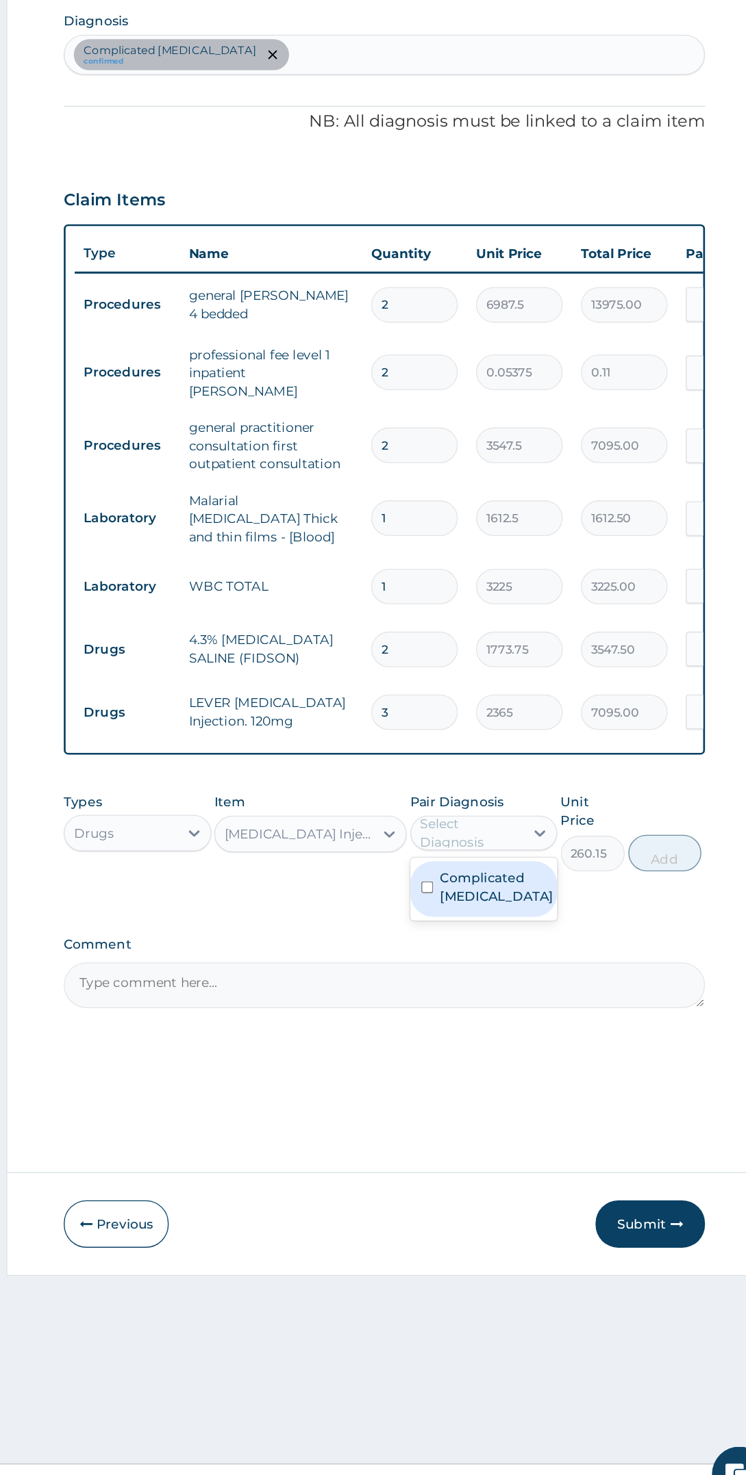
click at [539, 1001] on label "Complicated malaria" at bounding box center [536, 1006] width 85 height 27
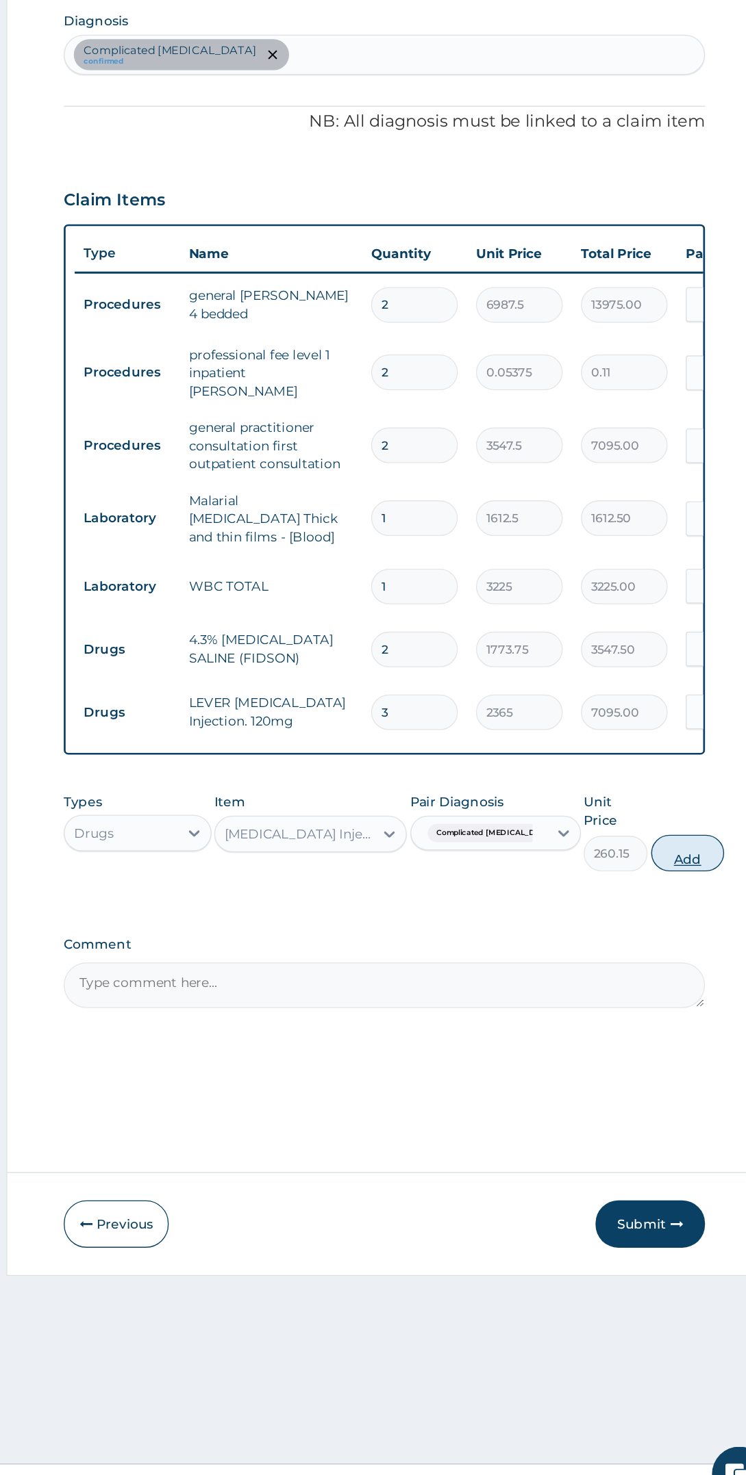
click at [660, 968] on button "Add" at bounding box center [679, 981] width 55 height 27
type input "0"
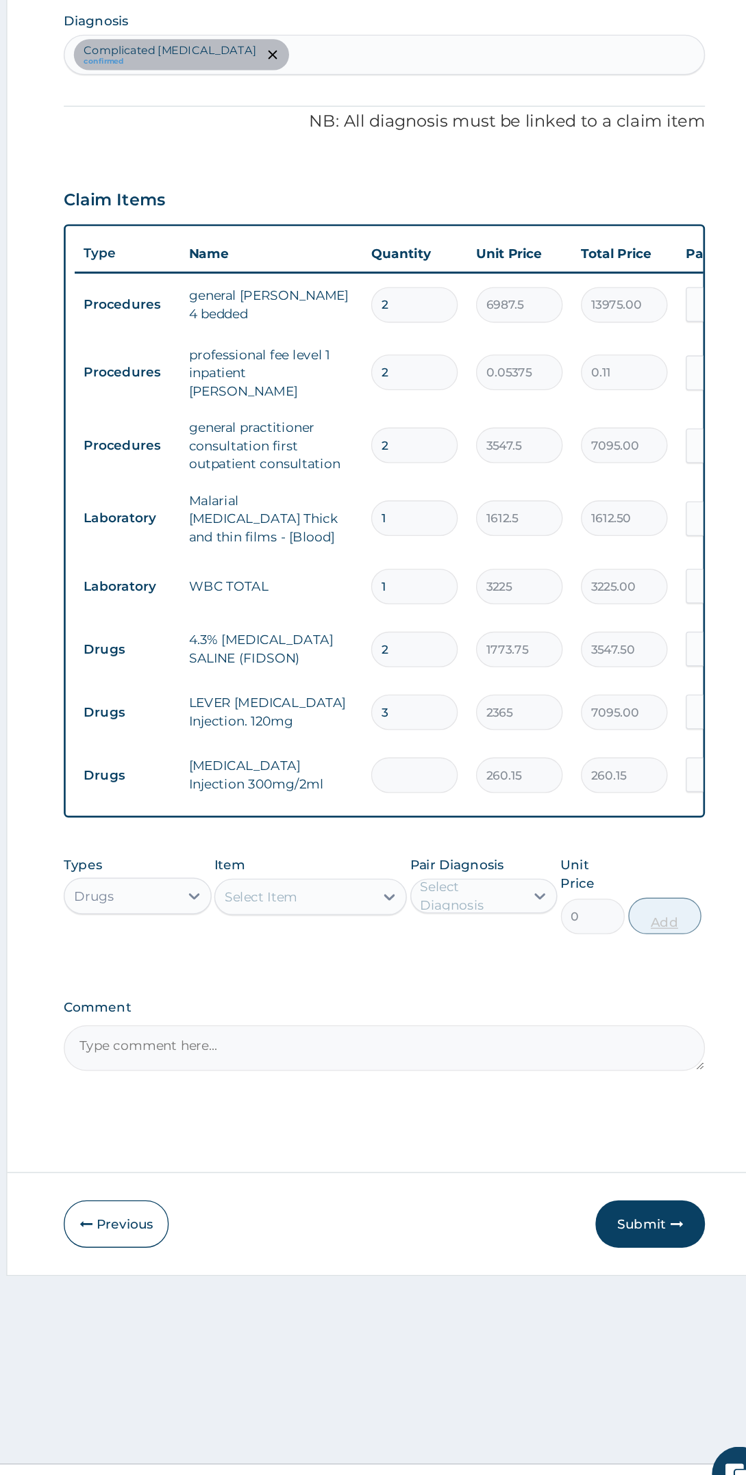
type input "0.00"
type input "2"
type input "520.30"
type input "2"
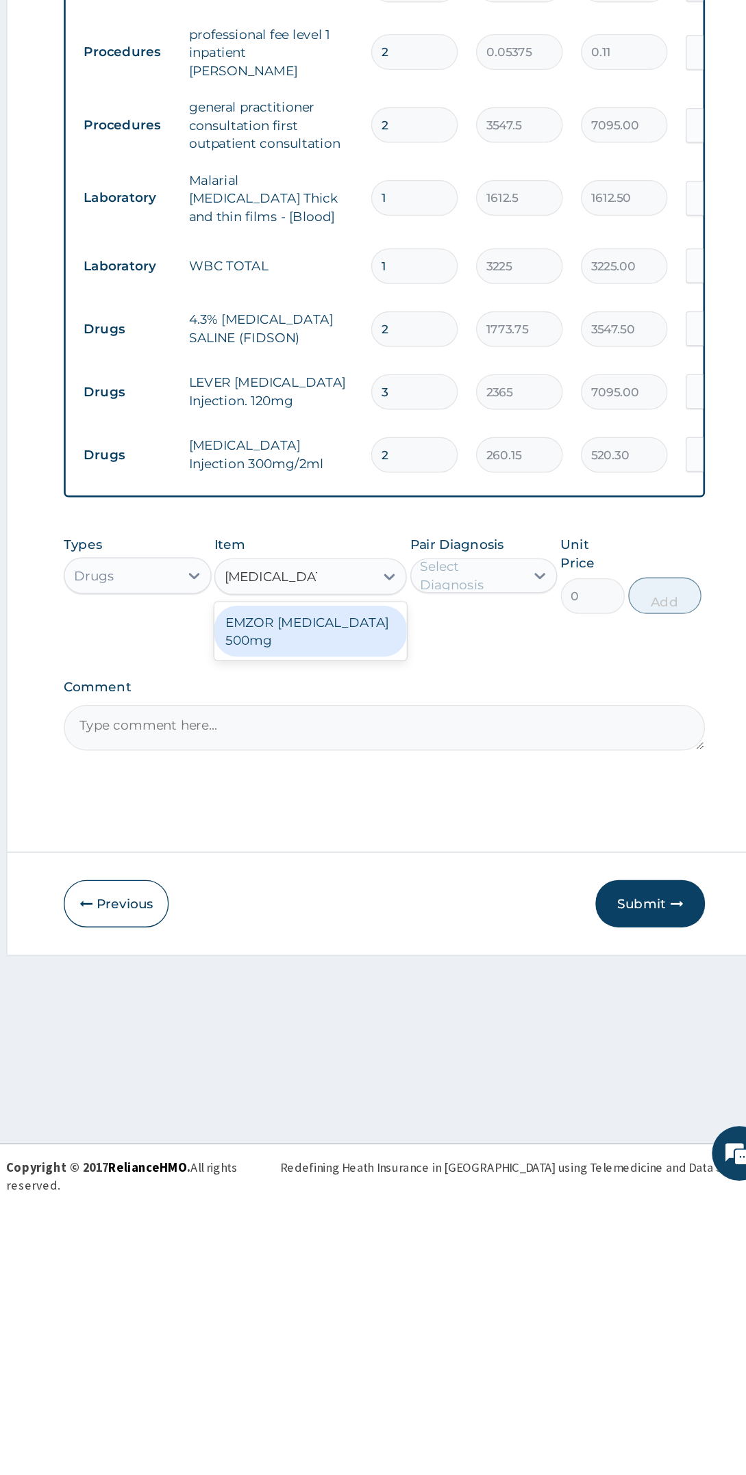
click at [428, 1036] on div "EMZOR PARACETAMOL 500mg" at bounding box center [396, 1055] width 144 height 38
type input "paracetamol 5"
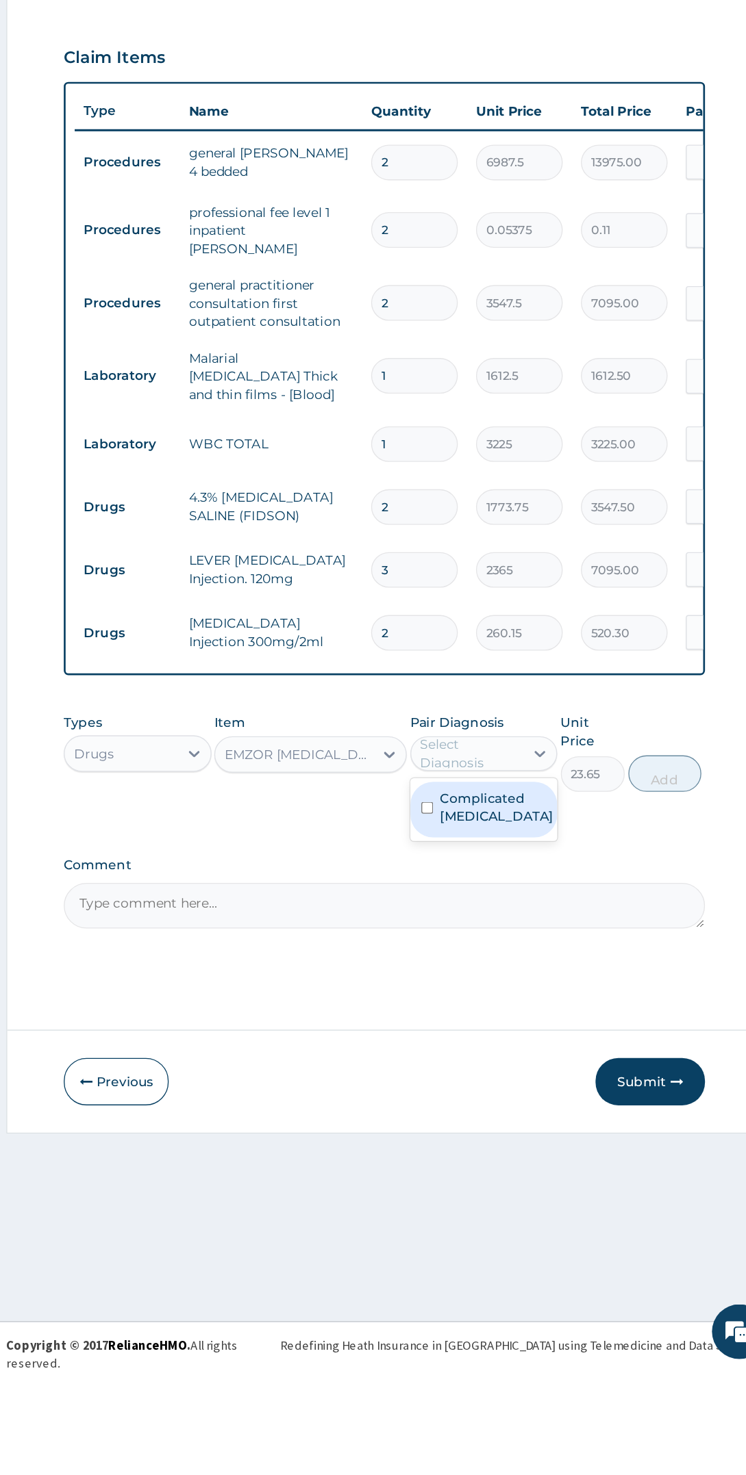
click at [555, 1043] on label "Complicated malaria" at bounding box center [536, 1054] width 85 height 27
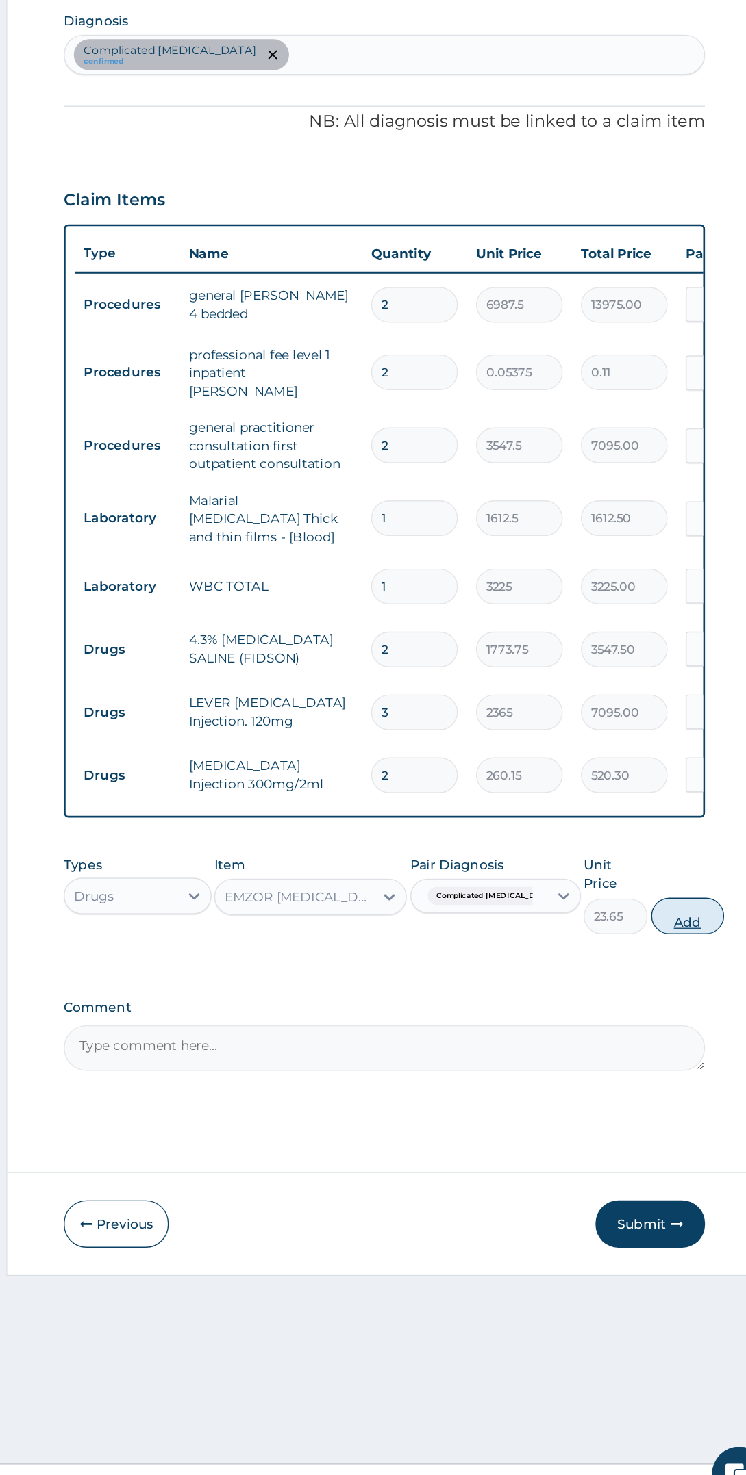
click at [678, 1015] on button "Add" at bounding box center [679, 1028] width 55 height 27
type input "0"
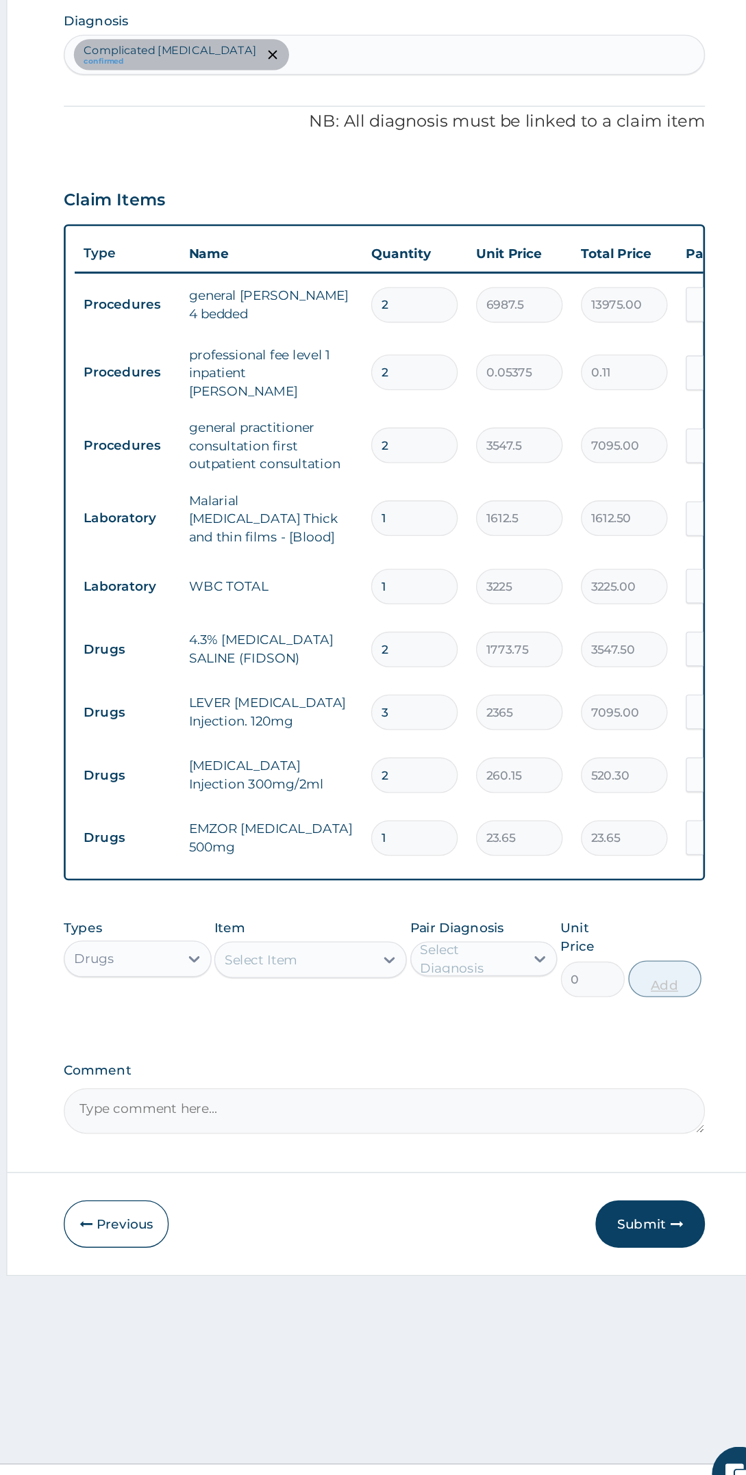
type input "18"
type input "425.70"
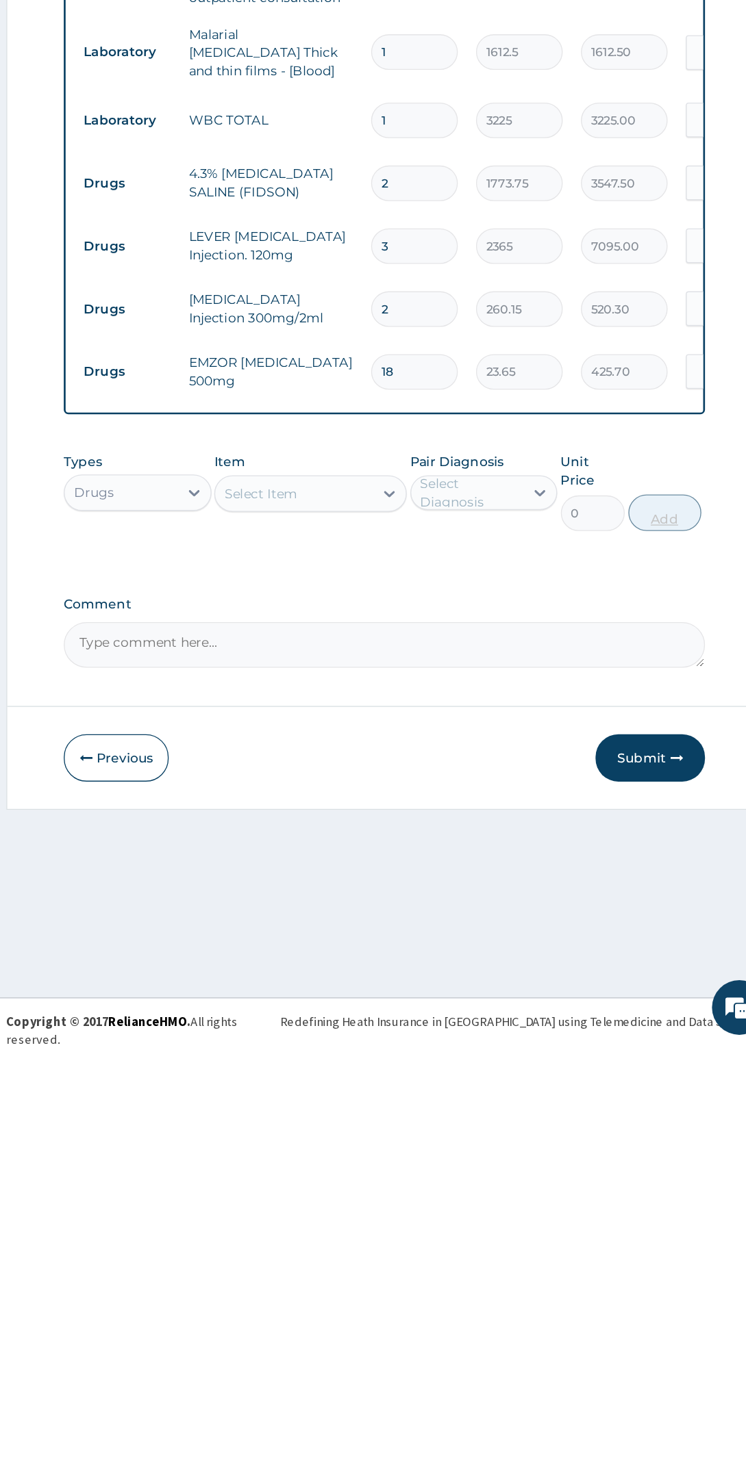
type input "18"
type input "f"
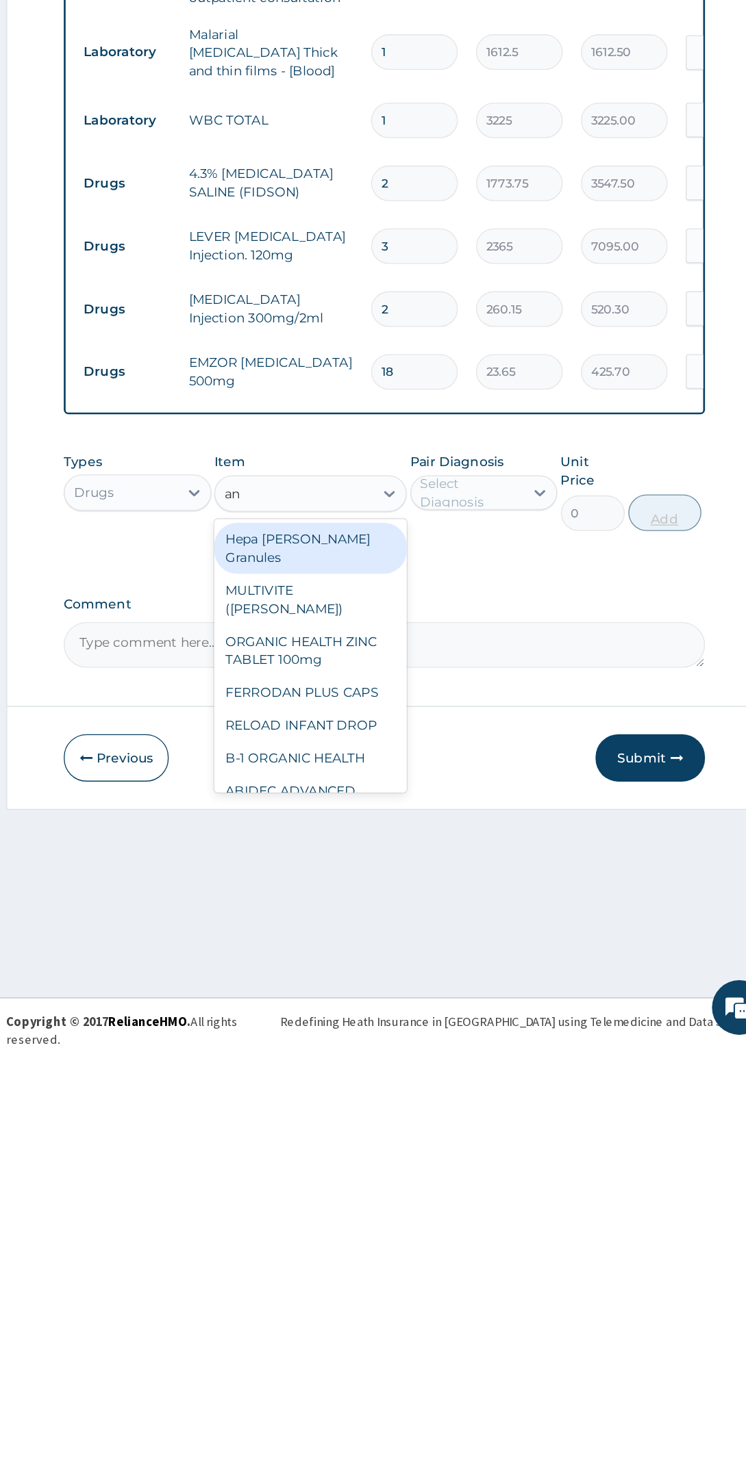
type input "a"
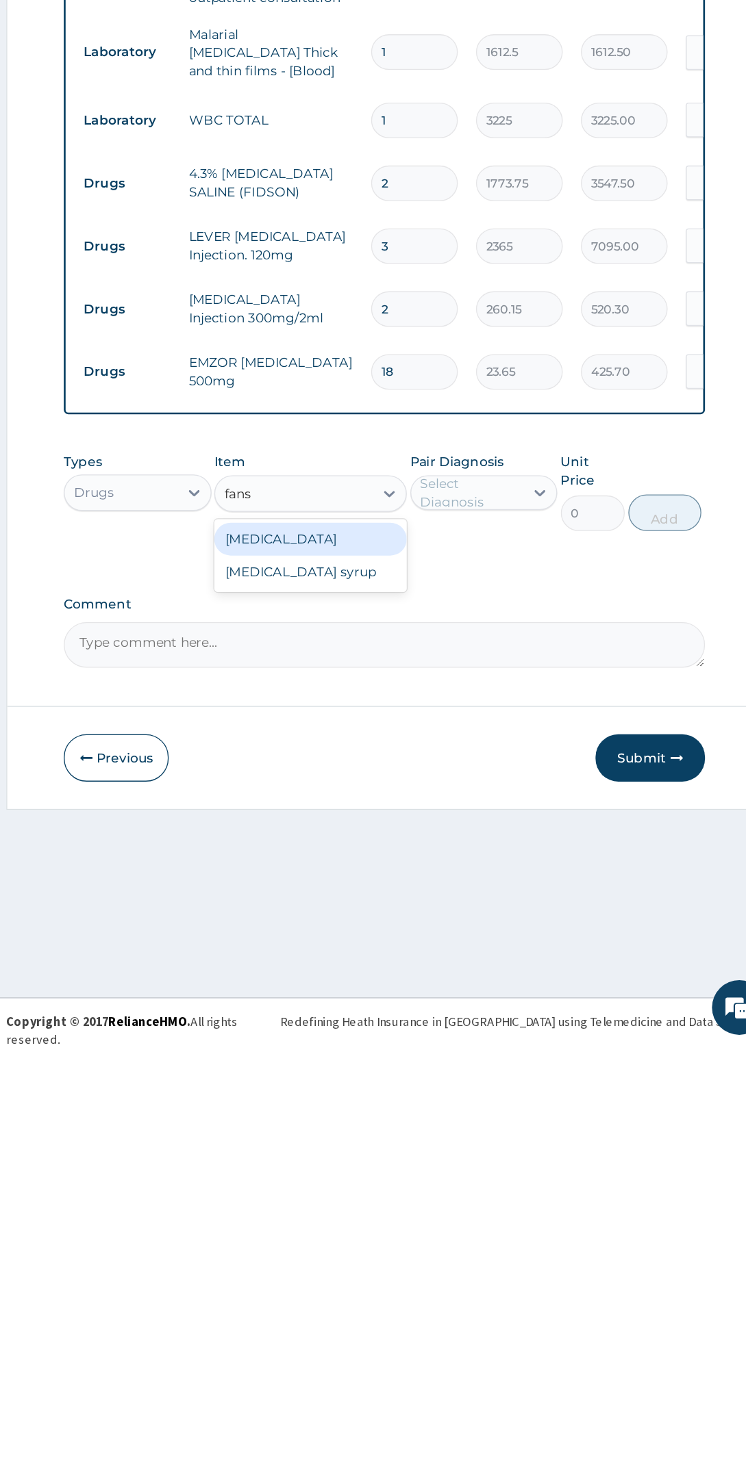
click at [445, 1084] on div "Fansidar" at bounding box center [396, 1096] width 144 height 25
type input "fans"
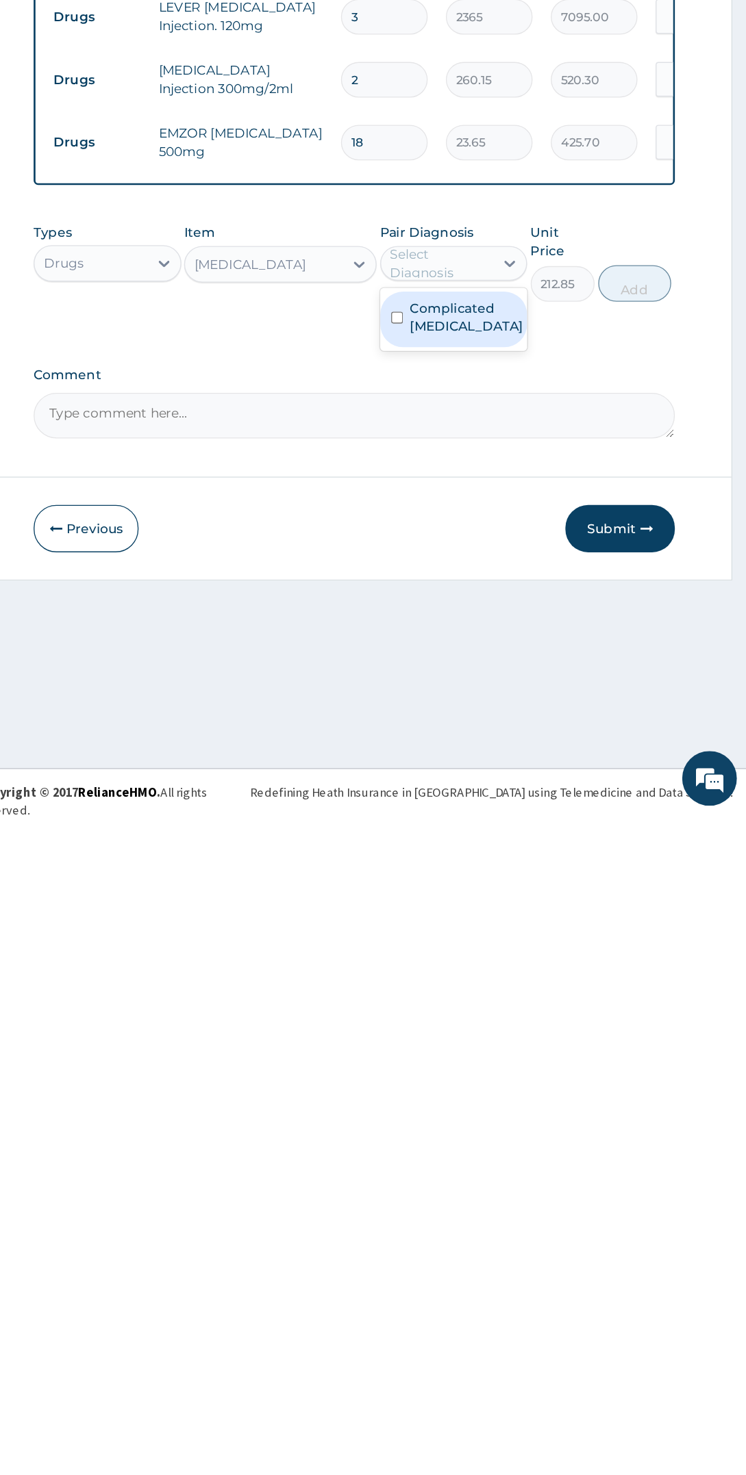
click at [555, 1100] on label "Complicated malaria" at bounding box center [536, 1101] width 85 height 27
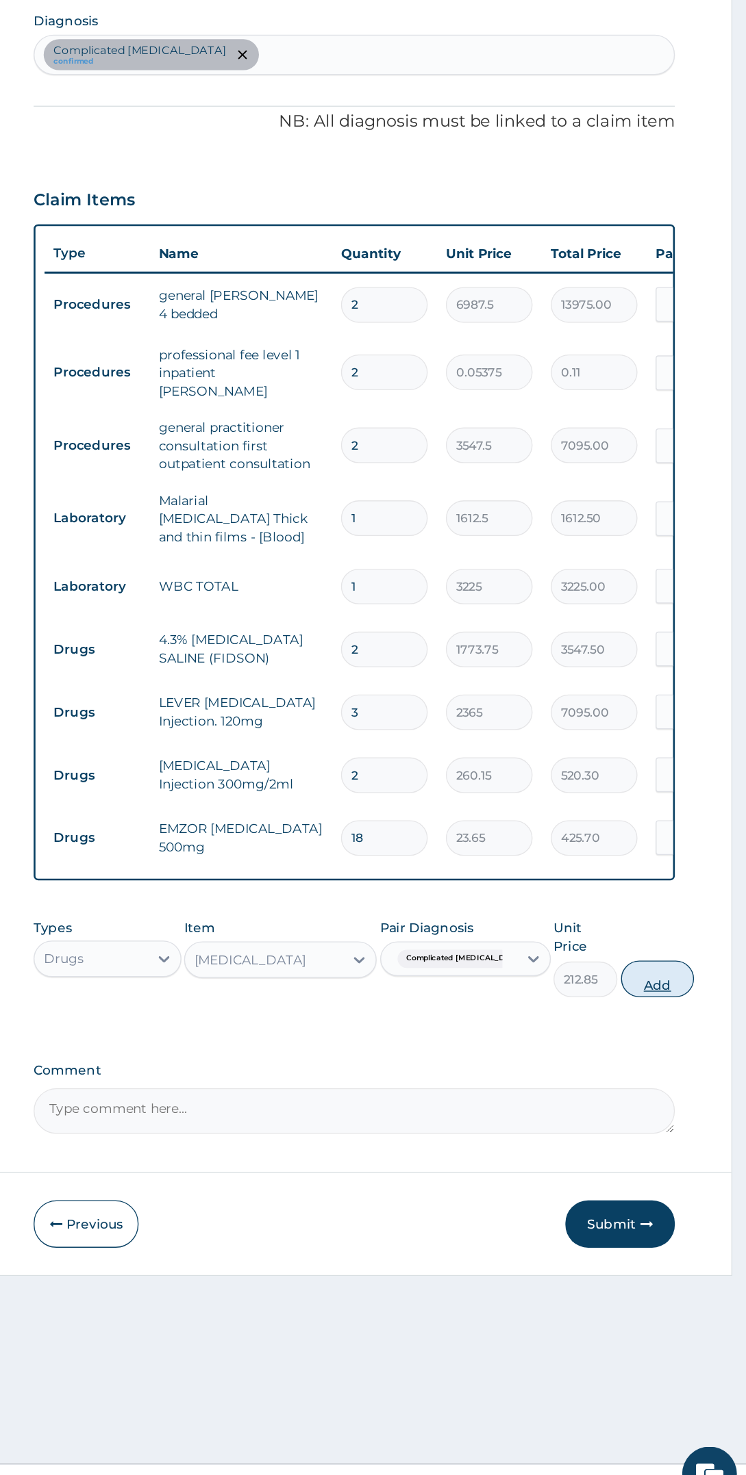
click at [680, 1062] on button "Add" at bounding box center [679, 1075] width 55 height 27
type input "0"
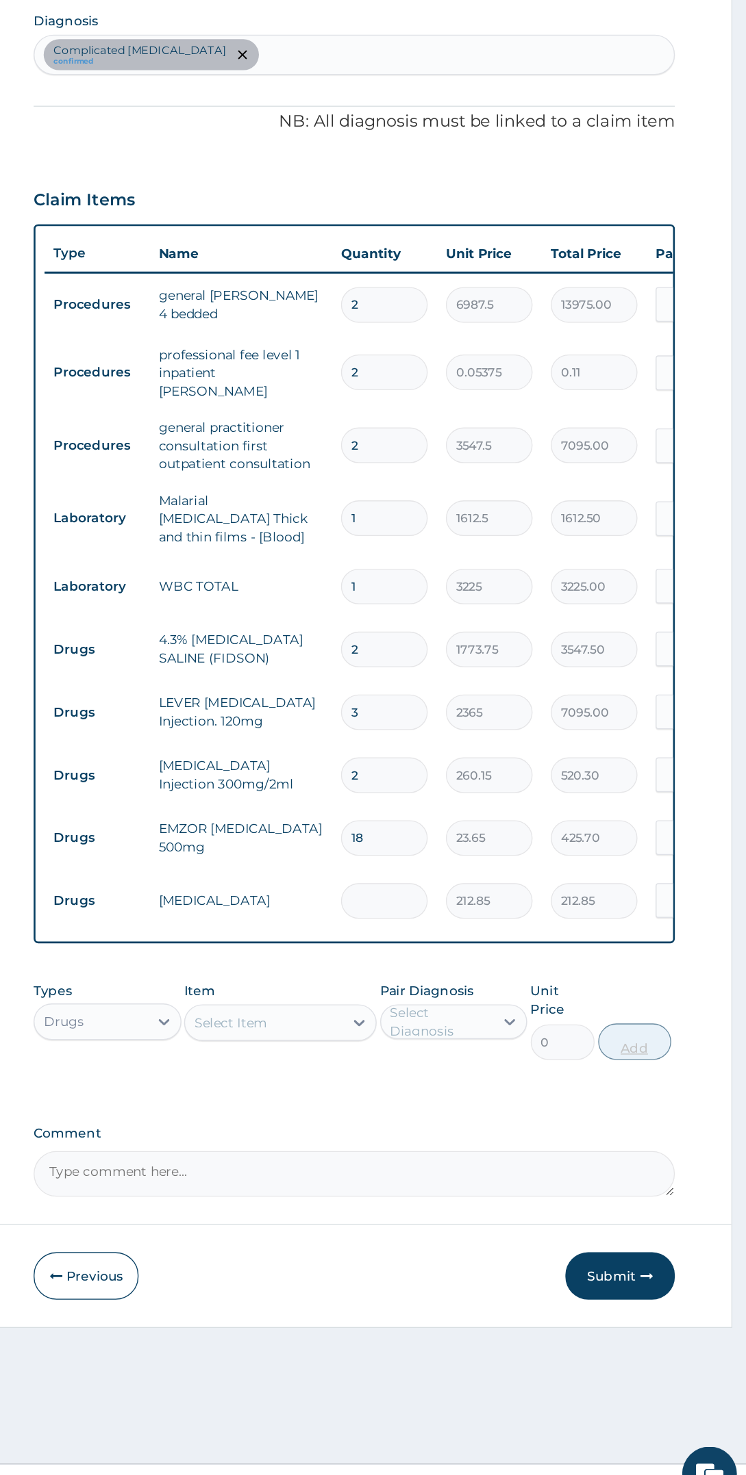
type input "0.00"
type input "3"
type input "638.55"
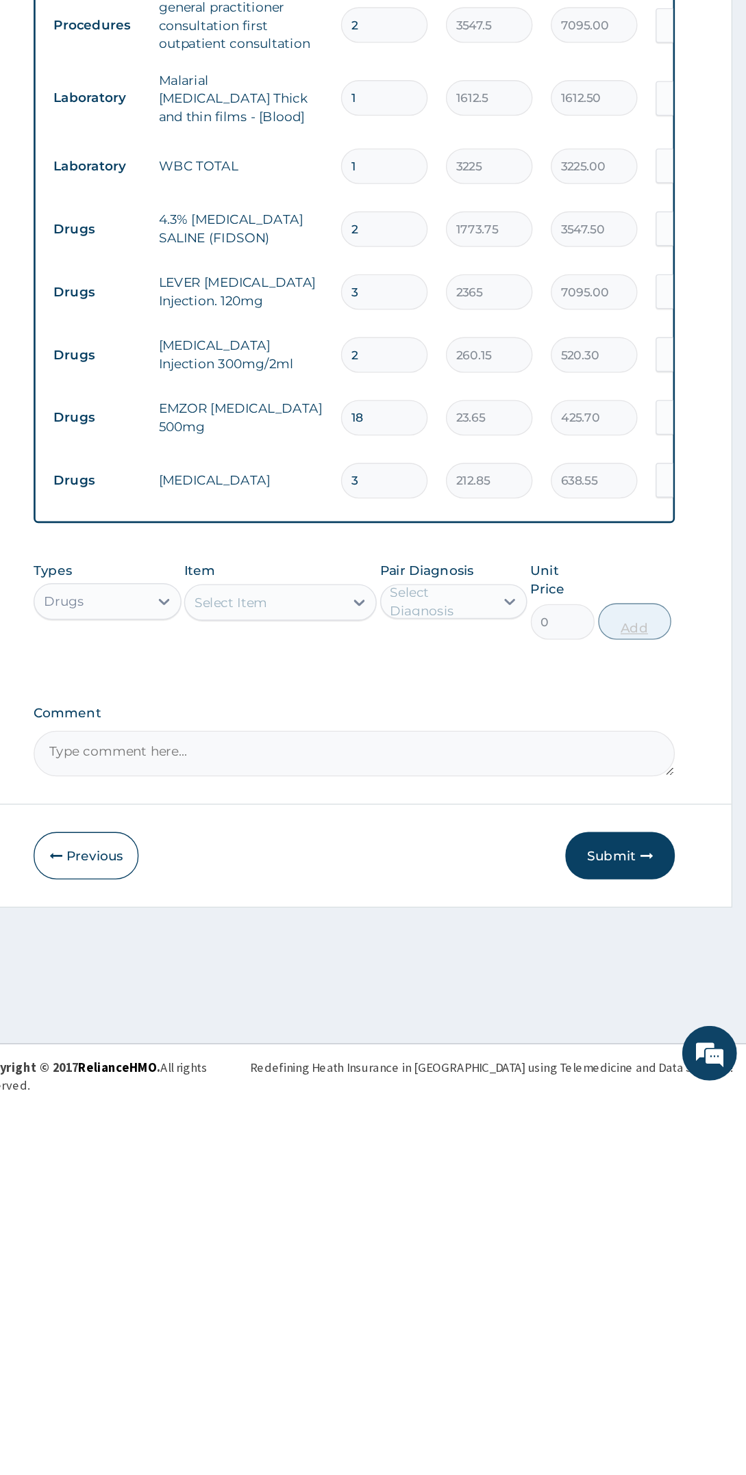
type input "3"
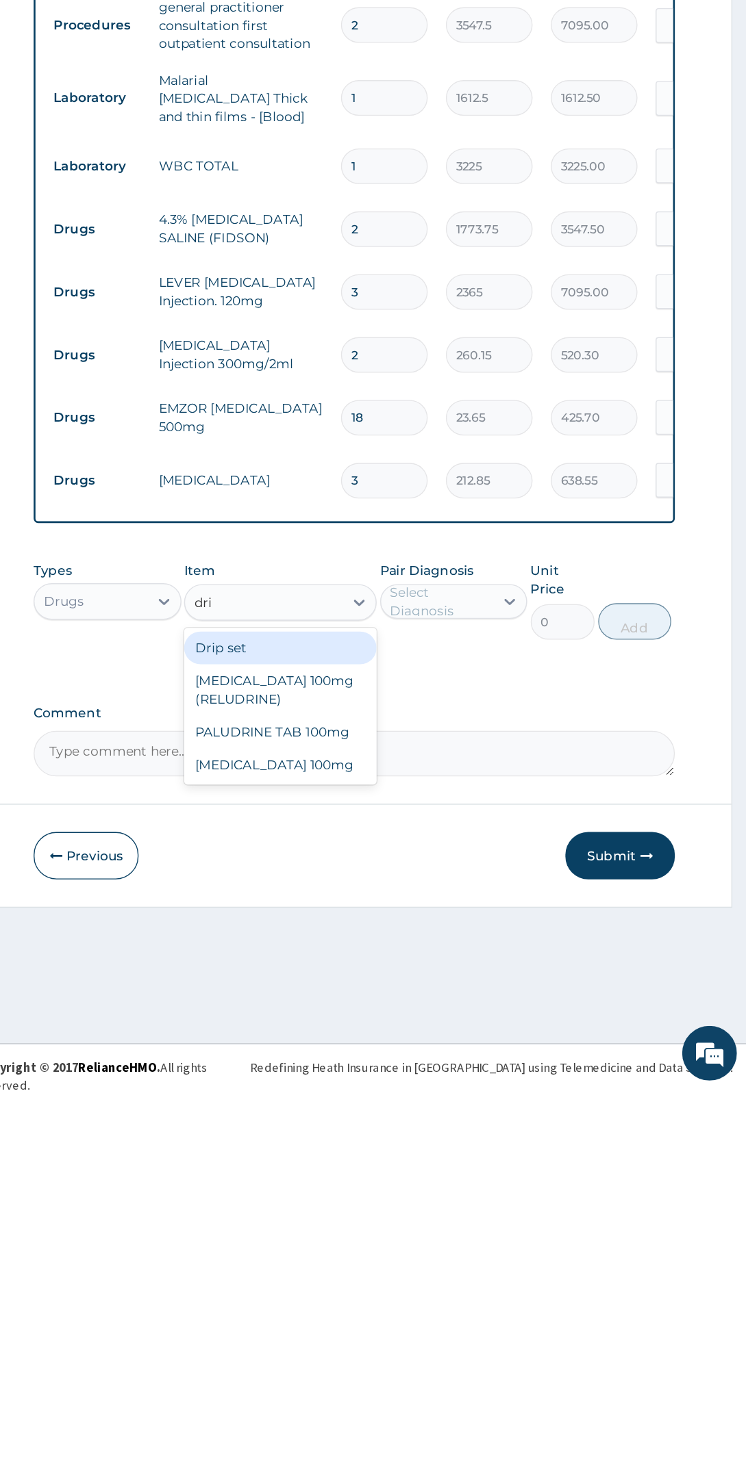
click at [448, 1131] on div "Drip set" at bounding box center [396, 1143] width 144 height 25
type input "dri"
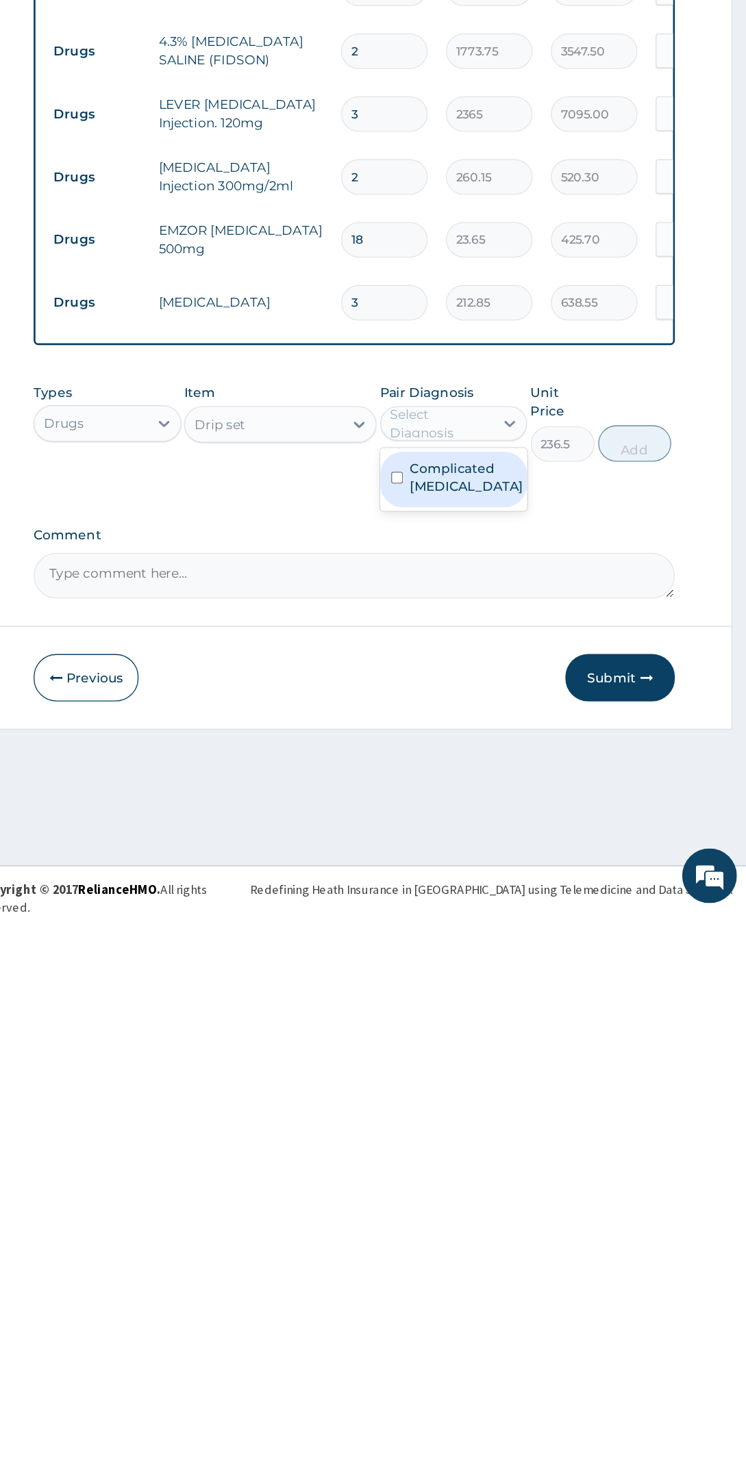
click at [561, 1135] on label "Complicated malaria" at bounding box center [536, 1148] width 85 height 27
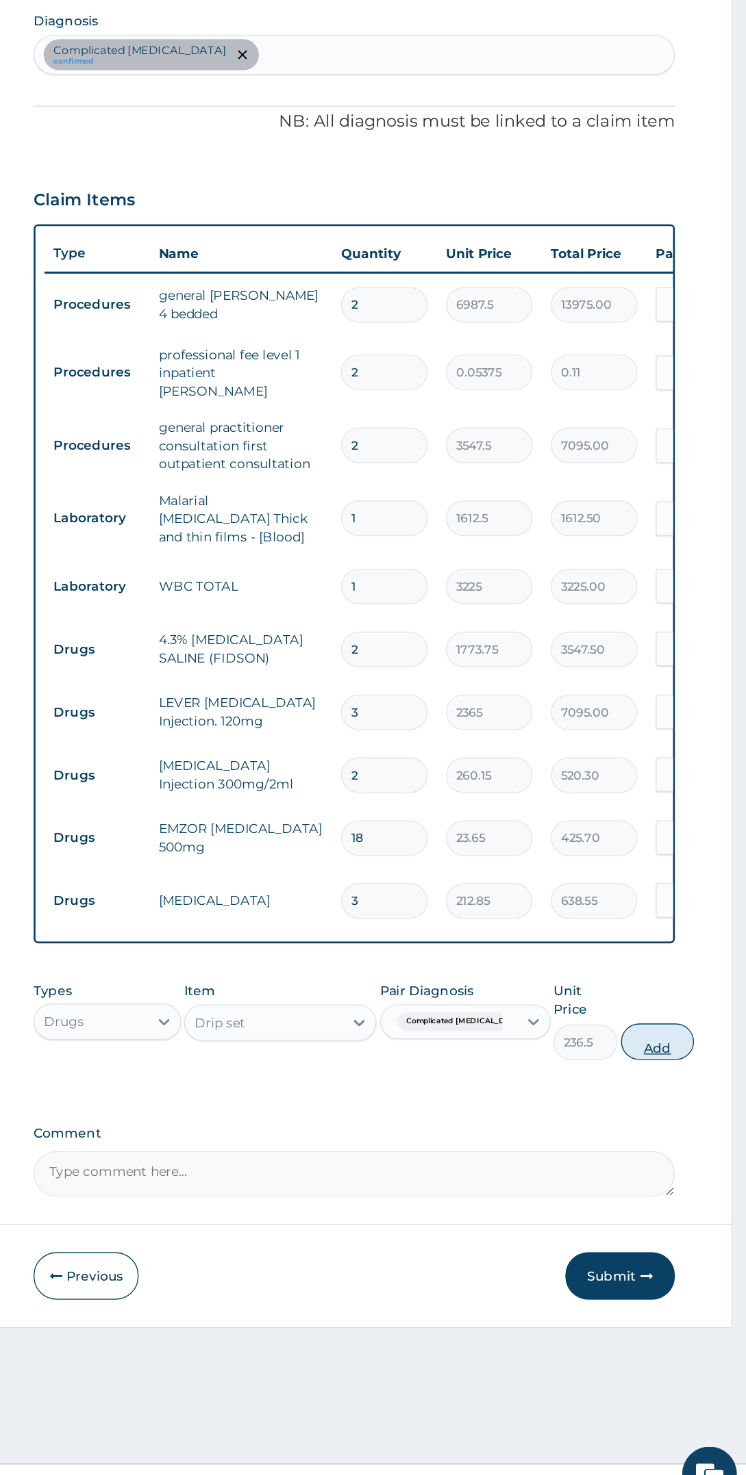
click at [673, 1111] on button "Add" at bounding box center [679, 1123] width 55 height 27
type input "0"
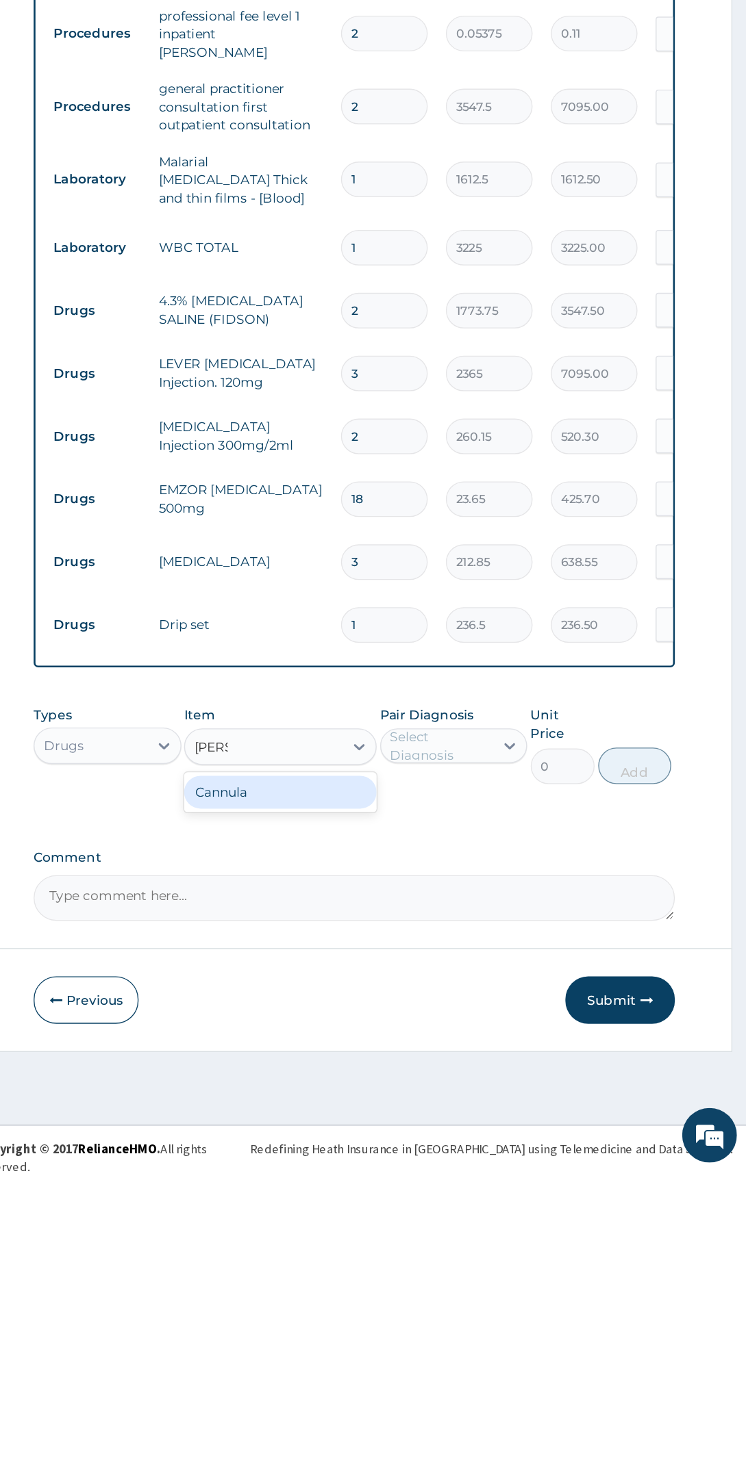
click at [447, 1186] on div "Cannula" at bounding box center [396, 1190] width 144 height 25
type input "cann"
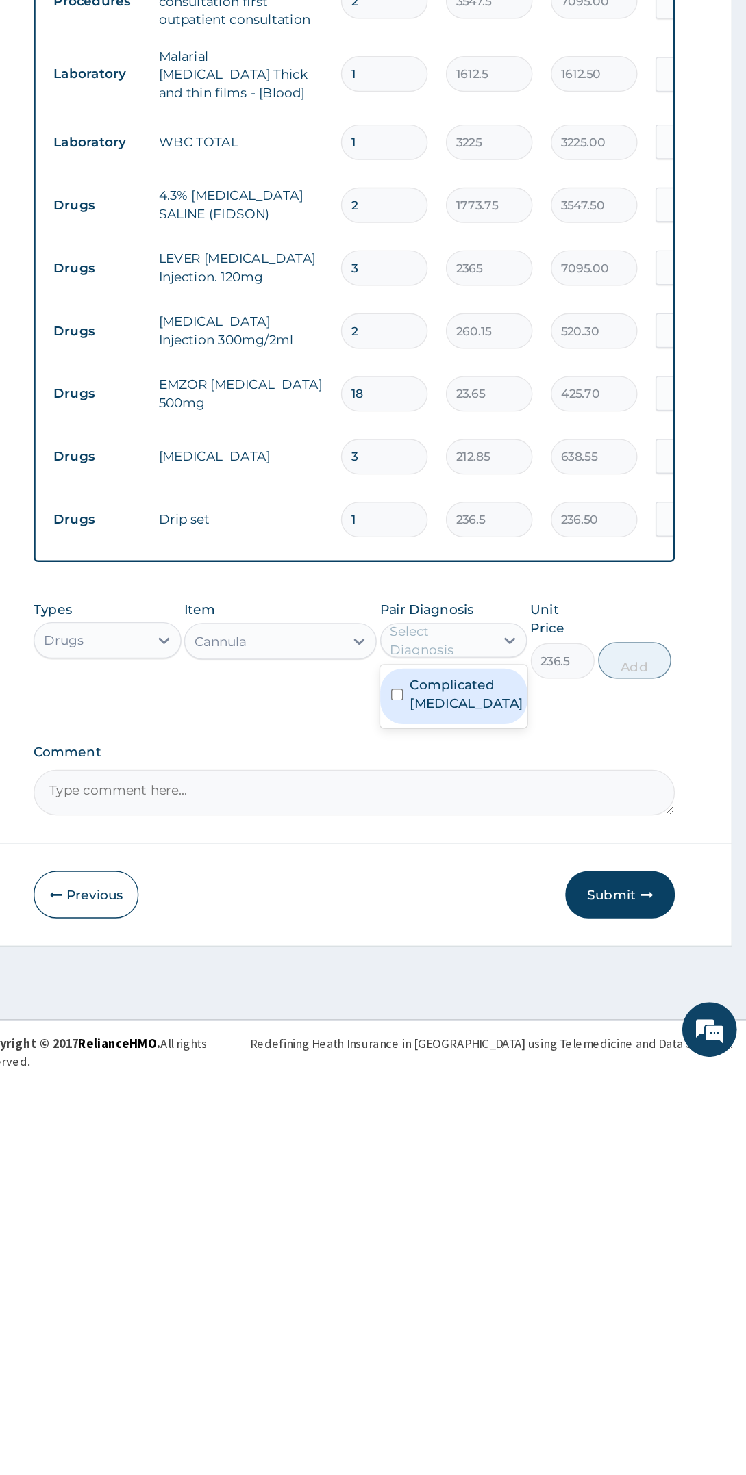
click at [538, 1195] on label "Complicated malaria" at bounding box center [536, 1195] width 85 height 27
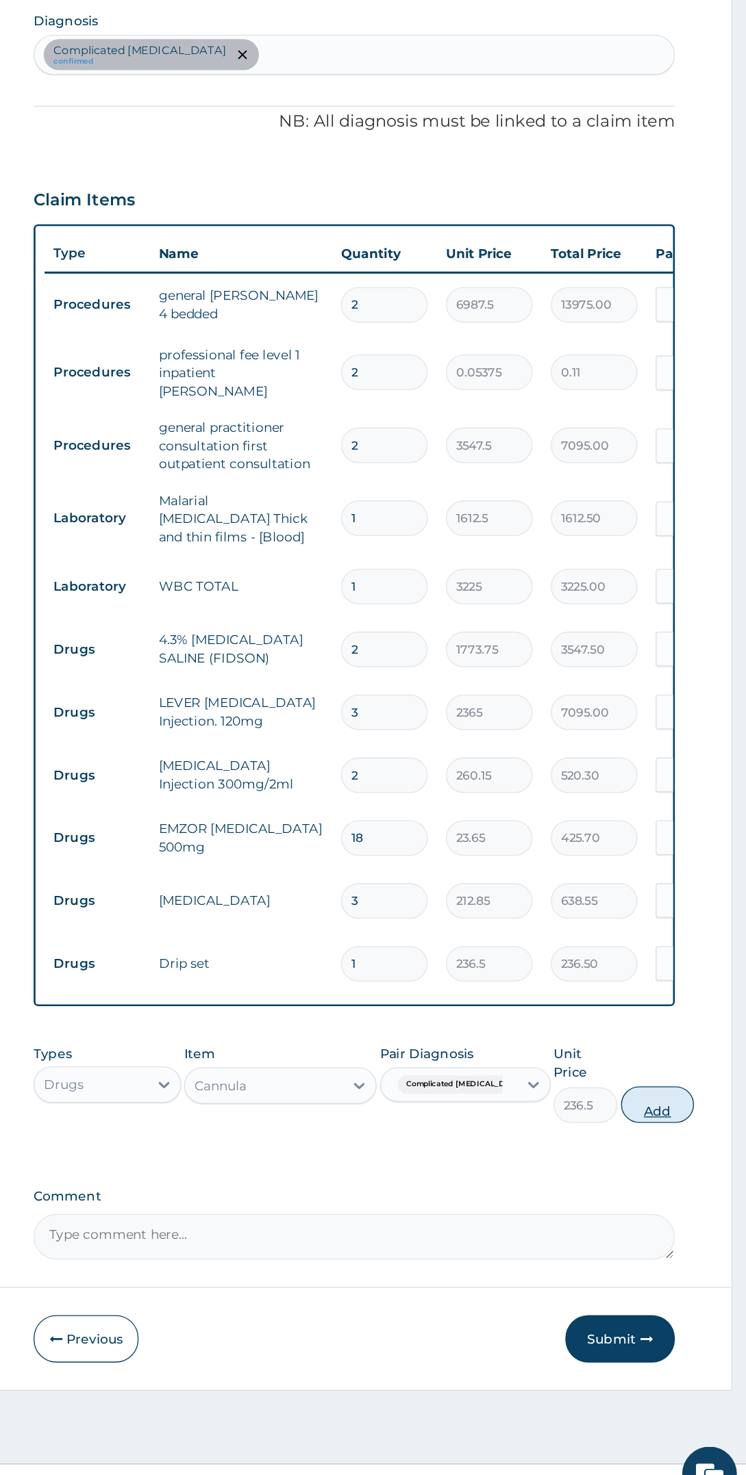
click at [678, 1157] on button "Add" at bounding box center [679, 1170] width 55 height 27
type input "0"
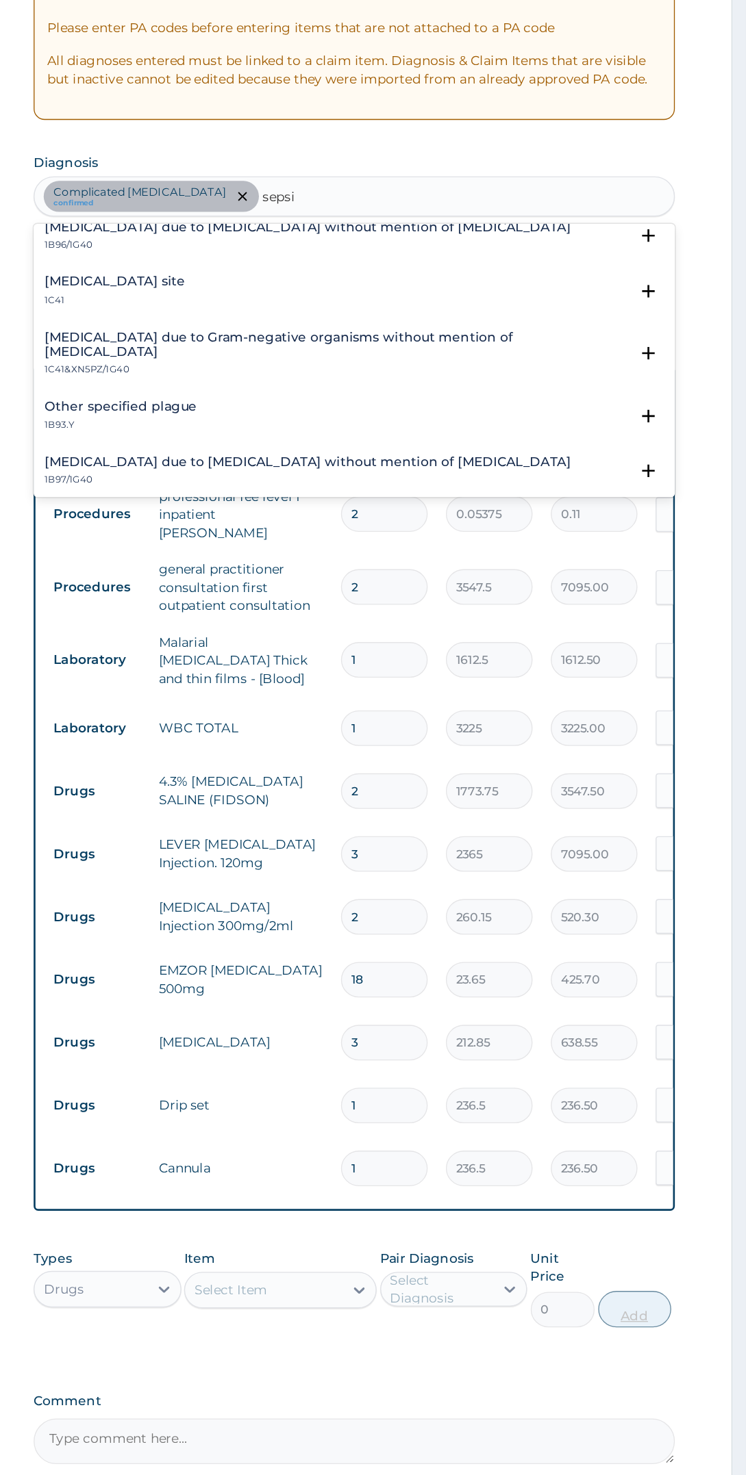
scroll to position [413, 0]
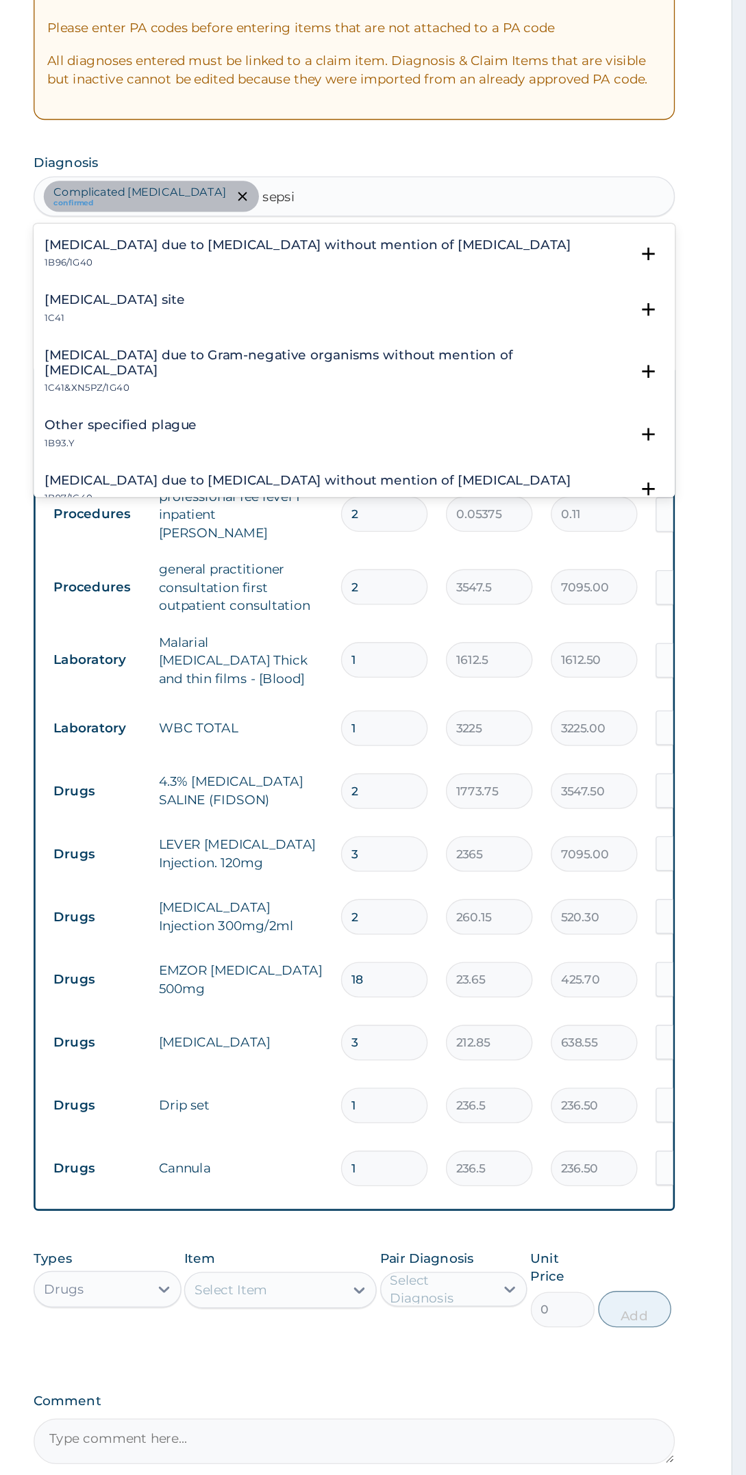
click at [448, 459] on div "Bacterial infection of unspecified site 1C41" at bounding box center [451, 467] width 465 height 24
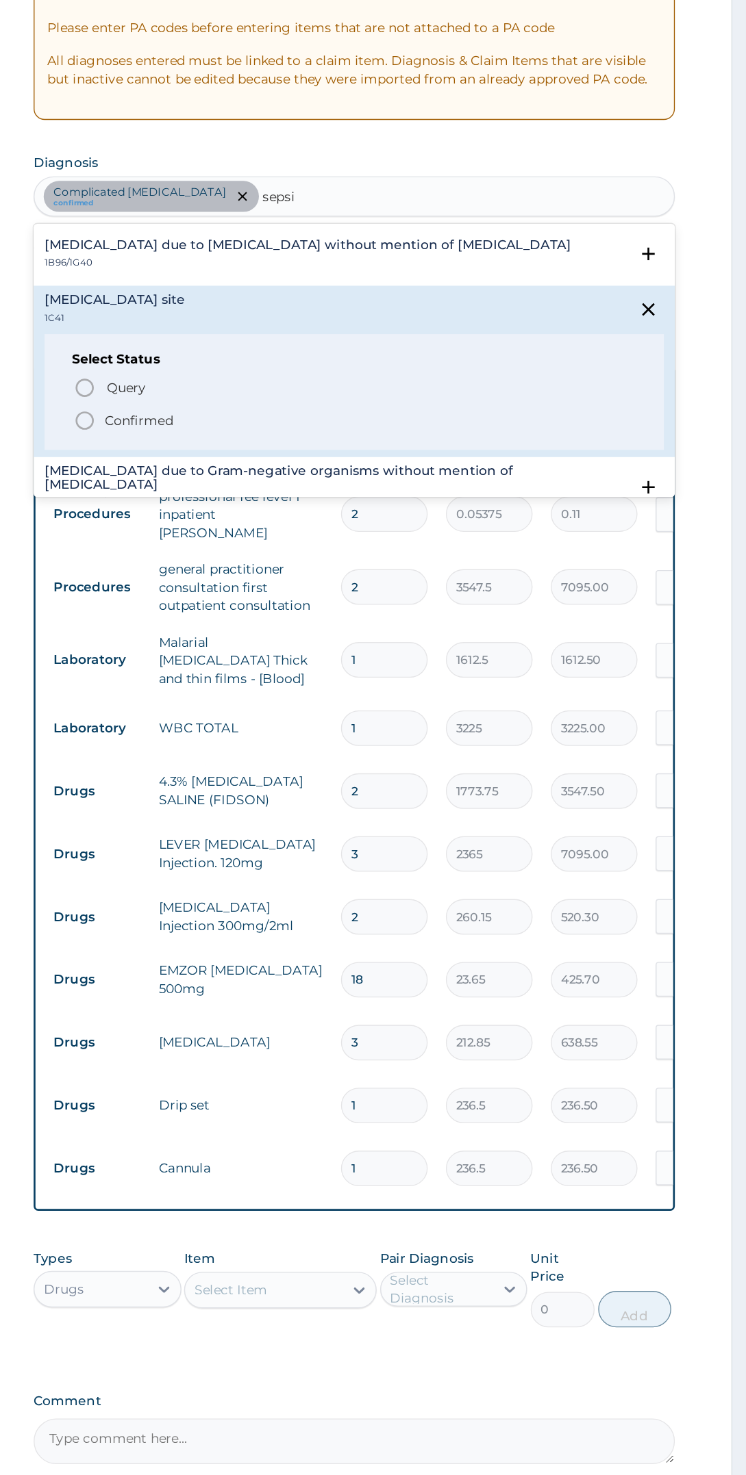
click at [350, 550] on span "Confirmed" at bounding box center [452, 550] width 422 height 16
type input "sepsi"
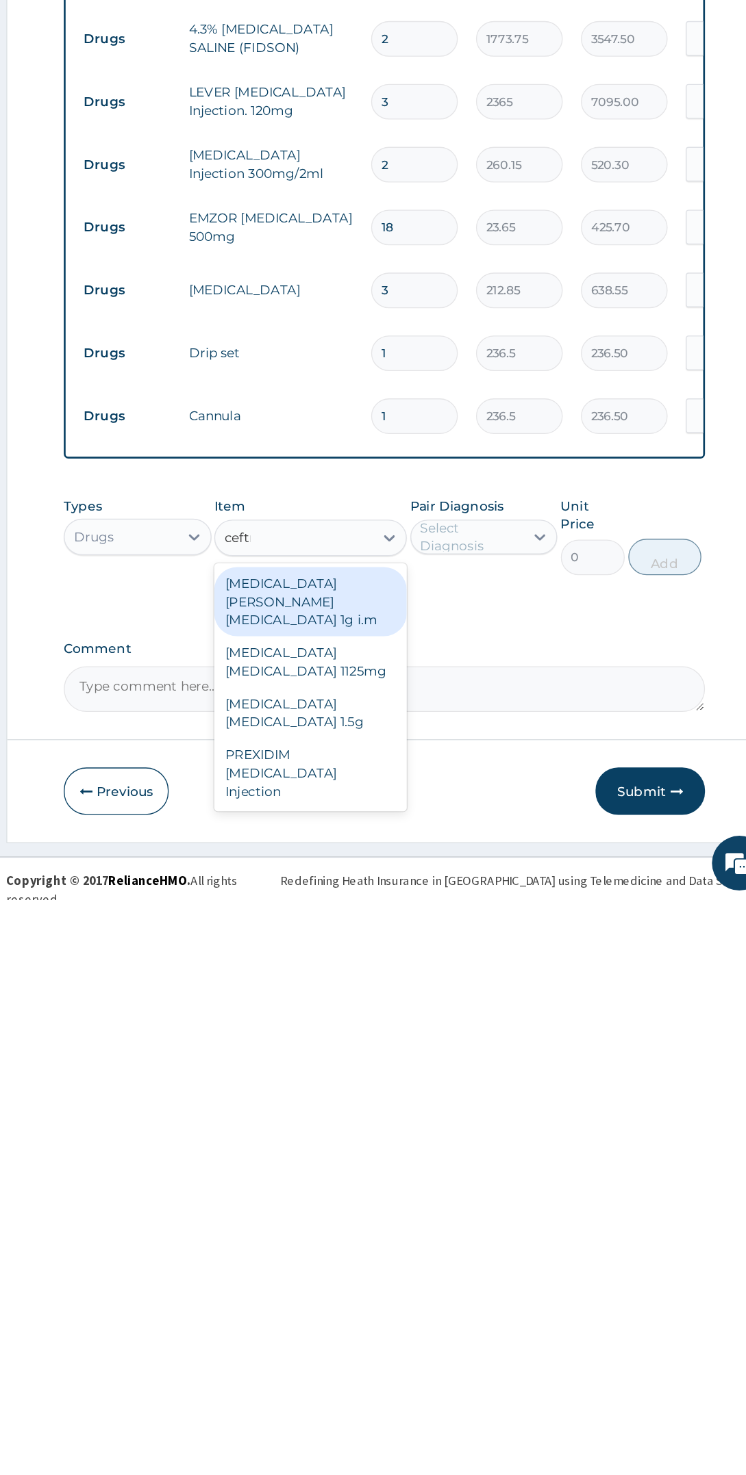
scroll to position [0, 0]
click at [434, 1316] on div "Ceftriaxone sulbactam 1.5g" at bounding box center [396, 1335] width 144 height 38
type input "ceftr"
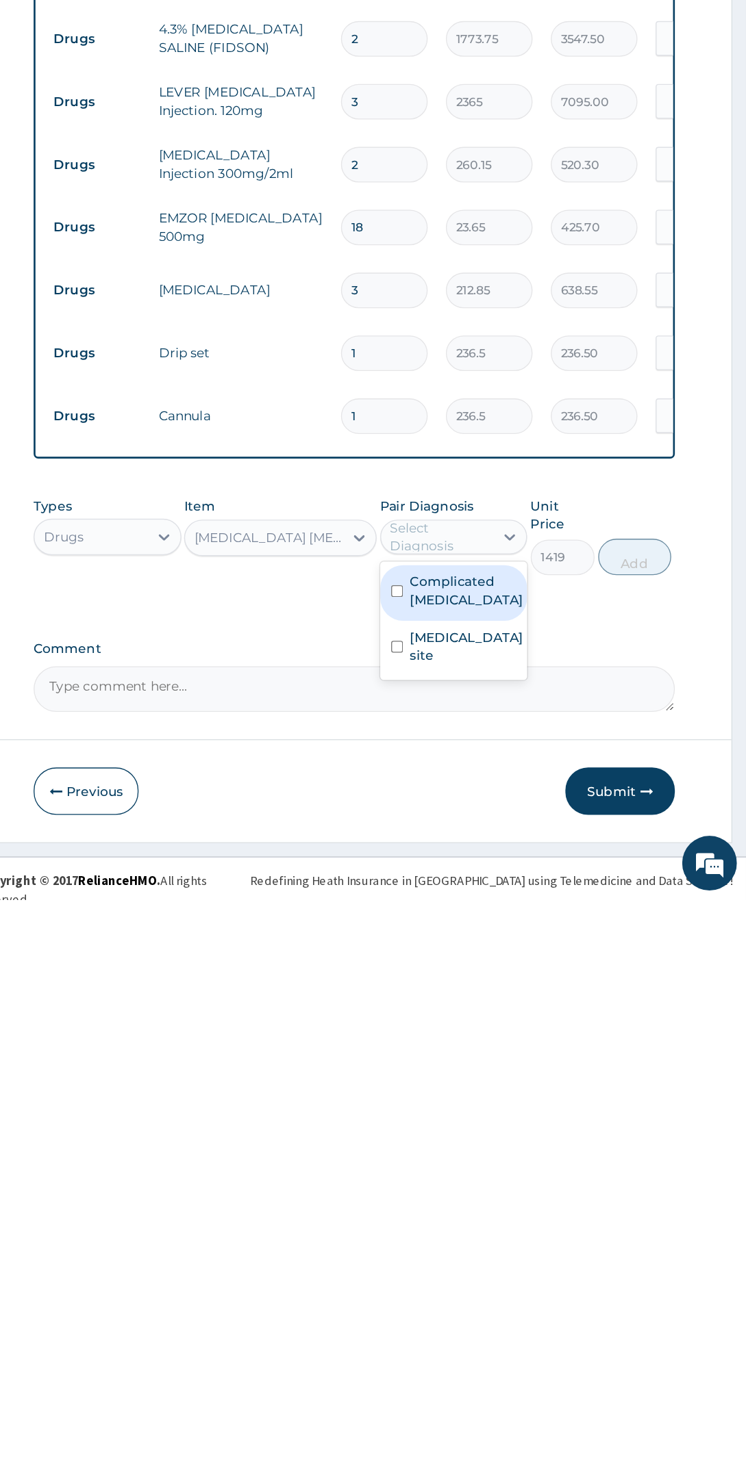
click at [553, 1290] on label "Bacterial infection of unspecified site" at bounding box center [536, 1284] width 85 height 27
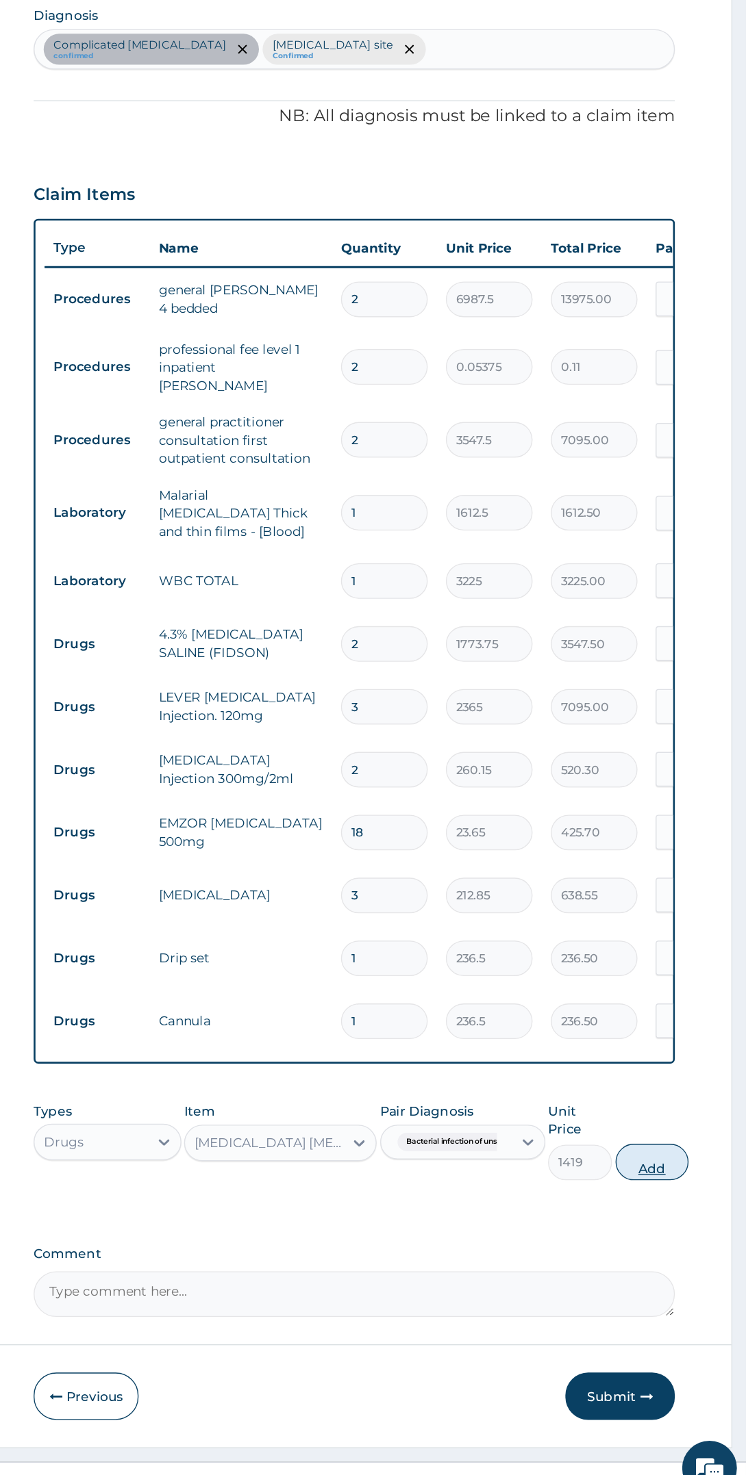
click at [690, 1204] on button "Add" at bounding box center [675, 1217] width 55 height 27
type input "0"
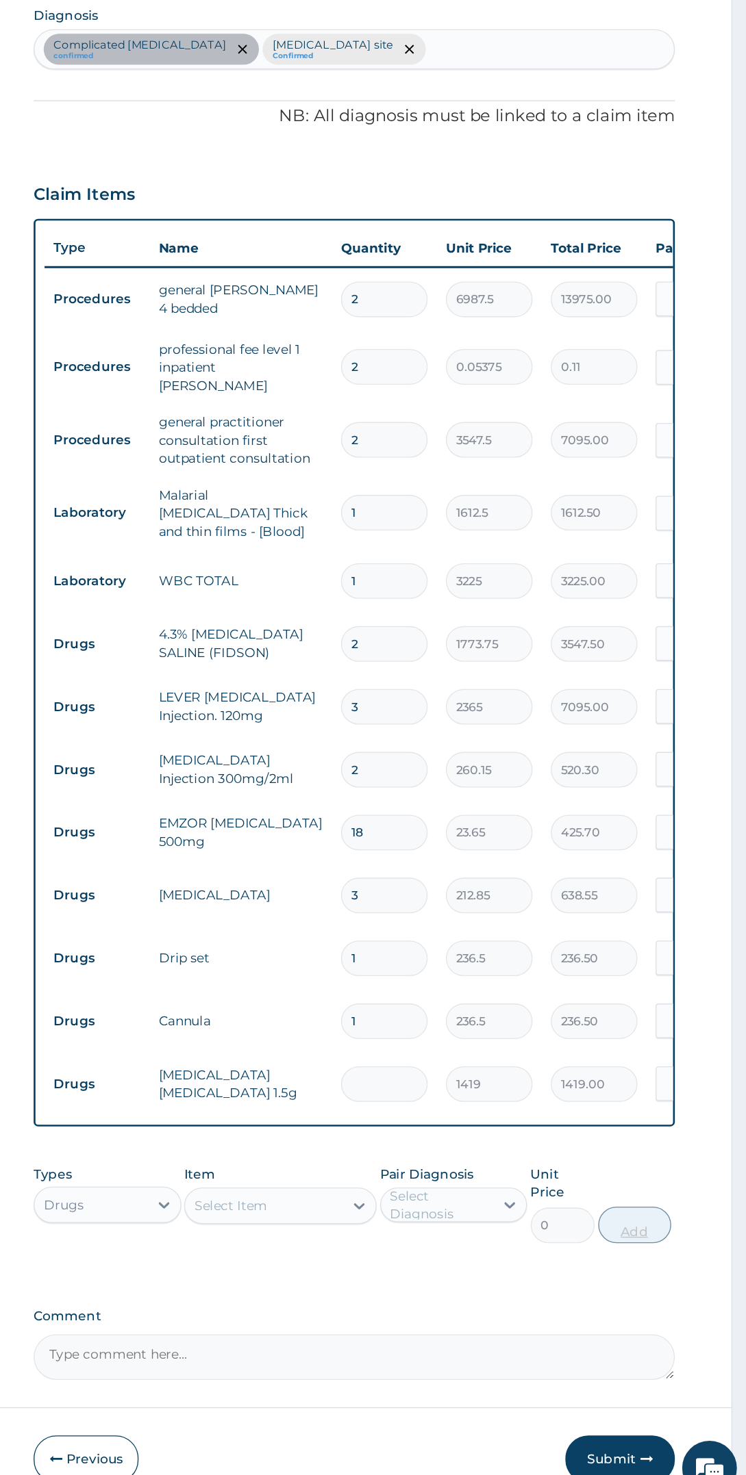
type input "0.00"
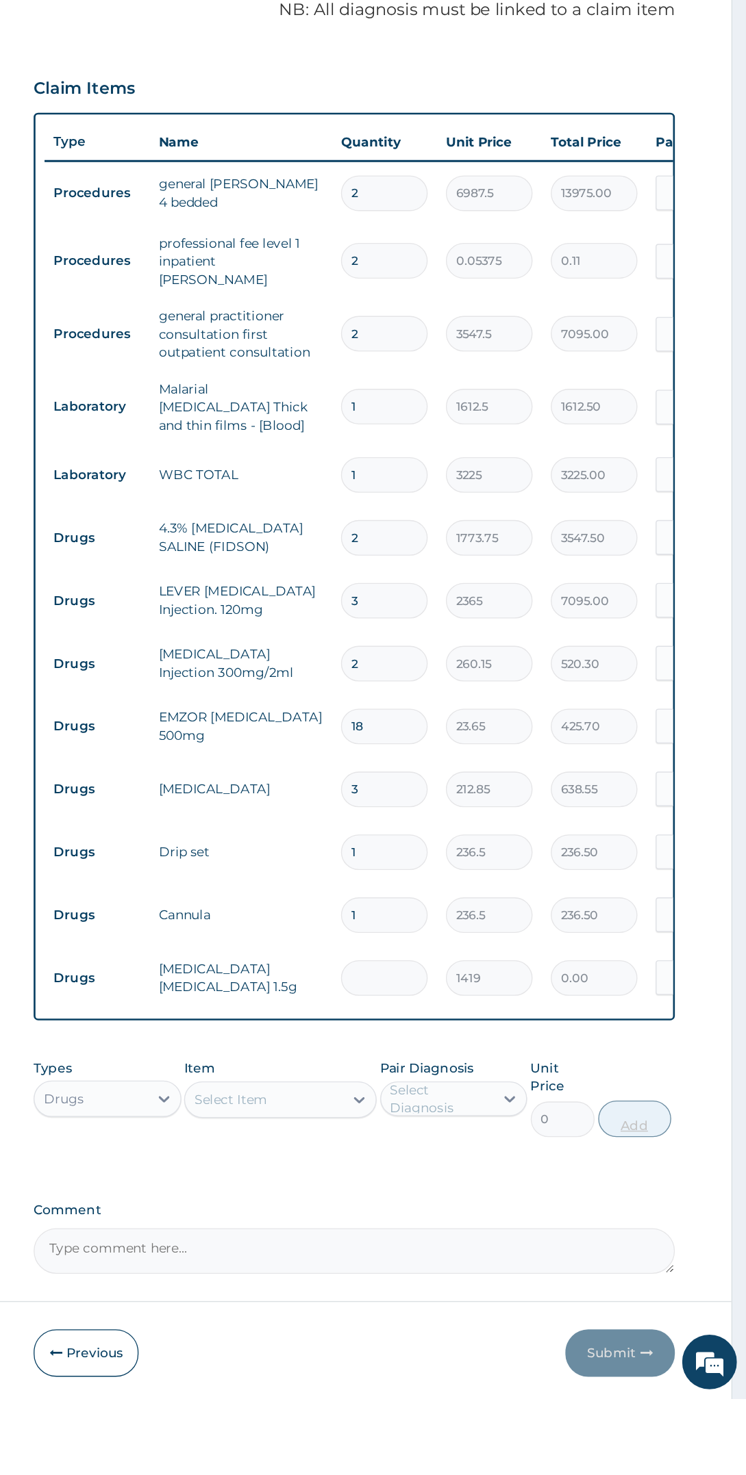
type input "2"
type input "2838.00"
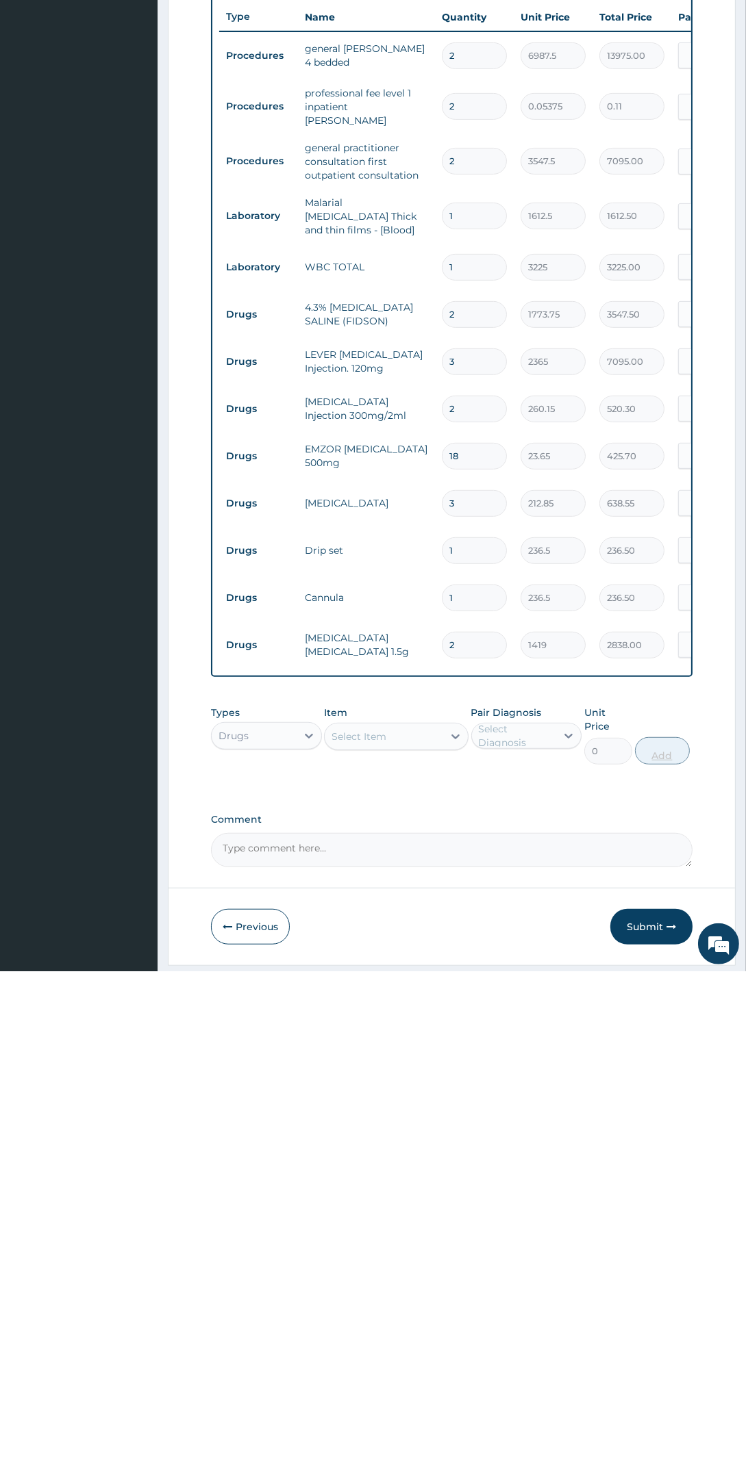
scroll to position [25, 0]
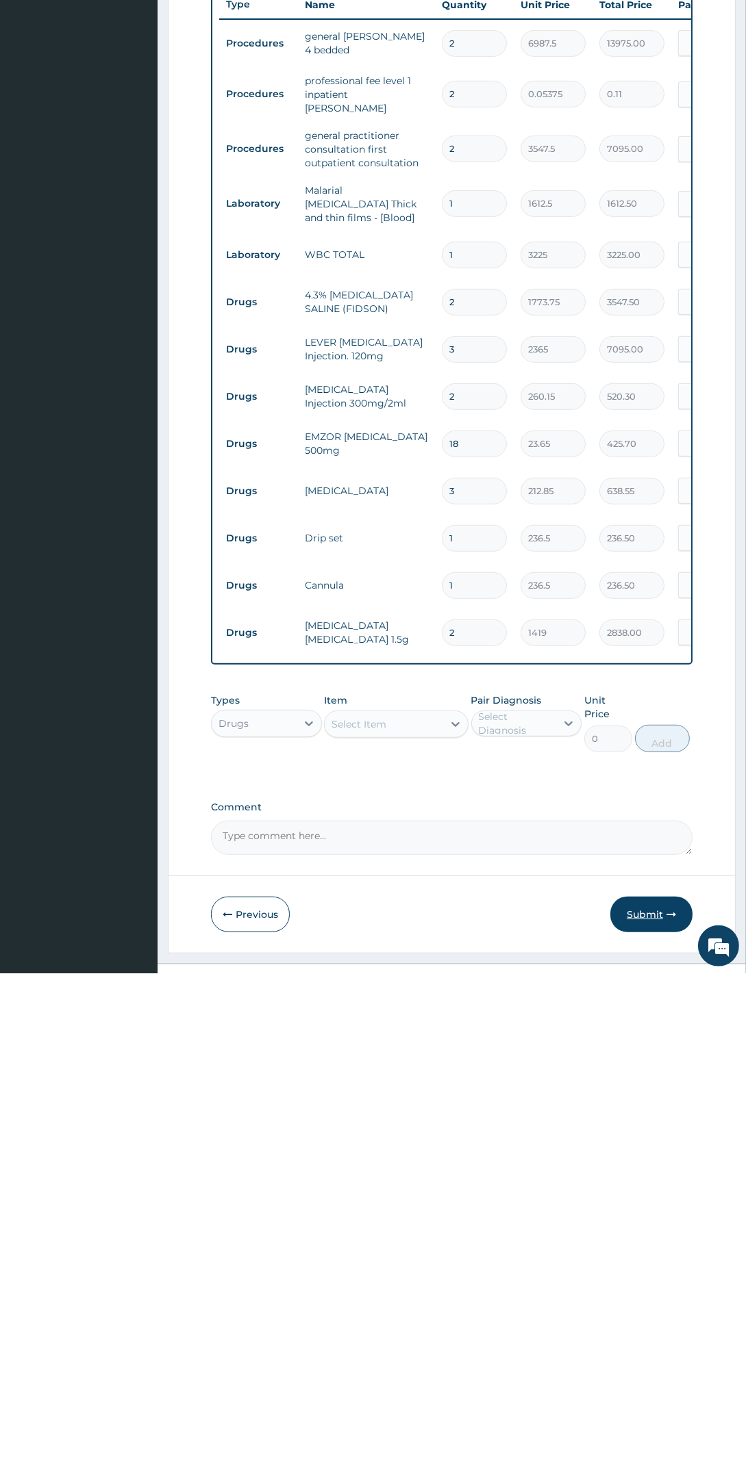
click at [672, 1412] on icon "button" at bounding box center [671, 1417] width 10 height 10
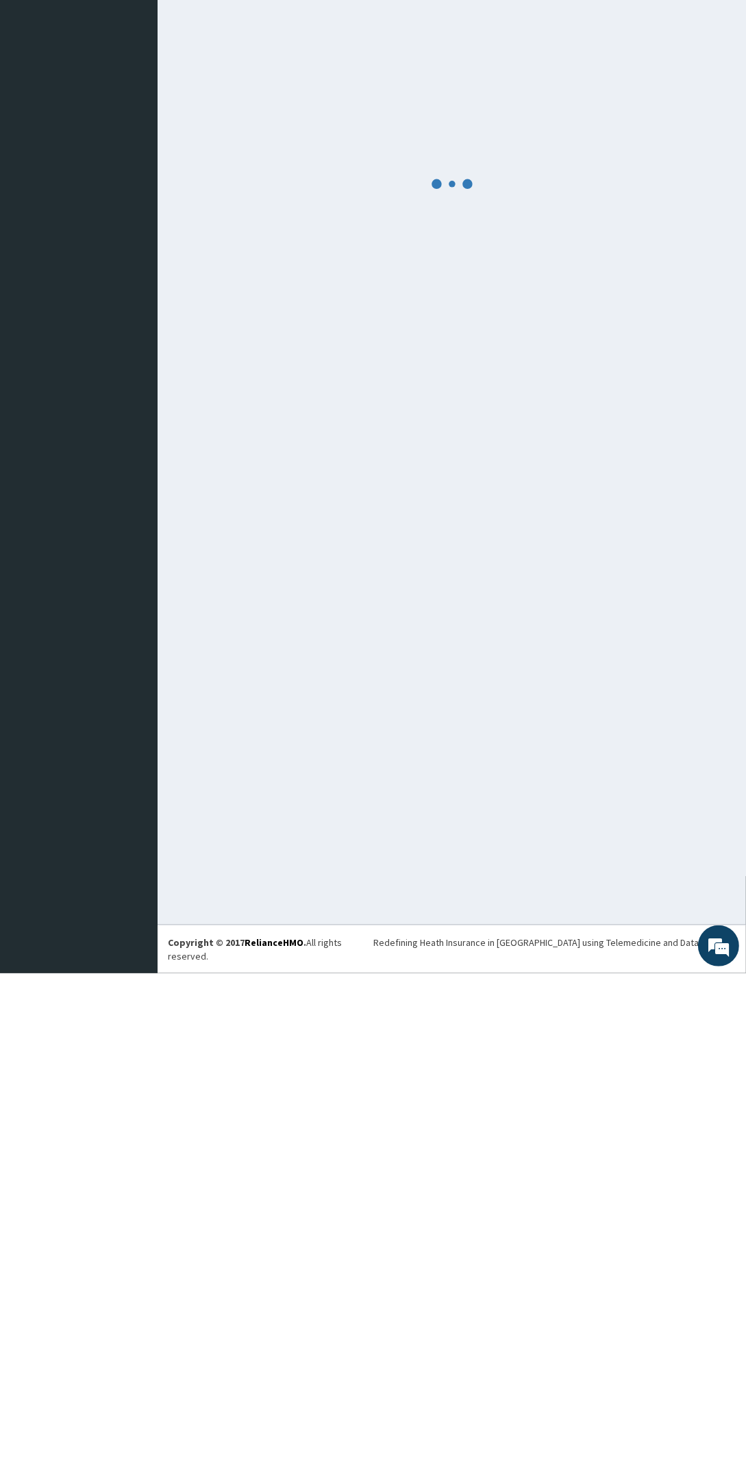
scroll to position [0, 0]
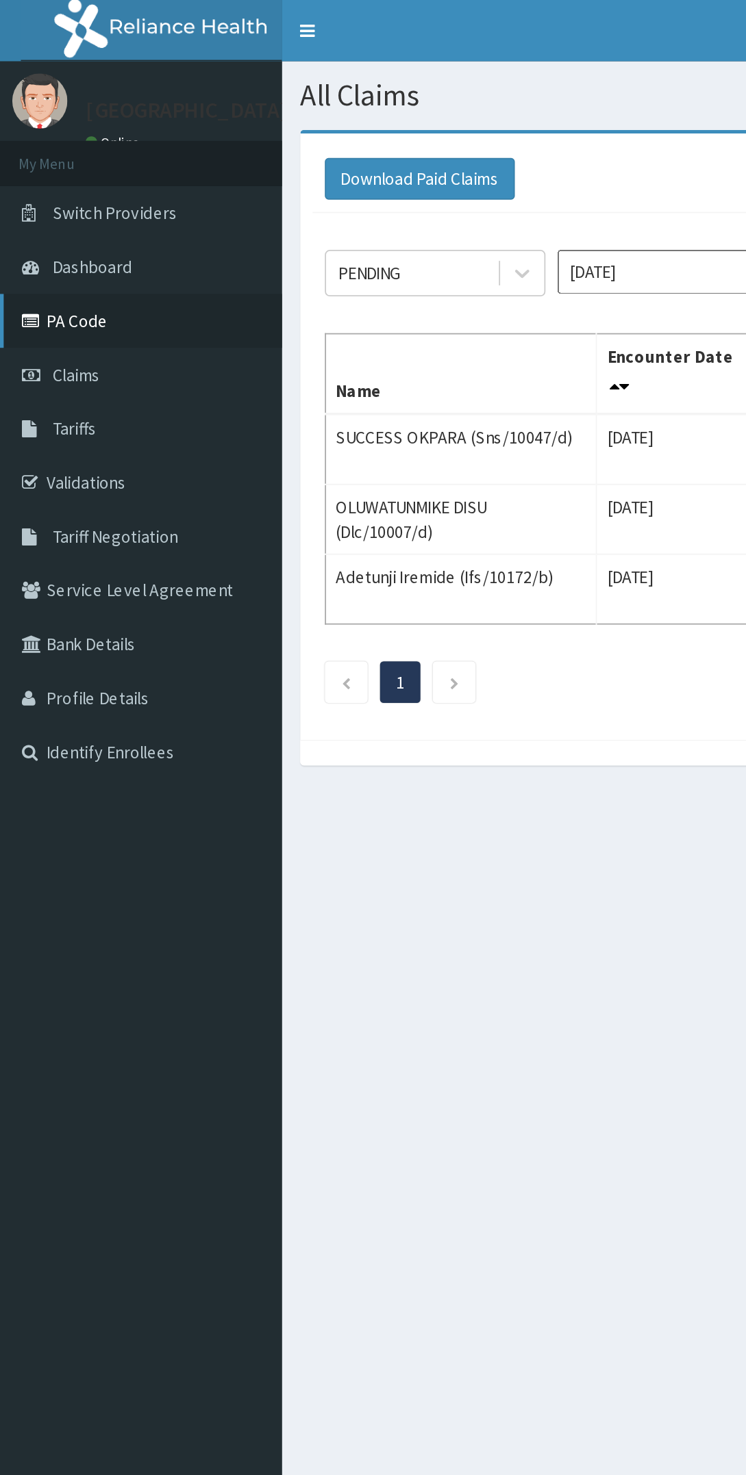
click at [64, 176] on link "PA Code" at bounding box center [78, 179] width 157 height 30
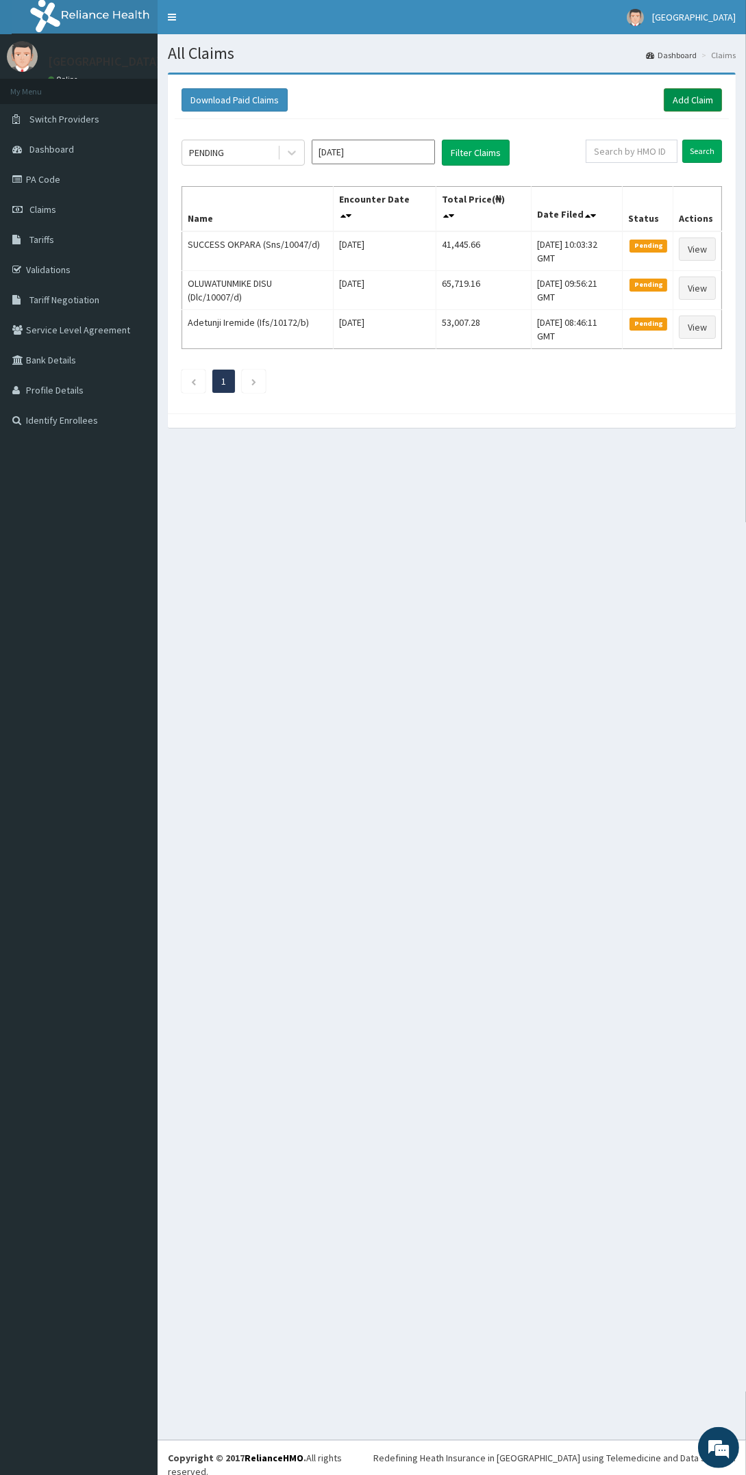
click at [693, 94] on link "Add Claim" at bounding box center [692, 99] width 58 height 23
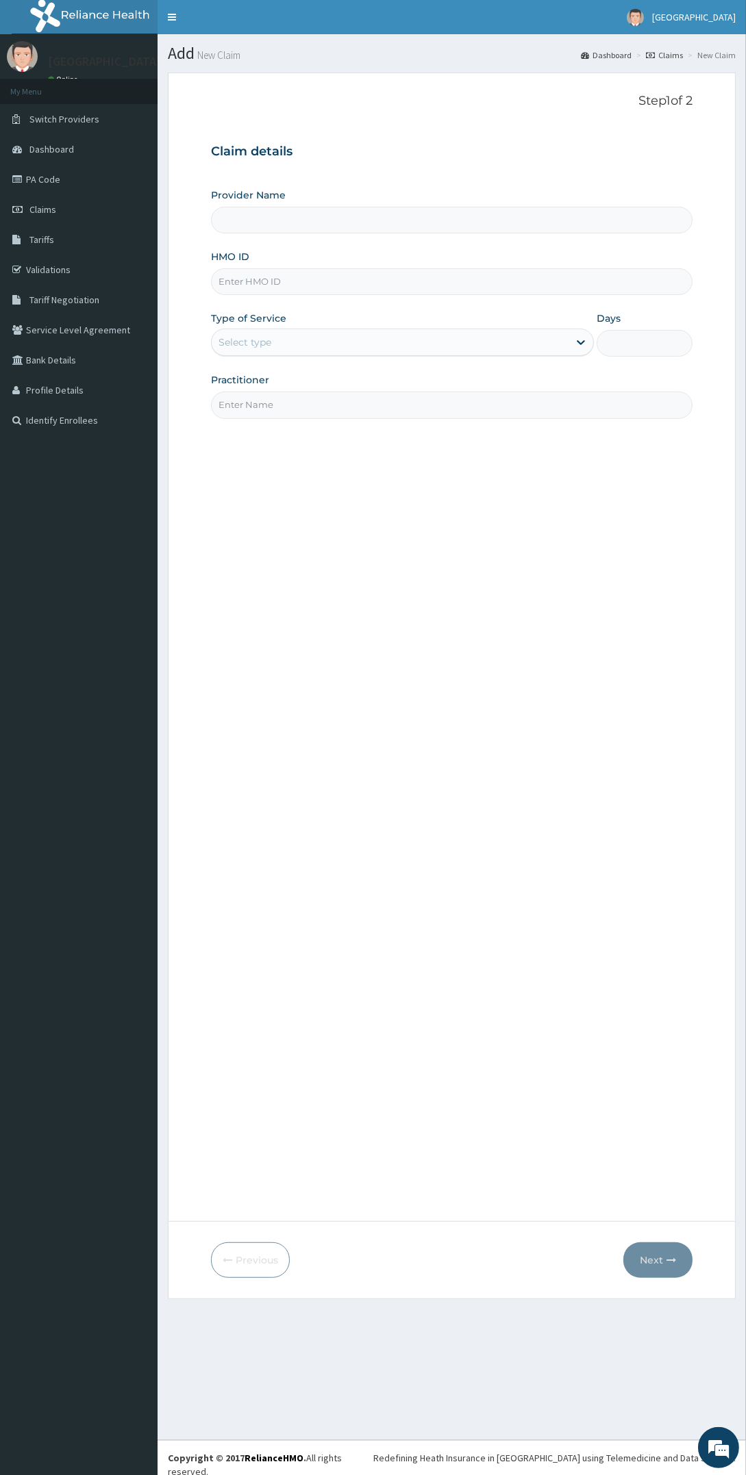
type input "[GEOGRAPHIC_DATA]"
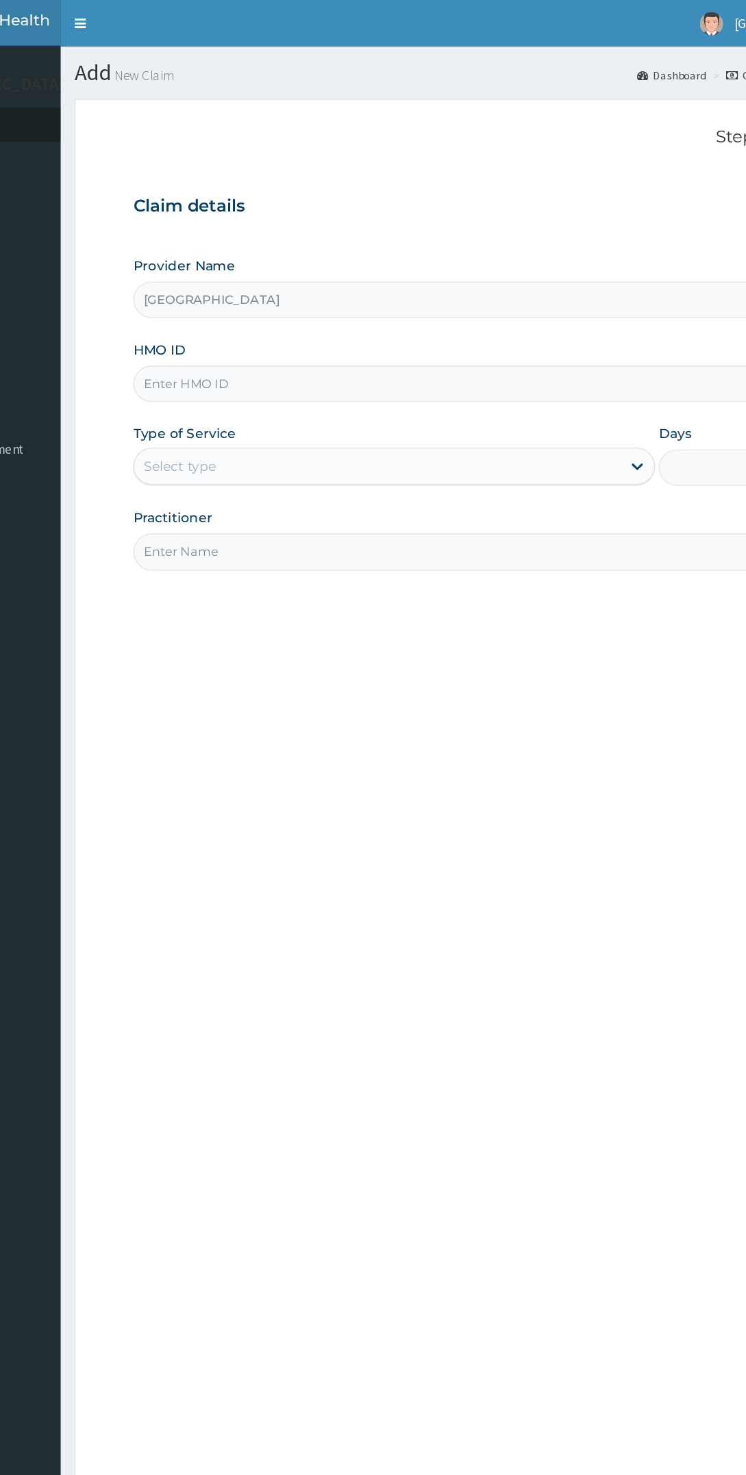
click at [357, 285] on input "HMO ID" at bounding box center [451, 281] width 481 height 27
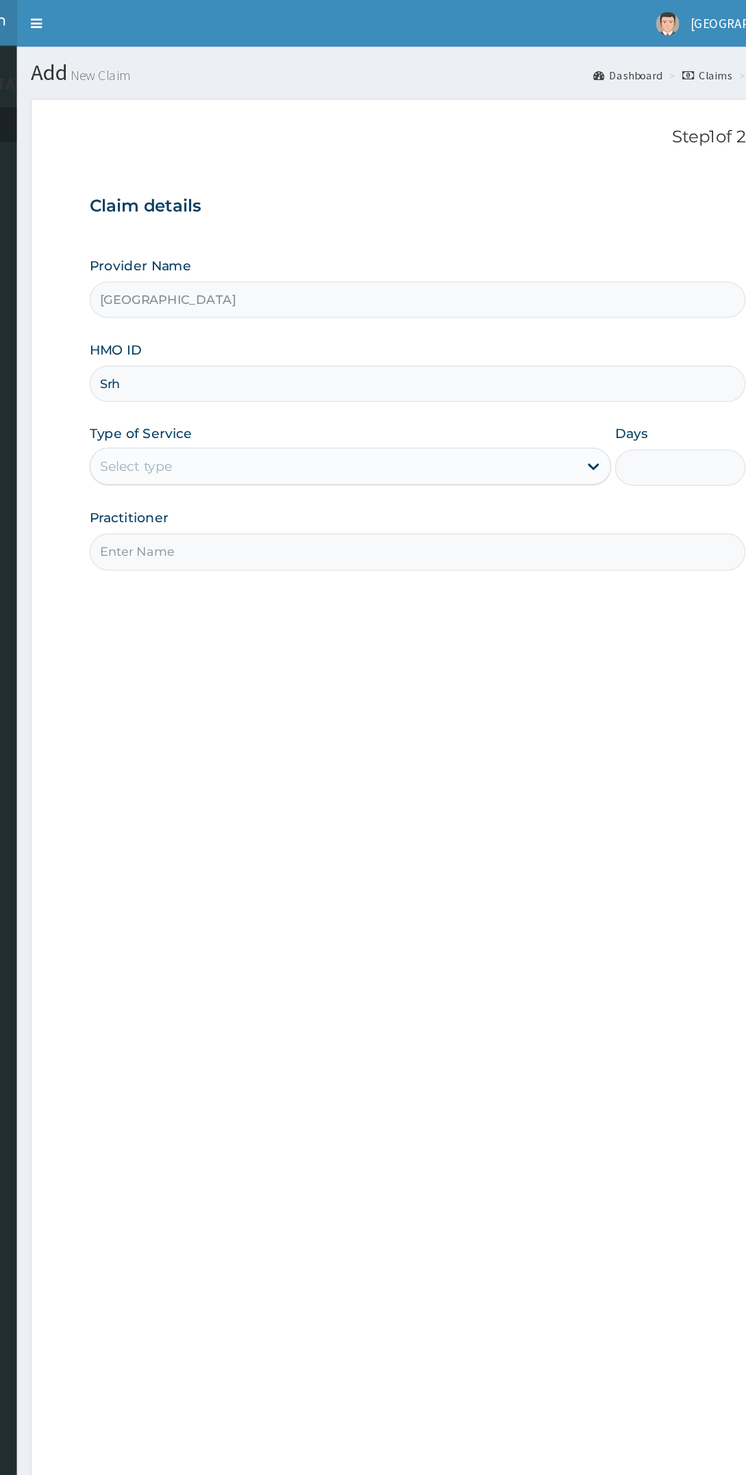
type input "Srh/10208/a"
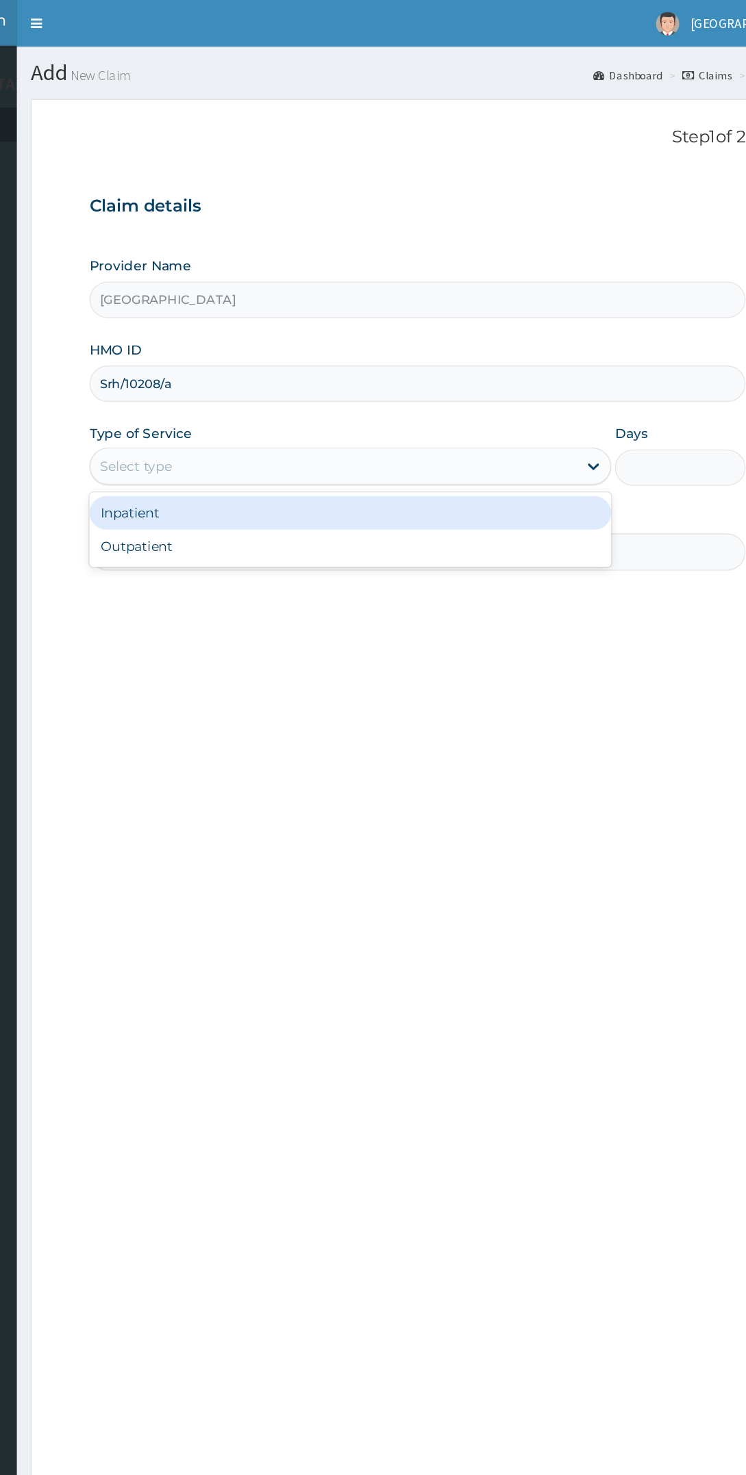
click at [342, 405] on div "Outpatient" at bounding box center [402, 401] width 383 height 25
type input "1"
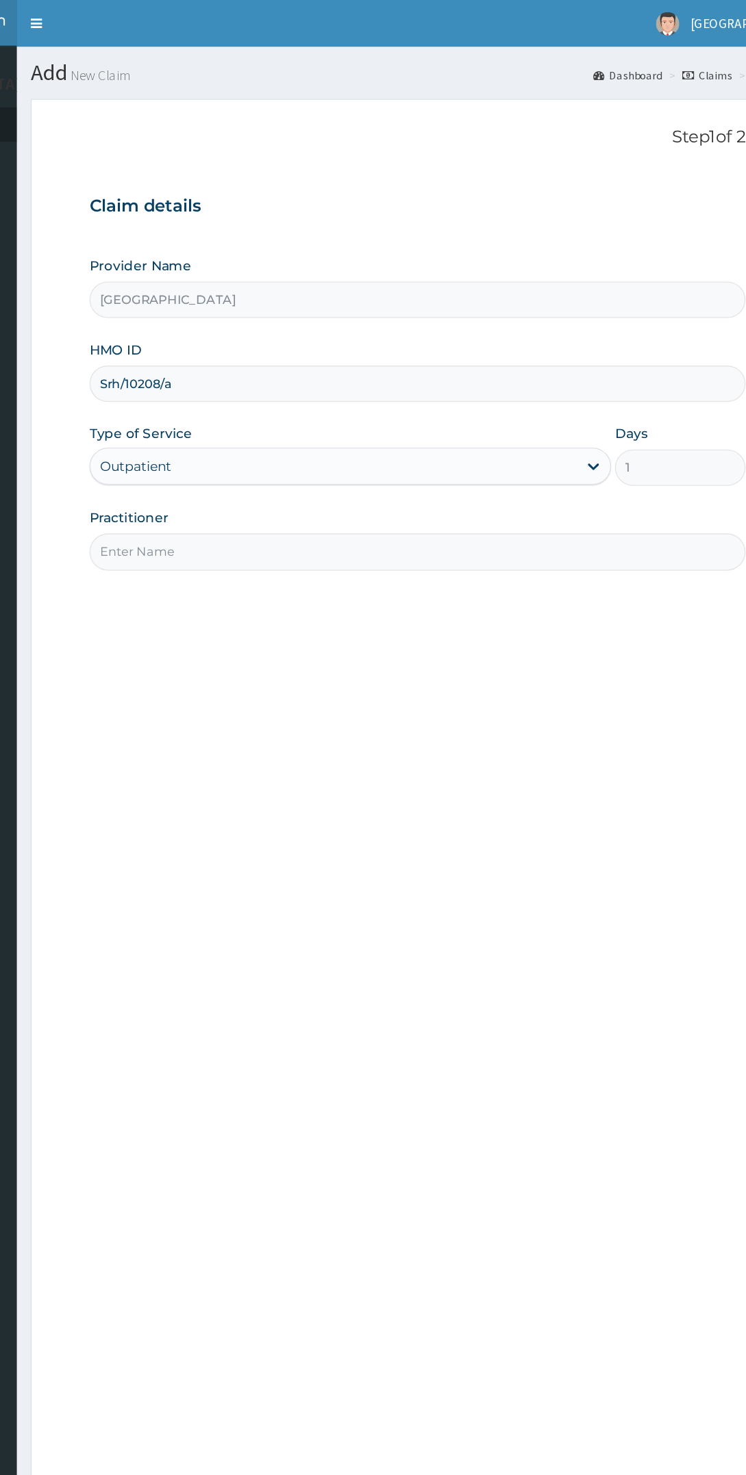
click at [372, 400] on input "Practitioner" at bounding box center [451, 405] width 481 height 27
type input "Dr chidinma"
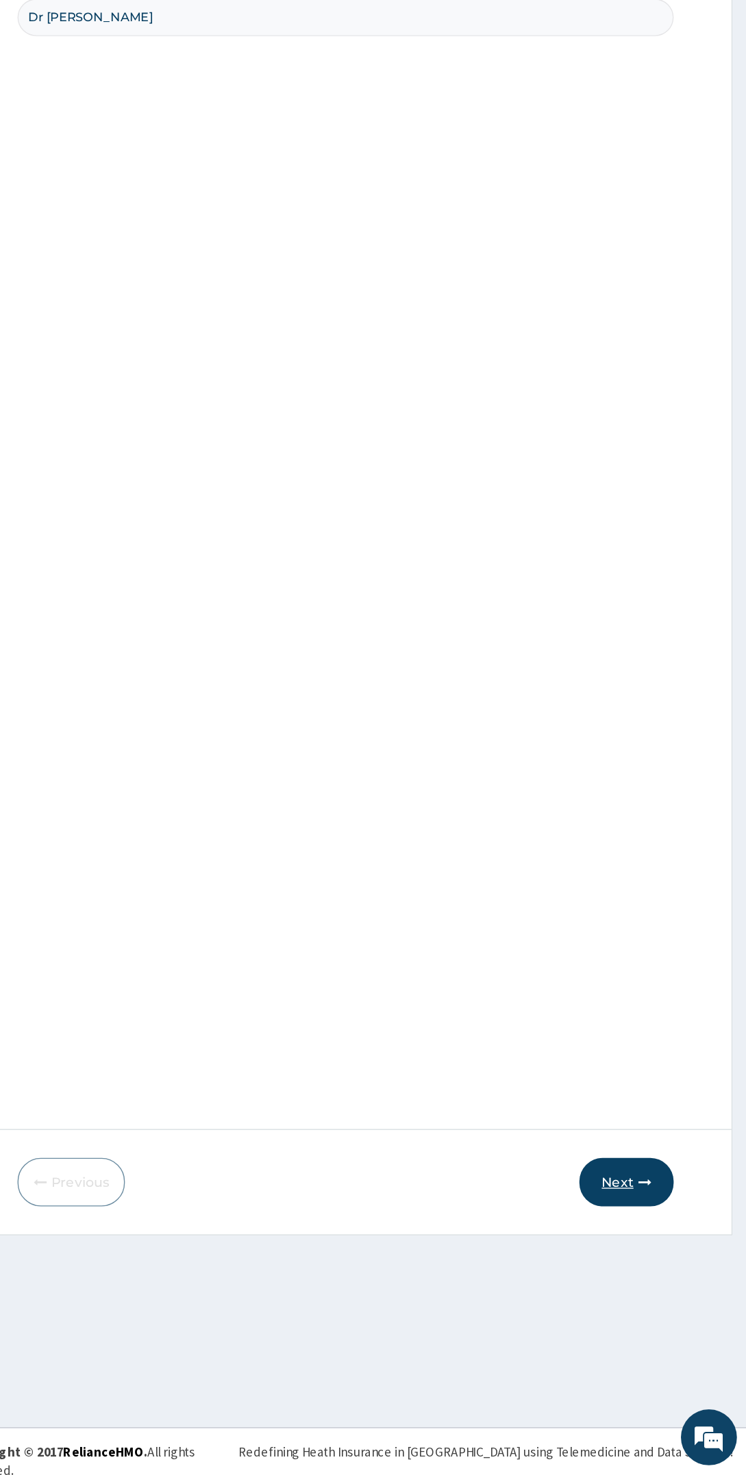
click at [676, 1274] on button "Next" at bounding box center [657, 1261] width 69 height 36
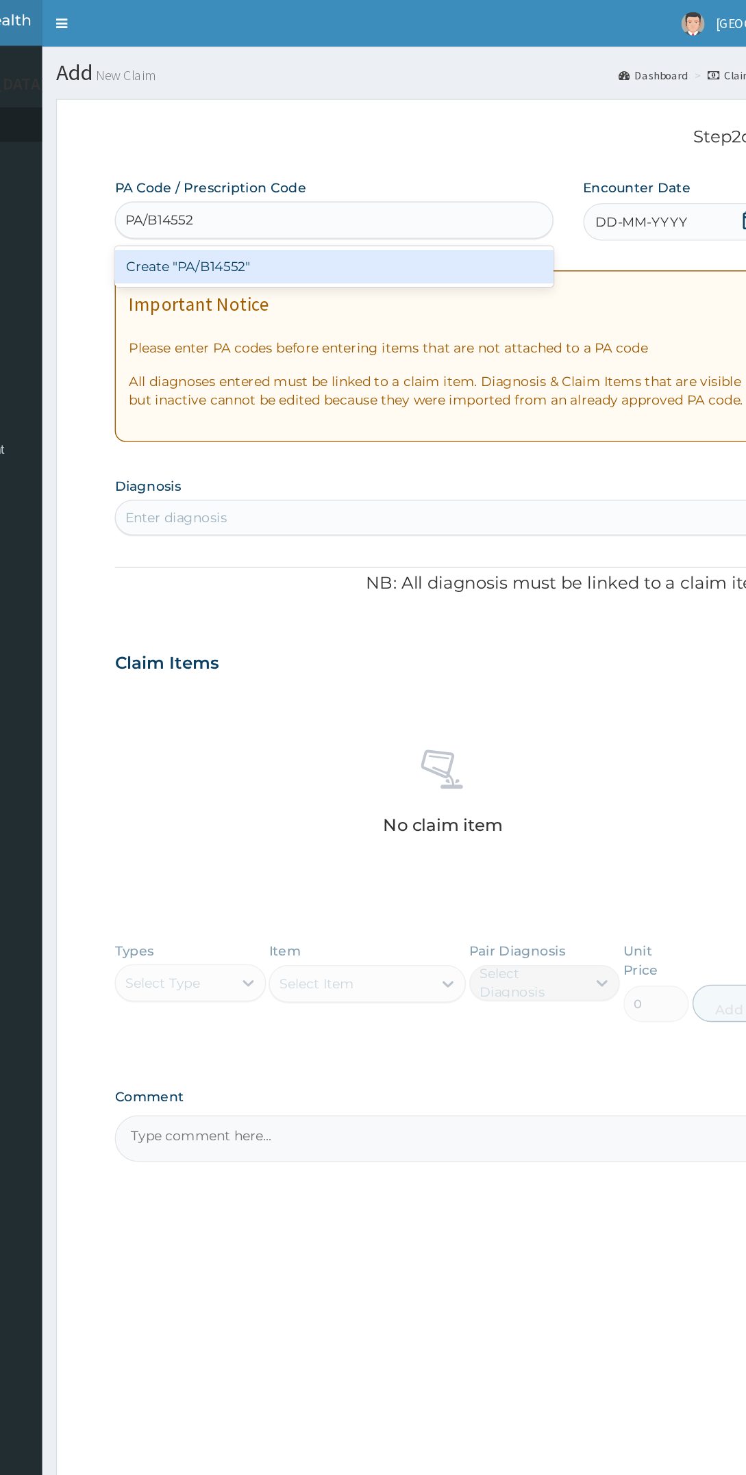
click at [391, 202] on div "Create "PA/B14552"" at bounding box center [372, 195] width 322 height 25
type input "PA/B14552"
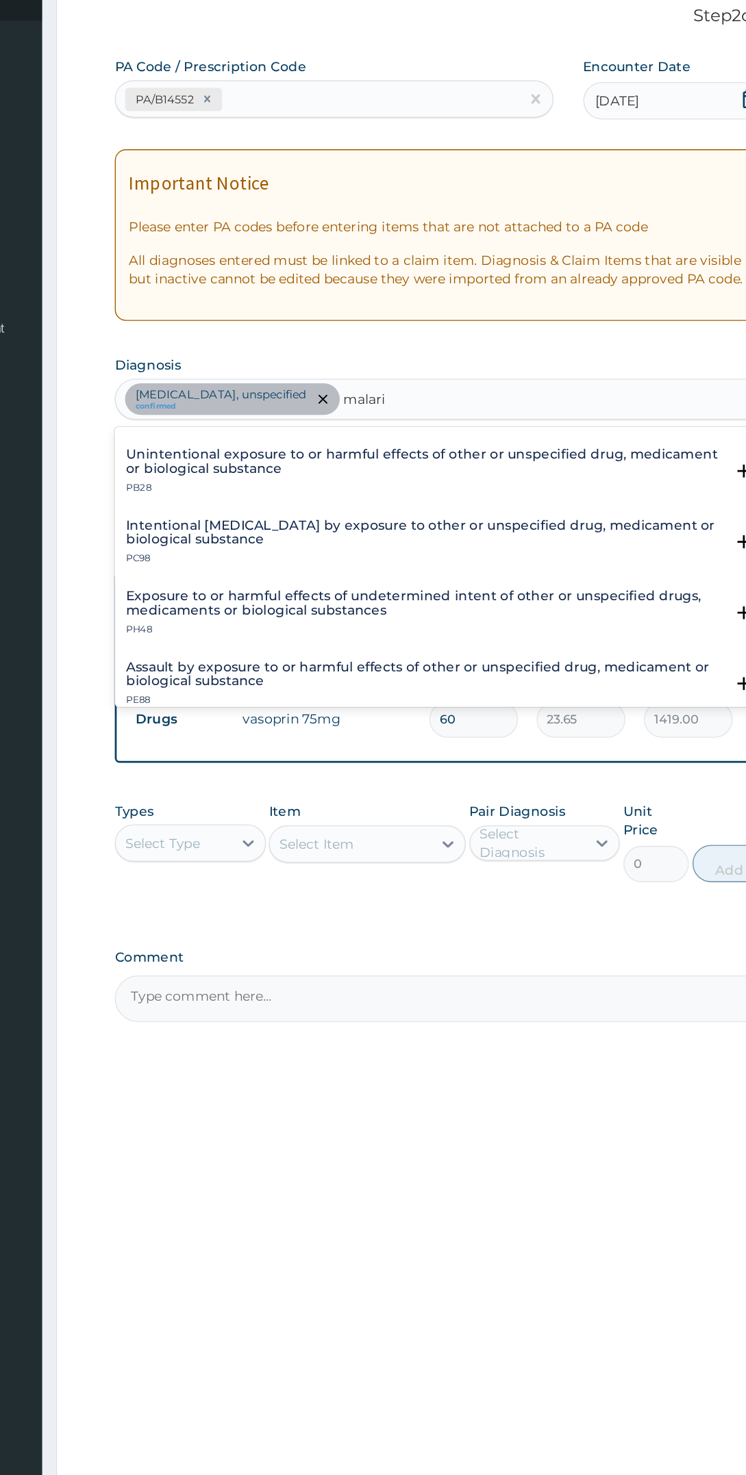
scroll to position [143, 0]
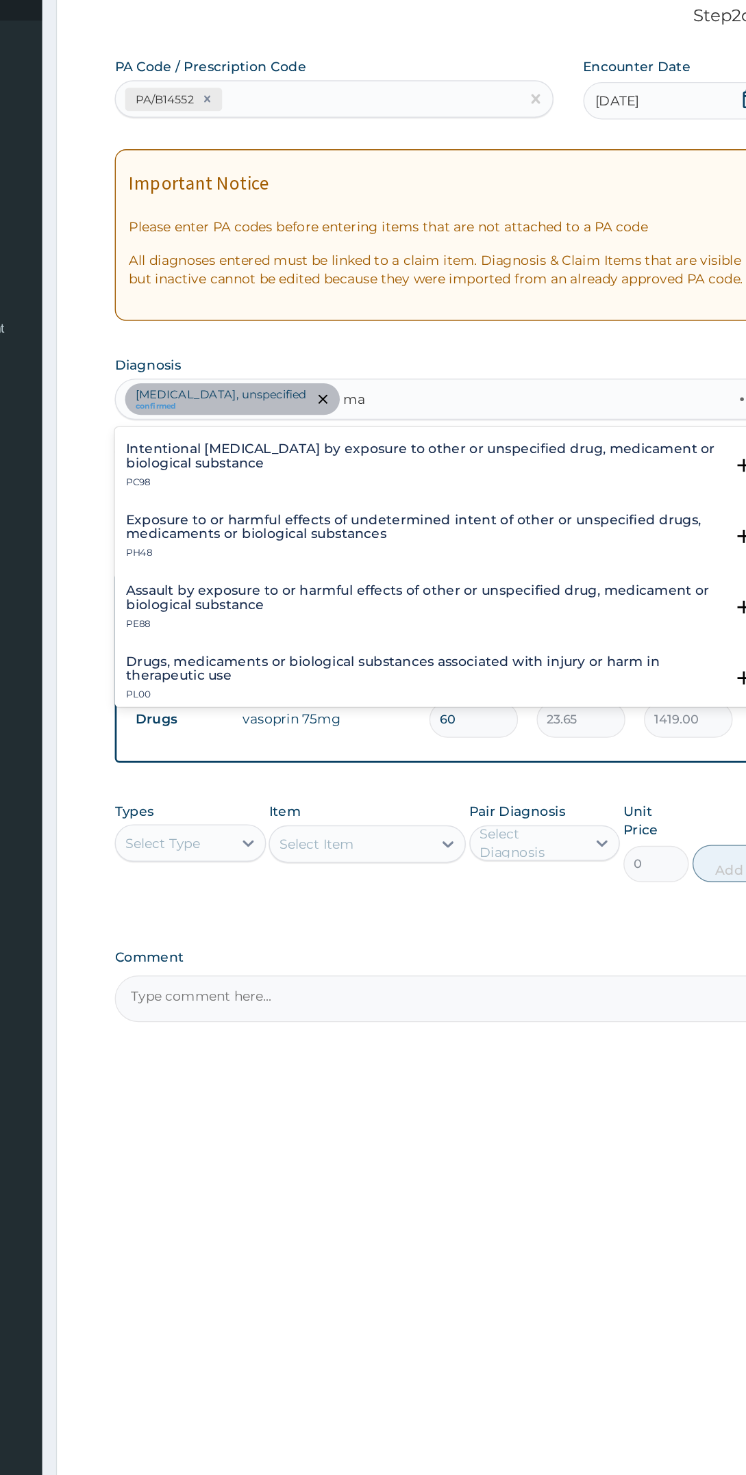
type input "m"
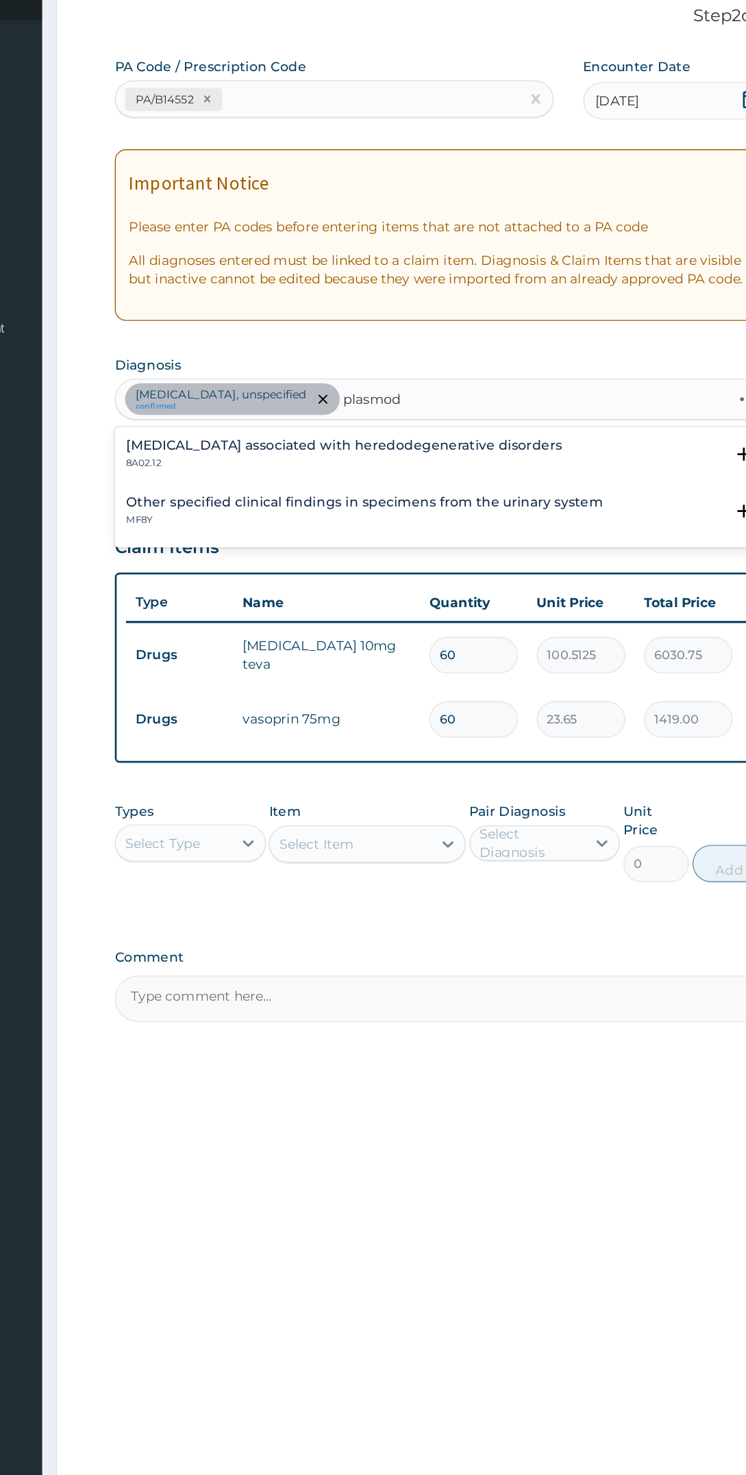
scroll to position [0, 0]
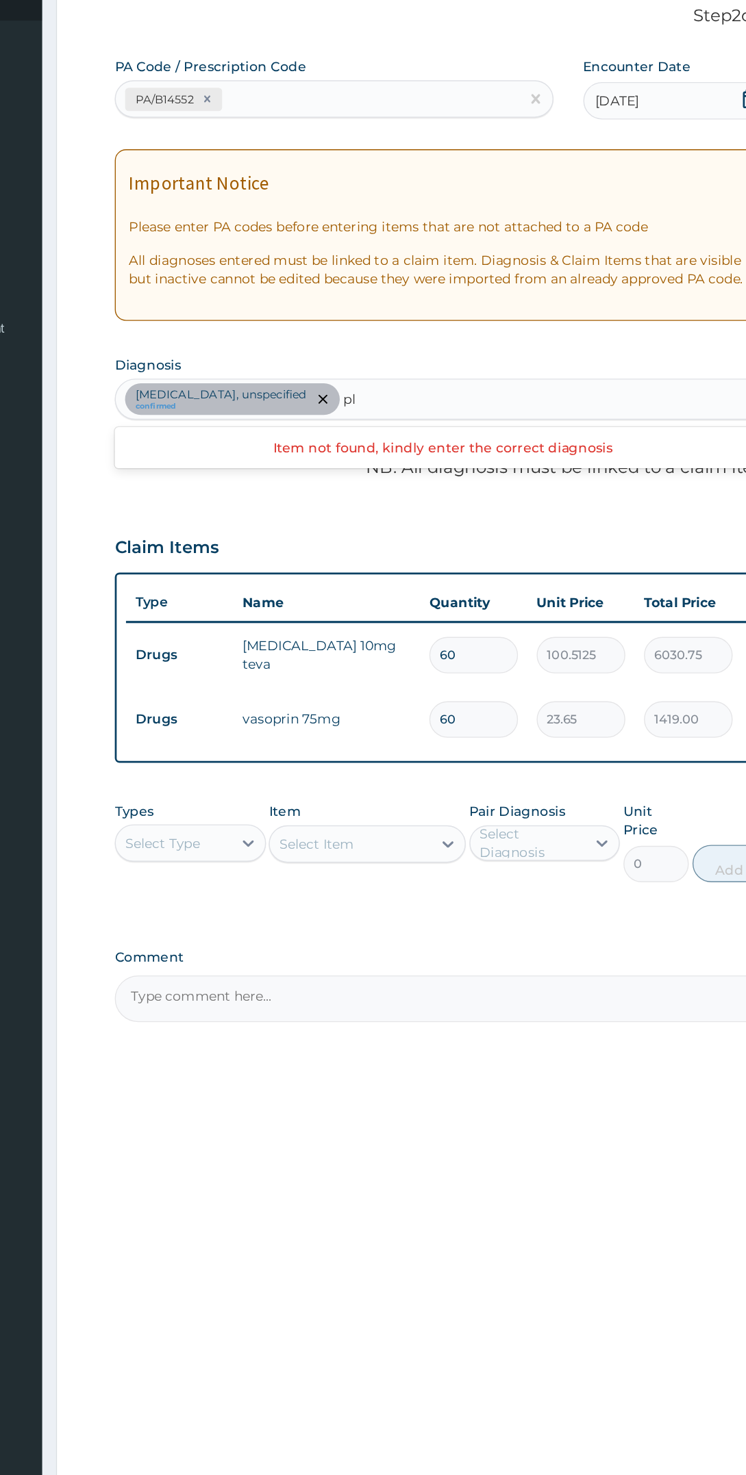
type input "p"
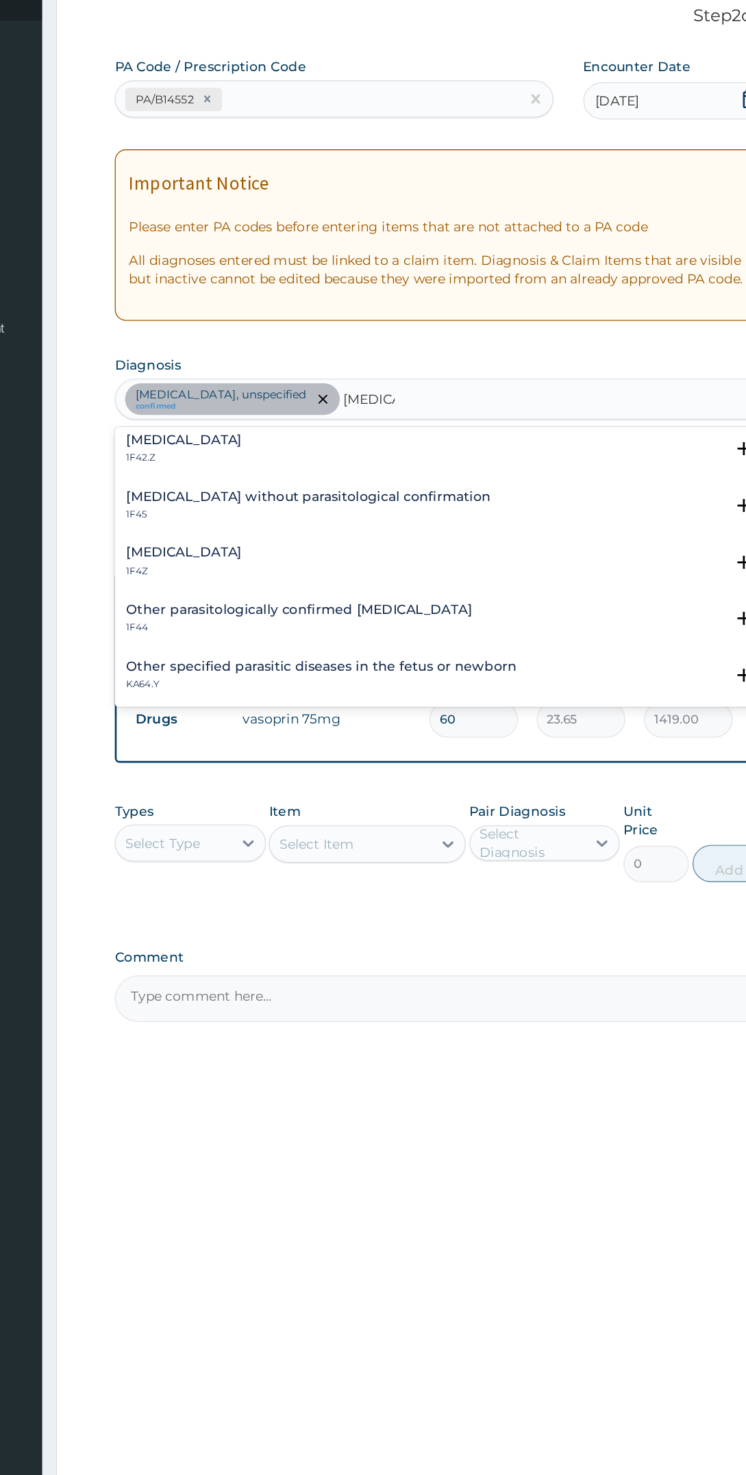
scroll to position [3, 0]
click at [366, 497] on div "Malaria, unspecified 1F4Z" at bounding box center [451, 502] width 465 height 24
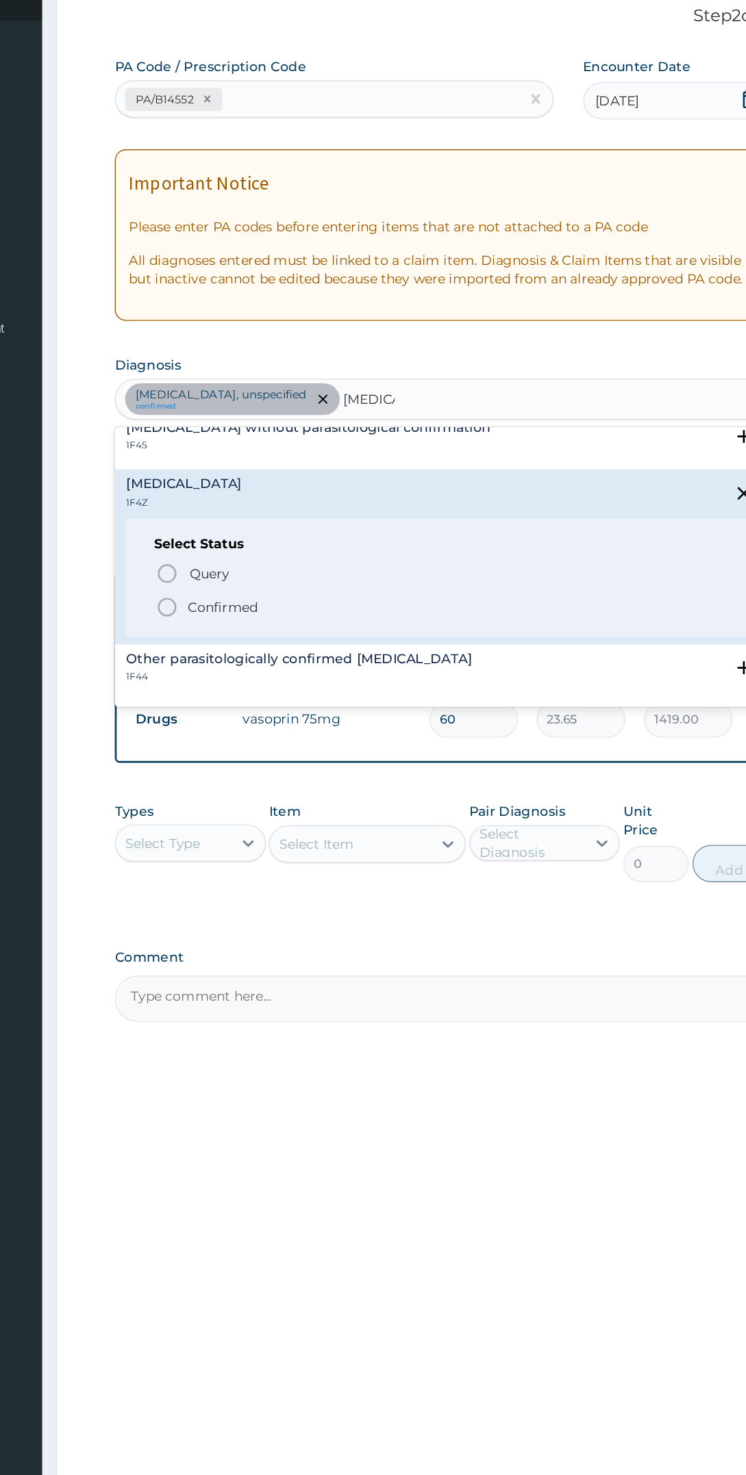
scroll to position [64, 0]
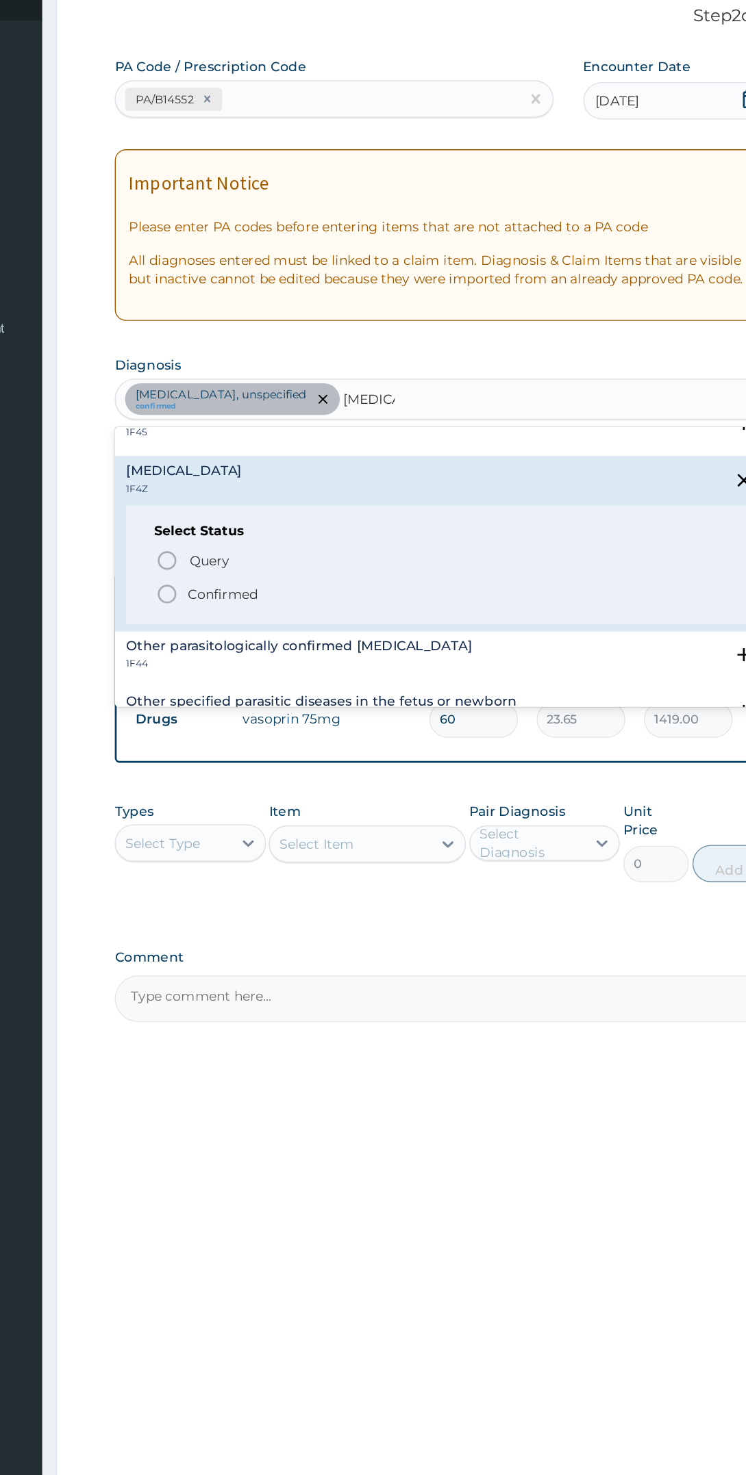
click at [332, 526] on span "Confirmed" at bounding box center [452, 525] width 422 height 16
type input "malaria"
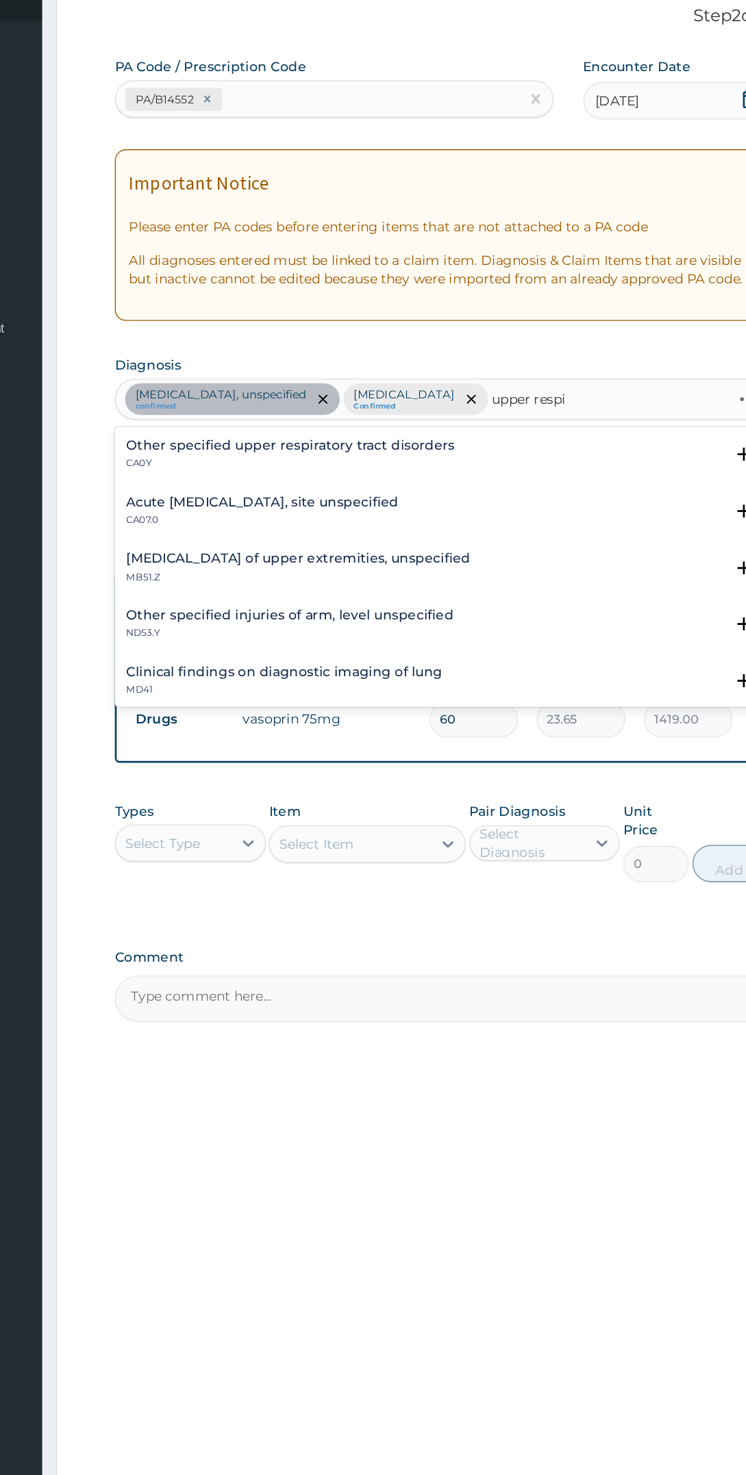
scroll to position [0, 0]
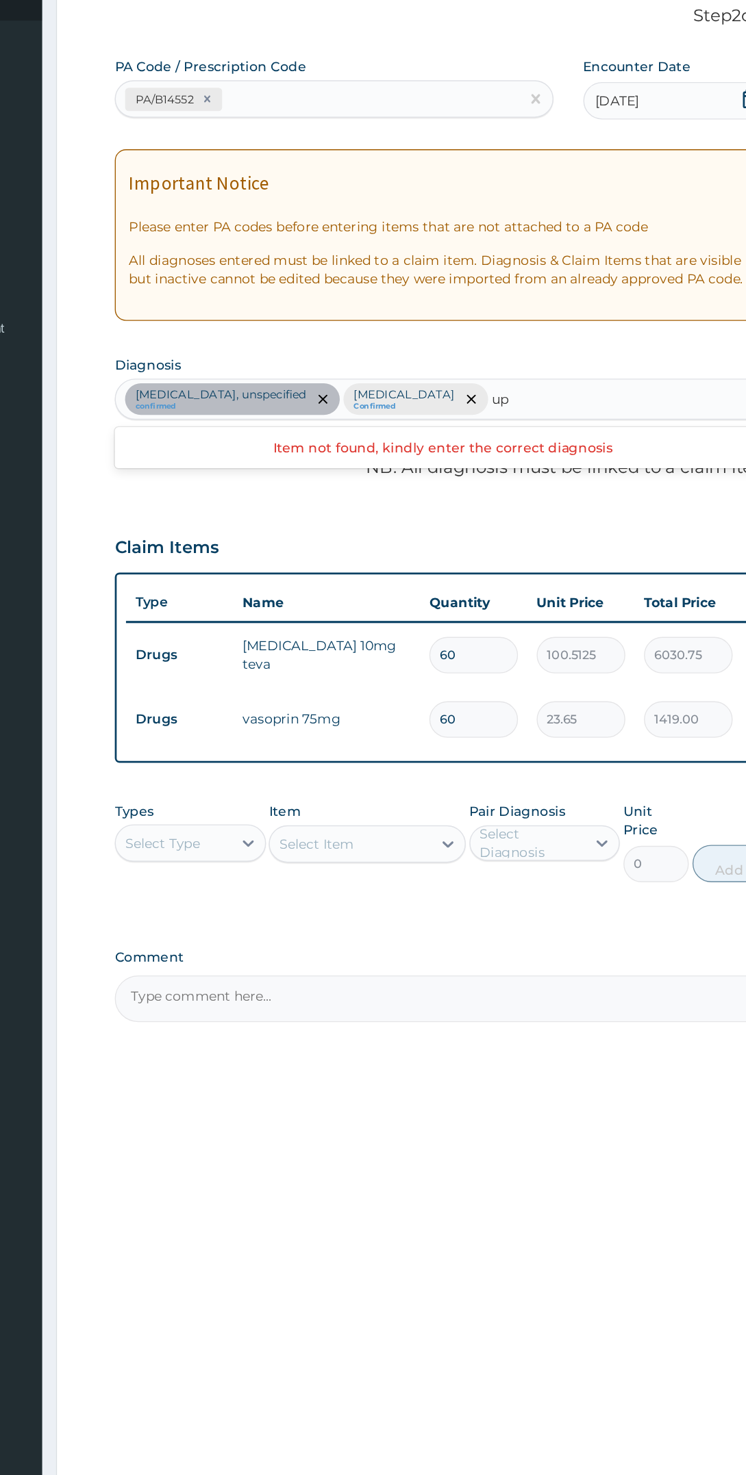
type input "u"
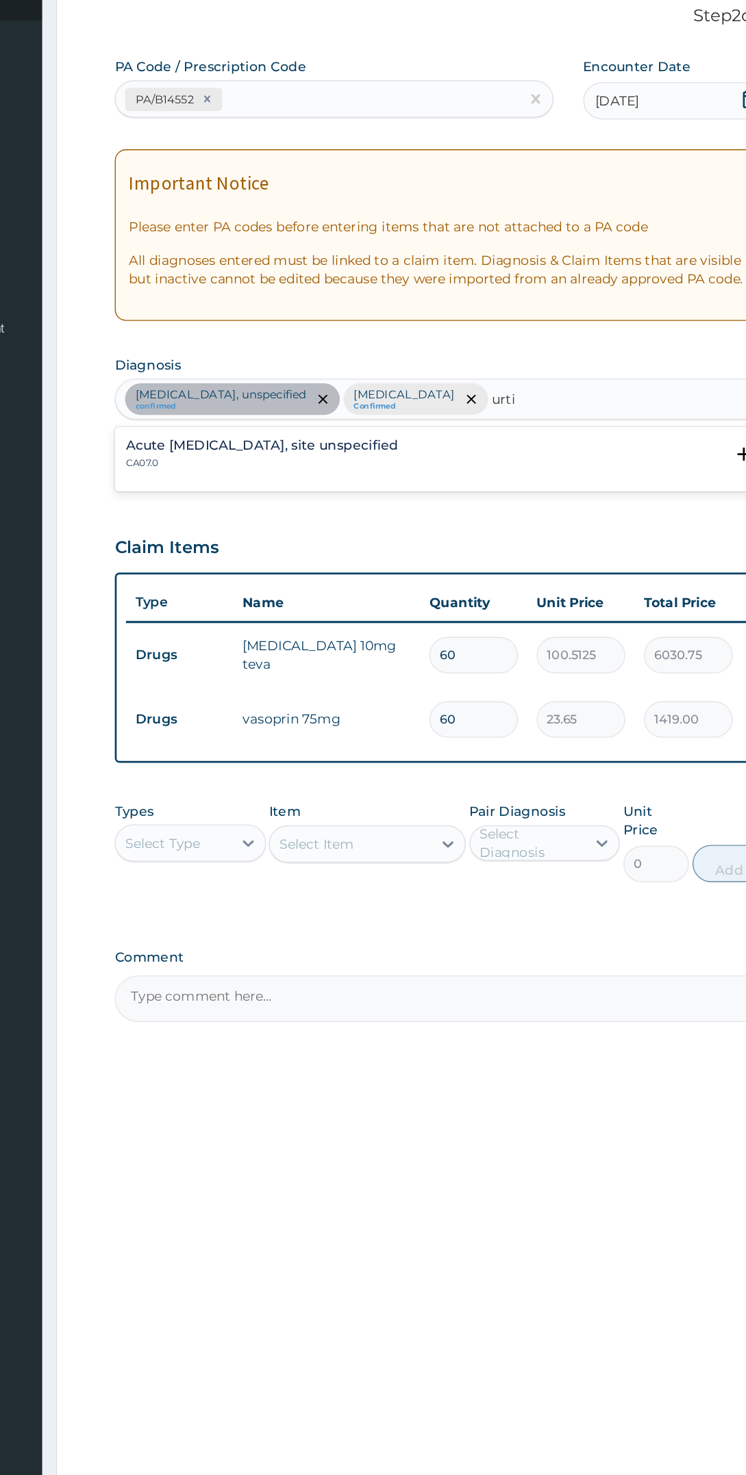
click at [527, 424] on div "Acute upper respiratory infection, site unspecified CA07.0" at bounding box center [451, 423] width 465 height 24
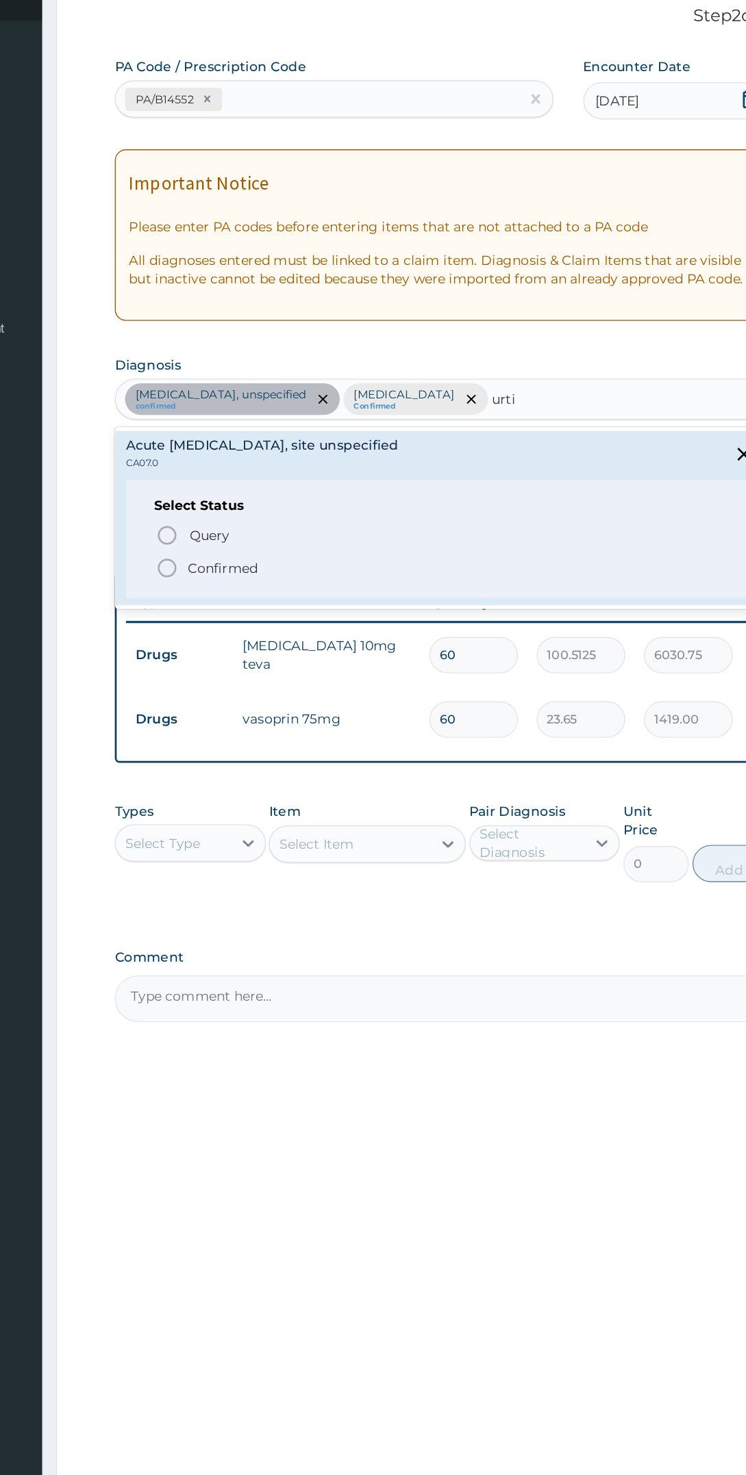
click at [365, 508] on span "Confirmed" at bounding box center [452, 506] width 422 height 16
type input "urti"
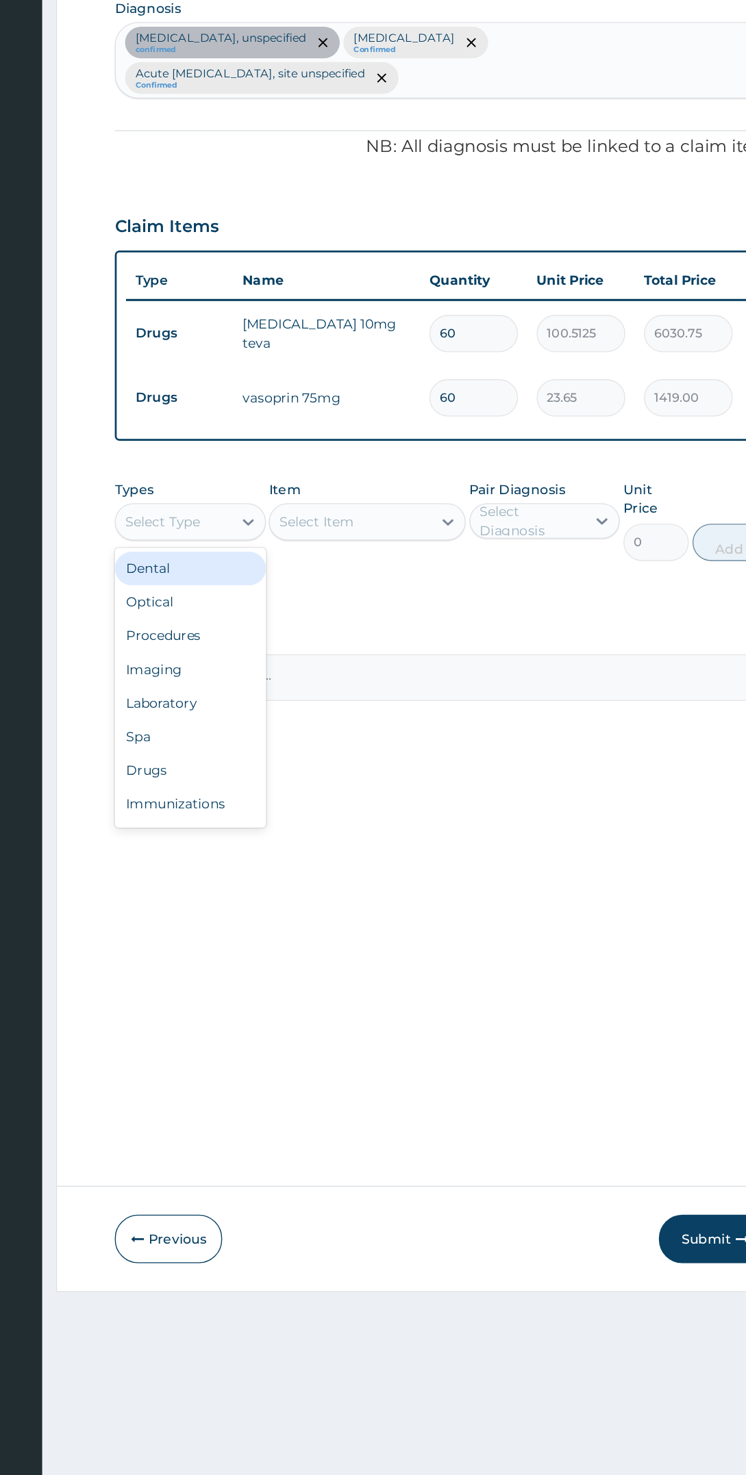
click at [293, 824] on div "Procedures" at bounding box center [266, 817] width 111 height 25
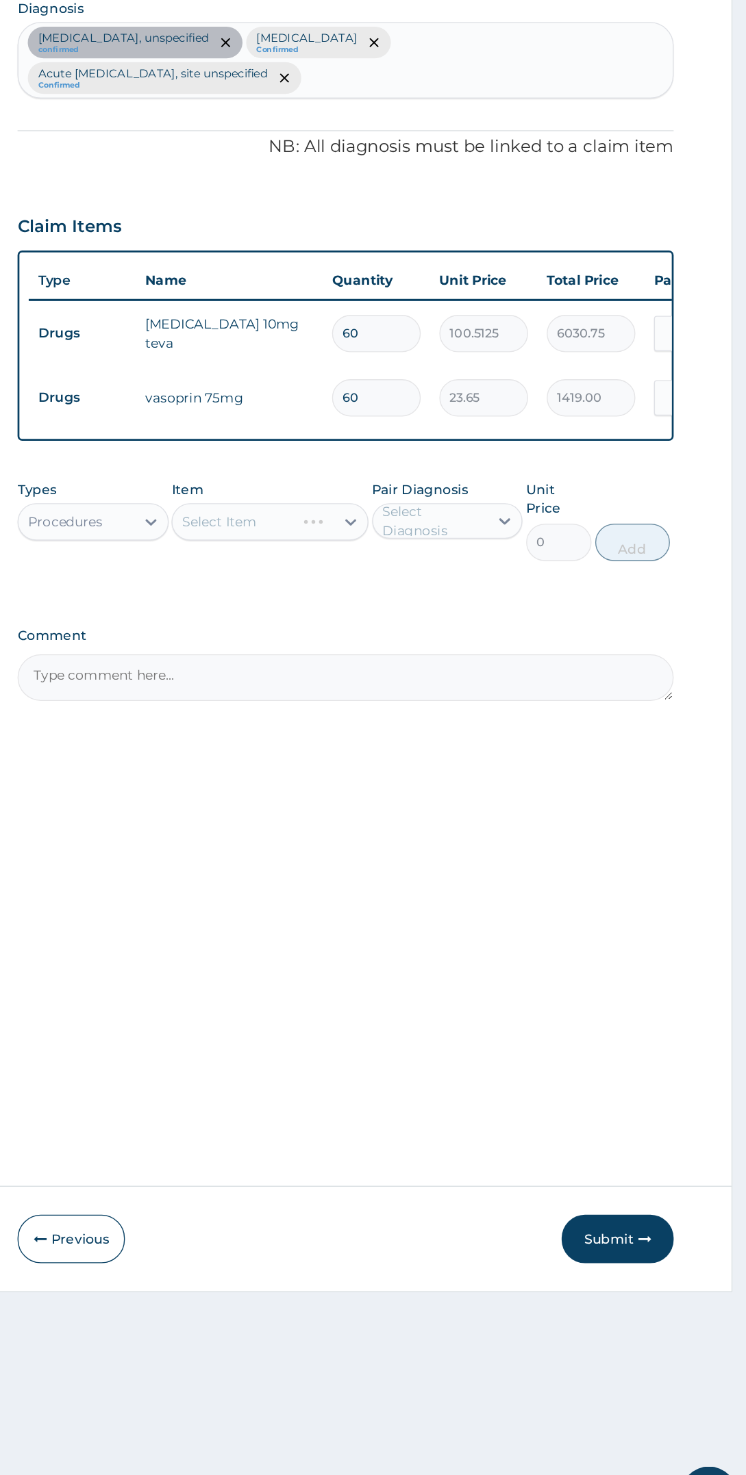
click at [414, 733] on div "Select Item" at bounding box center [369, 734] width 90 height 22
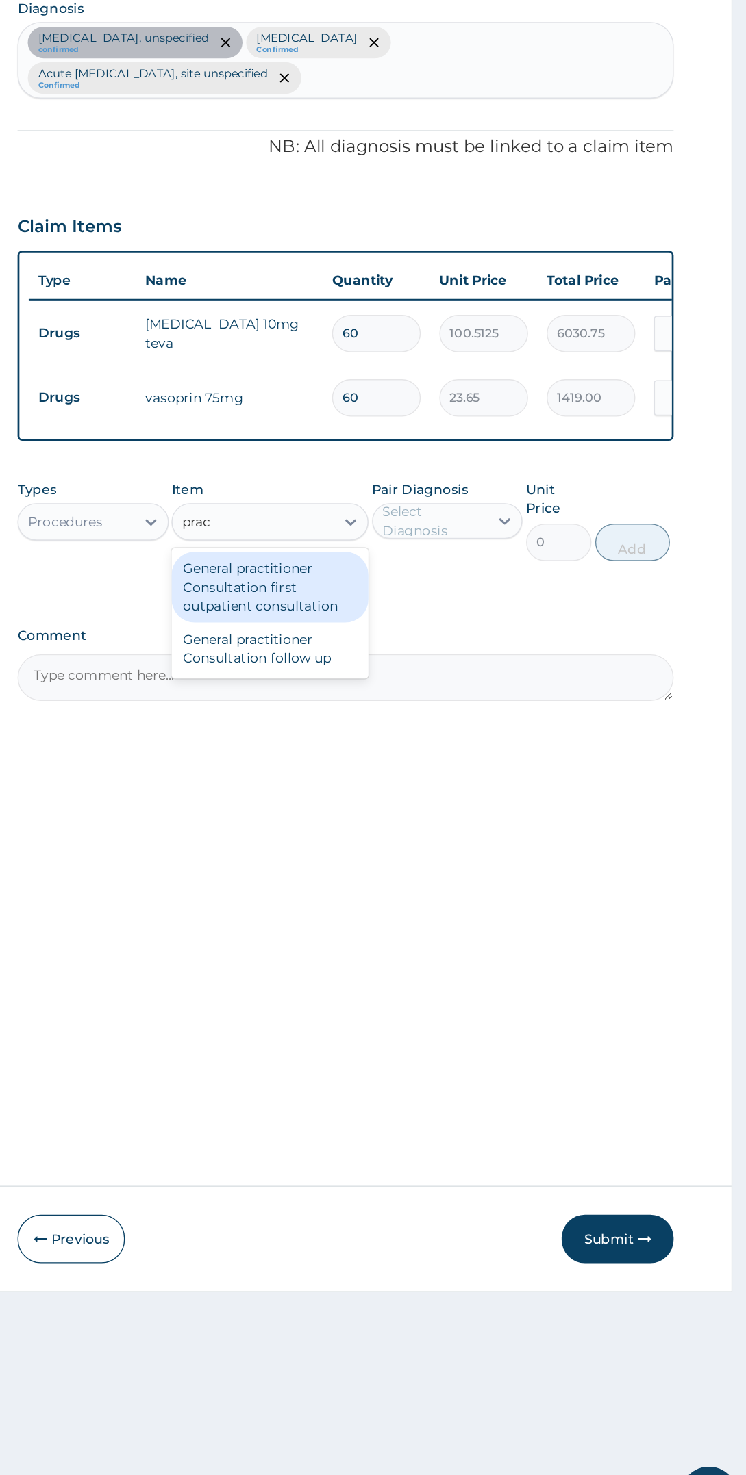
click at [432, 786] on div "General practitioner Consultation first outpatient consultation" at bounding box center [396, 782] width 144 height 52
type input "prac"
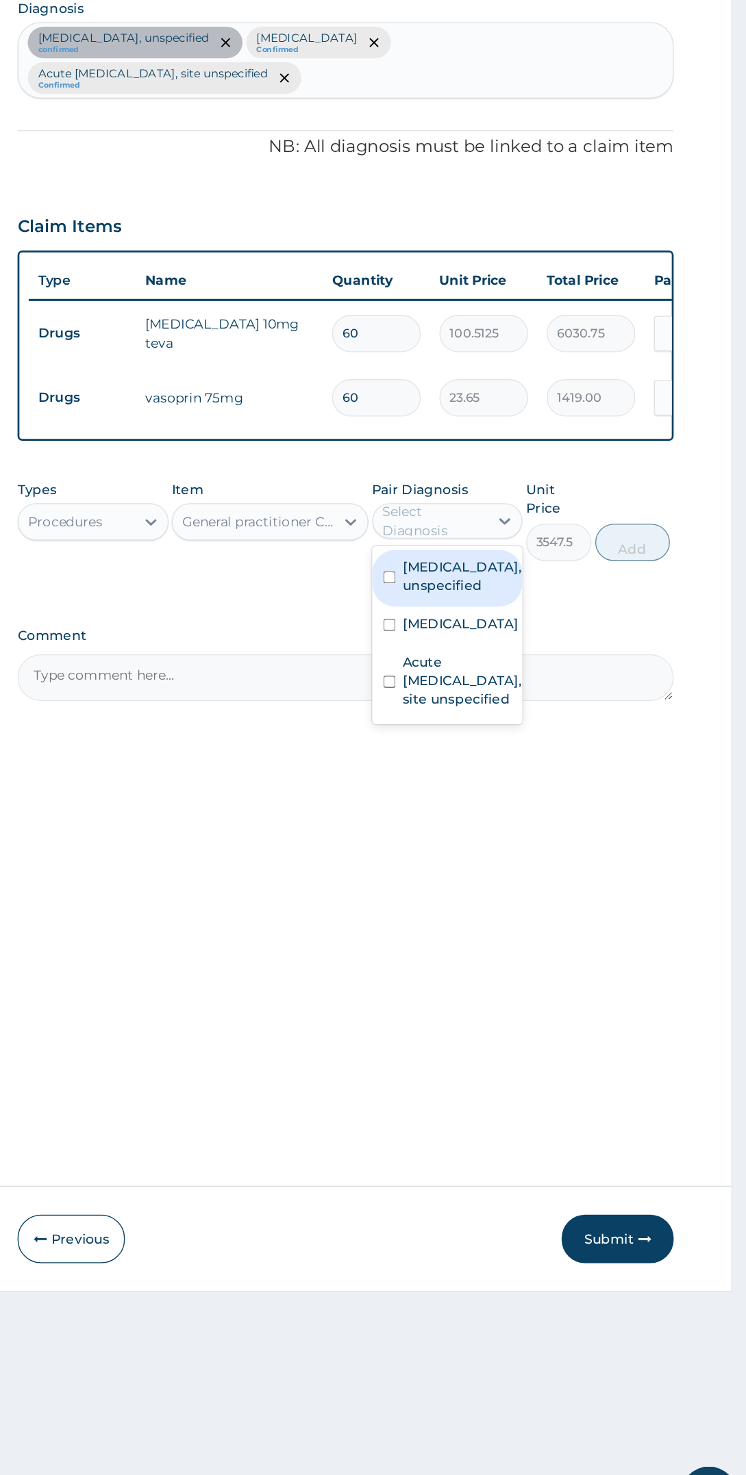
click at [557, 787] on label "Essential hypertension, unspecified" at bounding box center [537, 773] width 87 height 27
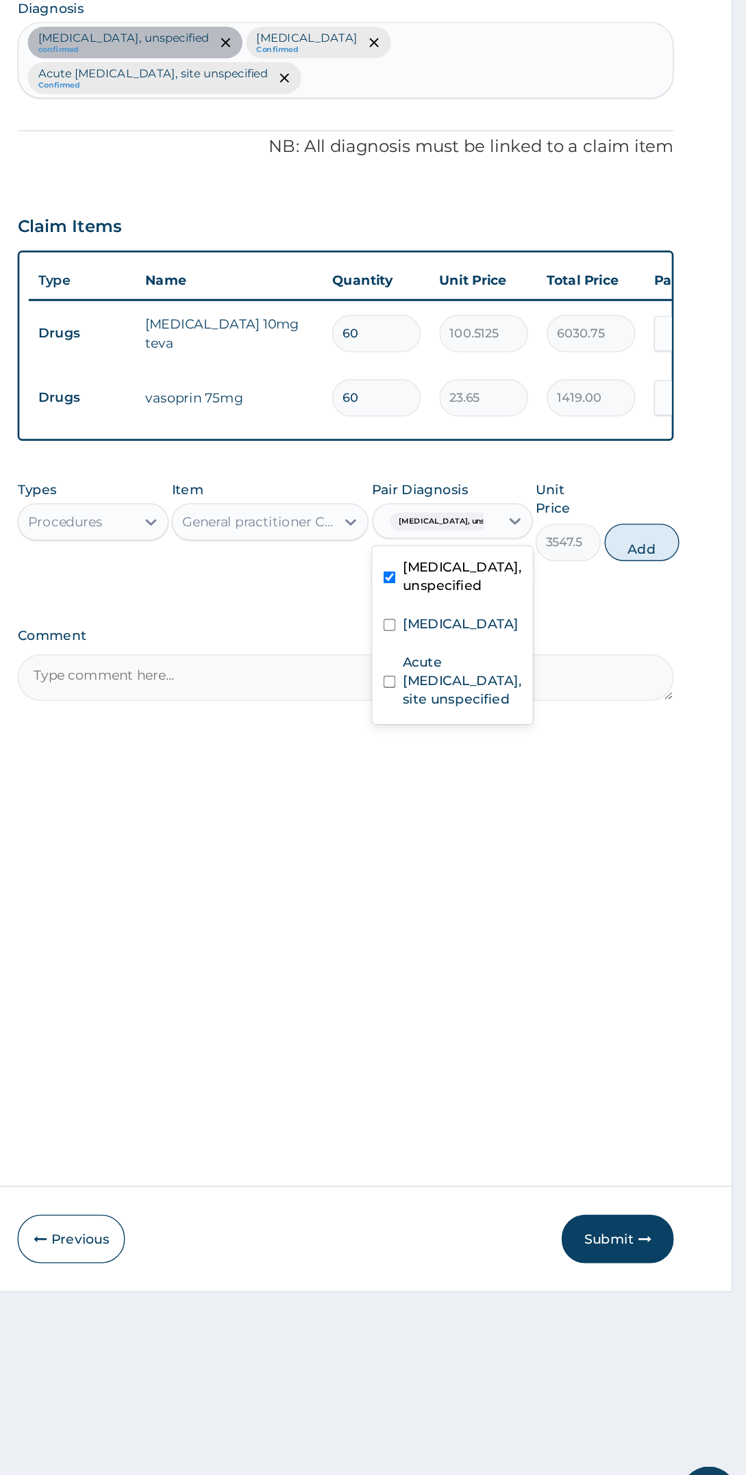
click at [531, 815] on label "Malaria, unspecified" at bounding box center [536, 809] width 85 height 14
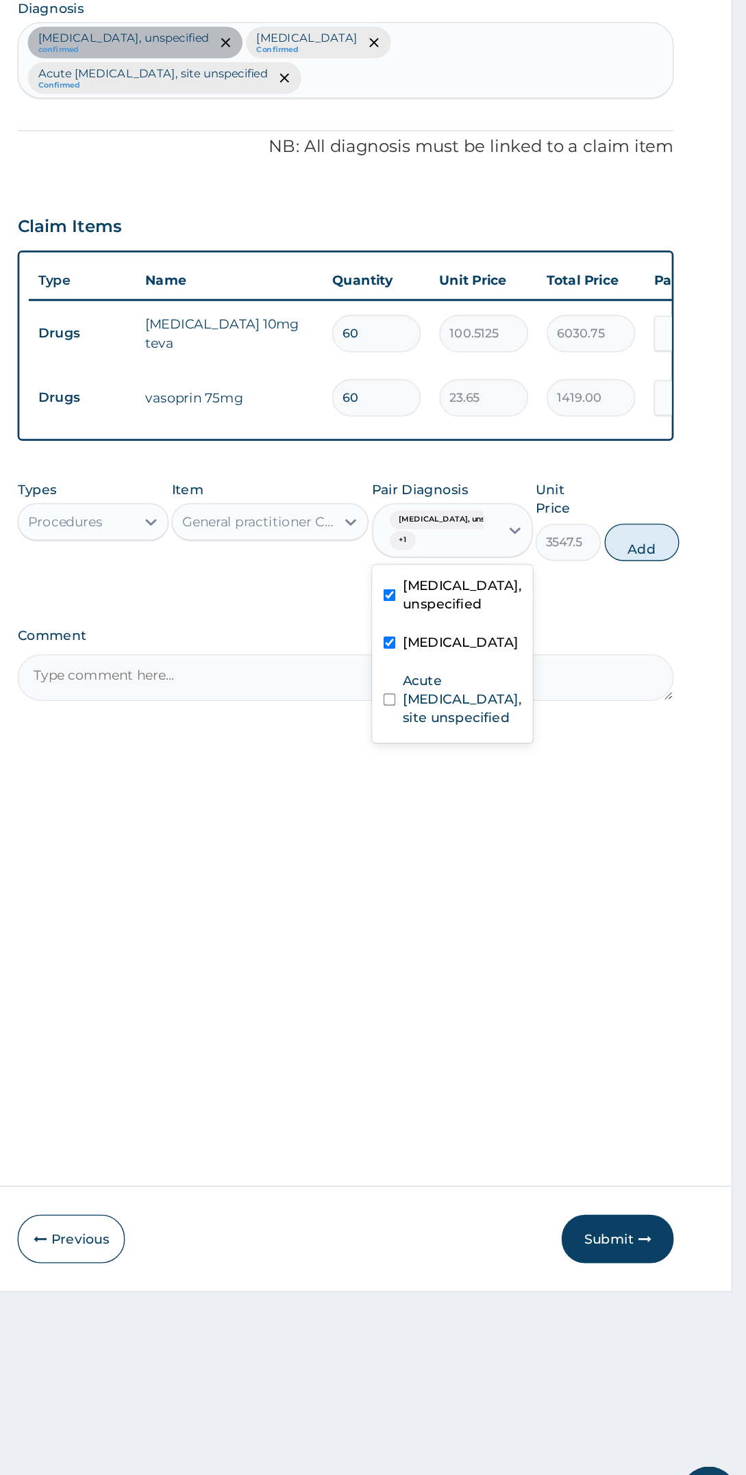
click at [523, 884] on label "Acute upper respiratory infection, site unspecified" at bounding box center [537, 863] width 87 height 41
click at [696, 737] on button "Add" at bounding box center [668, 748] width 55 height 27
type input "0"
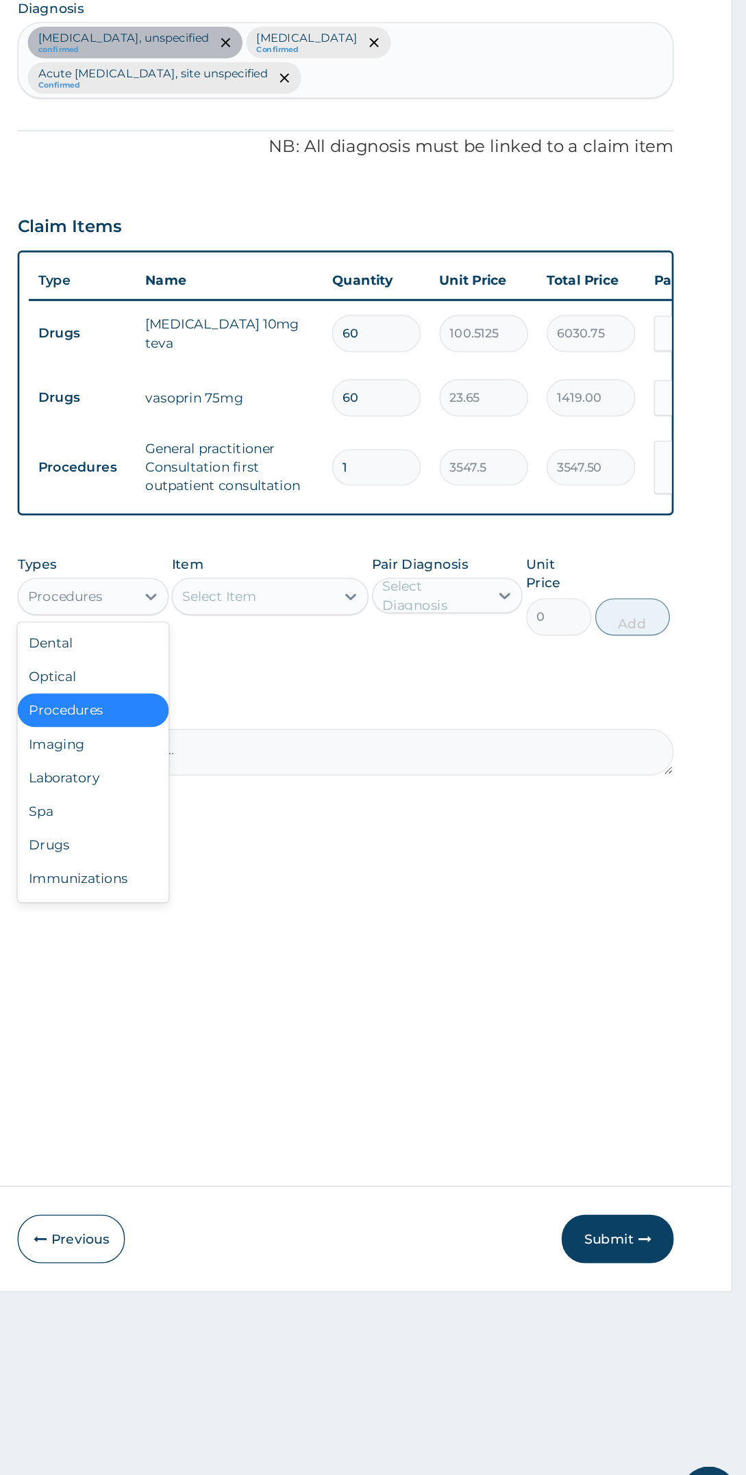
click at [292, 923] on div "Laboratory" at bounding box center [266, 921] width 111 height 25
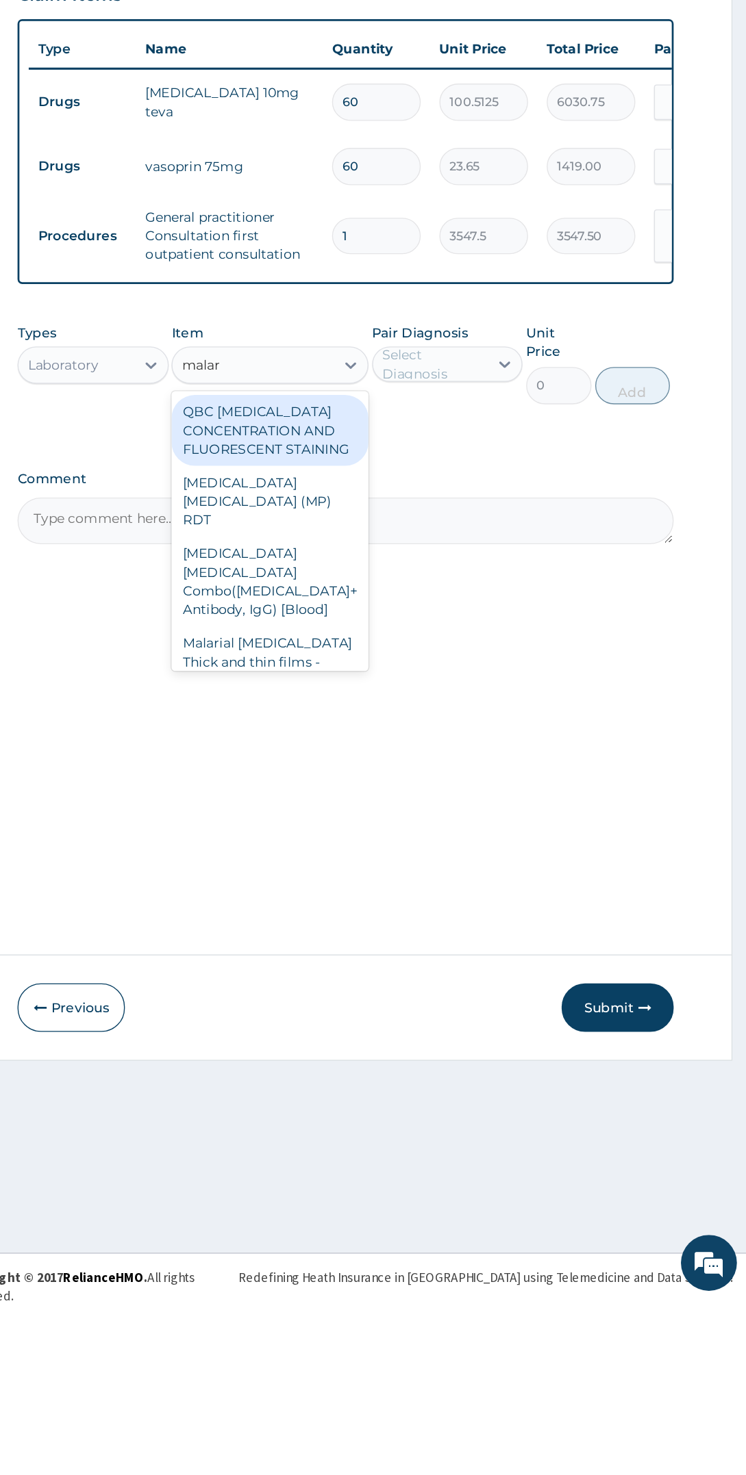
click at [418, 982] on div "Malarial Parasite Thick and thin films - [Blood]" at bounding box center [396, 1006] width 144 height 52
type input "malar"
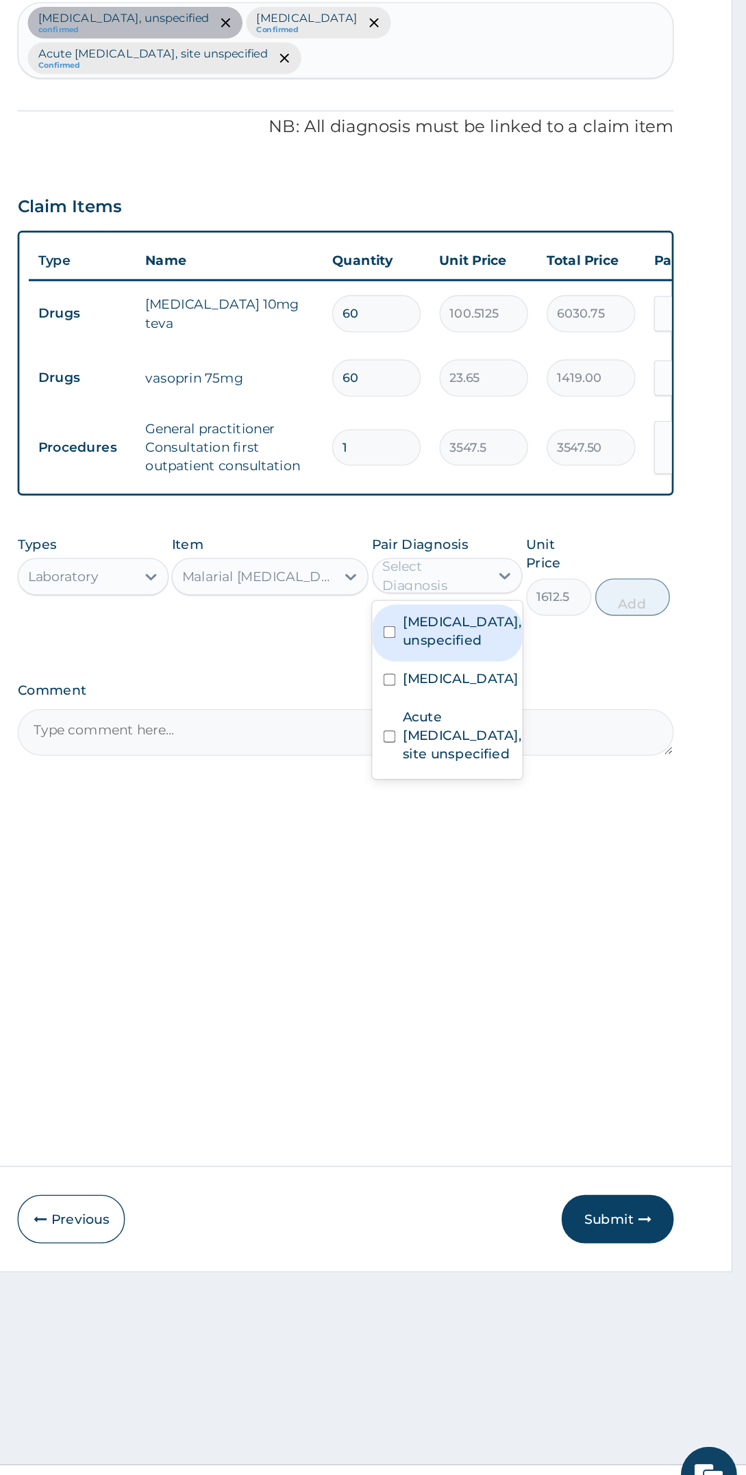
click at [538, 870] on label "Malaria, unspecified" at bounding box center [536, 863] width 85 height 14
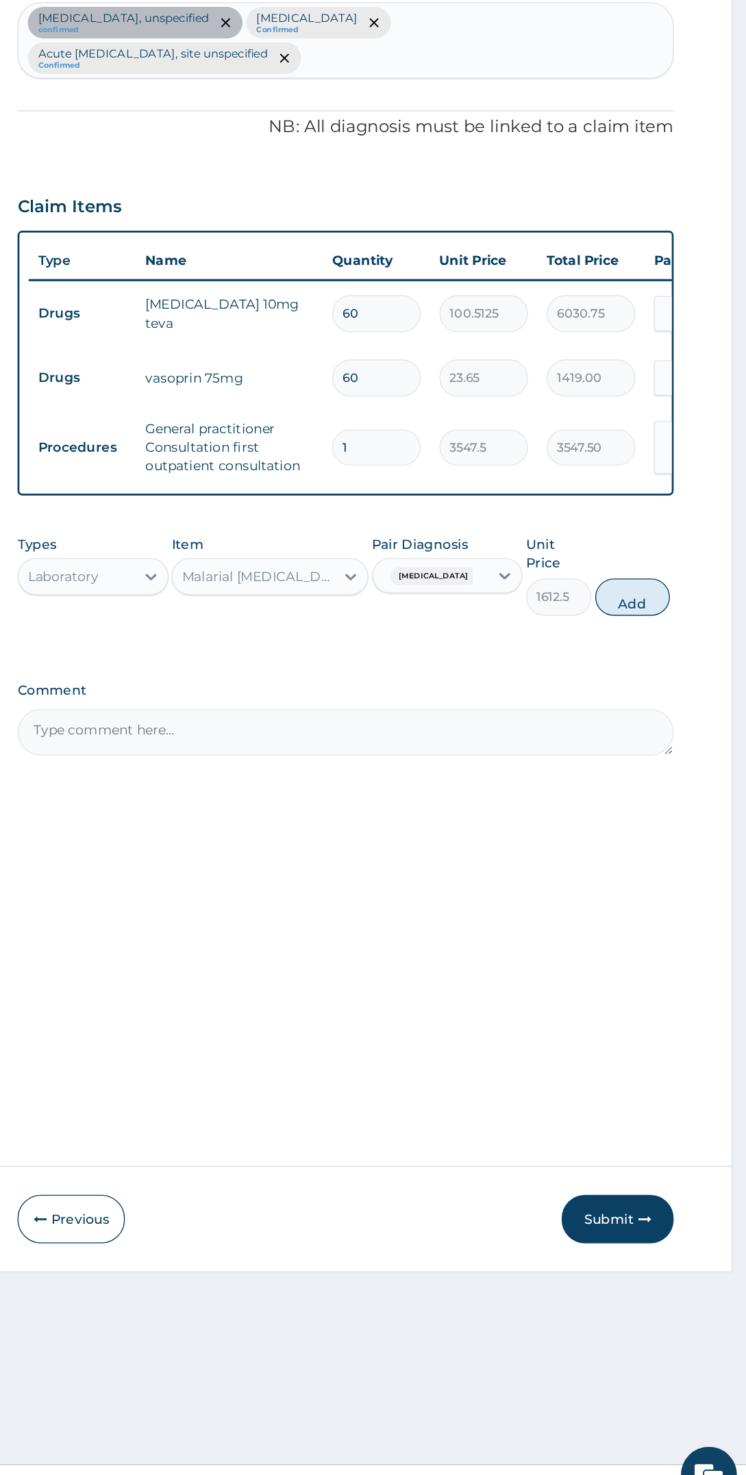
click at [687, 796] on div "Types Laboratory Item Malarial Parasite Thick and thin films - [Blood] Pair Dia…" at bounding box center [451, 787] width 481 height 73
click at [674, 792] on button "Add" at bounding box center [662, 803] width 55 height 27
type input "0"
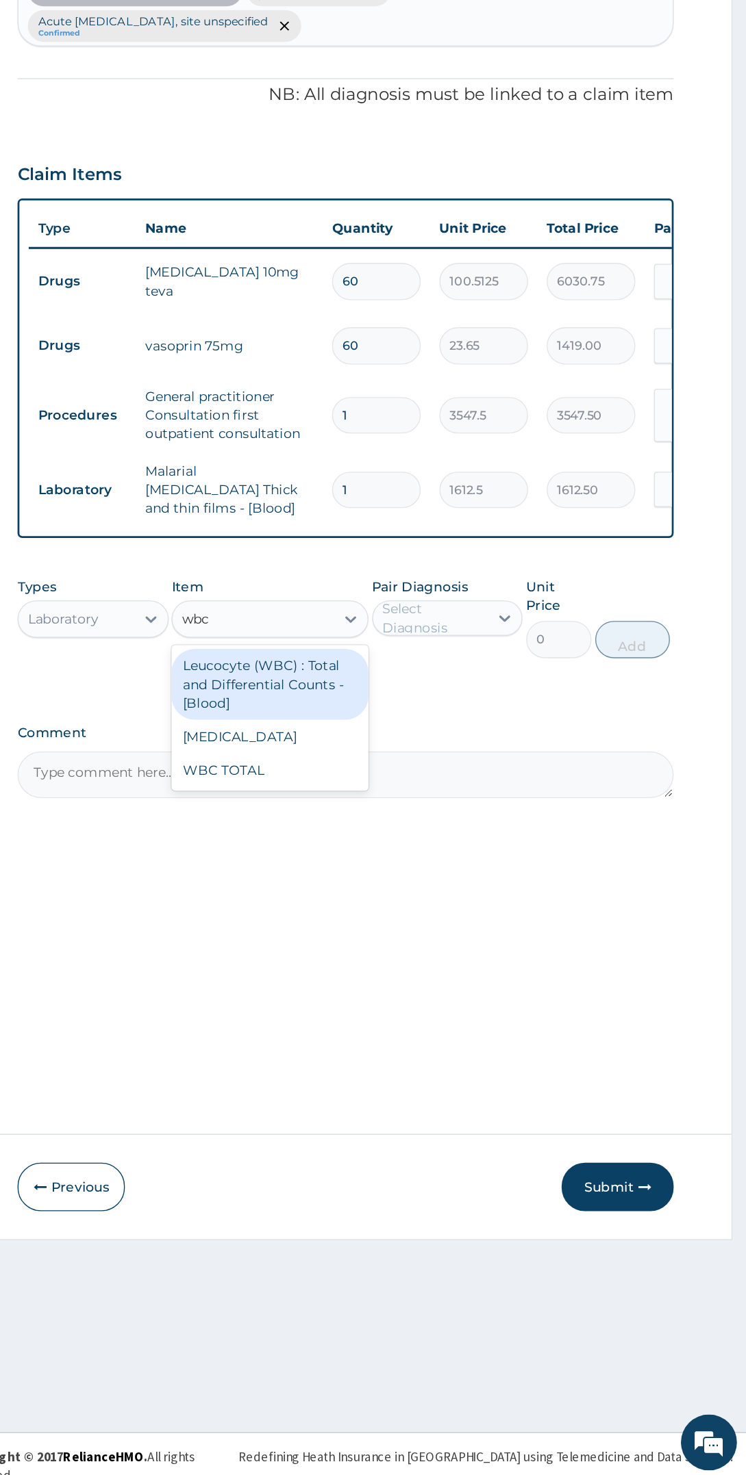
click at [396, 955] on div "WBC TOTAL" at bounding box center [396, 954] width 144 height 25
type input "wbc"
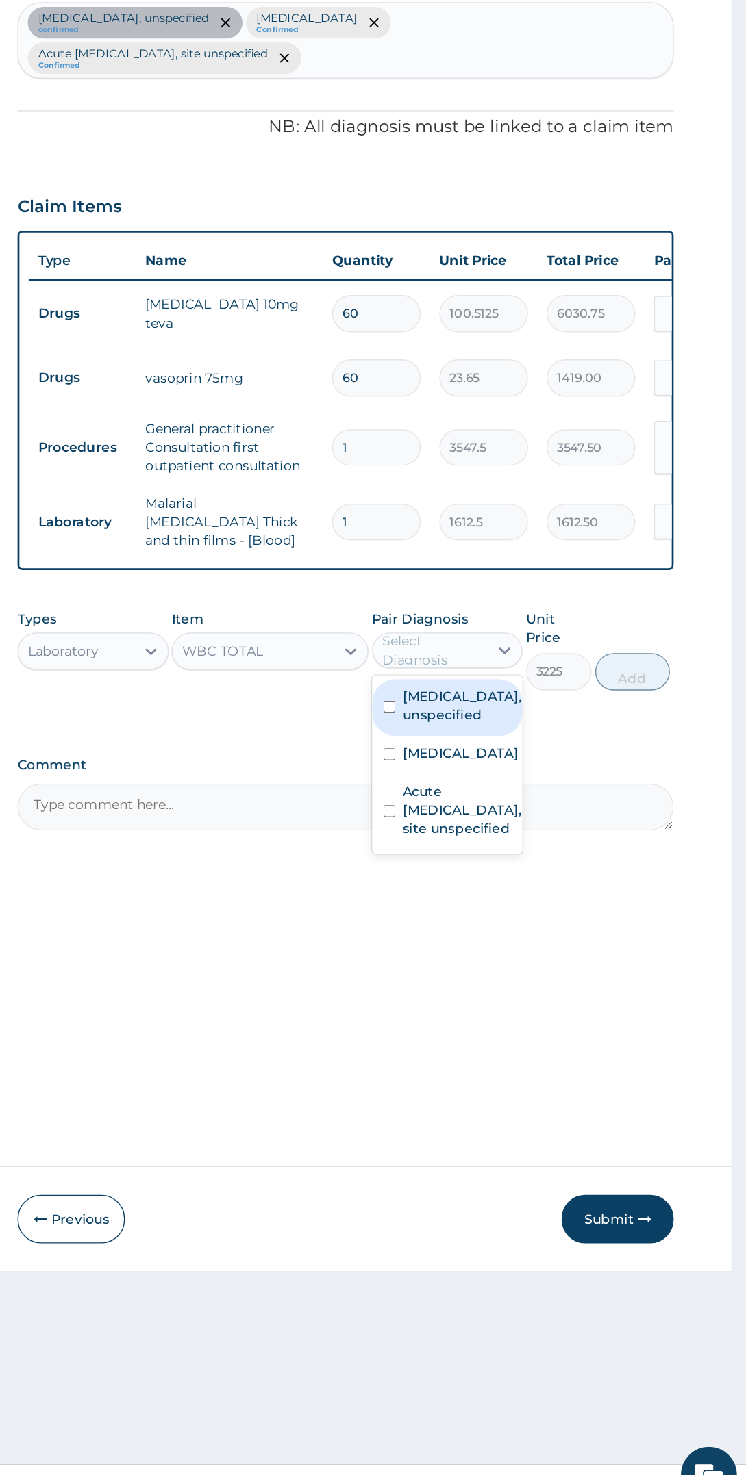
click at [535, 925] on label "Malaria, unspecified" at bounding box center [536, 918] width 85 height 14
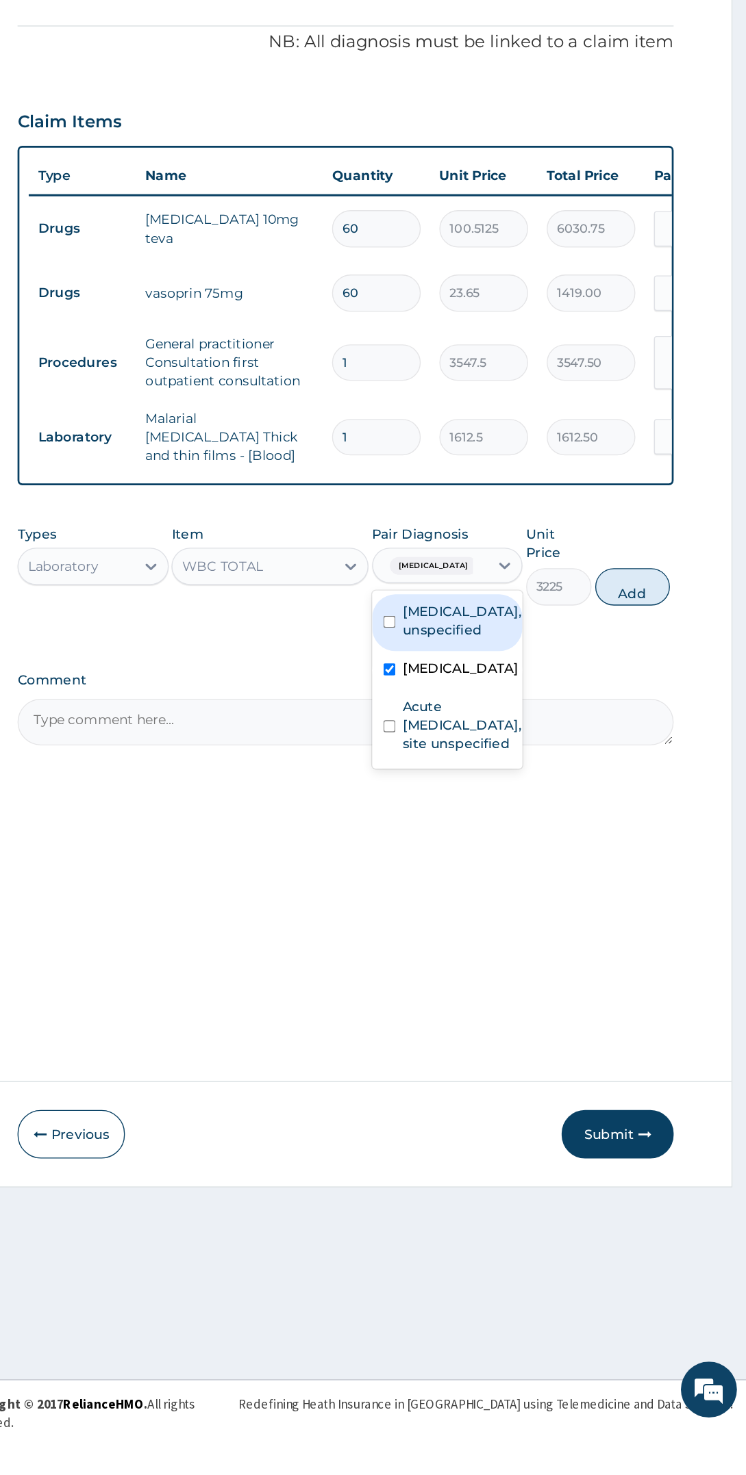
click at [544, 977] on label "Acute upper respiratory infection, site unspecified" at bounding box center [537, 959] width 87 height 41
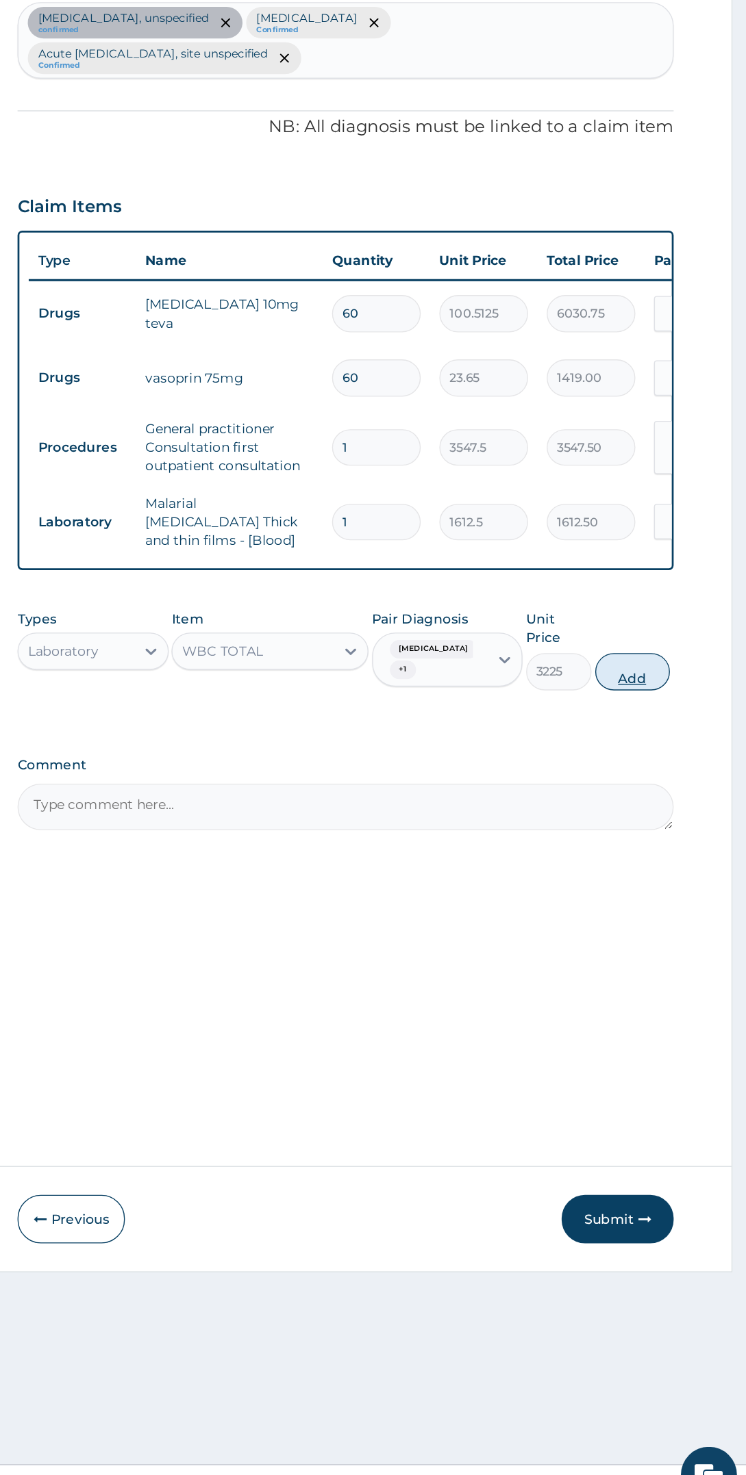
click at [670, 847] on button "Add" at bounding box center [662, 858] width 55 height 27
type input "0"
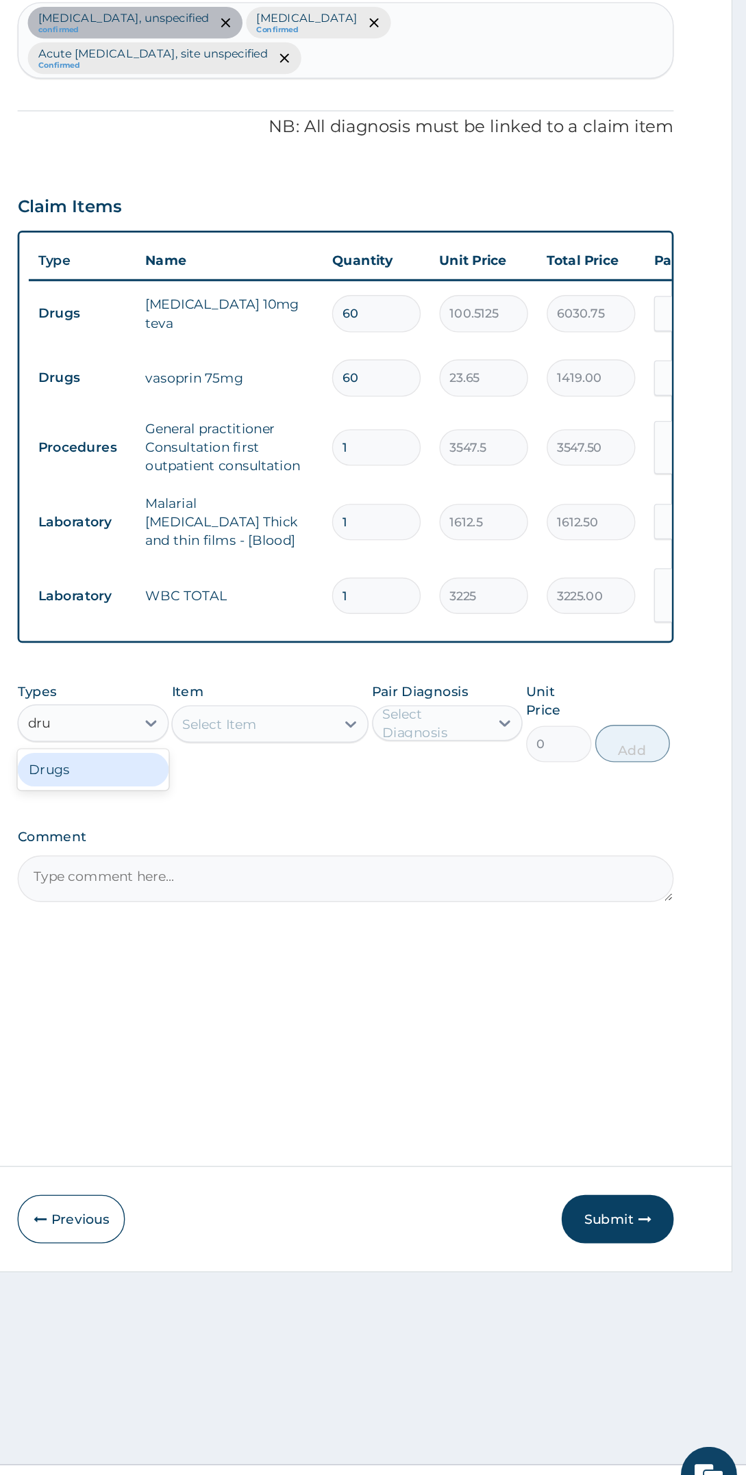
click at [292, 926] on div "Drugs" at bounding box center [266, 930] width 111 height 25
type input "dru"
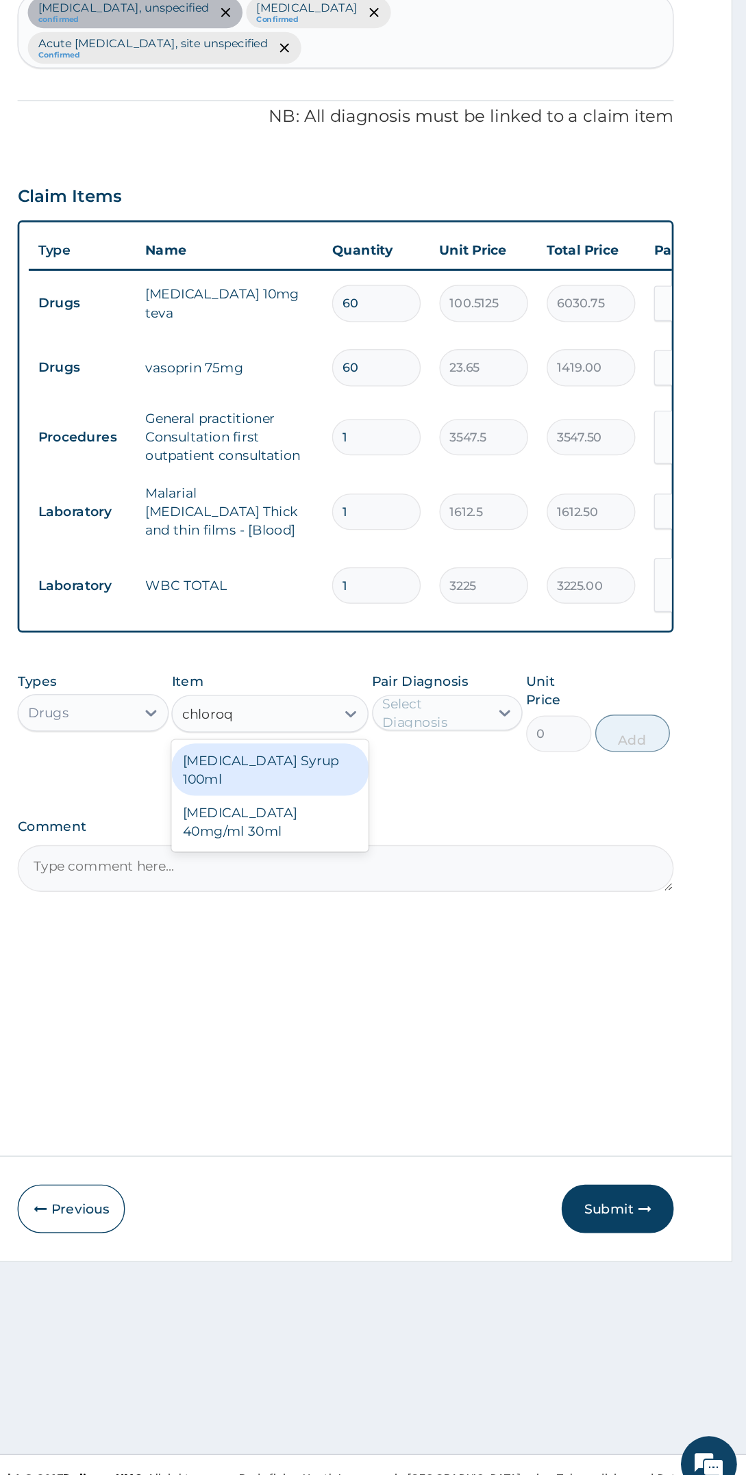
click at [444, 969] on div "CHLOROQUINE 40mg/ml 30ml" at bounding box center [396, 976] width 144 height 38
type input "chloroq"
type input "1419"
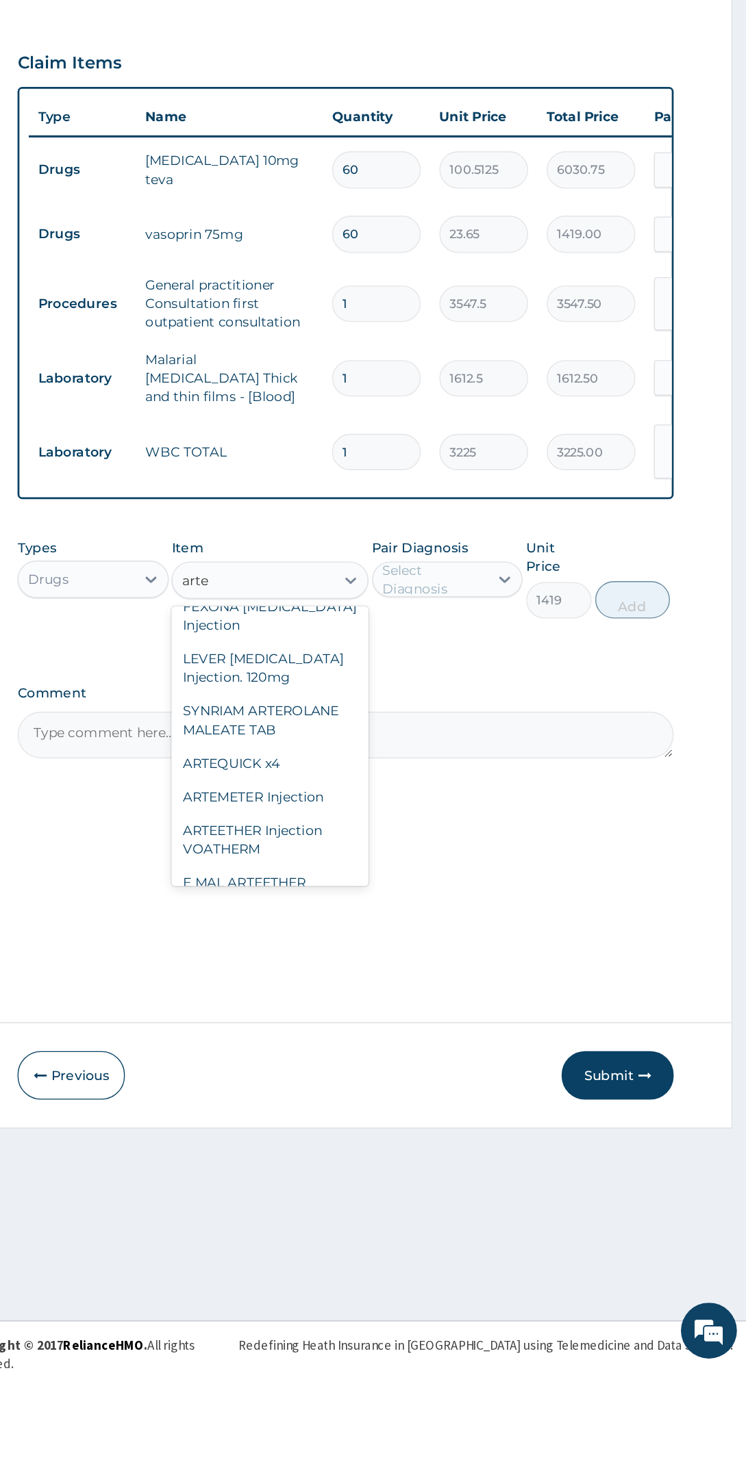
scroll to position [205, 0]
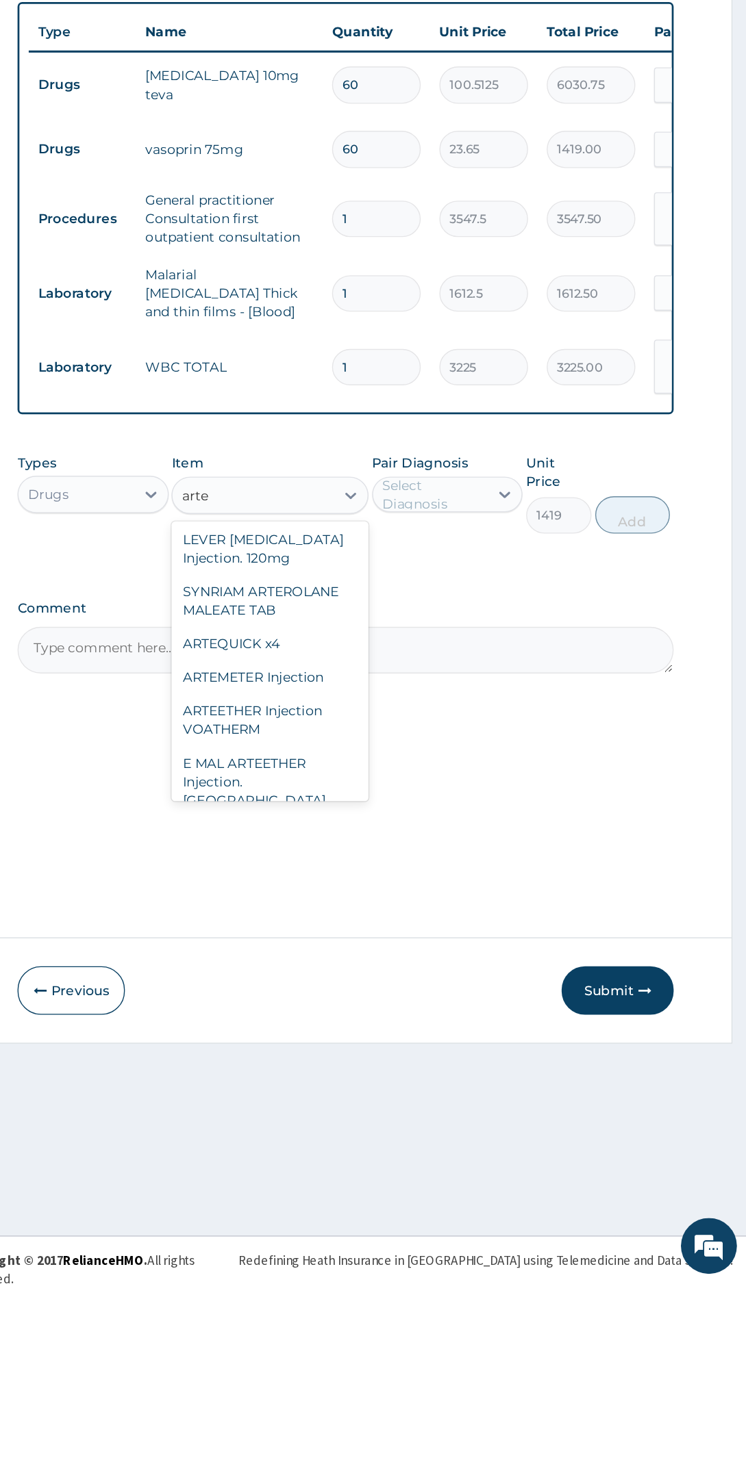
click at [420, 1018] on div "ARTEMETER Injection" at bounding box center [396, 1030] width 144 height 25
type input "arte"
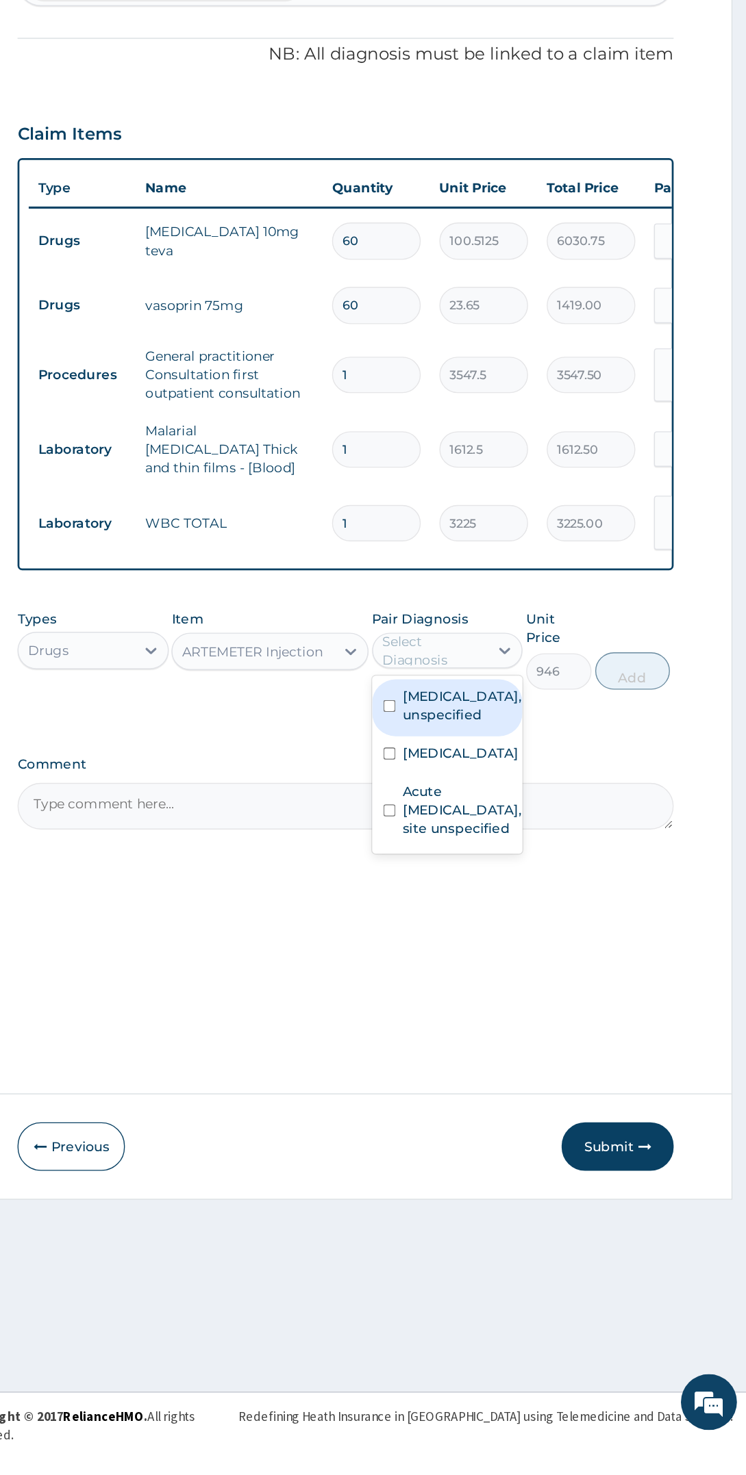
click at [542, 978] on label "Malaria, unspecified" at bounding box center [536, 972] width 85 height 14
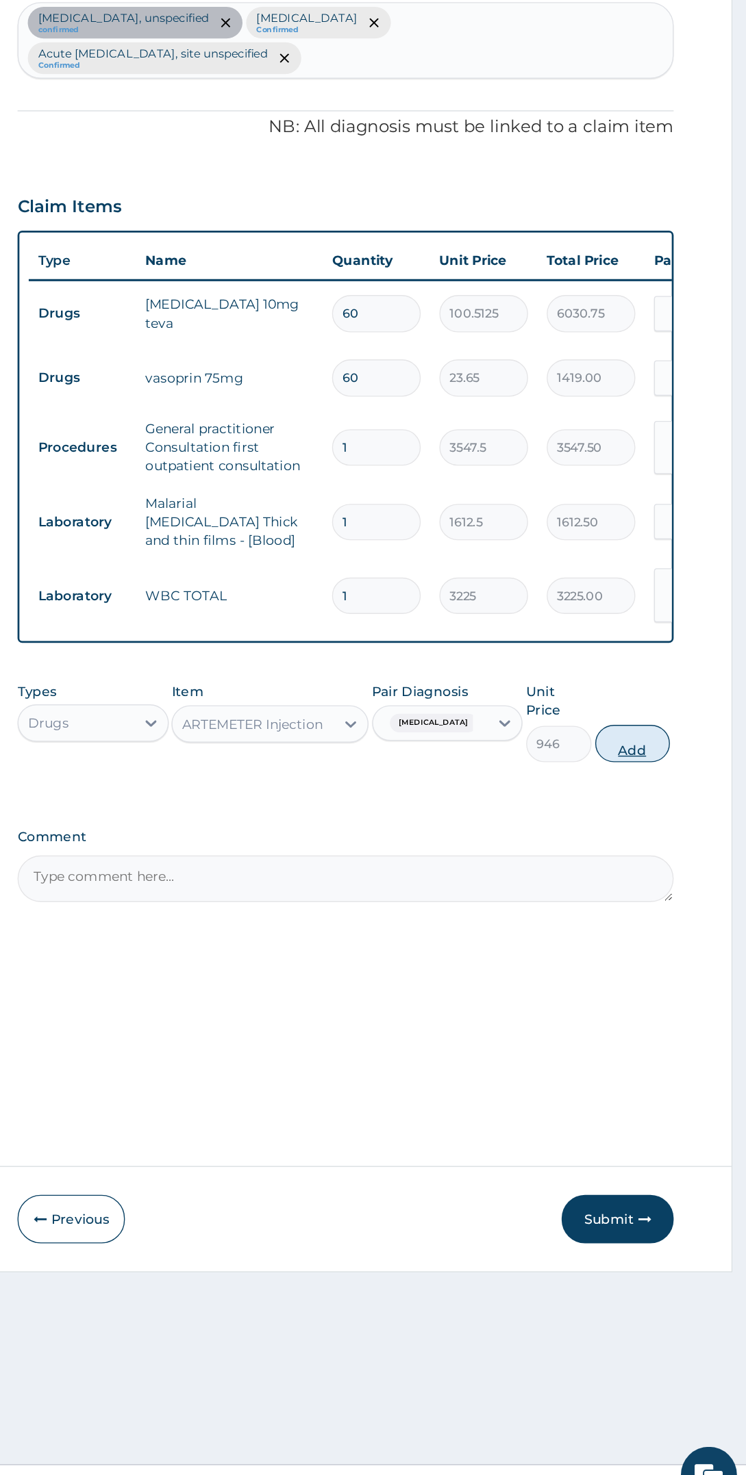
click at [687, 898] on button "Add" at bounding box center [662, 911] width 55 height 27
type input "0"
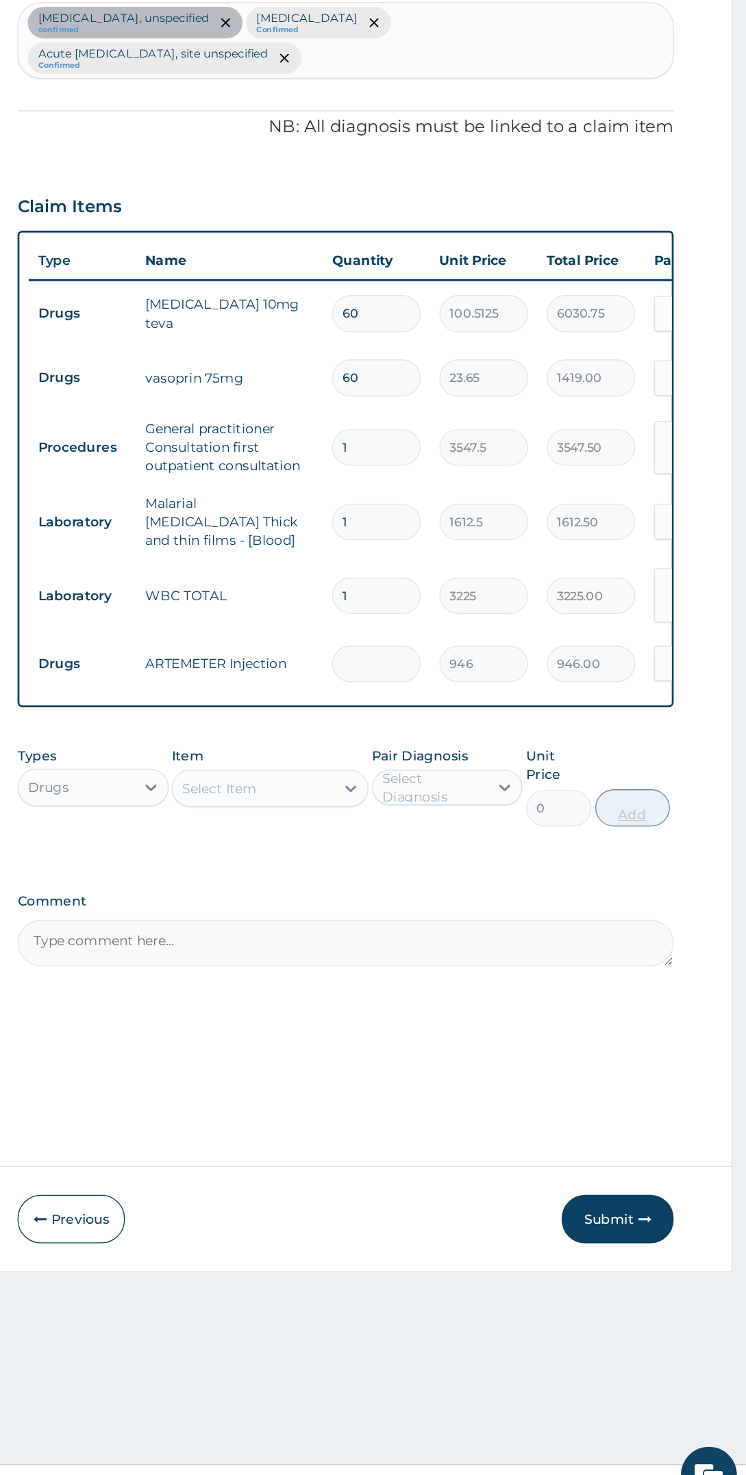
type input "0.00"
type input "2"
type input "1892.00"
type input "2"
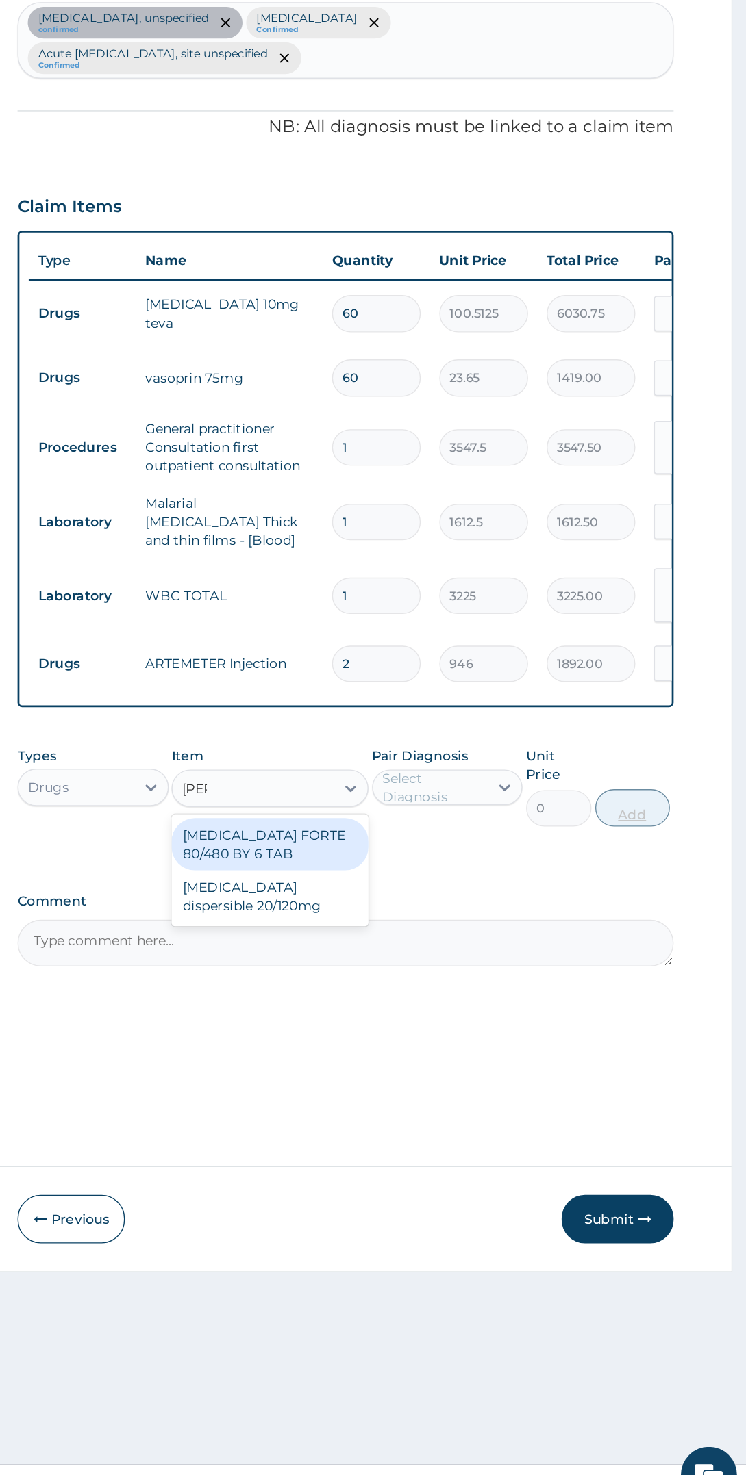
scroll to position [0, 0]
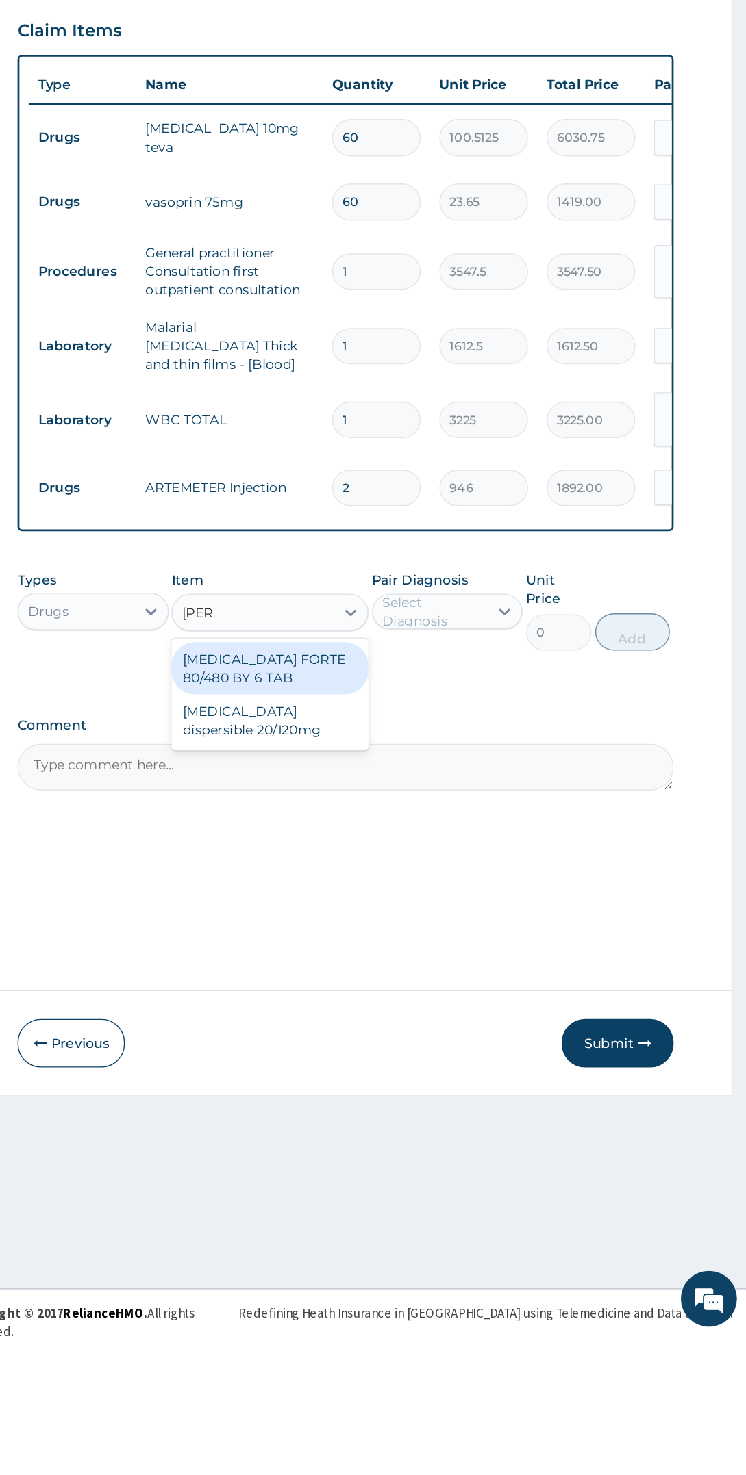
click at [458, 976] on div "COARTEM FORTE 80/480 BY 6 TAB" at bounding box center [396, 985] width 144 height 38
type input "coar"
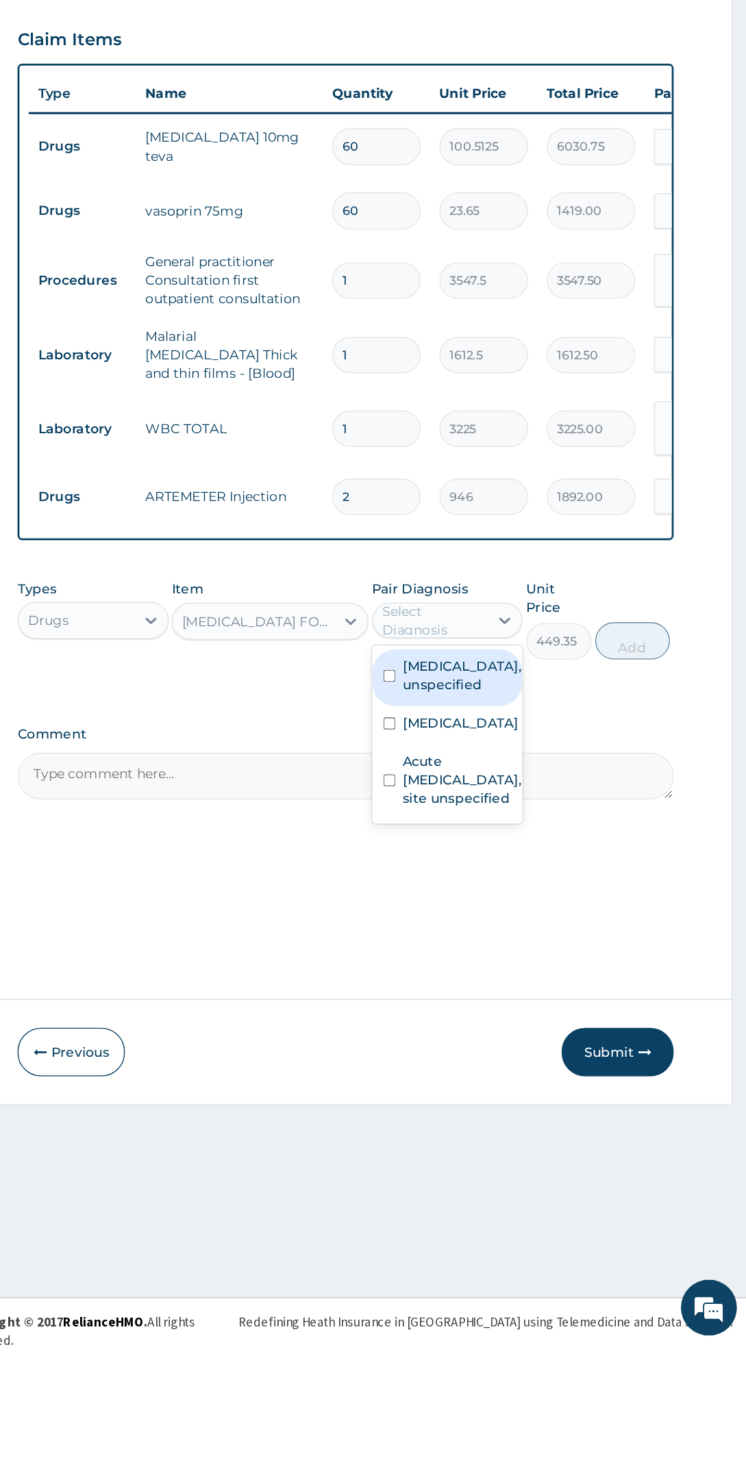
click at [559, 1026] on label "Malaria, unspecified" at bounding box center [536, 1019] width 85 height 14
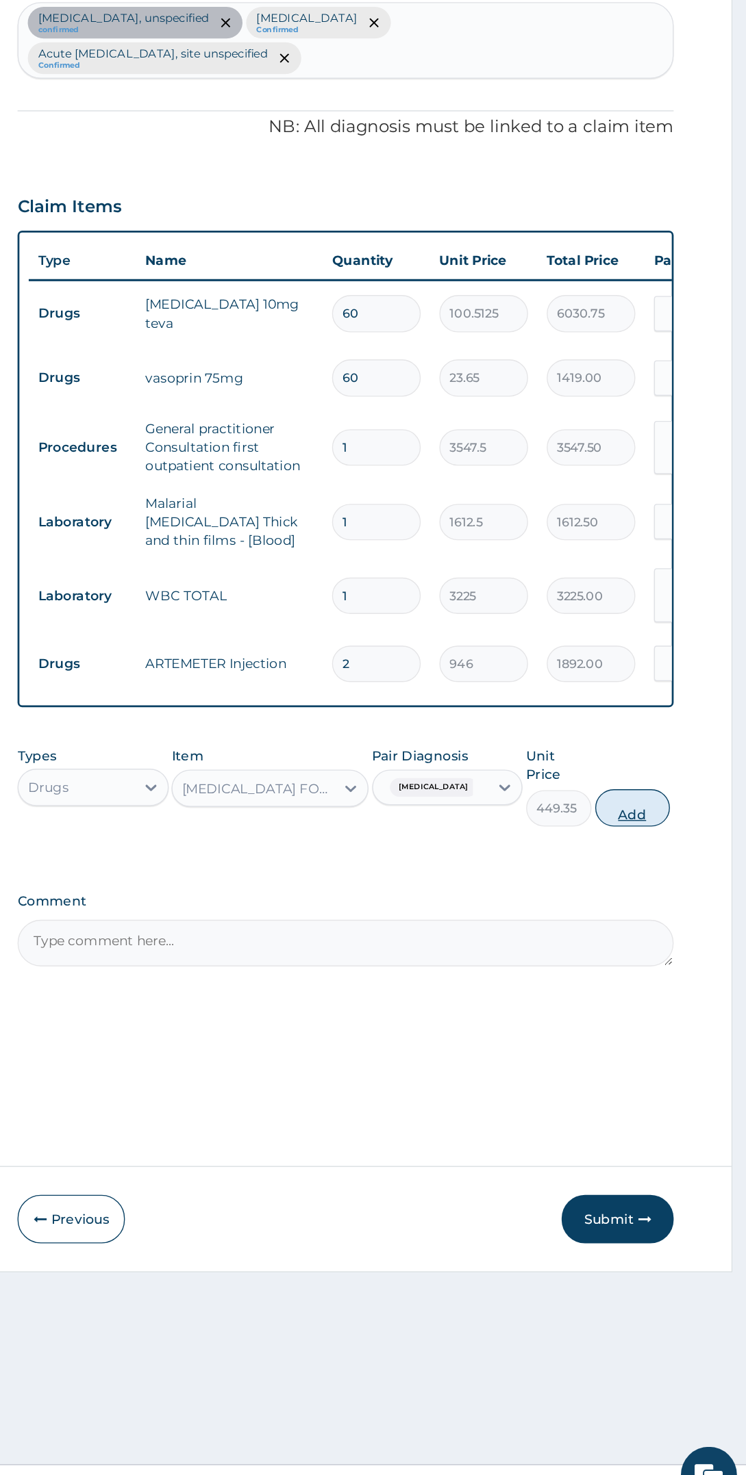
click at [677, 945] on button "Add" at bounding box center [662, 958] width 55 height 27
type input "0"
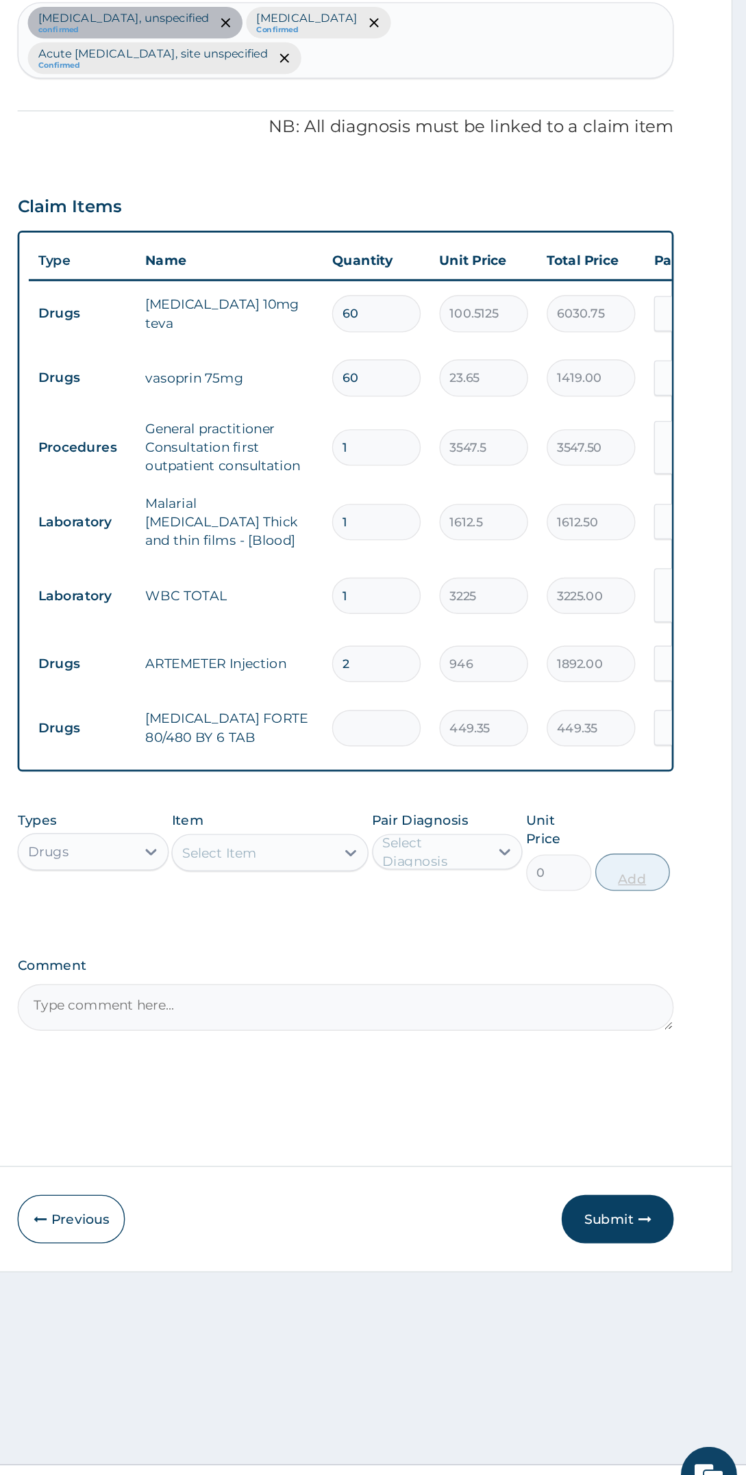
type input "0.00"
type input "6"
type input "2696.10"
type input "6"
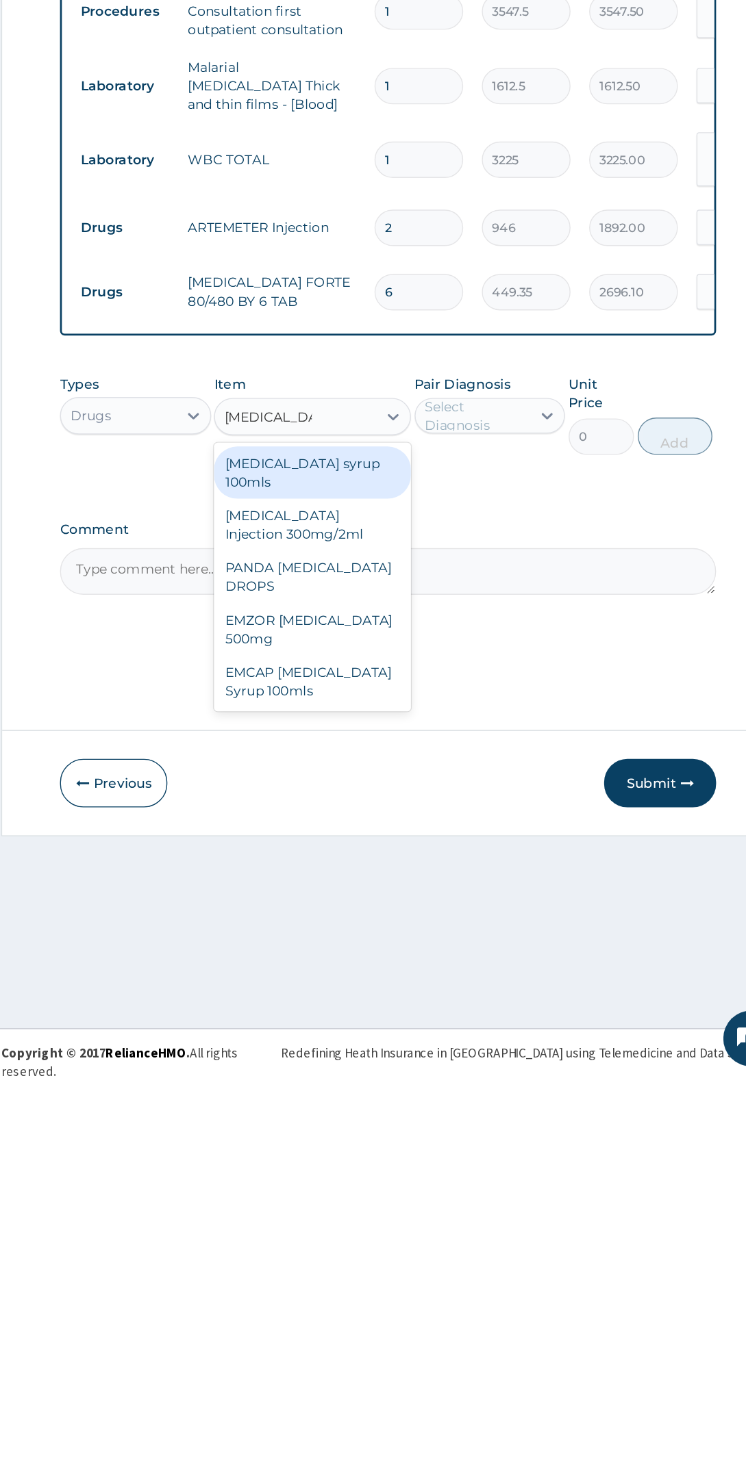
click at [433, 1128] on div "EMZOR PARACETAMOL 500mg" at bounding box center [396, 1147] width 144 height 38
type input "paracetamol"
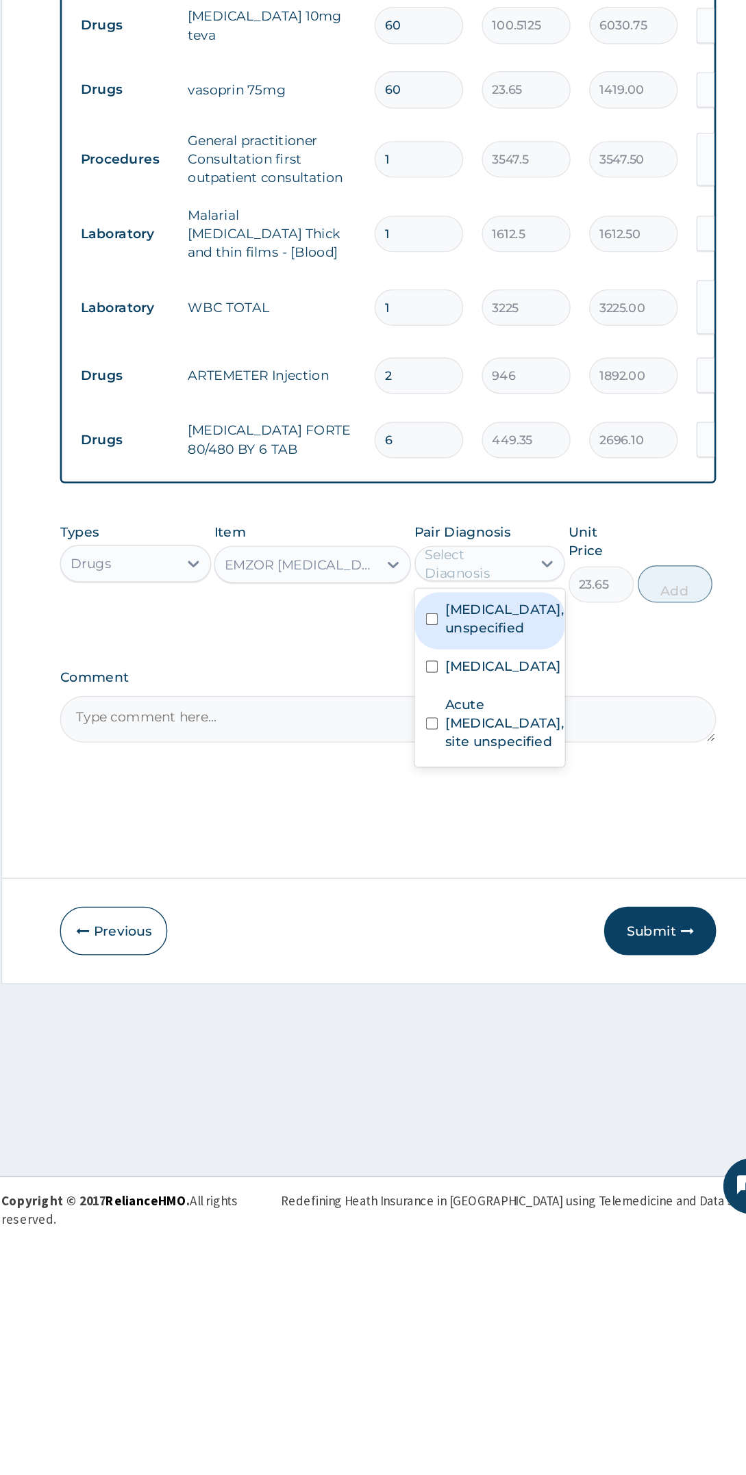
click at [546, 1073] on label "Malaria, unspecified" at bounding box center [536, 1066] width 85 height 14
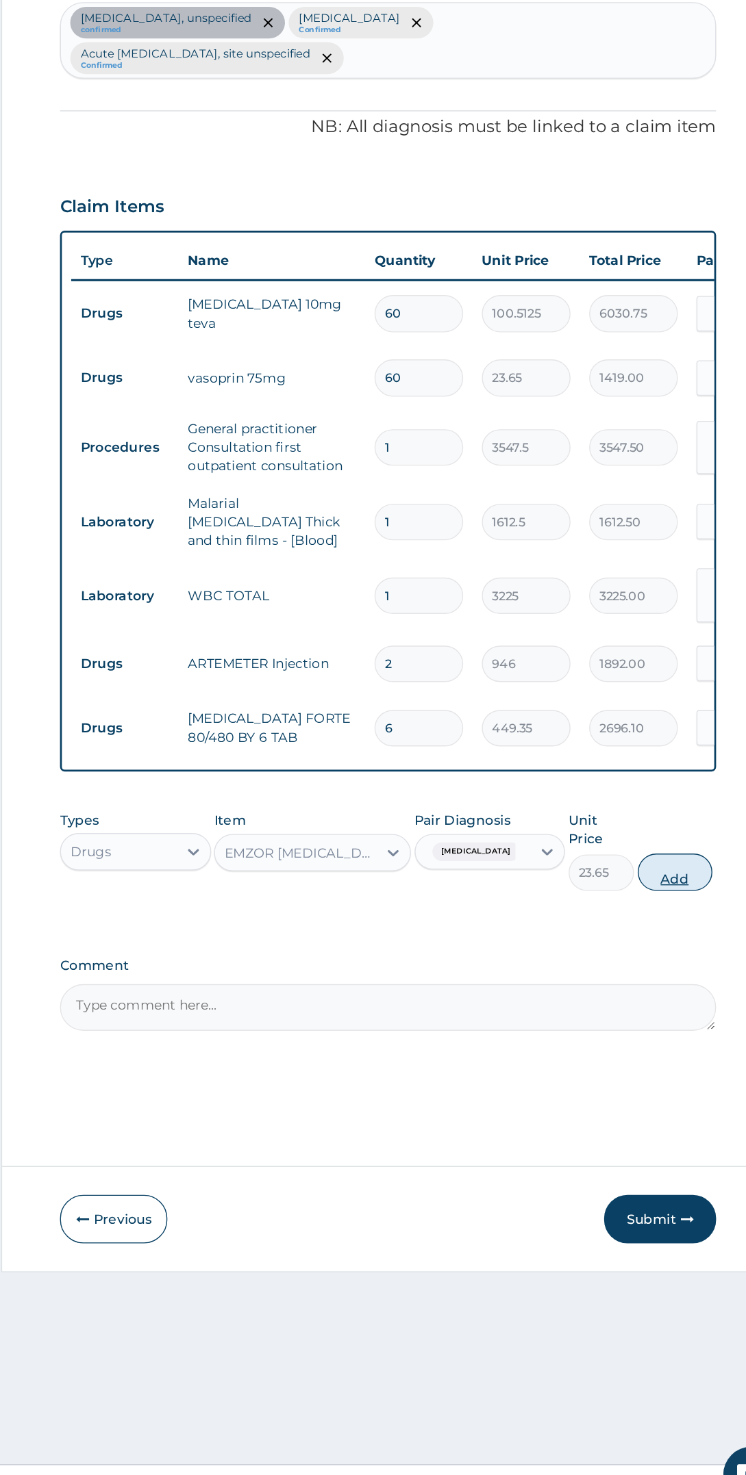
click at [667, 995] on button "Add" at bounding box center [662, 1005] width 55 height 27
type input "0"
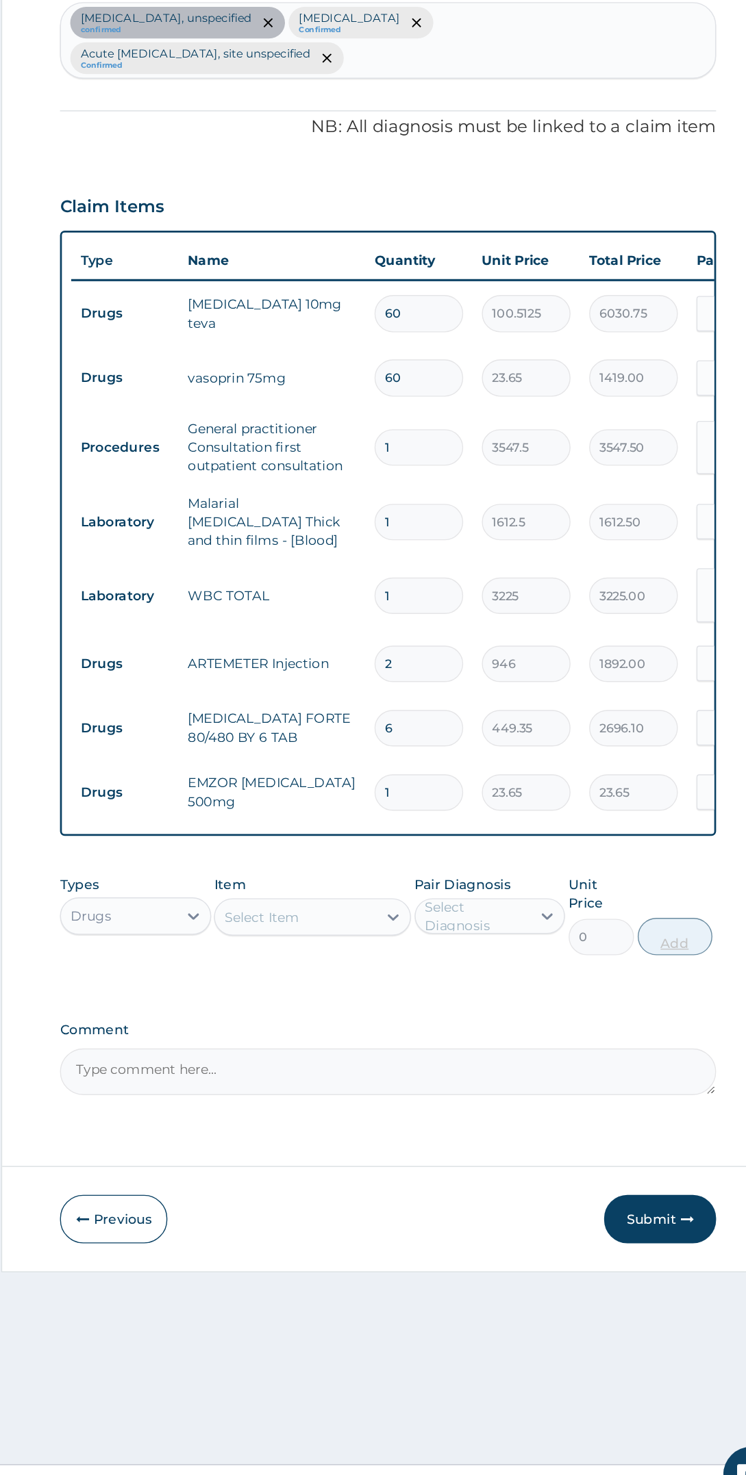
type input "18"
type input "425.70"
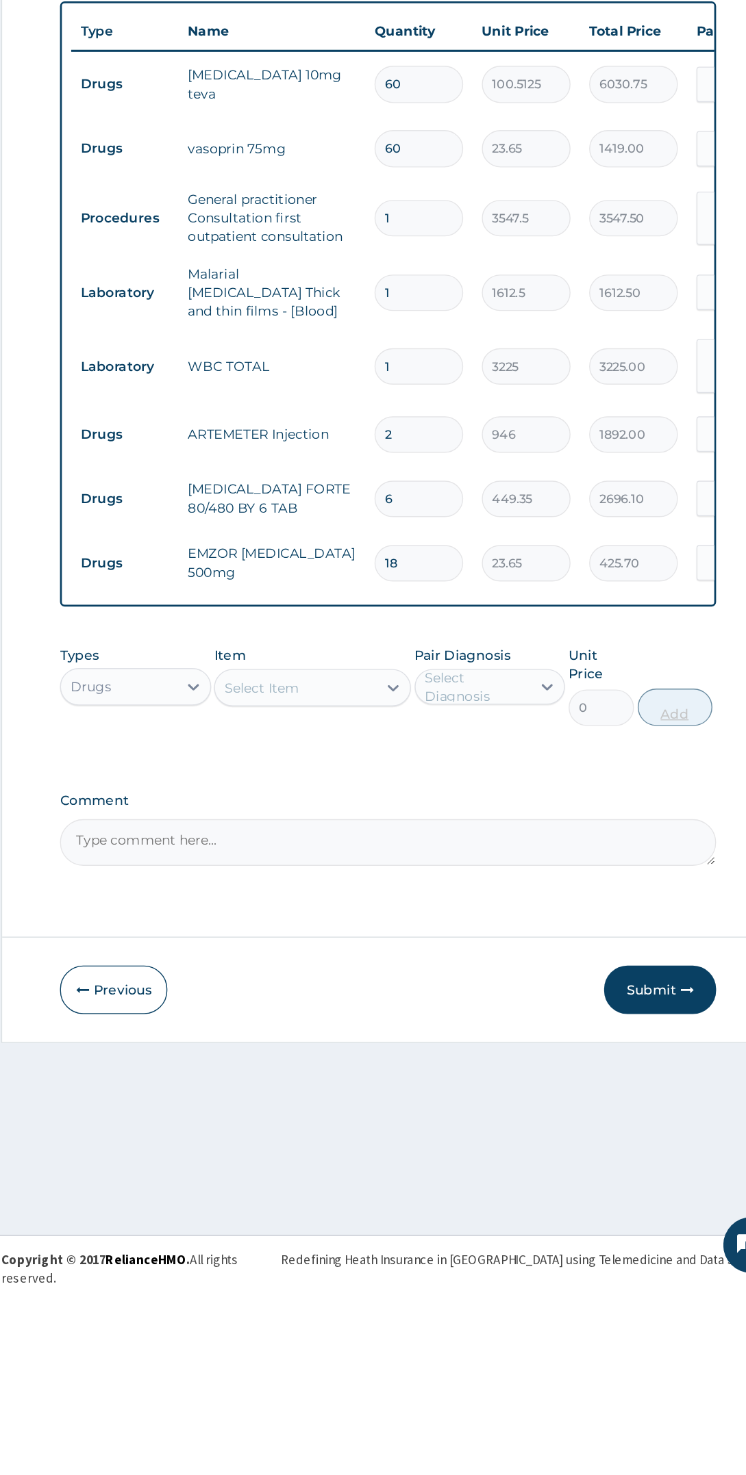
type input "18"
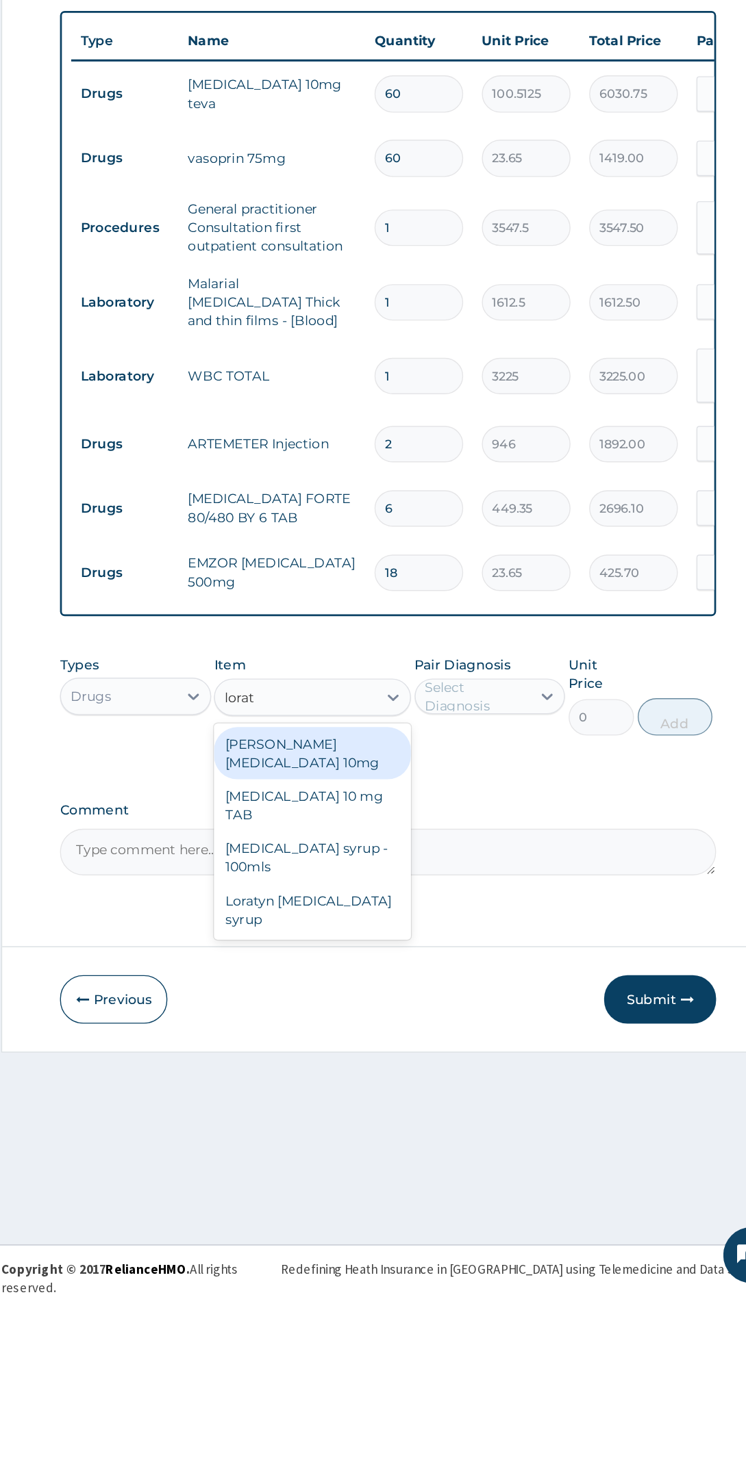
click at [418, 1175] on div "Loratyn Loratadine syrup" at bounding box center [396, 1194] width 144 height 38
type input "lorat"
type input "1182.5"
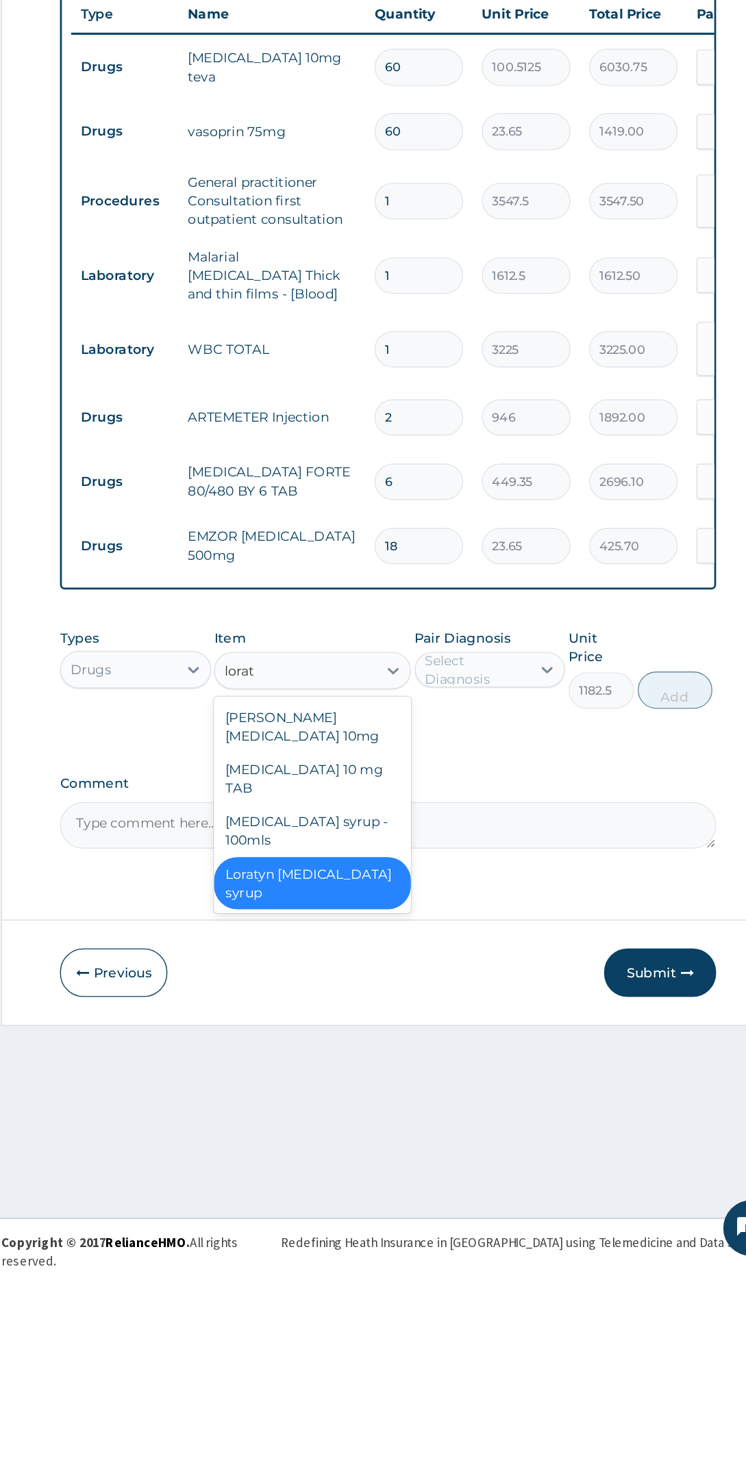
click at [431, 1065] on div "Loratyn Loratadine 10mg" at bounding box center [396, 1079] width 144 height 38
type input "lorat"
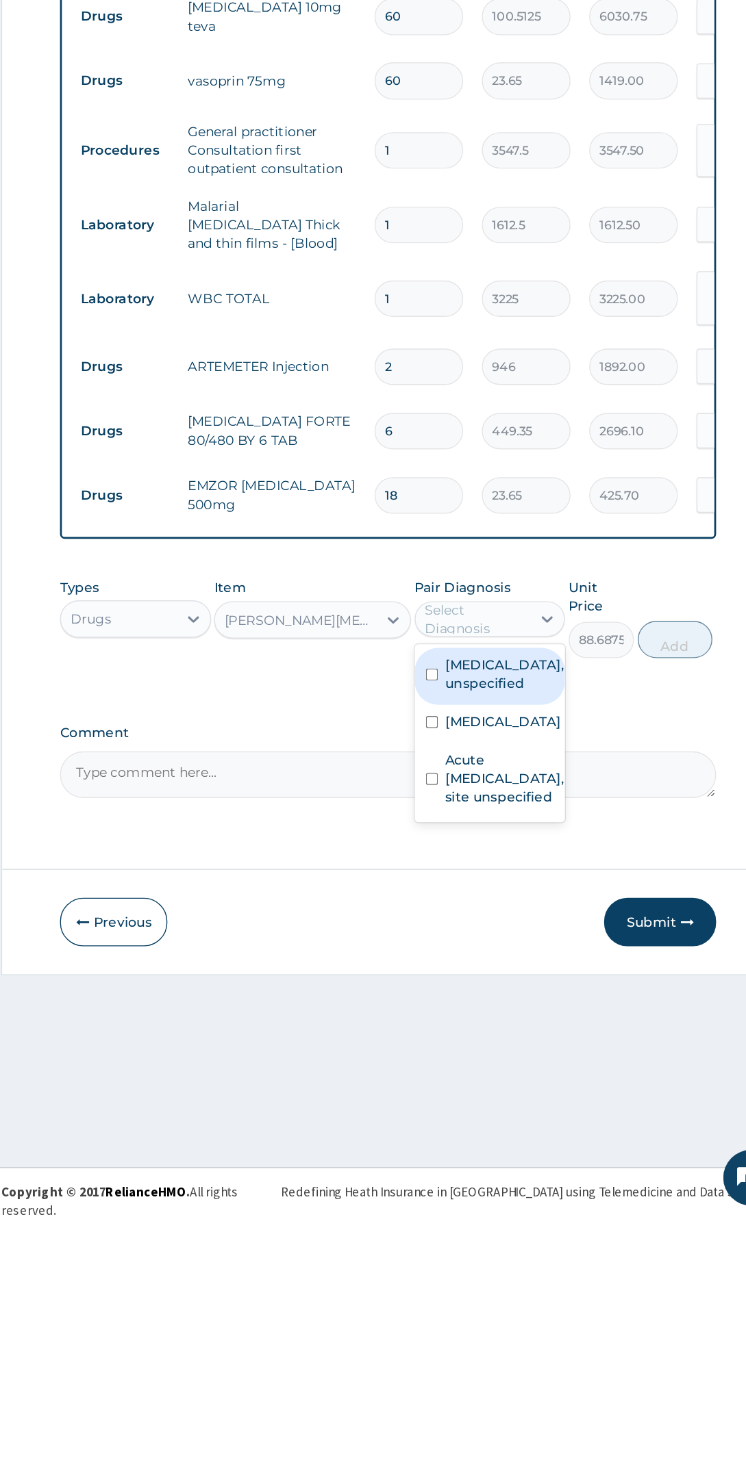
click at [548, 1175] on label "Acute upper respiratory infection, site unspecified" at bounding box center [537, 1154] width 87 height 41
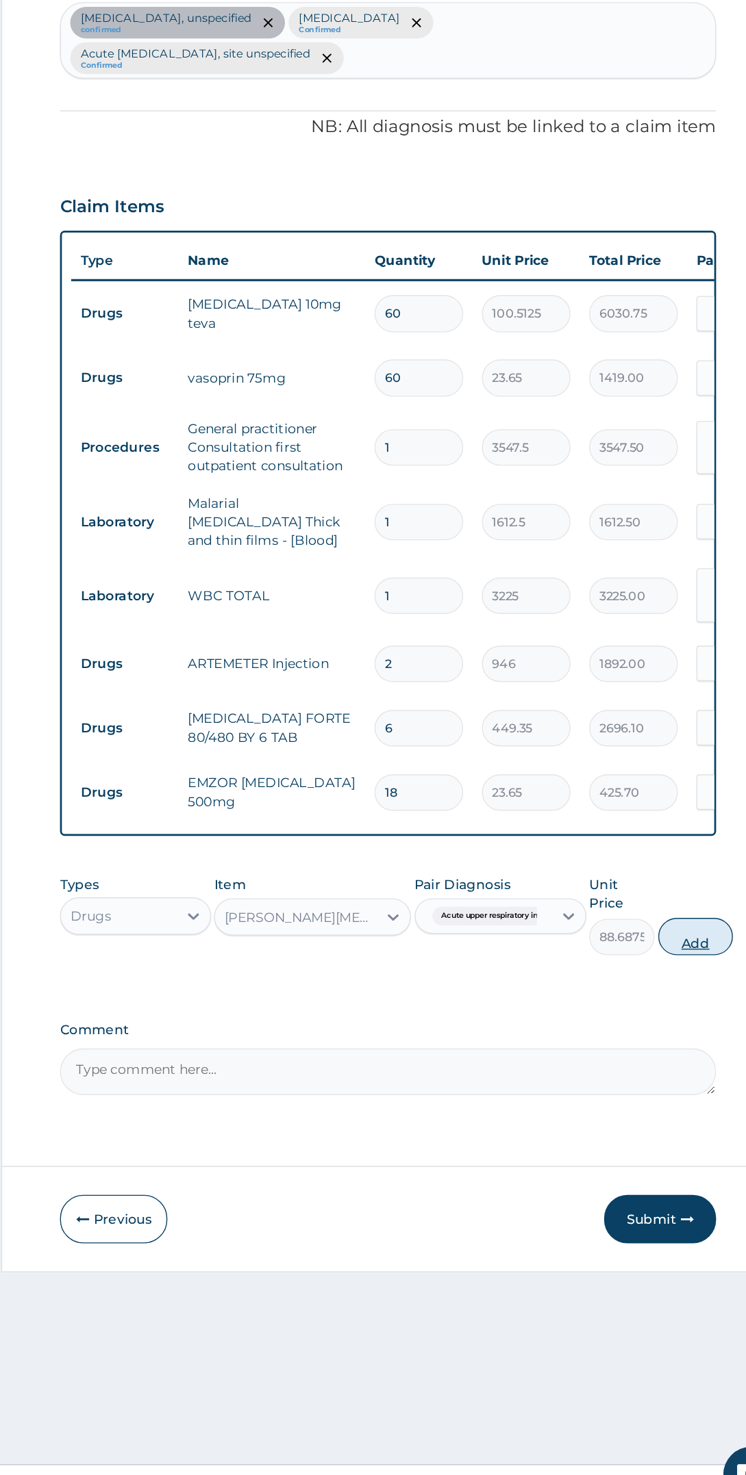
click at [685, 1039] on button "Add" at bounding box center [677, 1052] width 55 height 27
type input "0"
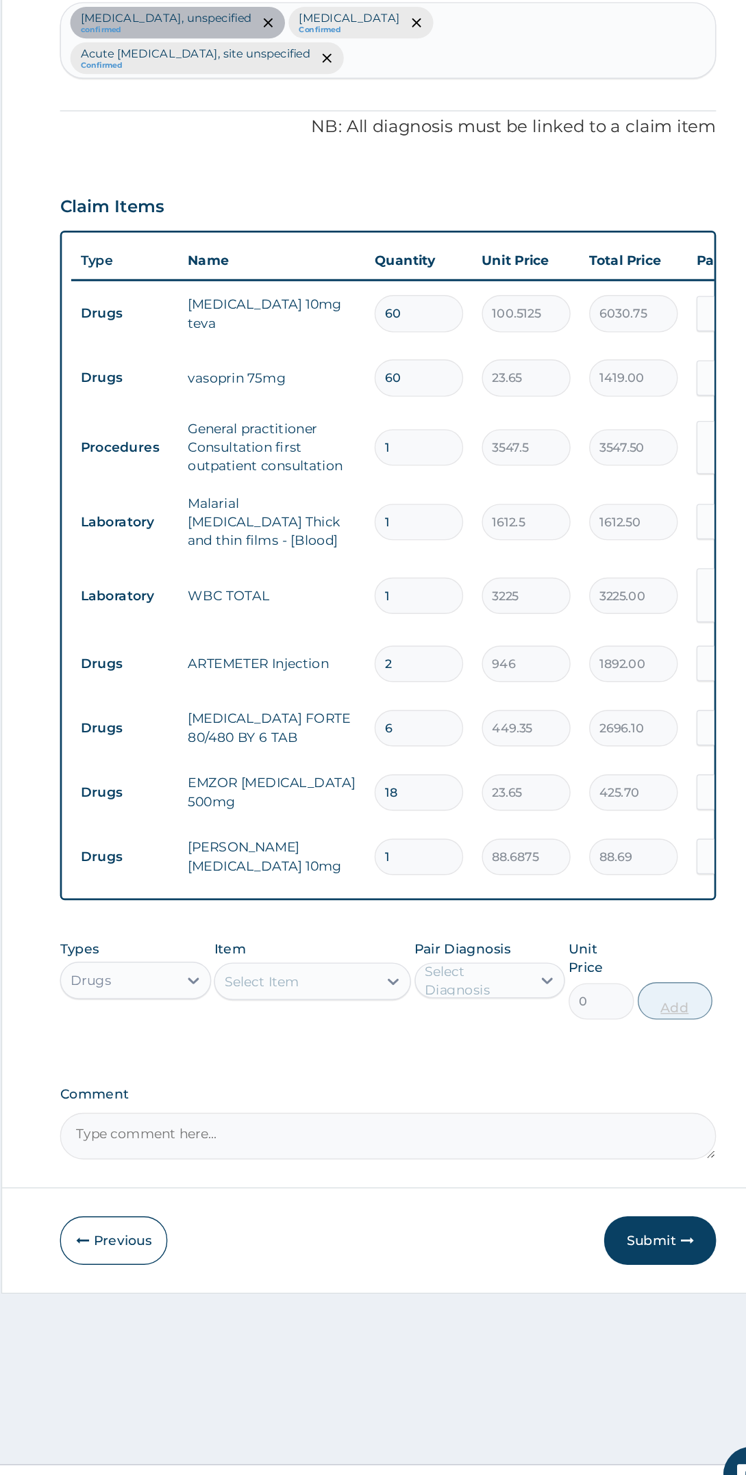
type input "10"
type input "886.88"
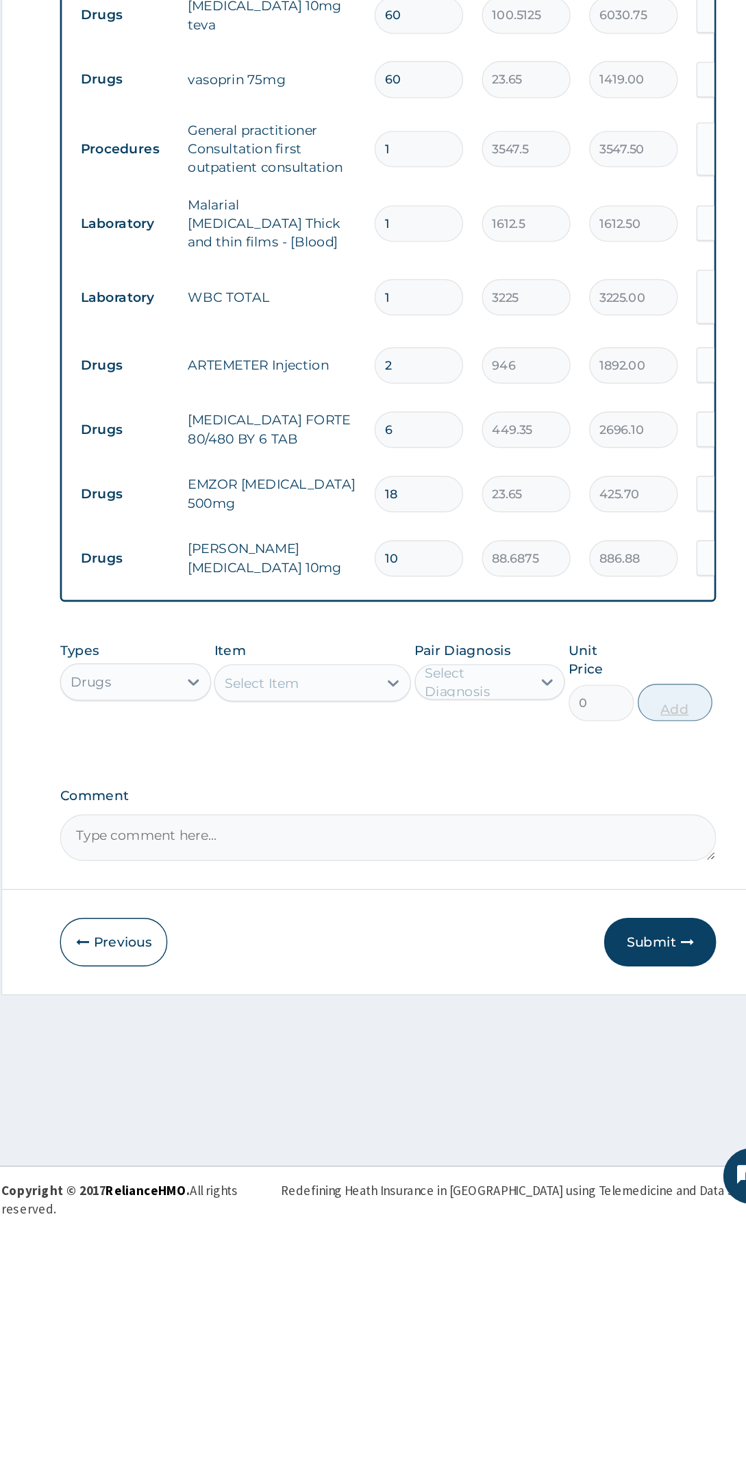
type input "10"
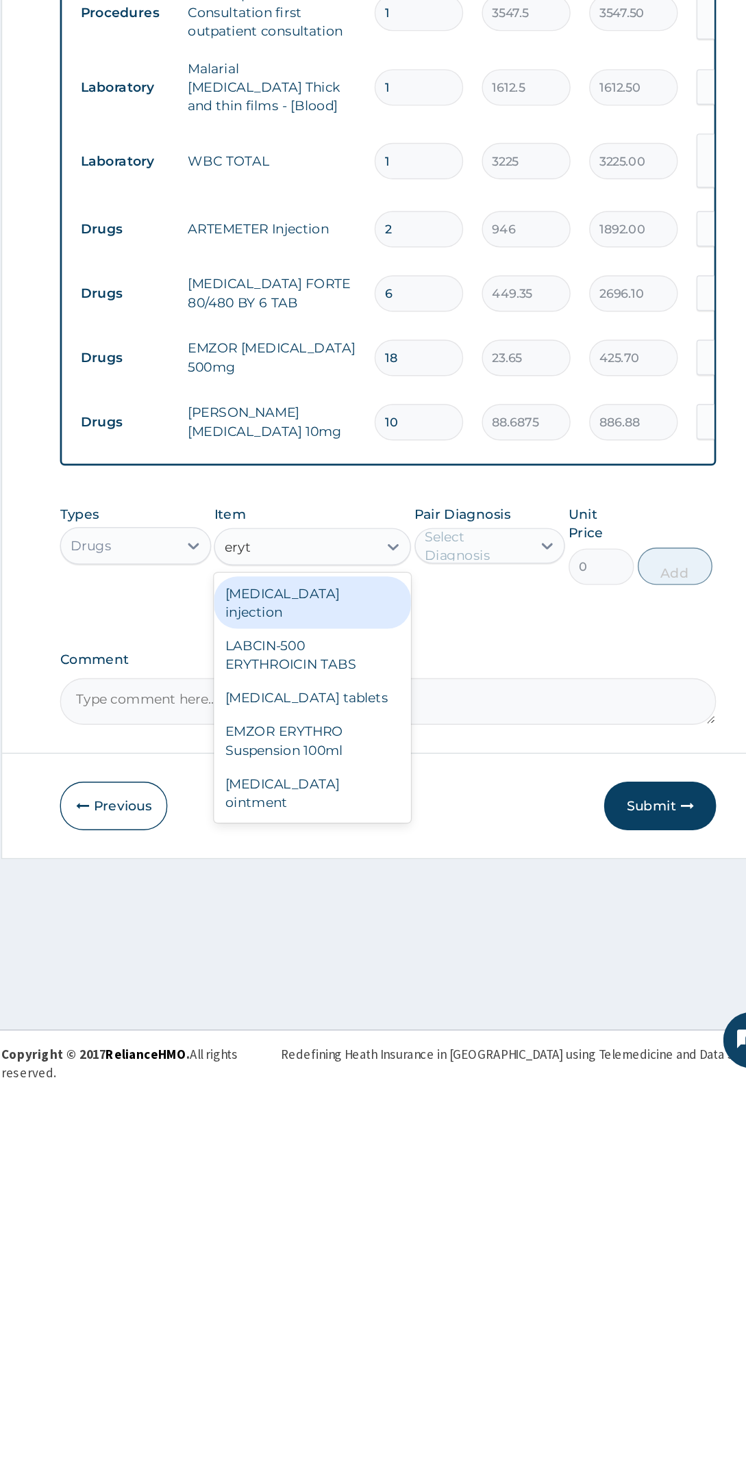
click at [418, 1184] on div "Erythromycin tablets" at bounding box center [396, 1196] width 144 height 25
type input "eryt"
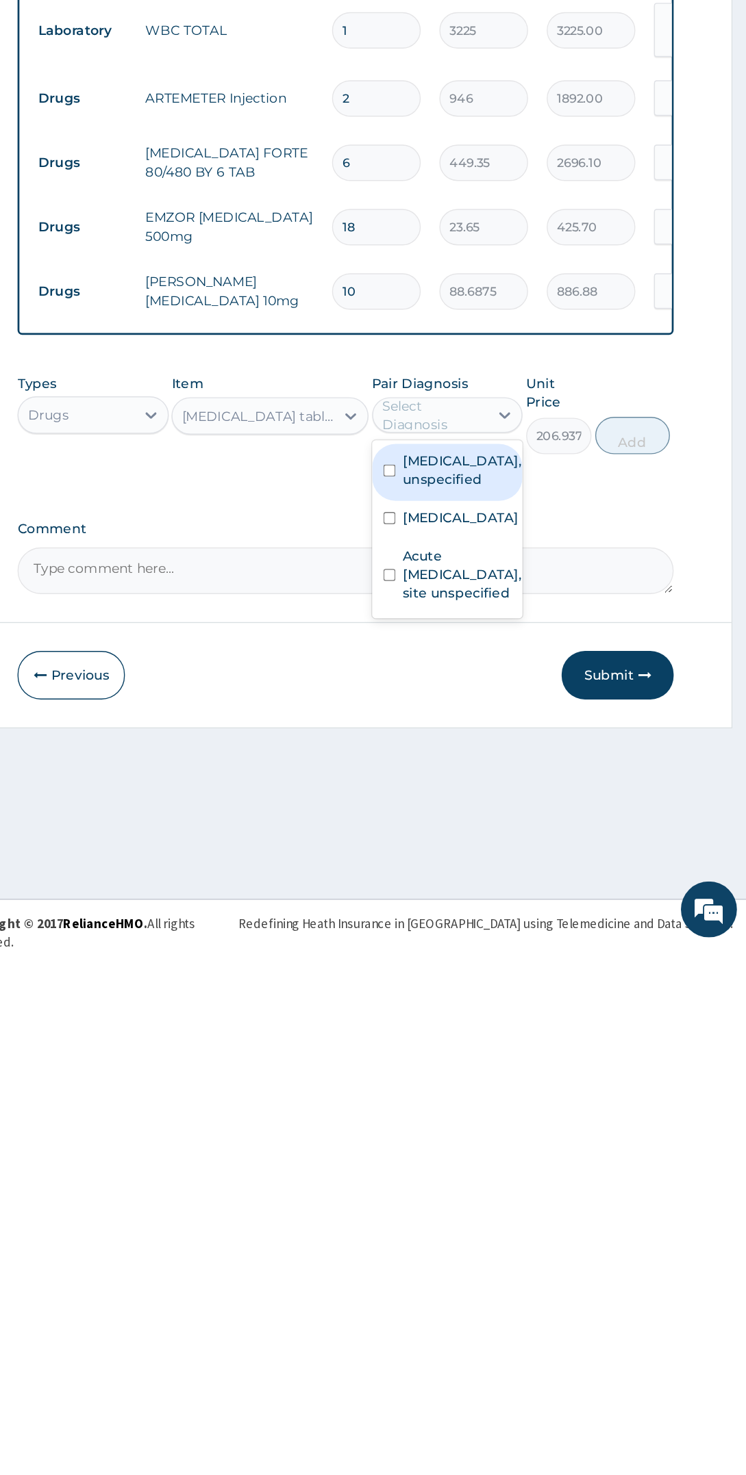
click at [552, 1223] on label "Acute upper respiratory infection, site unspecified" at bounding box center [537, 1202] width 87 height 41
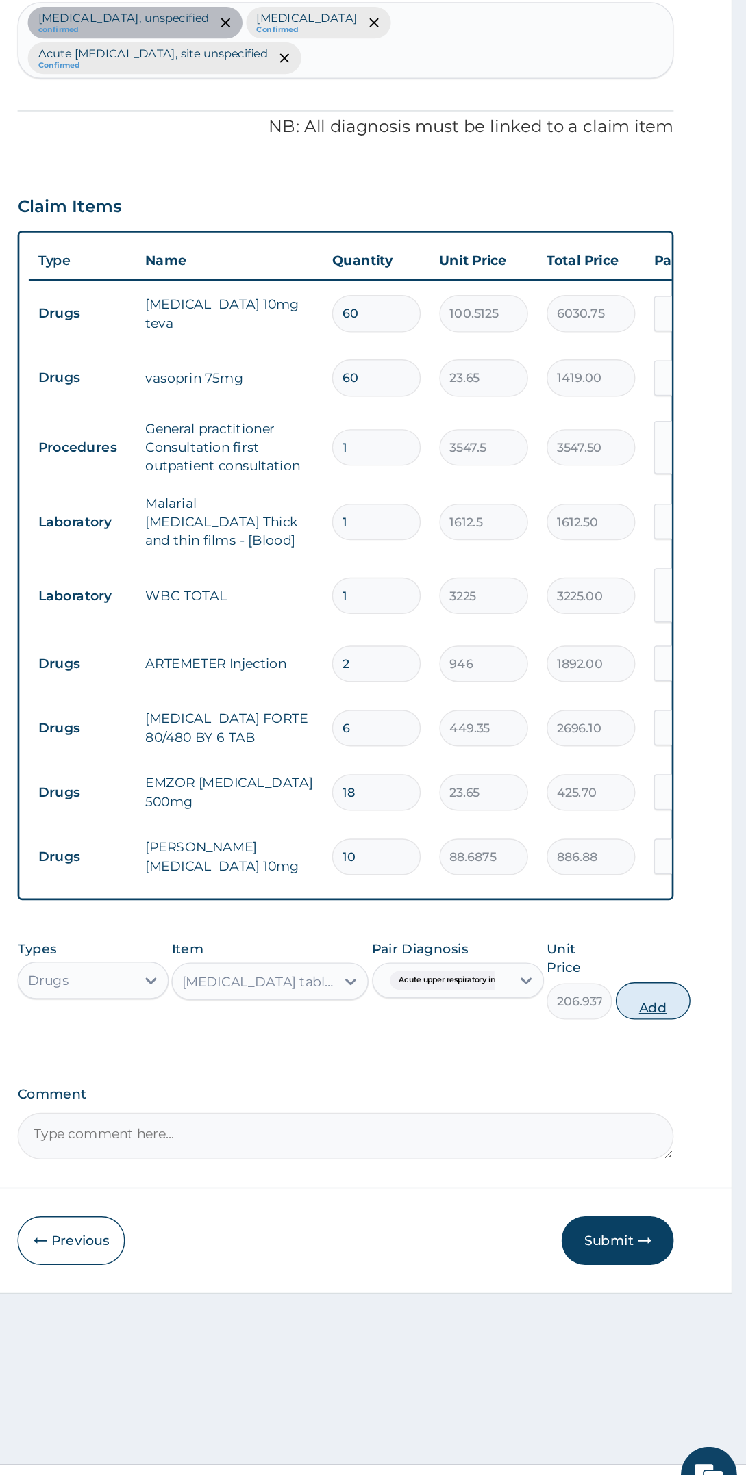
click at [699, 1086] on button "Add" at bounding box center [677, 1099] width 55 height 27
type input "0"
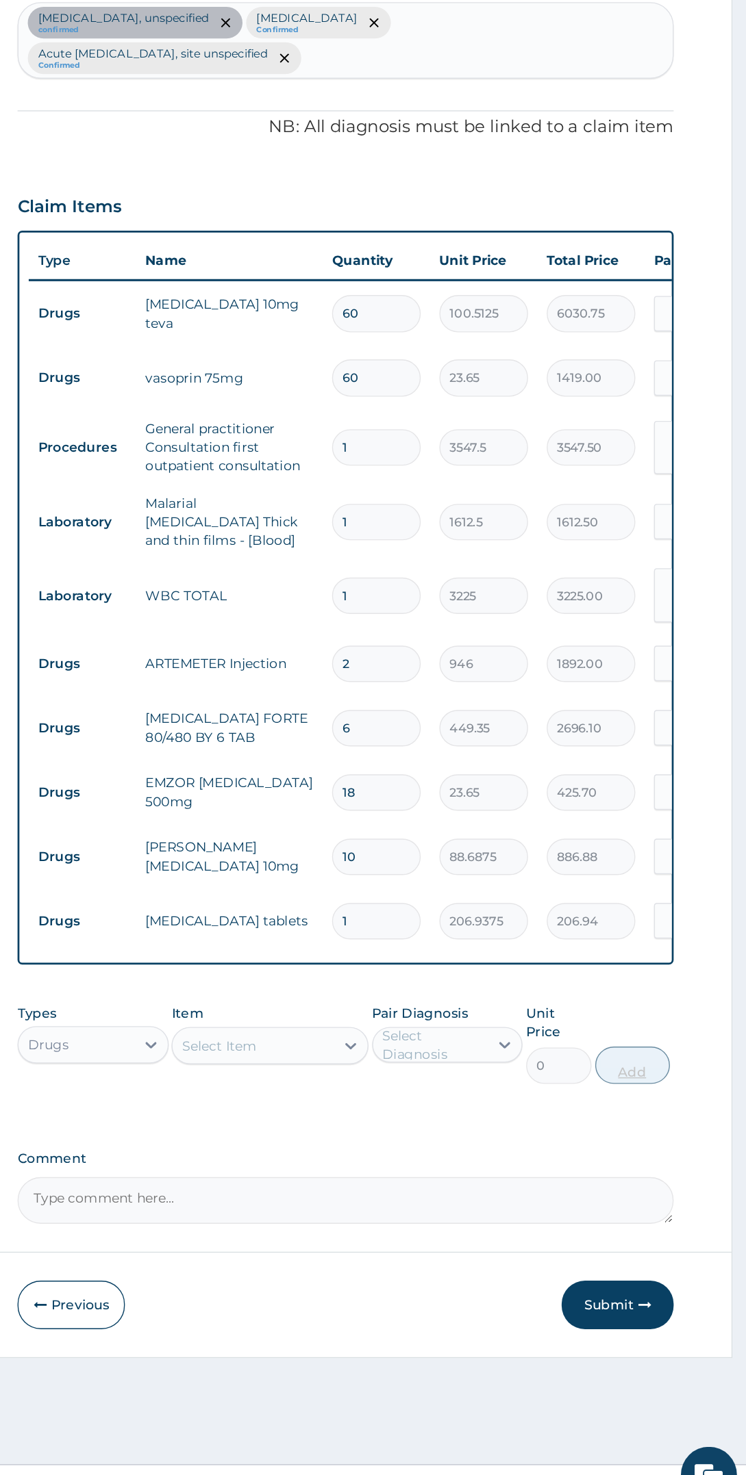
type input "15"
type input "3104.06"
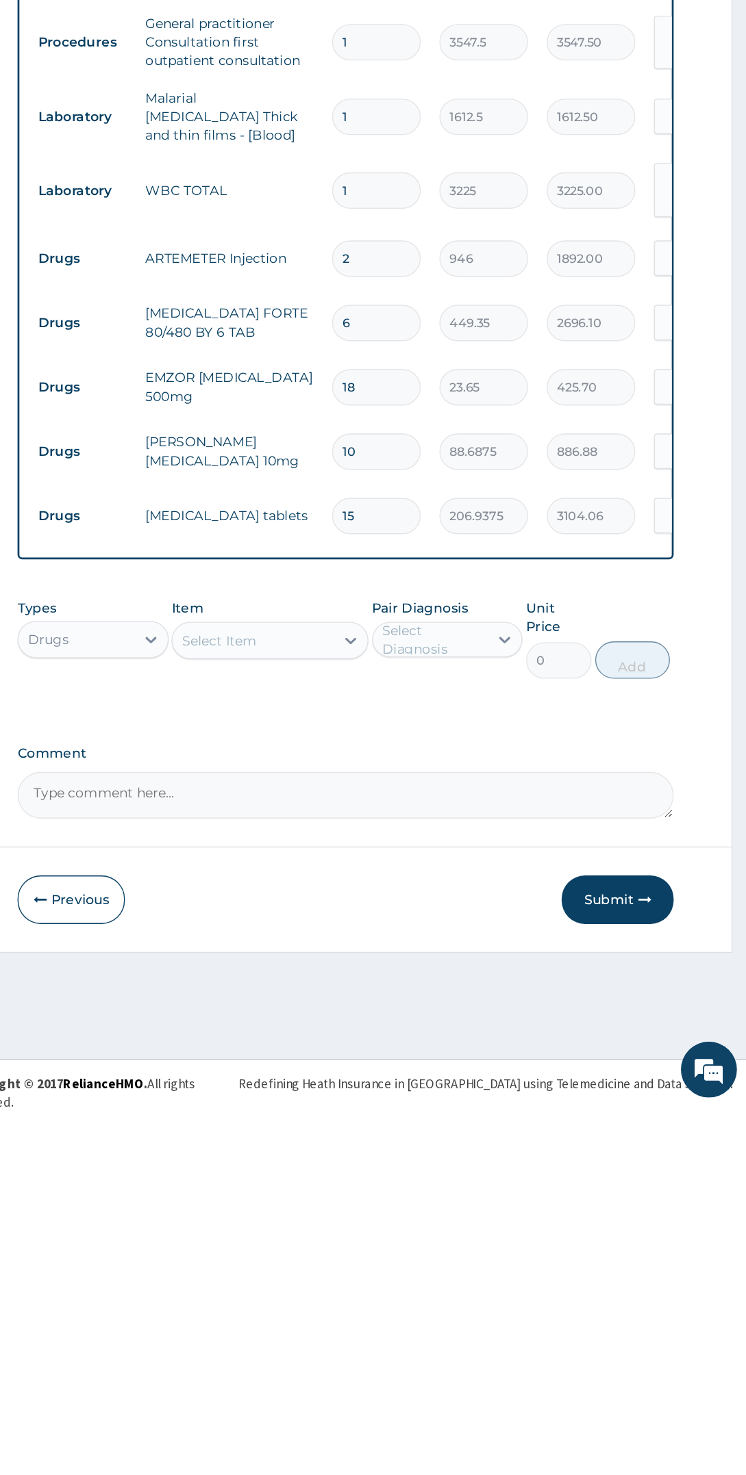
type input "15"
click at [380, 1181] on div "PA Code / Prescription Code PA/B14552 Encounter Date 10-10-2025 Important Notic…" at bounding box center [451, 697] width 481 height 1133
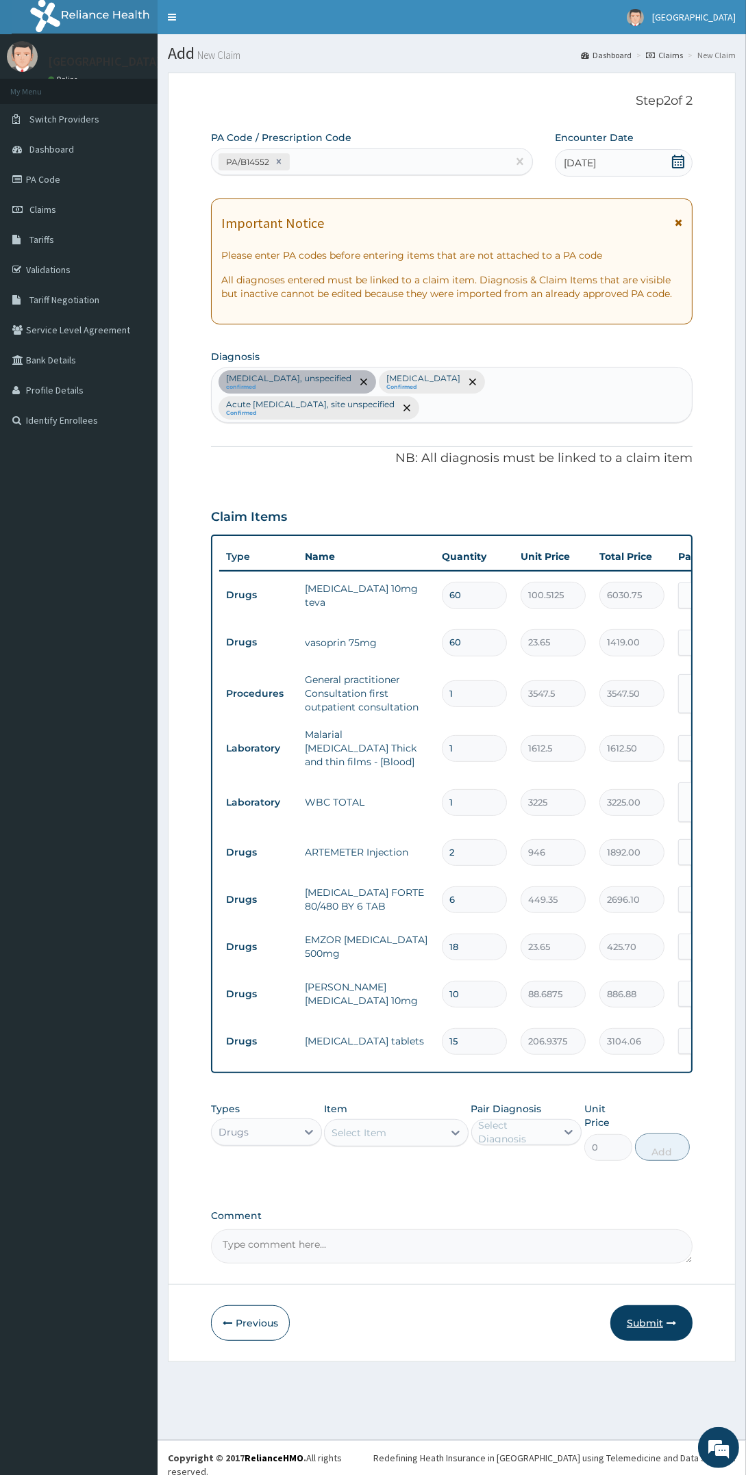
click at [671, 1319] on icon "button" at bounding box center [671, 1324] width 10 height 10
